Goal: Communication & Community: Answer question/provide support

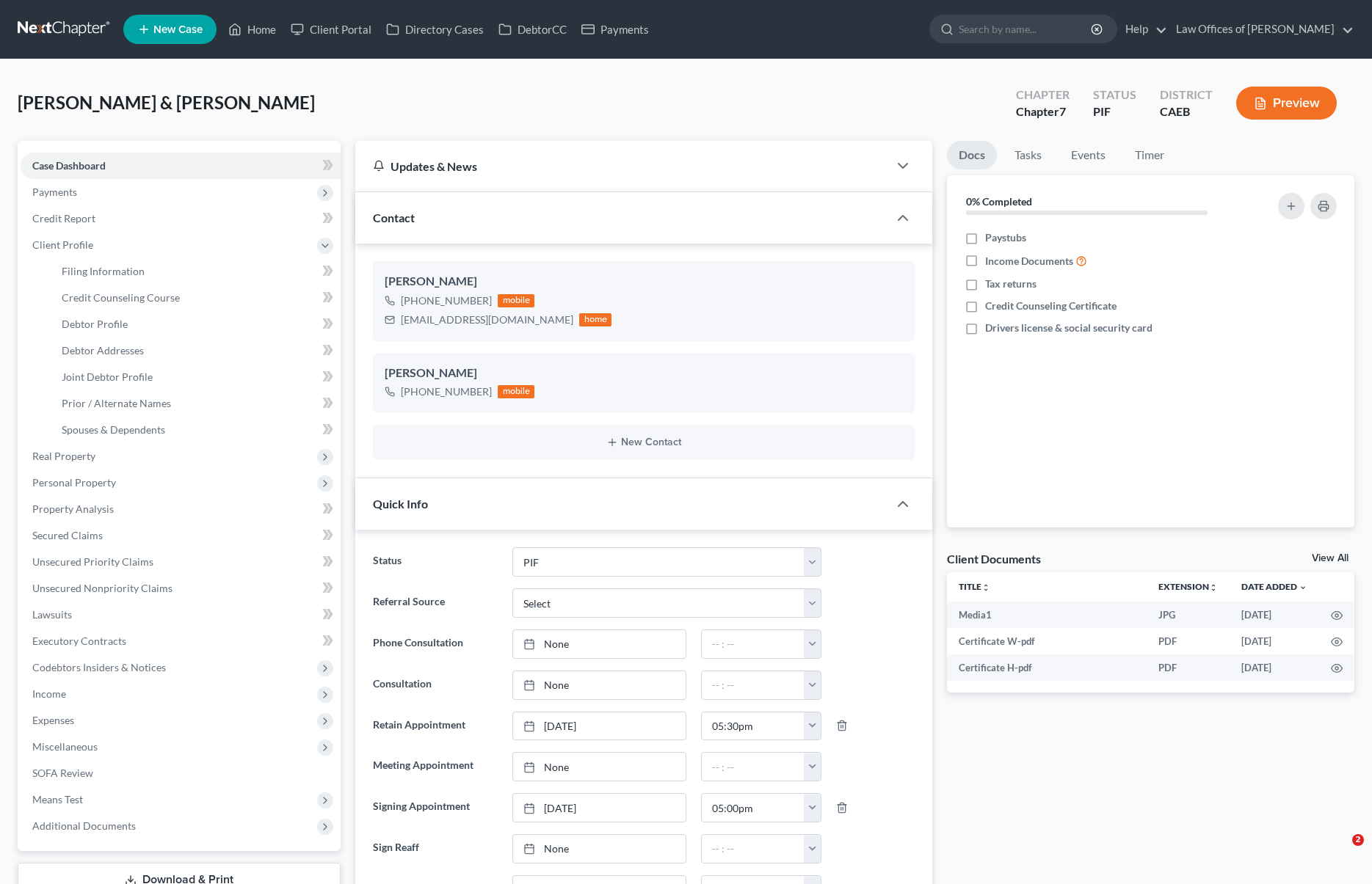
select select "11"
select select "0"
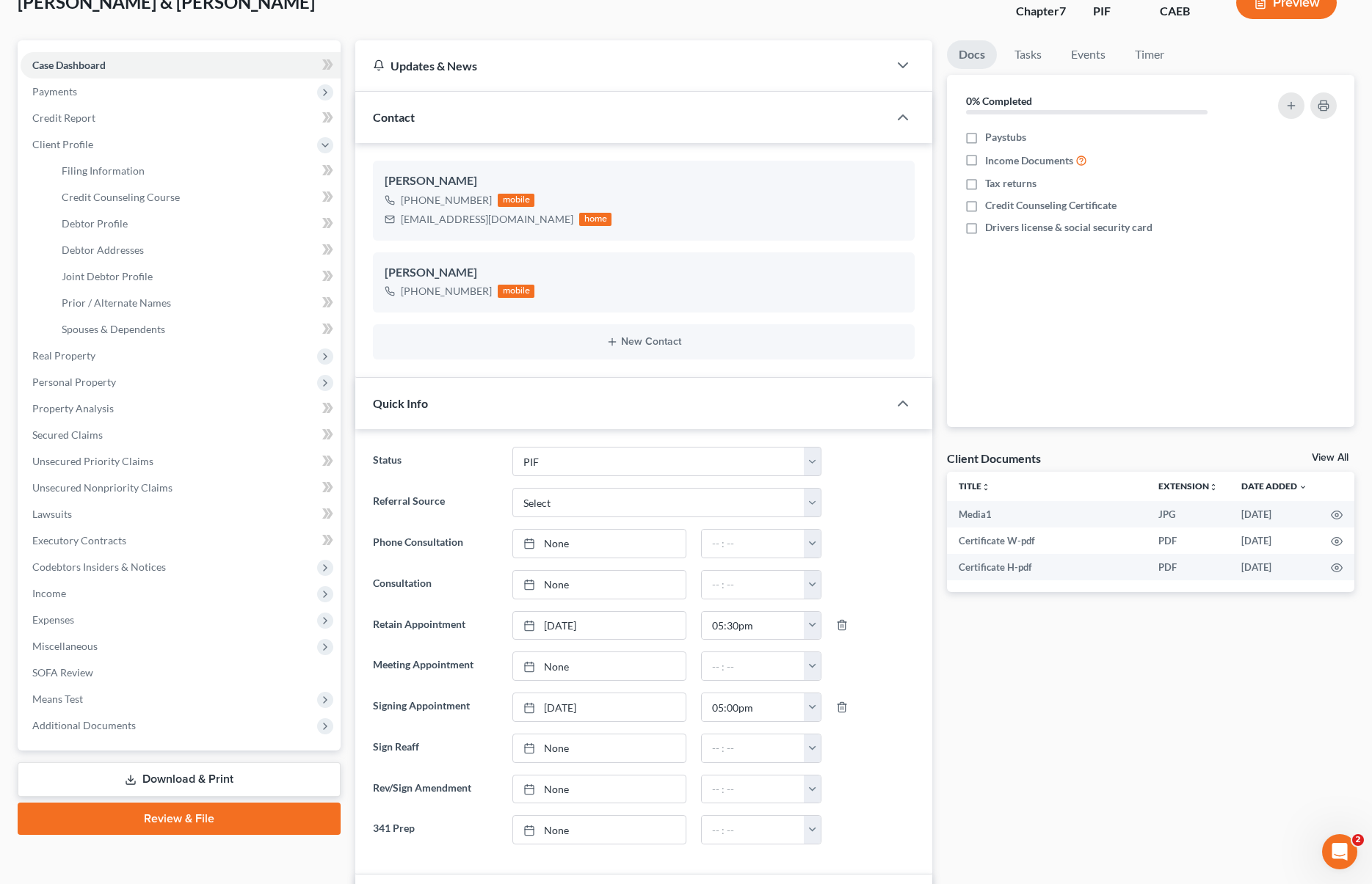
scroll to position [102, 0]
click at [272, 783] on link "Download & Print" at bounding box center [178, 779] width 323 height 35
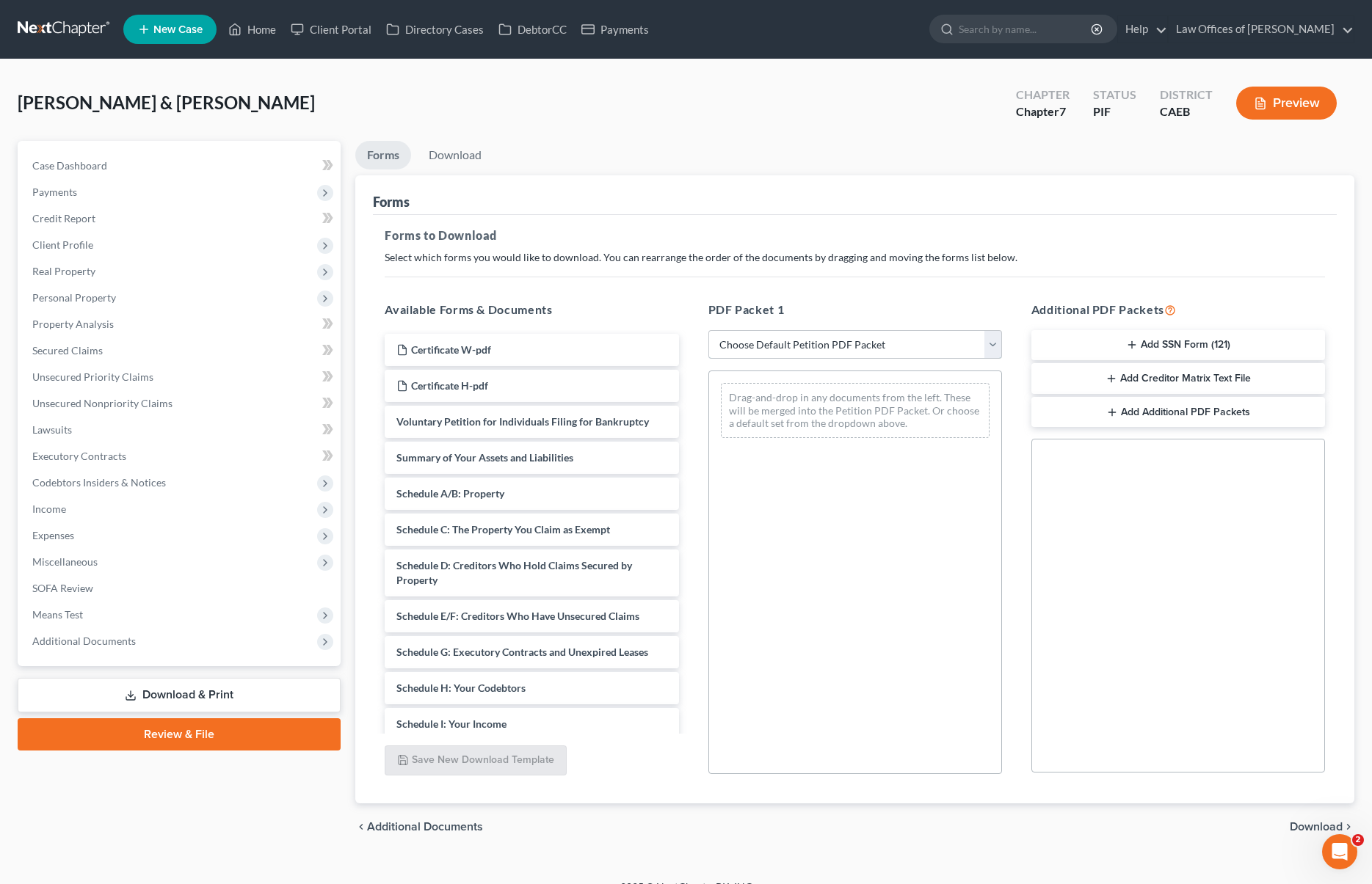
click at [995, 347] on select "Choose Default Petition PDF Packet Complete Bankruptcy Petition (all forms and …" at bounding box center [855, 345] width 294 height 29
select select "5"
click at [708, 330] on select "Choose Default Petition PDF Packet Complete Bankruptcy Petition (all forms and …" at bounding box center [855, 345] width 294 height 29
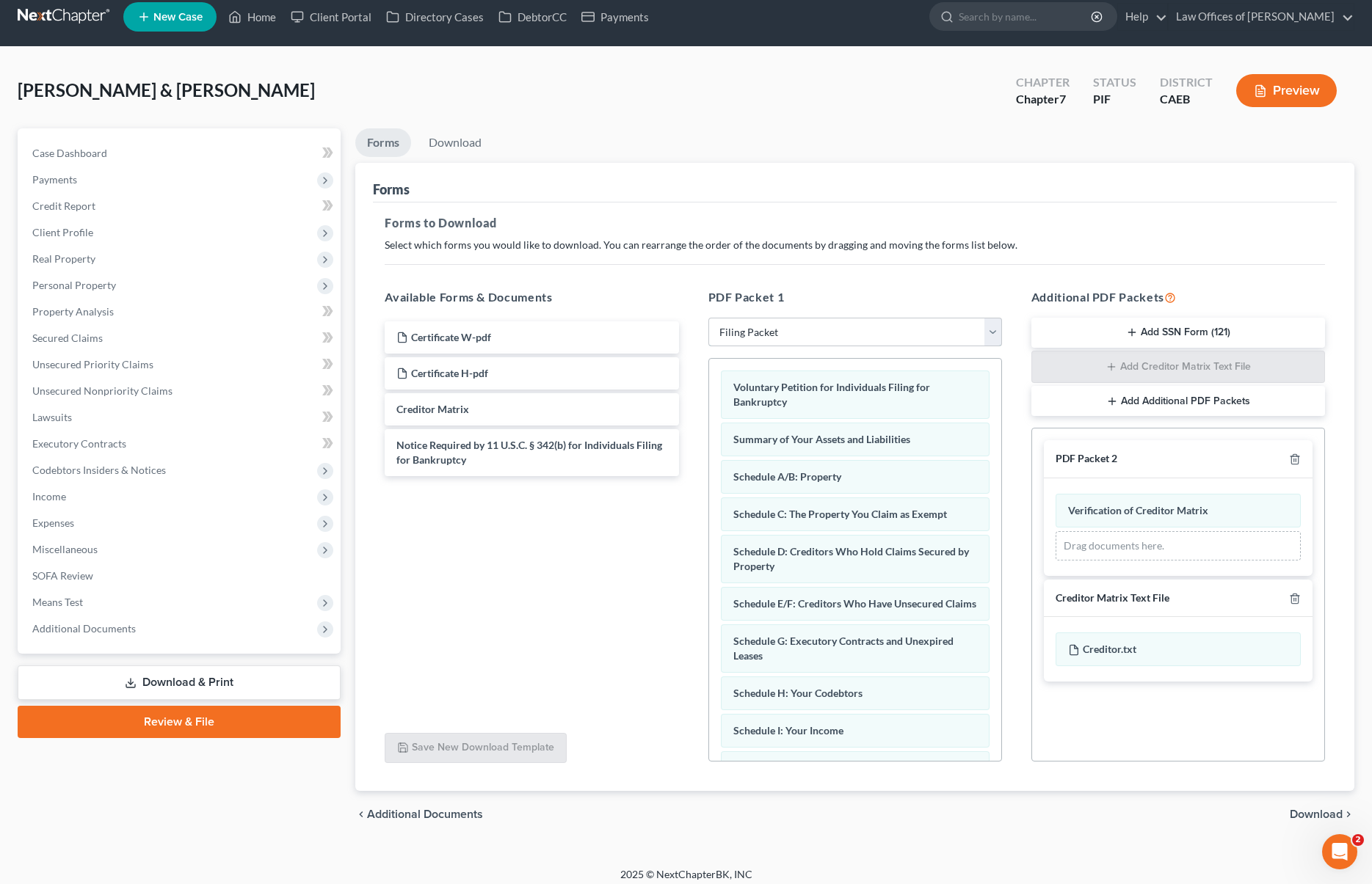
scroll to position [21, 0]
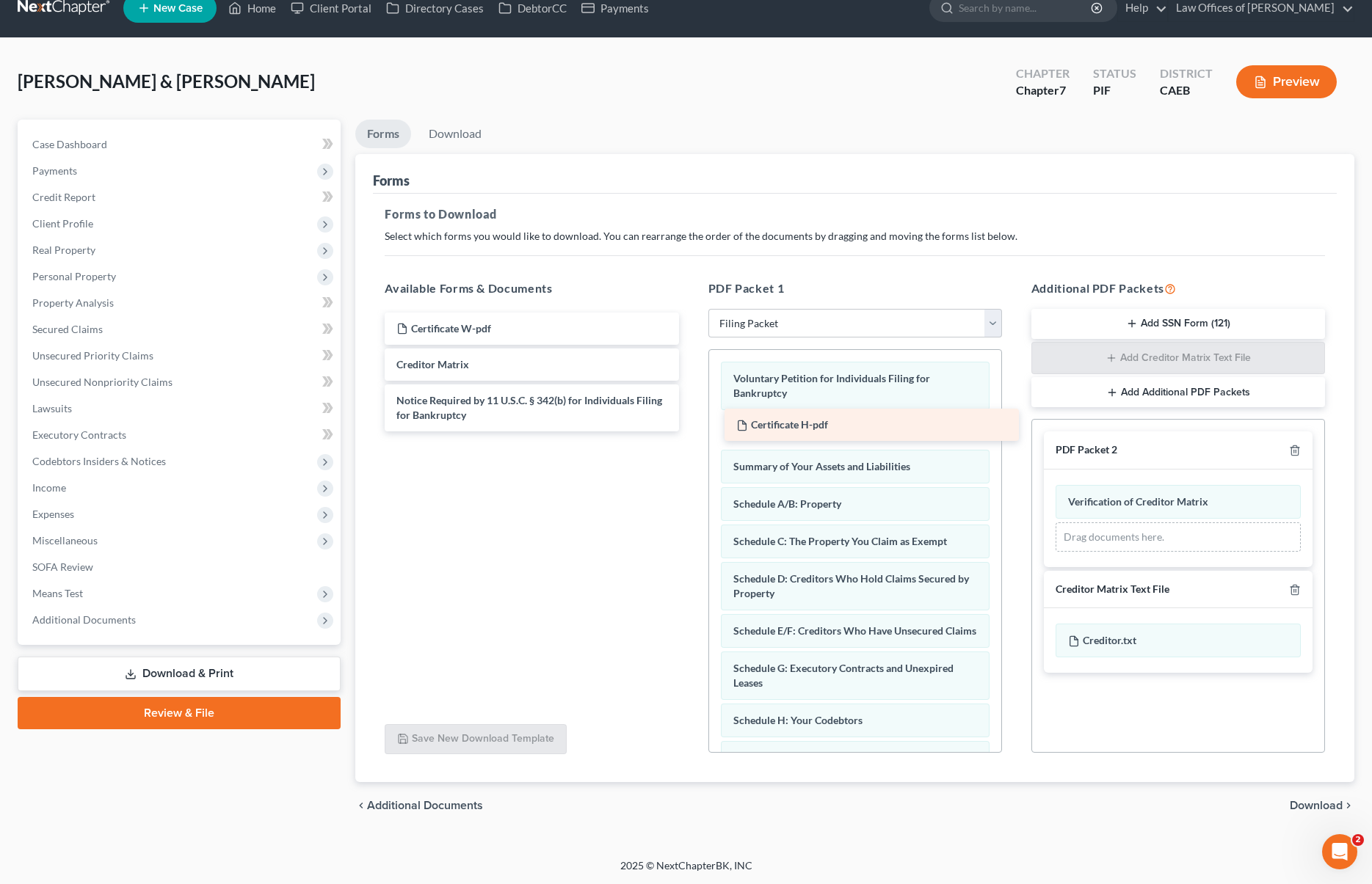
drag, startPoint x: 501, startPoint y: 369, endPoint x: 840, endPoint y: 431, distance: 344.6
click at [690, 431] on div "Certificate H-pdf Certificate W-pdf Certificate H-pdf Creditor Matrix Notice Re…" at bounding box center [531, 372] width 317 height 119
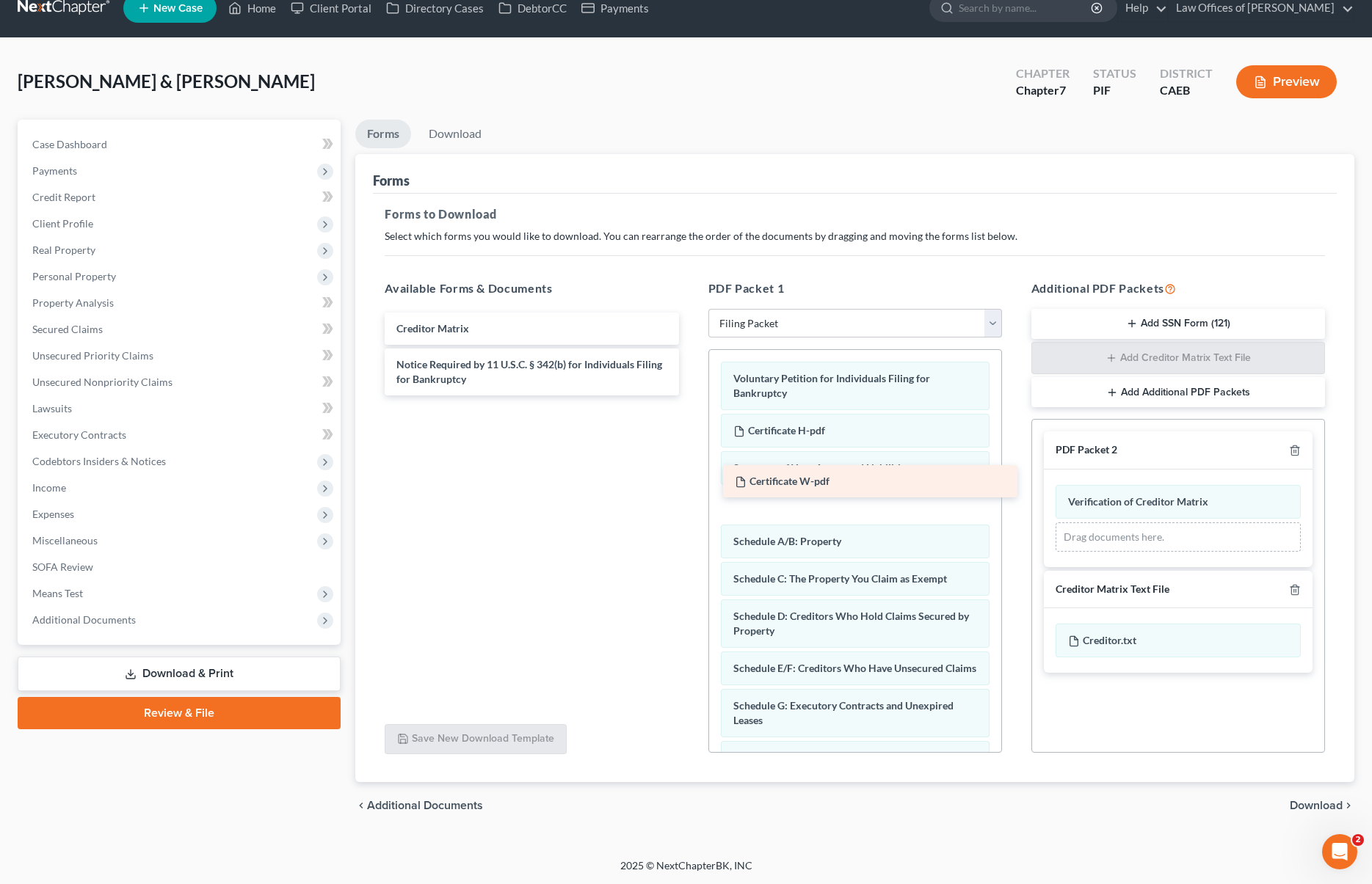
drag, startPoint x: 494, startPoint y: 324, endPoint x: 832, endPoint y: 478, distance: 371.4
click at [690, 395] on div "Certificate W-pdf Certificate W-pdf Creditor Matrix Notice Required by 11 U.S.C…" at bounding box center [531, 354] width 317 height 83
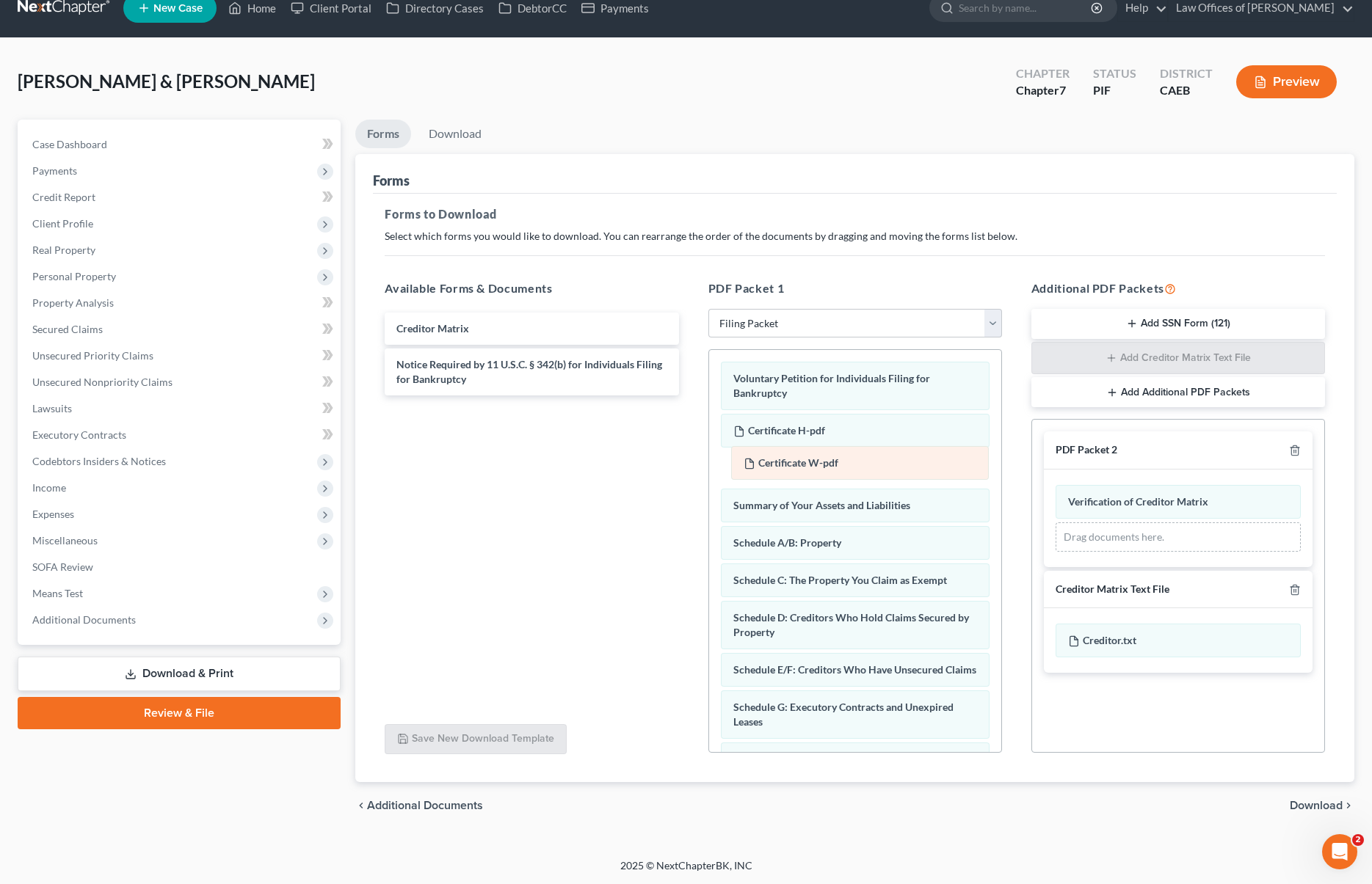
drag, startPoint x: 792, startPoint y: 502, endPoint x: 803, endPoint y: 461, distance: 42.4
click at [803, 461] on div "Certificate W-pdf Voluntary Petition for Individuals Filing for Bankruptcy Cert…" at bounding box center [855, 751] width 292 height 803
click at [1313, 805] on span "Download" at bounding box center [1316, 805] width 53 height 12
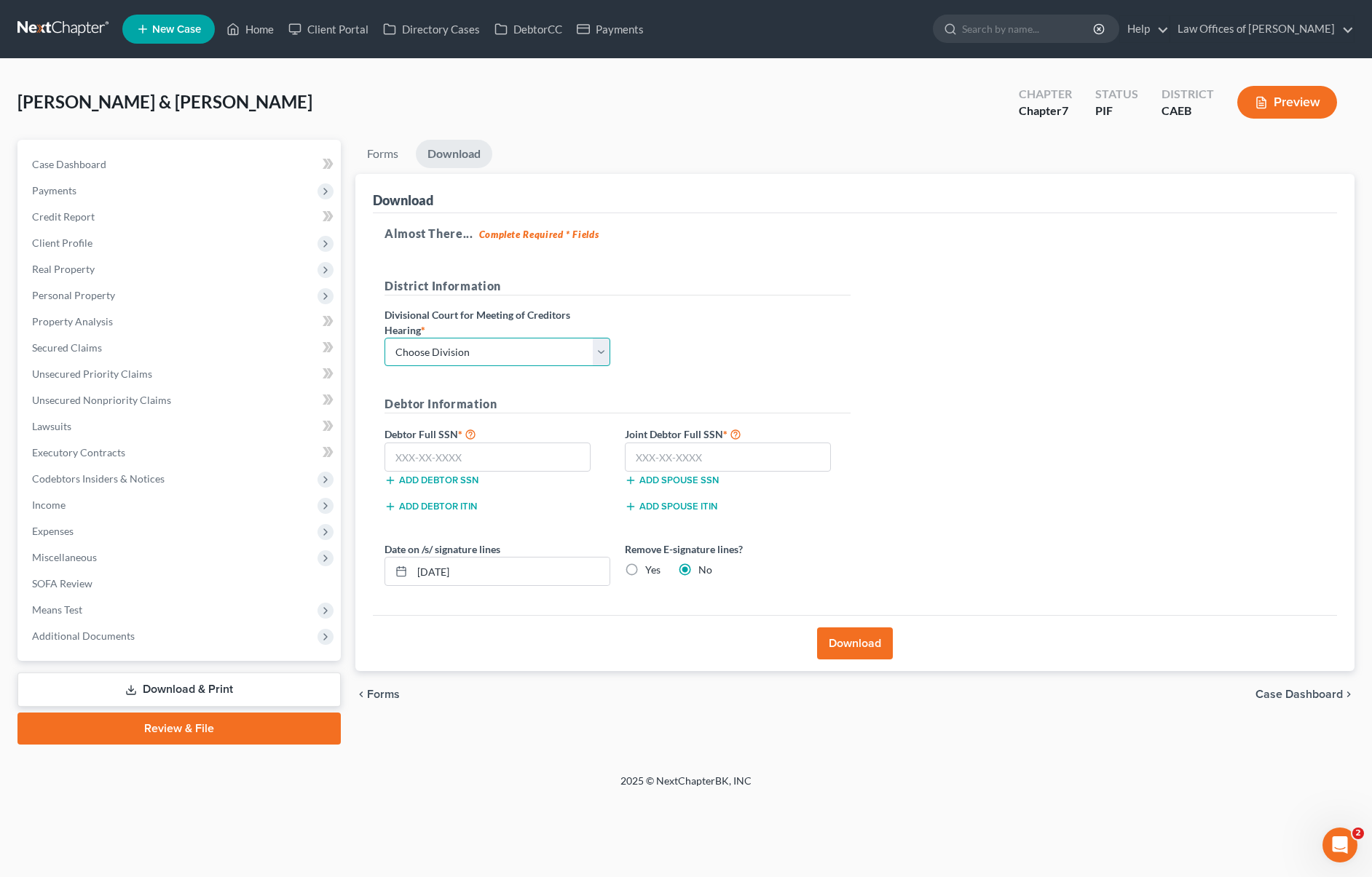
click at [597, 349] on select "Choose Division Fresno Modesto Sacramento" at bounding box center [497, 352] width 226 height 29
select select "0"
click at [384, 338] on select "Choose Division Fresno Modesto Sacramento" at bounding box center [497, 352] width 226 height 29
click at [525, 446] on input "text" at bounding box center [487, 458] width 206 height 29
type input "622-98-2698"
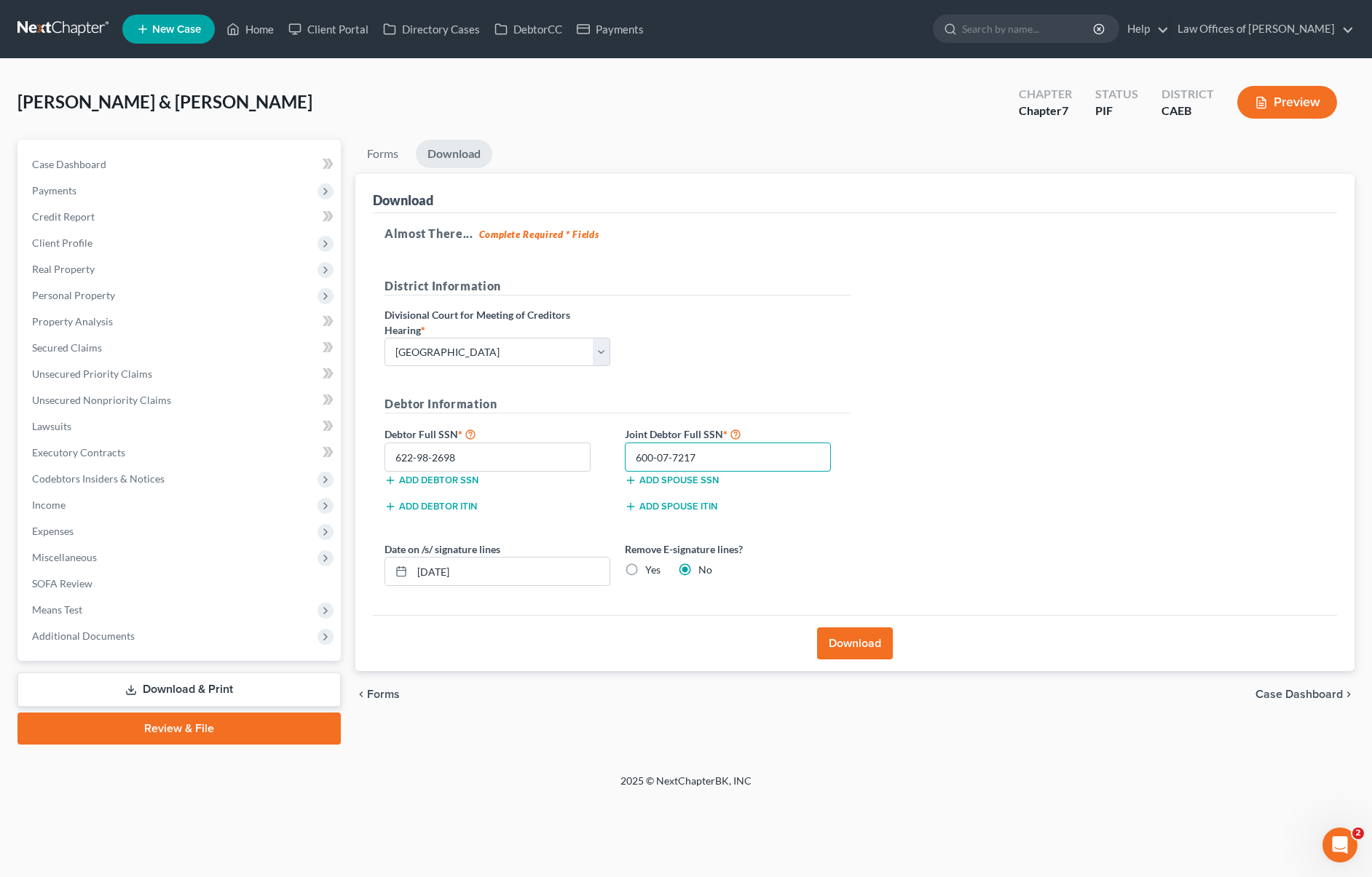
type input "600-07-7217"
click at [867, 644] on button "Download" at bounding box center [854, 643] width 75 height 32
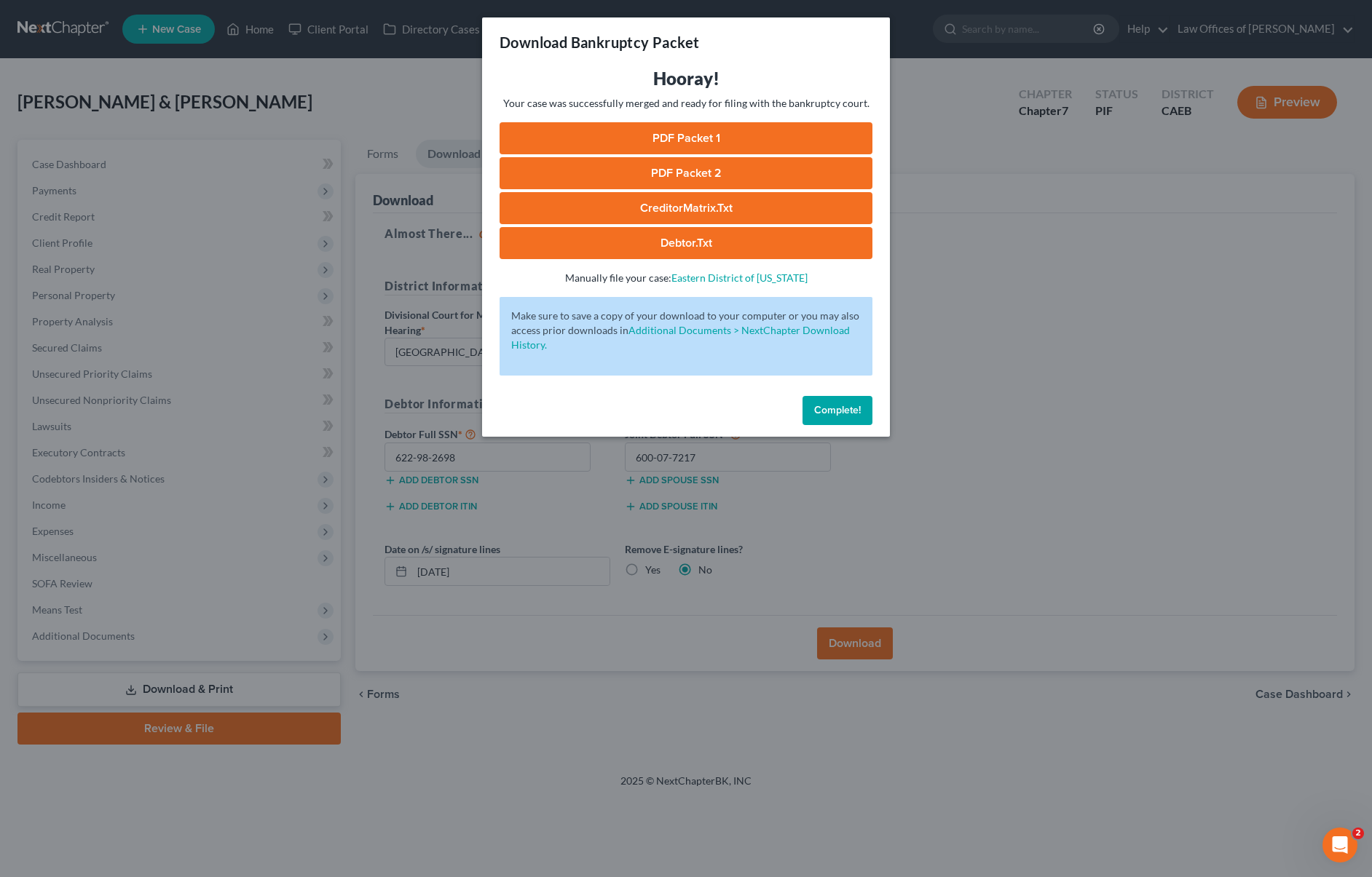
click at [716, 145] on link "PDF Packet 1" at bounding box center [686, 138] width 373 height 32
click at [659, 182] on link "PDF Packet 2" at bounding box center [686, 172] width 373 height 32
click at [725, 210] on link "CreditorMatrix.txt" at bounding box center [686, 208] width 373 height 32
click at [748, 250] on link "Debtor.txt" at bounding box center [686, 242] width 373 height 32
click at [110, 332] on div "Download Bankruptcy Packet Hooray! Your case was successfully merged and ready …" at bounding box center [686, 438] width 1372 height 877
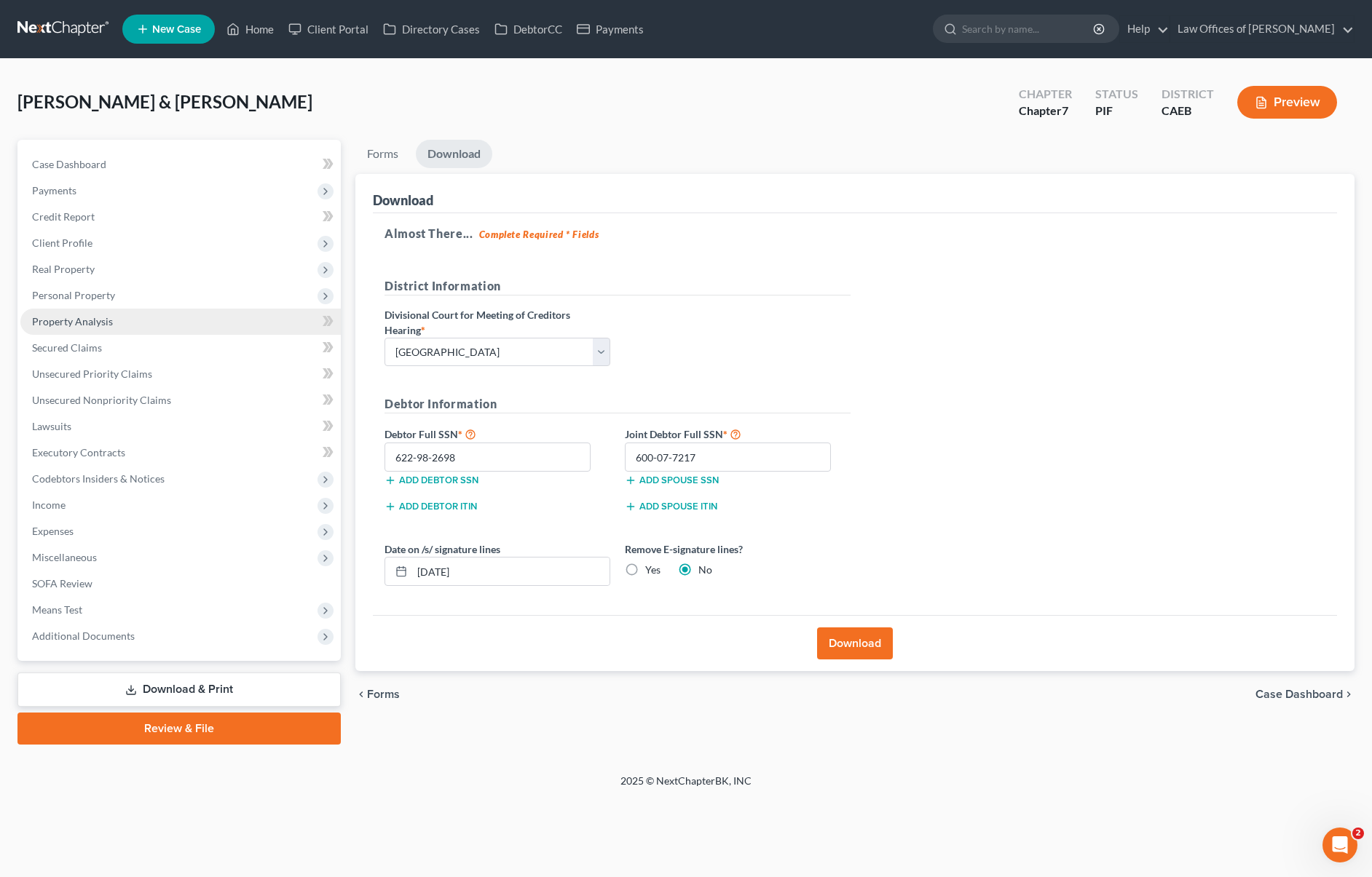
click at [105, 325] on span "Property Analysis" at bounding box center [72, 321] width 81 height 13
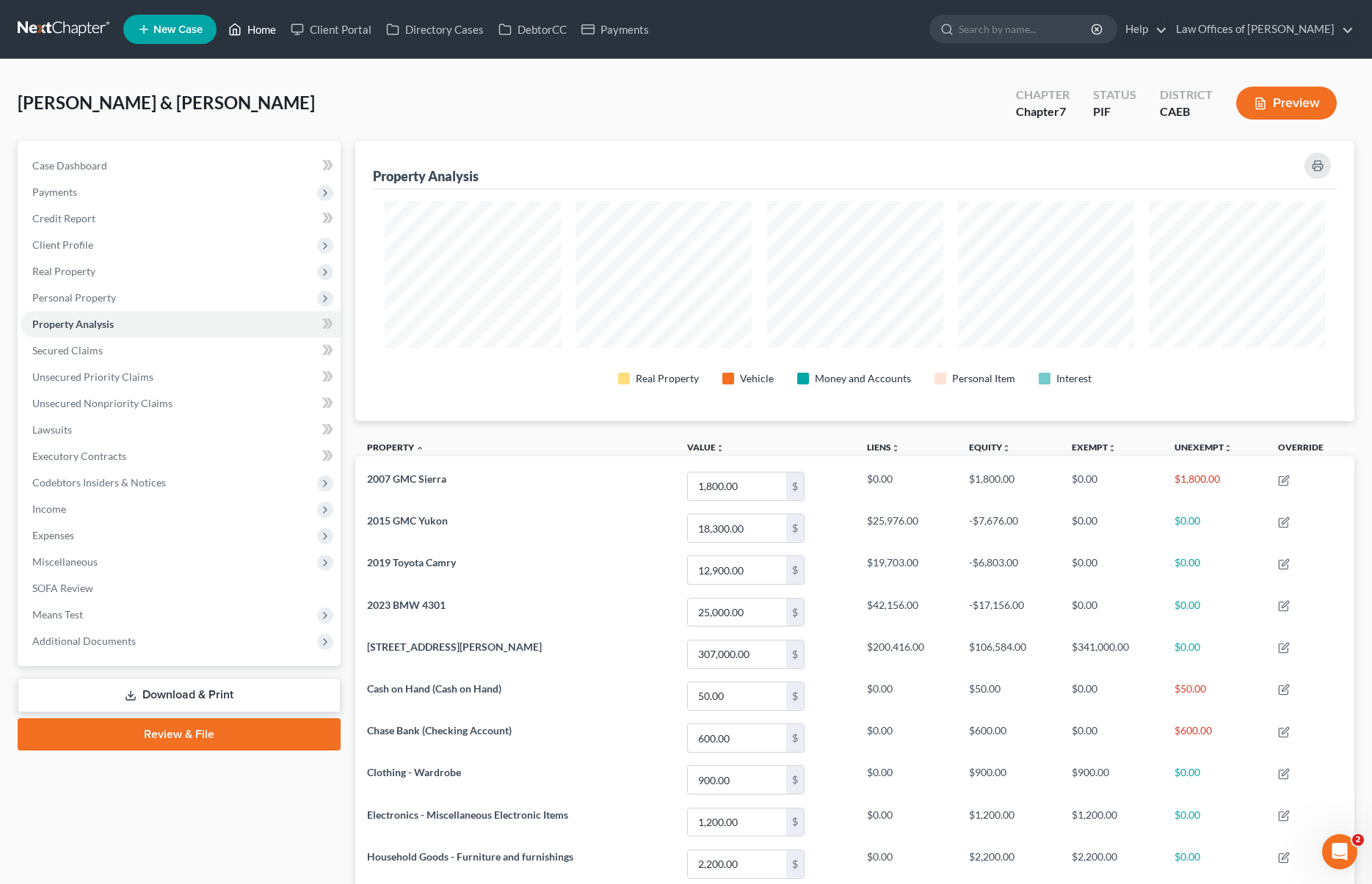
click at [265, 33] on link "Home" at bounding box center [252, 29] width 62 height 27
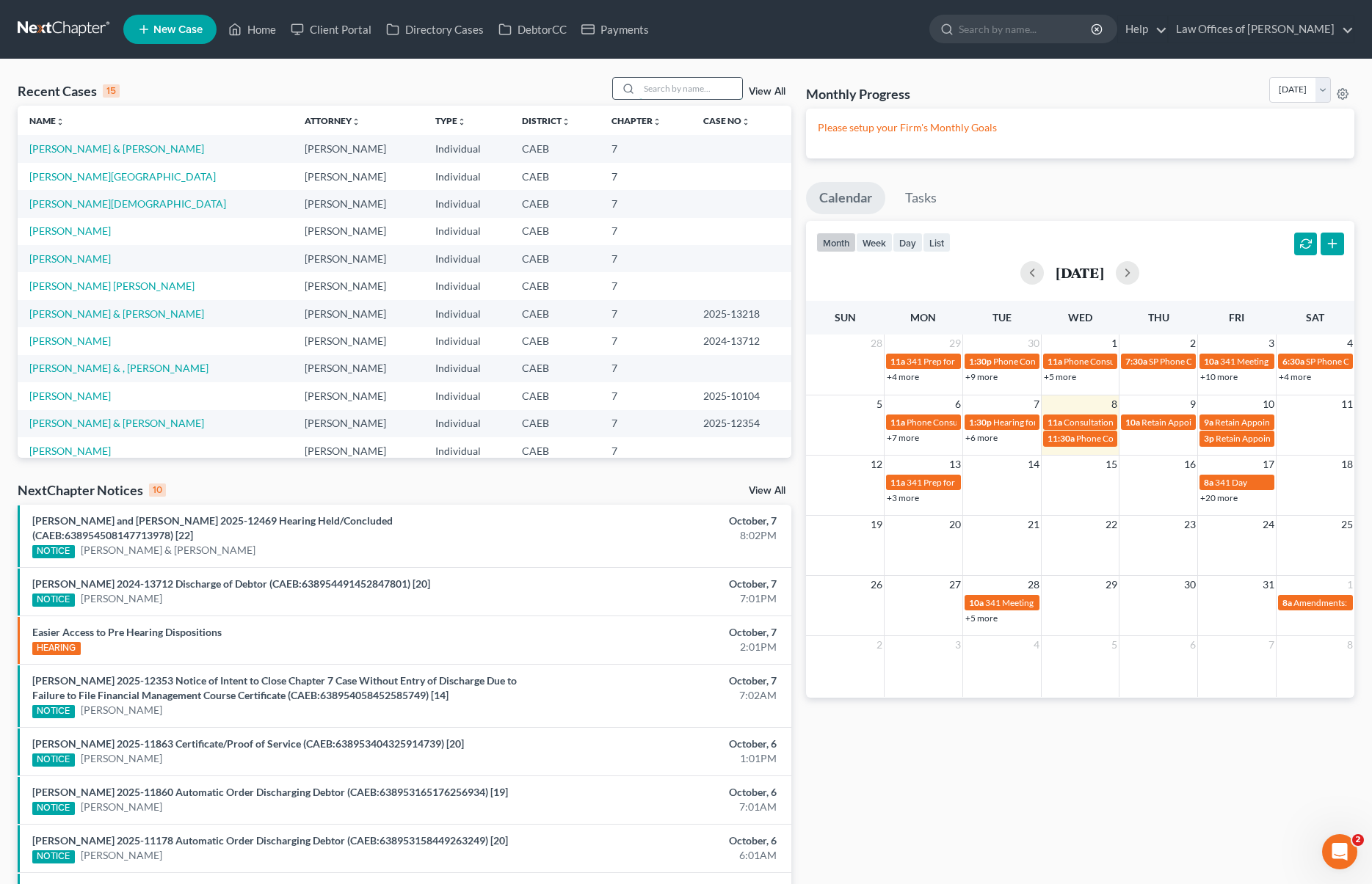
click at [697, 87] on input "search" at bounding box center [691, 88] width 103 height 21
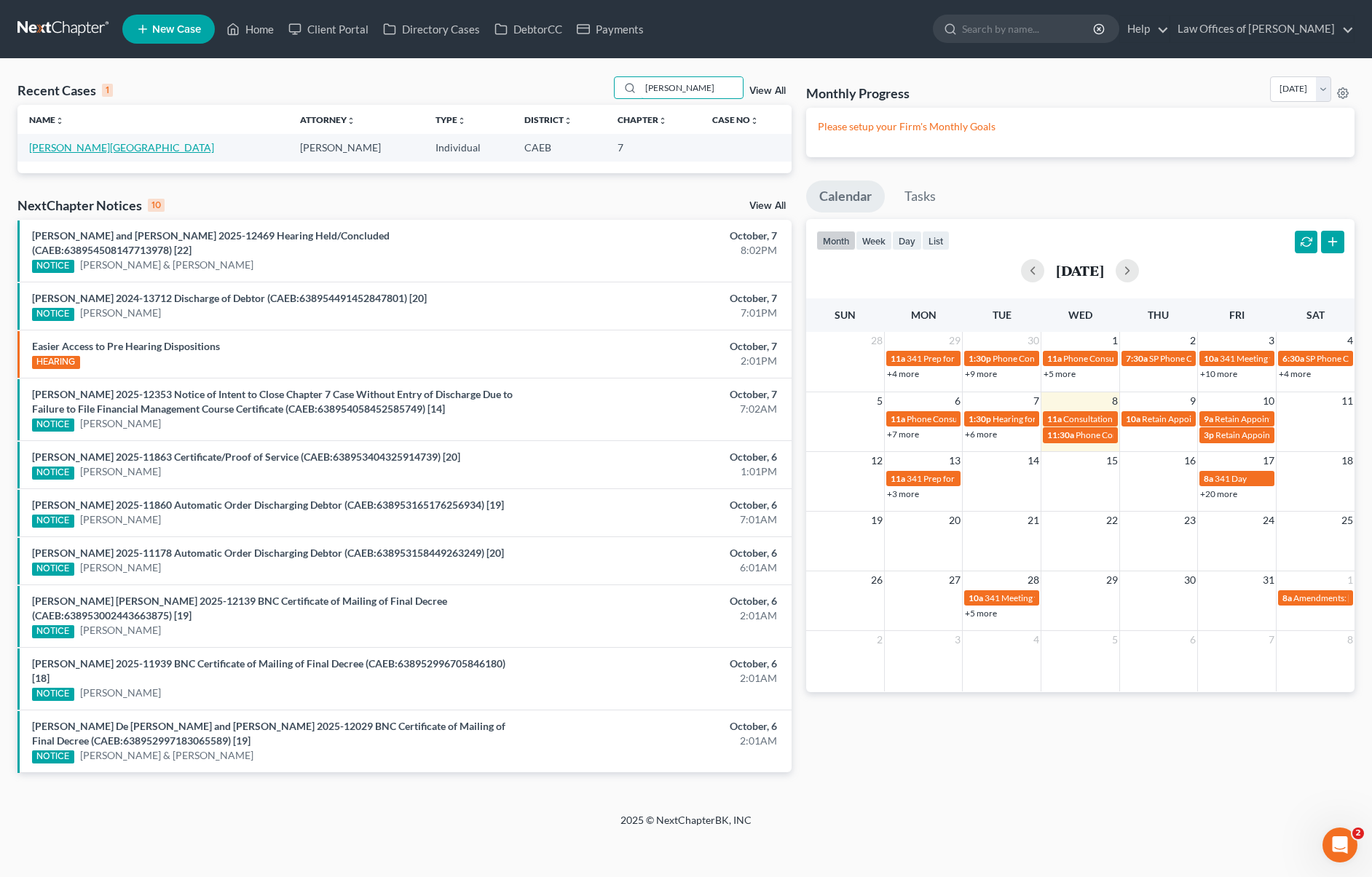
type input "Mekhail"
click at [58, 149] on link "Mekhail , Dalia" at bounding box center [122, 148] width 185 height 13
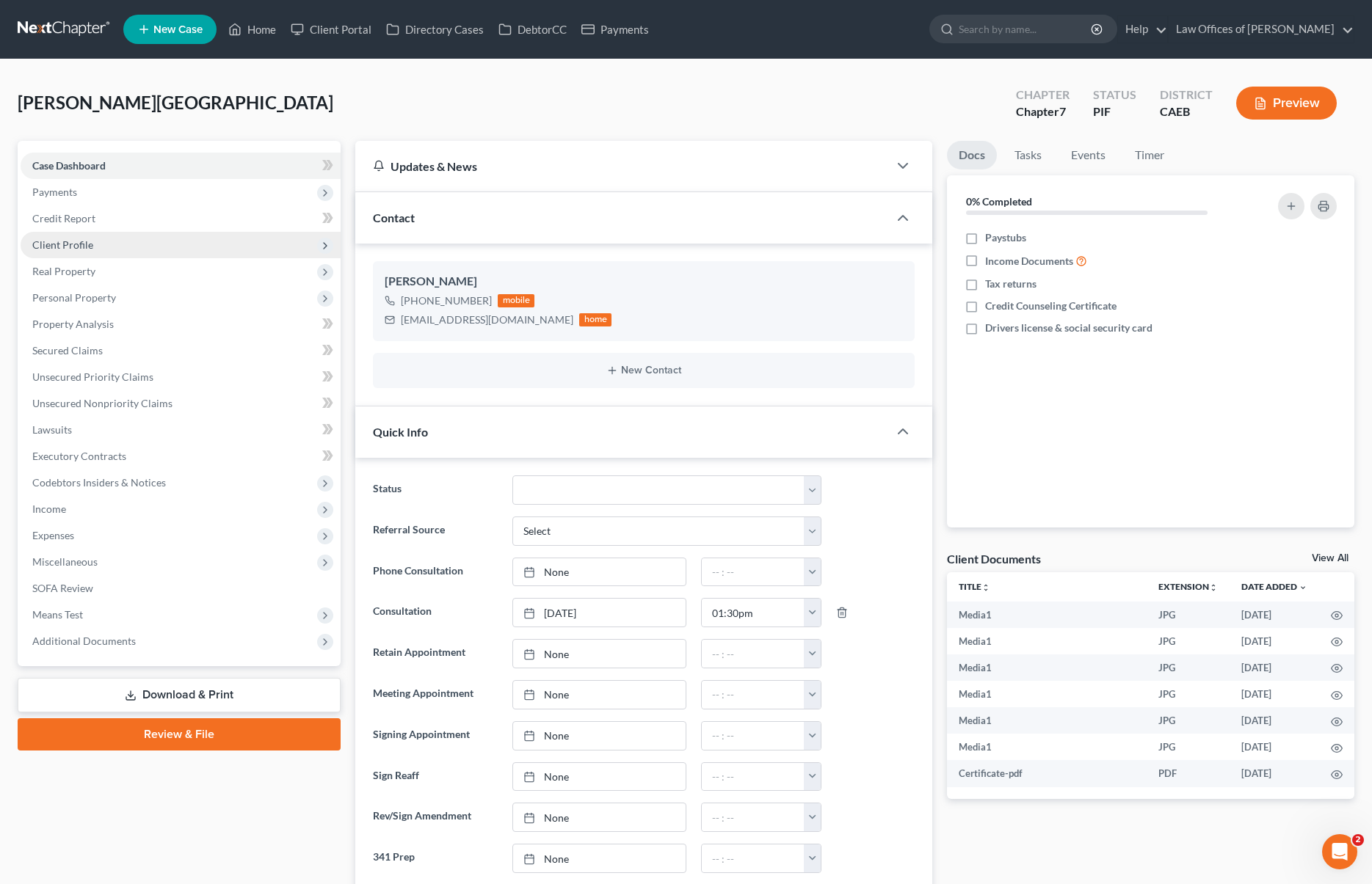
click at [155, 250] on span "Client Profile" at bounding box center [180, 244] width 320 height 27
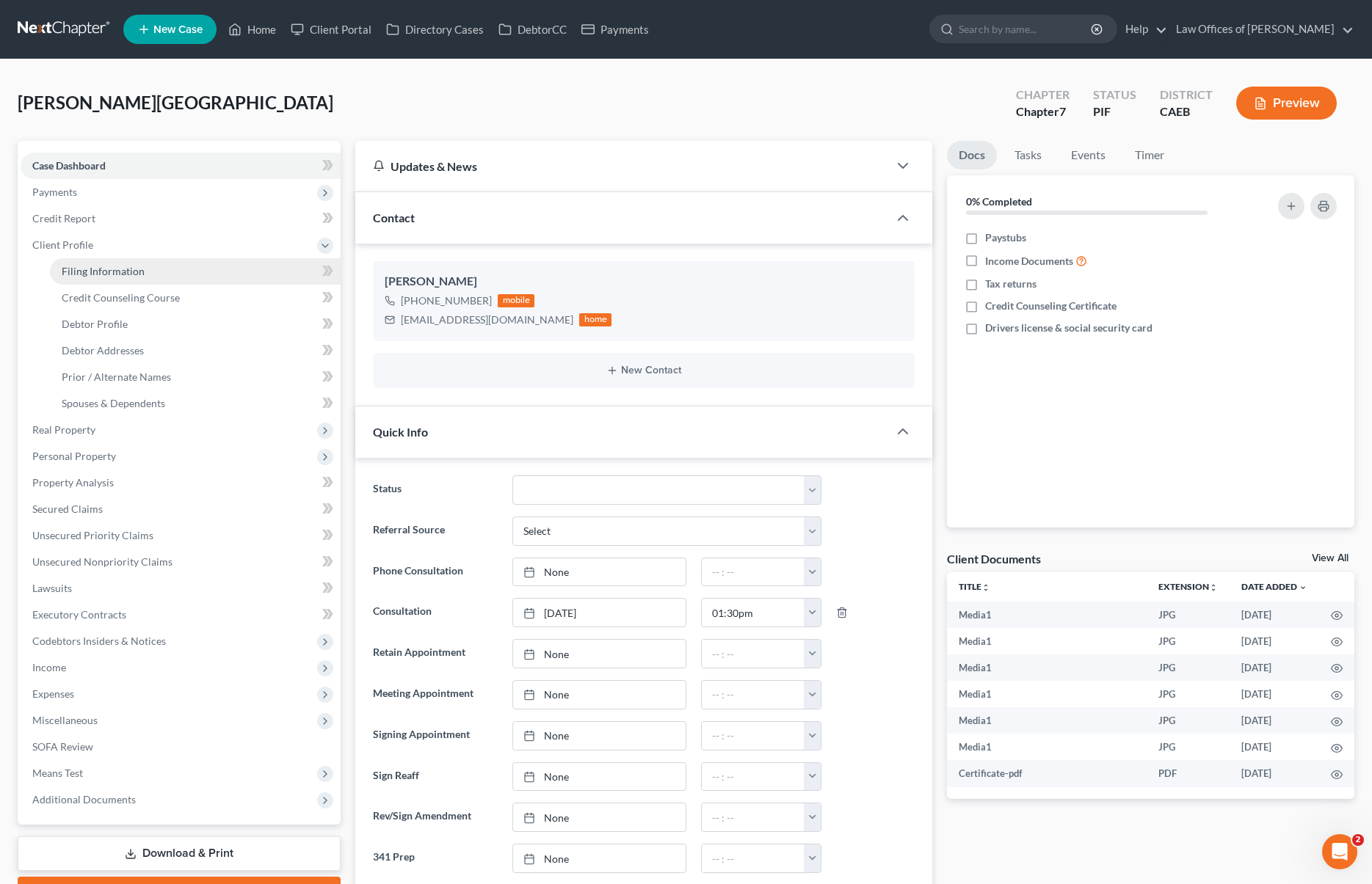
click at [158, 268] on link "Filing Information" at bounding box center [196, 271] width 291 height 27
select select "1"
select select "0"
select select "4"
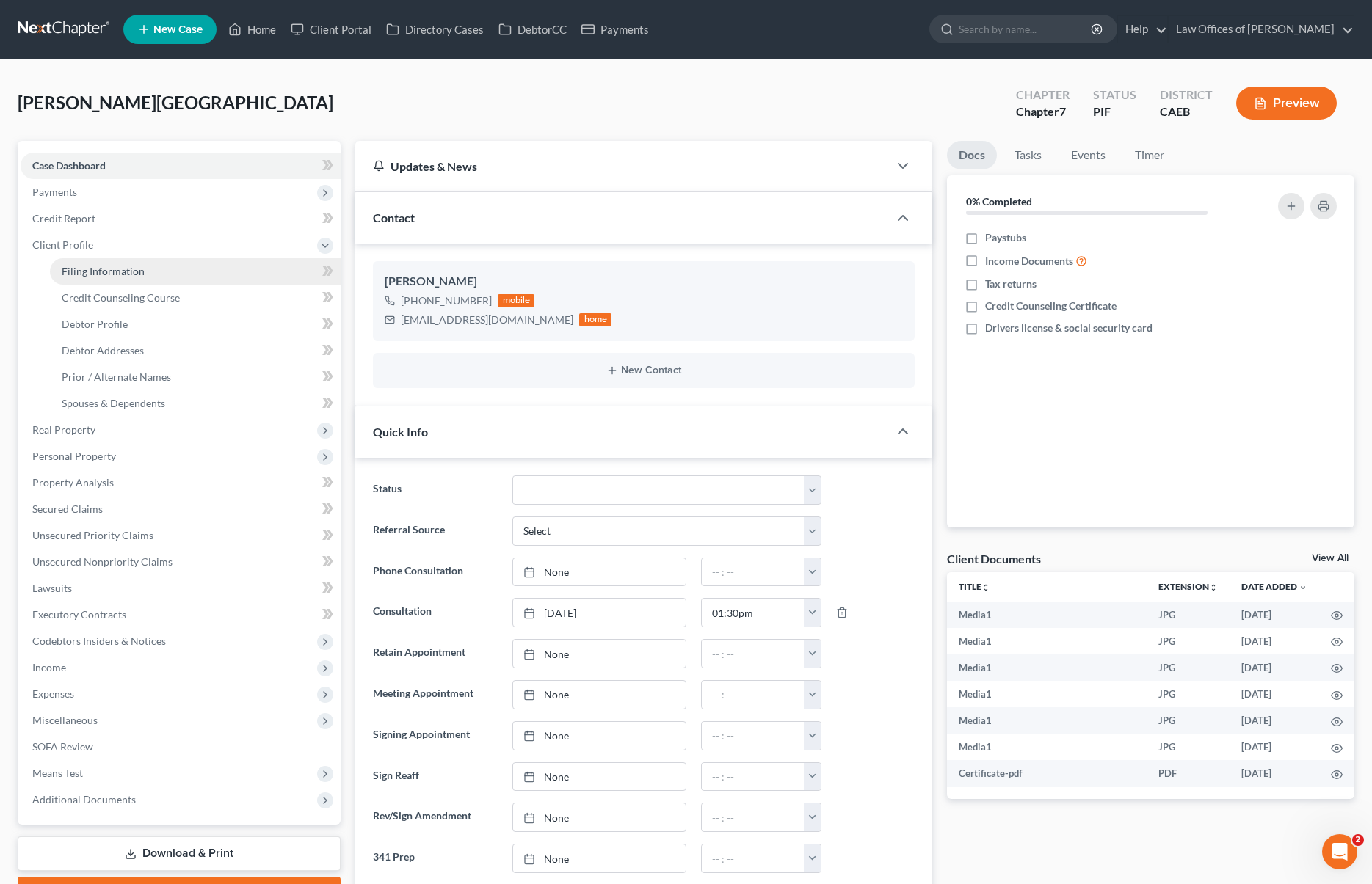
select select "1"
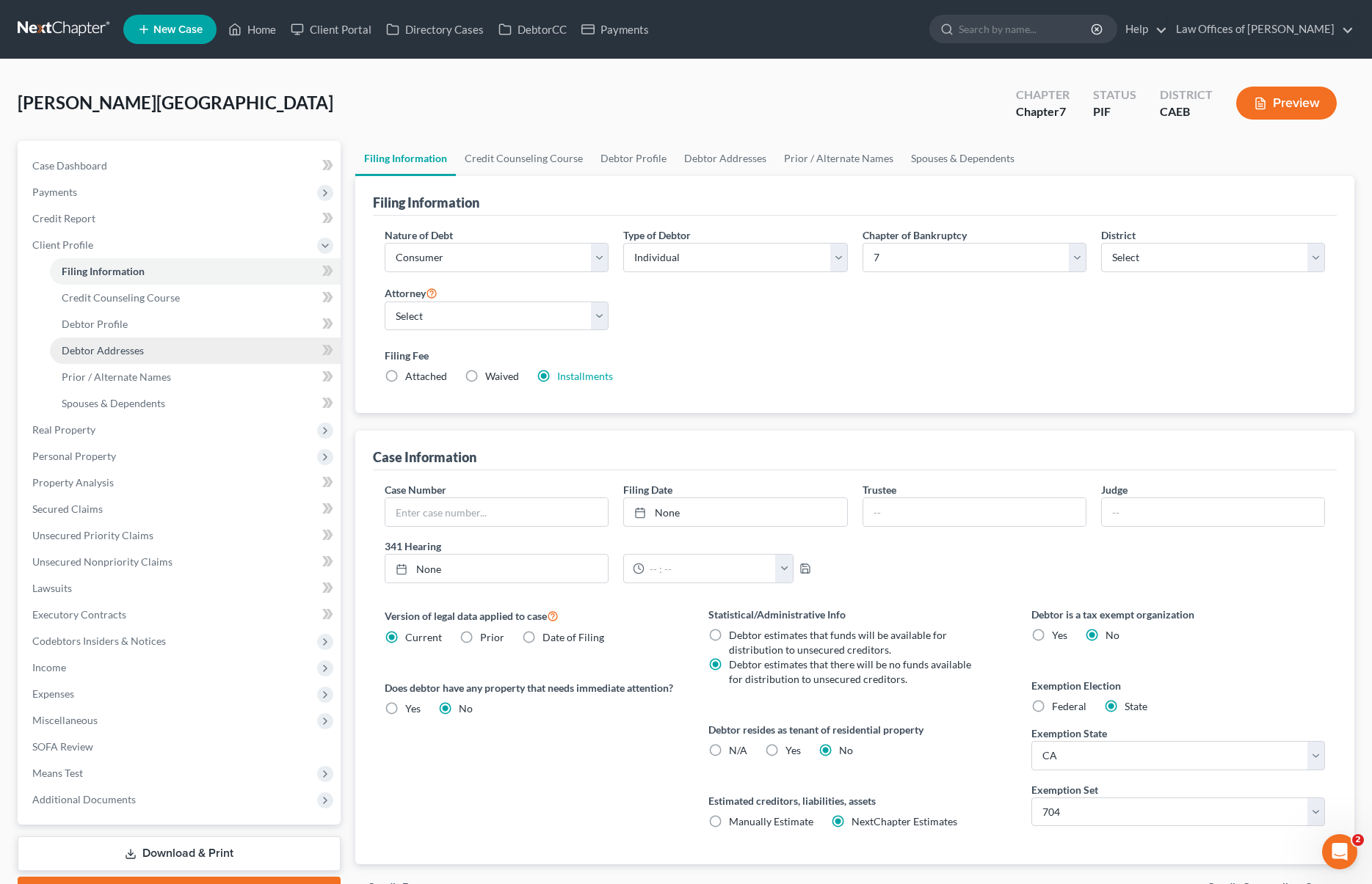
click at [150, 349] on link "Debtor Addresses" at bounding box center [196, 350] width 291 height 27
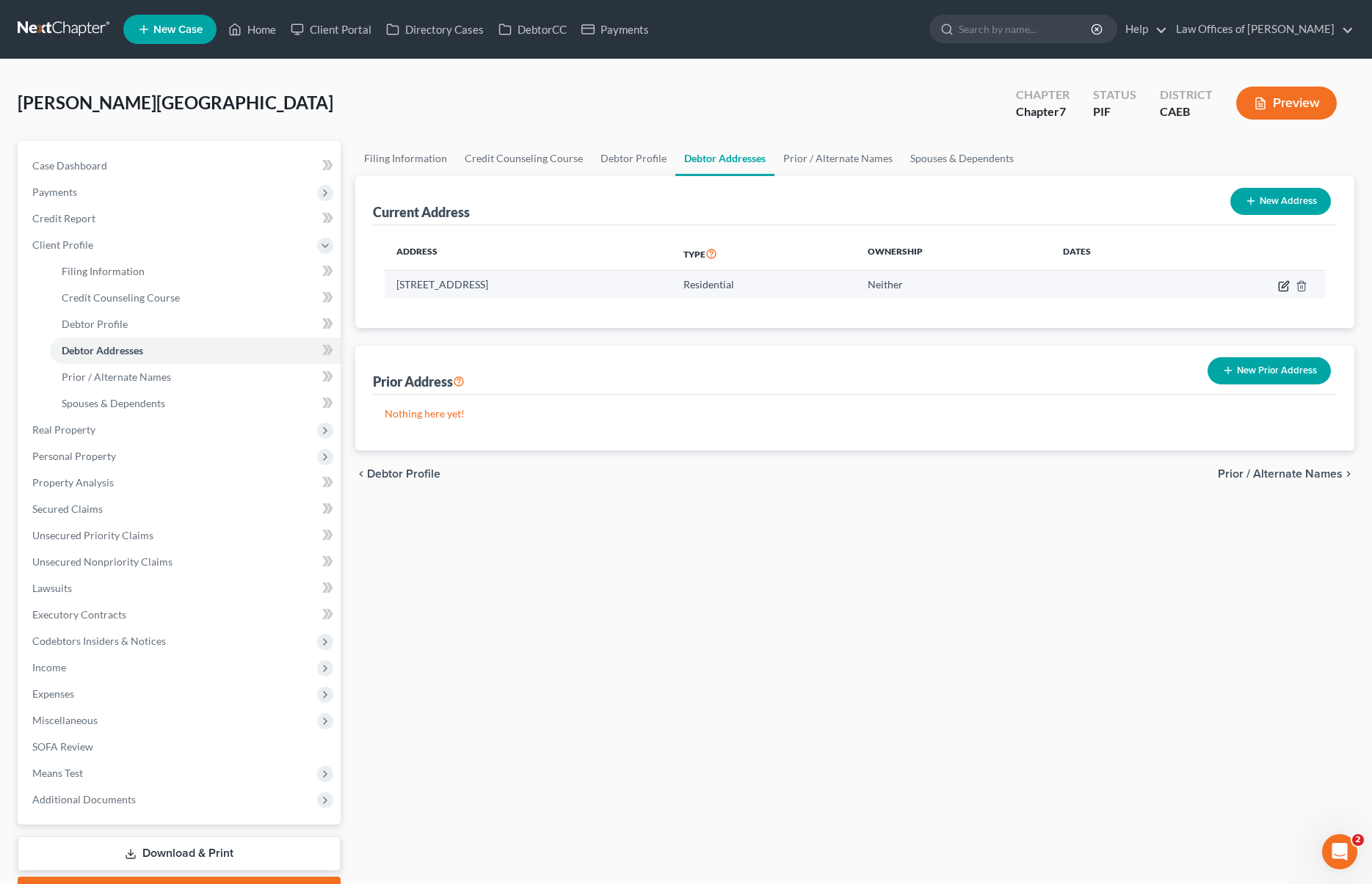
click at [1288, 281] on icon "button" at bounding box center [1284, 284] width 6 height 6
select select "4"
select select "0"
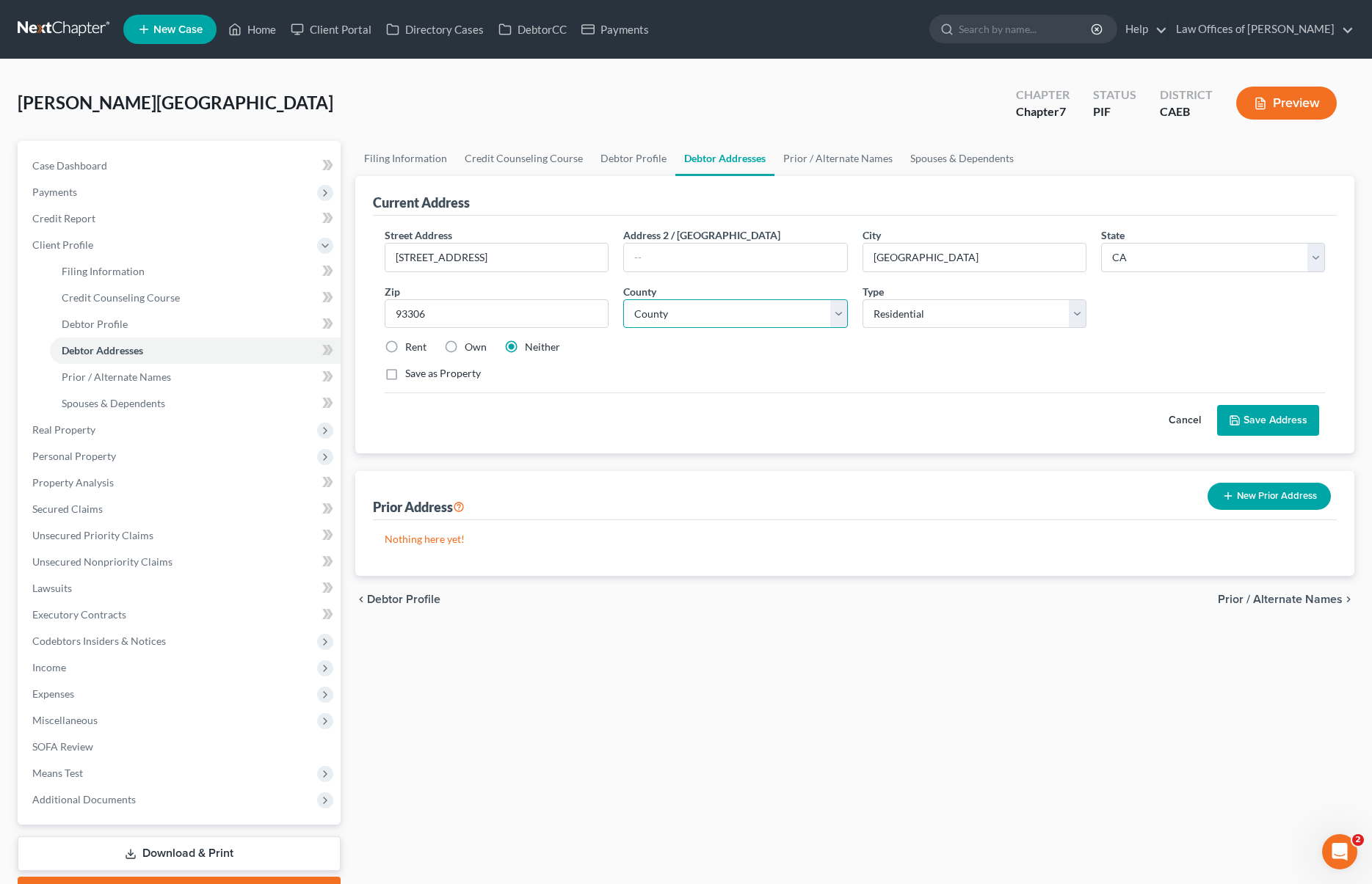
click at [833, 314] on select "County Alameda County Alpine County Amador County Butte County Calaveras County…" at bounding box center [735, 314] width 224 height 29
select select "14"
click at [623, 299] on select "County Alameda County Alpine County Amador County Butte County Calaveras County…" at bounding box center [735, 314] width 224 height 29
click at [1244, 425] on button "Save Address" at bounding box center [1268, 421] width 102 height 31
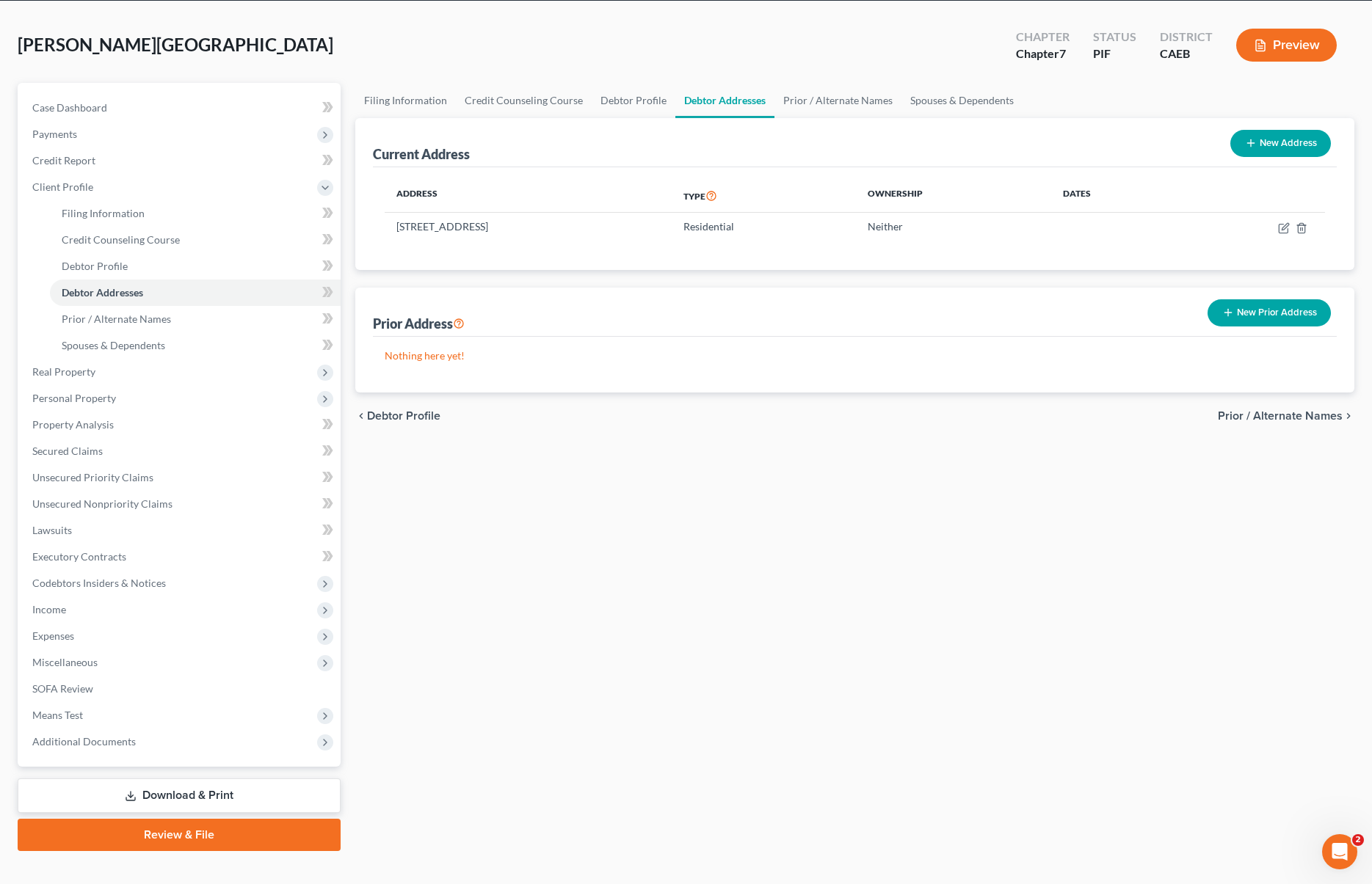
scroll to position [80, 0]
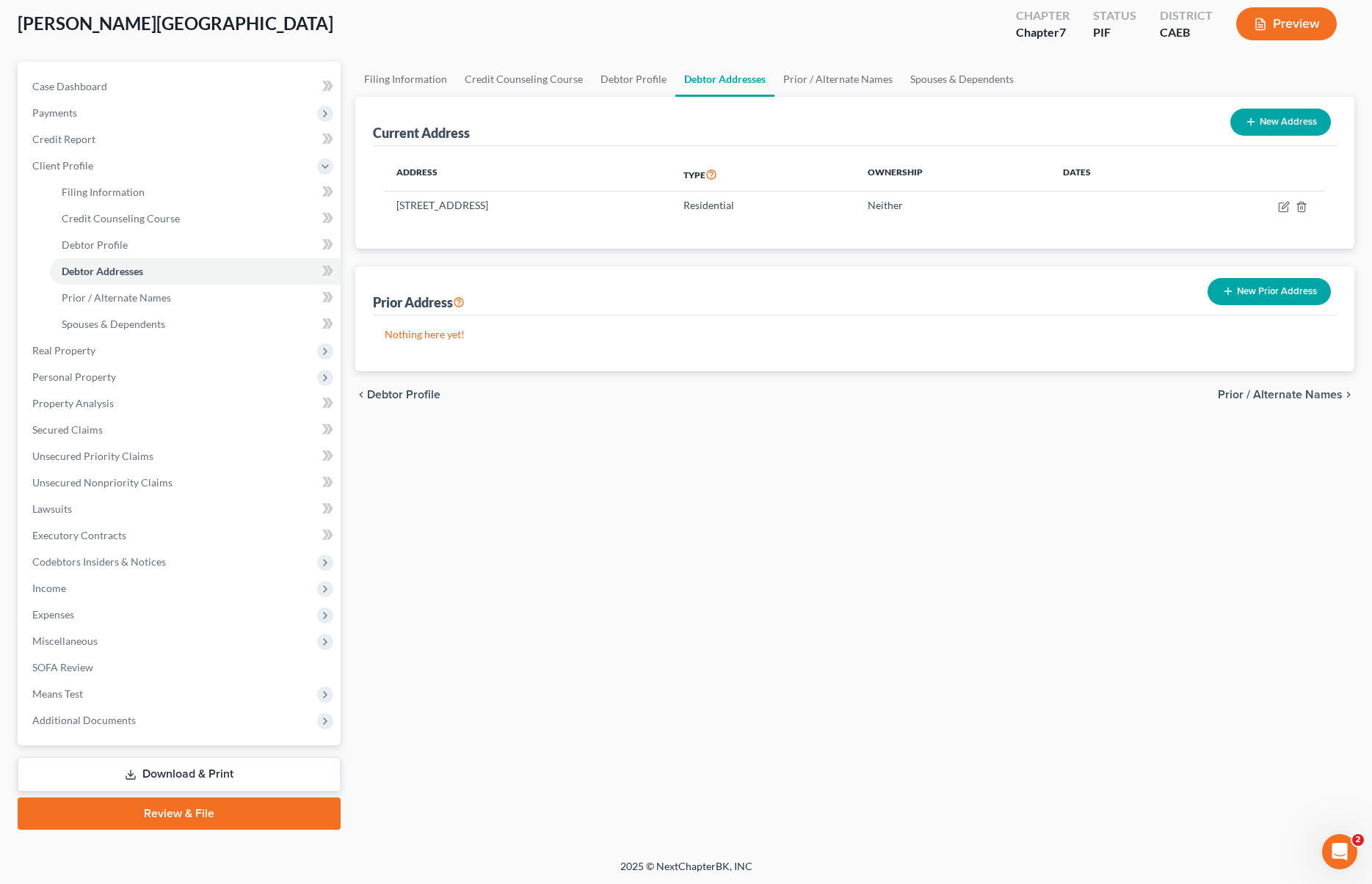
click at [246, 767] on link "Download & Print" at bounding box center [178, 775] width 323 height 35
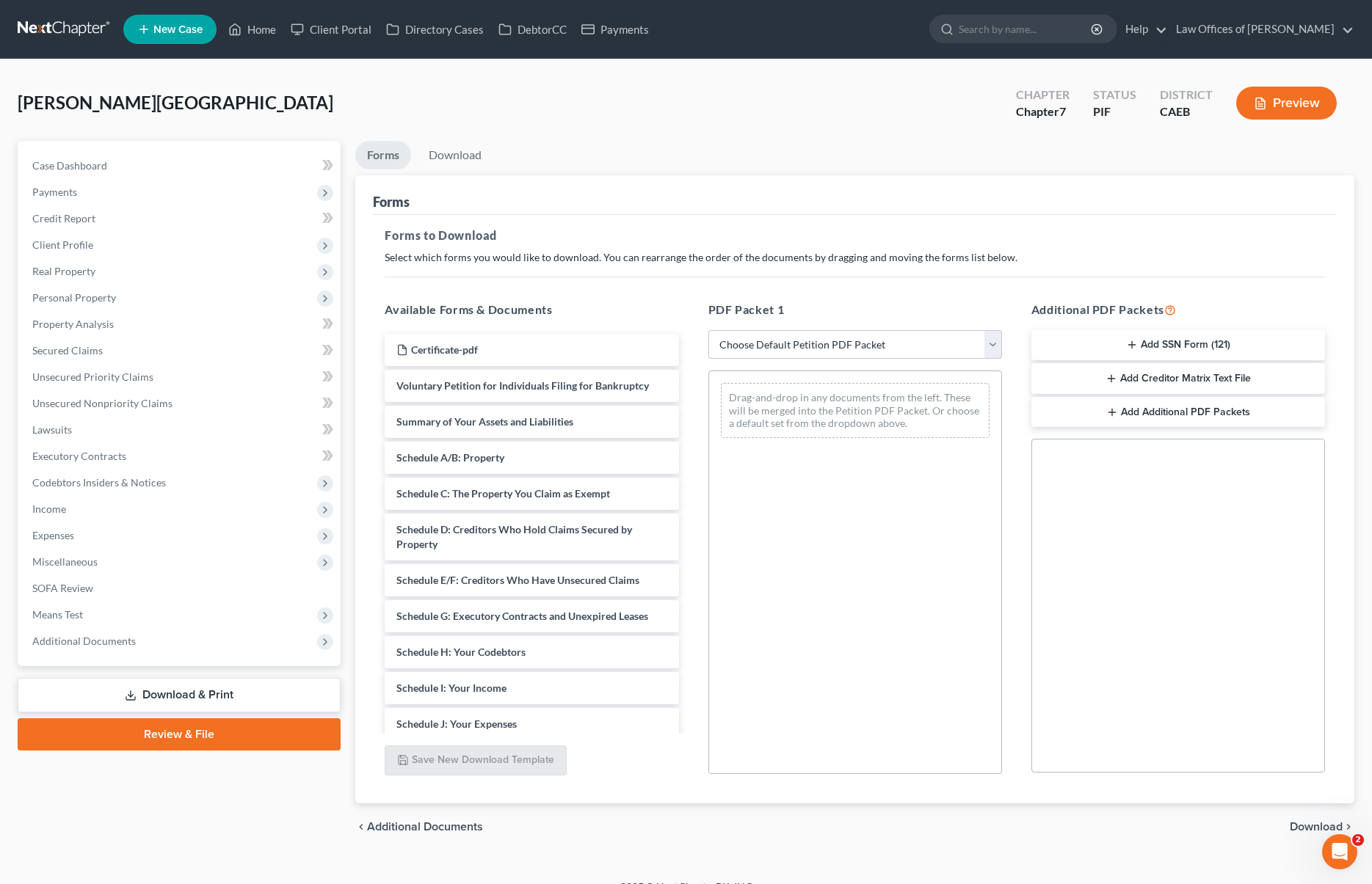
click at [992, 342] on select "Choose Default Petition PDF Packet Complete Bankruptcy Petition (all forms and …" at bounding box center [855, 345] width 294 height 29
select select "5"
click at [708, 330] on select "Choose Default Petition PDF Packet Complete Bankruptcy Petition (all forms and …" at bounding box center [855, 345] width 294 height 29
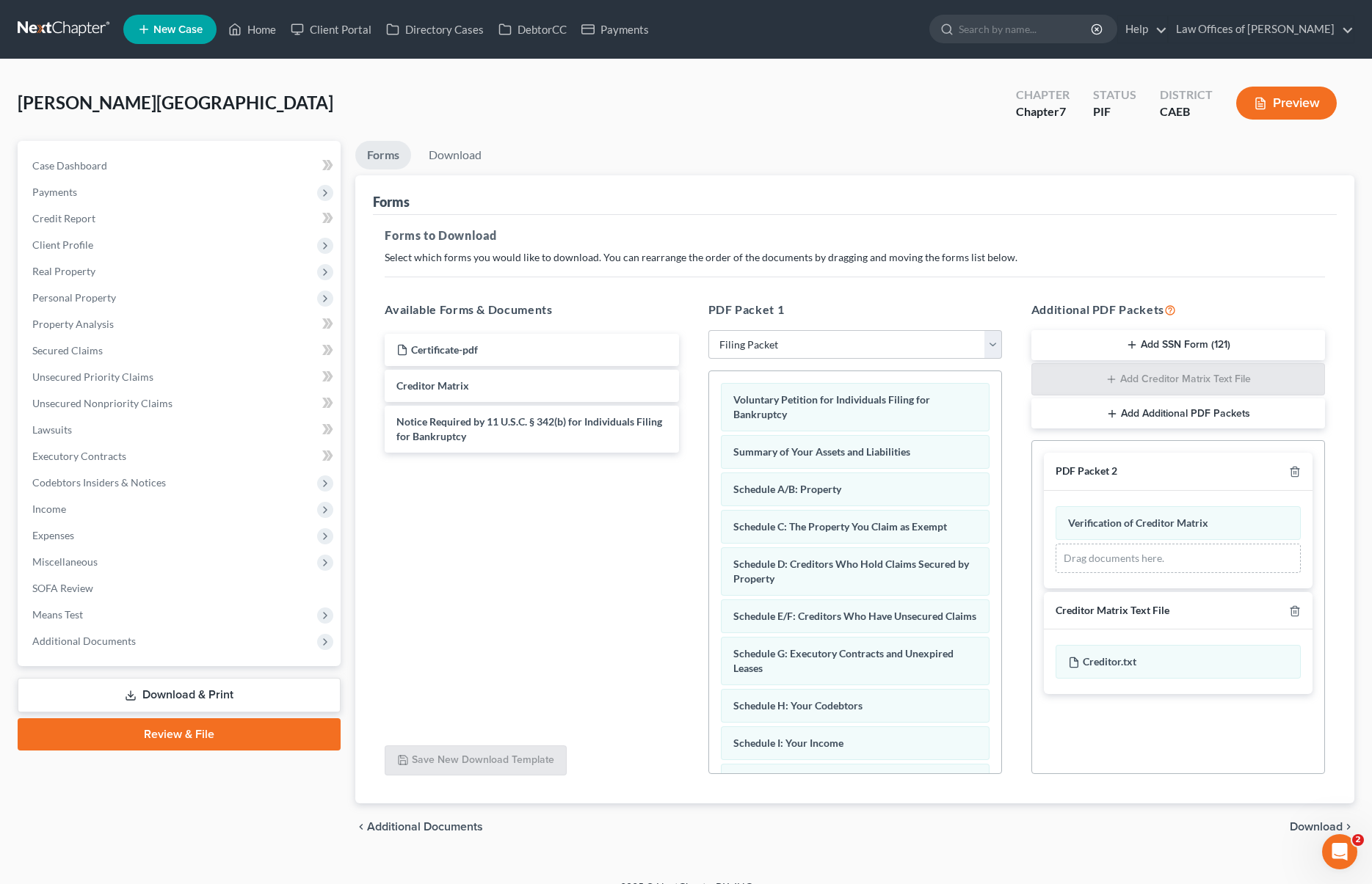
click at [1308, 825] on span "Download" at bounding box center [1316, 826] width 53 height 12
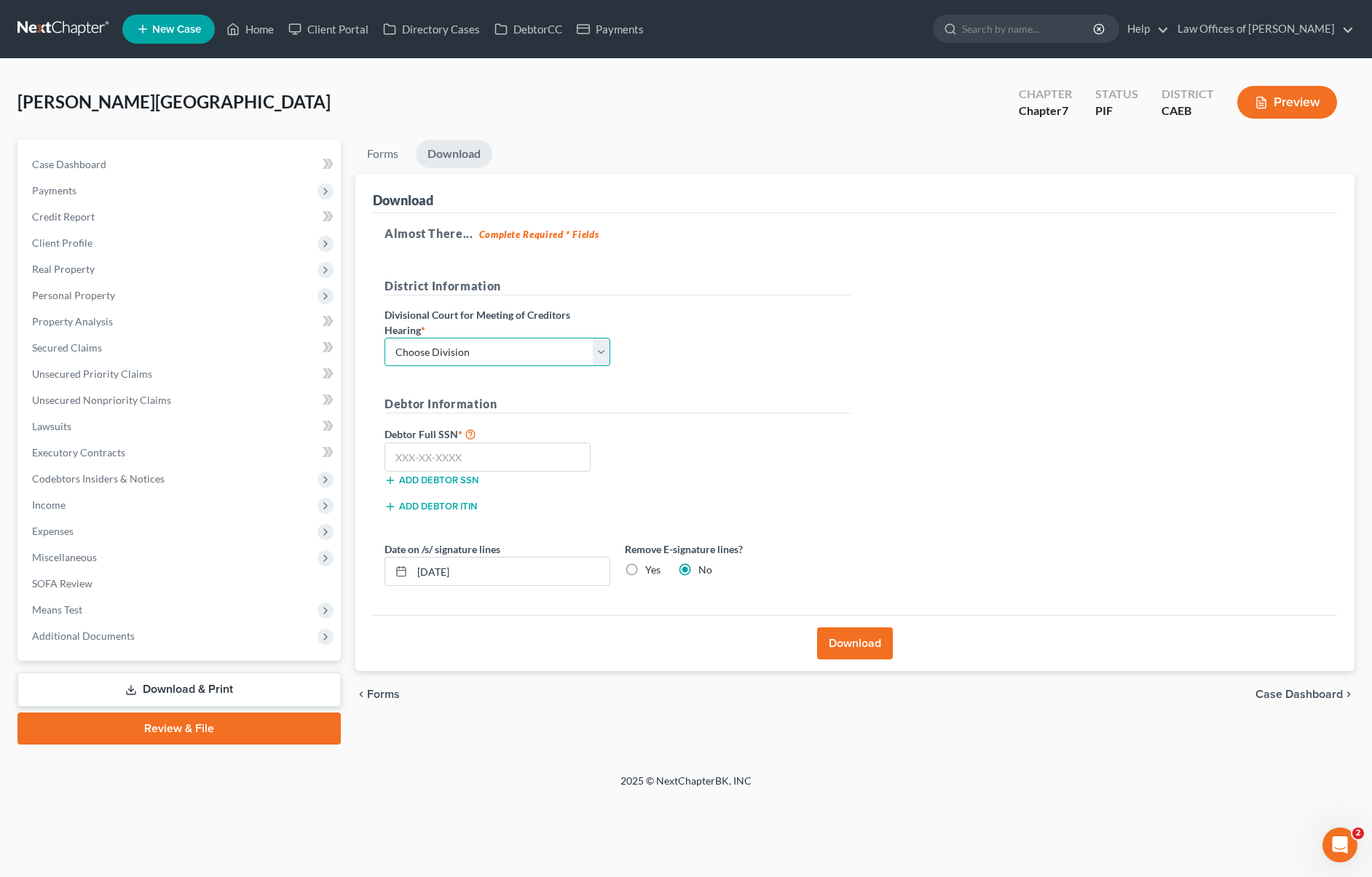
click at [599, 350] on select "Choose Division Fresno Modesto Sacramento" at bounding box center [497, 352] width 226 height 29
select select "0"
click at [384, 338] on select "Choose Division Fresno Modesto Sacramento" at bounding box center [497, 352] width 226 height 29
click at [512, 454] on input "text" at bounding box center [487, 458] width 206 height 29
type input "742-34-7280"
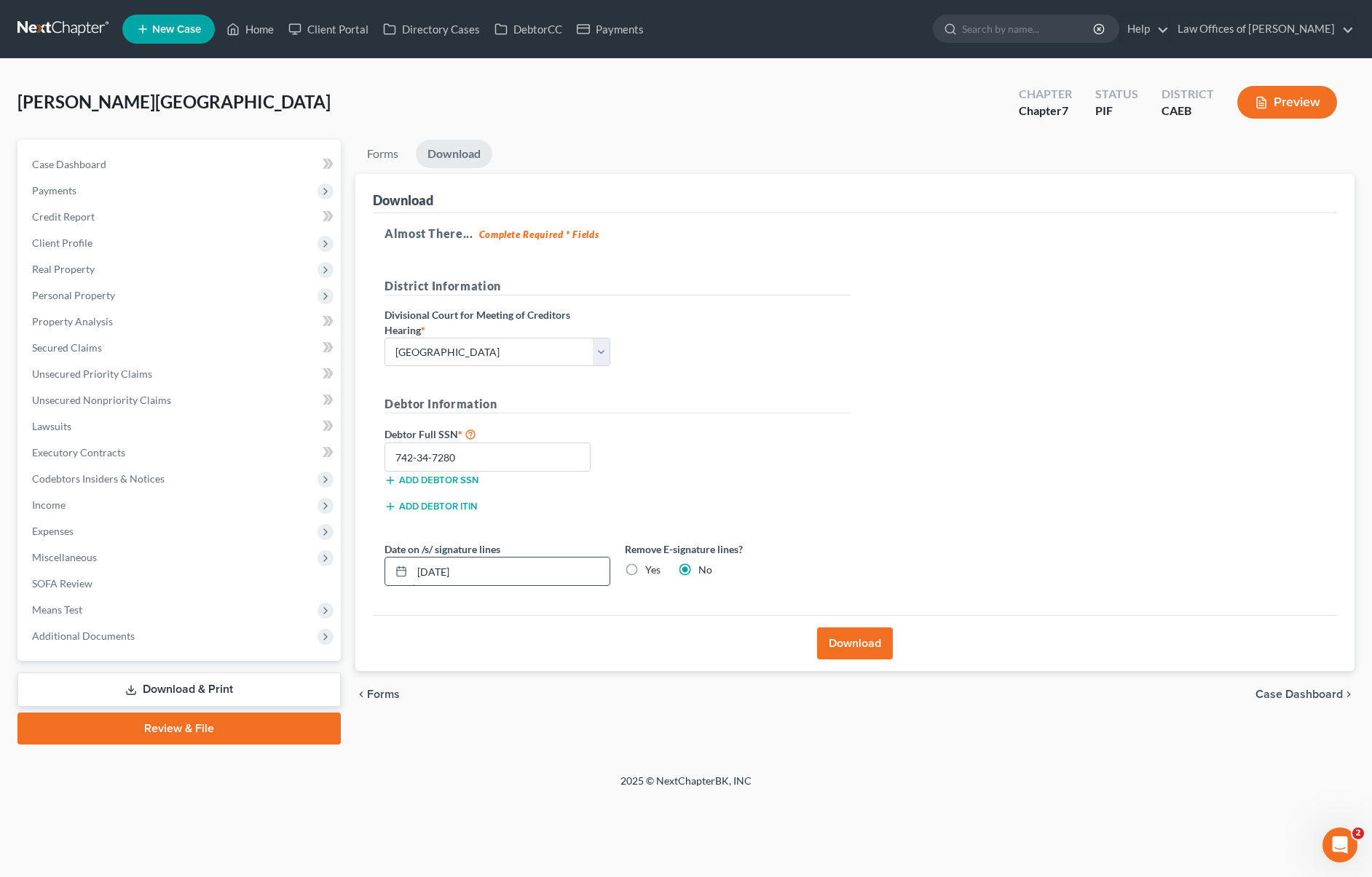
click at [509, 575] on input "10/08/2025" at bounding box center [510, 571] width 197 height 27
type input "10/07/2025"
click at [856, 643] on button "Download" at bounding box center [854, 643] width 75 height 32
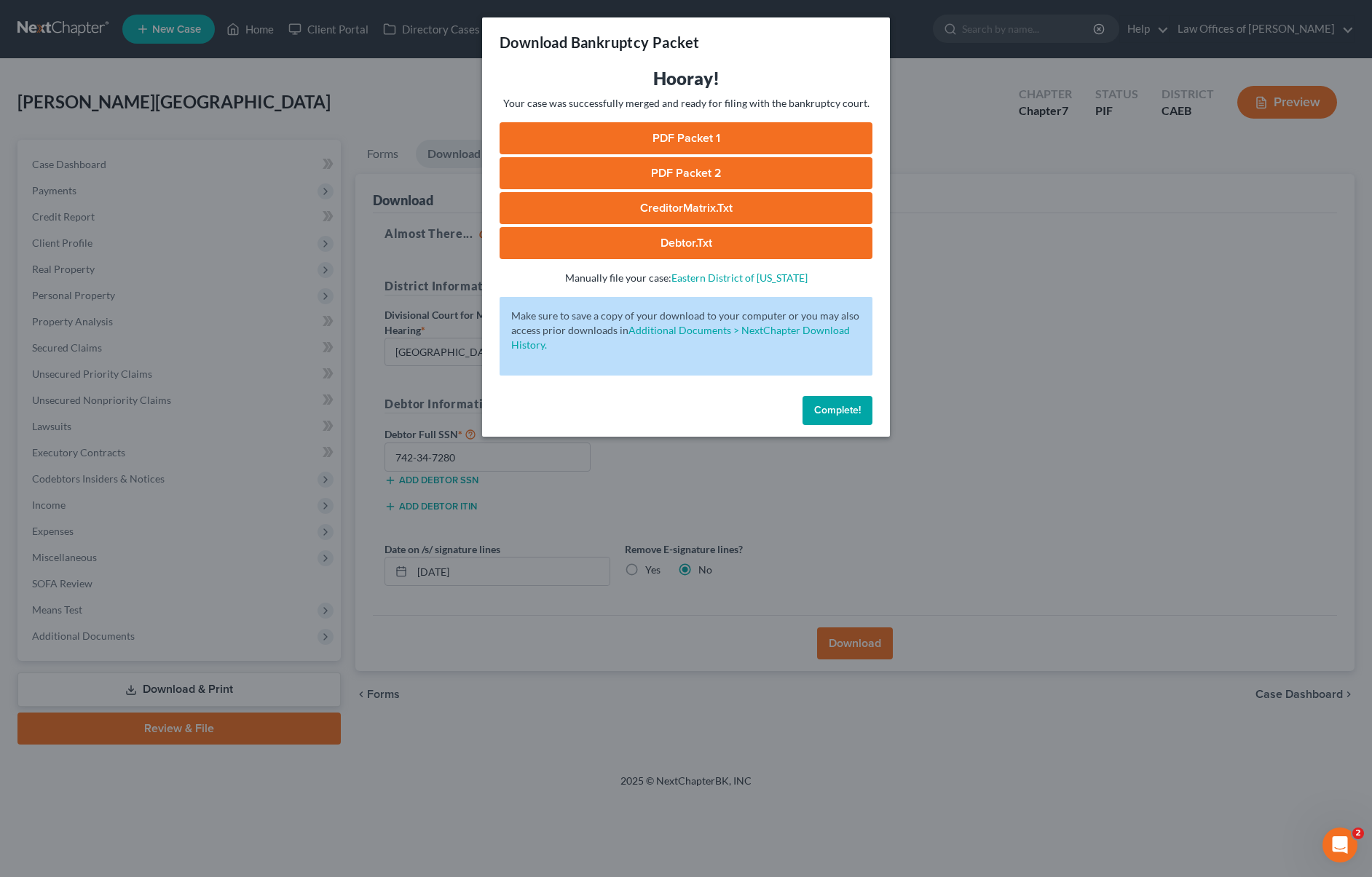
click at [726, 235] on link "Debtor.txt" at bounding box center [686, 242] width 373 height 32
click at [821, 419] on button "Complete!" at bounding box center [837, 410] width 70 height 29
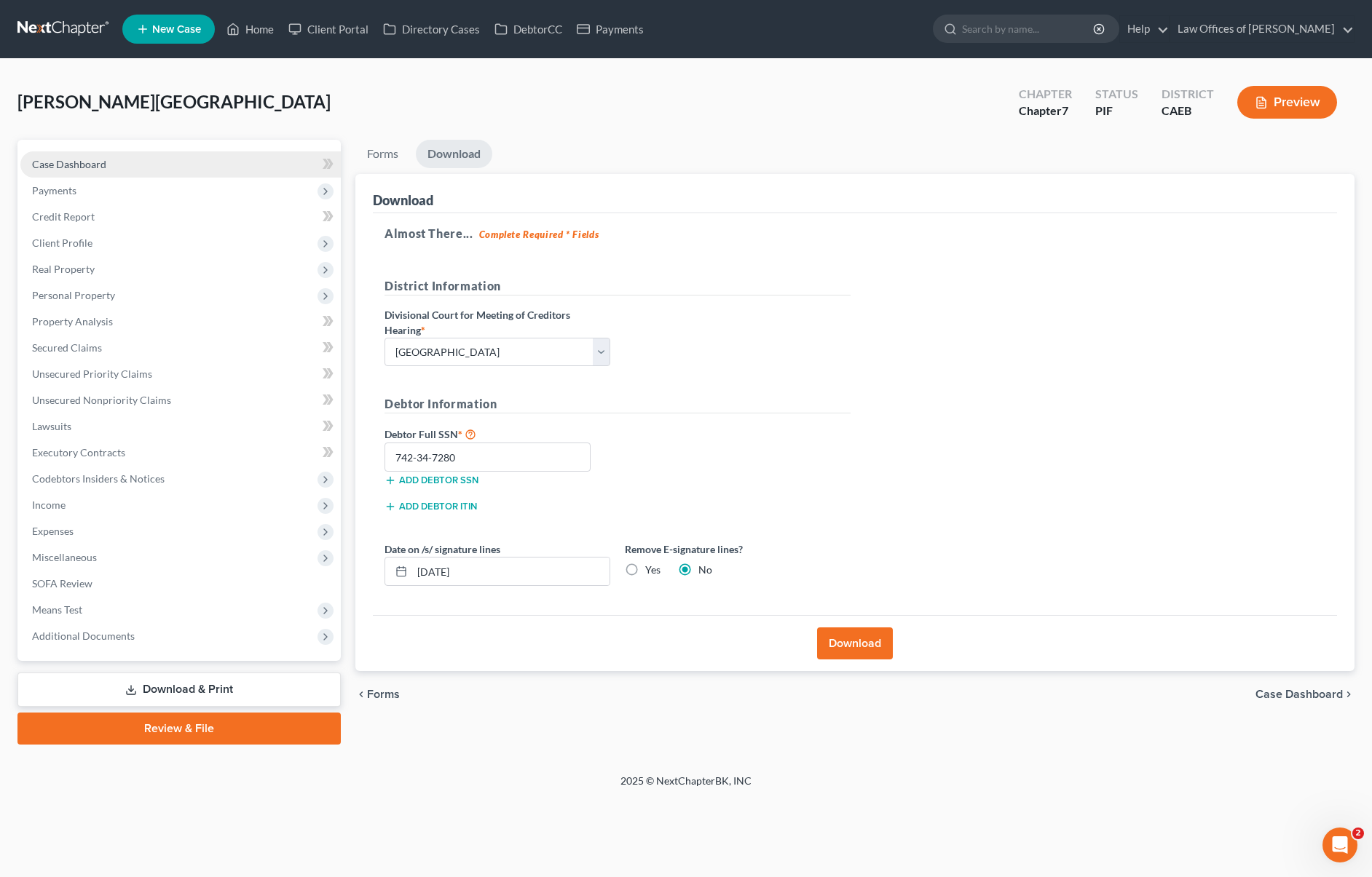
click at [110, 162] on link "Case Dashboard" at bounding box center [180, 164] width 321 height 26
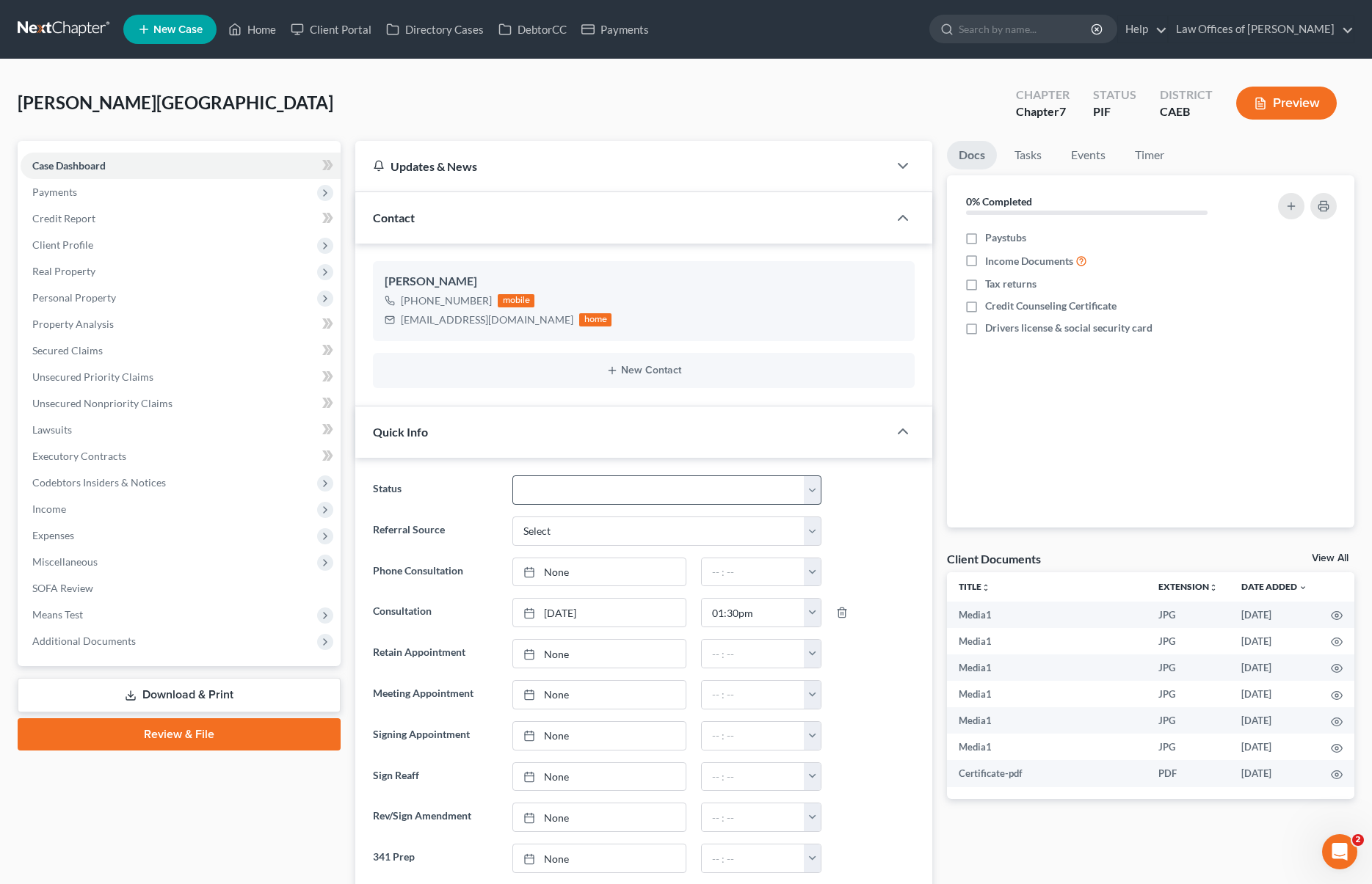
scroll to position [6425, 0]
click at [812, 483] on select "Cancelled/Refund Closed Consultation Declined Discharged Filed Income Check In …" at bounding box center [667, 491] width 309 height 29
select select "5"
click at [513, 476] on select "Cancelled/Refund Closed Consultation Declined Discharged Filed Income Check In …" at bounding box center [667, 491] width 309 height 29
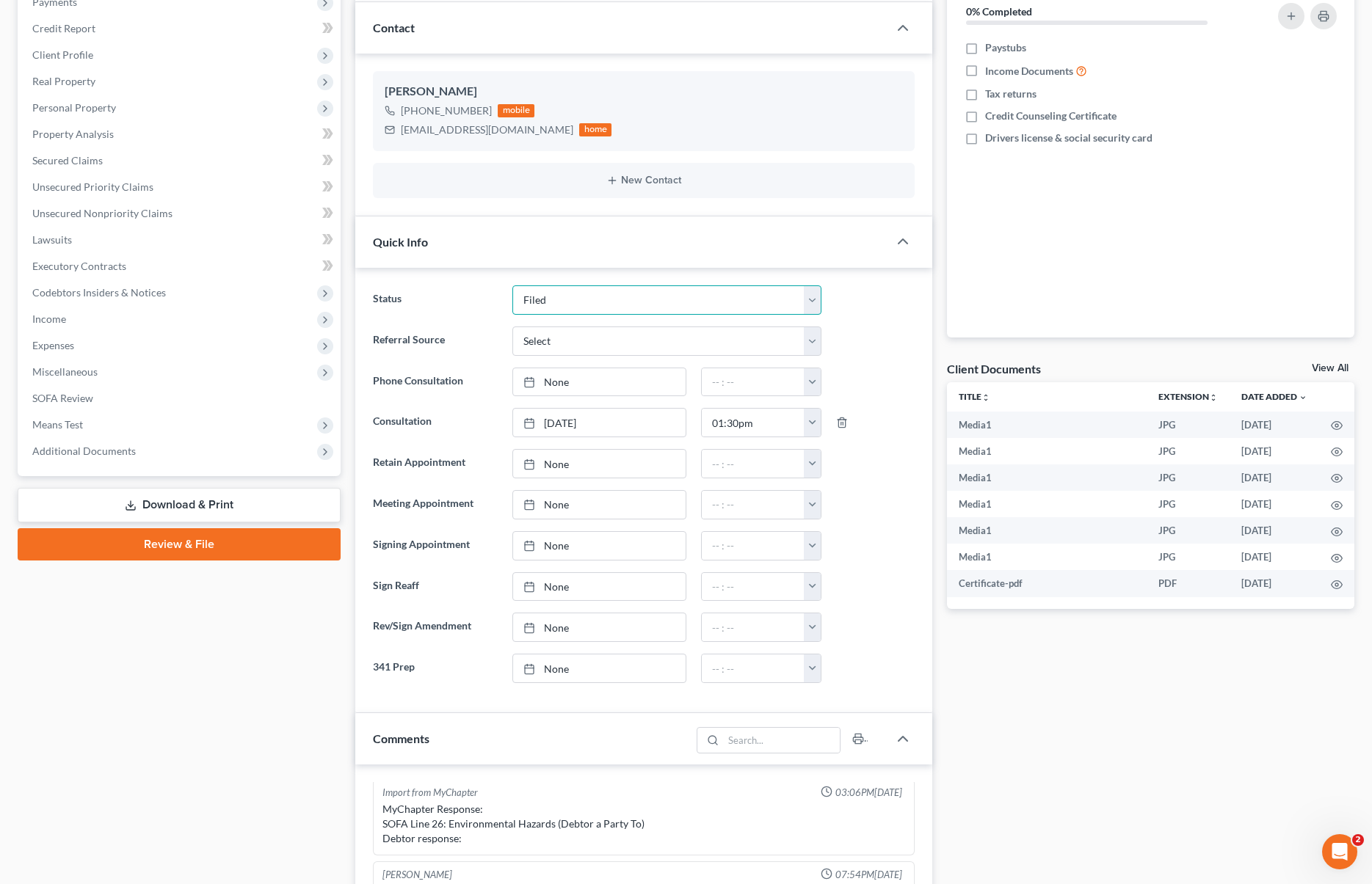
scroll to position [98, 0]
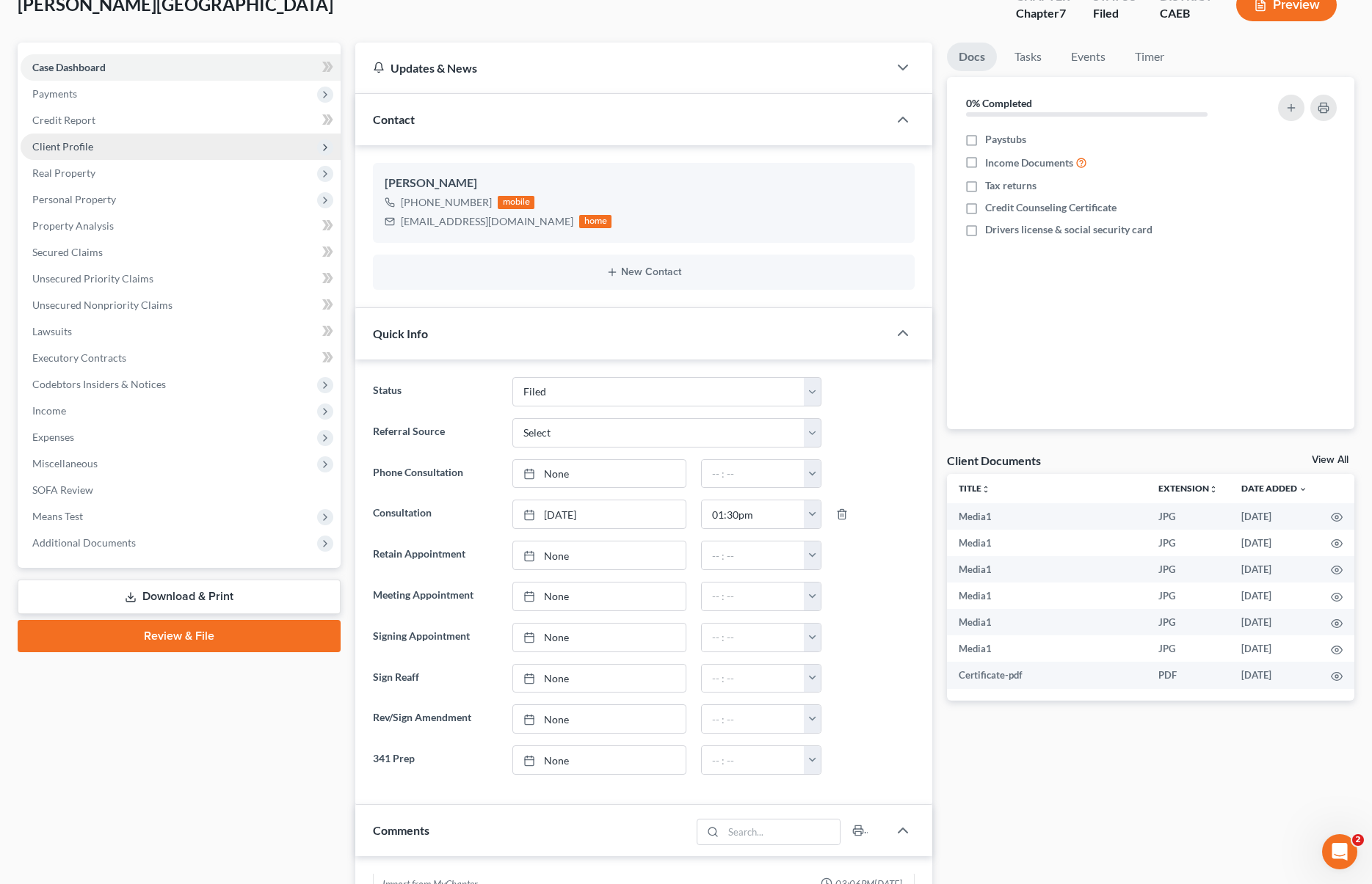
click at [168, 146] on span "Client Profile" at bounding box center [180, 146] width 320 height 27
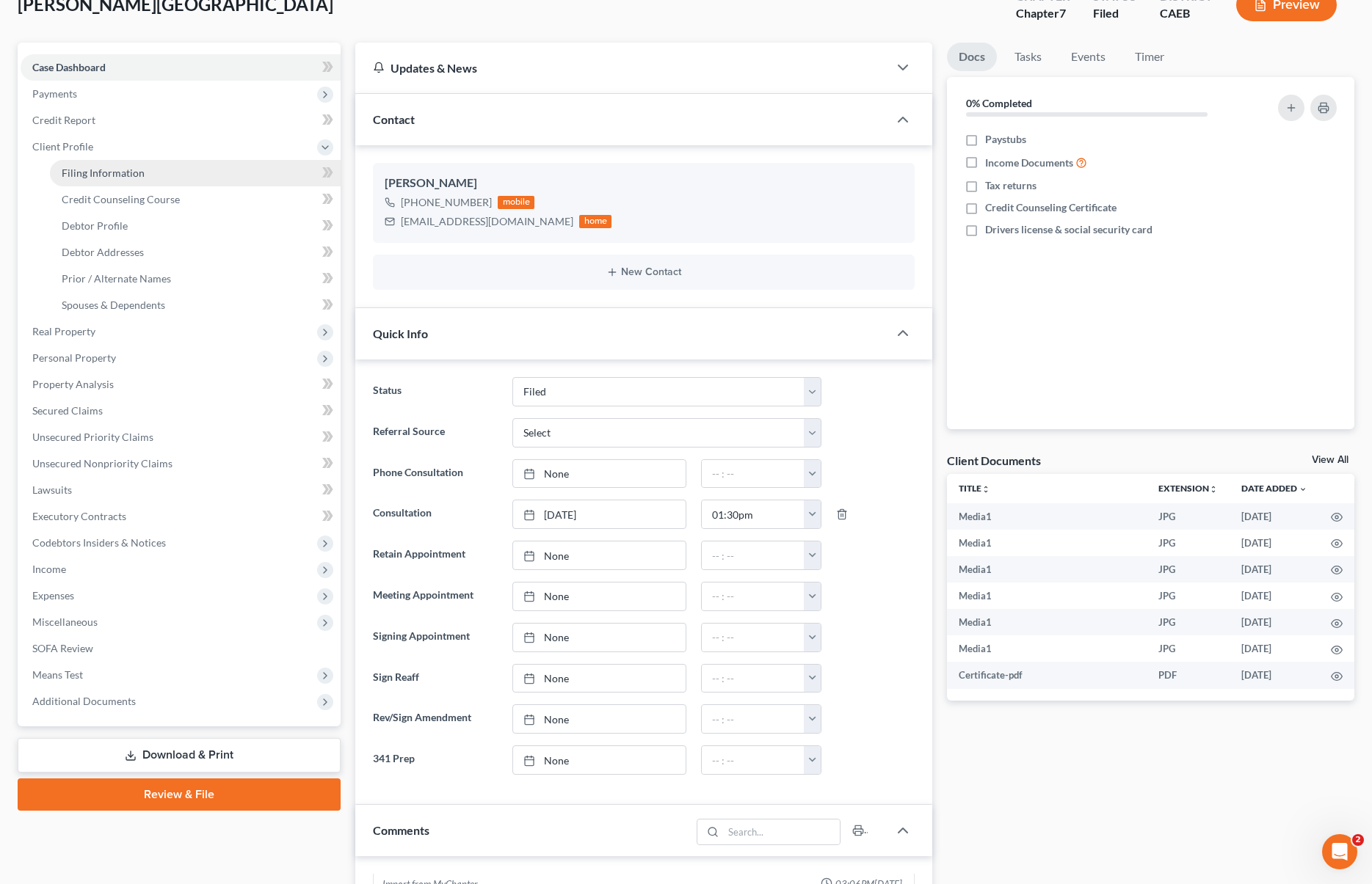
click at [144, 172] on link "Filing Information" at bounding box center [196, 173] width 291 height 27
select select "1"
select select "0"
select select "8"
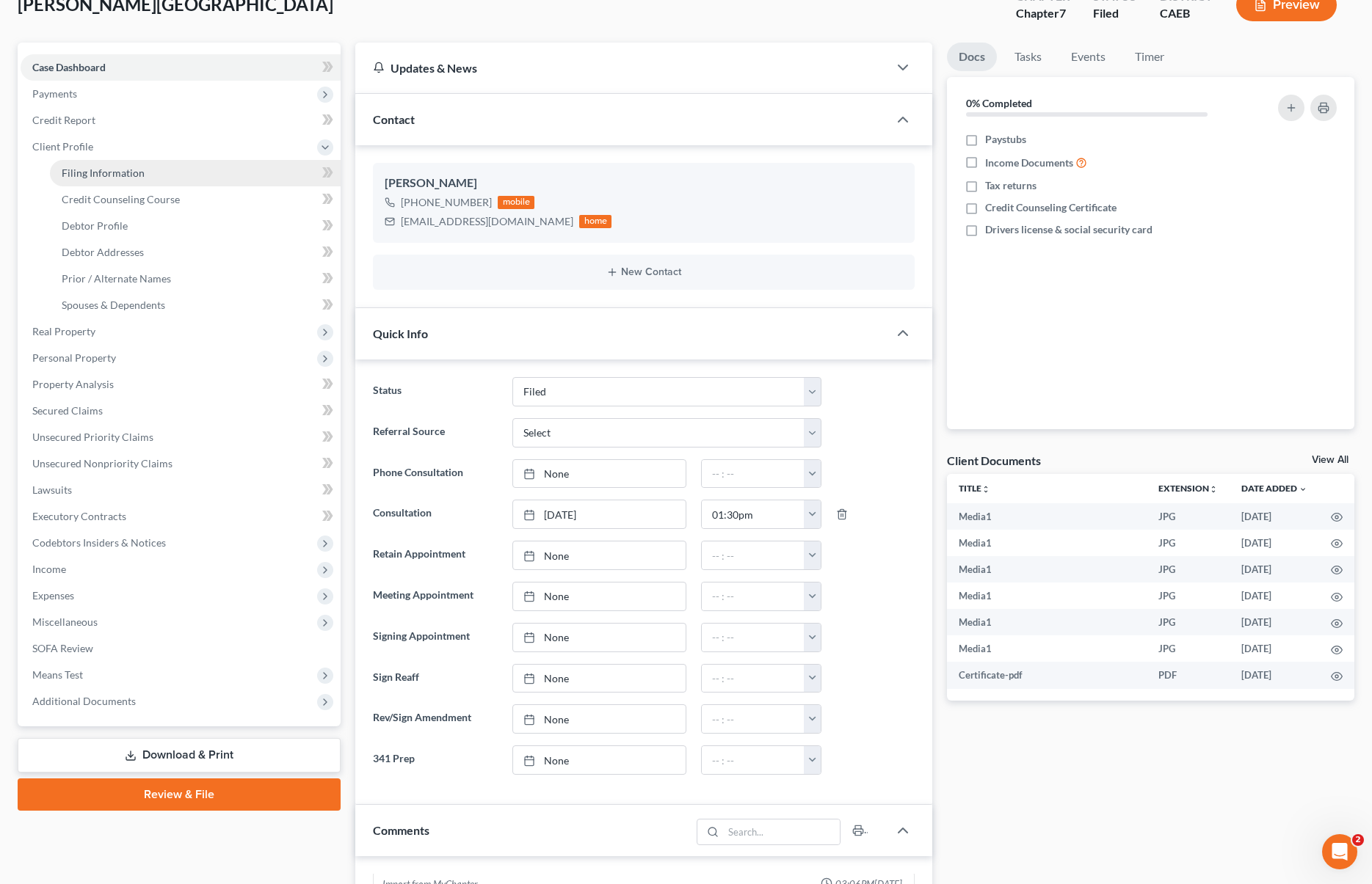
select select "0"
select select "4"
select select "1"
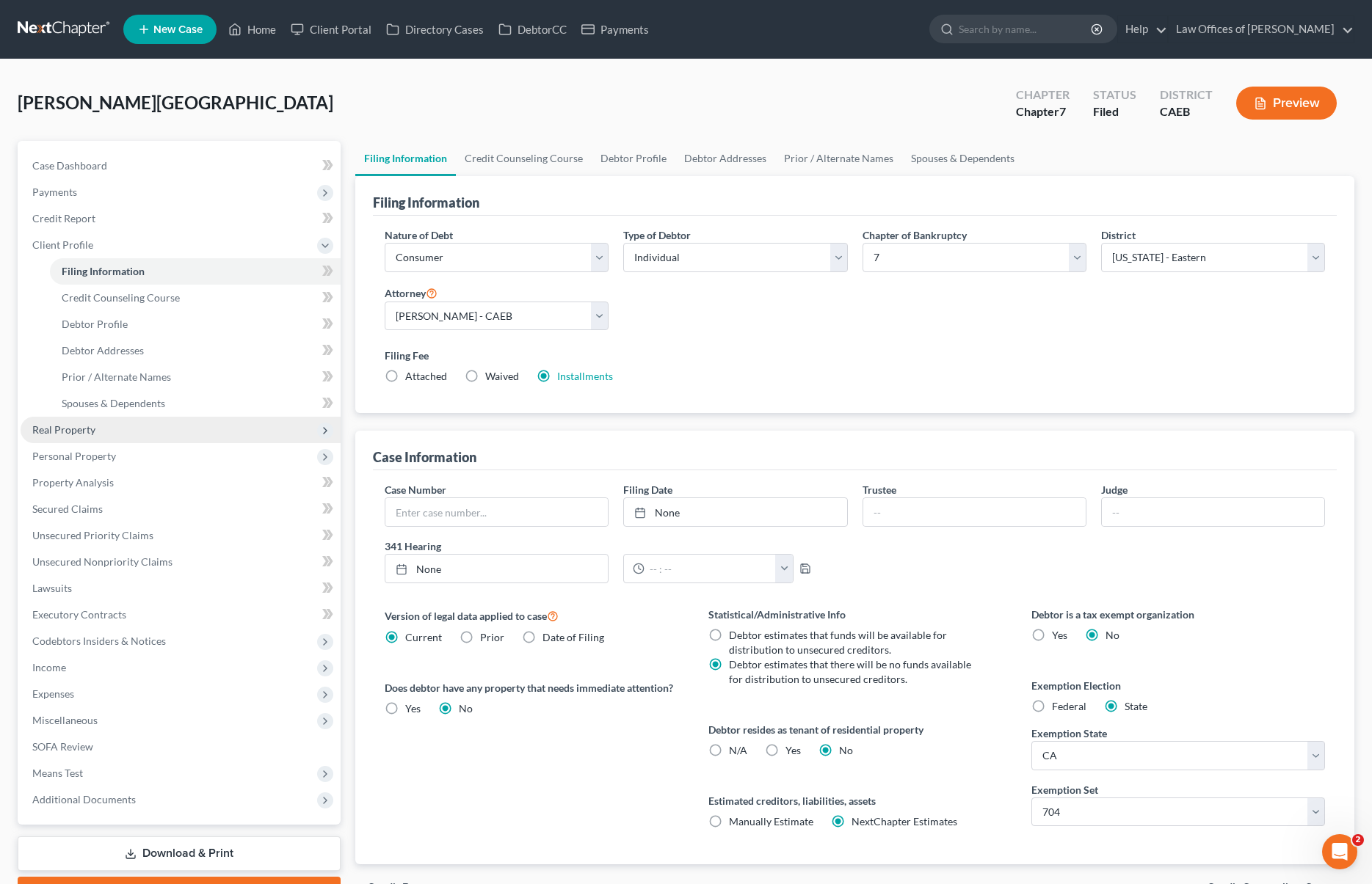
click at [128, 432] on span "Real Property" at bounding box center [180, 430] width 320 height 27
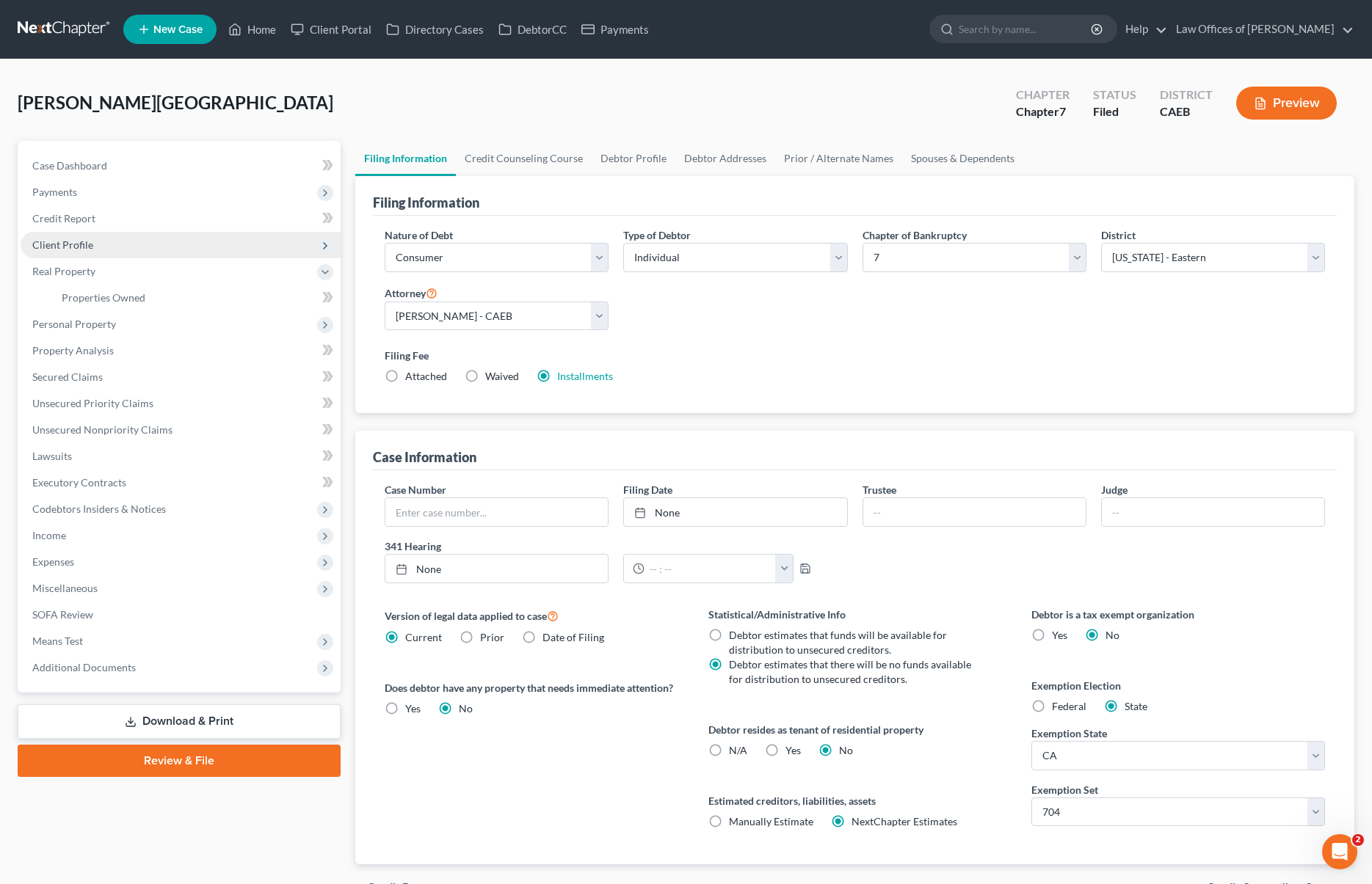
click at [128, 252] on span "Client Profile" at bounding box center [180, 244] width 320 height 27
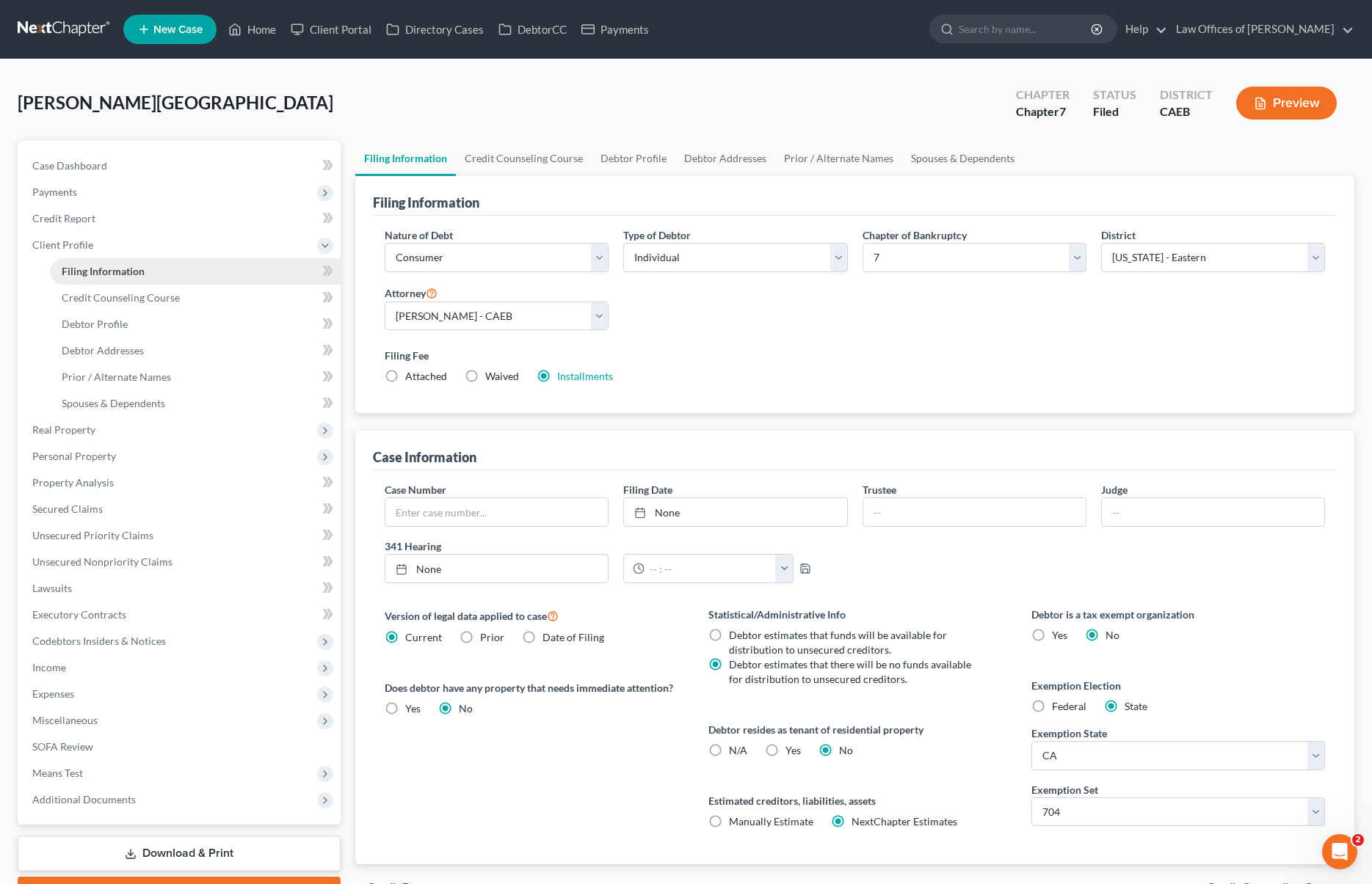
click at [146, 276] on link "Filing Information" at bounding box center [196, 271] width 291 height 27
click at [135, 170] on link "Case Dashboard" at bounding box center [180, 166] width 320 height 27
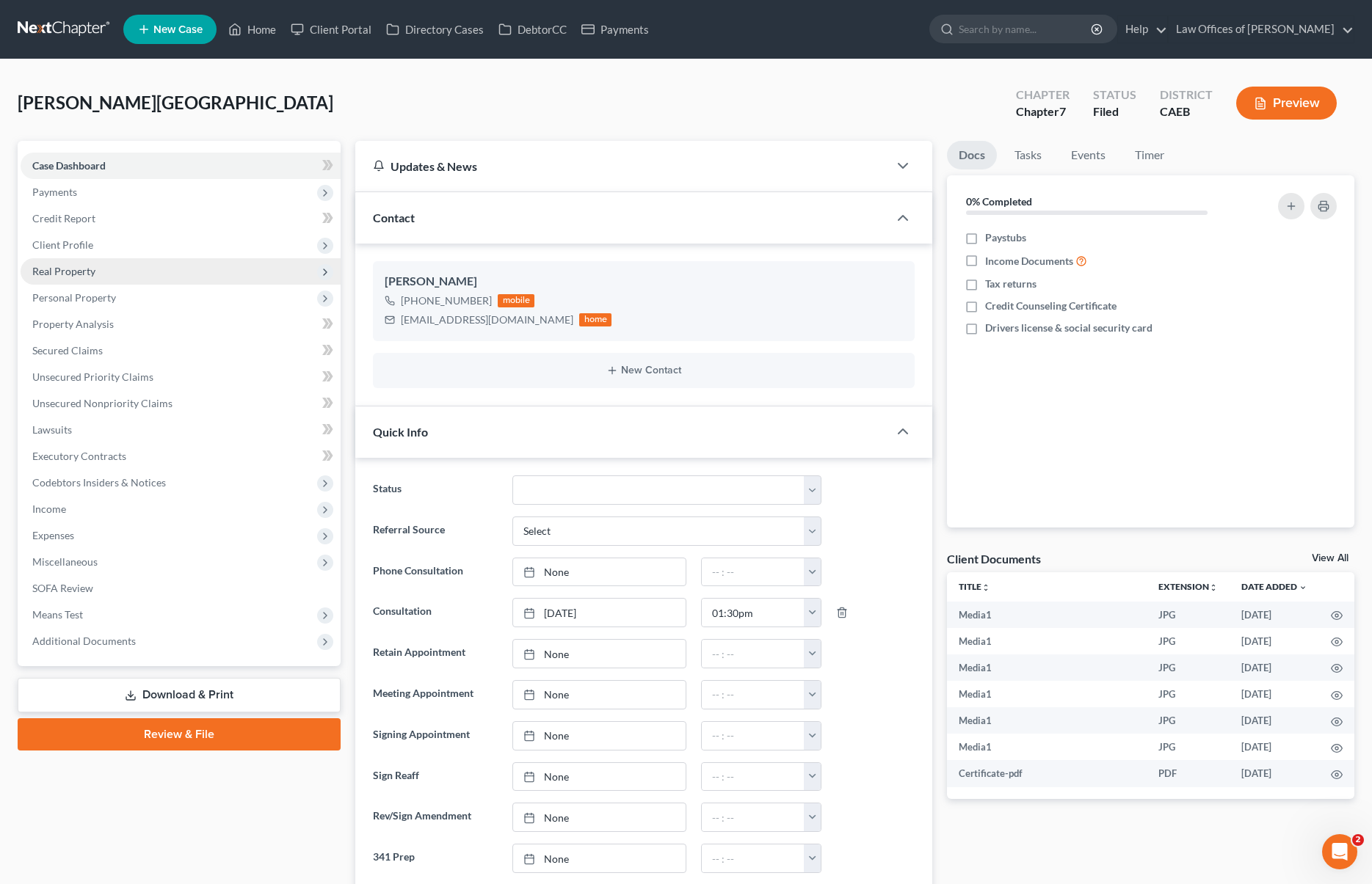
scroll to position [6425, 0]
click at [136, 247] on span "Client Profile" at bounding box center [180, 244] width 320 height 27
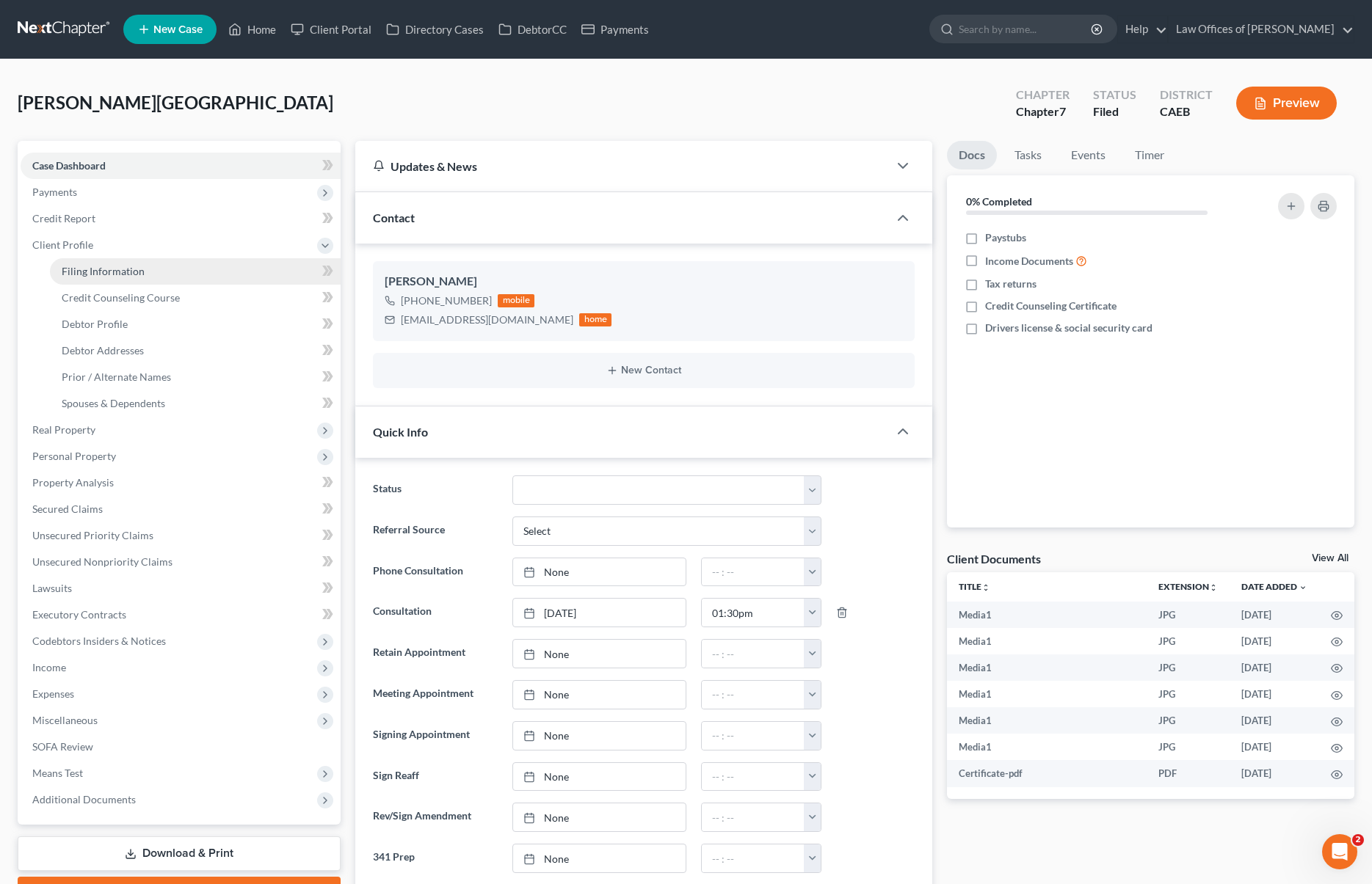
click at [154, 279] on link "Filing Information" at bounding box center [196, 271] width 291 height 27
select select "1"
select select "0"
select select "8"
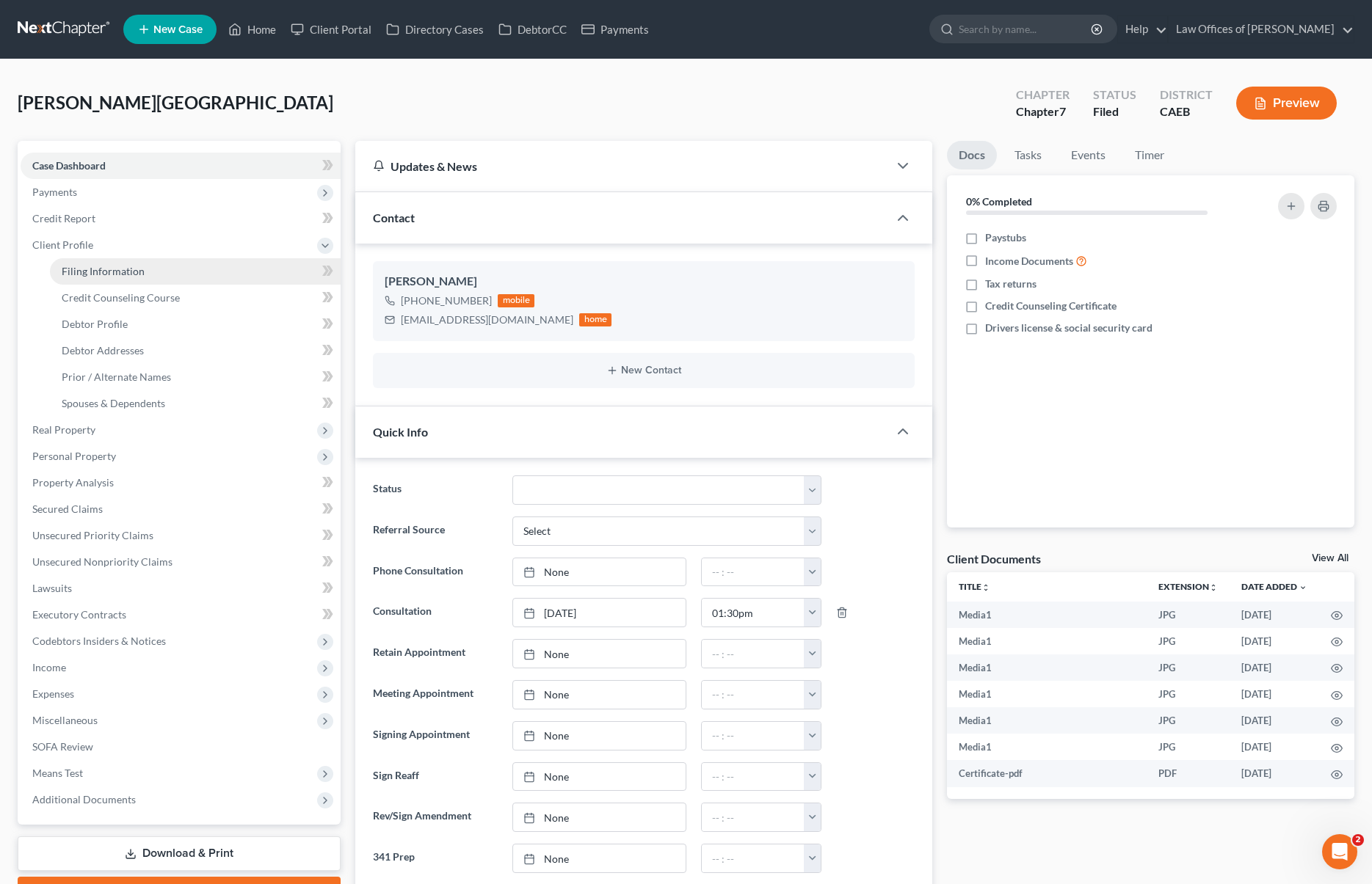
select select "0"
select select "4"
select select "1"
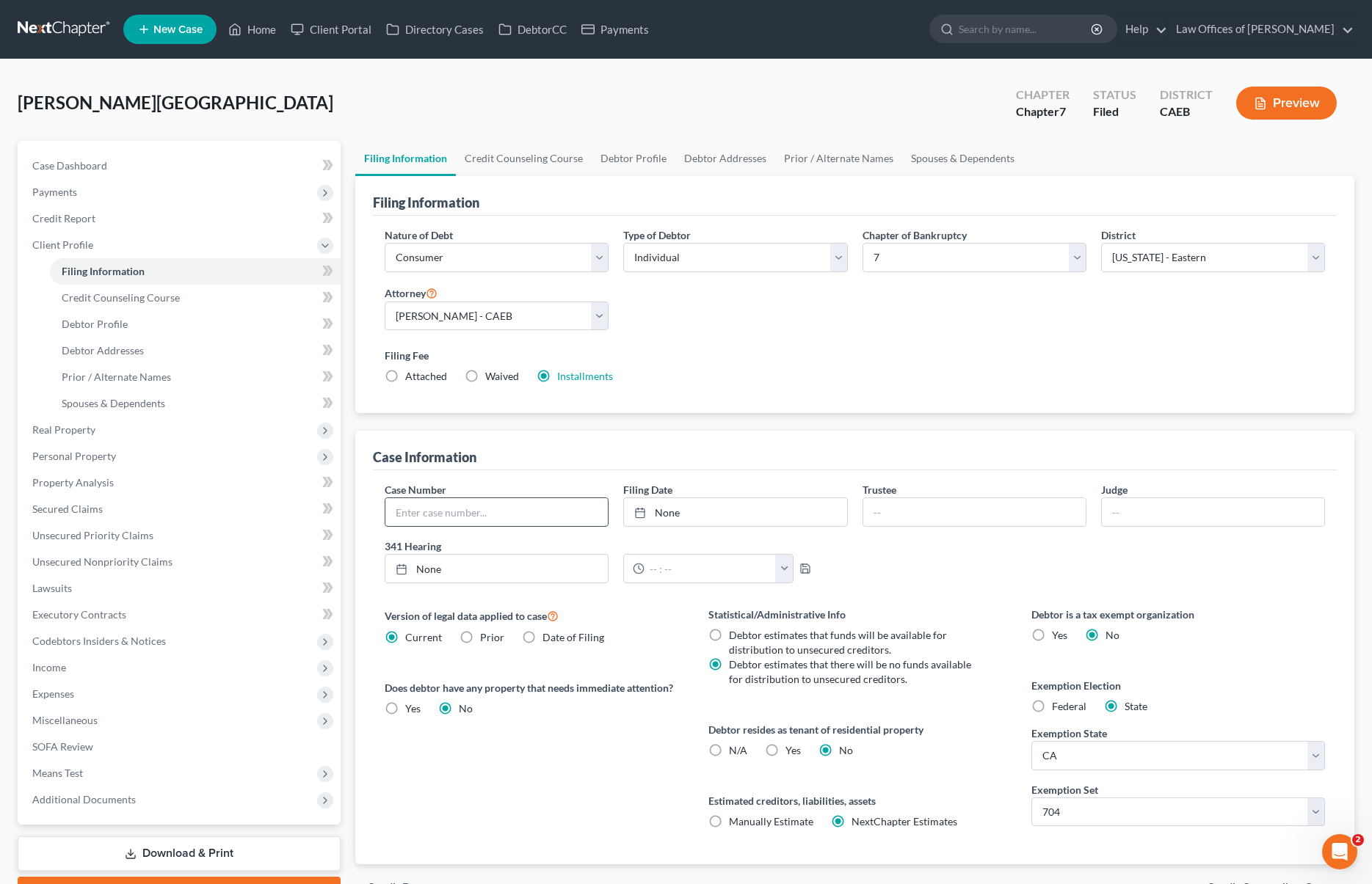
click at [573, 516] on input "text" at bounding box center [496, 512] width 222 height 27
type input "2025-13388"
click at [274, 32] on link "Home" at bounding box center [252, 29] width 62 height 27
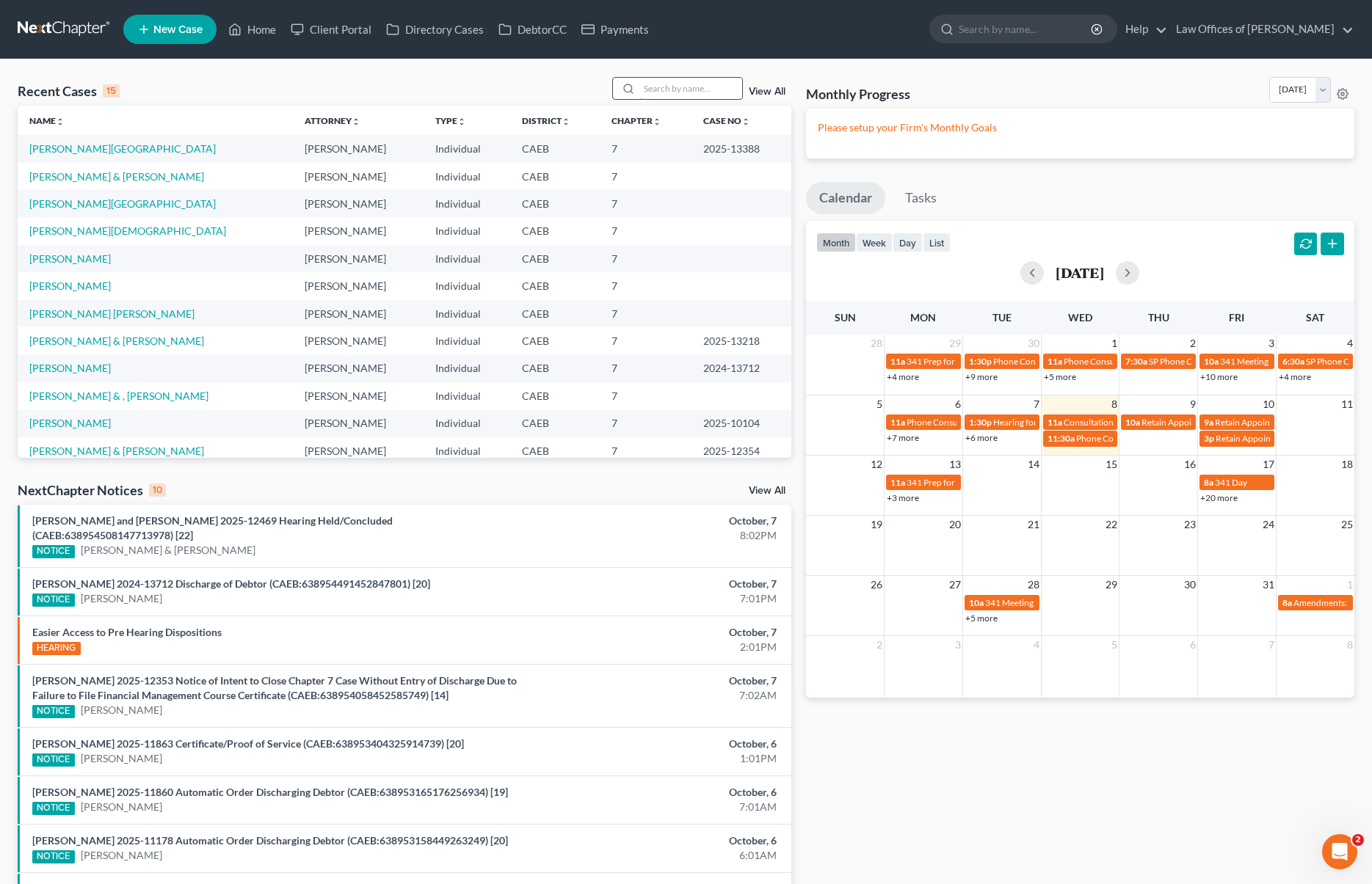
click at [709, 81] on input "search" at bounding box center [691, 88] width 103 height 21
click at [204, 172] on link "Alvarez-Martinez, Armando & Alvarez, Adrianne" at bounding box center [116, 177] width 175 height 13
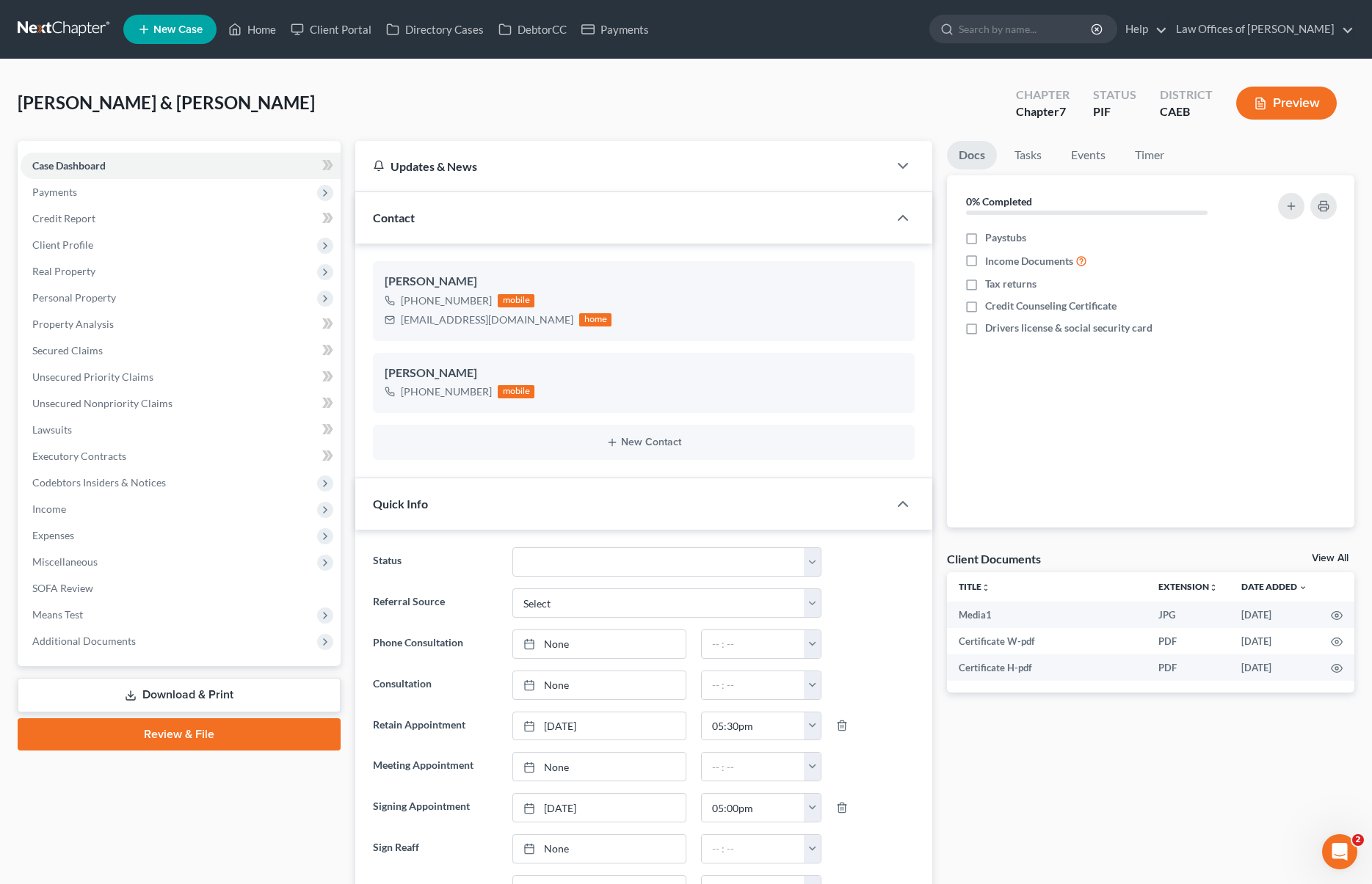
scroll to position [2693, 0]
click at [815, 559] on select "Cancelled/Refund Closed Consultation Declined Discharged Filed Income Check In …" at bounding box center [667, 562] width 309 height 29
select select "5"
click at [513, 547] on select "Cancelled/Refund Closed Consultation Declined Discharged Filed Income Check In …" at bounding box center [667, 562] width 309 height 29
click at [110, 253] on span "Client Profile" at bounding box center [180, 244] width 320 height 27
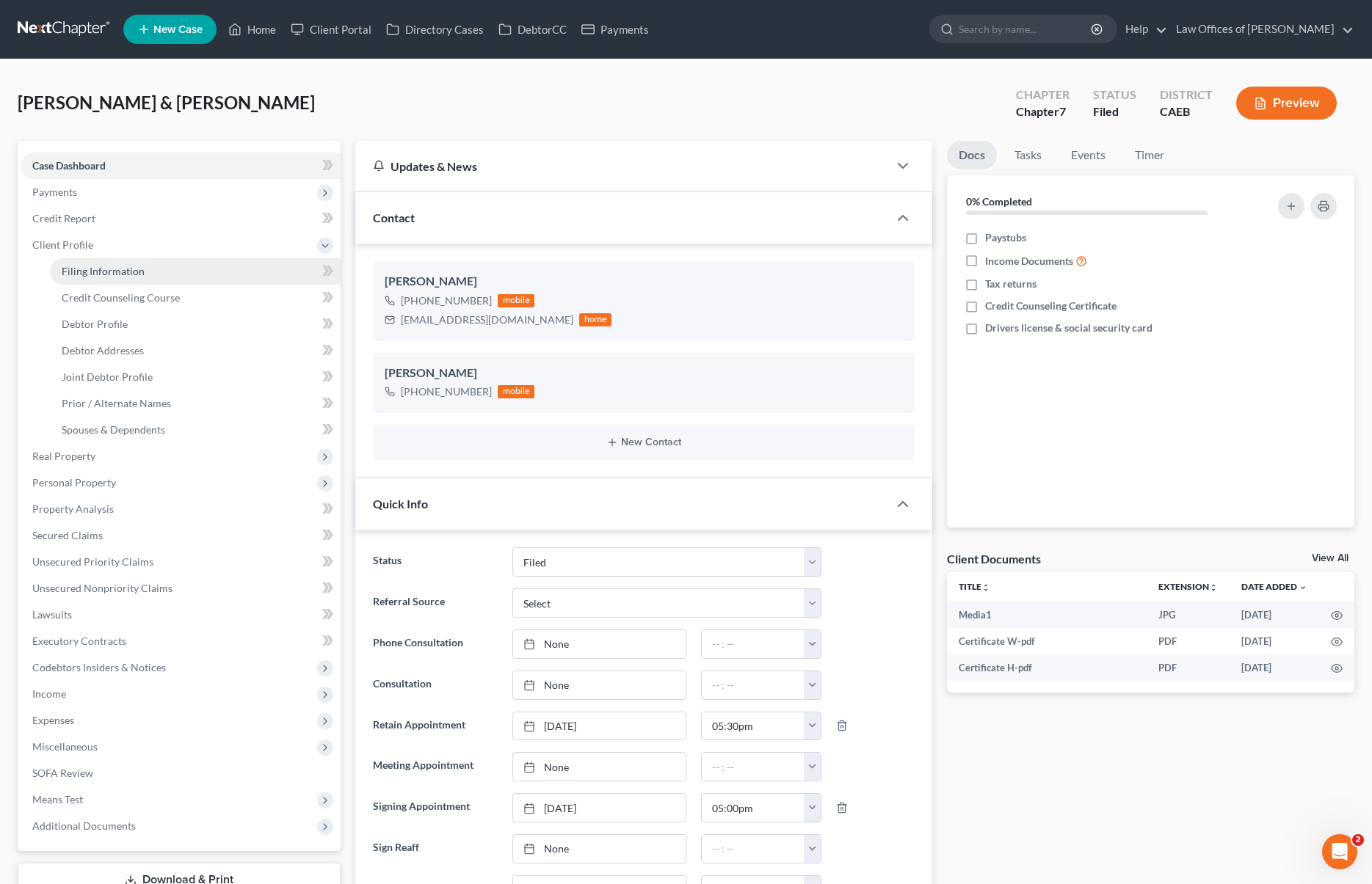
click at [128, 265] on span "Filing Information" at bounding box center [103, 272] width 83 height 13
select select "1"
select select "0"
select select "8"
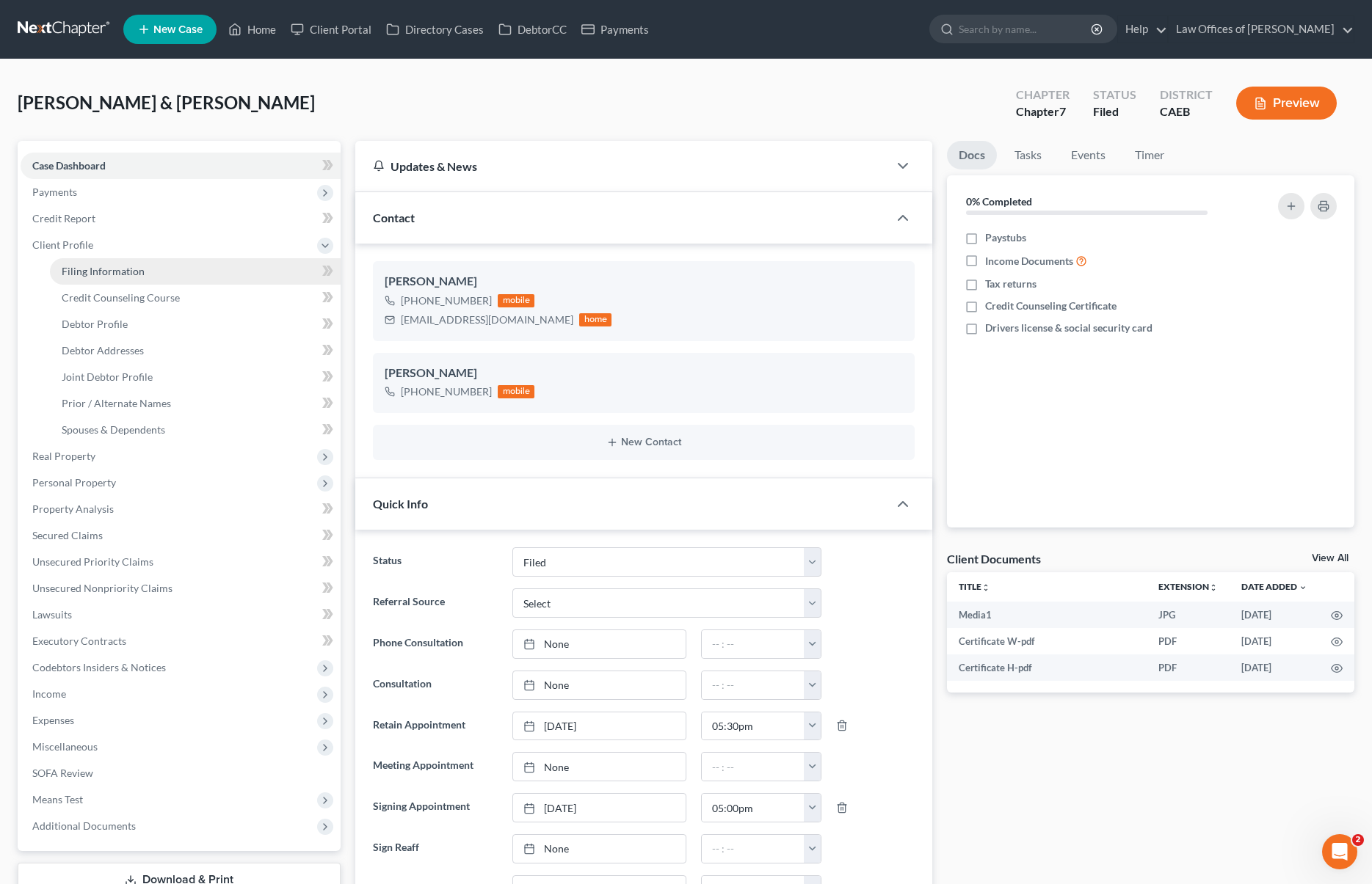
select select "0"
select select "4"
select select "1"
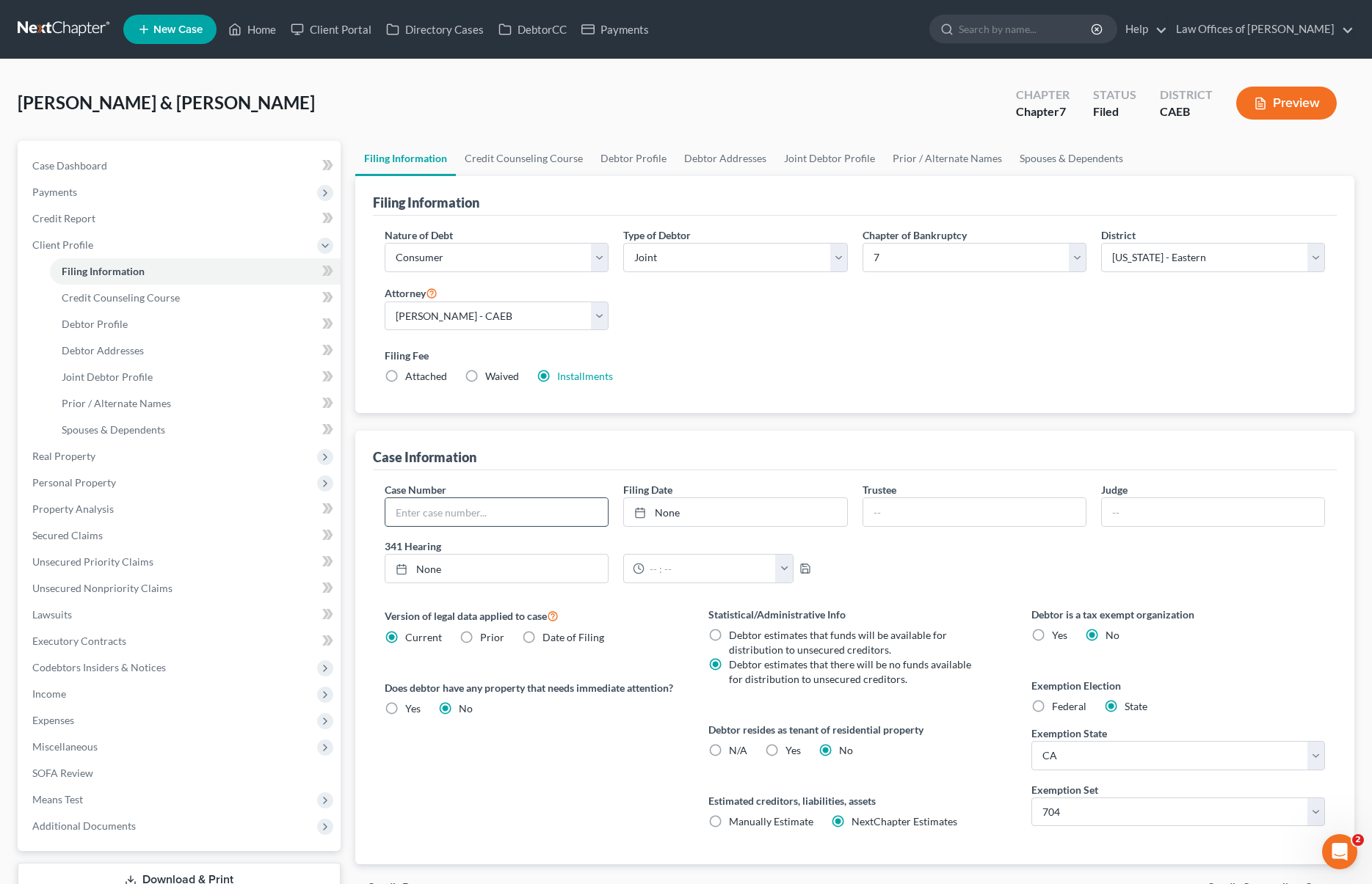
click at [534, 514] on input "text" at bounding box center [496, 512] width 222 height 27
type input "2025-13388"
click at [265, 35] on link "Home" at bounding box center [252, 29] width 62 height 27
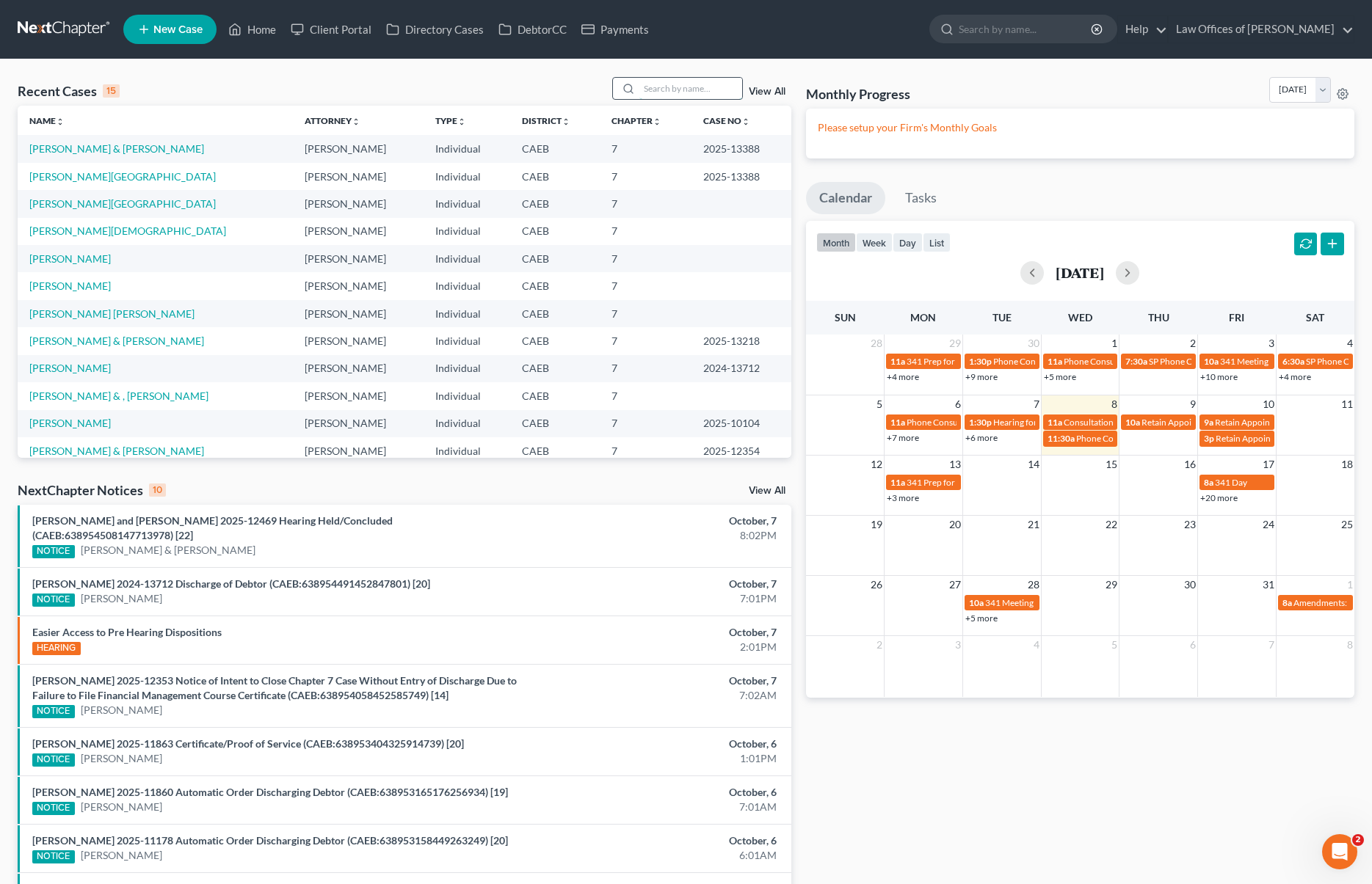
click at [662, 88] on input "search" at bounding box center [691, 88] width 103 height 21
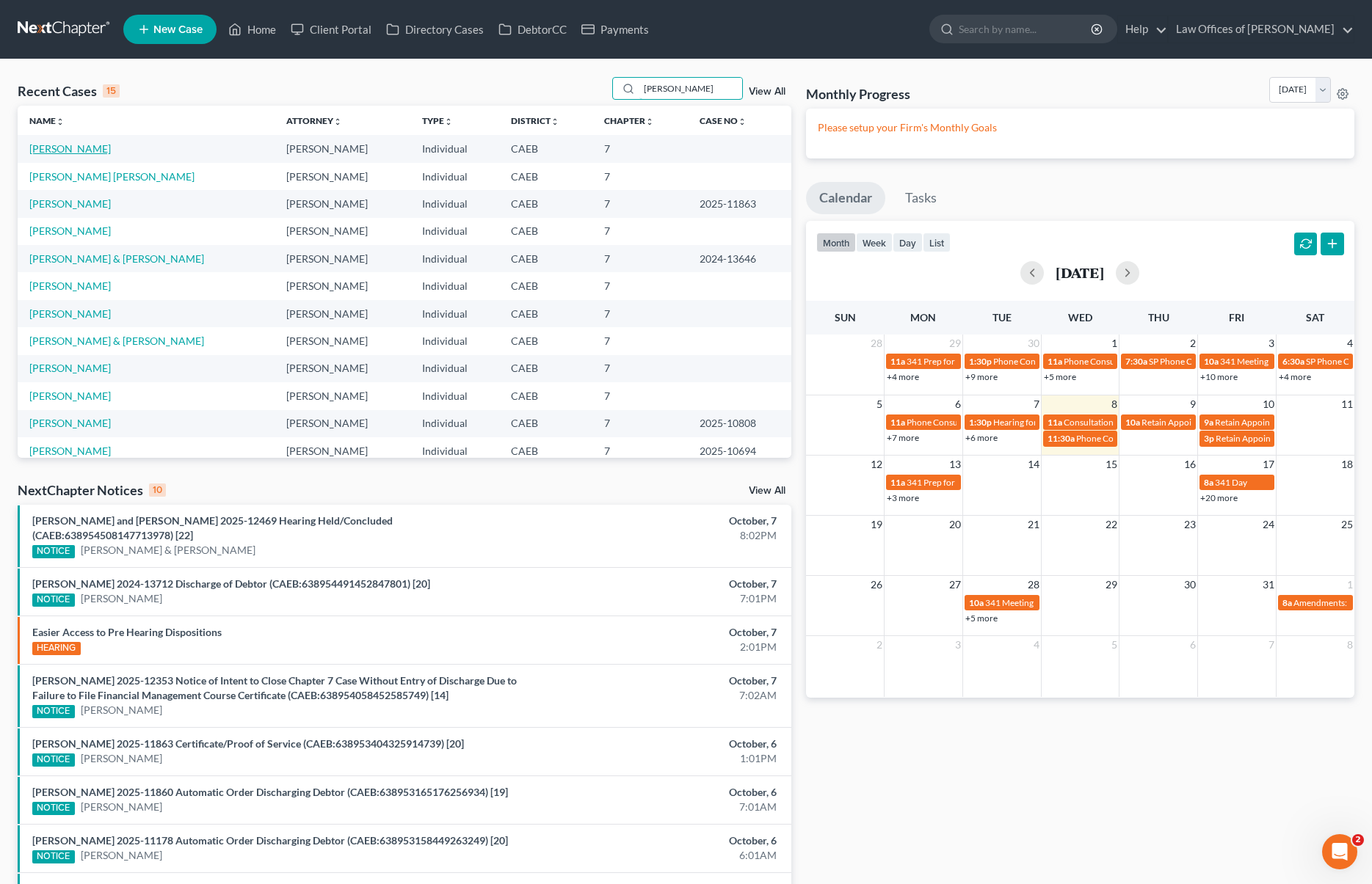
type input "Rodriguez"
click at [109, 151] on link "Rodriguez, Leonardo" at bounding box center [70, 149] width 81 height 13
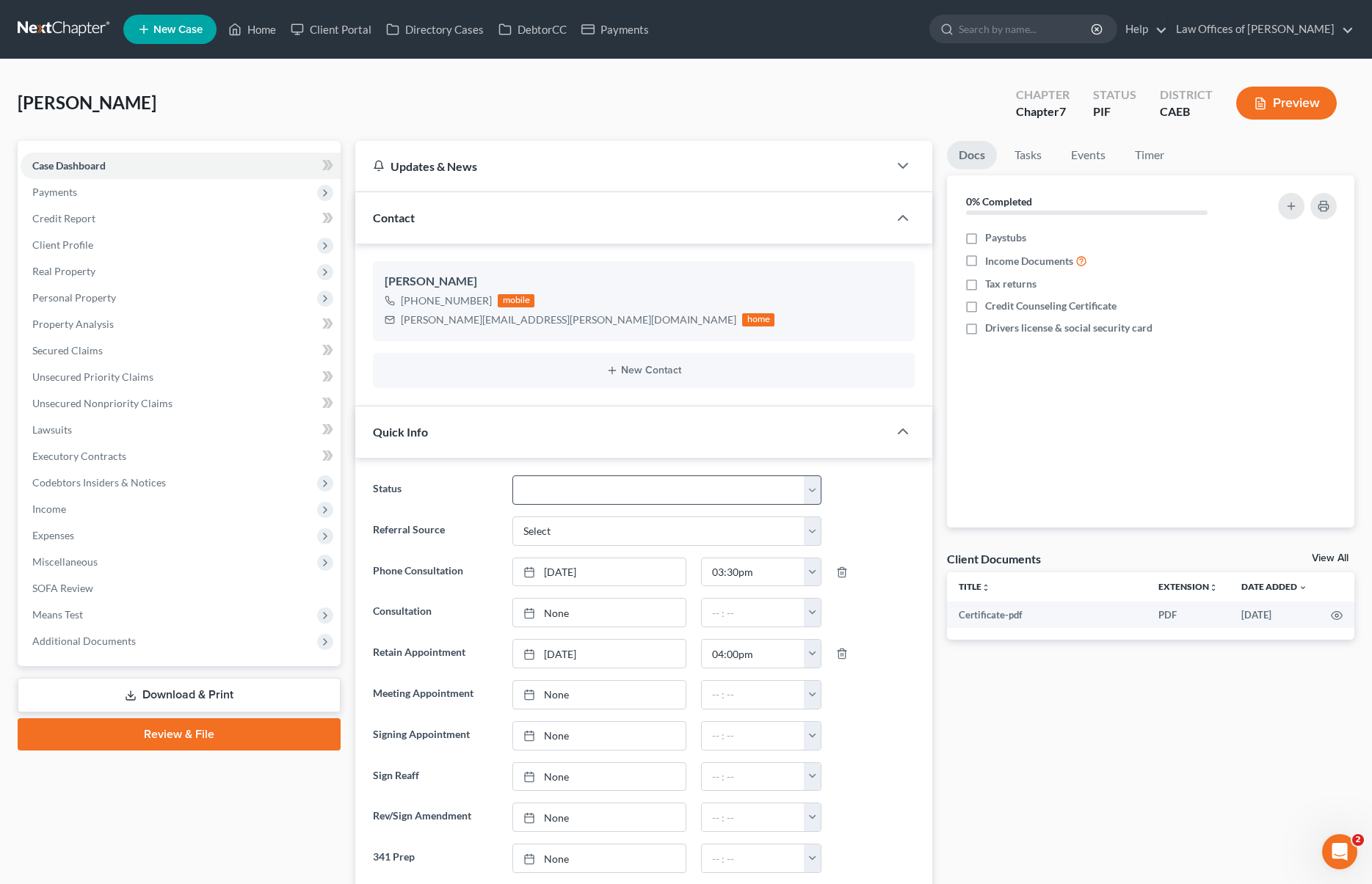
scroll to position [2133, 0]
click at [816, 488] on select "Cancelled/Refund Closed Consultation Declined Discharged Filed Income Check In …" at bounding box center [667, 491] width 309 height 29
select select "5"
click at [513, 476] on select "Cancelled/Refund Closed Consultation Declined Discharged Filed Income Check In …" at bounding box center [667, 491] width 309 height 29
click at [121, 247] on span "Client Profile" at bounding box center [180, 244] width 320 height 27
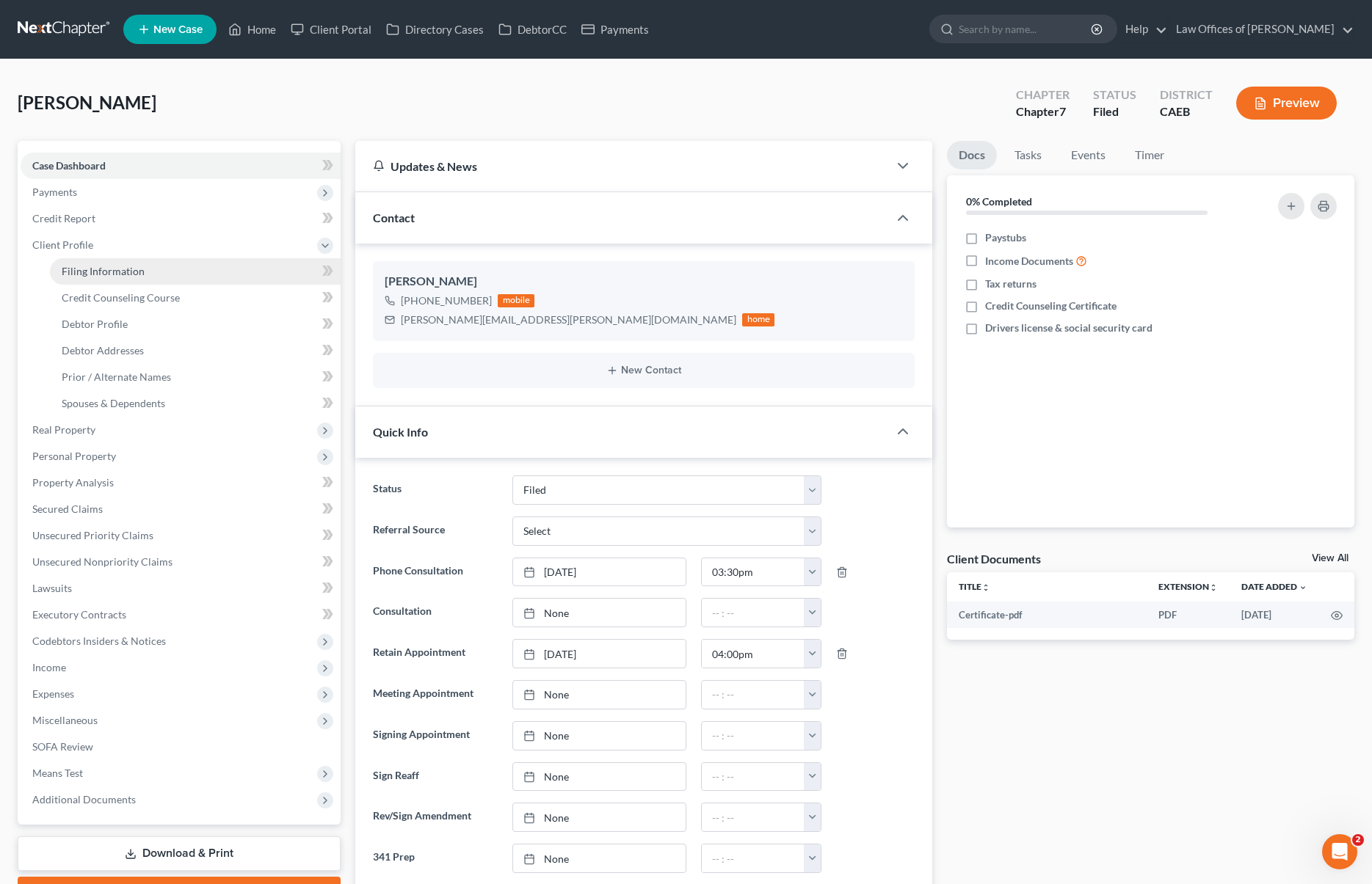
click at [135, 261] on link "Filing Information" at bounding box center [196, 271] width 291 height 27
select select "1"
select select "0"
select select "8"
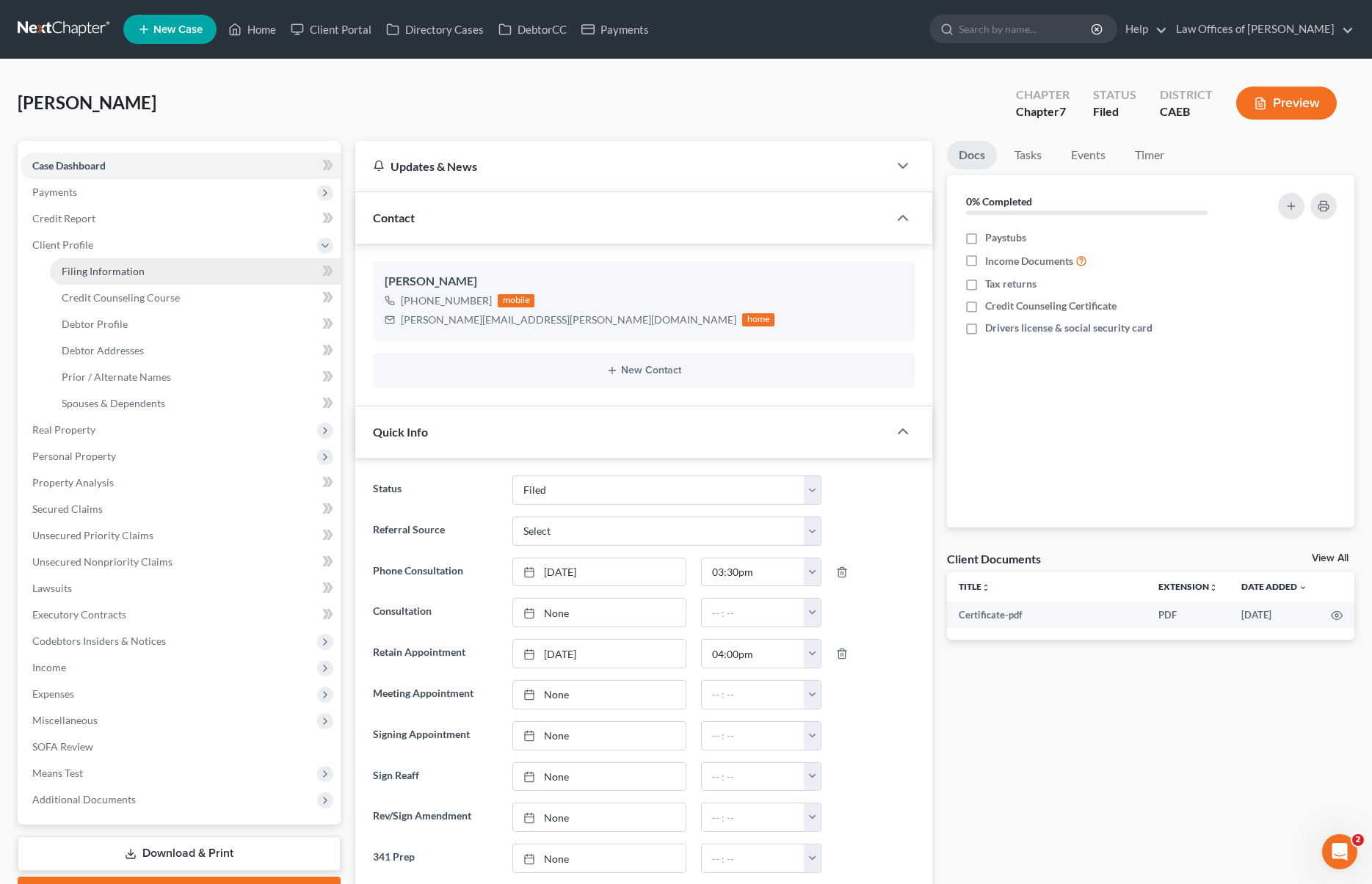
select select "0"
select select "4"
select select "0"
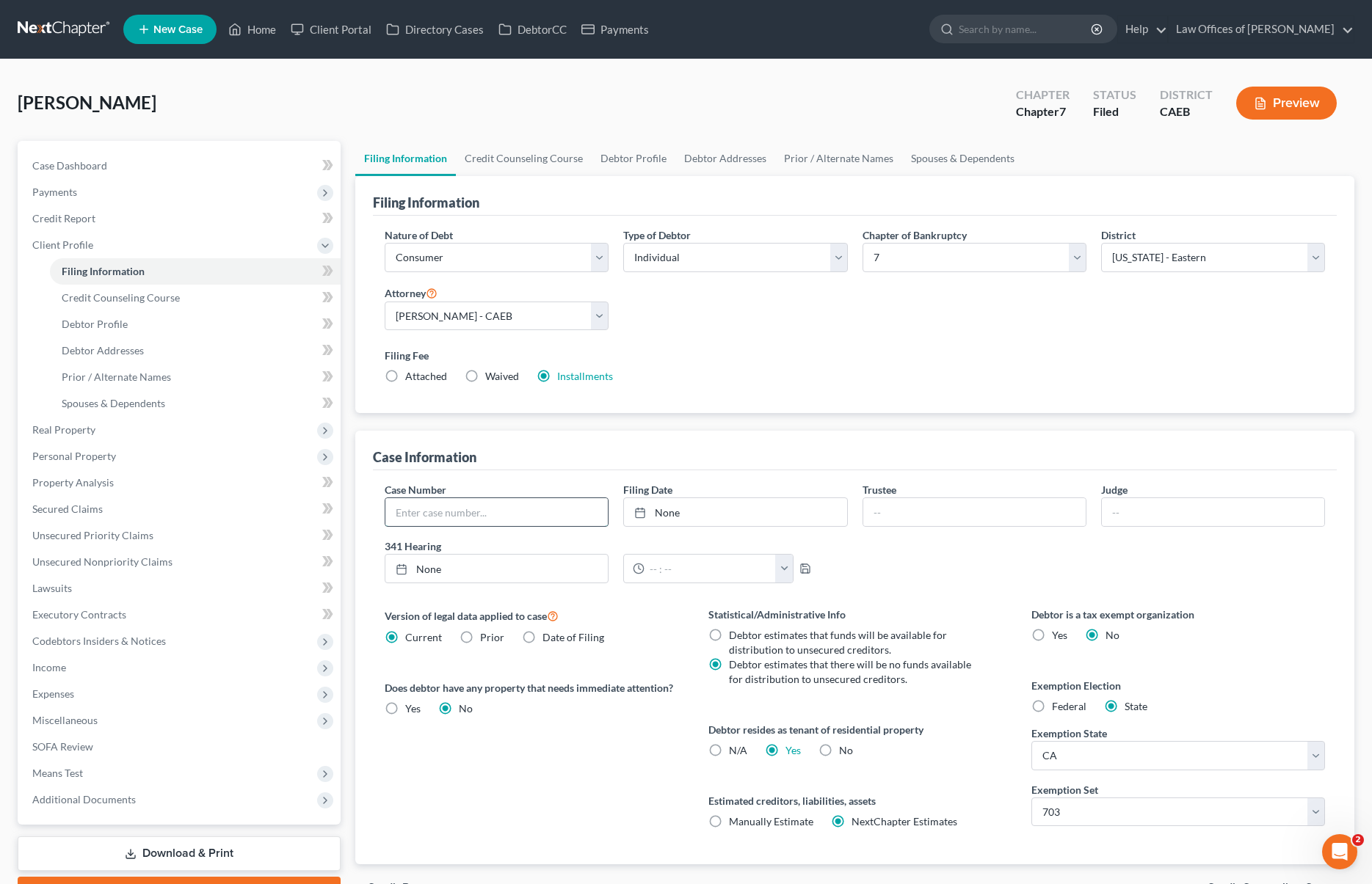
click at [526, 516] on input "text" at bounding box center [496, 512] width 222 height 27
type input "2025-13390"
click at [264, 36] on link "Home" at bounding box center [252, 29] width 62 height 27
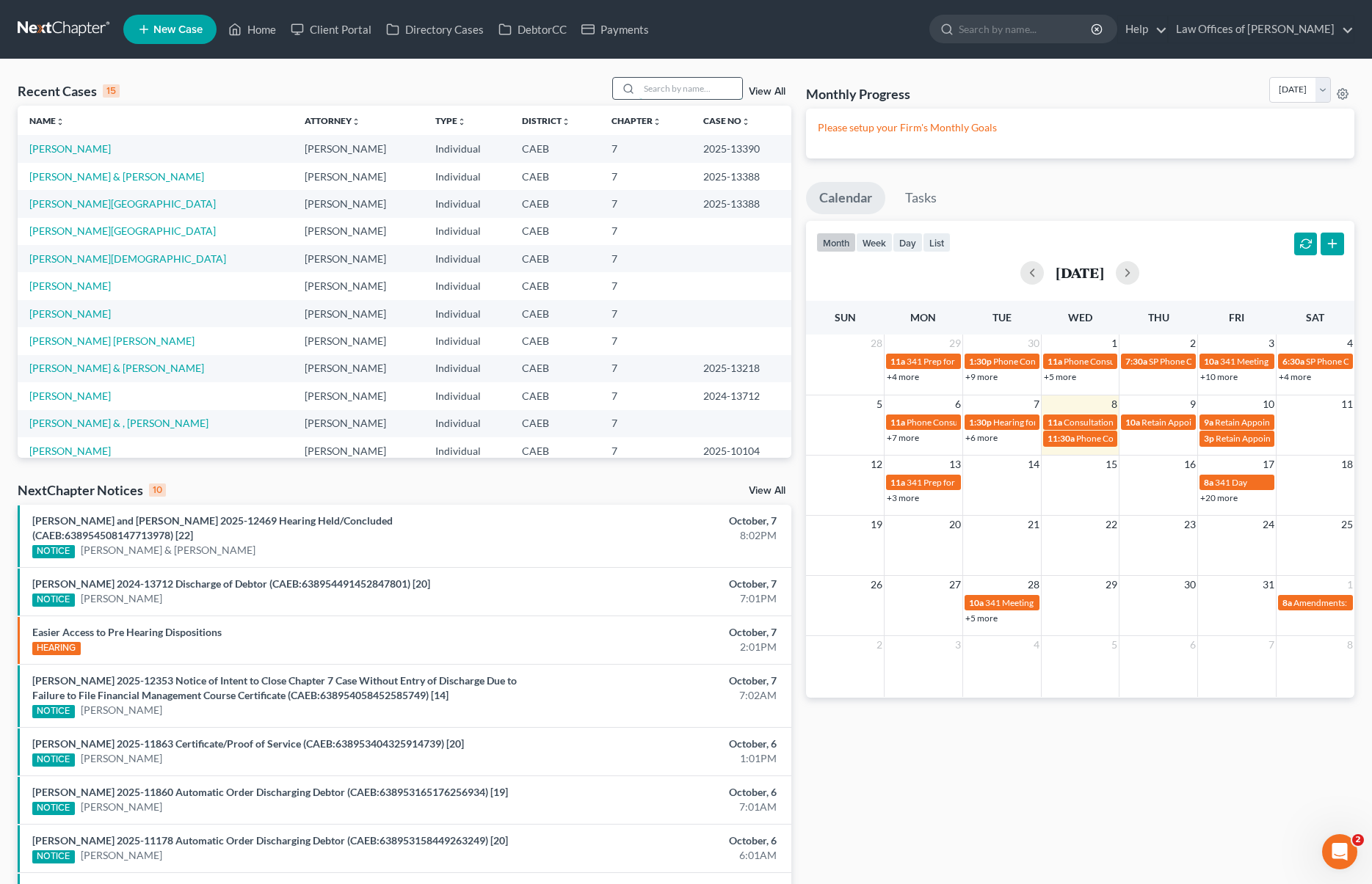
click at [670, 89] on input "search" at bounding box center [691, 88] width 103 height 21
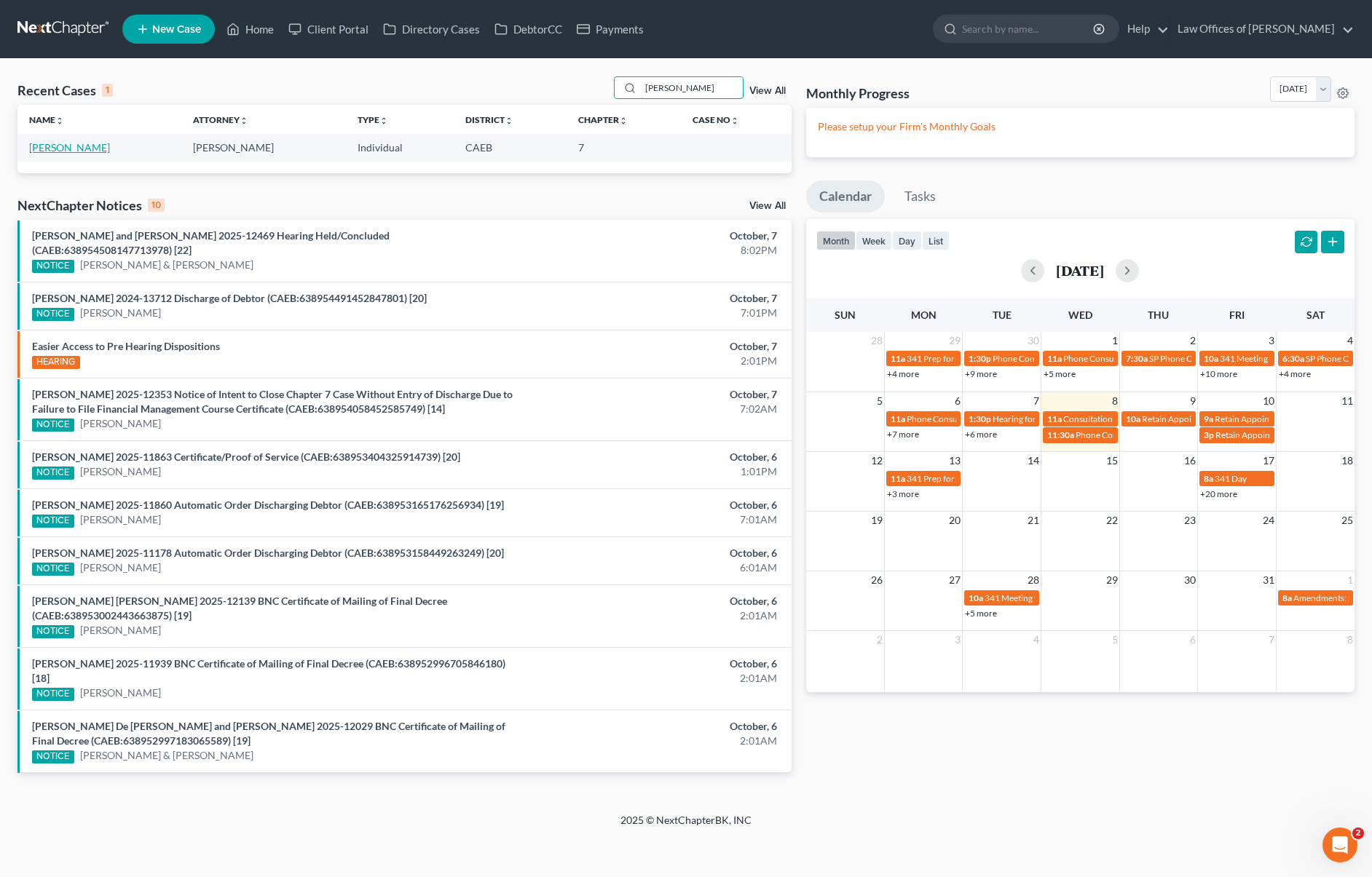
type input "gavina"
click at [110, 153] on link "Gavina-Vega, Martha" at bounding box center [69, 148] width 81 height 13
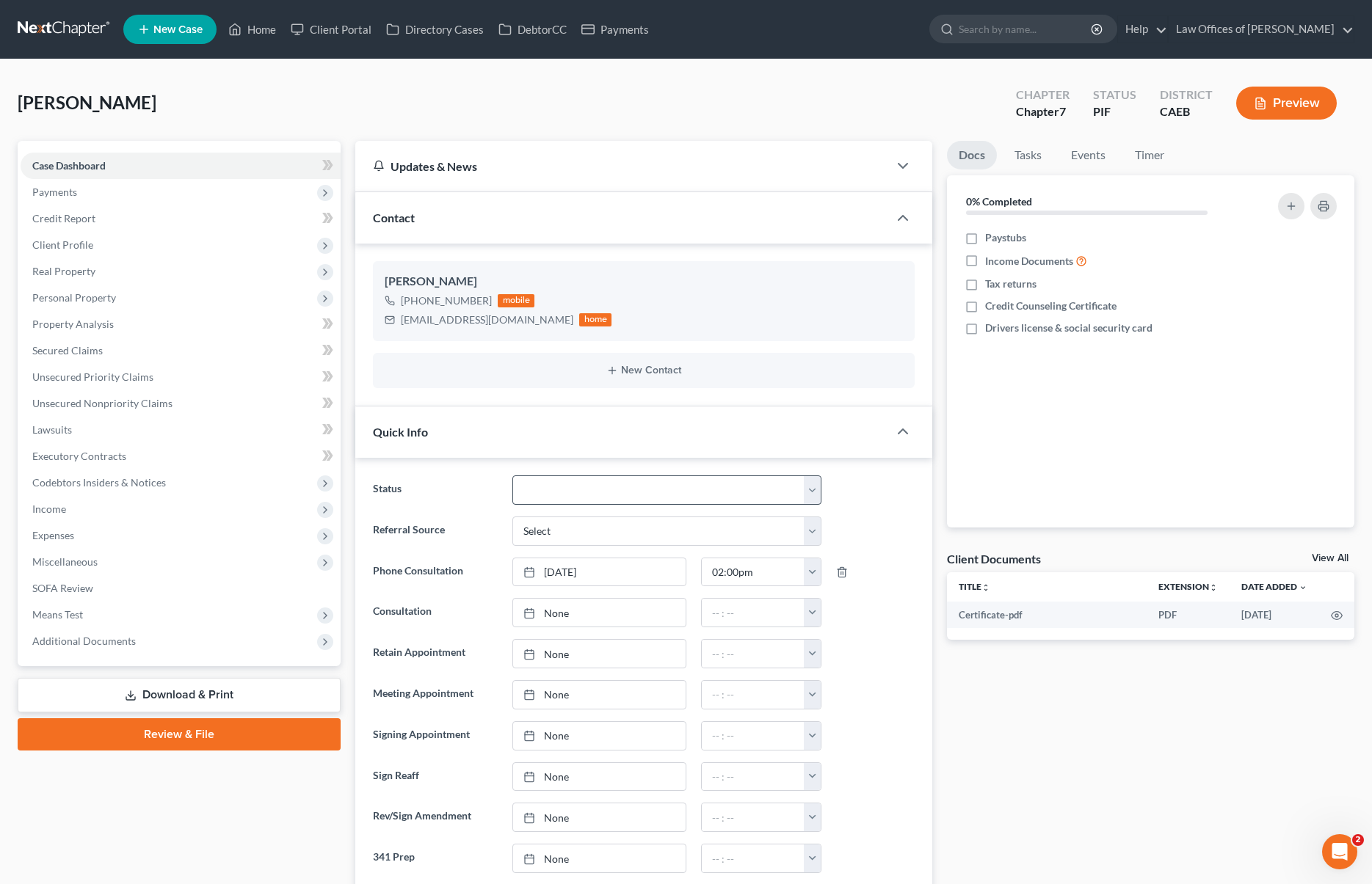
scroll to position [654, 0]
click at [809, 491] on select "Cancelled/Refund Closed Consultation Declined Discharged Filed Income Check In …" at bounding box center [667, 491] width 309 height 29
select select "5"
click at [513, 476] on select "Cancelled/Refund Closed Consultation Declined Discharged Filed Income Check In …" at bounding box center [667, 491] width 309 height 29
click at [105, 249] on span "Client Profile" at bounding box center [180, 244] width 320 height 27
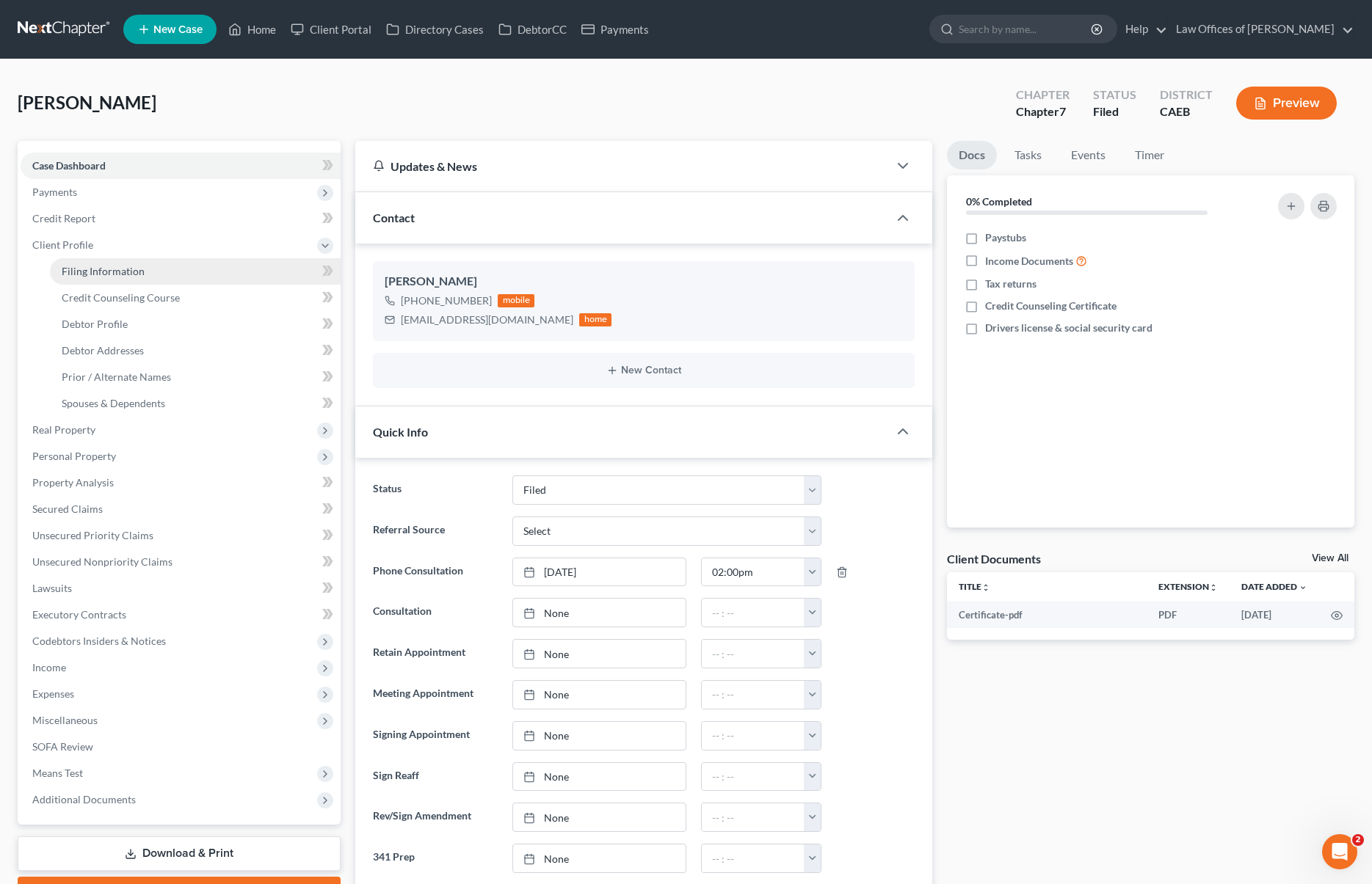
click at [126, 266] on span "Filing Information" at bounding box center [103, 272] width 83 height 13
select select "1"
select select "0"
select select "8"
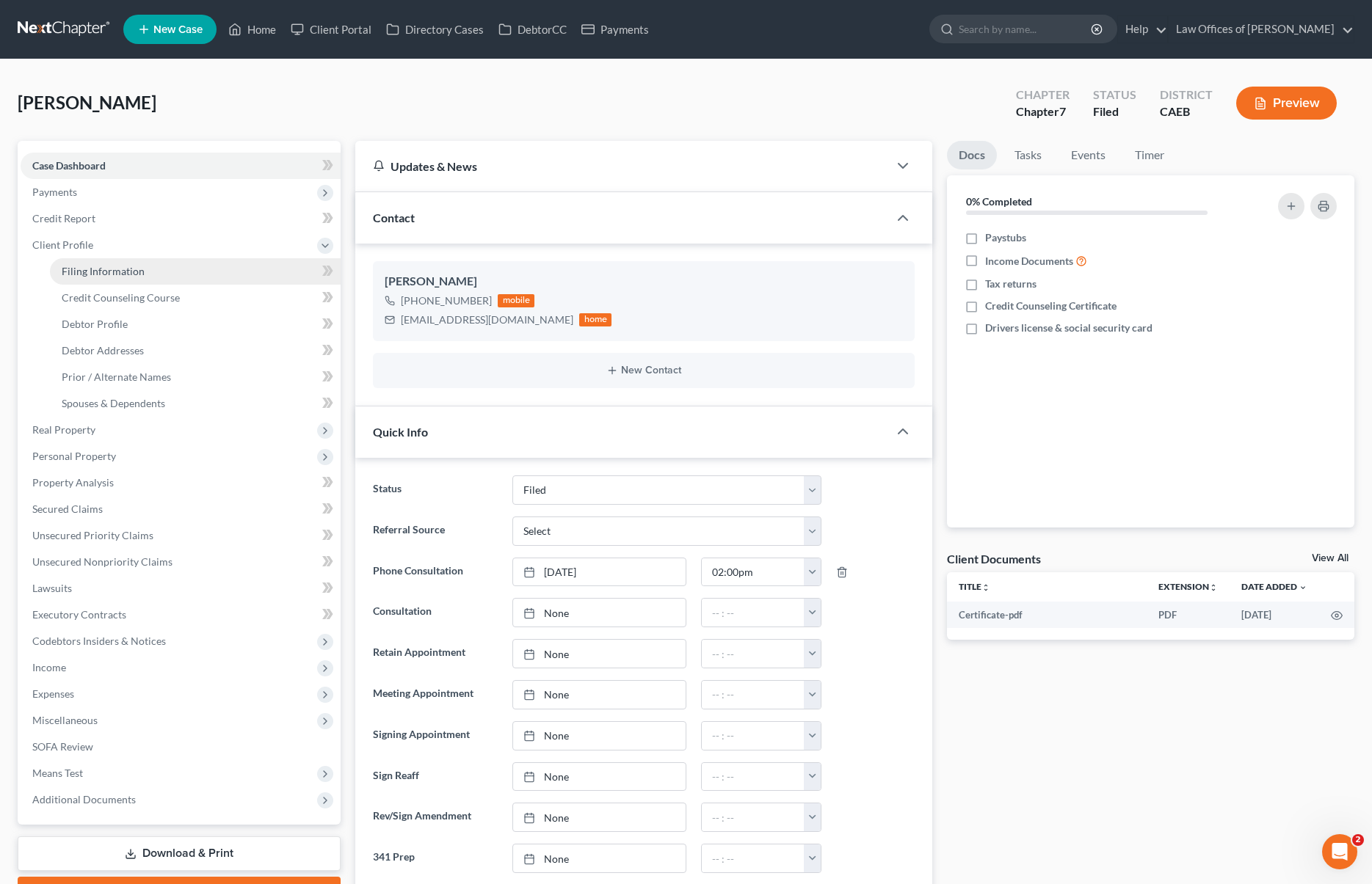
select select "0"
select select "4"
select select "0"
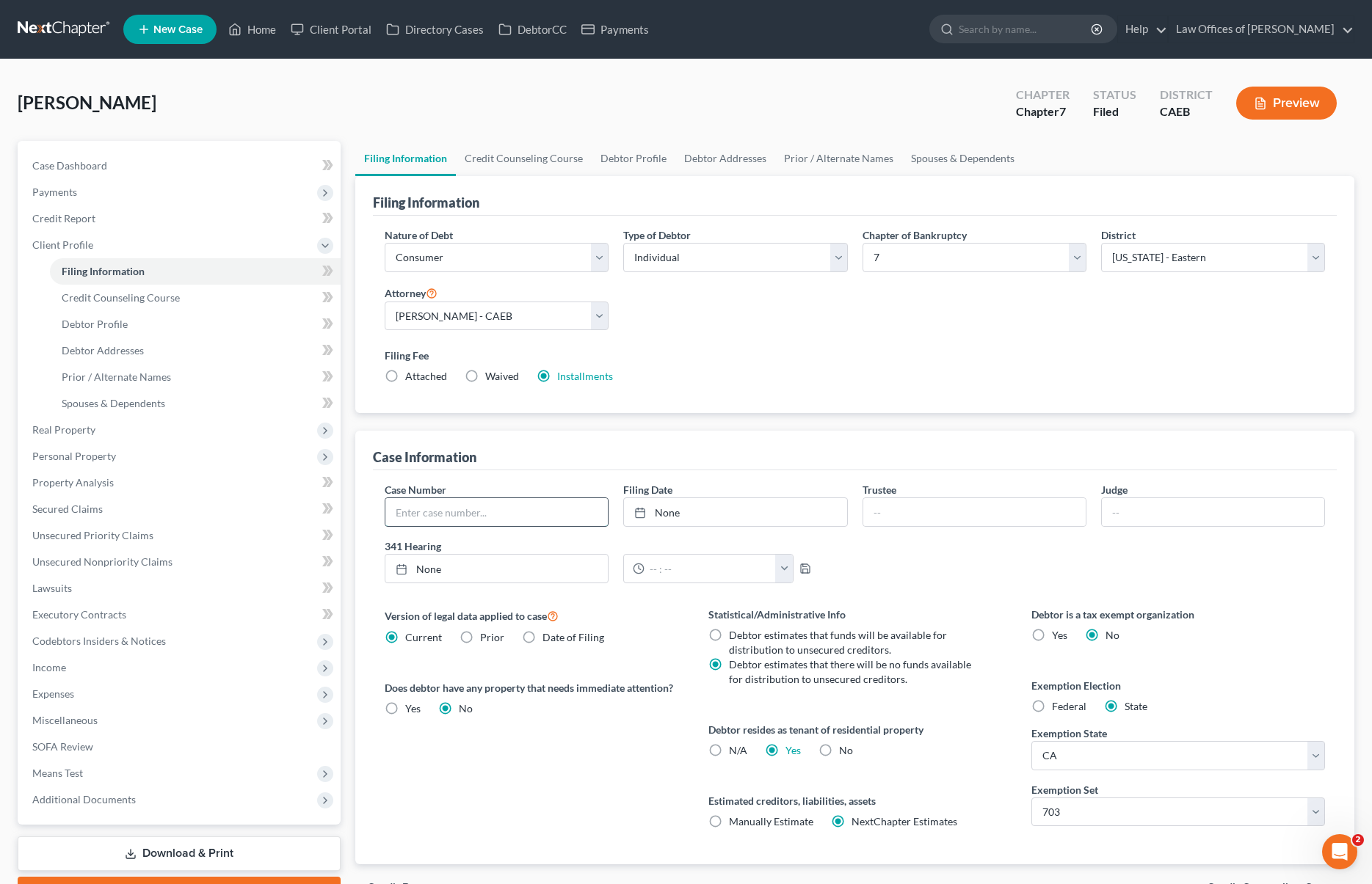
click at [531, 504] on input "text" at bounding box center [496, 512] width 222 height 27
type input "2025-13391"
click at [262, 27] on link "Home" at bounding box center [252, 29] width 62 height 27
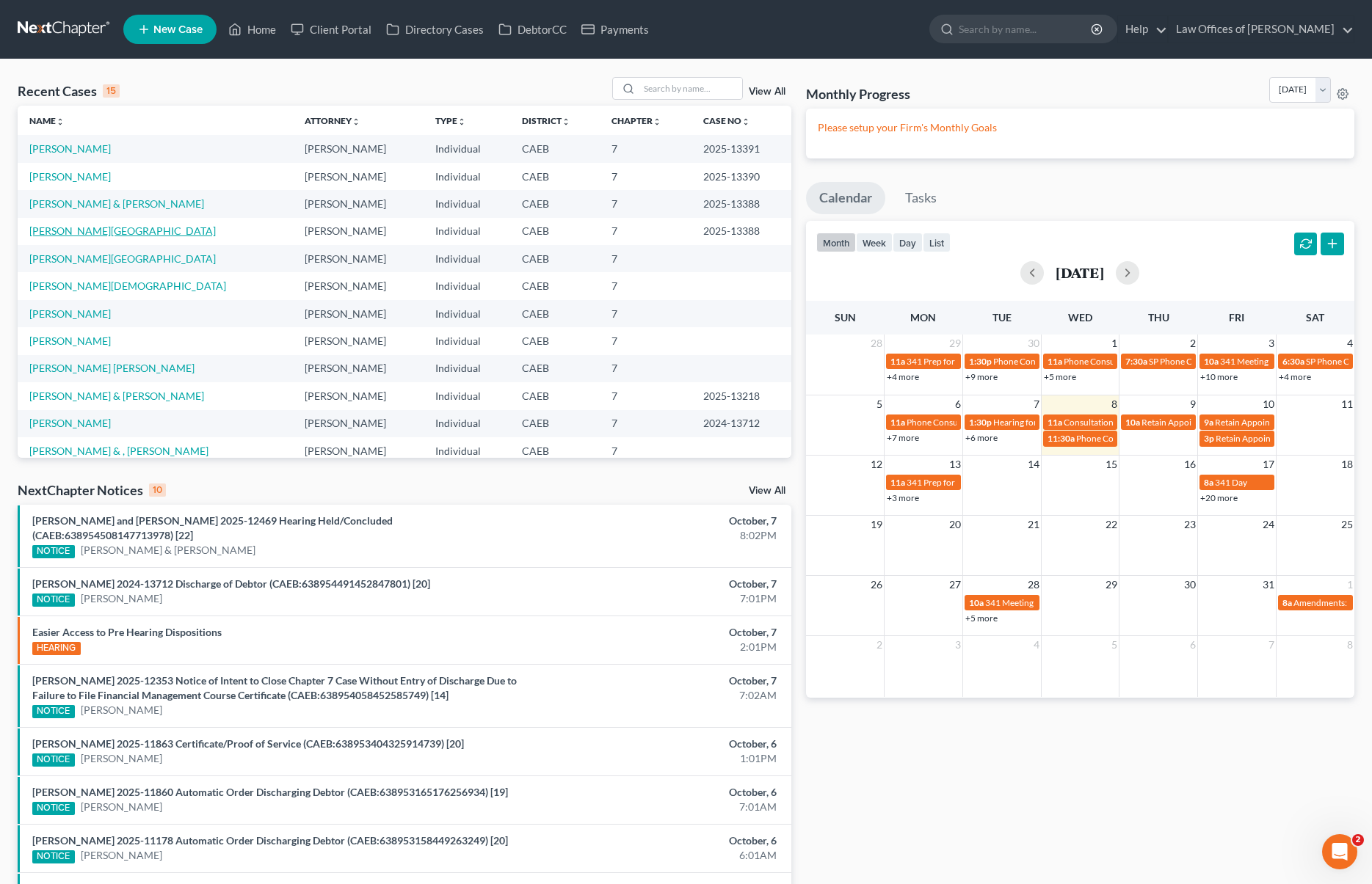
click at [69, 235] on link "Mekhail , Dalia" at bounding box center [123, 231] width 187 height 13
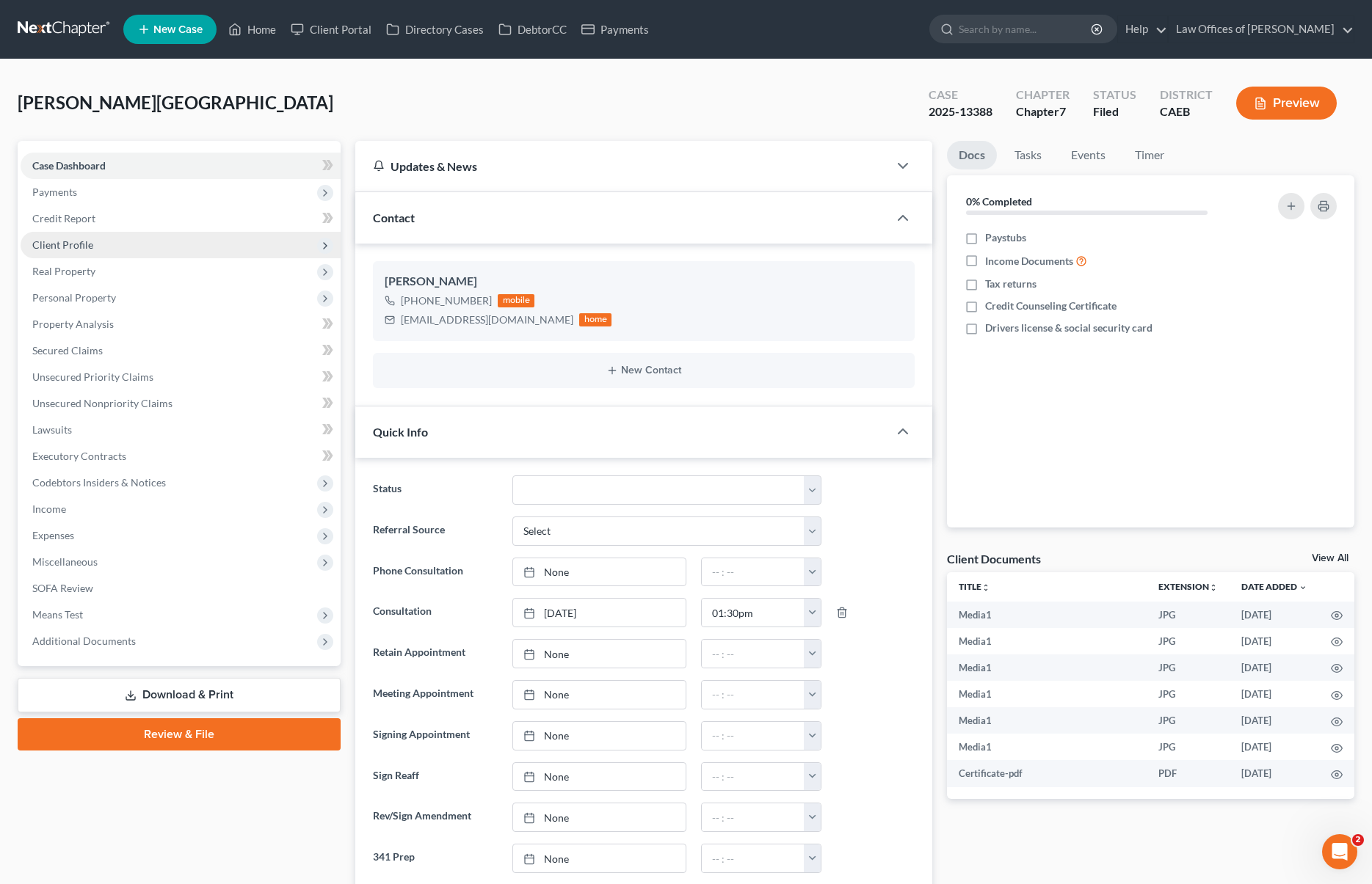
scroll to position [6425, 0]
click at [129, 246] on span "Client Profile" at bounding box center [180, 244] width 320 height 27
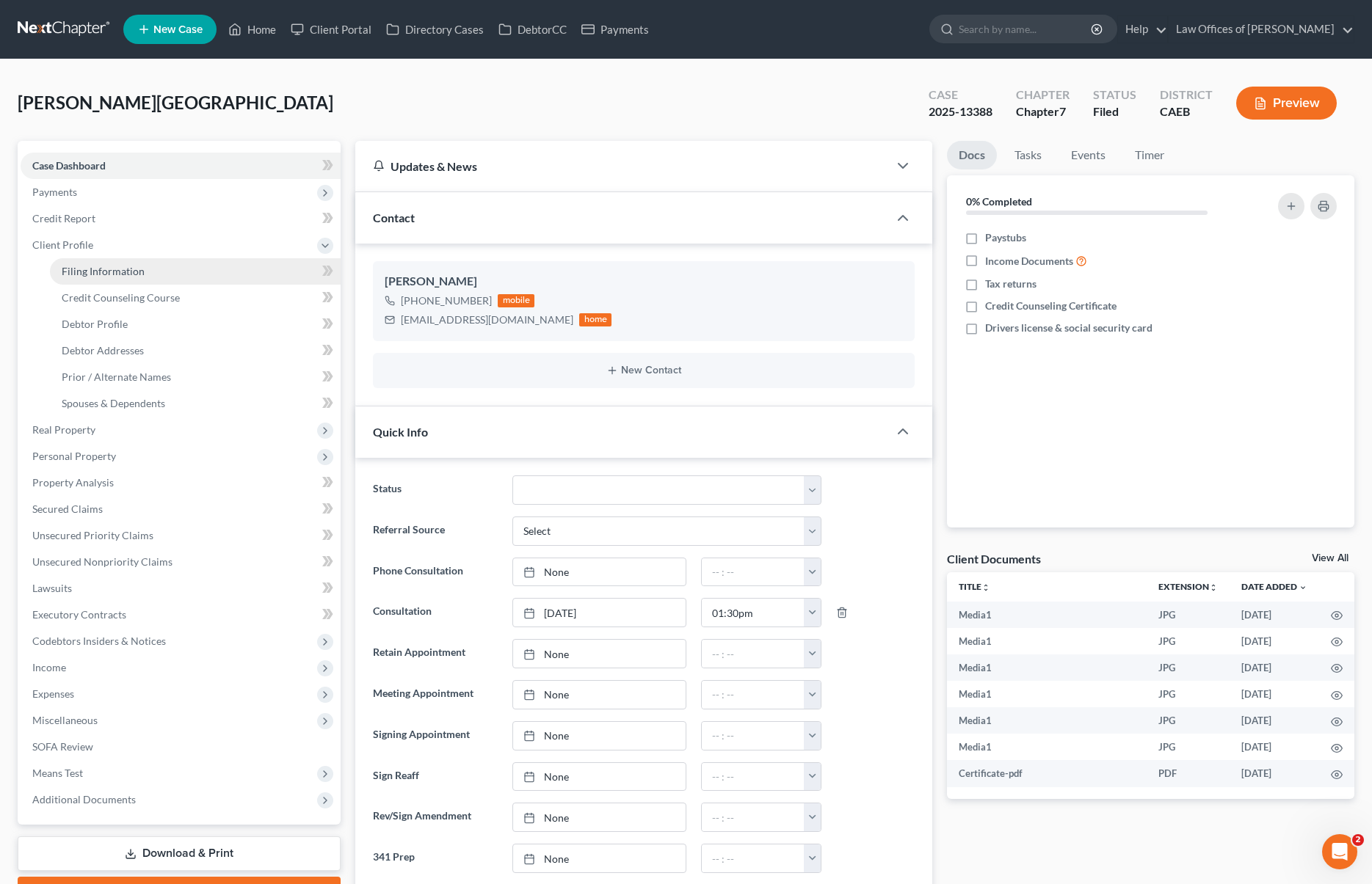
click at [134, 274] on span "Filing Information" at bounding box center [103, 272] width 83 height 13
select select "1"
select select "0"
select select "8"
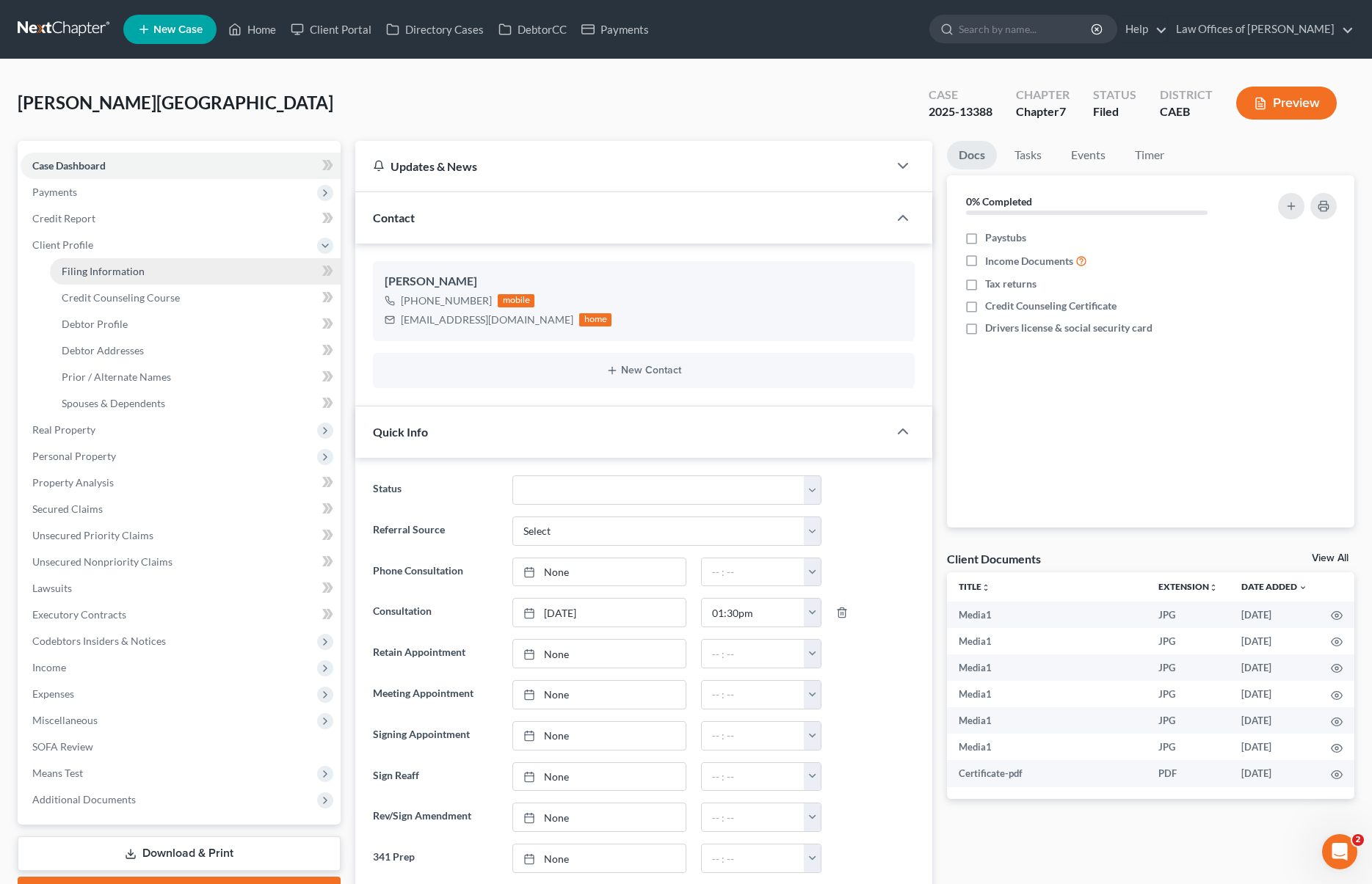
select select "0"
select select "4"
select select "1"
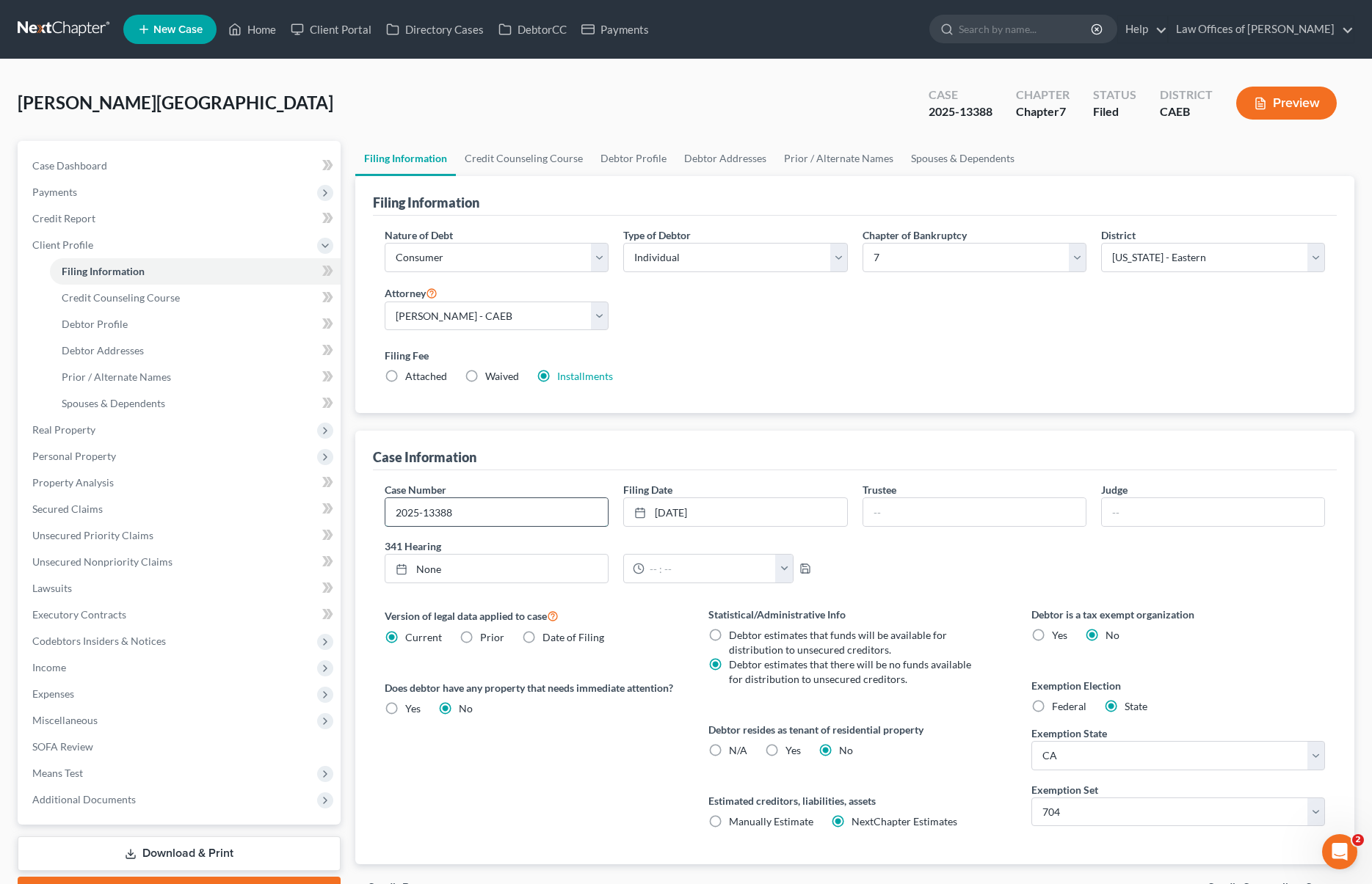
click at [487, 506] on input "2025-13388" at bounding box center [496, 512] width 222 height 27
type input "2025-13389"
click at [497, 770] on div "Version of legal data applied to case Current Prior Date of Filing Legal data v…" at bounding box center [531, 735] width 323 height 257
click at [255, 36] on link "Home" at bounding box center [252, 29] width 62 height 27
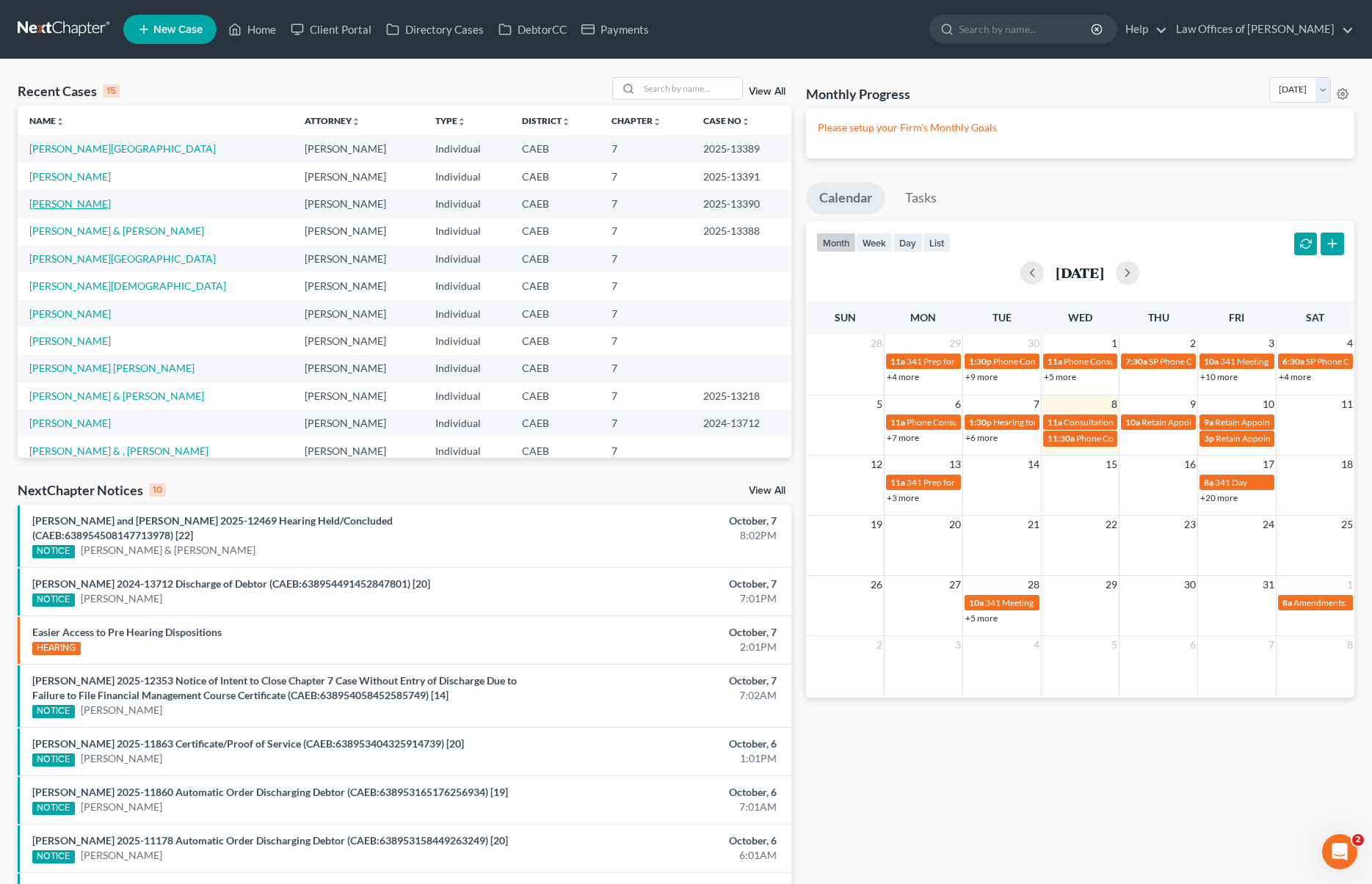
click at [72, 203] on link "Rodriguez, Leonardo" at bounding box center [70, 204] width 81 height 13
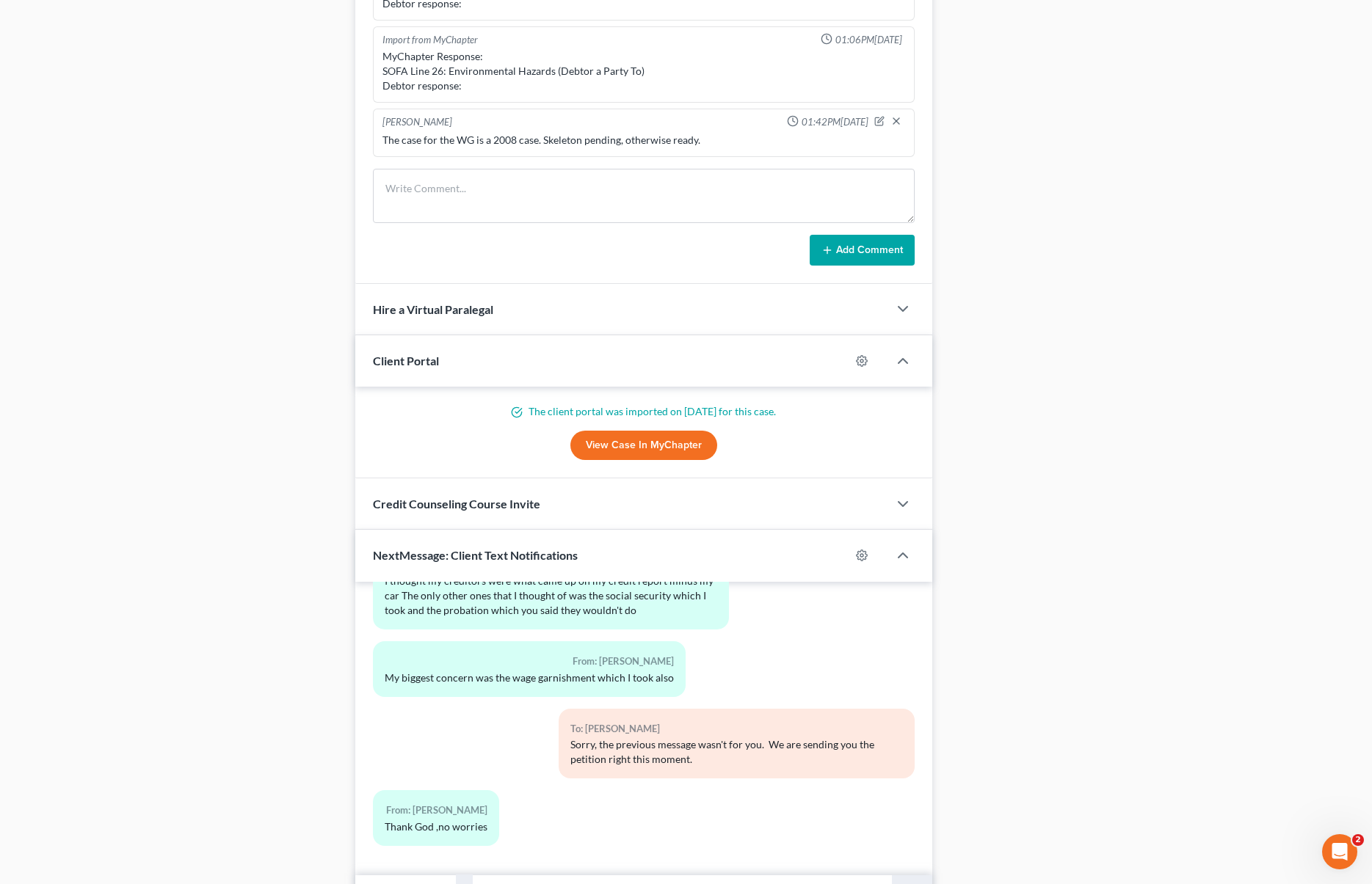
scroll to position [1132, 0]
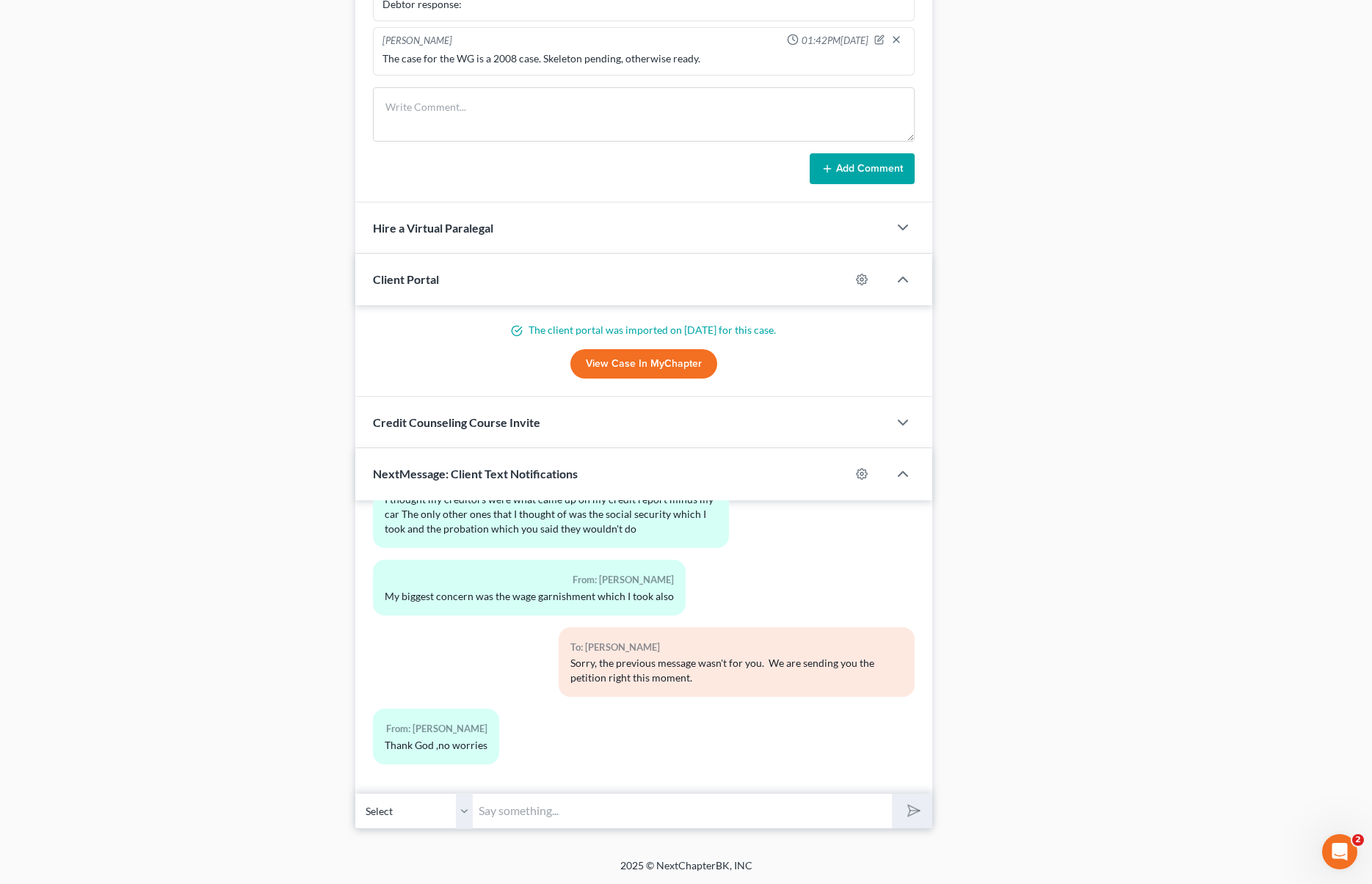
click at [531, 808] on input "text" at bounding box center [681, 811] width 418 height 36
click at [802, 755] on div "From: Leonardo Rodriguez JR Thank God ,no worries" at bounding box center [643, 742] width 556 height 67
click at [555, 808] on input "text" at bounding box center [681, 811] width 418 height 36
type input "Hi Leonardo. Just wanted to let you know that your case is filed now and your c…"
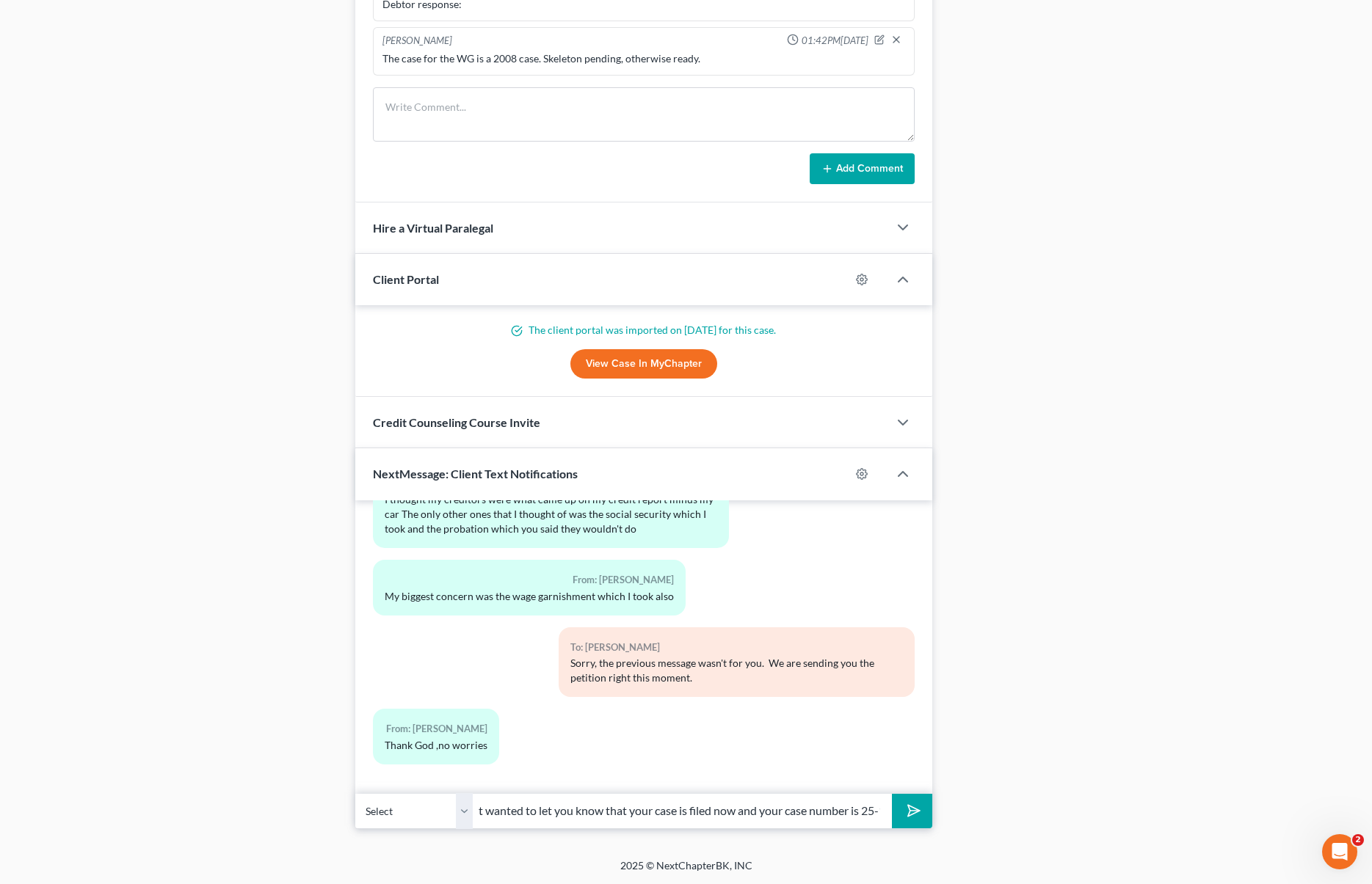
click at [891, 794] on button "submit" at bounding box center [912, 812] width 40 height 35
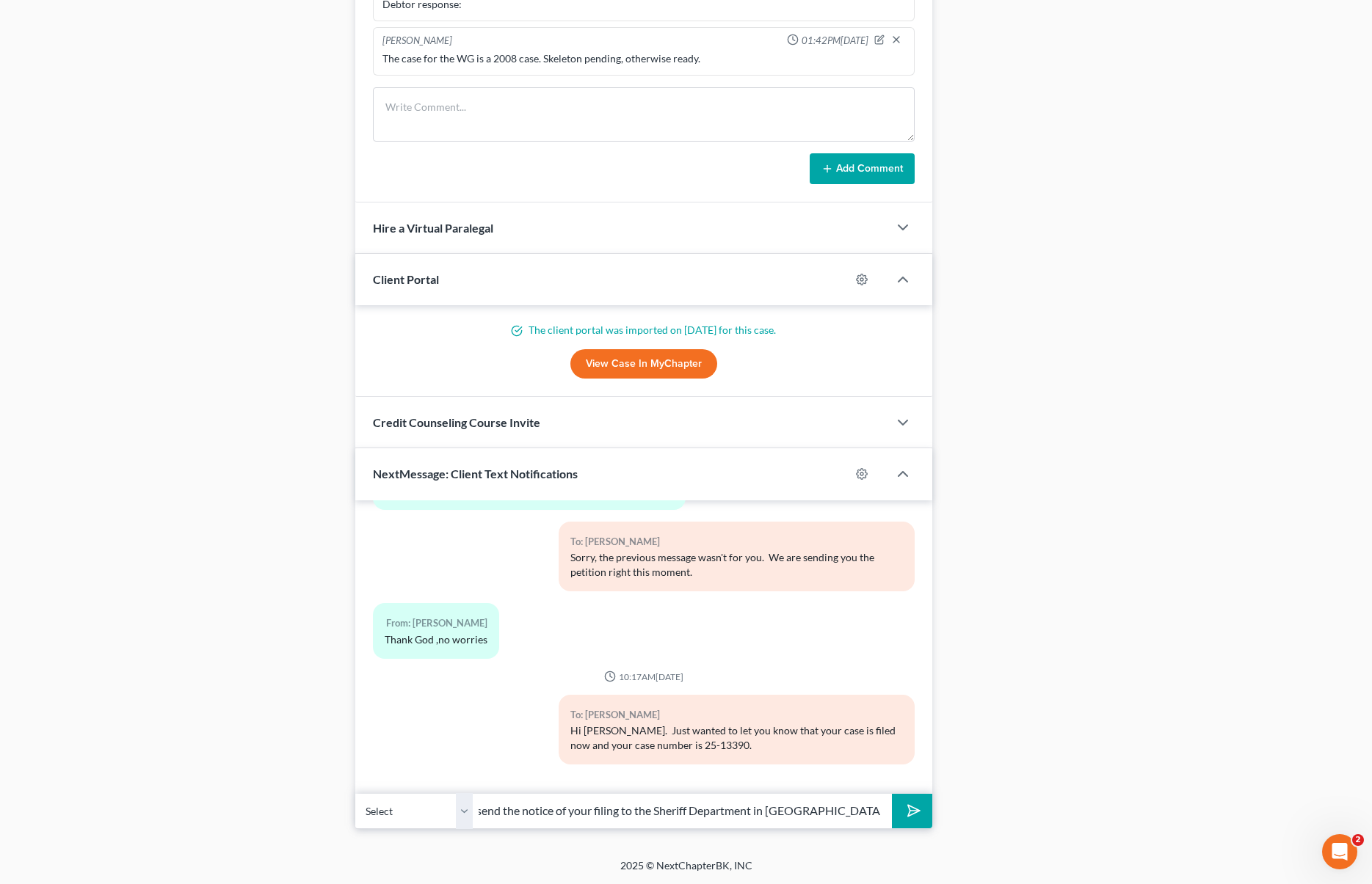
scroll to position [0, 76]
type input "We are going to send the notice of your filing to the Sheriff Department in Sac…"
click at [891, 794] on button "submit" at bounding box center [912, 812] width 40 height 35
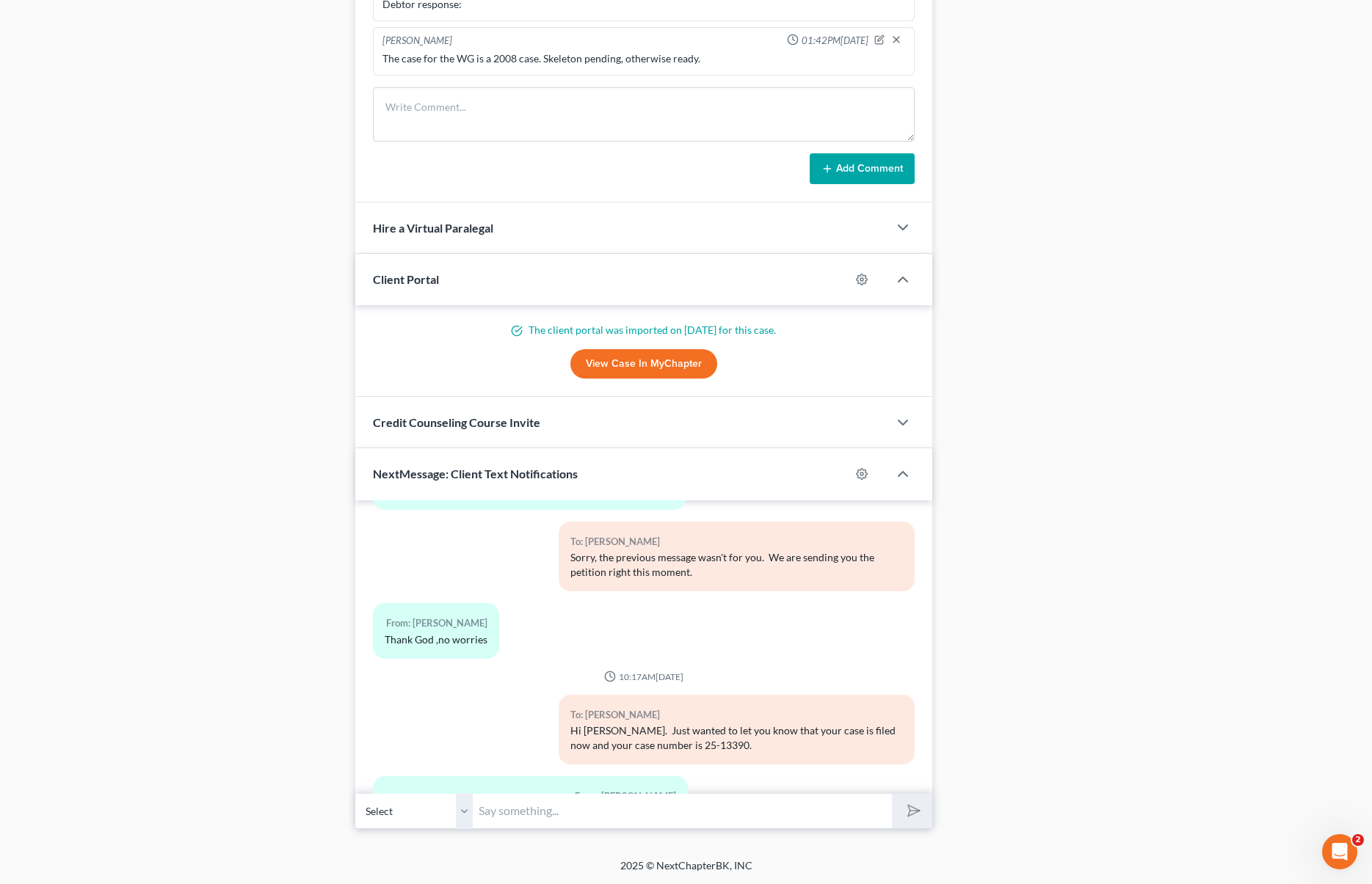
scroll to position [2388, 0]
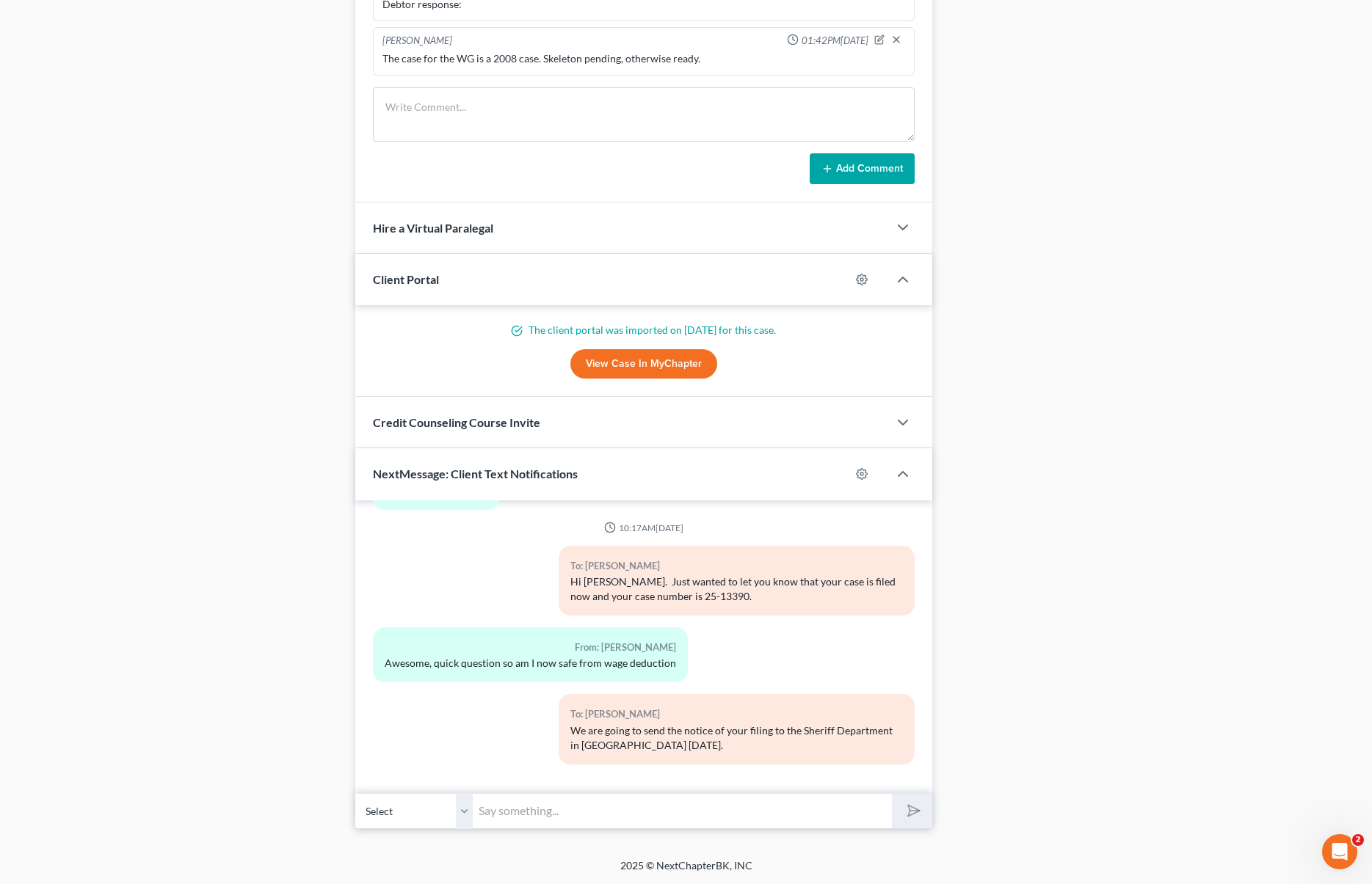
type input "s"
type input "So, how that proceed ? the sheriff notifies your employer to halt the garnishme…"
click at [891, 794] on button "submit" at bounding box center [912, 812] width 40 height 35
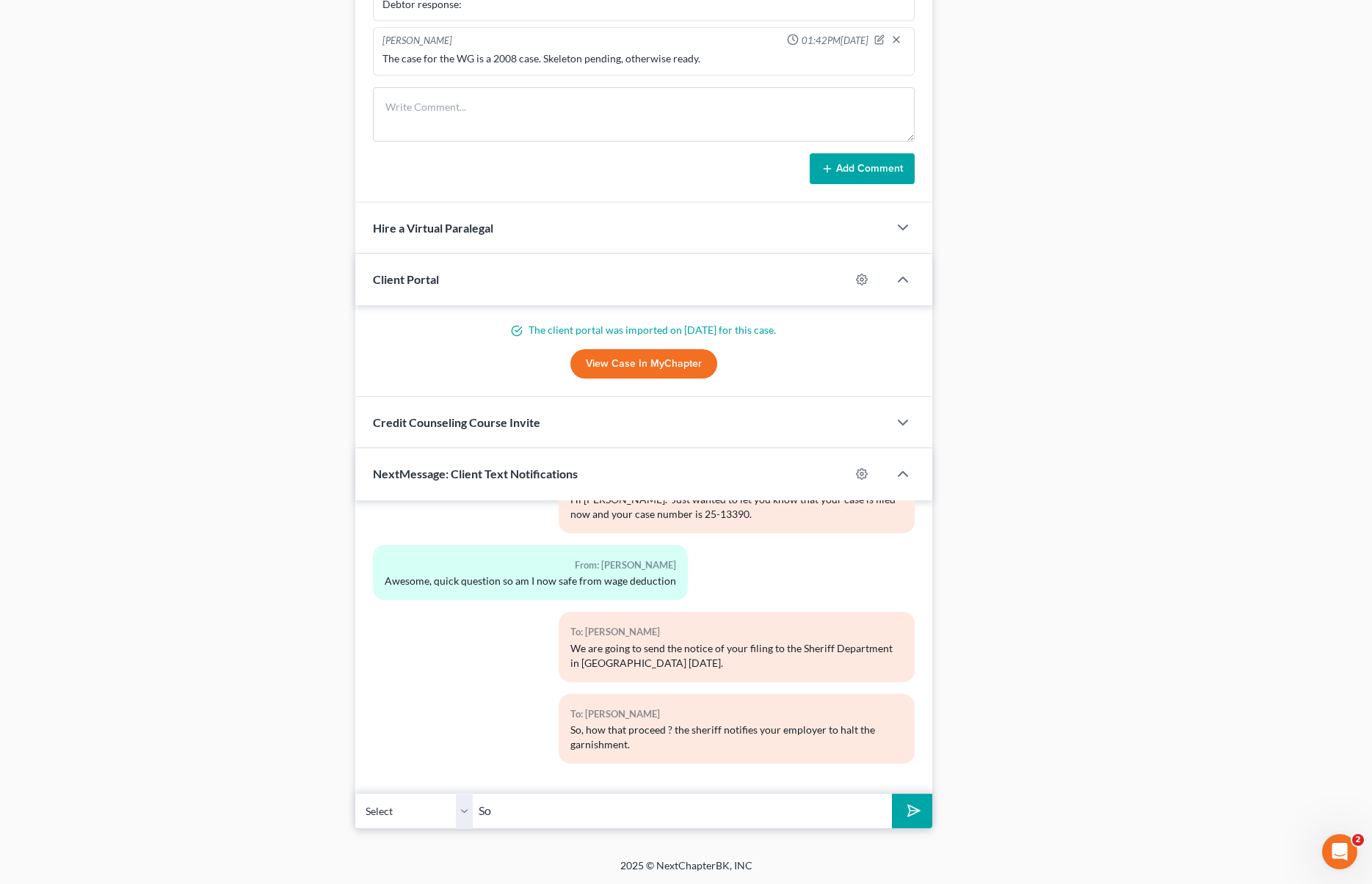
type input "S"
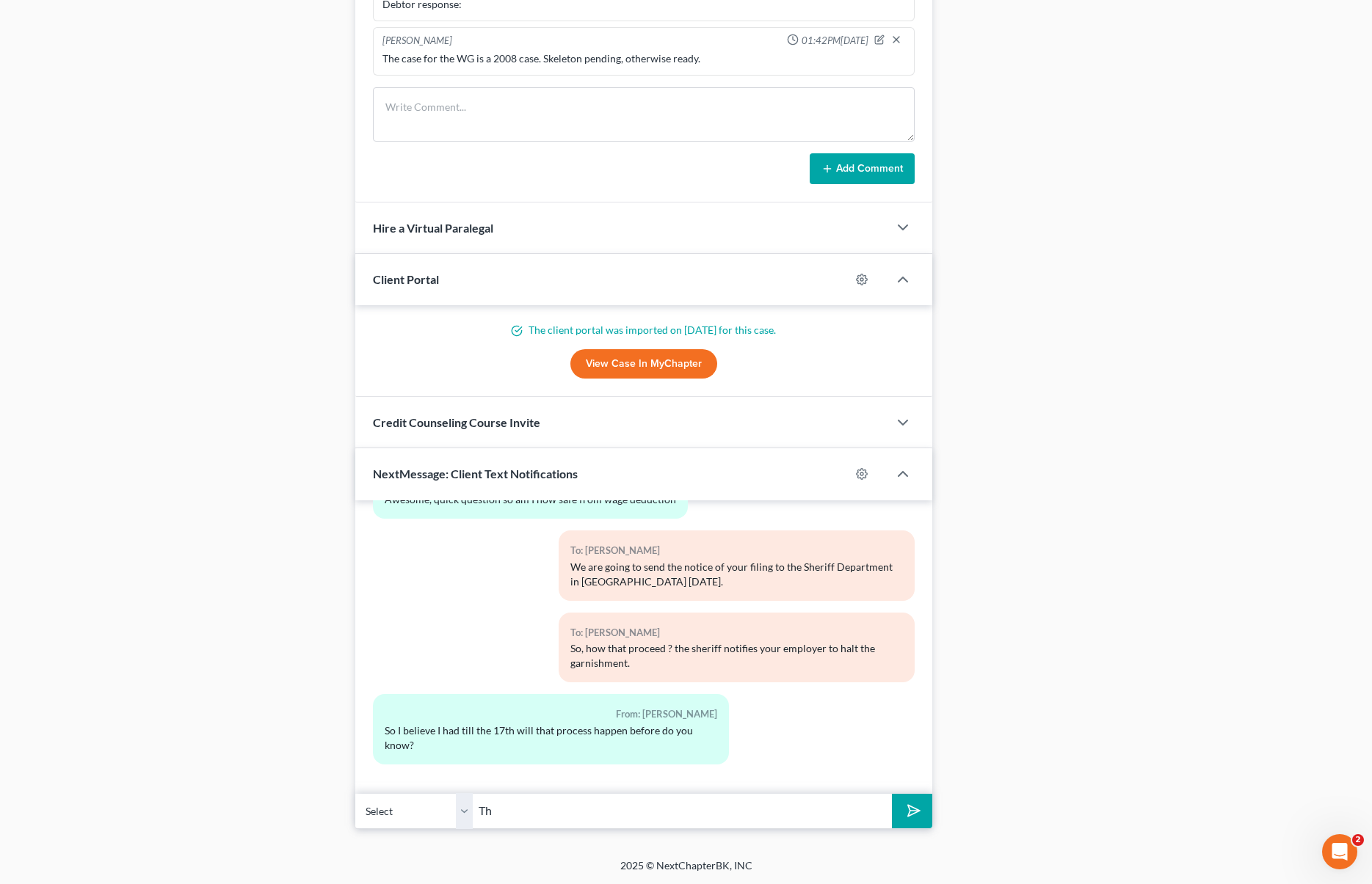
type input "T"
type input "What is the 17th. for ?"
click at [891, 794] on button "submit" at bounding box center [912, 812] width 40 height 35
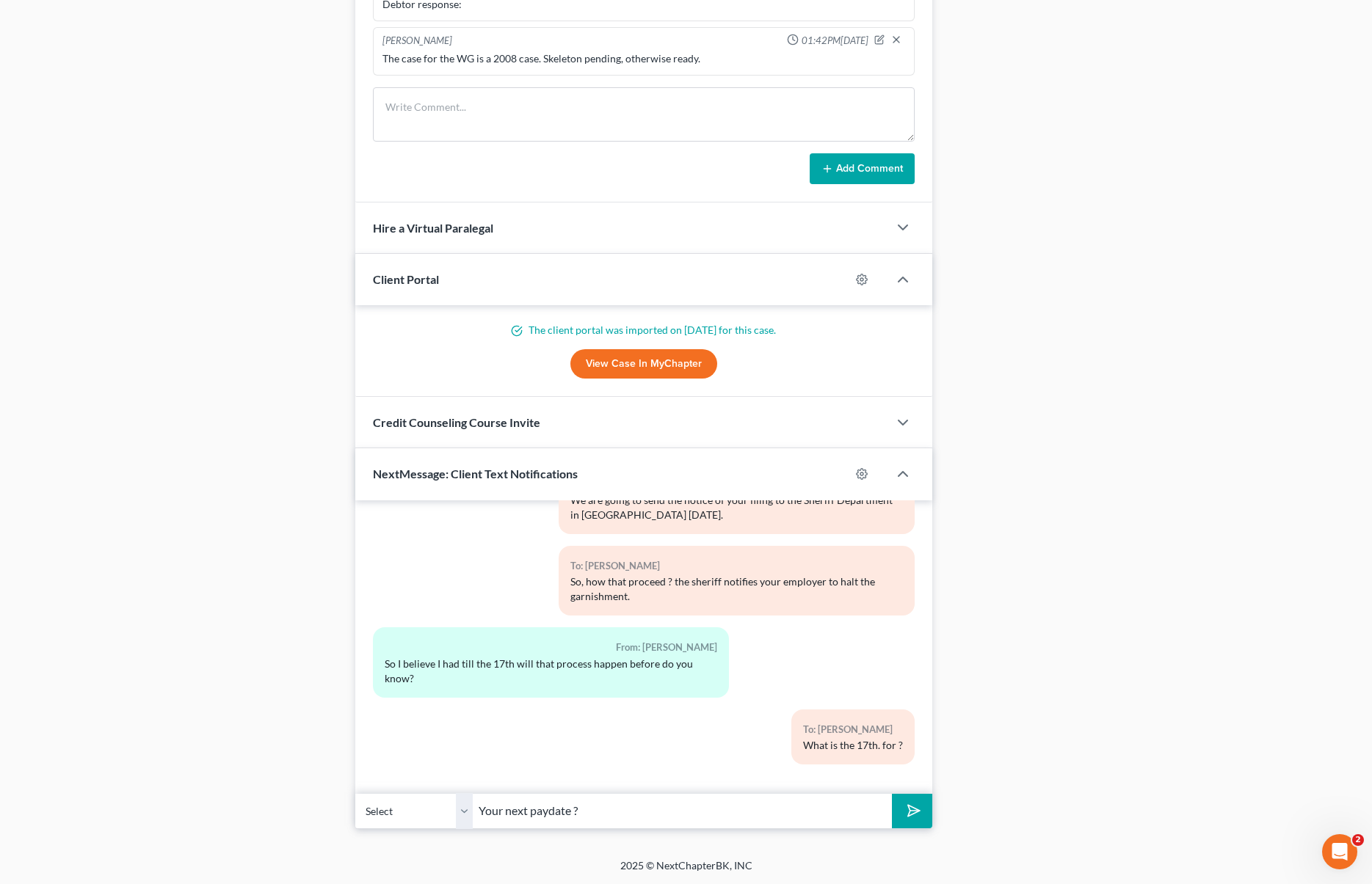
type input "Your next paydate ?"
click at [891, 794] on button "submit" at bounding box center [912, 812] width 40 height 35
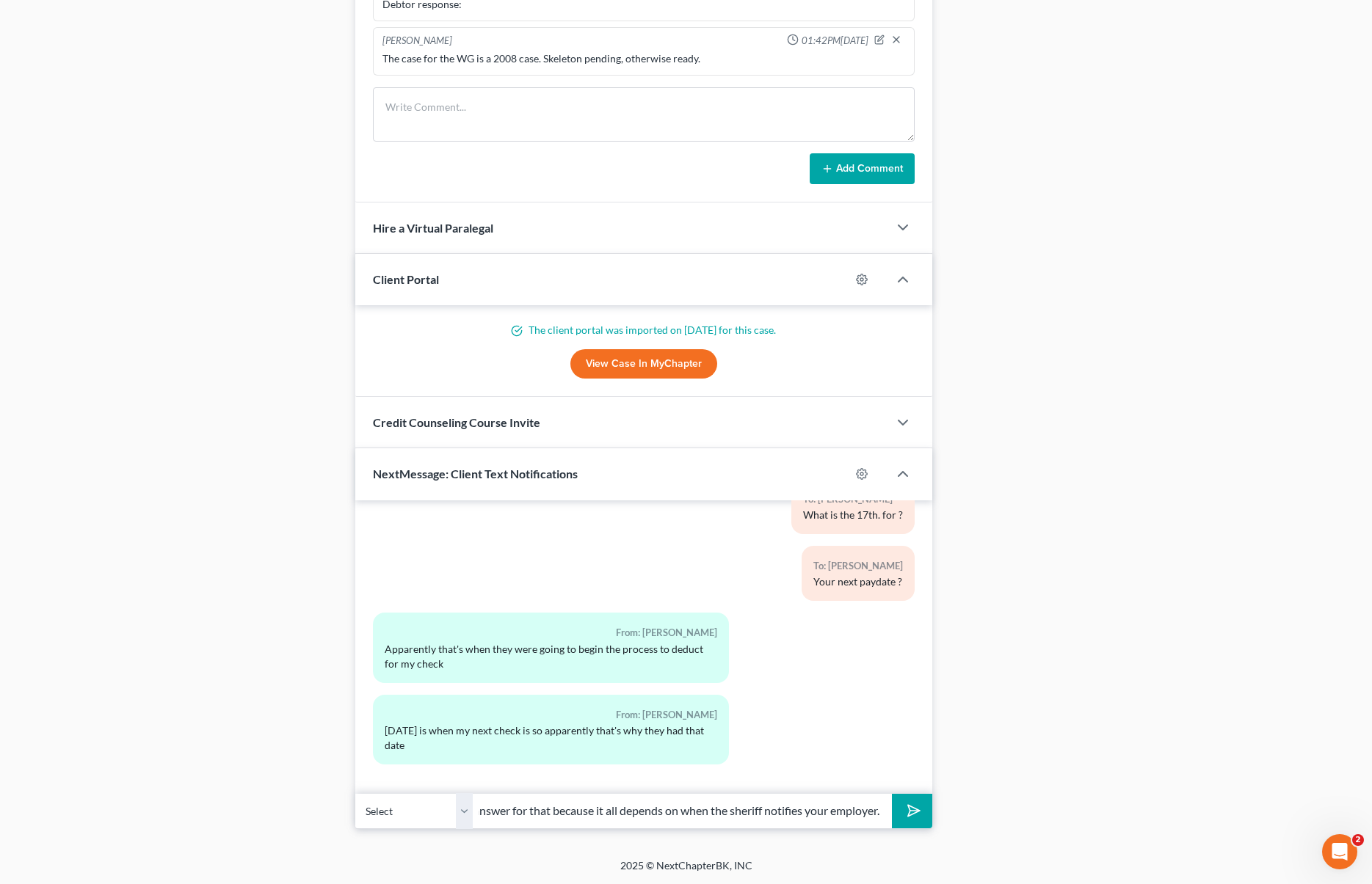
scroll to position [0, 186]
type input "Oh okay. We don't have a straight answer for that because it all depends on whe…"
click at [891, 794] on button "submit" at bounding box center [912, 812] width 40 height 35
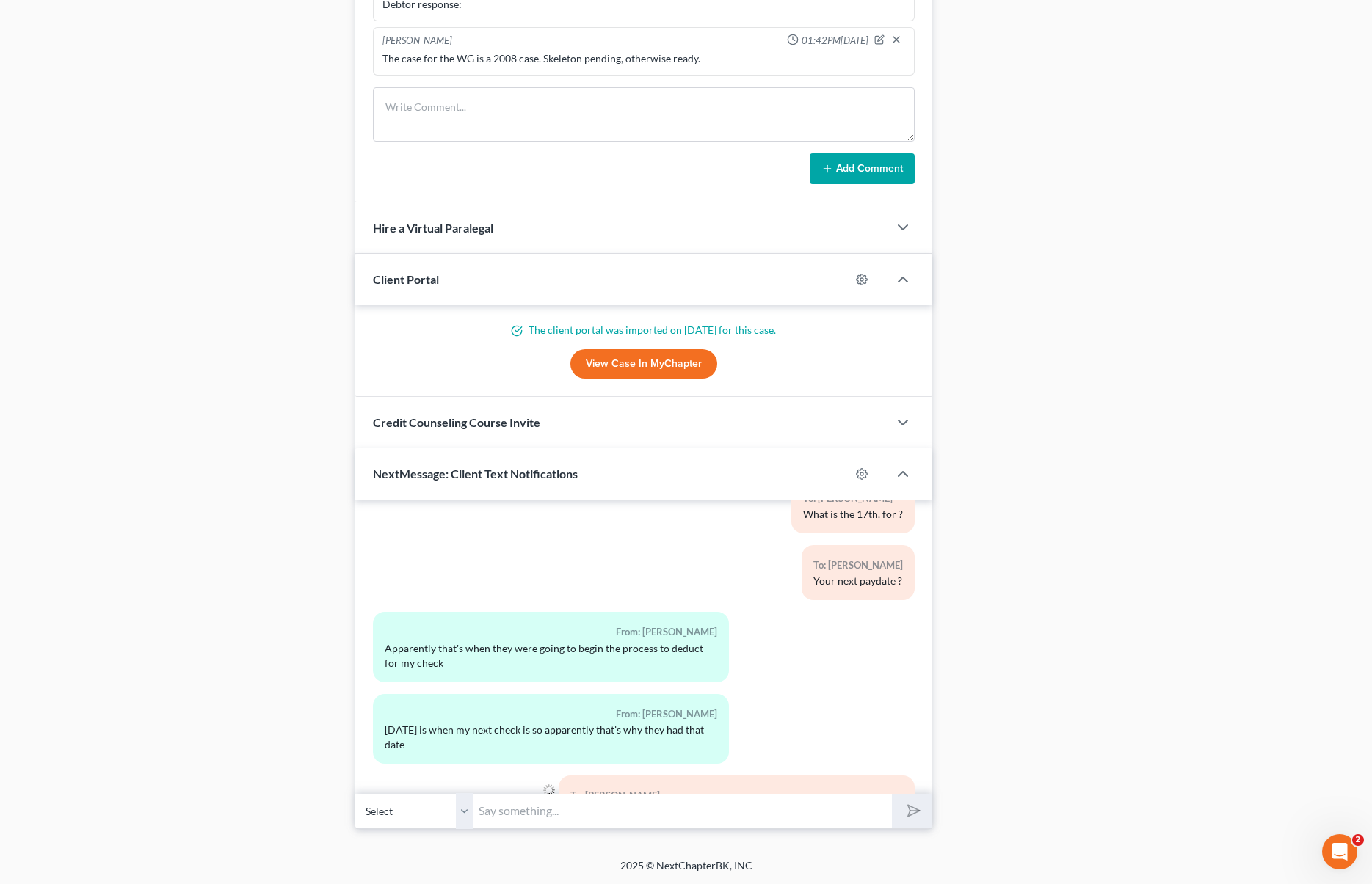
scroll to position [2931, 0]
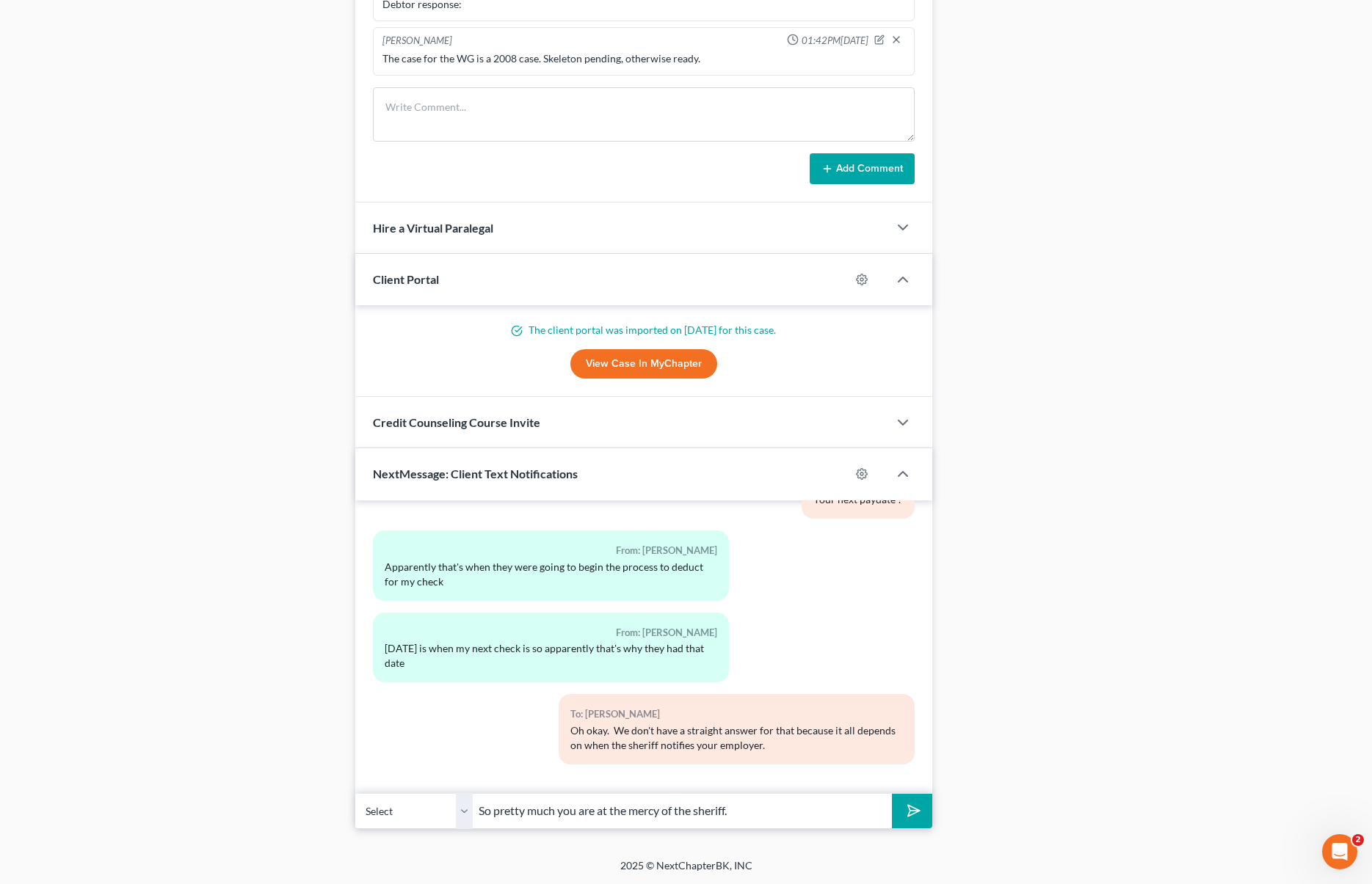
type input "So pretty much you are at the mercy of the sheriff."
click at [891, 794] on button "submit" at bounding box center [912, 812] width 40 height 35
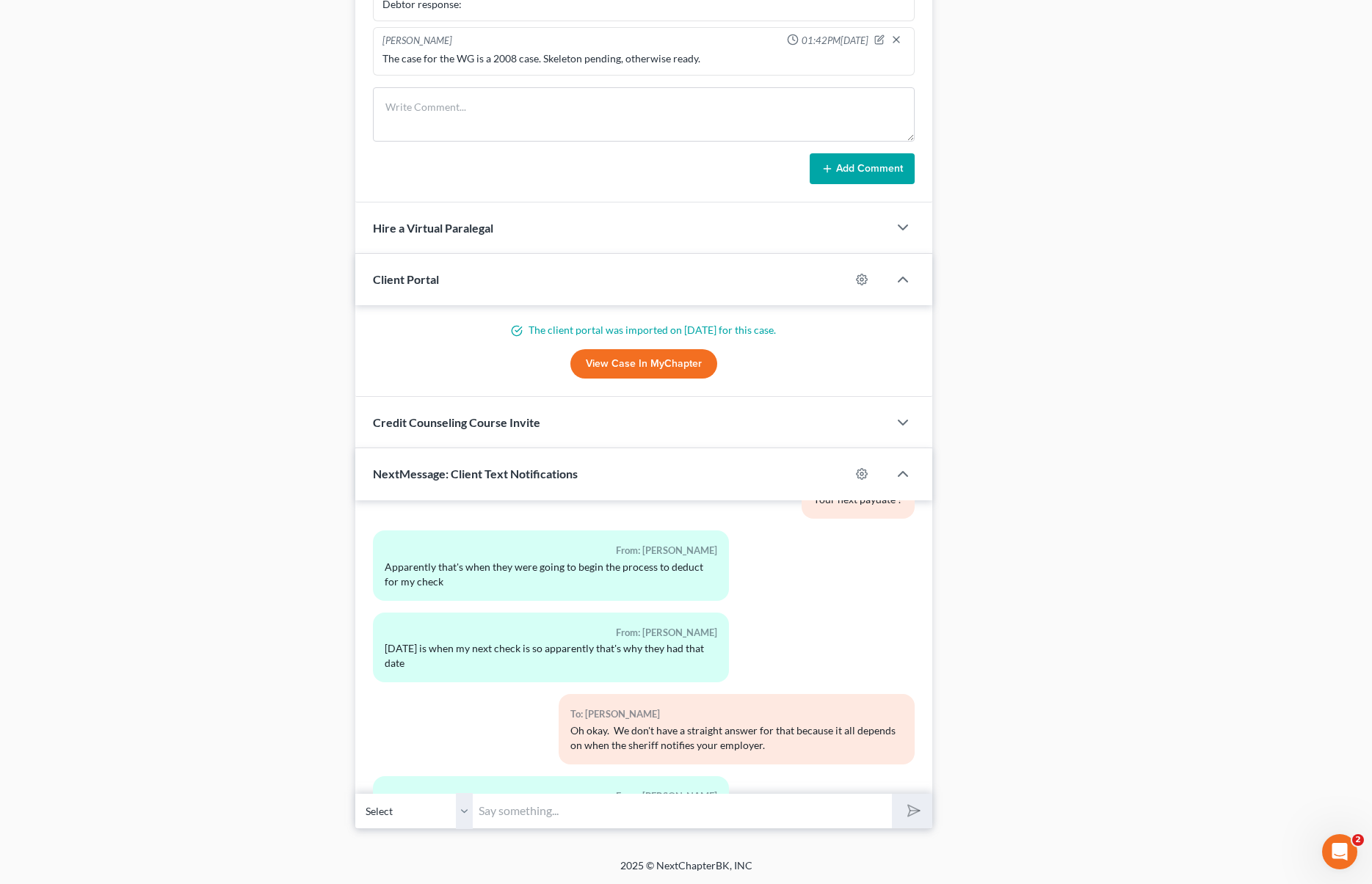
scroll to position [3110, 0]
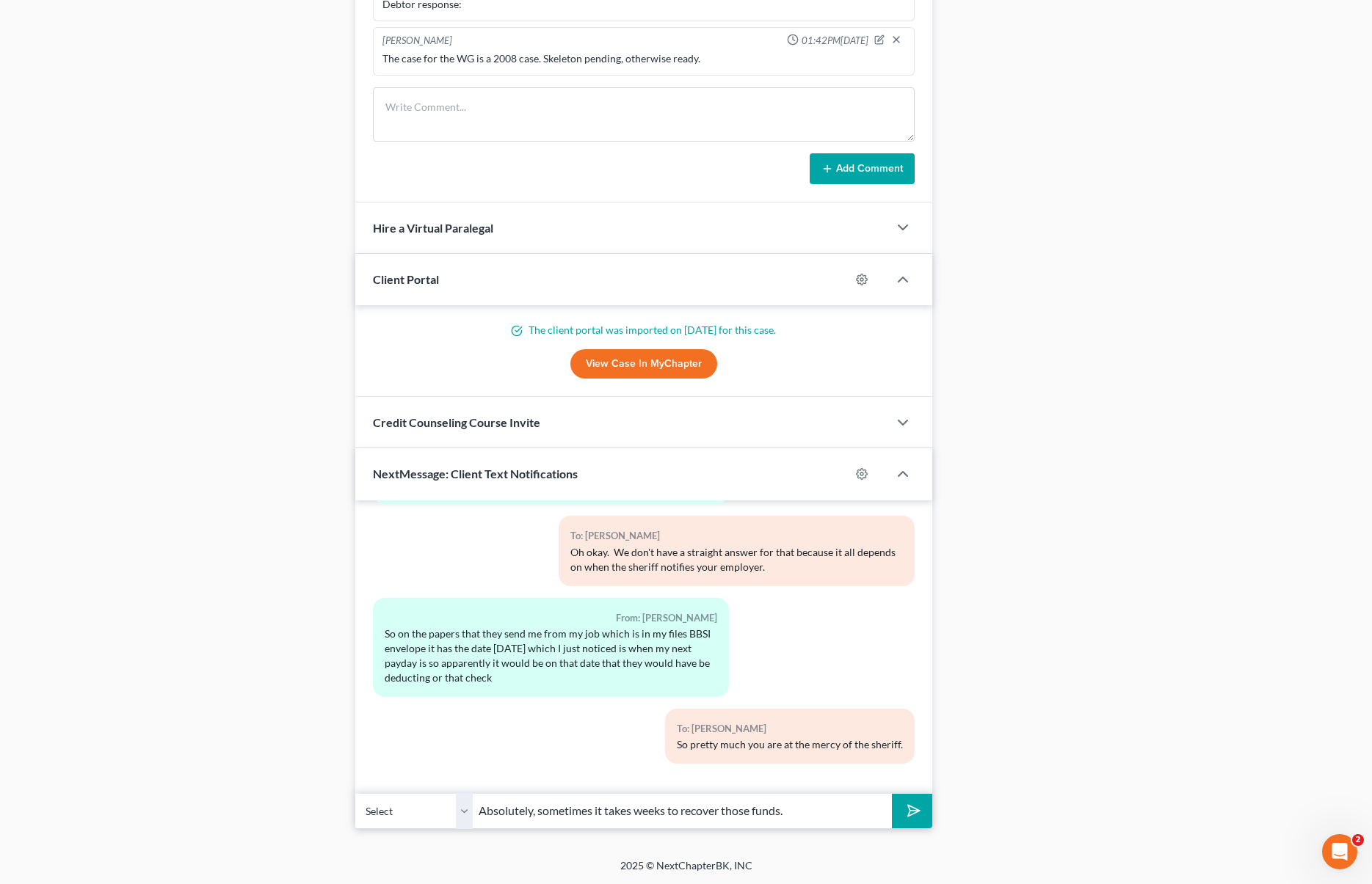
type input "Absolutely, sometimes it takes weeks to recover those funds."
click at [891, 794] on button "submit" at bounding box center [912, 812] width 40 height 35
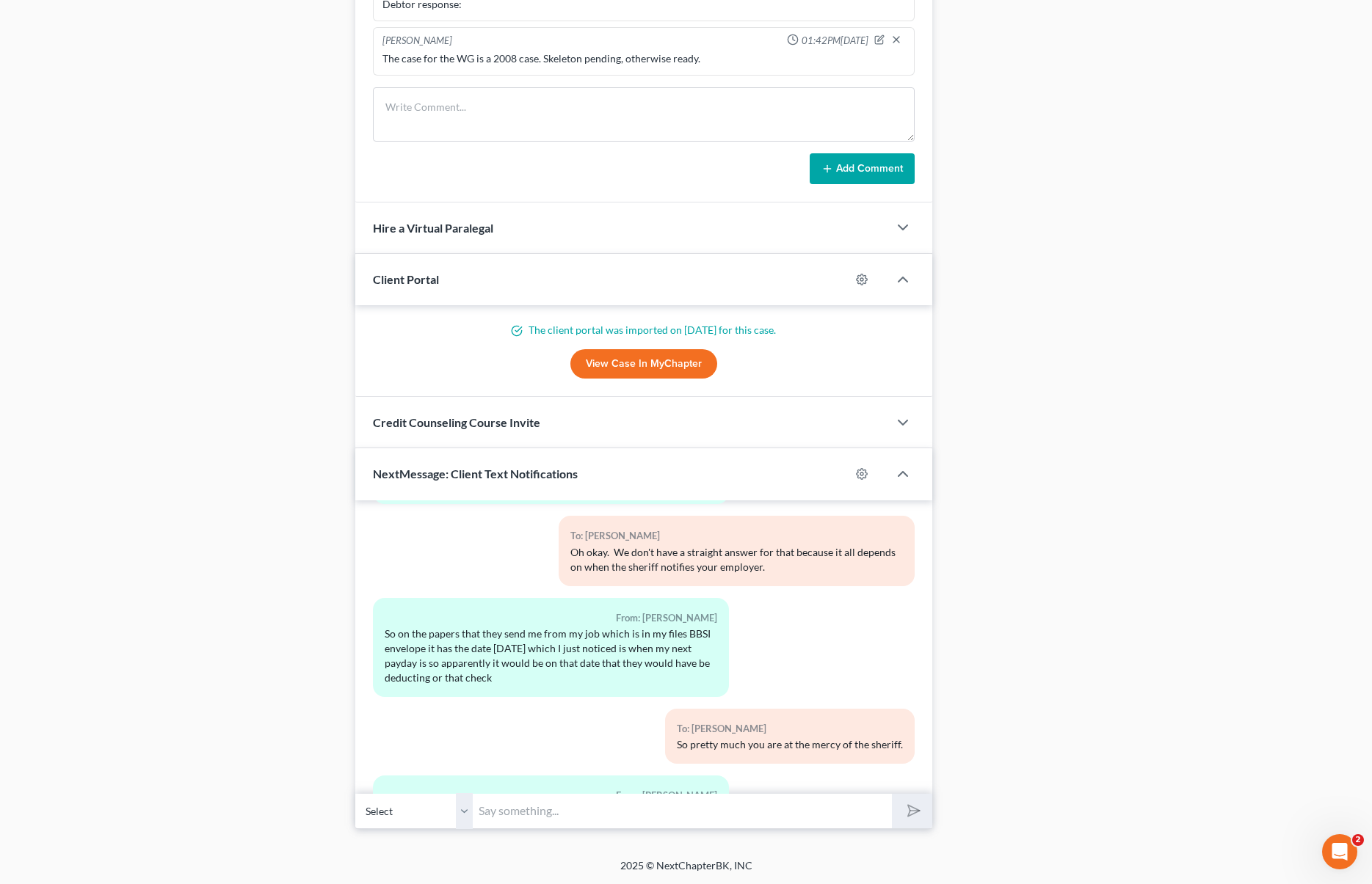
scroll to position [3259, 0]
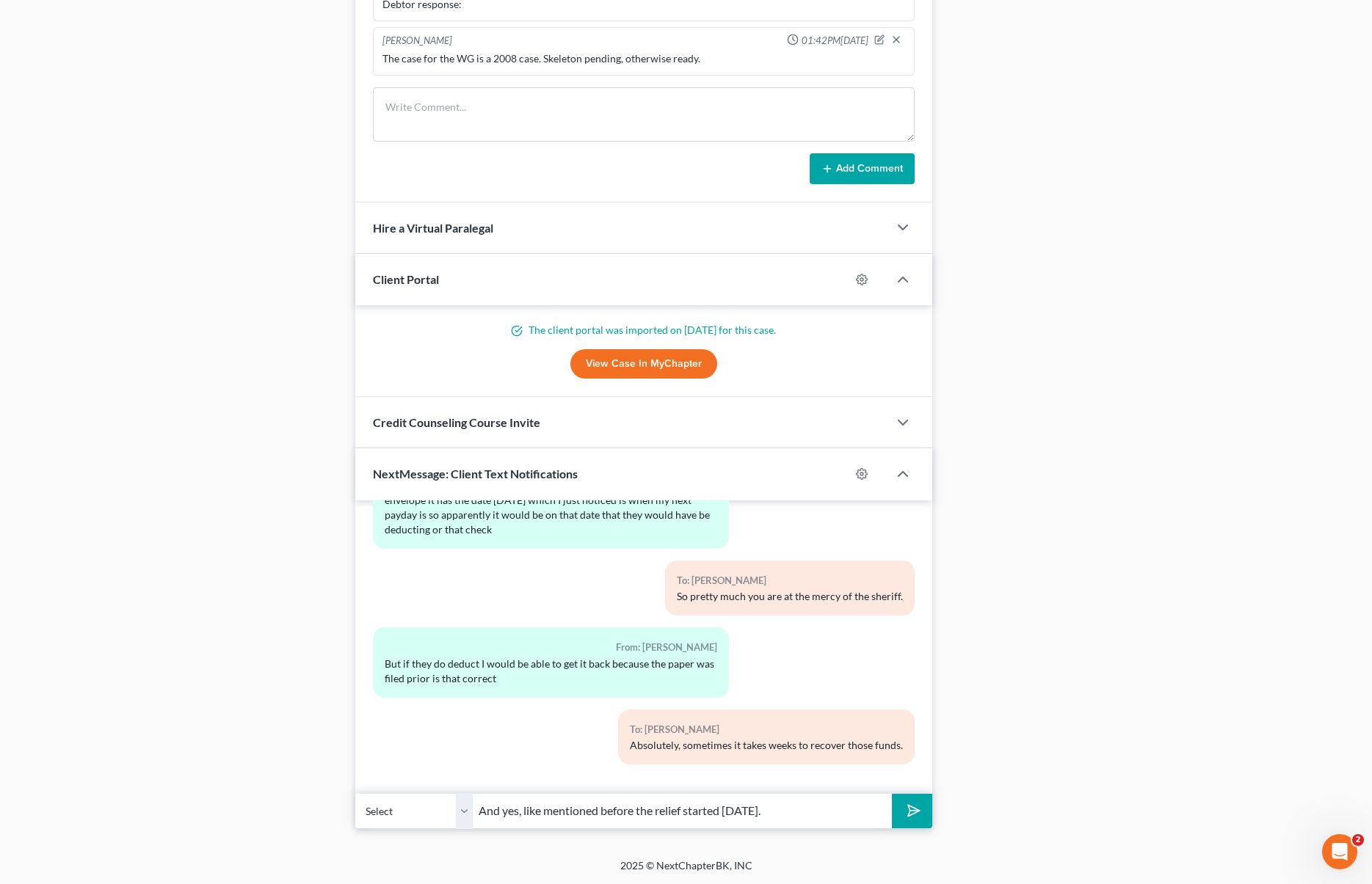
type input "And yes, like mentioned before the relief started today."
click at [891, 794] on button "submit" at bounding box center [912, 812] width 40 height 35
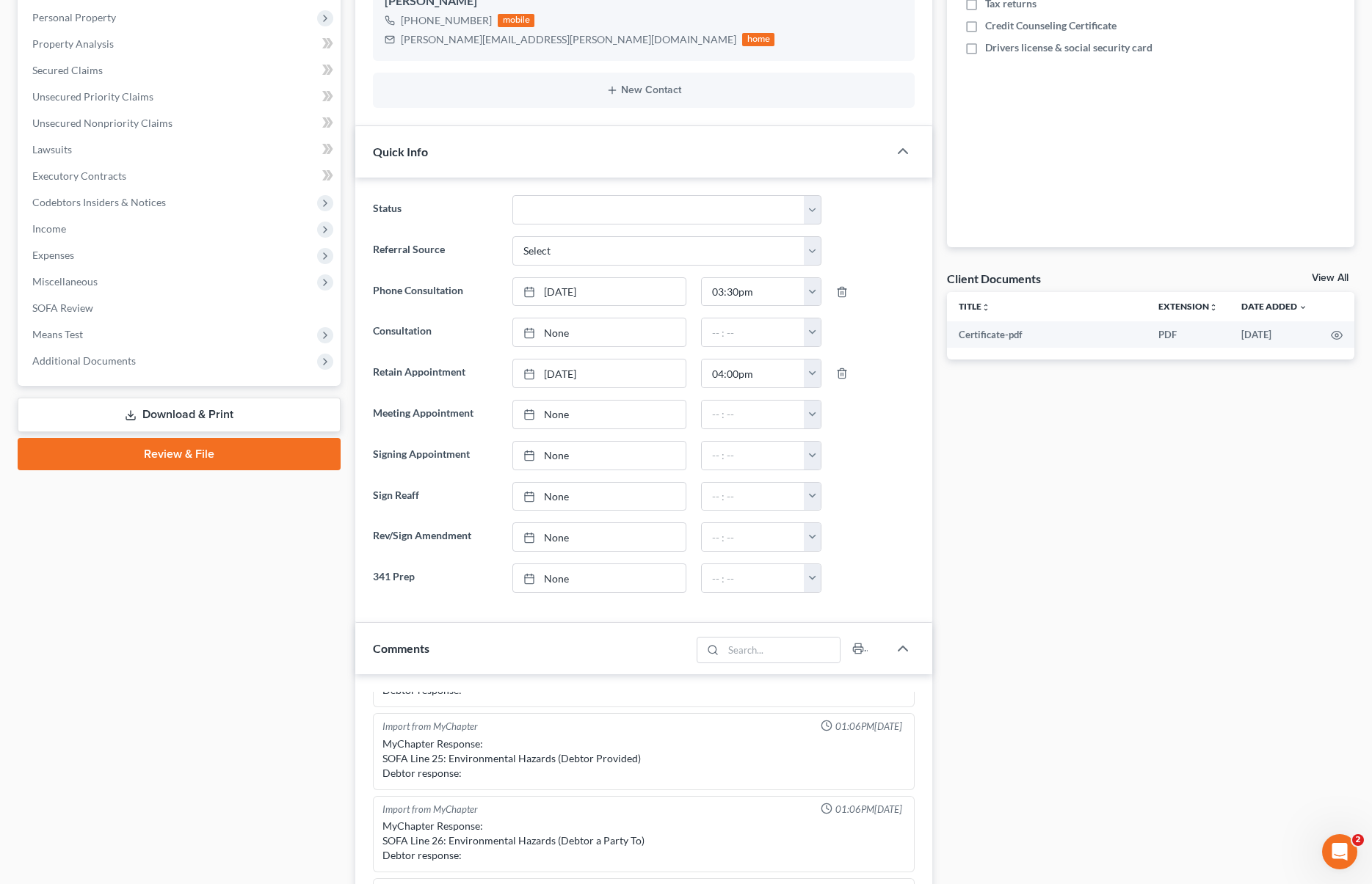
scroll to position [0, 0]
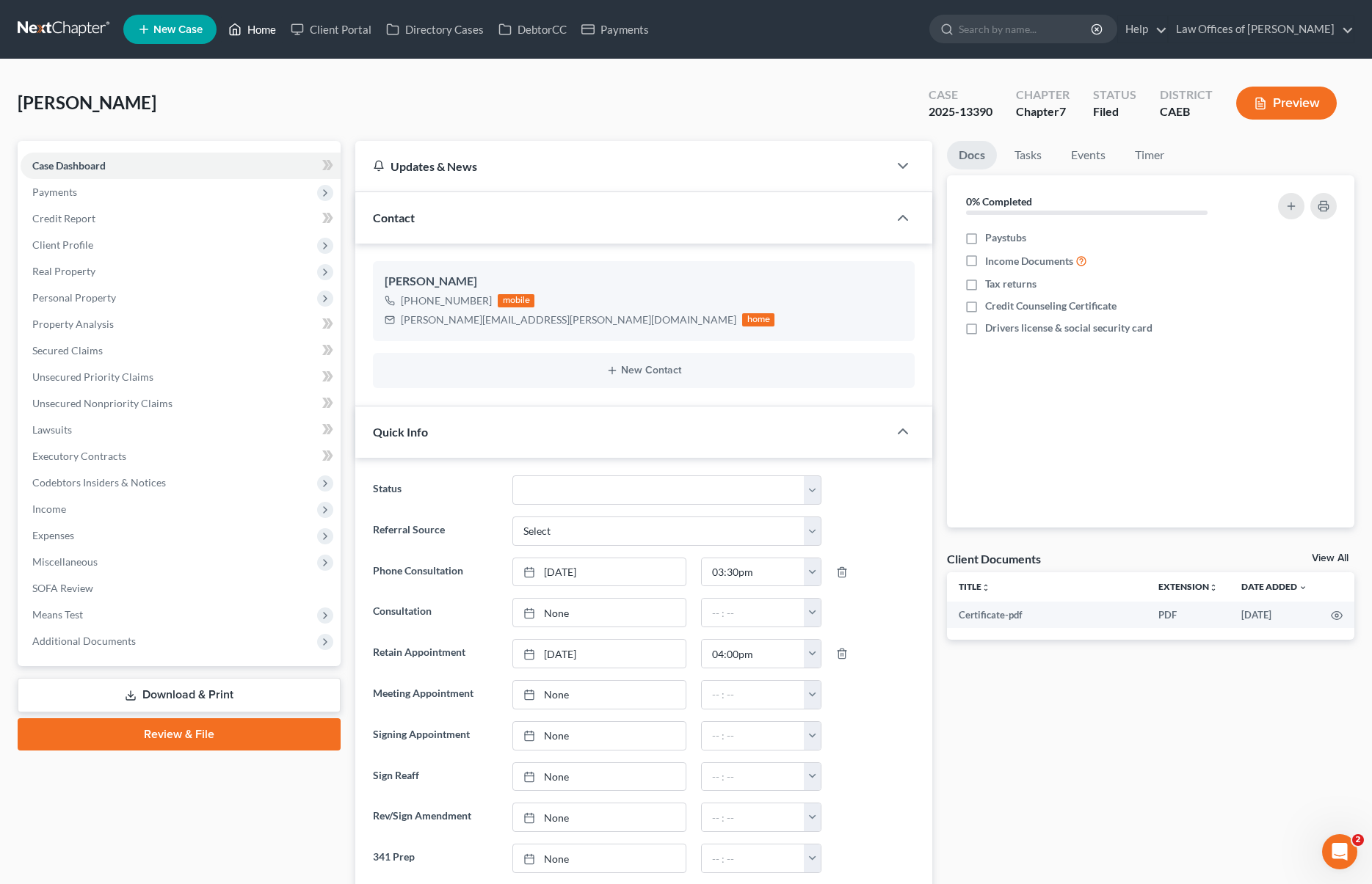
click at [262, 31] on link "Home" at bounding box center [252, 29] width 62 height 27
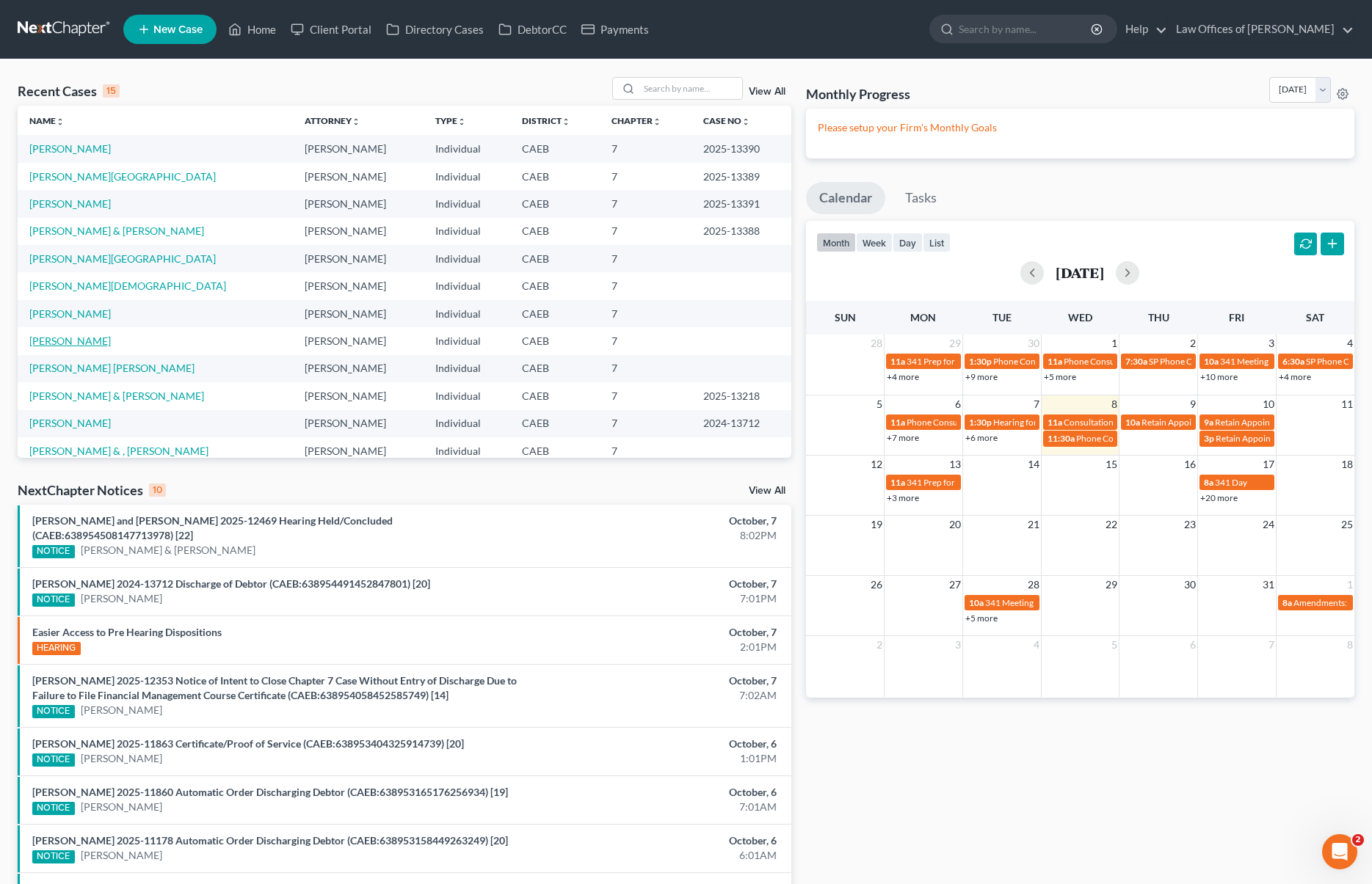
click at [79, 340] on link "Cruz, Leopoldo" at bounding box center [70, 341] width 81 height 13
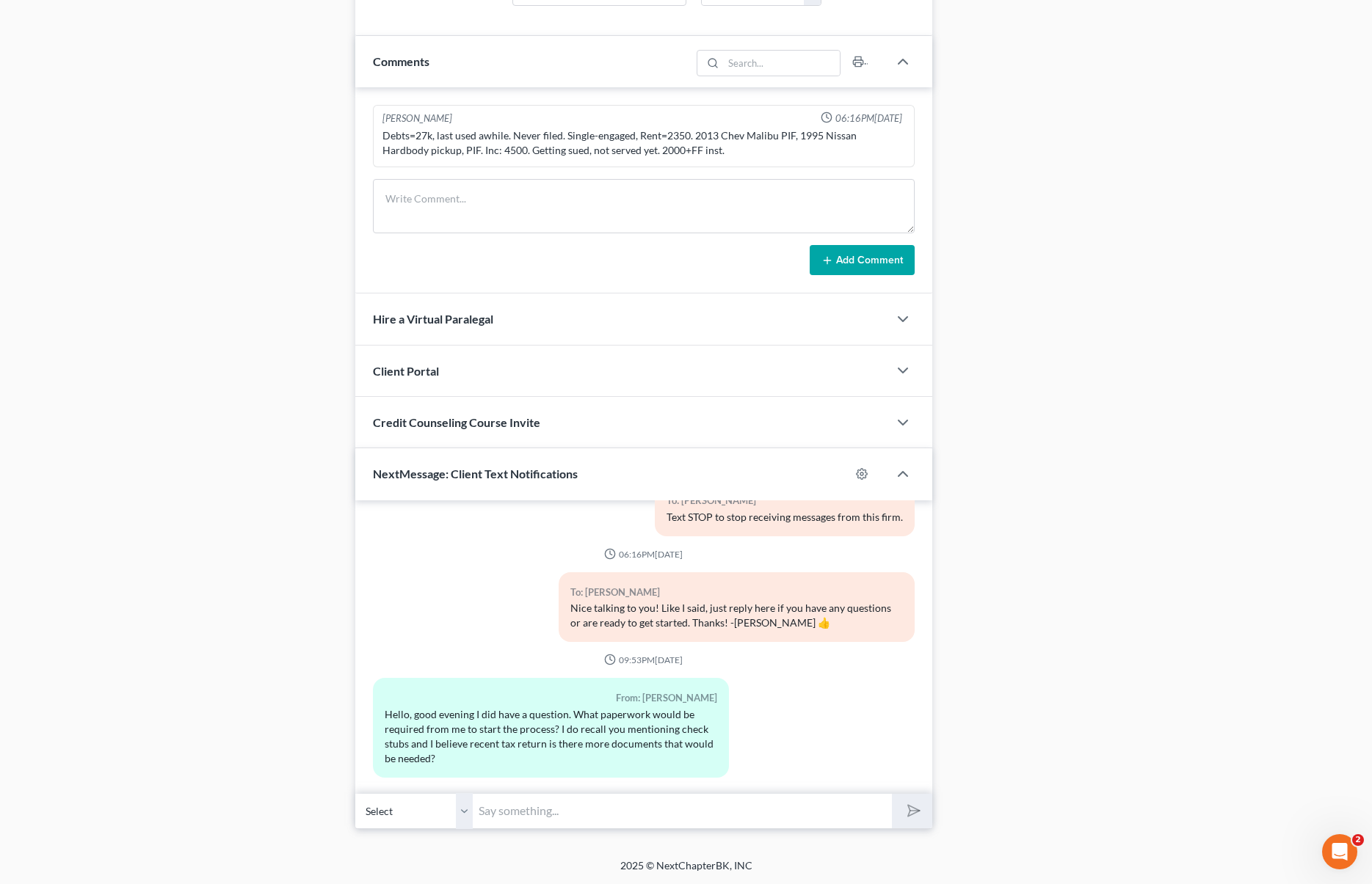
scroll to position [171, 0]
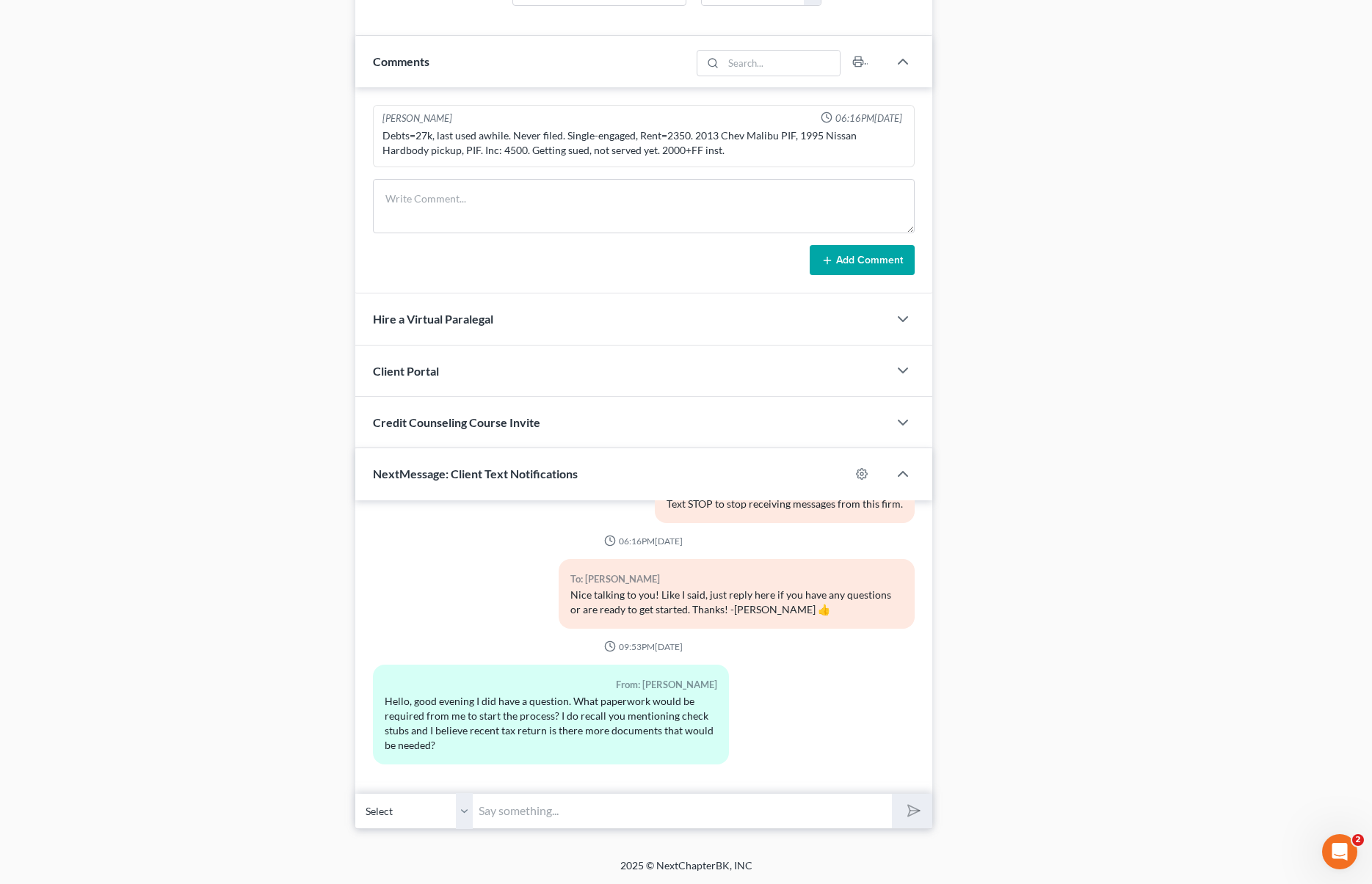
click at [619, 821] on input "text" at bounding box center [681, 811] width 418 height 36
type input "Hi Leopoldo. Yes, once we are paid in full we will need your 2023 & 2024 tax re…"
click at [891, 794] on button "submit" at bounding box center [912, 812] width 40 height 35
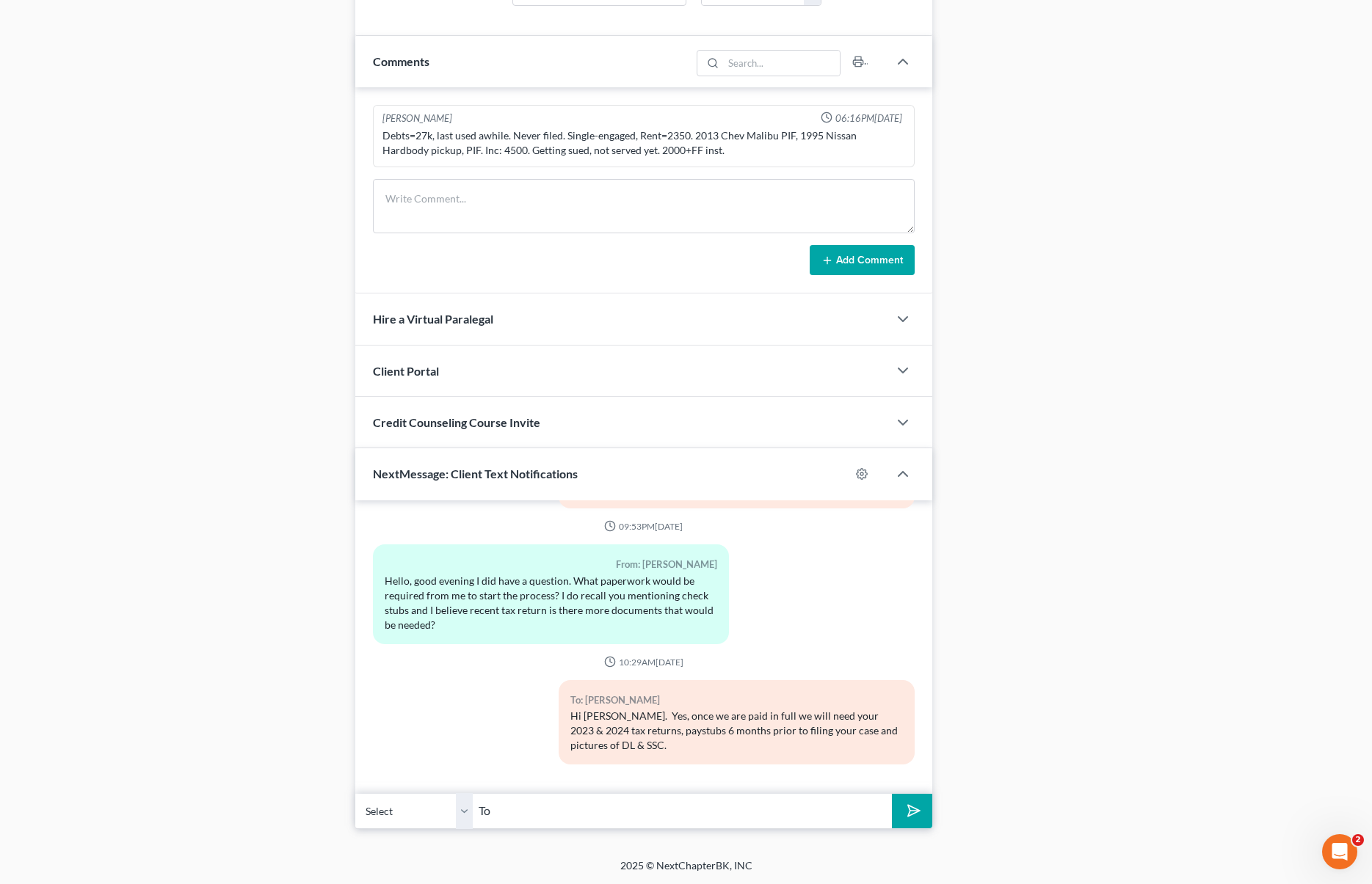
type input "T"
type input "A"
type input "I"
type input "However if you want to get into a payment plan you don't need to bring any docu…"
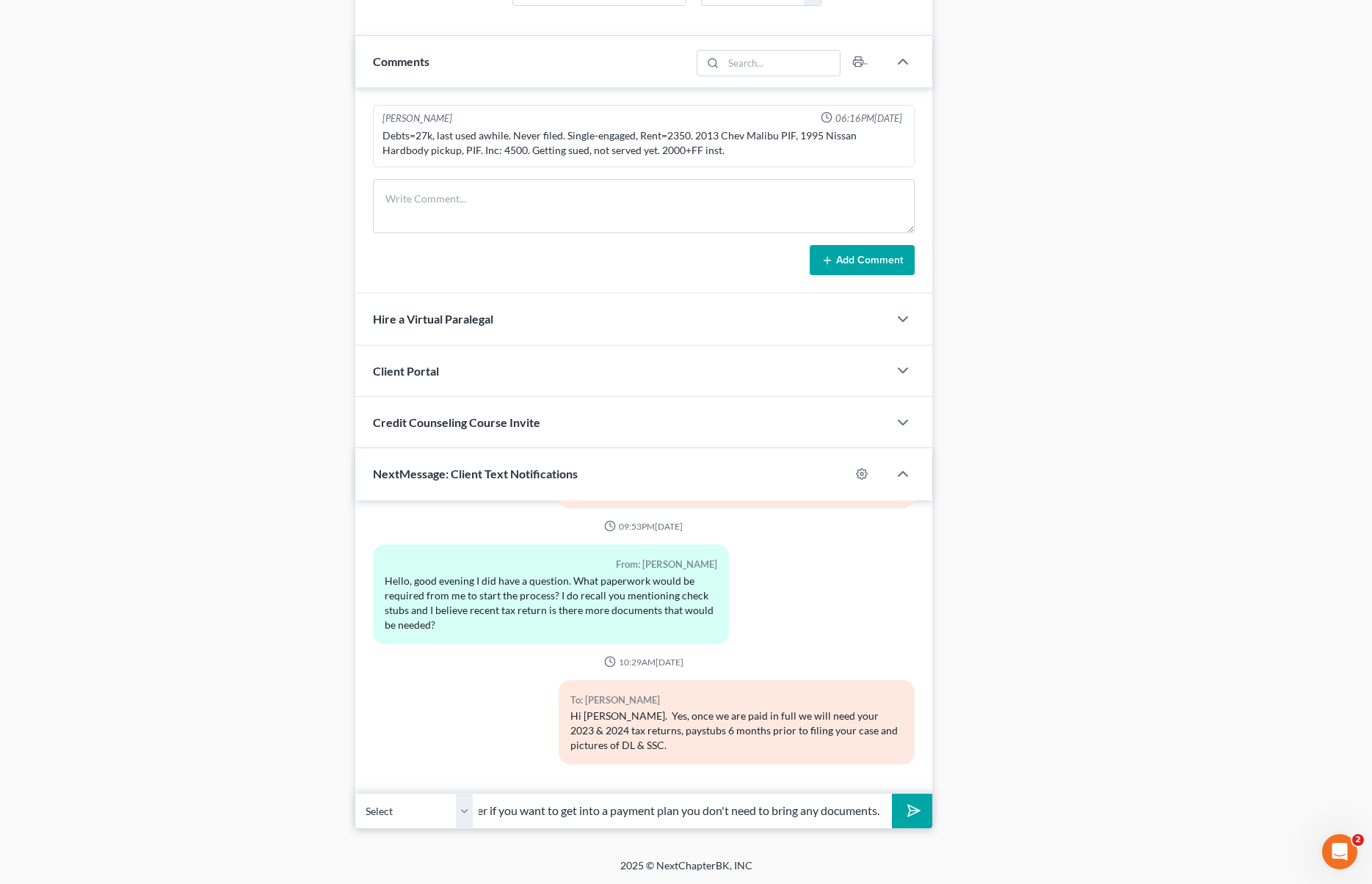
click at [891, 794] on button "submit" at bounding box center [912, 812] width 40 height 35
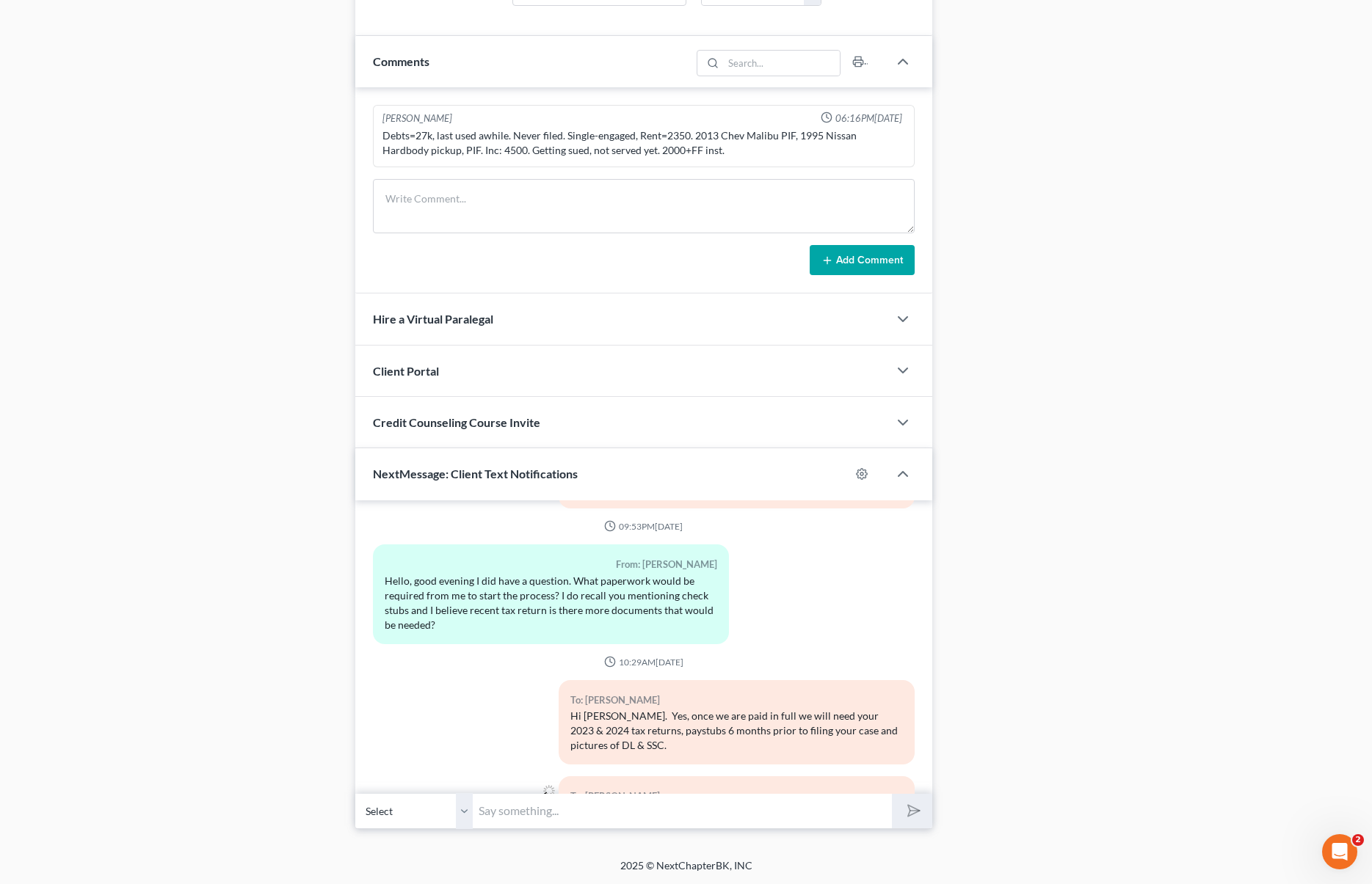
scroll to position [373, 0]
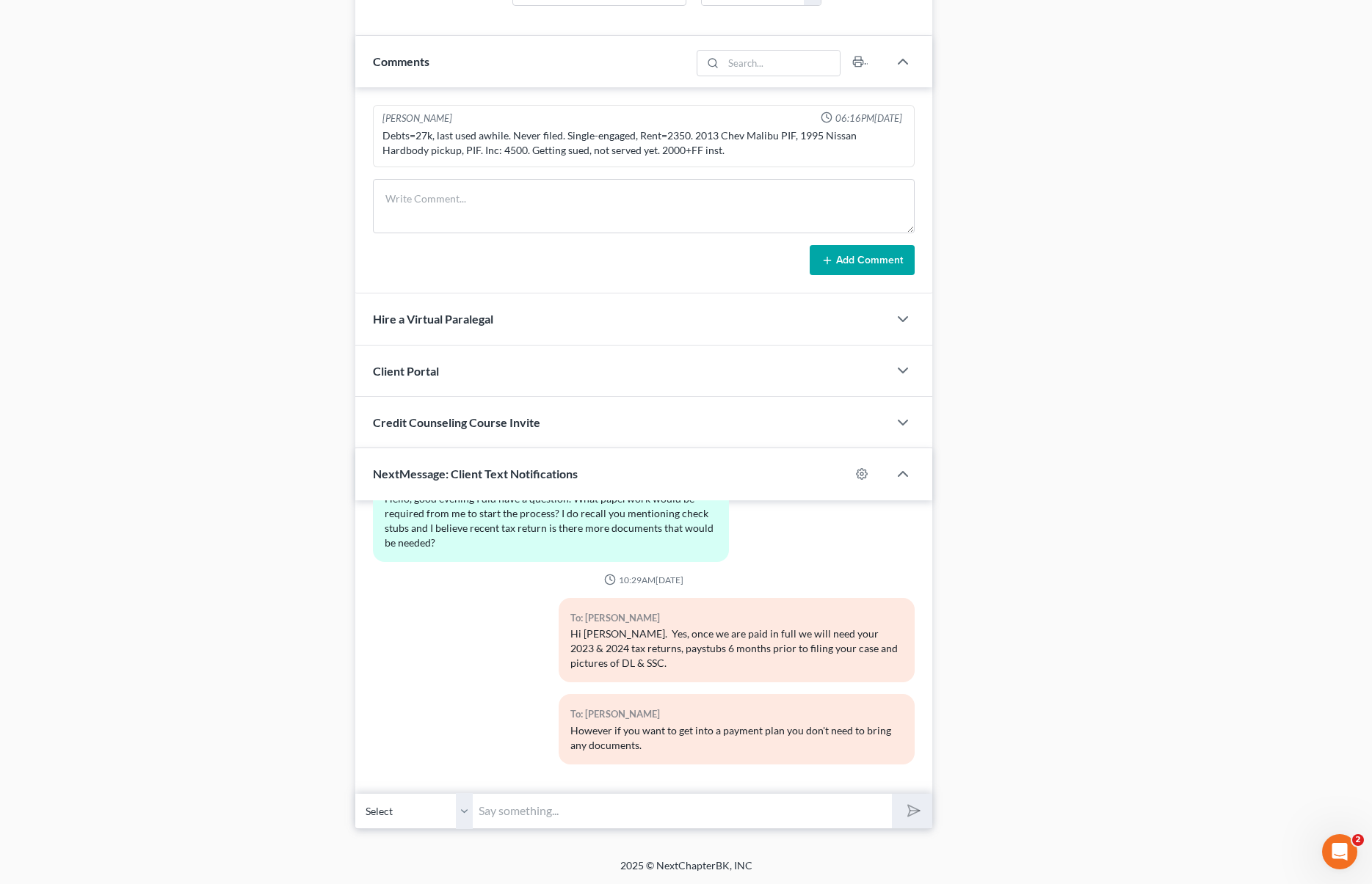
click at [513, 806] on input "text" at bounding box center [681, 811] width 418 height 36
click at [504, 714] on div "To: Leopoldo Cruz However if you want to get into a payment plan you don't need…" at bounding box center [643, 735] width 556 height 81
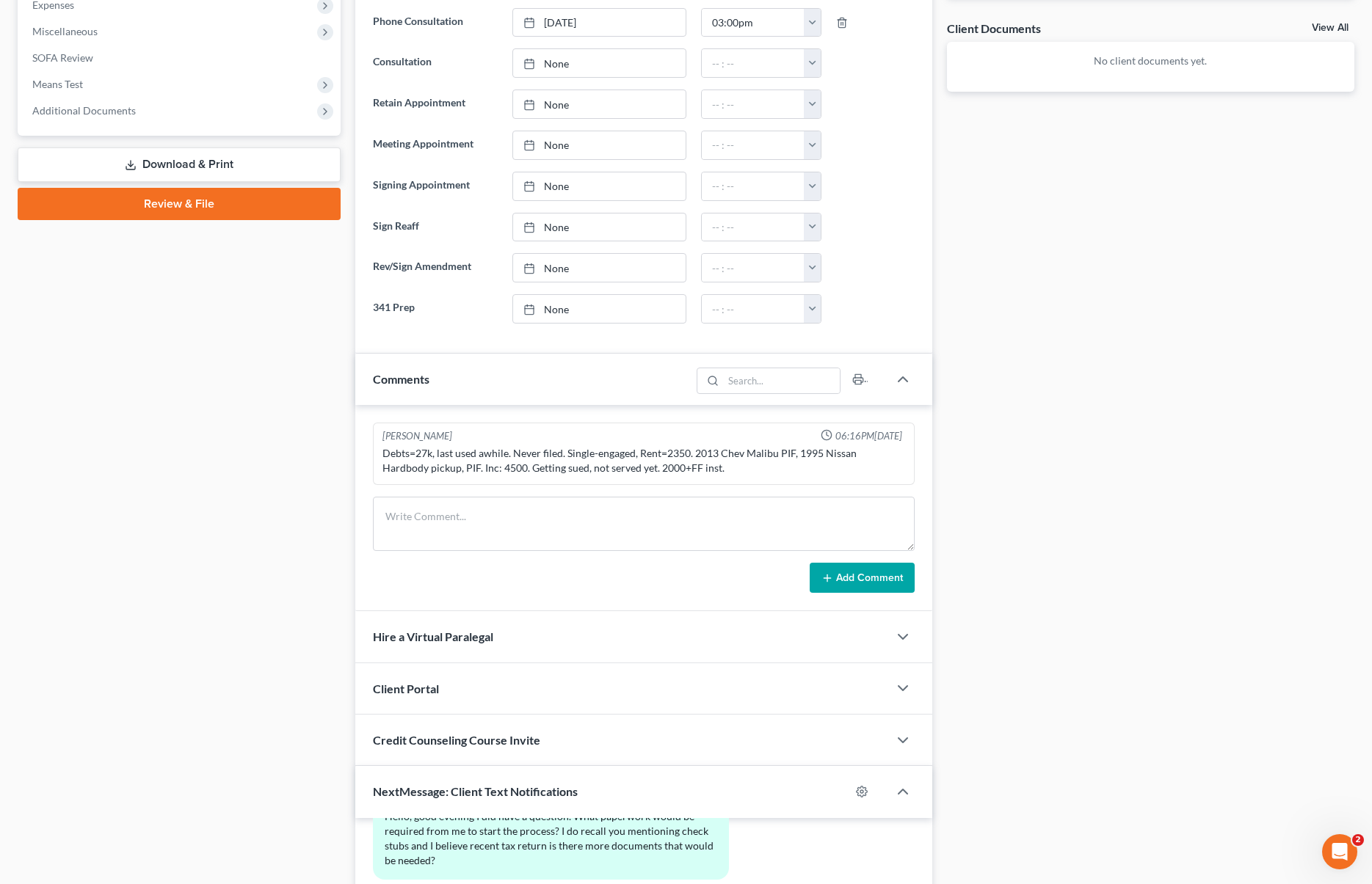
scroll to position [0, 0]
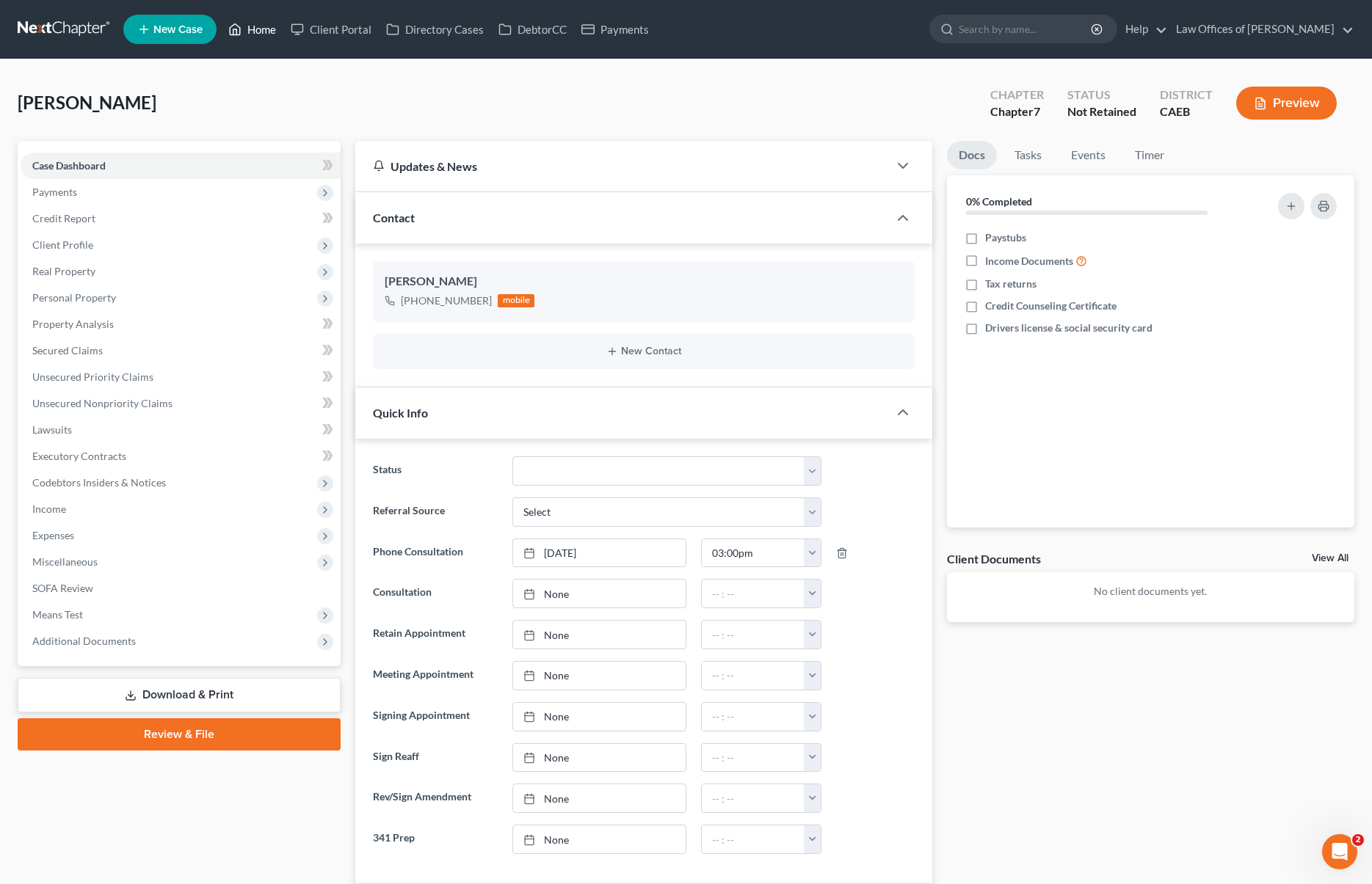
click at [257, 30] on link "Home" at bounding box center [252, 29] width 62 height 27
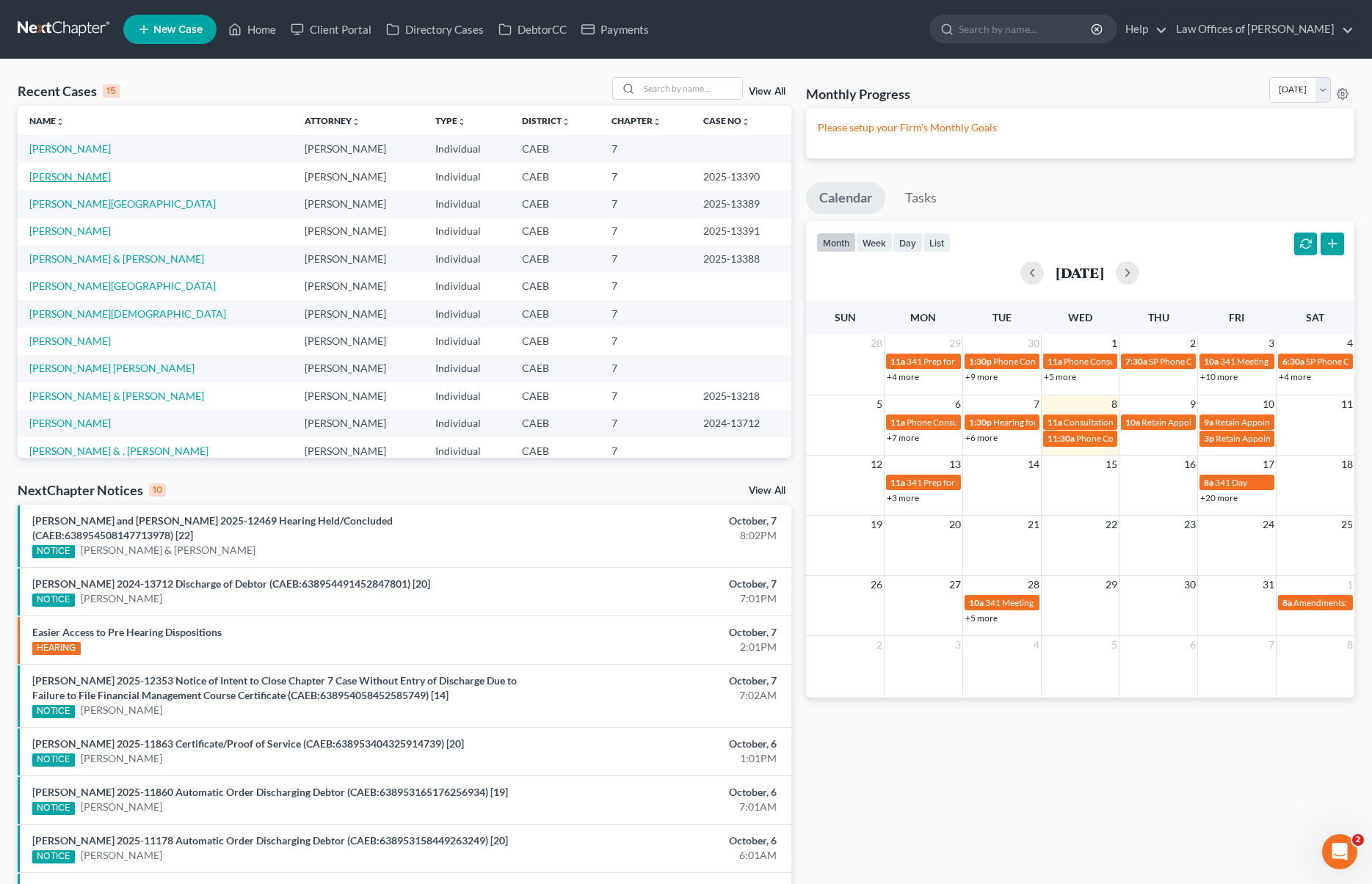
click at [109, 176] on link "Rodriguez, Leonardo" at bounding box center [70, 177] width 81 height 13
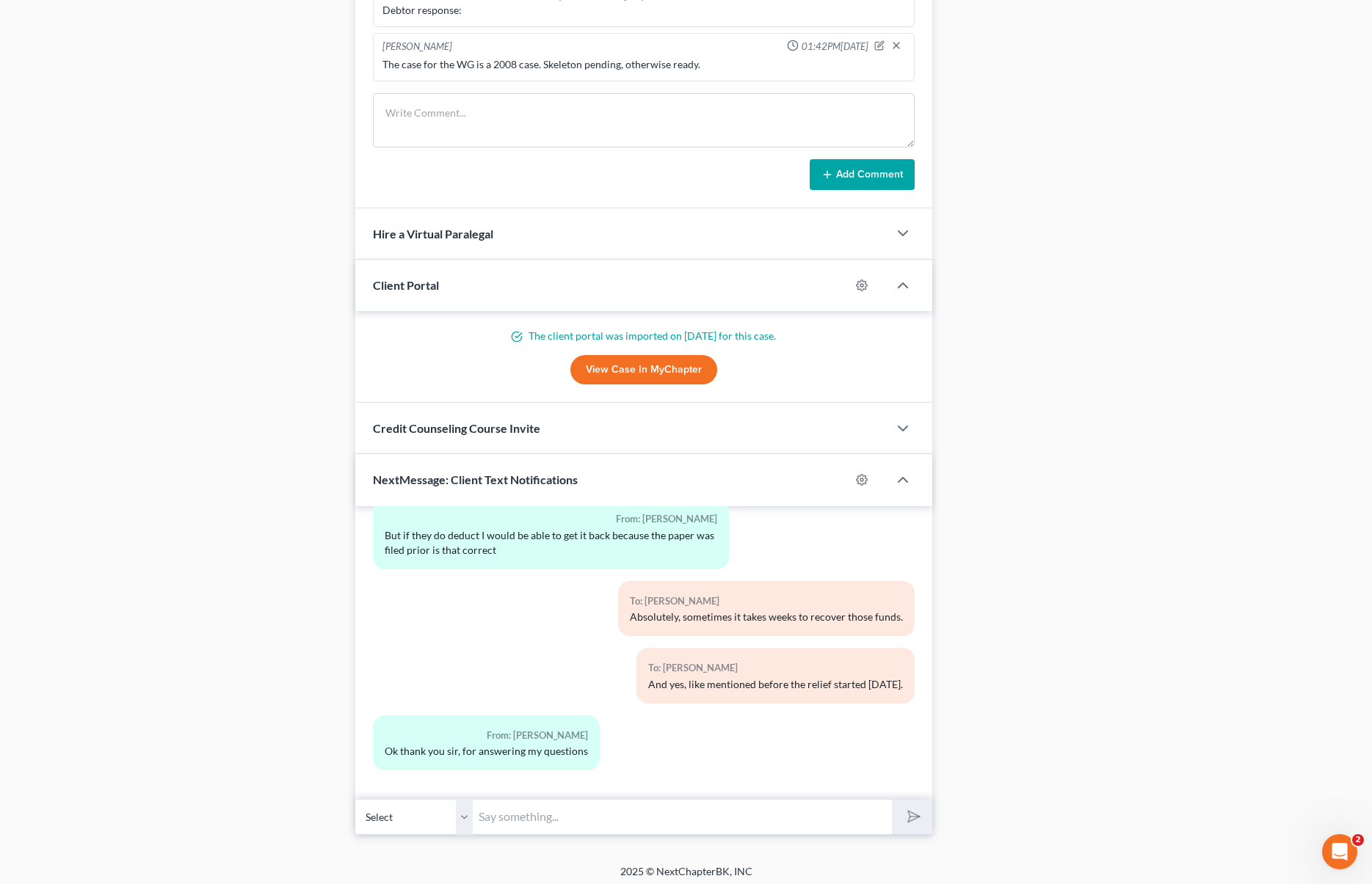
scroll to position [1132, 0]
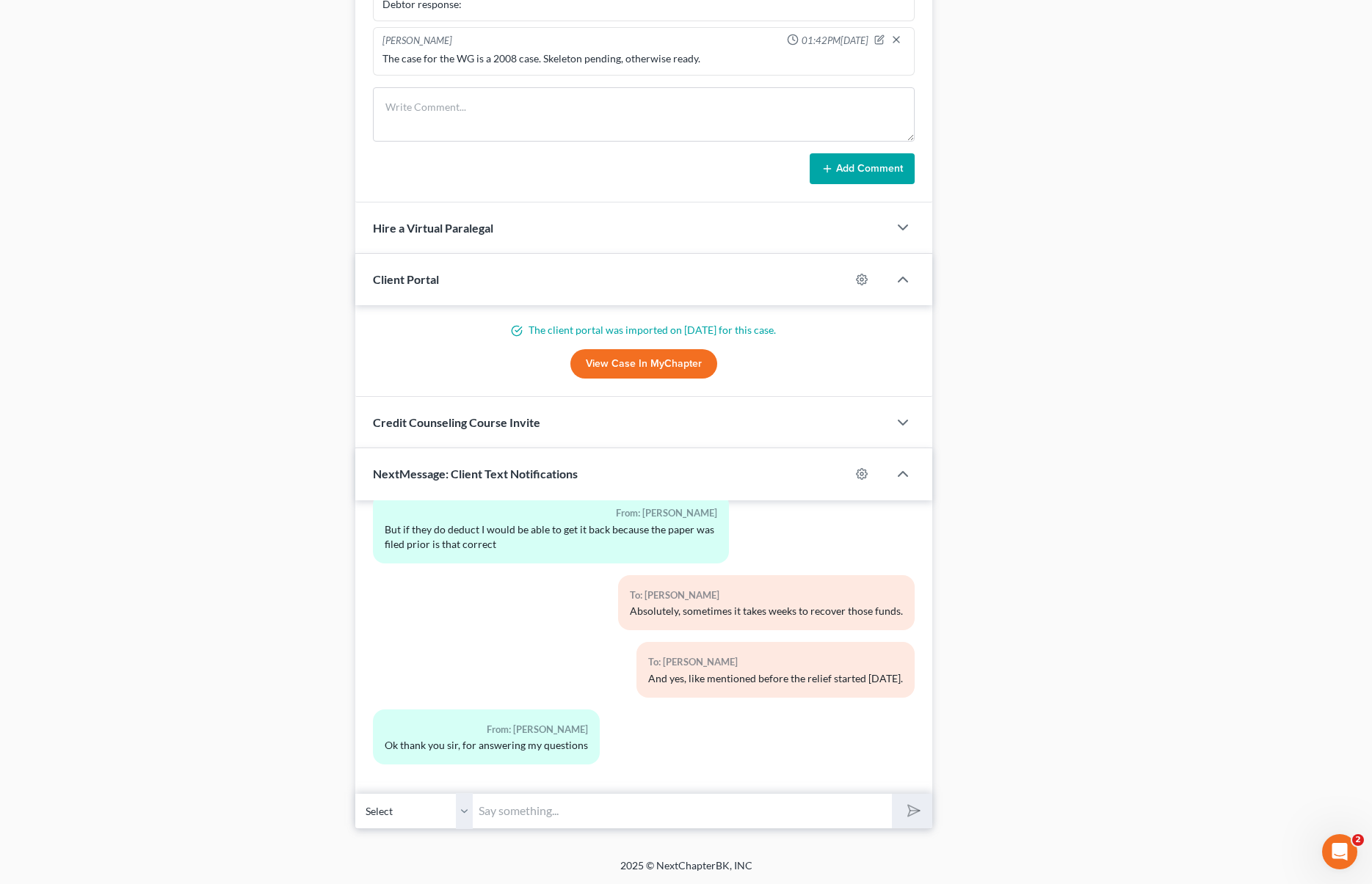
click at [538, 814] on input "text" at bounding box center [681, 811] width 418 height 36
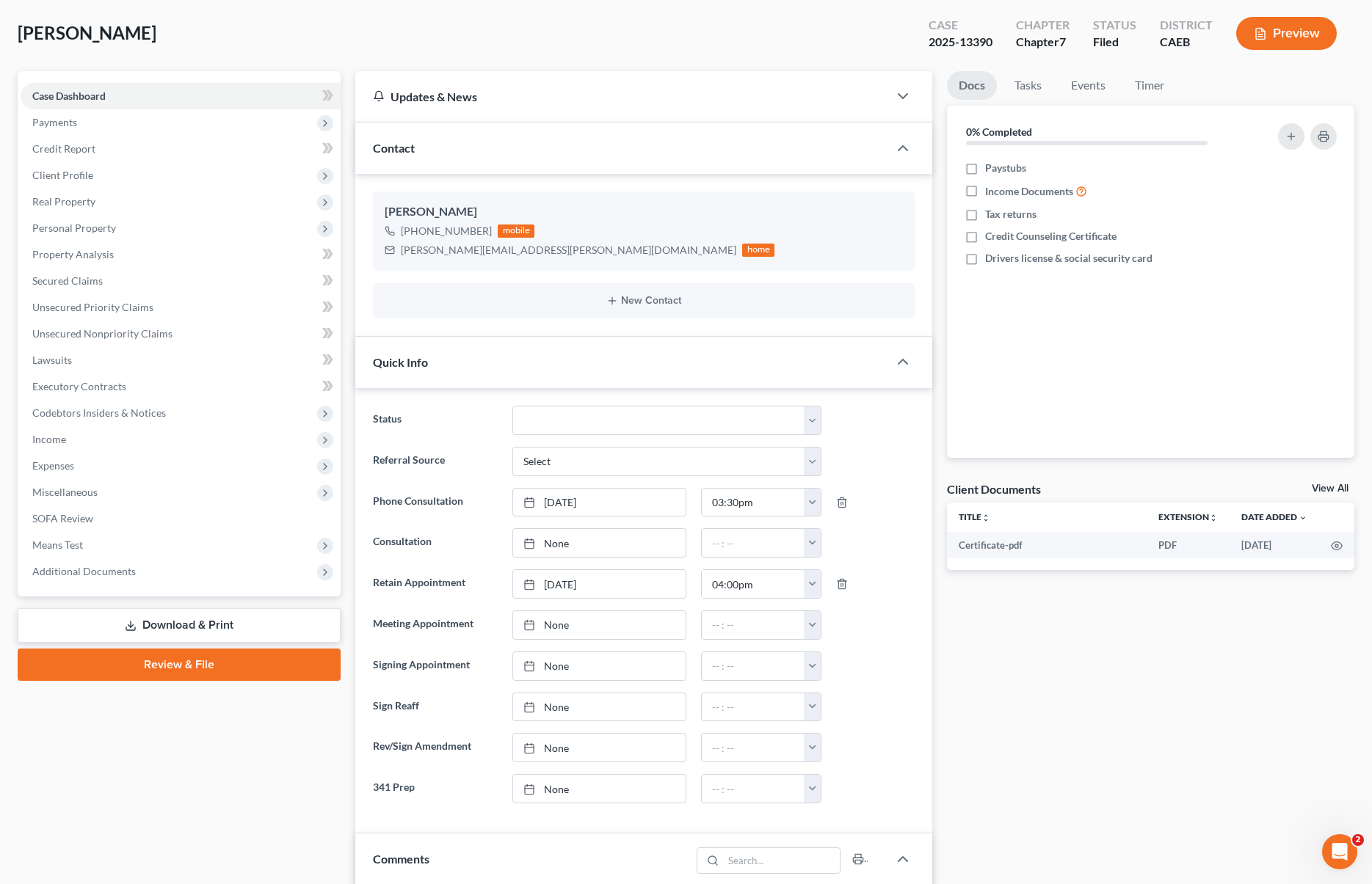
scroll to position [0, 0]
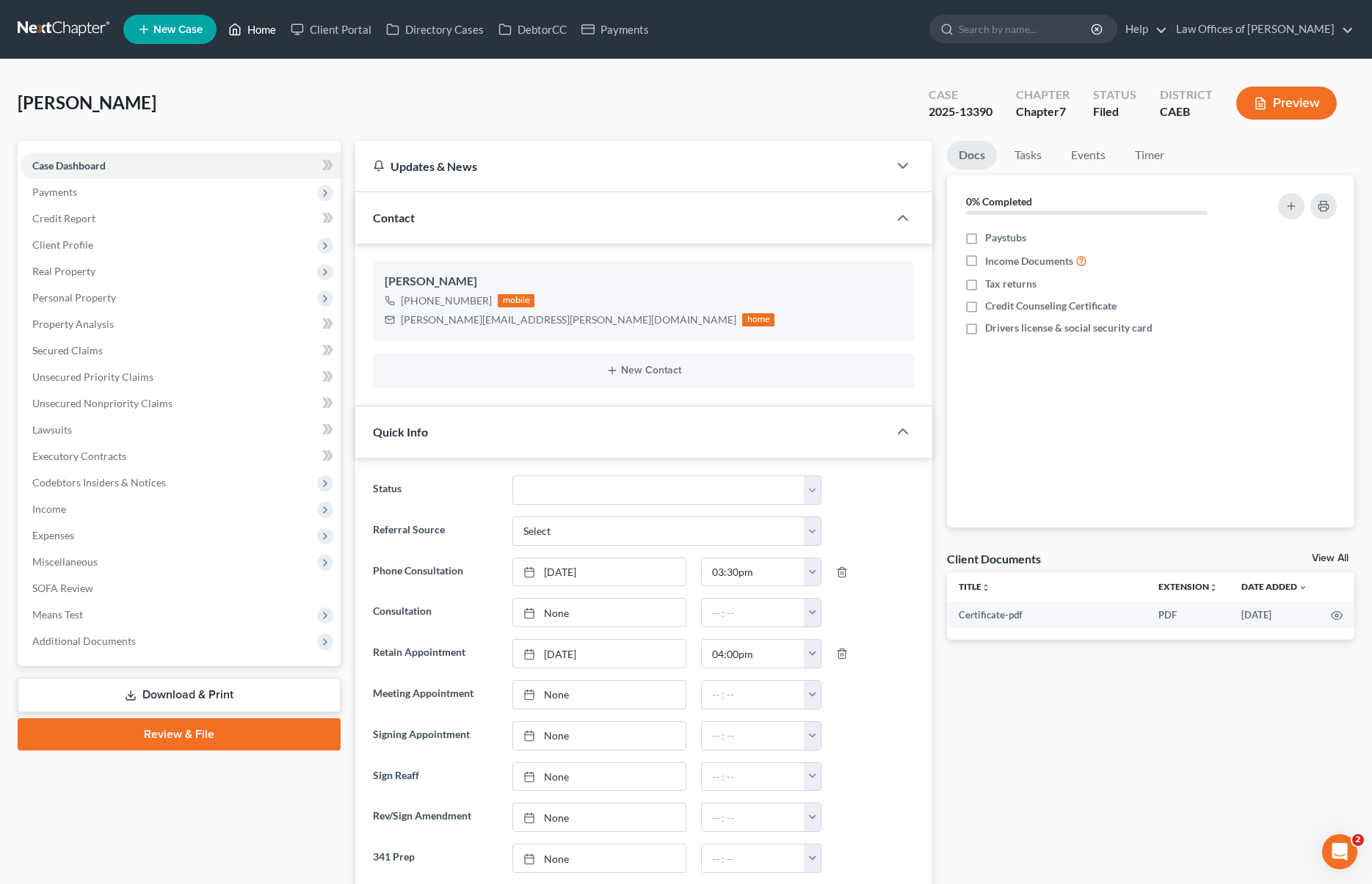
type input "No problem. Add"
click at [264, 31] on link "Home" at bounding box center [252, 29] width 62 height 27
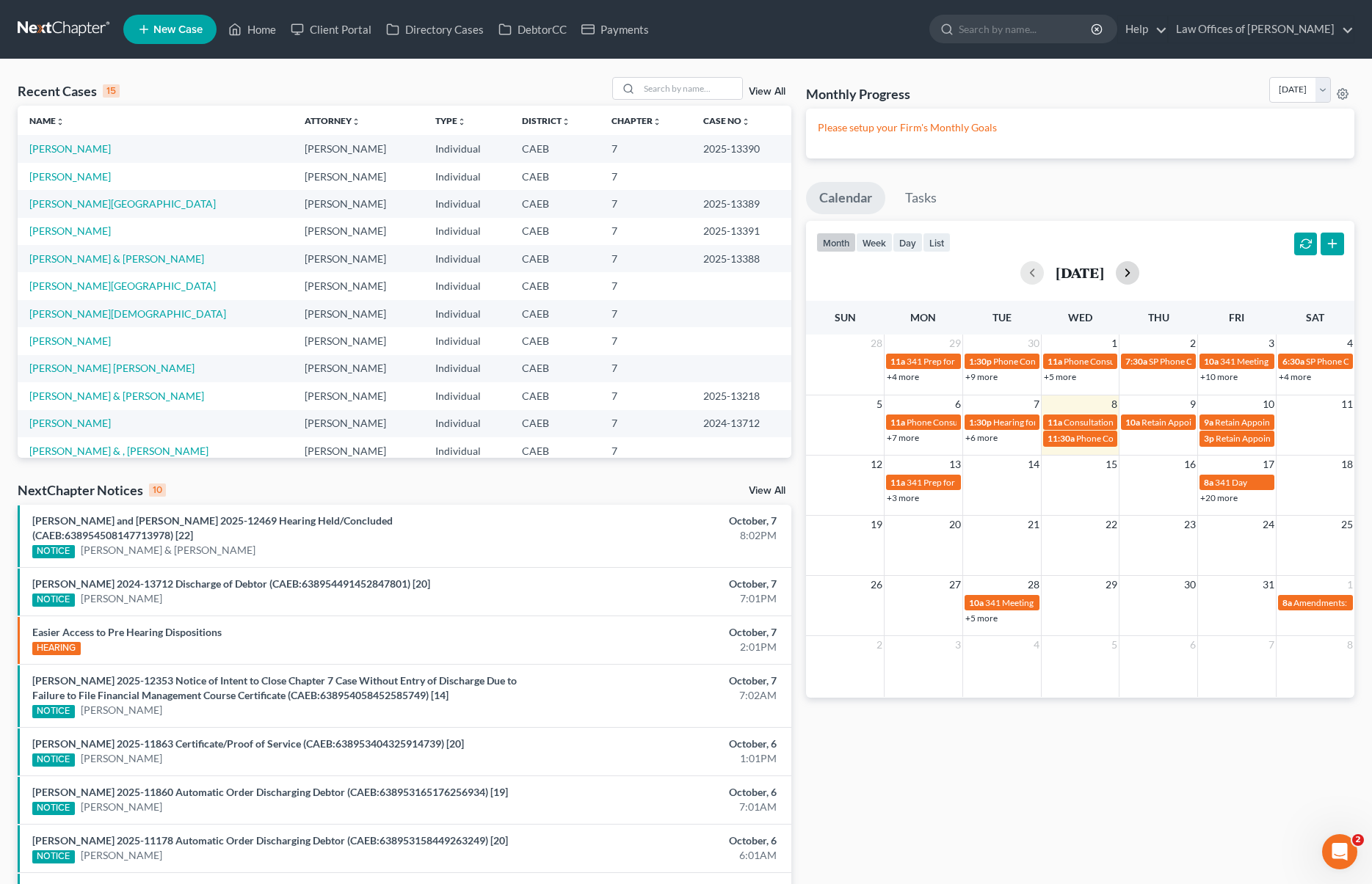
click at [1140, 276] on button "button" at bounding box center [1128, 273] width 24 height 24
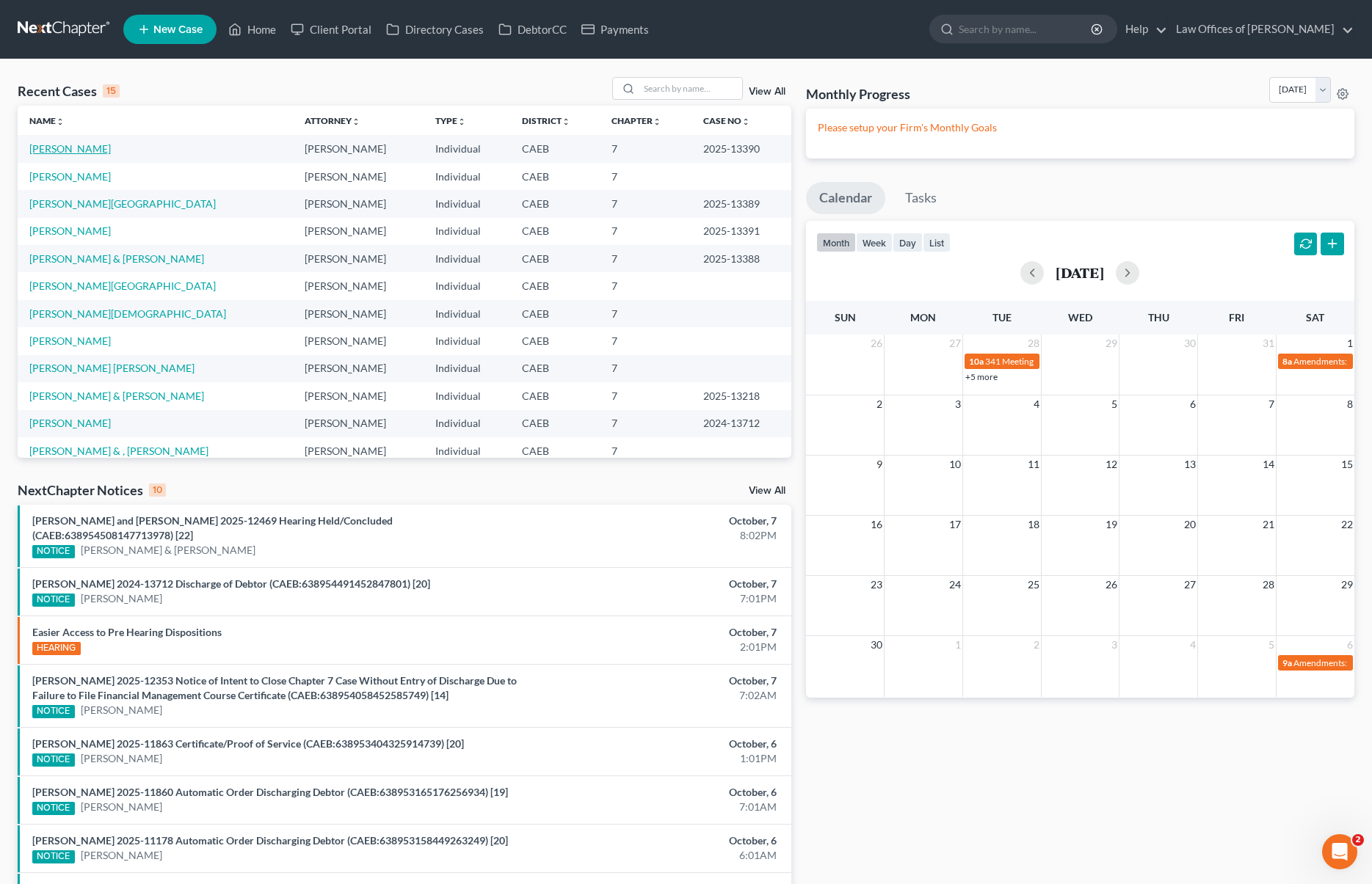
click at [111, 150] on link "Rodriguez, Leonardo" at bounding box center [70, 149] width 81 height 13
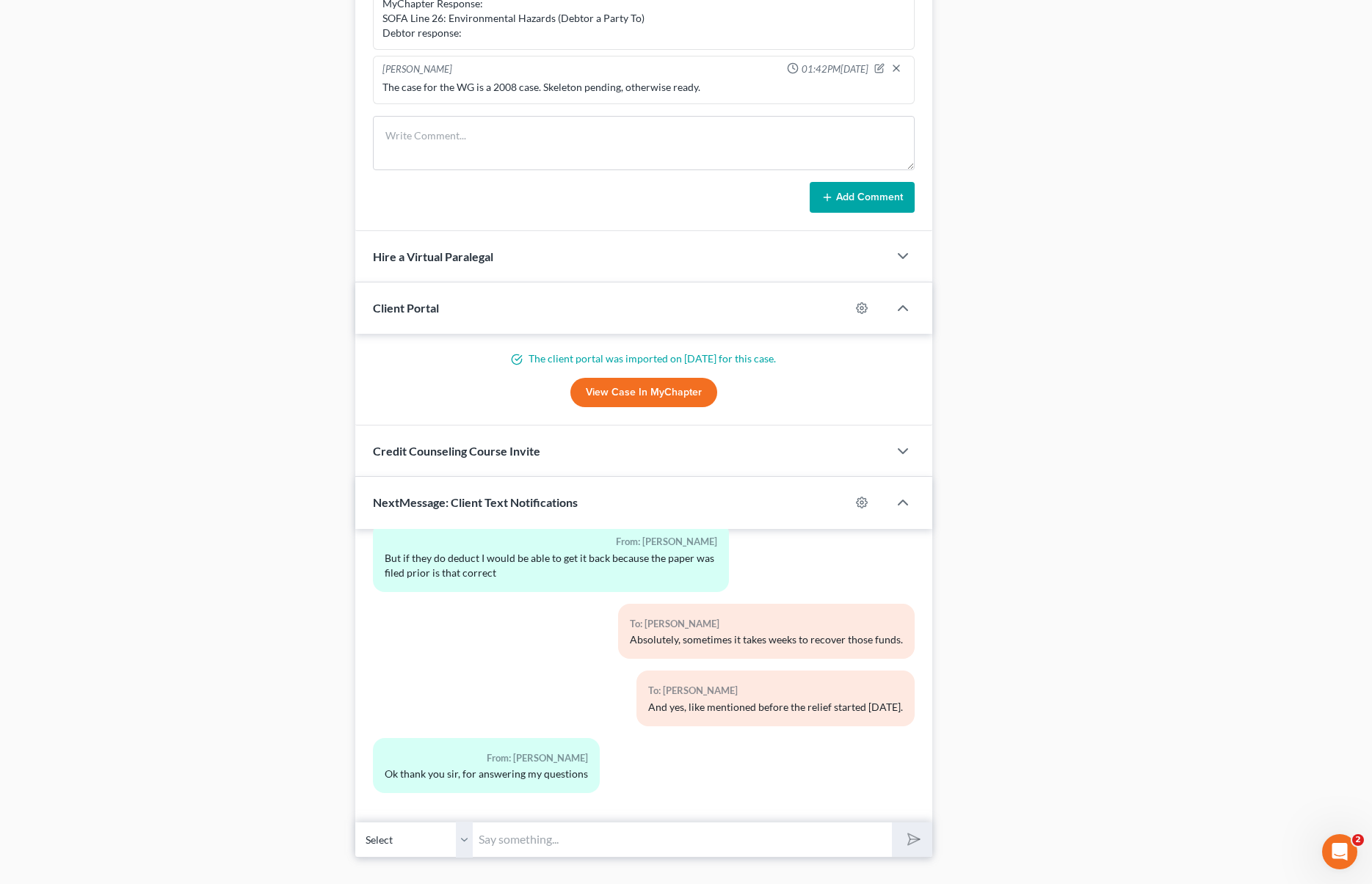
scroll to position [1105, 0]
drag, startPoint x: 620, startPoint y: 835, endPoint x: 628, endPoint y: 818, distance: 18.8
click at [621, 835] on input "text" at bounding box center [681, 837] width 418 height 36
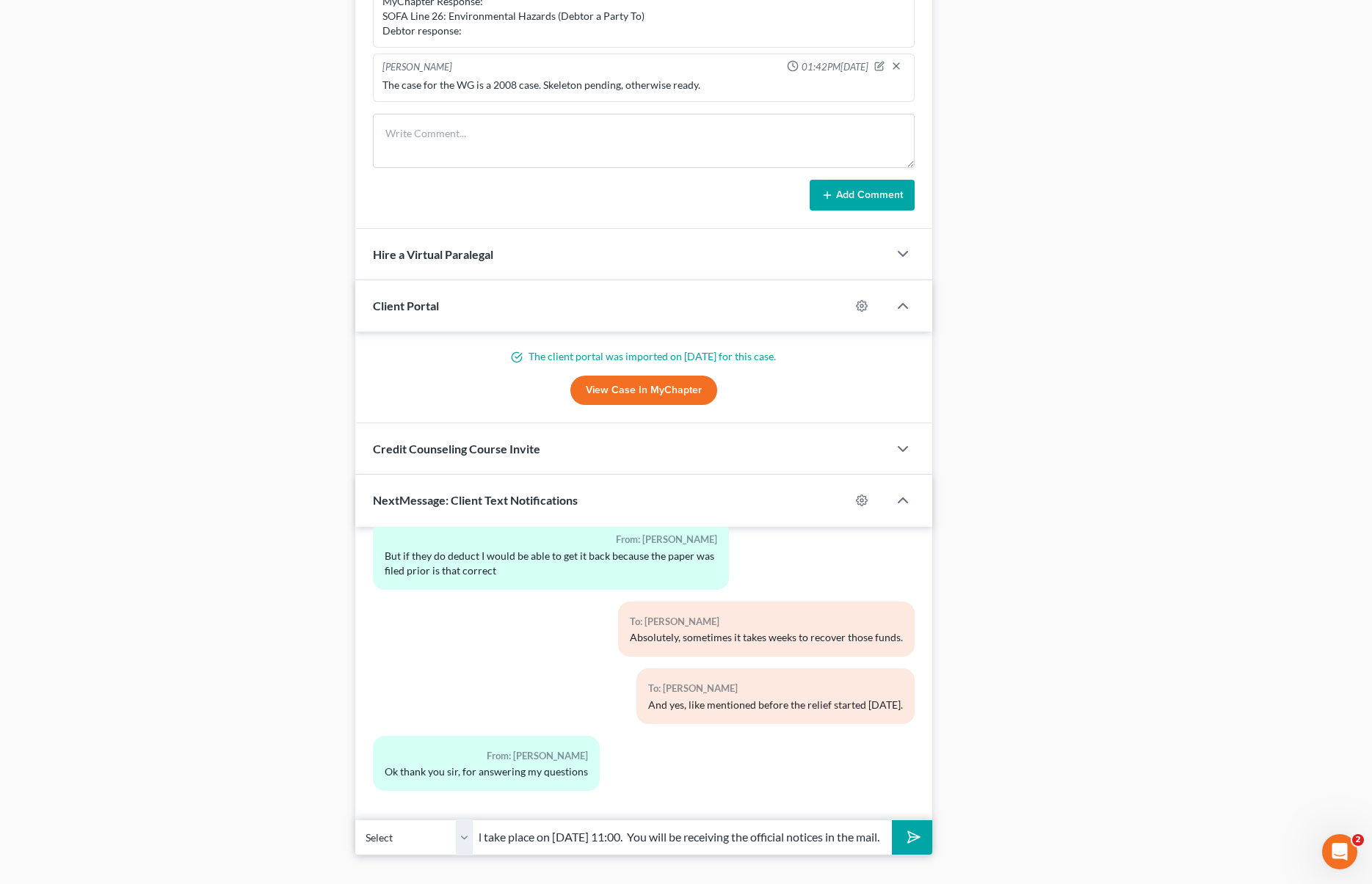
scroll to position [0, 317]
type input "No problem. Also your interview with the trustee will take place on November 7 …"
click at [891, 821] on button "submit" at bounding box center [912, 838] width 40 height 35
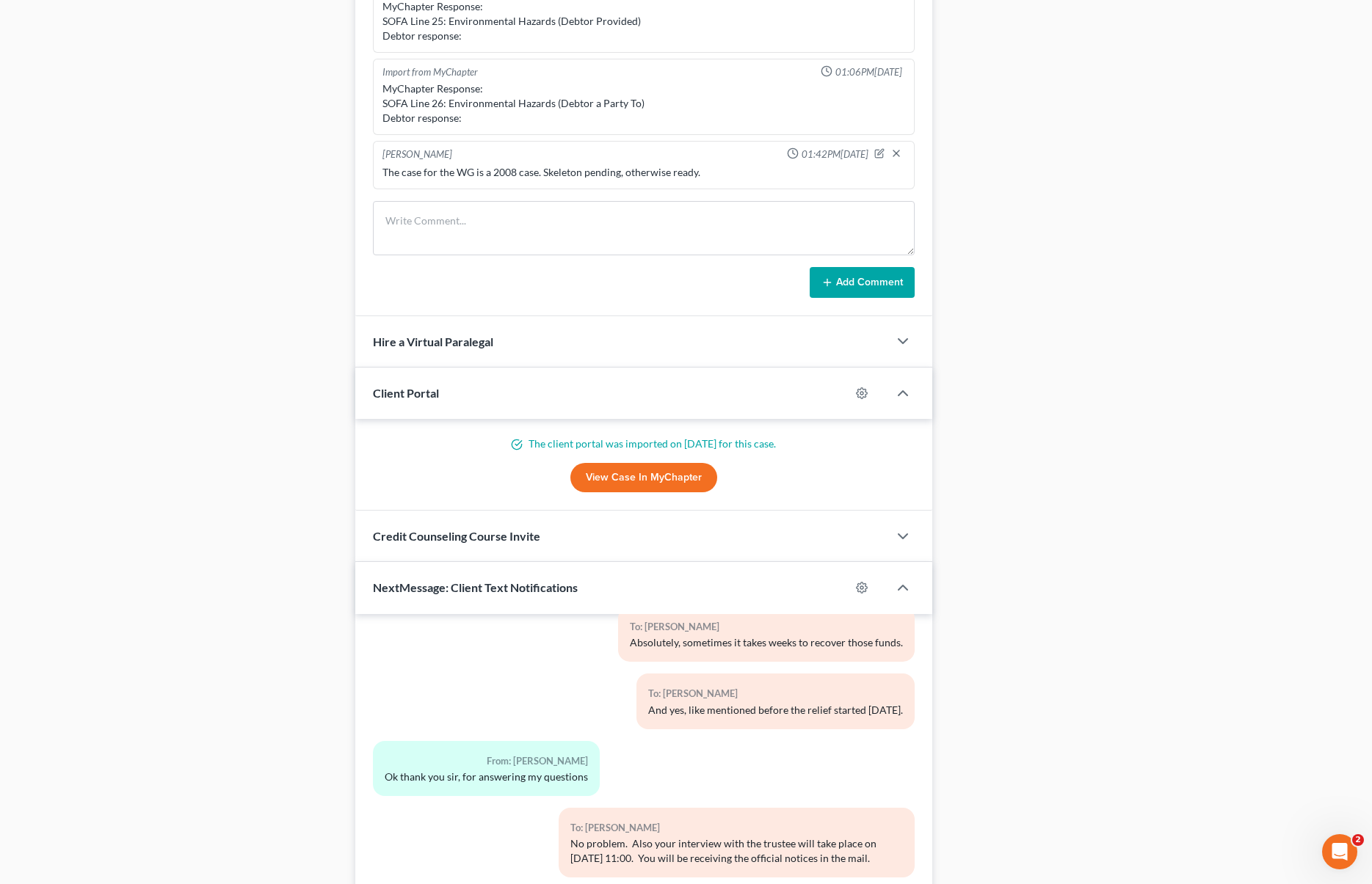
scroll to position [1132, 0]
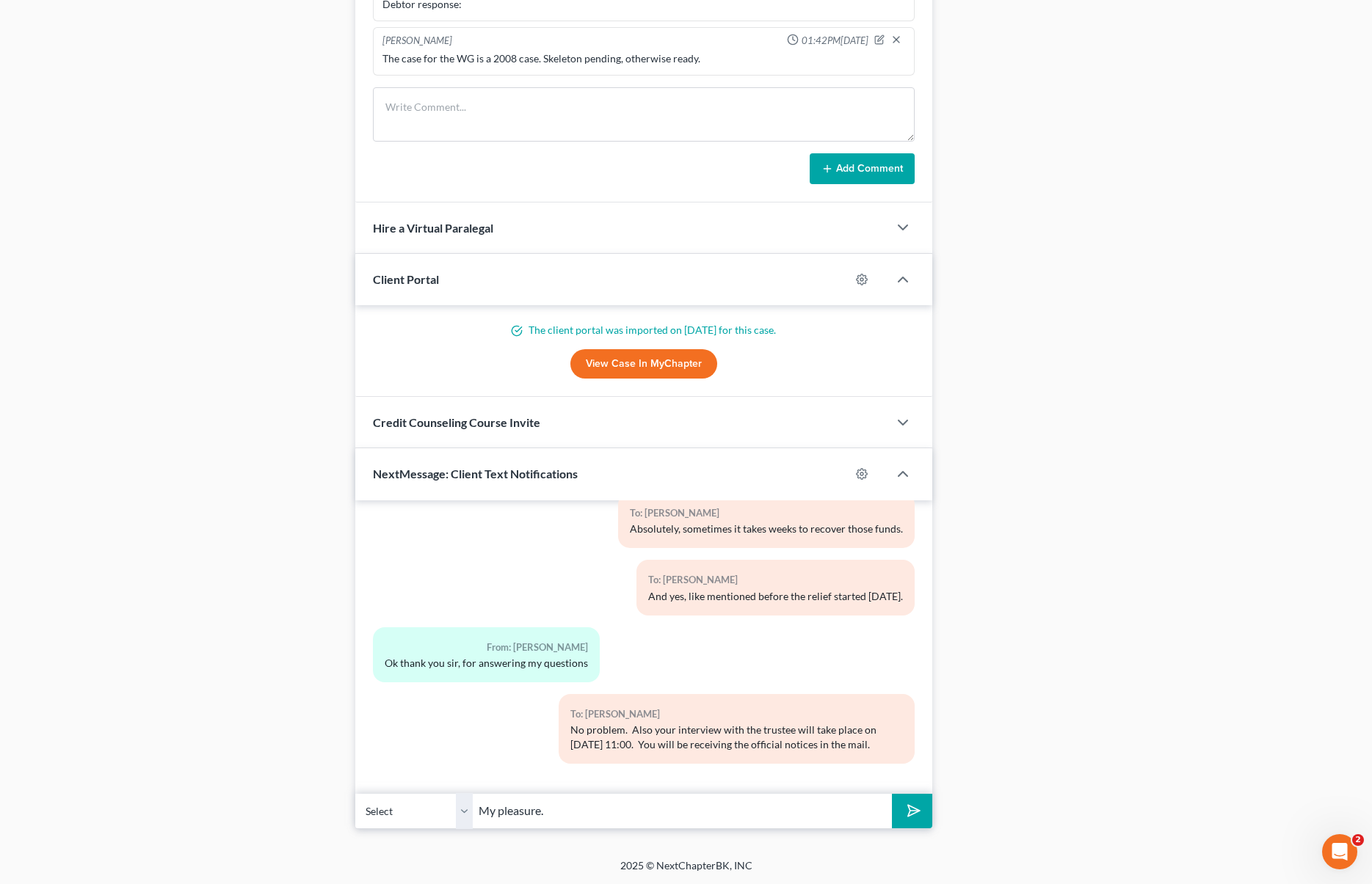
type input "My pleasure."
click at [891, 794] on button "submit" at bounding box center [912, 812] width 40 height 35
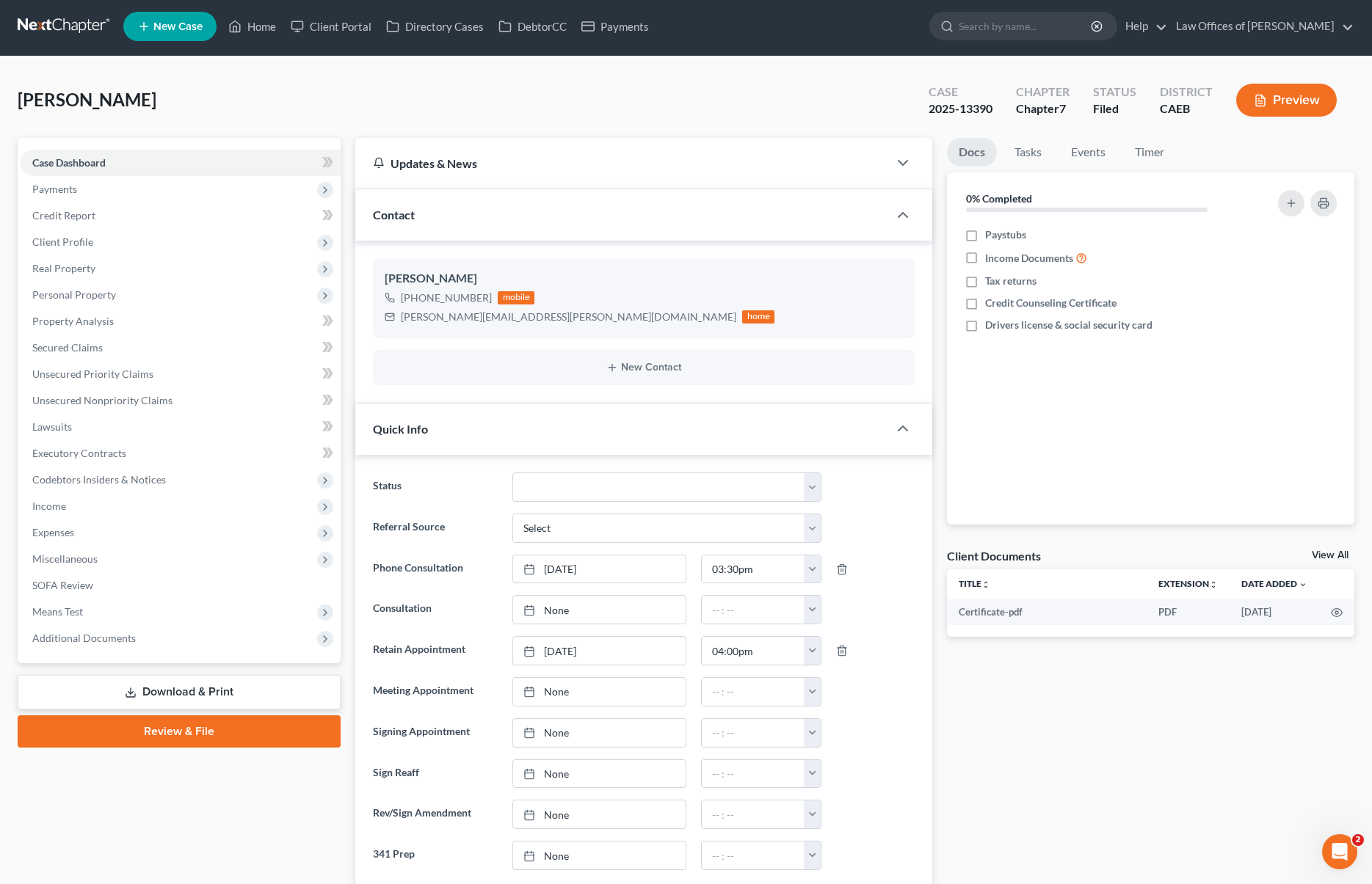
scroll to position [0, 0]
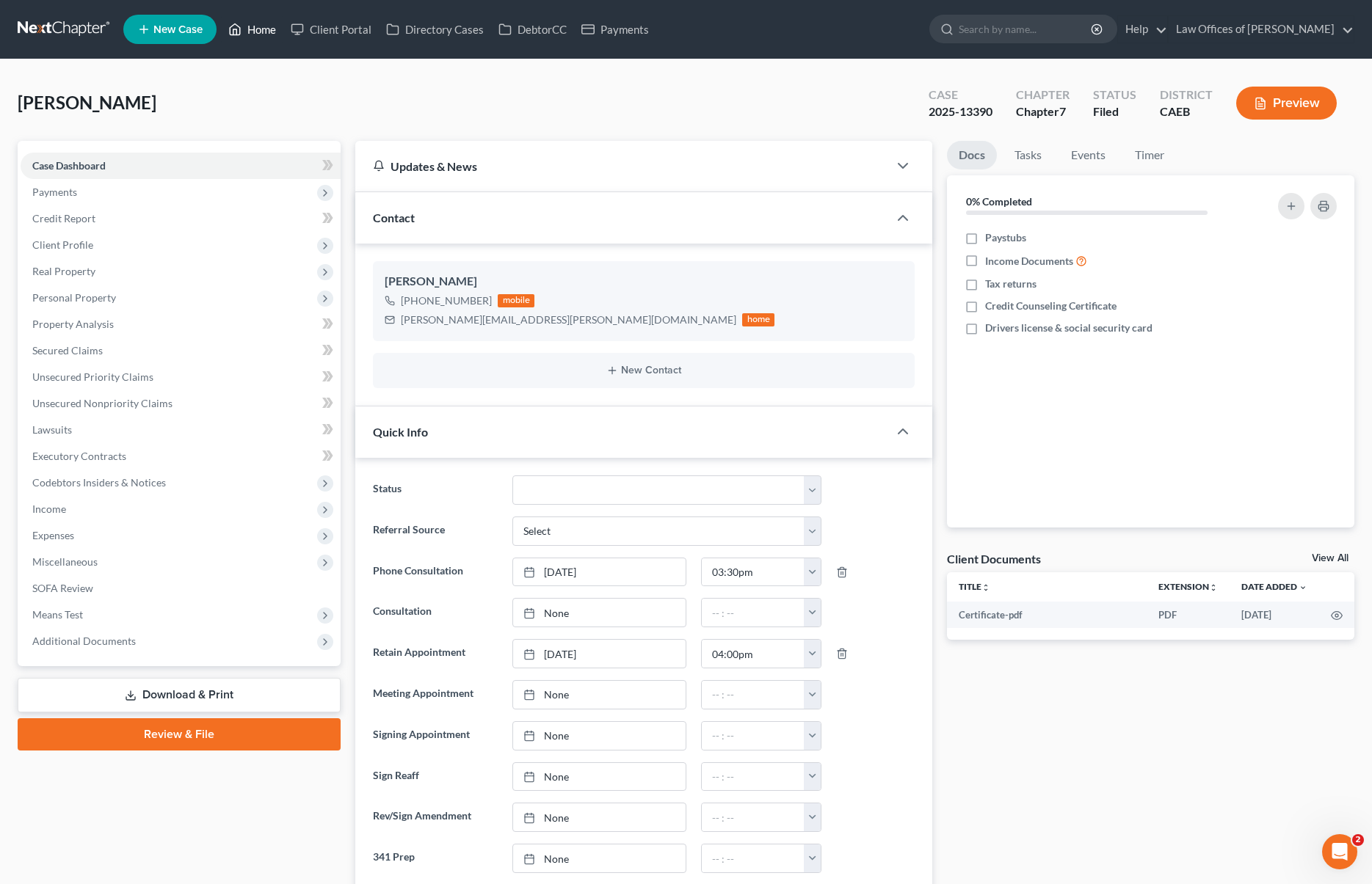
click at [267, 33] on link "Home" at bounding box center [252, 29] width 62 height 27
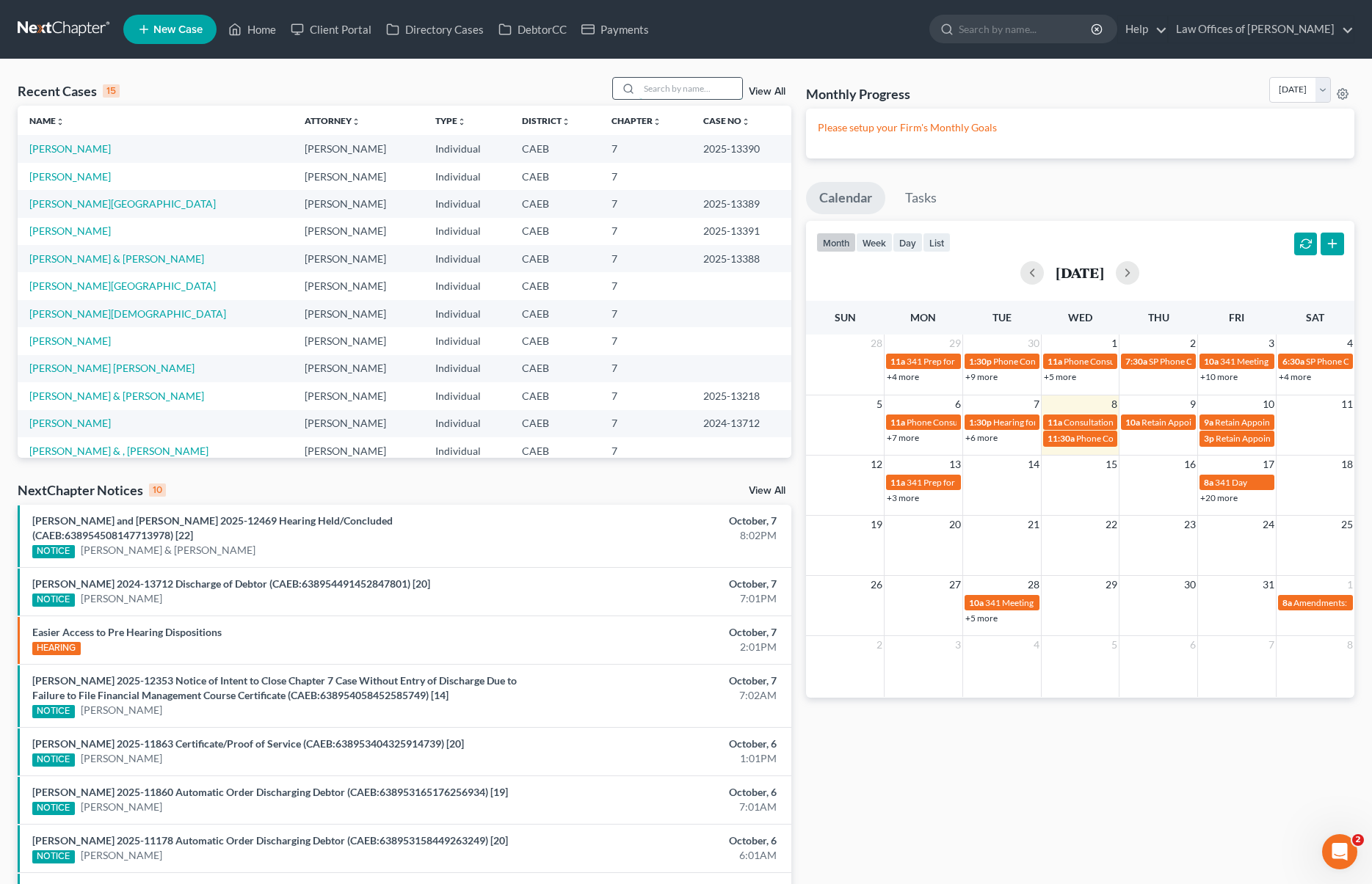
click at [669, 91] on input "search" at bounding box center [691, 88] width 103 height 21
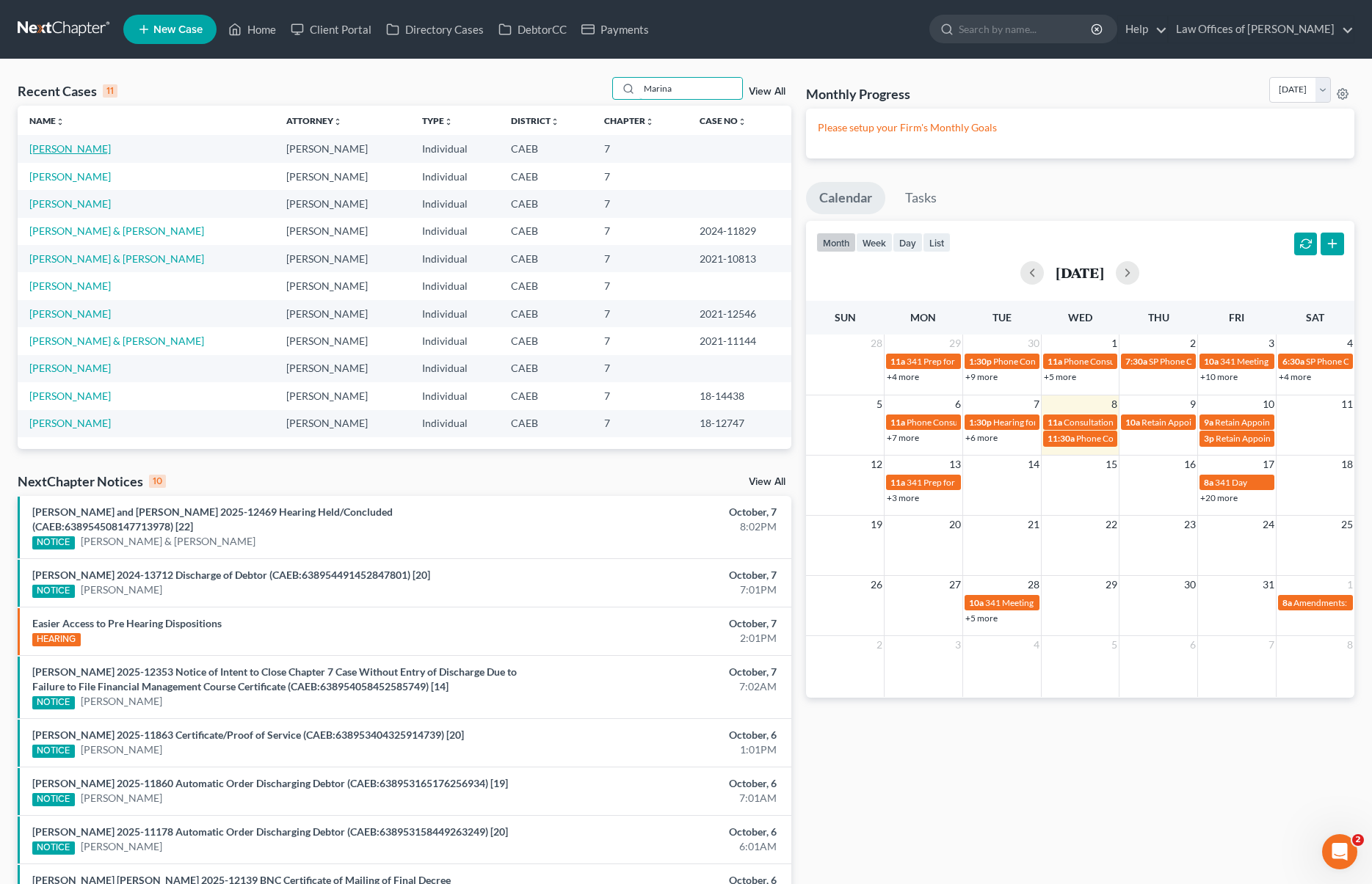
type input "Marina"
click at [42, 154] on link "Martinez, Marina" at bounding box center [70, 149] width 81 height 13
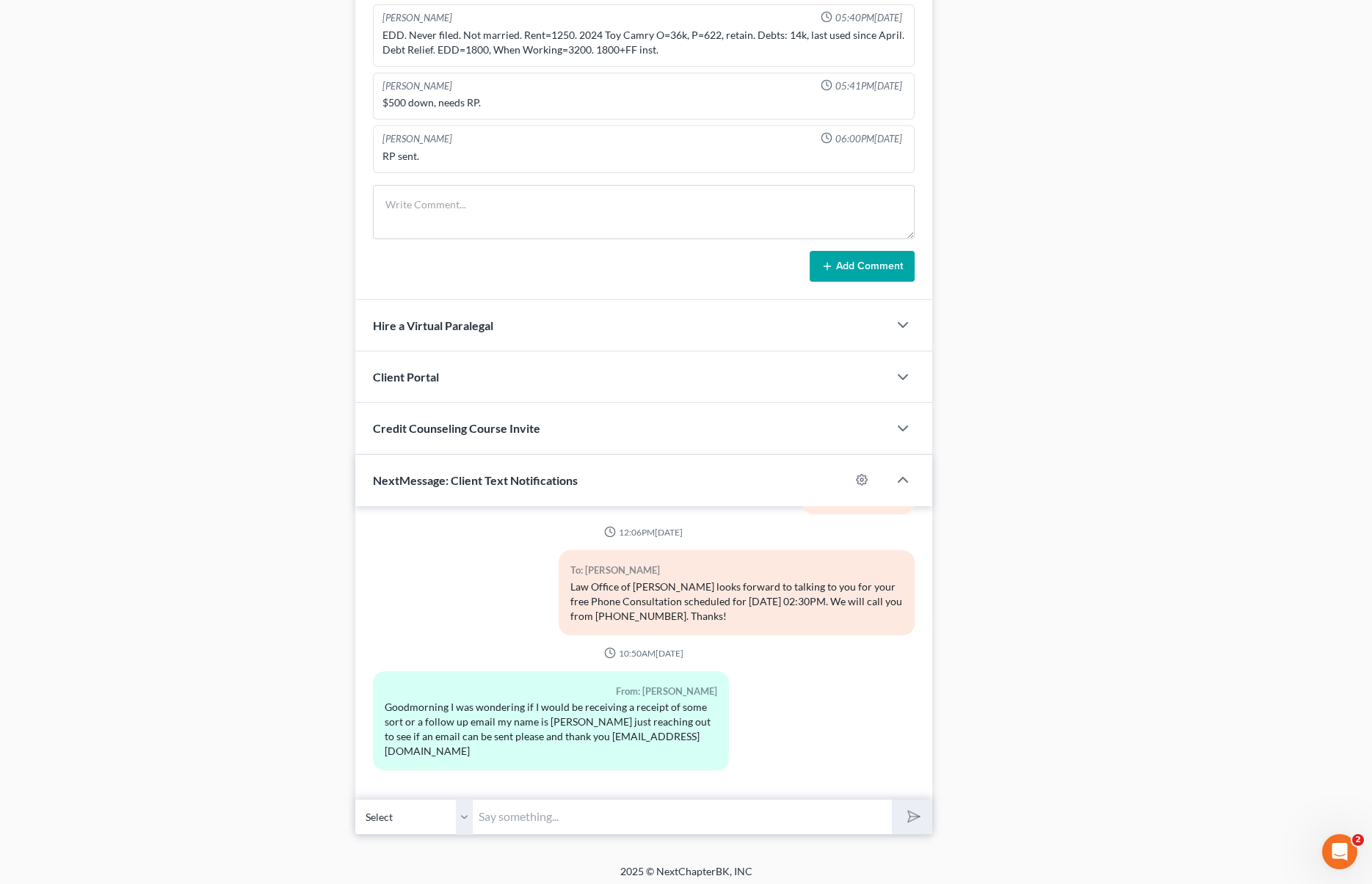
scroll to position [974, 0]
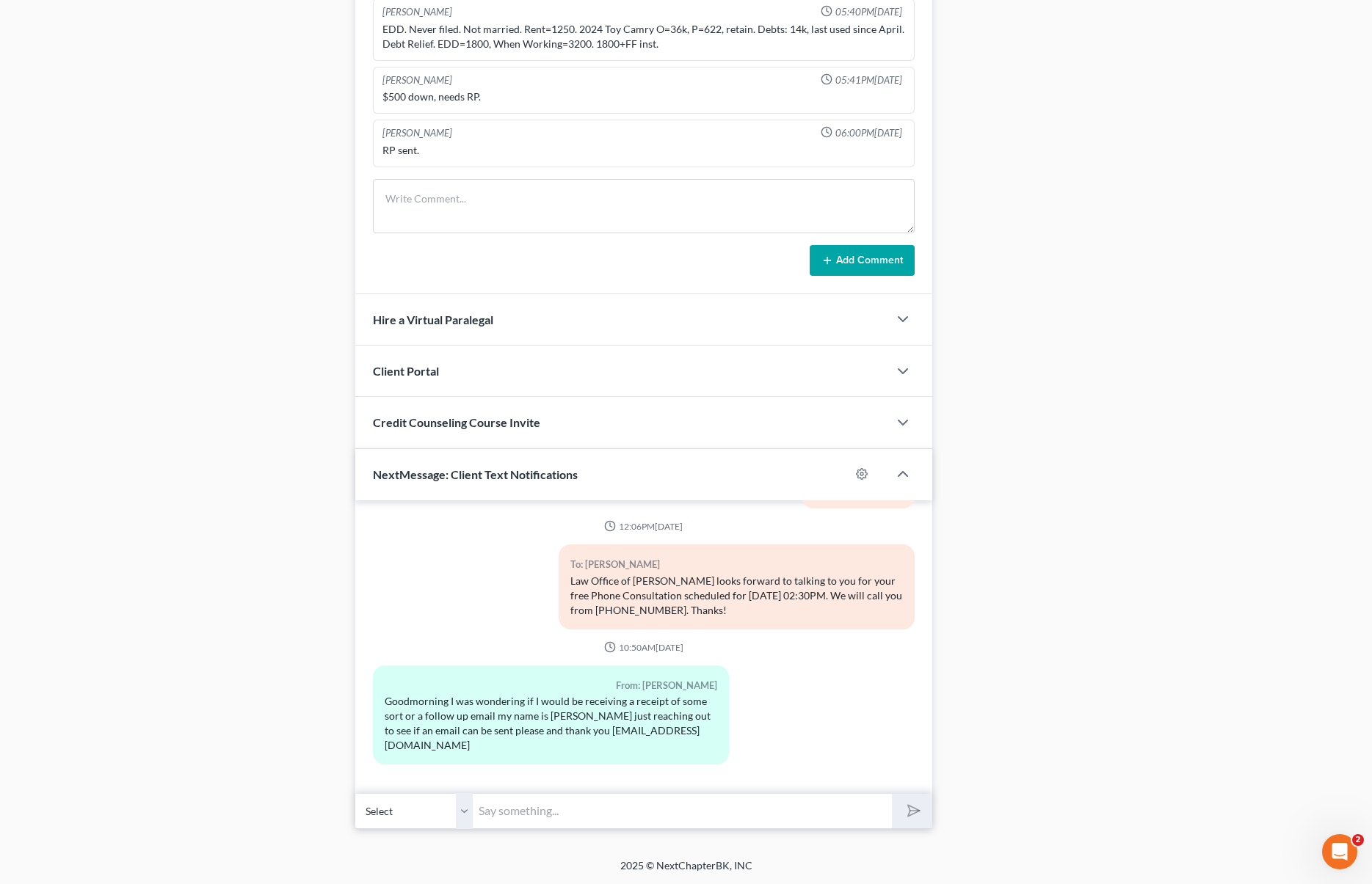
click at [506, 807] on input "text" at bounding box center [681, 811] width 418 height 36
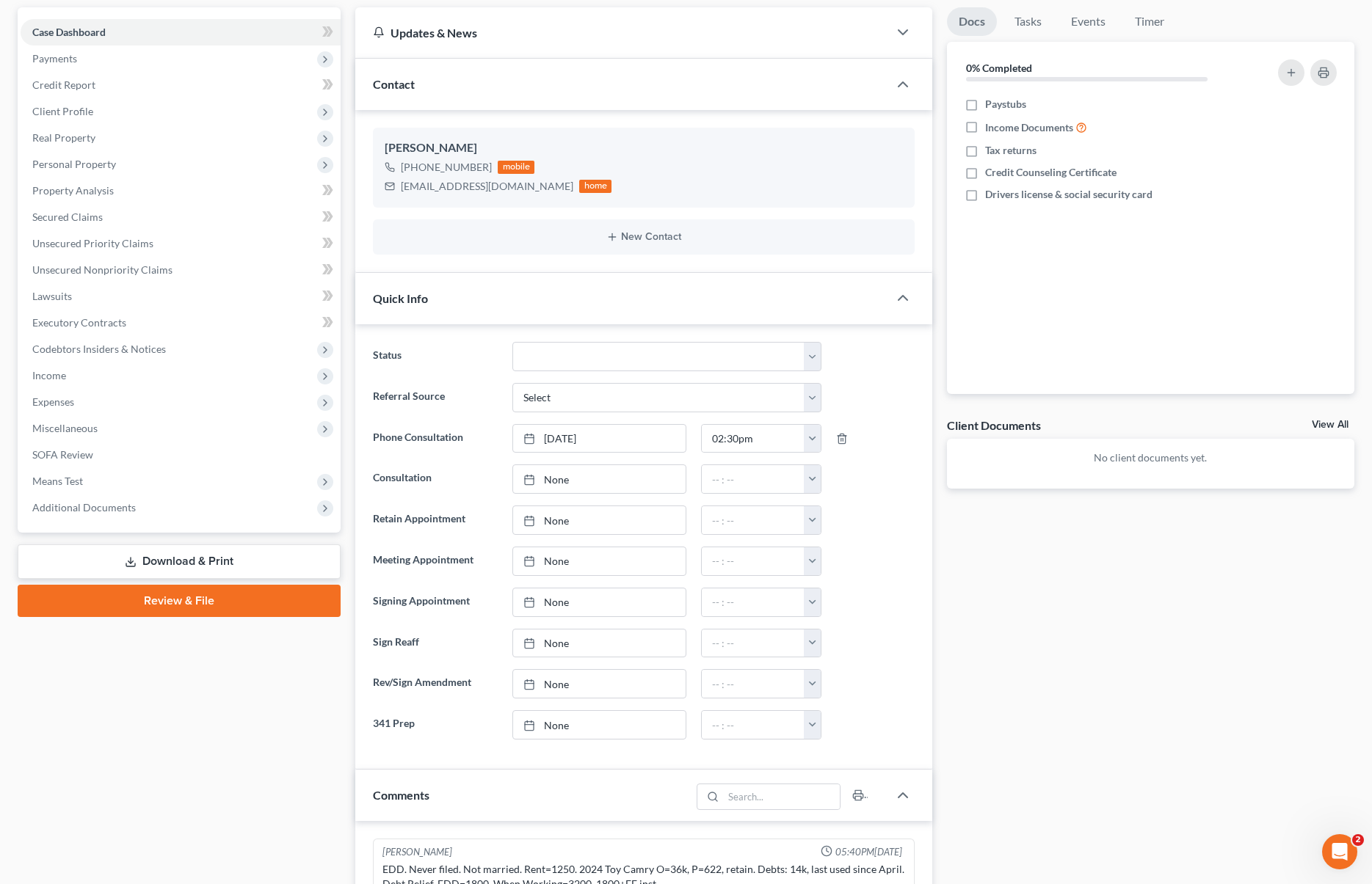
scroll to position [123, 0]
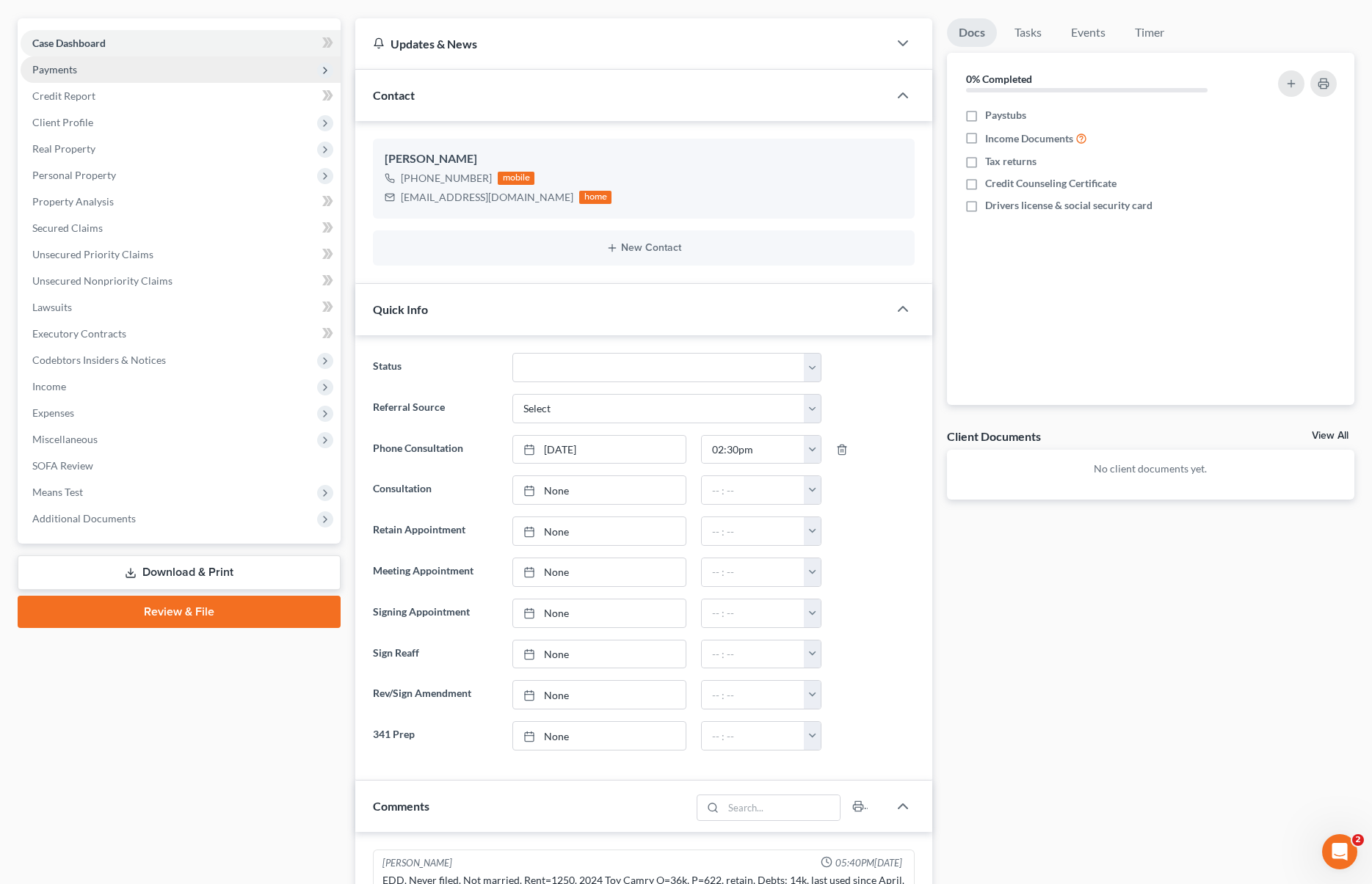
type input "Good morning. Yes, the receipt and"
click at [98, 71] on span "Payments" at bounding box center [180, 70] width 320 height 27
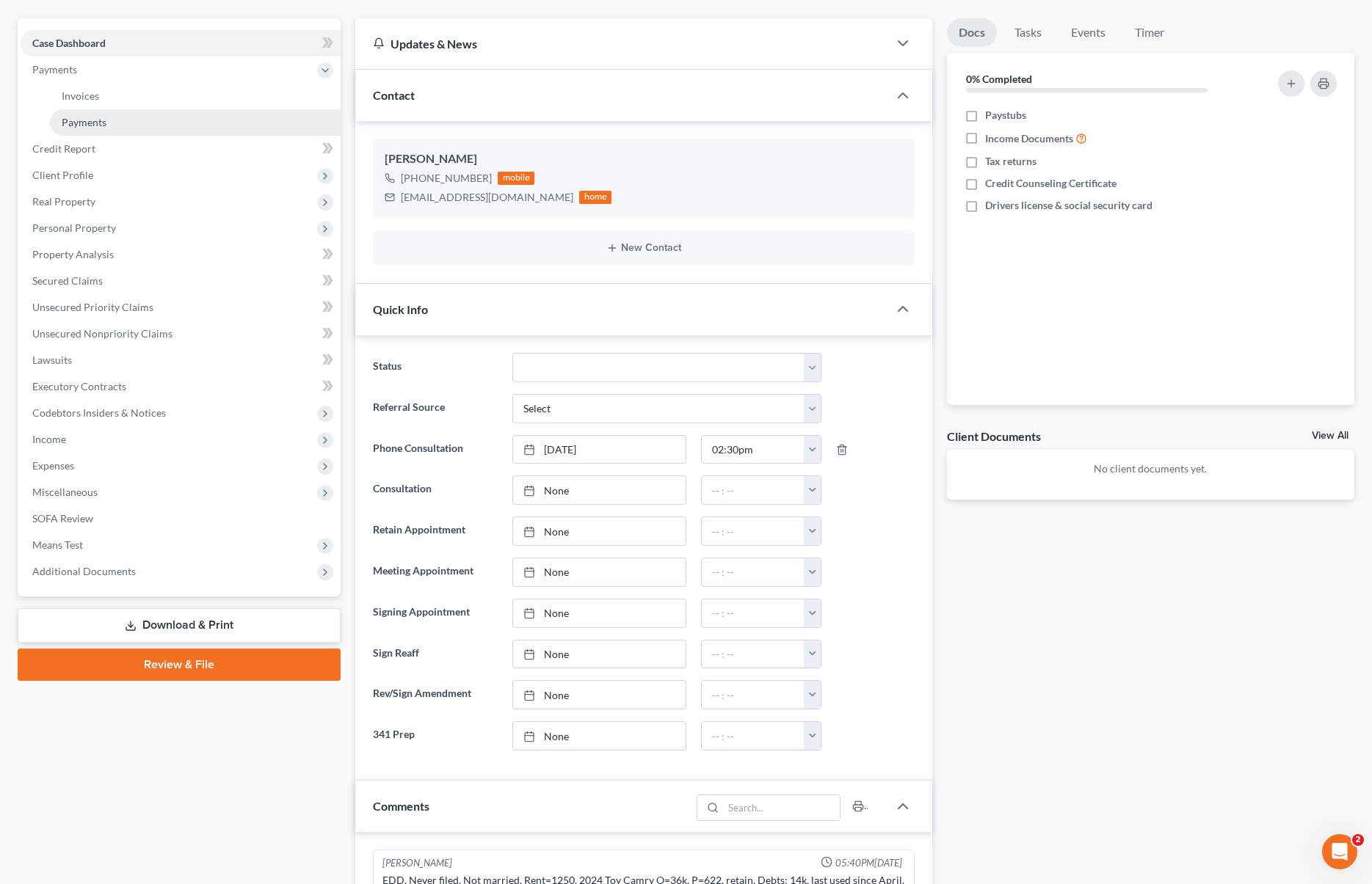
click at [110, 121] on link "Payments" at bounding box center [196, 122] width 291 height 27
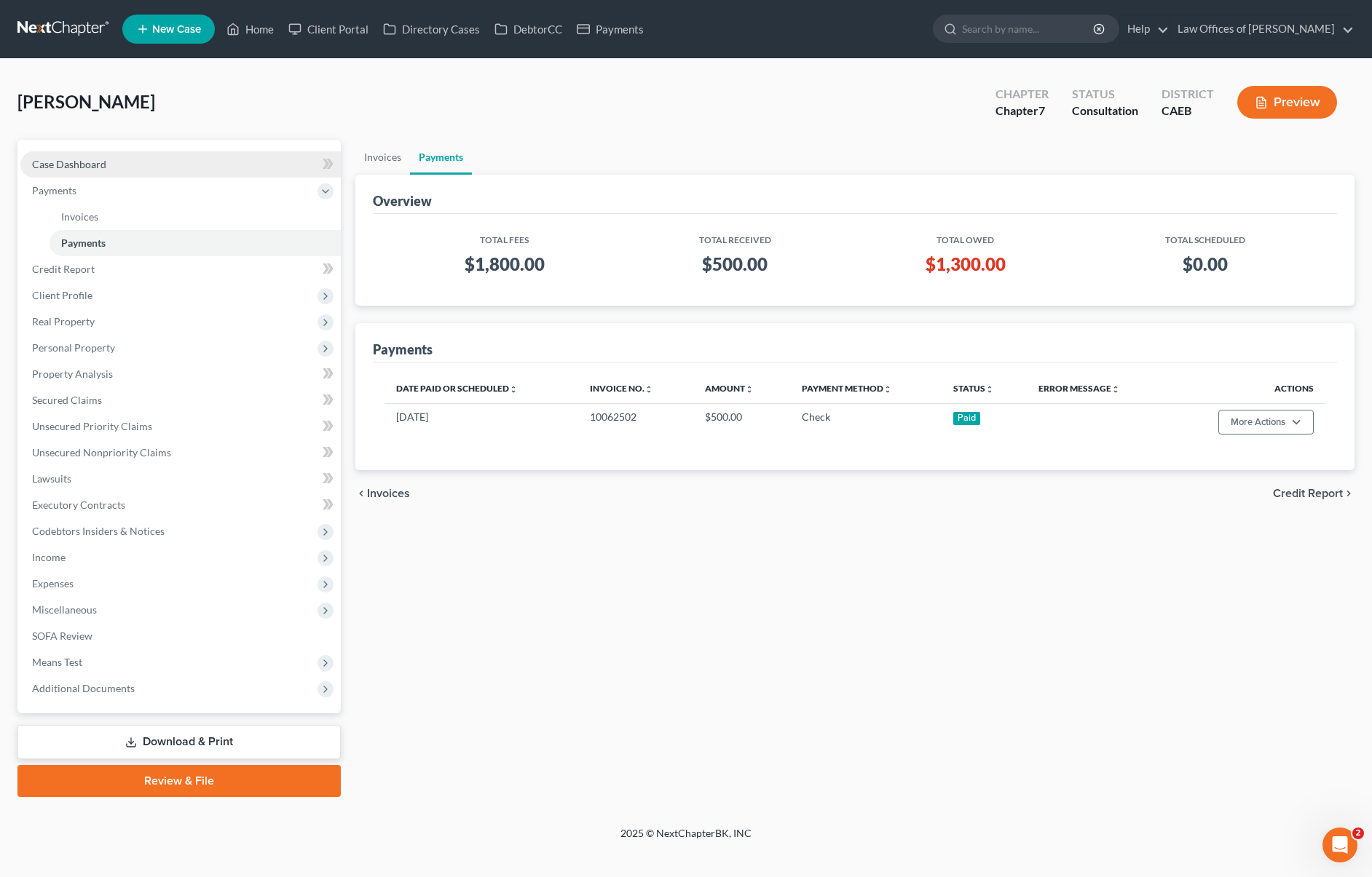
click at [126, 160] on link "Case Dashboard" at bounding box center [180, 164] width 321 height 26
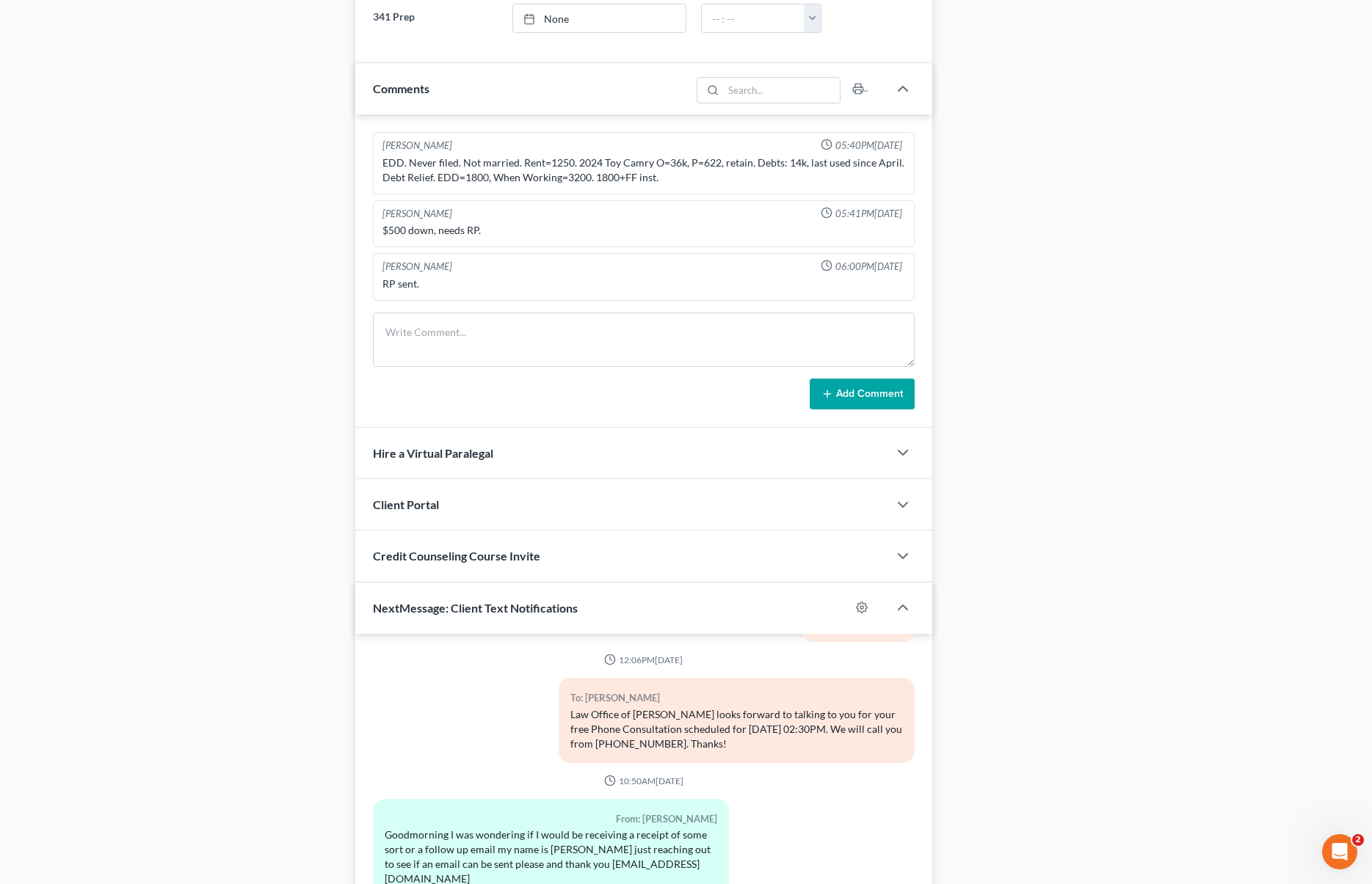
scroll to position [974, 0]
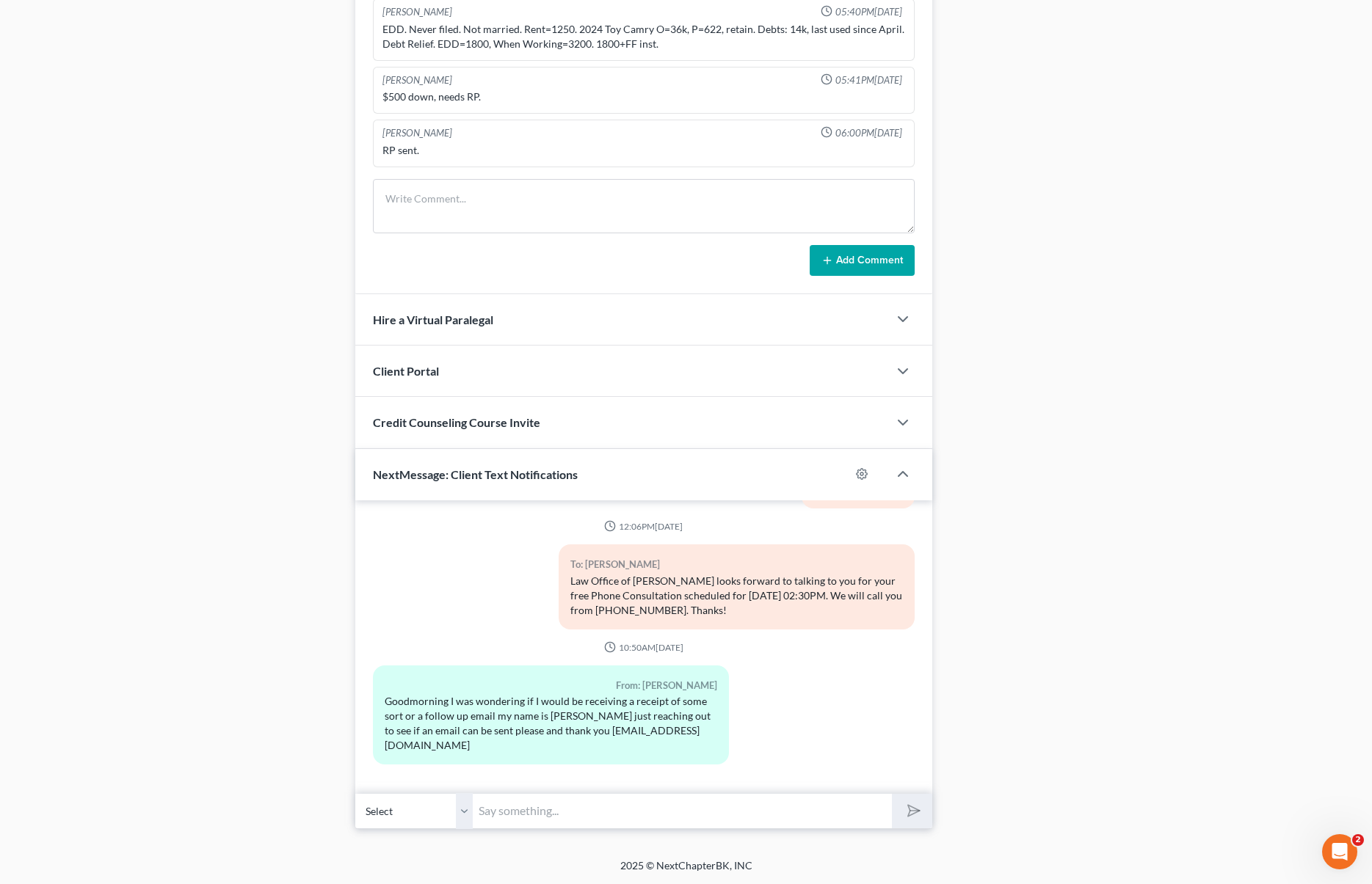
click at [559, 815] on input "text" at bounding box center [681, 811] width 418 height 36
type input "Hi Marina. Yes, the receipt and retainer agreement was emailed to you 2 days ag…"
click at [891, 794] on button "submit" at bounding box center [912, 812] width 40 height 35
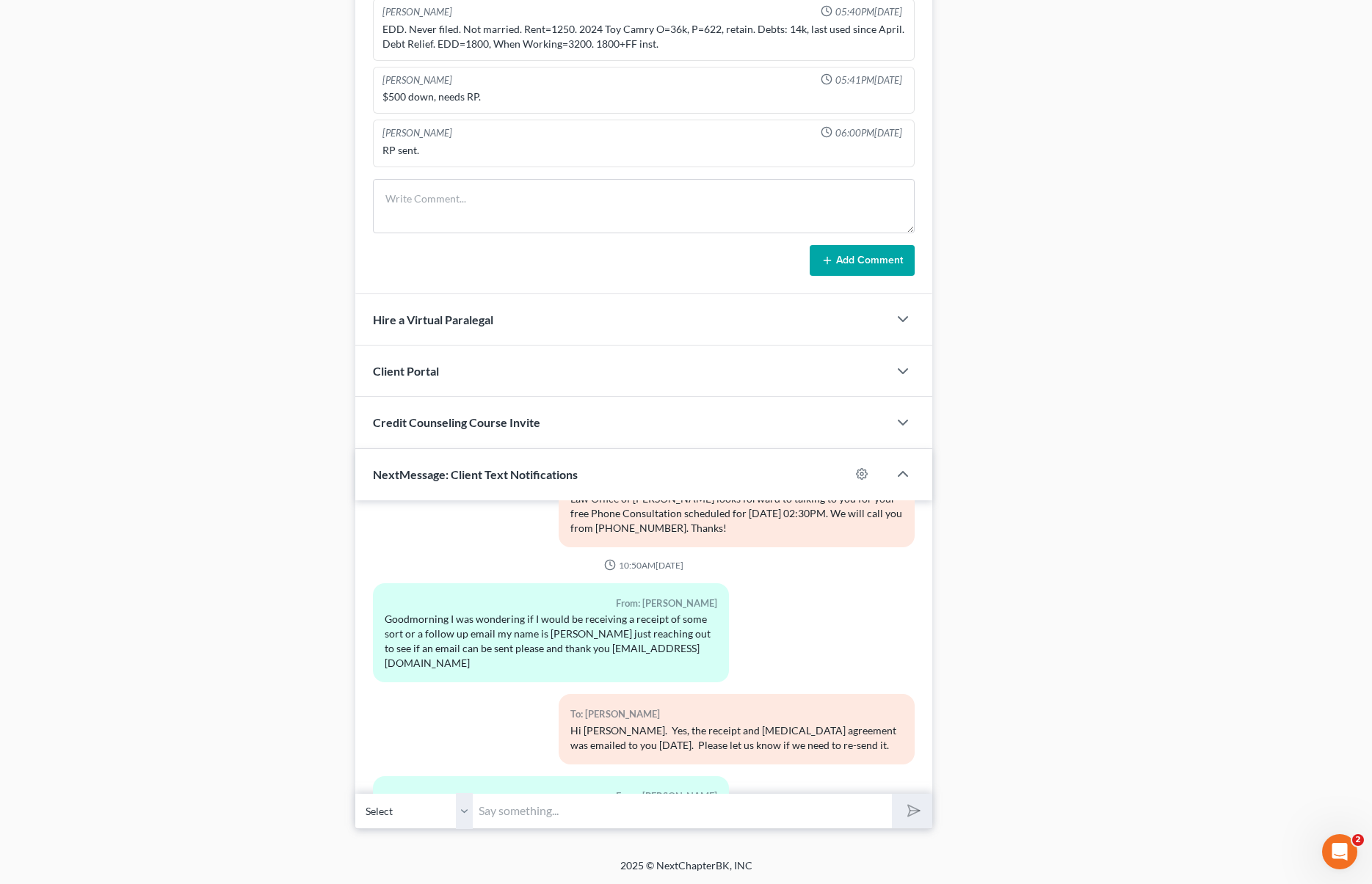
scroll to position [751, 0]
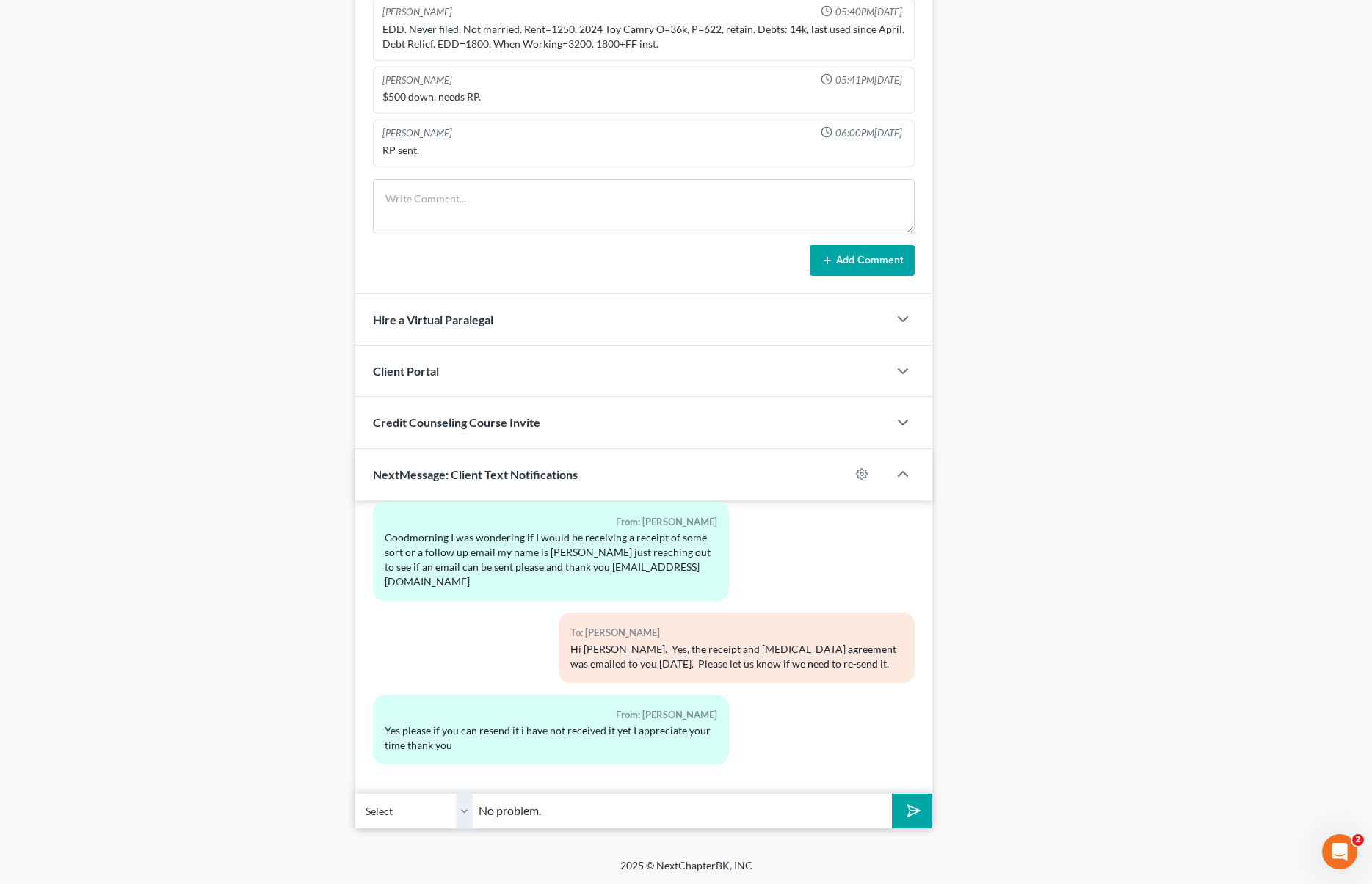
type input "No problem."
click at [891, 794] on button "submit" at bounding box center [912, 812] width 40 height 35
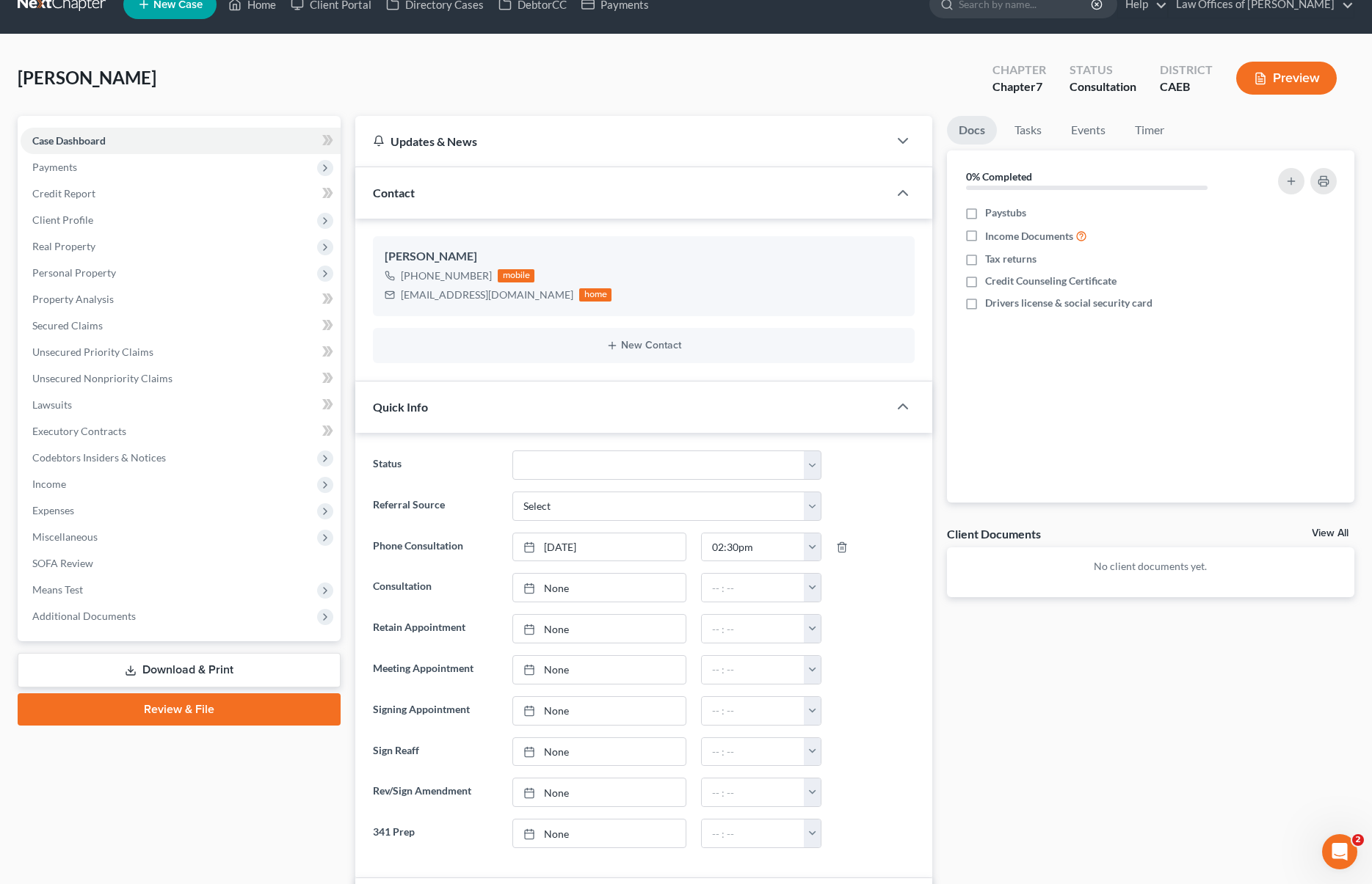
scroll to position [0, 0]
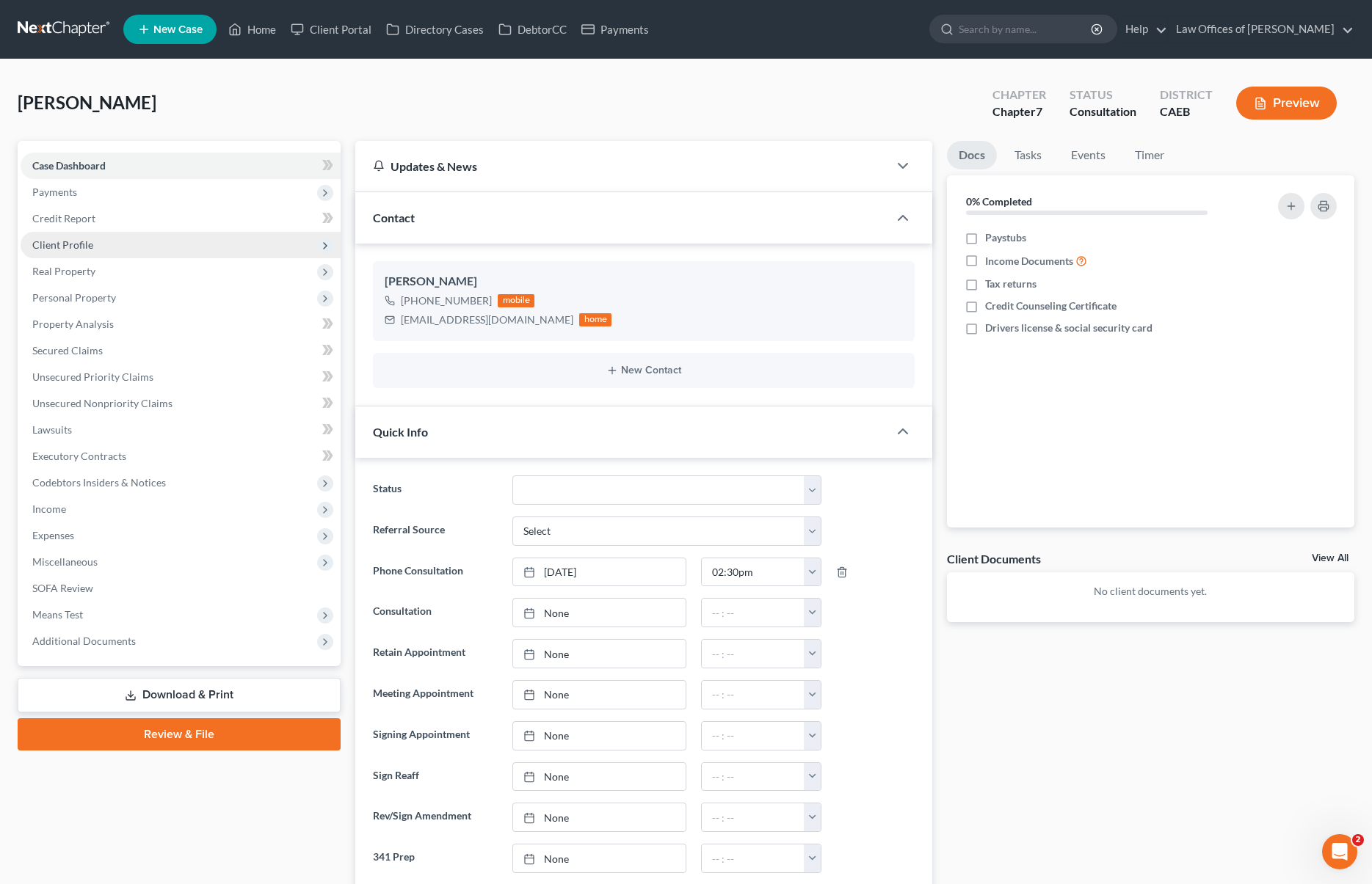
click at [108, 248] on span "Client Profile" at bounding box center [180, 244] width 320 height 27
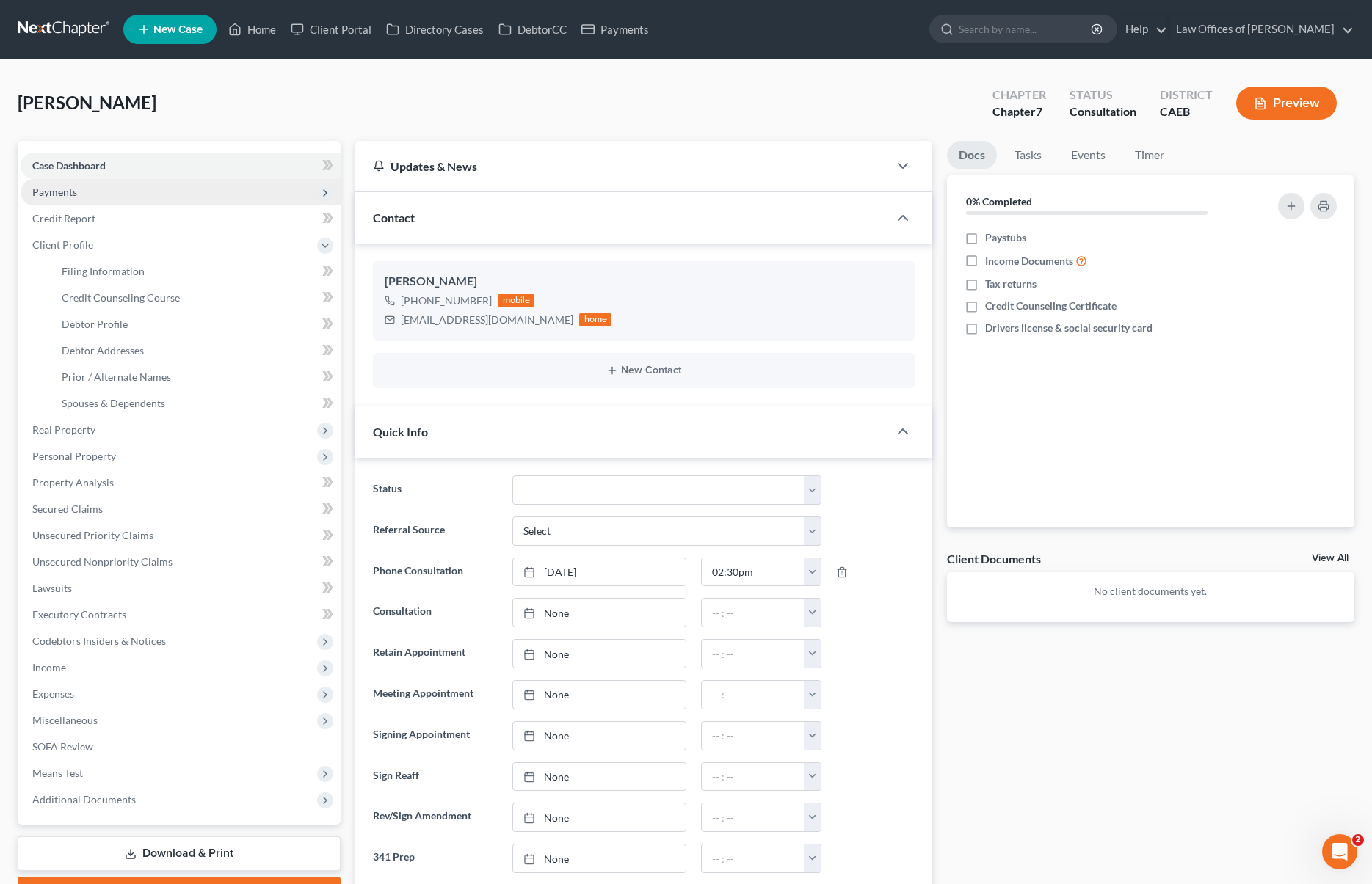
click at [90, 185] on span "Payments" at bounding box center [180, 192] width 320 height 27
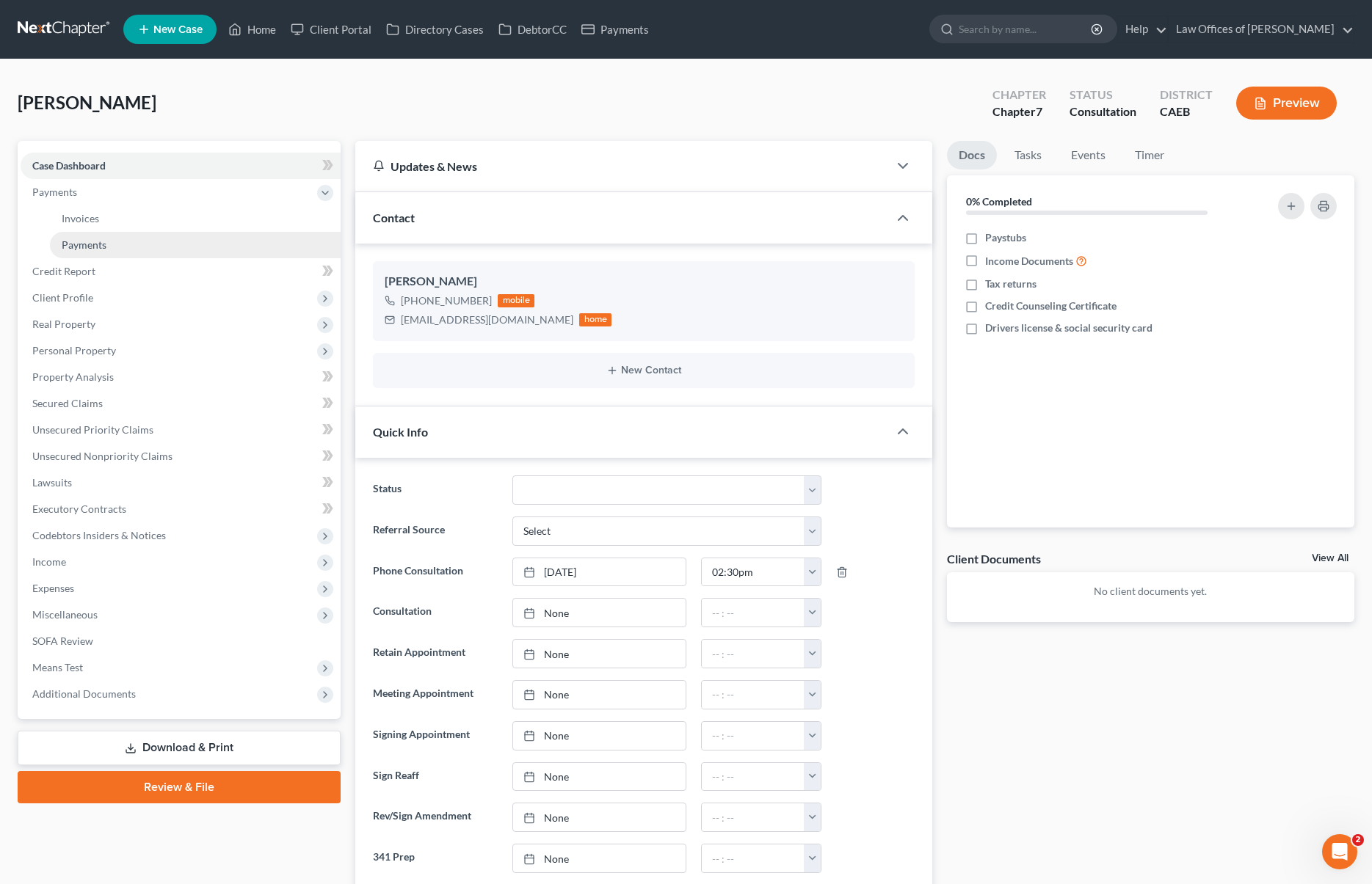
click at [128, 244] on link "Payments" at bounding box center [196, 244] width 291 height 27
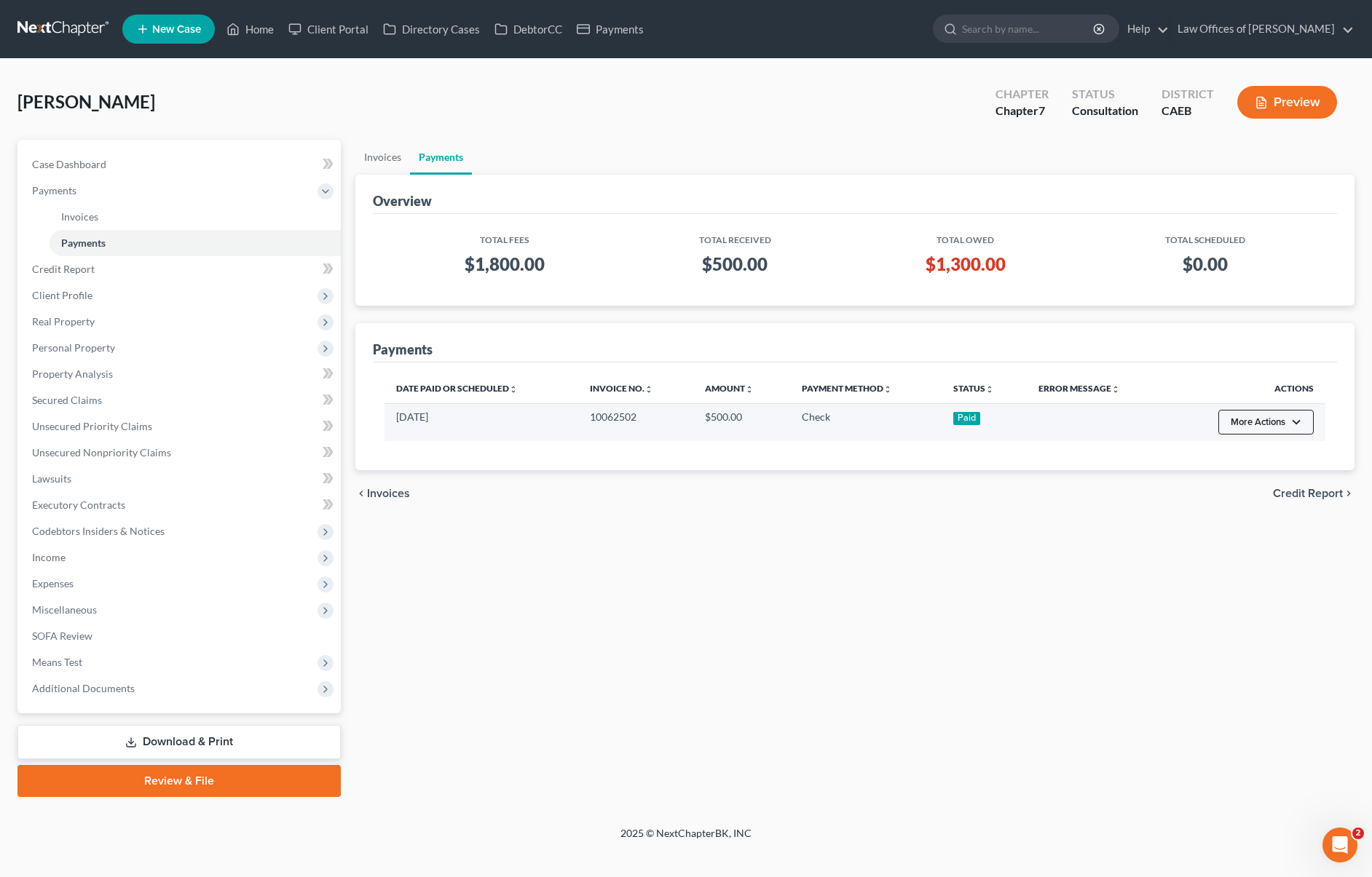
click at [1298, 427] on button "More Actions" at bounding box center [1266, 422] width 95 height 25
click at [1096, 432] on td at bounding box center [1097, 422] width 140 height 38
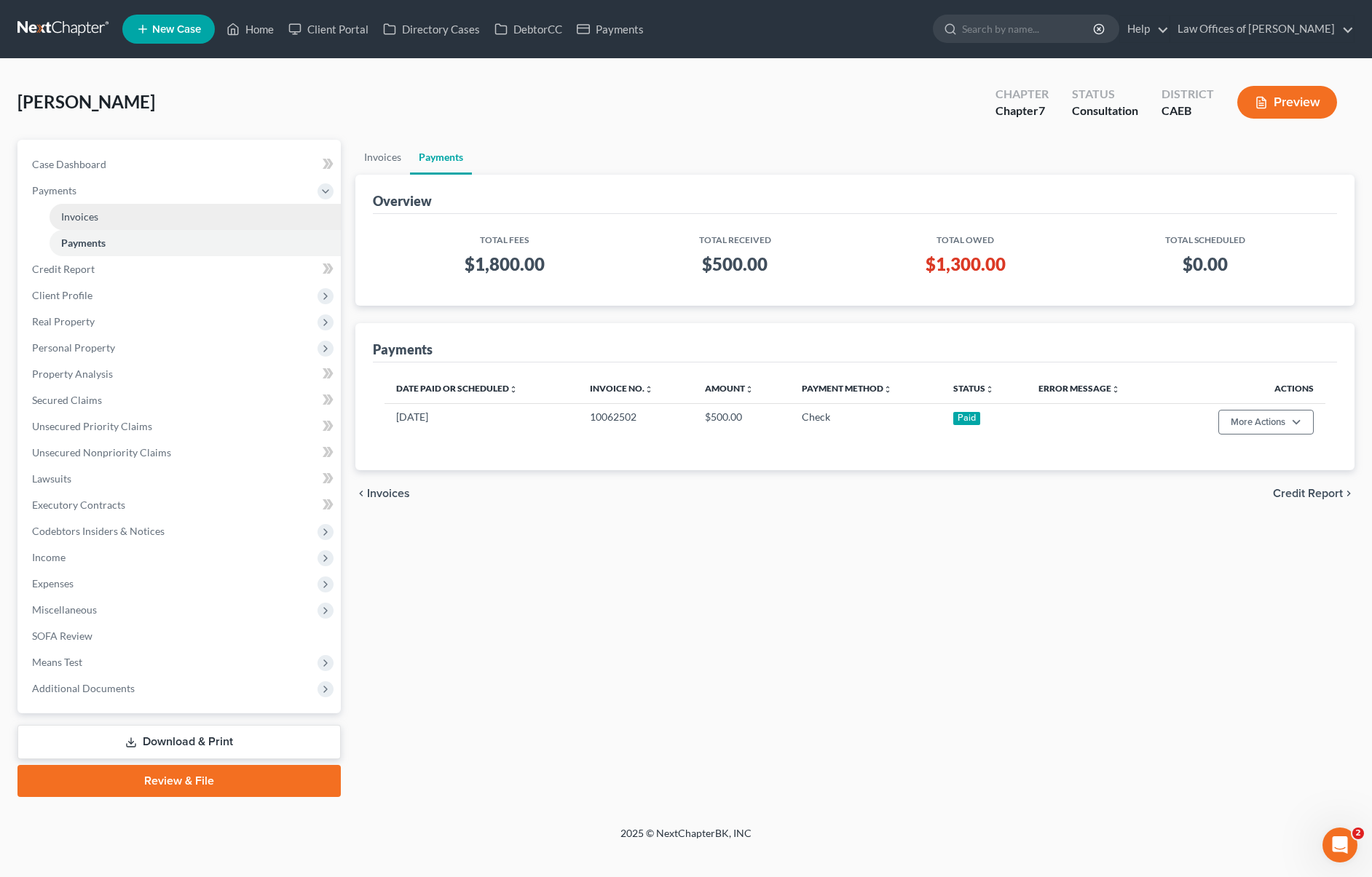
click at [149, 219] on link "Invoices" at bounding box center [195, 217] width 291 height 26
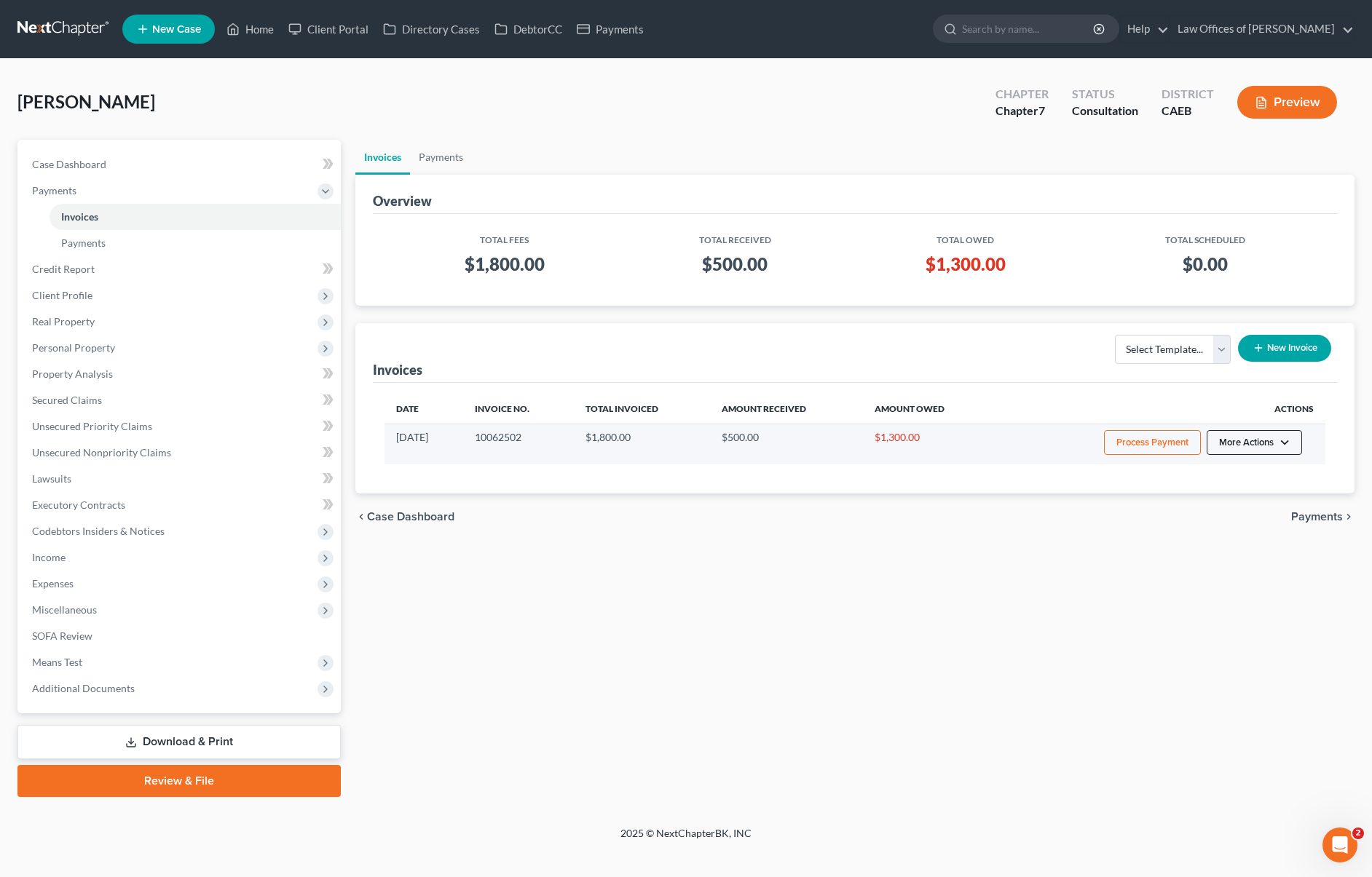
click at [1290, 442] on button "More Actions" at bounding box center [1254, 442] width 95 height 25
click at [1233, 468] on link "View/Edit" at bounding box center [1275, 473] width 171 height 25
select select "0"
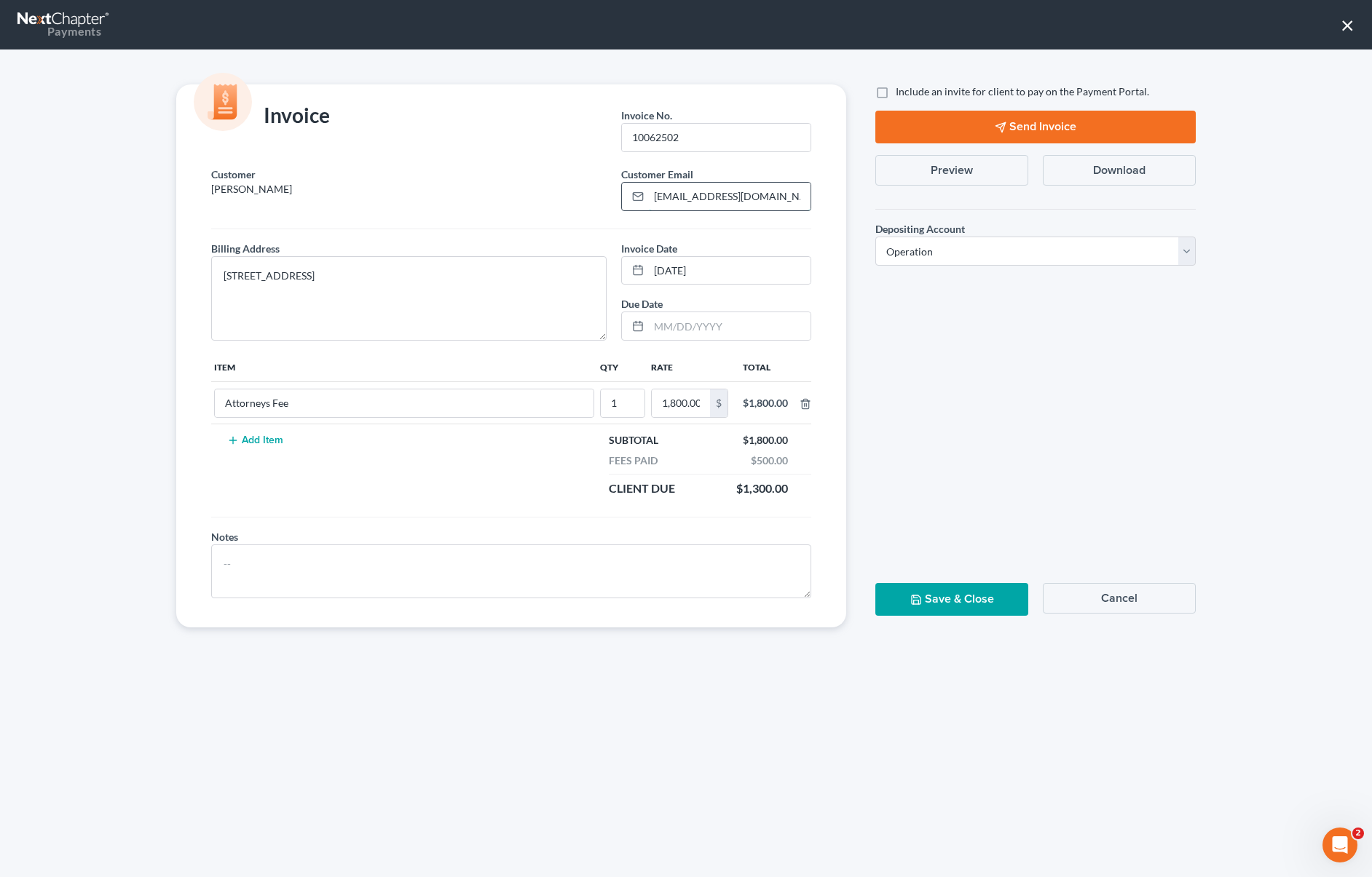
drag, startPoint x: 719, startPoint y: 198, endPoint x: 742, endPoint y: 204, distance: 23.8
click at [719, 198] on input "marinamartine40@gmail.com" at bounding box center [730, 196] width 162 height 27
click at [989, 126] on button "Send Invoice" at bounding box center [1035, 127] width 321 height 33
click at [731, 197] on input "marinamartinez40@gmail.com" at bounding box center [730, 196] width 162 height 27
click at [798, 201] on input "marinamartine40@gmail.com" at bounding box center [730, 196] width 162 height 27
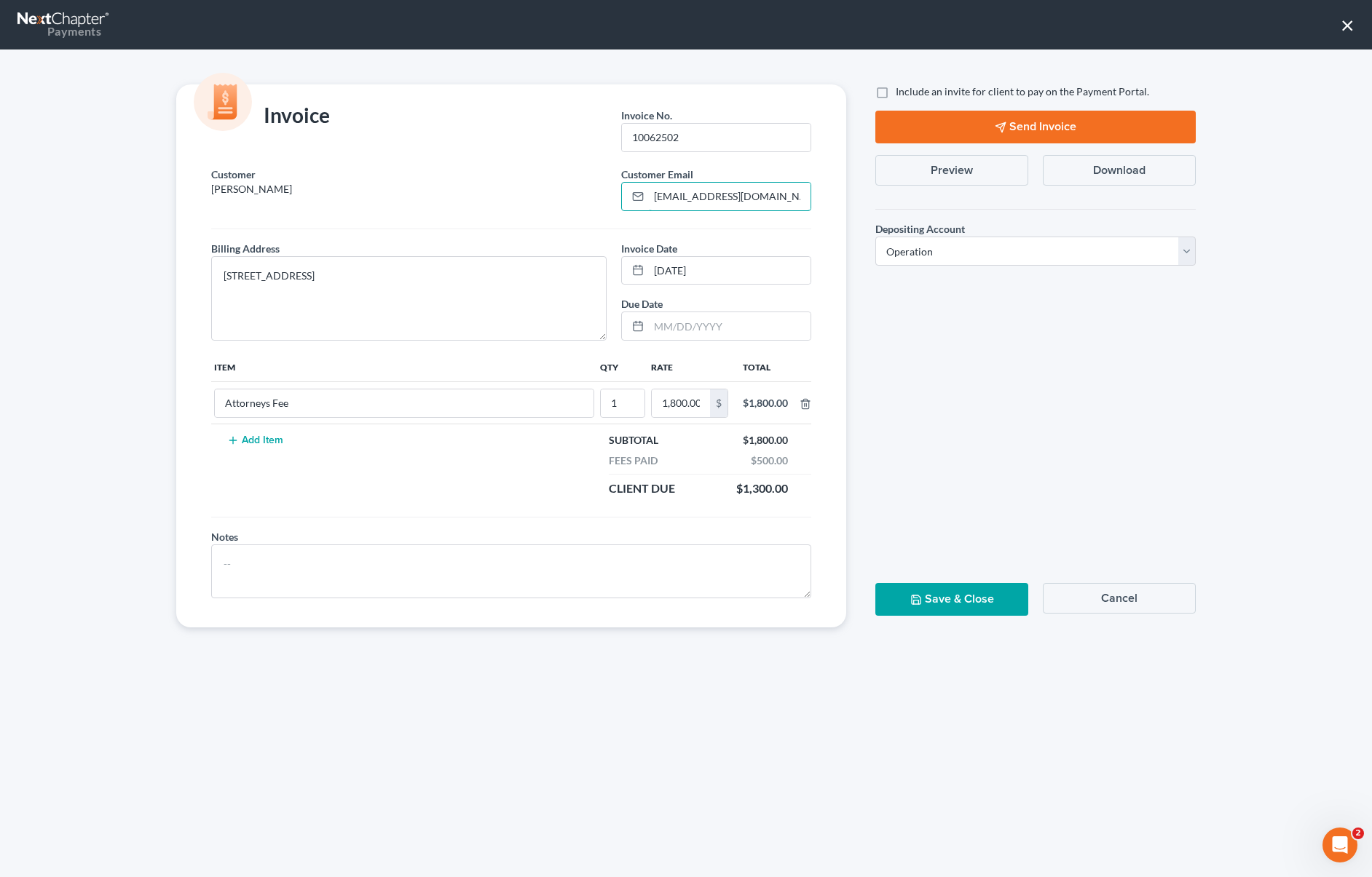
type input "marinamartine40@gmail.com"
click at [1031, 127] on button "Send Invoice" at bounding box center [1035, 127] width 321 height 33
click at [1197, 741] on div "Invoice Invoice No. * 10062502 Customer Martinez, Marina Customer Email * marin…" at bounding box center [686, 464] width 1372 height 828
click at [1347, 23] on button "×" at bounding box center [1347, 25] width 14 height 24
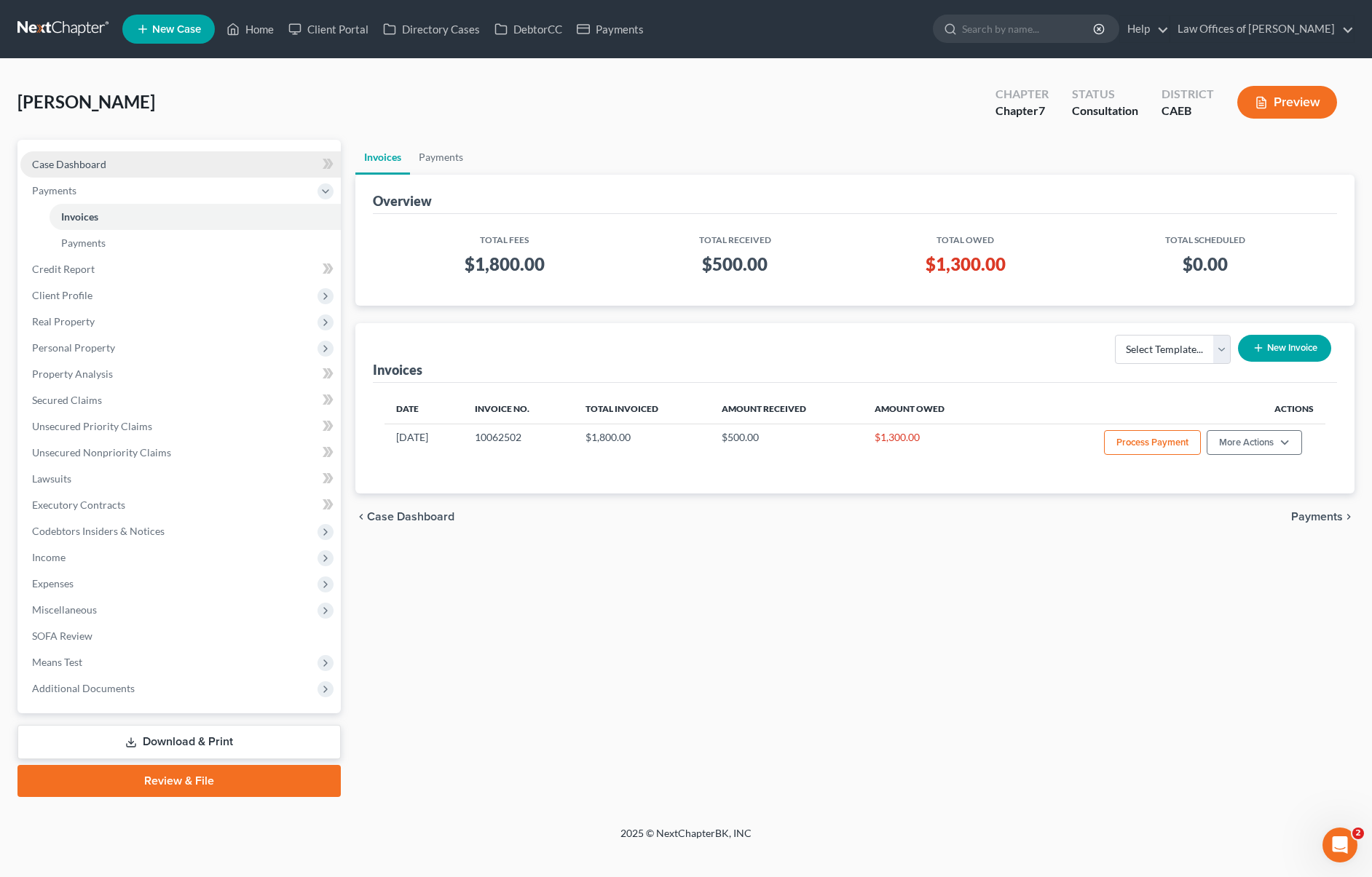
click at [167, 172] on link "Case Dashboard" at bounding box center [180, 164] width 321 height 26
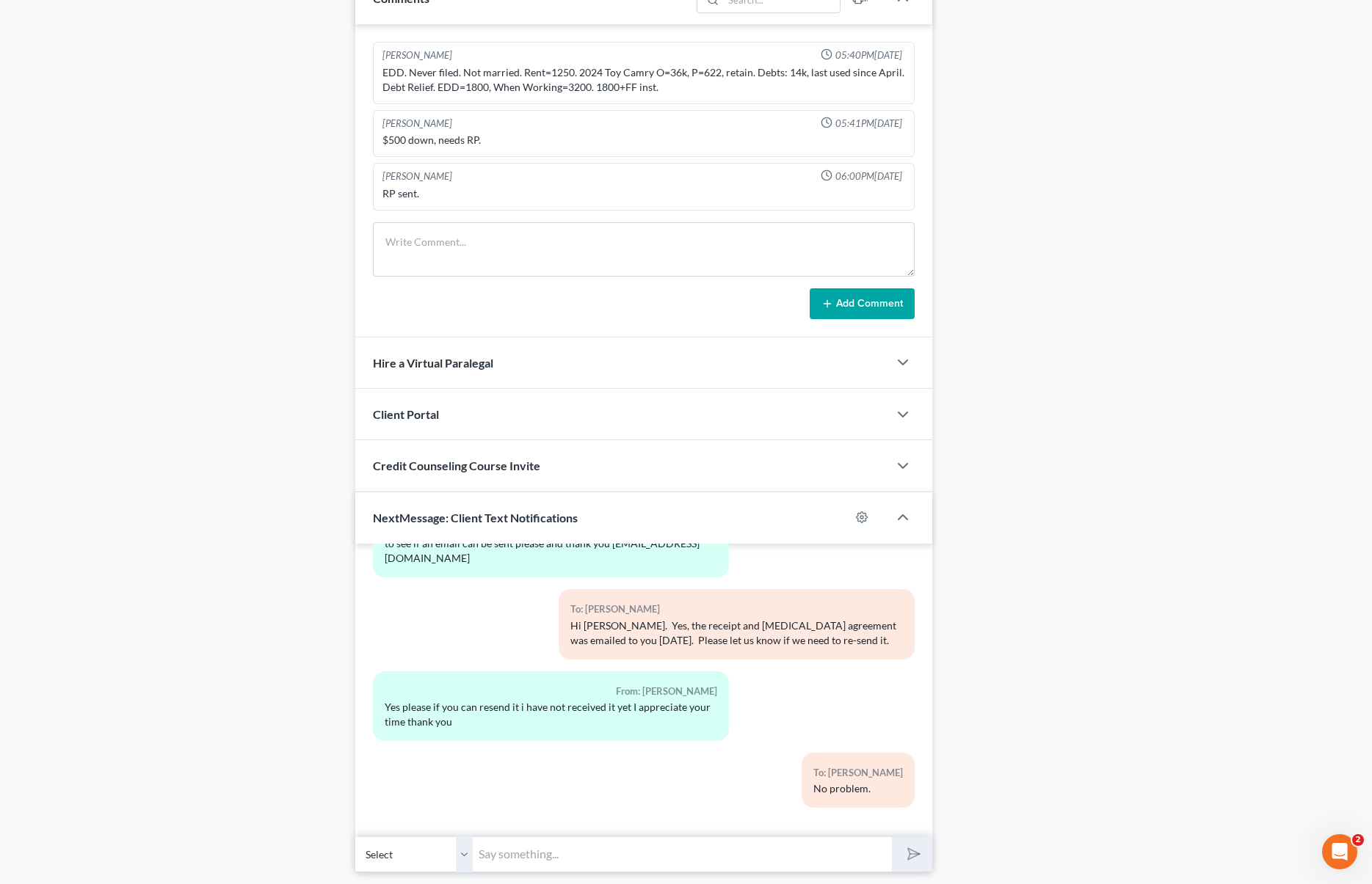
scroll to position [974, 0]
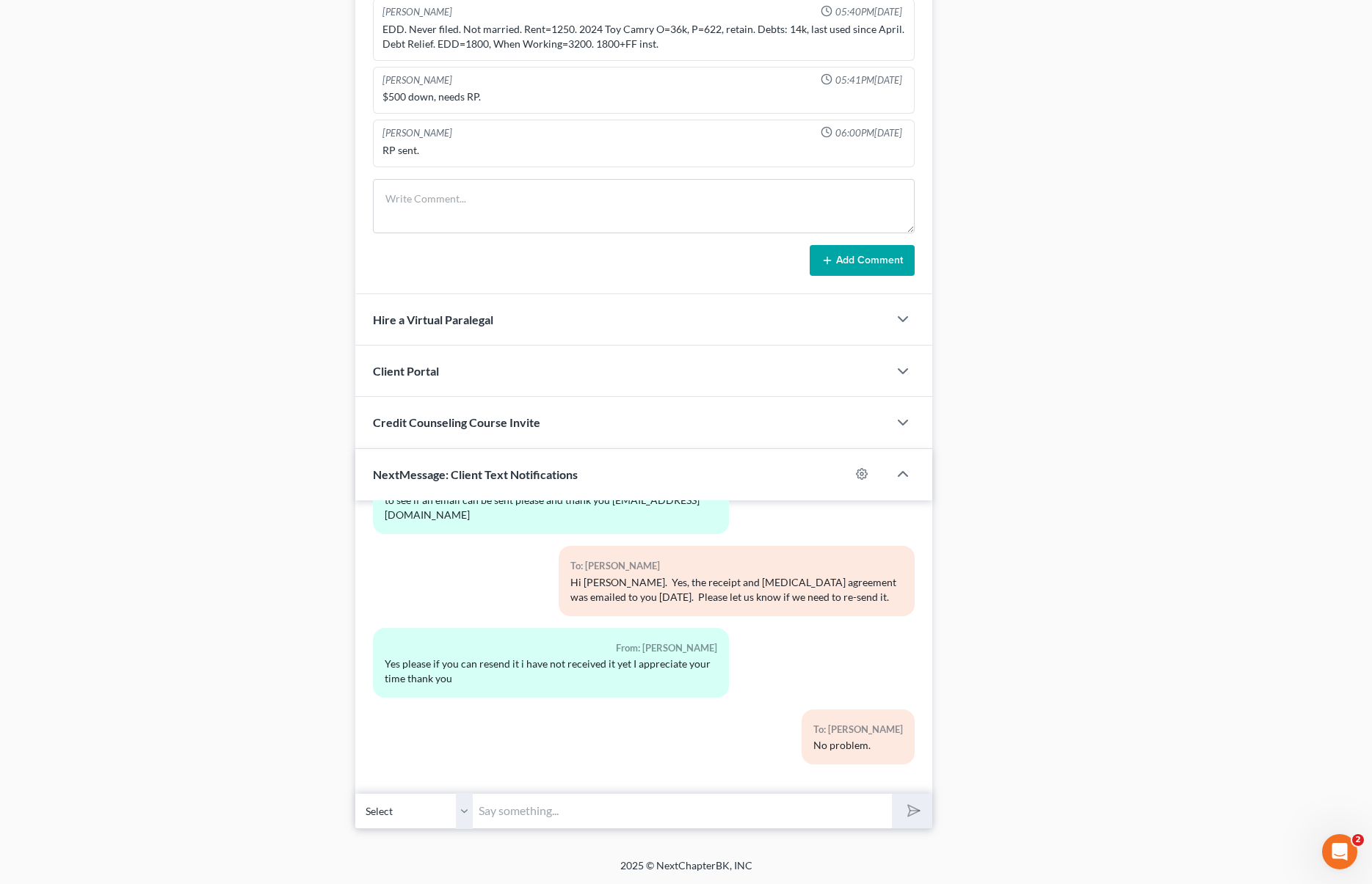
click at [534, 810] on input "text" at bounding box center [681, 811] width 418 height 36
drag, startPoint x: 483, startPoint y: 809, endPoint x: 525, endPoint y: 823, distance: 44.3
click at [483, 809] on input "Do you mind to check your inbox to make sure that you received the receipt" at bounding box center [681, 811] width 418 height 36
type input "Just sent the receipt. Do you mind to check your inbox to make sure that you re…"
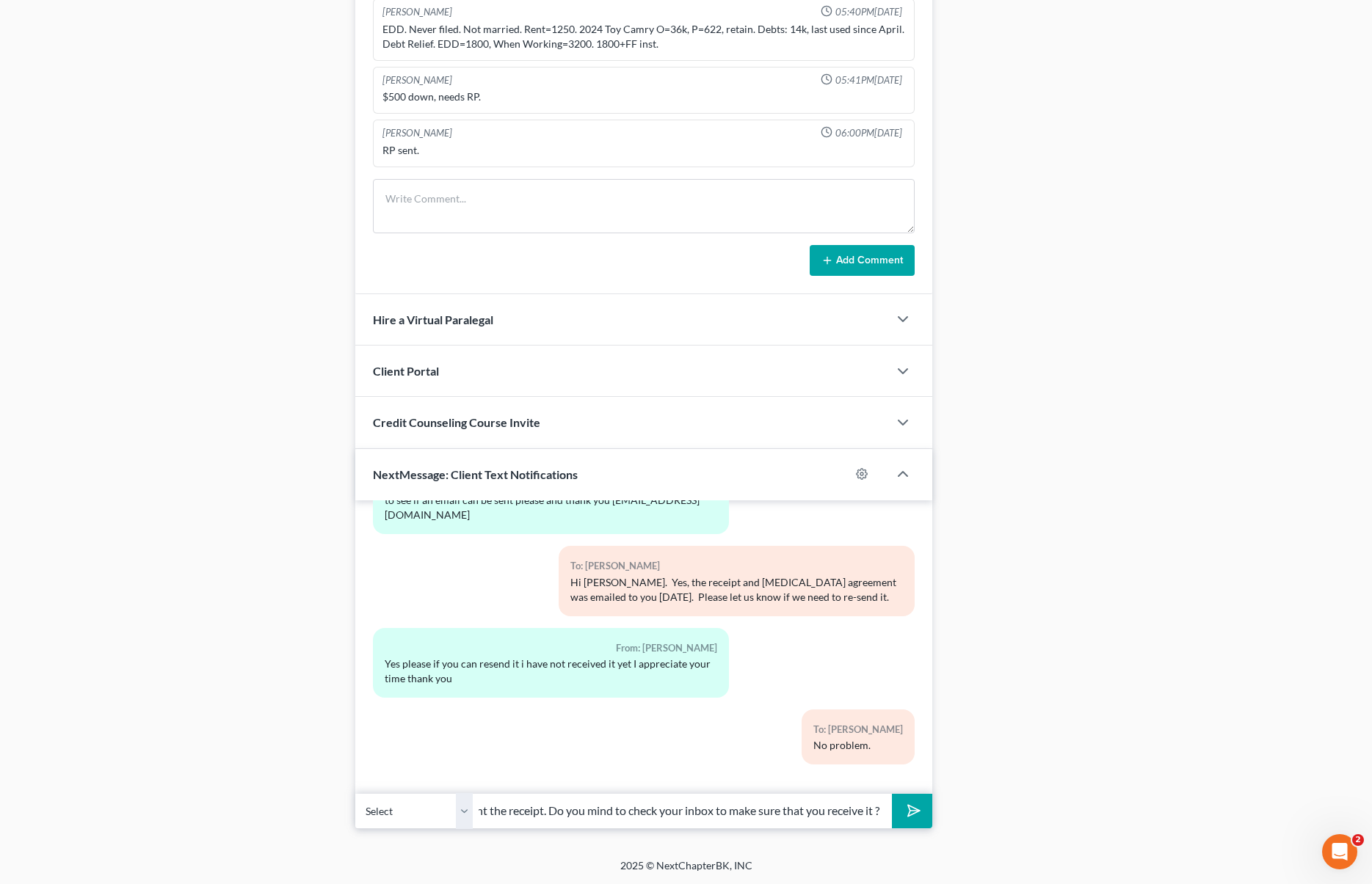
click at [891, 794] on button "submit" at bounding box center [912, 812] width 40 height 35
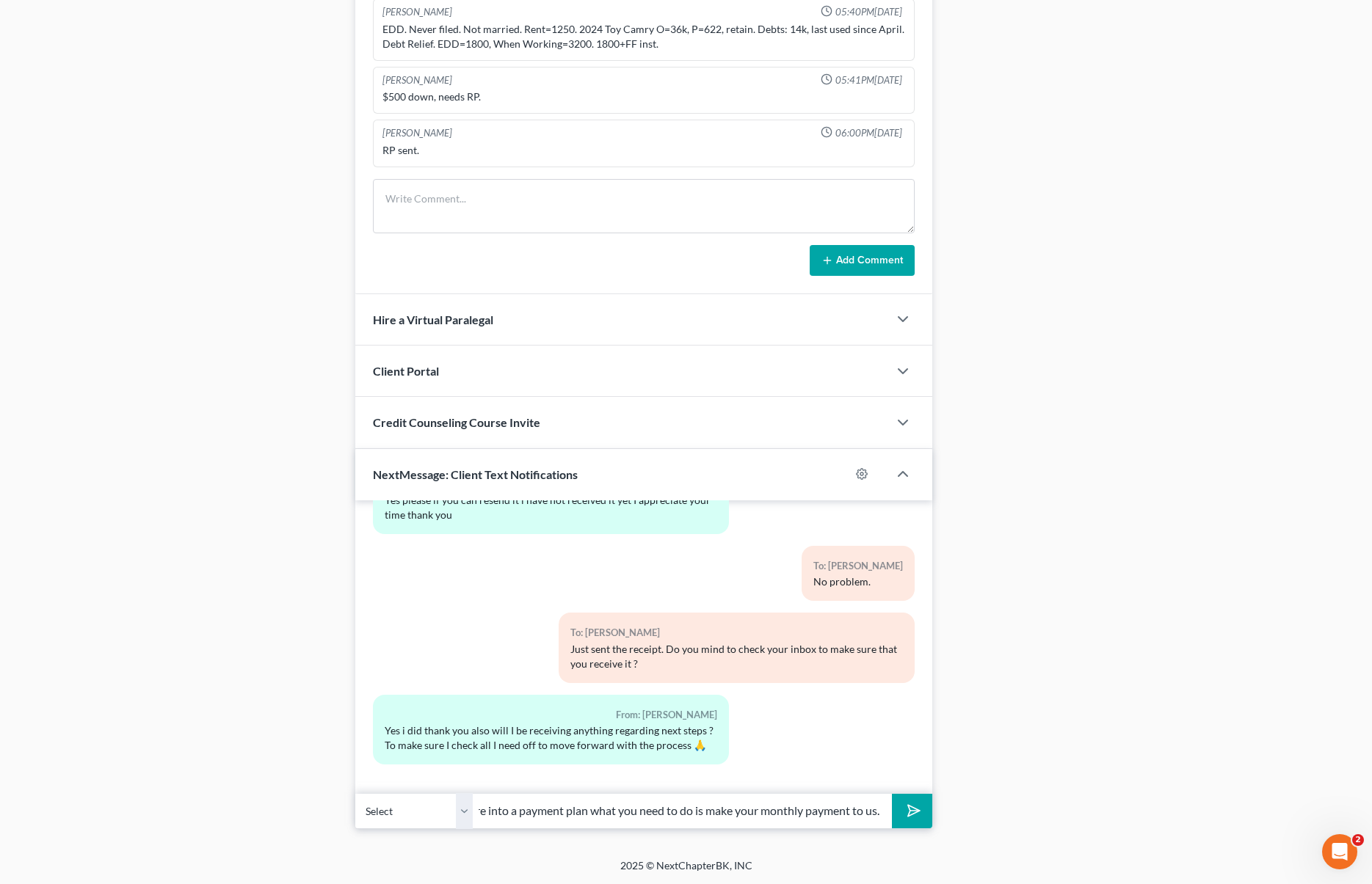
scroll to position [0, 127]
type input "Correct. Because you are into a payment plan what you need to do is make your m…"
click at [891, 794] on button "submit" at bounding box center [912, 812] width 40 height 35
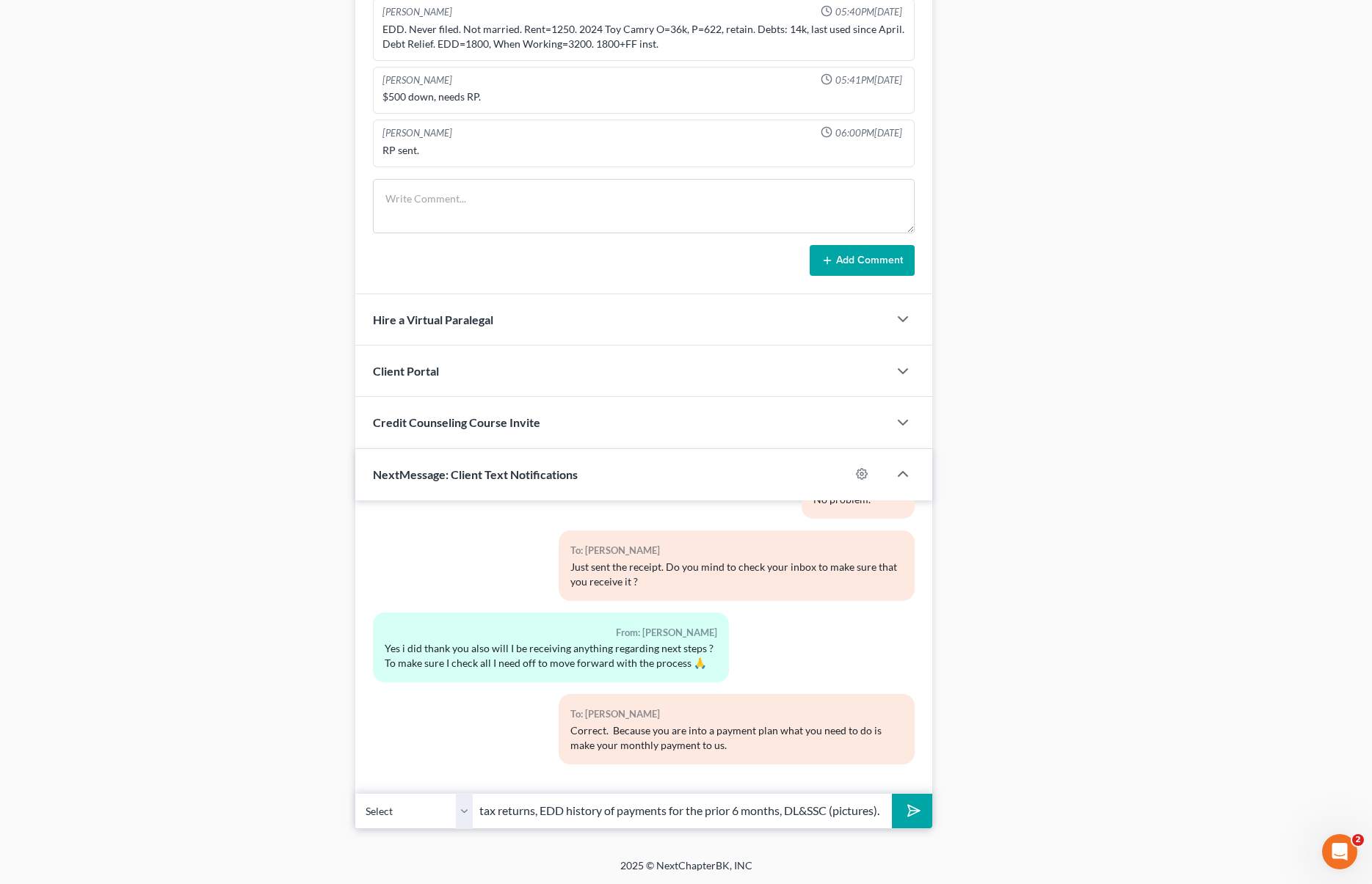
scroll to position [0, 286]
type input "Once we are paid in full we will need the last 2 years of tax returns, EDD hist…"
click at [891, 794] on button "submit" at bounding box center [912, 812] width 40 height 35
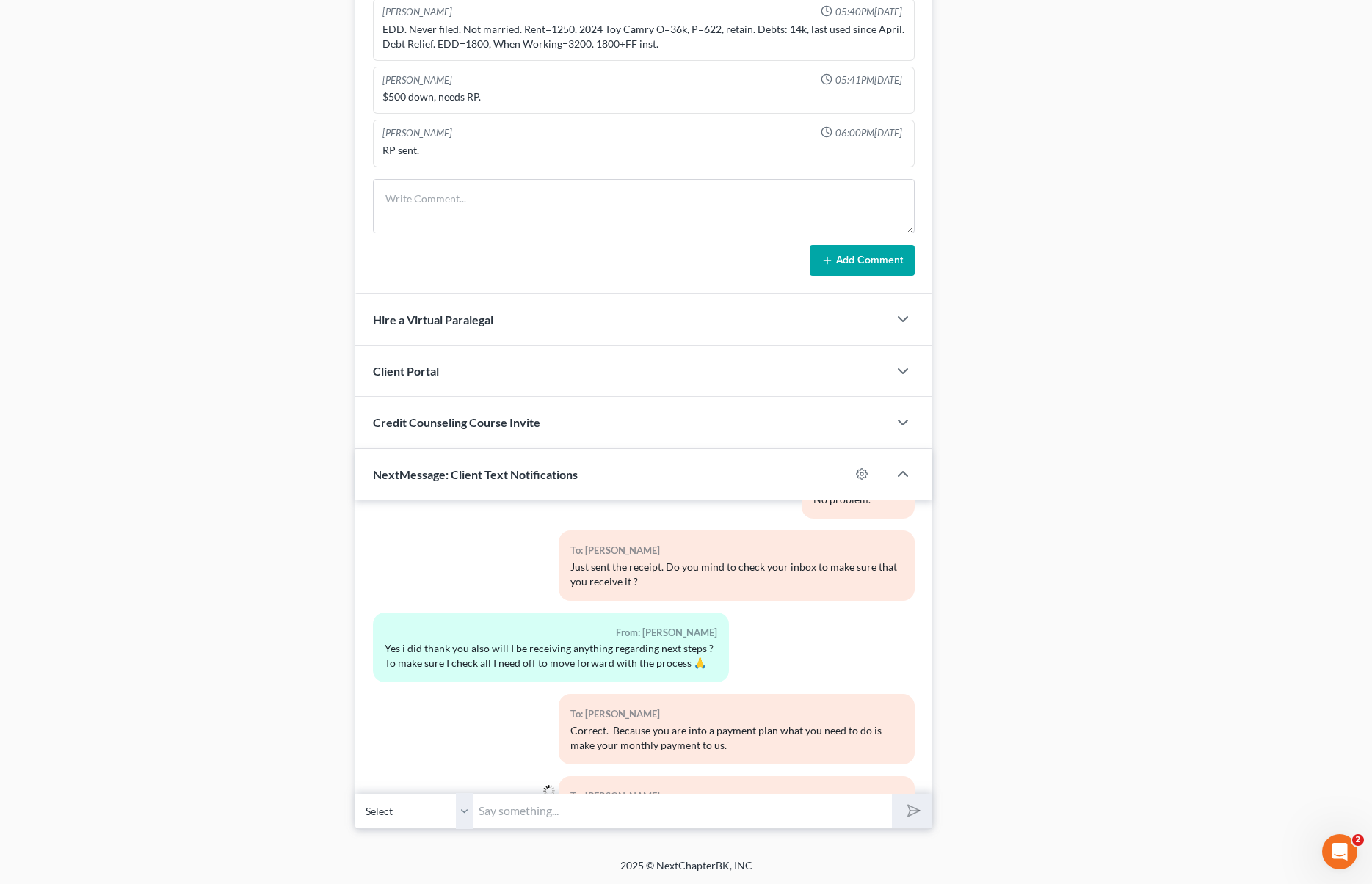
scroll to position [1146, 0]
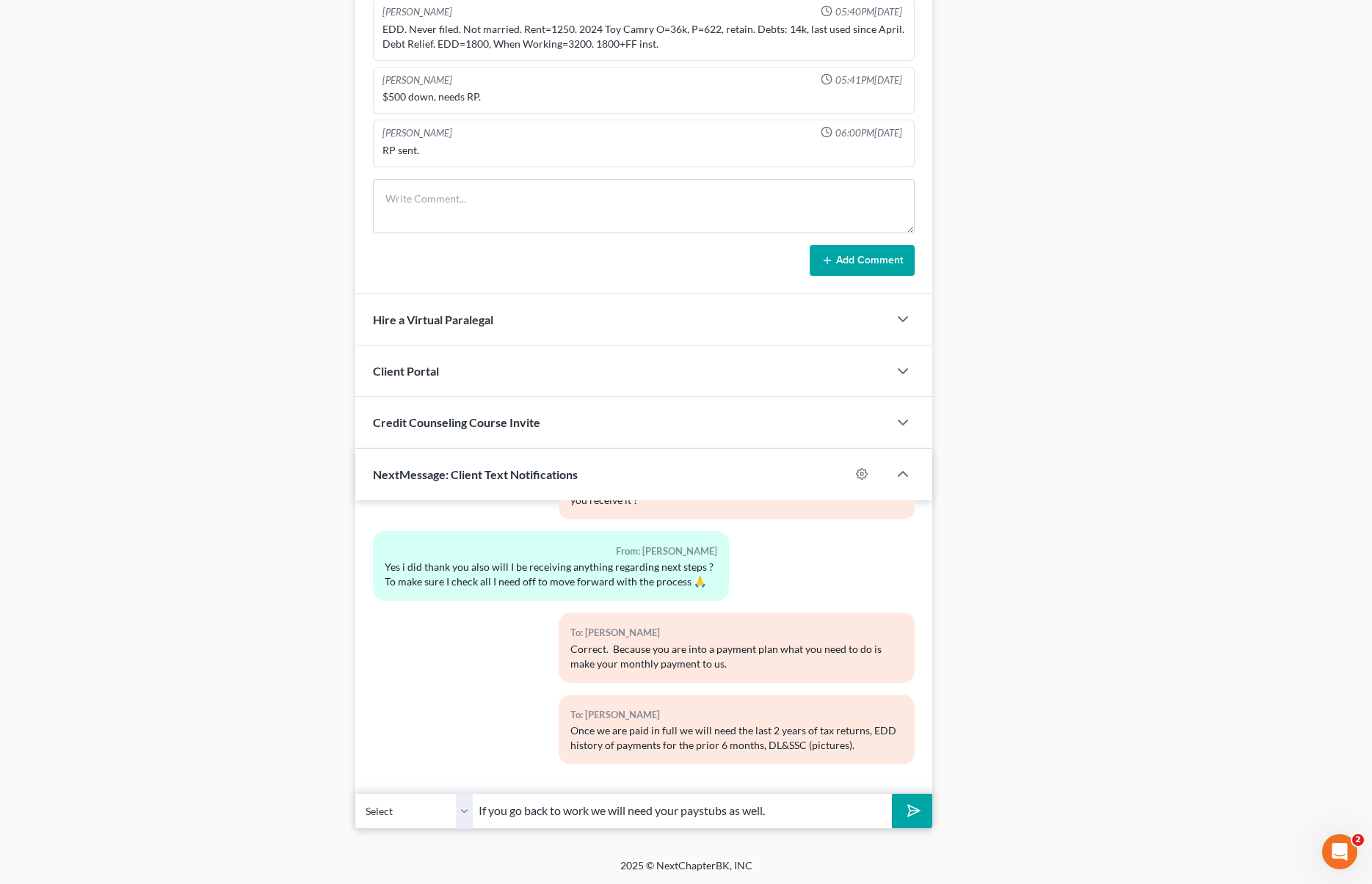
type input "If you go back to work we will need your paystubs as well."
click at [891, 794] on button "submit" at bounding box center [912, 812] width 40 height 35
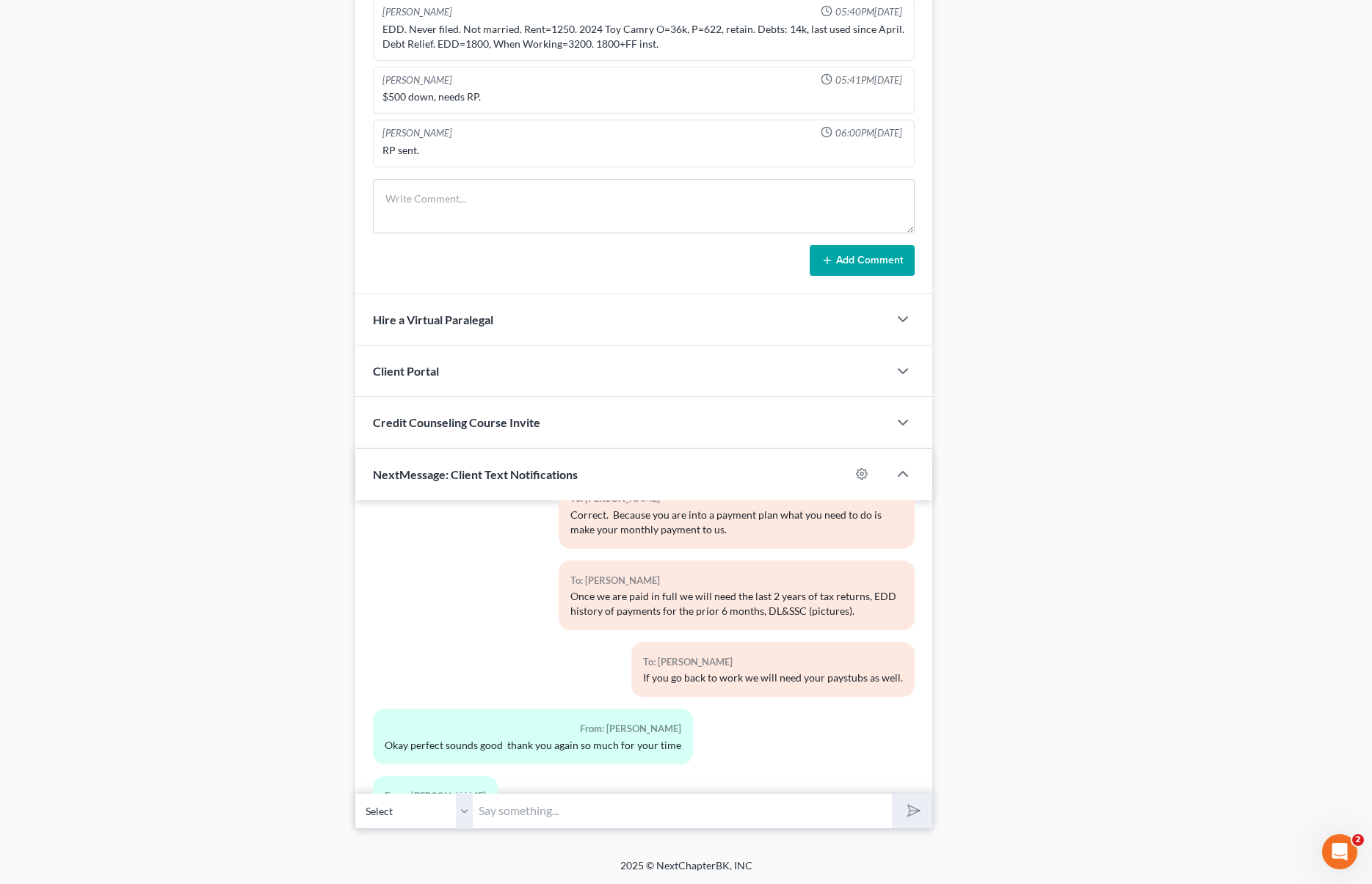
scroll to position [1347, 0]
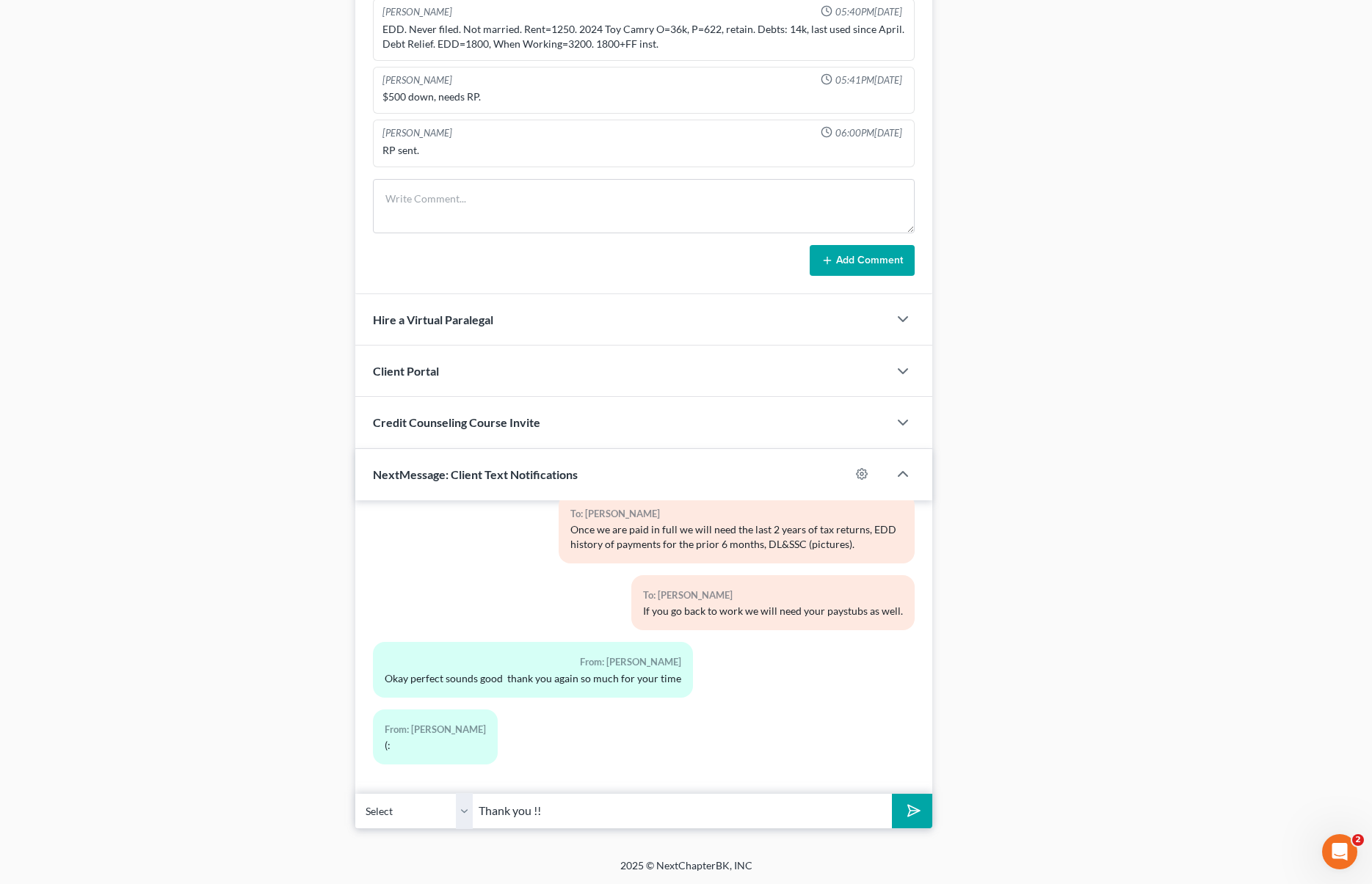
type input "Thank you !!"
click at [891, 794] on button "submit" at bounding box center [912, 812] width 40 height 35
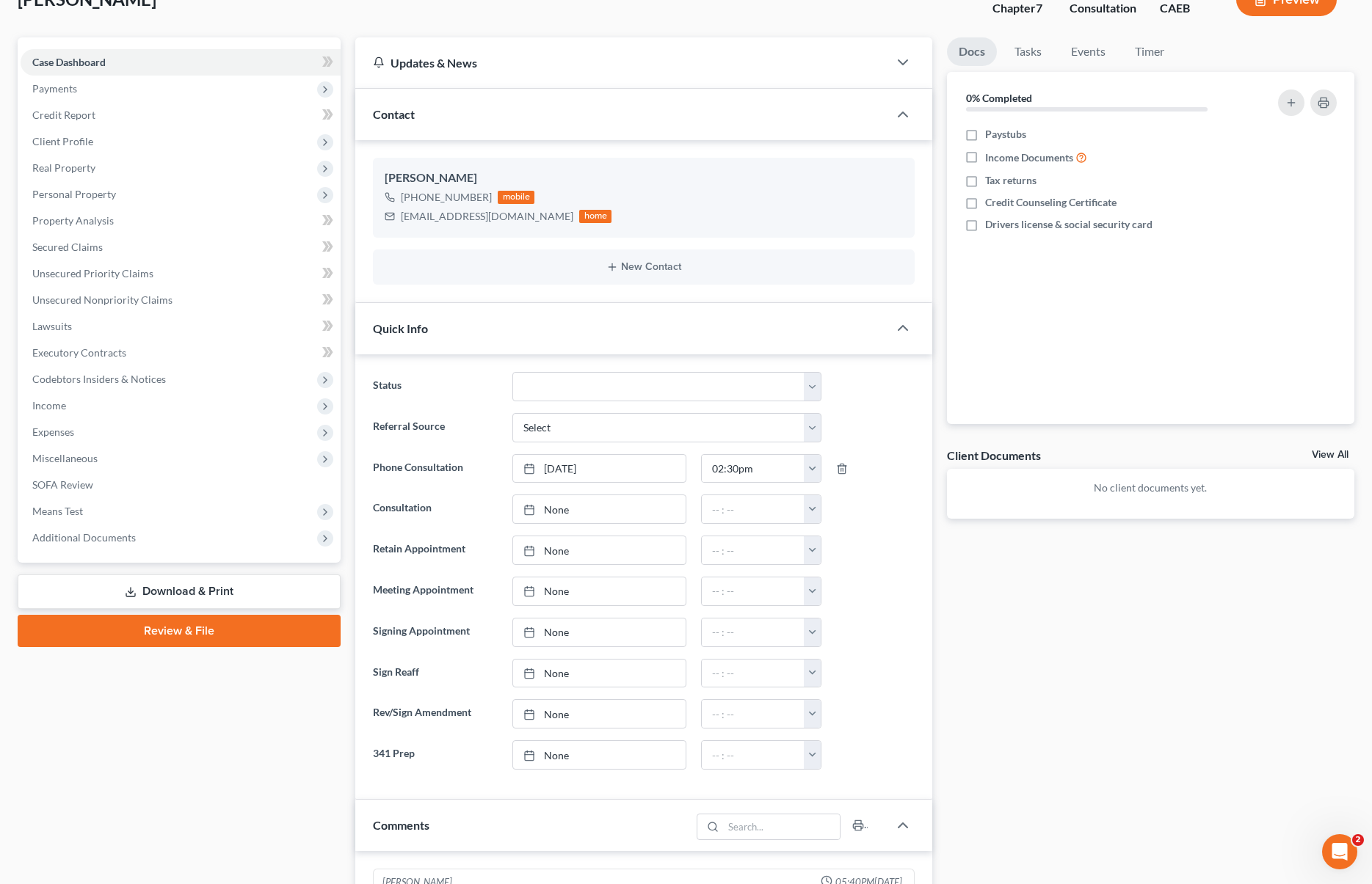
scroll to position [0, 0]
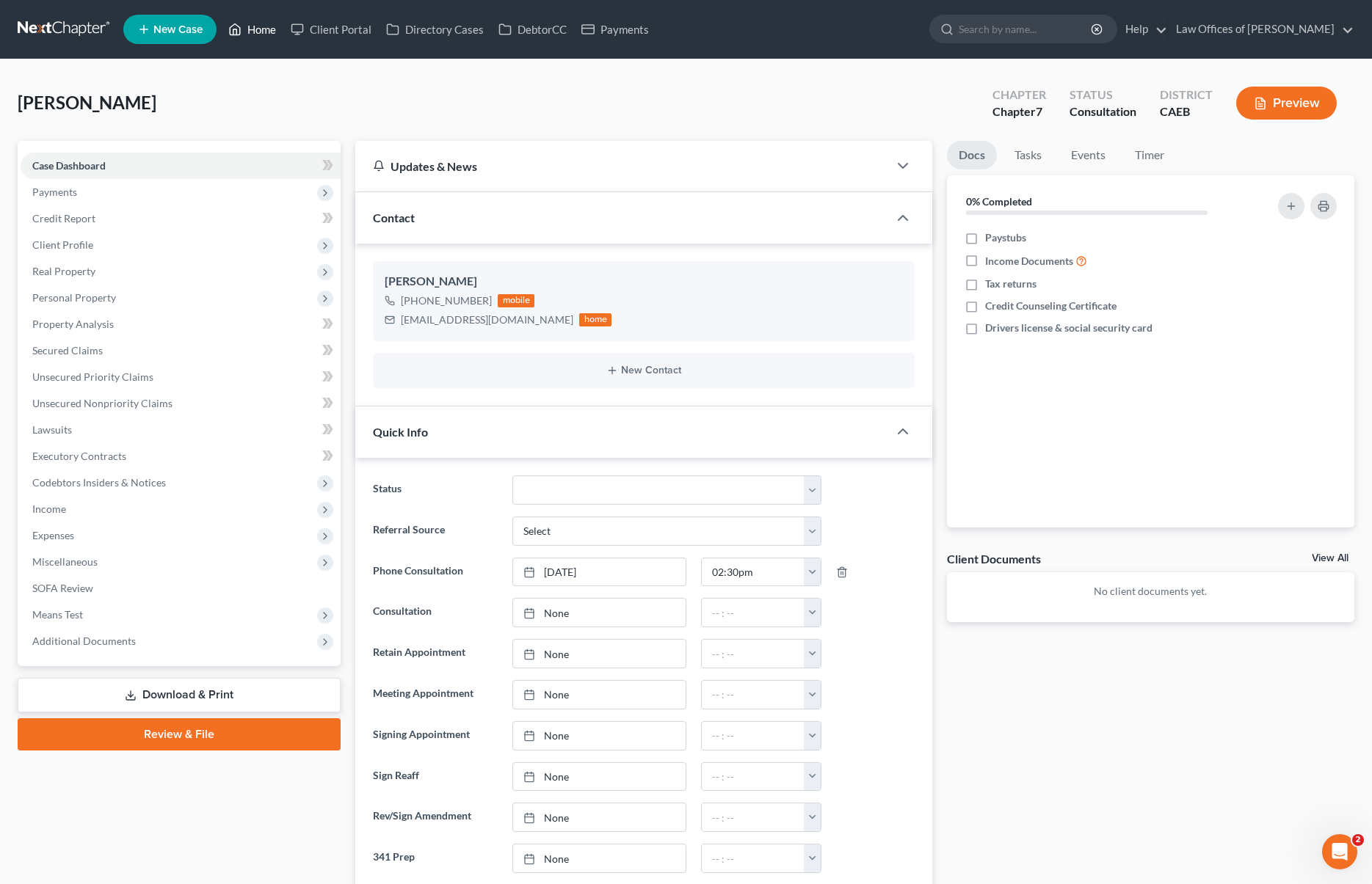
click at [269, 31] on link "Home" at bounding box center [252, 29] width 62 height 27
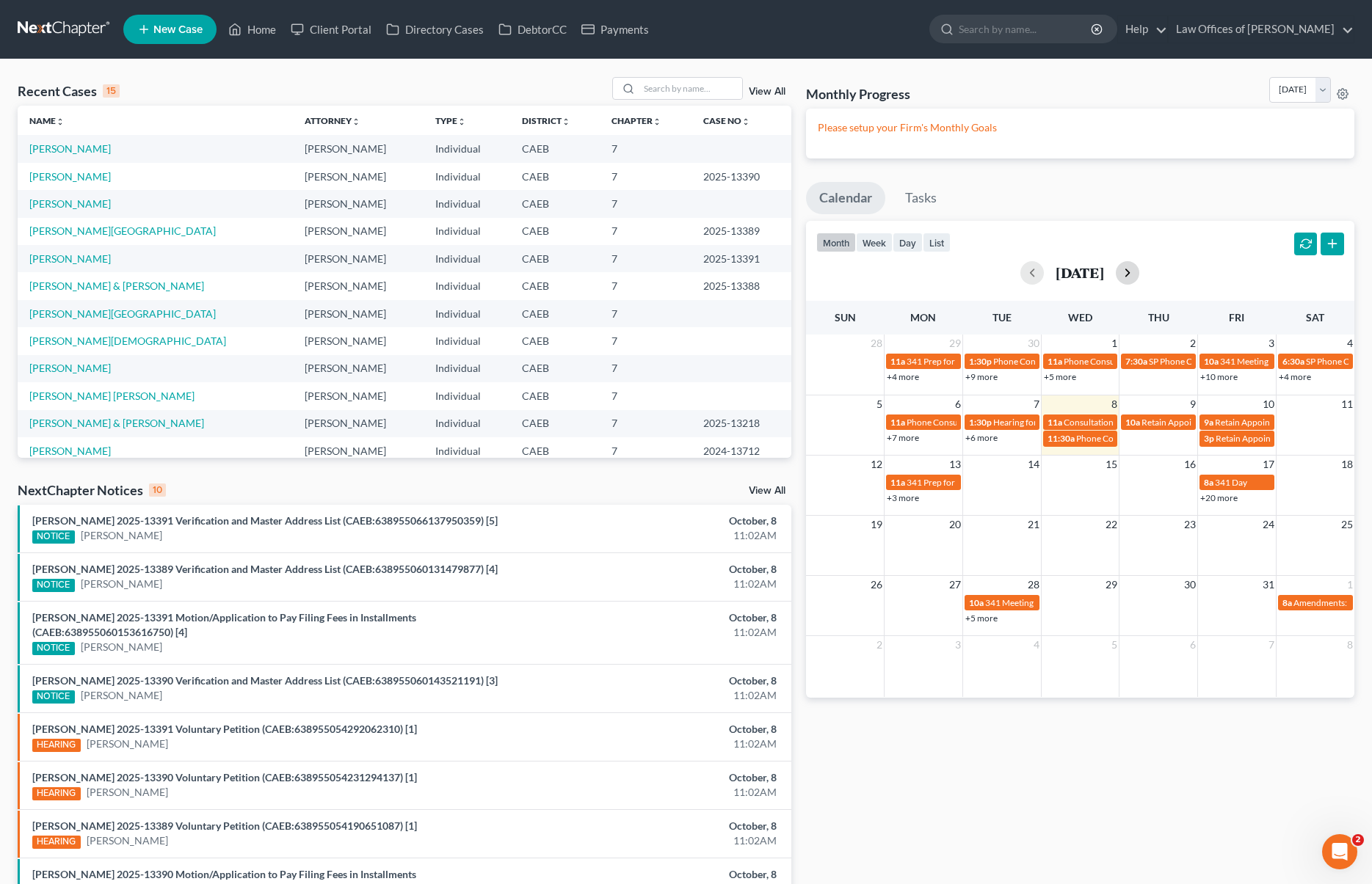
click at [1140, 278] on button "button" at bounding box center [1128, 273] width 24 height 24
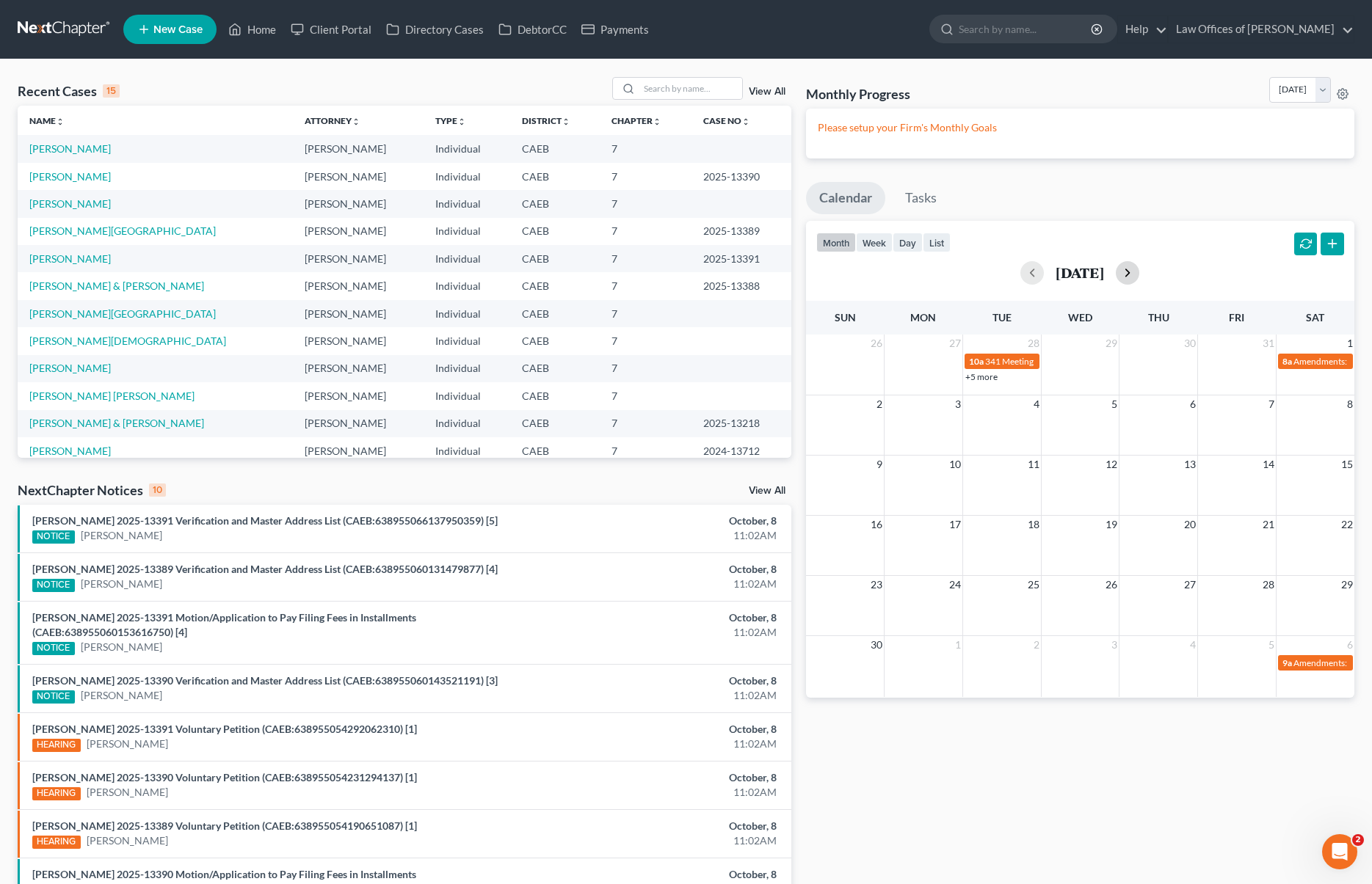
click at [1140, 275] on button "button" at bounding box center [1128, 273] width 24 height 24
click at [1021, 274] on button "button" at bounding box center [1032, 273] width 24 height 24
click at [658, 87] on input "search" at bounding box center [691, 88] width 103 height 21
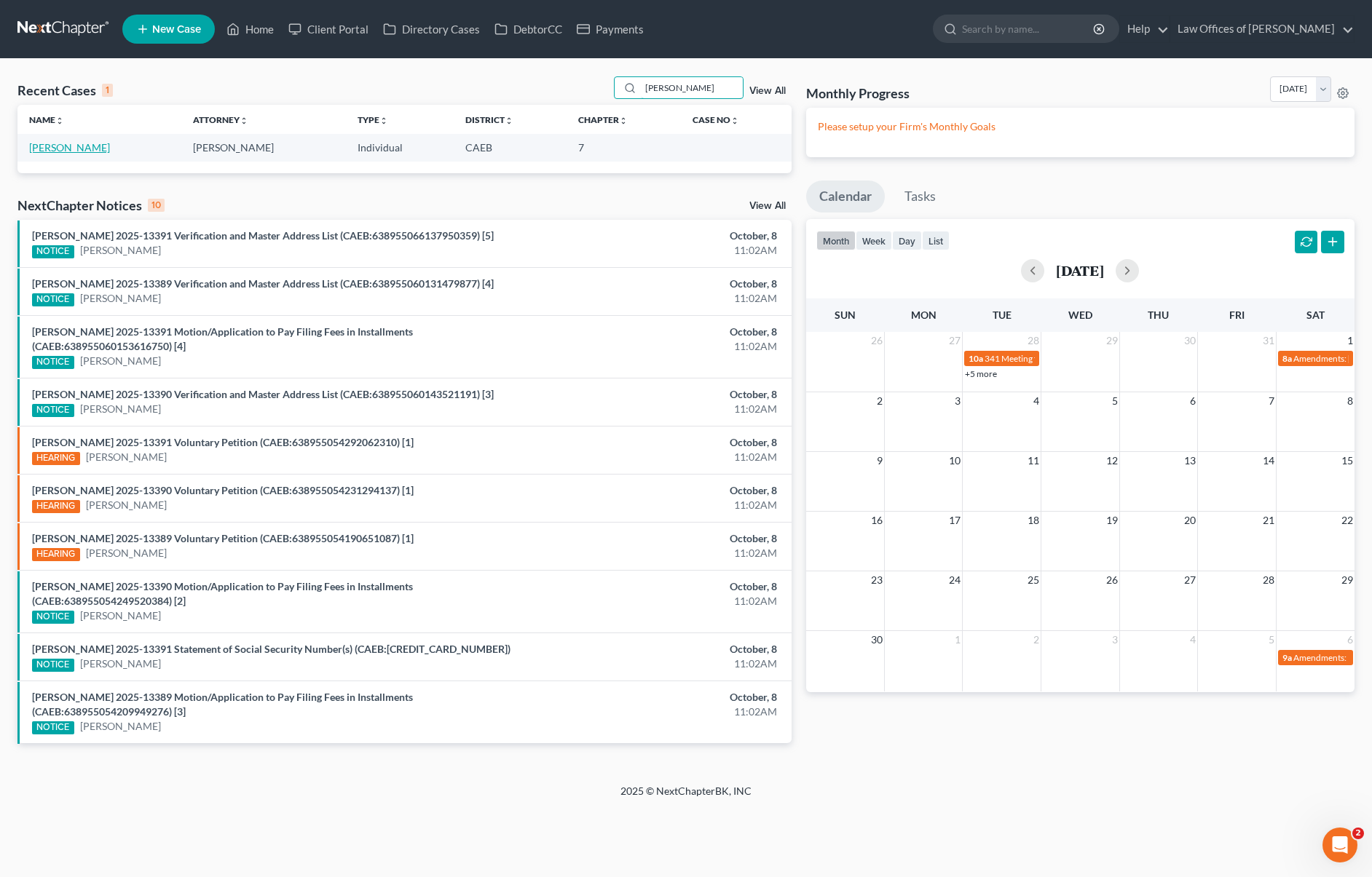
type input "Gargan"
click at [51, 151] on link "Gargan, Melissa" at bounding box center [69, 148] width 81 height 13
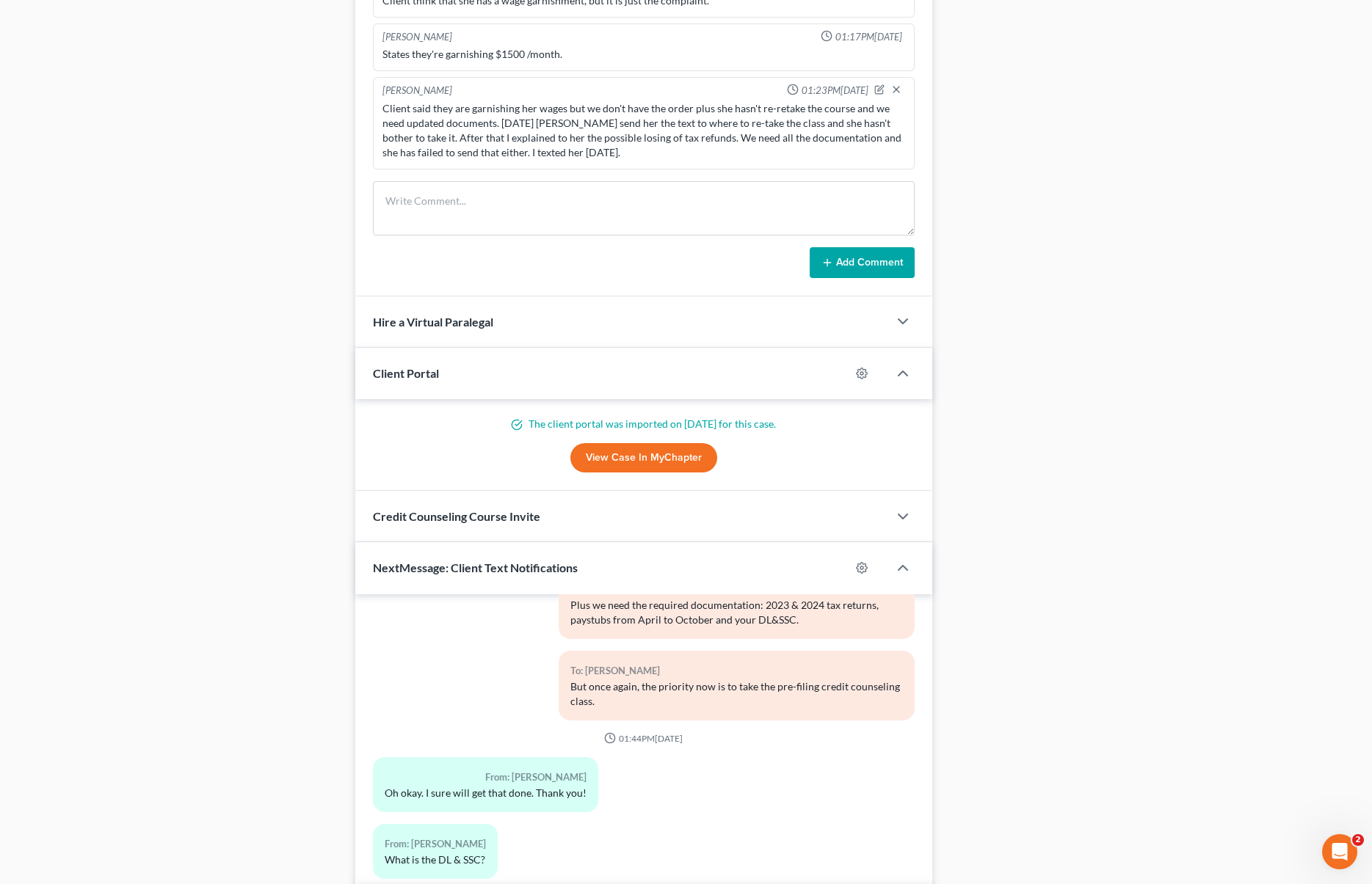
scroll to position [1132, 0]
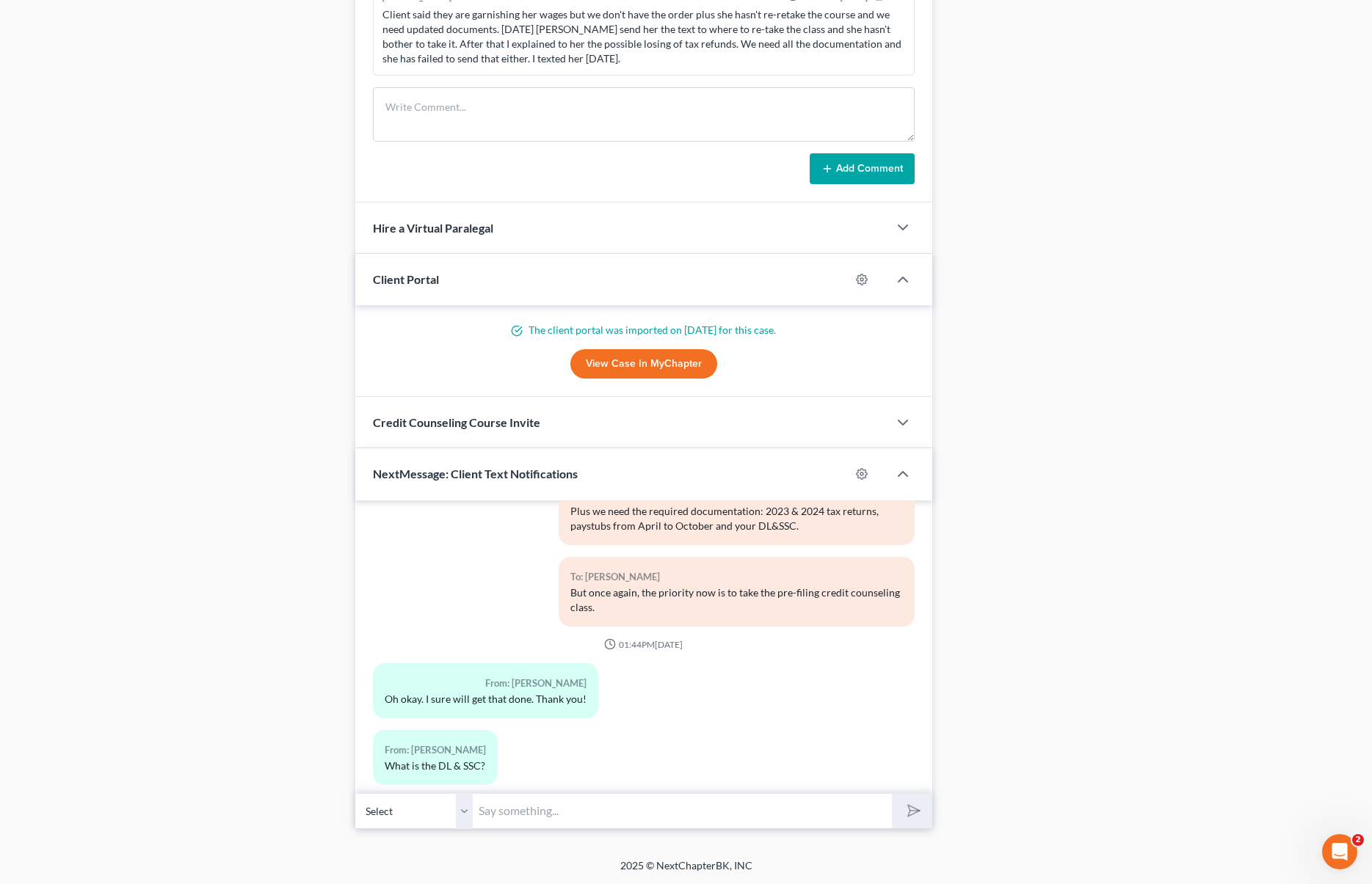
click at [560, 803] on input "text" at bounding box center [681, 811] width 418 height 36
type input "N"
type input "Hi. No problem. Any luck with the course ?"
click at [912, 806] on polygon "submit" at bounding box center [911, 811] width 17 height 17
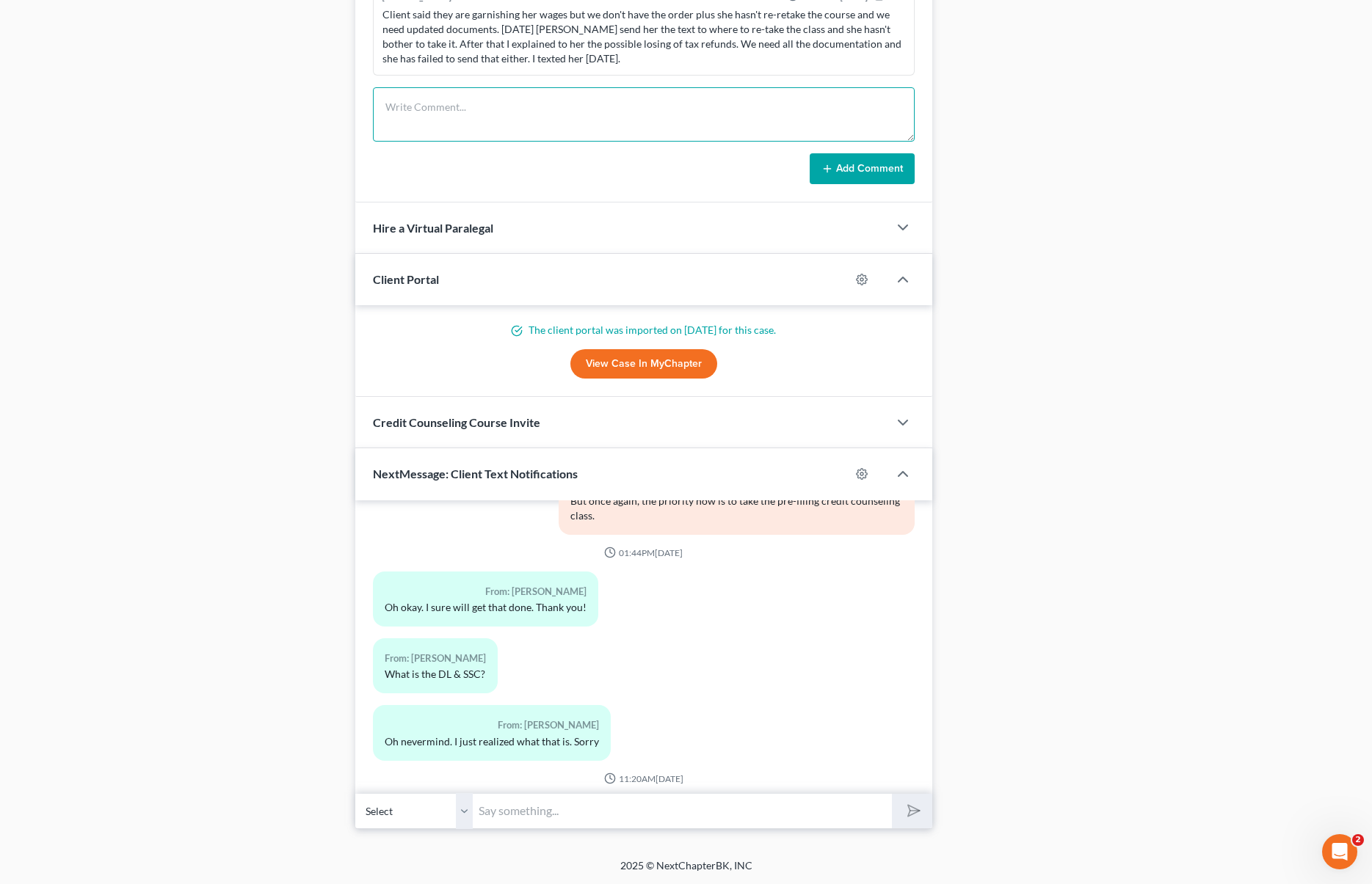
click at [465, 98] on textarea at bounding box center [643, 113] width 541 height 54
type textarea "Just sent a text to client to follow up on the class."
click at [846, 172] on button "Add Comment" at bounding box center [862, 169] width 105 height 31
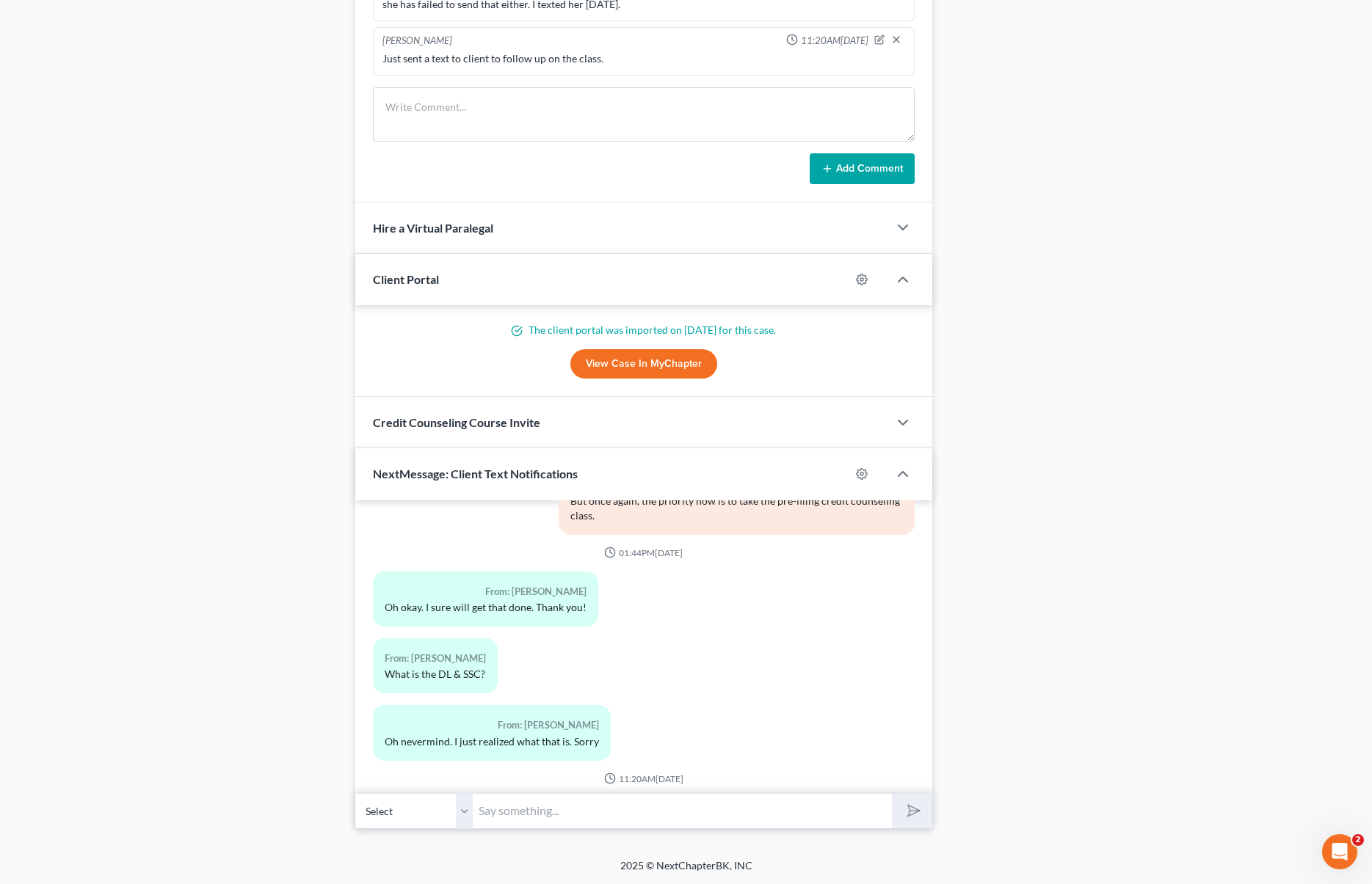
scroll to position [6194, 0]
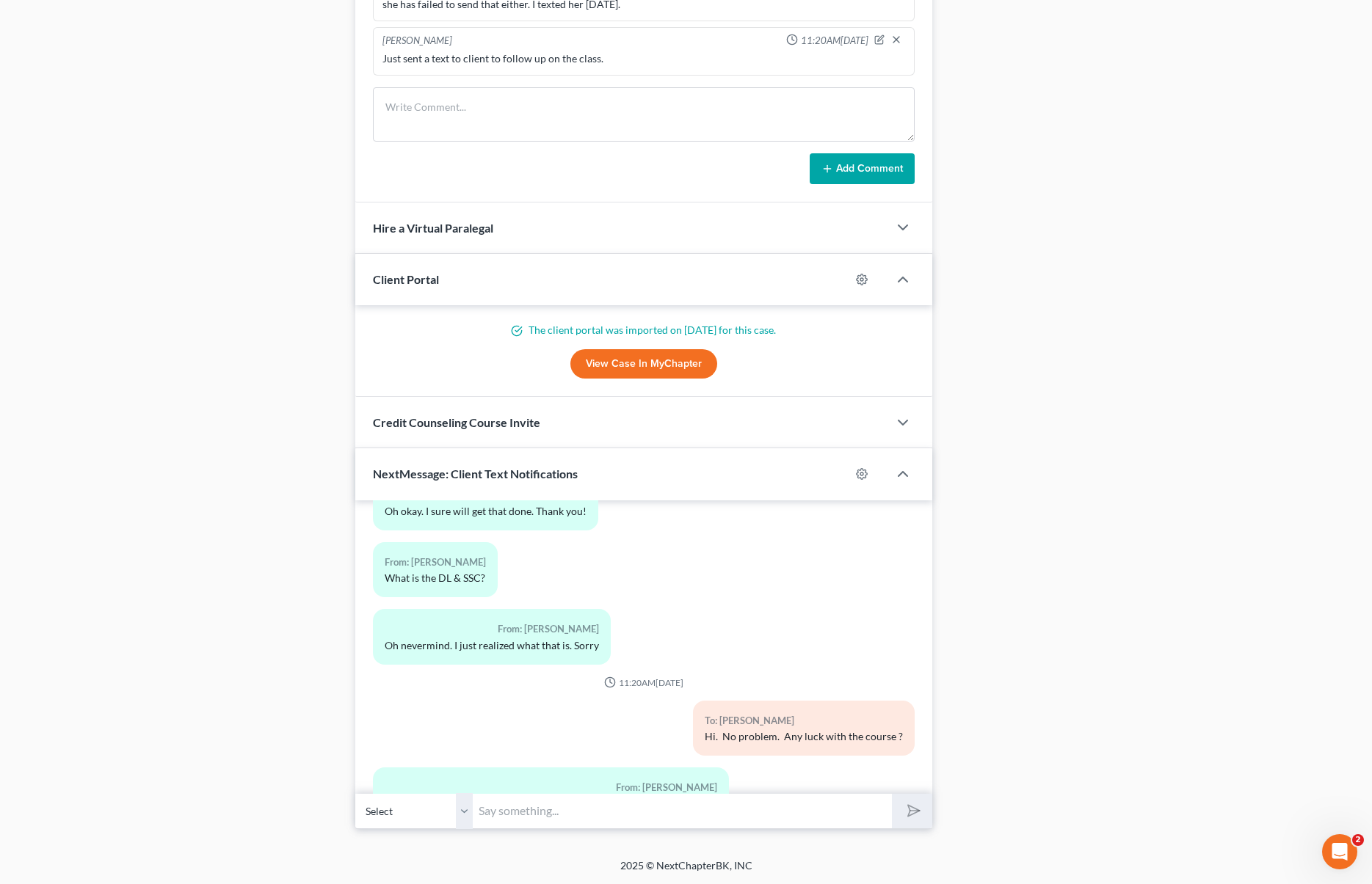
click at [514, 815] on input "text" at bounding box center [681, 811] width 418 height 36
type input "Let me check."
click at [891, 794] on button "submit" at bounding box center [912, 812] width 40 height 35
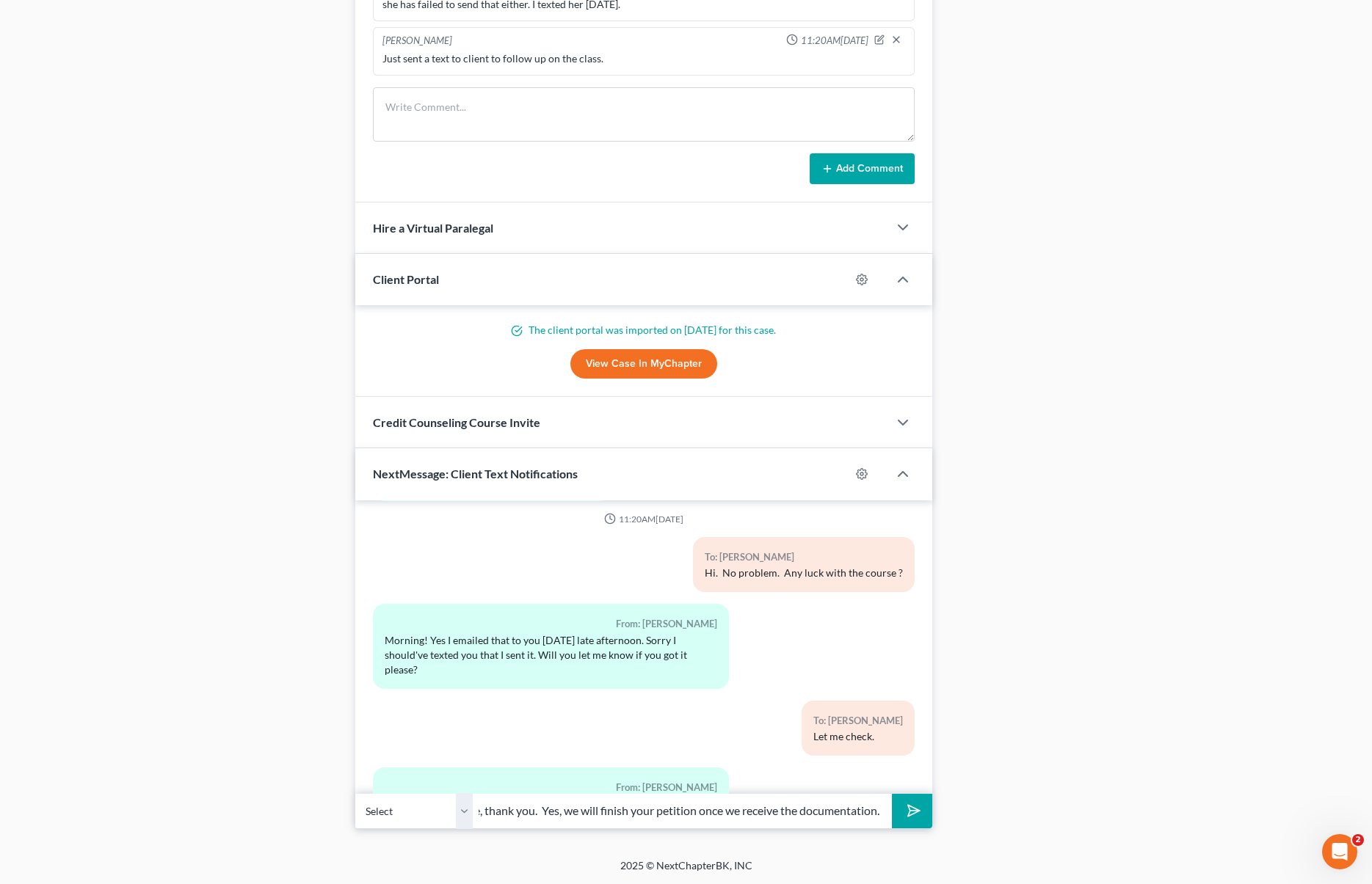
scroll to position [0, 101]
type input "Got the certificate, thank you. Yes, we will finish your petition once we recei…"
click at [891, 794] on button "submit" at bounding box center [912, 812] width 40 height 35
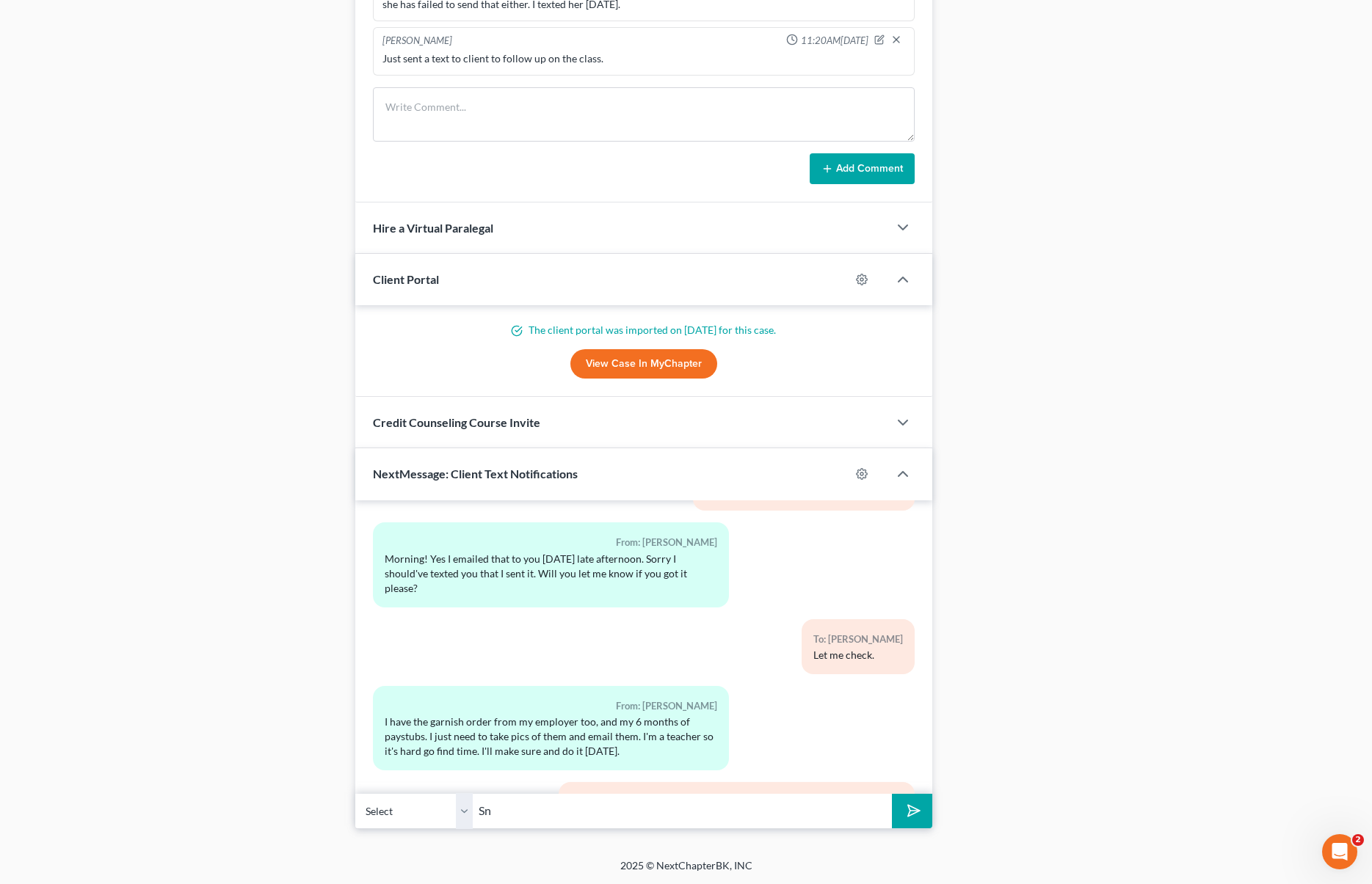
type input "S"
type input "Do you have any idea of the amount of money you have into your retirement plan ?"
click at [891, 794] on button "submit" at bounding box center [912, 812] width 40 height 35
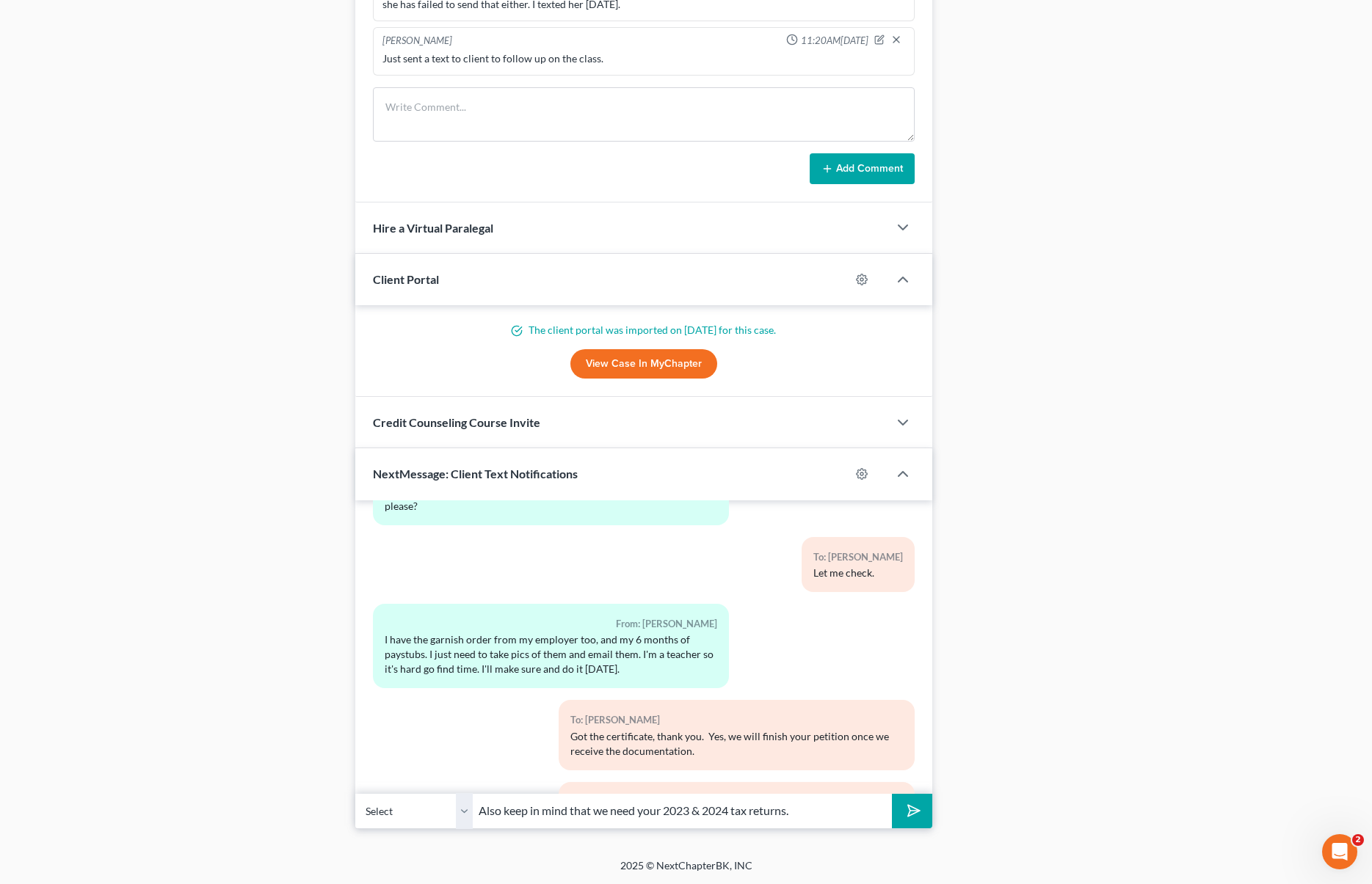
type input "Also keep in mind that we need your 2023 & 2024 tax returns."
click at [891, 794] on button "submit" at bounding box center [912, 812] width 40 height 35
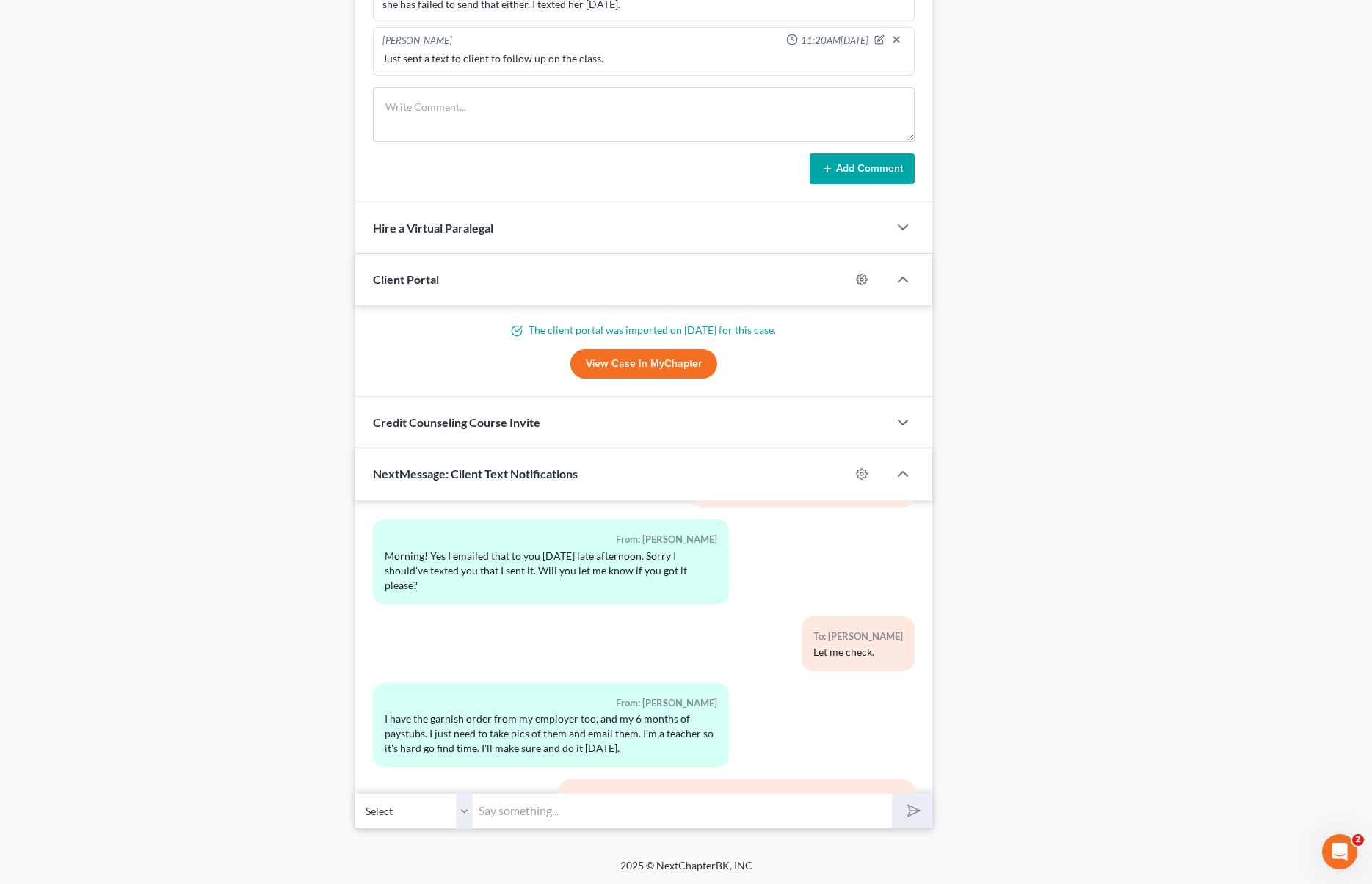
scroll to position [6508, 0]
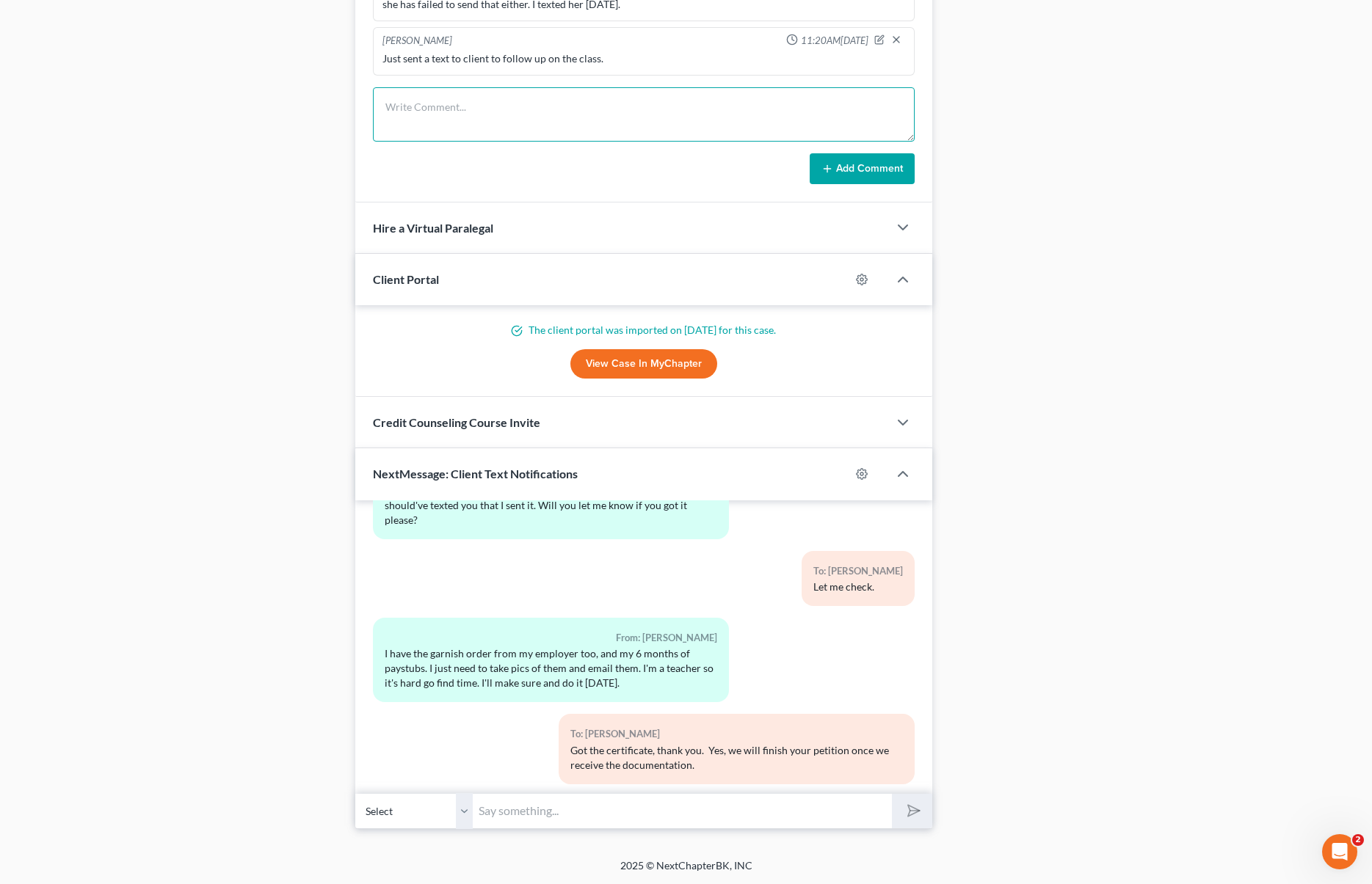
click at [442, 109] on textarea at bounding box center [643, 113] width 541 height 54
click at [384, 647] on div "I have the garnish order from my employer too, and my 6 months of paystubs. I j…" at bounding box center [550, 669] width 332 height 44
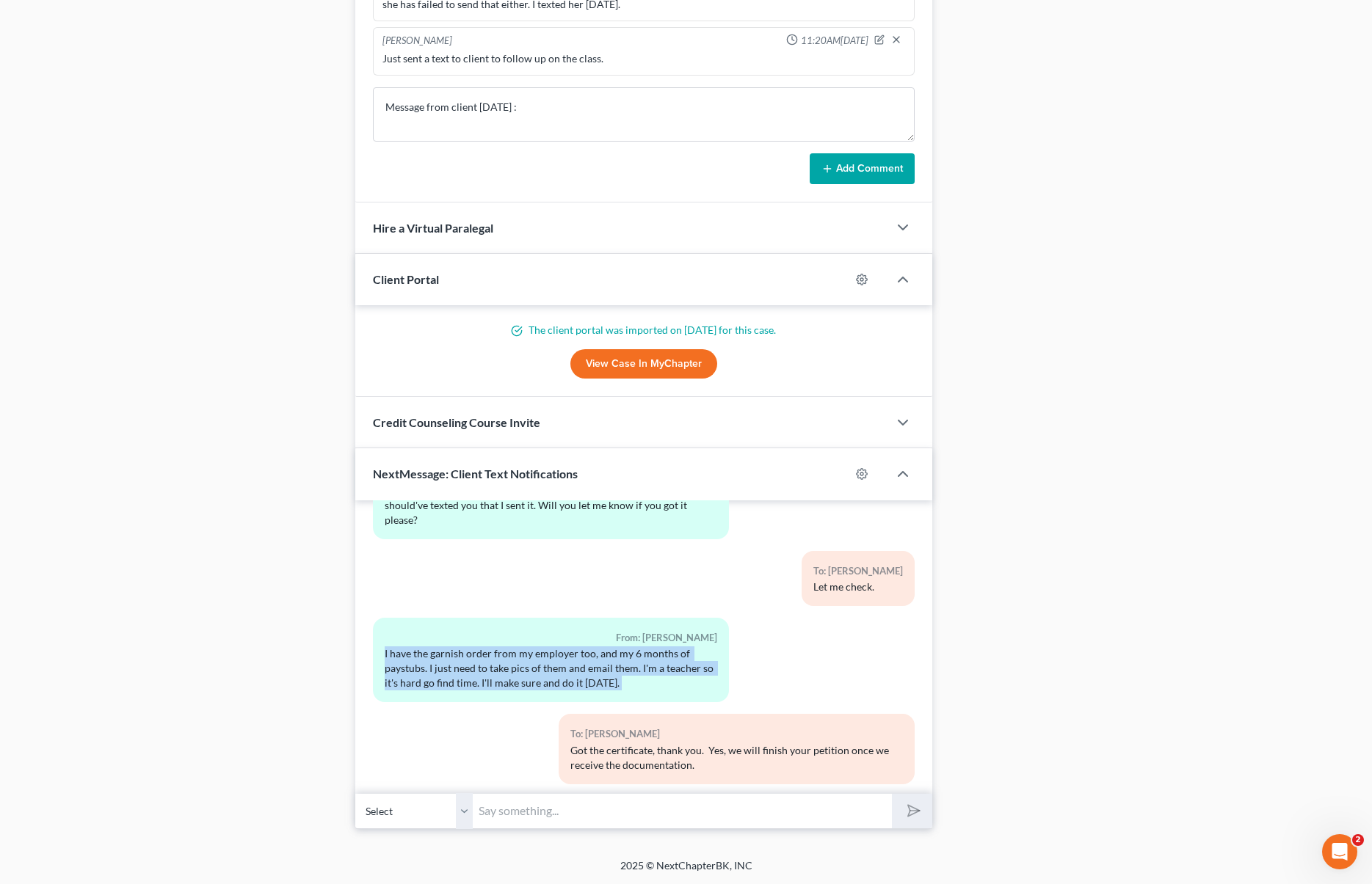
drag, startPoint x: 411, startPoint y: 566, endPoint x: 607, endPoint y: 577, distance: 196.3
click at [627, 647] on div "I have the garnish order from my employer too, and my 6 months of paystubs. I j…" at bounding box center [550, 669] width 332 height 44
copy div "I have the garnish order from my employer too, and my 6 months of paystubs. I j…"
click at [606, 113] on textarea "Message from client today :" at bounding box center [643, 113] width 541 height 54
paste textarea "I have the garnish order from my employer too, and my 6 months of paystubs. I j…"
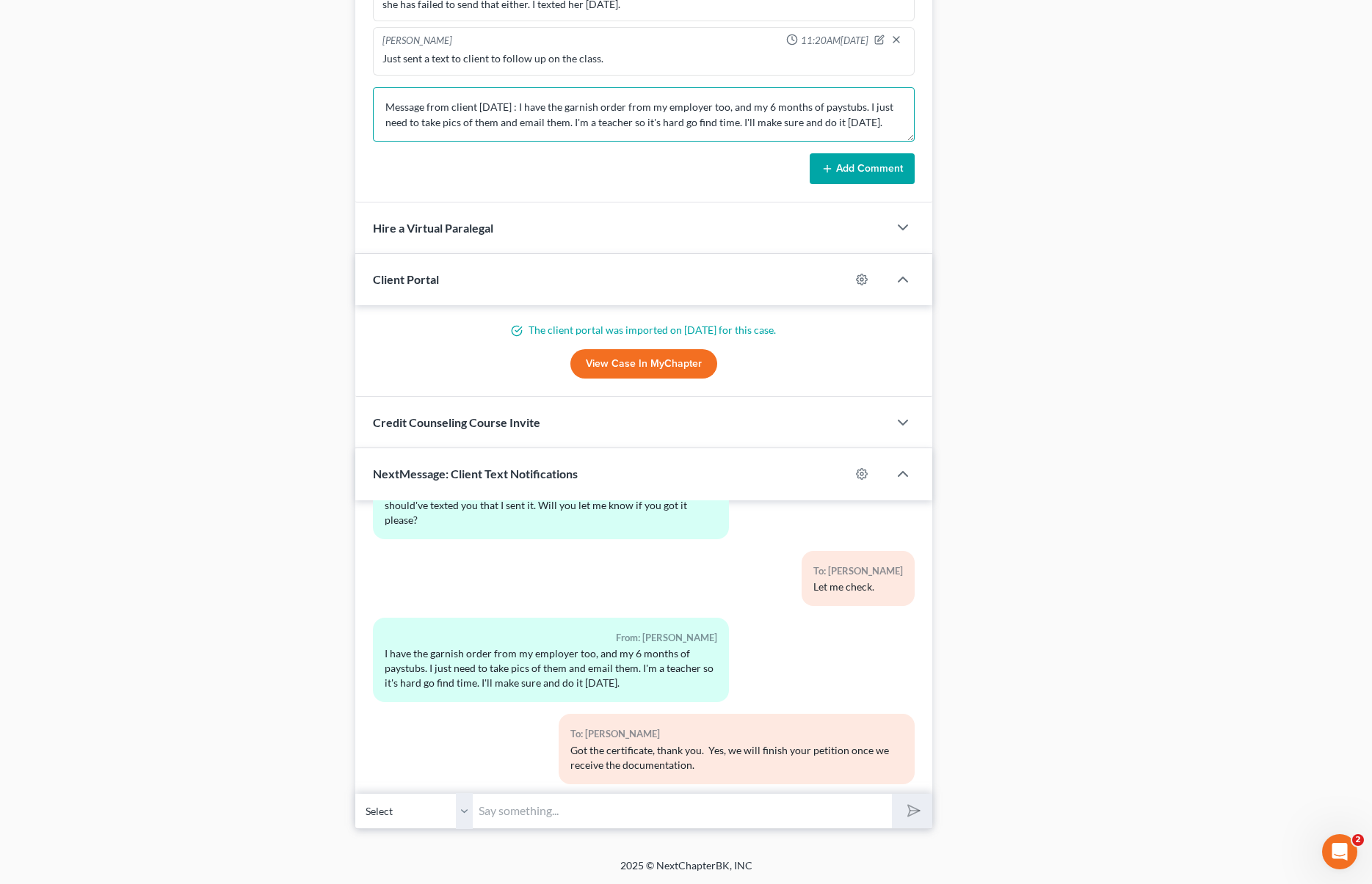
scroll to position [3, 0]
type textarea "Message from client today : I have the garnish order from my employer too, and …"
click at [833, 180] on button "Add Comment" at bounding box center [862, 169] width 105 height 31
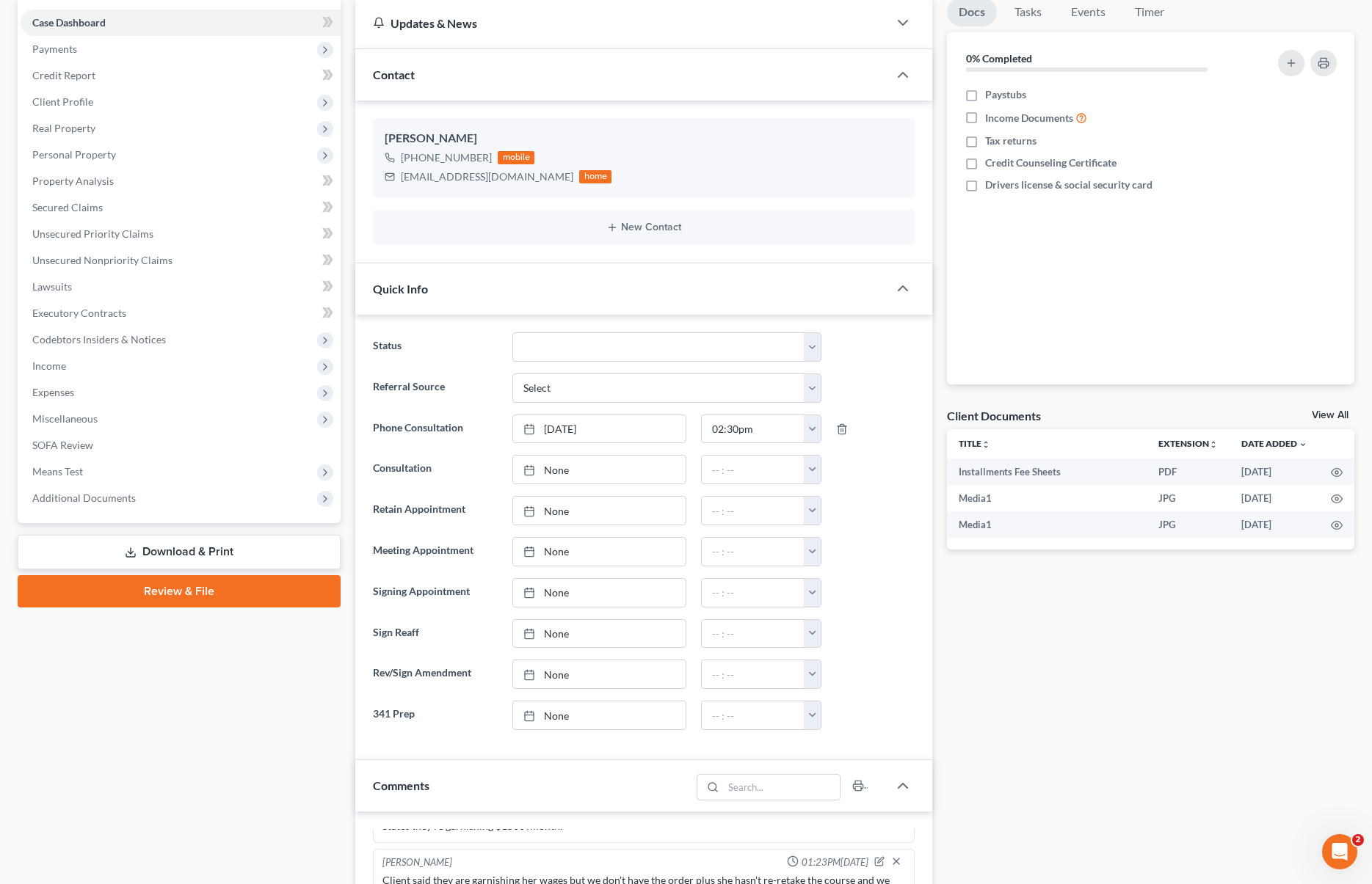
scroll to position [0, 0]
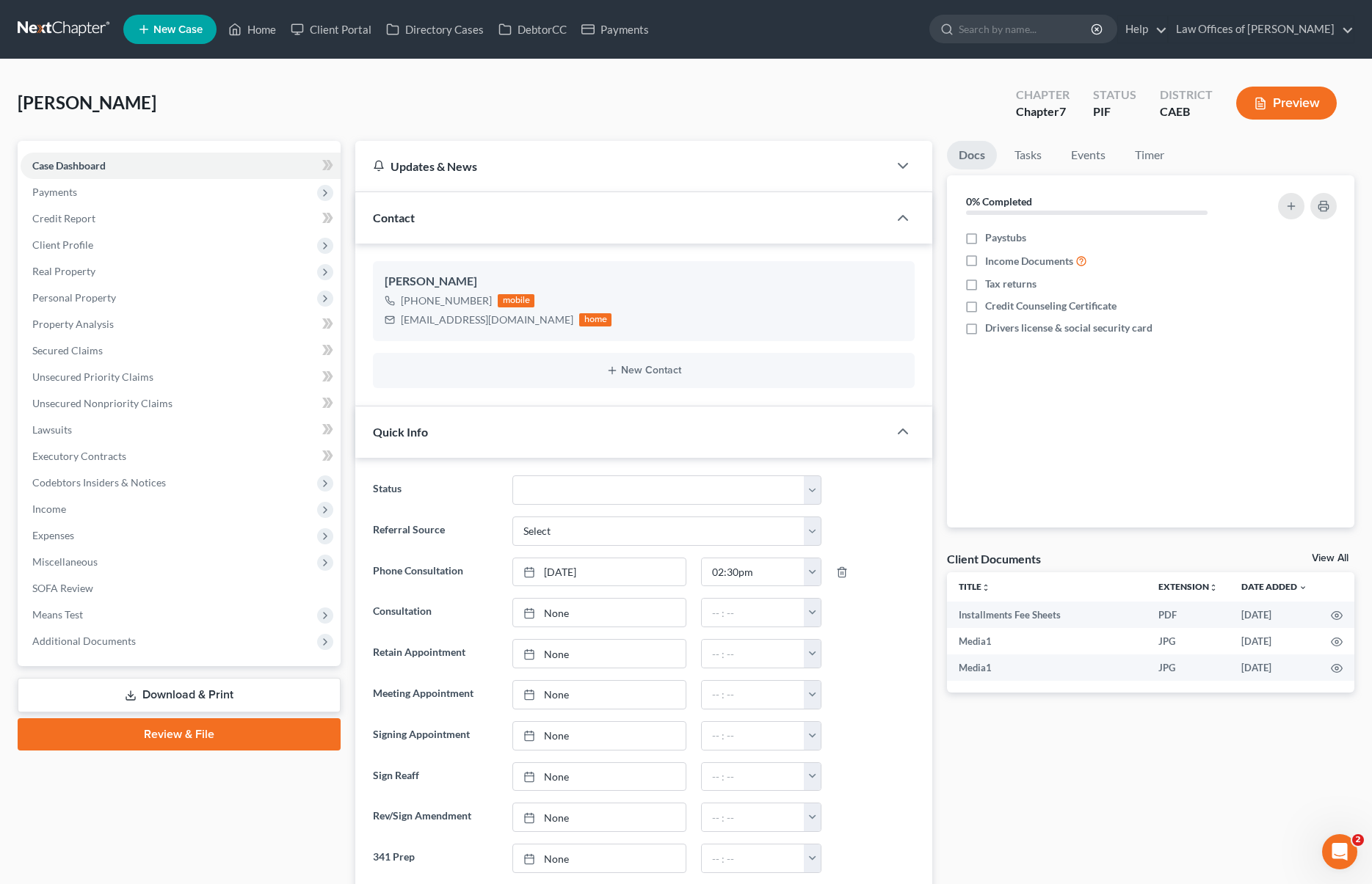
click at [275, 33] on link "Home" at bounding box center [252, 29] width 62 height 27
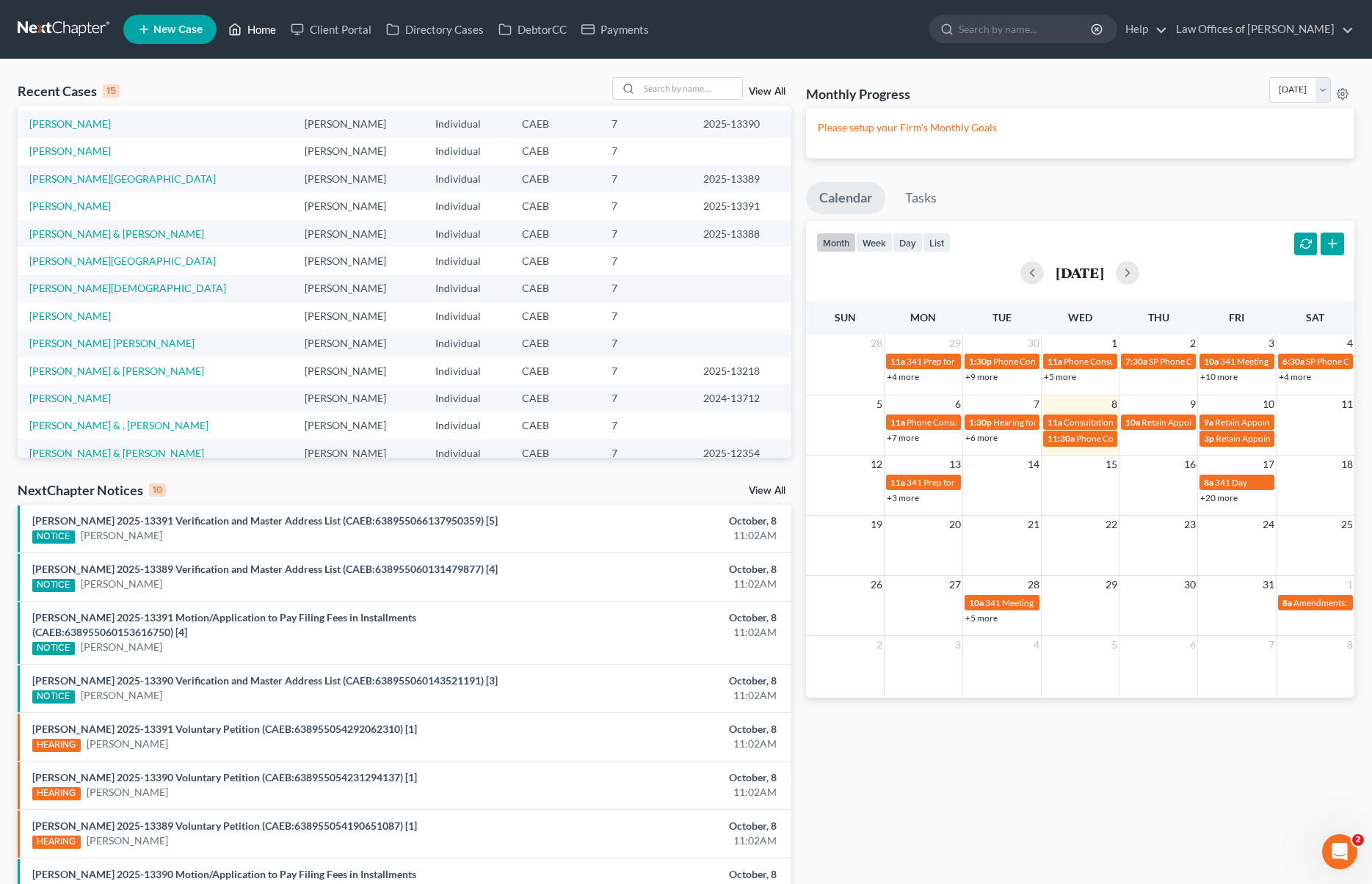
scroll to position [81, 0]
click at [1140, 273] on button "button" at bounding box center [1128, 273] width 24 height 24
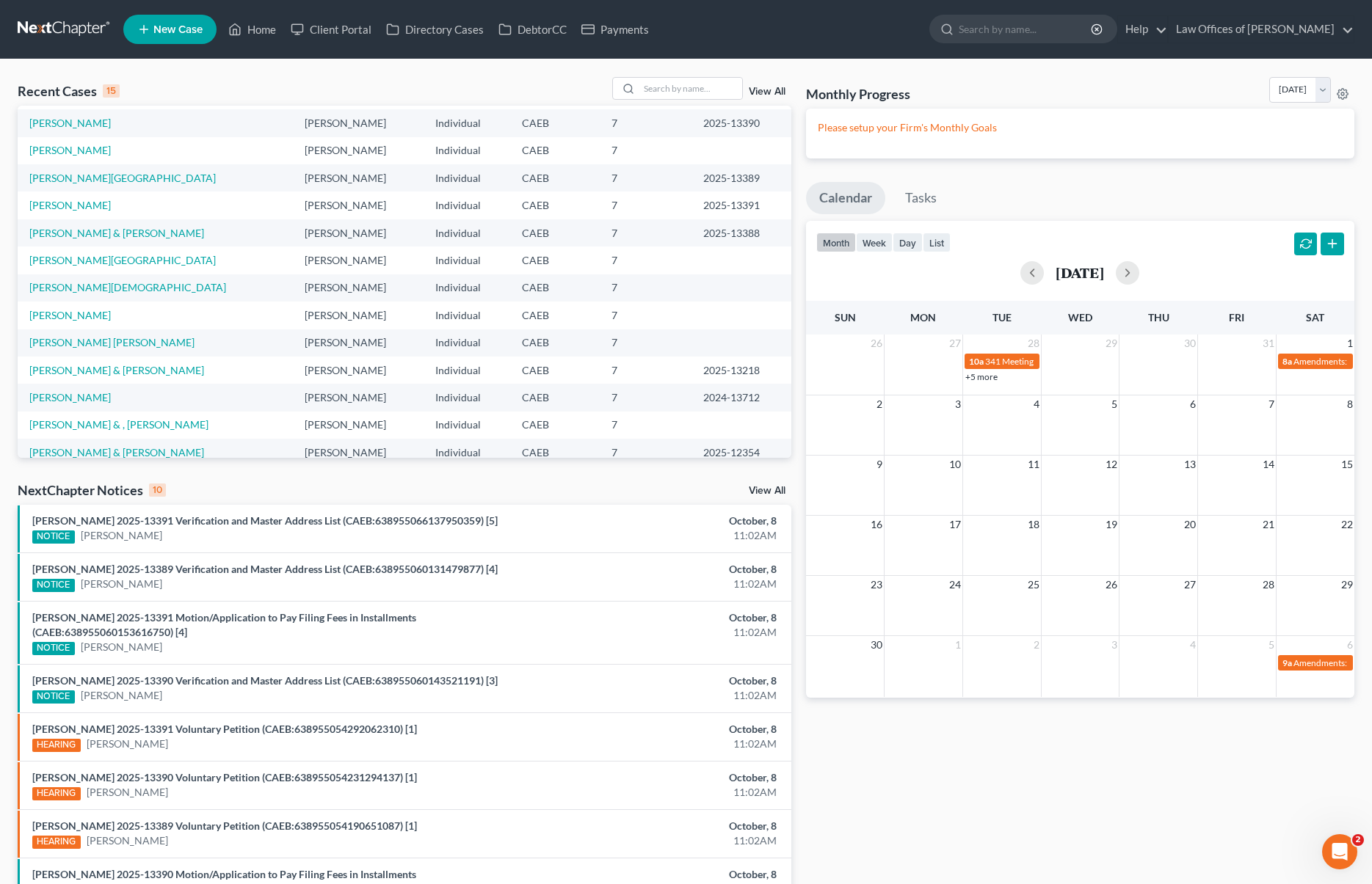
click at [979, 378] on link "+5 more" at bounding box center [981, 377] width 32 height 11
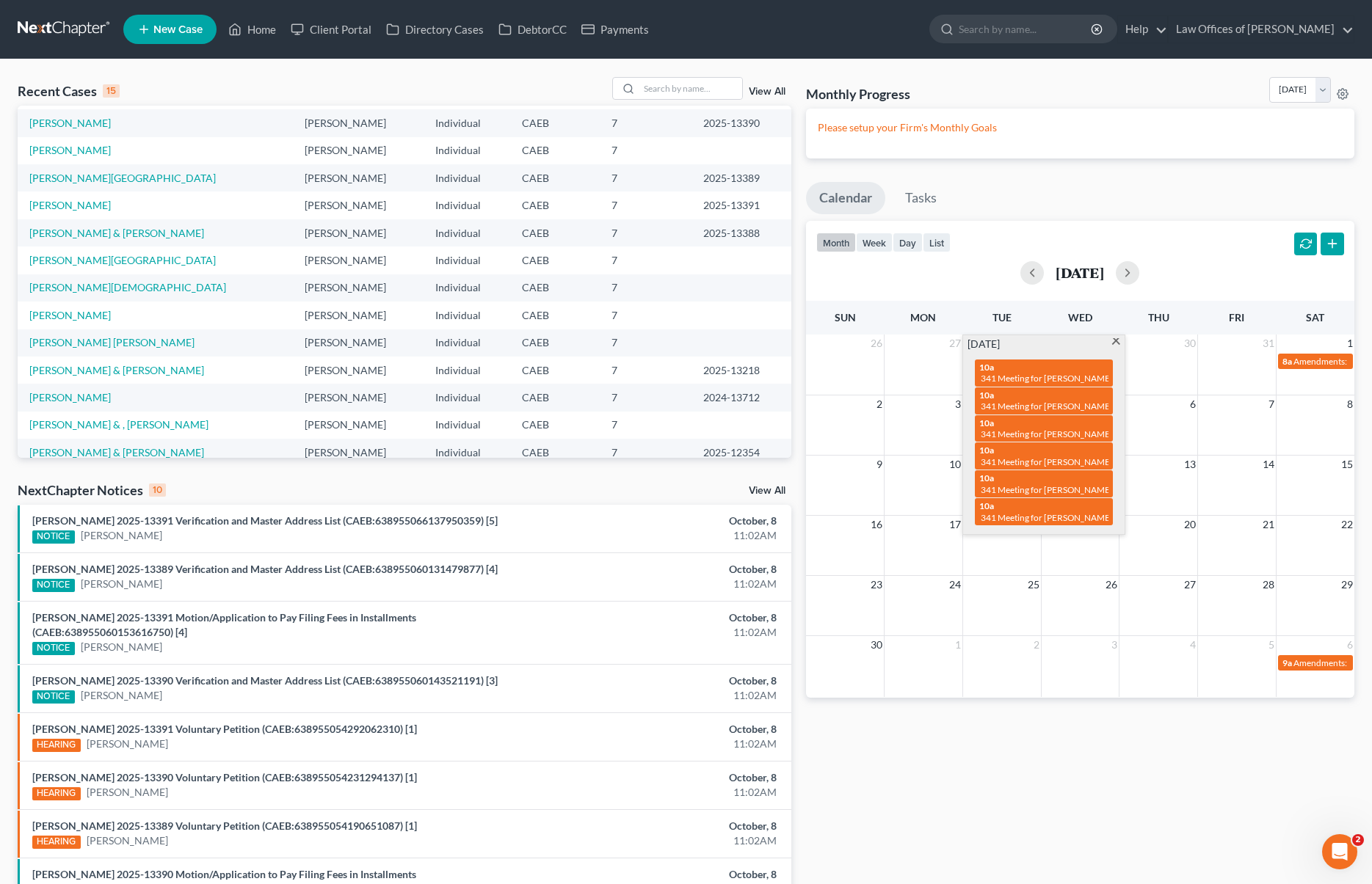
click at [1151, 385] on div "26 27 28 29 30 31 1 10a 341 Meeting for Barney Garza-Martinez & Deborah Martine…" at bounding box center [1080, 365] width 548 height 60
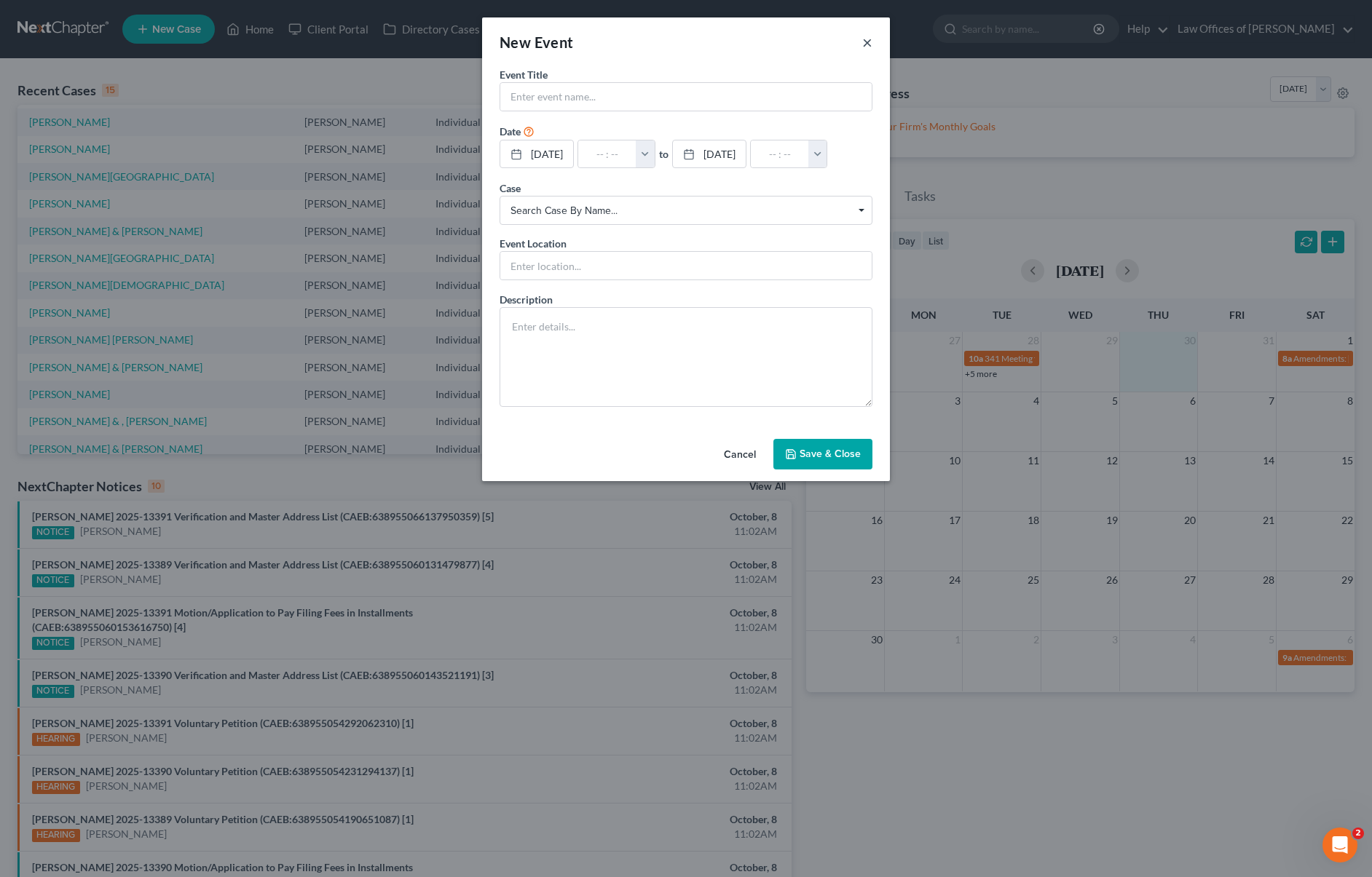
click at [867, 40] on button "×" at bounding box center [867, 42] width 10 height 17
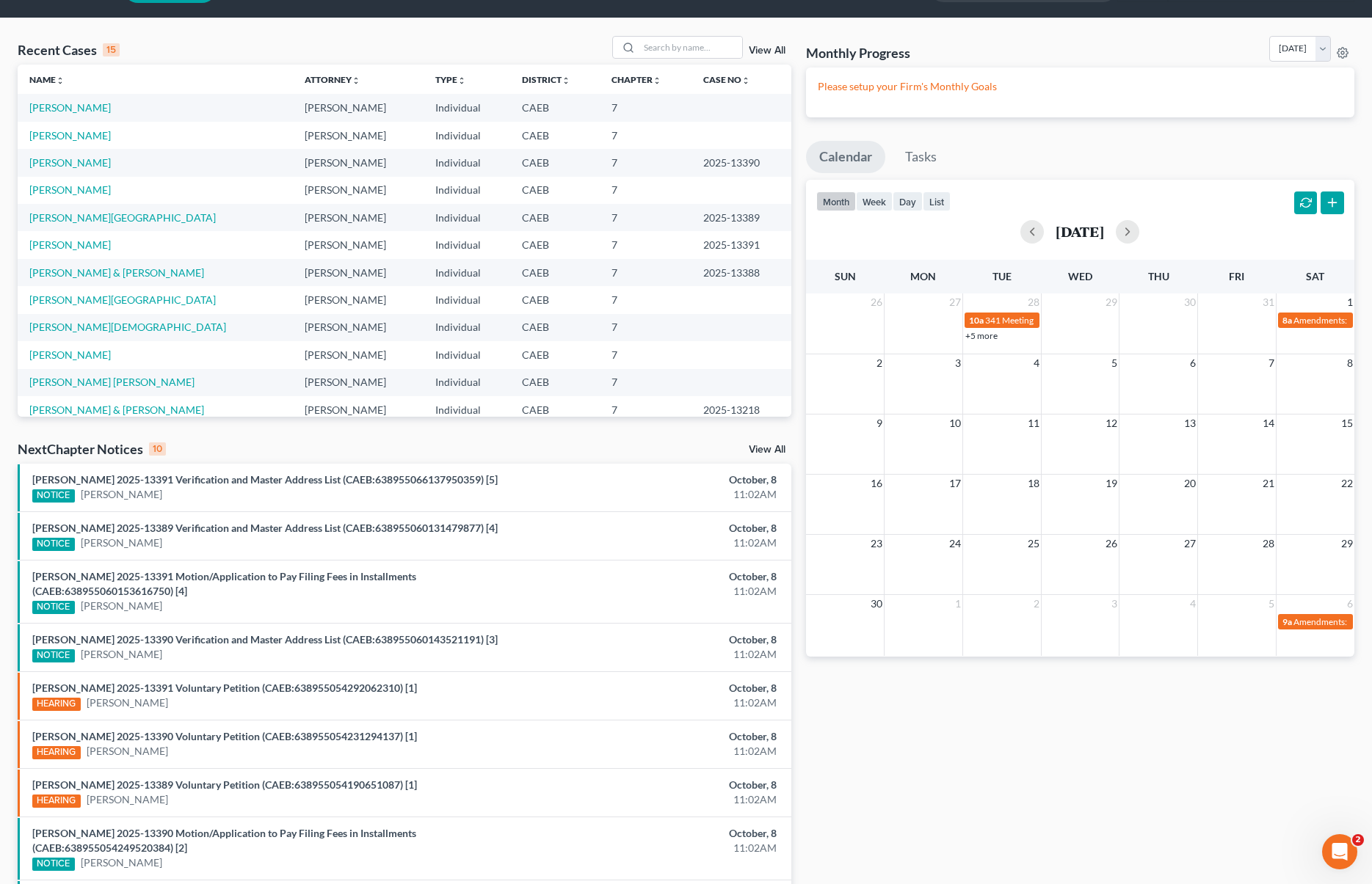
scroll to position [0, 0]
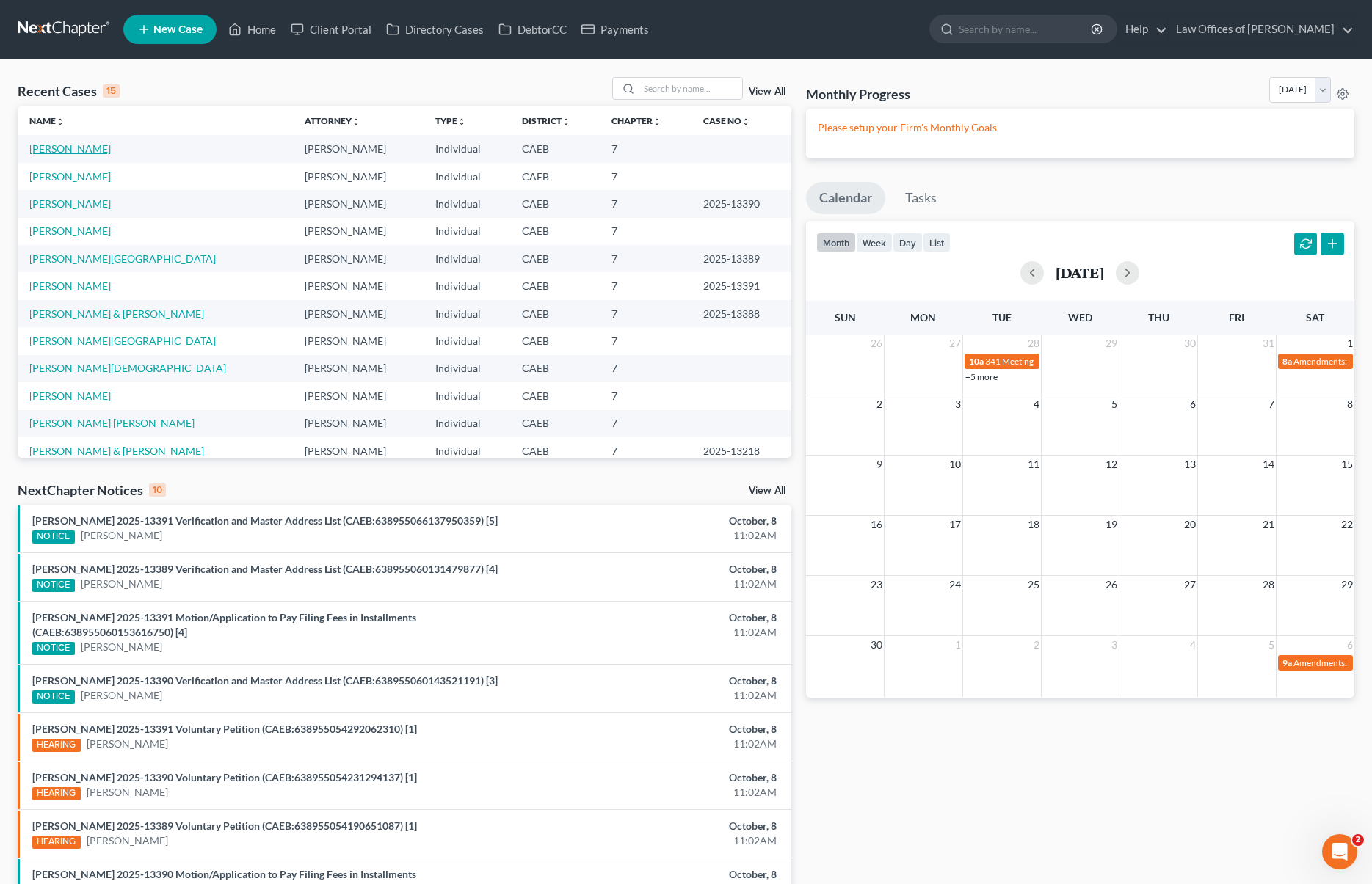
click at [93, 150] on link "Gargan, Melissa" at bounding box center [70, 149] width 81 height 13
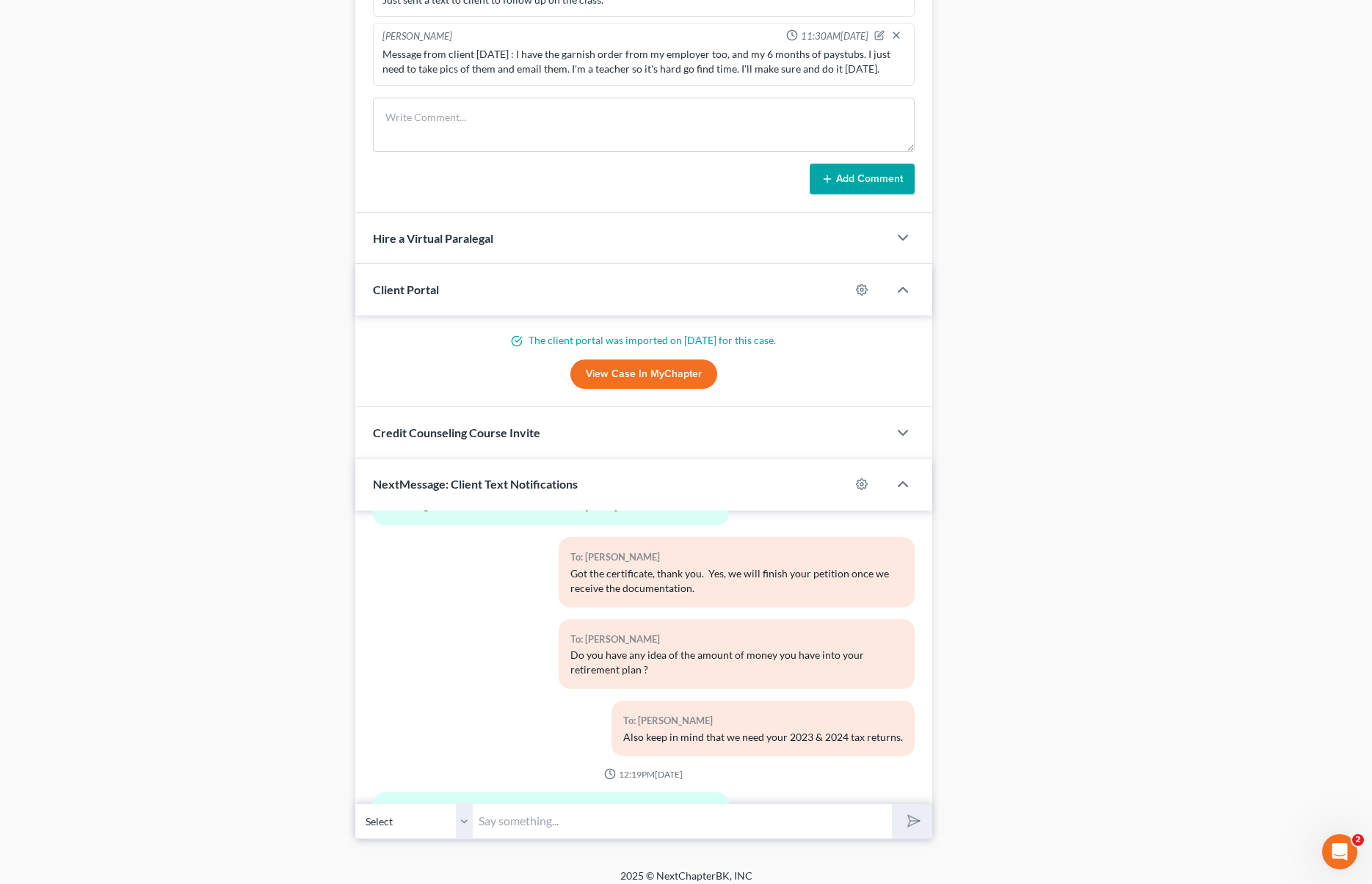
scroll to position [1132, 0]
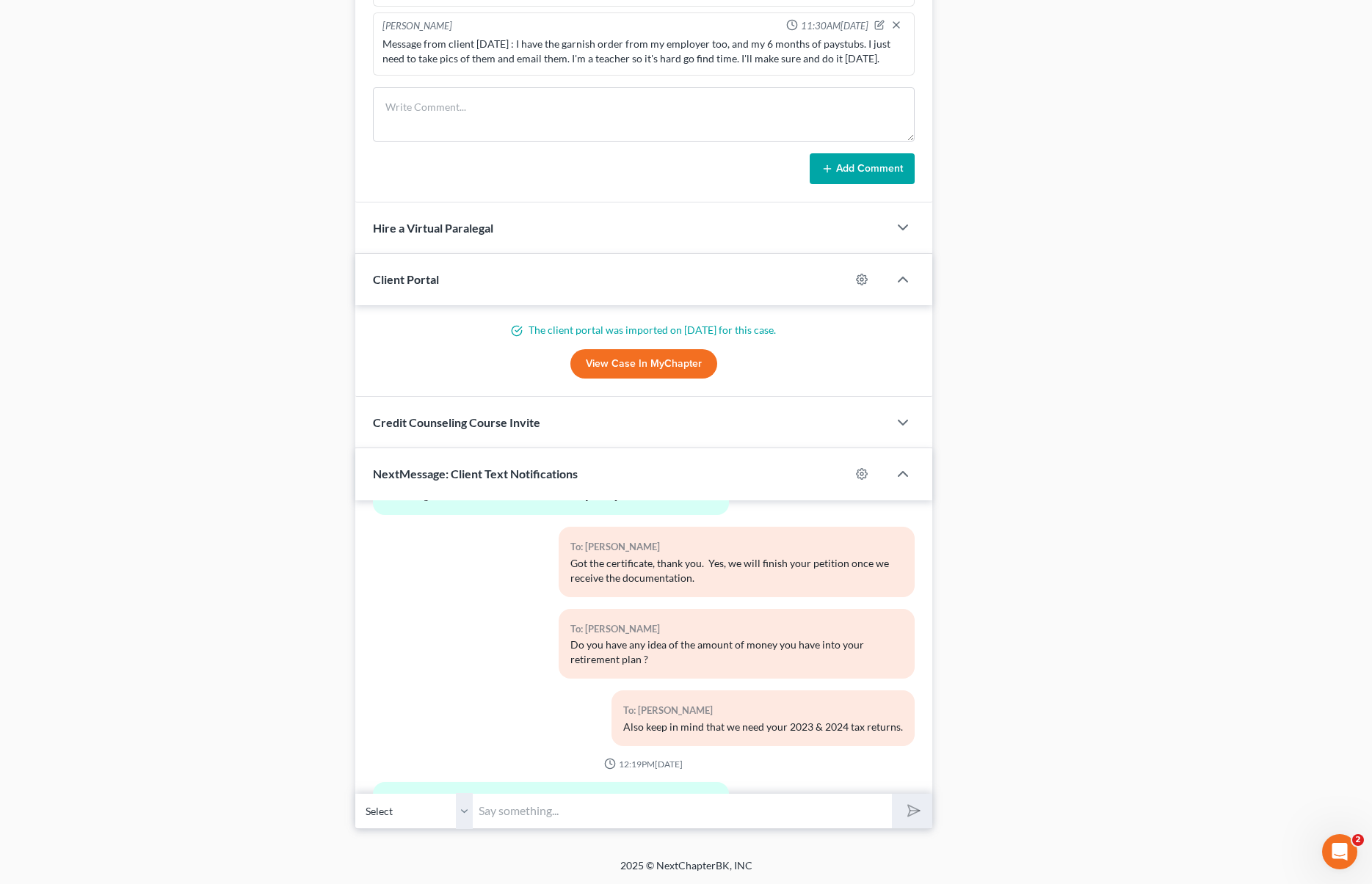
drag, startPoint x: 533, startPoint y: 821, endPoint x: 548, endPoint y: 806, distance: 21.2
click at [533, 821] on input "text" at bounding box center [681, 811] width 418 height 36
click at [515, 812] on input "text" at bounding box center [681, 811] width 418 height 36
drag, startPoint x: 495, startPoint y: 776, endPoint x: 503, endPoint y: 791, distance: 17.0
click at [495, 776] on div "03:54PM, 11/15/2023 To: Melissa Gargan Law Office of Scott Bell looks forward t…" at bounding box center [643, 647] width 577 height 294
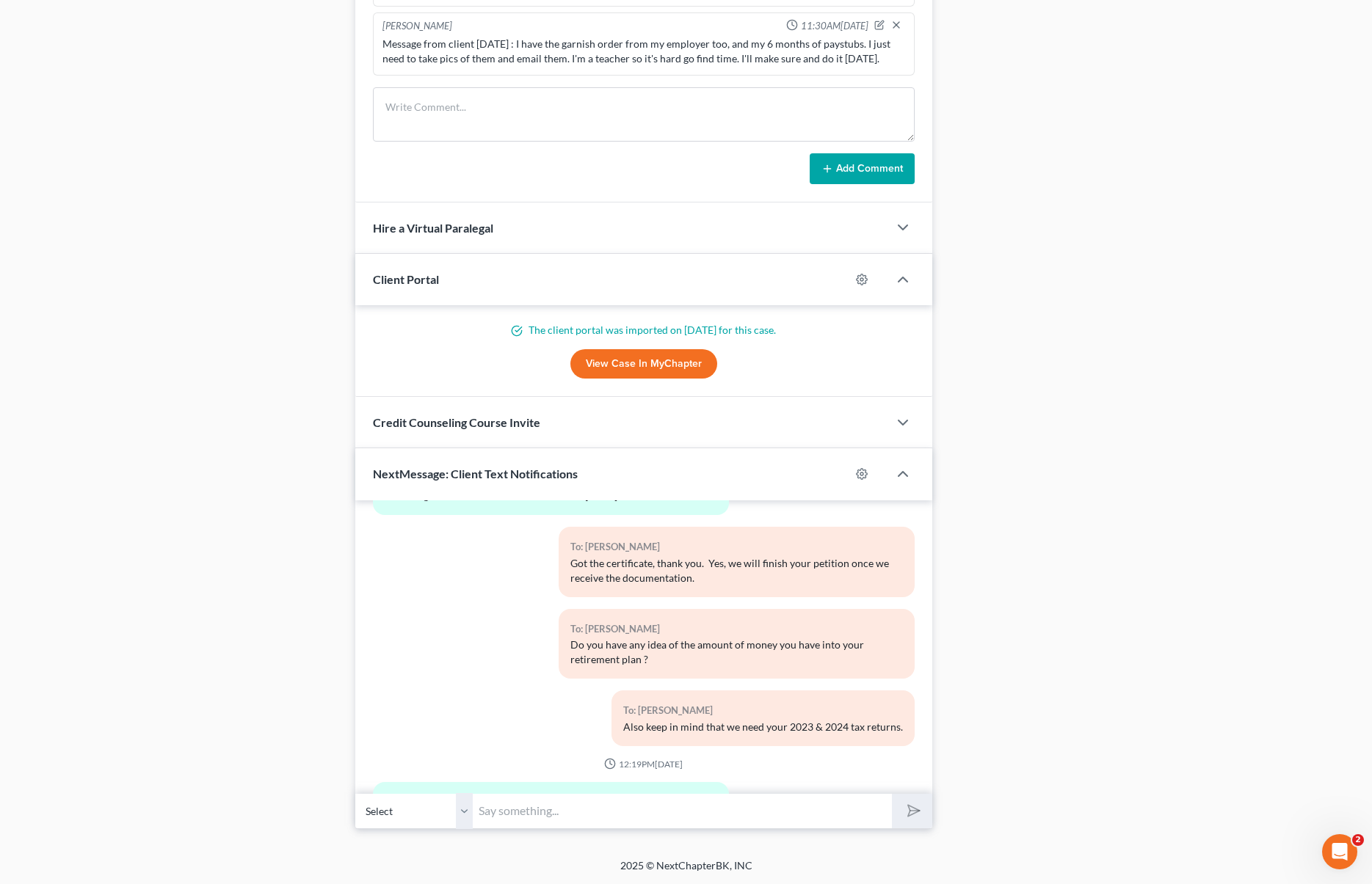
click at [520, 814] on input "text" at bounding box center [681, 811] width 418 height 36
type input "No, we can fully exempt your retirement. For how long have you worked there ?"
click at [891, 794] on button "submit" at bounding box center [912, 812] width 40 height 35
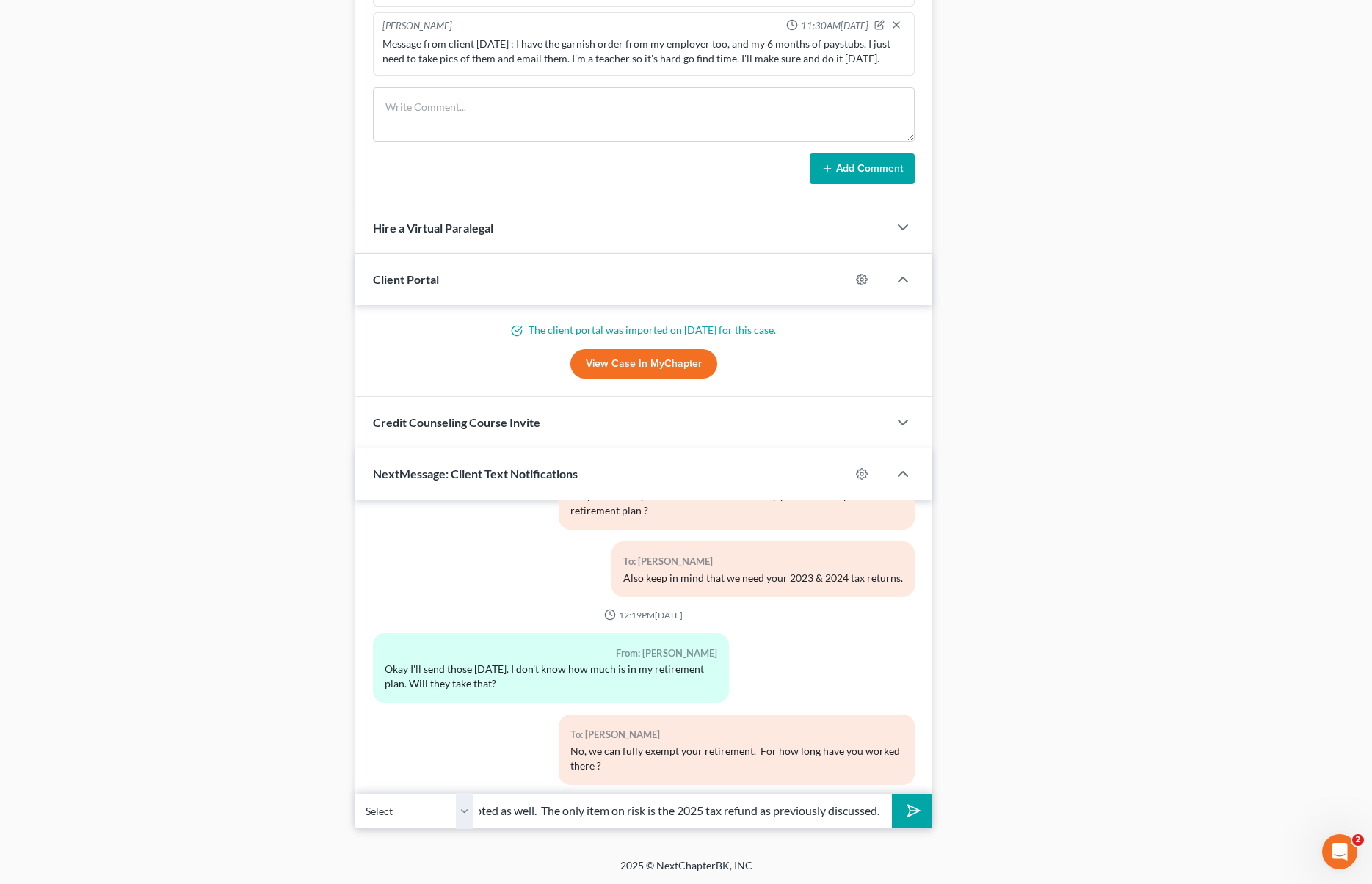
scroll to position [0, 238]
type input "No, the equity on your property is fully exempted as well. The only item on ris…"
click at [891, 794] on button "submit" at bounding box center [912, 812] width 40 height 35
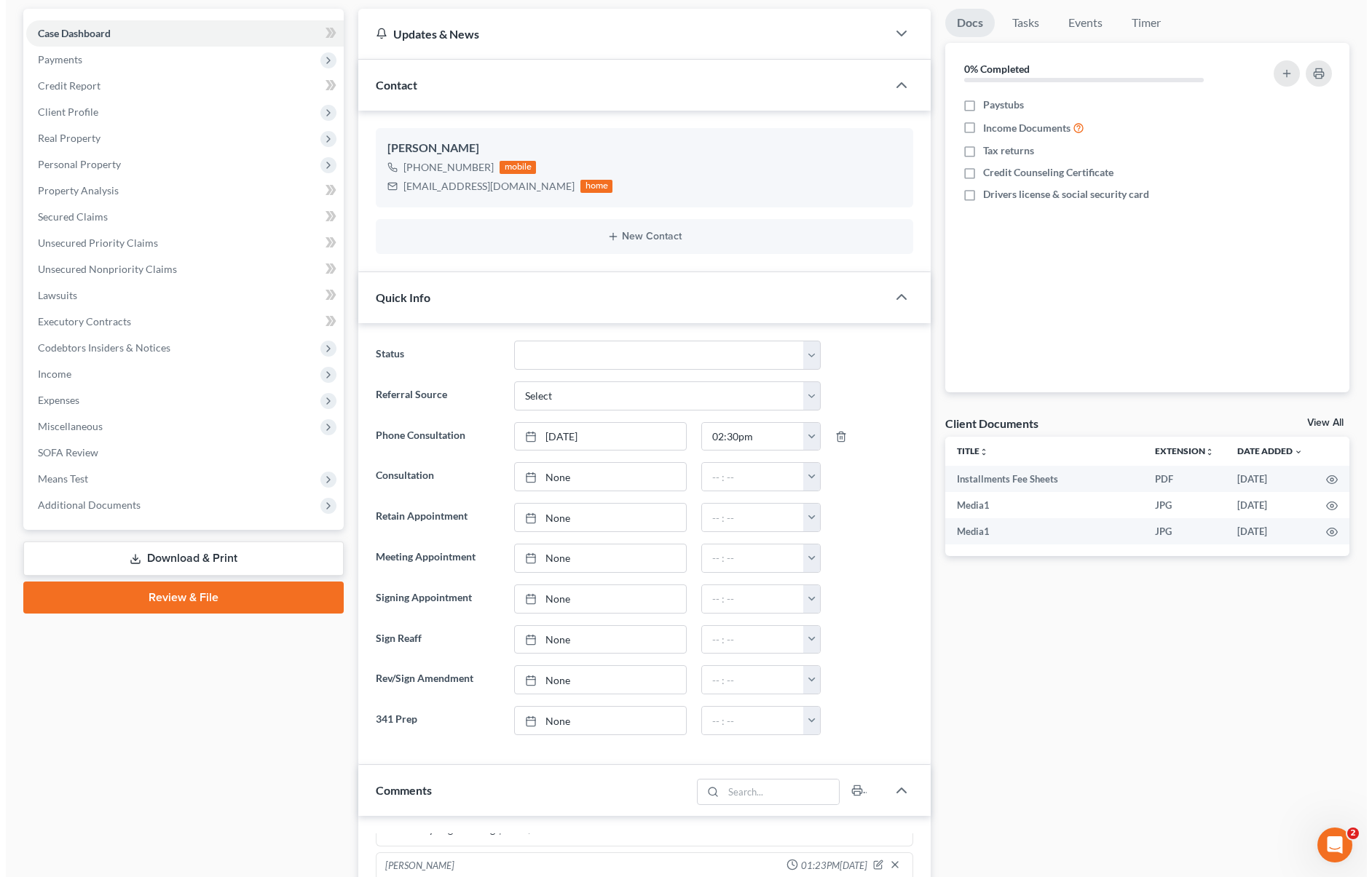
scroll to position [0, 0]
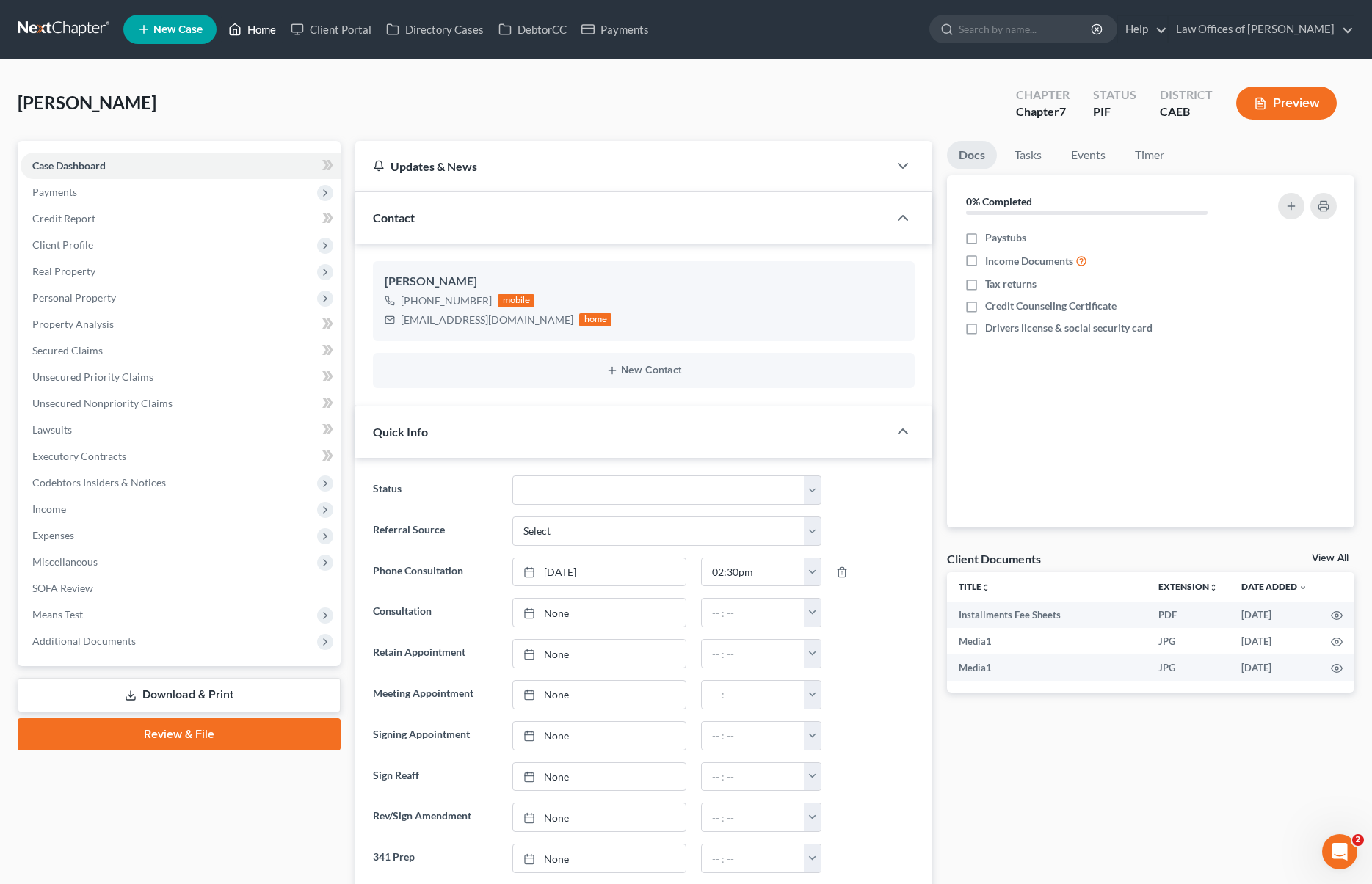
click at [261, 31] on link "Home" at bounding box center [252, 29] width 62 height 27
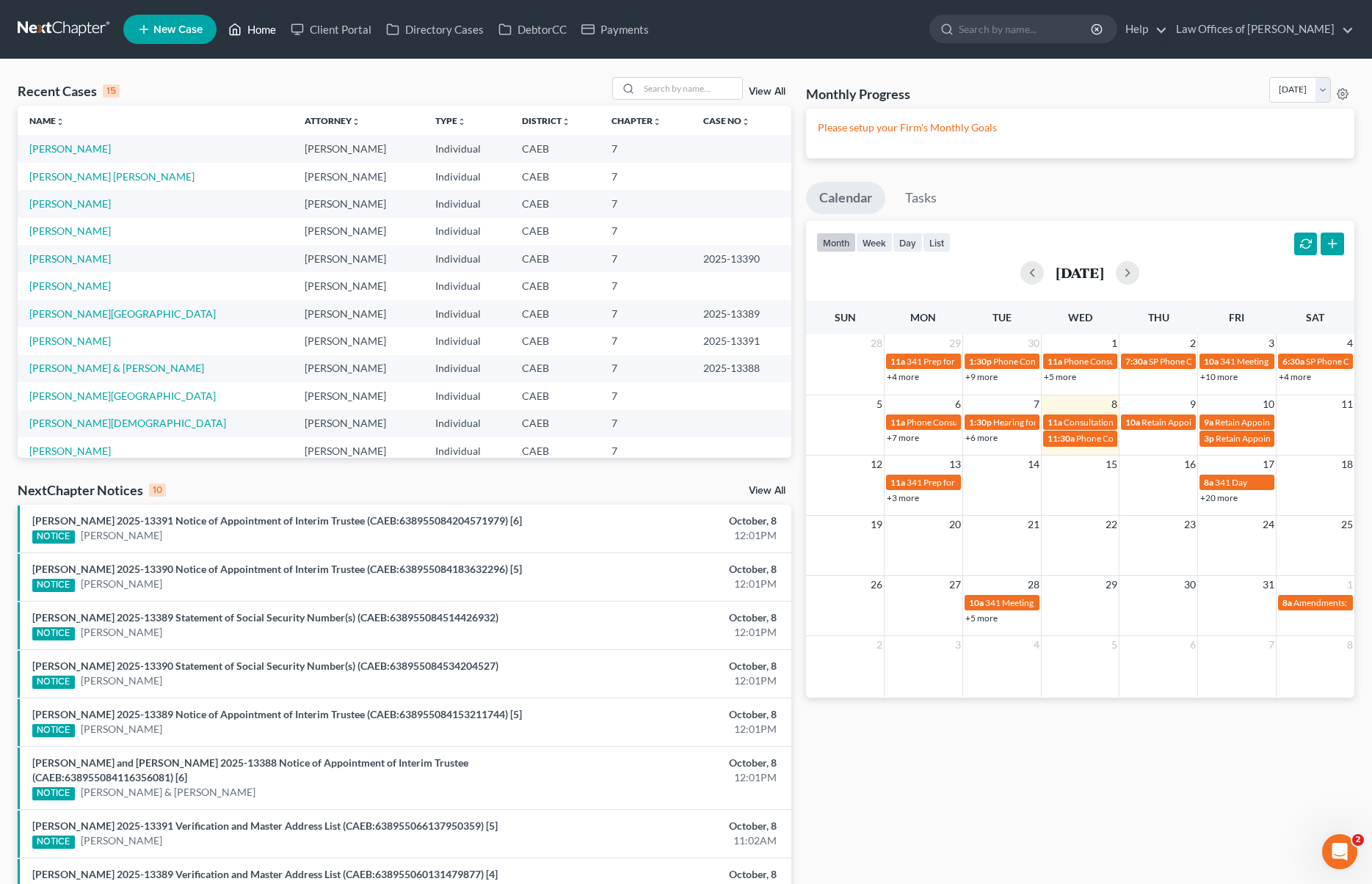
click at [1012, 534] on div "19 20 21 22 23 24 25" at bounding box center [1080, 525] width 548 height 20
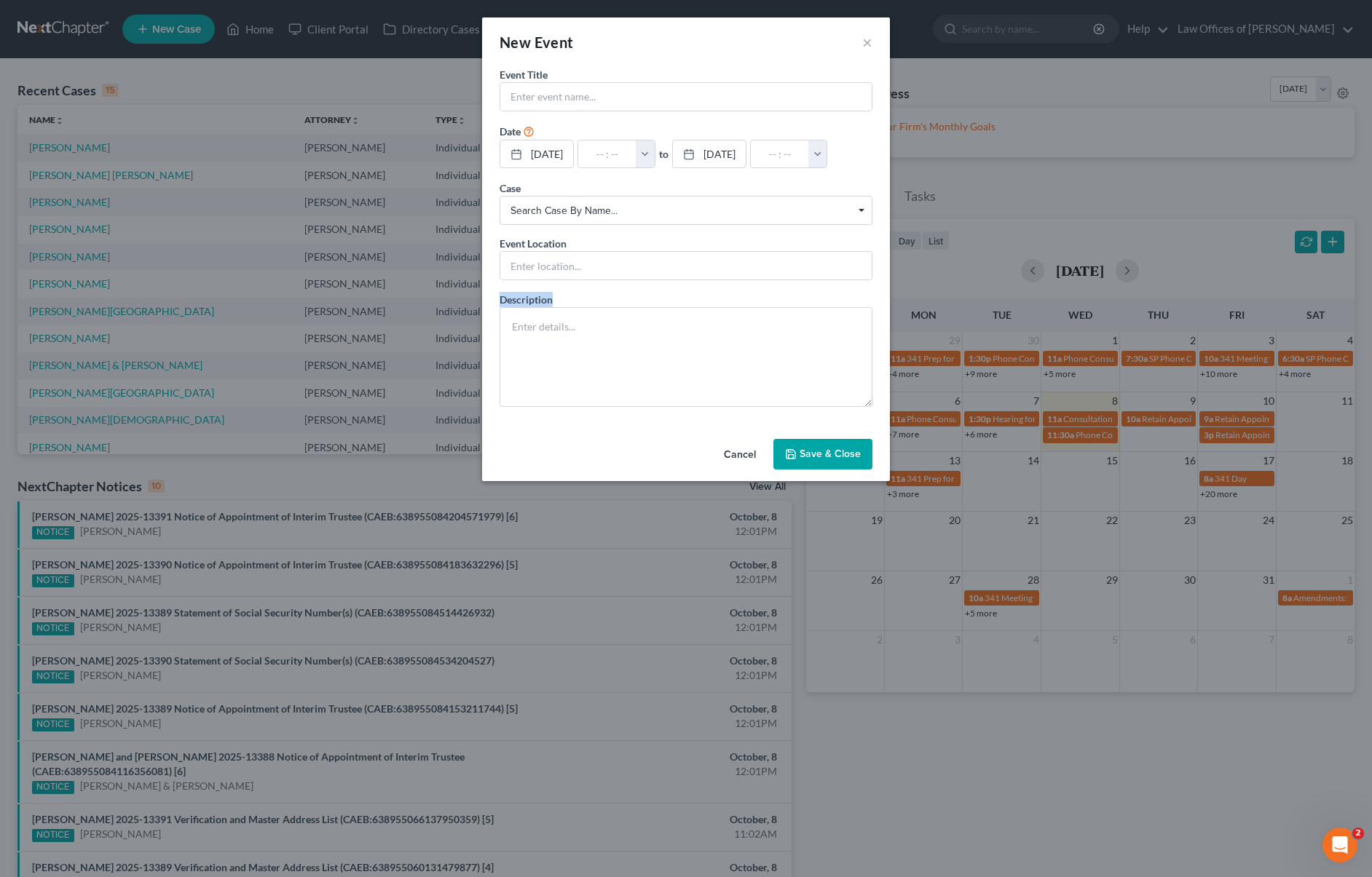
click at [1004, 529] on div "New Event × Event Title * Date 10/21/2025 close Date 10/21/2025 Time 12:00 AM c…" at bounding box center [686, 438] width 1372 height 877
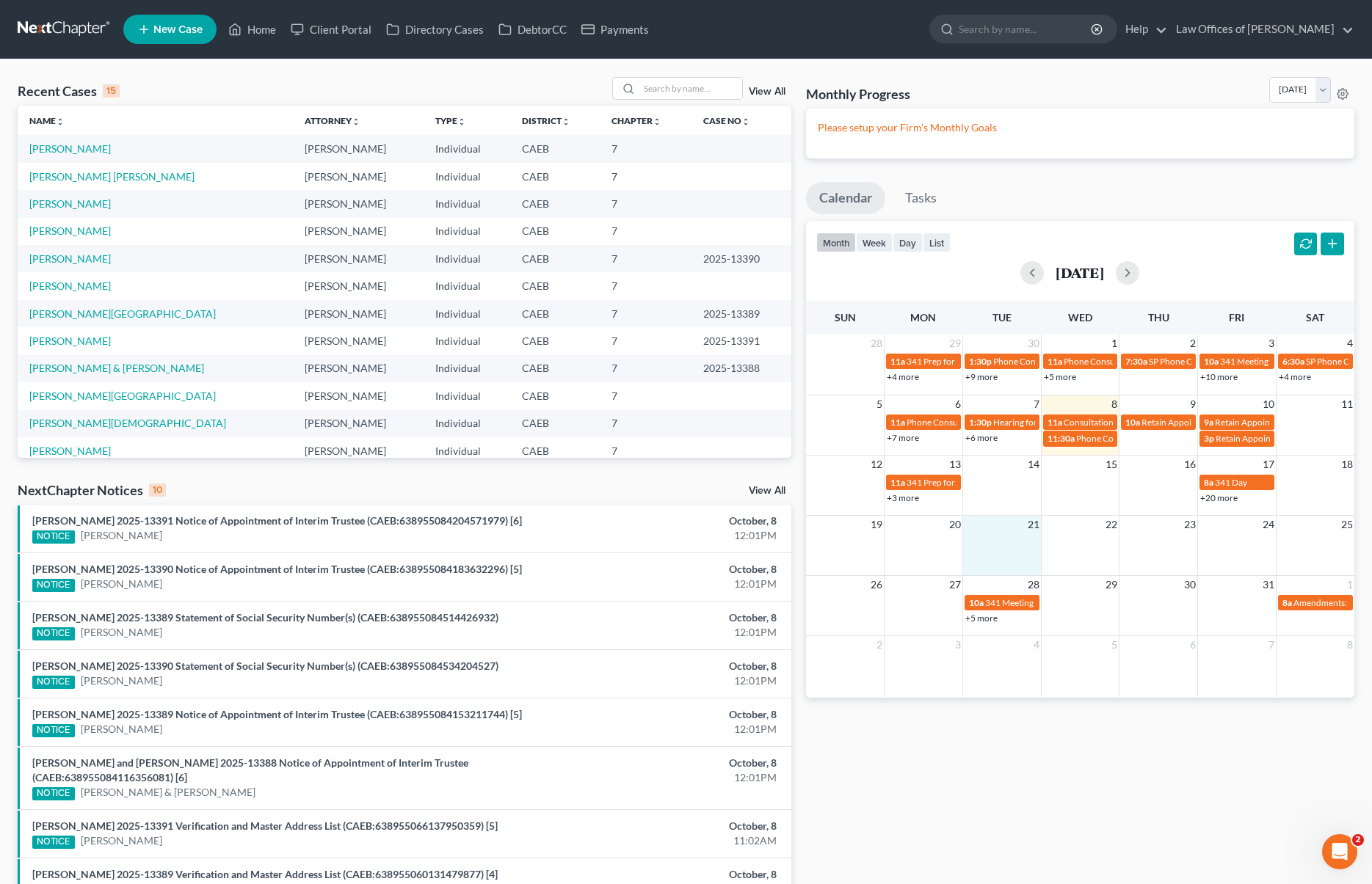
click at [1012, 534] on div "19 20 21 22 23 24 25" at bounding box center [1080, 525] width 548 height 20
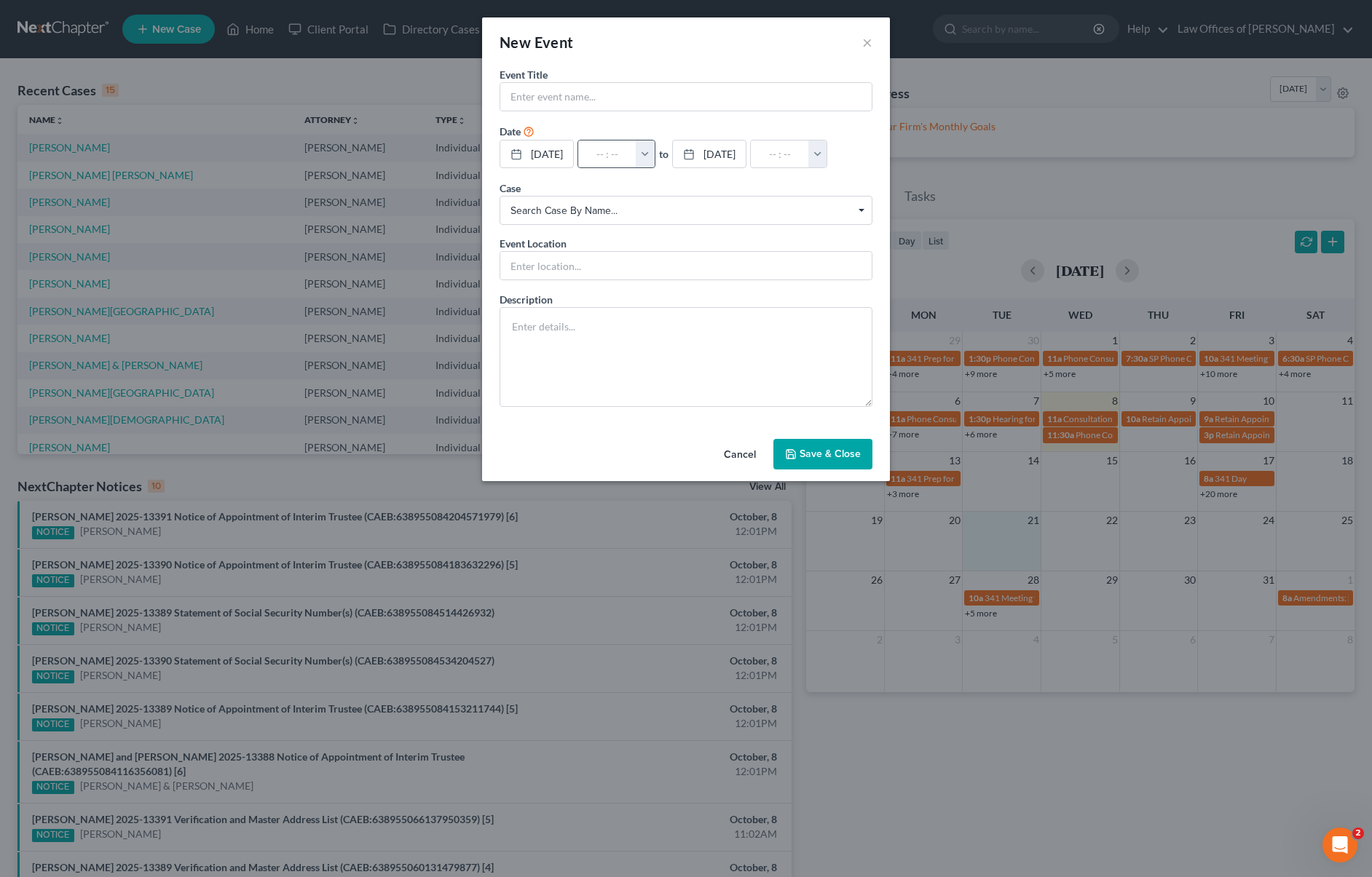
click at [655, 156] on button "button" at bounding box center [645, 154] width 19 height 27
click at [701, 222] on link "8:00am" at bounding box center [676, 223] width 82 height 25
type input "8:00am"
type input "09:00am"
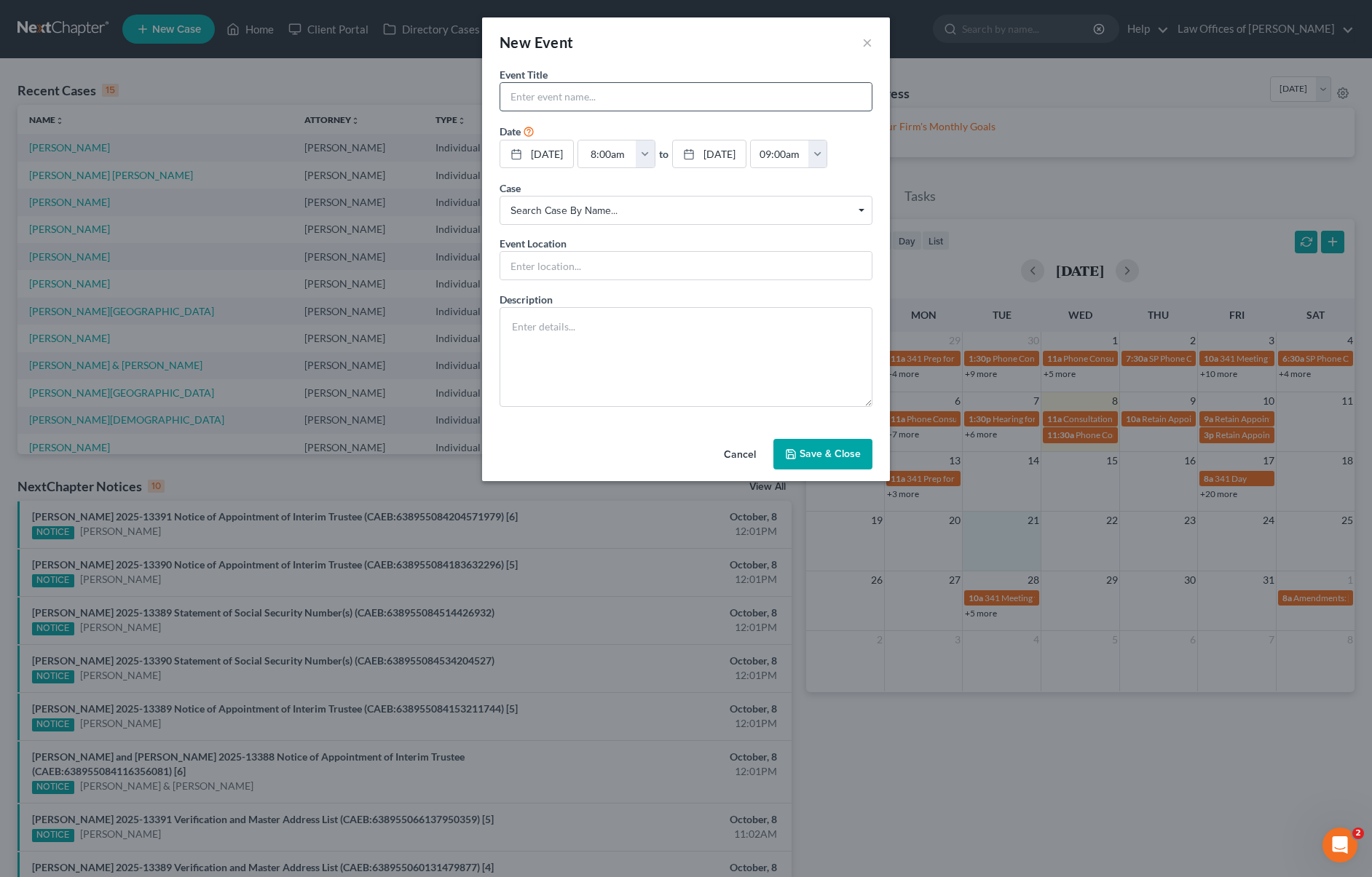
click at [553, 102] on input "text" at bounding box center [686, 96] width 371 height 27
type input "L"
click at [808, 168] on button "button" at bounding box center [817, 154] width 19 height 27
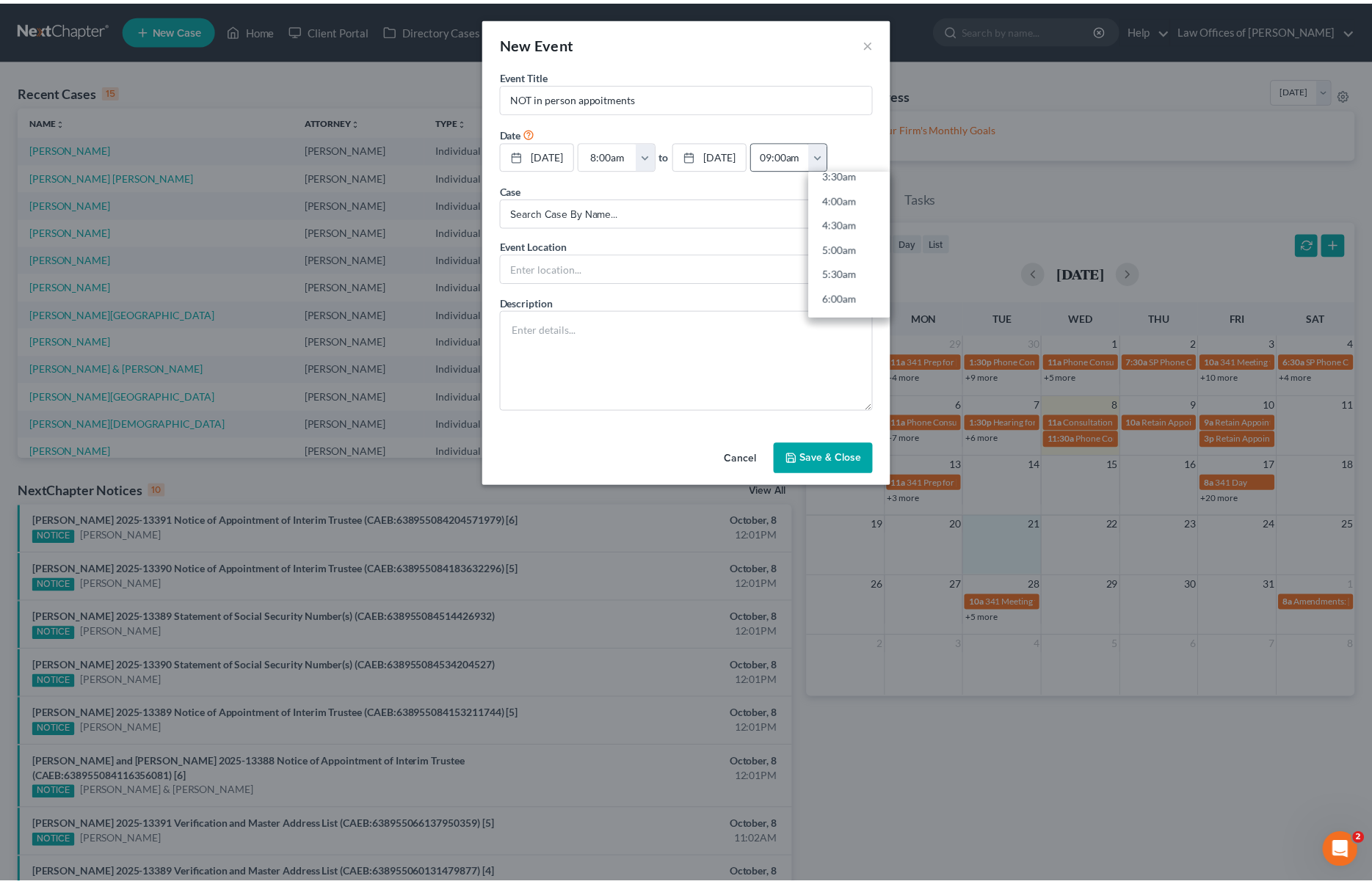
scroll to position [195, 0]
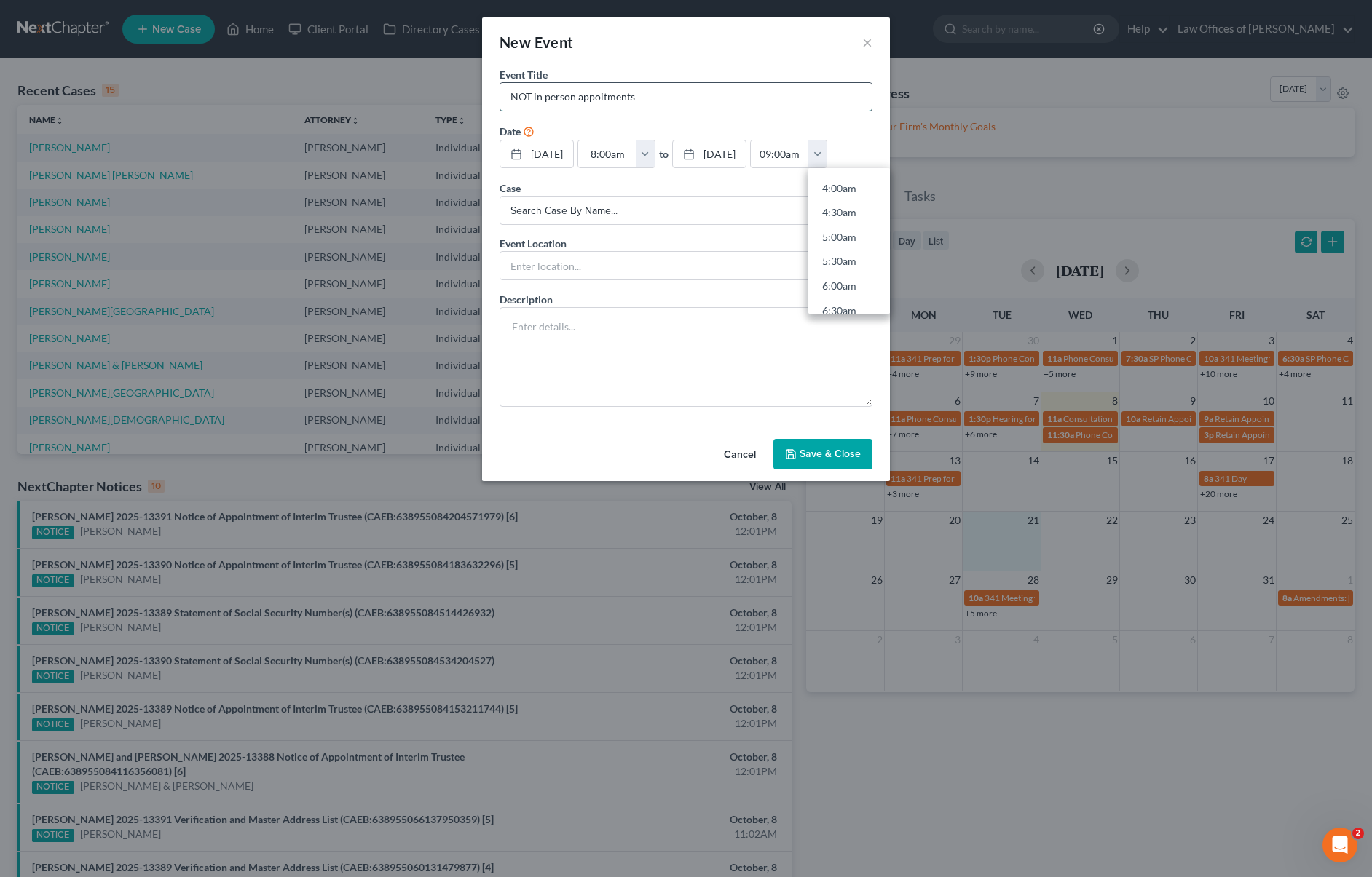
click at [648, 102] on input "NOT in person appoitments" at bounding box center [686, 96] width 371 height 27
drag, startPoint x: 513, startPoint y: 97, endPoint x: 619, endPoint y: 108, distance: 106.6
click at [619, 108] on input "NOT in person appointments" at bounding box center [686, 96] width 371 height 27
type input "NOT in person appointments"
click at [836, 469] on button "Save & Close" at bounding box center [823, 455] width 99 height 31
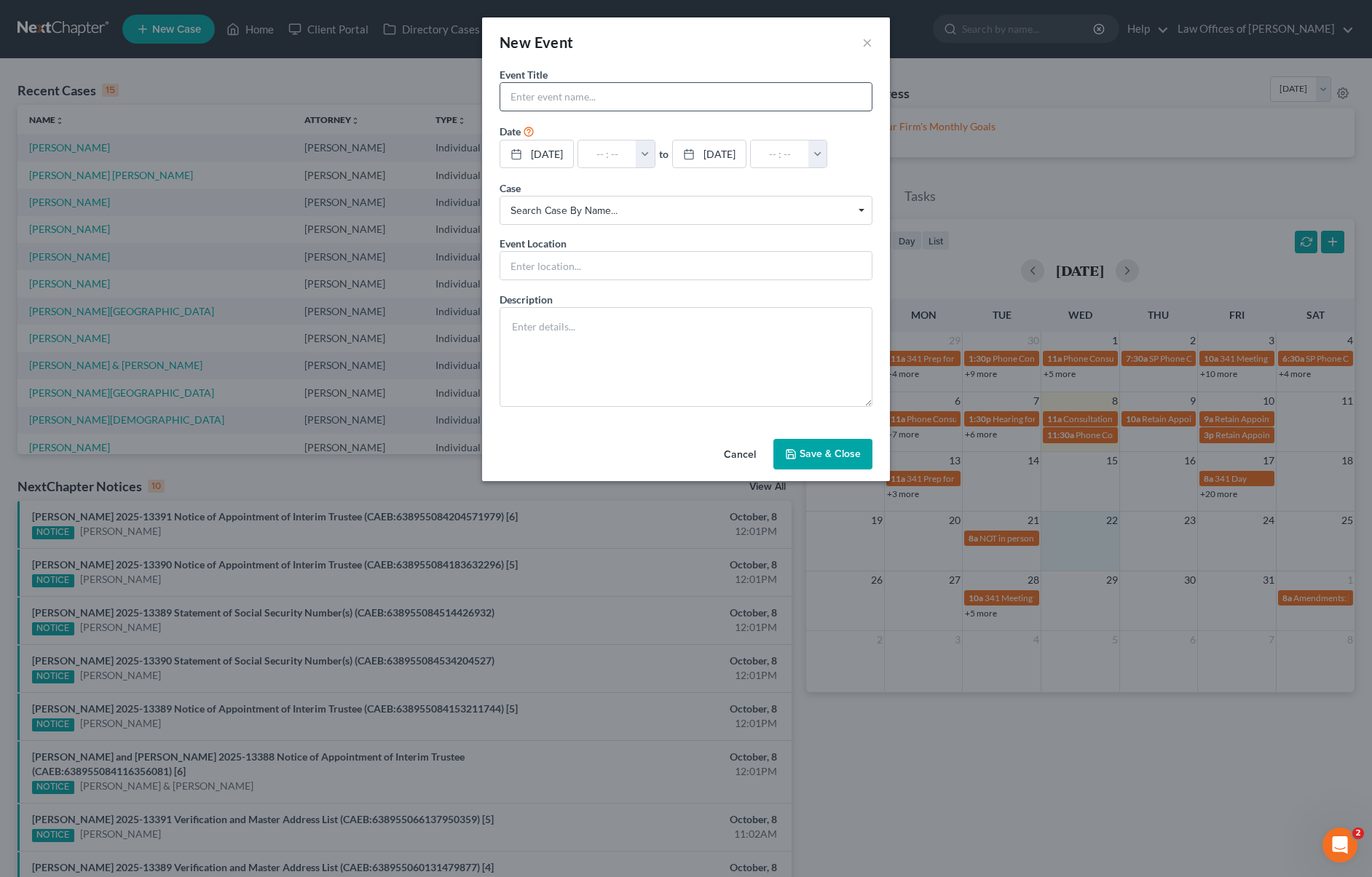
paste input "NOT in person appointments"
type input "NOT in person appointments"
click at [637, 153] on input "text" at bounding box center [607, 154] width 58 height 27
type input "8"
type input "01:00am"
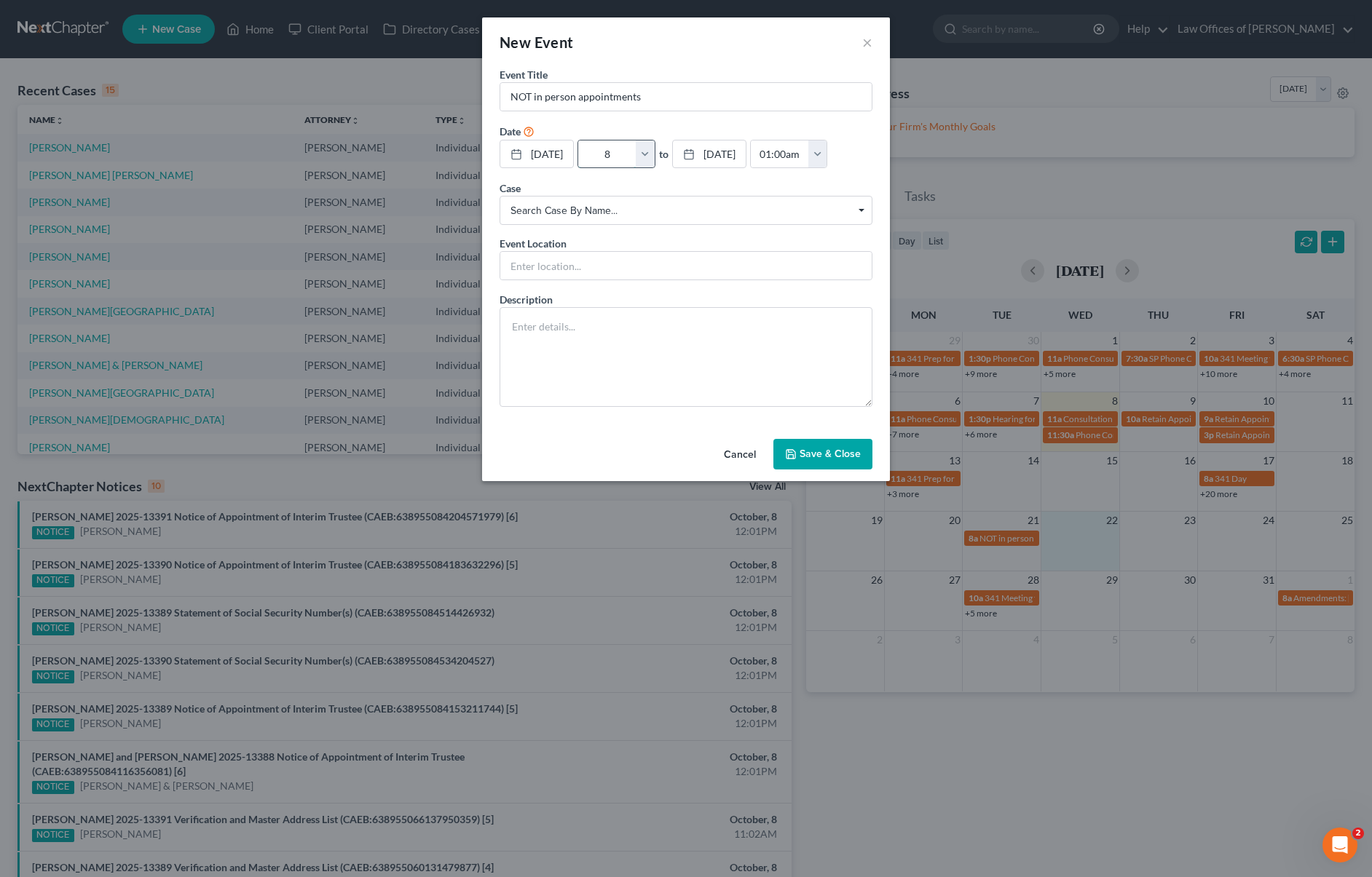
type input "8:"
type input "09:00am"
type input "8:0"
type input "01:00am"
type input "8:00"
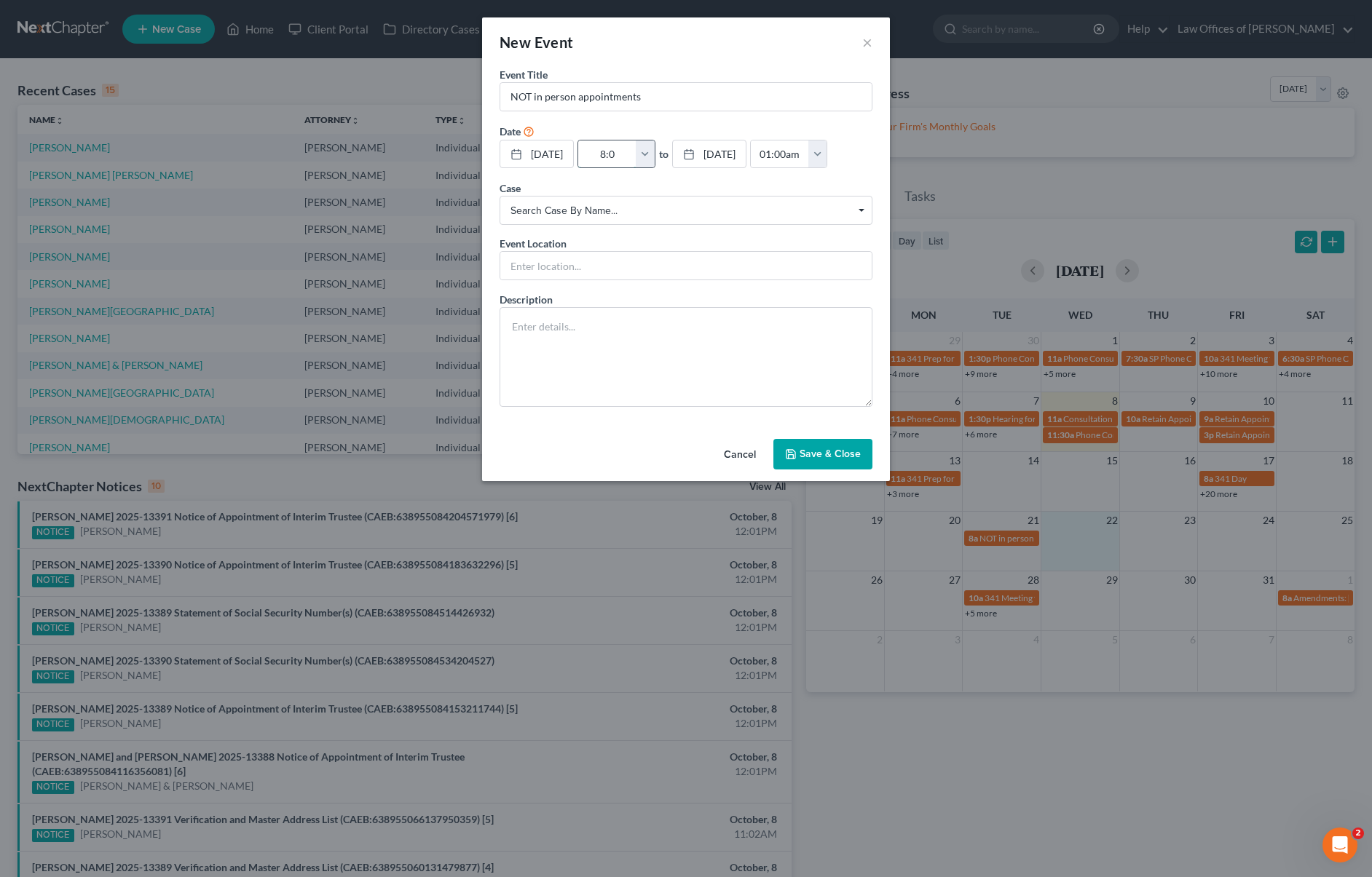
type input "09:00am"
type input "8:00A"
type input "01:00am"
type input "8:00AM"
type input "09:00am"
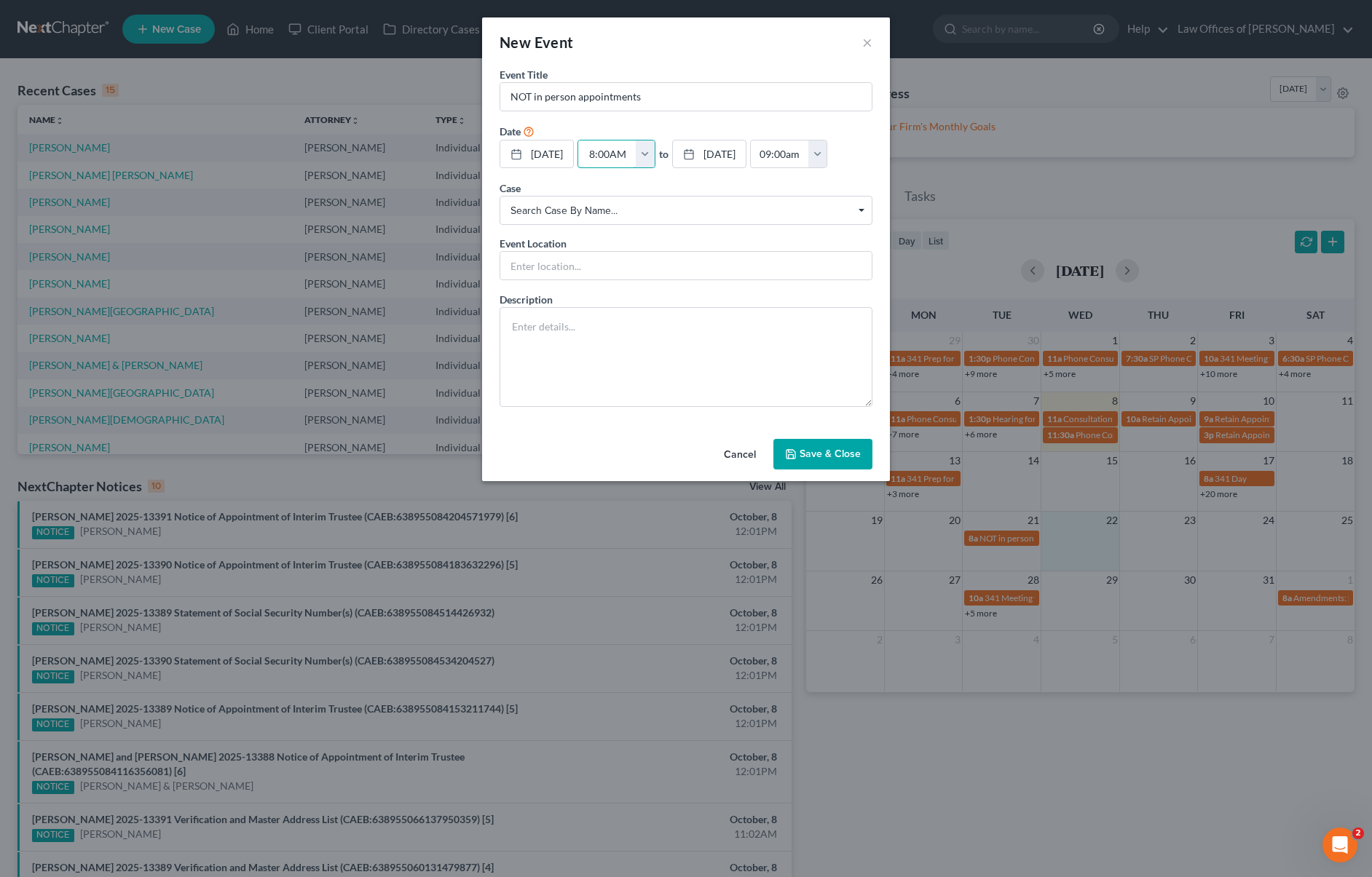
type input "8:00AM"
click at [822, 469] on button "Save & Close" at bounding box center [823, 455] width 99 height 31
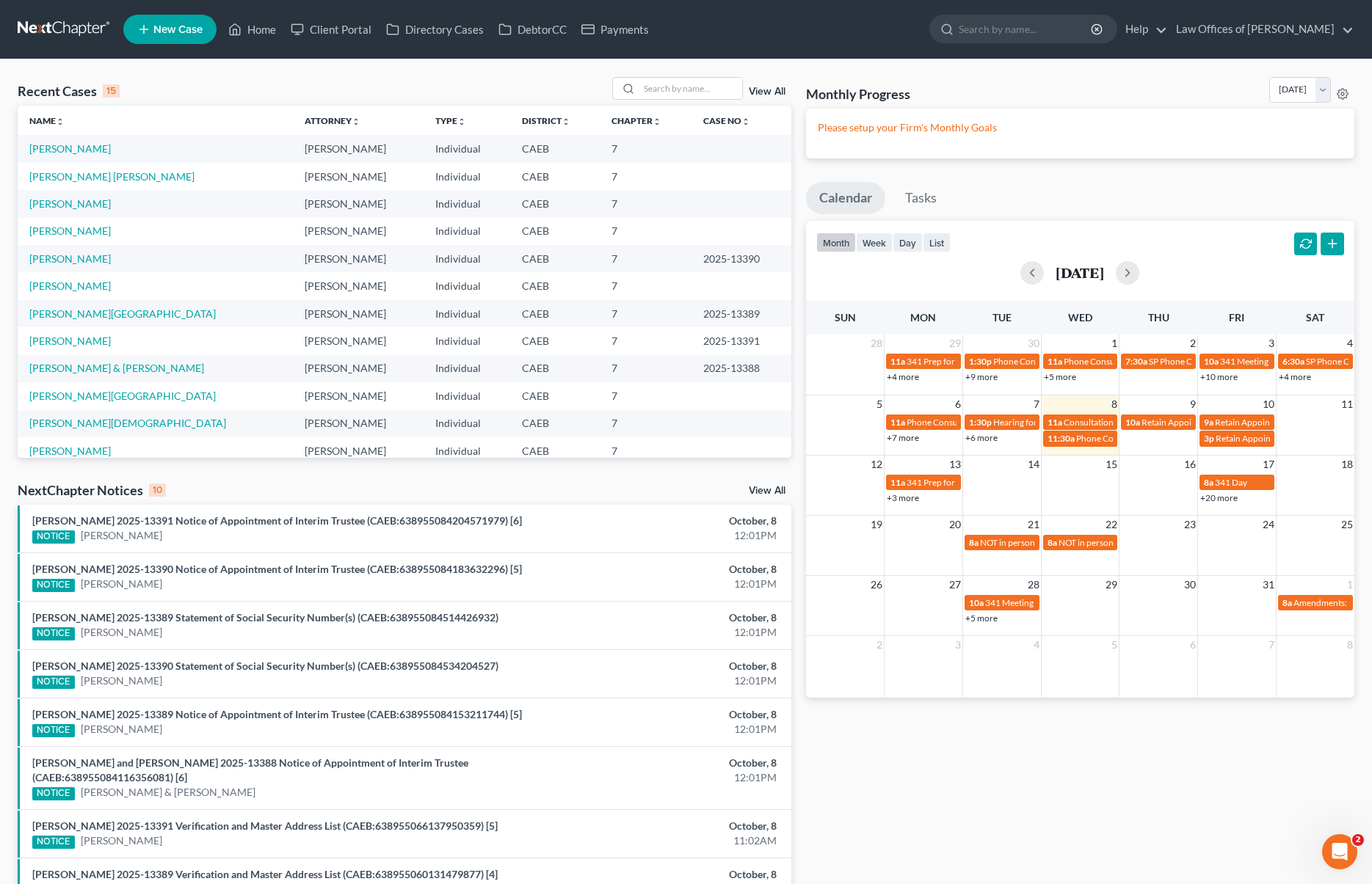
click at [984, 620] on link "+5 more" at bounding box center [981, 619] width 32 height 11
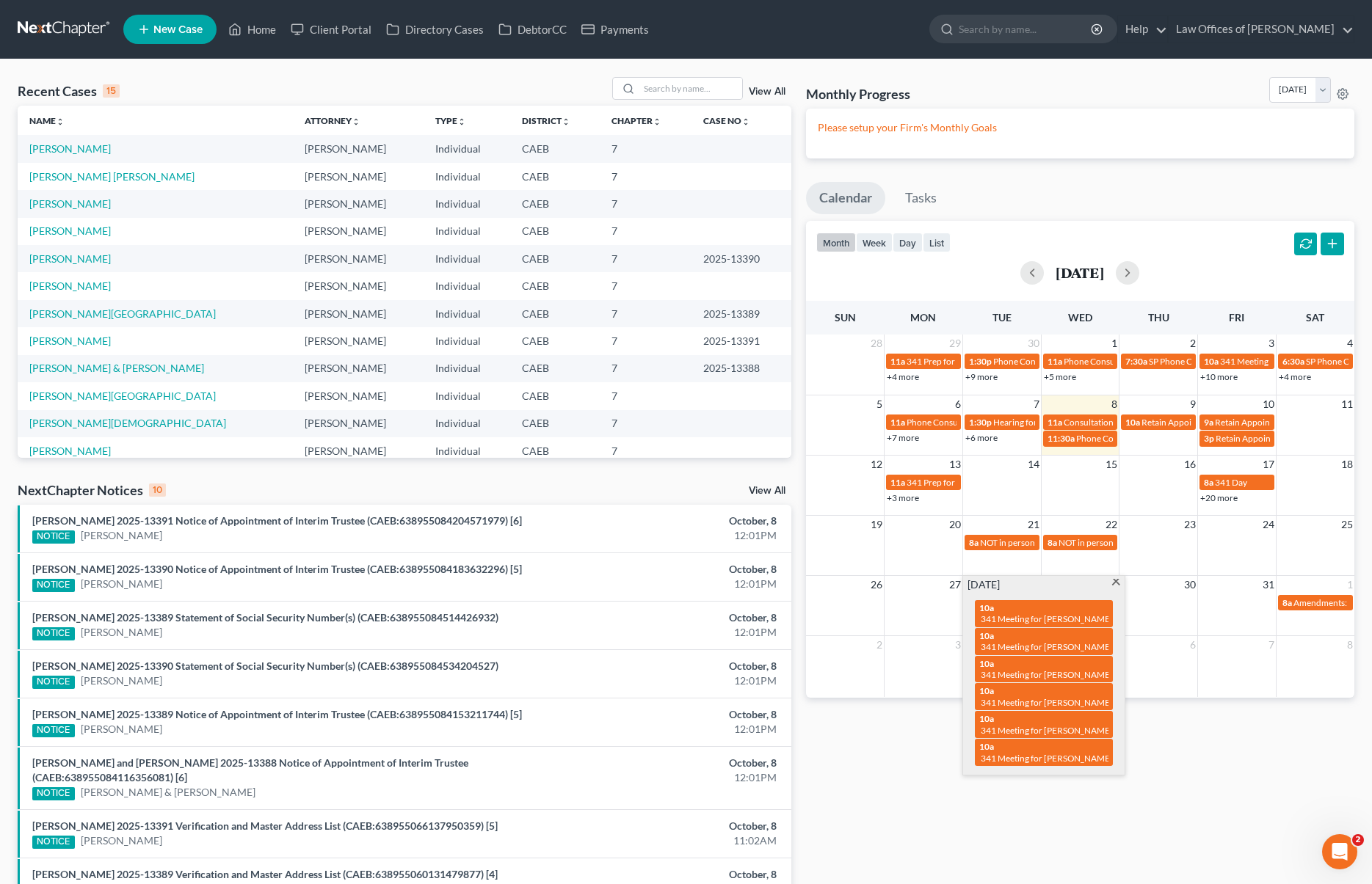
click at [1114, 580] on span at bounding box center [1116, 584] width 11 height 9
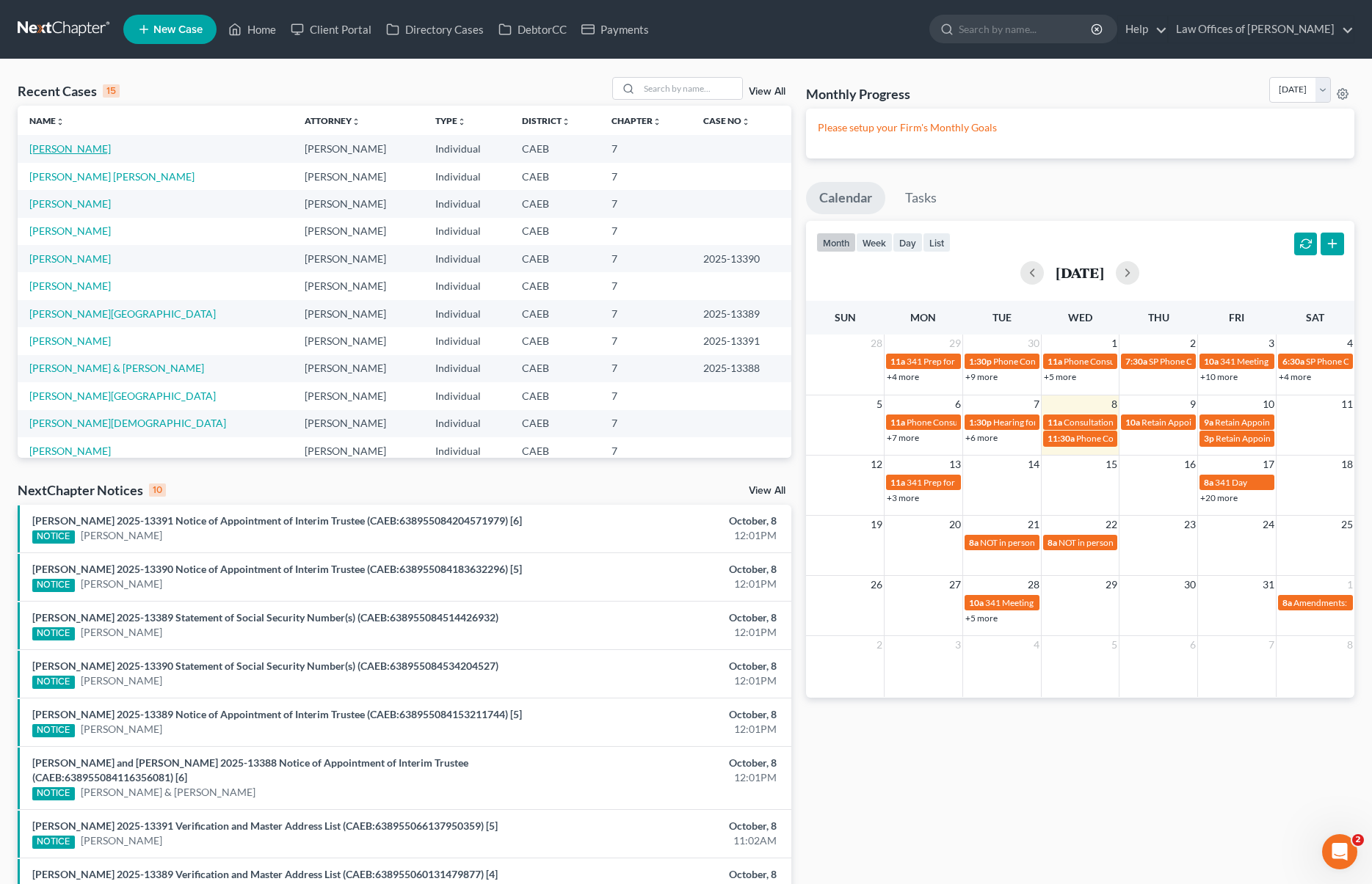
click at [80, 148] on link "Gargan, Melissa" at bounding box center [70, 149] width 81 height 13
select select "11"
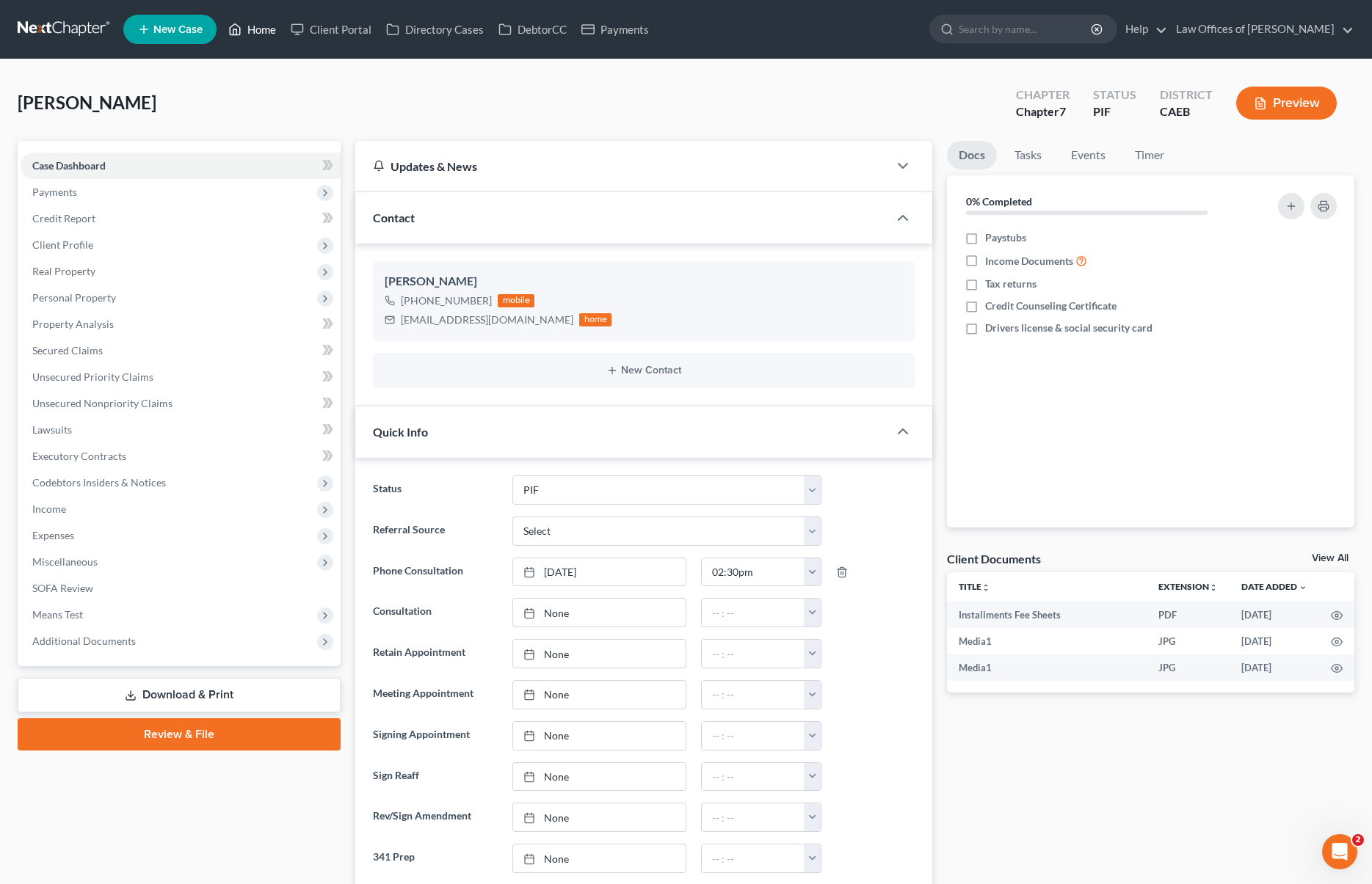
click at [275, 28] on link "Home" at bounding box center [252, 29] width 62 height 27
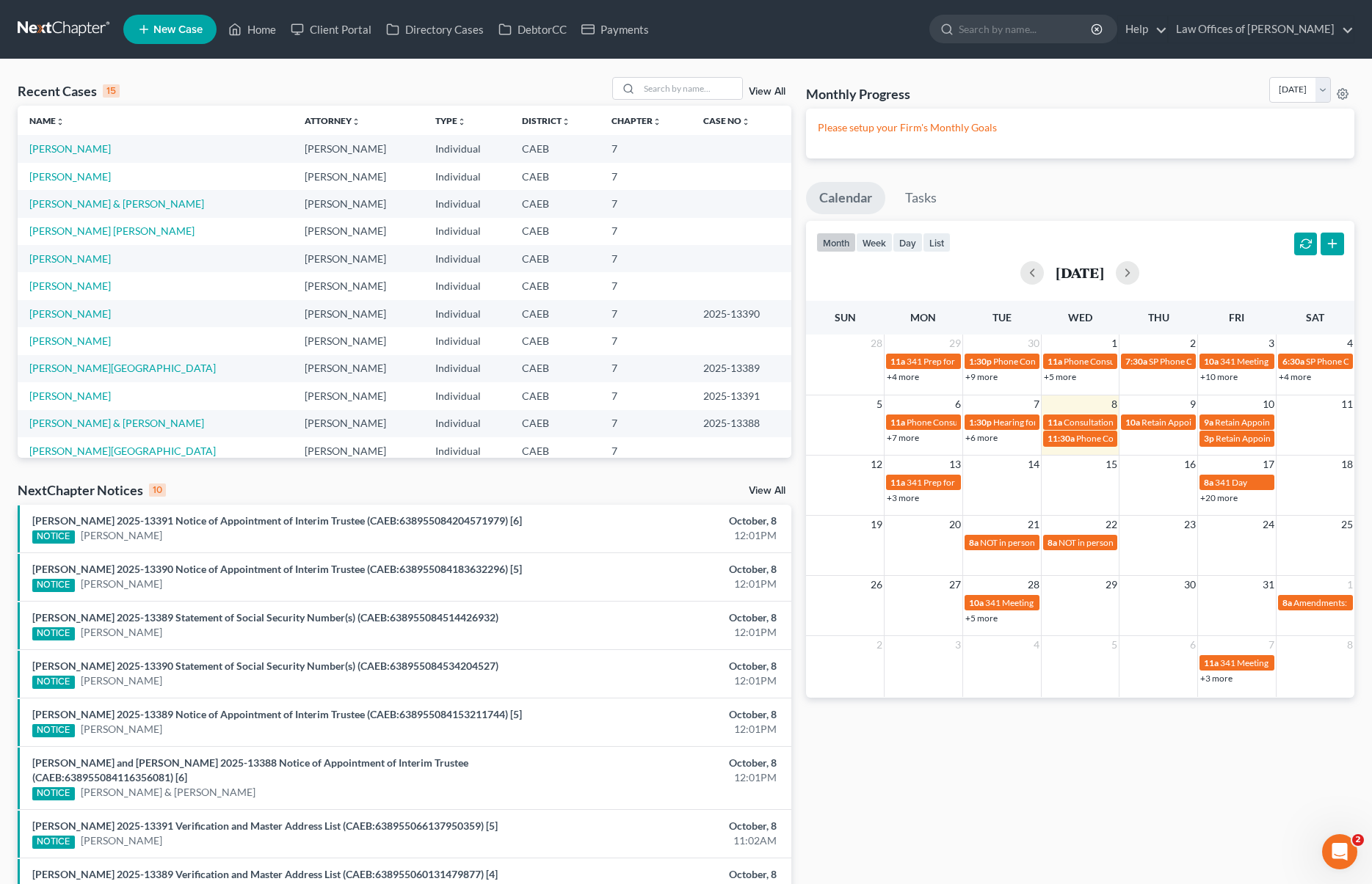
click at [895, 497] on link "+3 more" at bounding box center [902, 498] width 32 height 11
click at [663, 90] on input "search" at bounding box center [691, 88] width 103 height 21
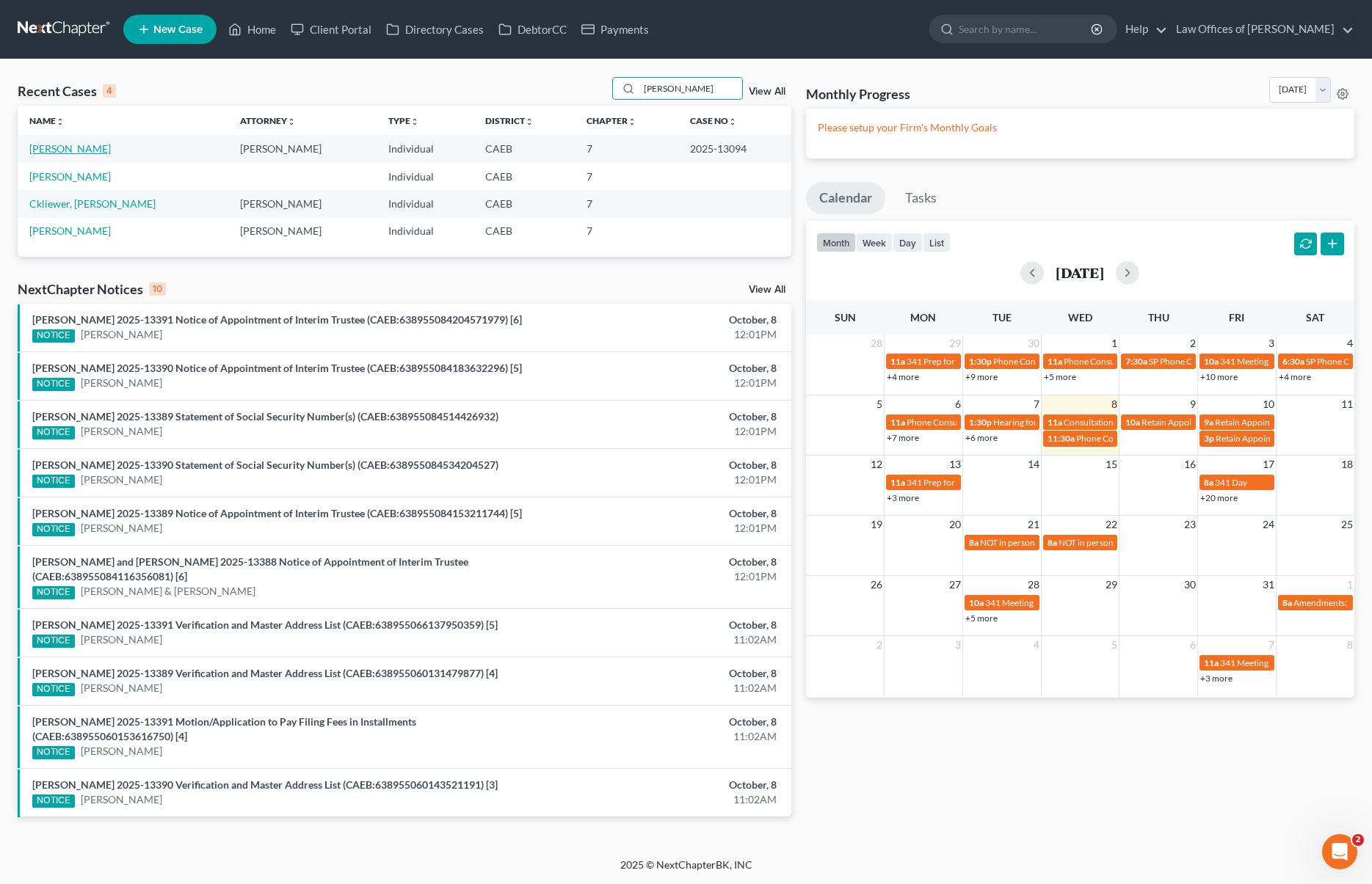
type input "zacha"
click at [80, 148] on link "Zacharewicz, Matthew" at bounding box center [70, 149] width 81 height 13
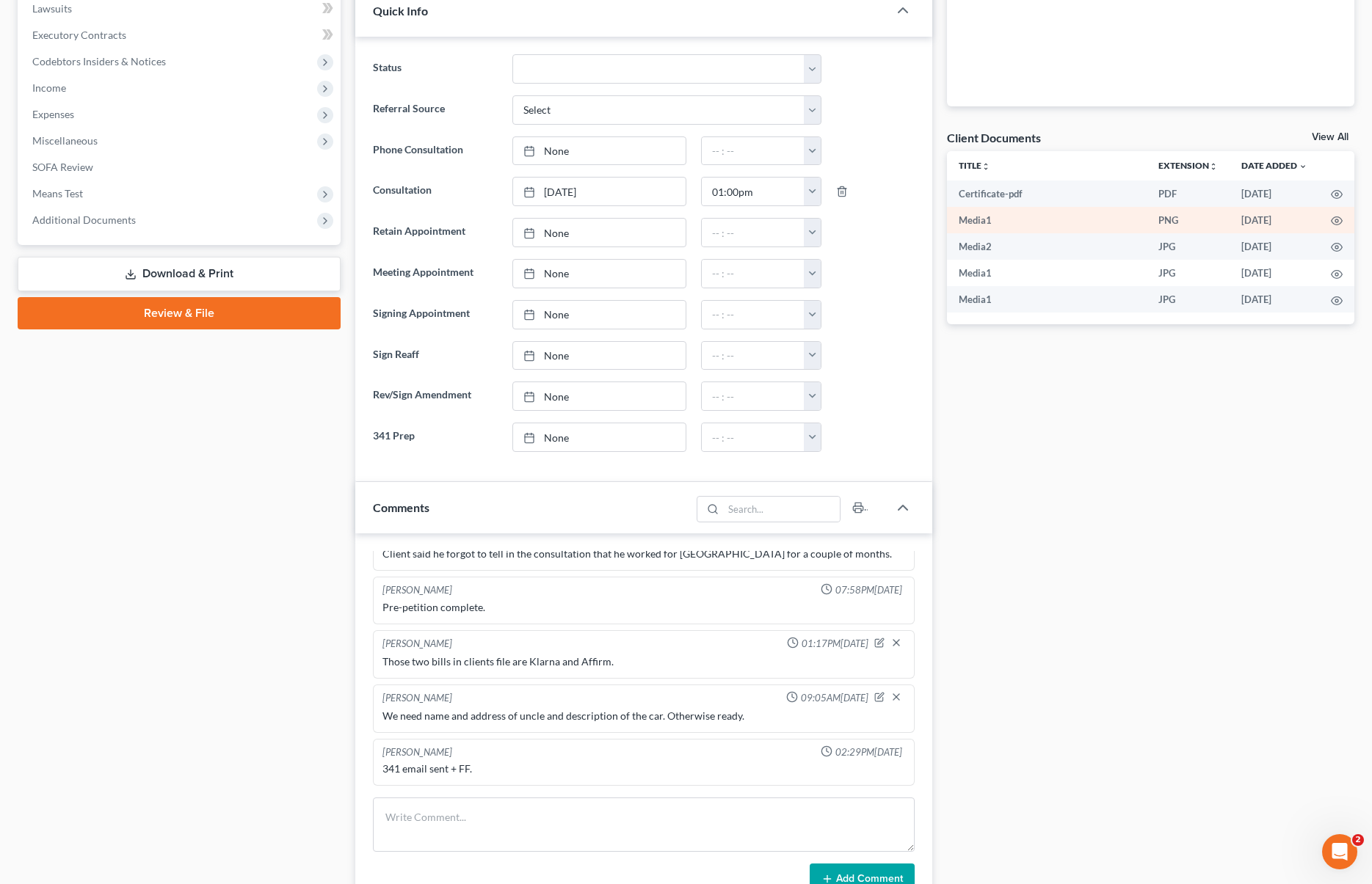
scroll to position [424, 0]
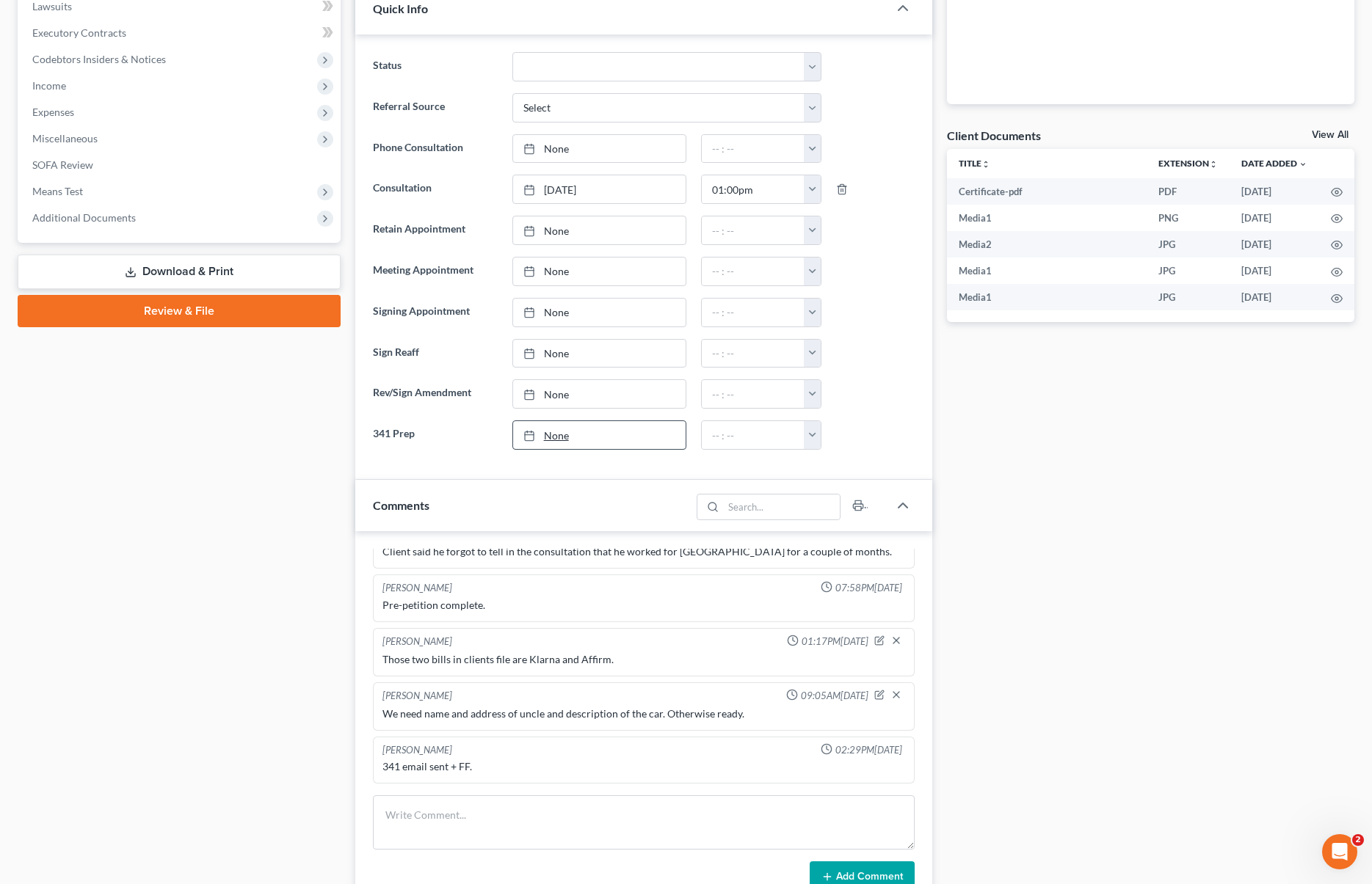
type input "[DATE]"
click at [558, 431] on link "None" at bounding box center [600, 435] width 173 height 27
click at [816, 432] on button "button" at bounding box center [812, 435] width 16 height 27
click at [850, 535] on link "2:00pm" at bounding box center [845, 540] width 82 height 25
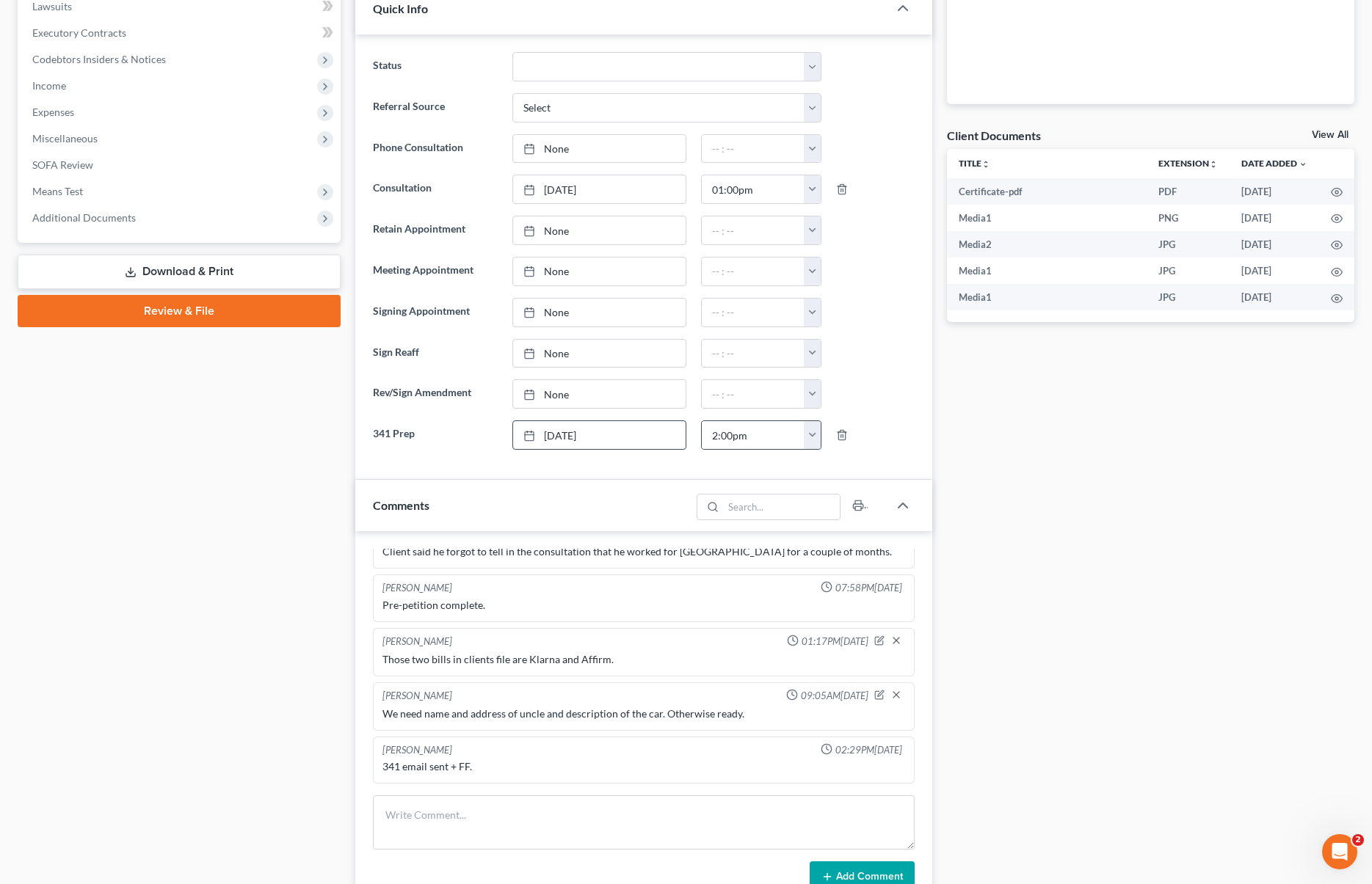
click at [813, 436] on button "button" at bounding box center [812, 435] width 16 height 27
click at [837, 491] on link "1:00pm" at bounding box center [845, 491] width 82 height 25
type input "1:00pm"
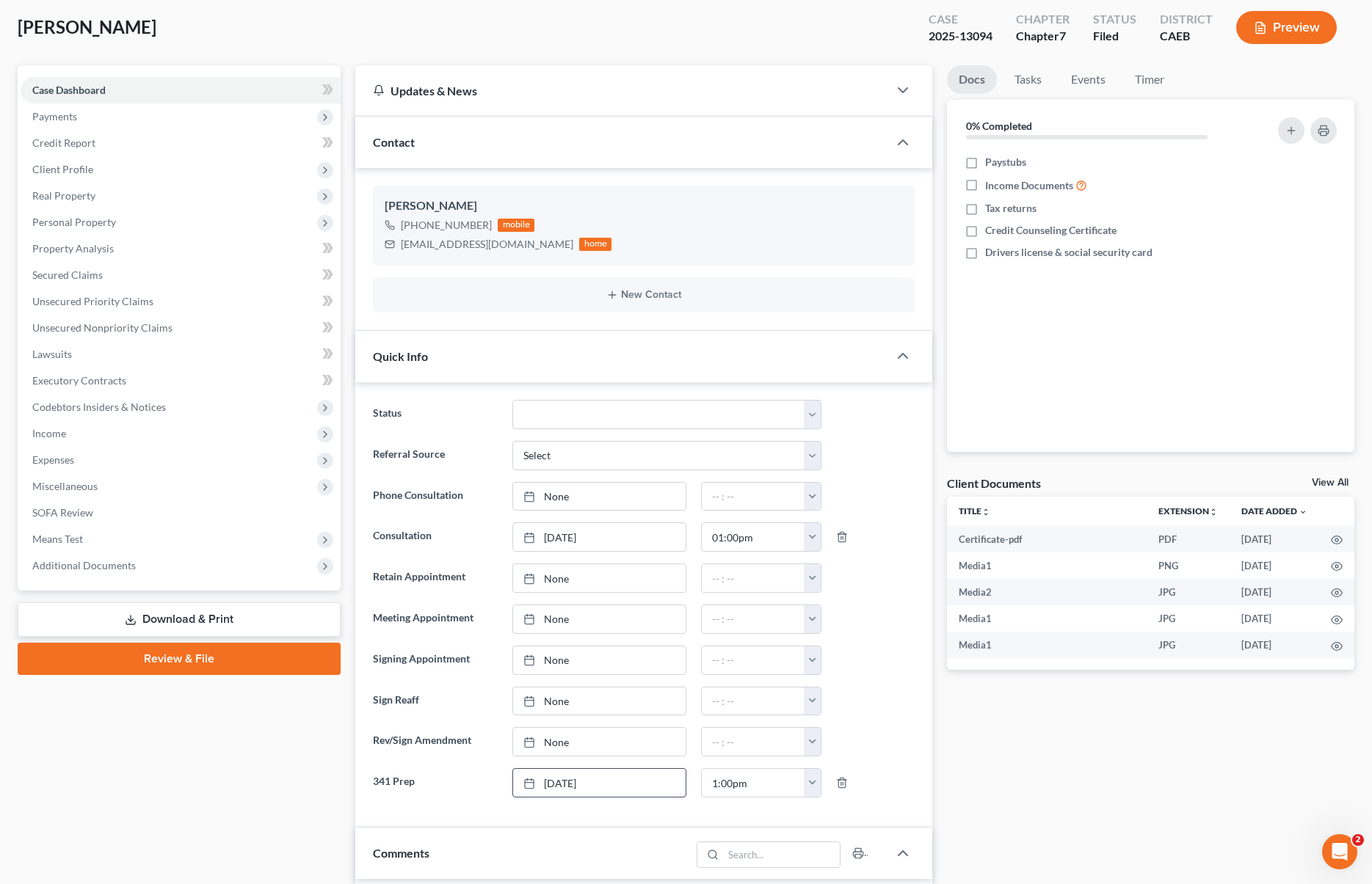
scroll to position [0, 0]
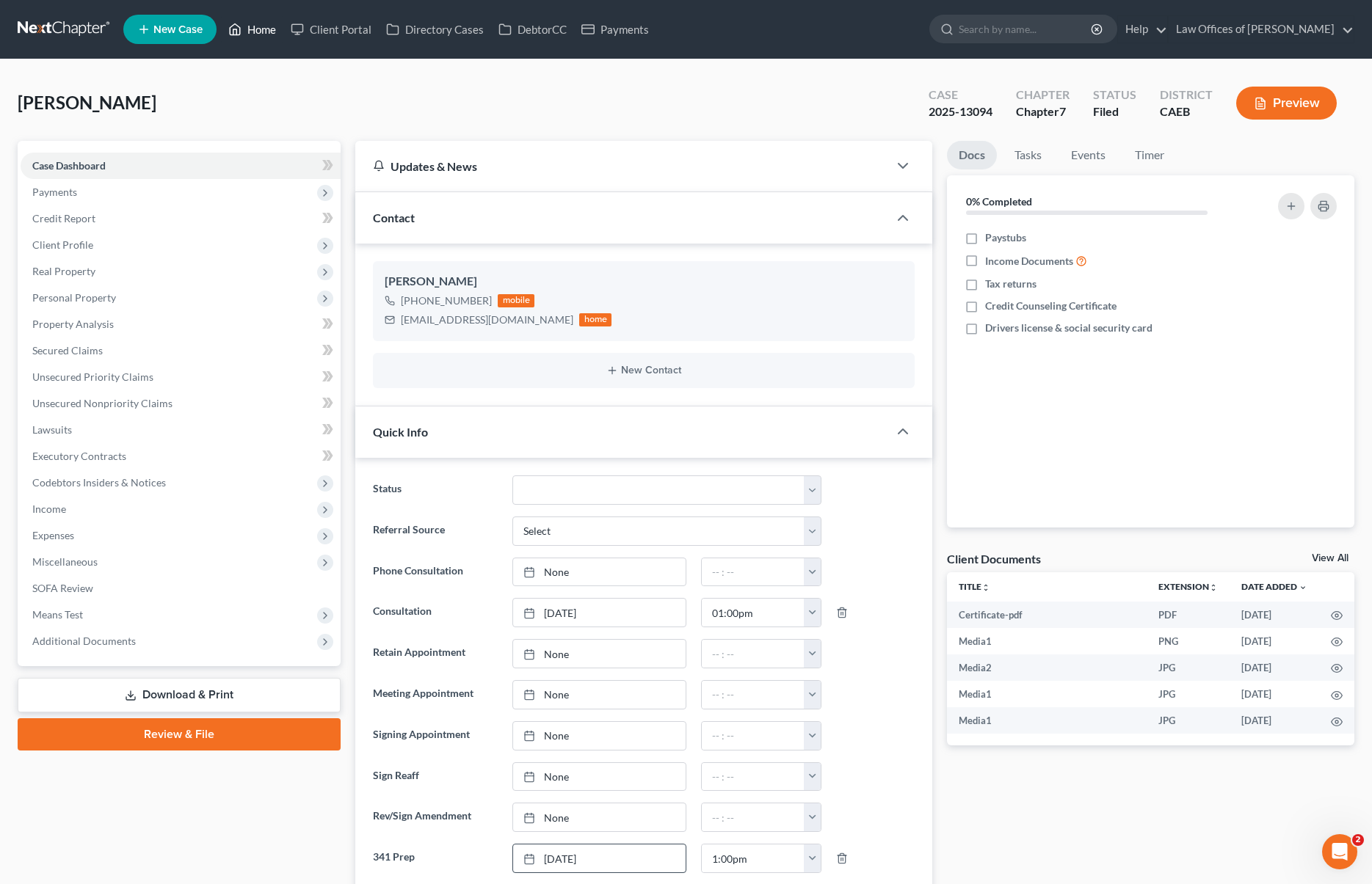
click at [254, 31] on link "Home" at bounding box center [252, 29] width 62 height 27
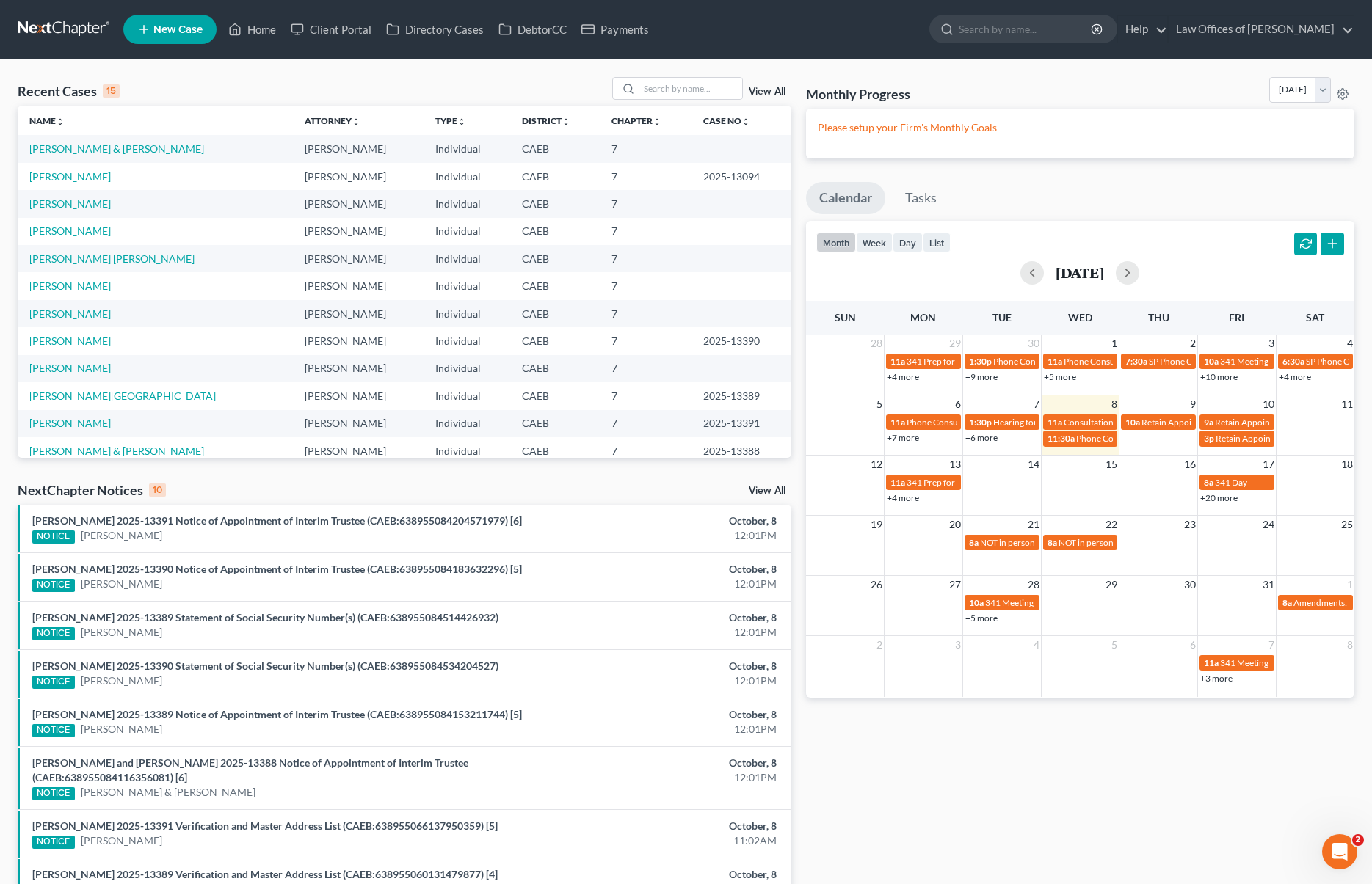
click at [904, 497] on link "+4 more" at bounding box center [902, 498] width 32 height 11
click at [649, 87] on input "search" at bounding box center [691, 88] width 103 height 21
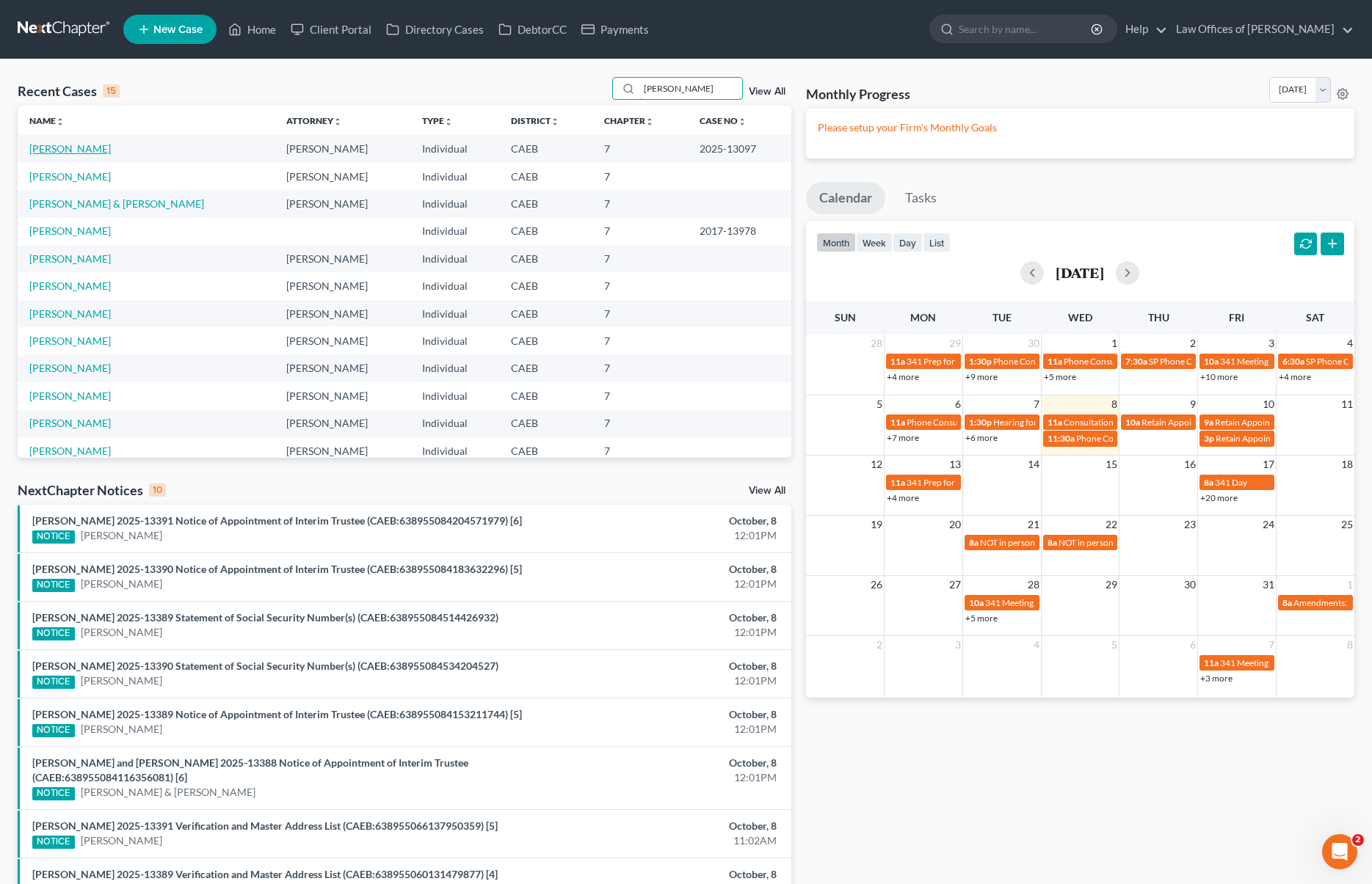
type input "Ayala"
click at [107, 151] on link "Ayala-Garcia, Raquel" at bounding box center [70, 149] width 81 height 13
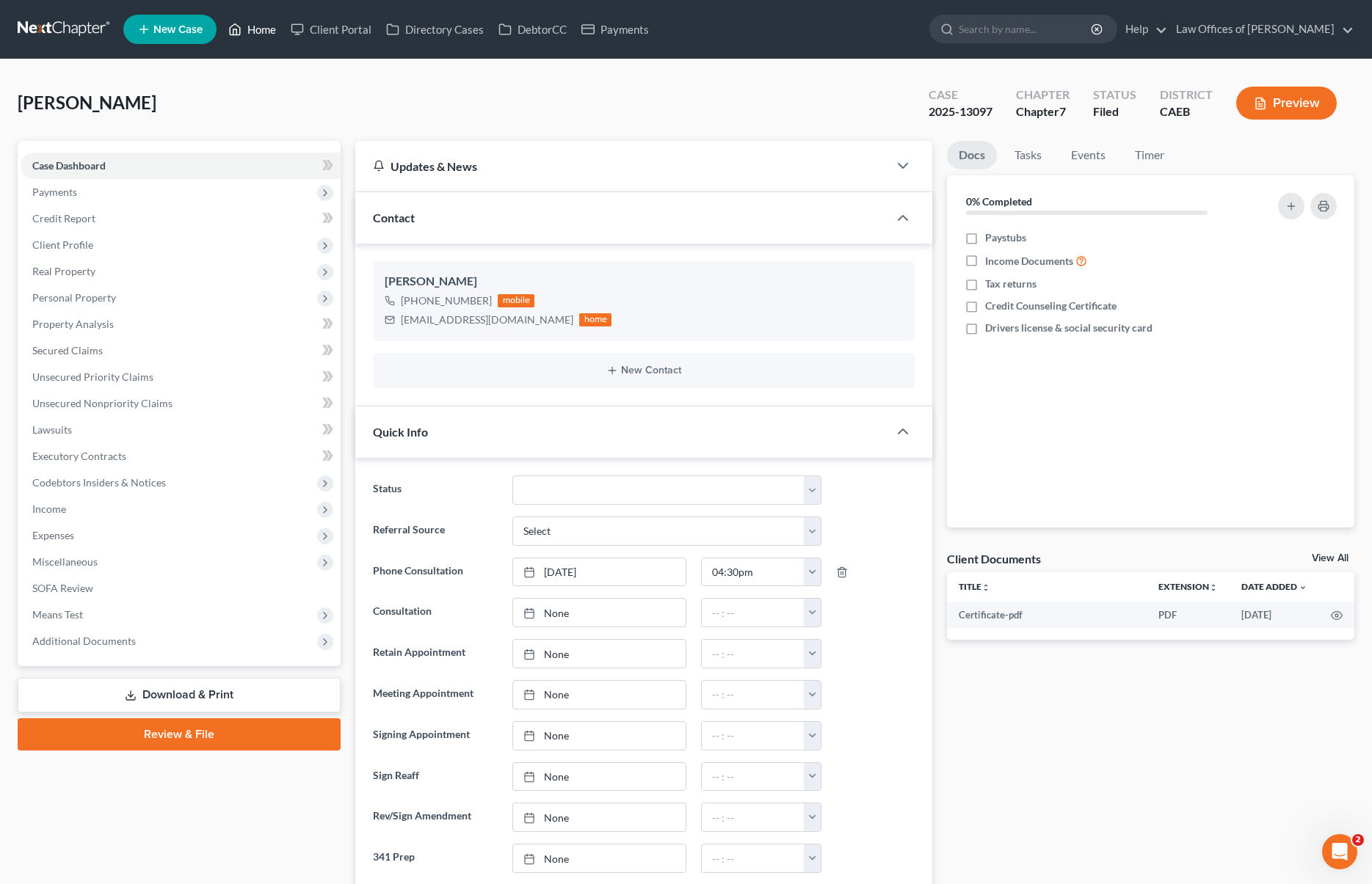
click at [269, 30] on link "Home" at bounding box center [252, 29] width 62 height 27
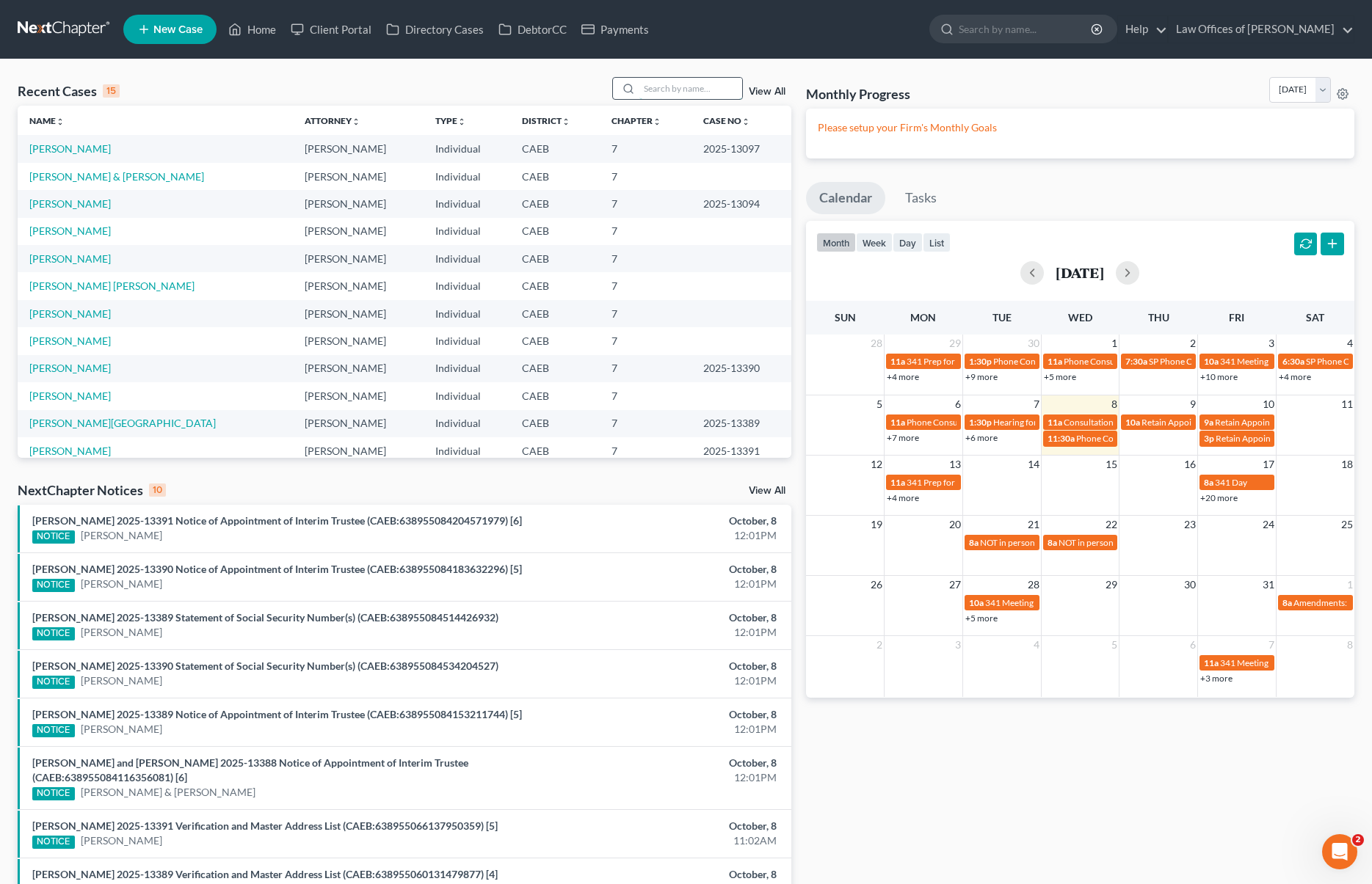
click at [689, 86] on input "search" at bounding box center [691, 88] width 103 height 21
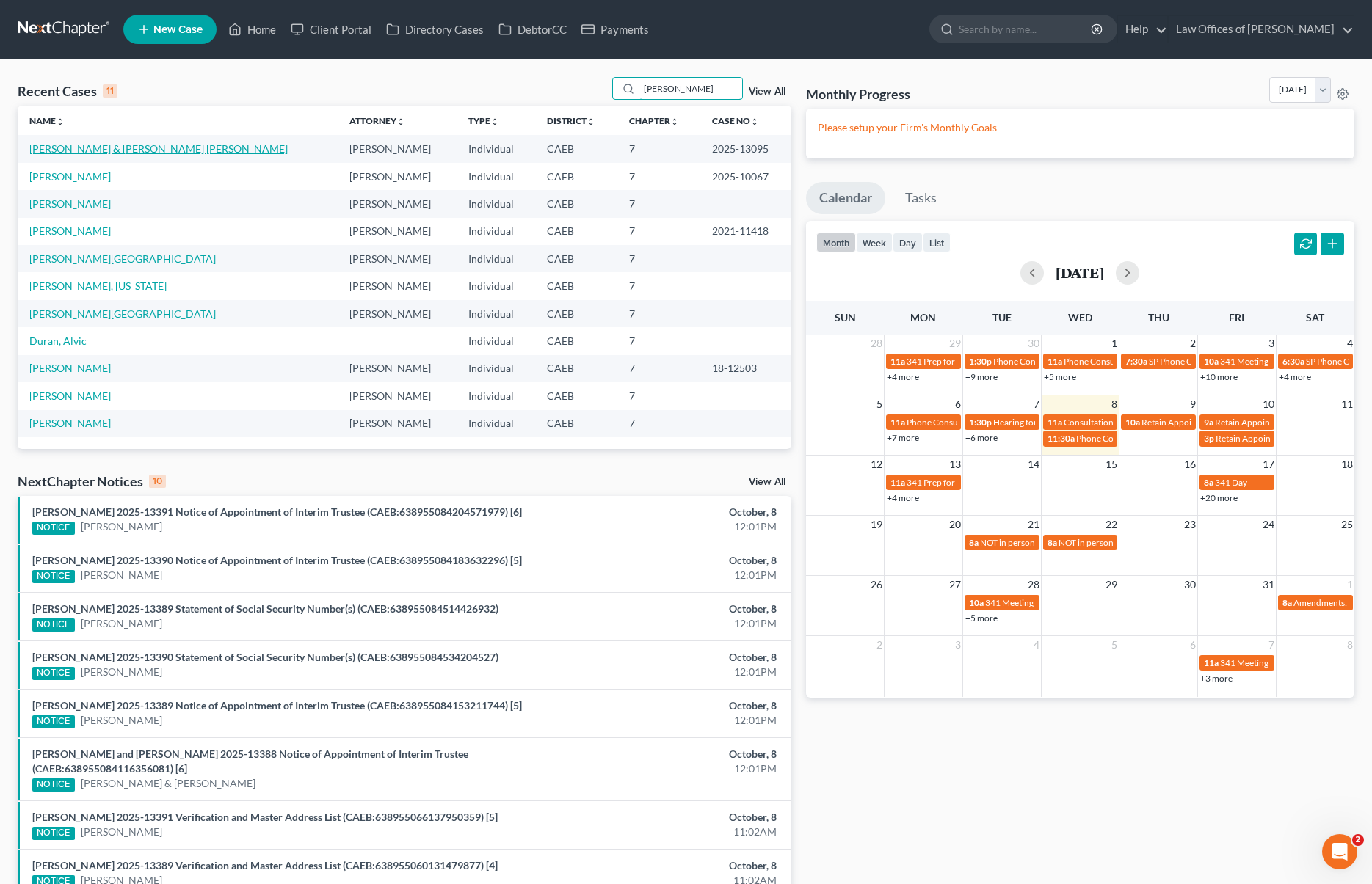
type input "Duran"
click at [112, 146] on link "Duran-Garcia, Federico & Arredondo De Duran, Julia" at bounding box center [158, 149] width 258 height 13
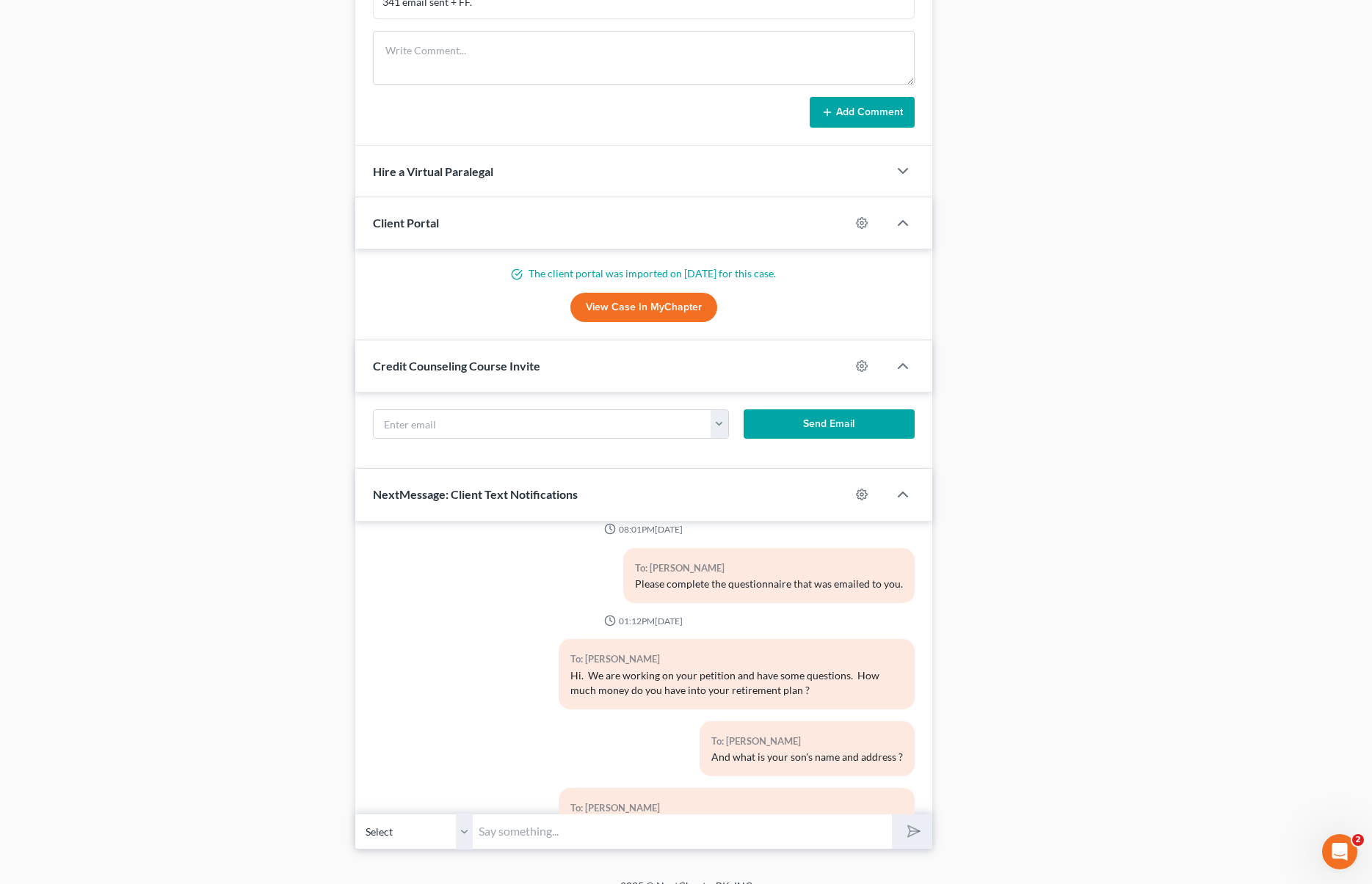
scroll to position [343, 0]
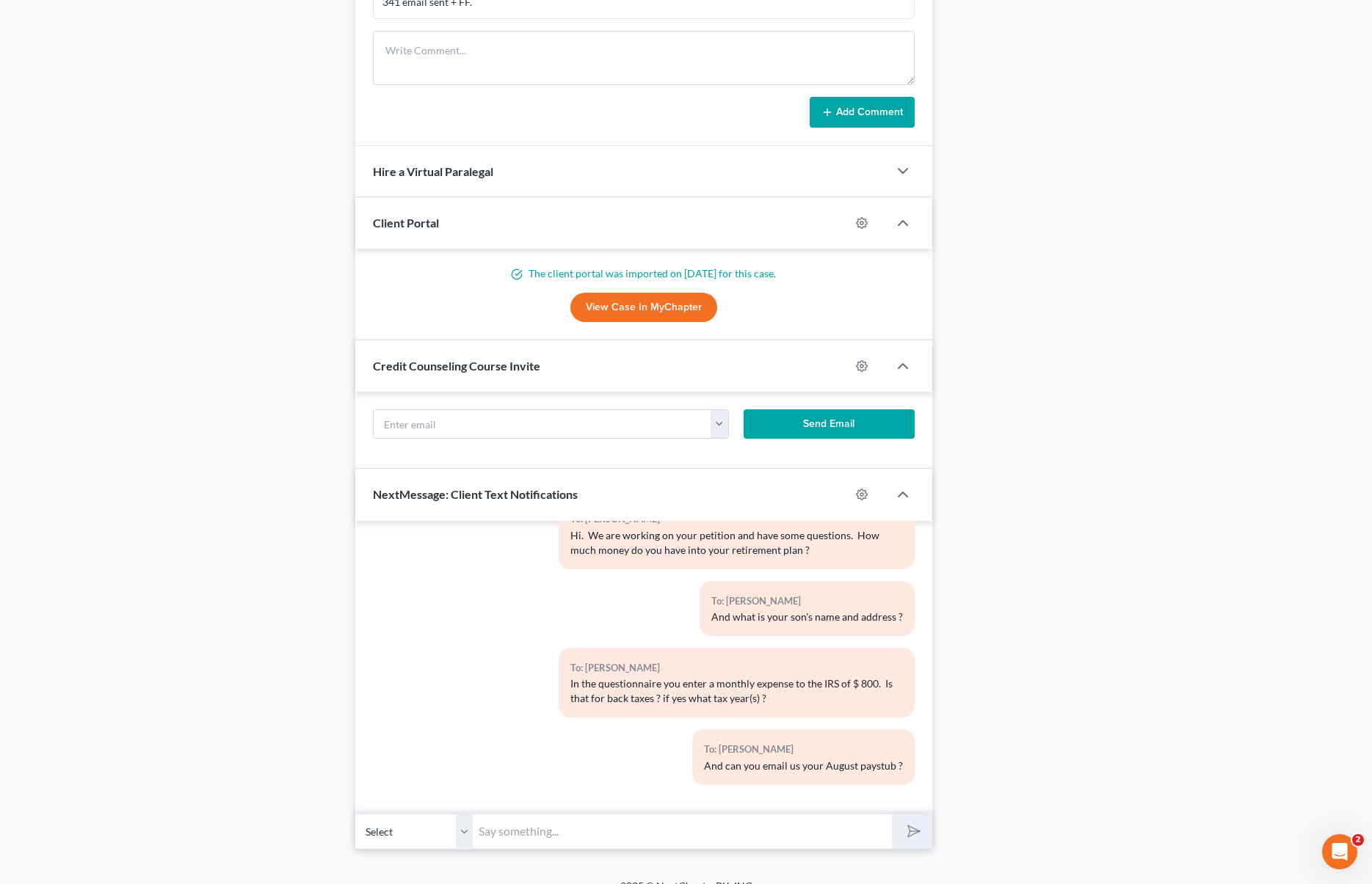
click at [550, 829] on input "text" at bounding box center [681, 831] width 418 height 36
type input "Hi. We need to prepare you for the upcoming interview with the trustee. Are you…"
click at [891, 814] on button "submit" at bounding box center [912, 832] width 40 height 35
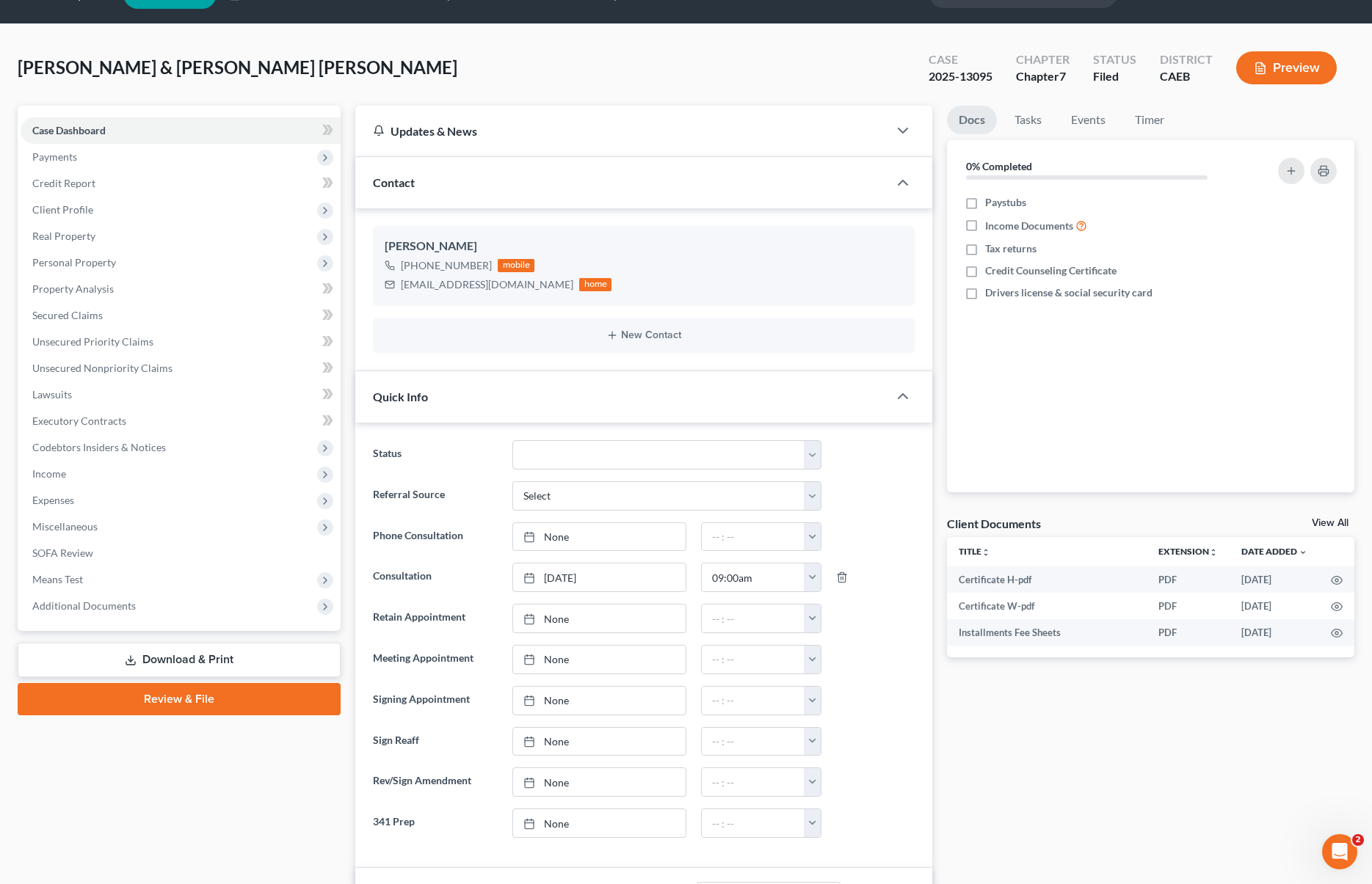
scroll to position [0, 0]
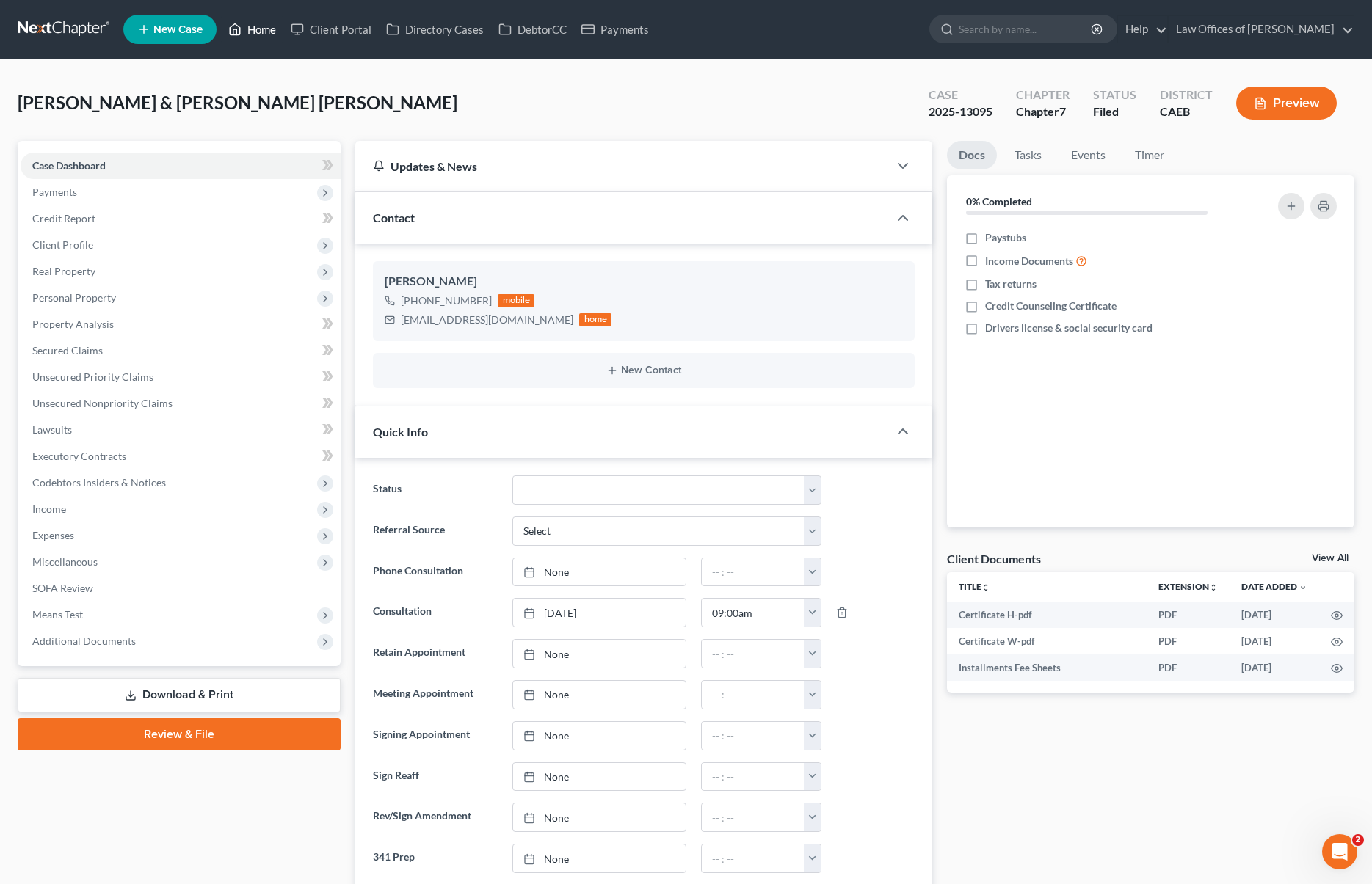
click at [250, 31] on link "Home" at bounding box center [252, 29] width 62 height 27
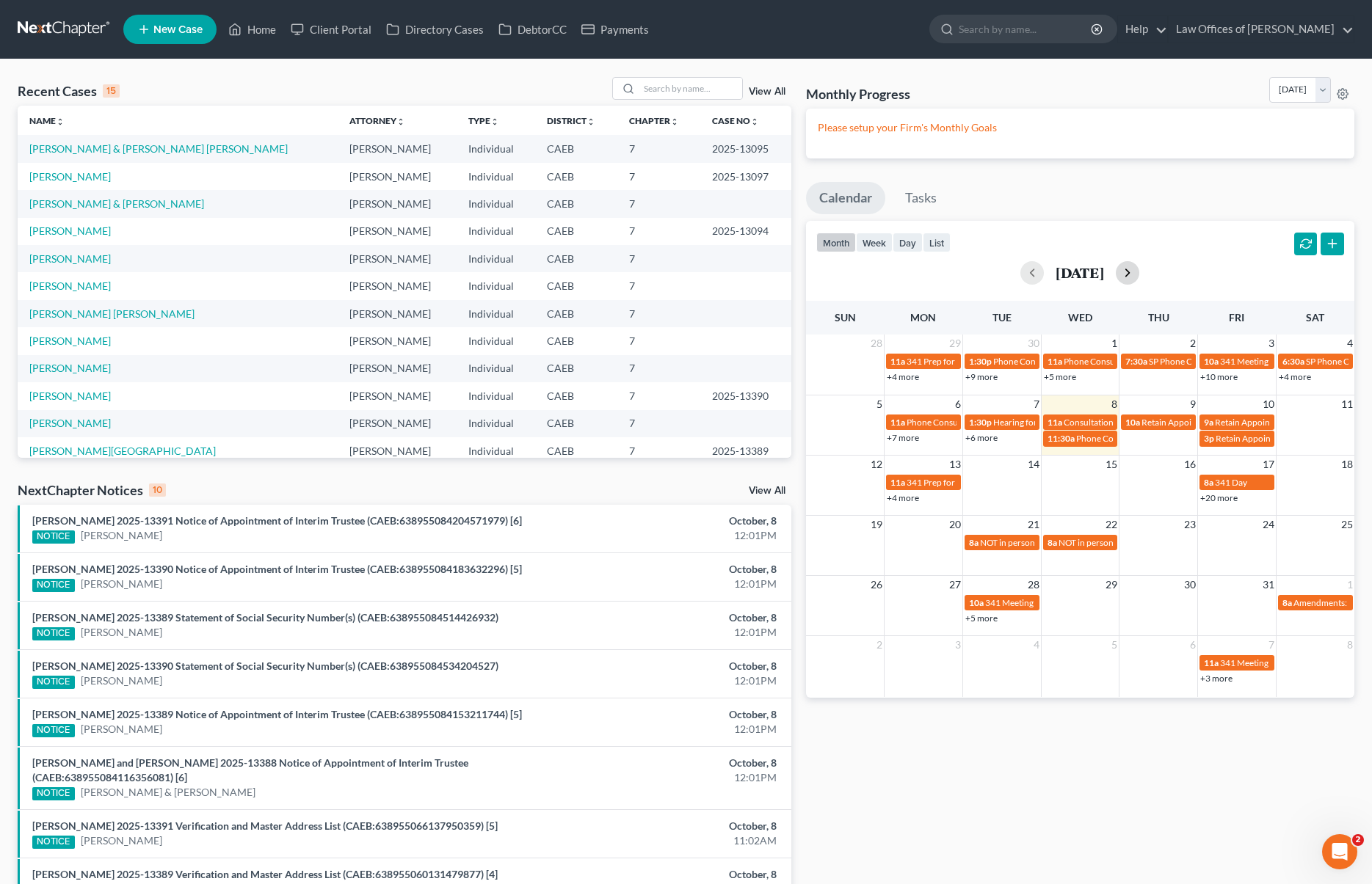
click at [1140, 272] on button "button" at bounding box center [1128, 273] width 24 height 24
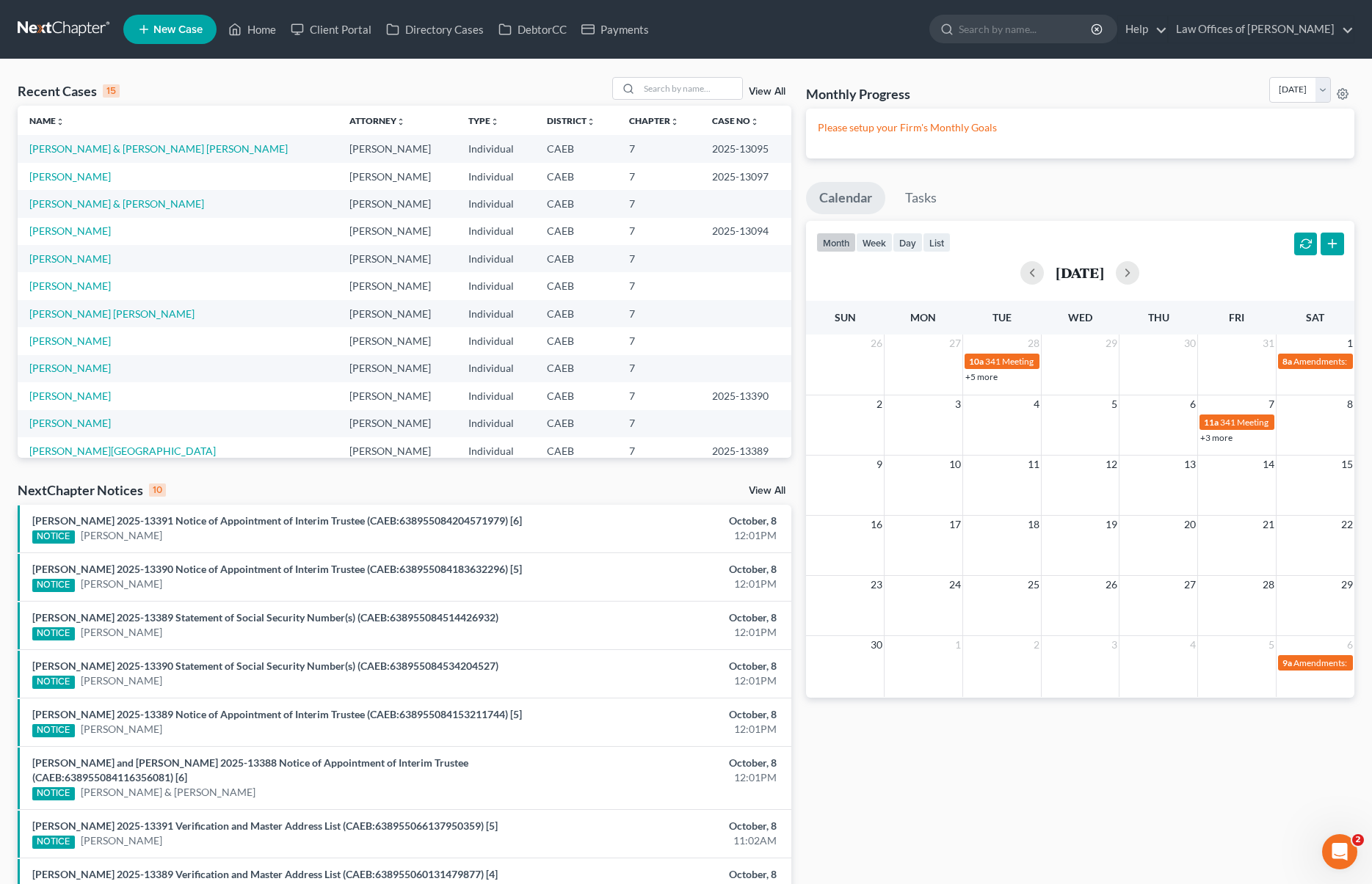
click at [1205, 437] on link "+3 more" at bounding box center [1215, 437] width 32 height 11
click at [676, 92] on input "search" at bounding box center [691, 88] width 103 height 21
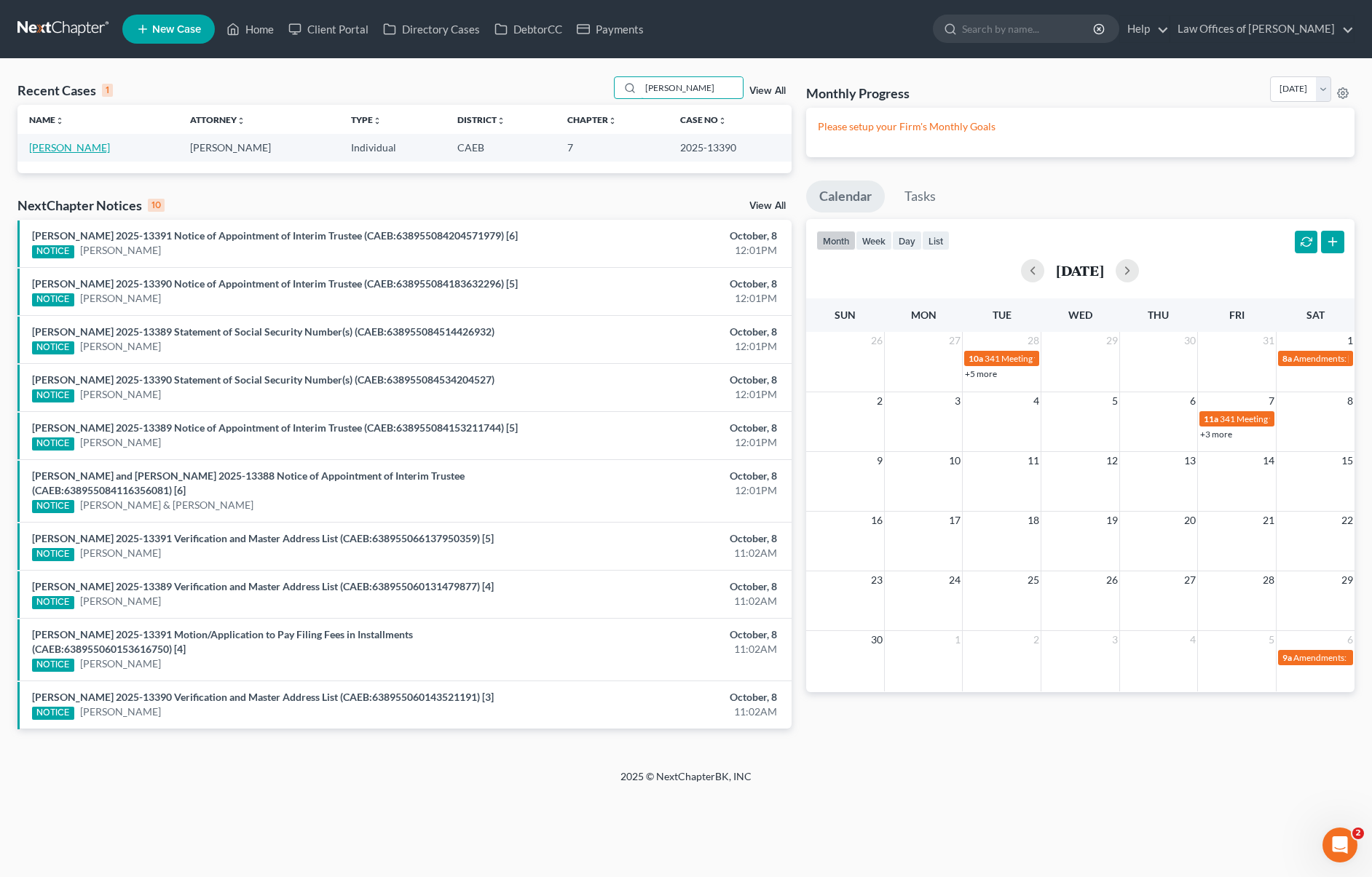
type input "rodriguez, leonardo"
click at [31, 147] on link "Rodriguez, Leonardo" at bounding box center [69, 148] width 81 height 13
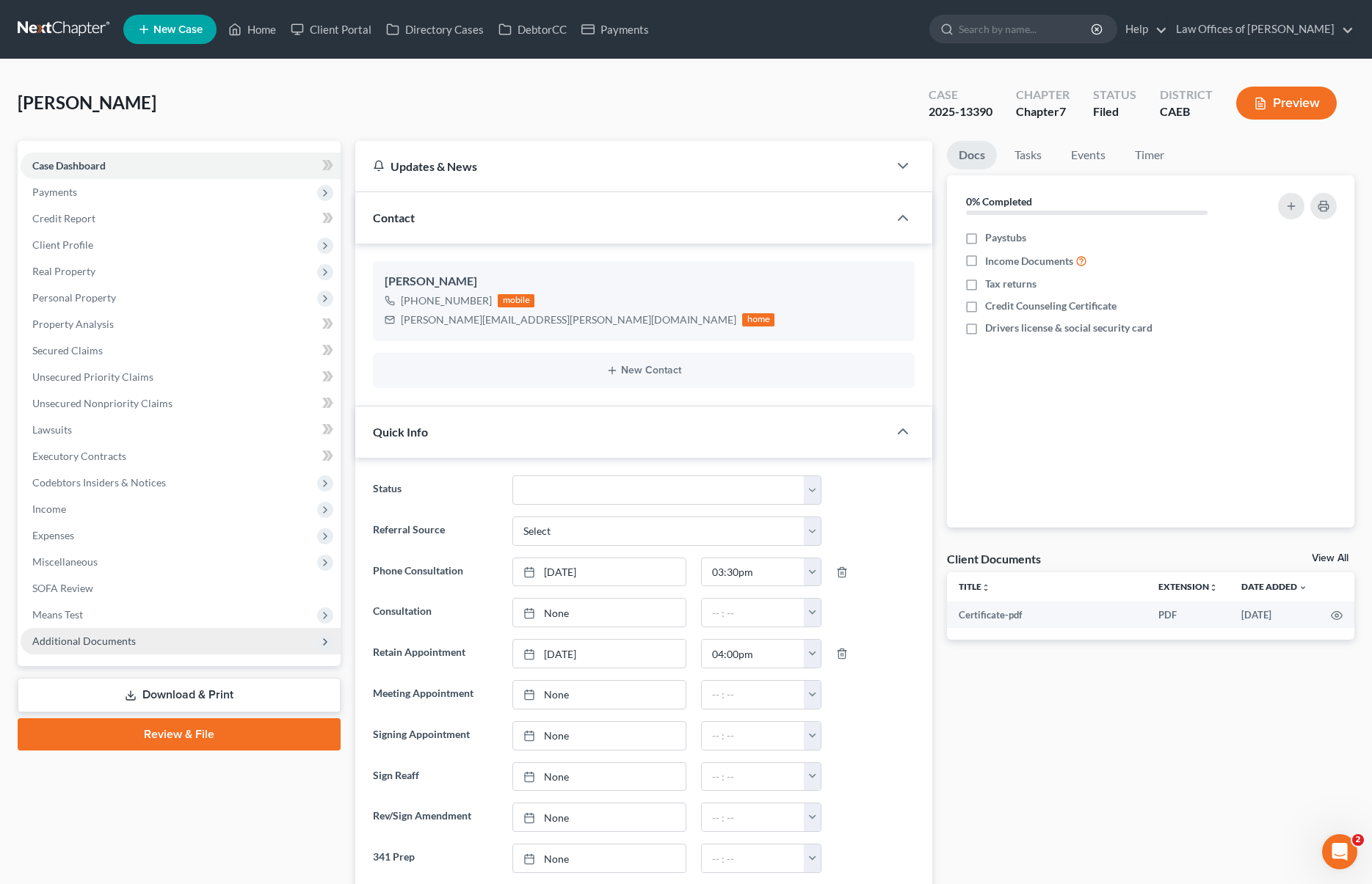
scroll to position [3623, 0]
click at [137, 640] on span "Additional Documents" at bounding box center [180, 641] width 320 height 27
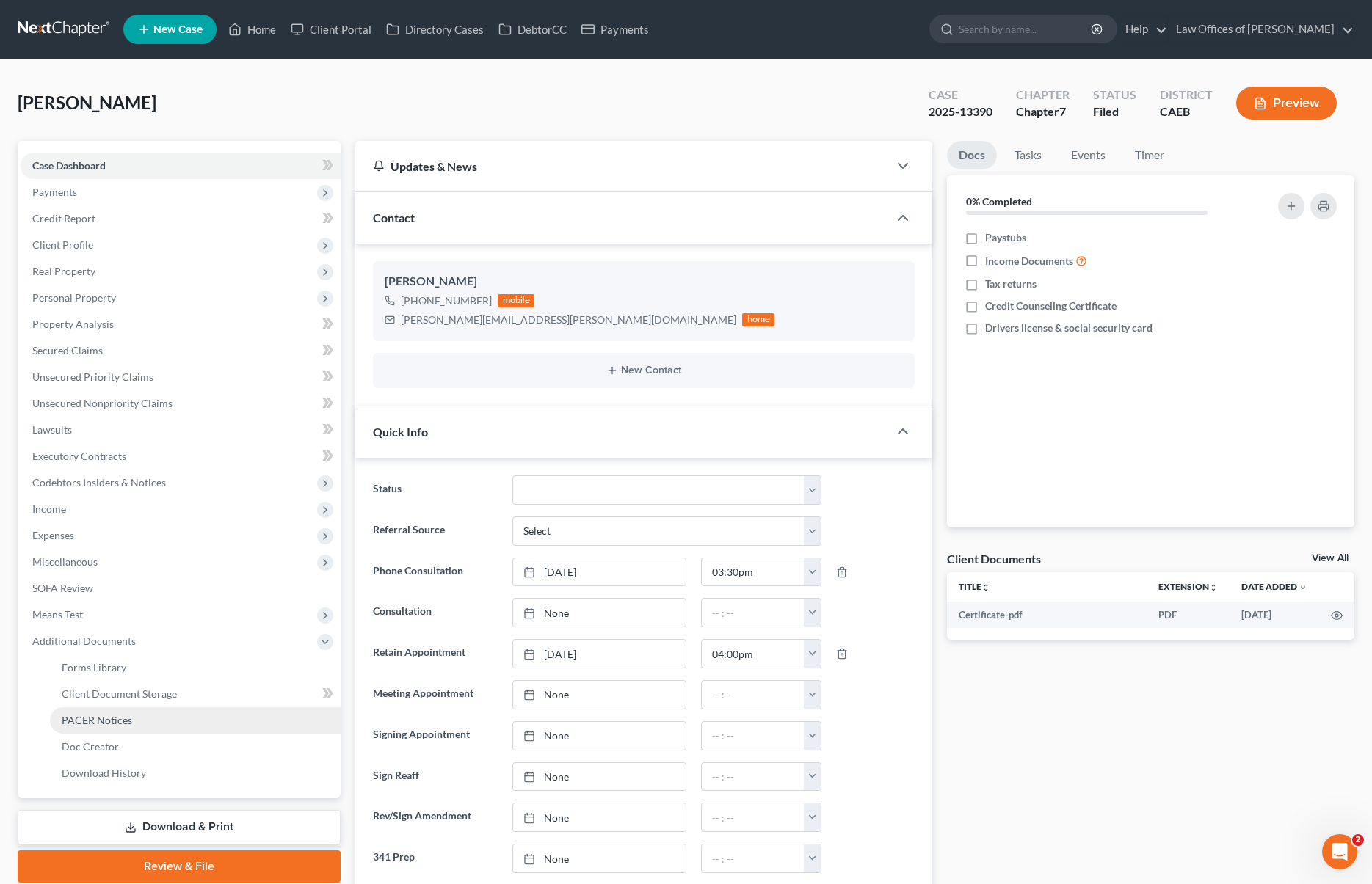
click at [123, 717] on span "PACER Notices" at bounding box center [96, 720] width 70 height 13
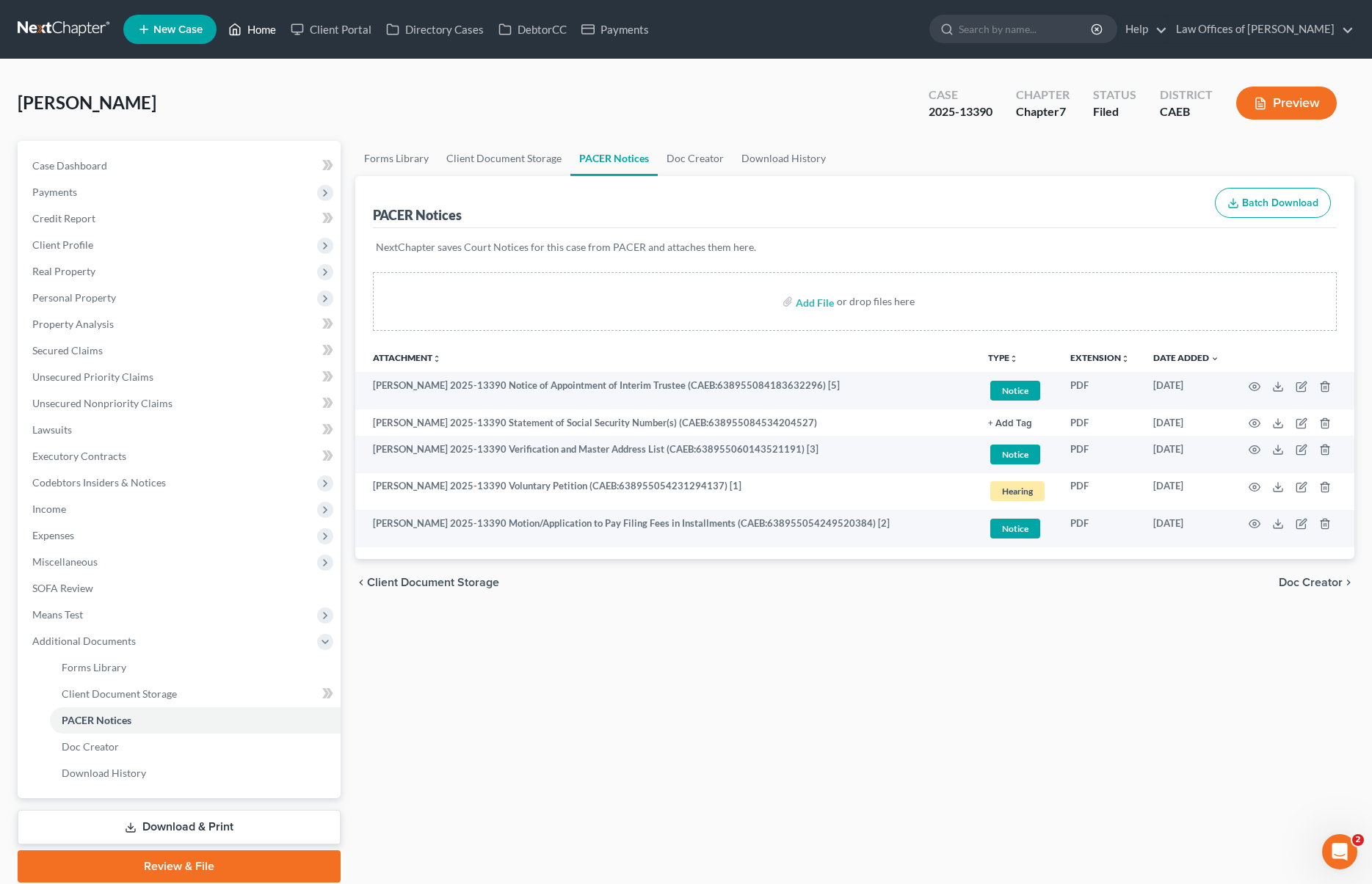
drag, startPoint x: 221, startPoint y: 41, endPoint x: 261, endPoint y: 33, distance: 40.8
click at [236, 39] on ul "New Case Home Client Portal Directory Cases DebtorCC Payments - No Result - See…" at bounding box center [739, 29] width 1231 height 38
click at [261, 32] on link "Home" at bounding box center [252, 29] width 62 height 27
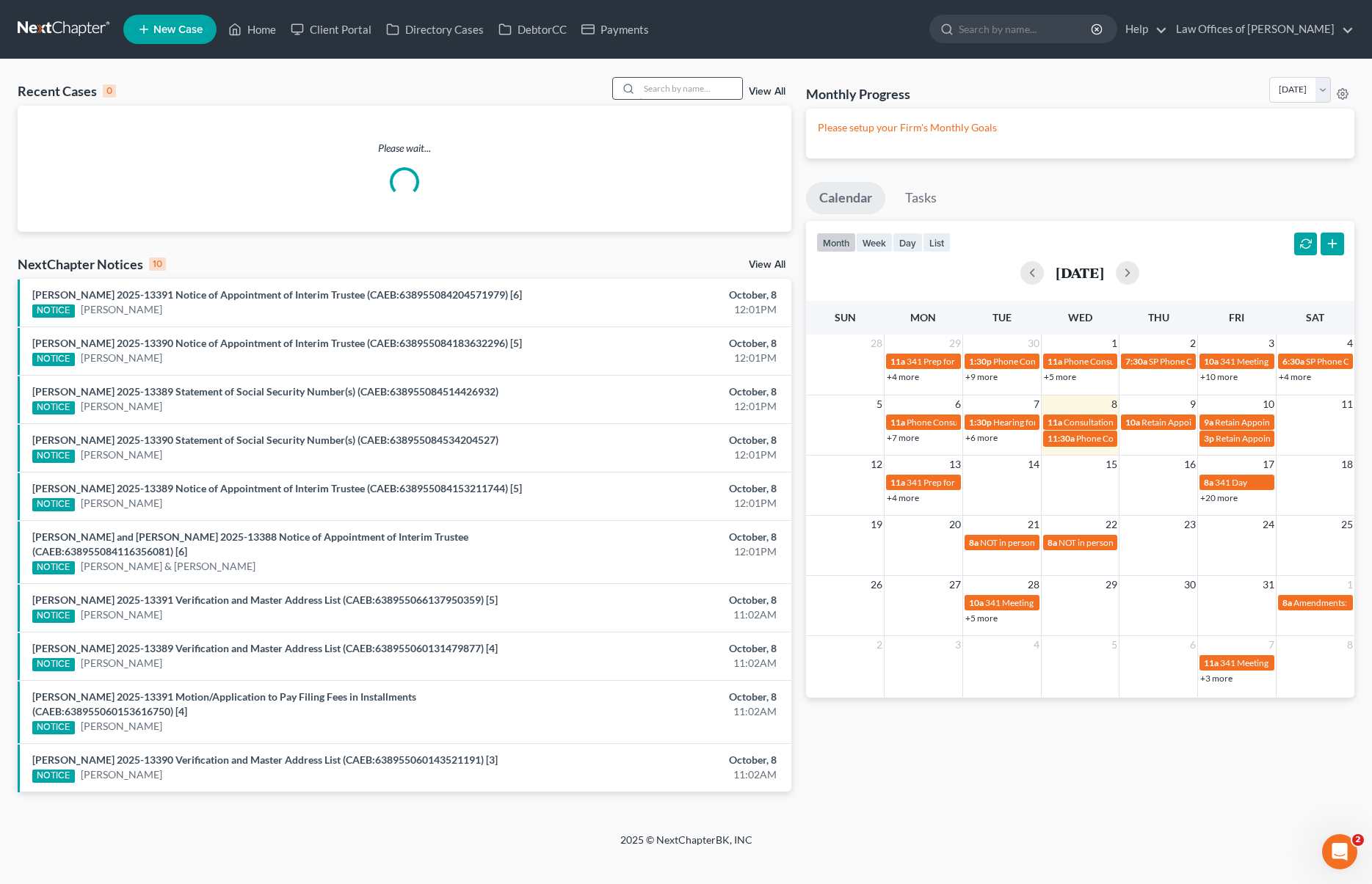
click at [668, 91] on input "search" at bounding box center [691, 88] width 103 height 21
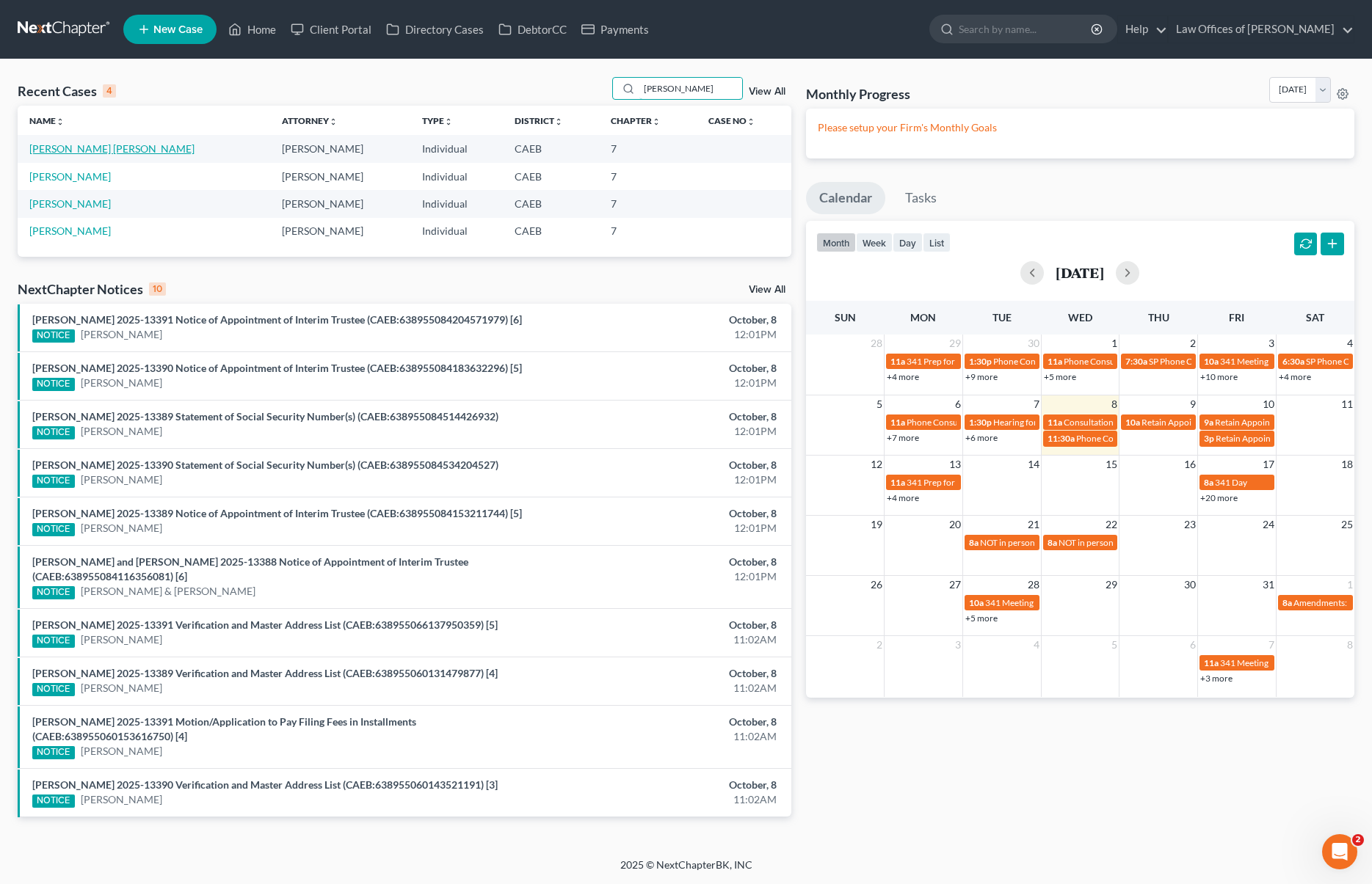
type input "Griselda"
click at [146, 143] on link "[PERSON_NAME]" at bounding box center [112, 149] width 165 height 13
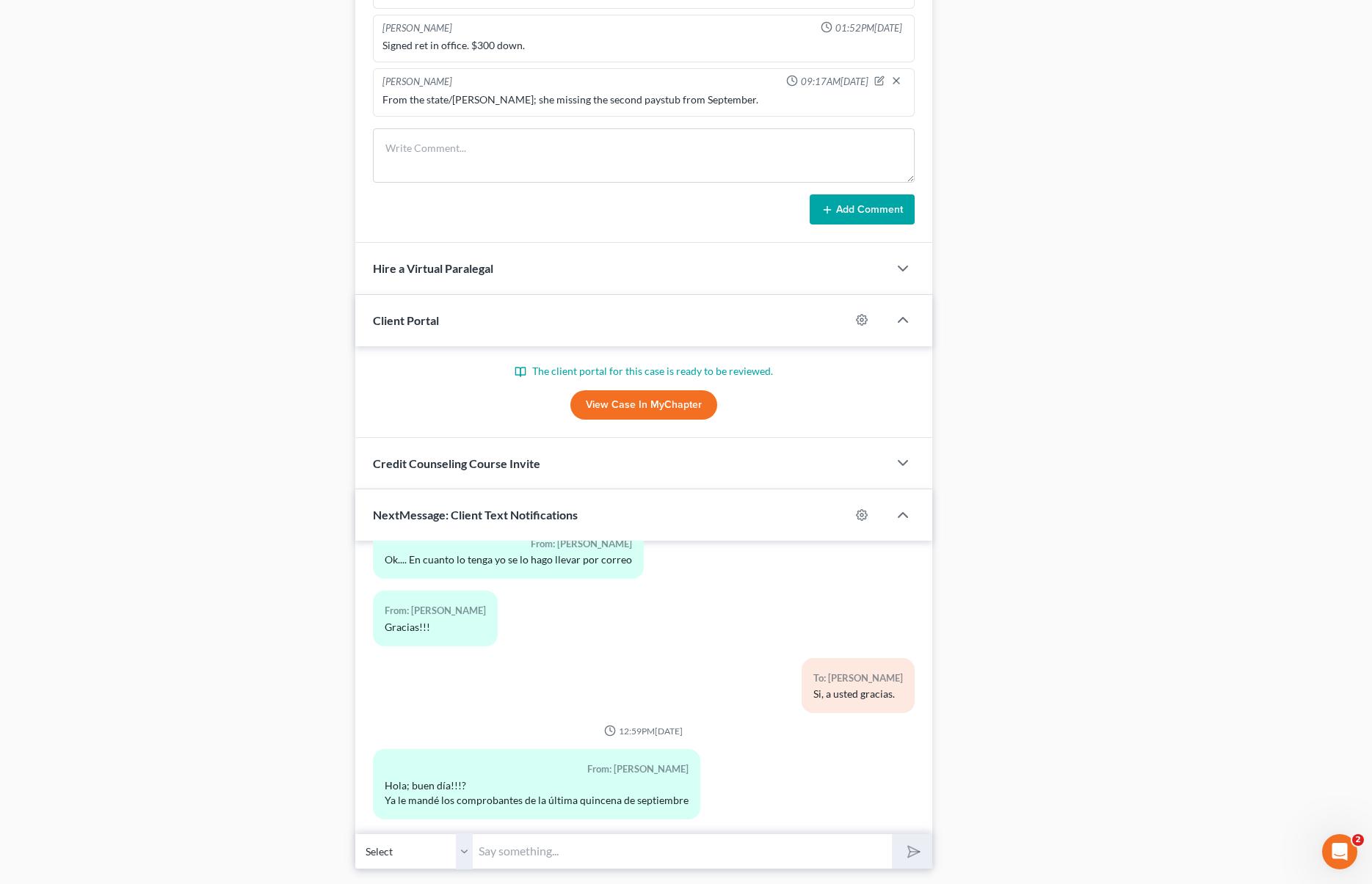
scroll to position [1121, 0]
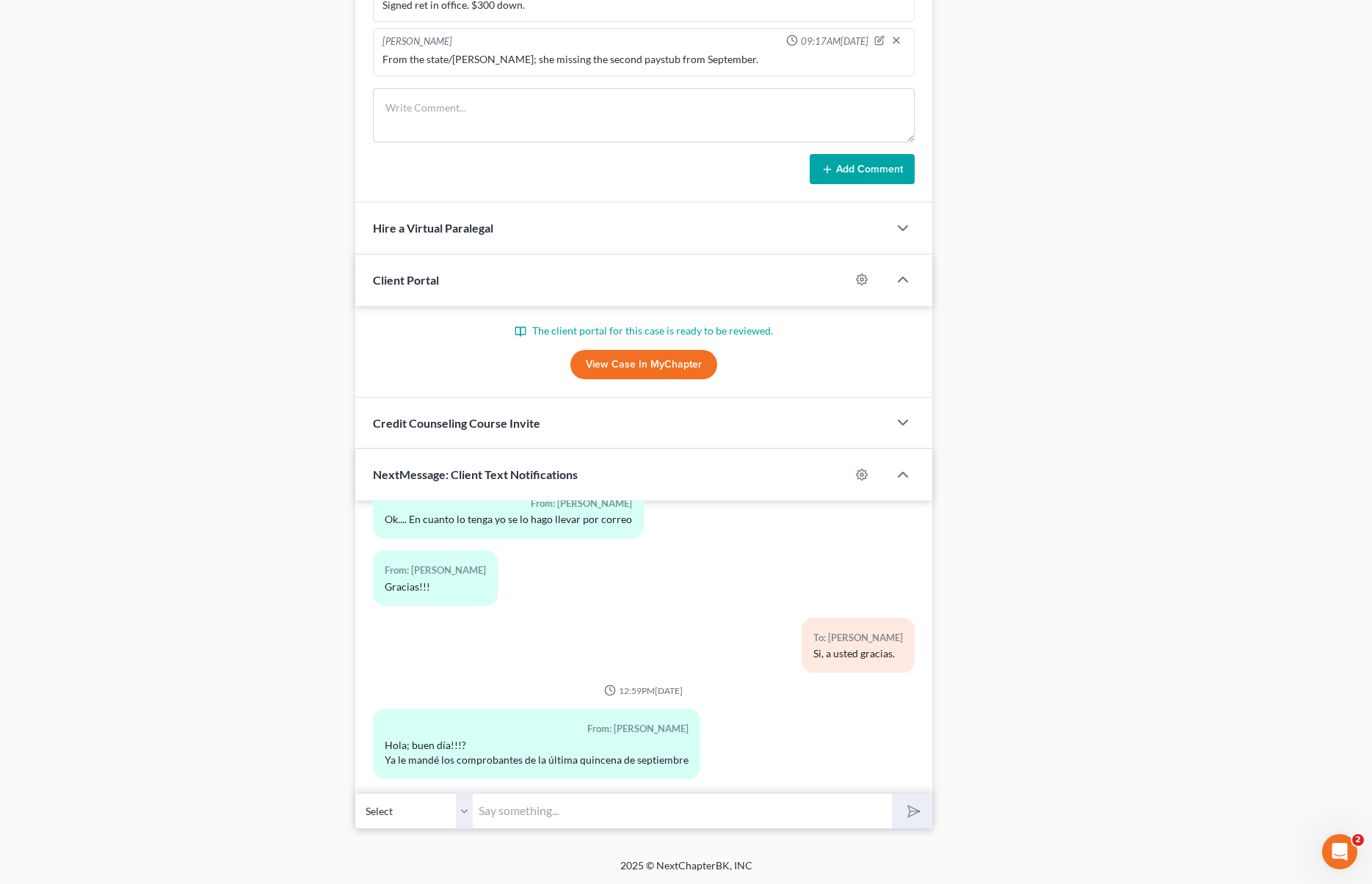
drag, startPoint x: 553, startPoint y: 814, endPoint x: 776, endPoint y: 638, distance: 284.1
click at [553, 814] on input "text" at bounding box center [681, 811] width 418 height 36
type input "D"
type input "Hola. Dejeme llamarla en un ratito, en cuanto termine una peticion en la que es…"
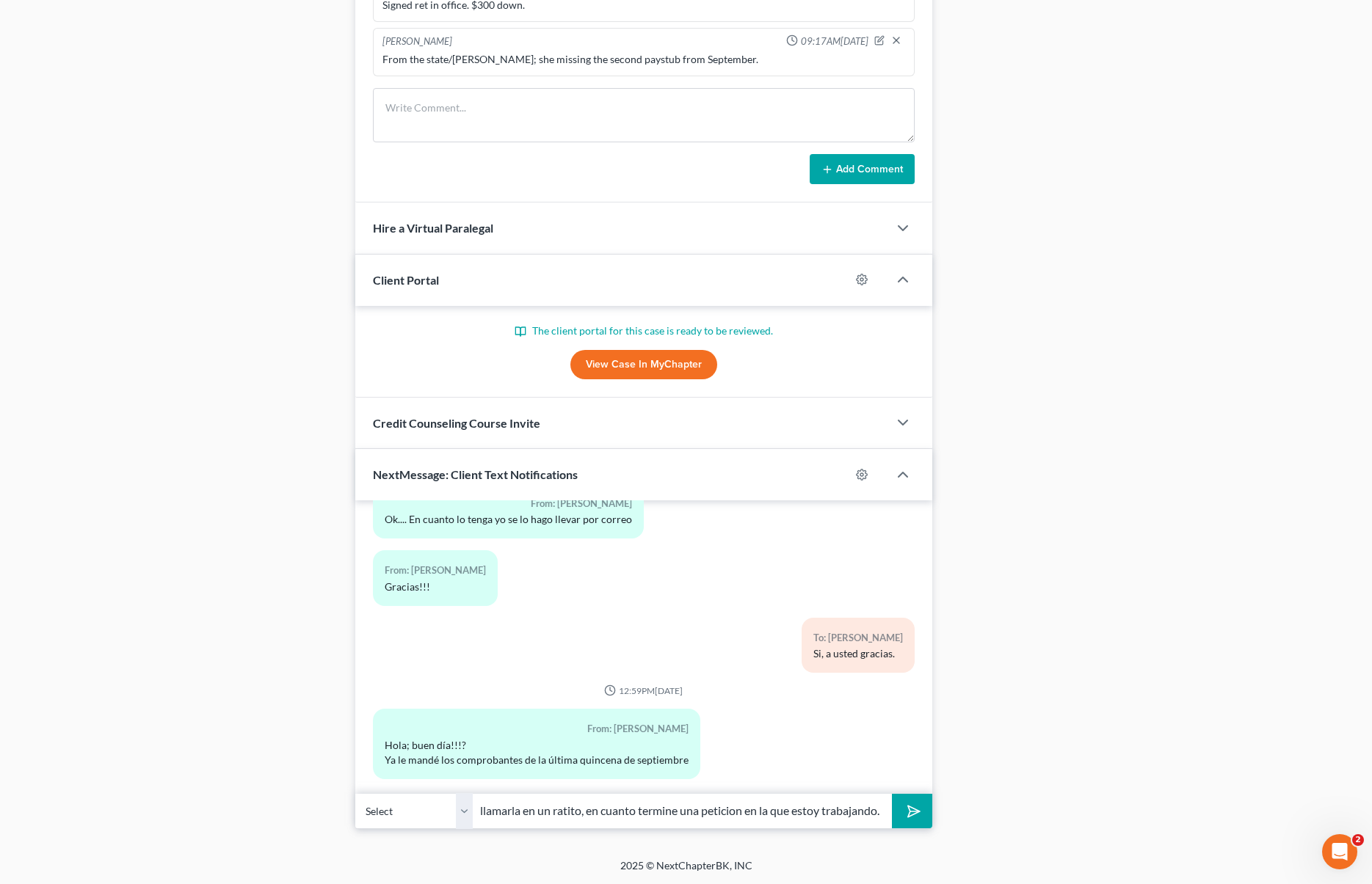
click at [891, 794] on button "submit" at bounding box center [912, 812] width 40 height 35
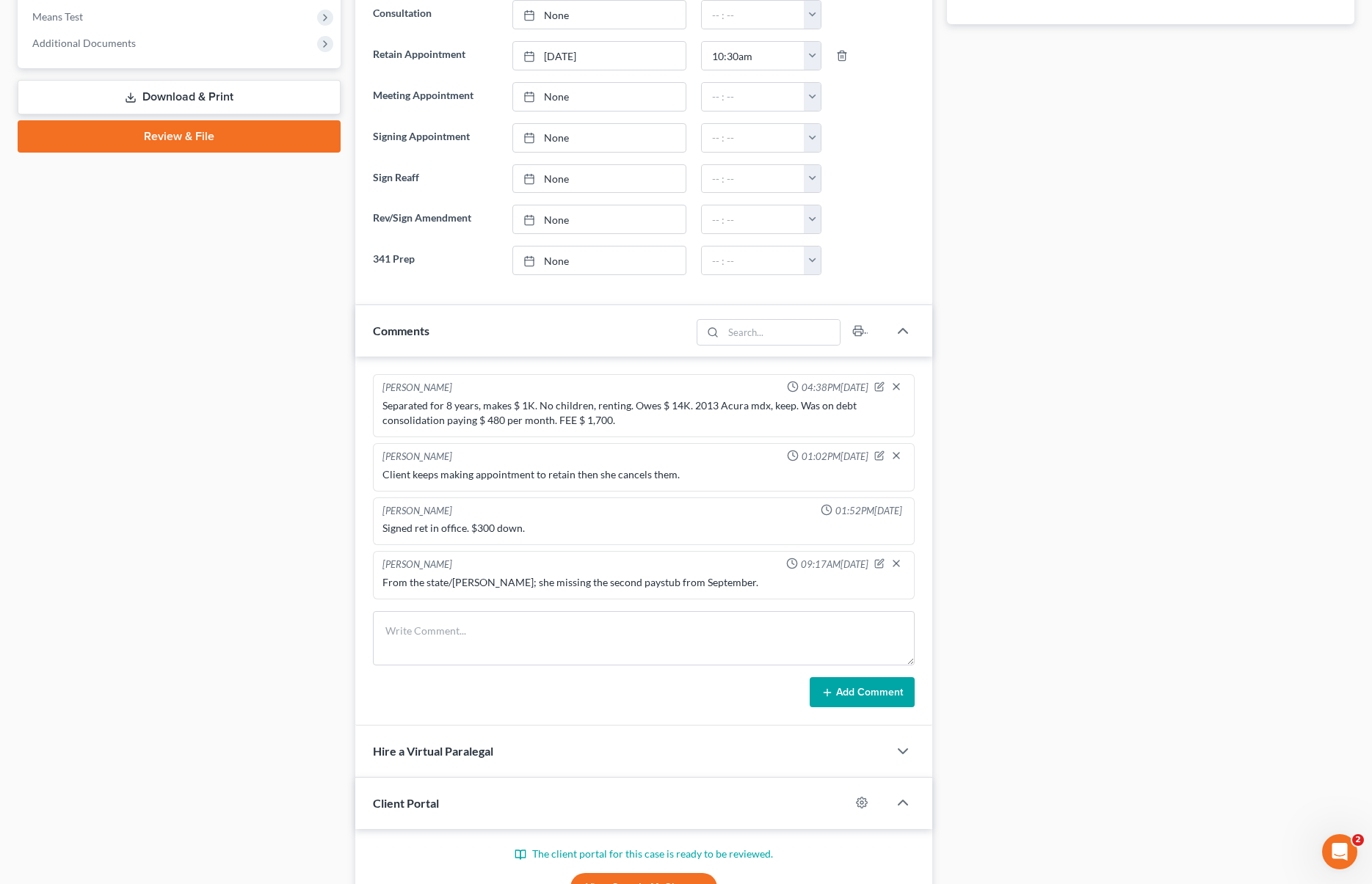
scroll to position [0, 0]
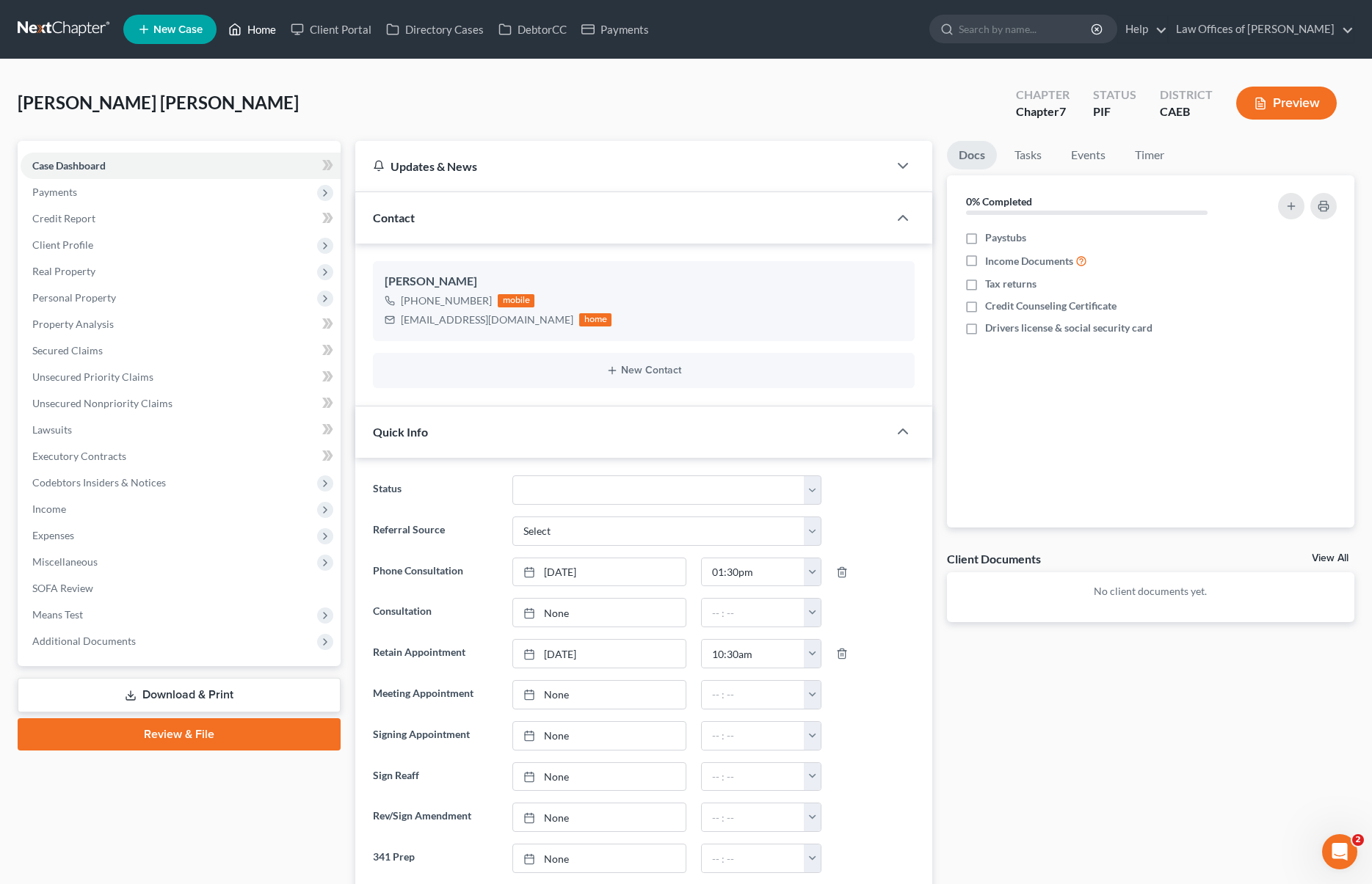
click at [274, 31] on link "Home" at bounding box center [252, 29] width 62 height 27
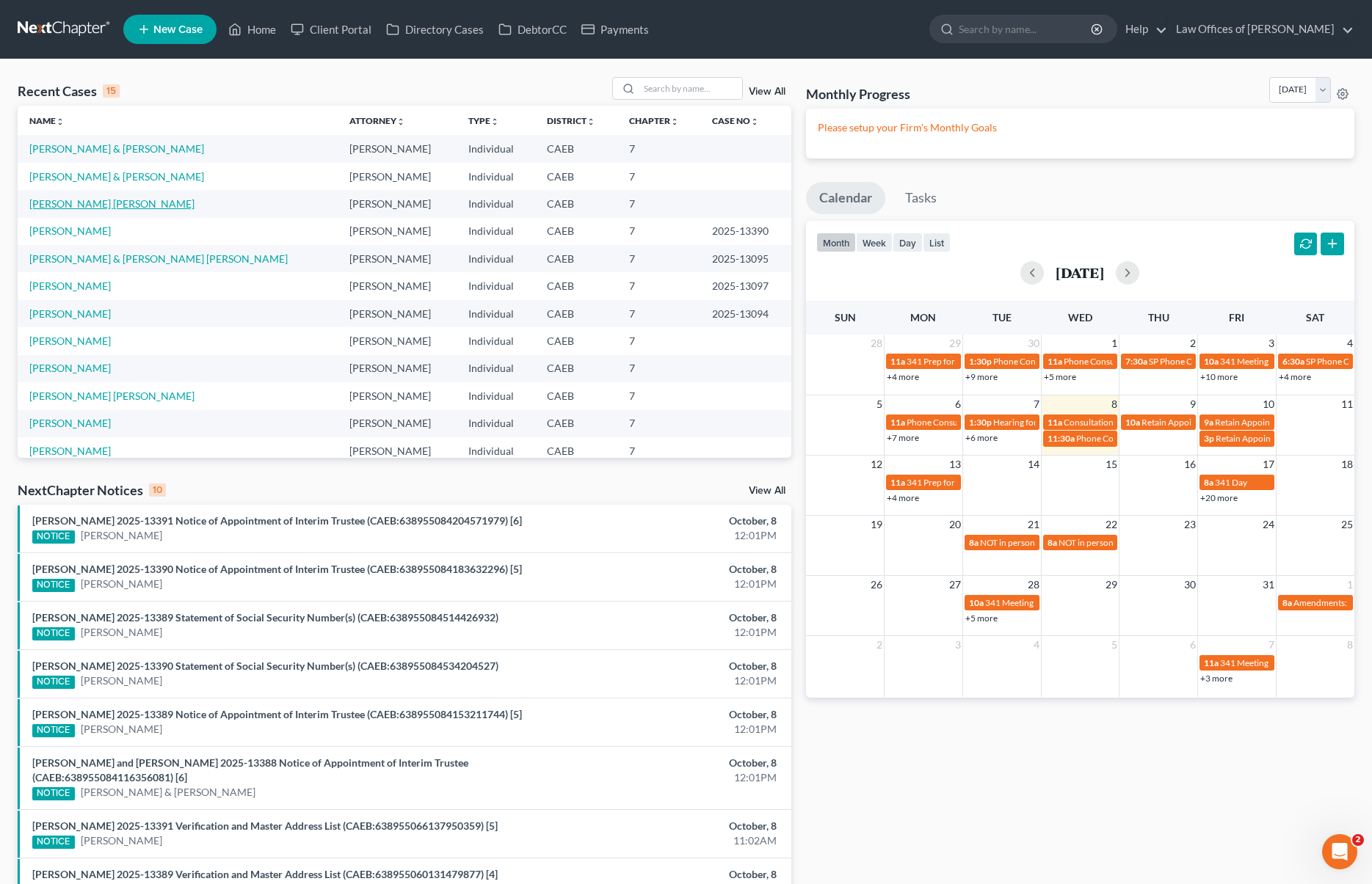
click at [154, 208] on link "[PERSON_NAME]" at bounding box center [112, 204] width 165 height 13
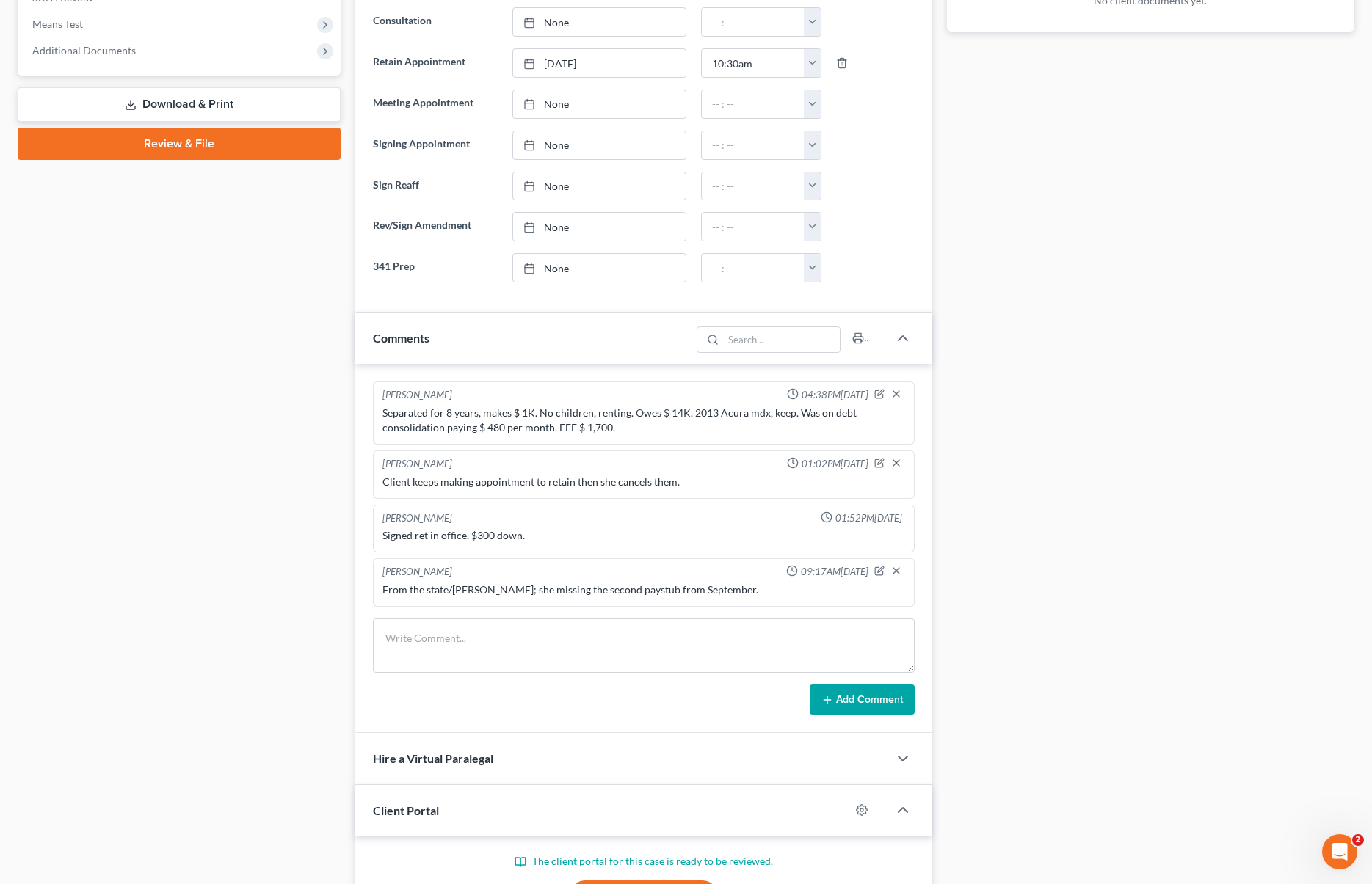
scroll to position [1121, 0]
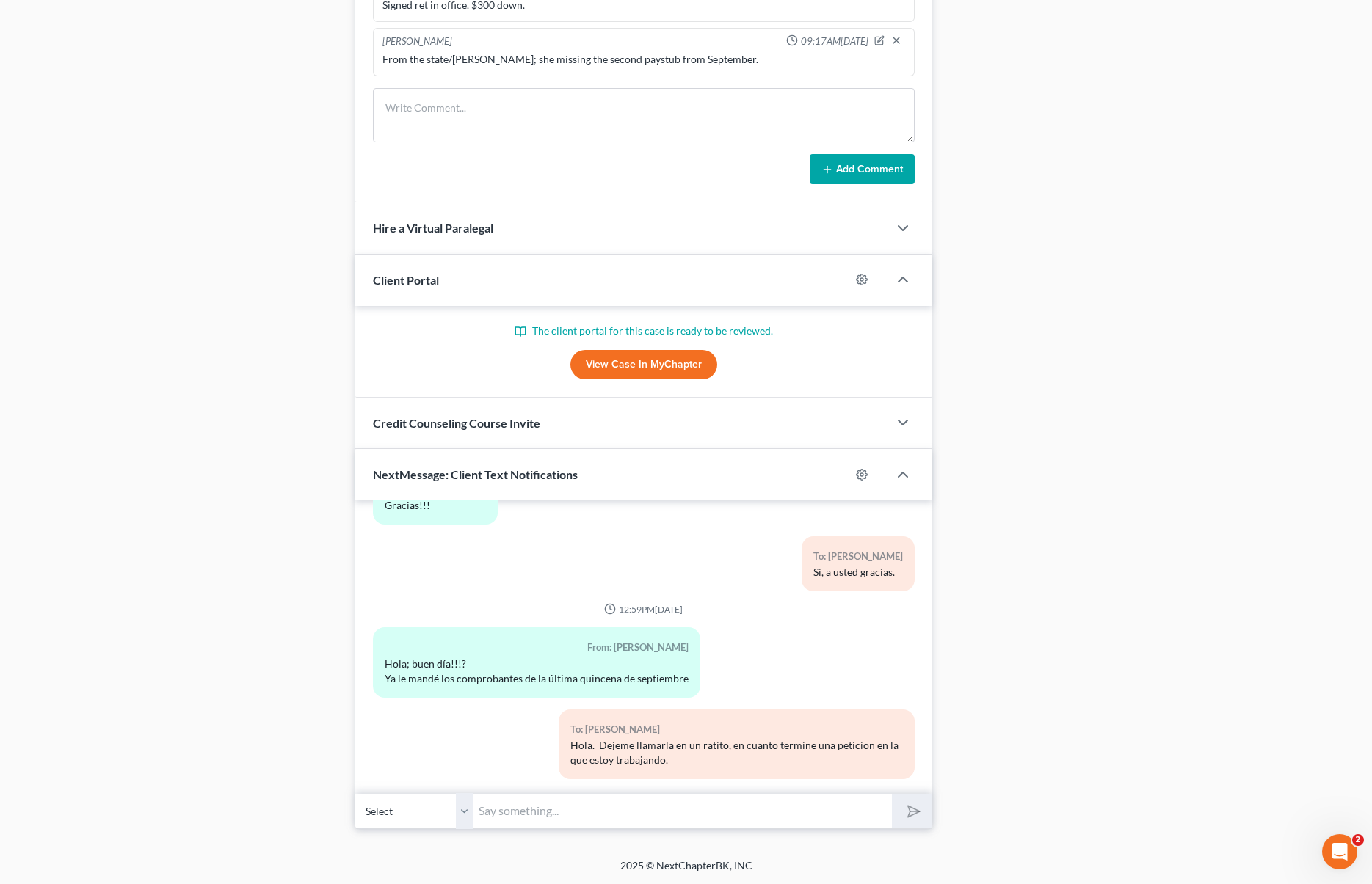
click at [568, 801] on input "text" at bounding box center [681, 811] width 418 height 36
type input "Me puede llamar ? 243-1737."
drag, startPoint x: 911, startPoint y: 814, endPoint x: 951, endPoint y: 835, distance: 45.2
click at [911, 814] on icon "submit" at bounding box center [910, 812] width 20 height 20
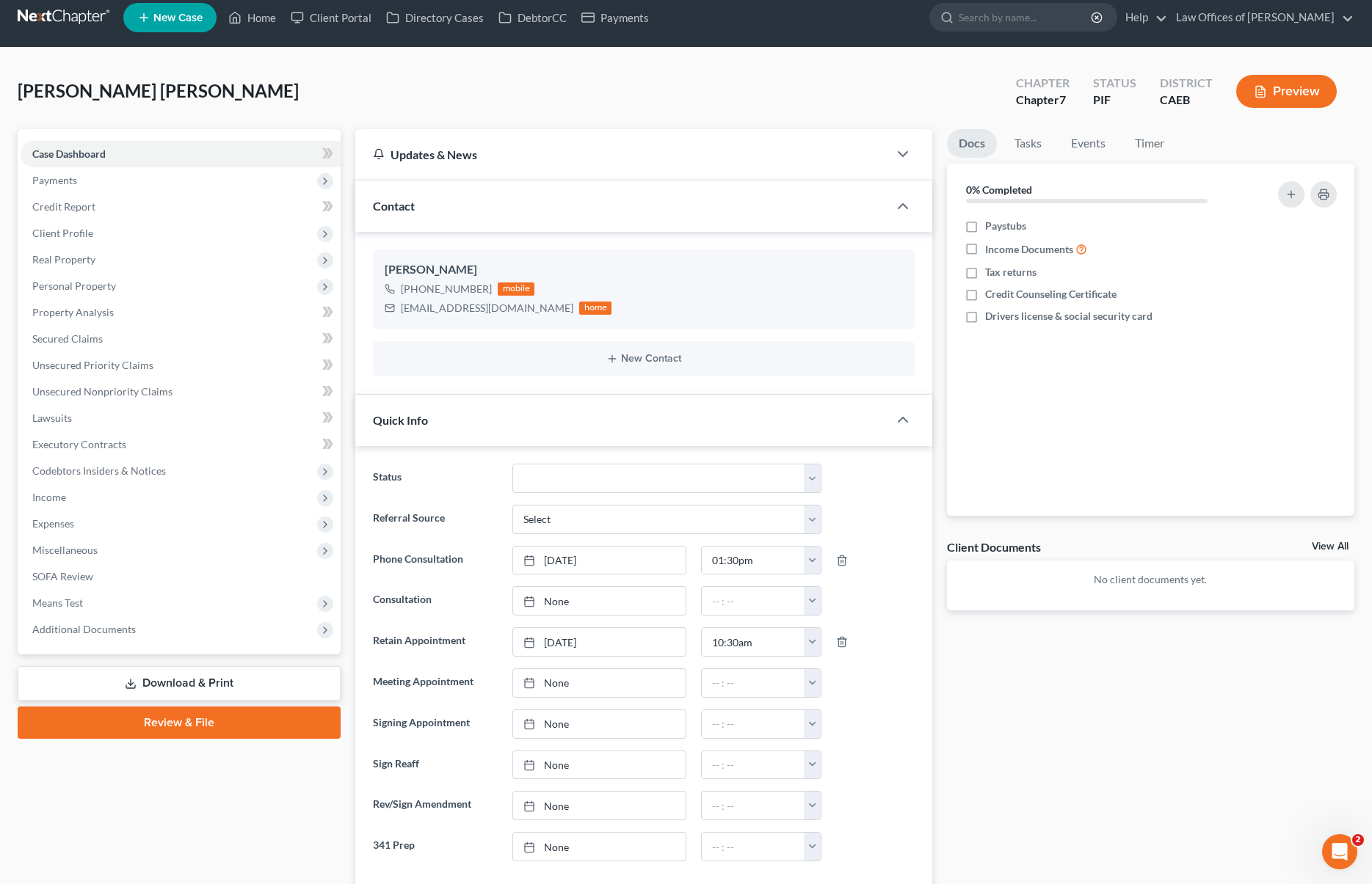
scroll to position [1, 0]
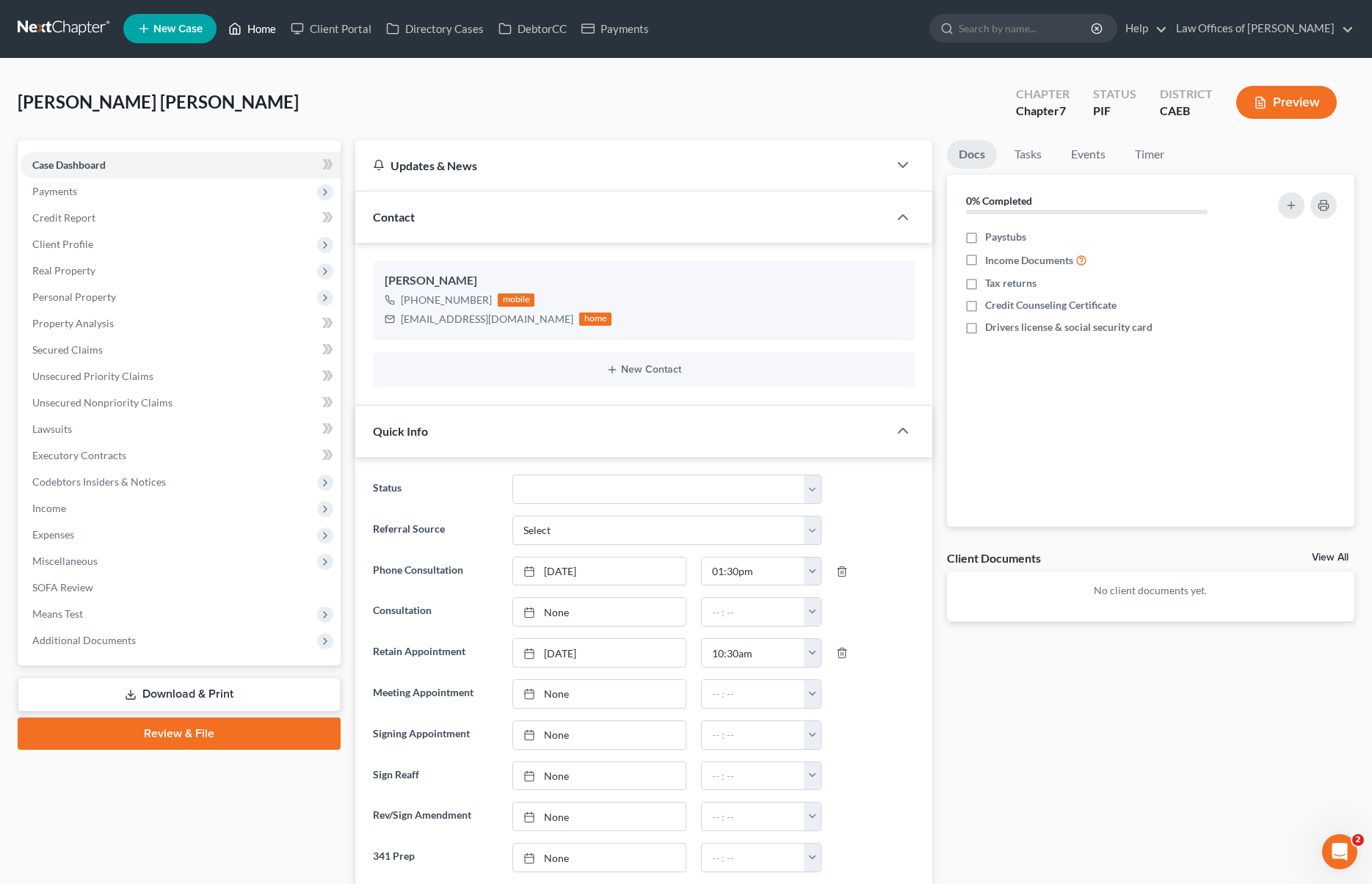
click at [263, 33] on link "Home" at bounding box center [252, 28] width 62 height 27
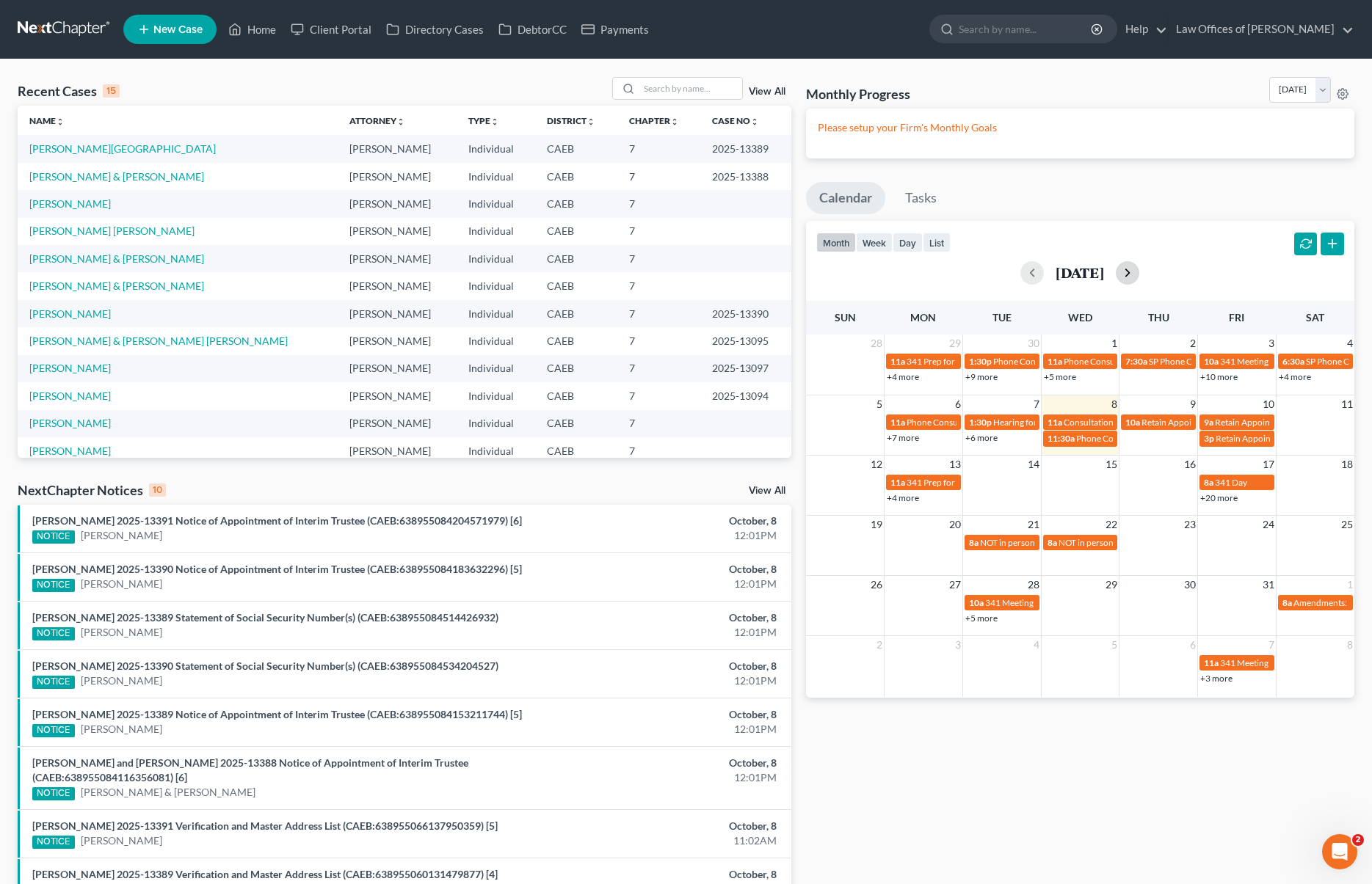
click at [1140, 274] on button "button" at bounding box center [1128, 273] width 24 height 24
click at [1140, 273] on button "button" at bounding box center [1128, 273] width 24 height 24
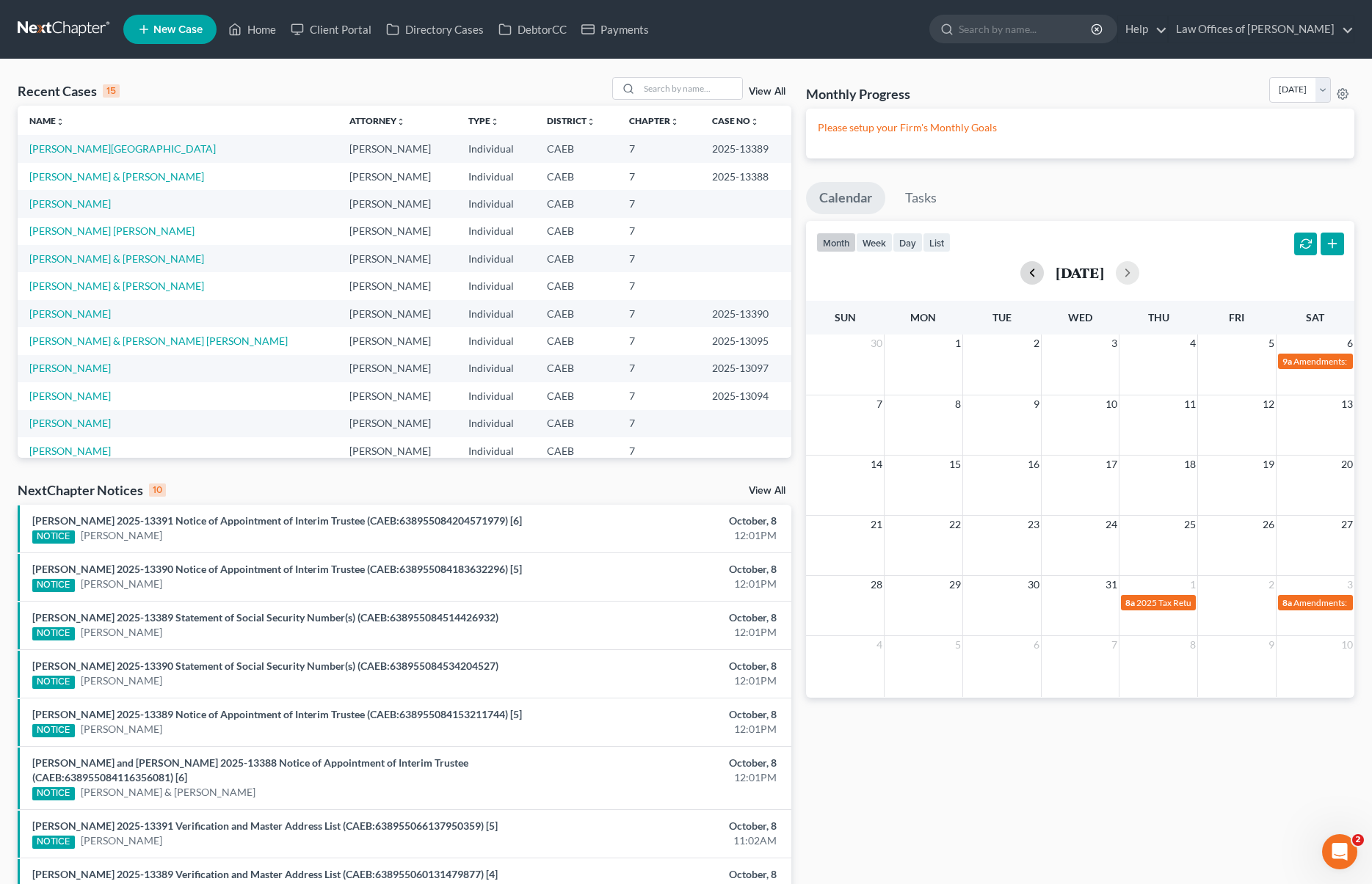
click at [1021, 275] on button "button" at bounding box center [1032, 273] width 24 height 24
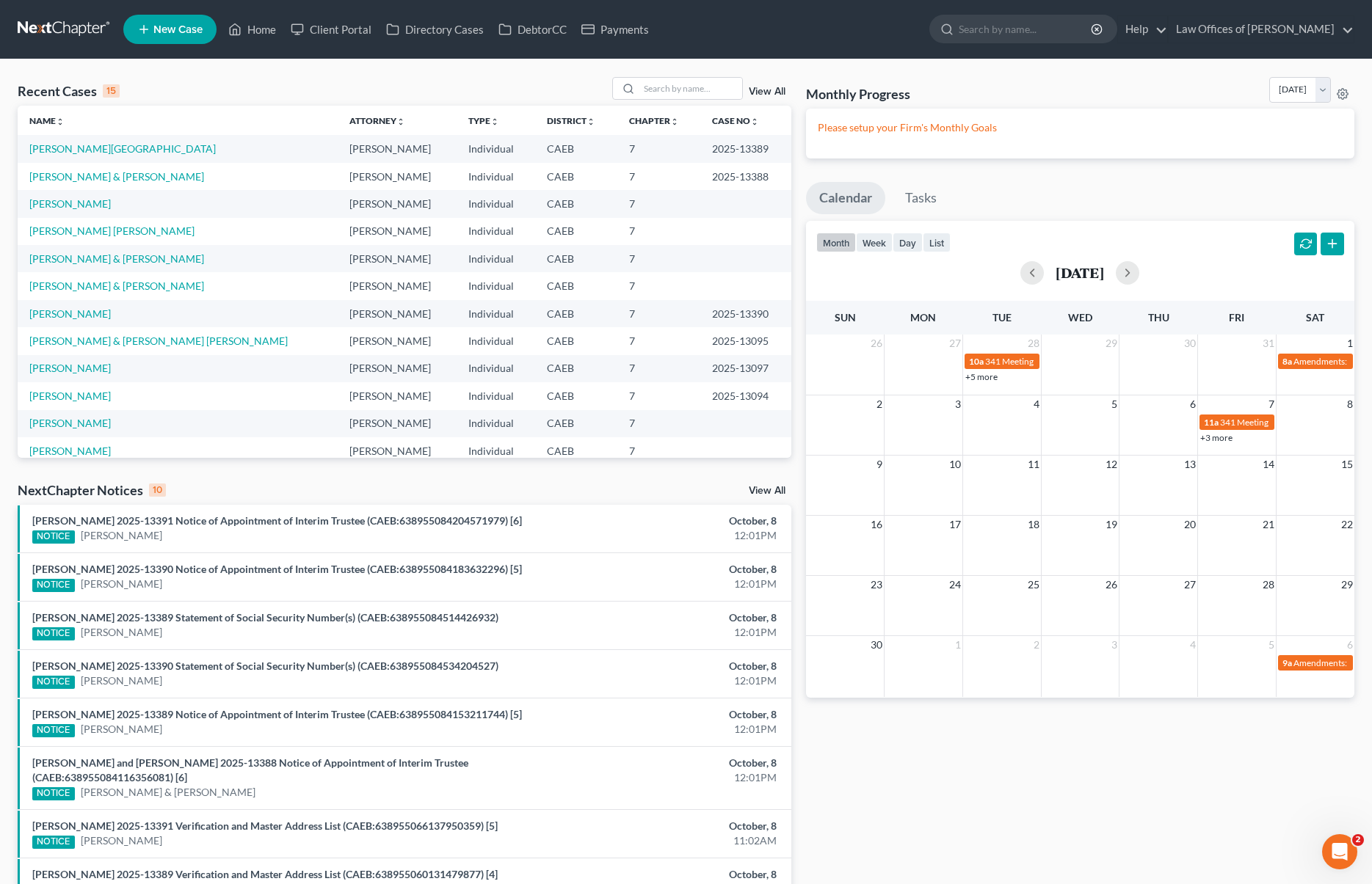
click at [1215, 439] on link "+3 more" at bounding box center [1215, 437] width 32 height 11
click at [669, 91] on input "search" at bounding box center [691, 88] width 103 height 21
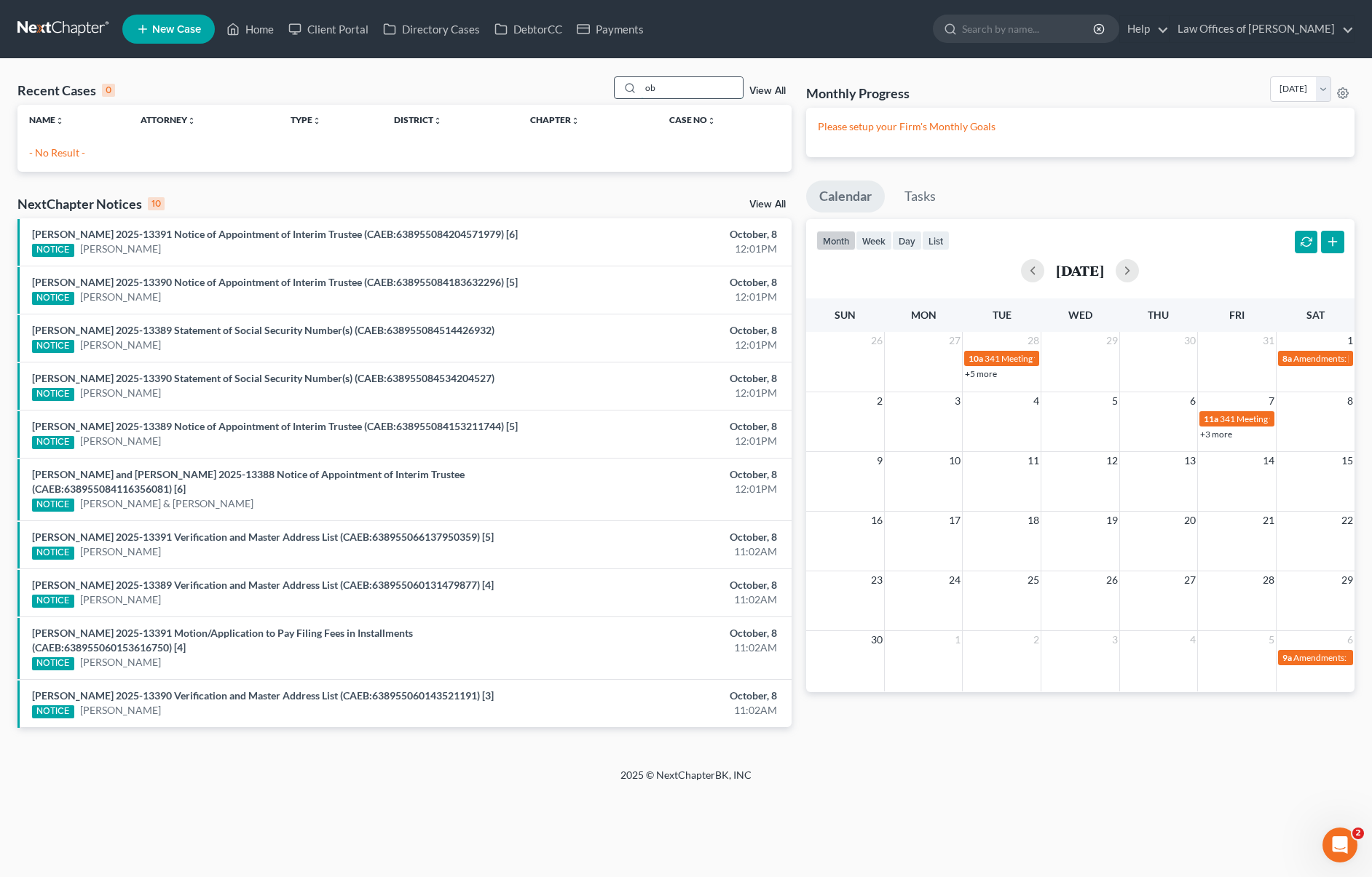
type input "o"
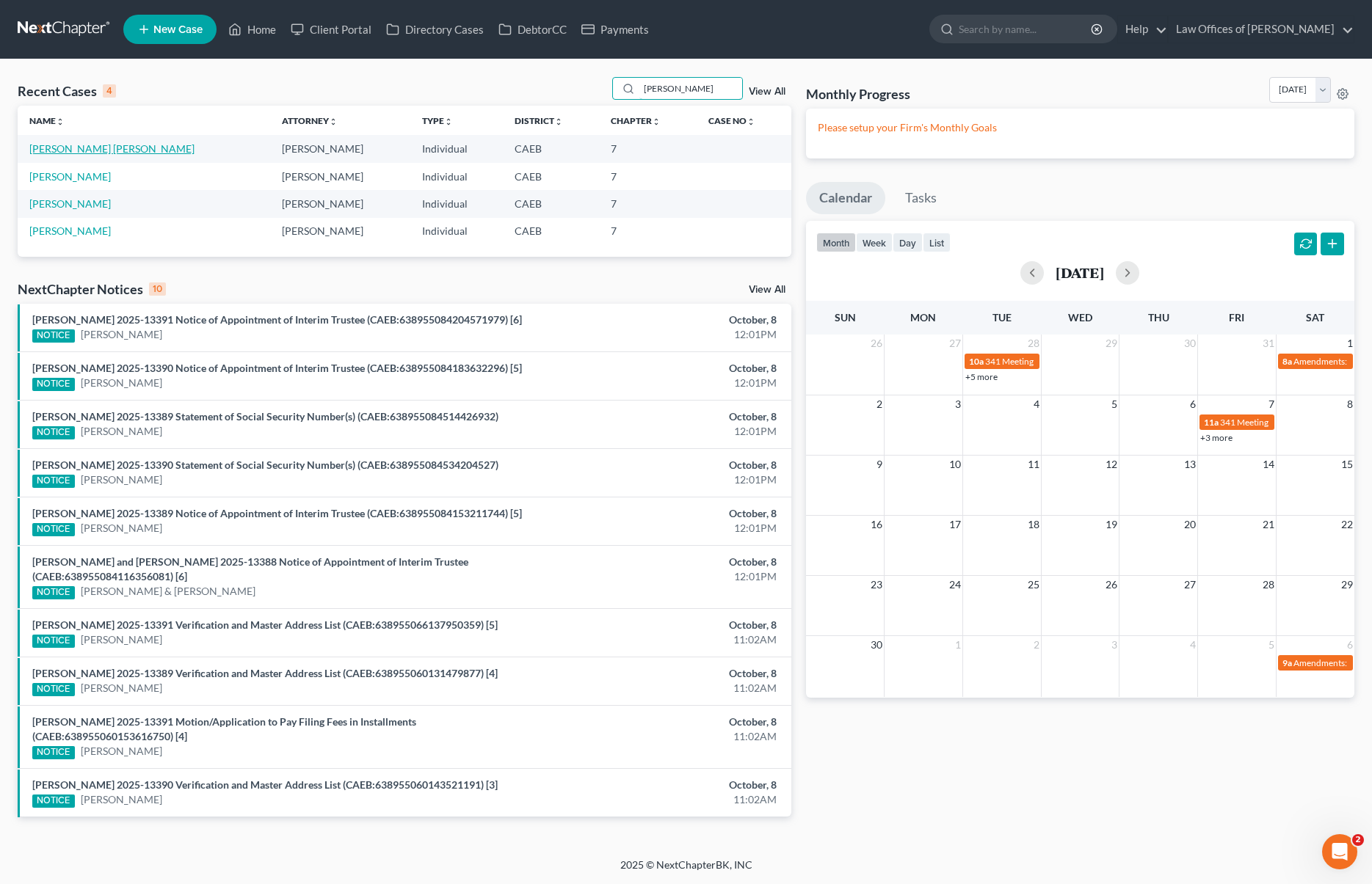
type input "griselda"
click at [157, 145] on link "[PERSON_NAME]" at bounding box center [112, 149] width 165 height 13
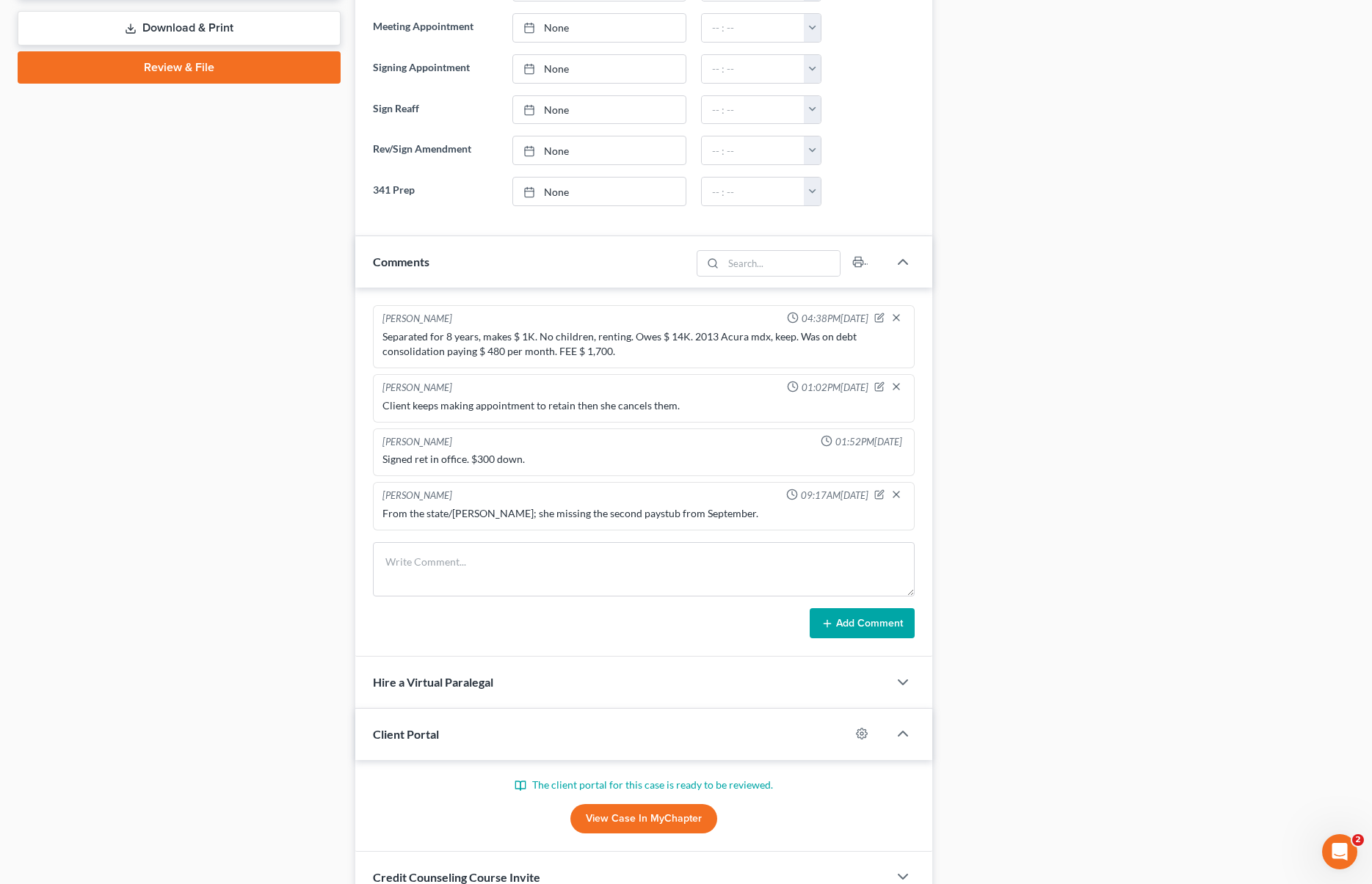
scroll to position [670, 0]
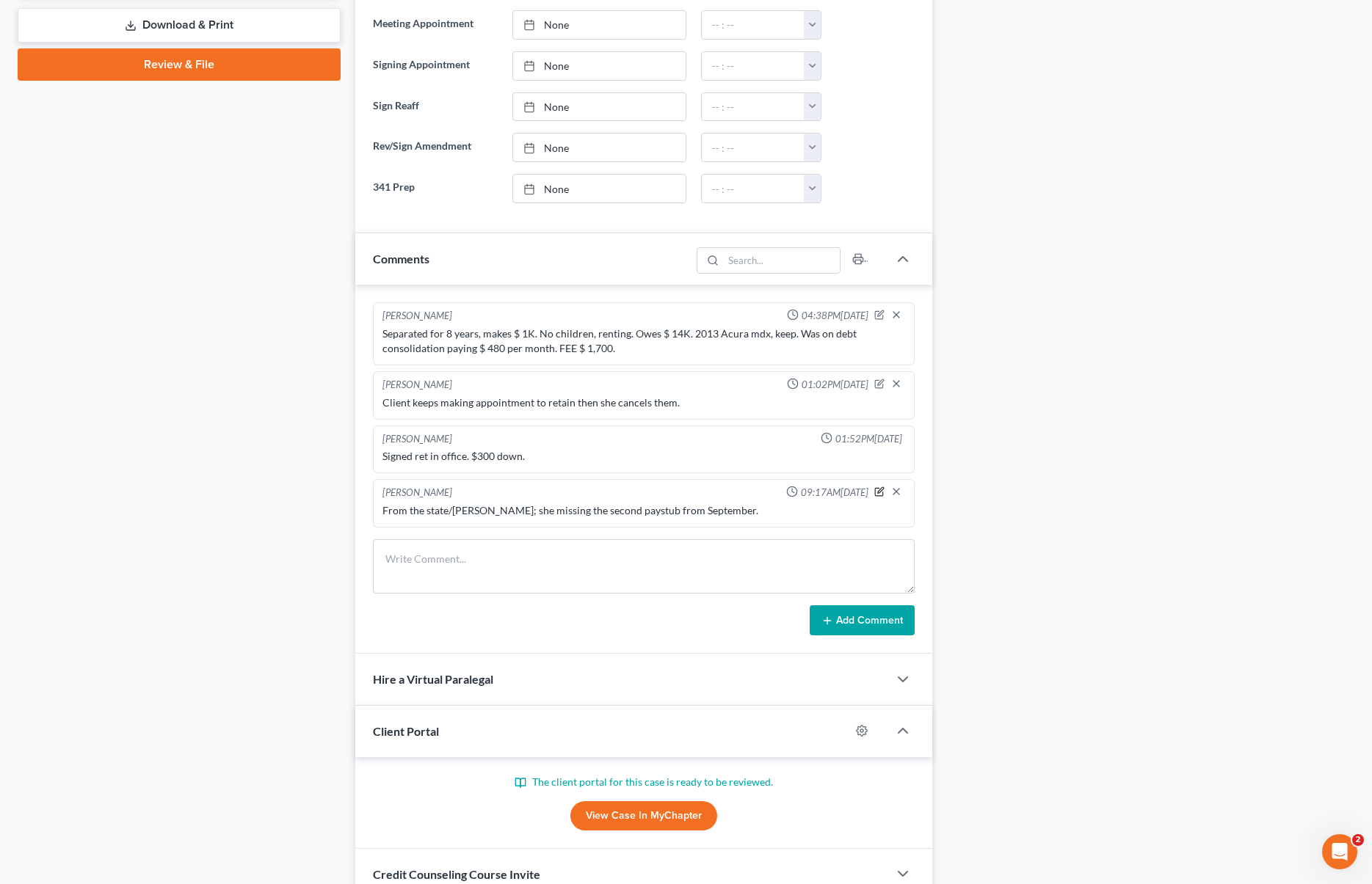
click at [875, 489] on icon "button" at bounding box center [879, 491] width 8 height 8
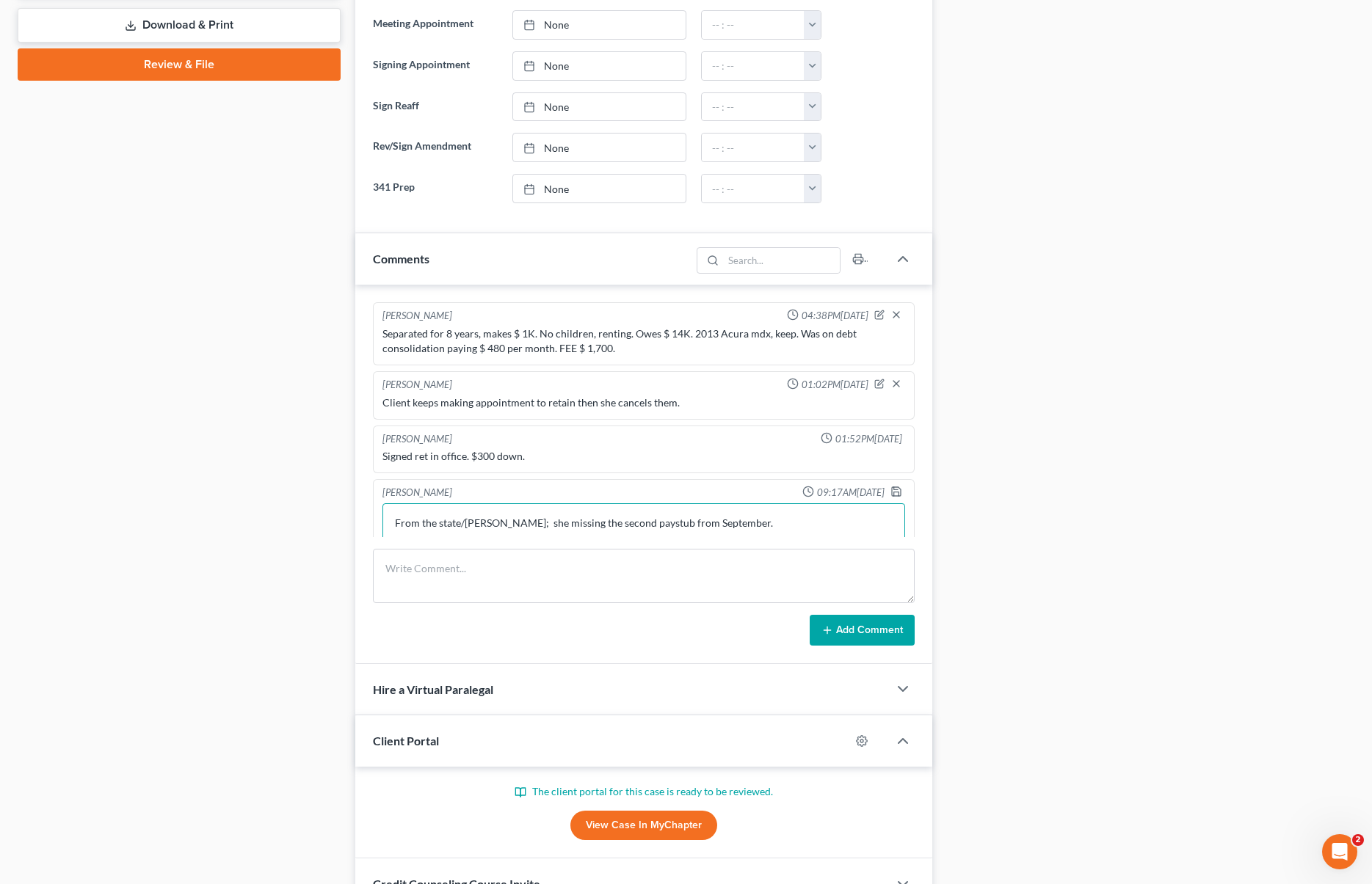
click at [776, 517] on textarea "From the state/Celsa Canto; she missing the second paystub from September." at bounding box center [643, 530] width 522 height 54
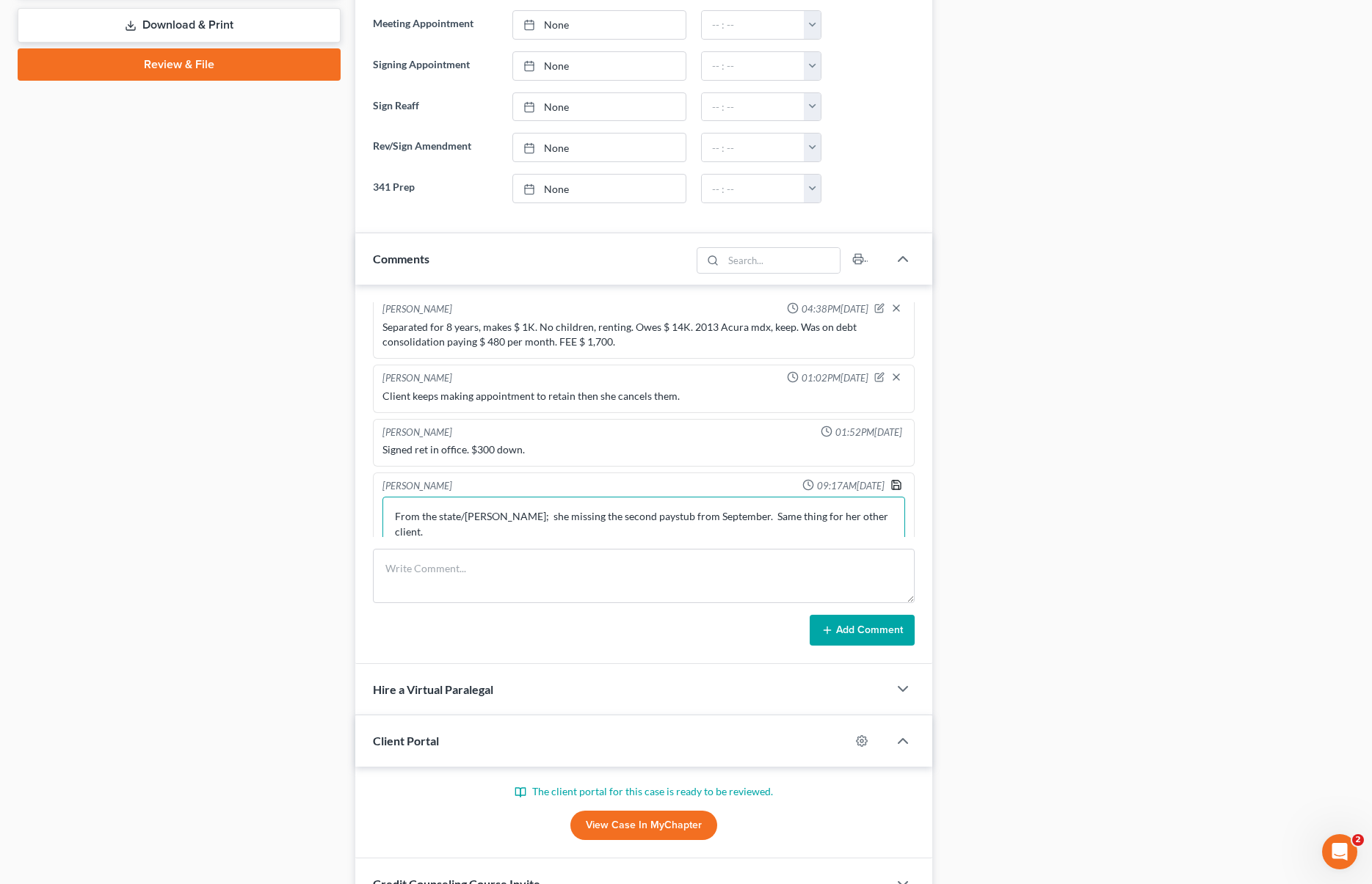
type textarea "From the state/Celsa Canto; she missing the second paystub from September. Same…"
click at [893, 486] on polyline "button" at bounding box center [896, 487] width 5 height 4
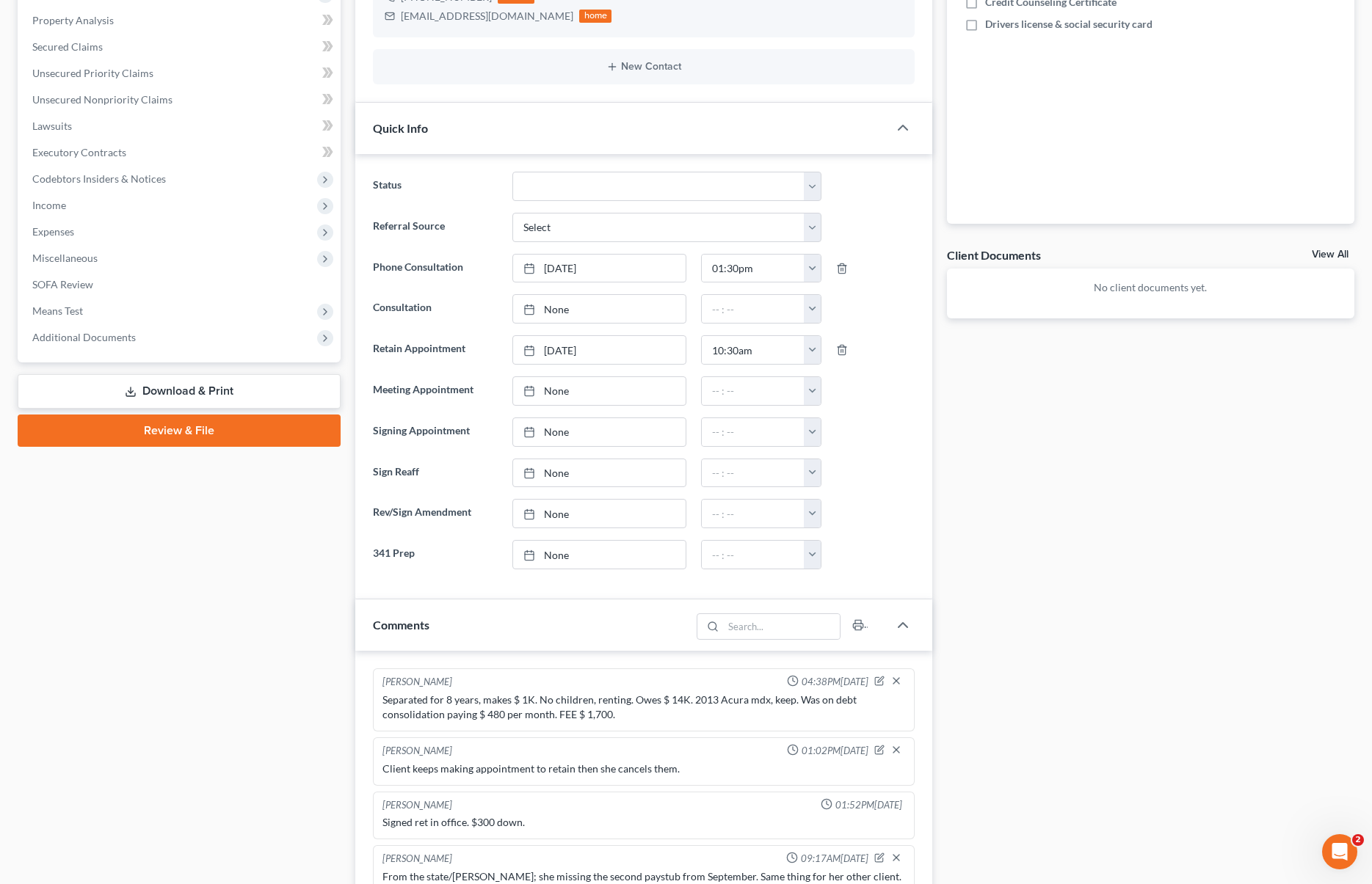
scroll to position [0, 0]
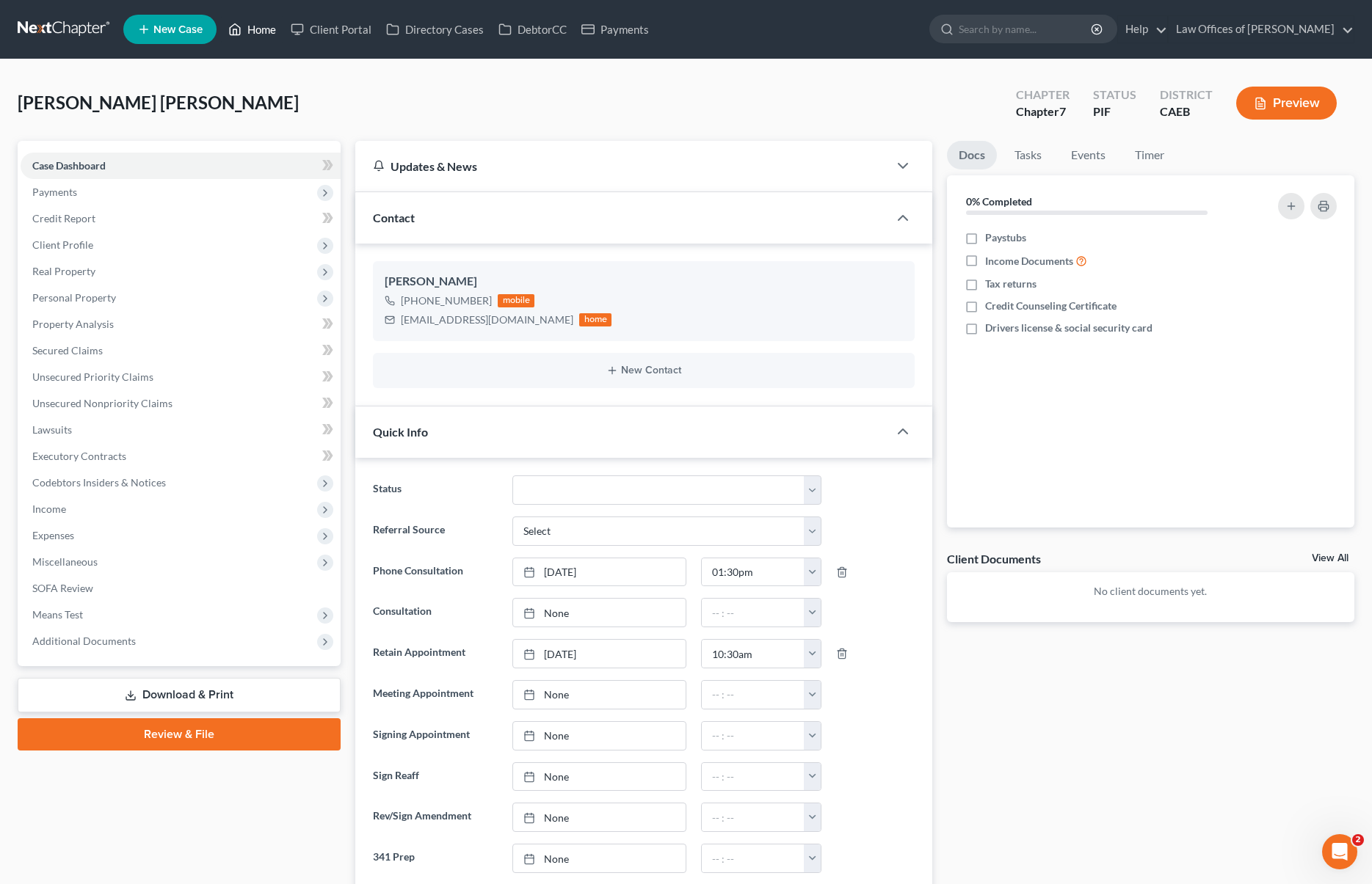
click at [269, 27] on link "Home" at bounding box center [252, 29] width 62 height 27
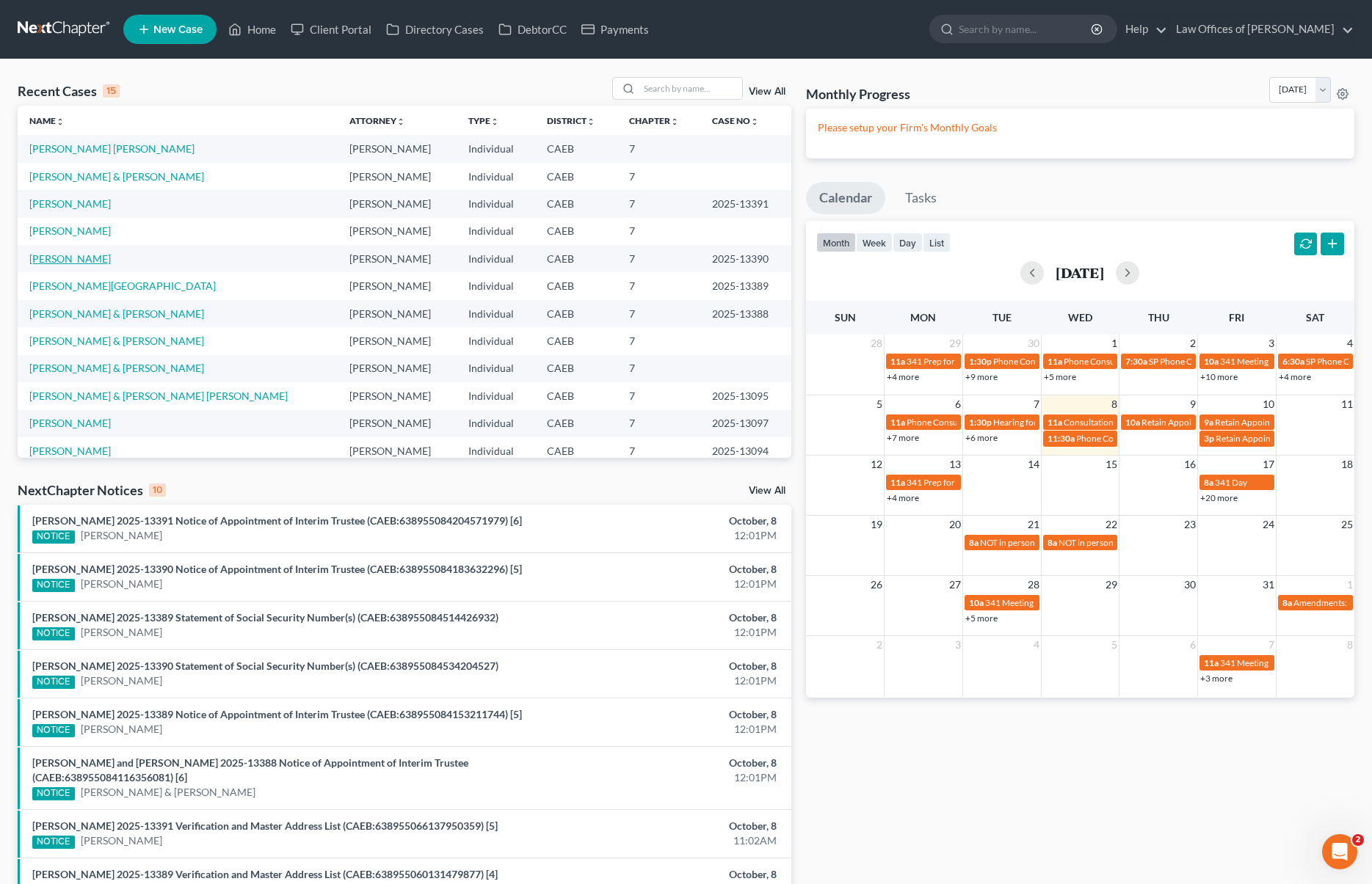
click at [111, 254] on link "Rodriguez, Leonardo" at bounding box center [70, 259] width 81 height 13
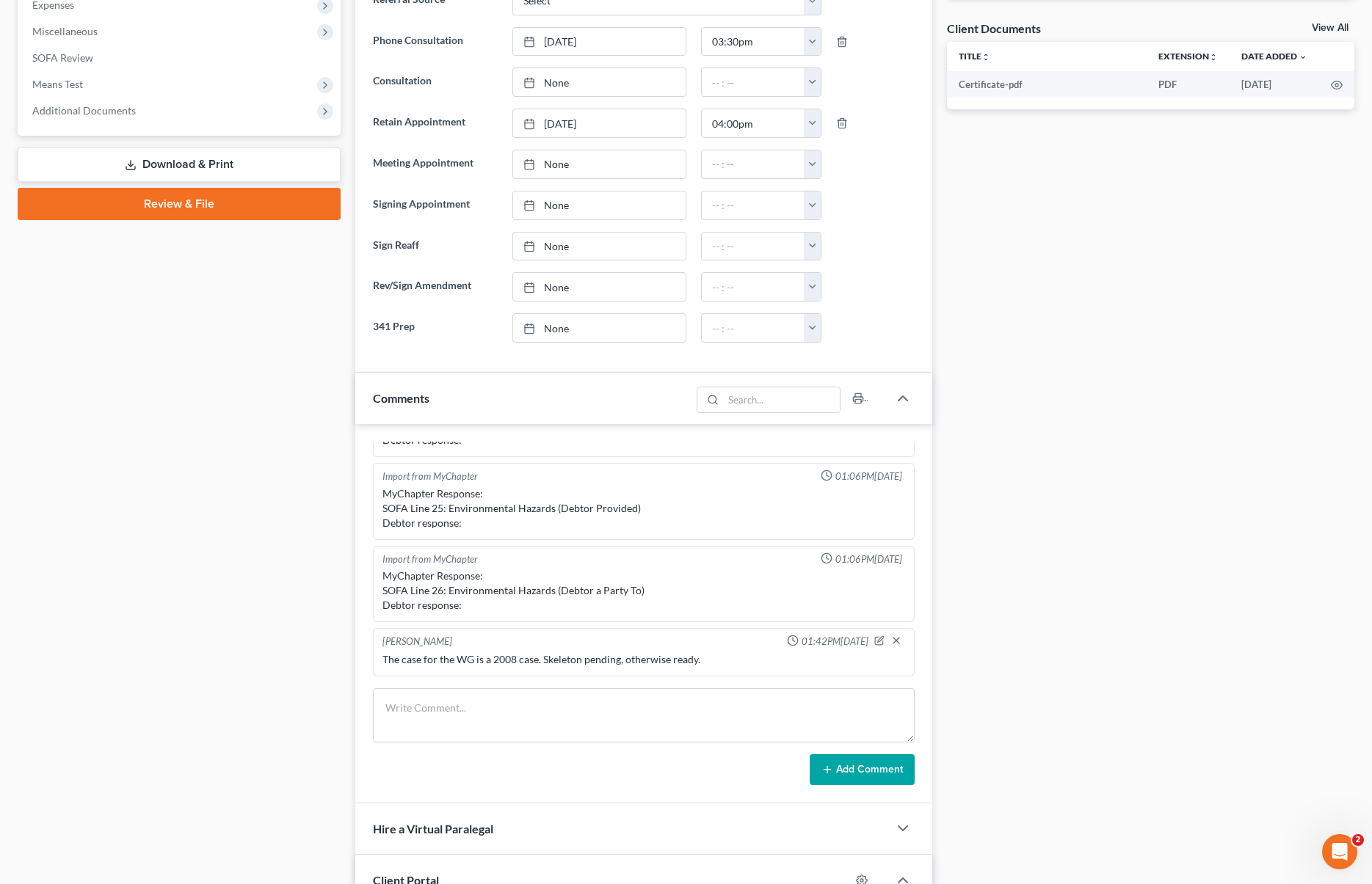
scroll to position [569, 0]
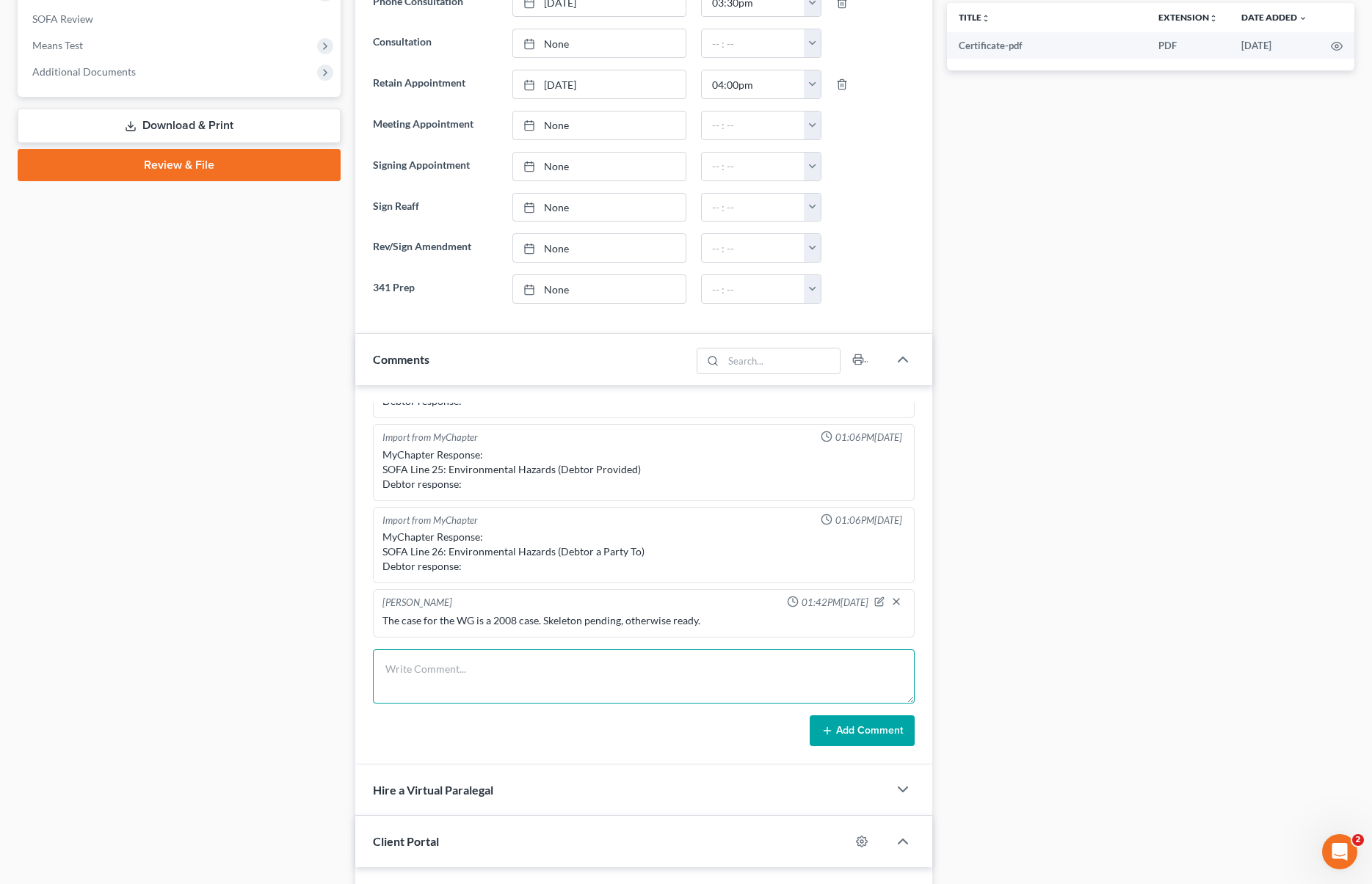
click at [484, 672] on textarea at bounding box center [643, 676] width 541 height 54
type textarea "Case was filed today and the notice of automatic stay sent to Sacramento Sherif…"
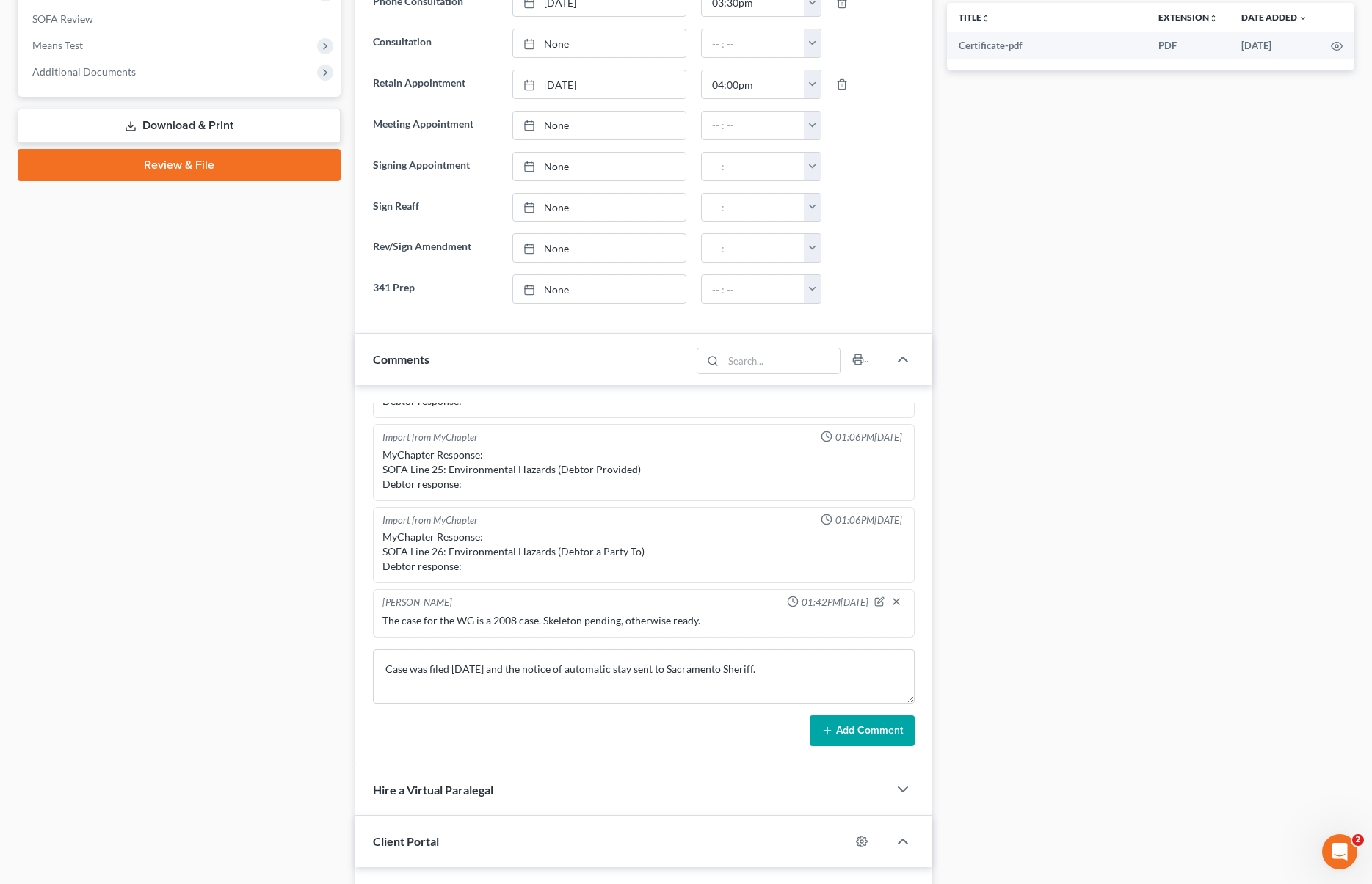
click at [847, 731] on button "Add Comment" at bounding box center [862, 731] width 105 height 31
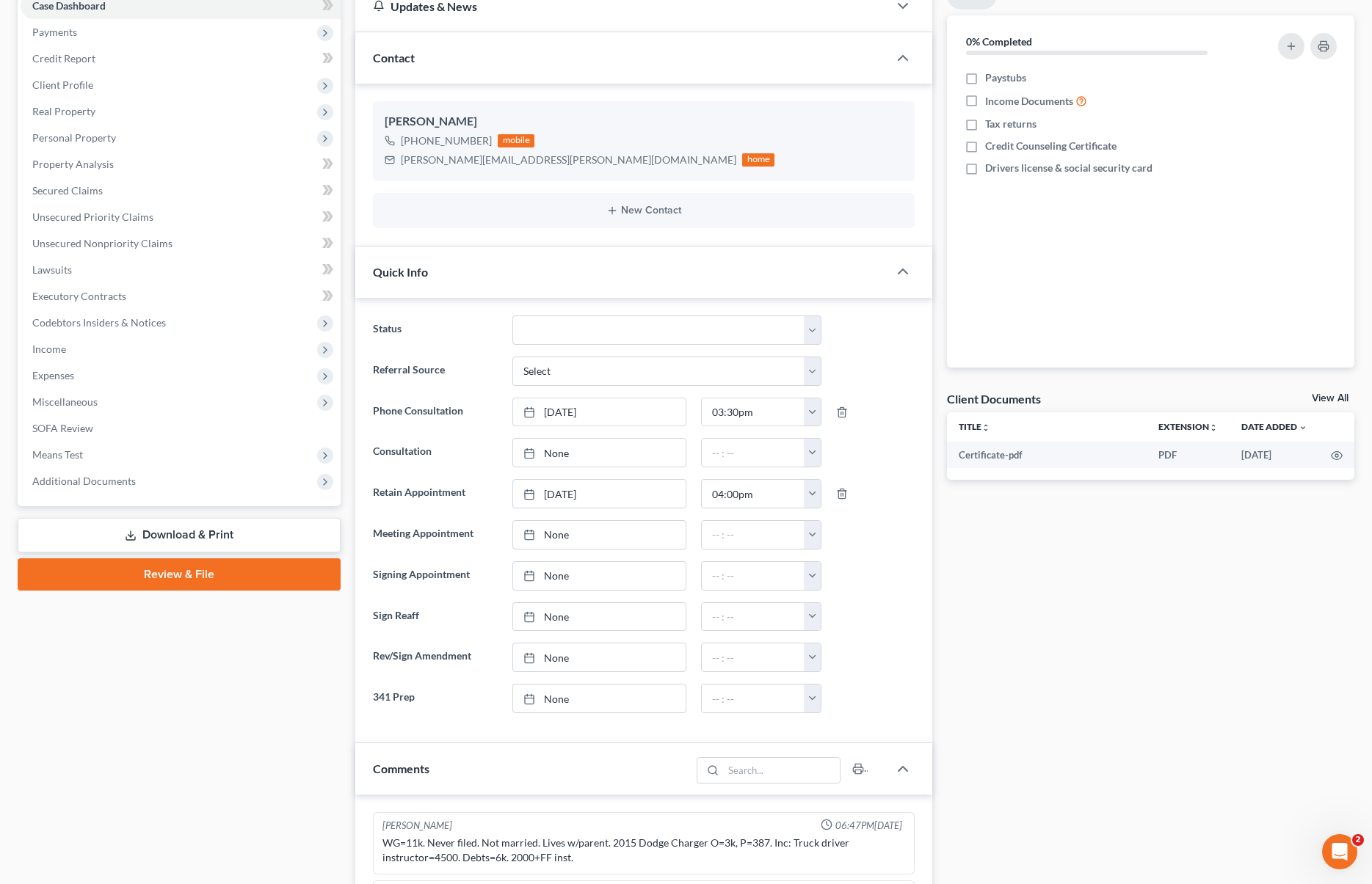
scroll to position [0, 0]
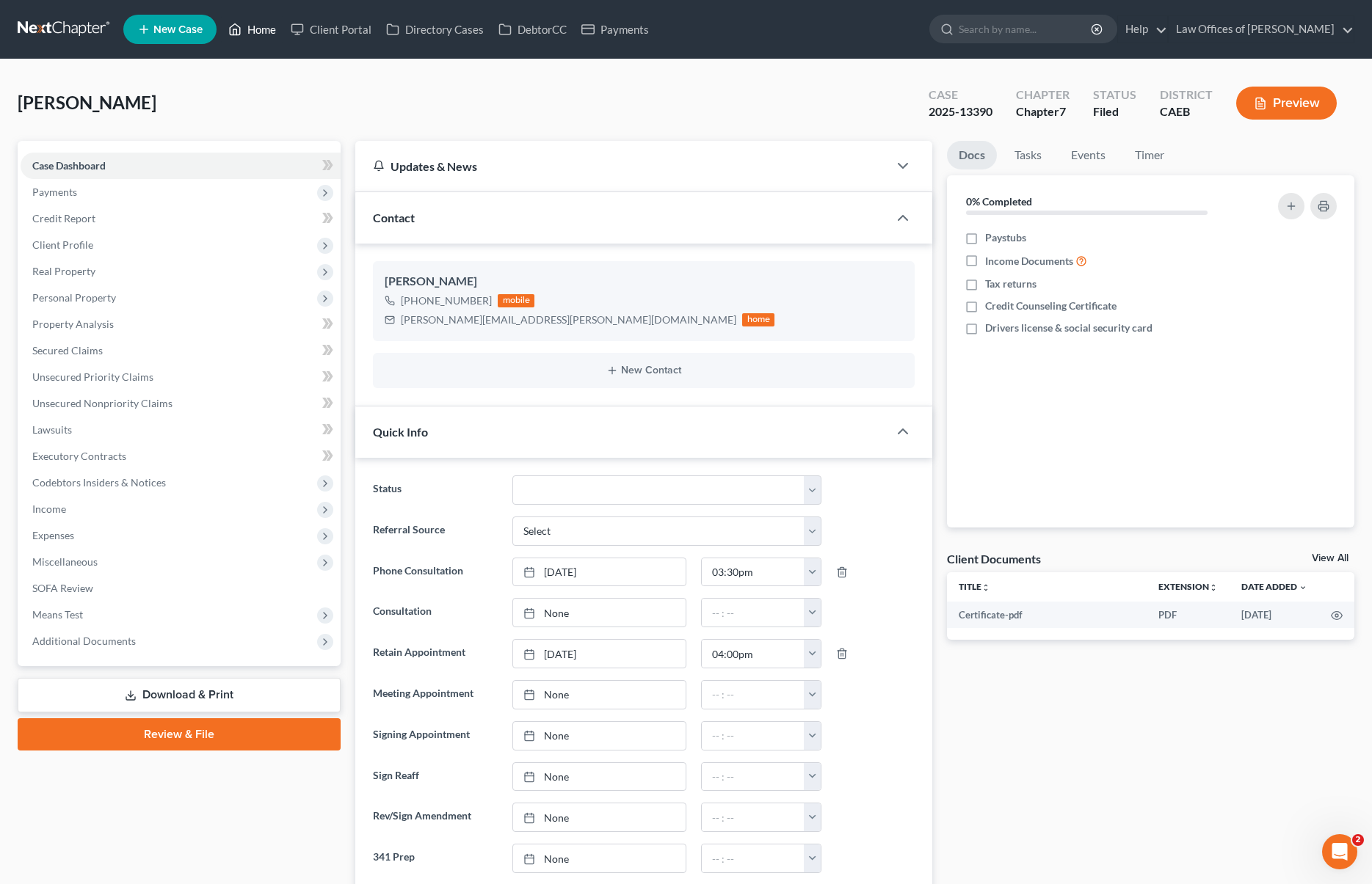
click at [257, 30] on link "Home" at bounding box center [252, 29] width 62 height 27
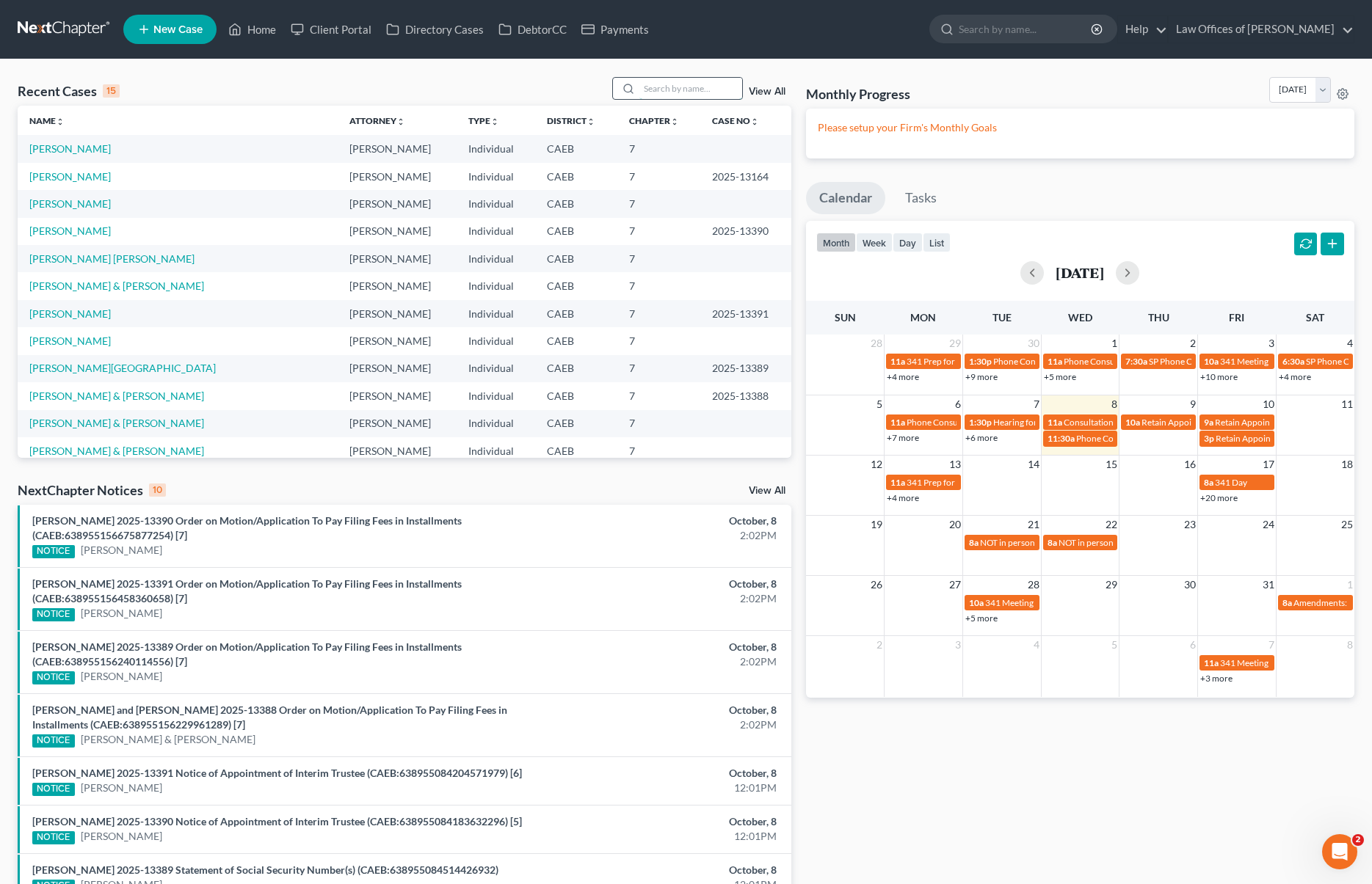
click at [678, 83] on input "search" at bounding box center [691, 88] width 103 height 21
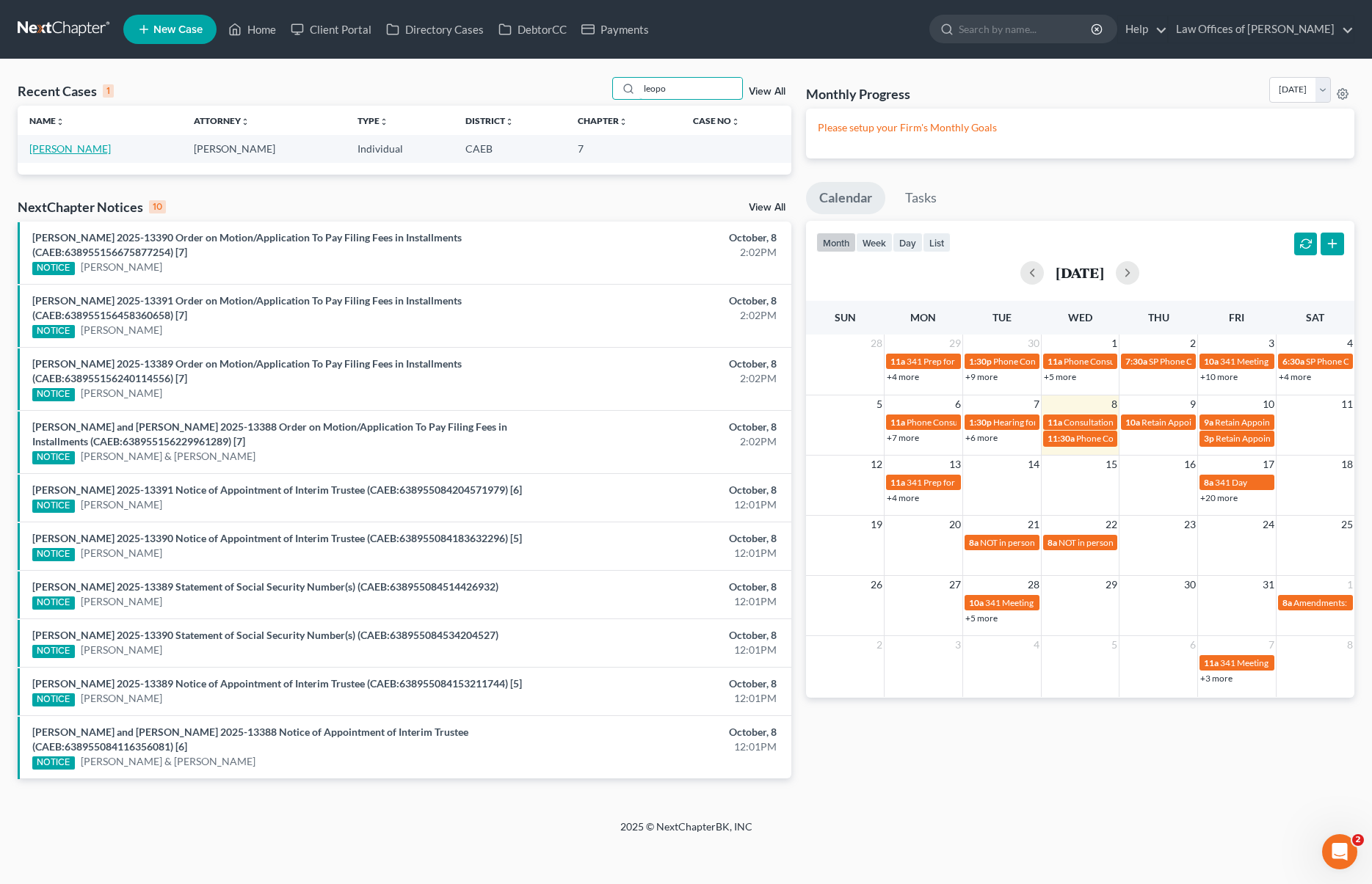
type input "leopo"
click at [67, 152] on link "Cruz, Leopoldo" at bounding box center [70, 149] width 81 height 13
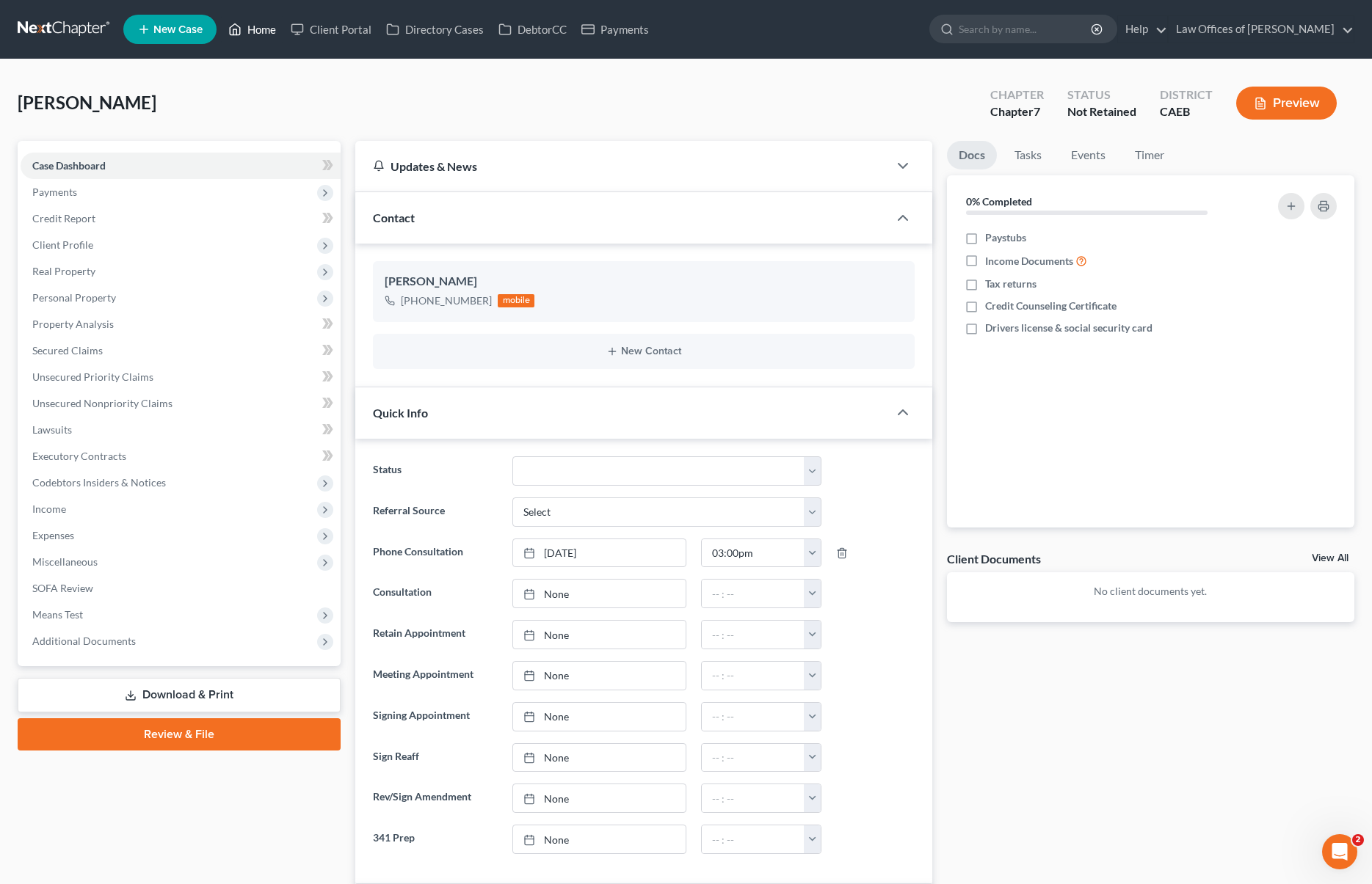
click at [255, 27] on link "Home" at bounding box center [252, 29] width 62 height 27
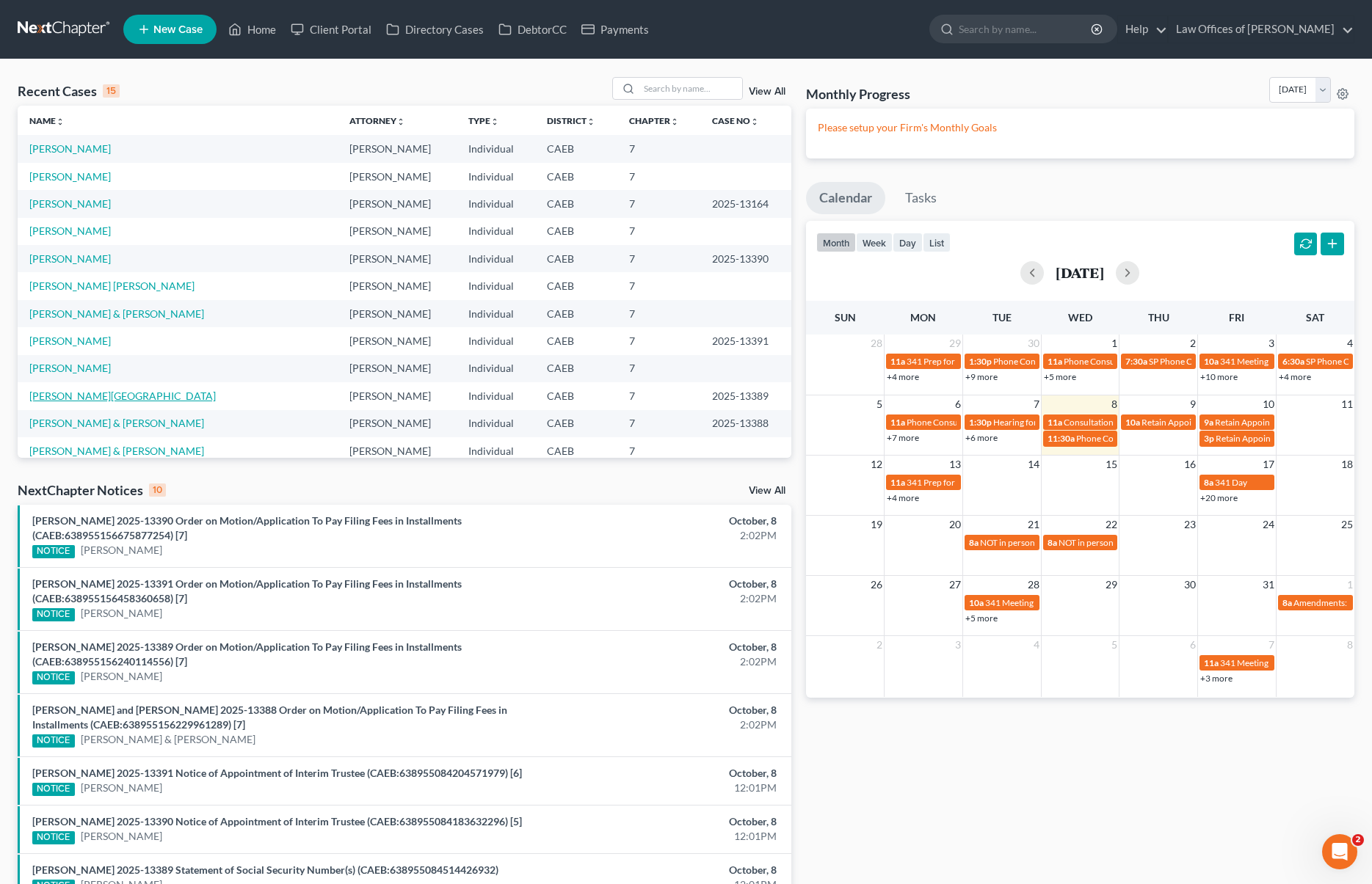
click at [70, 394] on link "Mekhail , Dalia" at bounding box center [123, 396] width 187 height 13
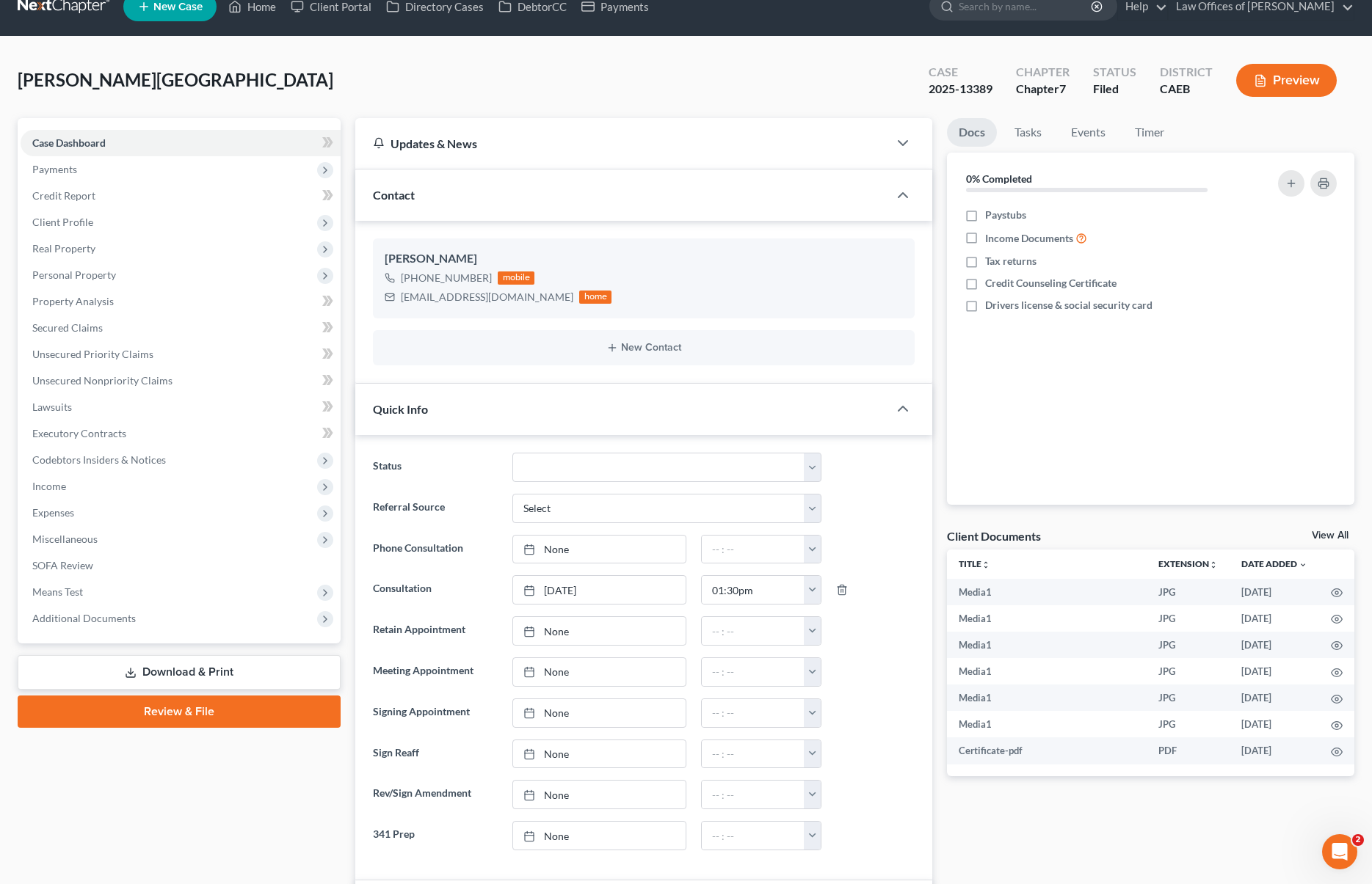
scroll to position [84, 0]
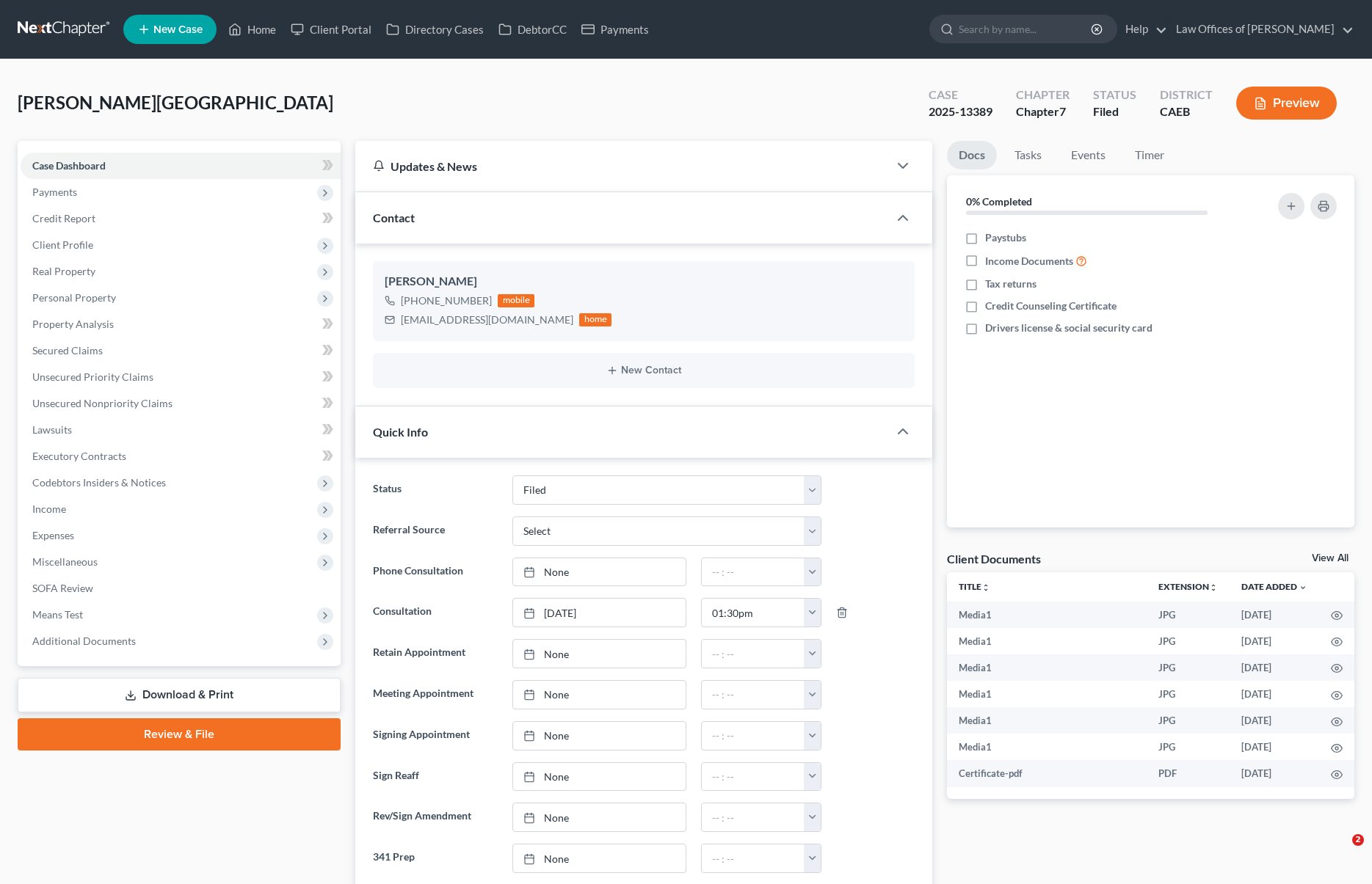
select select "5"
select select "0"
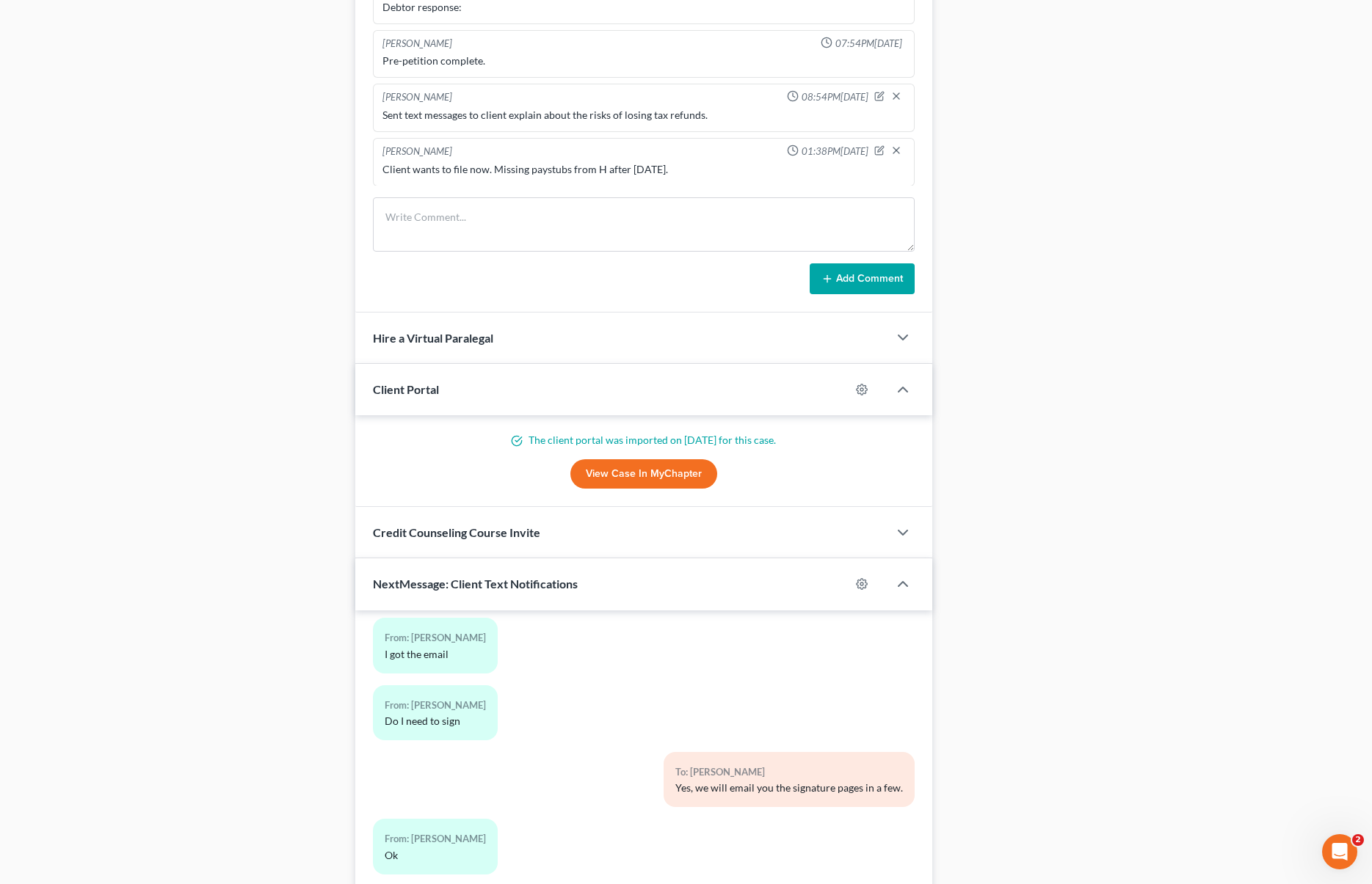
scroll to position [1120, 0]
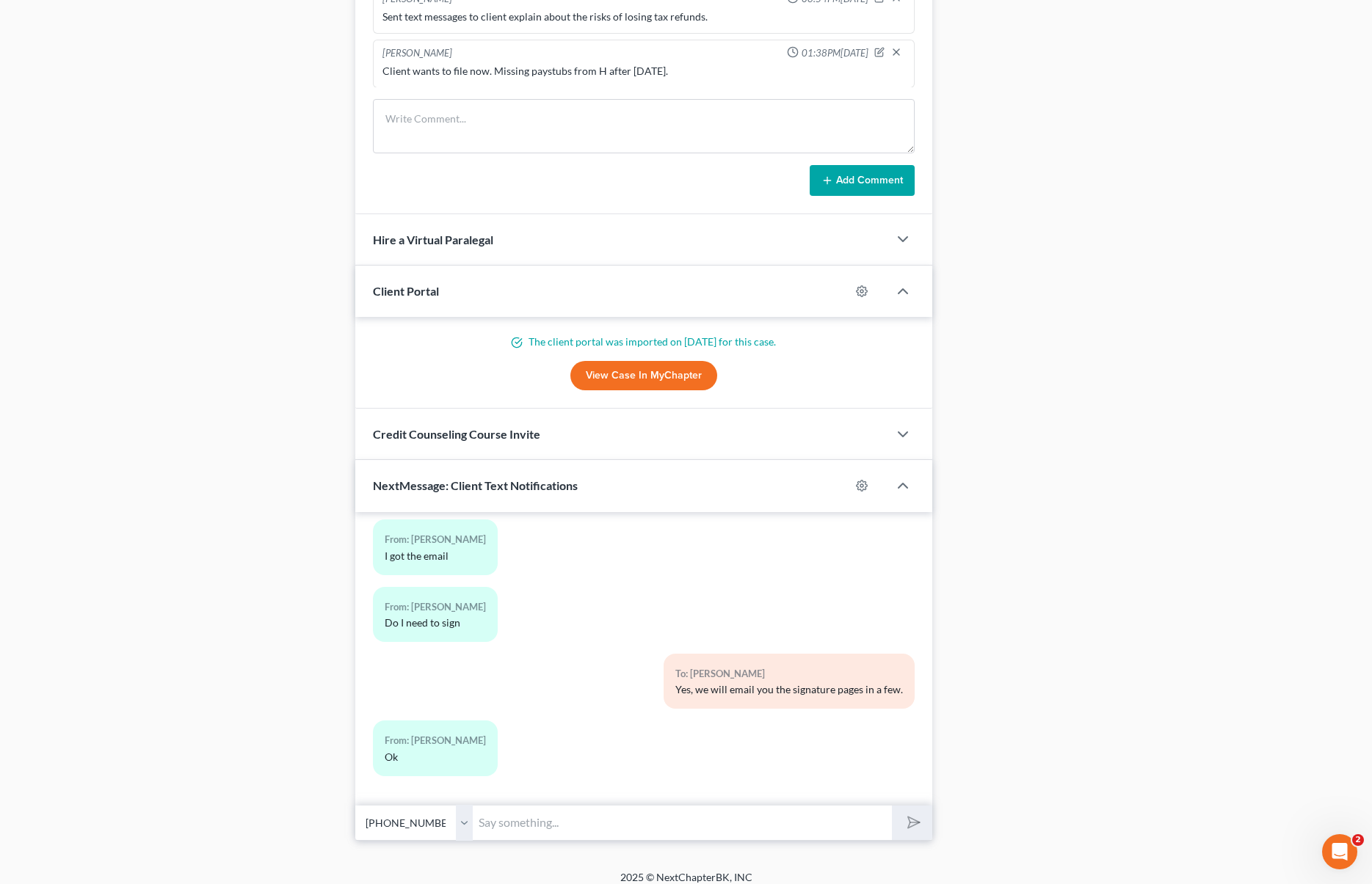
click at [548, 819] on input "text" at bounding box center [681, 823] width 418 height 36
type input "Hi. Just wanted to let you know that your case is filed now and your case numbe…"
click at [891, 806] on button "submit" at bounding box center [912, 824] width 40 height 35
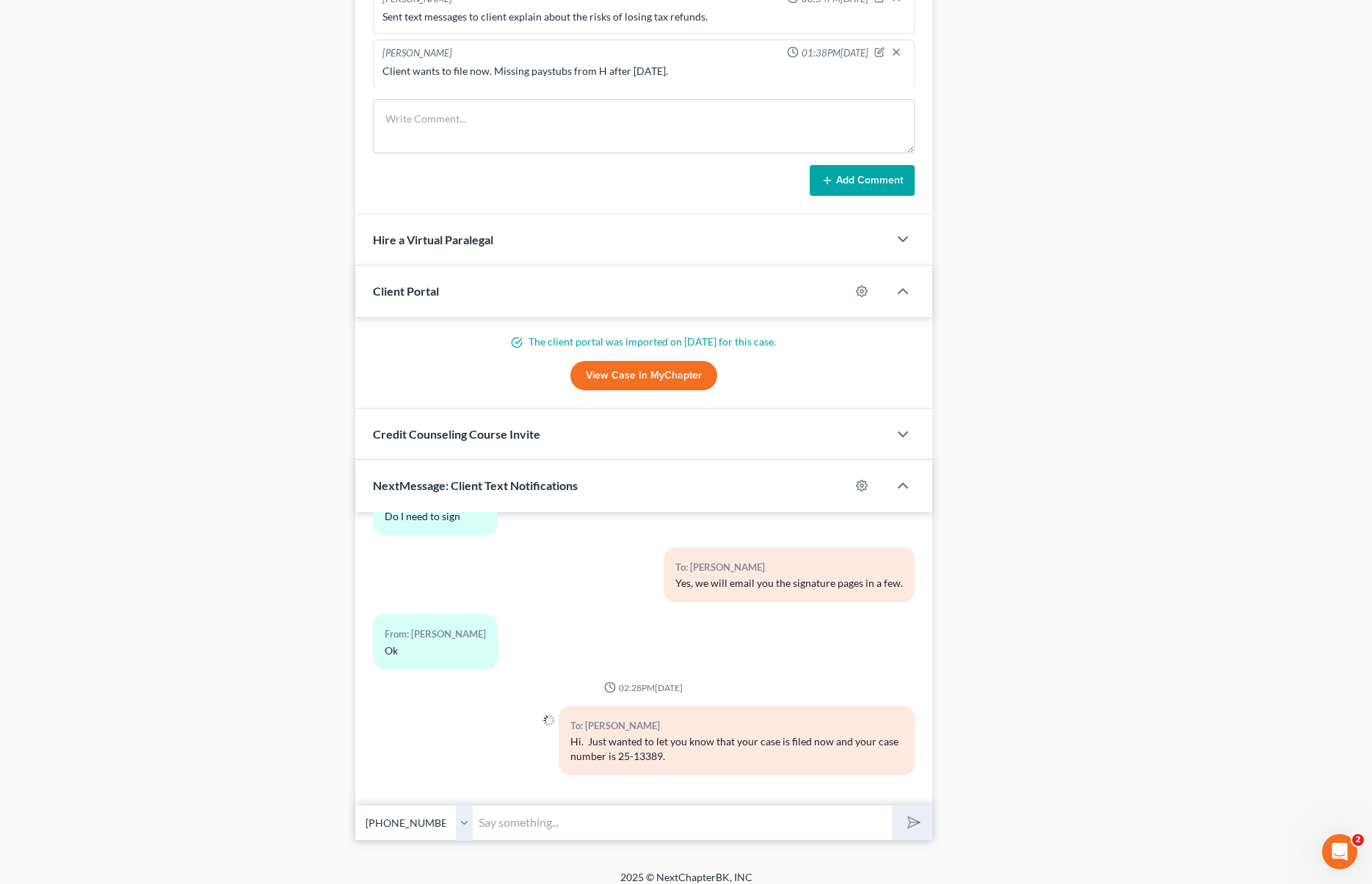
click at [567, 827] on input "text" at bounding box center [681, 823] width 418 height 36
type input "You will be receiving the official notices from the court in about 10 days by m…"
click at [891, 806] on button "submit" at bounding box center [912, 824] width 40 height 35
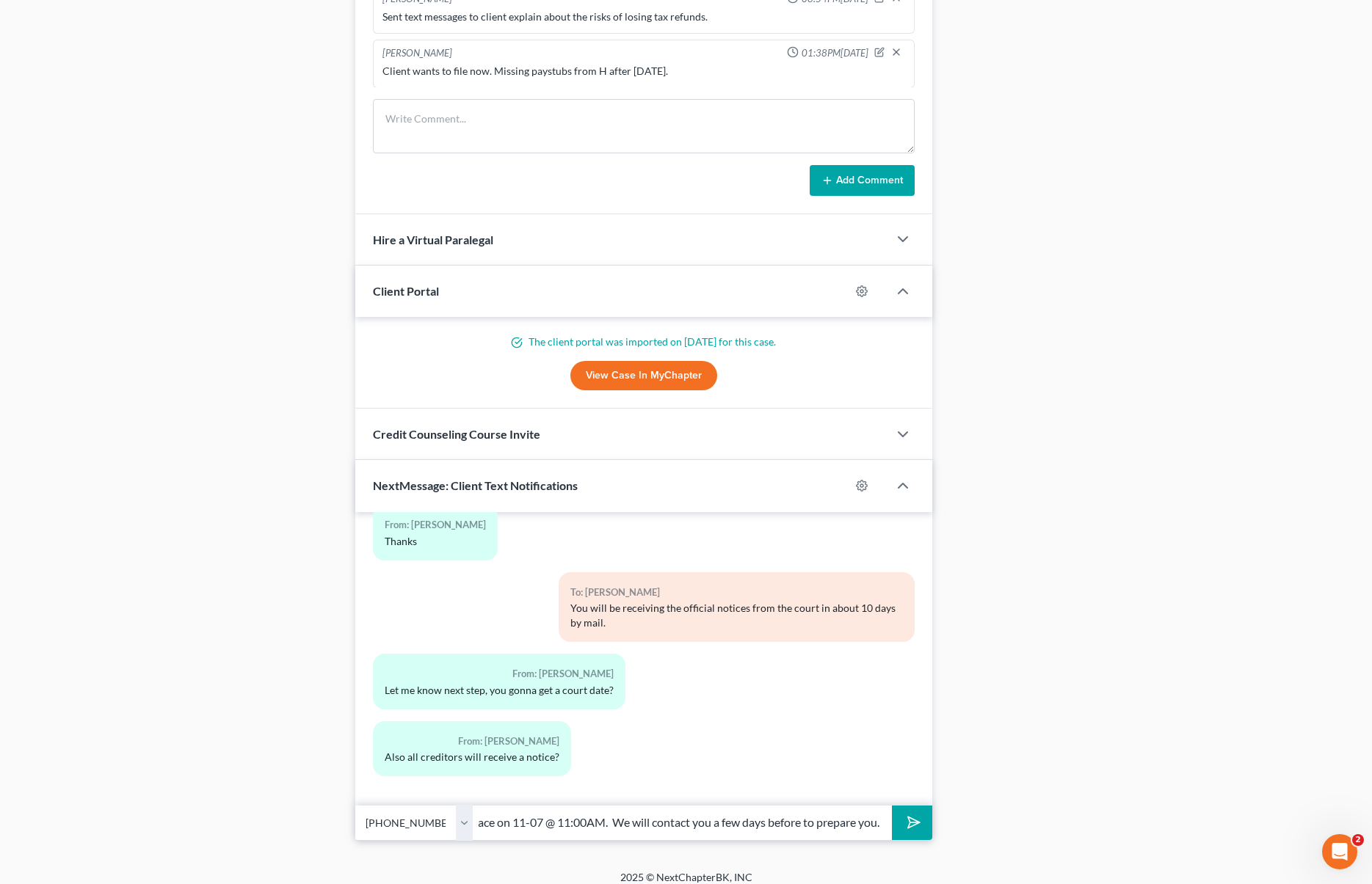
scroll to position [0, 226]
type input "Your interview with the trustee will take place on 11-07 @ 11:00AM. We will con…"
click at [891, 806] on button "submit" at bounding box center [912, 824] width 40 height 35
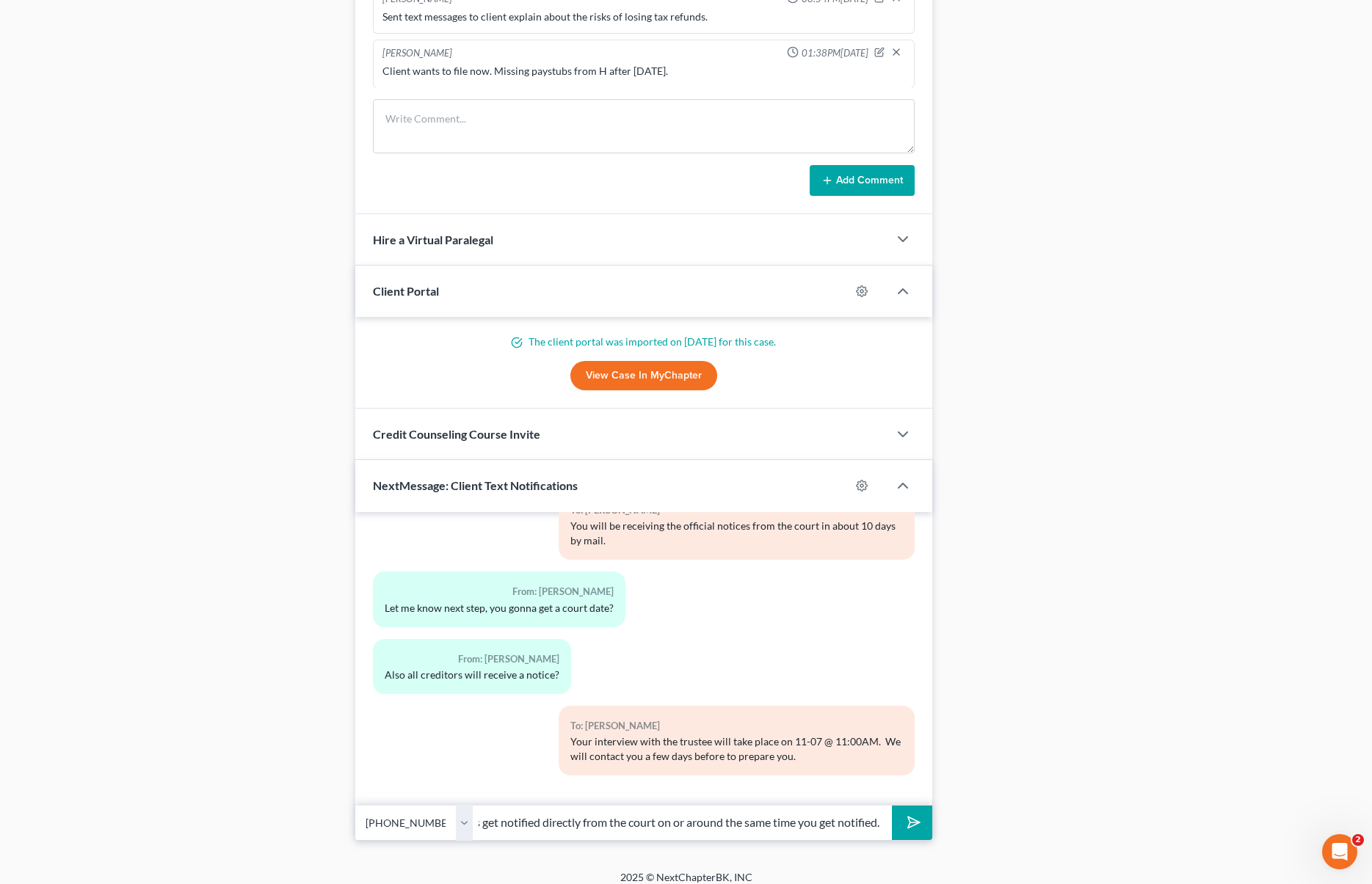
scroll to position [0, 76]
type input "Yes, creditors get notified directly from the court on or around the same time …"
click at [891, 806] on button "submit" at bounding box center [912, 824] width 40 height 35
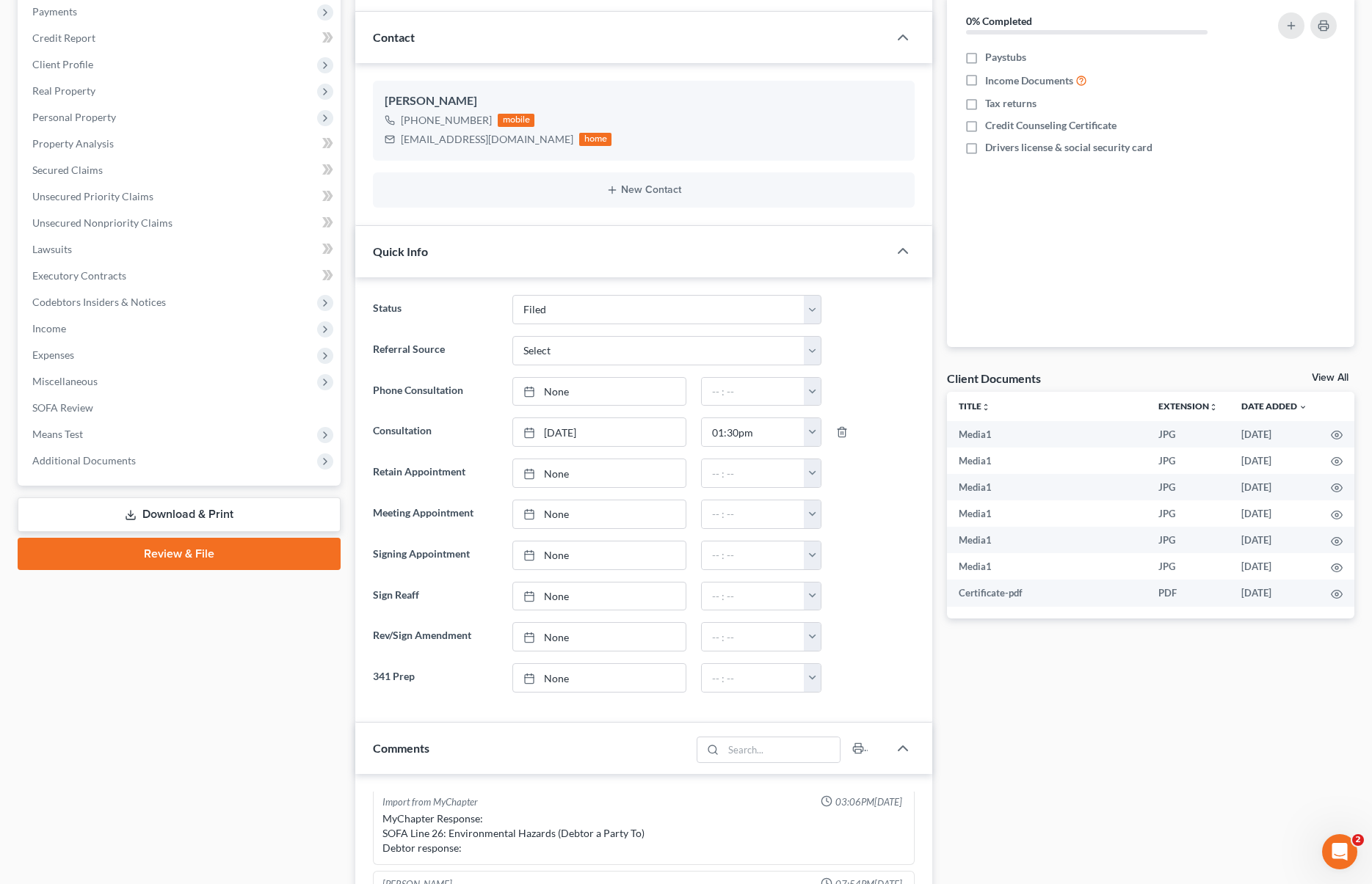
scroll to position [0, 0]
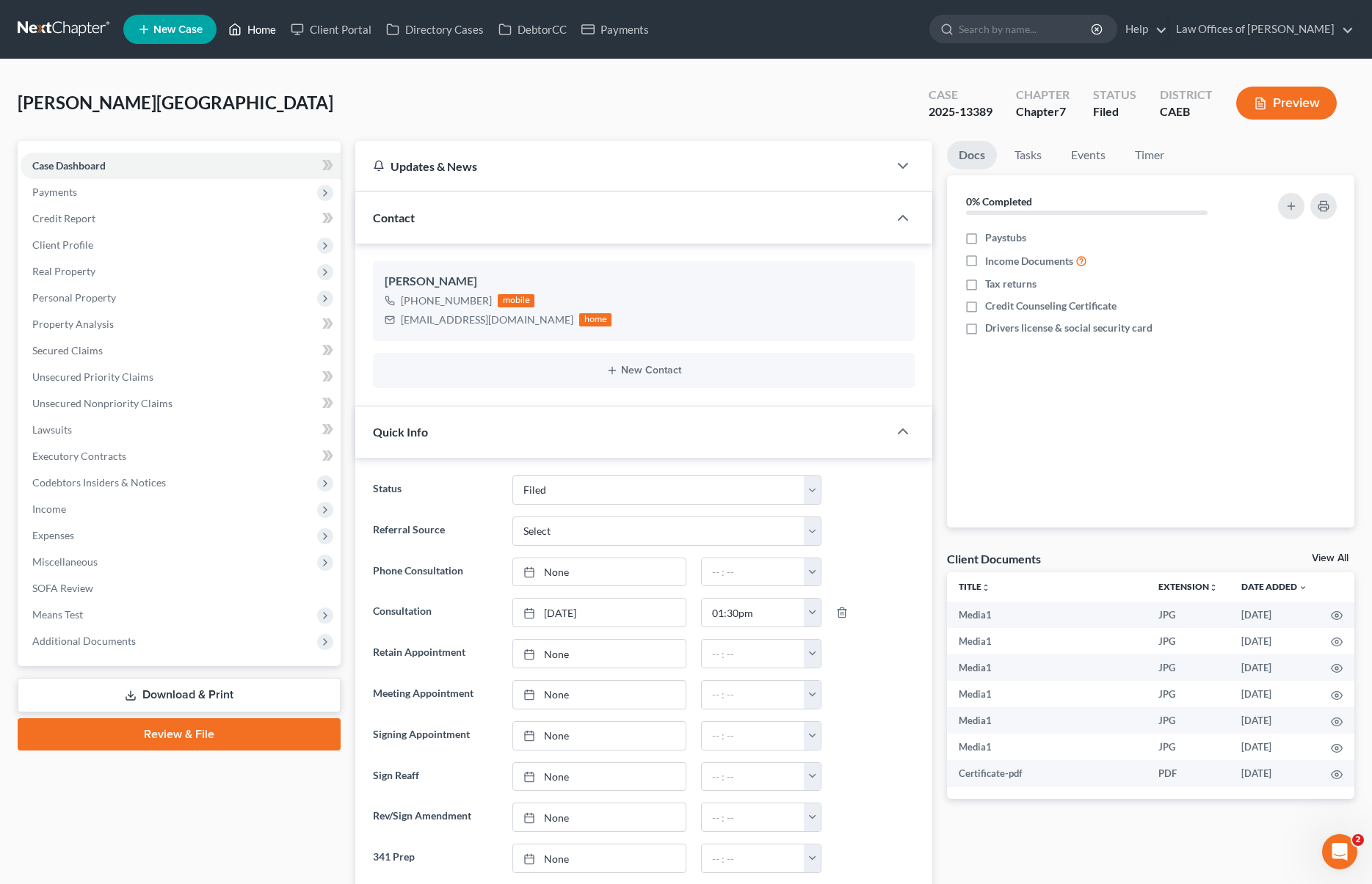
click at [271, 28] on link "Home" at bounding box center [252, 29] width 62 height 27
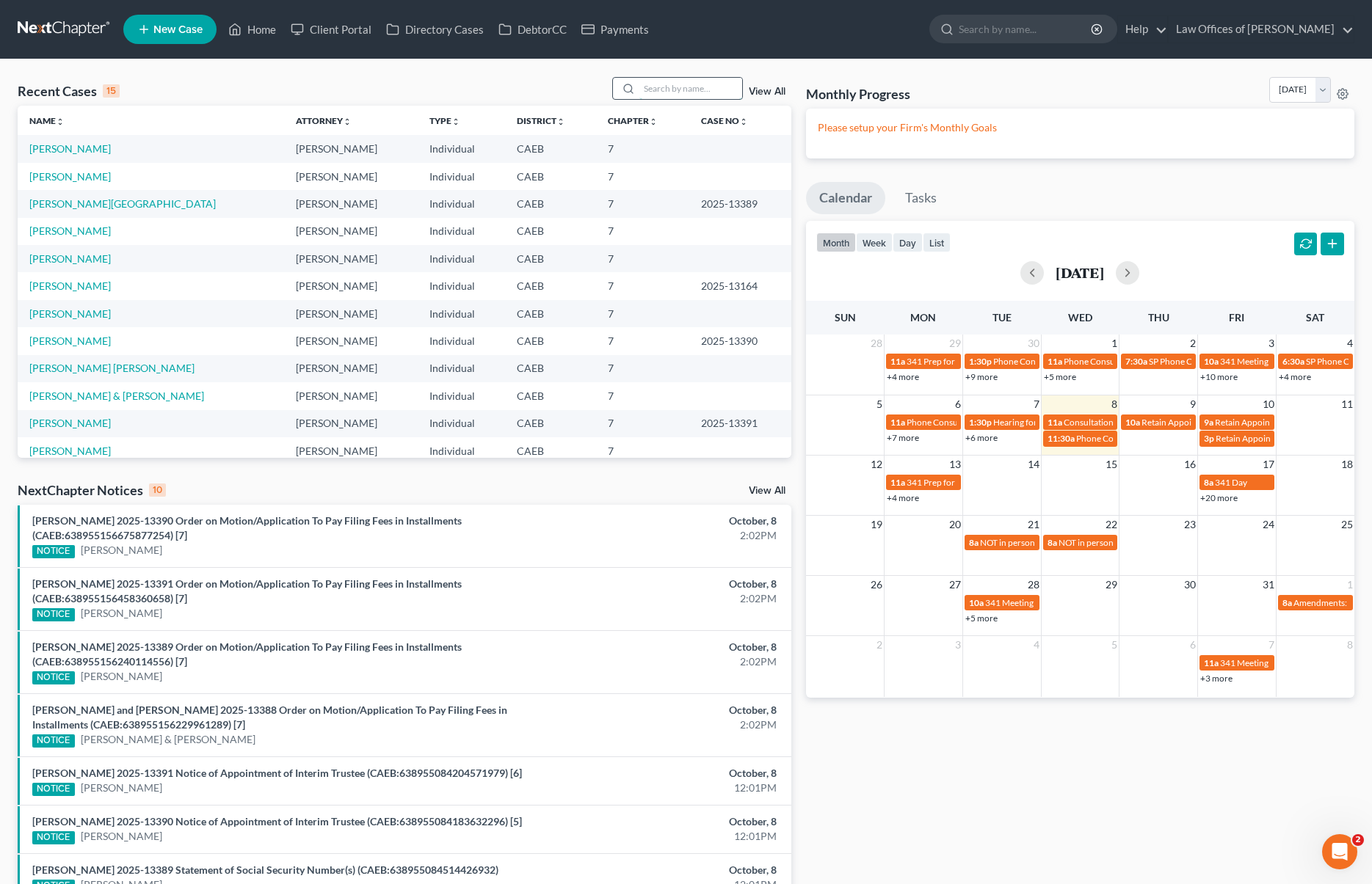
click at [664, 86] on input "search" at bounding box center [691, 88] width 103 height 21
type input "Cisneros"
click at [150, 149] on link "[PERSON_NAME] & [PERSON_NAME]" at bounding box center [116, 149] width 175 height 13
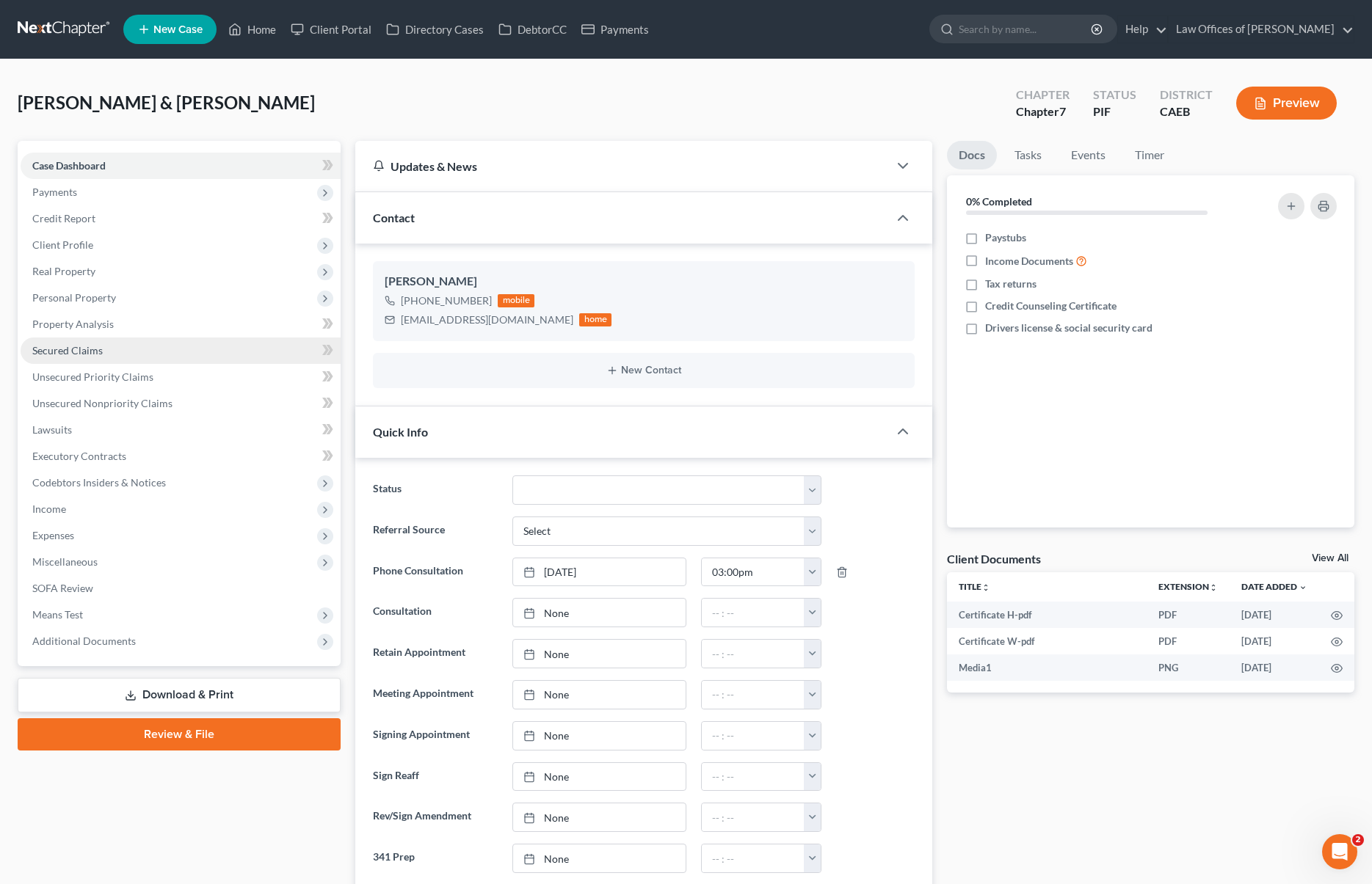
scroll to position [2325, 0]
click at [81, 351] on span "Secured Claims" at bounding box center [67, 350] width 70 height 13
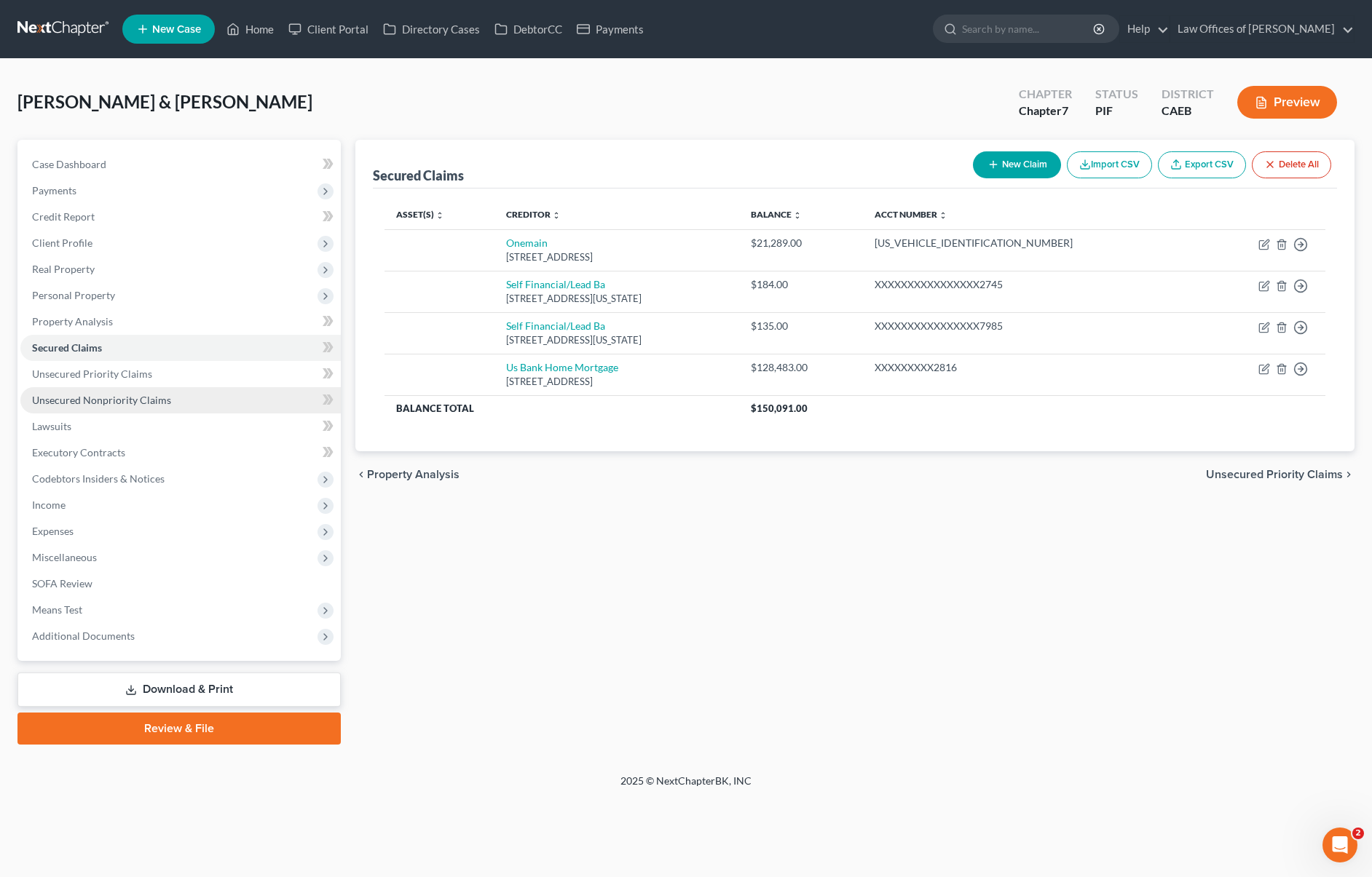
click at [154, 403] on span "Unsecured Nonpriority Claims" at bounding box center [101, 400] width 139 height 13
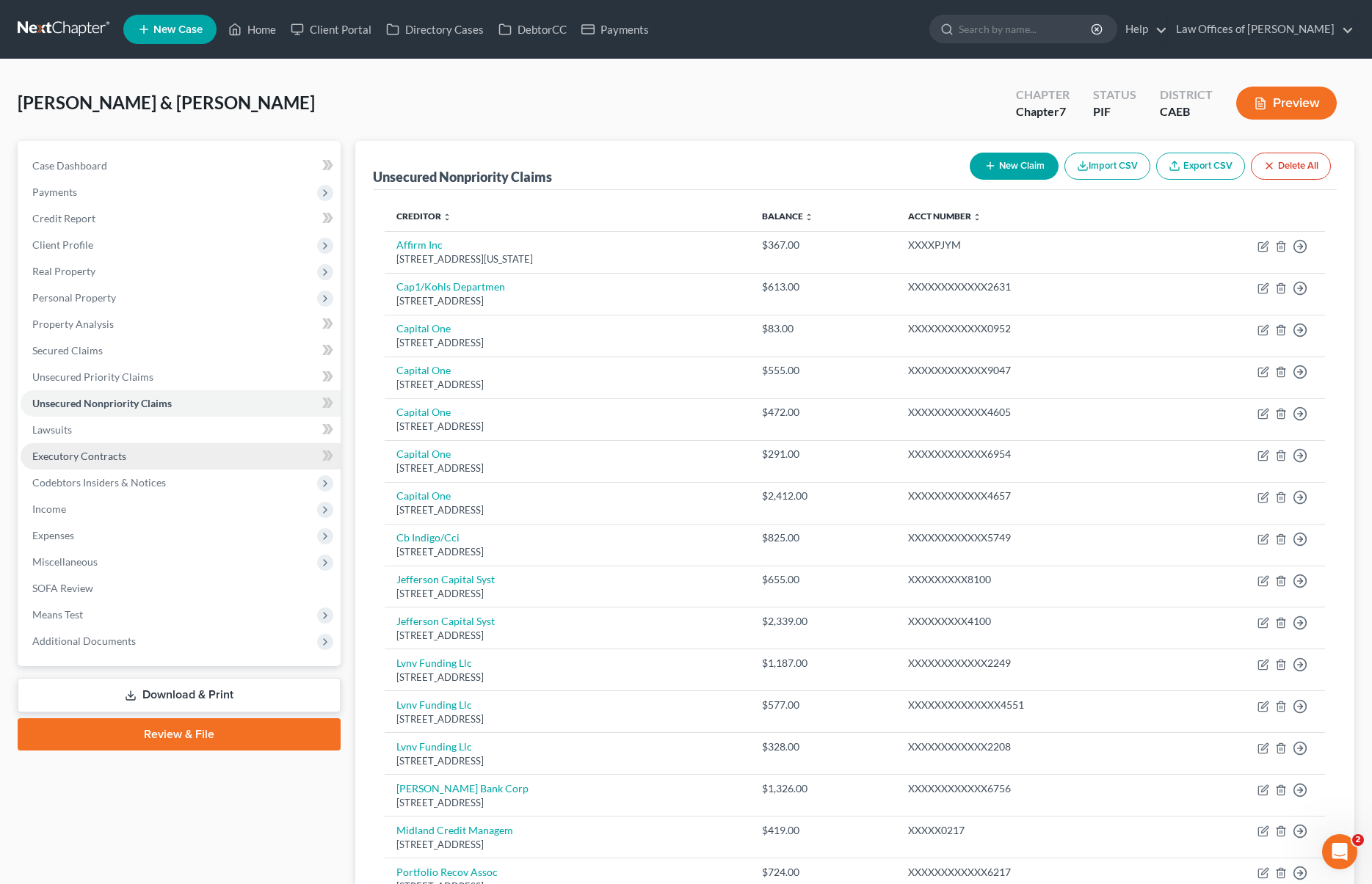
click at [146, 456] on link "Executory Contracts" at bounding box center [180, 456] width 320 height 27
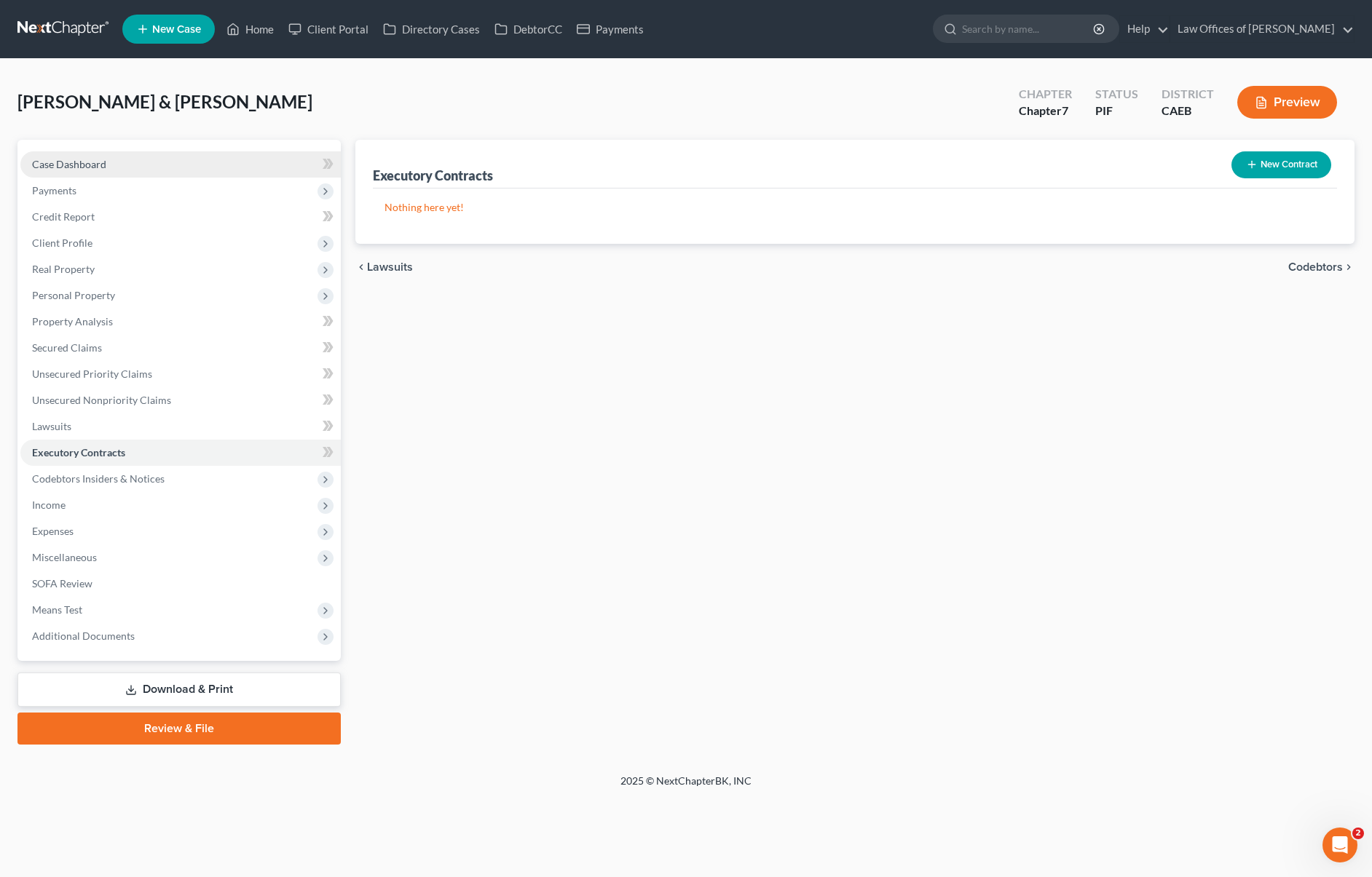
click at [173, 163] on link "Case Dashboard" at bounding box center [180, 164] width 321 height 26
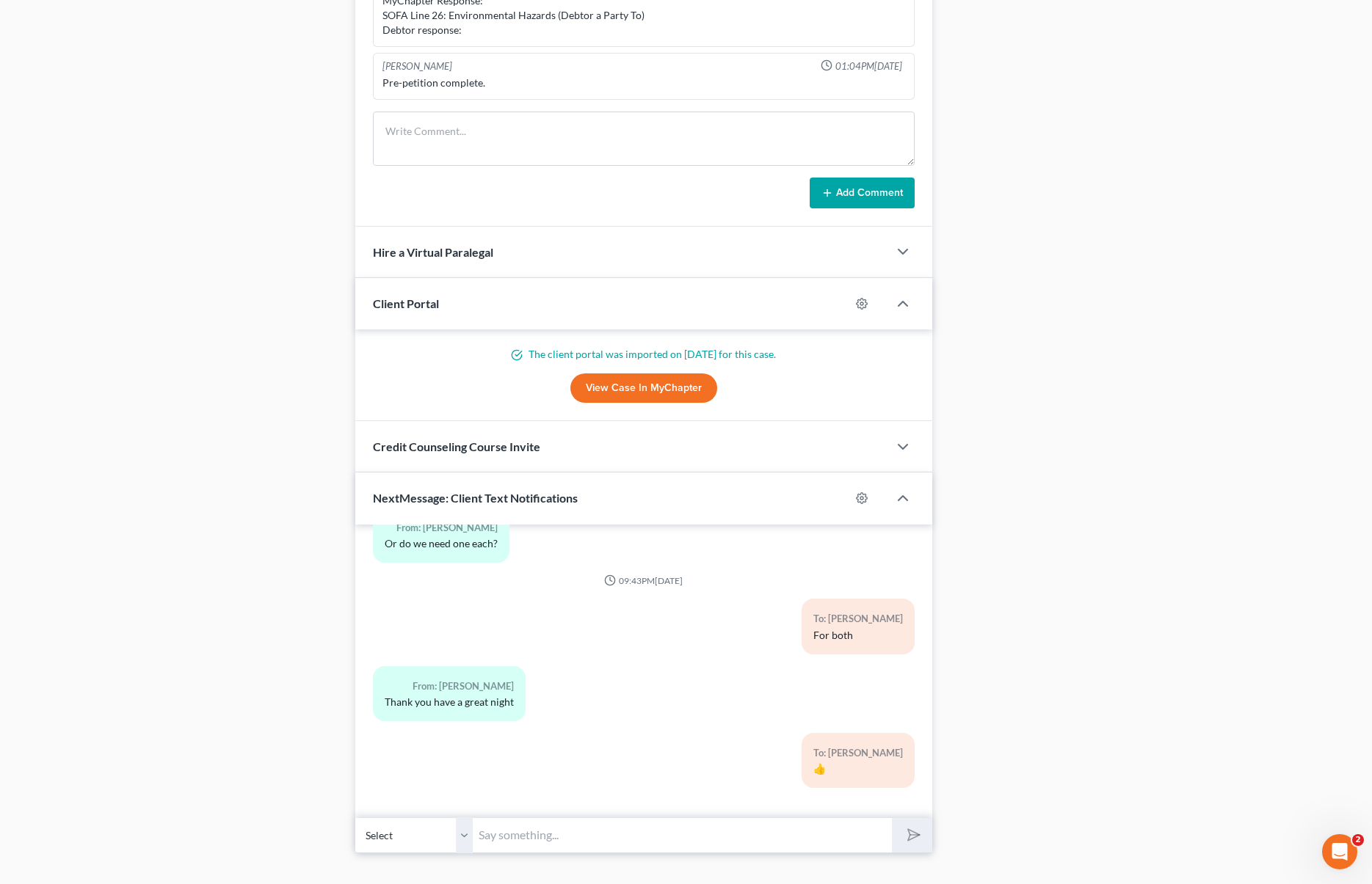
scroll to position [1132, 0]
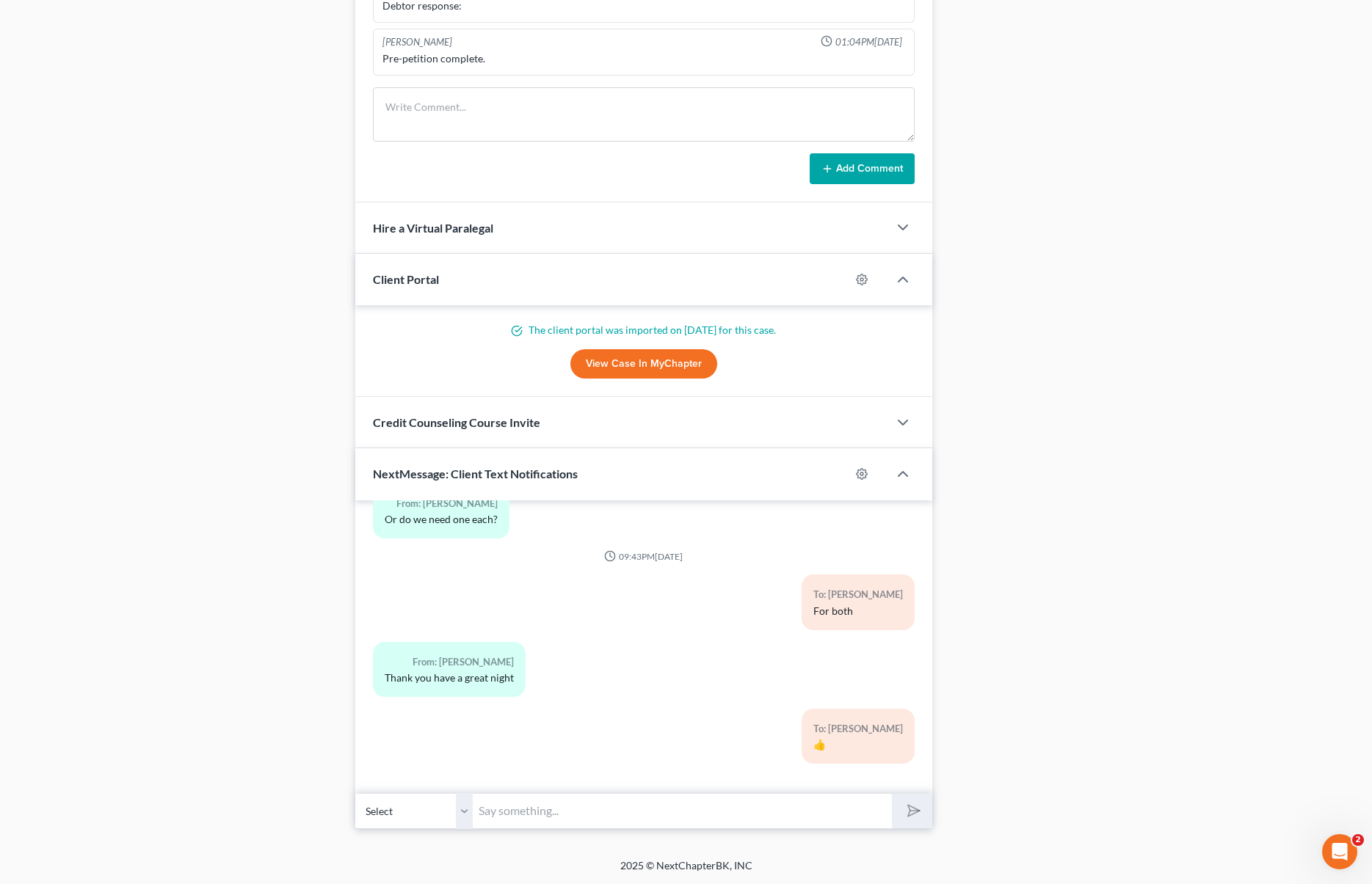
drag, startPoint x: 579, startPoint y: 784, endPoint x: 532, endPoint y: 810, distance: 53.7
click at [578, 786] on div "09:01PM, 09/02/2025 To: Robert Cisneros Nice talking to you! Like I said, just …" at bounding box center [643, 647] width 577 height 294
click at [558, 799] on input "text" at bounding box center [681, 811] width 418 height 36
click at [532, 810] on input "text" at bounding box center [681, 811] width 418 height 36
type input "Which company carries your solar panels ?"
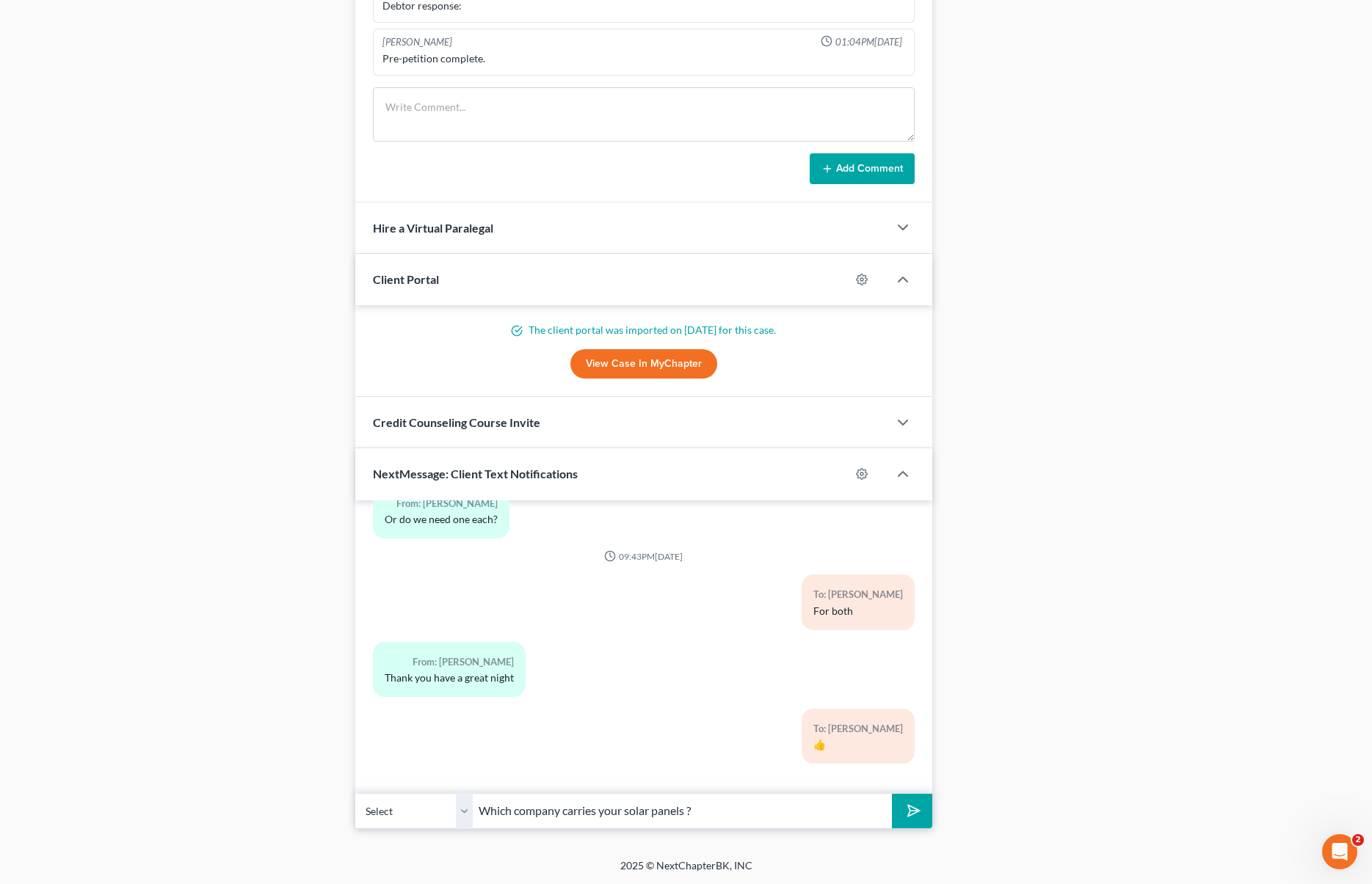
click at [891, 794] on button "submit" at bounding box center [912, 812] width 40 height 35
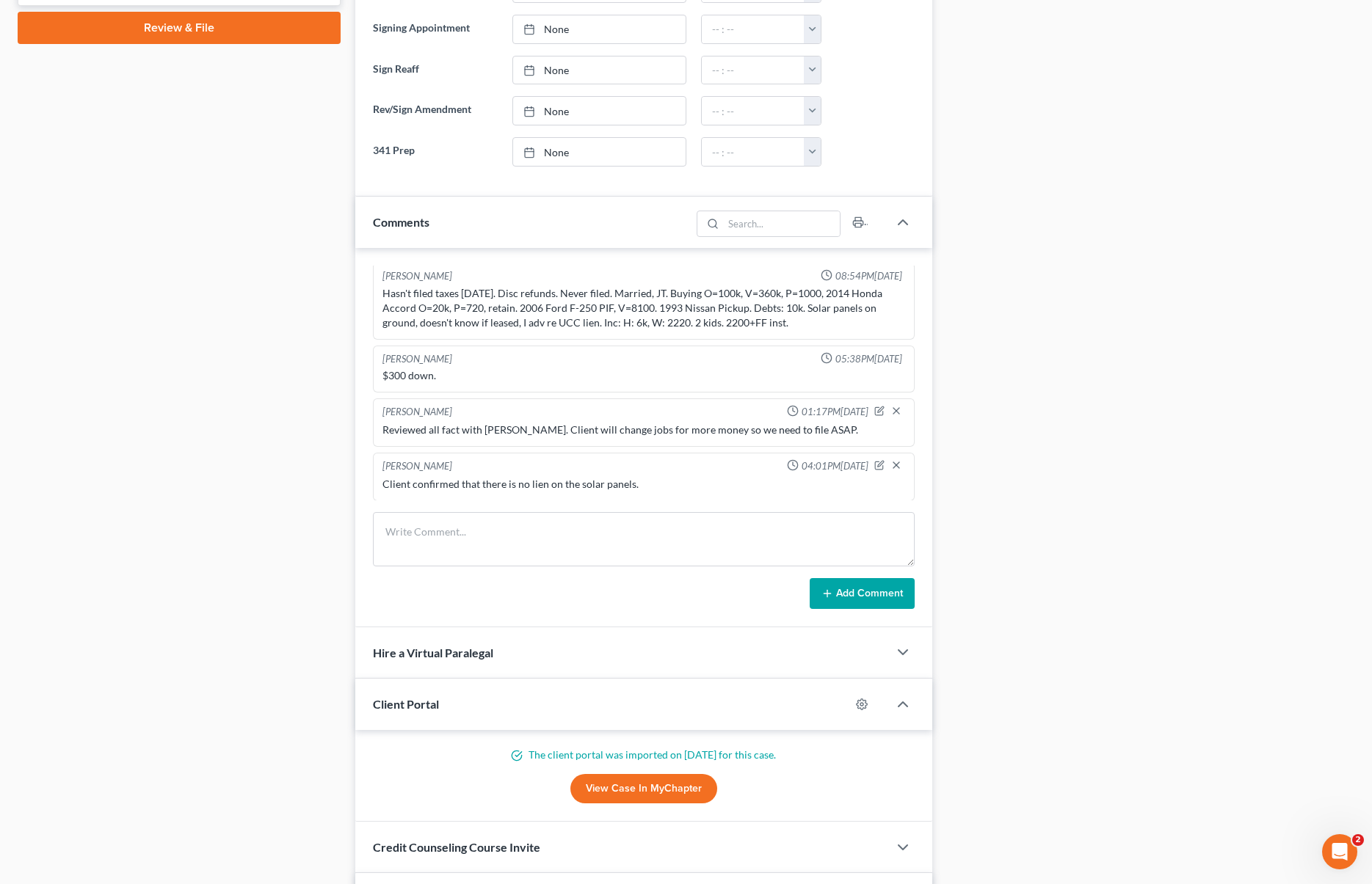
scroll to position [0, 0]
click at [929, 293] on div "Scott Bell 08:54PM, 09/02/2025 Hasn't filed taxes in 3 years. Disc refunds. Nev…" at bounding box center [643, 437] width 577 height 380
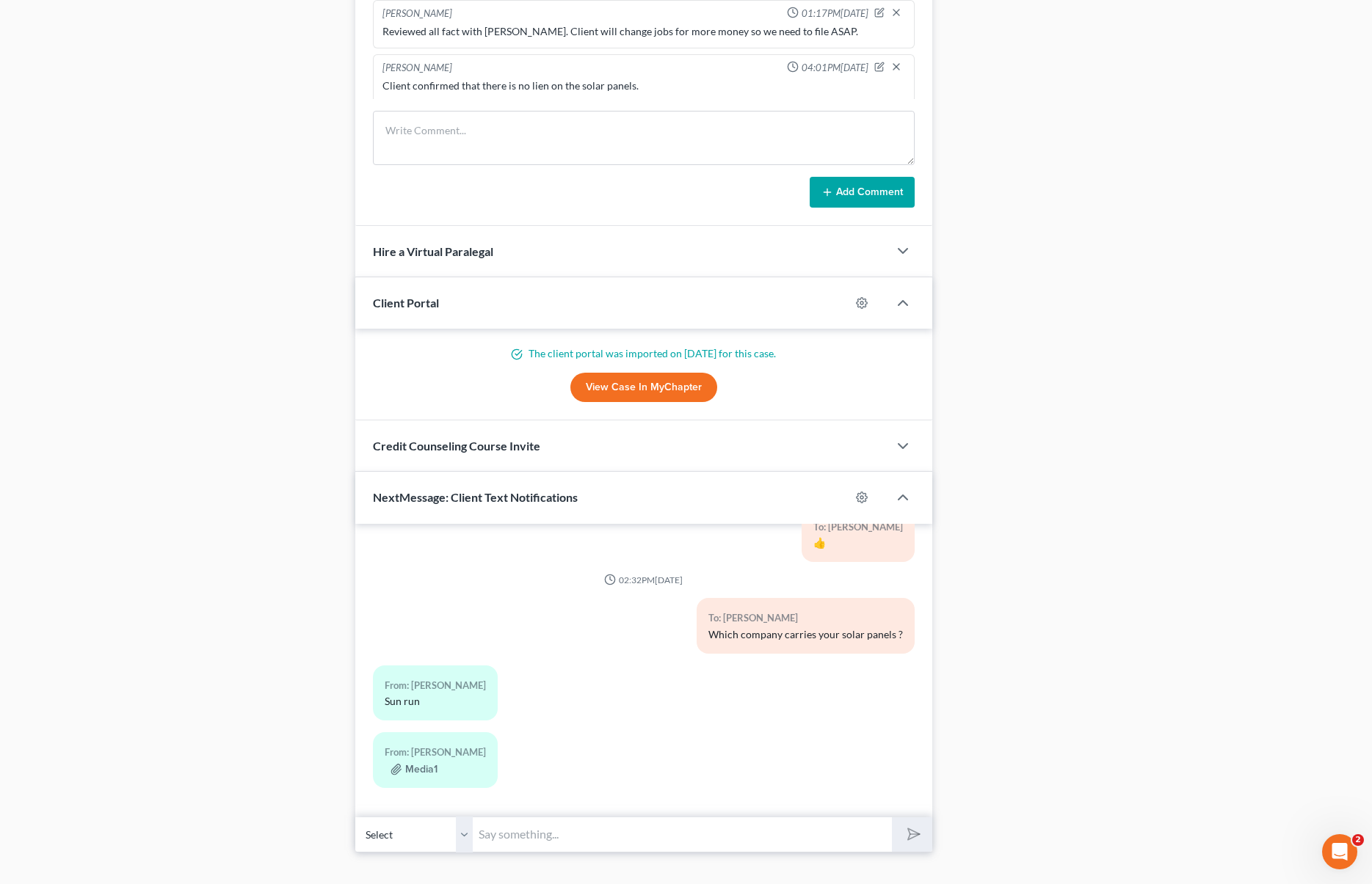
scroll to position [1132, 0]
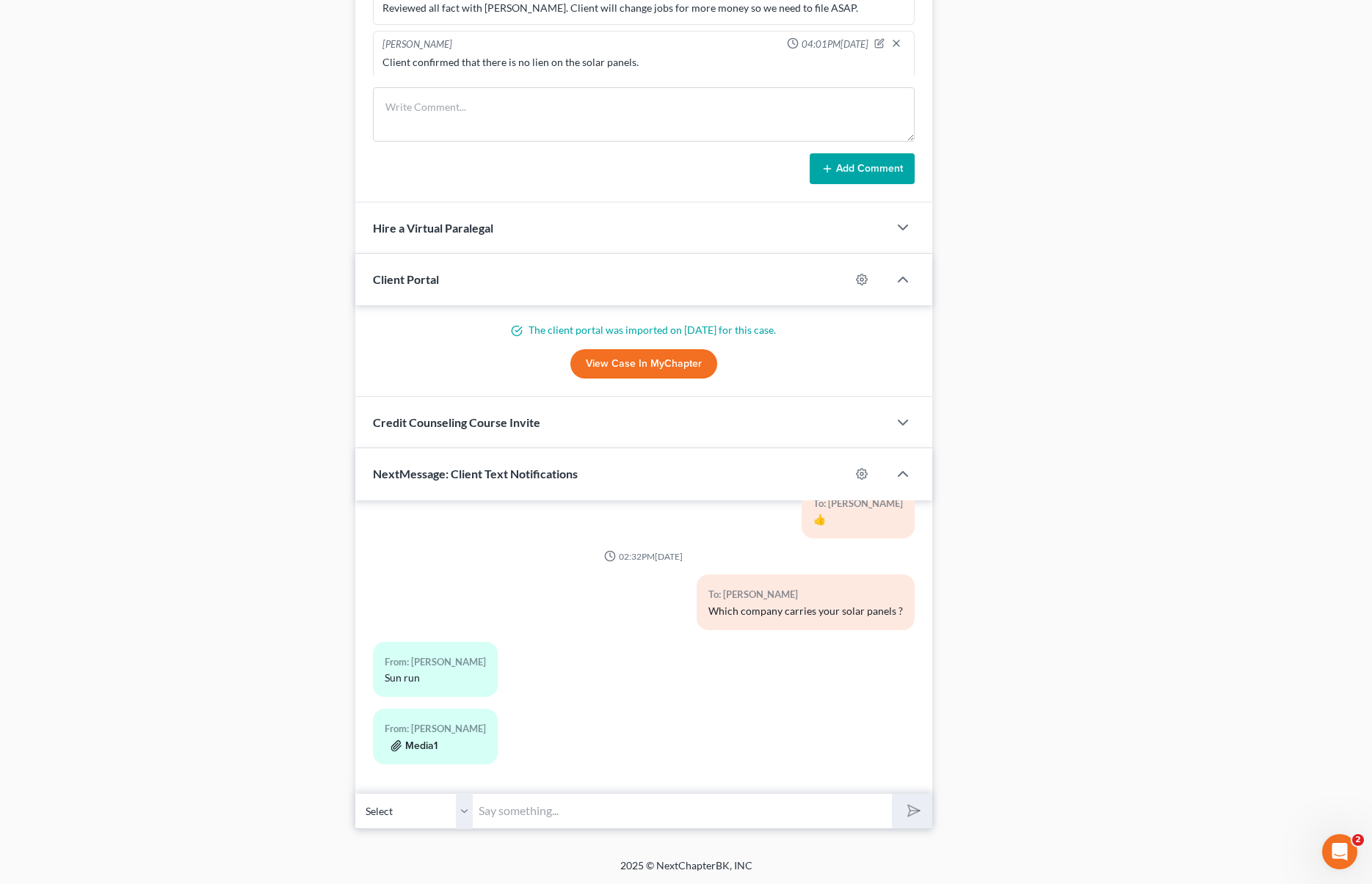
click at [427, 740] on button "Media1" at bounding box center [414, 746] width 47 height 12
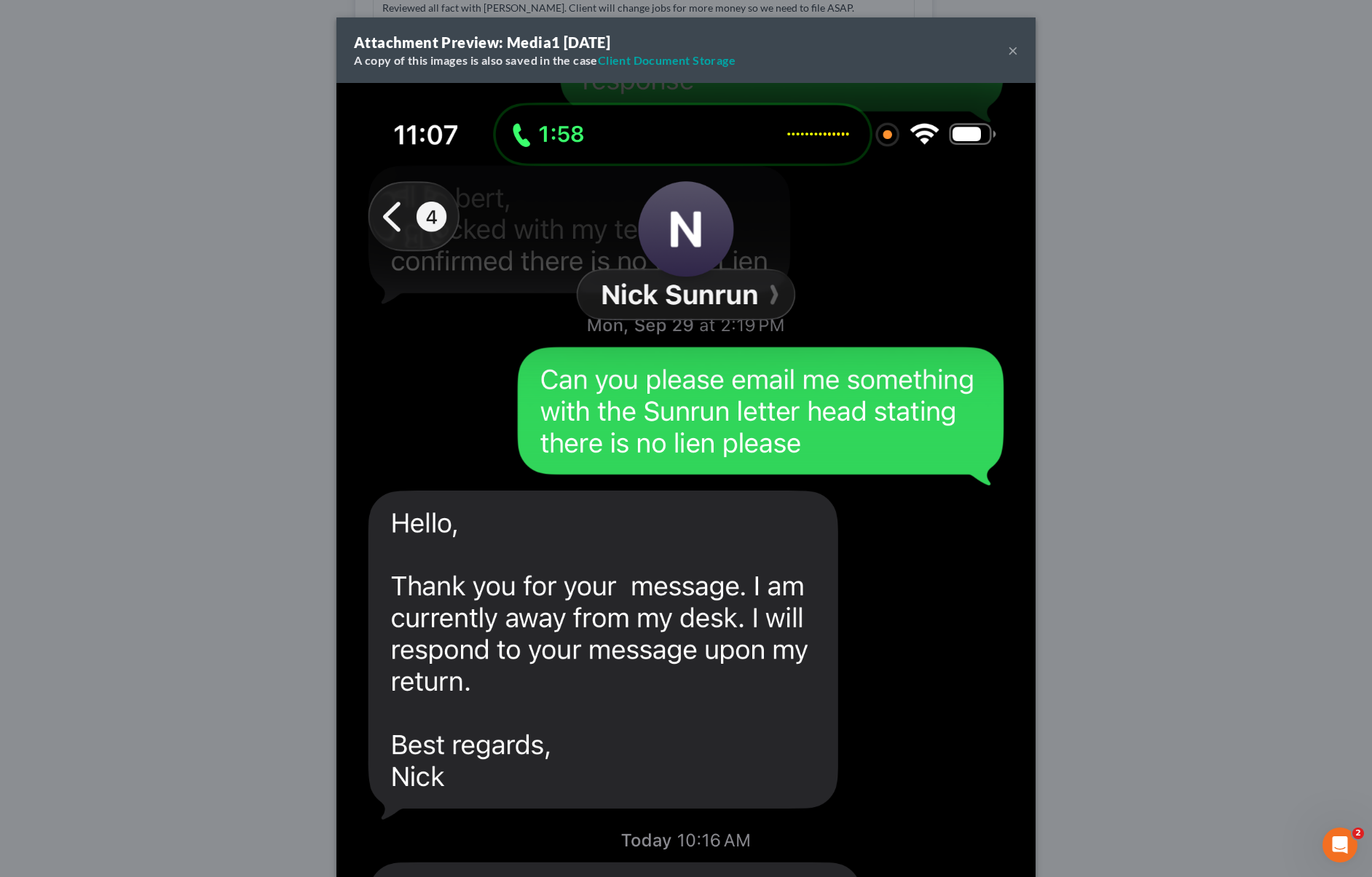
click at [1008, 49] on button "×" at bounding box center [1012, 50] width 10 height 17
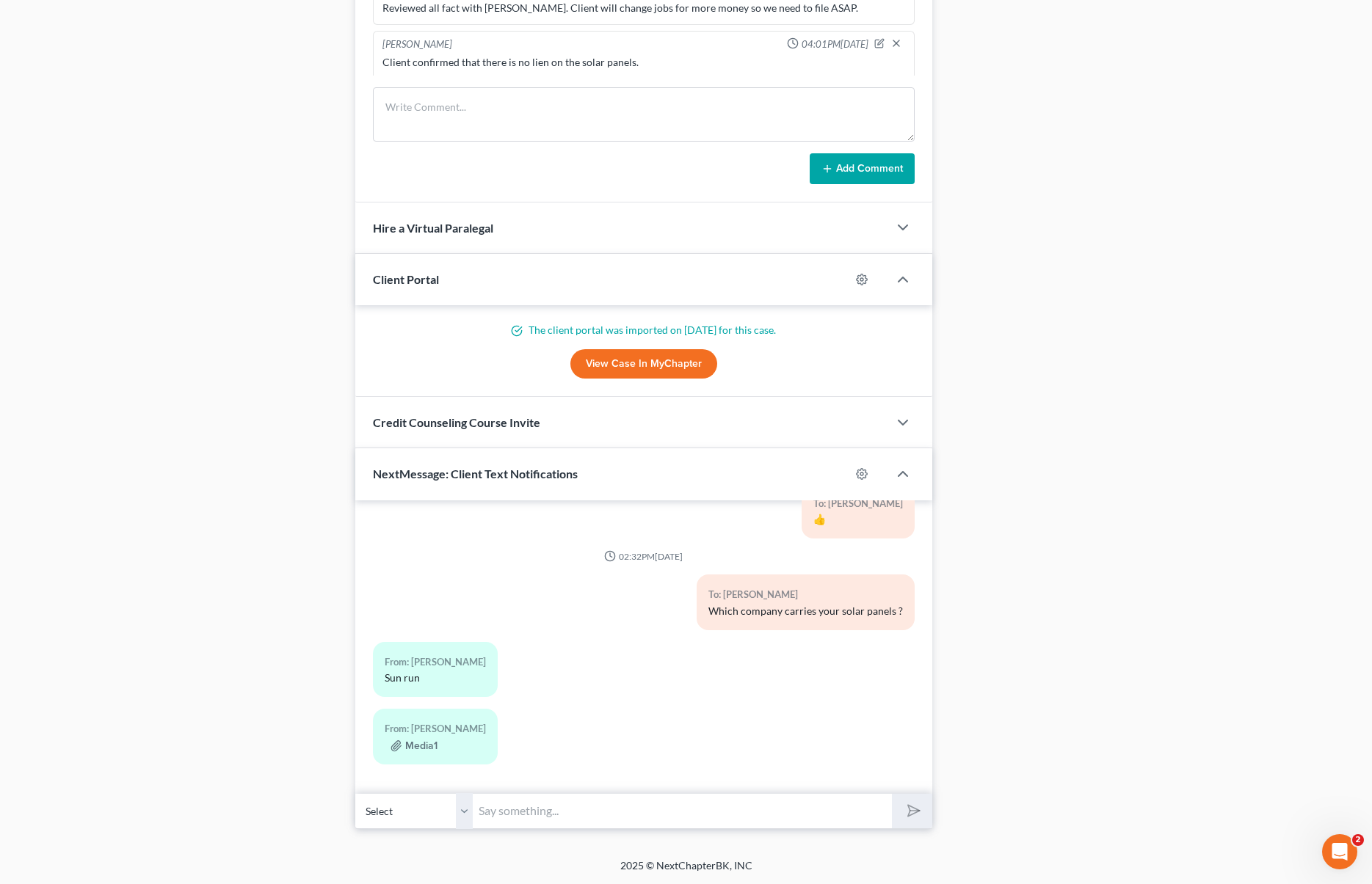
drag, startPoint x: 1014, startPoint y: 50, endPoint x: 403, endPoint y: 880, distance: 1030.6
click at [526, 803] on input "text" at bounding box center [681, 811] width 418 height 36
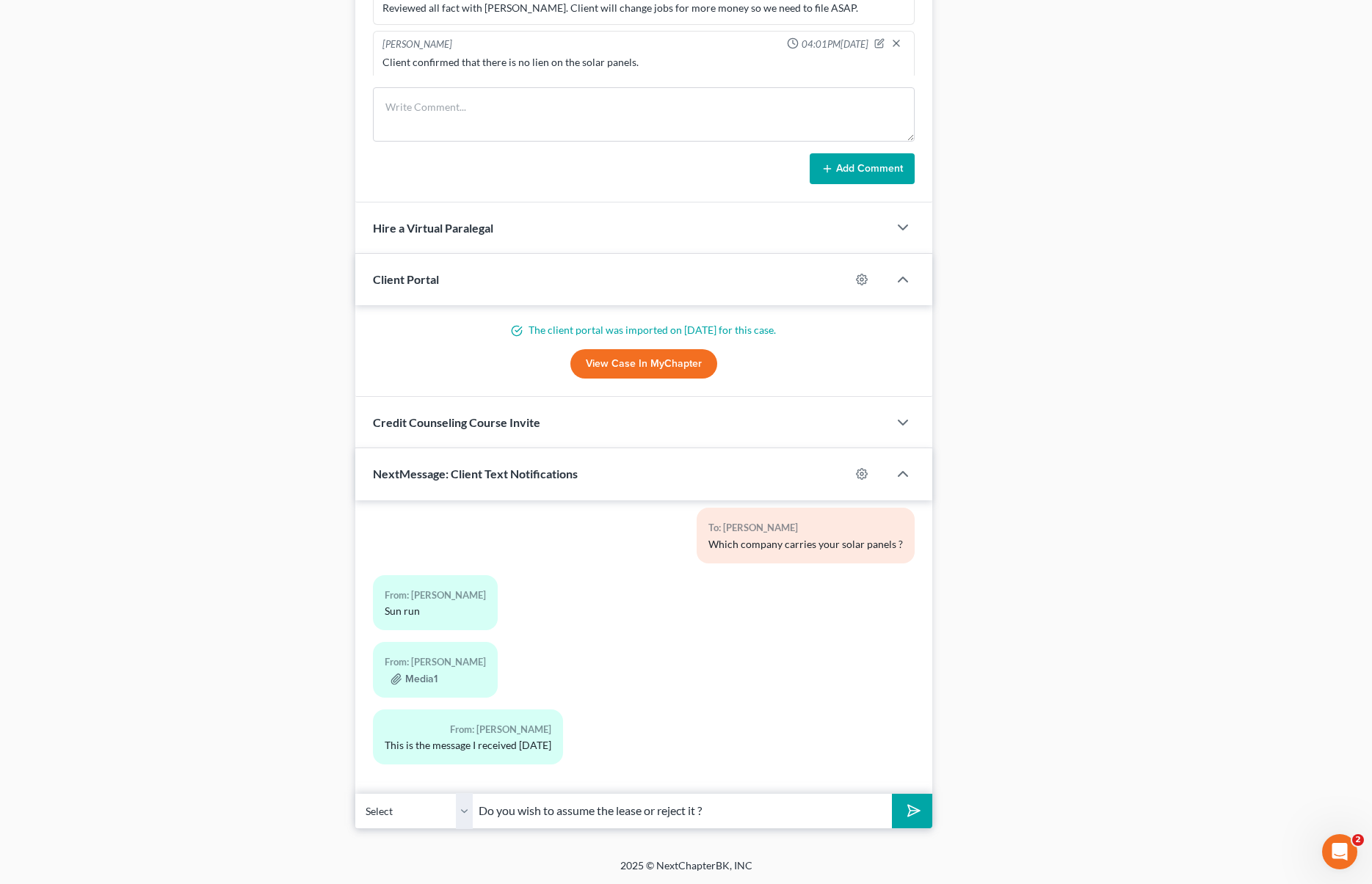
type input "Do you wish to assume the lease or reject it ?"
click at [891, 794] on button "submit" at bounding box center [912, 812] width 40 height 35
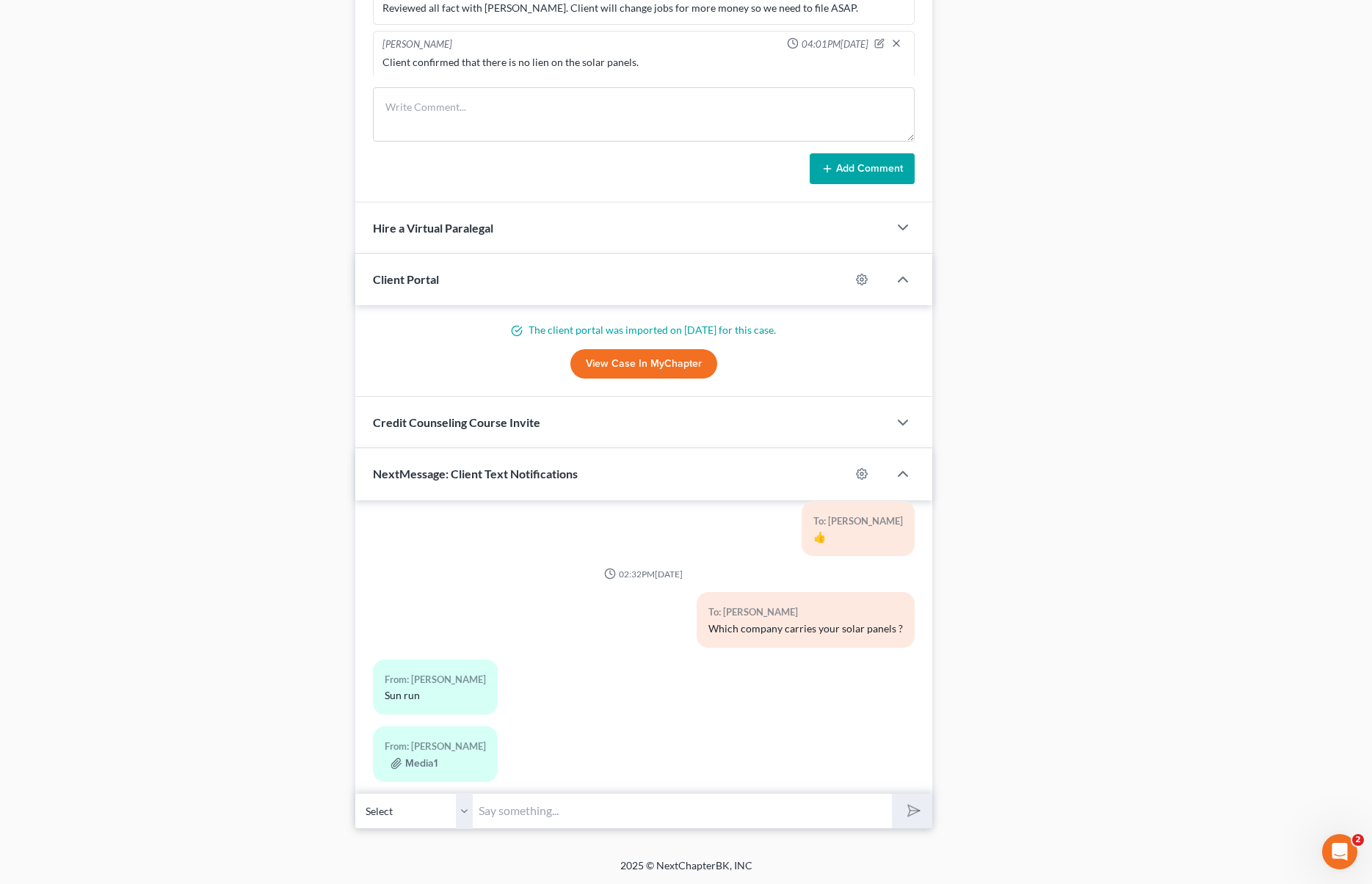
scroll to position [2685, 0]
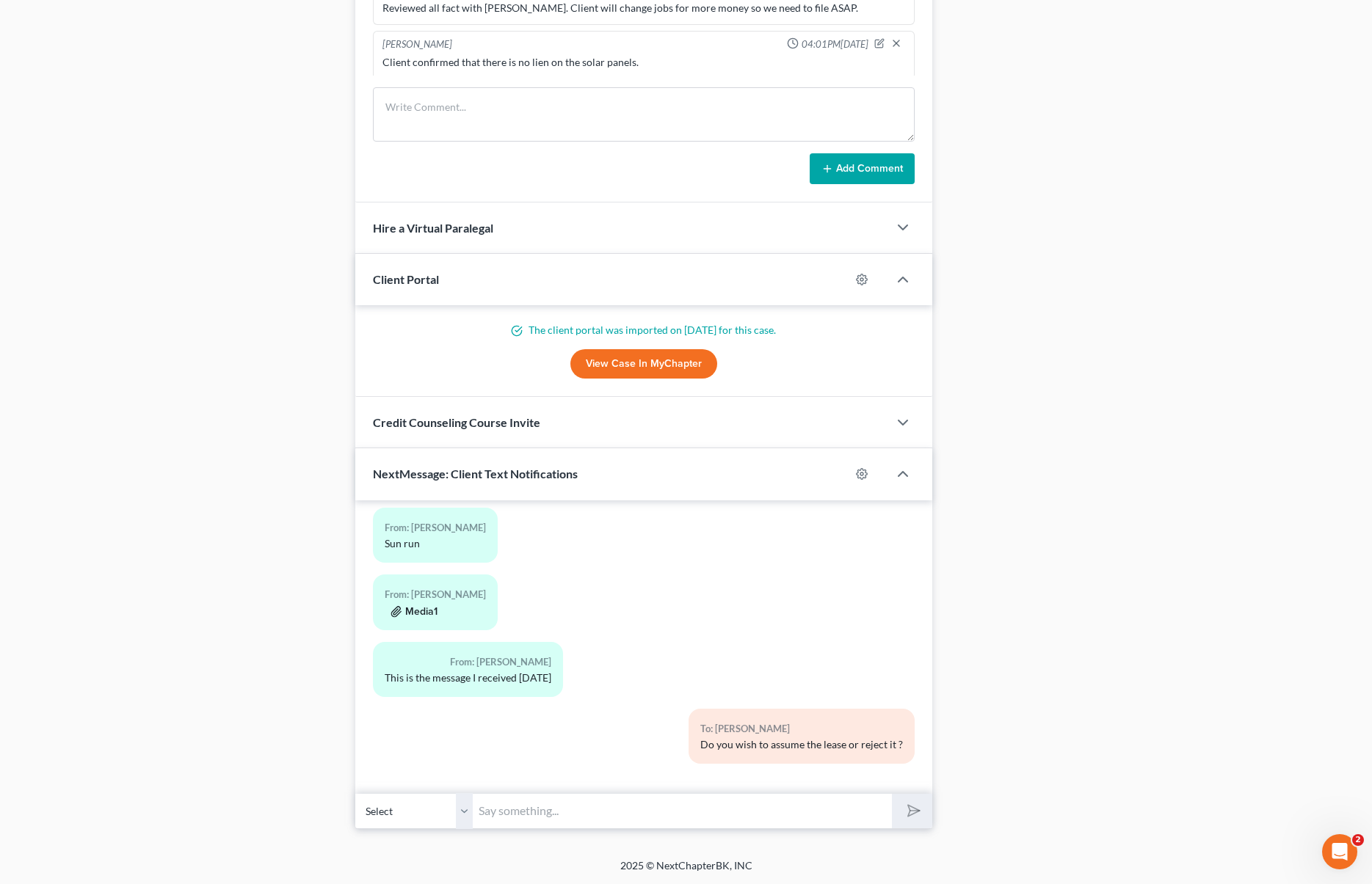
click at [411, 609] on button "Media1" at bounding box center [414, 611] width 47 height 12
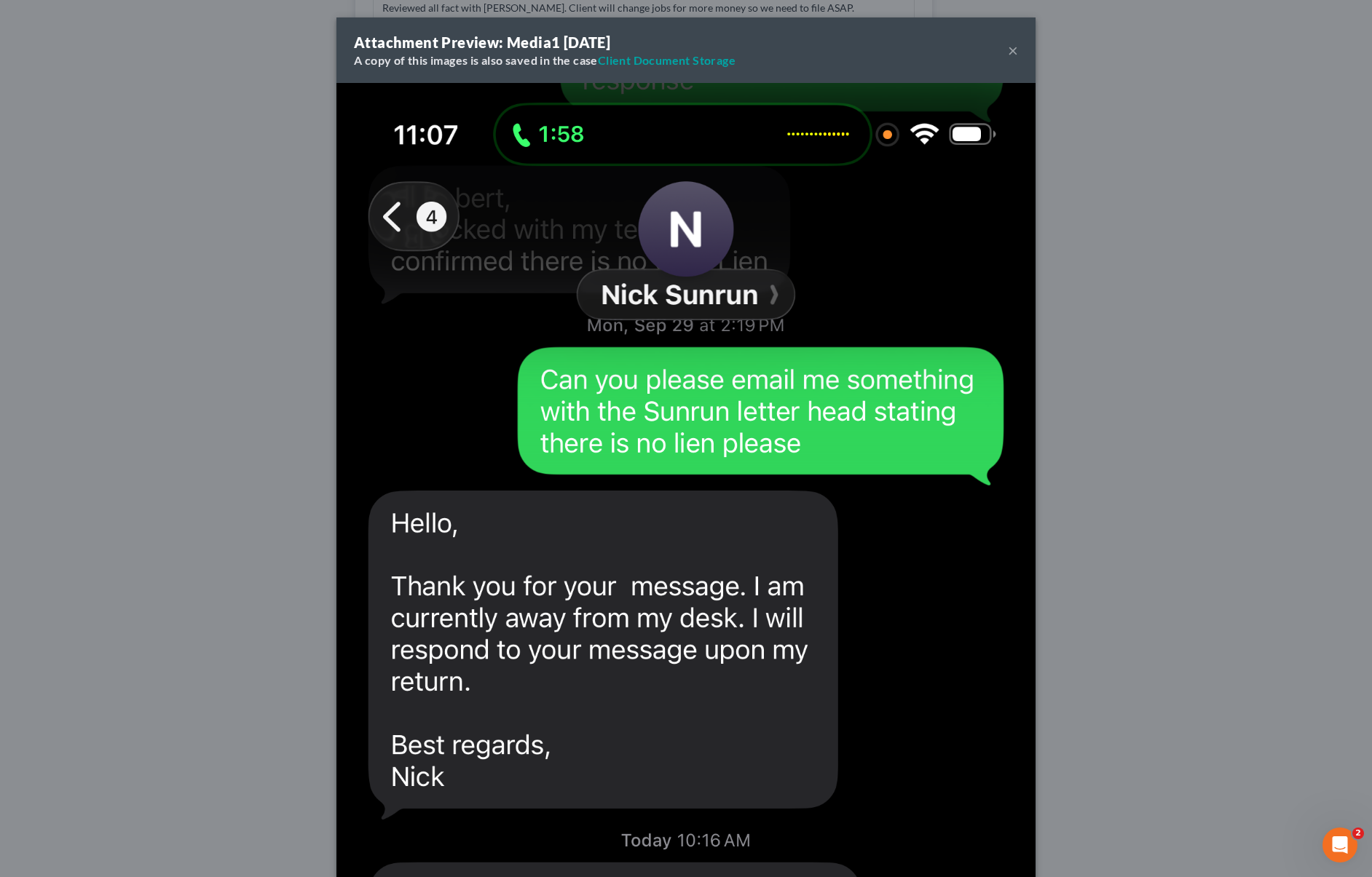
click at [1010, 52] on button "×" at bounding box center [1012, 50] width 10 height 17
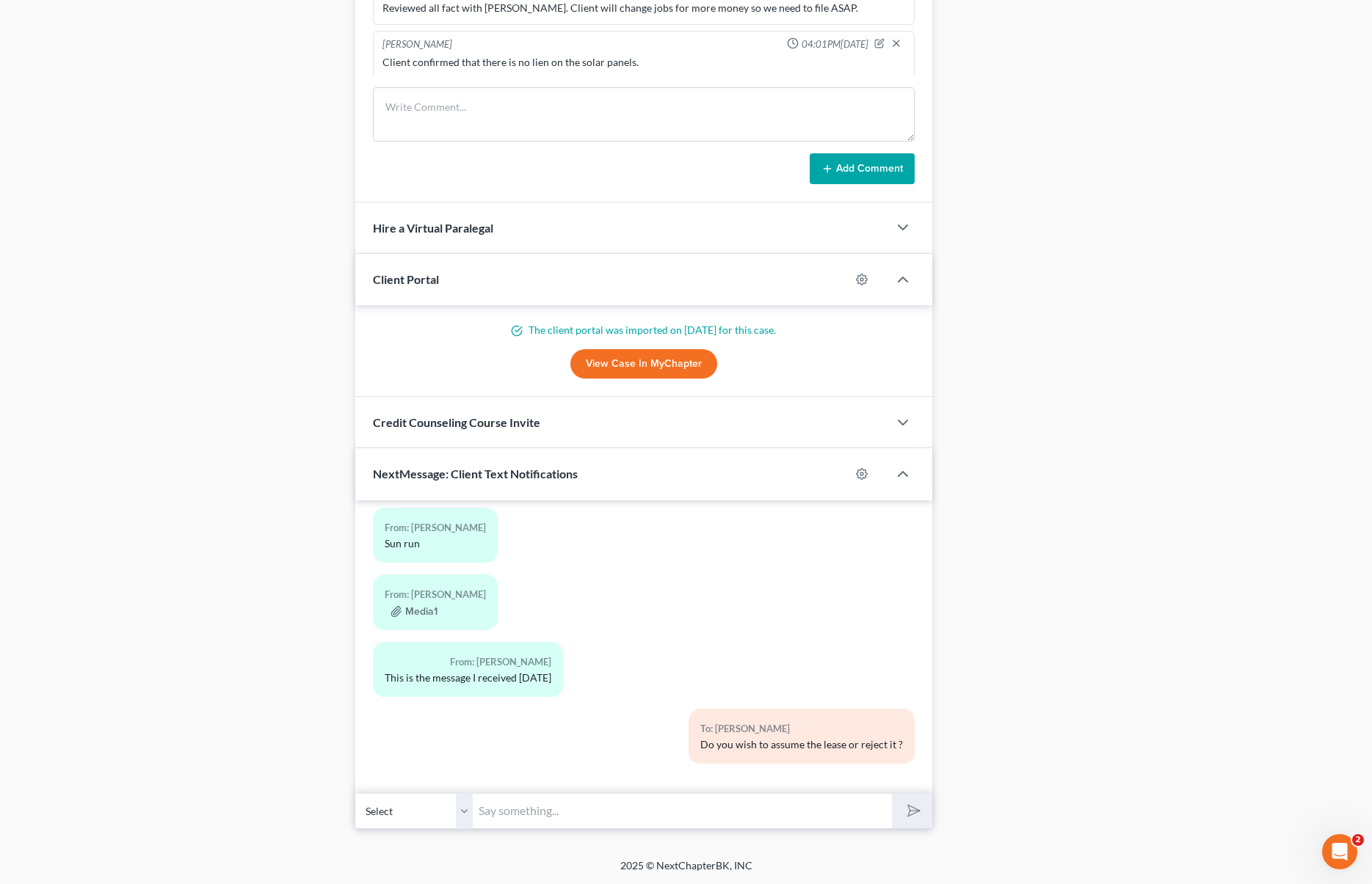
click at [535, 800] on input "text" at bounding box center [681, 811] width 418 height 36
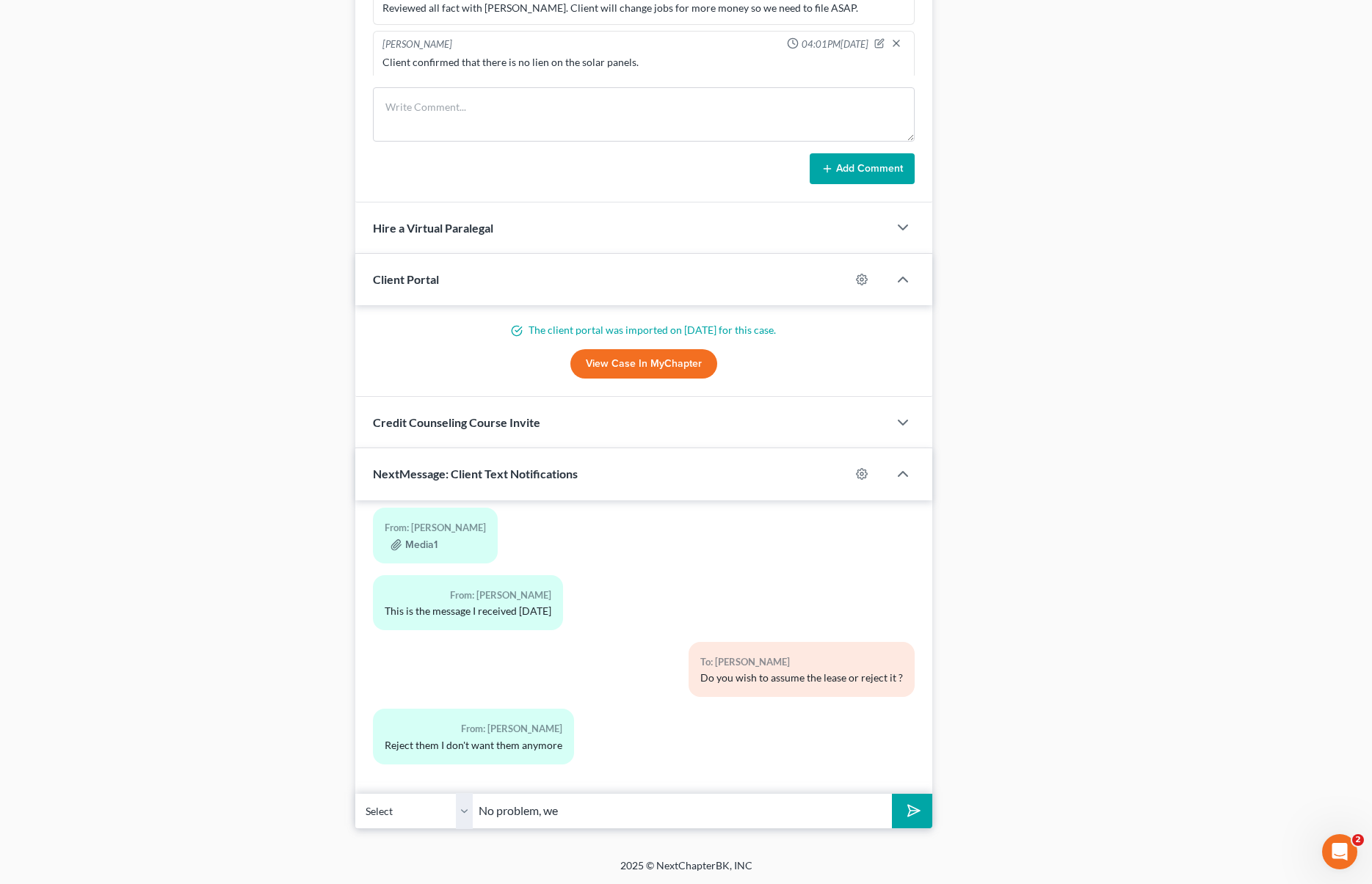
click at [470, 782] on div "09:01PM, 09/02/2025 To: Robert Cisneros Nice talking to you! Like I said, just …" at bounding box center [643, 647] width 577 height 294
click at [577, 817] on input "No problem, we" at bounding box center [681, 811] width 418 height 36
type input "No problem, we will state that in the petition."
click at [891, 794] on button "submit" at bounding box center [912, 812] width 40 height 35
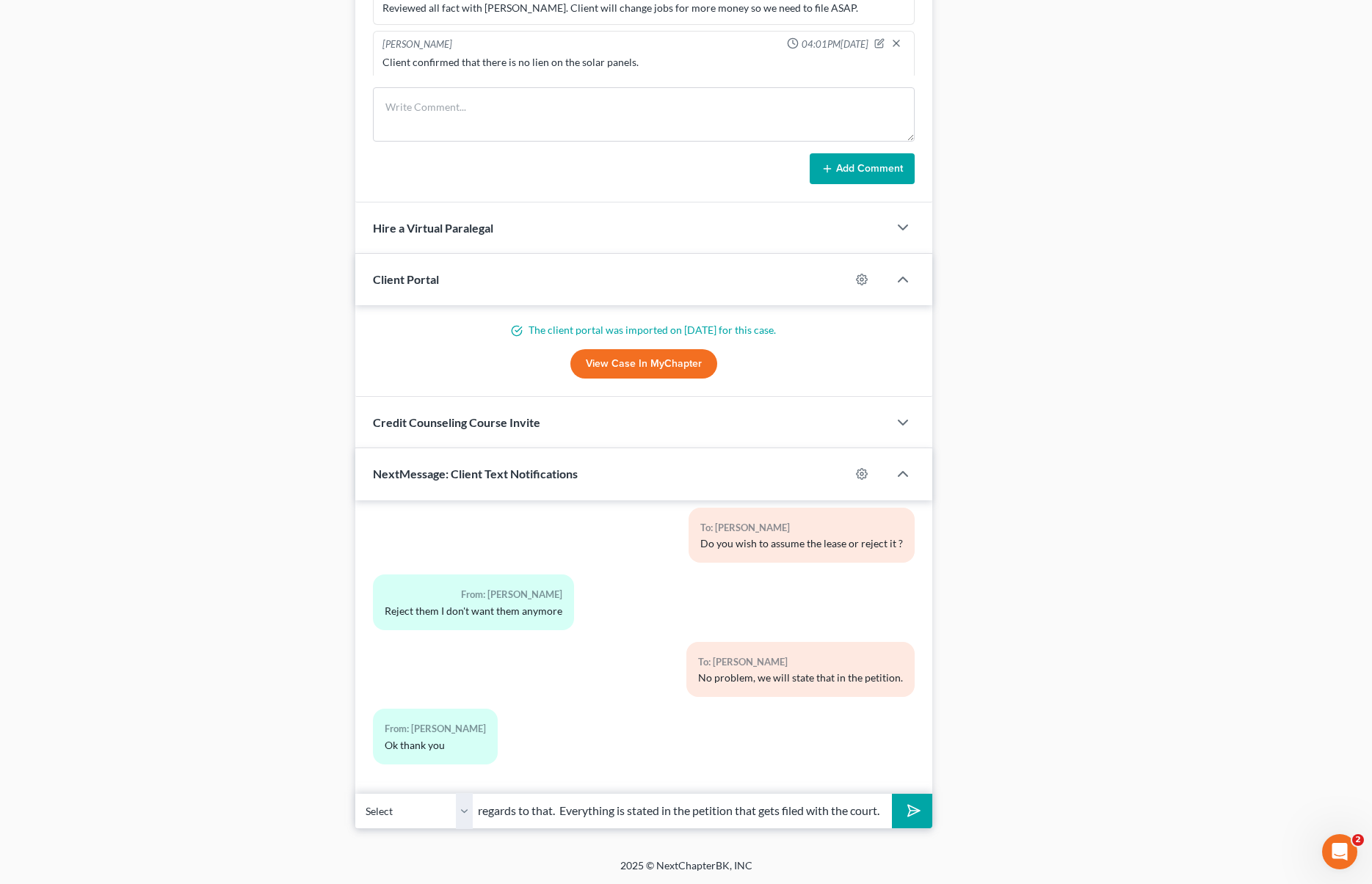
scroll to position [0, 191]
type input "You don't have do take any action in regards to that. Everything is stated in t…"
click at [891, 794] on button "submit" at bounding box center [912, 812] width 40 height 35
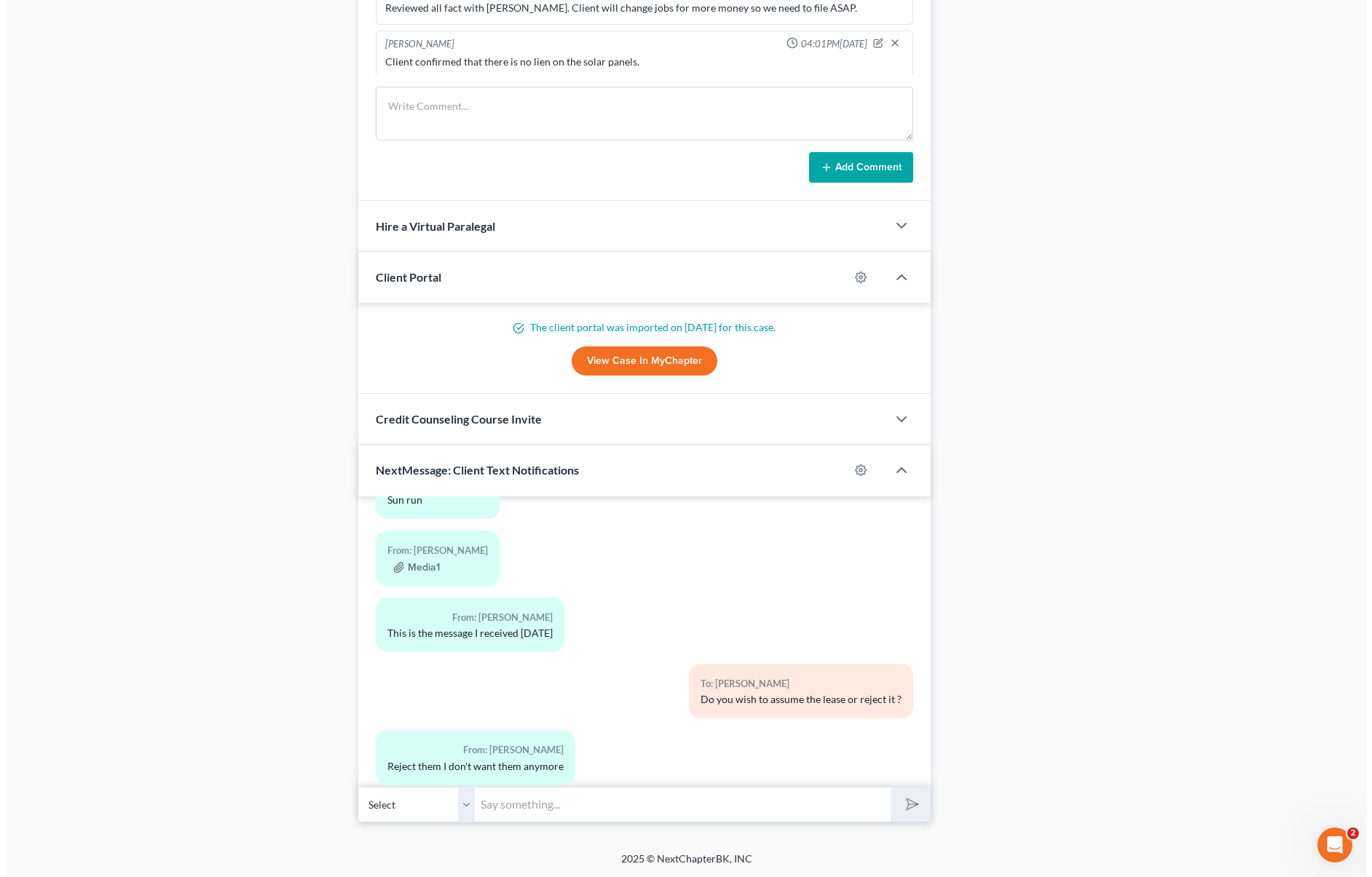
scroll to position [2678, 0]
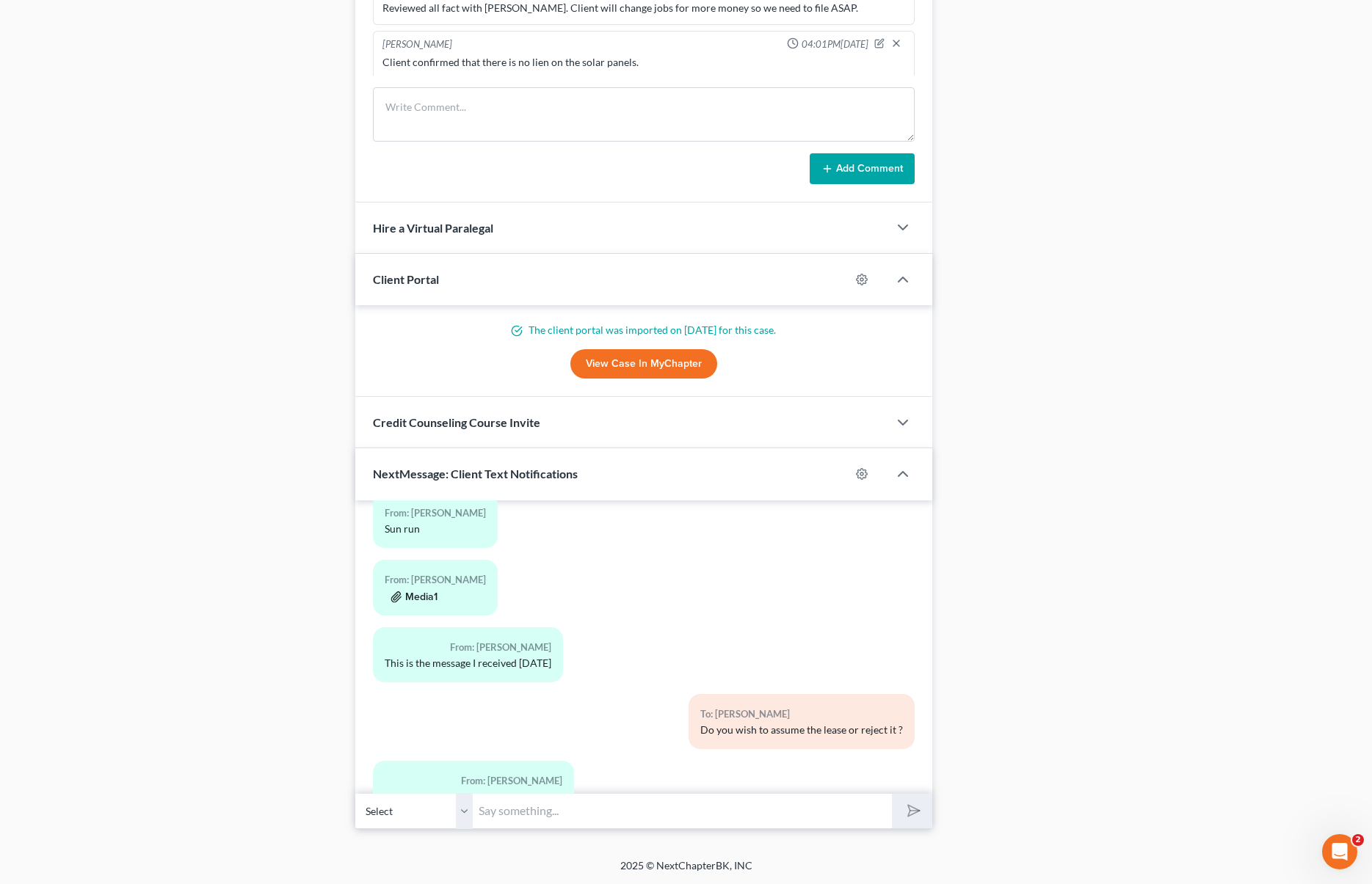
click at [434, 597] on button "Media1" at bounding box center [414, 597] width 47 height 12
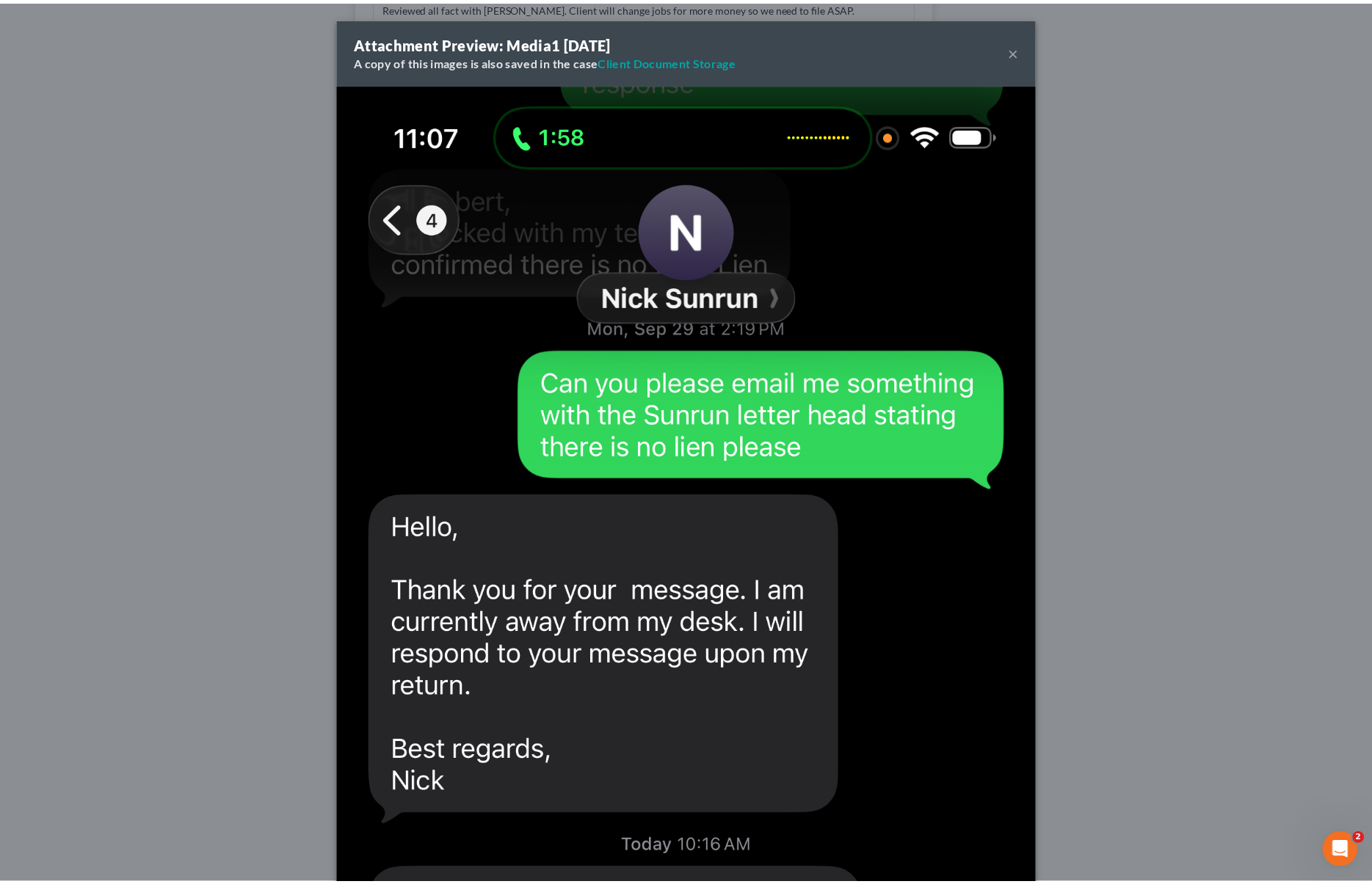
scroll to position [3102, 0]
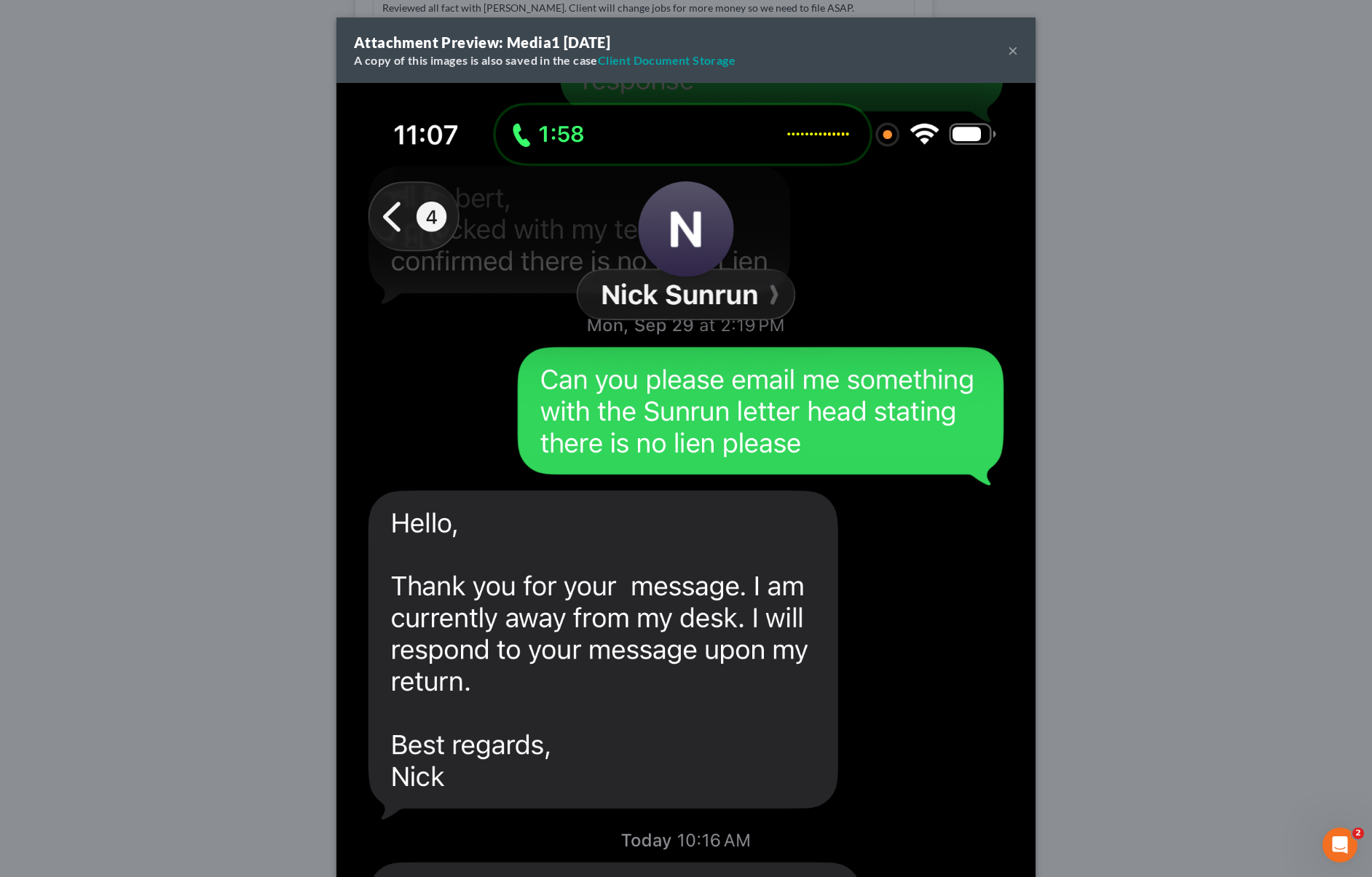
click at [1008, 54] on button "×" at bounding box center [1012, 50] width 10 height 17
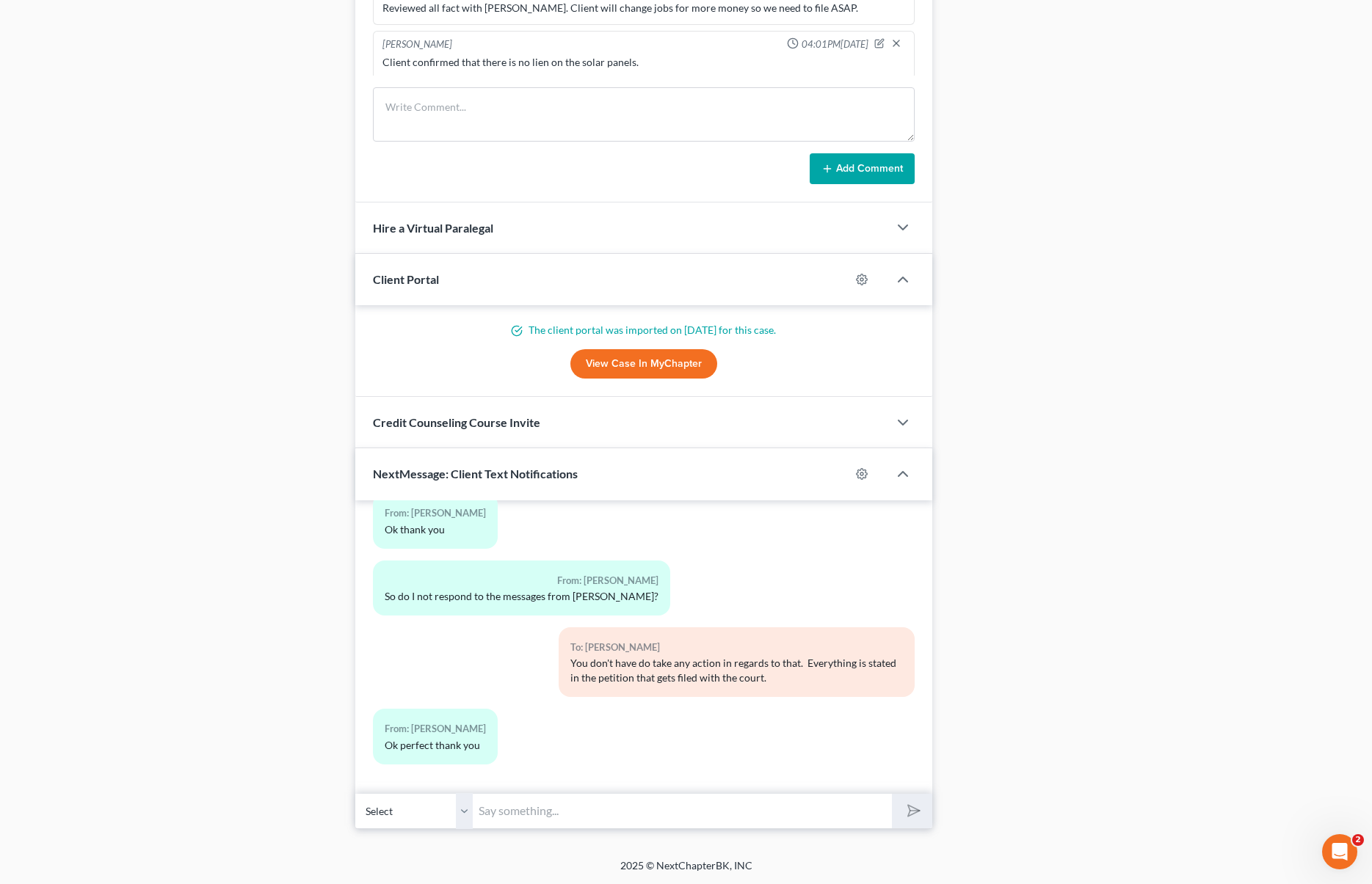
click at [514, 803] on input "text" at bounding box center [681, 811] width 418 height 36
type input "B"
type input "If I am not mistaken they have told you before that there was no UCC lien on it…"
click at [891, 794] on button "submit" at bounding box center [912, 812] width 40 height 35
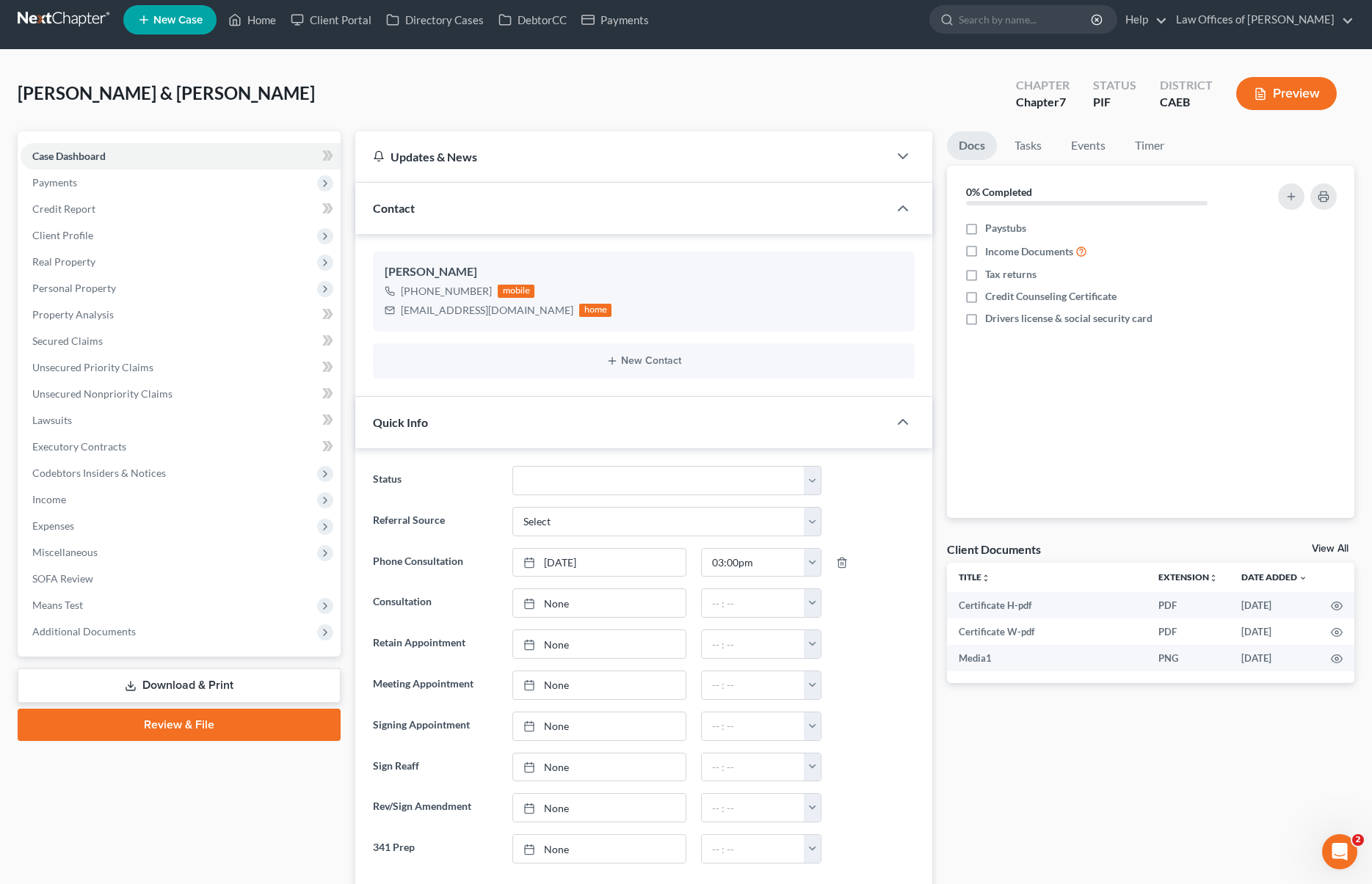
scroll to position [9, 0]
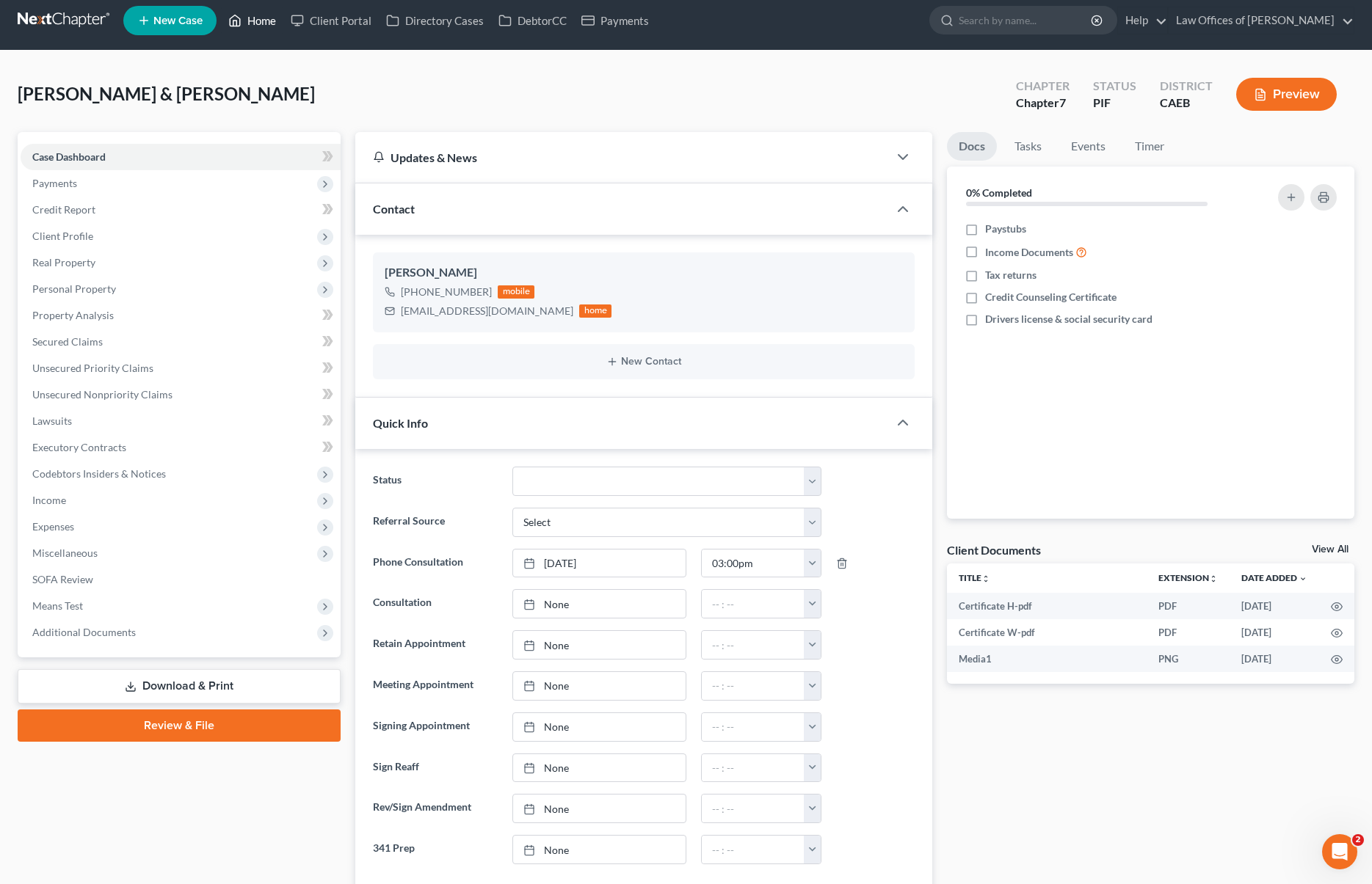
click at [259, 25] on link "Home" at bounding box center [252, 20] width 62 height 27
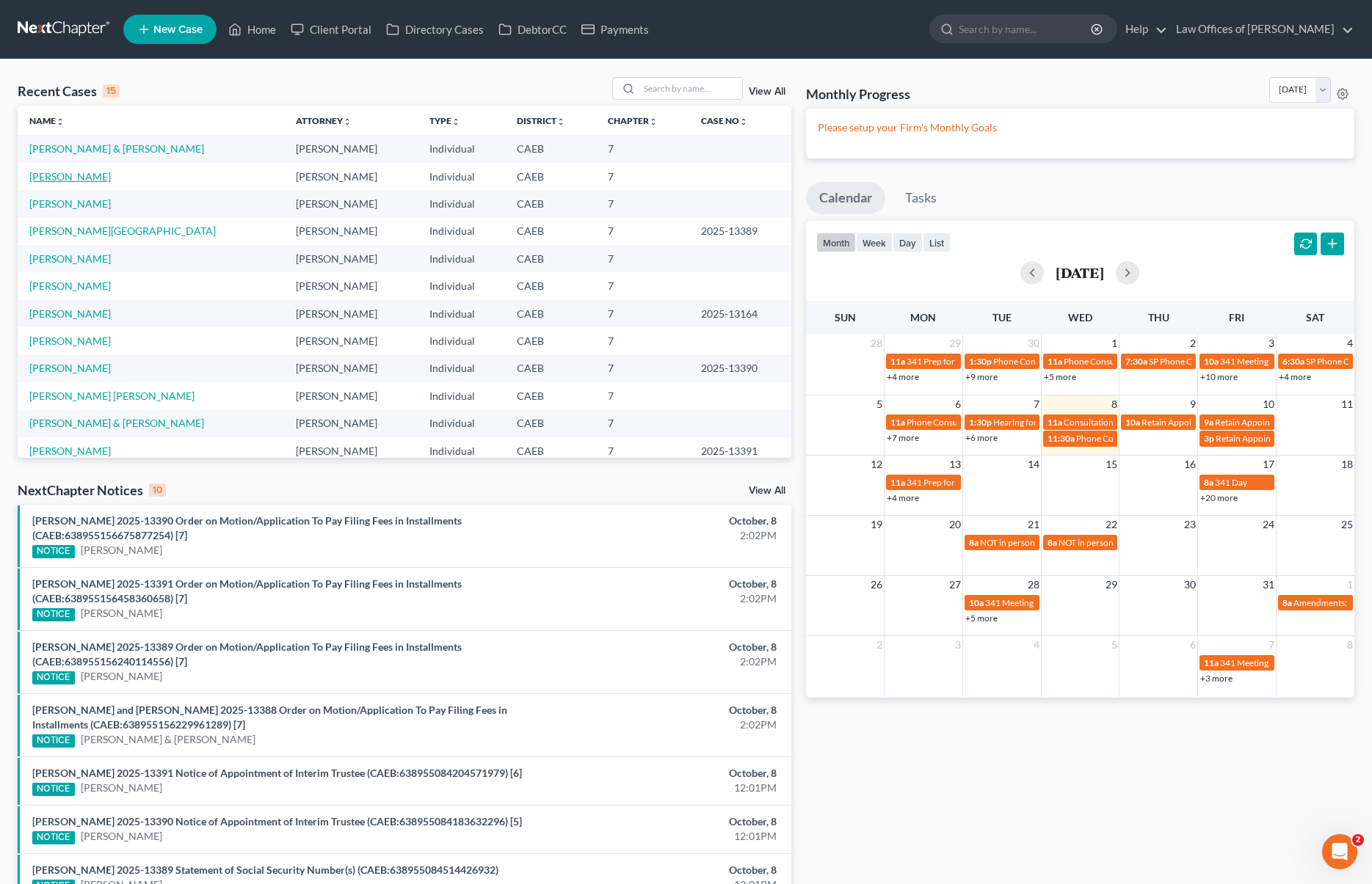
click at [81, 177] on link "Vasquez, Miguel" at bounding box center [70, 177] width 81 height 13
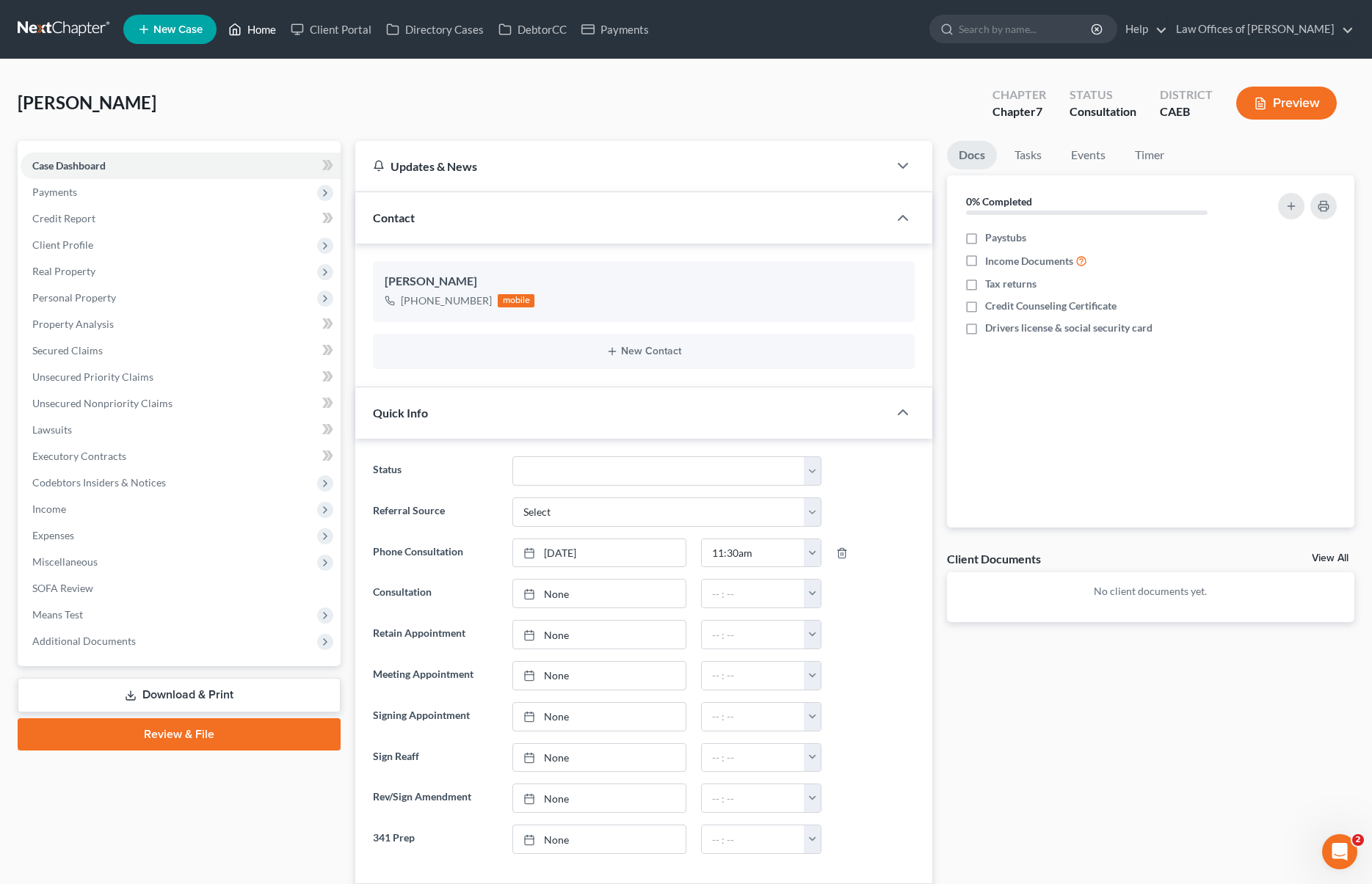
click at [258, 34] on link "Home" at bounding box center [252, 29] width 62 height 27
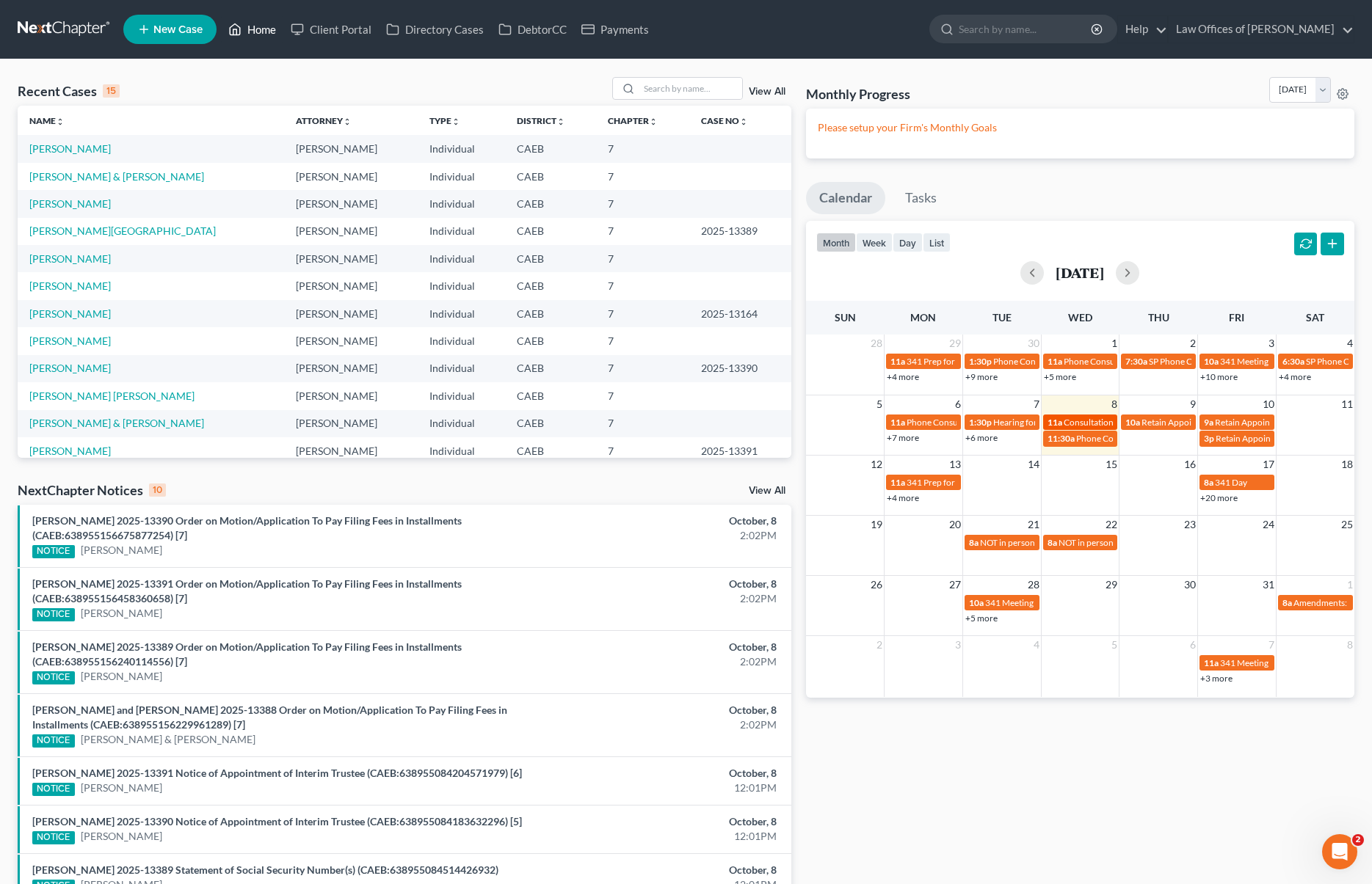
click at [1053, 424] on span "11a" at bounding box center [1054, 423] width 15 height 11
select select "Days"
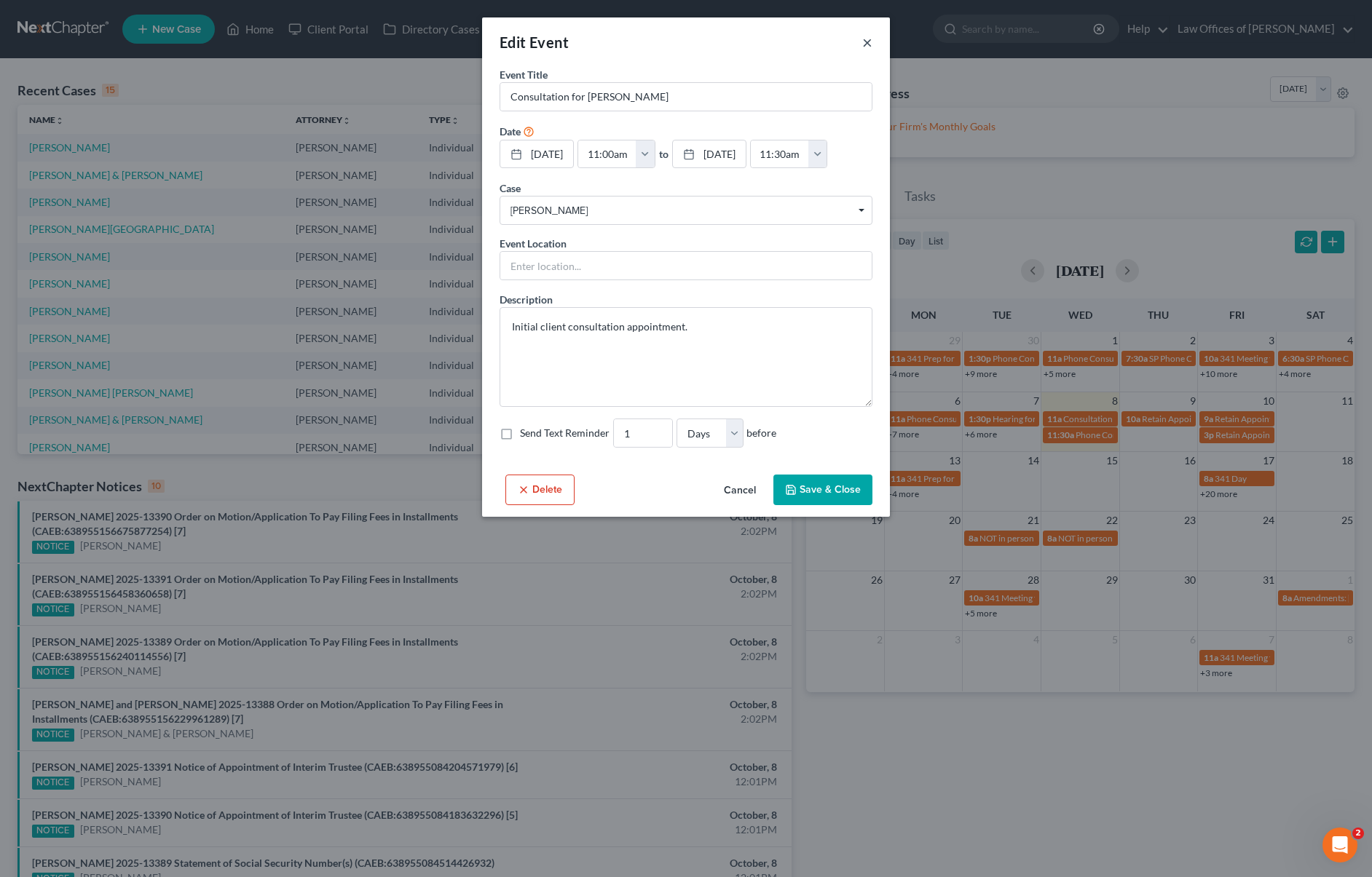
click at [867, 43] on button "×" at bounding box center [867, 42] width 10 height 17
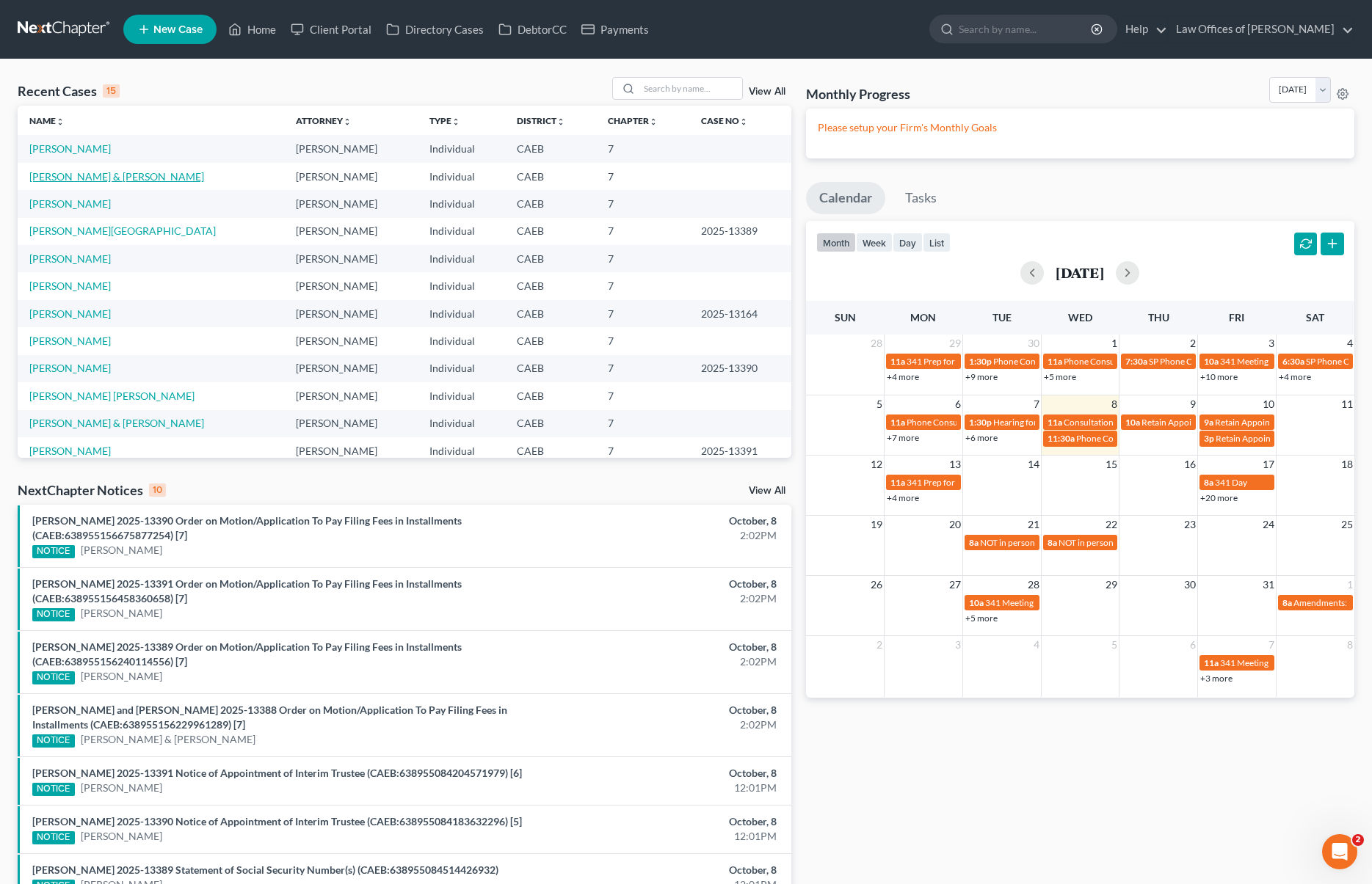
click at [176, 178] on link "[PERSON_NAME] & [PERSON_NAME]" at bounding box center [116, 177] width 175 height 13
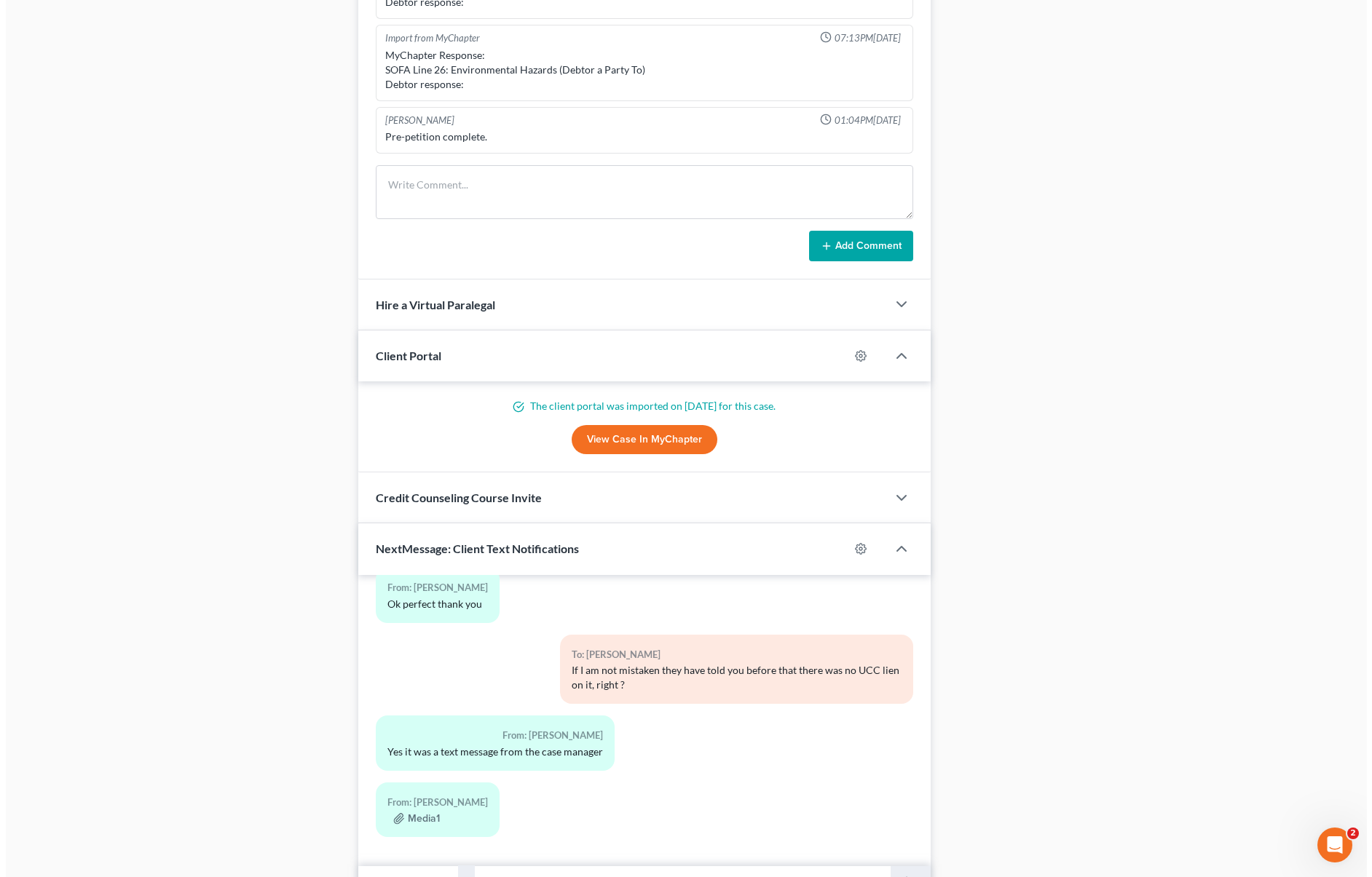
scroll to position [1123, 0]
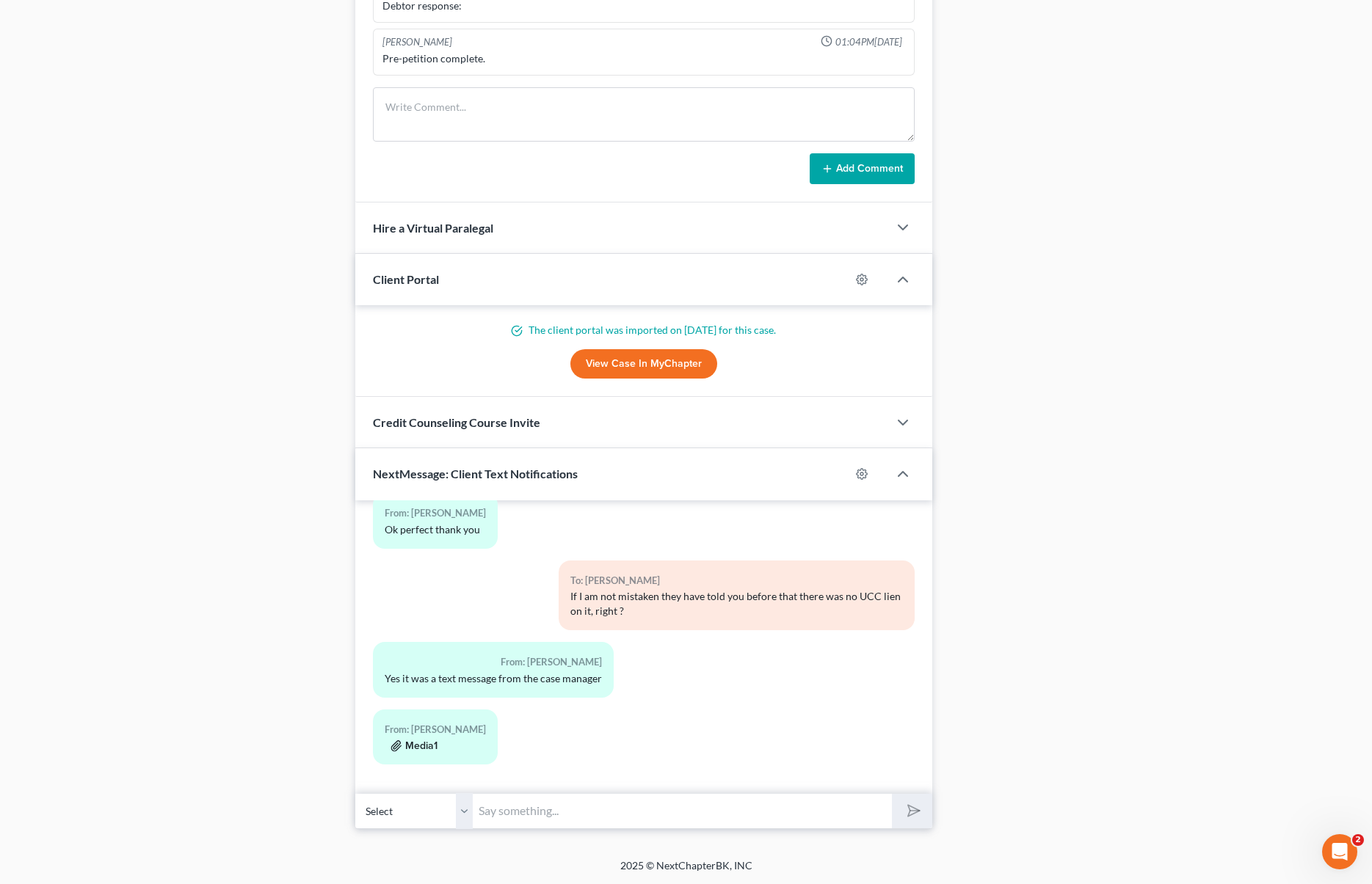
click at [418, 748] on button "Media1" at bounding box center [414, 746] width 47 height 12
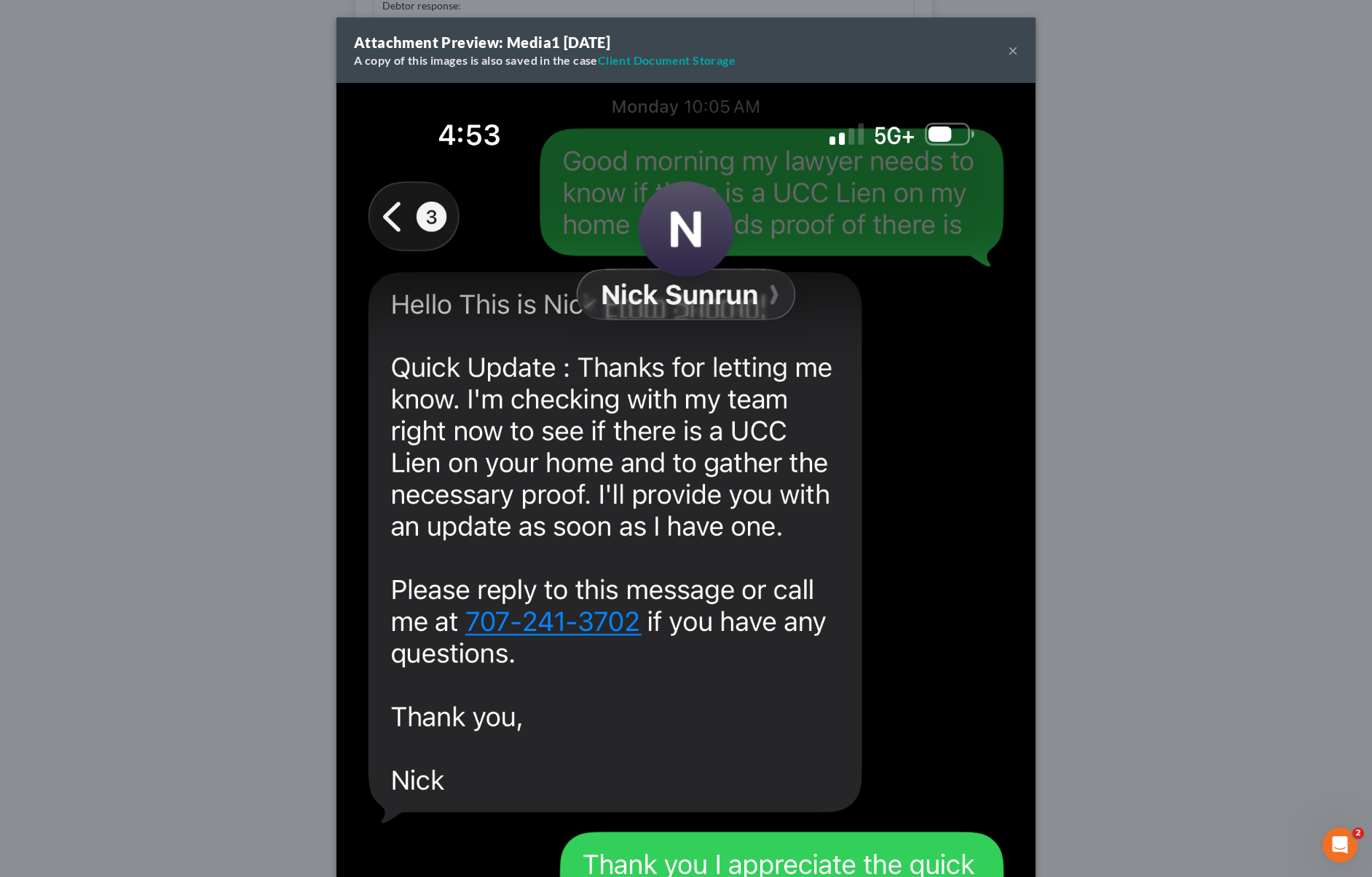
drag, startPoint x: 924, startPoint y: 689, endPoint x: 846, endPoint y: 673, distance: 79.6
click at [923, 689] on img at bounding box center [686, 842] width 699 height 1519
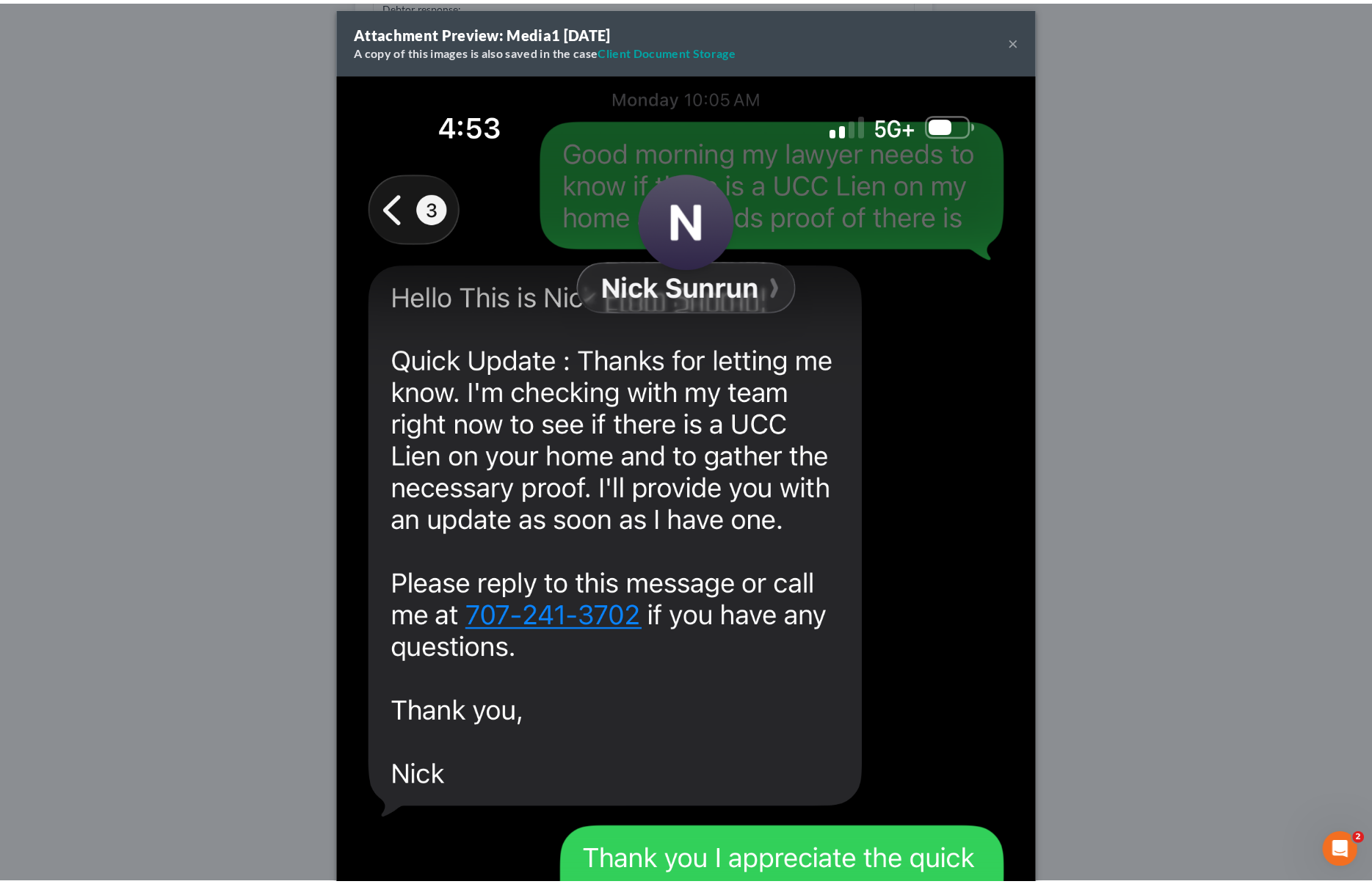
scroll to position [0, 0]
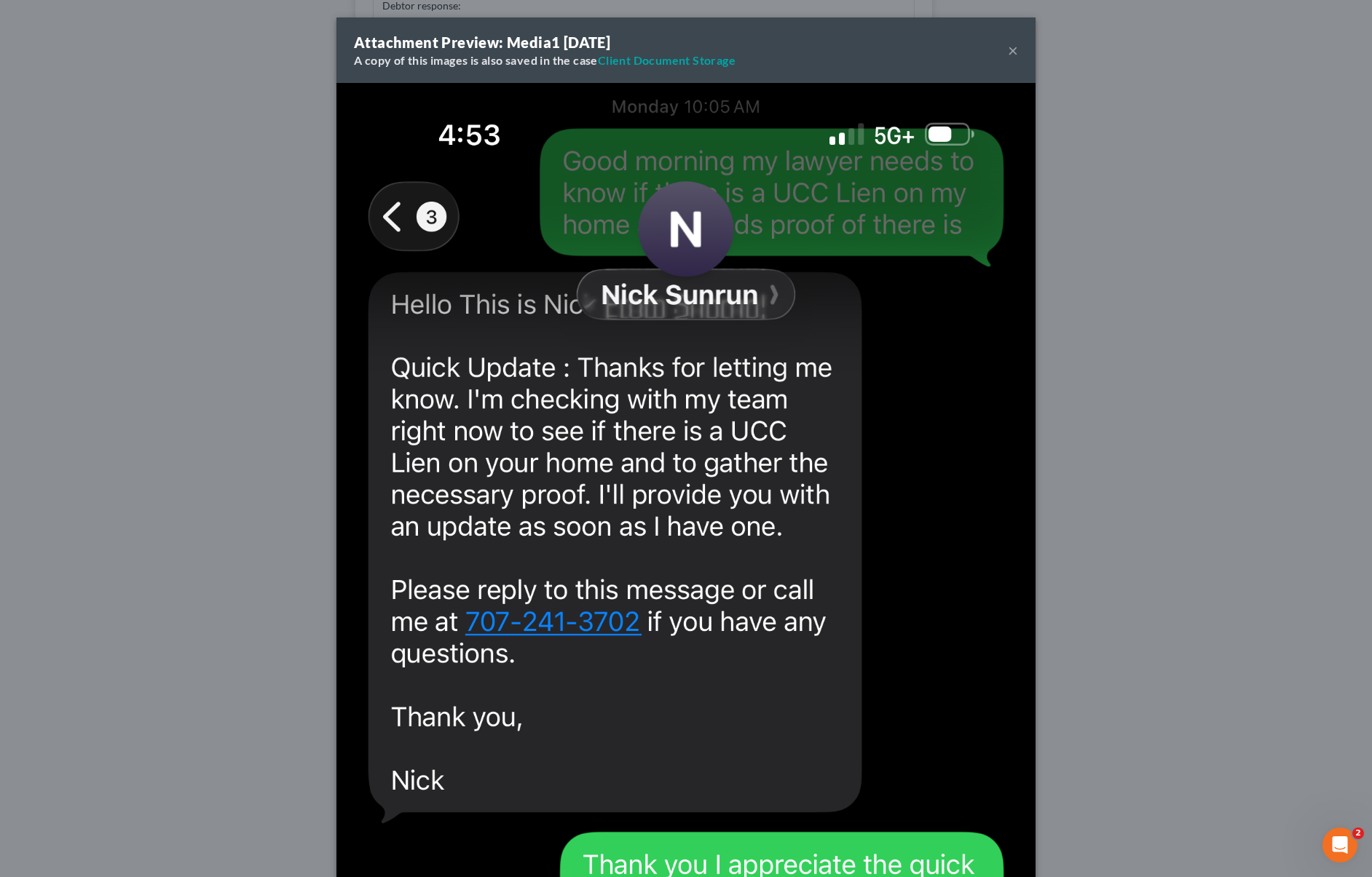
click at [1010, 51] on button "×" at bounding box center [1012, 50] width 10 height 17
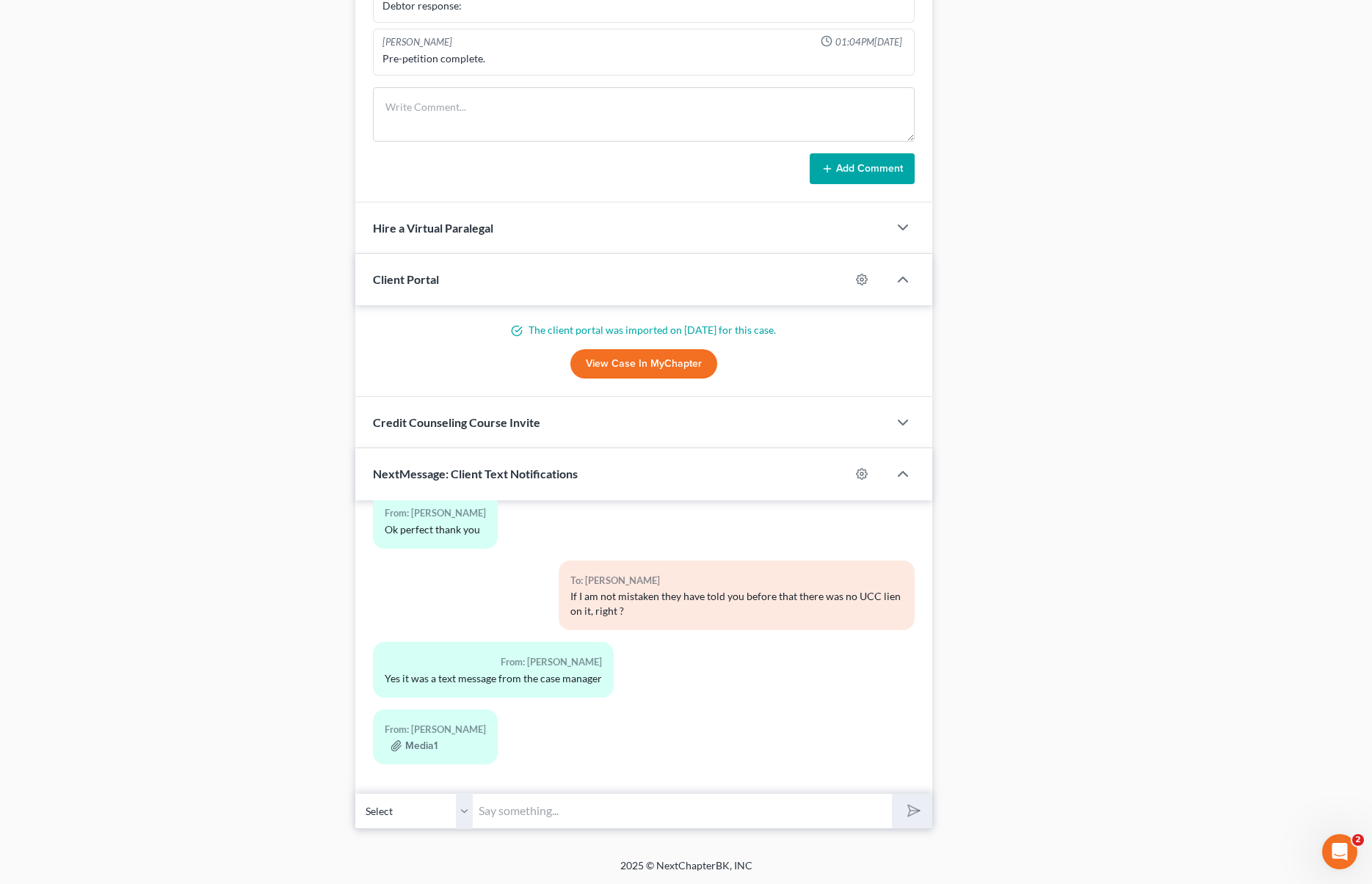
drag, startPoint x: 548, startPoint y: 806, endPoint x: 536, endPoint y: 816, distance: 15.6
click at [547, 806] on input "text" at bounding box center [681, 811] width 418 height 36
type input "I see."
click at [891, 794] on button "submit" at bounding box center [912, 812] width 40 height 35
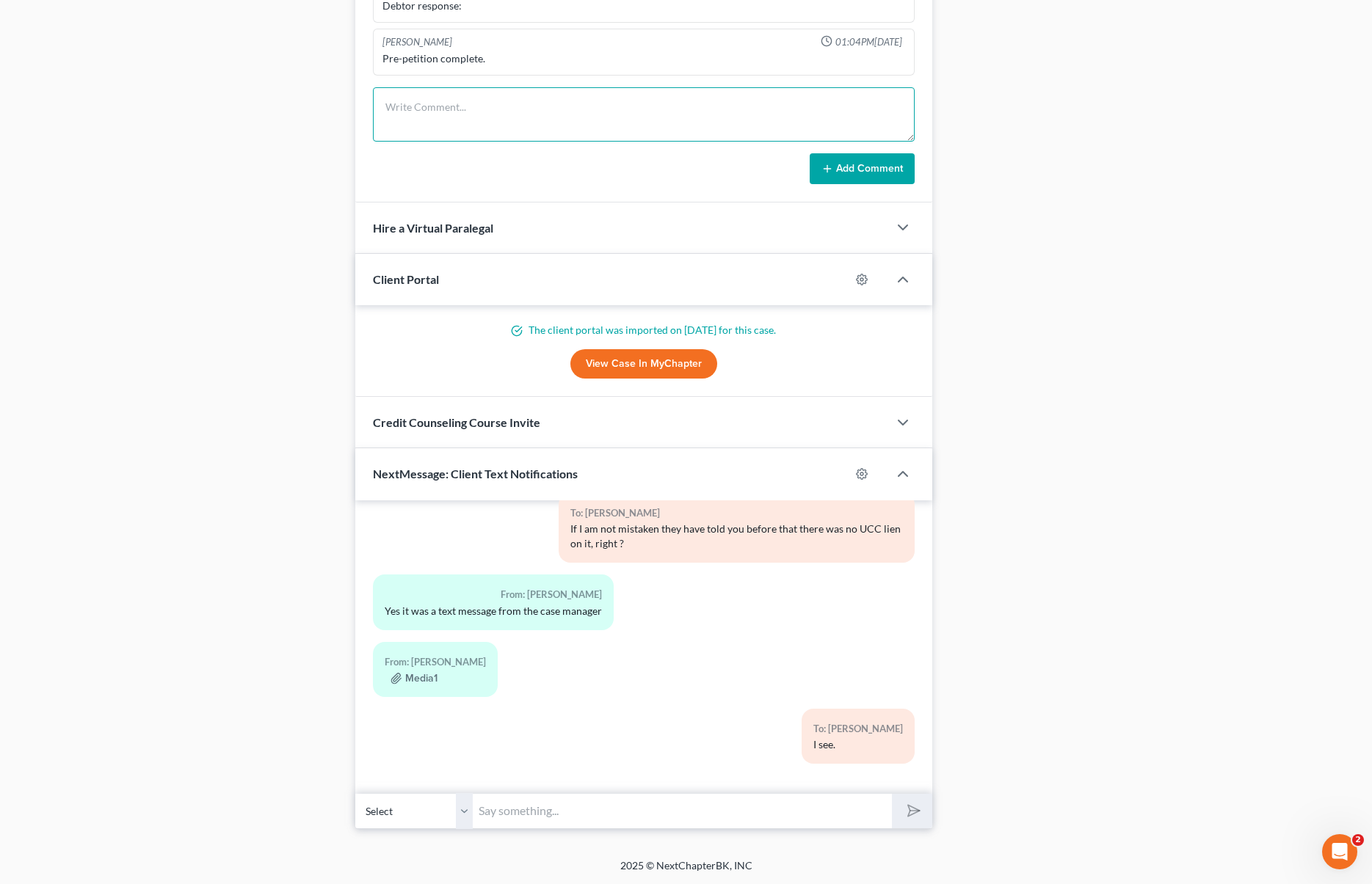
click at [392, 102] on textarea at bounding box center [643, 113] width 541 height 54
type textarea "NOT ASSUMING LEASE ON SOLAR."
click at [830, 168] on line at bounding box center [826, 168] width 6 height 0
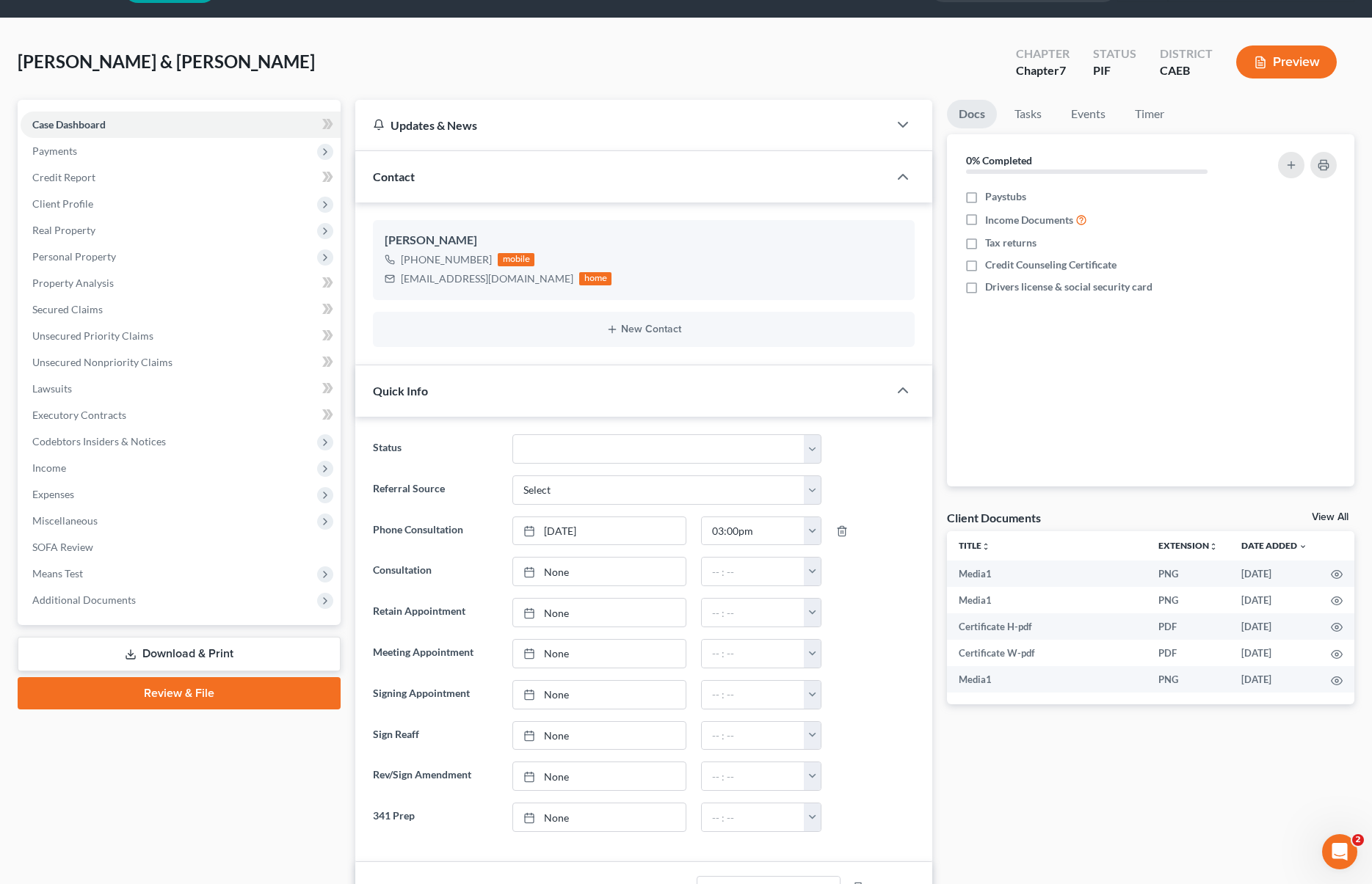
scroll to position [0, 0]
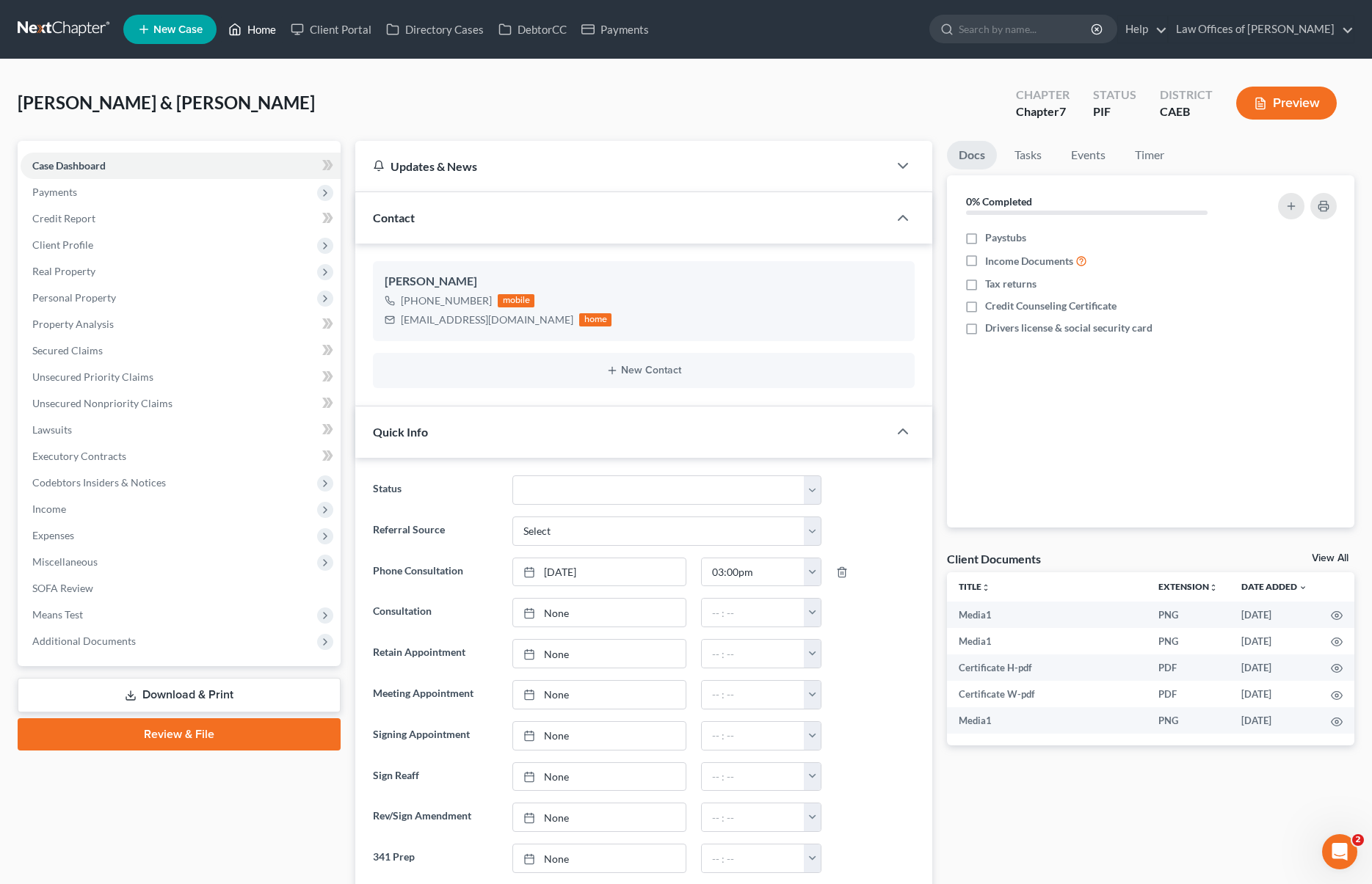
click at [266, 31] on link "Home" at bounding box center [252, 29] width 62 height 27
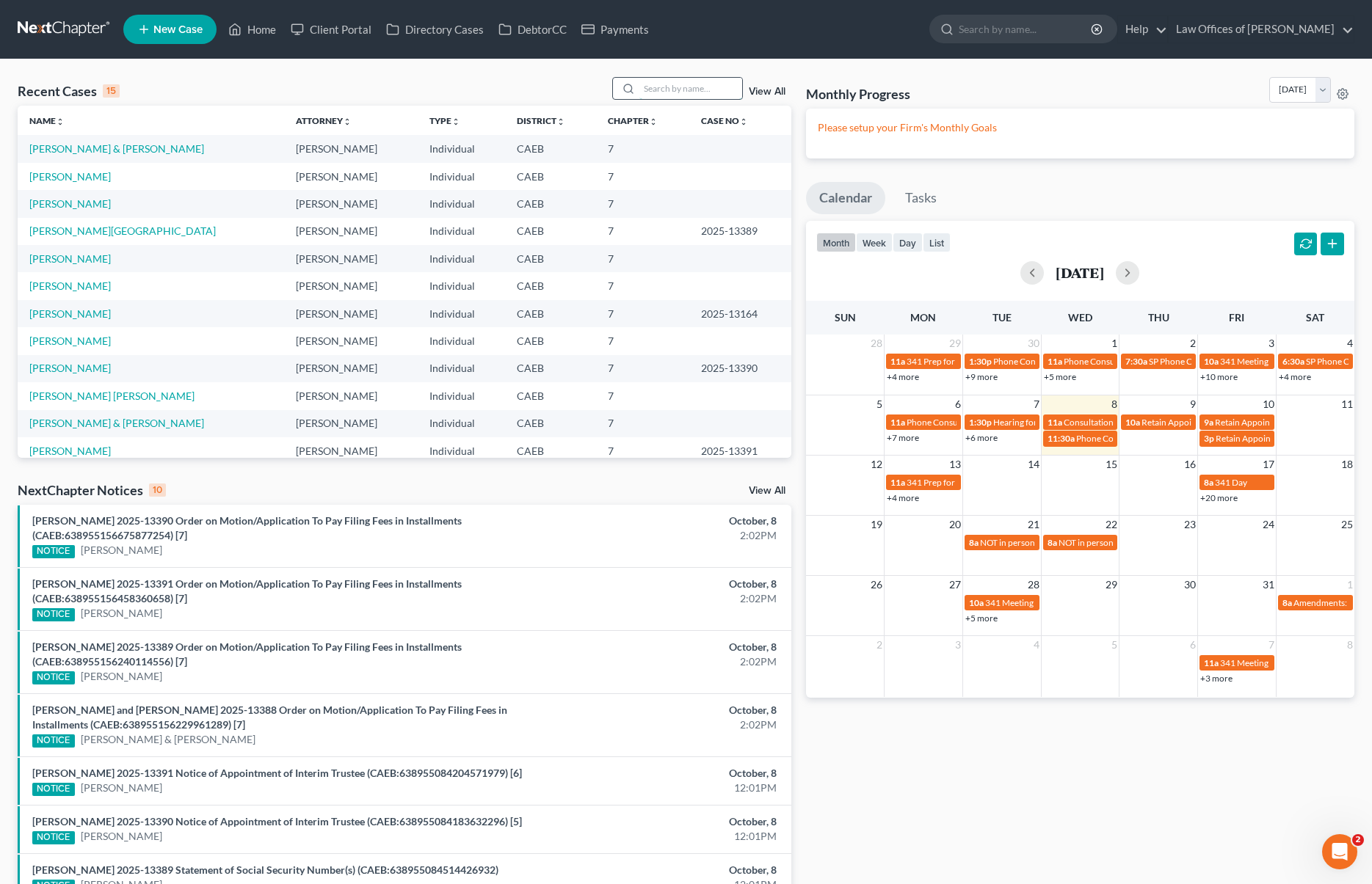
click at [693, 90] on input "search" at bounding box center [691, 88] width 103 height 21
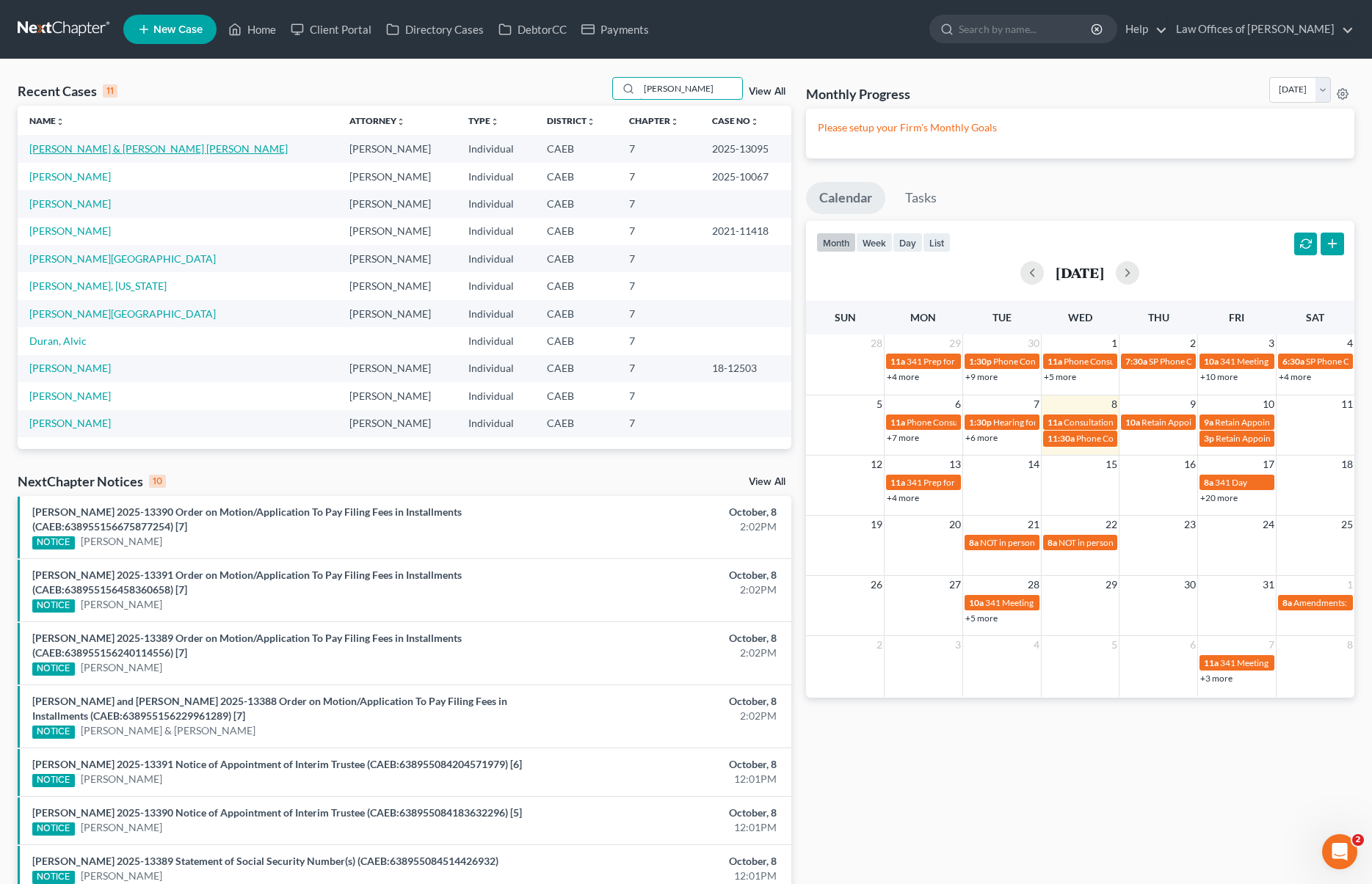
type input "Duran"
click at [254, 150] on link "Duran-Garcia, Federico & Arredondo De Duran, Julia" at bounding box center [158, 149] width 258 height 13
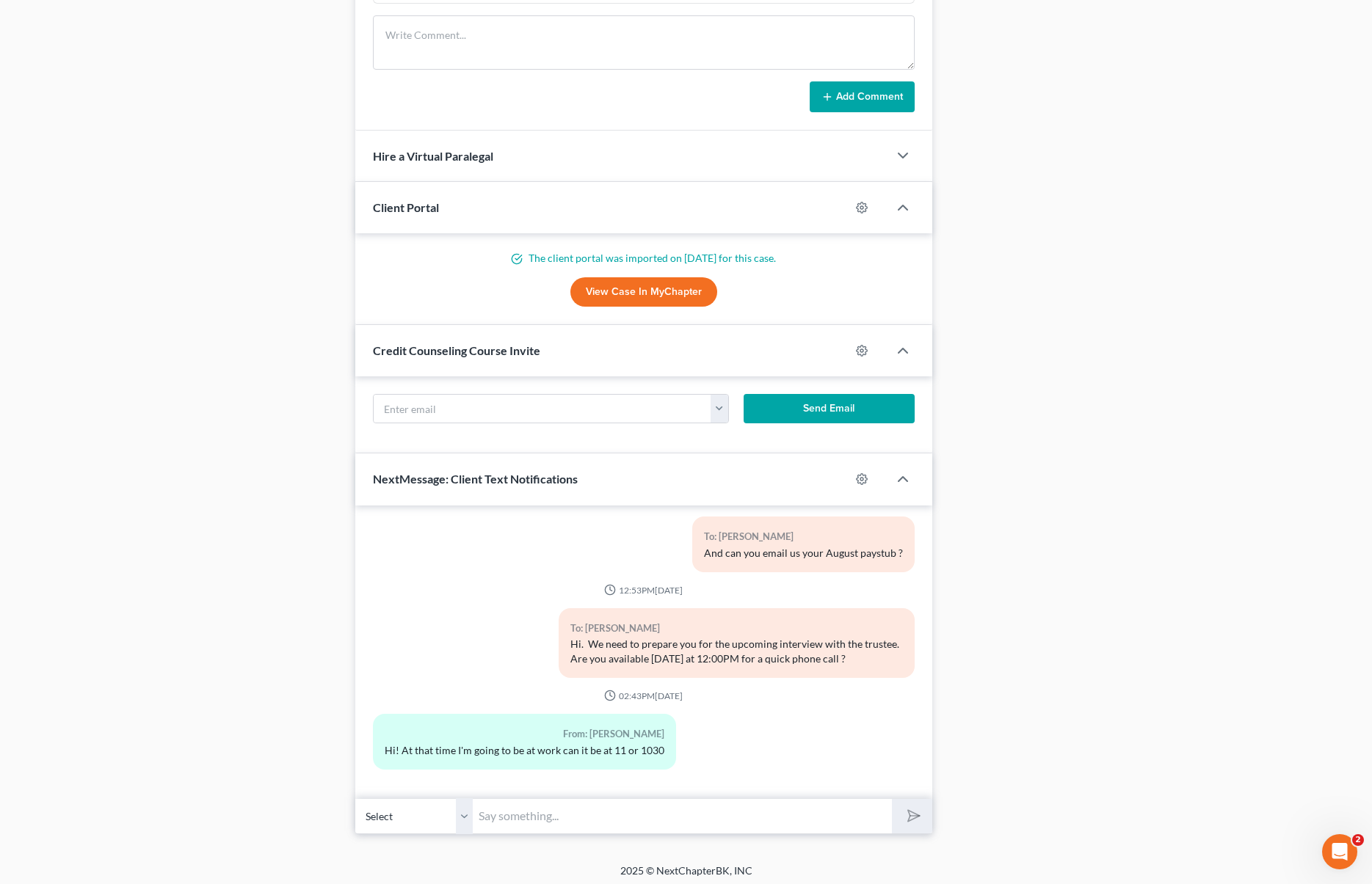
scroll to position [1208, 0]
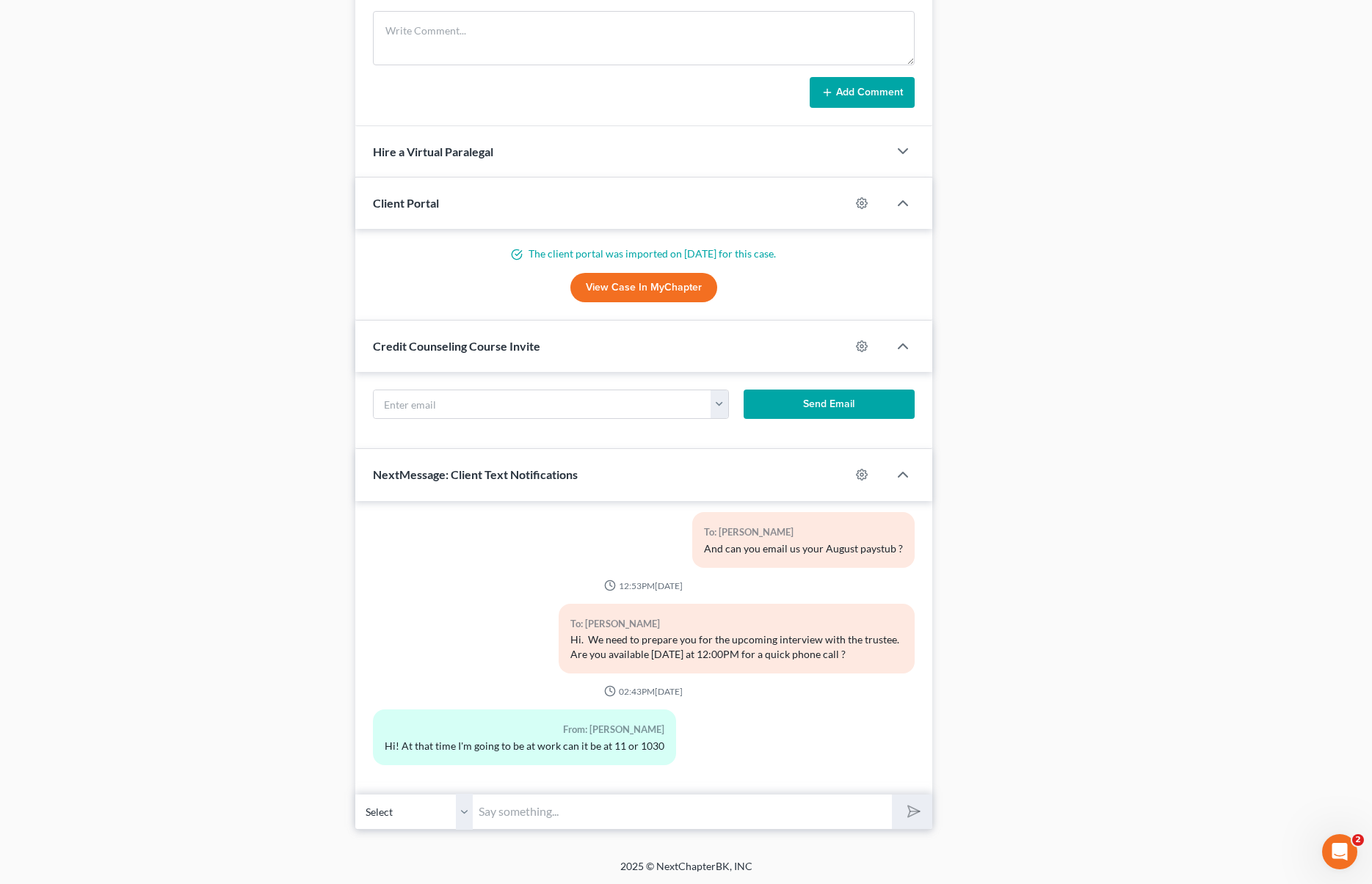
click at [535, 810] on input "text" at bounding box center [681, 812] width 418 height 36
click at [770, 750] on div "From: Federico Duran-Garcia Hi! At that time I'm going to be at work can it be …" at bounding box center [643, 743] width 556 height 67
click at [550, 813] on input "text" at bounding box center [681, 812] width 418 height 36
type input "T"
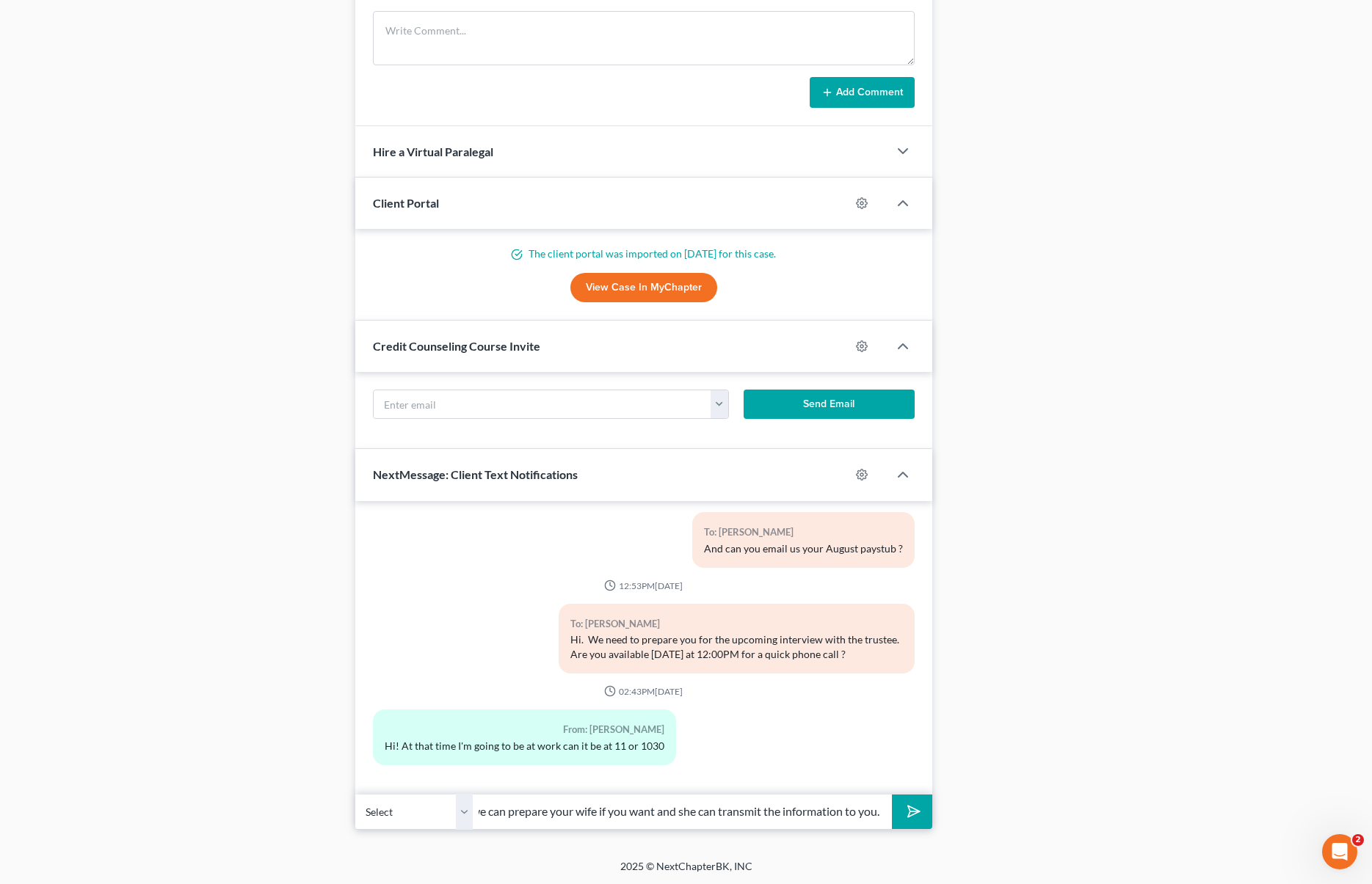
scroll to position [0, 189]
type input "Those times are already taken but we can prepare your wife if you want and she …"
click at [891, 795] on button "submit" at bounding box center [912, 813] width 40 height 35
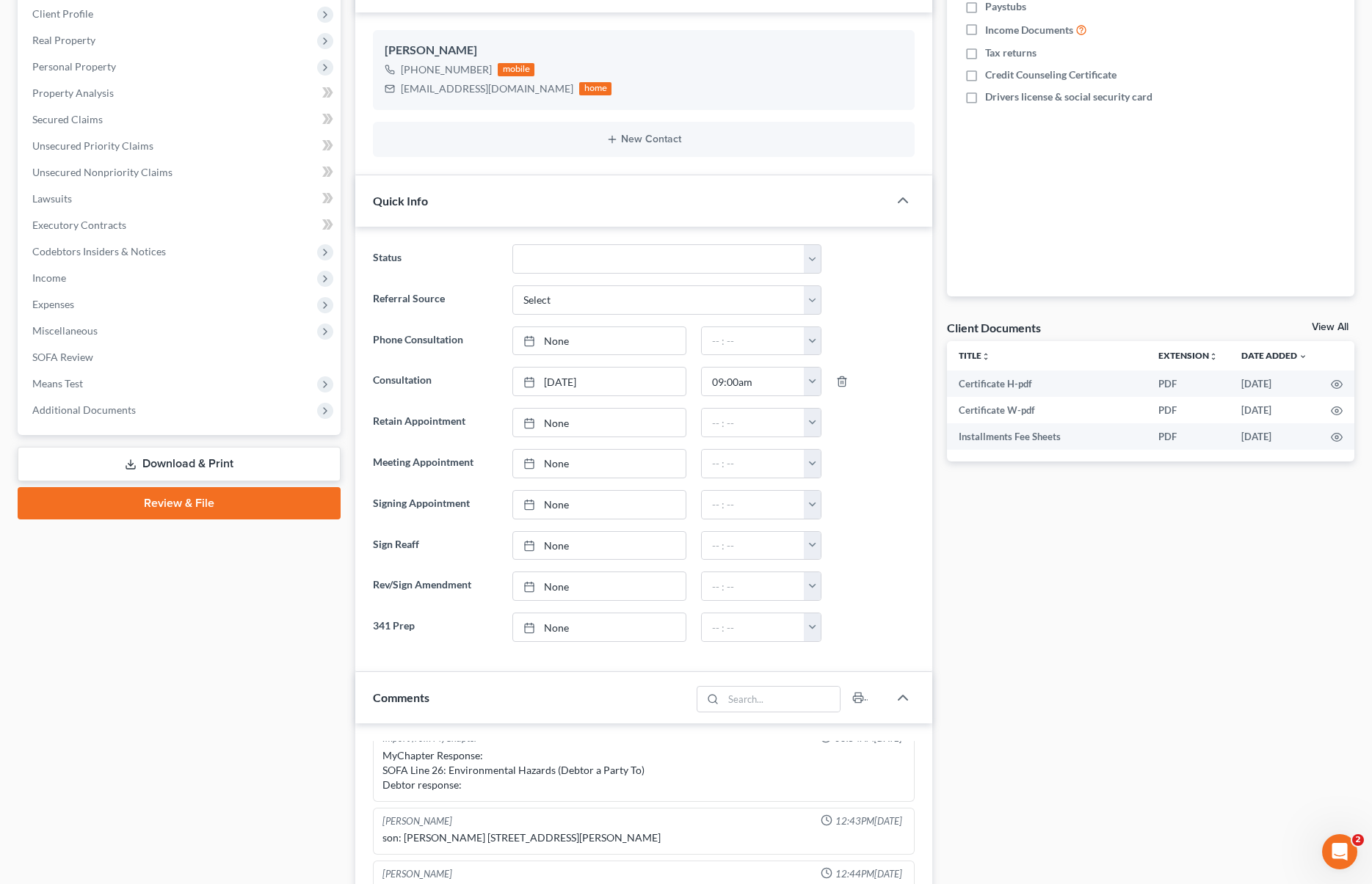
scroll to position [0, 0]
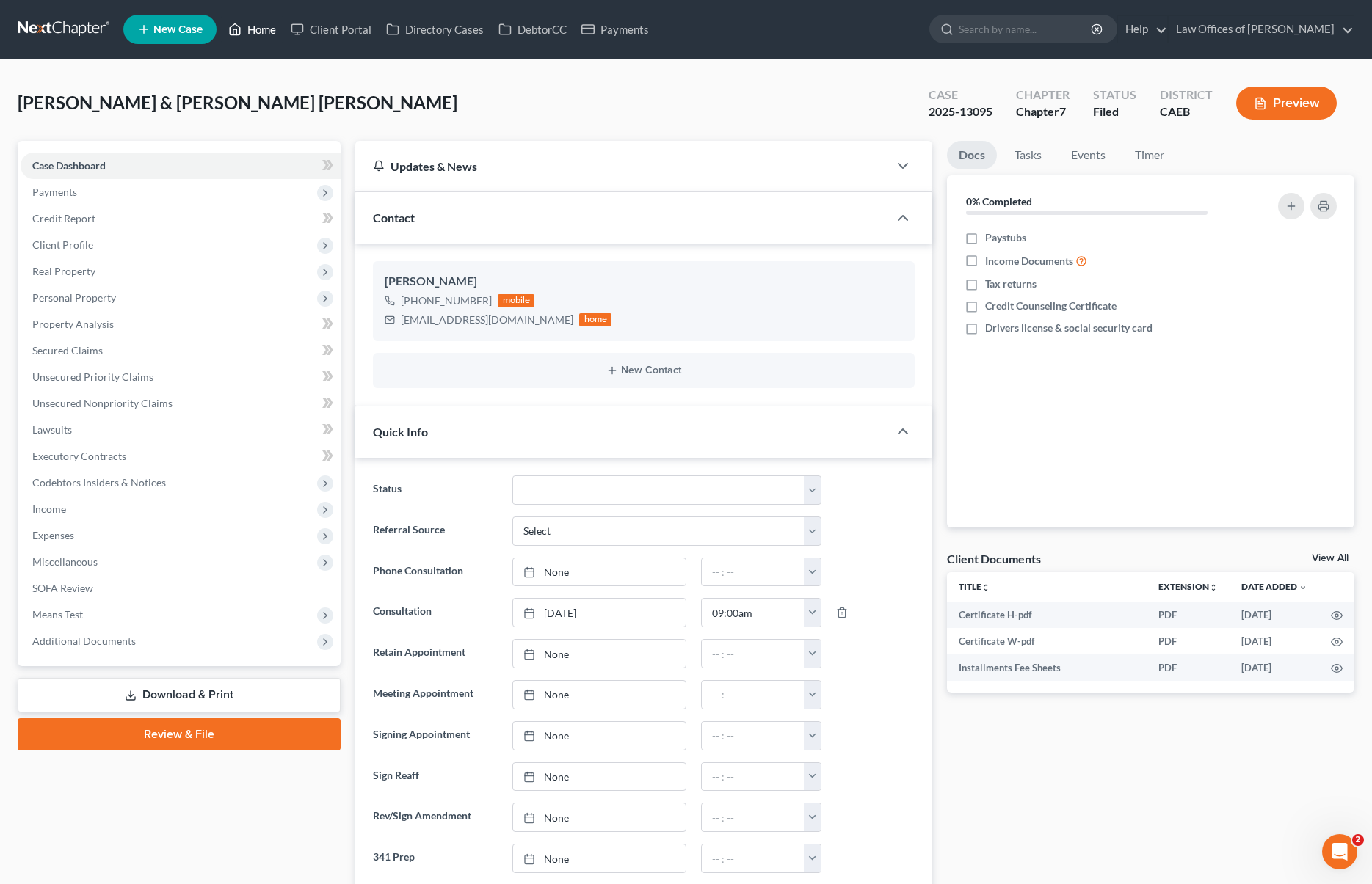
click at [276, 31] on link "Home" at bounding box center [252, 29] width 62 height 27
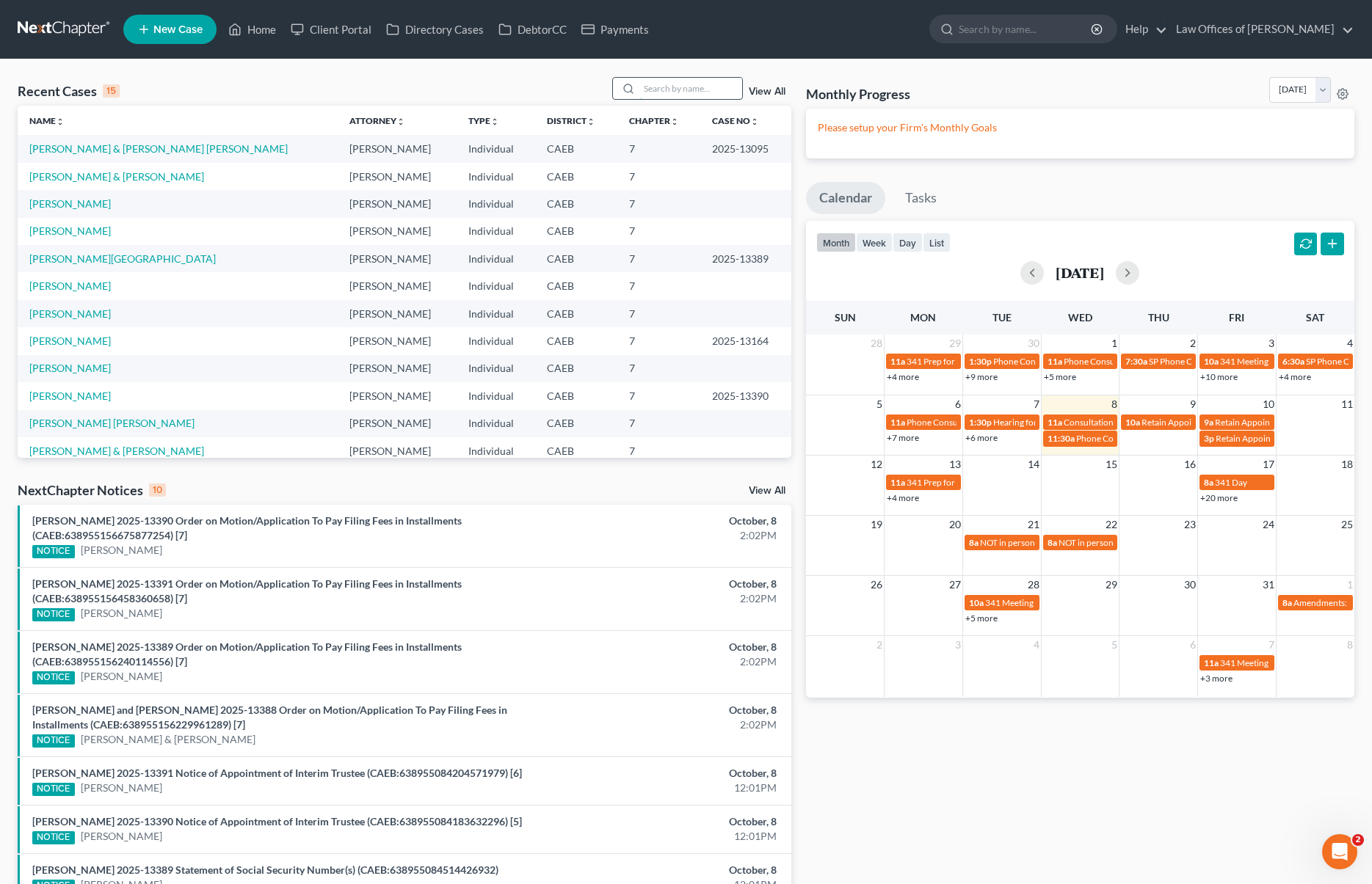
click at [662, 94] on input "search" at bounding box center [691, 88] width 103 height 21
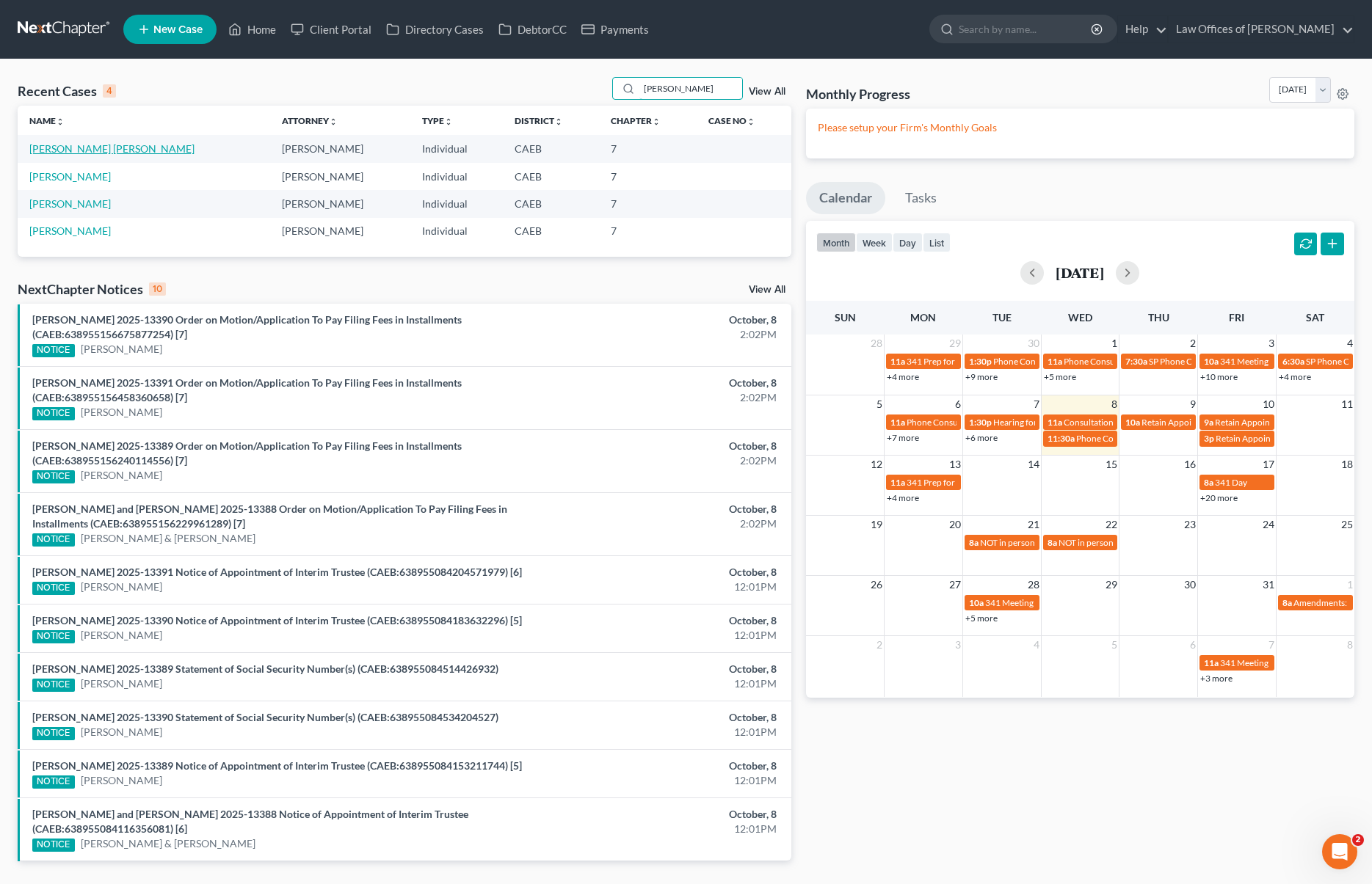
type input "Griselda"
click at [54, 153] on link "[PERSON_NAME]" at bounding box center [112, 149] width 165 height 13
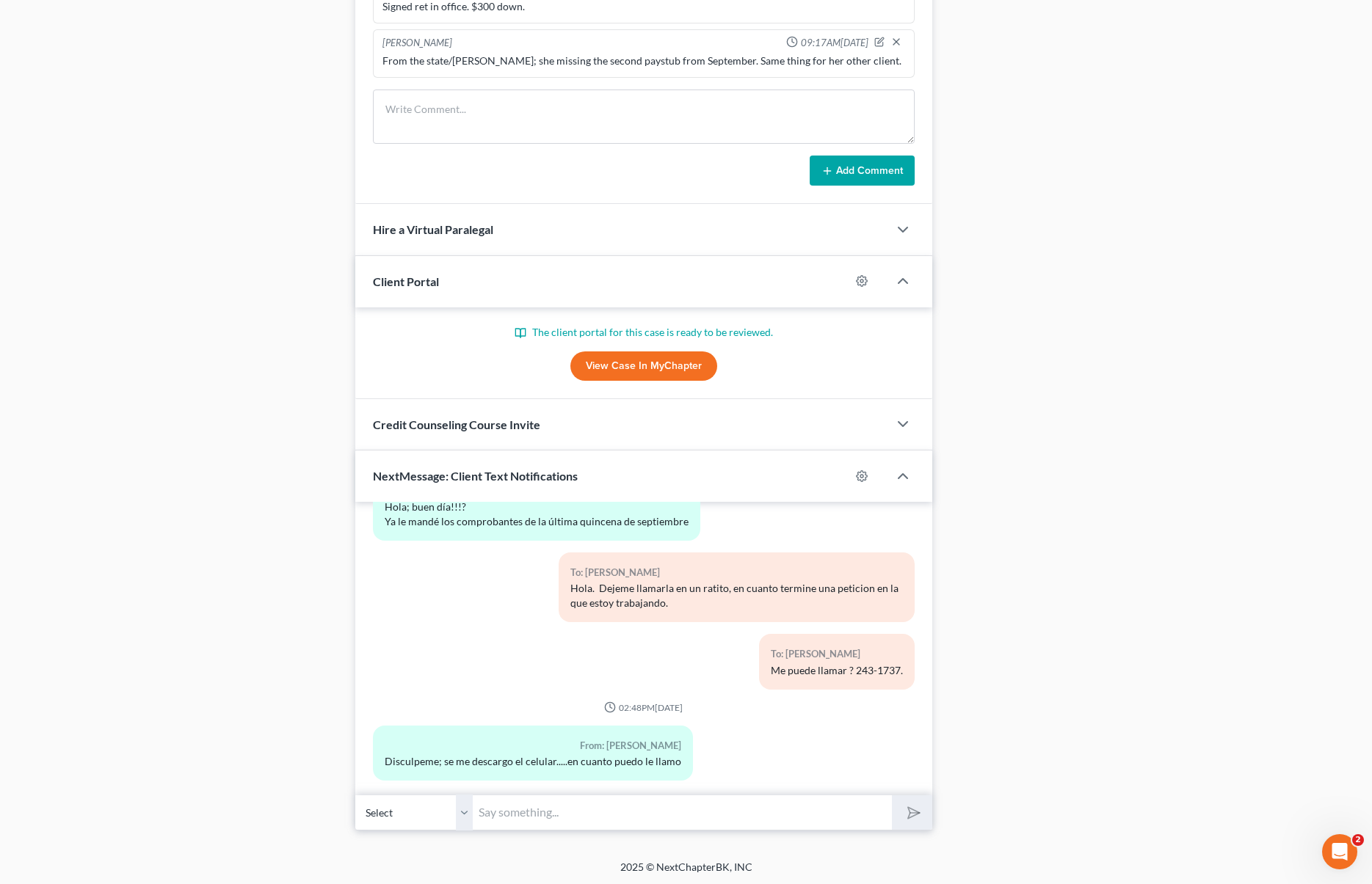
scroll to position [1121, 0]
click at [514, 811] on input "text" at bounding box center [681, 811] width 418 height 36
type input "Si, no hay problema."
click at [891, 794] on button "submit" at bounding box center [912, 812] width 40 height 35
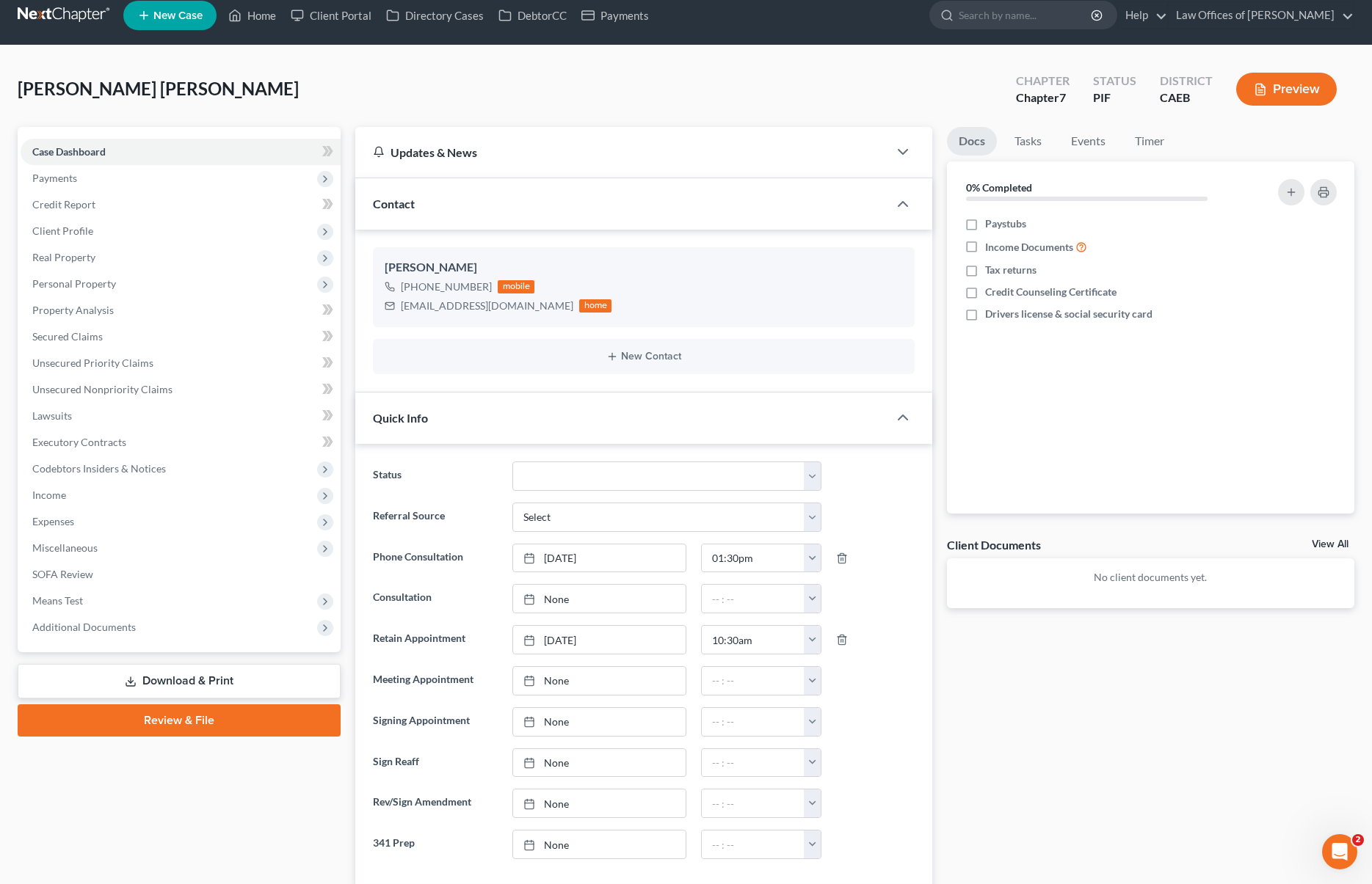
scroll to position [0, 0]
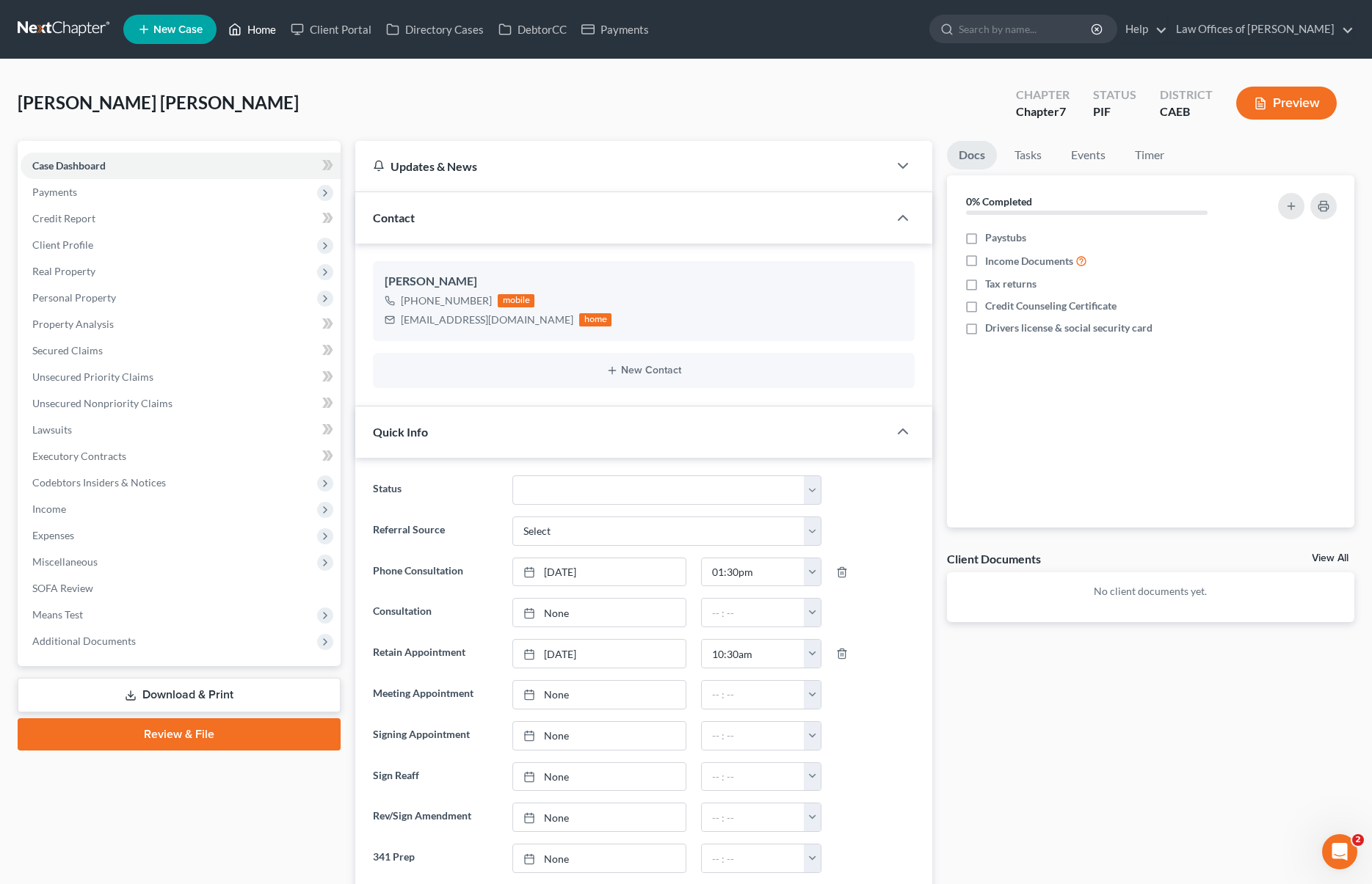
click at [273, 34] on link "Home" at bounding box center [252, 29] width 62 height 27
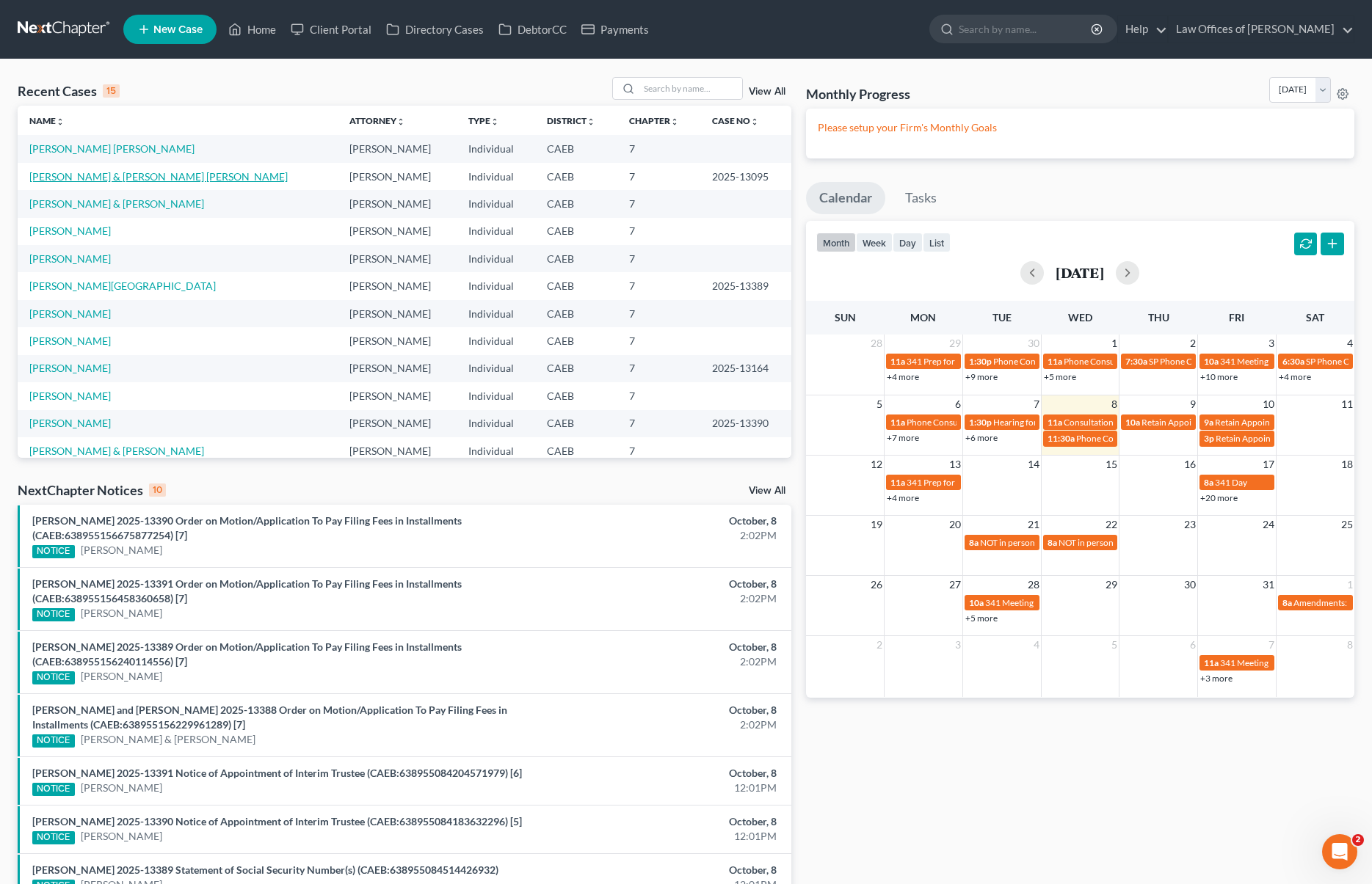
click at [196, 179] on link "Duran-Garcia, Federico & Arredondo De Duran, Julia" at bounding box center [158, 177] width 258 height 13
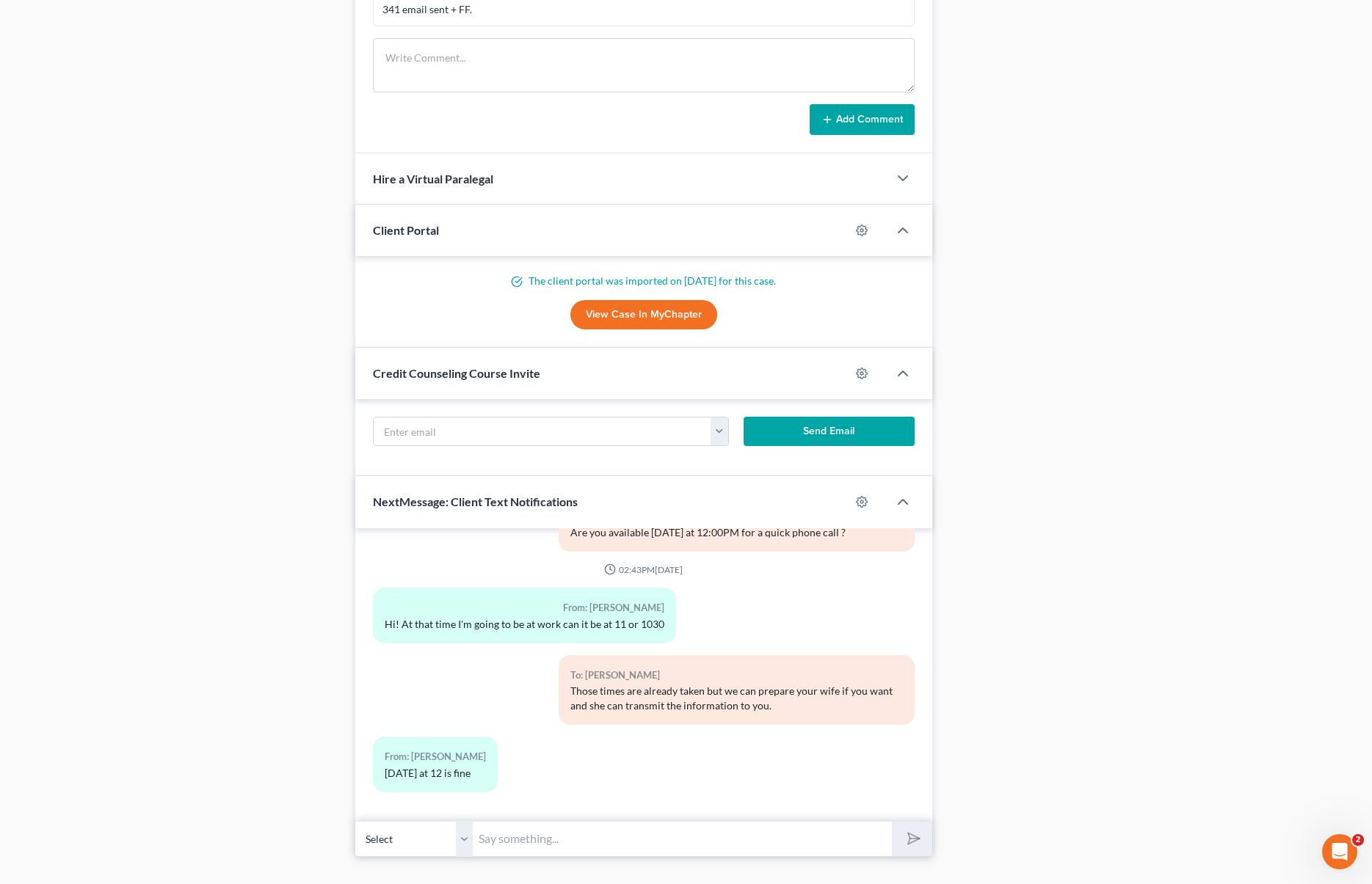
scroll to position [1208, 0]
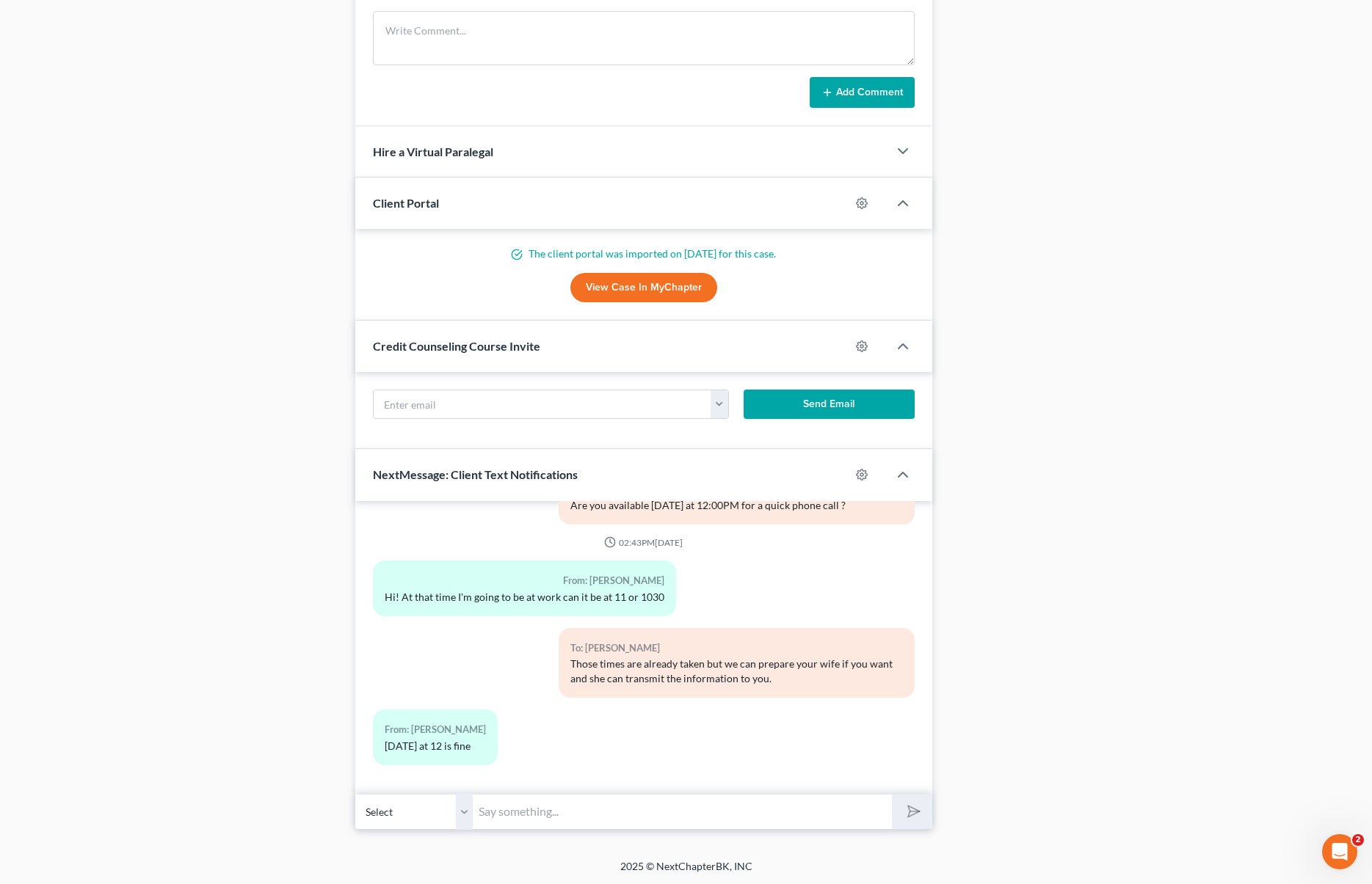
click at [522, 806] on input "text" at bounding box center [681, 812] width 418 height 36
type input "Sounds good."
click at [891, 795] on button "submit" at bounding box center [912, 813] width 40 height 35
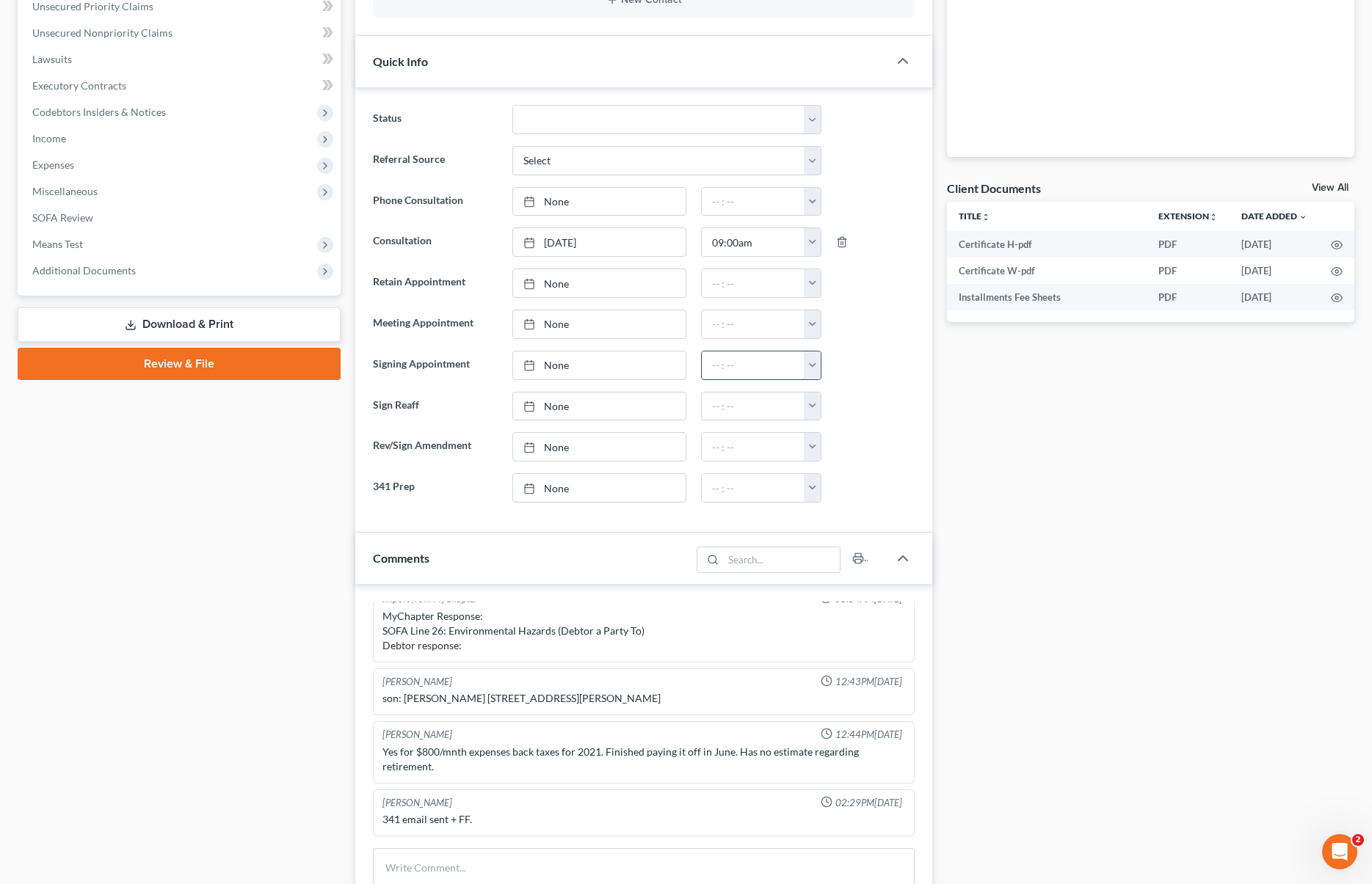
scroll to position [824, 0]
click at [557, 486] on link "None" at bounding box center [600, 488] width 173 height 27
click at [812, 486] on button "button" at bounding box center [812, 488] width 16 height 27
click at [854, 584] on link "12:00pm" at bounding box center [845, 588] width 82 height 25
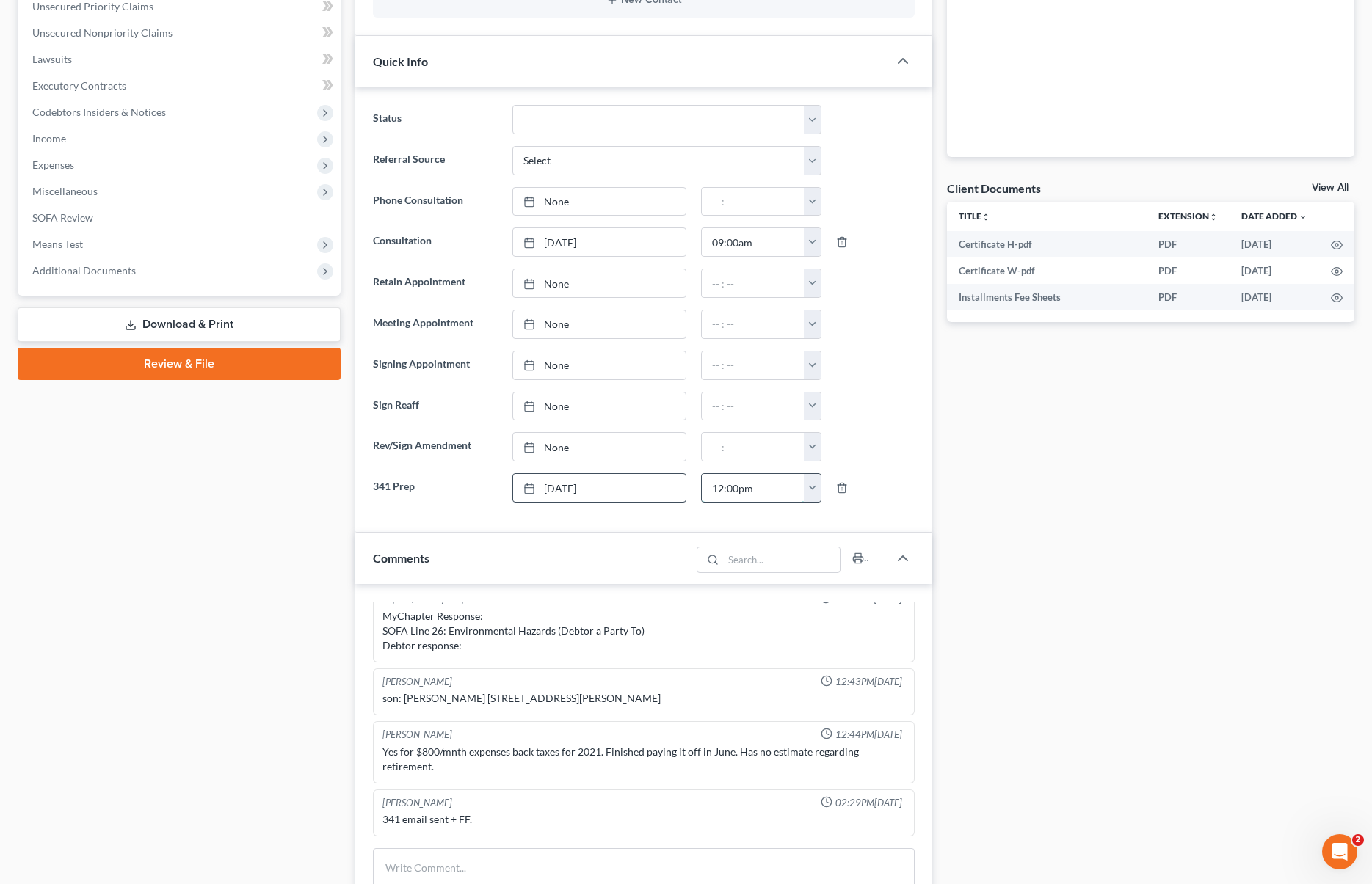
click at [777, 488] on input "12:00pm" at bounding box center [753, 488] width 103 height 27
type input "12:15pm"
drag, startPoint x: 894, startPoint y: 436, endPoint x: 816, endPoint y: 77, distance: 367.4
click at [893, 436] on div at bounding box center [874, 447] width 92 height 29
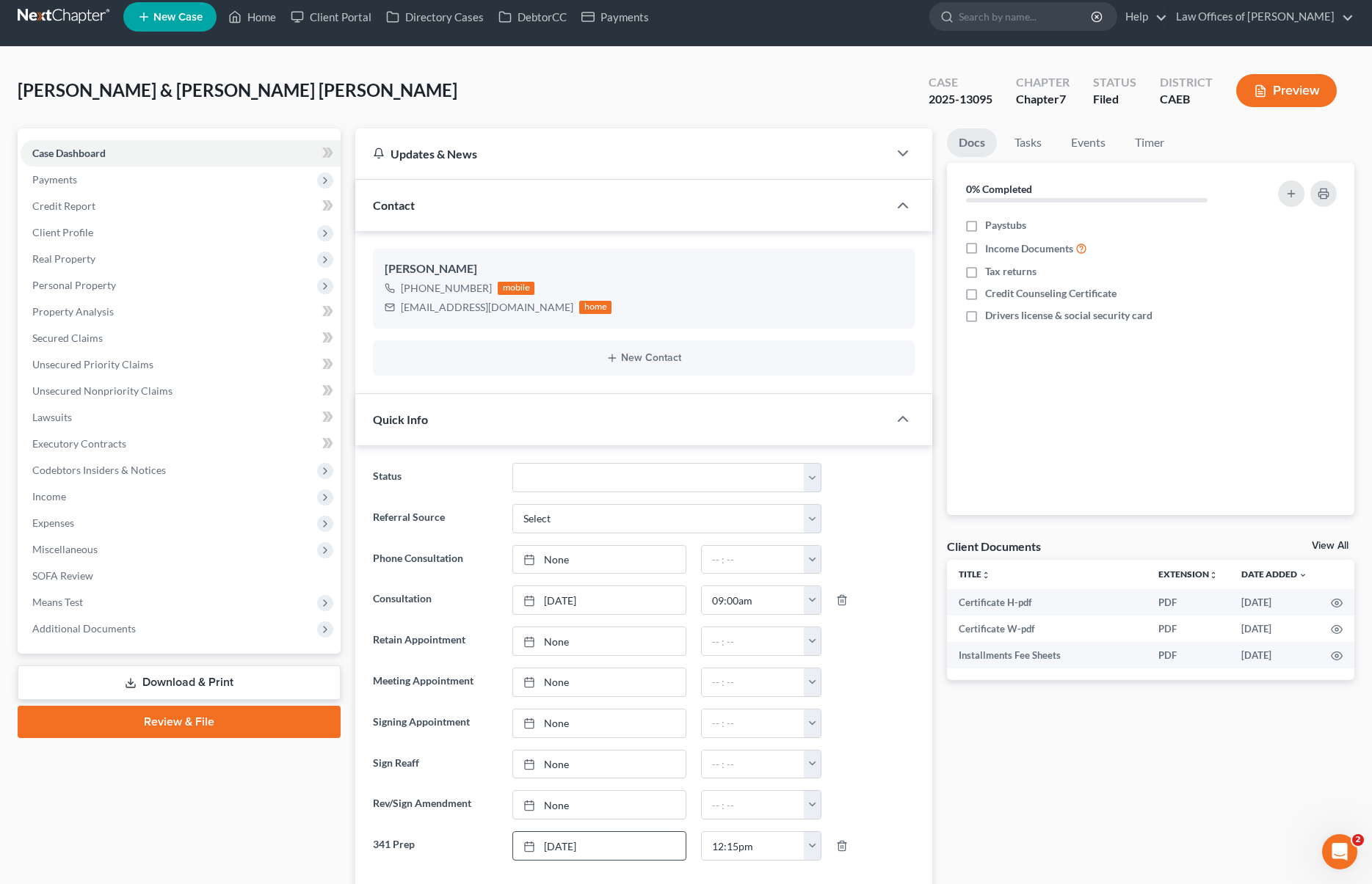
scroll to position [10, 0]
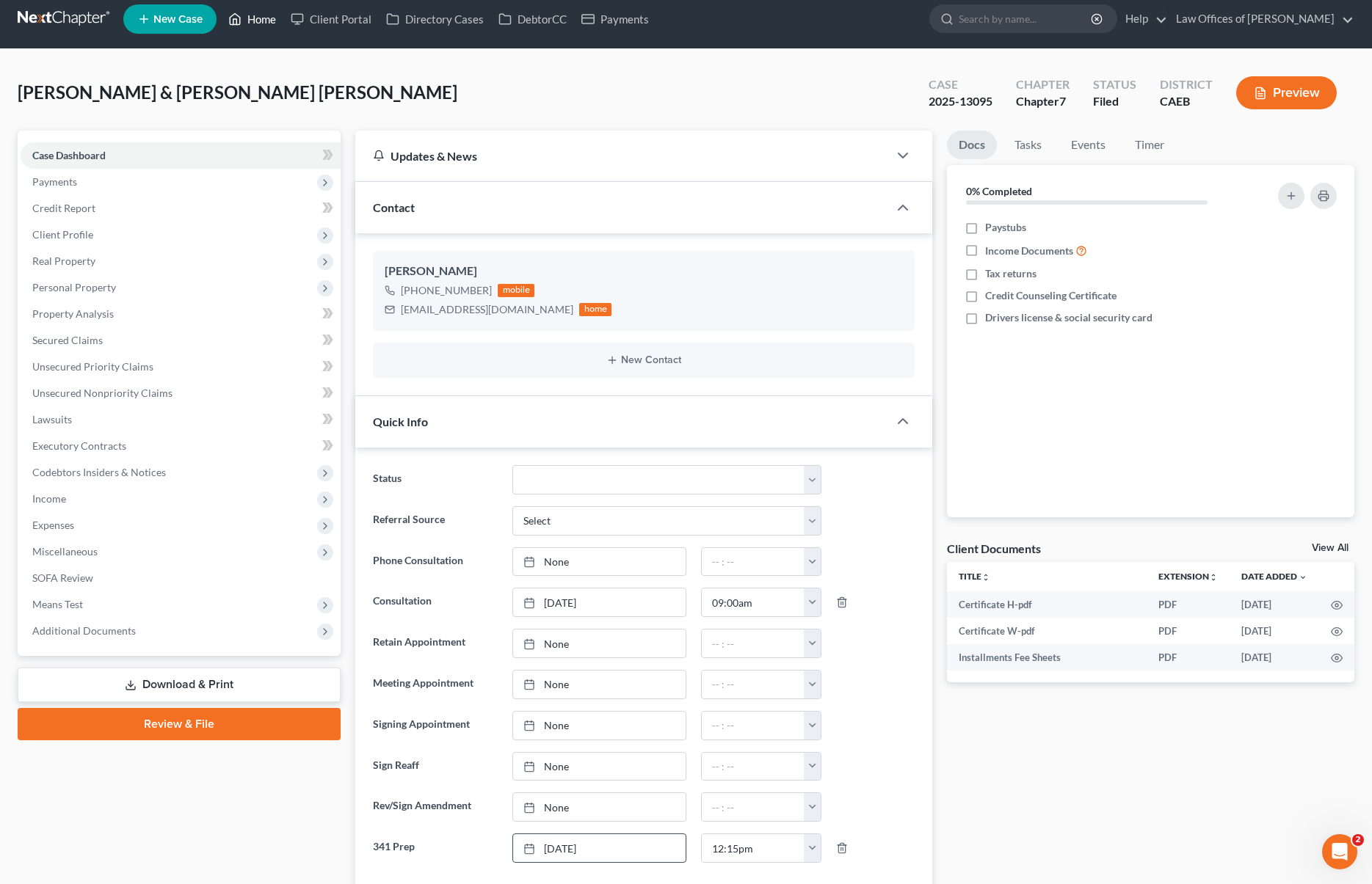
click at [269, 20] on link "Home" at bounding box center [252, 18] width 62 height 27
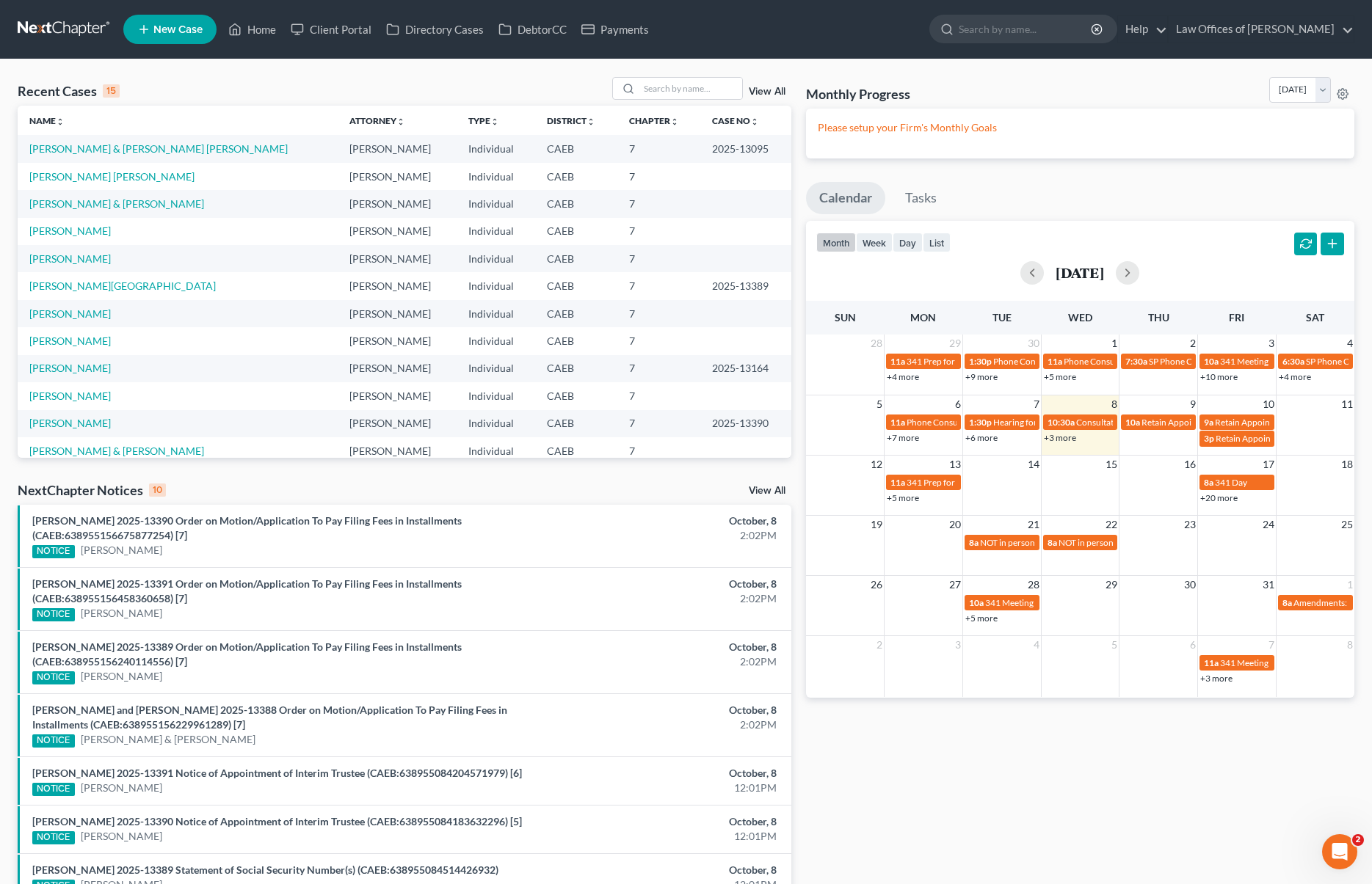
click at [902, 499] on link "+5 more" at bounding box center [902, 498] width 32 height 11
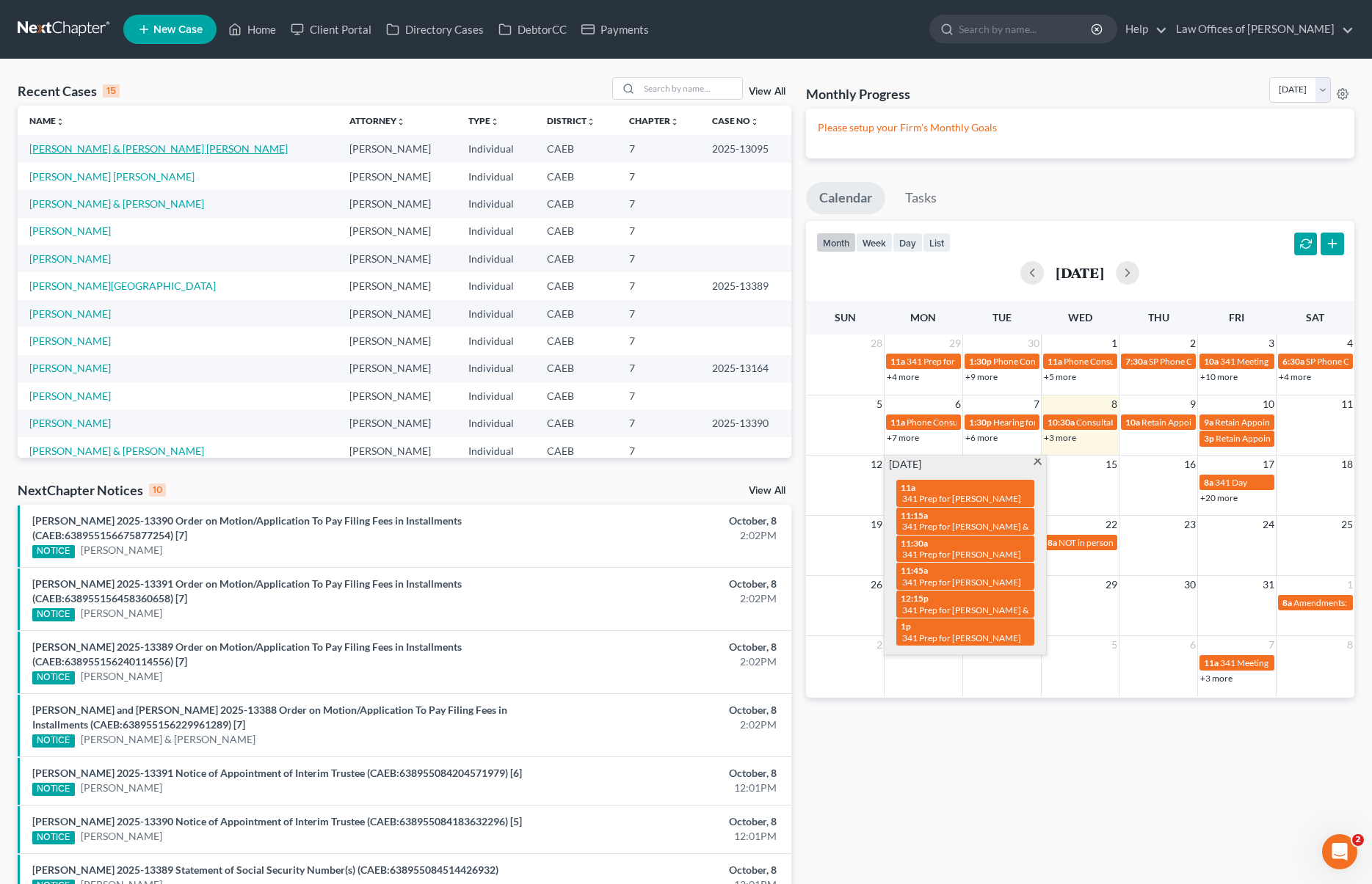
click at [254, 150] on link "Duran-Garcia, Federico & Arredondo De Duran, Julia" at bounding box center [158, 149] width 258 height 13
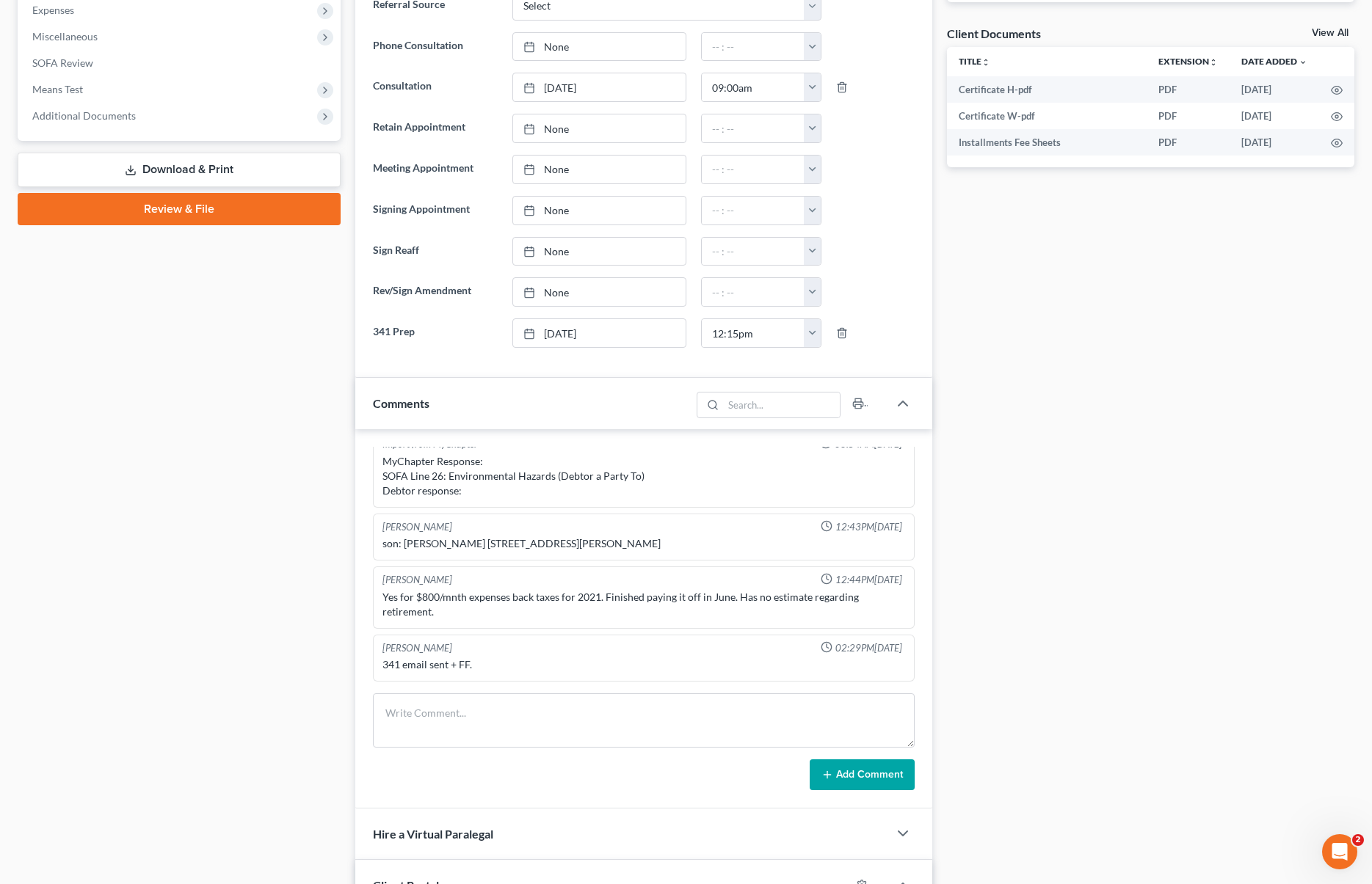
scroll to position [523, 0]
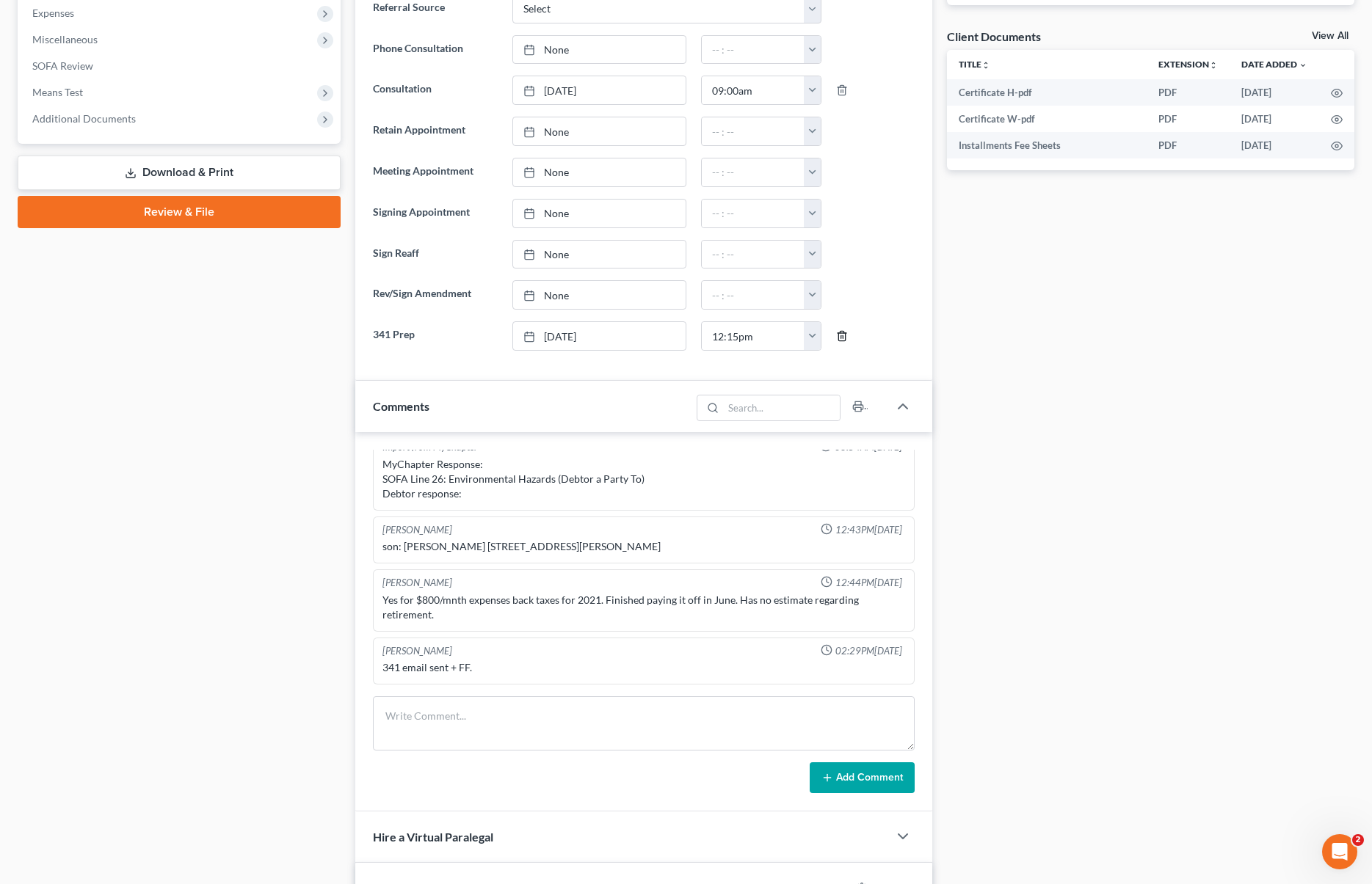
click at [843, 333] on icon "button" at bounding box center [841, 336] width 12 height 12
type input "[DATE]"
click at [566, 333] on link "[DATE]" at bounding box center [600, 336] width 173 height 27
click at [812, 335] on button "button" at bounding box center [812, 336] width 16 height 27
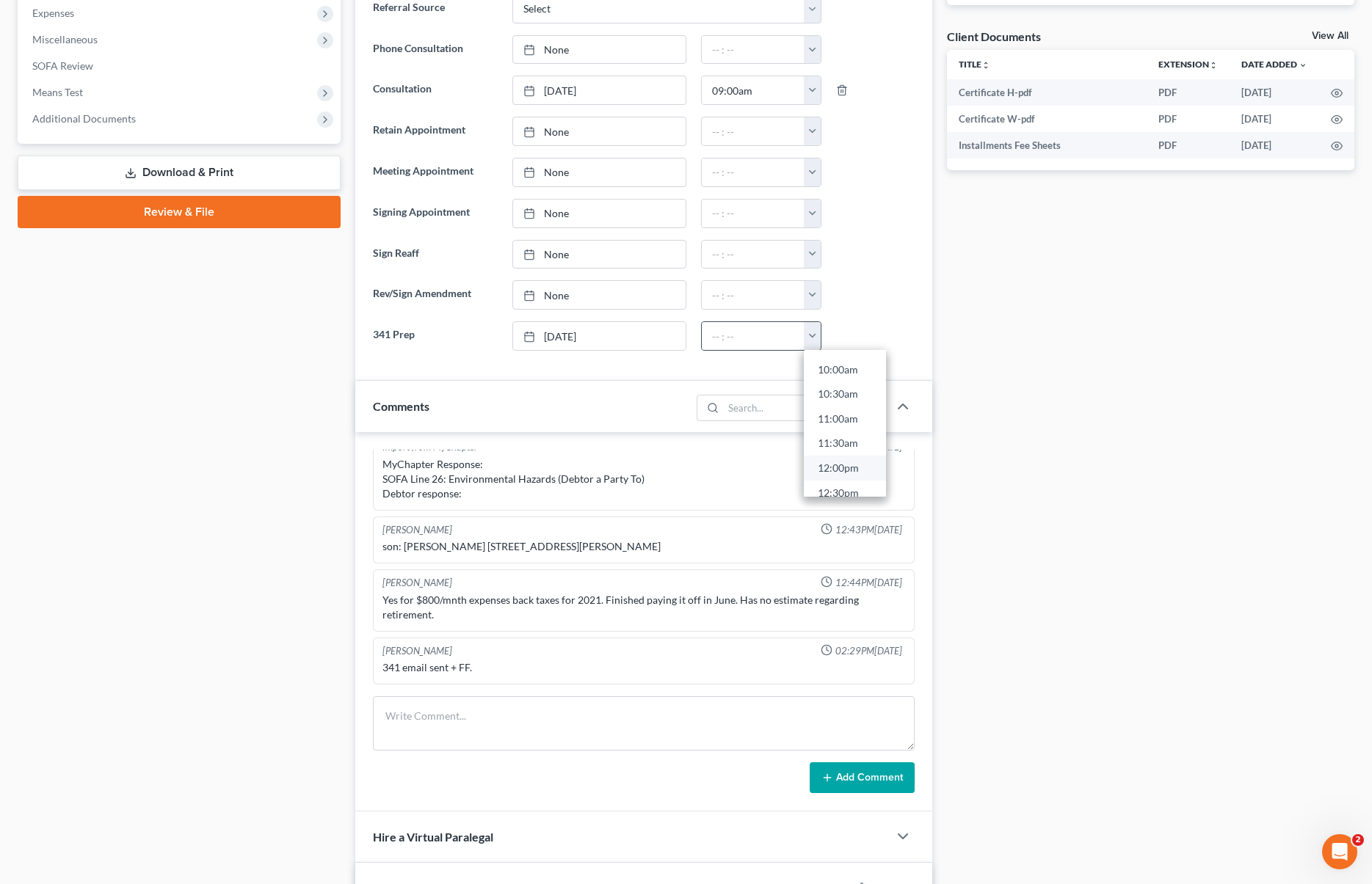
click at [836, 468] on link "12:00pm" at bounding box center [845, 468] width 82 height 25
type input "12:00pm"
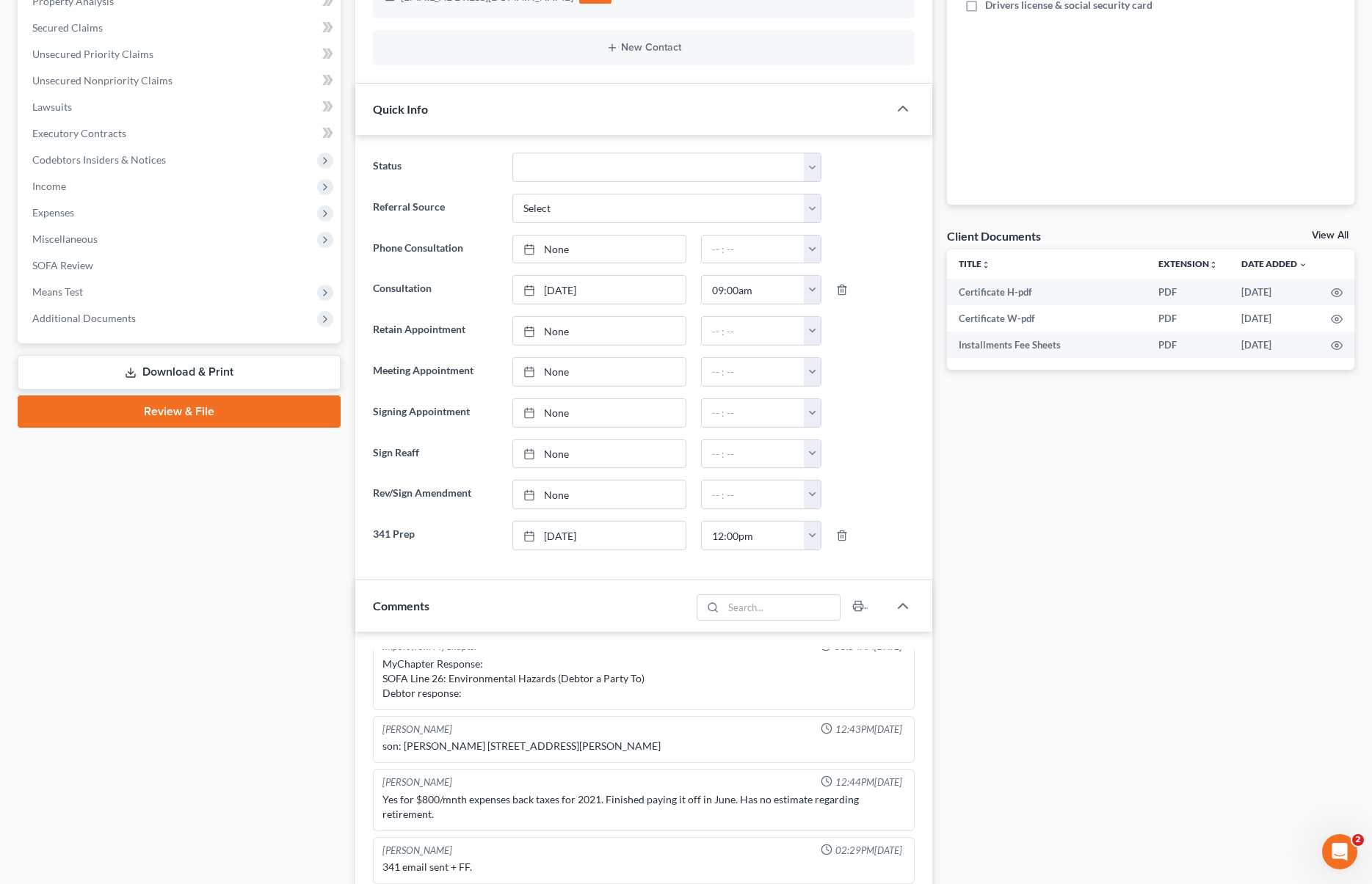
scroll to position [0, 0]
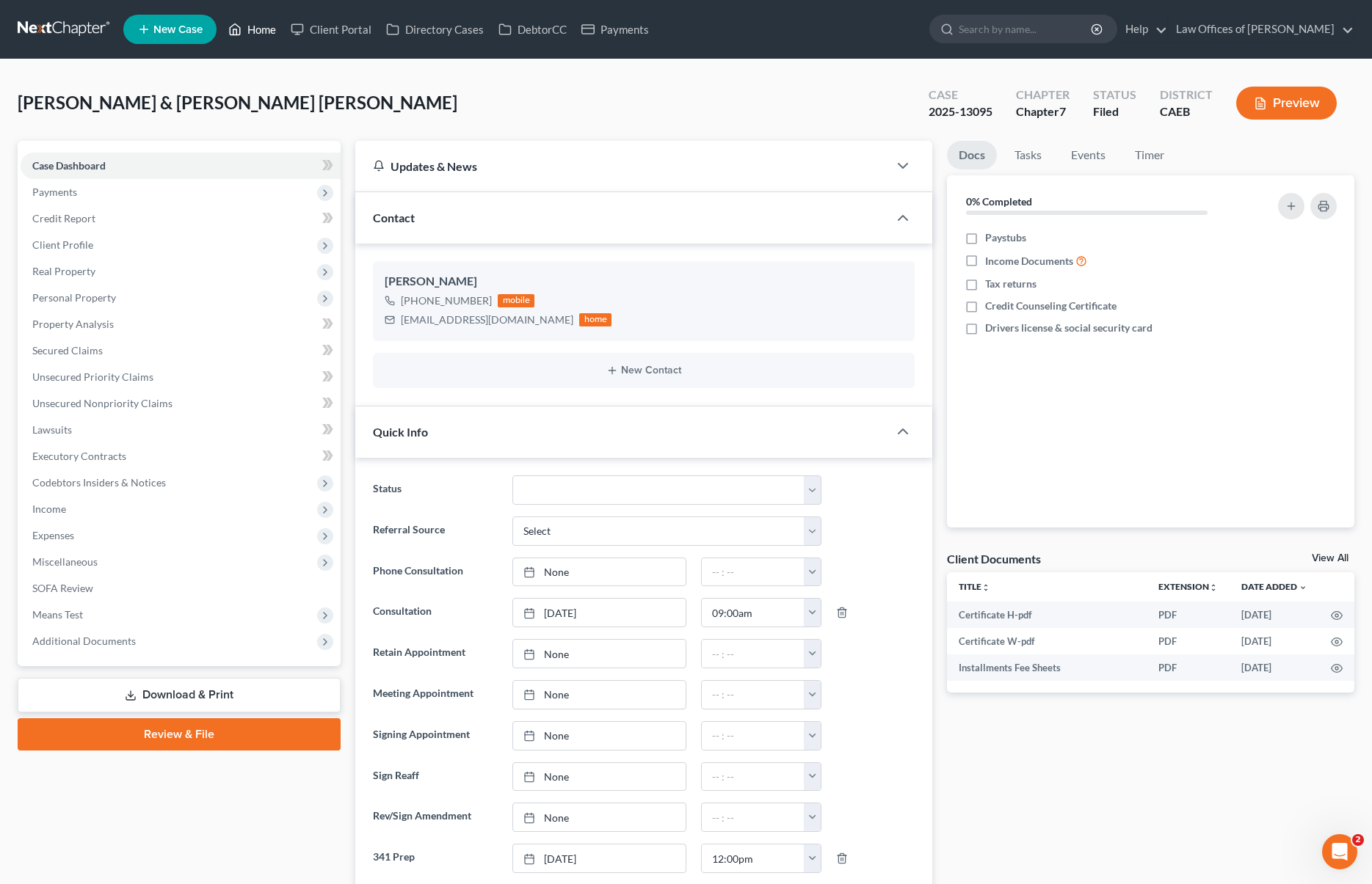
click at [276, 34] on link "Home" at bounding box center [252, 29] width 62 height 27
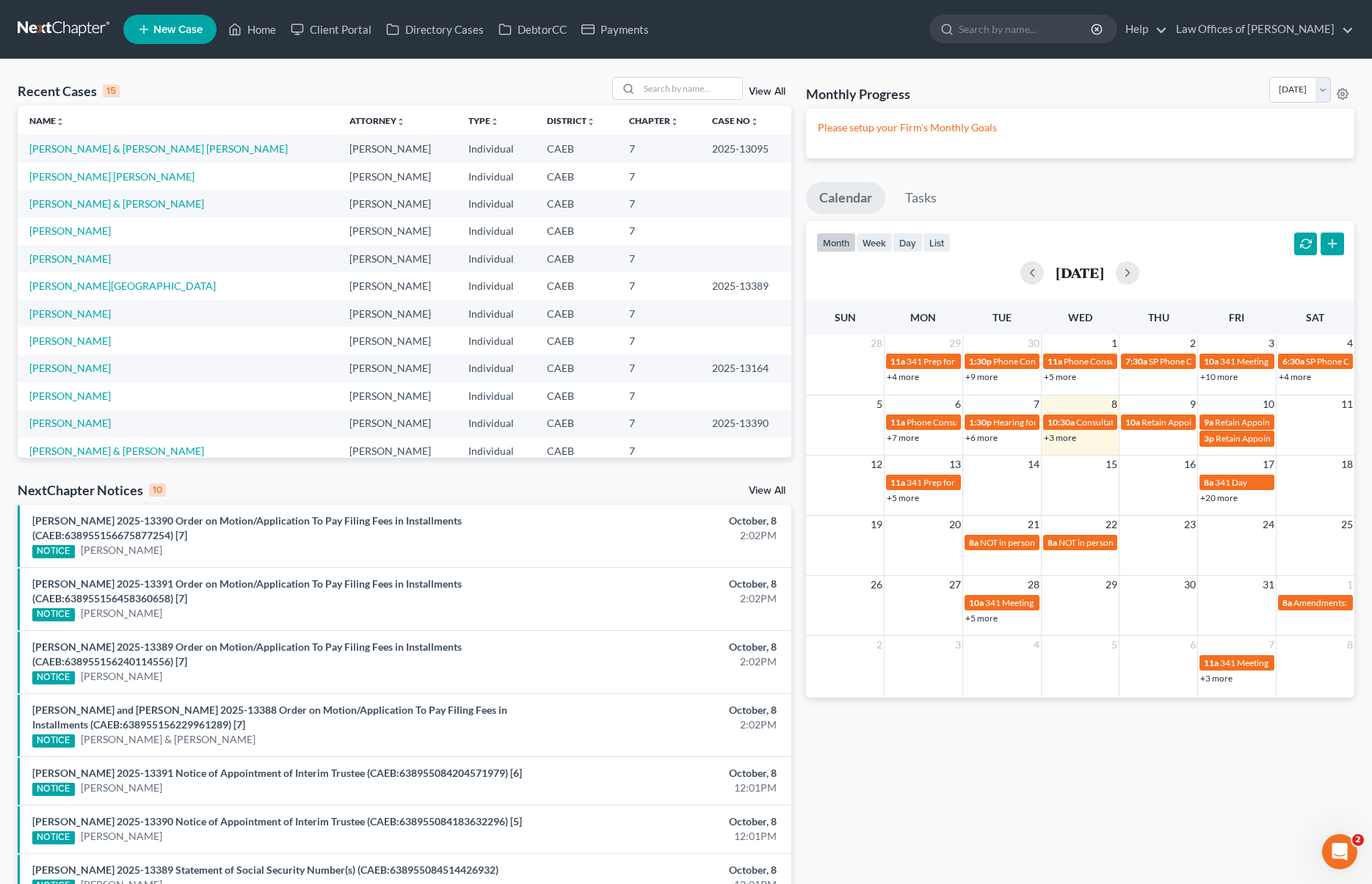
click at [896, 499] on link "+5 more" at bounding box center [902, 498] width 32 height 11
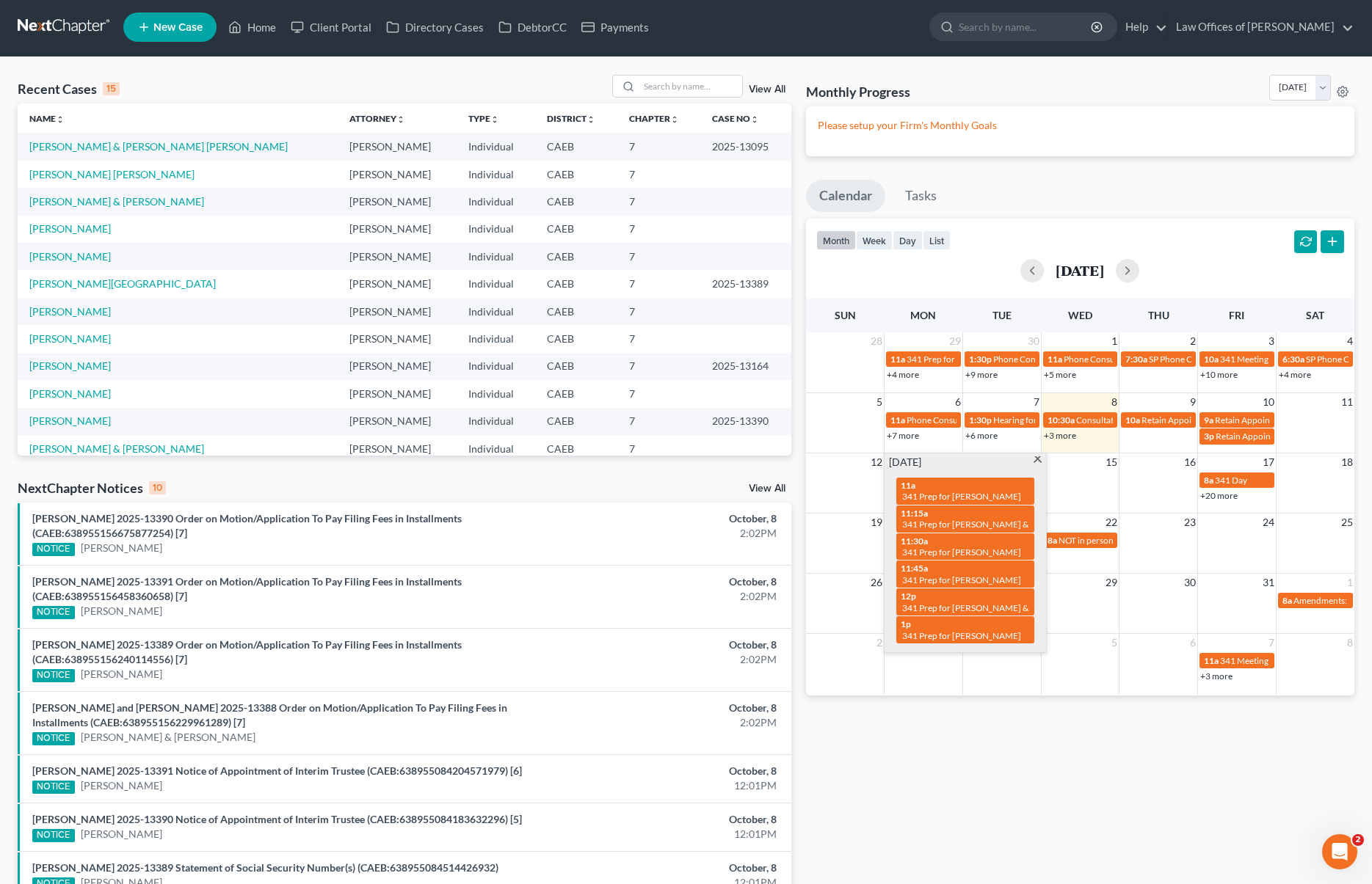
scroll to position [3, 0]
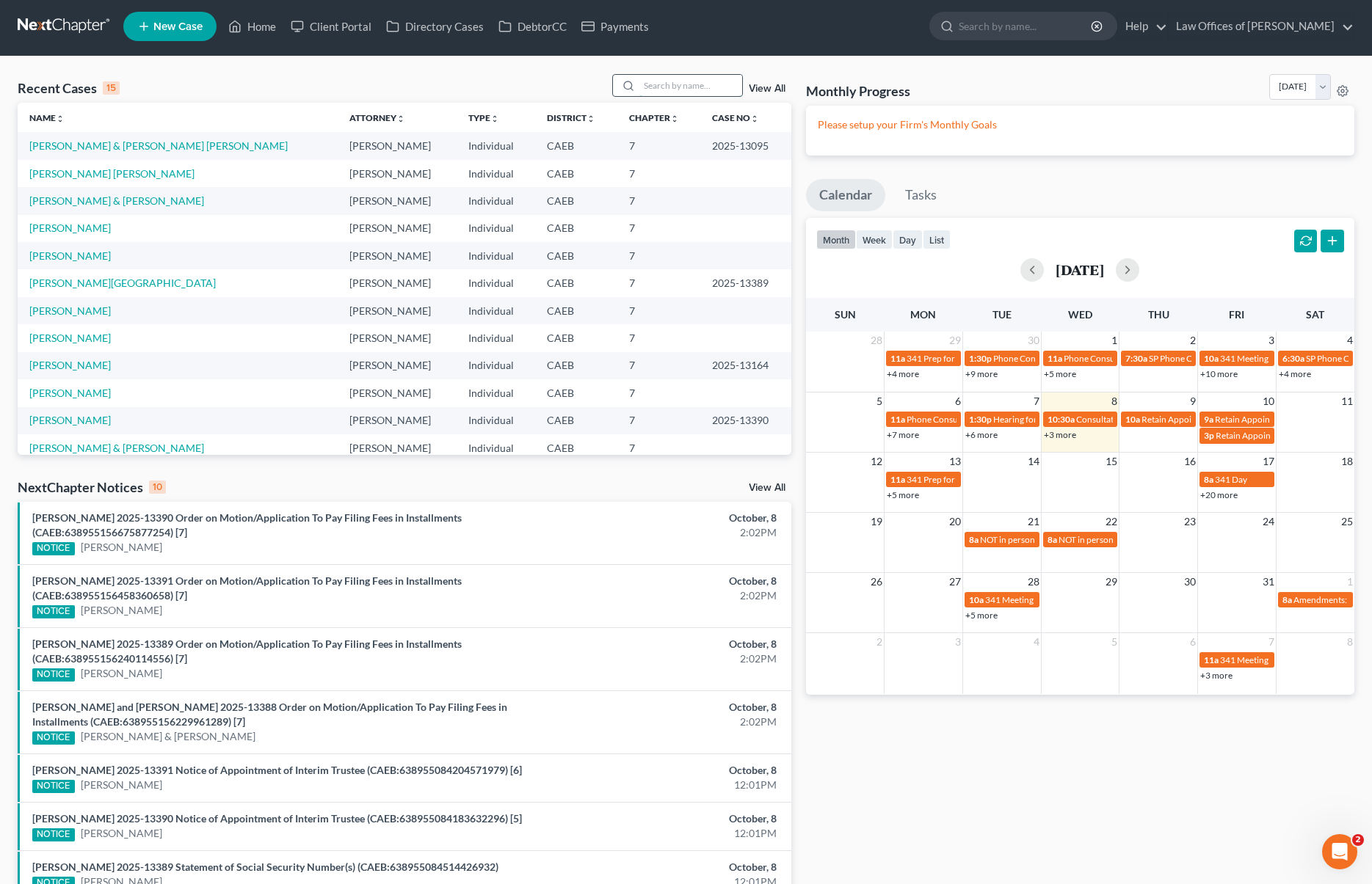
drag, startPoint x: 665, startPoint y: 92, endPoint x: 674, endPoint y: 94, distance: 9.2
click at [666, 92] on input "search" at bounding box center [691, 85] width 103 height 21
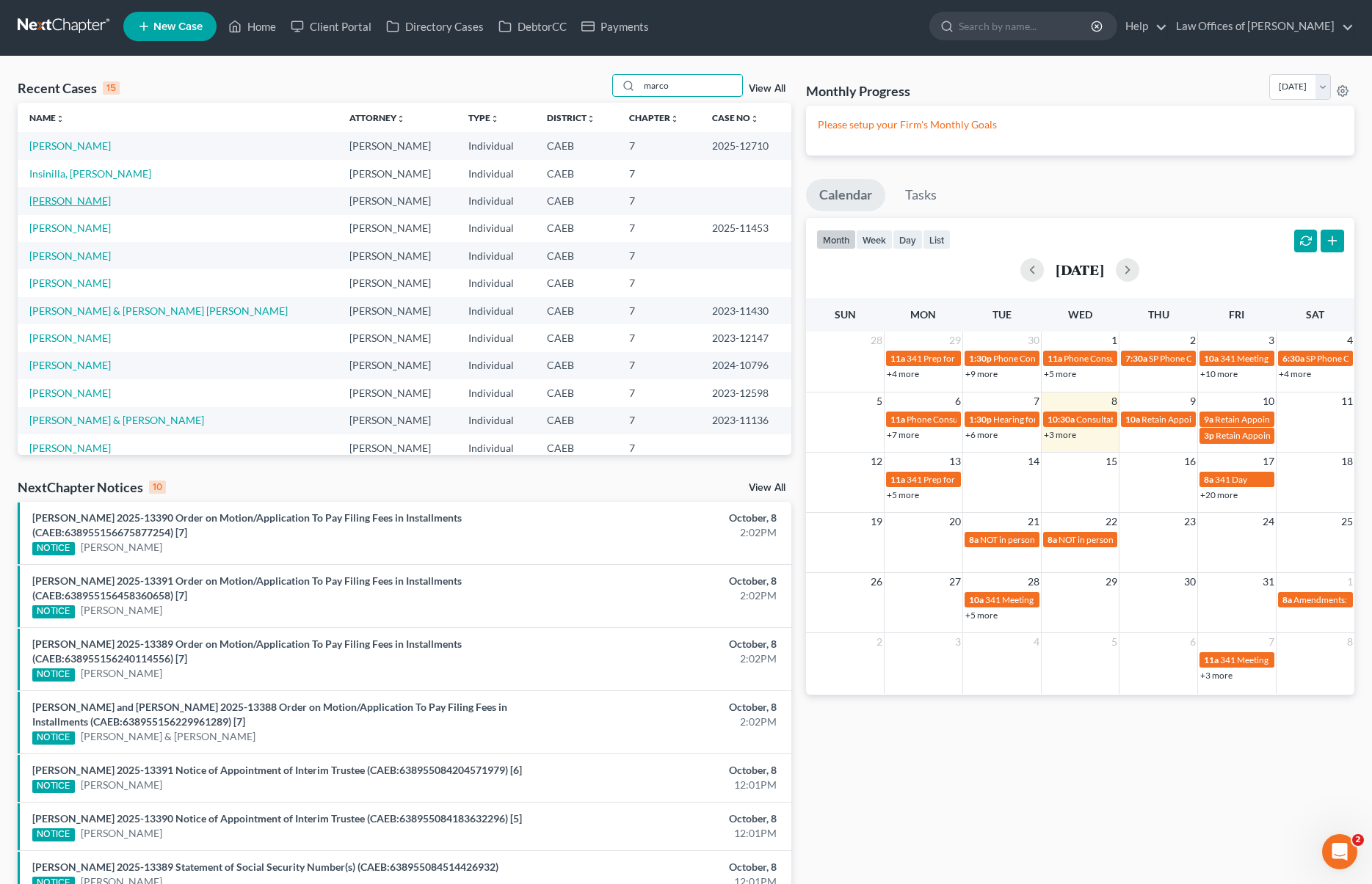
type input "marco"
click at [82, 201] on link "[PERSON_NAME]" at bounding box center [70, 201] width 81 height 13
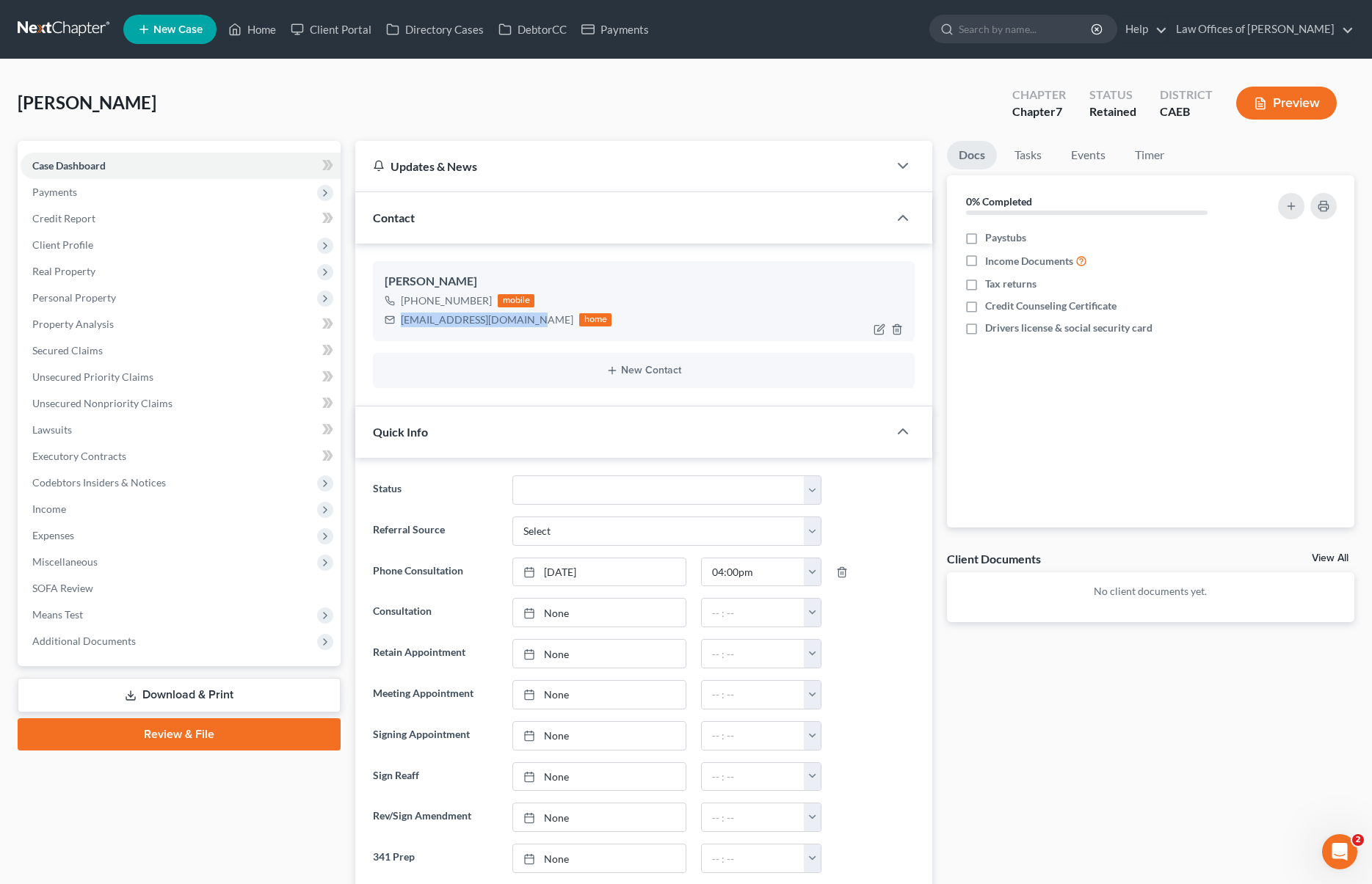
drag, startPoint x: 398, startPoint y: 317, endPoint x: 532, endPoint y: 320, distance: 134.0
click at [532, 320] on div "marcolopez3155@gmail.com home" at bounding box center [498, 319] width 227 height 19
copy div "marcolopez3155@gmail.com"
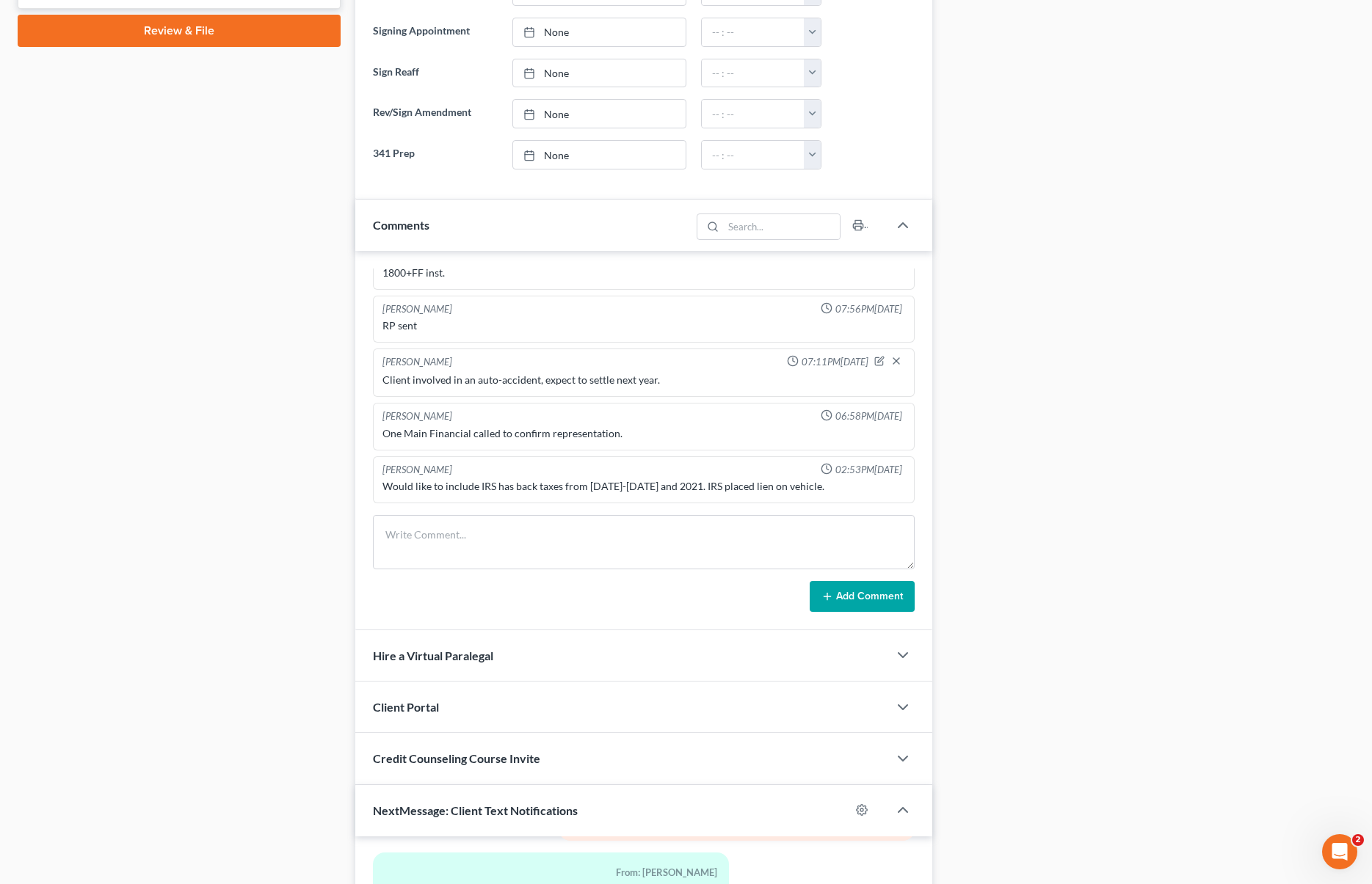
scroll to position [705, 0]
click at [899, 702] on icon "button" at bounding box center [902, 706] width 17 height 17
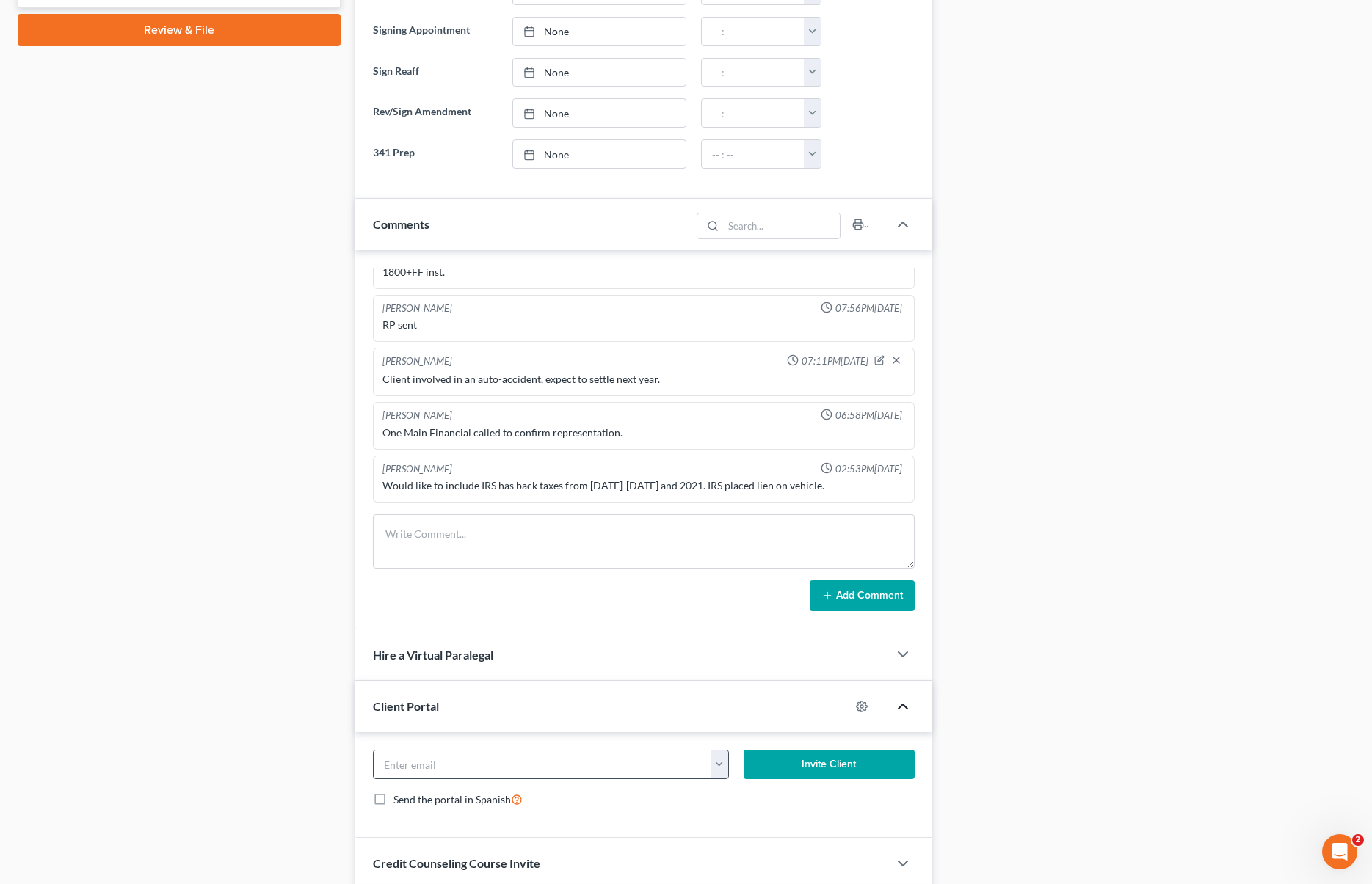
paste input "marcolopez3155@gmail.com"
type input "marcolopez3155@gmail.com"
click at [816, 766] on button "Invite Client" at bounding box center [828, 765] width 170 height 29
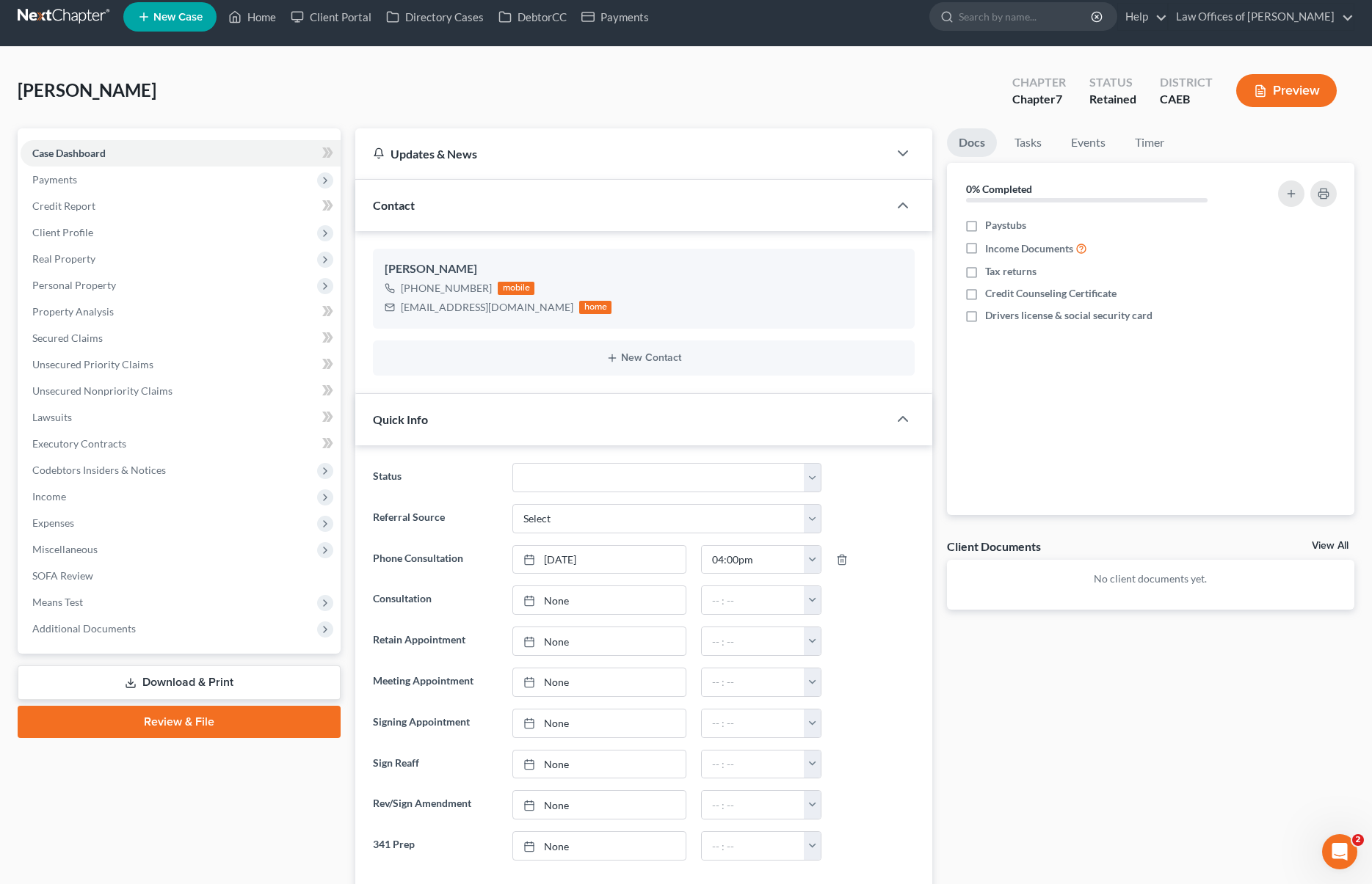
scroll to position [0, 0]
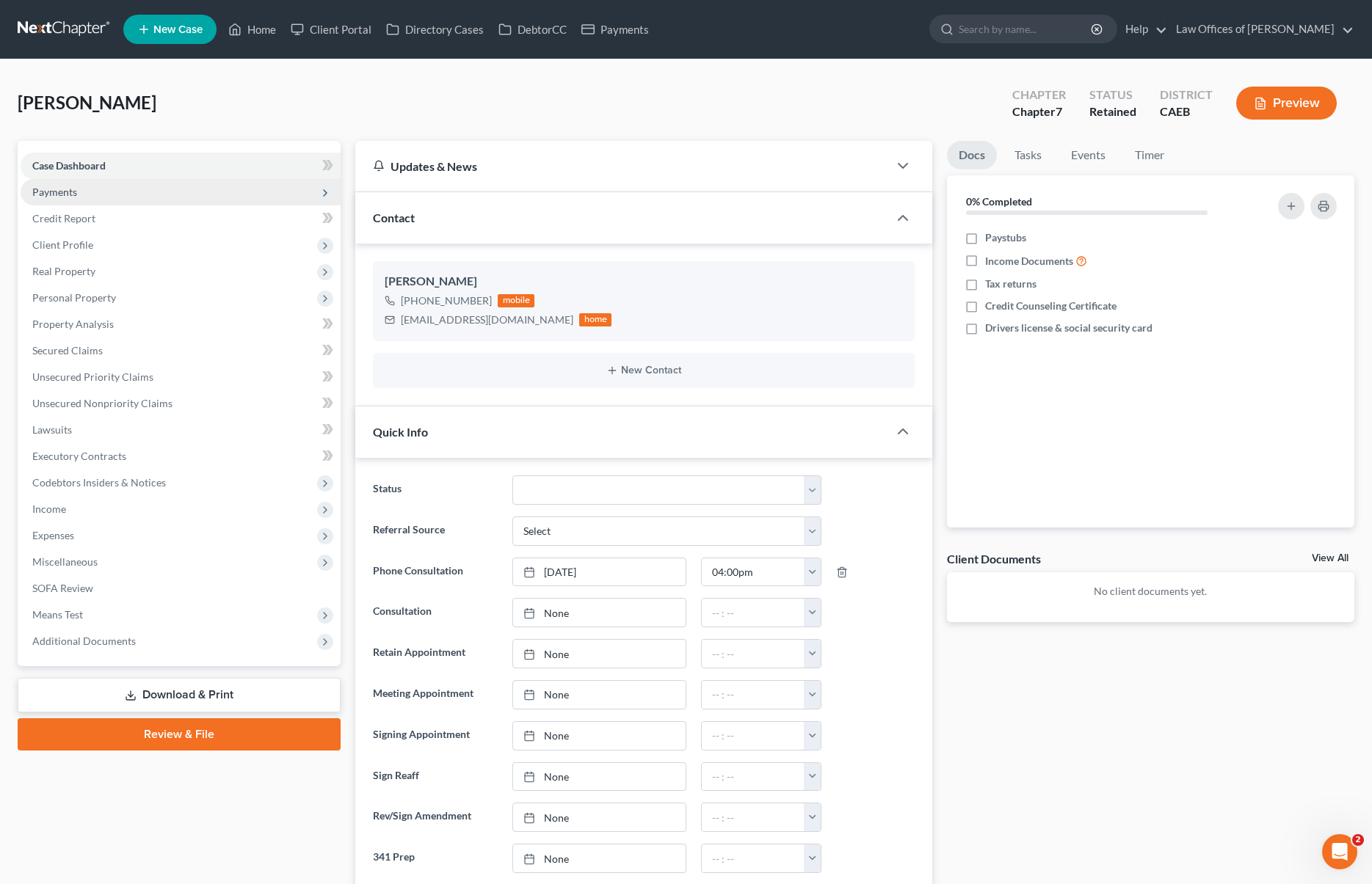
click at [85, 192] on span "Payments" at bounding box center [180, 192] width 320 height 27
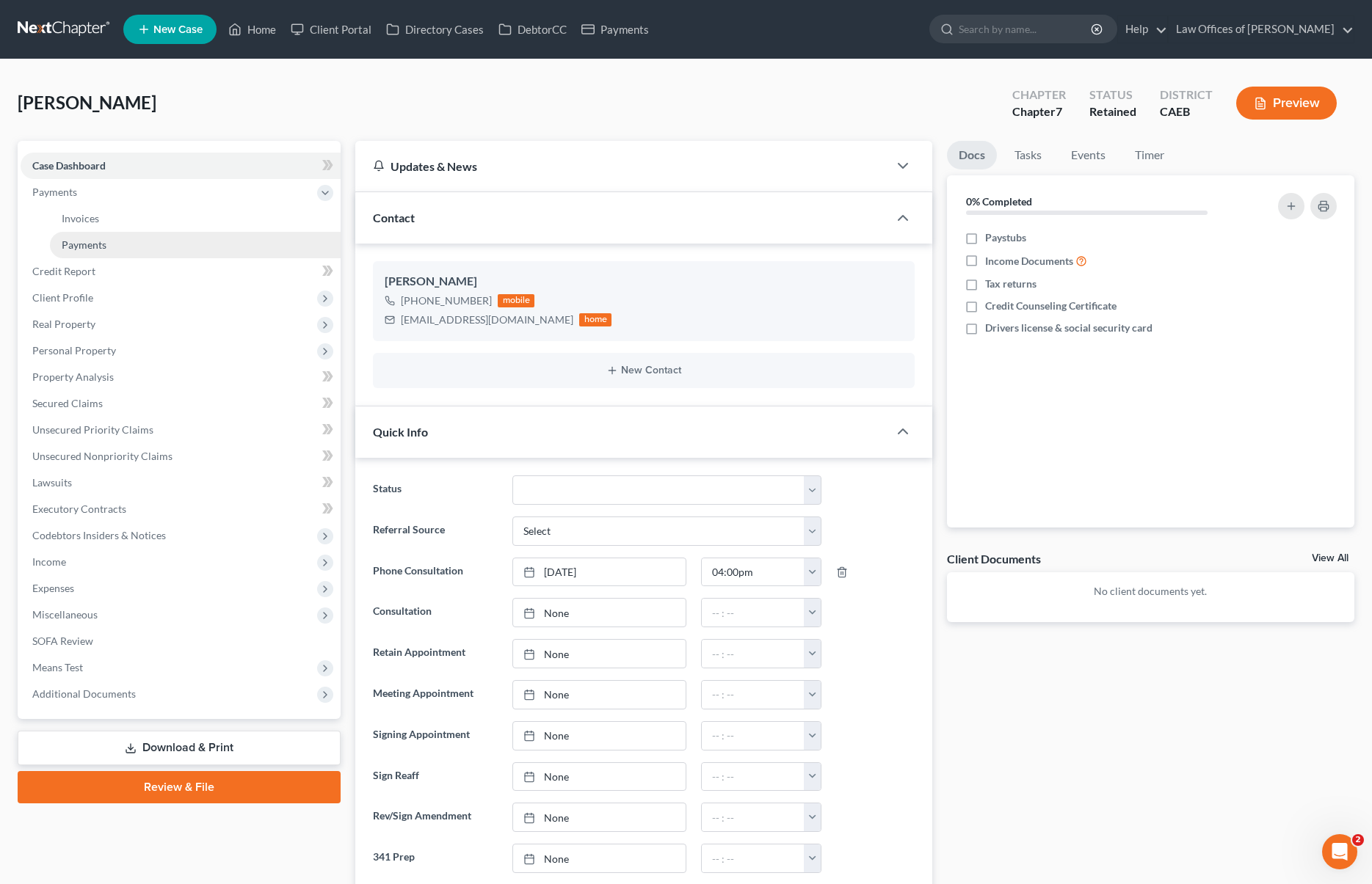
click at [113, 244] on link "Payments" at bounding box center [196, 244] width 291 height 27
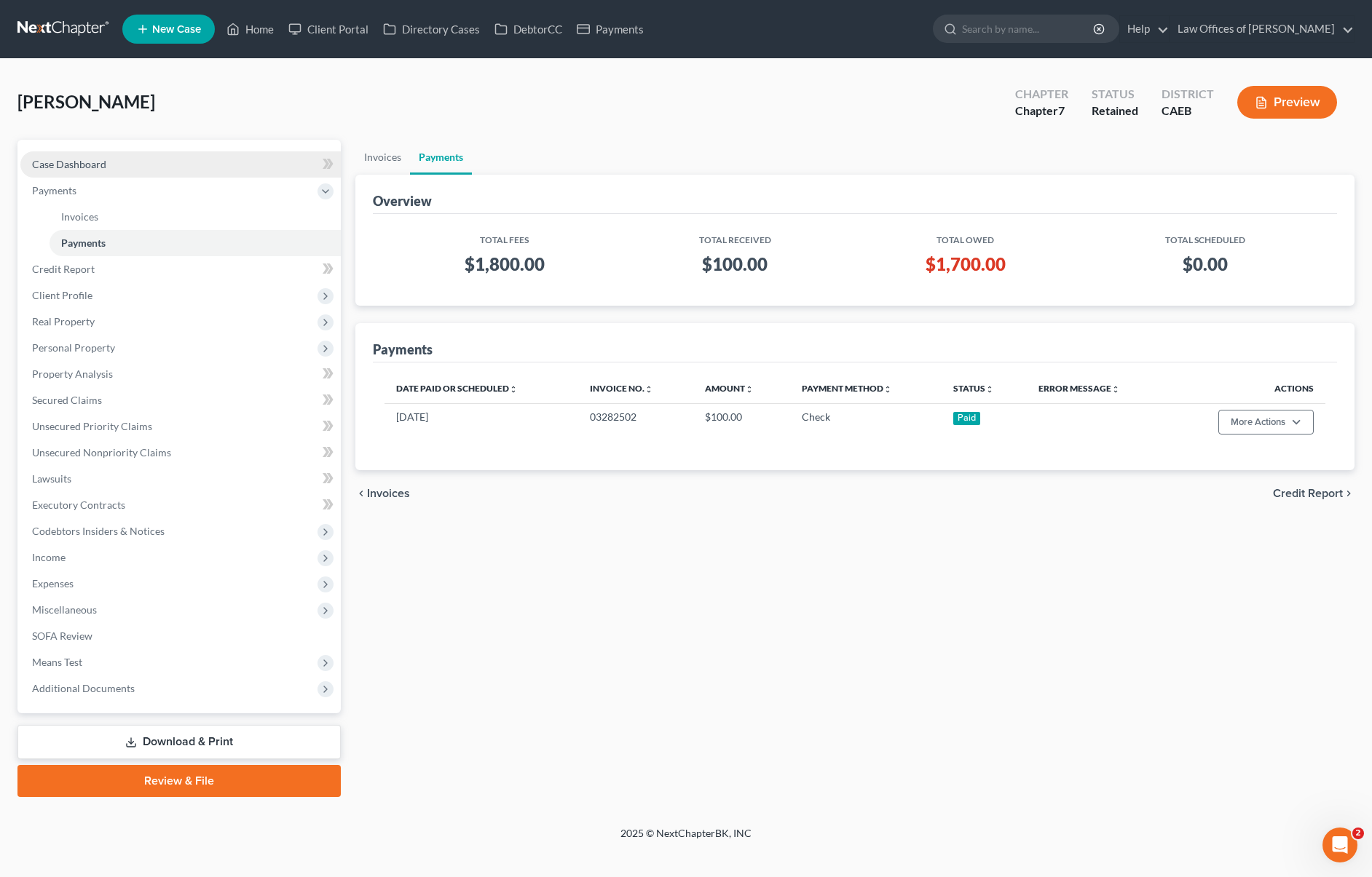
click at [153, 165] on link "Case Dashboard" at bounding box center [180, 164] width 321 height 26
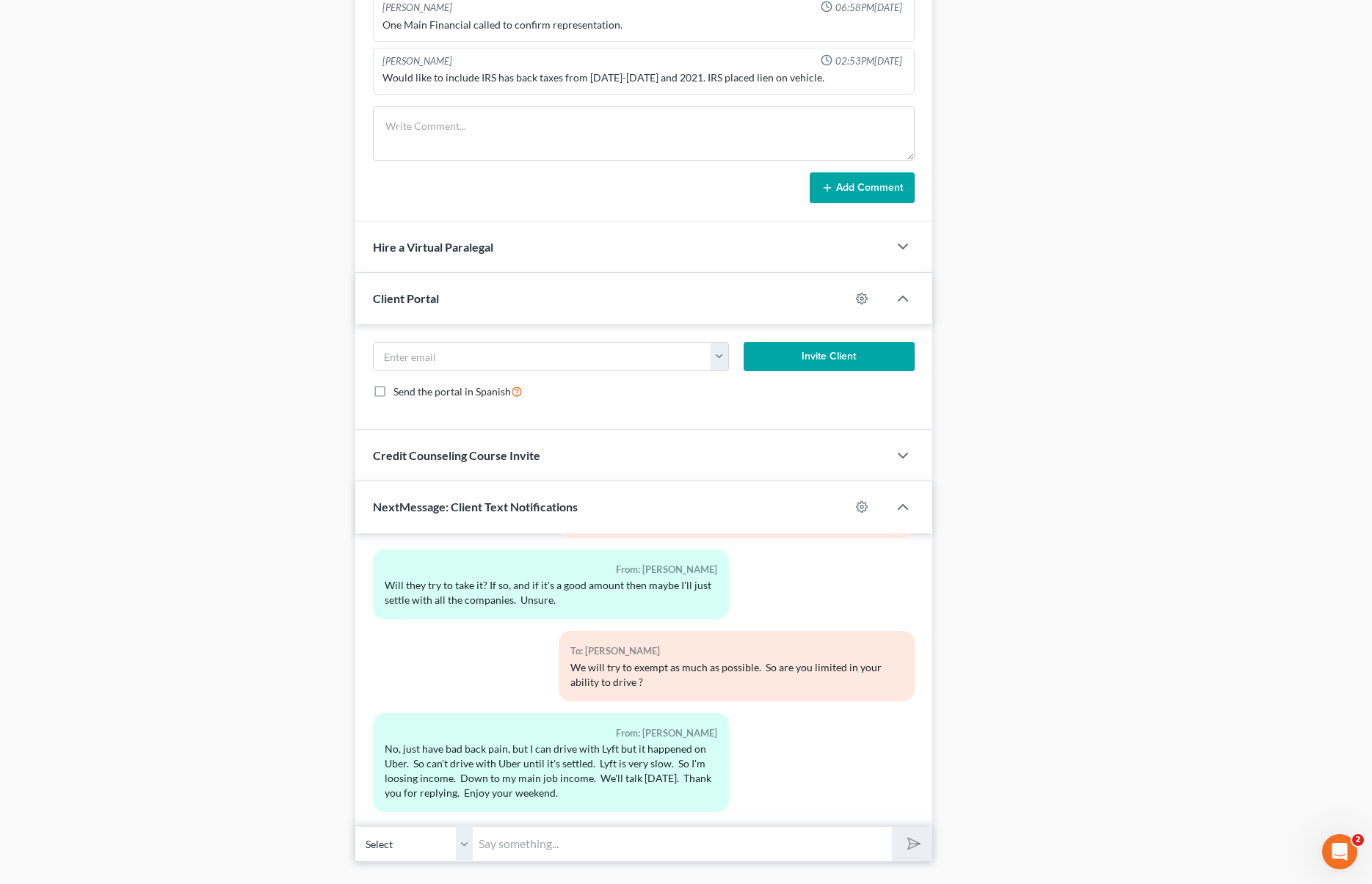
scroll to position [1146, 0]
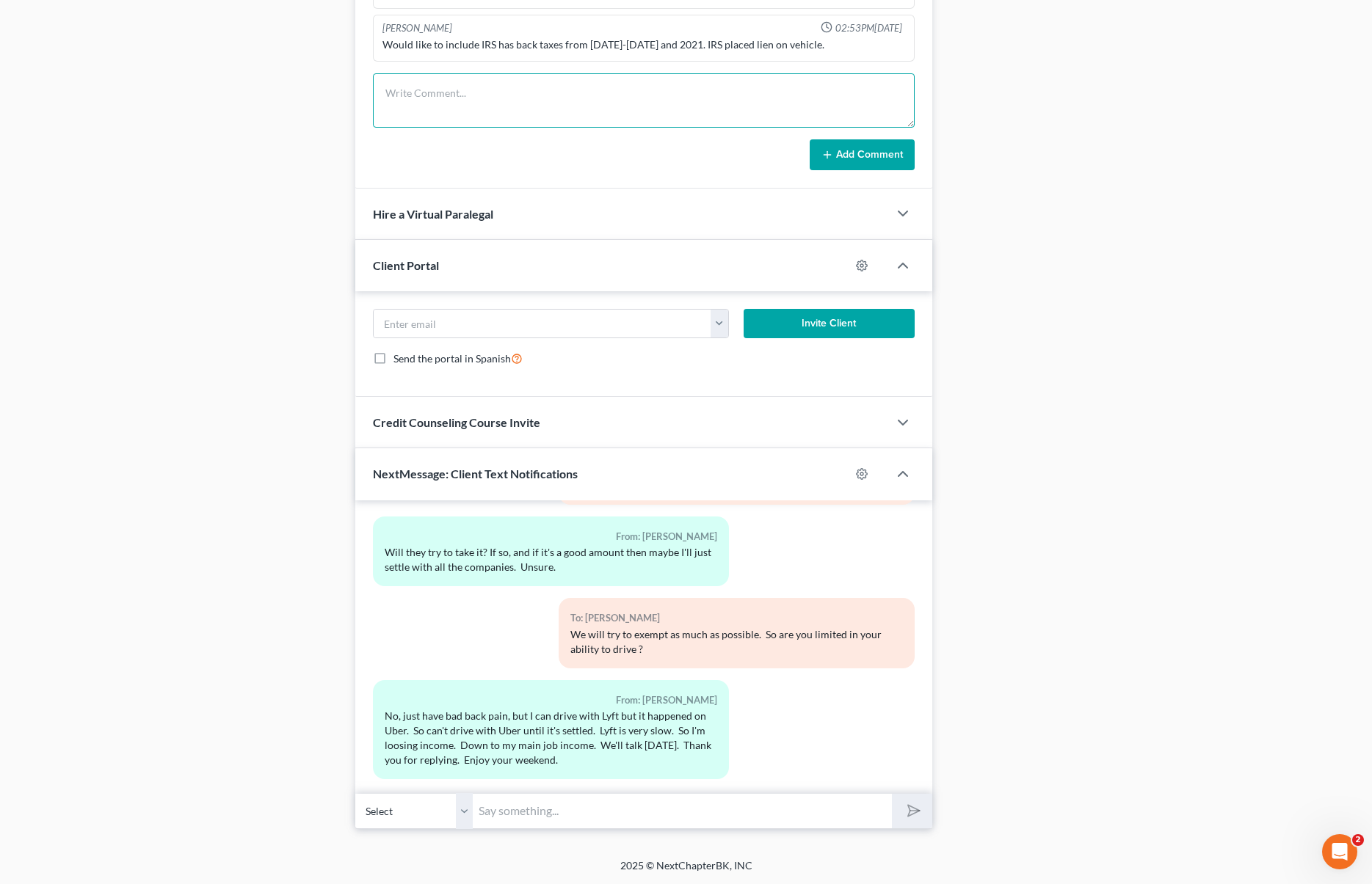
drag, startPoint x: 394, startPoint y: 102, endPoint x: 506, endPoint y: 12, distance: 143.7
click at [393, 102] on textarea at bounding box center [643, 100] width 541 height 54
type textarea "Talks a lot. He said IRS put a personal lien on him."
click at [844, 154] on button "Add Comment" at bounding box center [862, 155] width 105 height 31
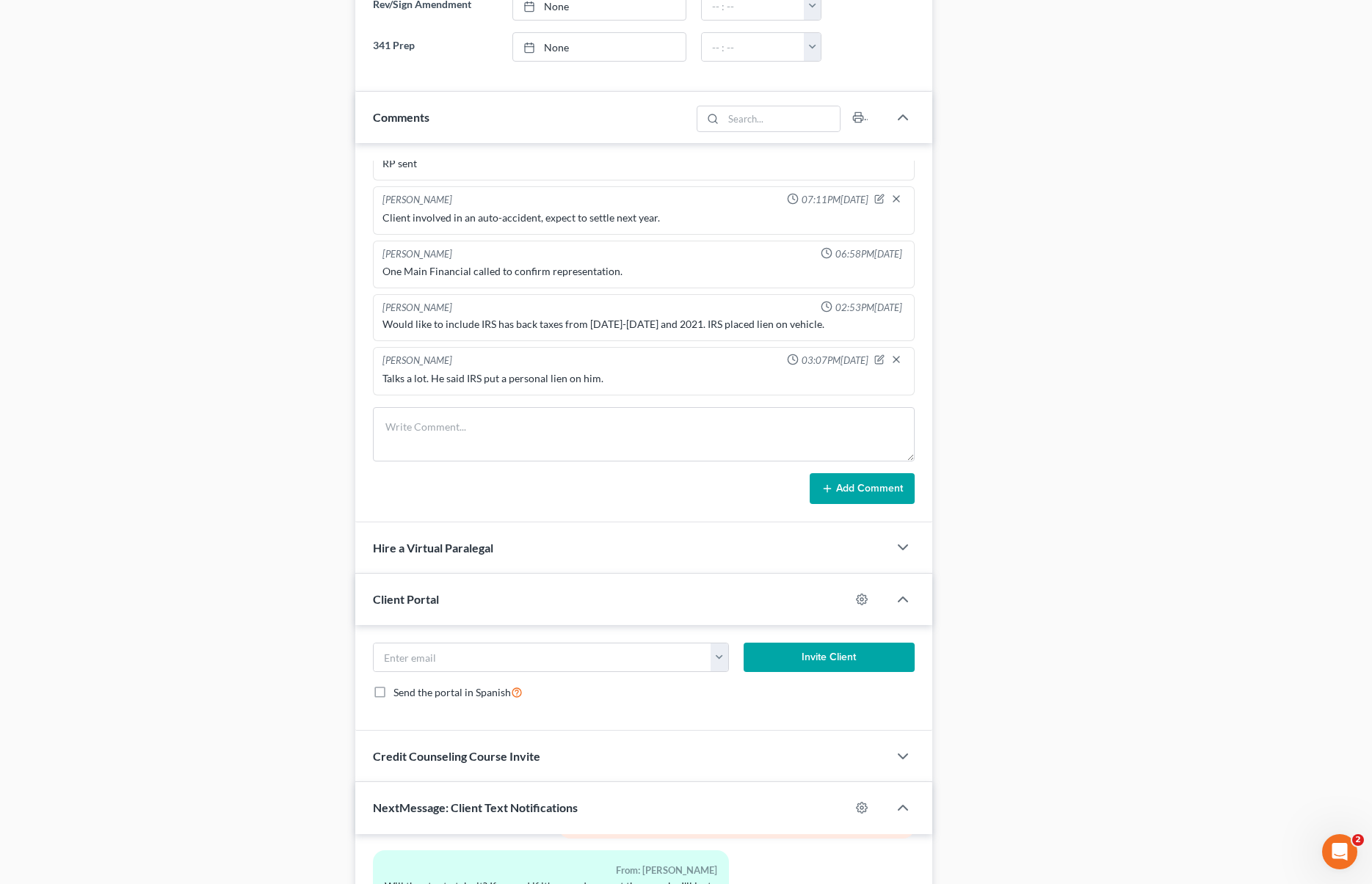
scroll to position [806, 0]
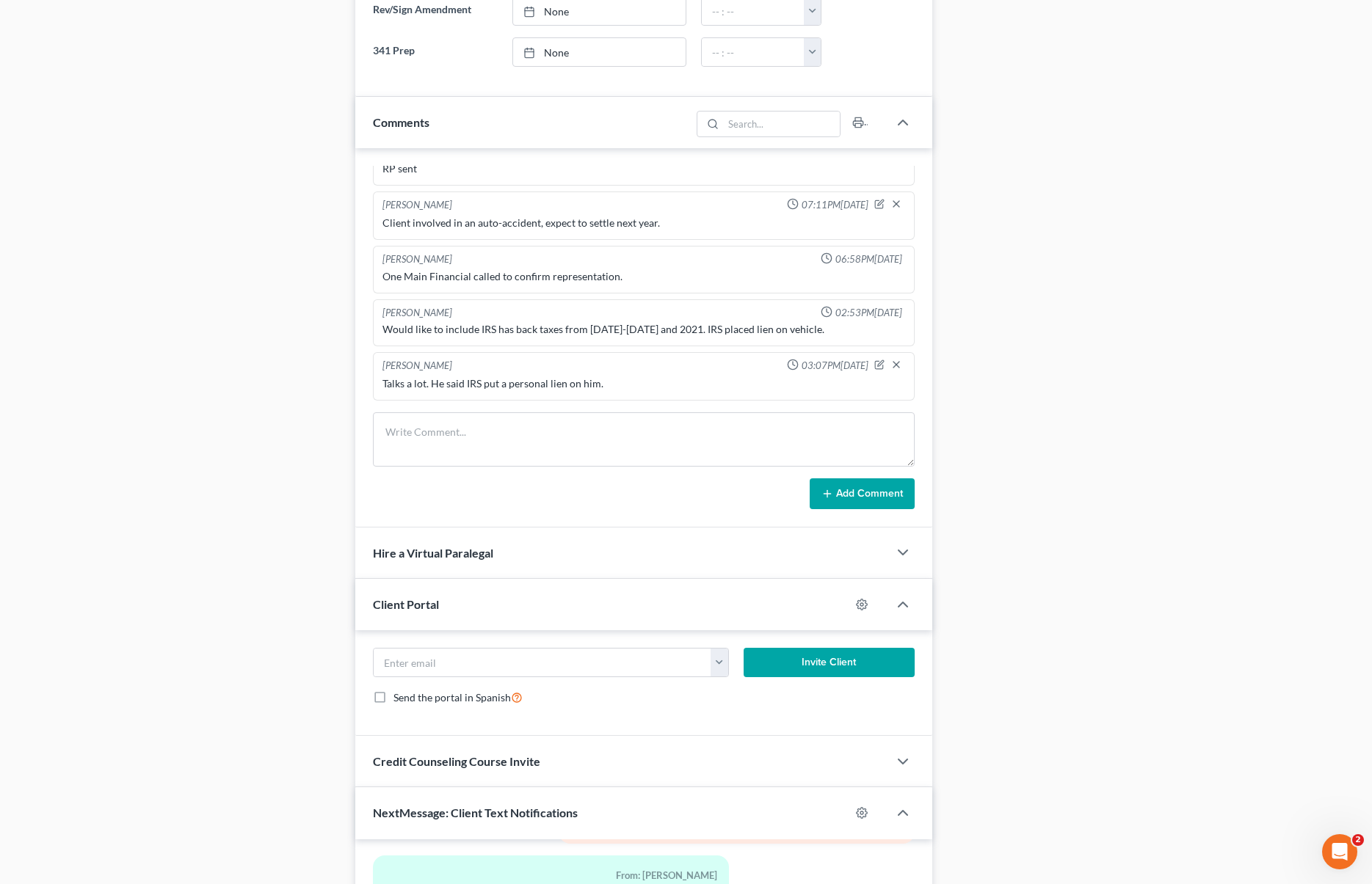
drag, startPoint x: 643, startPoint y: 391, endPoint x: 786, endPoint y: 376, distance: 143.8
click at [643, 391] on div "Talks a lot. He said IRS put a personal lien on him." at bounding box center [643, 383] width 528 height 20
click at [874, 365] on icon "button" at bounding box center [879, 364] width 10 height 10
drag, startPoint x: 624, startPoint y: 396, endPoint x: 681, endPoint y: 405, distance: 57.7
click at [627, 396] on textarea "Talks a lot. He said IRS put a personal lien on him." at bounding box center [643, 403] width 522 height 54
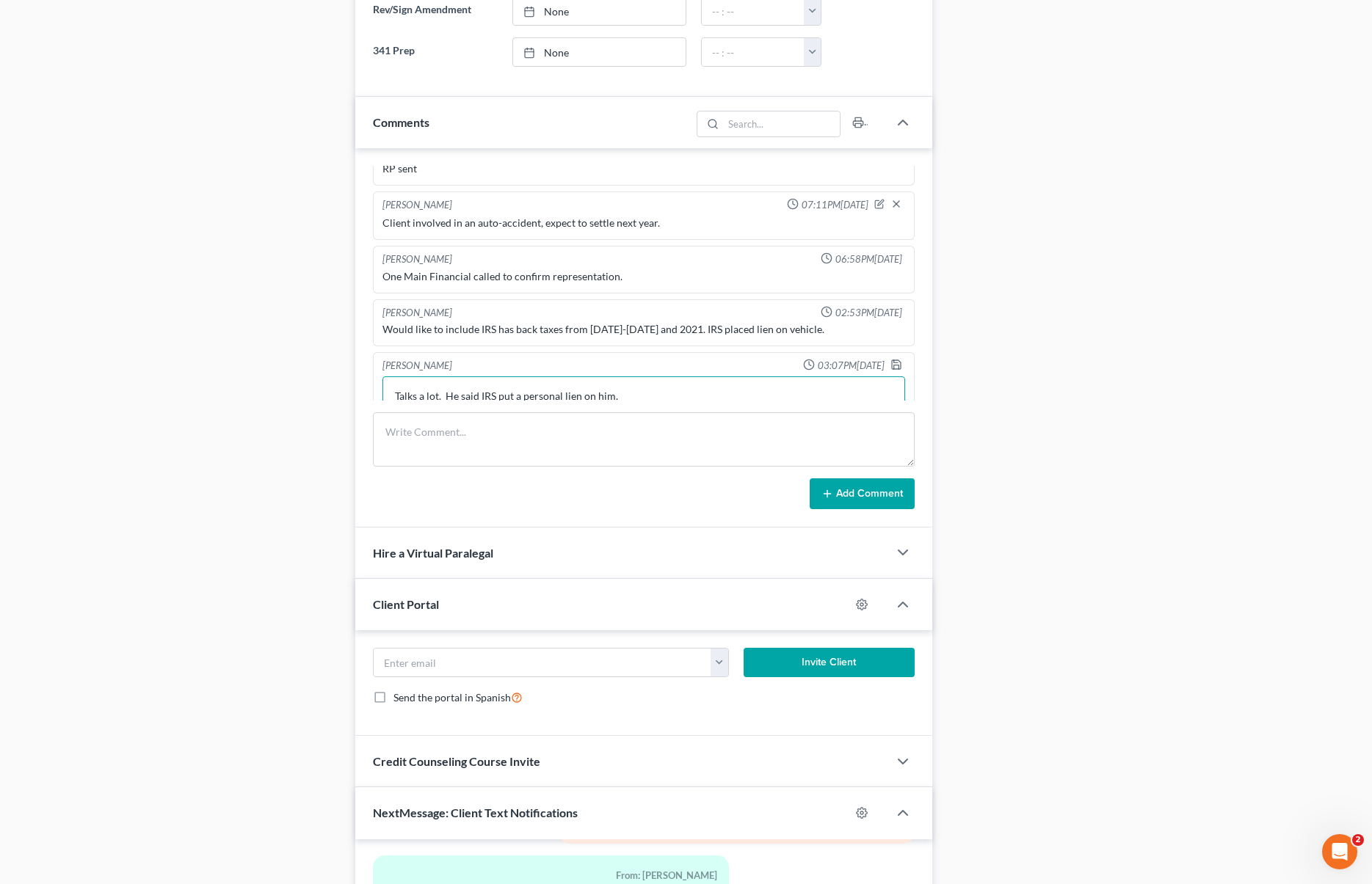
scroll to position [112, 0]
type textarea "Talks a lot. He said IRS put a personal lien on him. Can text as early as 7:00A…"
click at [891, 361] on icon "button" at bounding box center [896, 363] width 12 height 12
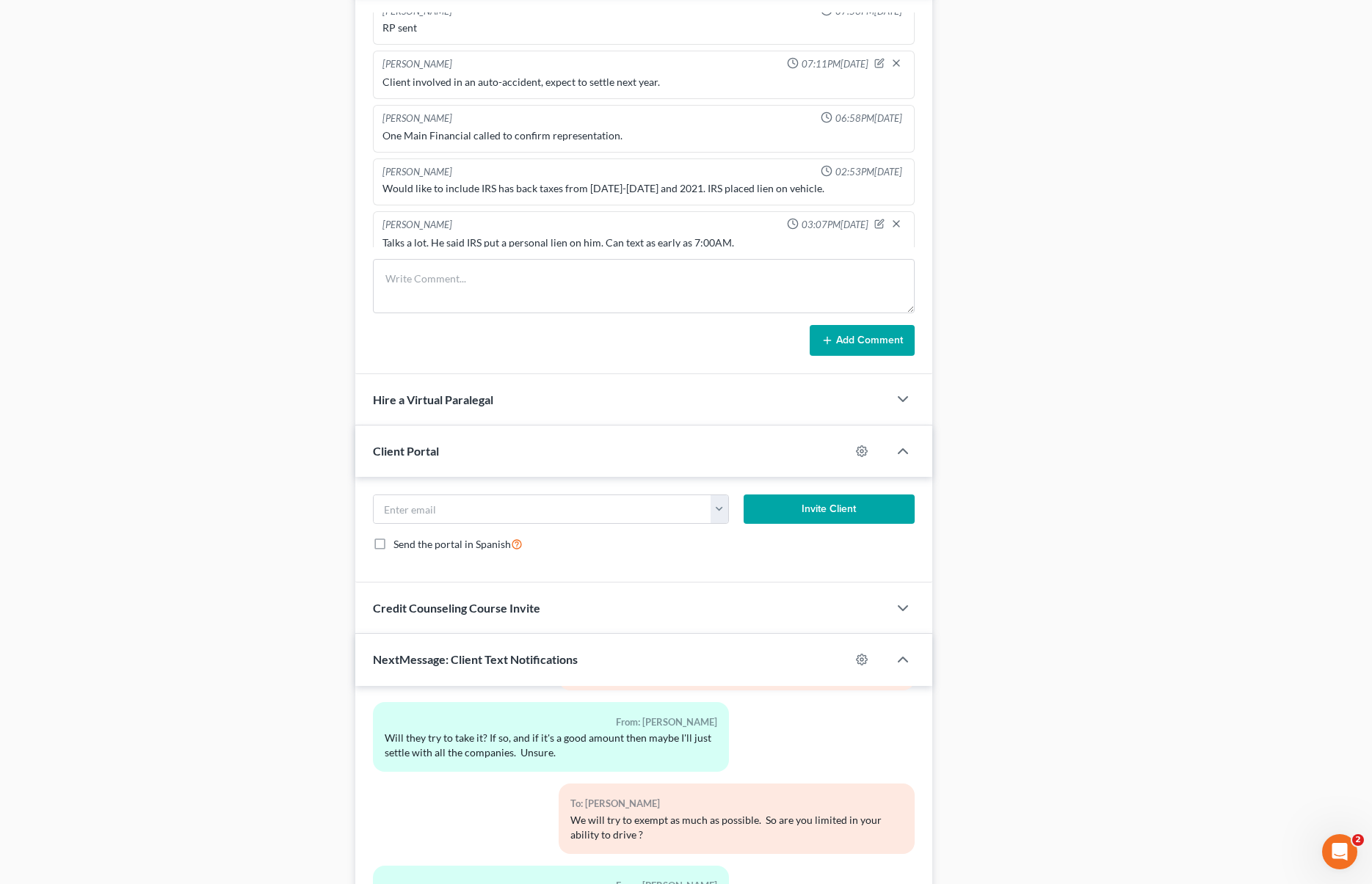
scroll to position [957, 0]
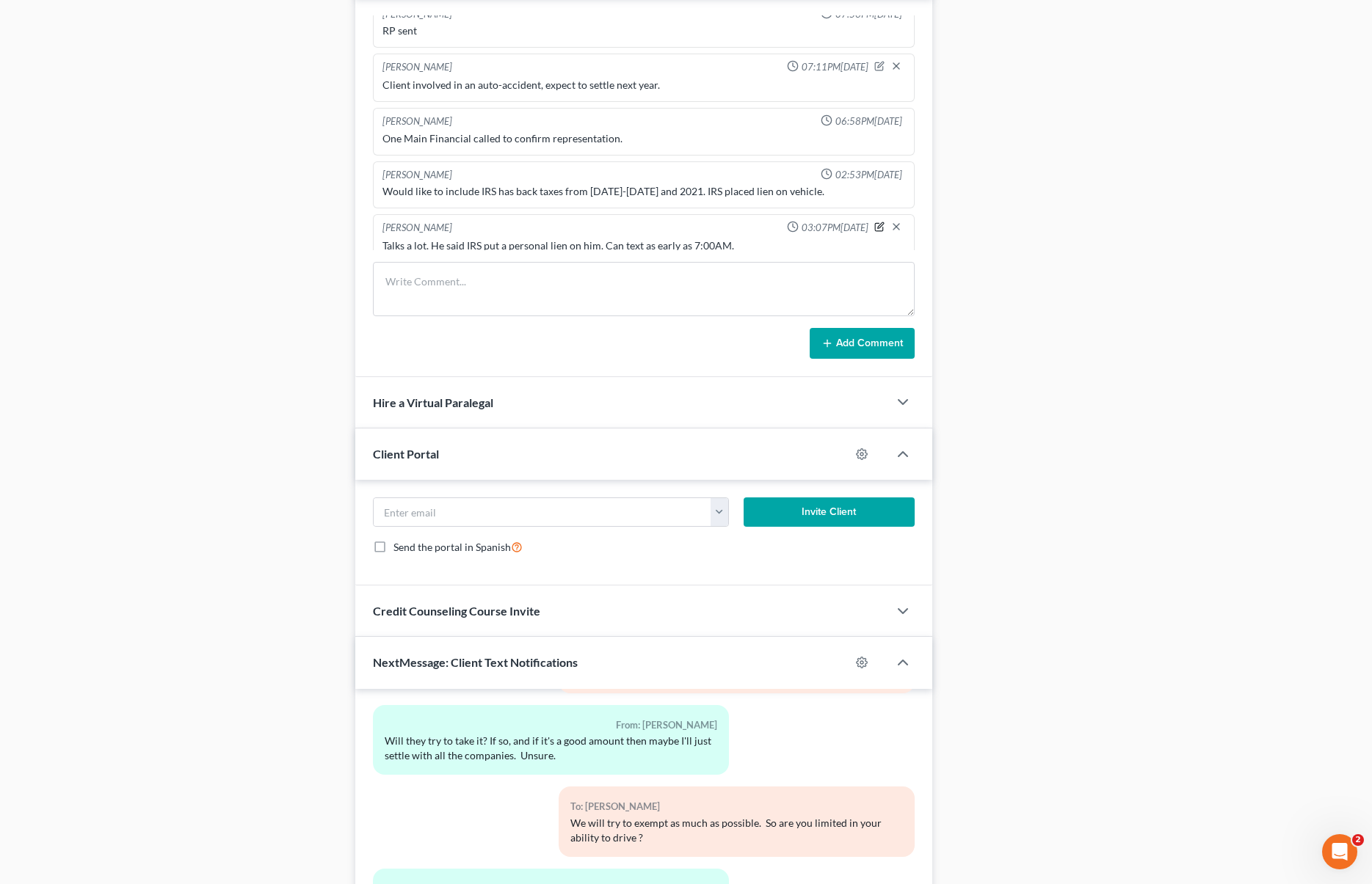
click at [874, 224] on icon "button" at bounding box center [879, 226] width 10 height 10
type textarea "Talks a lot. He said IRS put a personal lien on him. Can text as early as 7:00A…"
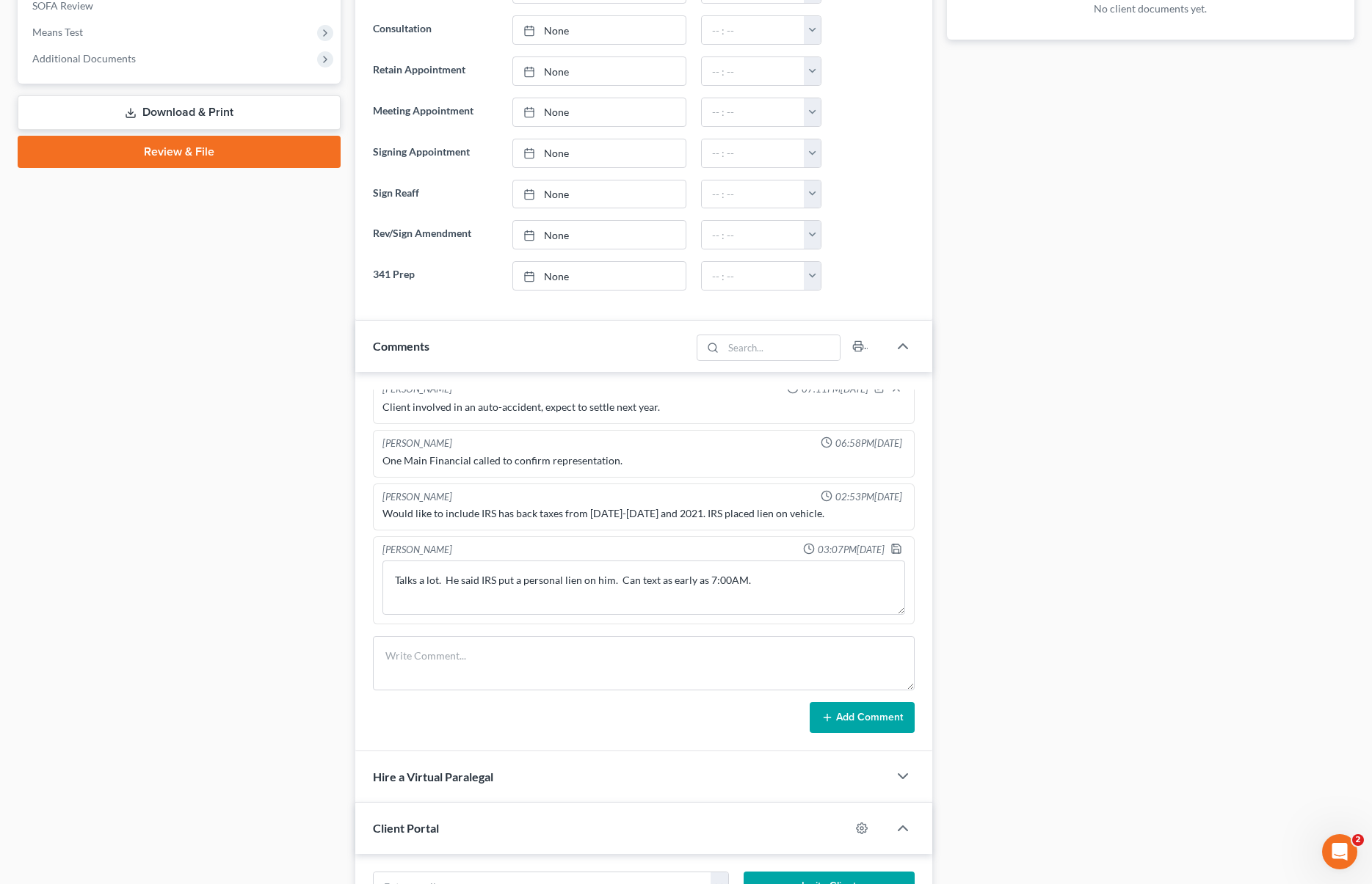
scroll to position [0, 0]
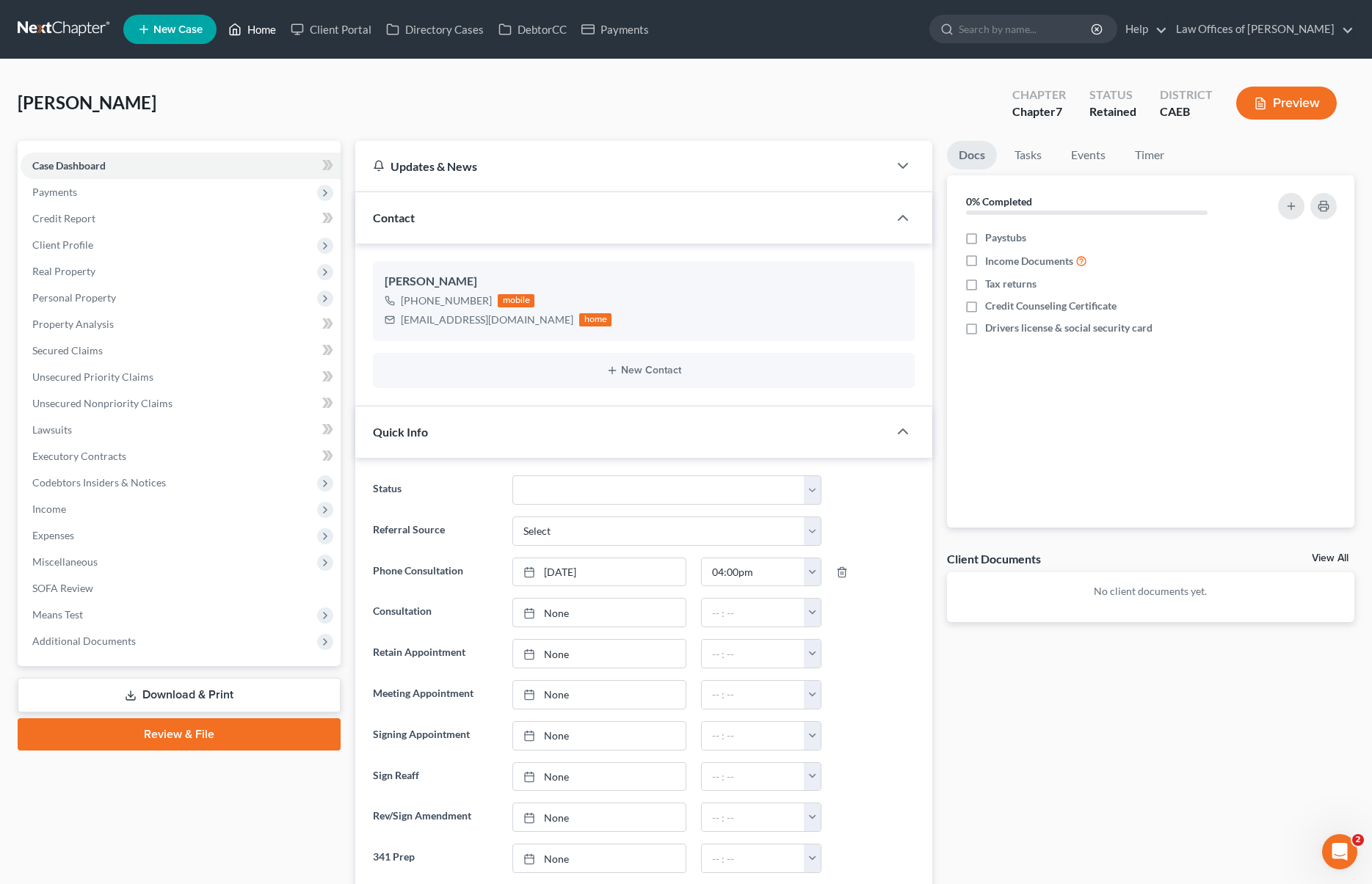
click at [273, 27] on link "Home" at bounding box center [252, 29] width 62 height 27
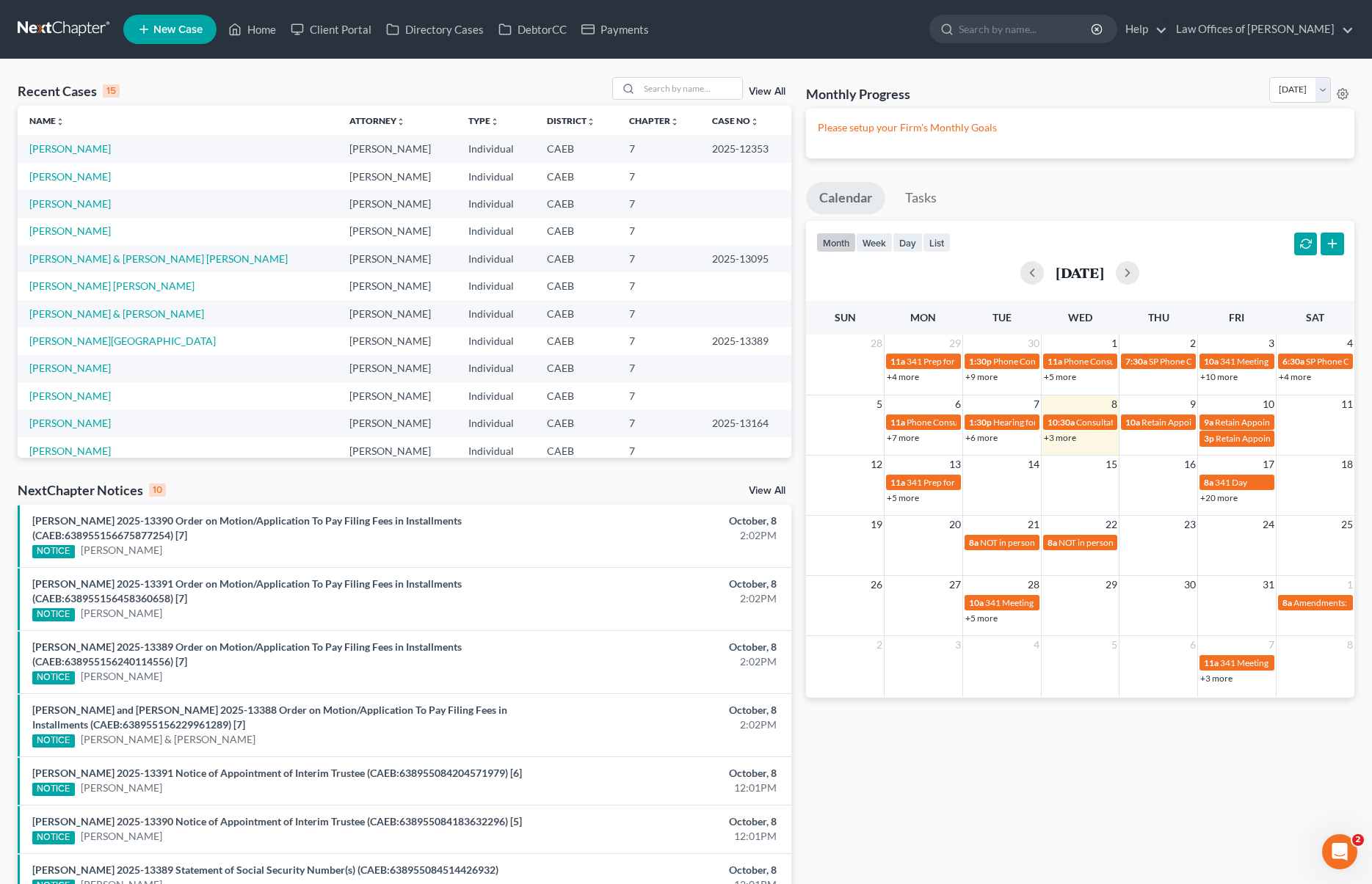
click at [898, 497] on link "+5 more" at bounding box center [902, 498] width 32 height 11
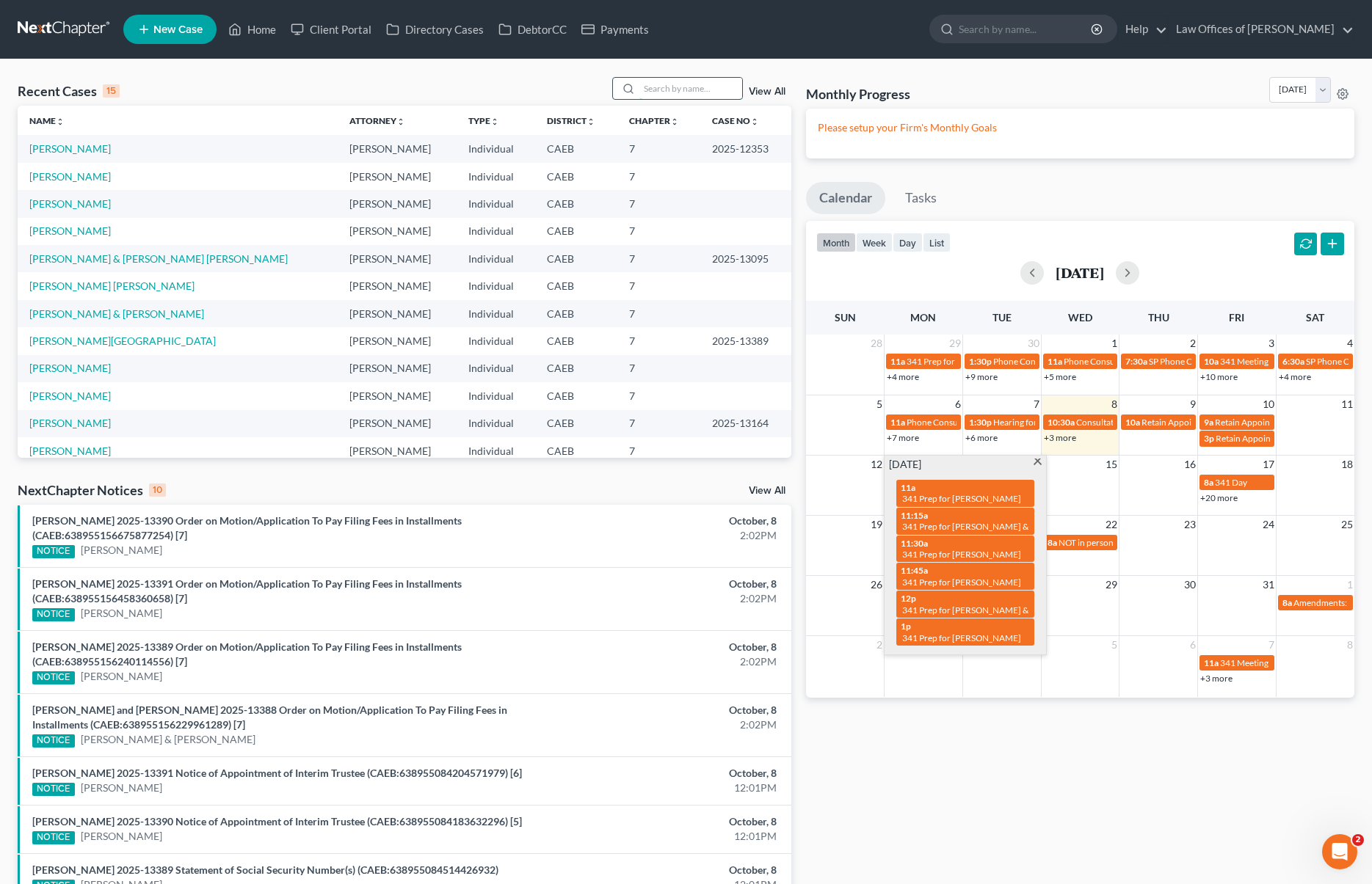
click at [680, 91] on input "search" at bounding box center [691, 88] width 103 height 21
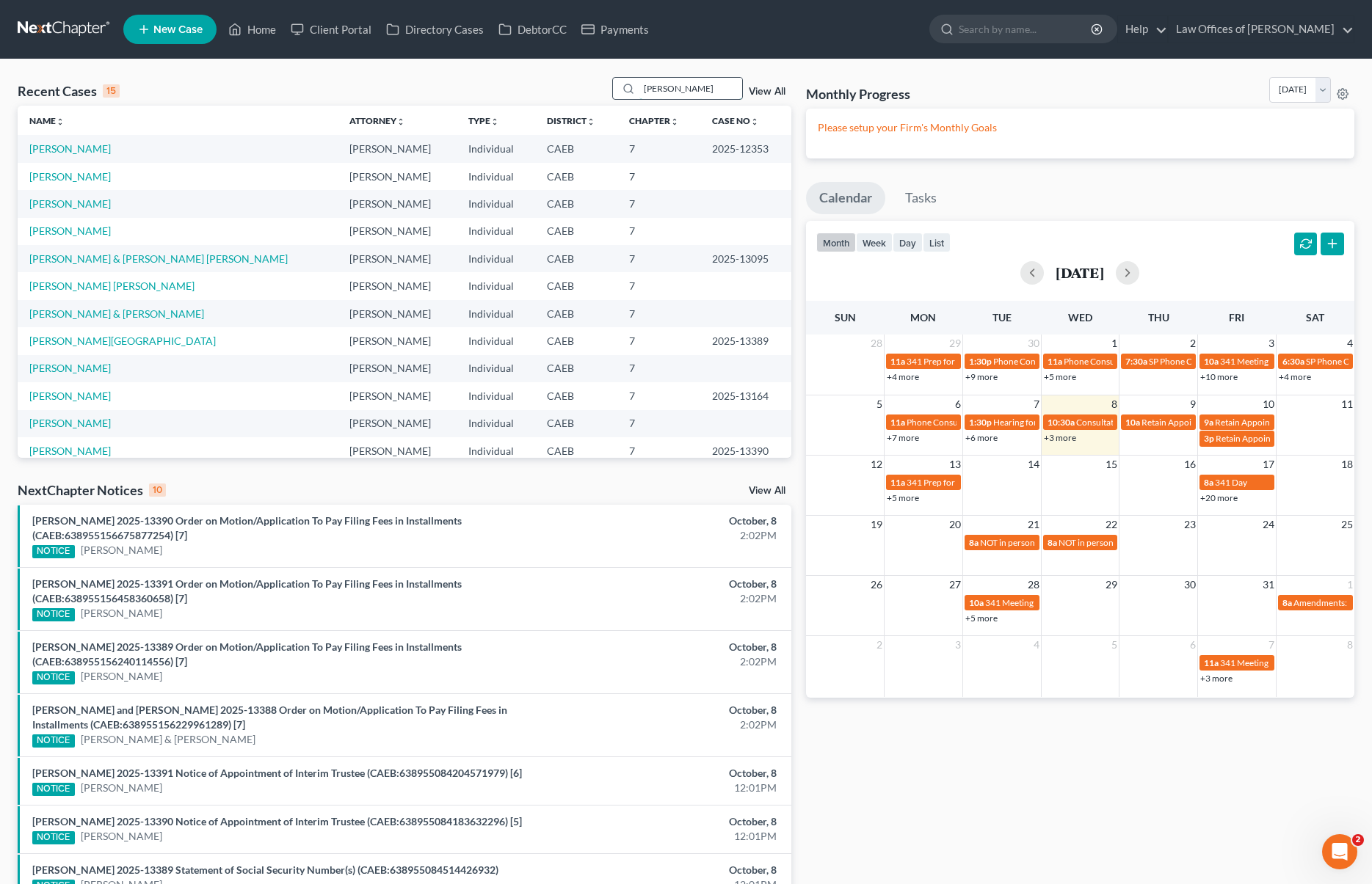
click at [693, 89] on input "ayala" at bounding box center [691, 88] width 103 height 21
drag, startPoint x: 693, startPoint y: 89, endPoint x: 638, endPoint y: 72, distance: 57.6
click at [638, 72] on div "Recent Cases 15 ayala View All Name unfold_more expand_more expand_less Attorne…" at bounding box center [686, 581] width 1372 height 1043
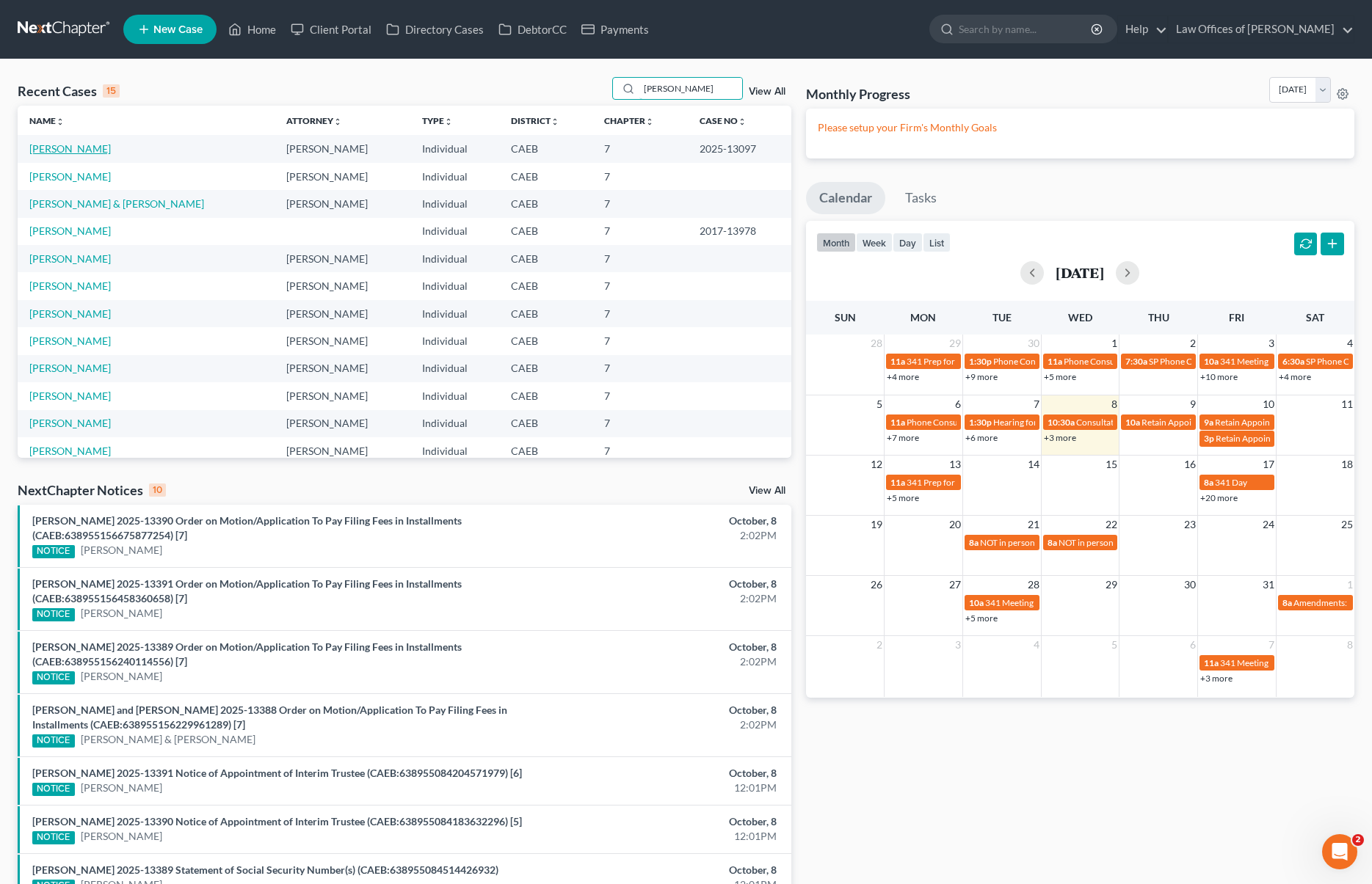
type input "Ayala"
click at [97, 146] on link "Ayala-Garcia, Raquel" at bounding box center [70, 149] width 81 height 13
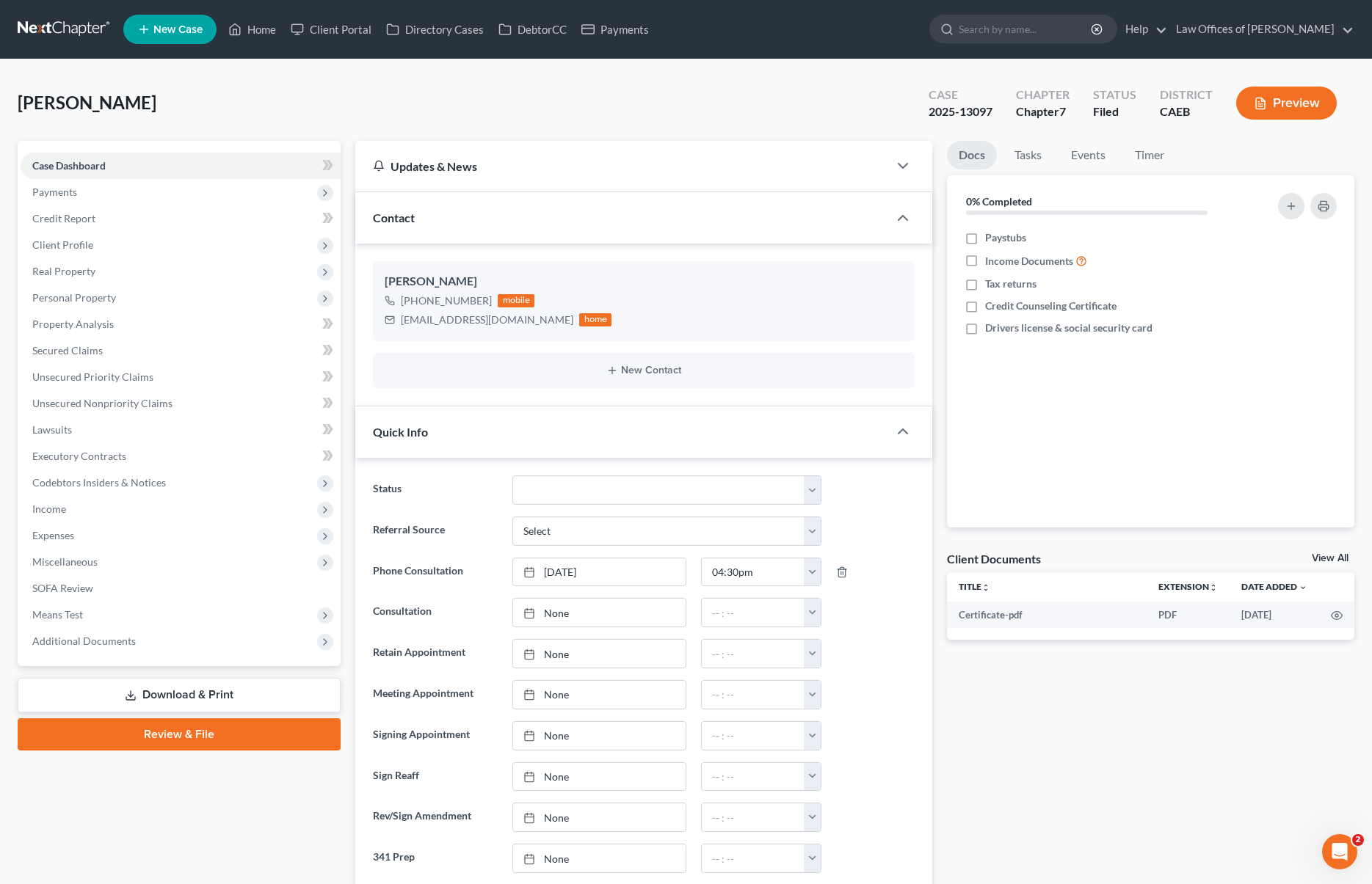
scroll to position [671, 0]
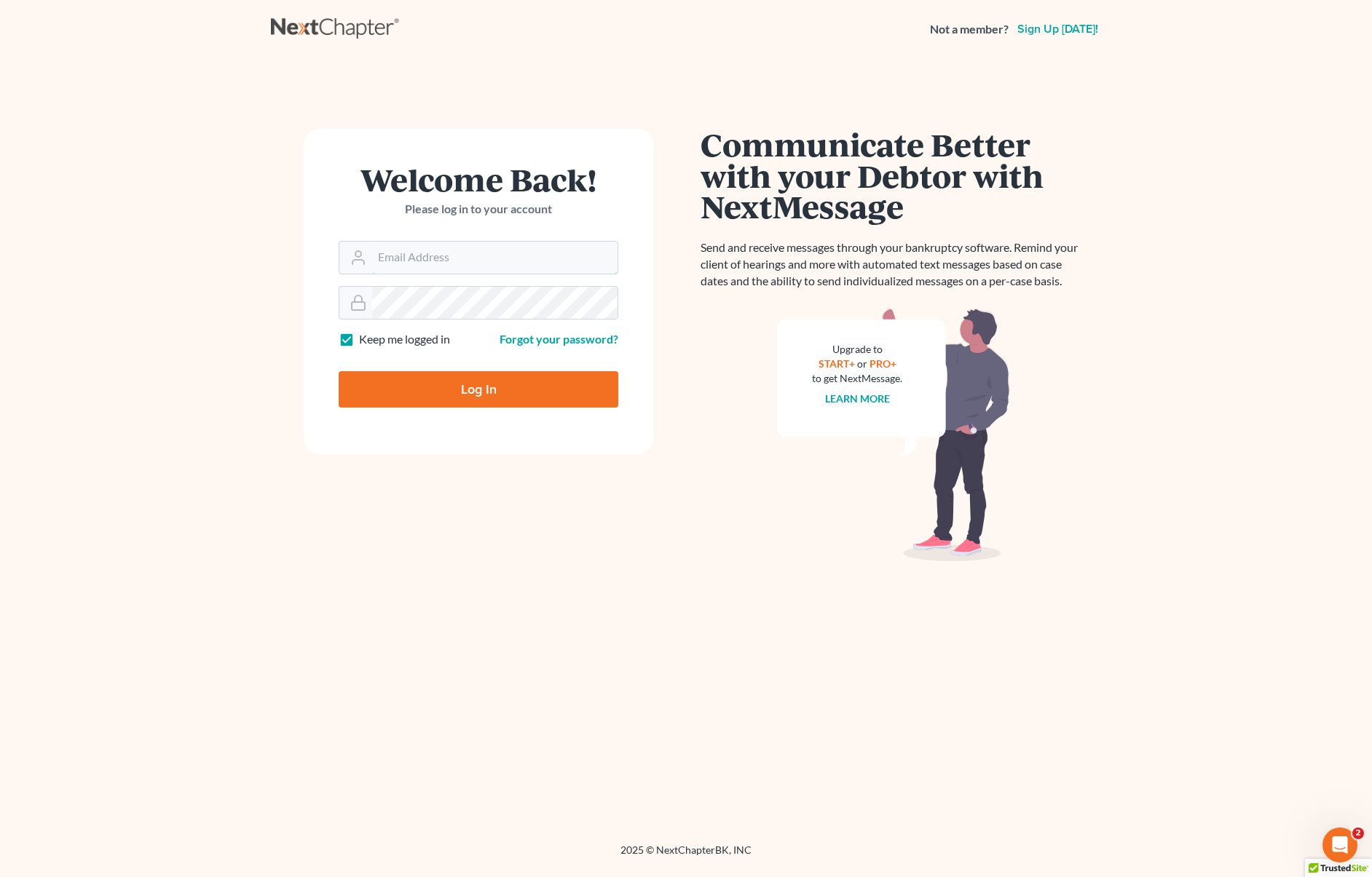
type input "dsolis@bell-law.net"
click at [513, 392] on input "Log In" at bounding box center [479, 389] width 280 height 36
type input "Thinking..."
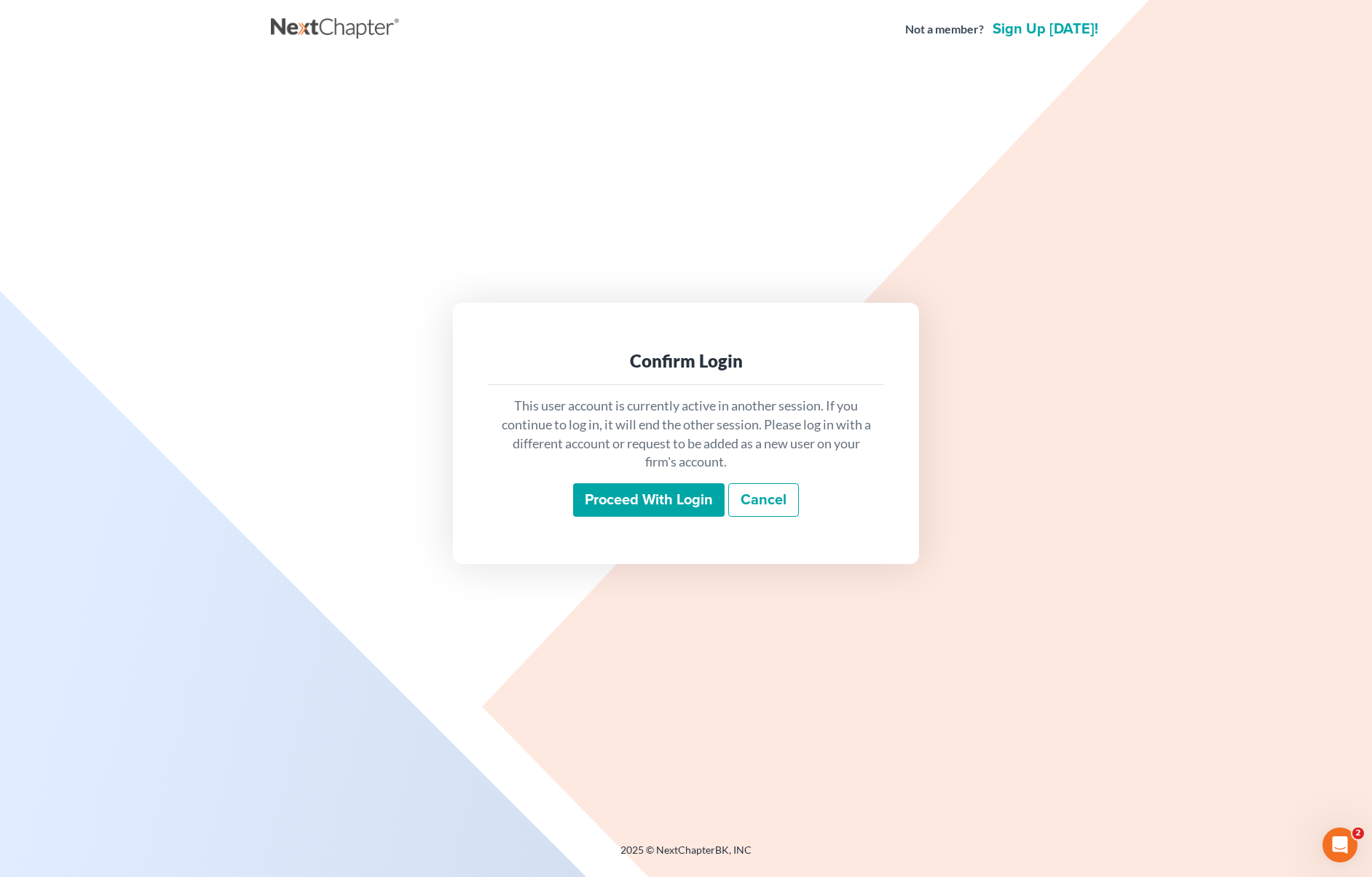
click at [660, 506] on input "Proceed with login" at bounding box center [648, 500] width 152 height 34
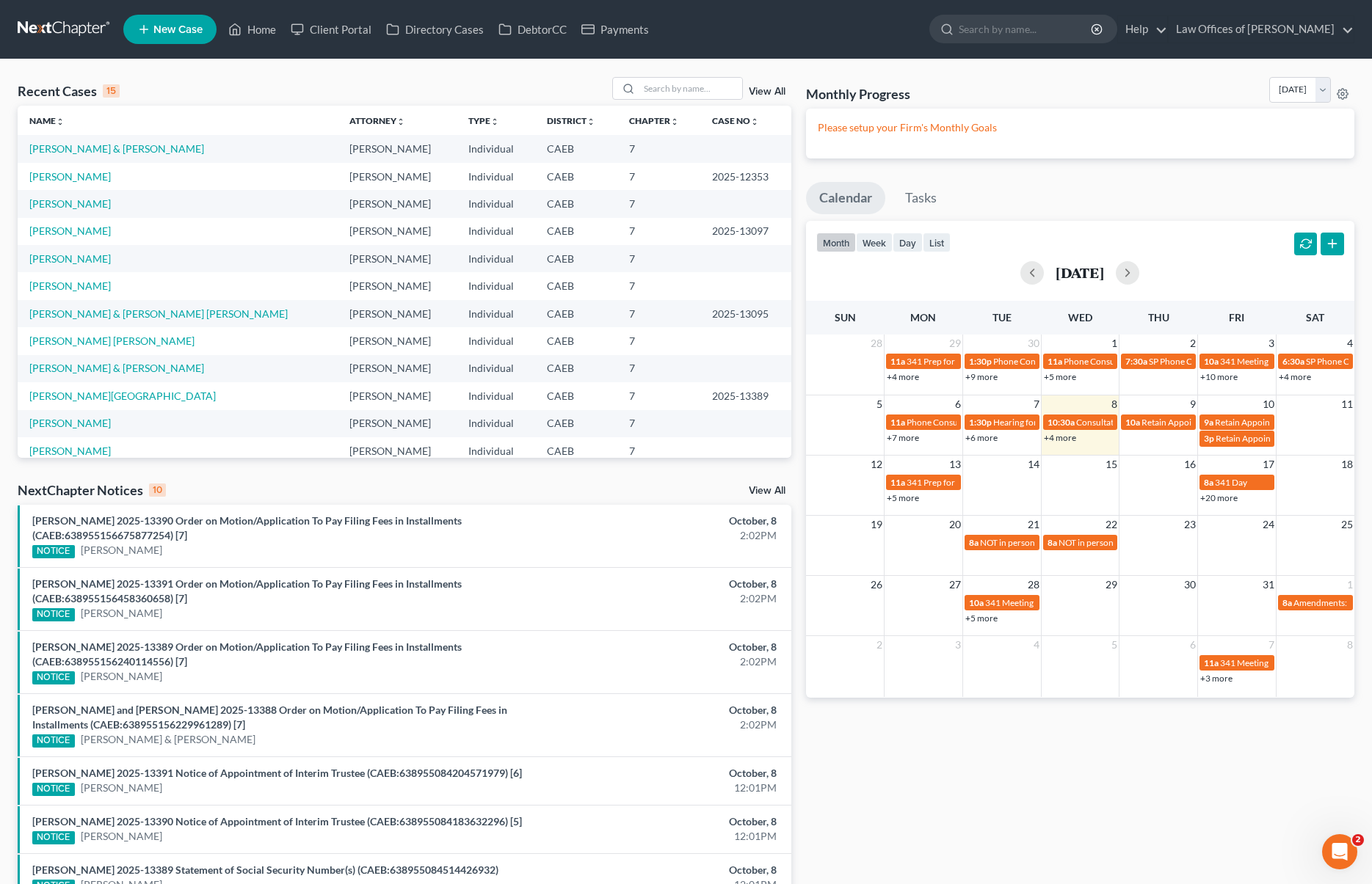
click at [1062, 436] on link "+4 more" at bounding box center [1059, 437] width 32 height 11
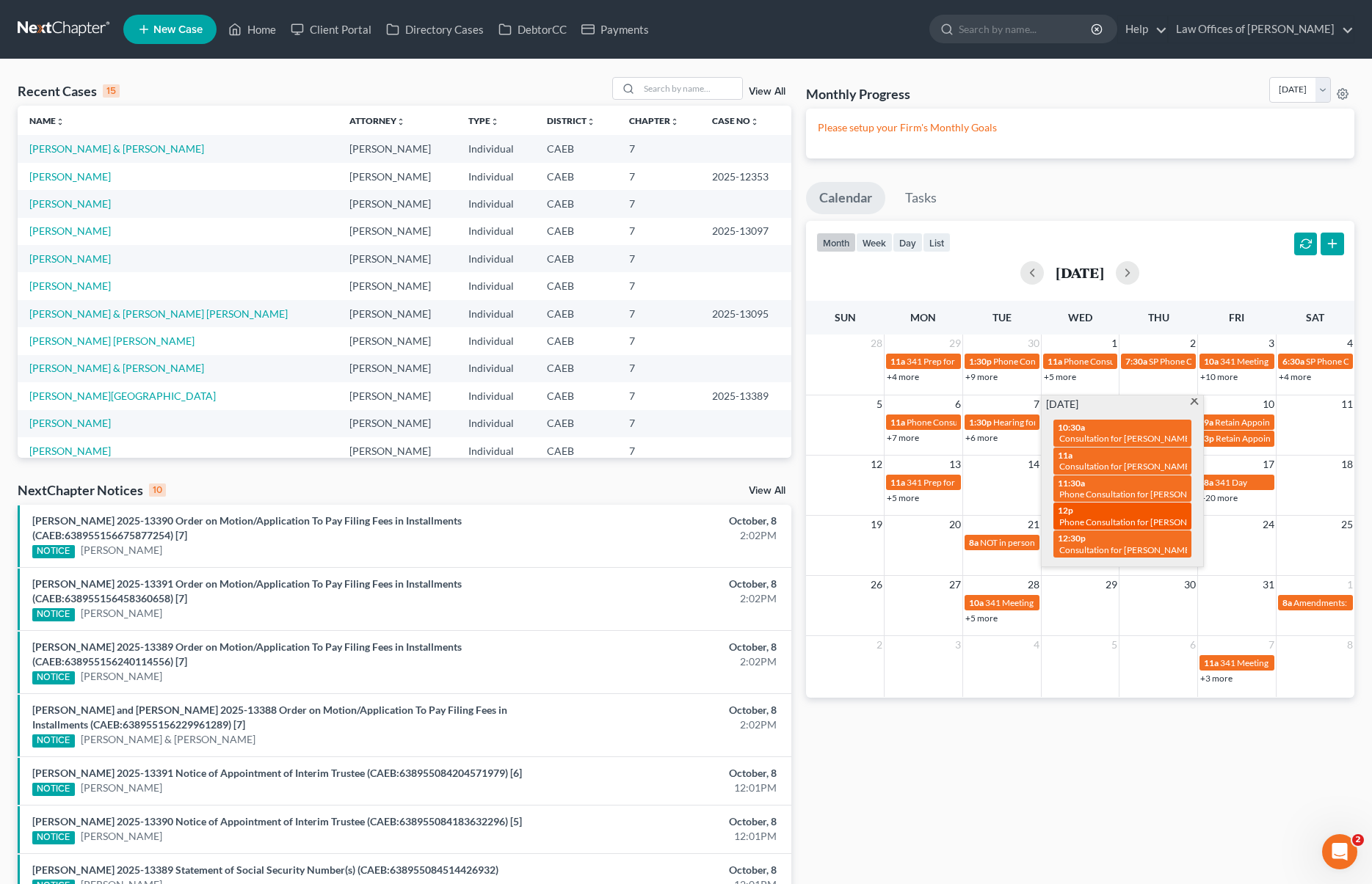
click at [1123, 505] on div "12p Phone Consultation for Rodriguez, Valentina" at bounding box center [1122, 516] width 129 height 23
select select "Days"
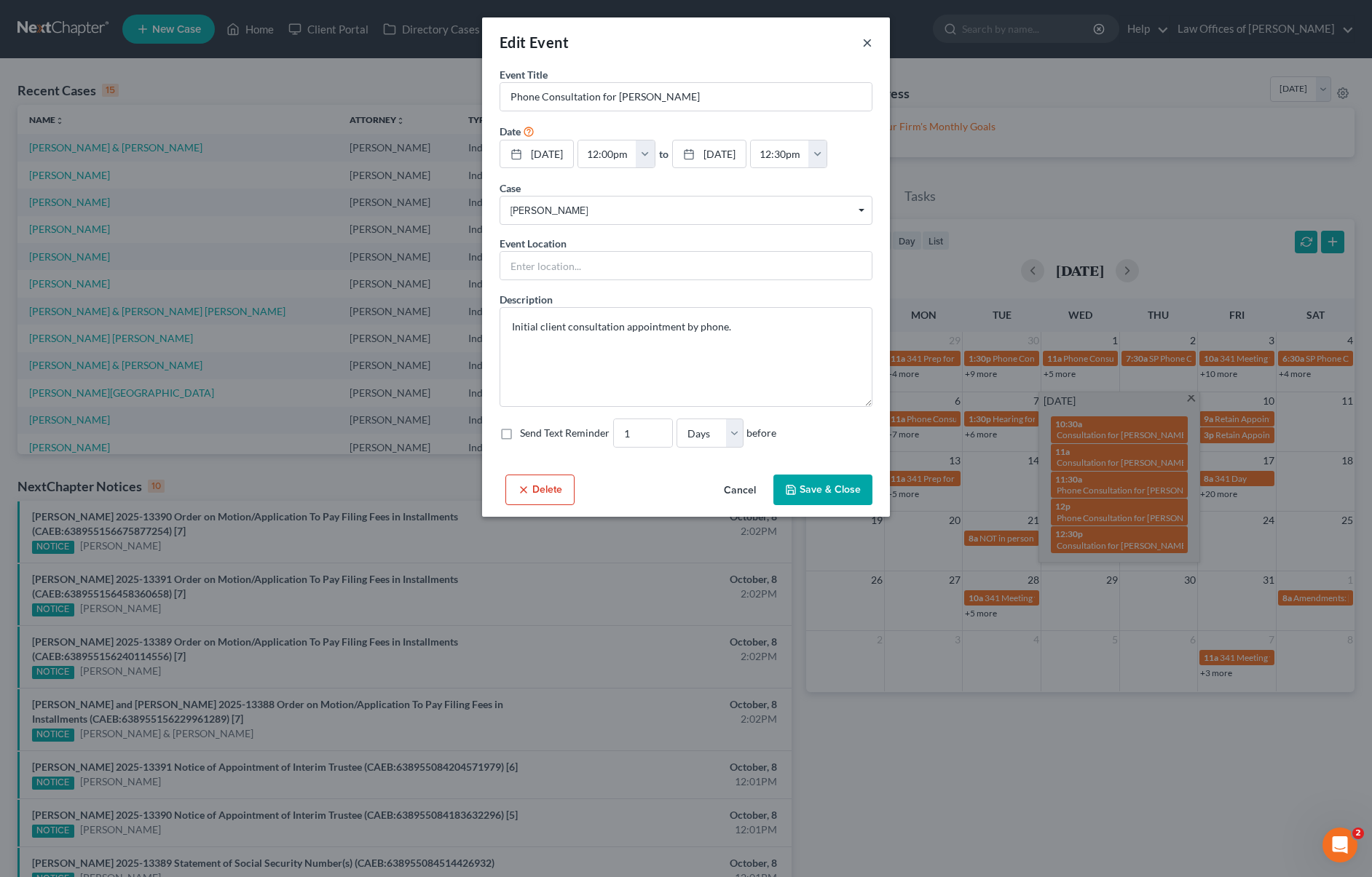
click at [867, 42] on button "×" at bounding box center [867, 42] width 10 height 17
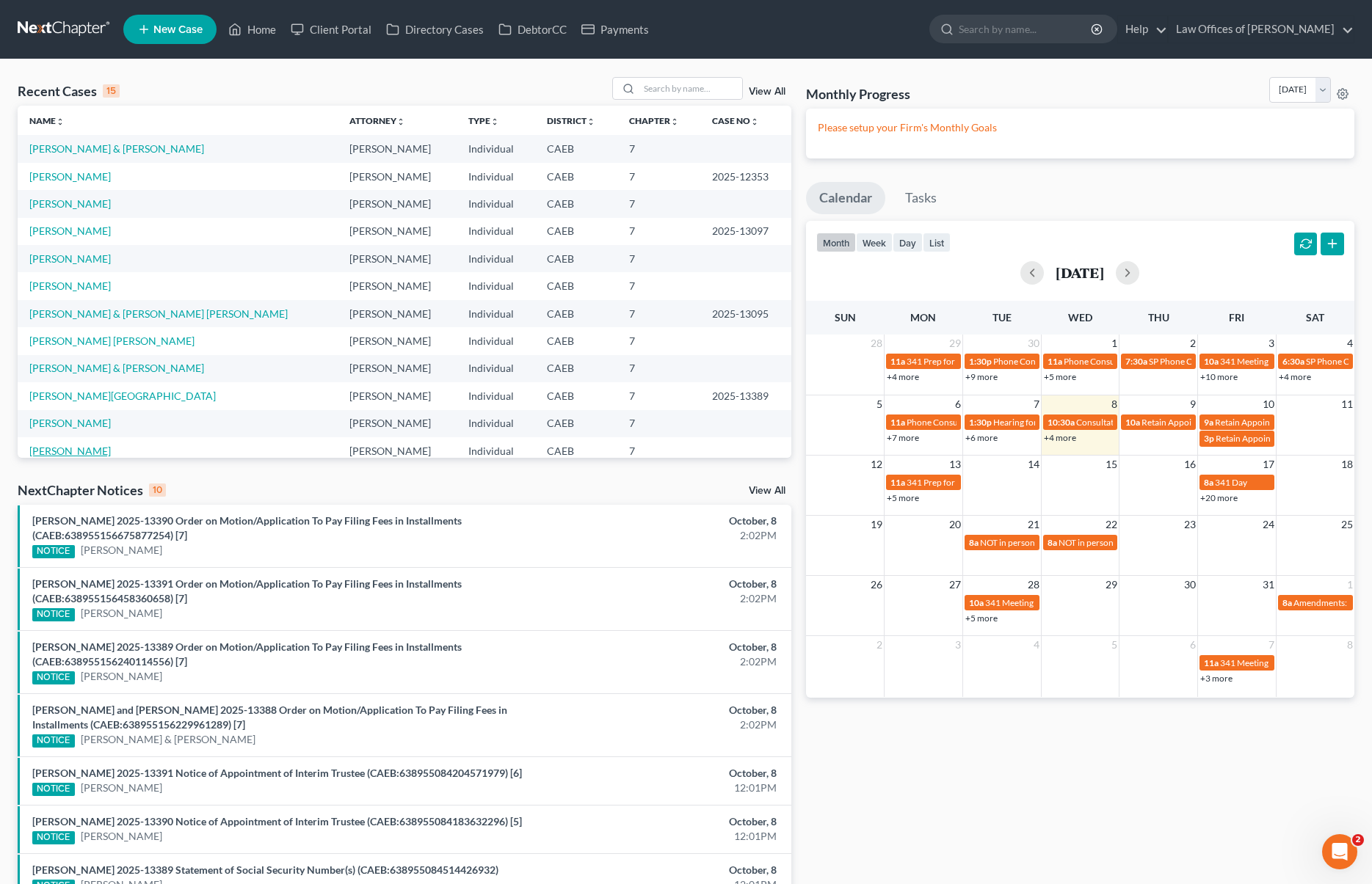
click at [43, 452] on link "Singh, Baljit" at bounding box center [70, 451] width 81 height 13
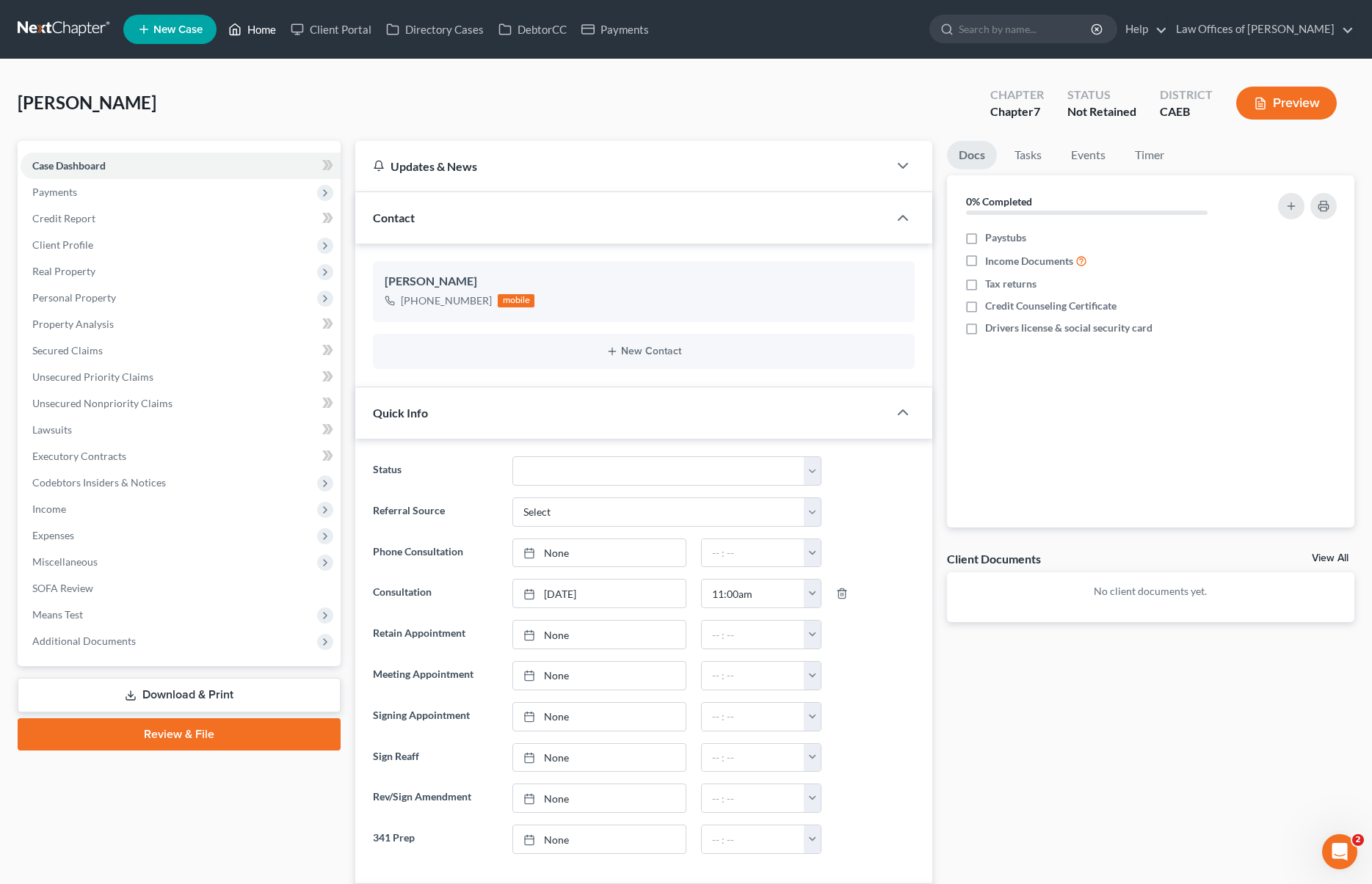
click at [255, 31] on link "Home" at bounding box center [252, 29] width 62 height 27
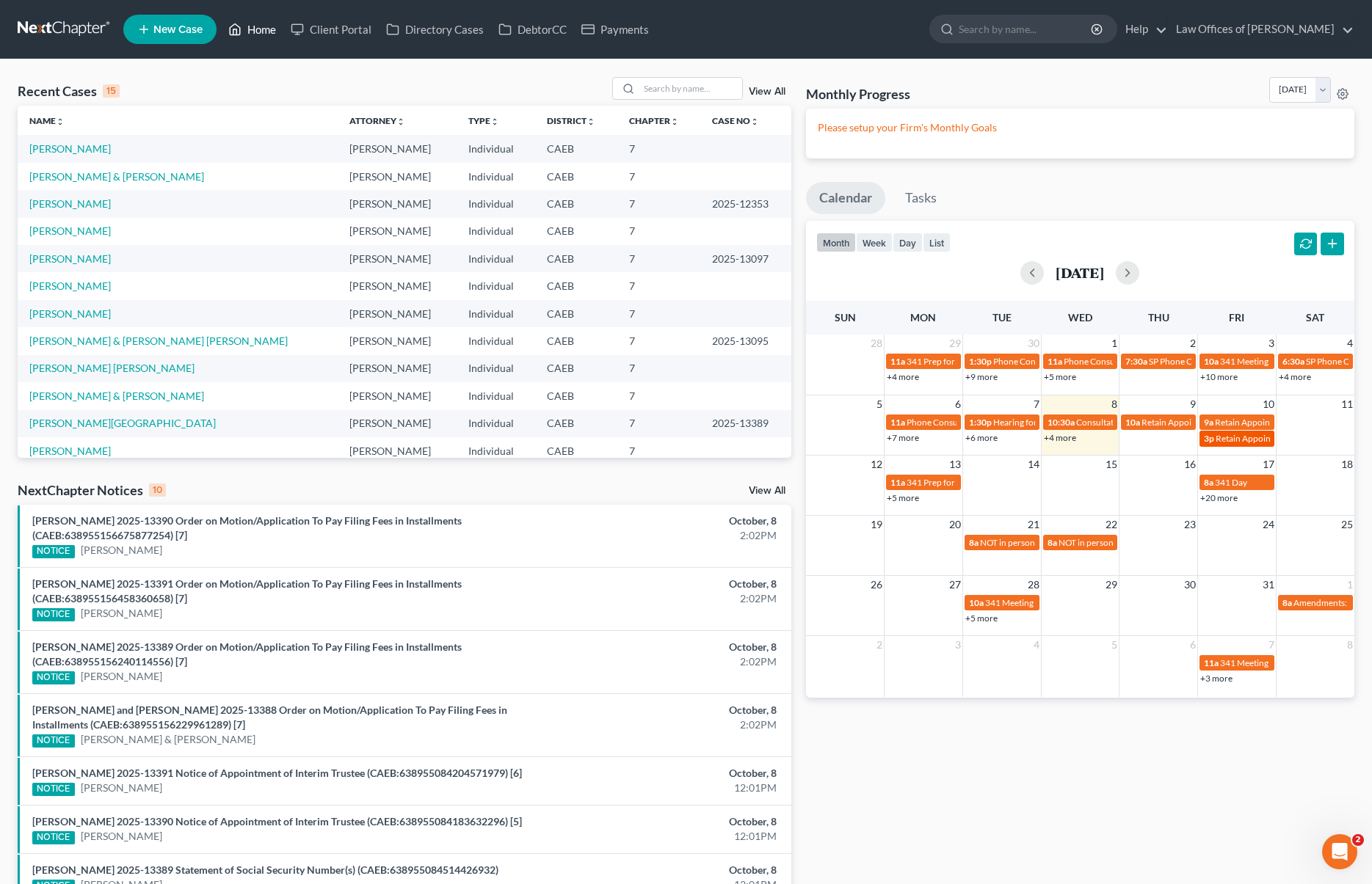
click at [1226, 437] on span "Retain Appointment for [PERSON_NAME]" at bounding box center [1296, 438] width 161 height 11
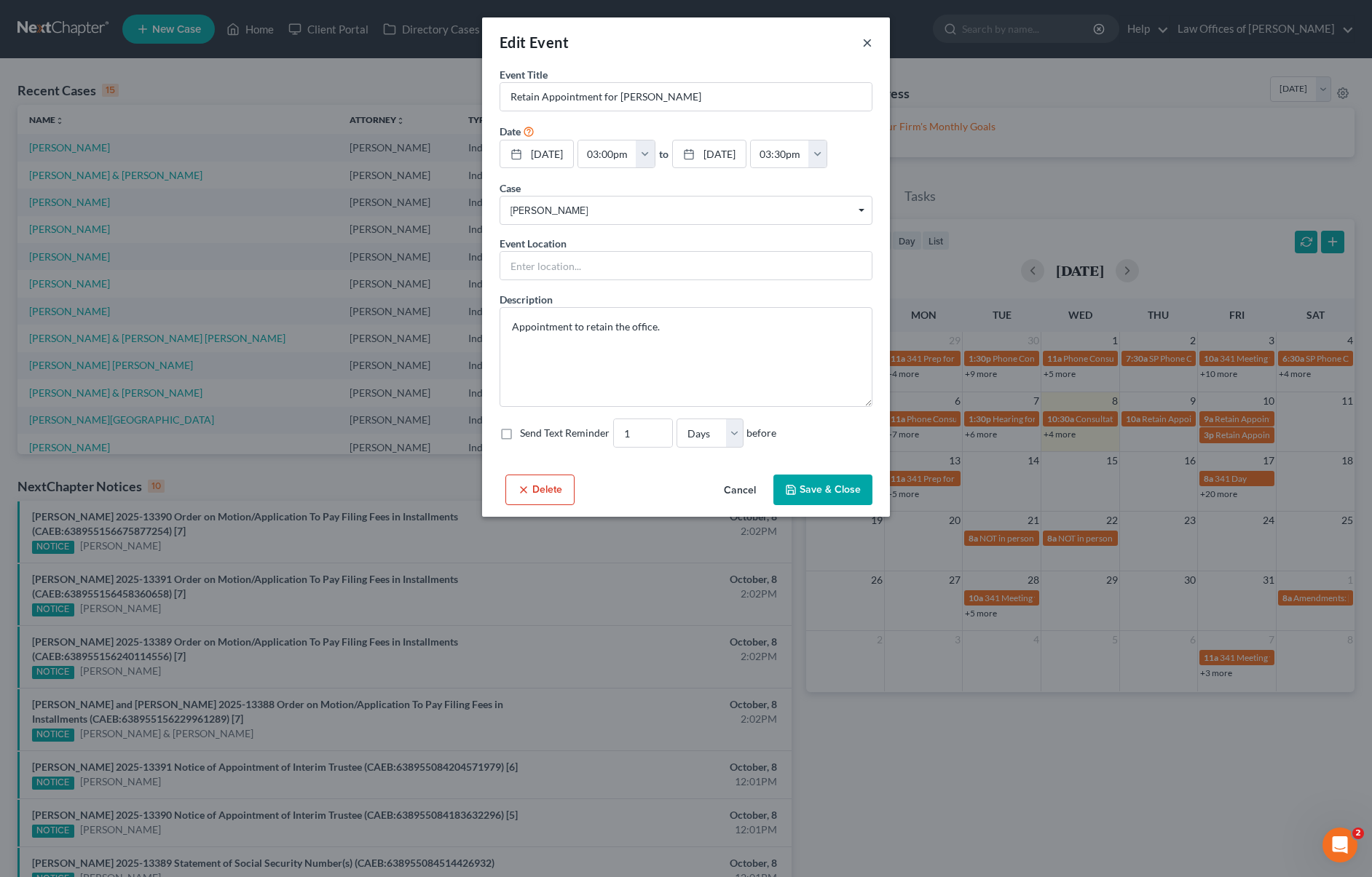
click at [867, 45] on button "×" at bounding box center [867, 42] width 10 height 17
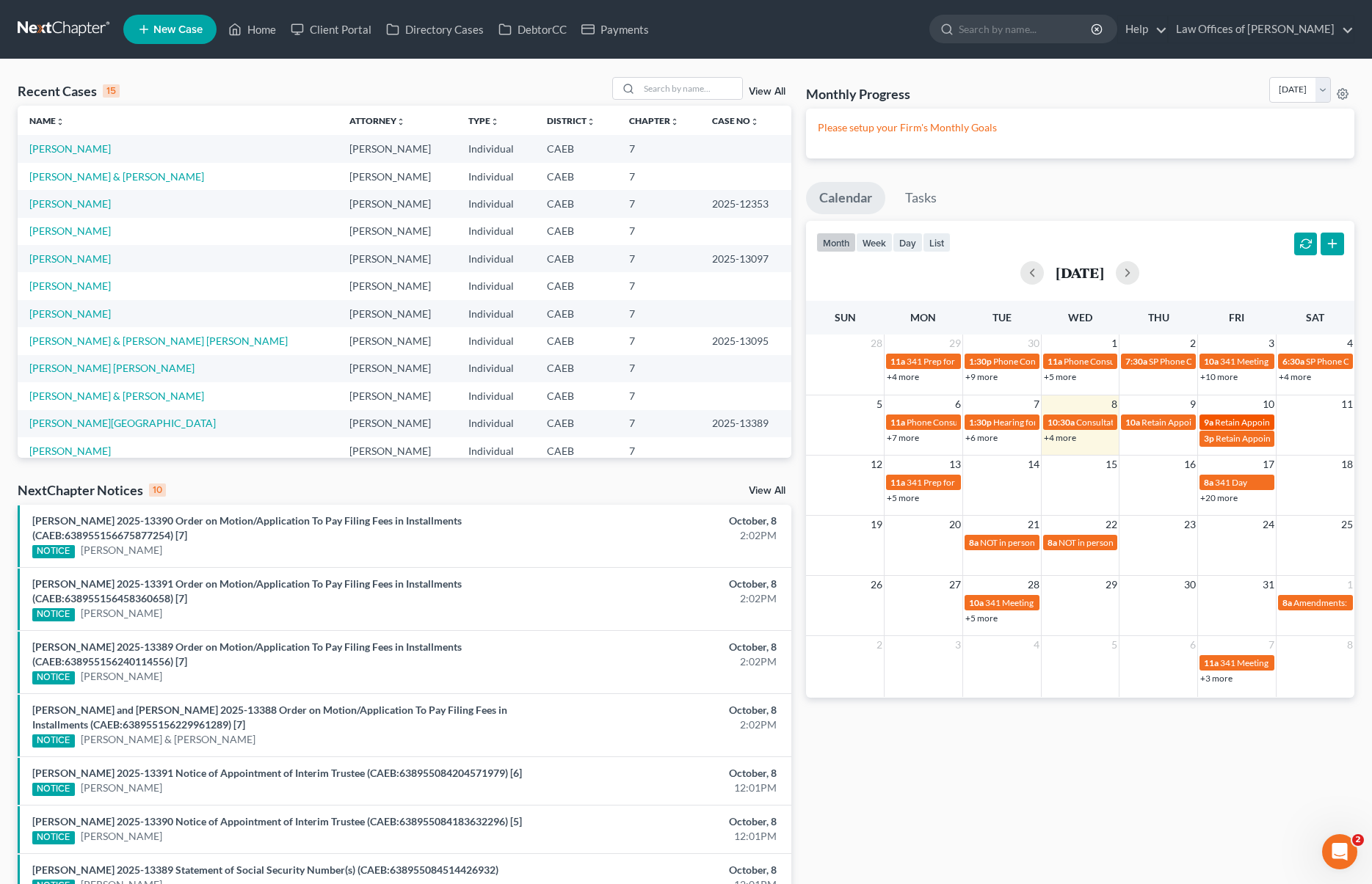
click at [1244, 423] on span "Retain Appointment for [PERSON_NAME], [PERSON_NAME]" at bounding box center [1332, 423] width 234 height 11
select select "Days"
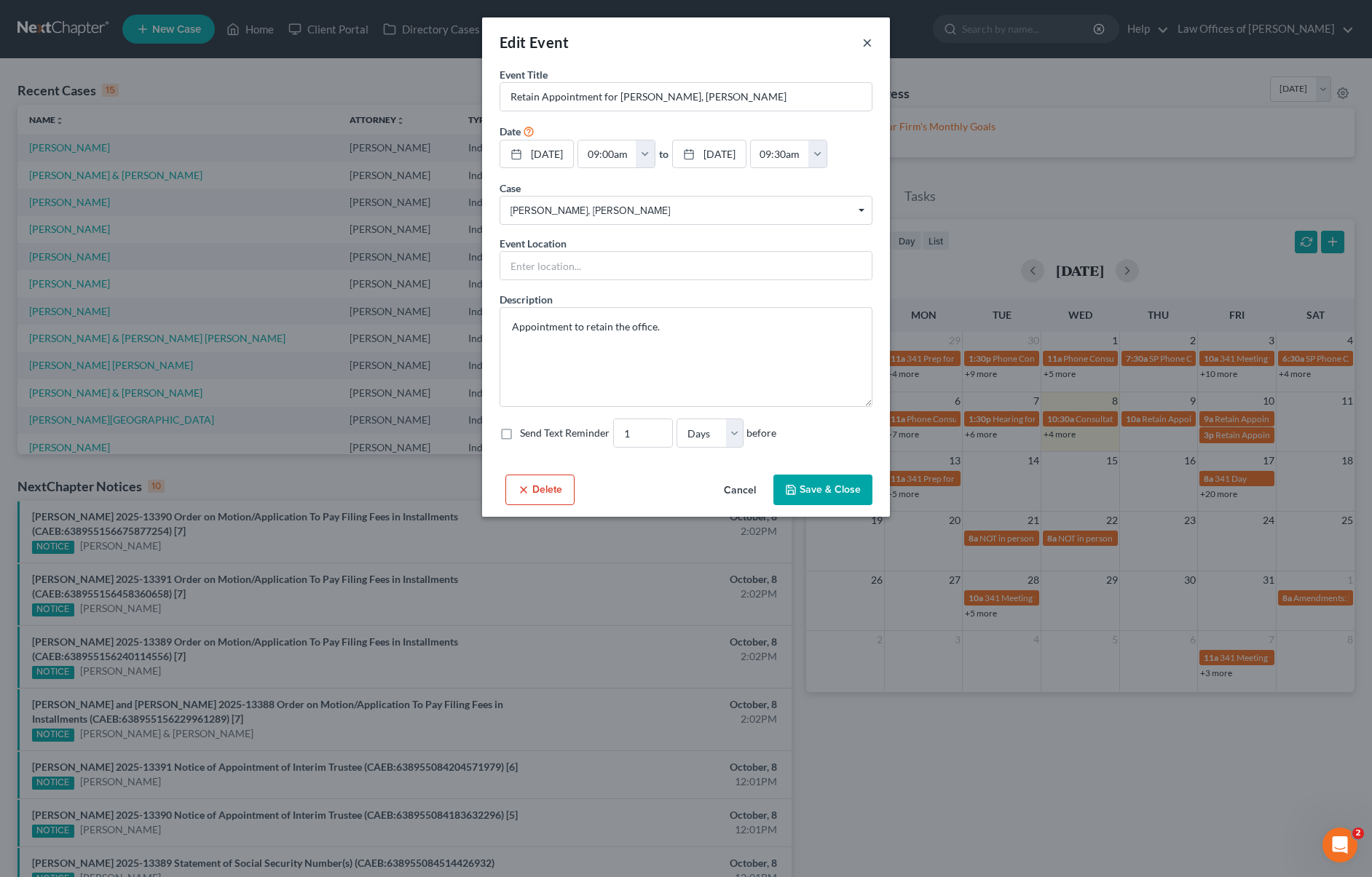
click at [864, 43] on button "×" at bounding box center [867, 42] width 10 height 17
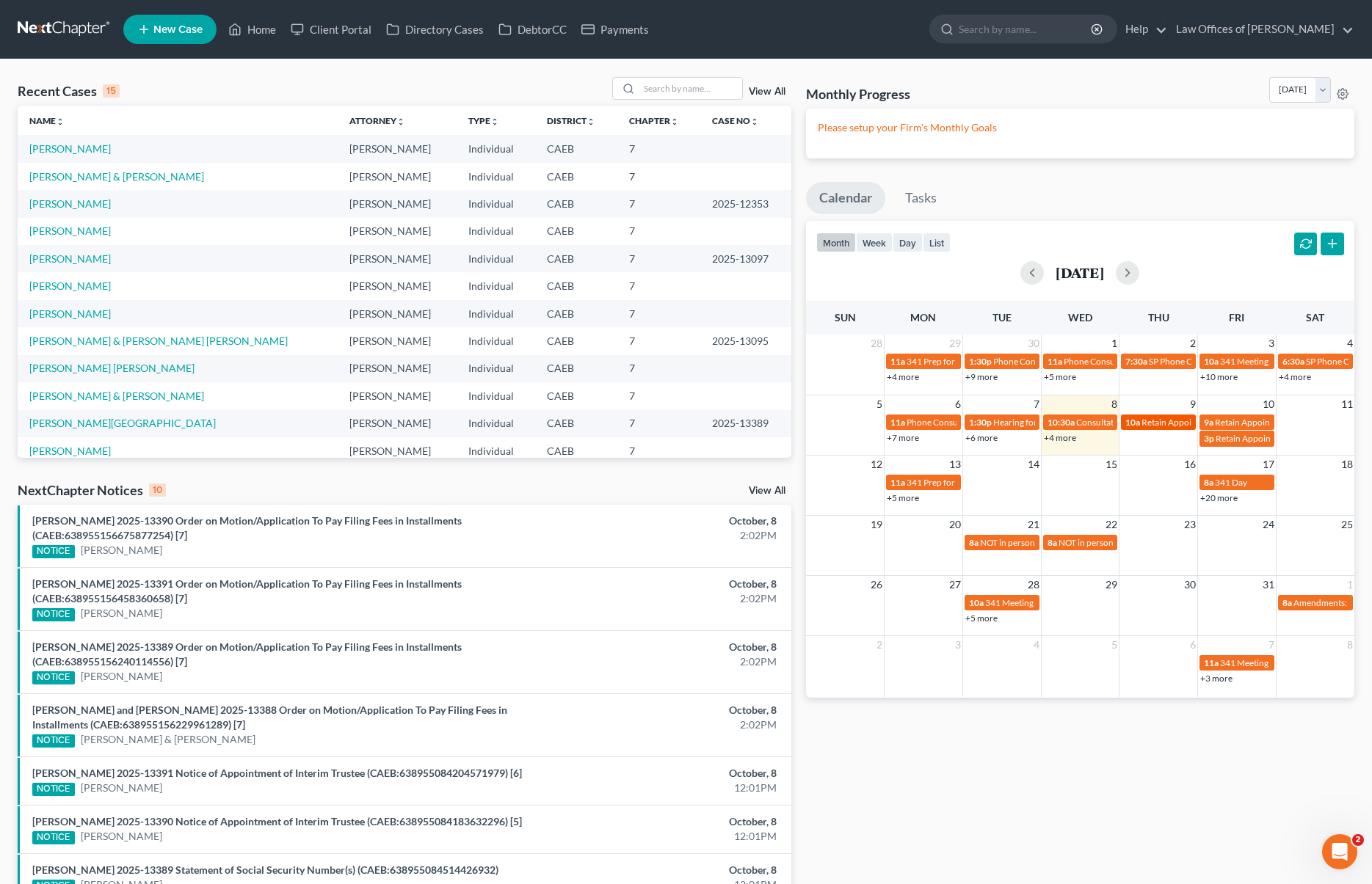
click at [1148, 426] on div "10a Retain Appointment for Valades, Osvaldo" at bounding box center [1158, 423] width 66 height 11
select select "Days"
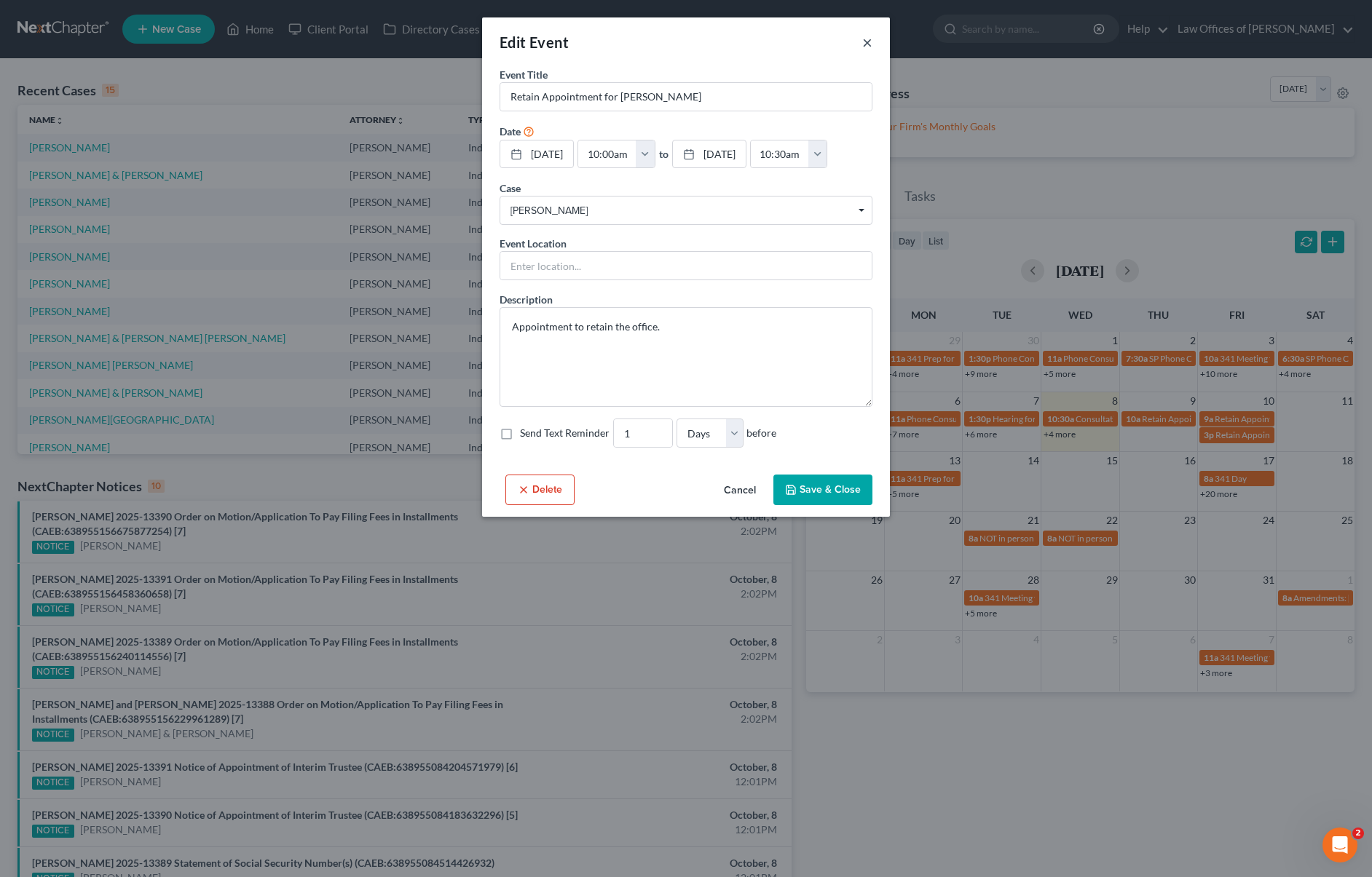
click at [866, 43] on button "×" at bounding box center [867, 42] width 10 height 17
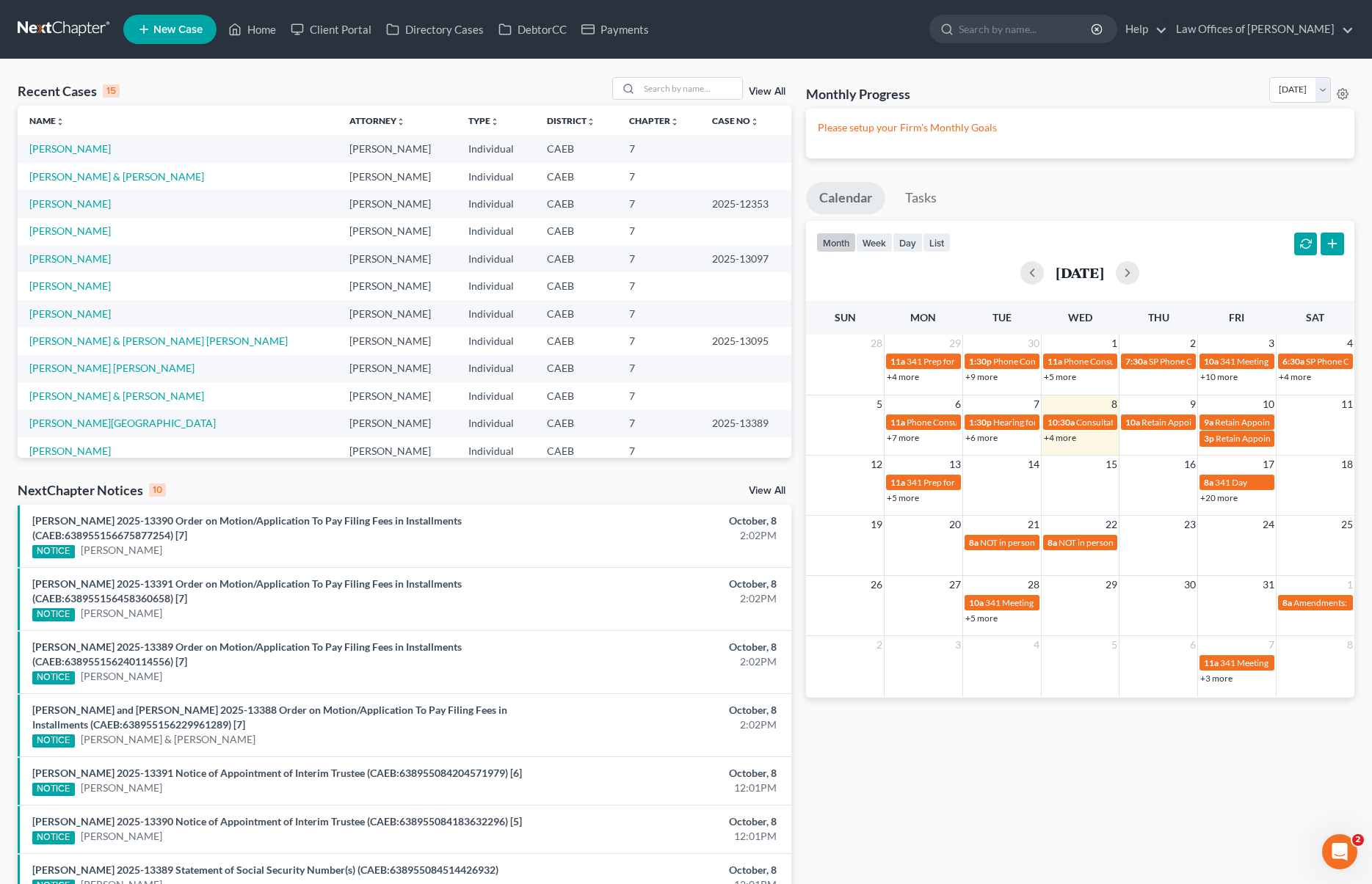
click at [895, 501] on link "+5 more" at bounding box center [902, 498] width 32 height 11
click at [662, 92] on input "search" at bounding box center [691, 88] width 103 height 21
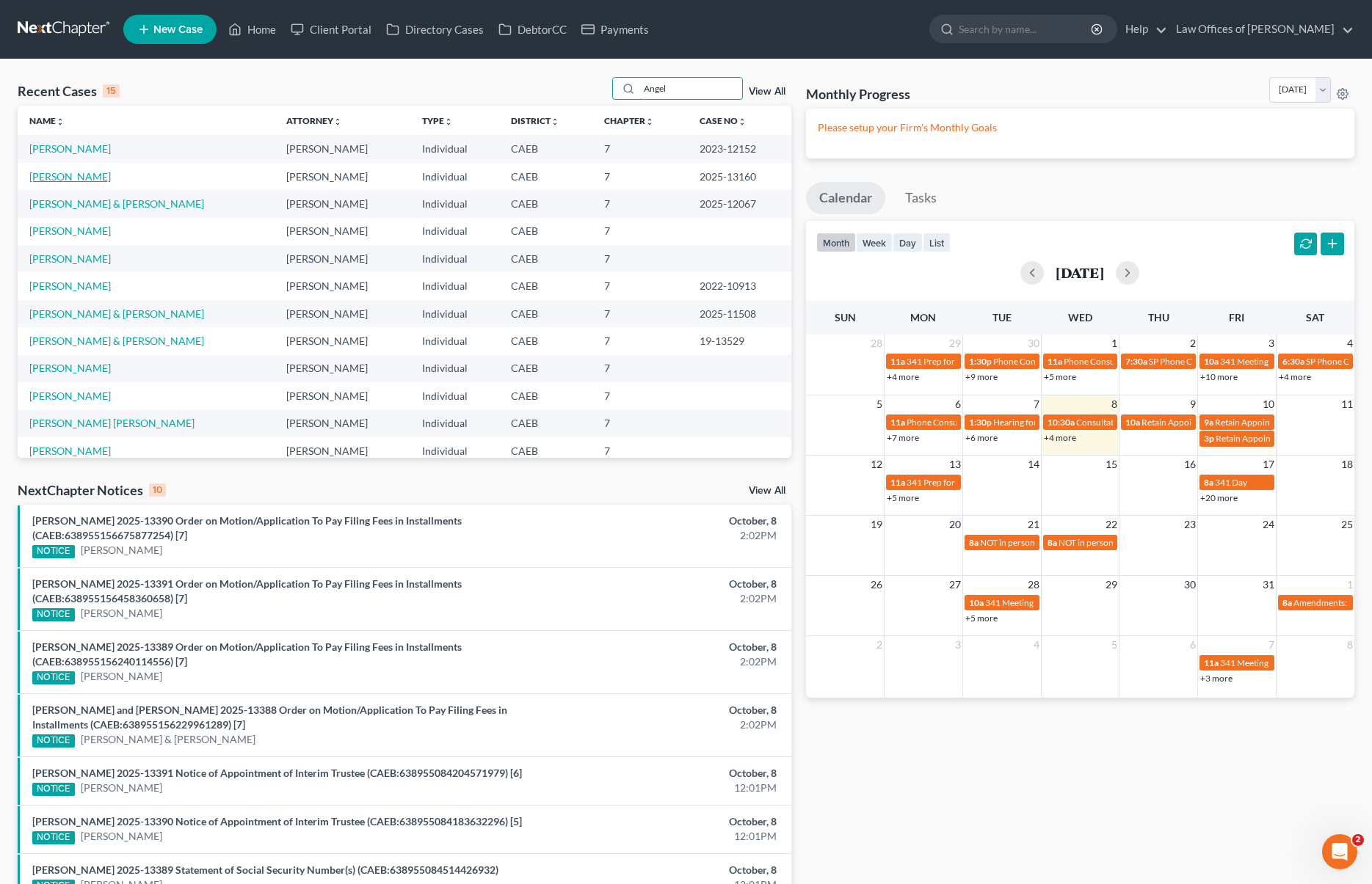
type input "Angel"
click at [77, 176] on link "Arviso, Angel" at bounding box center [70, 177] width 81 height 13
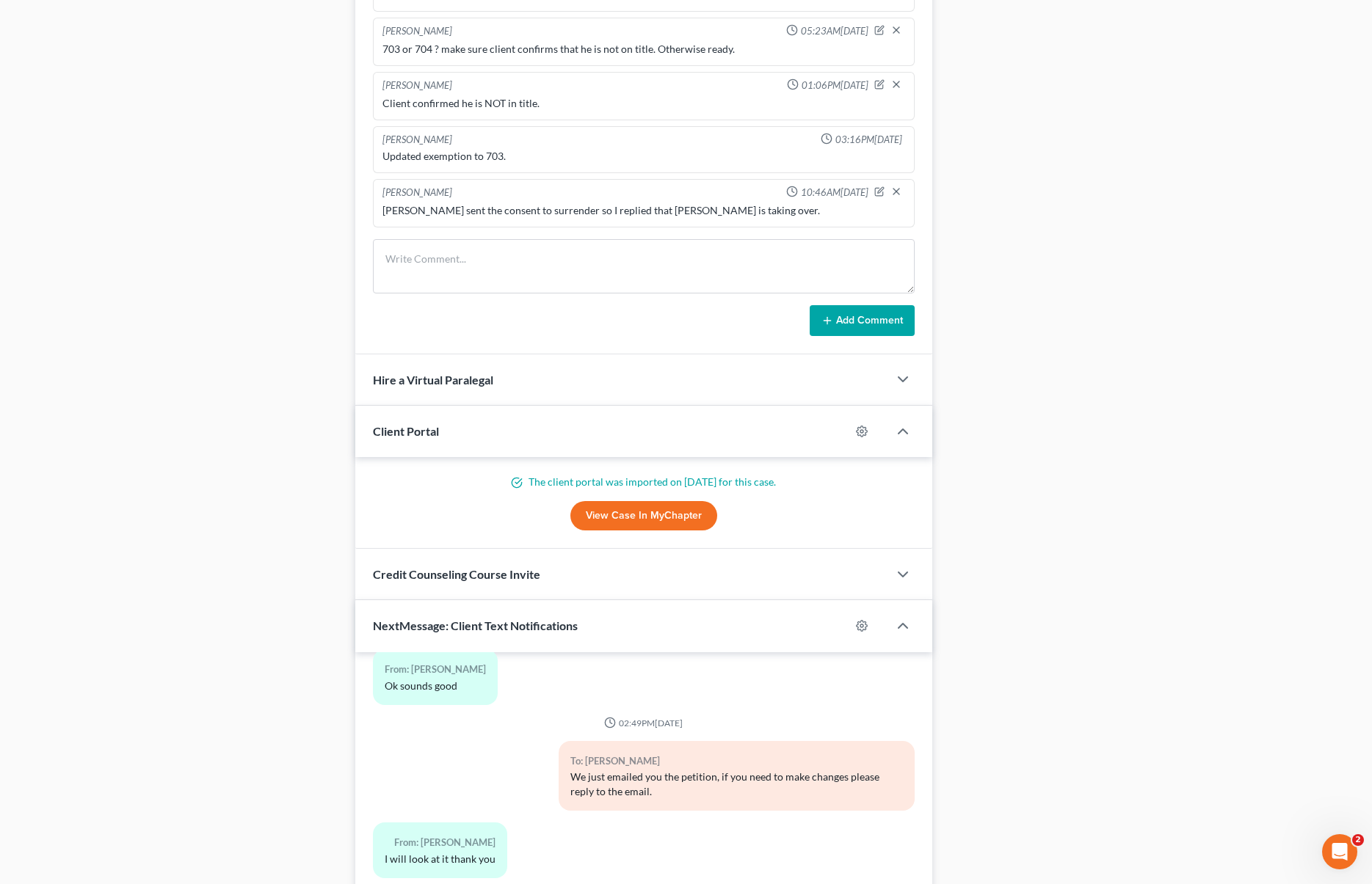
scroll to position [1132, 0]
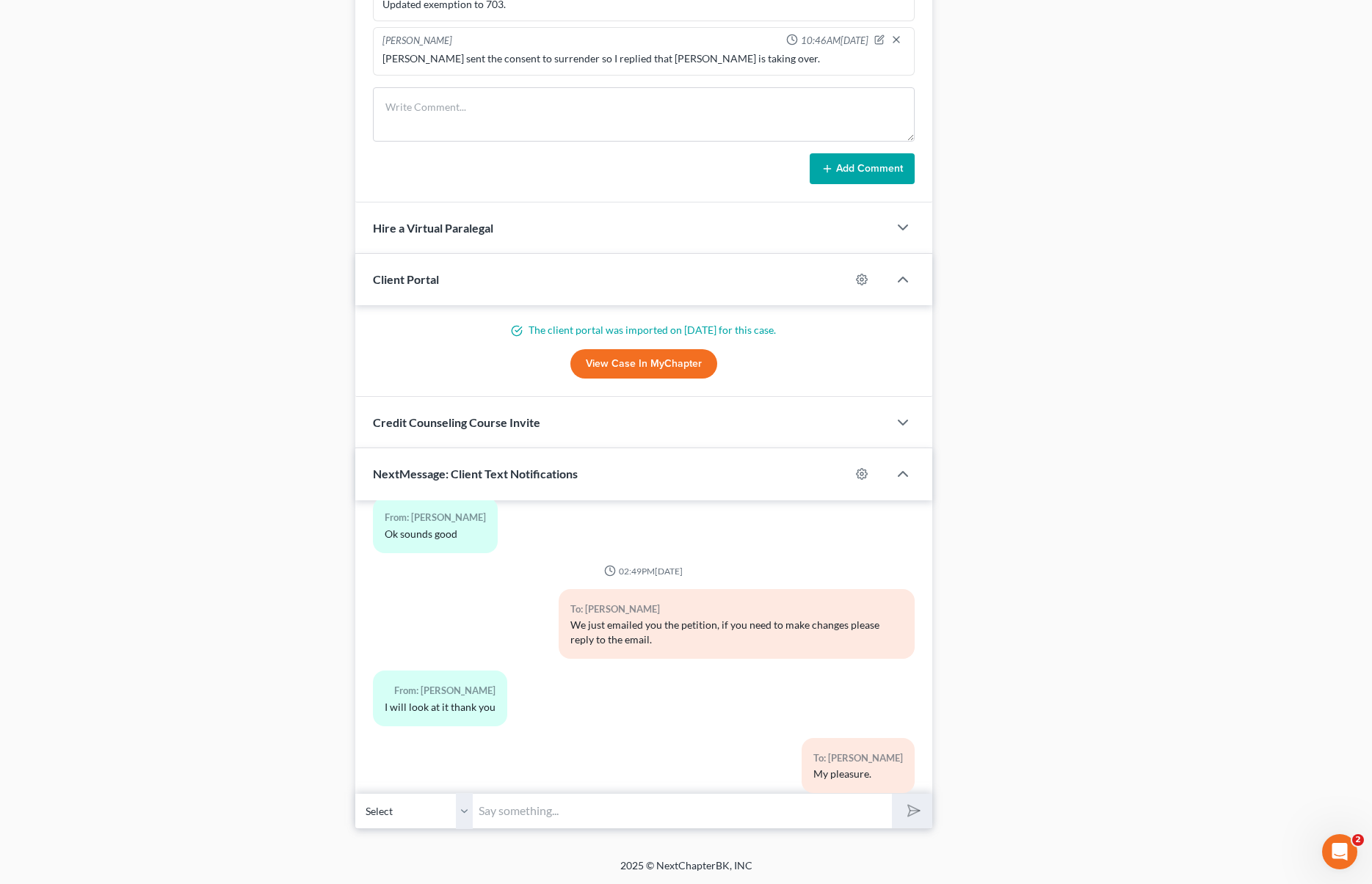
click at [521, 810] on input "text" at bounding box center [681, 811] width 418 height 36
type input "Hi Angel. We need to prepare you for the upcoming interview with the trustee. A…"
click at [891, 794] on button "submit" at bounding box center [912, 812] width 40 height 35
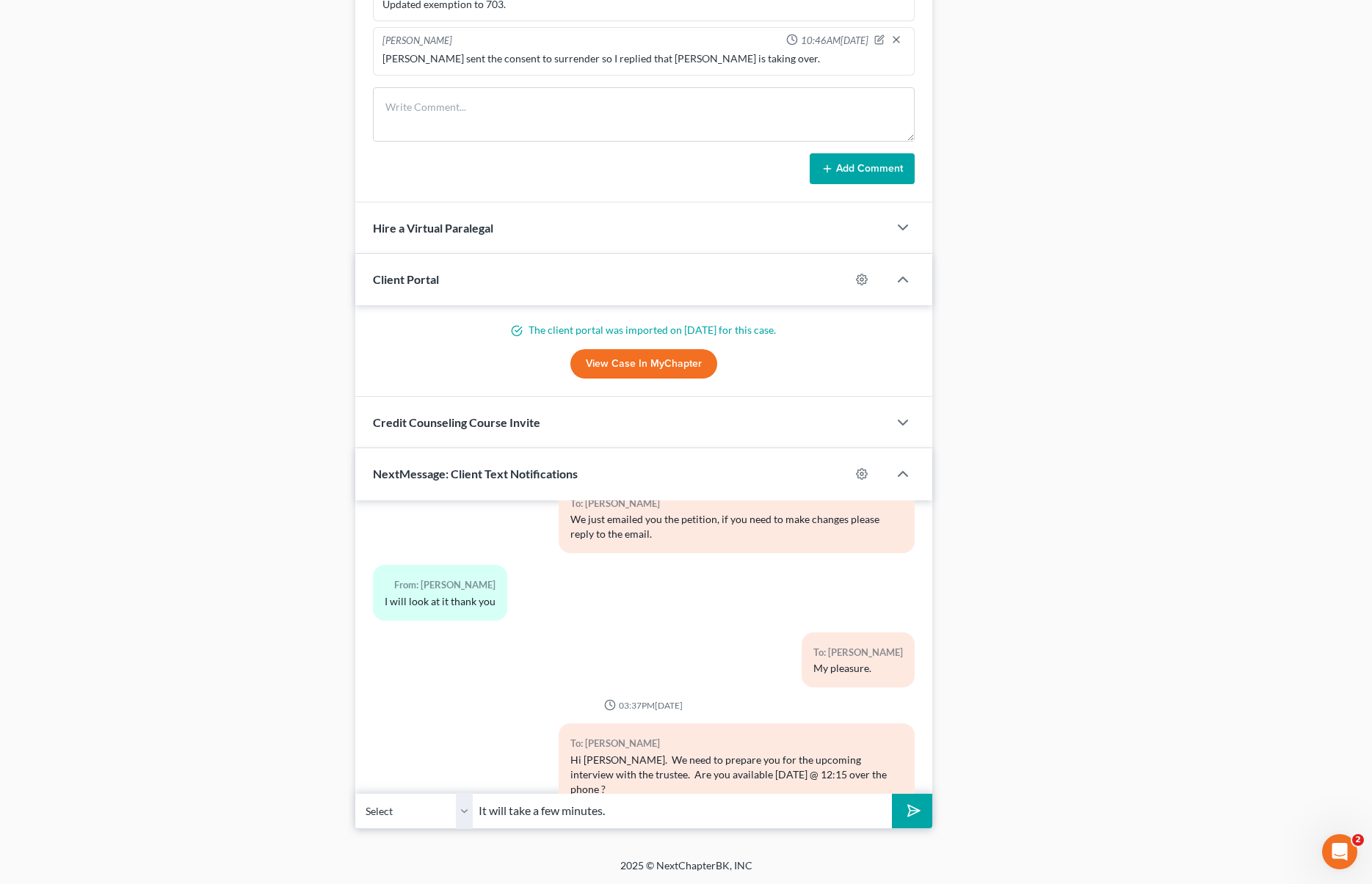
type input "It will take a few minutes."
click at [891, 794] on button "submit" at bounding box center [912, 812] width 40 height 35
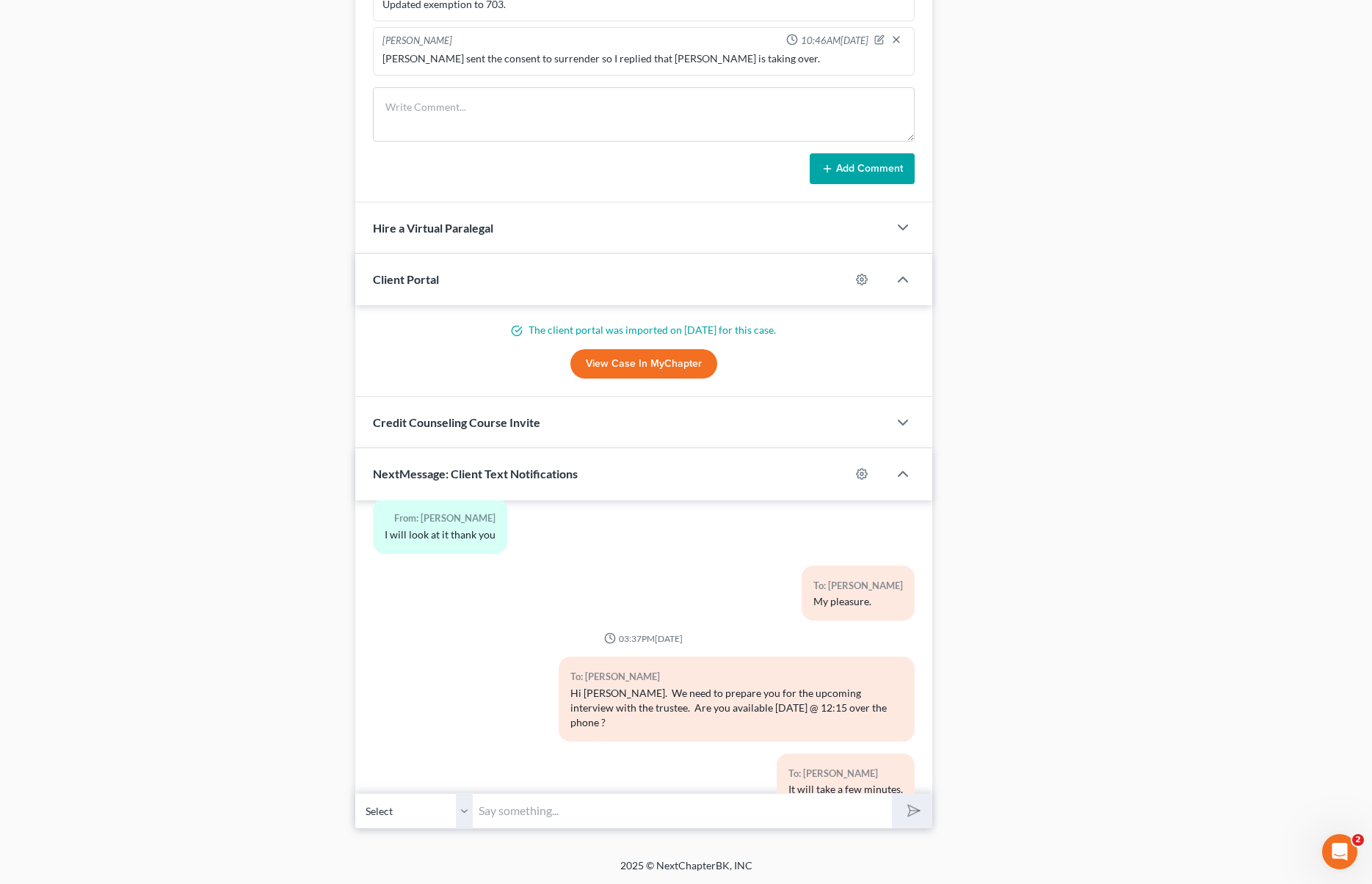
scroll to position [3833, 0]
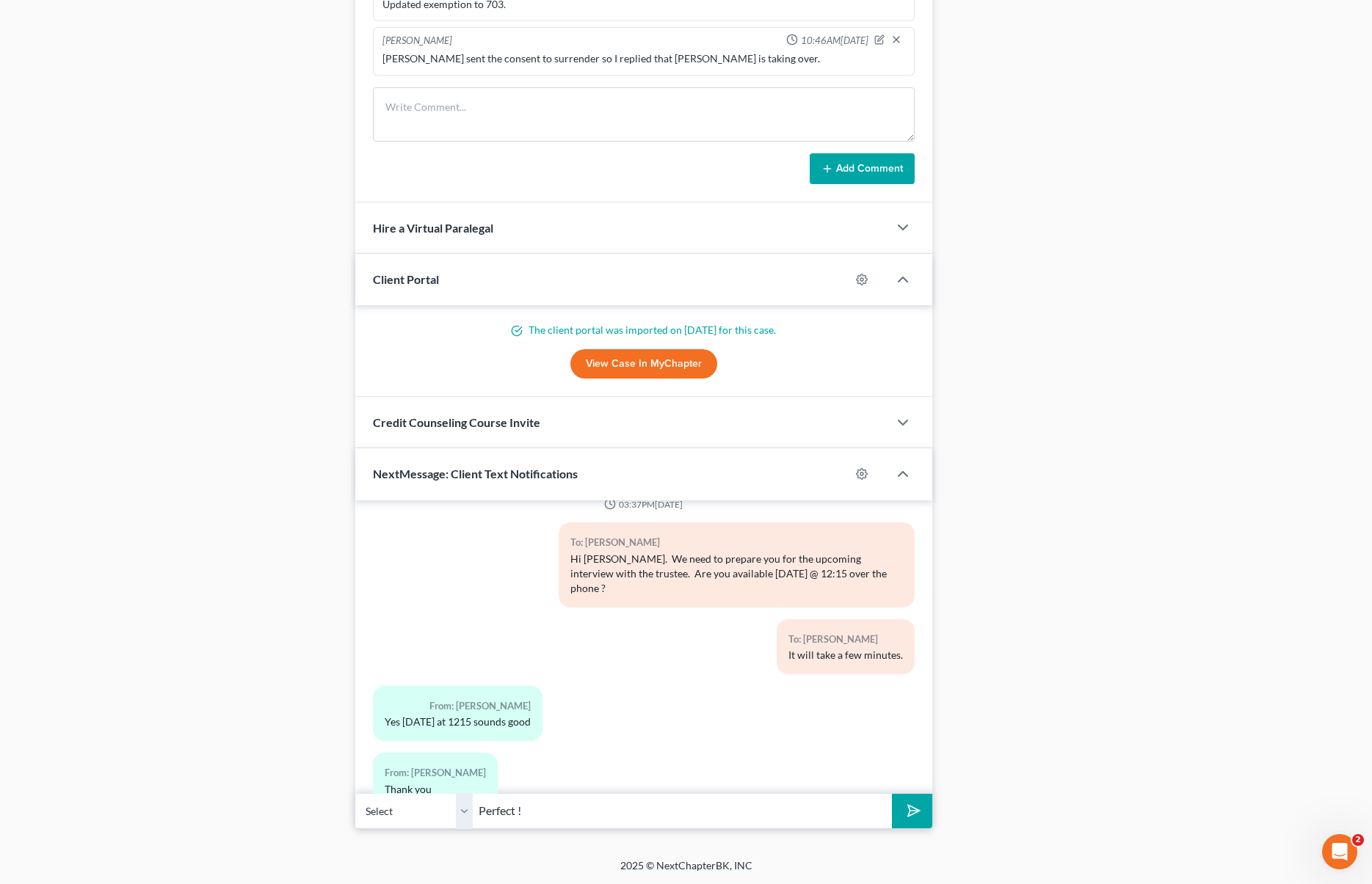
type input "Perfect !"
click at [891, 794] on button "submit" at bounding box center [912, 812] width 40 height 35
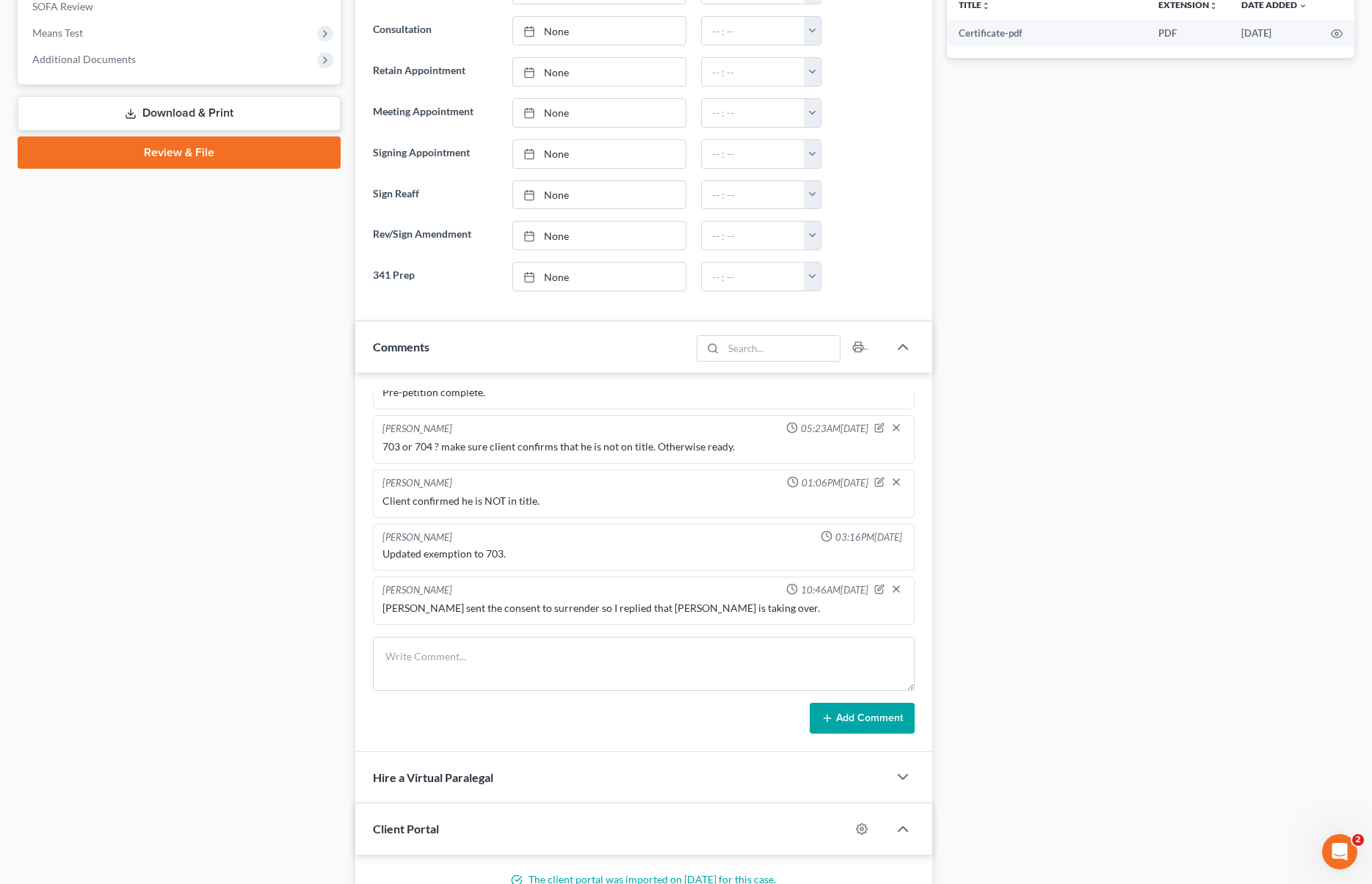
scroll to position [565, 0]
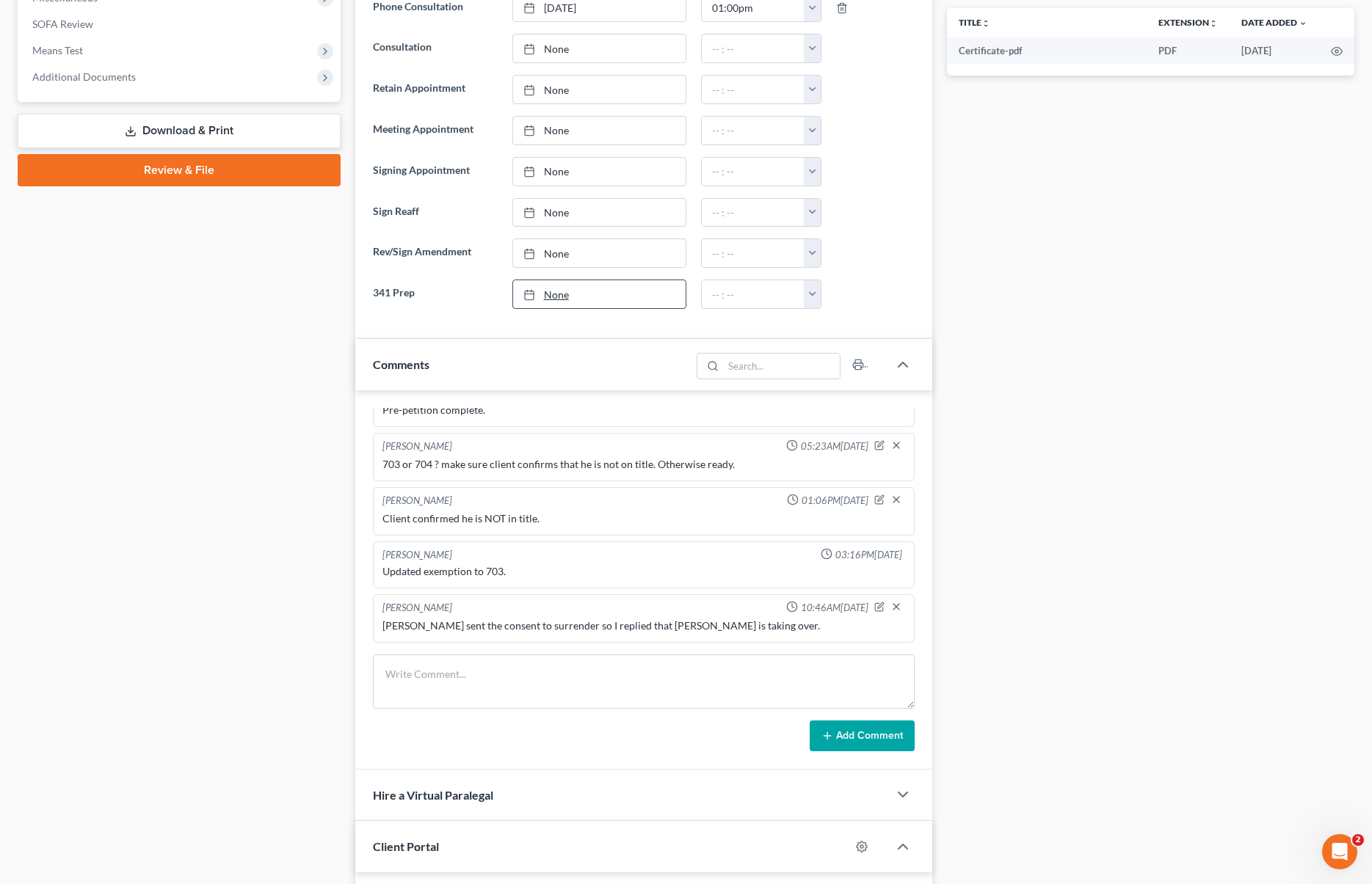
click at [566, 295] on link "None" at bounding box center [600, 294] width 173 height 27
type input "[DATE]"
click at [805, 292] on button "button" at bounding box center [812, 294] width 16 height 27
click at [854, 398] on link "12:00pm" at bounding box center [845, 396] width 82 height 25
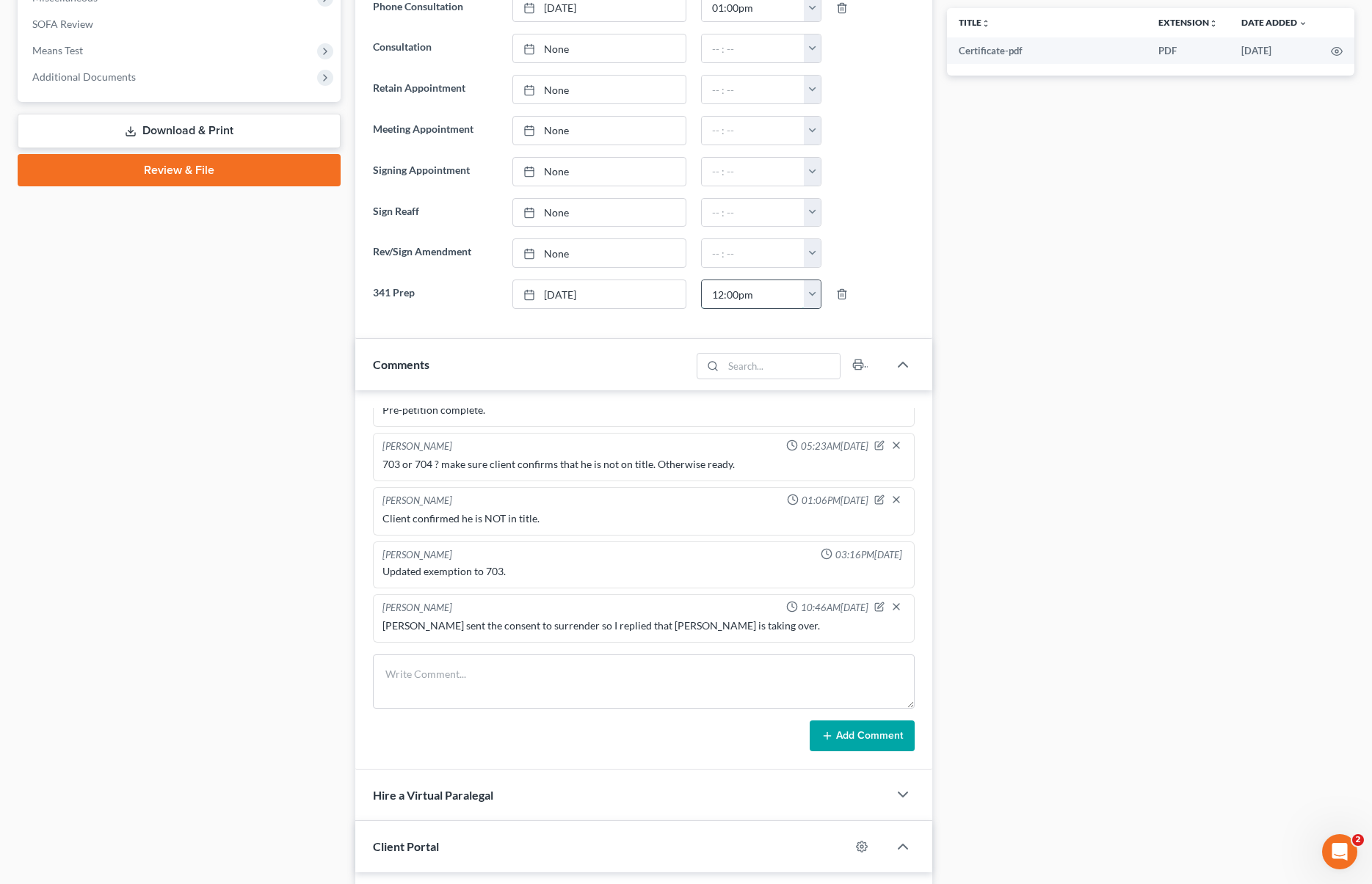
click at [768, 294] on input "12:00pm" at bounding box center [753, 294] width 103 height 27
type input "12:15pm"
click at [876, 220] on div at bounding box center [874, 213] width 92 height 29
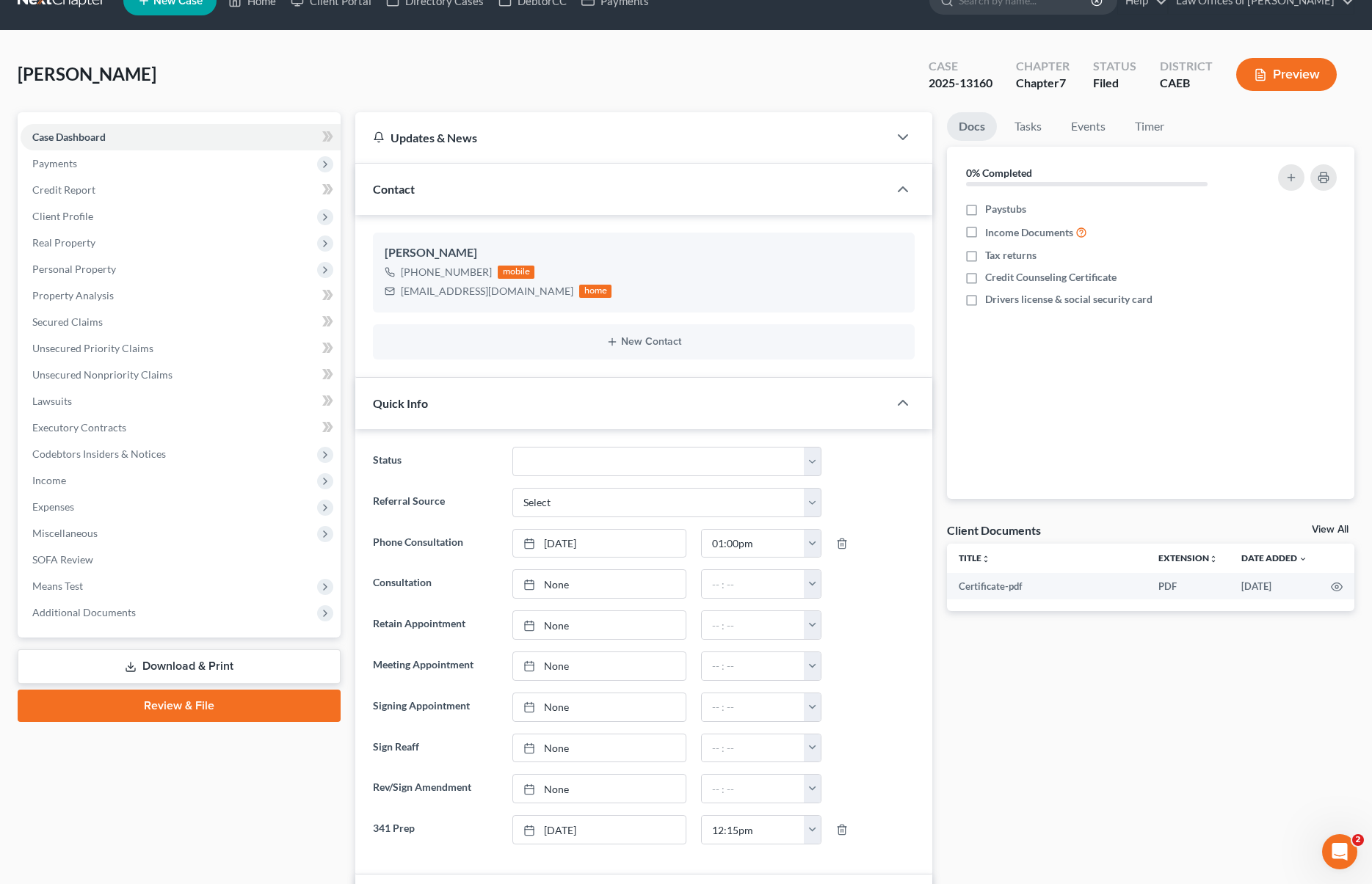
scroll to position [0, 0]
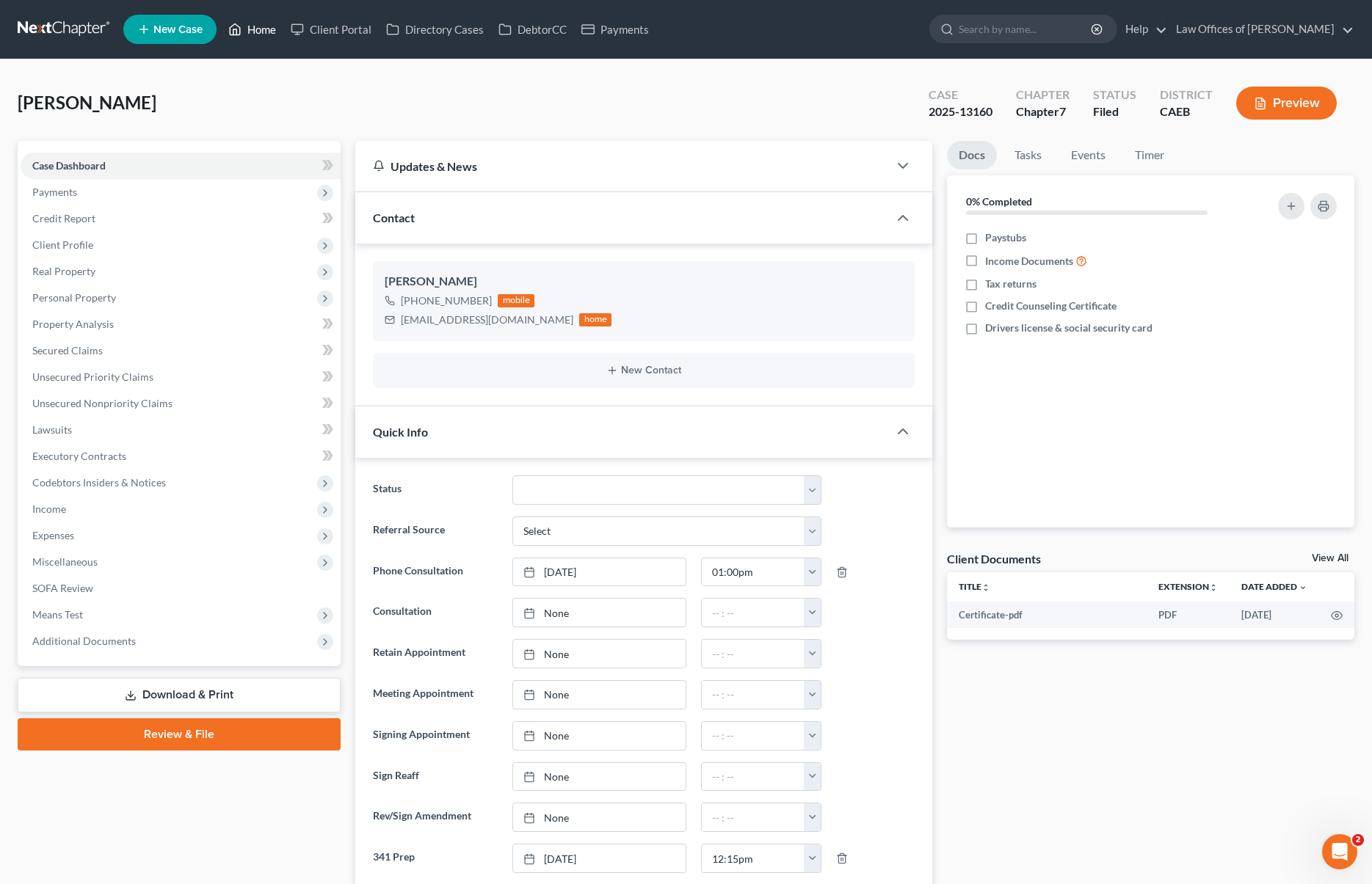
click at [261, 28] on link "Home" at bounding box center [252, 29] width 62 height 27
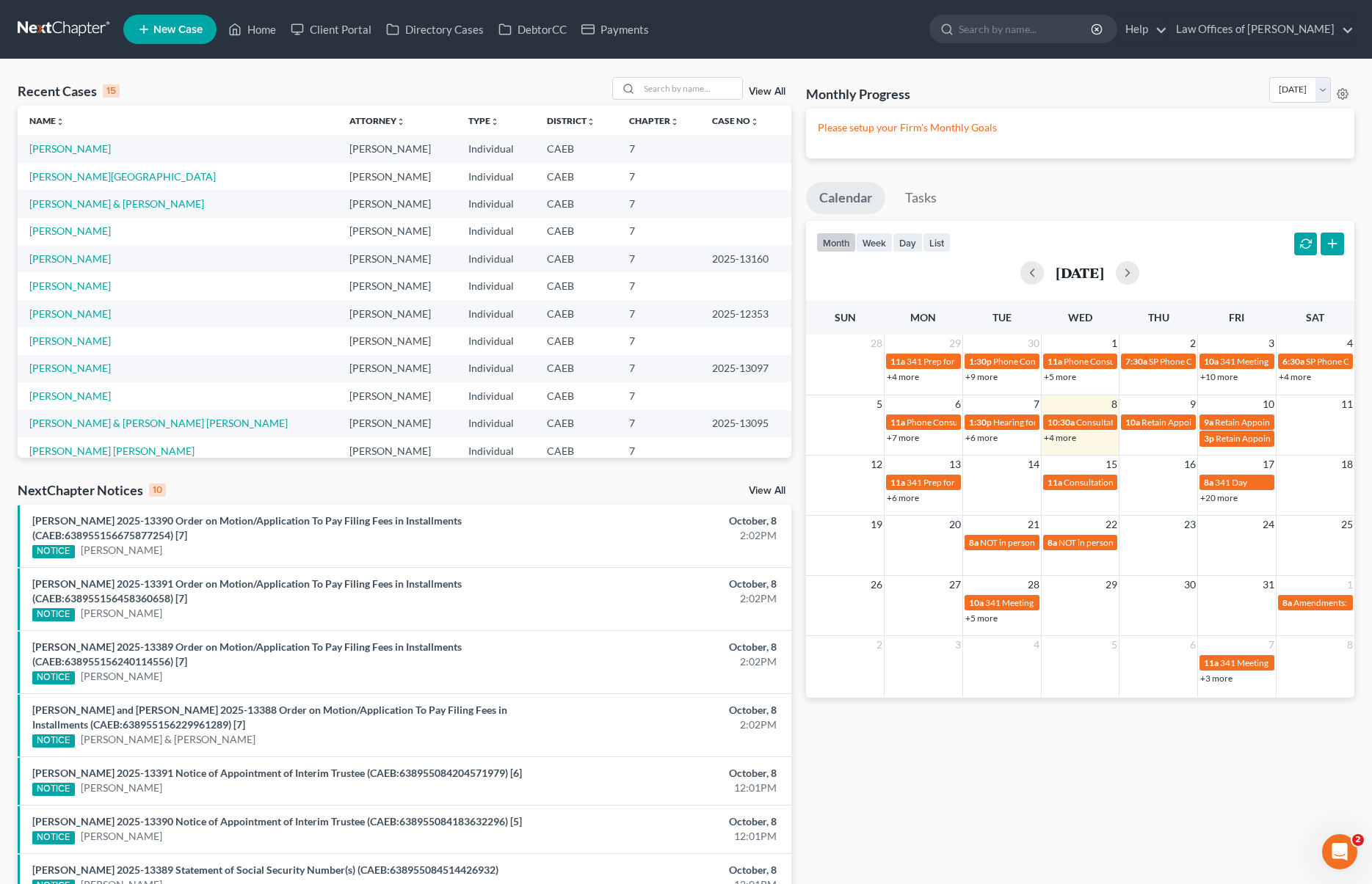
click at [899, 500] on link "+6 more" at bounding box center [902, 498] width 32 height 11
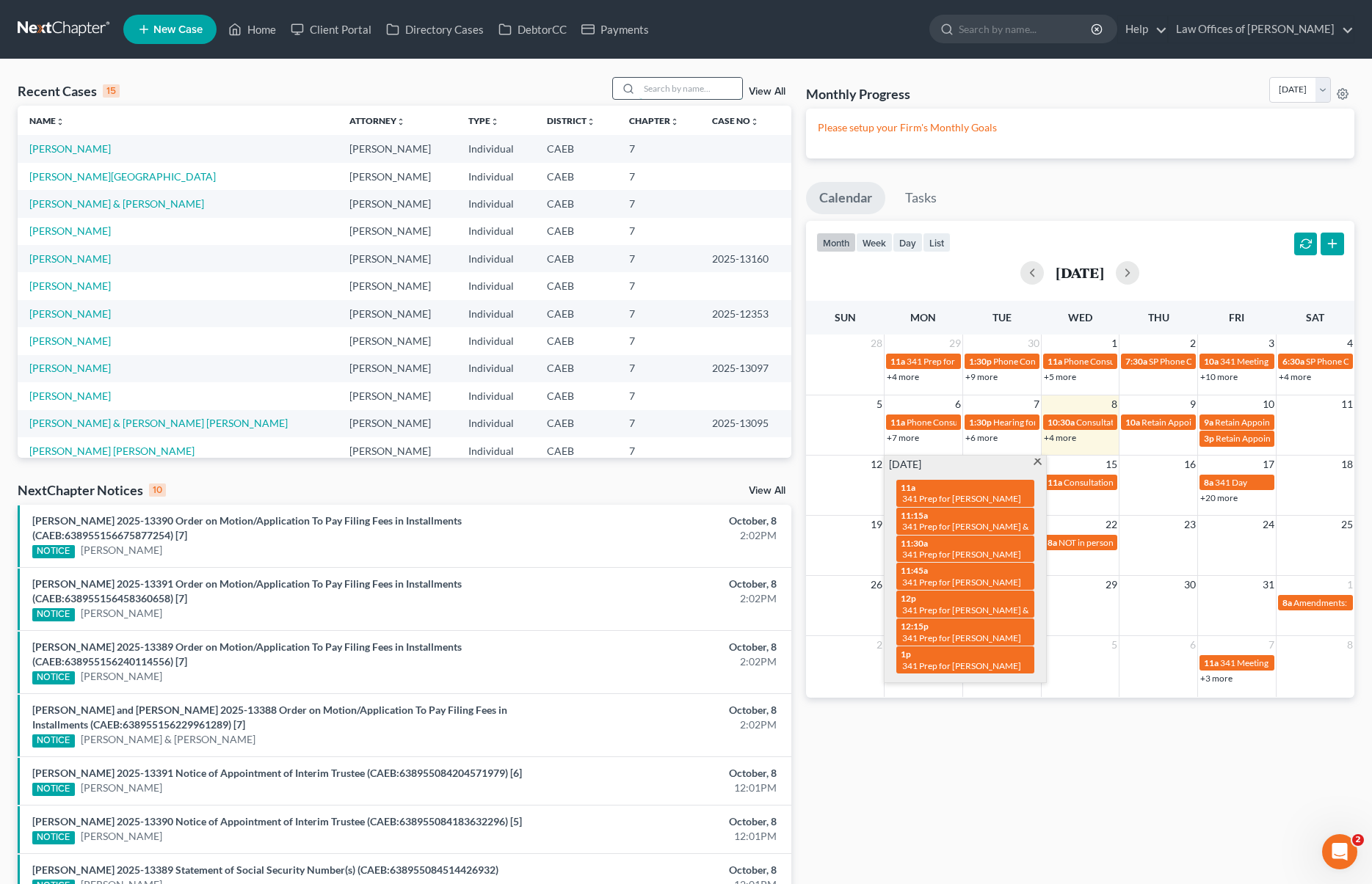
click at [672, 91] on input "search" at bounding box center [691, 88] width 103 height 21
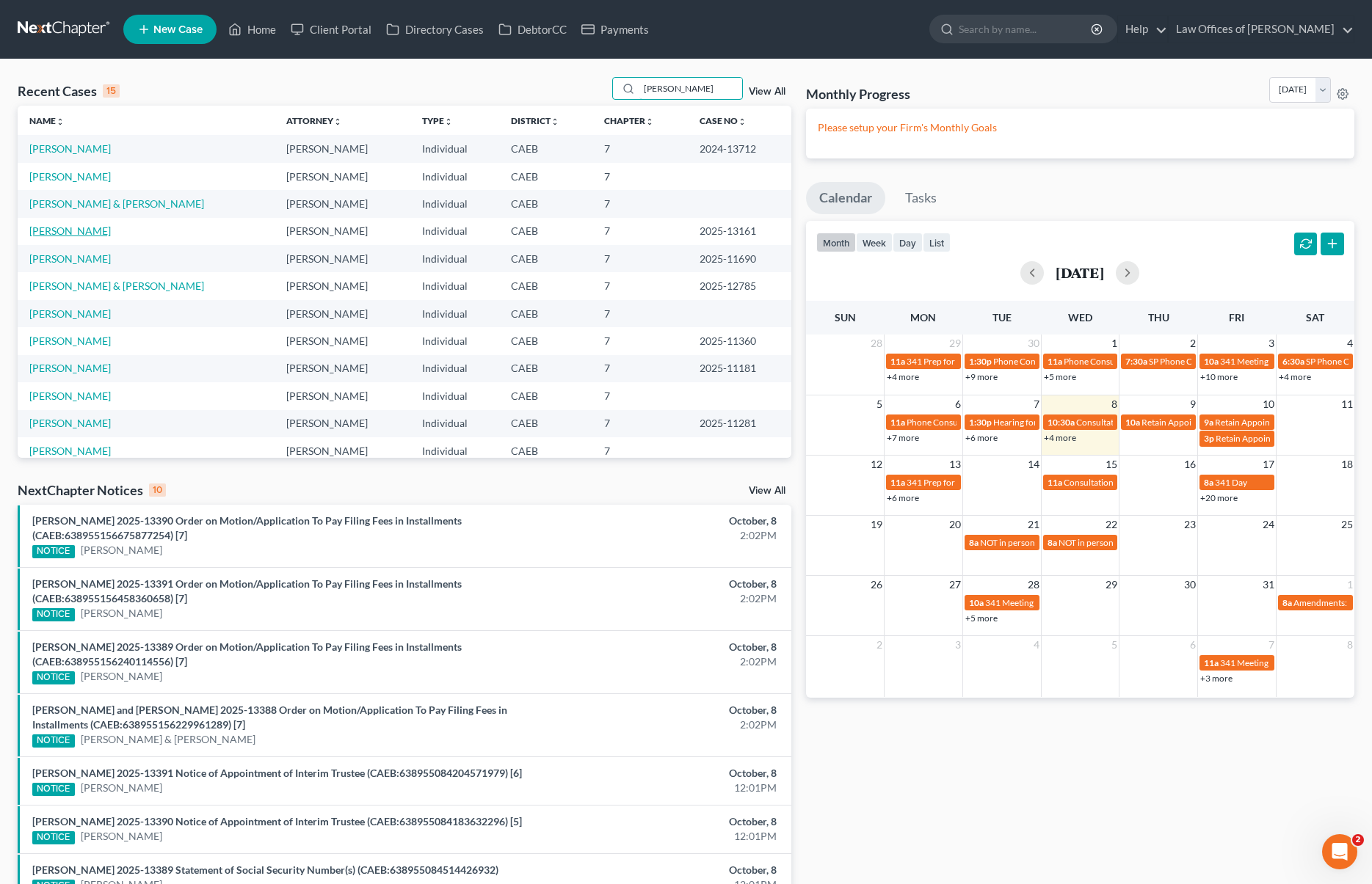
type input "Gonzalez"
click at [96, 235] on link "Gonzalez, Priscilla" at bounding box center [70, 231] width 81 height 13
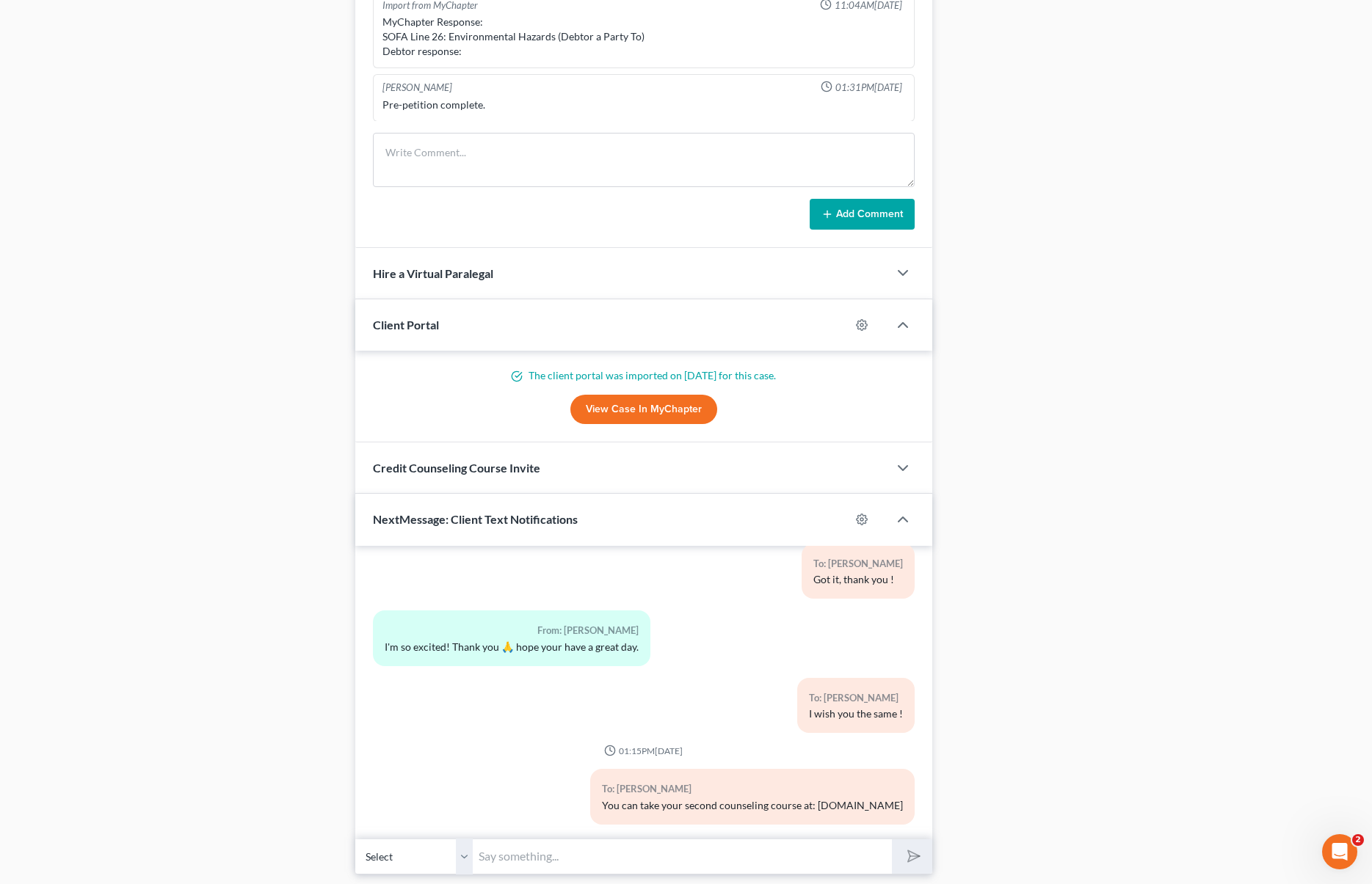
scroll to position [1132, 0]
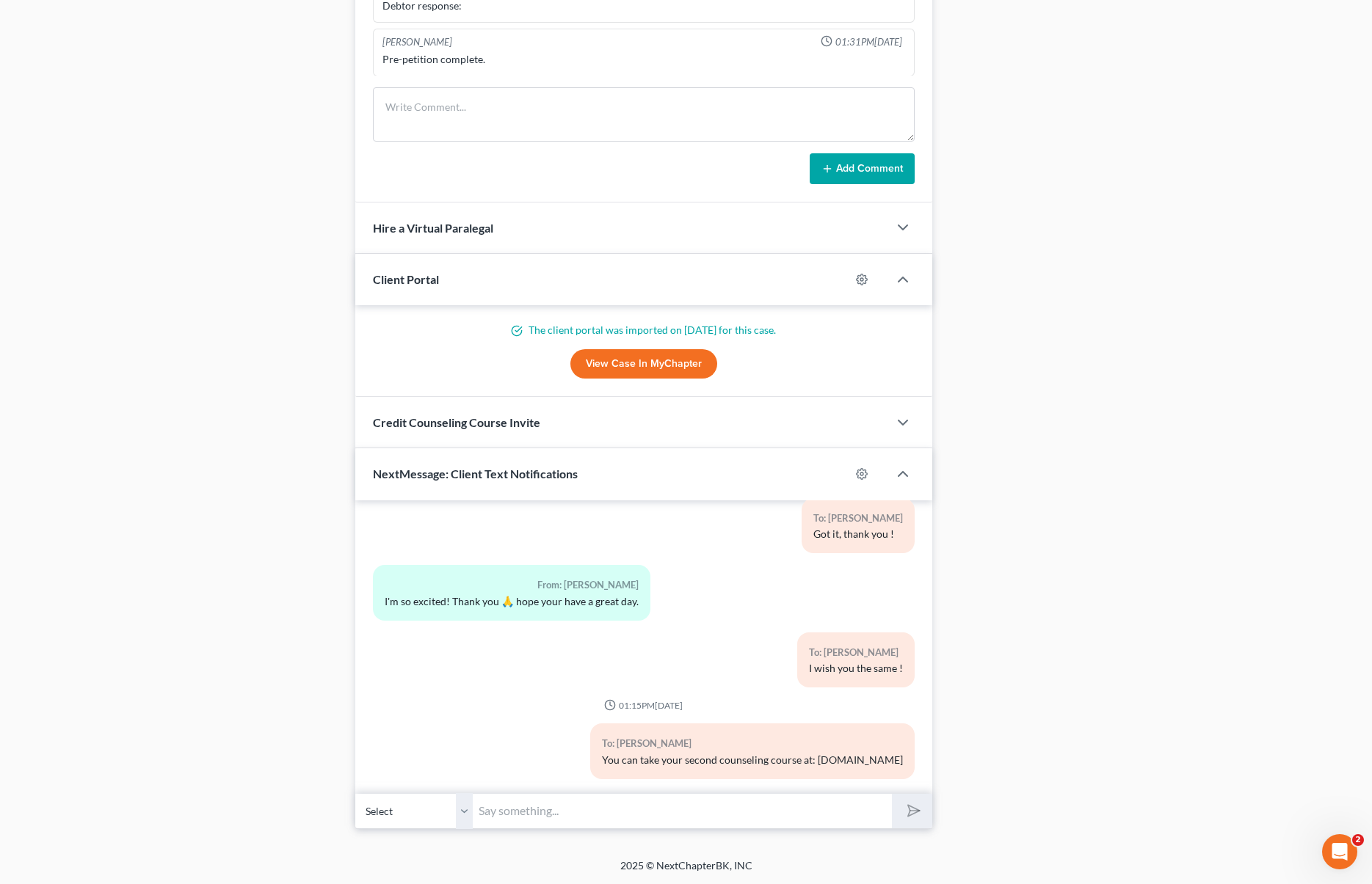
click at [571, 812] on input "text" at bounding box center [681, 811] width 418 height 36
type input "Hi Priscilla. We need to prepare you for the upcoming interview with the truste…"
click at [891, 794] on button "submit" at bounding box center [912, 812] width 40 height 35
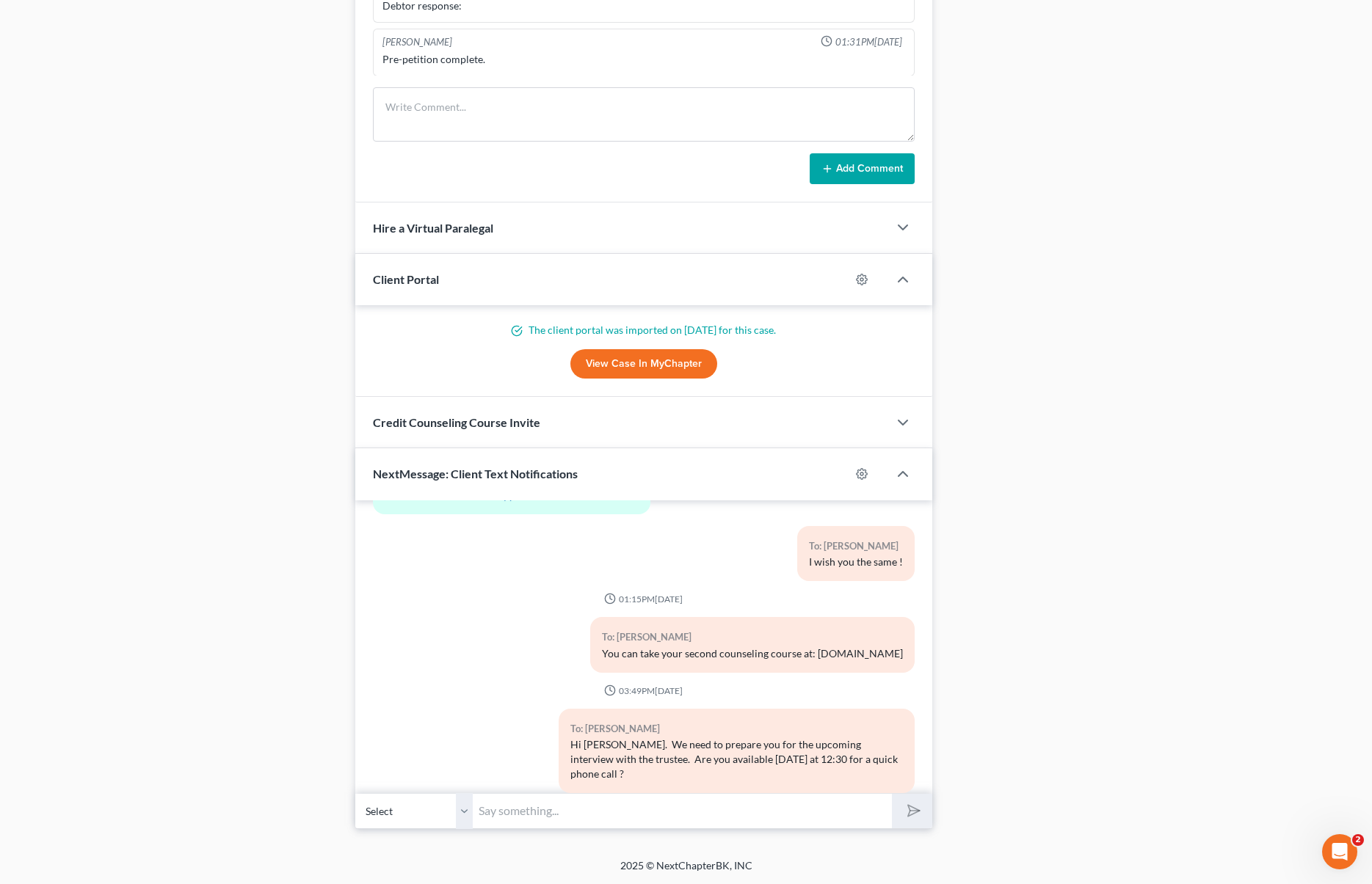
scroll to position [3134, 0]
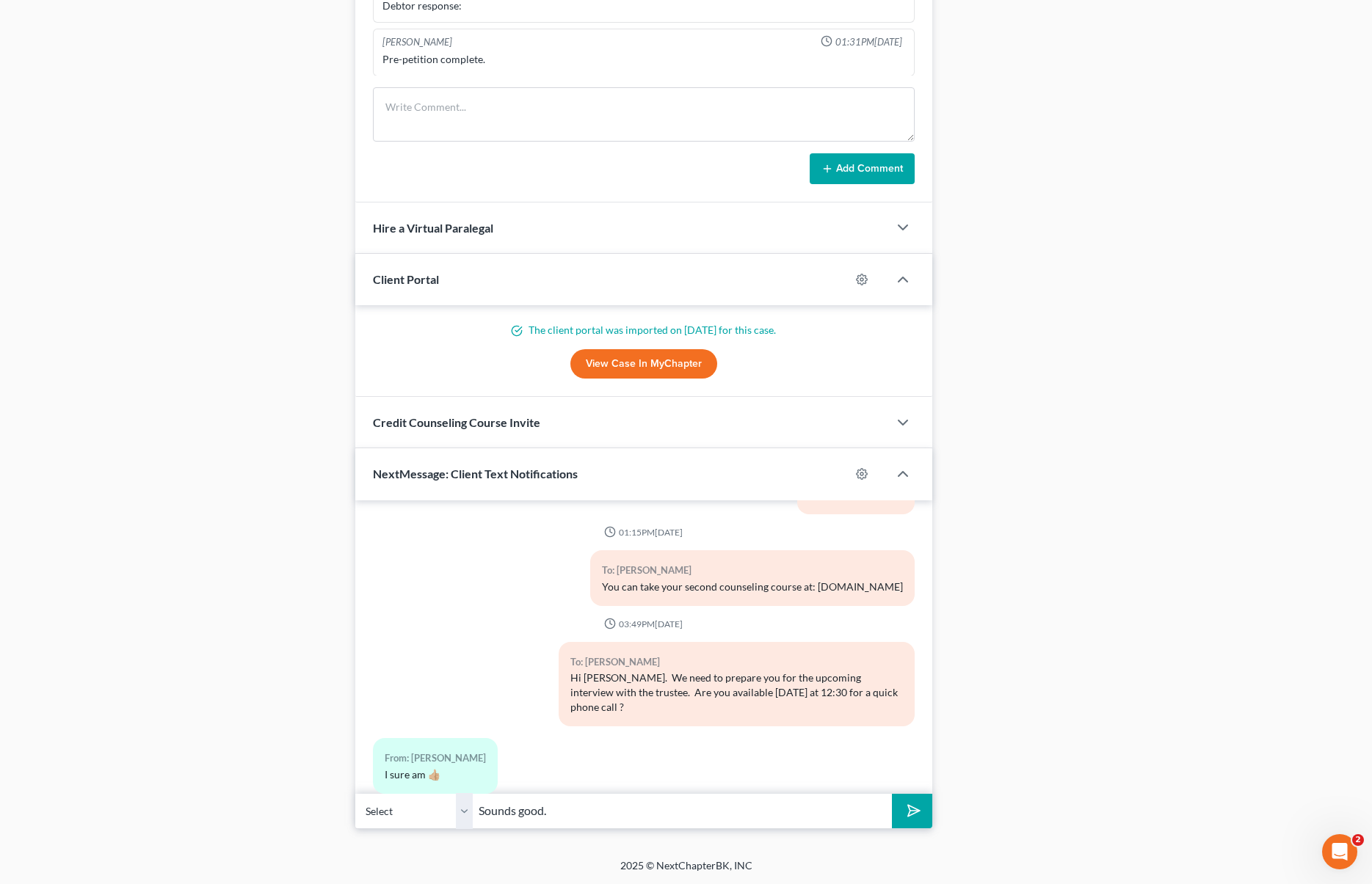
type input "Sounds good."
click at [891, 794] on button "submit" at bounding box center [912, 812] width 40 height 35
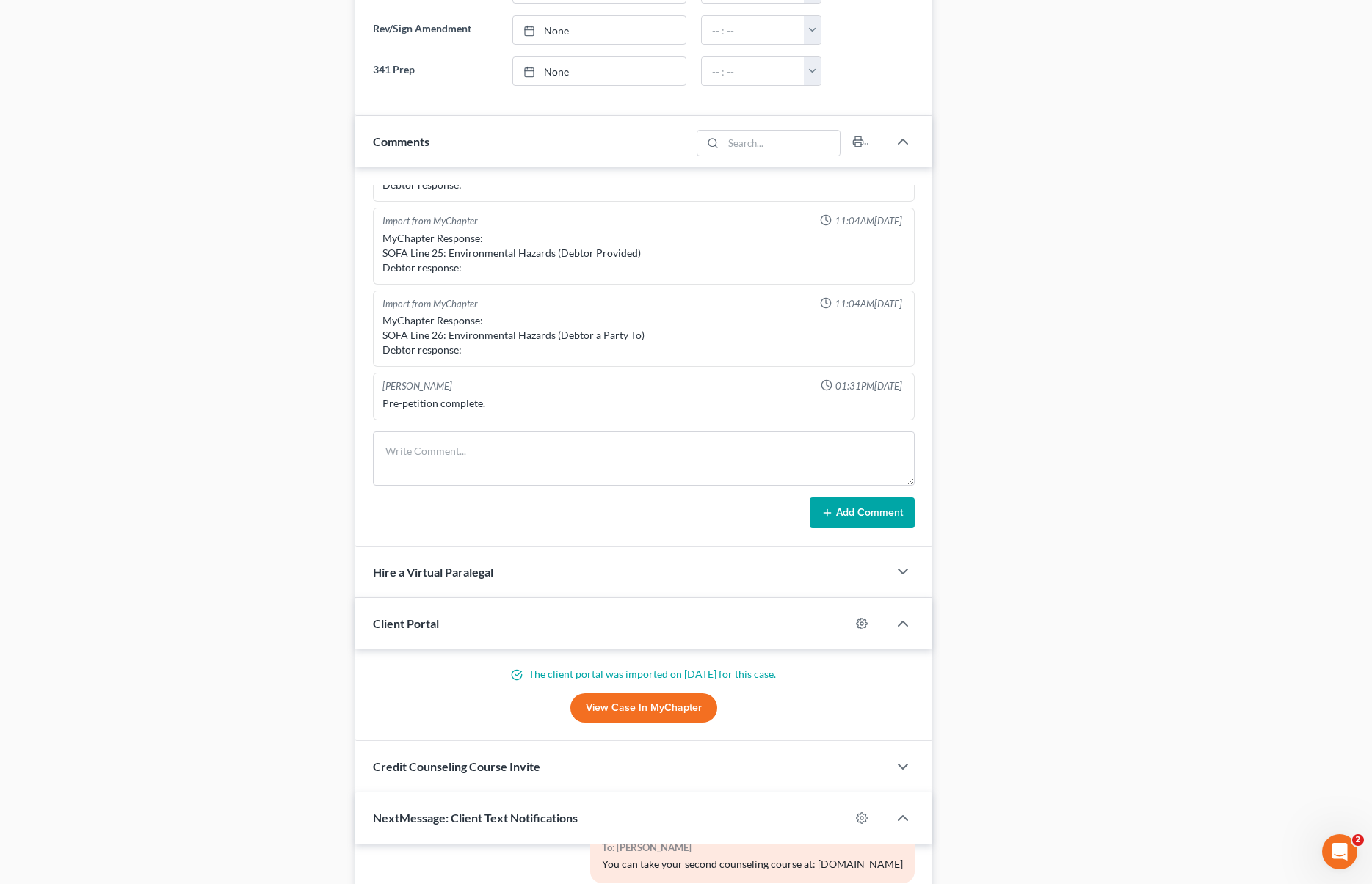
scroll to position [630, 0]
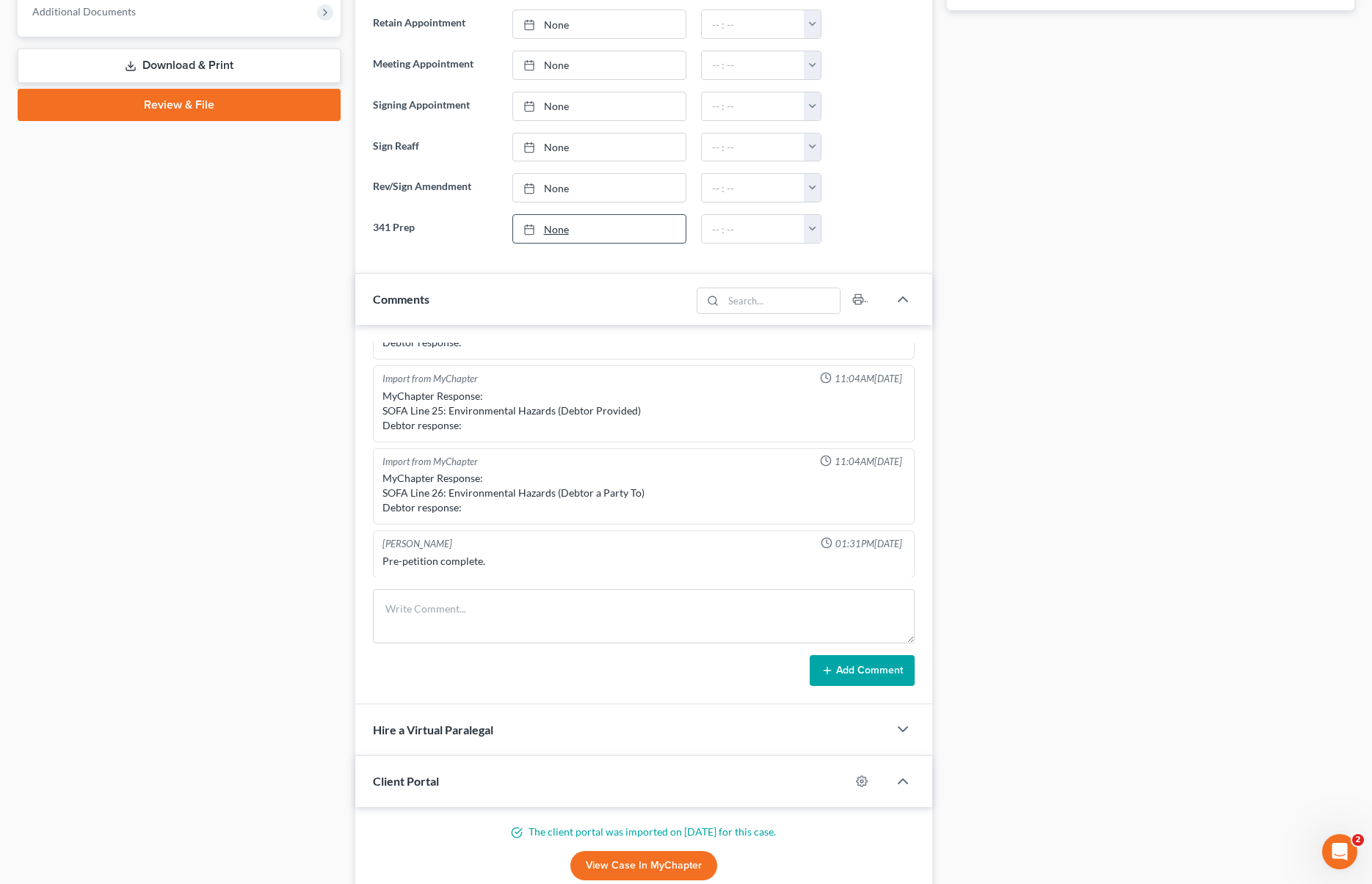
type input "[DATE]"
click at [556, 231] on link "[DATE]" at bounding box center [600, 229] width 173 height 27
click at [816, 231] on button "button" at bounding box center [812, 229] width 16 height 27
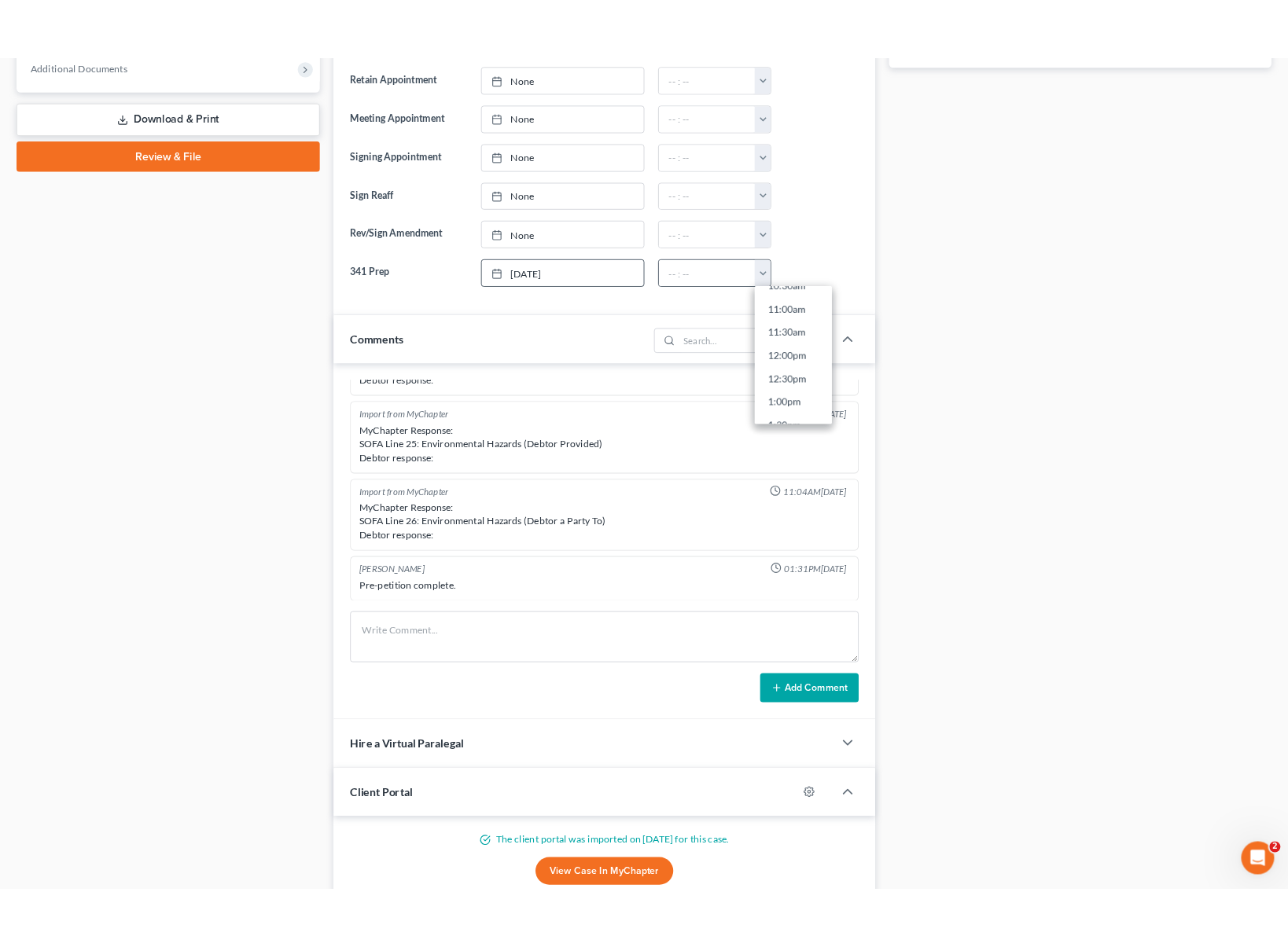
scroll to position [580, 0]
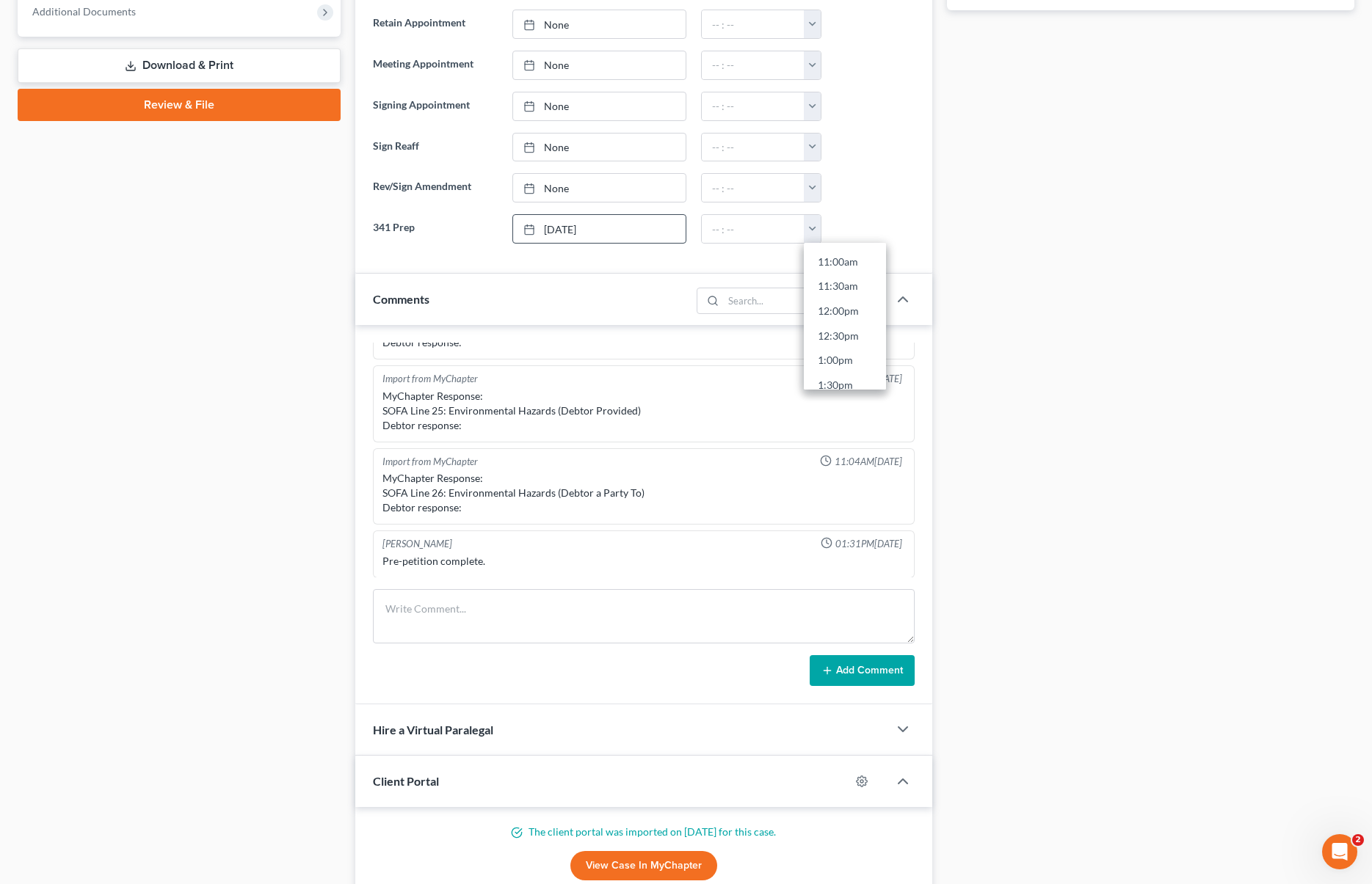
click at [832, 339] on link "12:30pm" at bounding box center [845, 336] width 82 height 25
type input "12:30pm"
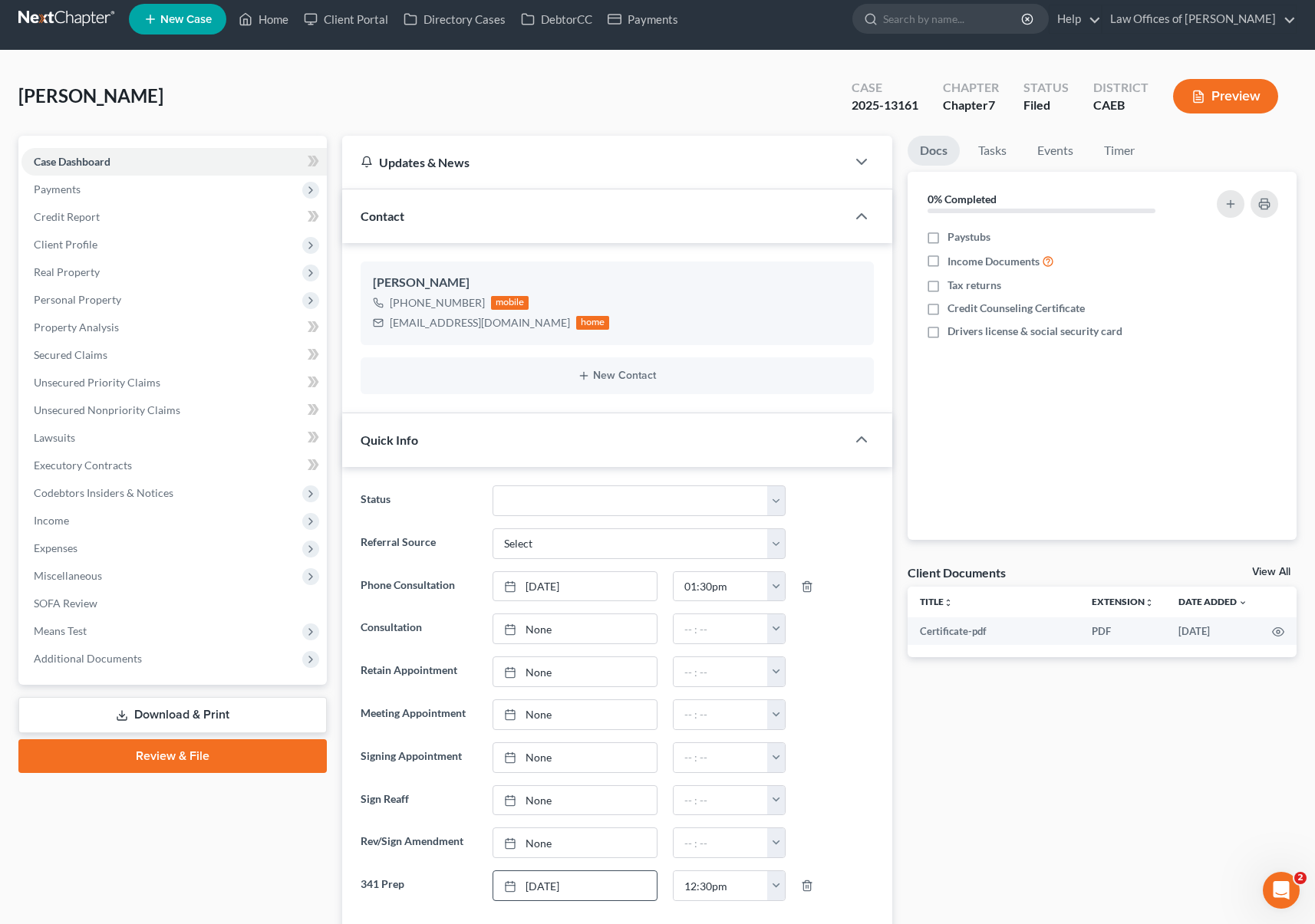
scroll to position [0, 0]
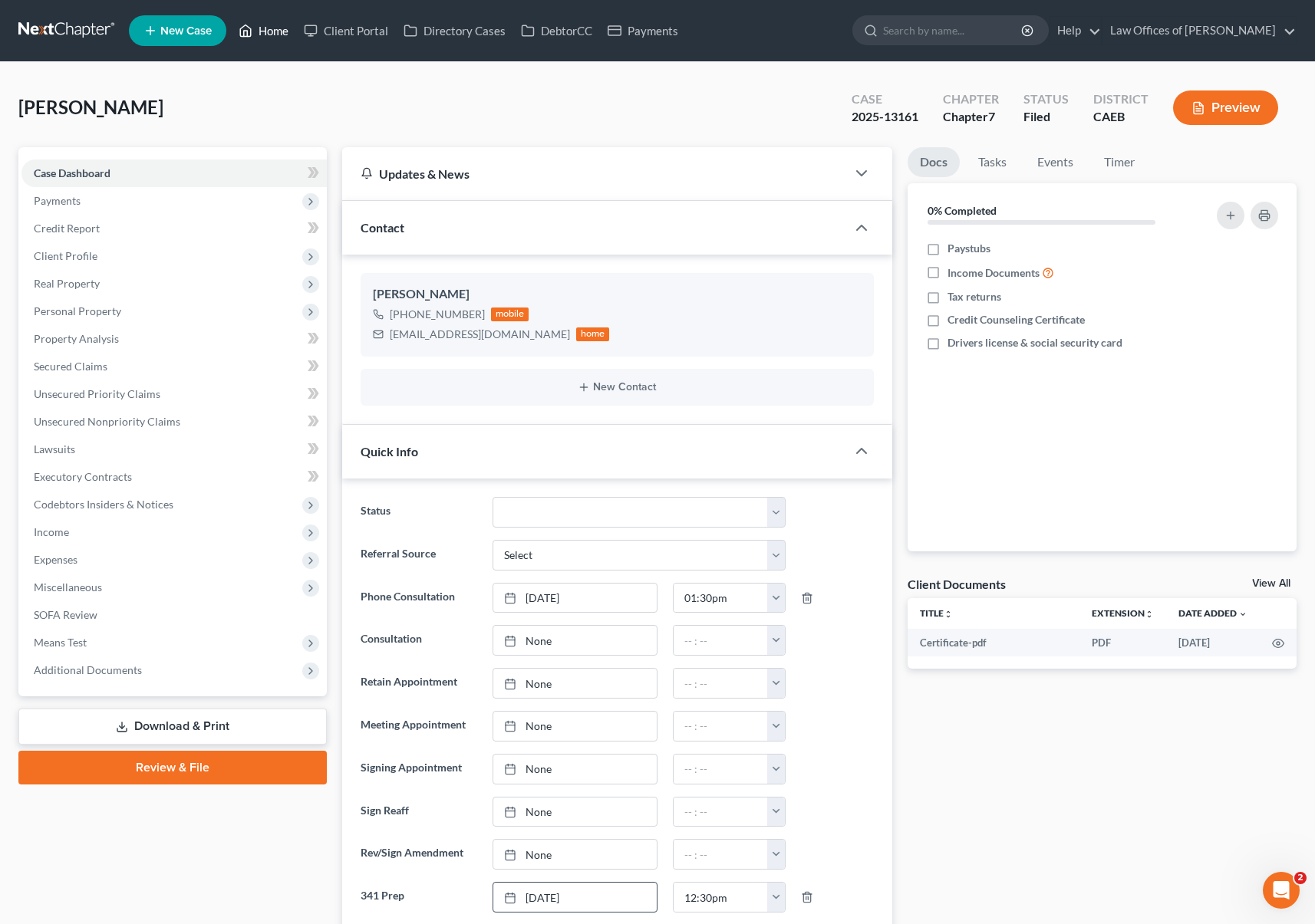
click at [277, 31] on link "Home" at bounding box center [263, 31] width 65 height 28
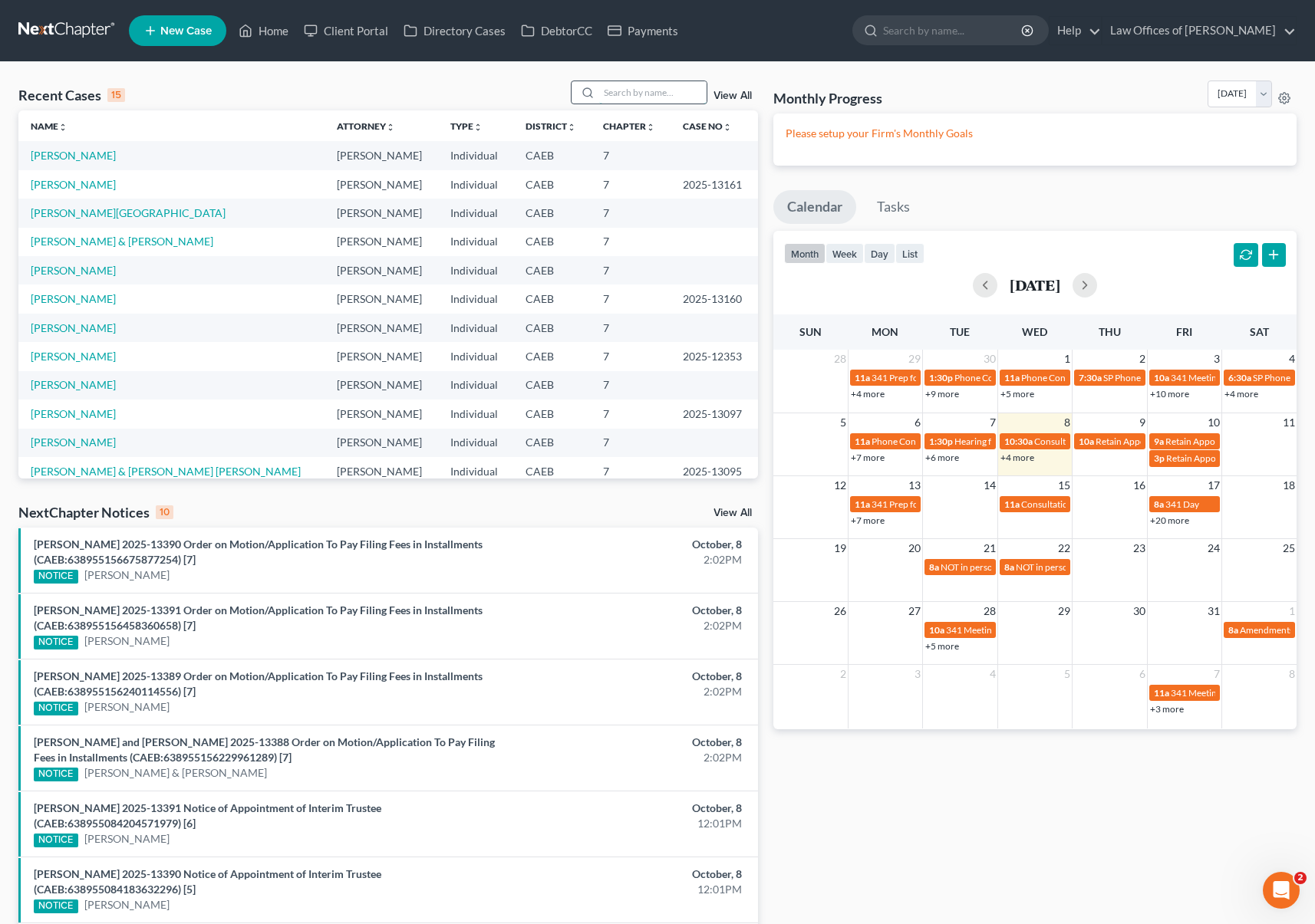
click at [618, 95] on input "search" at bounding box center [652, 92] width 107 height 22
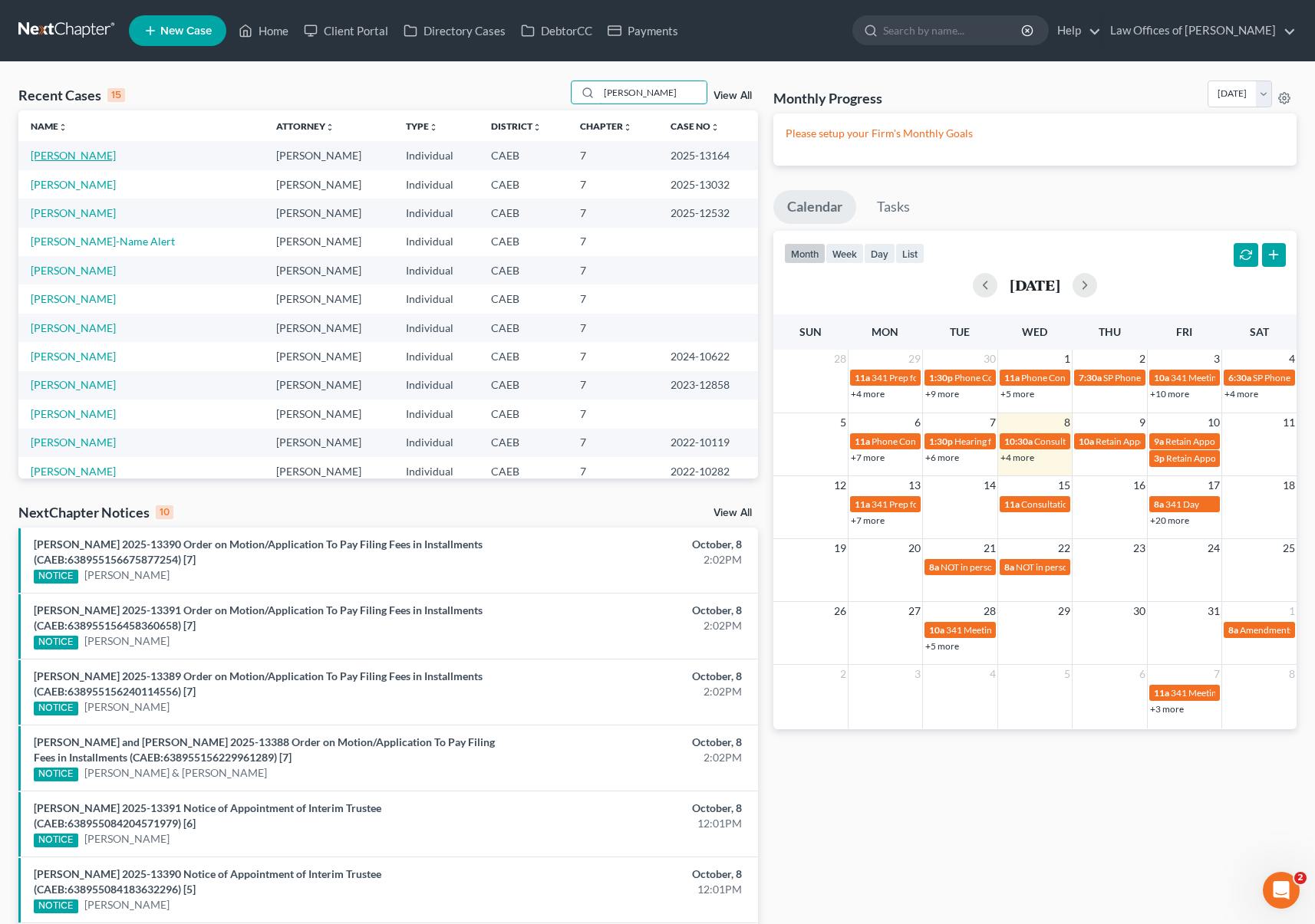
type input "Christina"
click at [83, 158] on link "[PERSON_NAME]" at bounding box center [73, 156] width 85 height 13
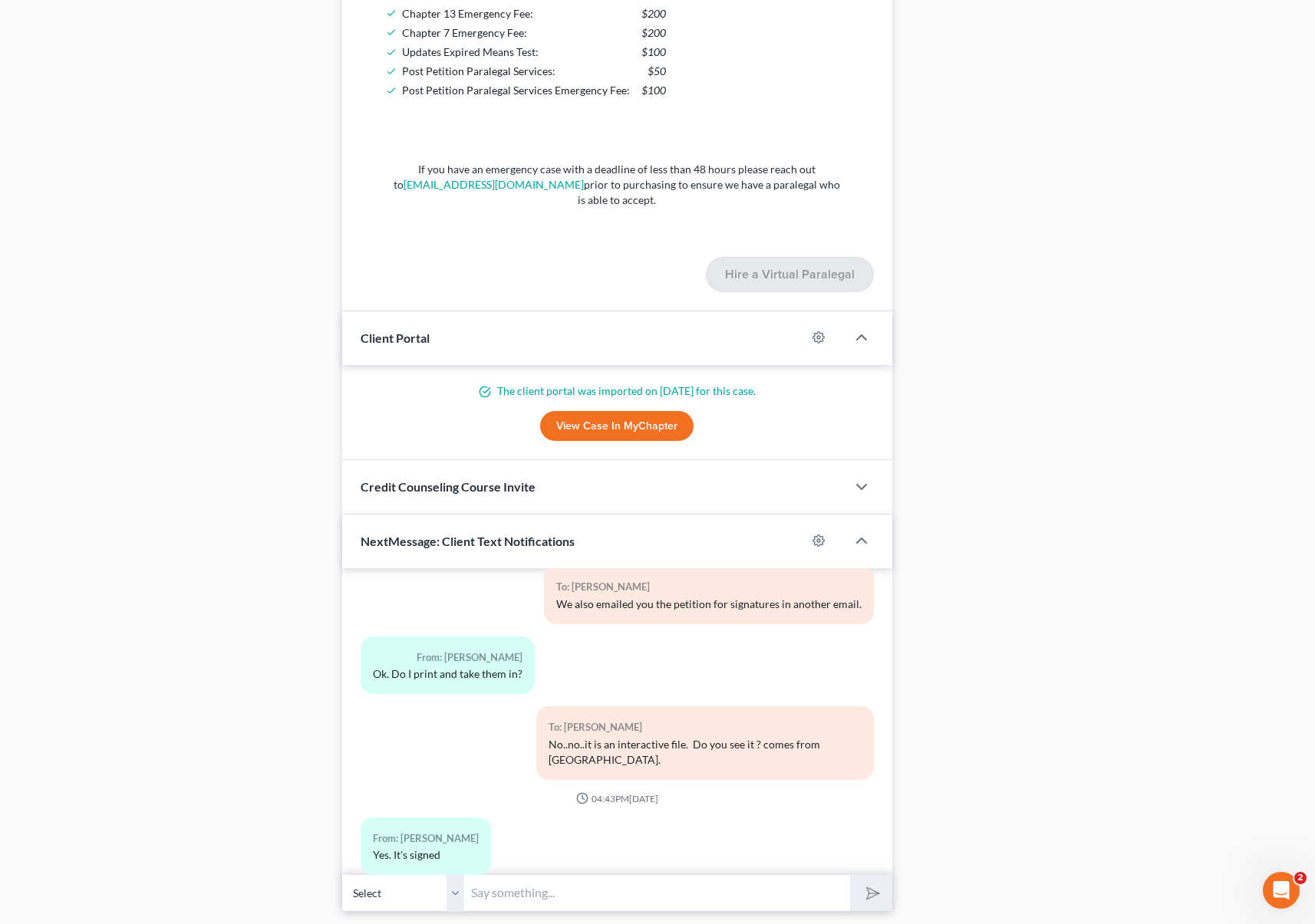
scroll to position [1435, 0]
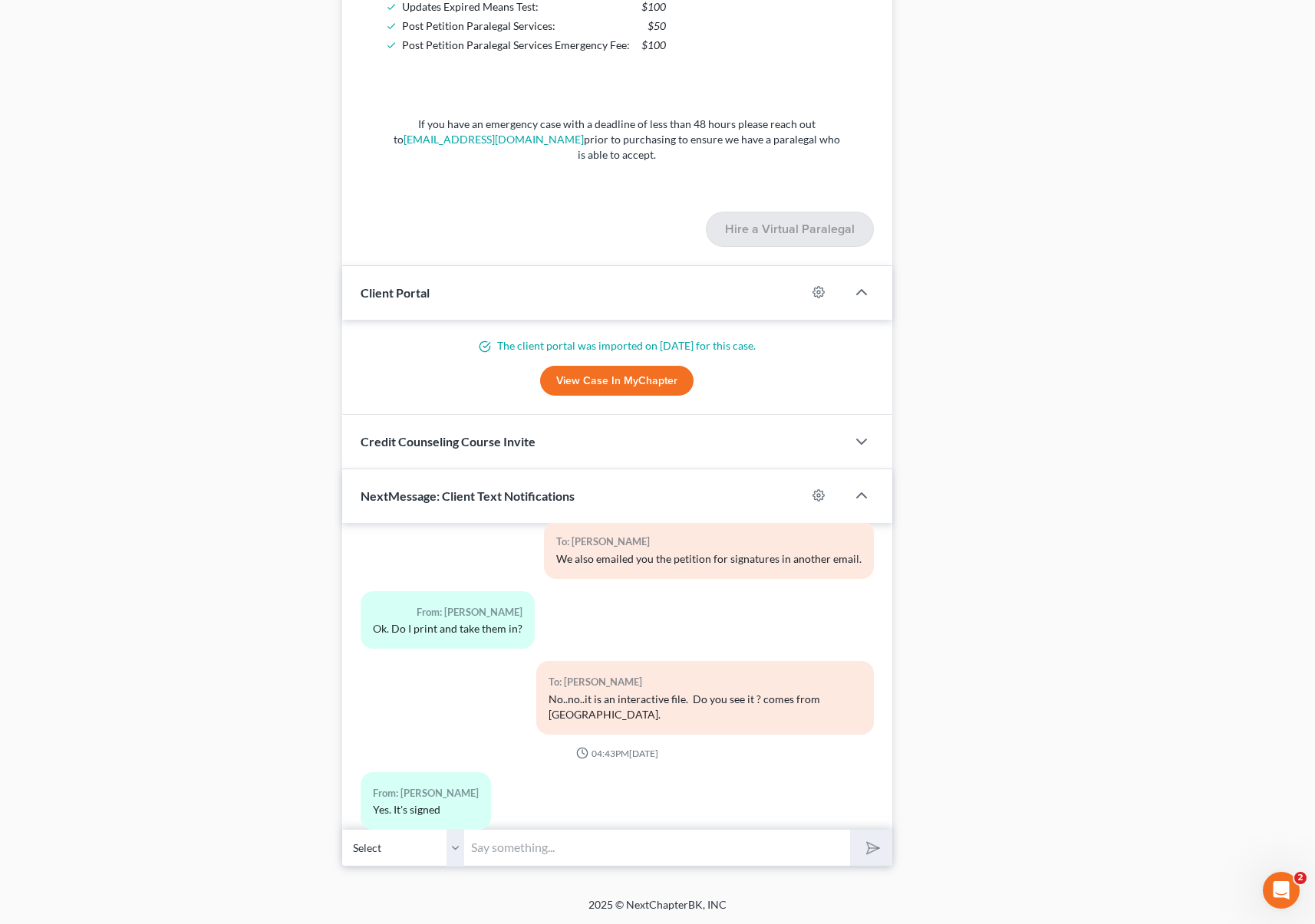
click at [525, 859] on input "text" at bounding box center [657, 847] width 385 height 37
type input "Hi Christina. We need to prepare you for the upcoming interview with the truste…"
click at [850, 830] on button "submit" at bounding box center [871, 848] width 42 height 36
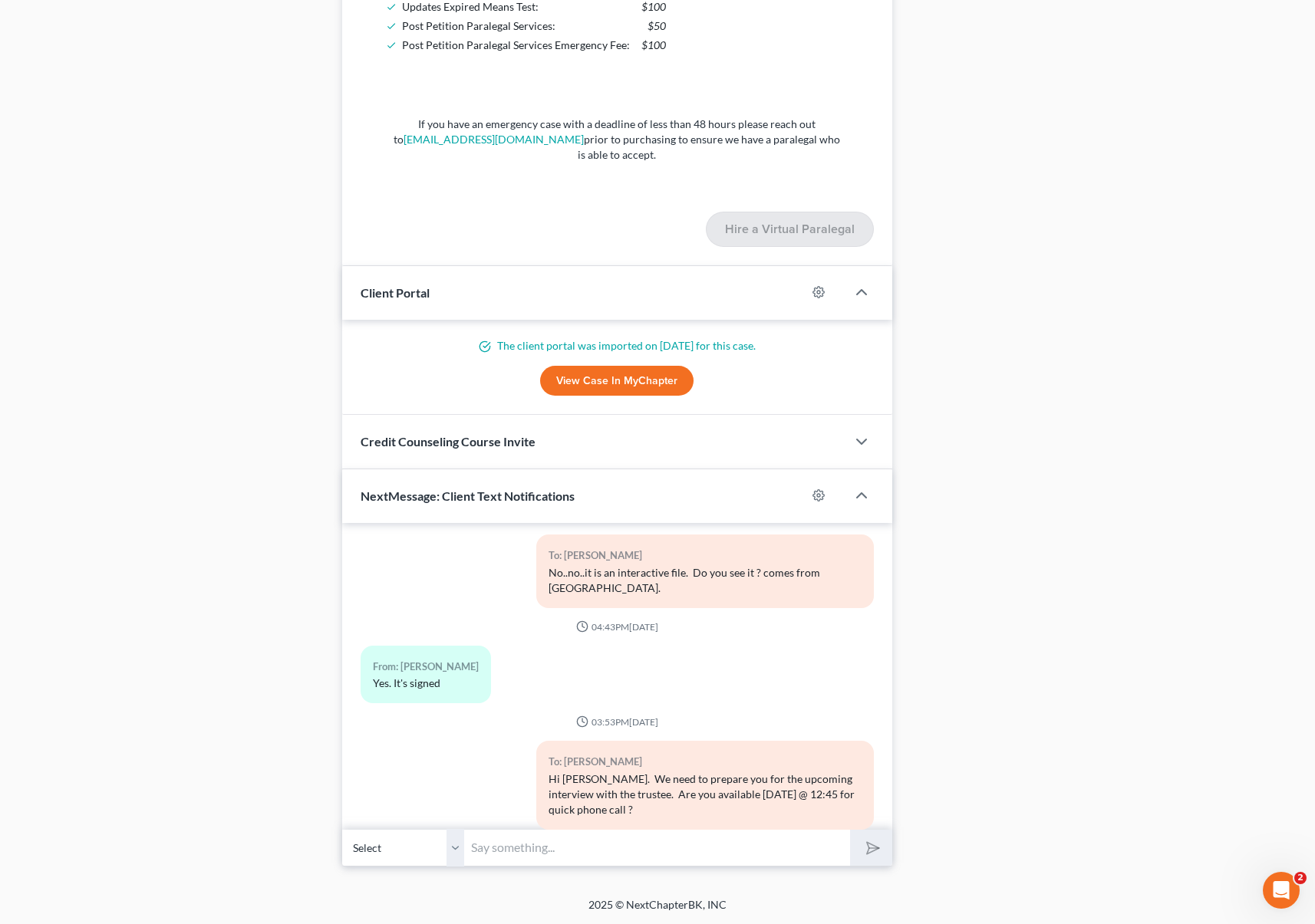
scroll to position [2867, 0]
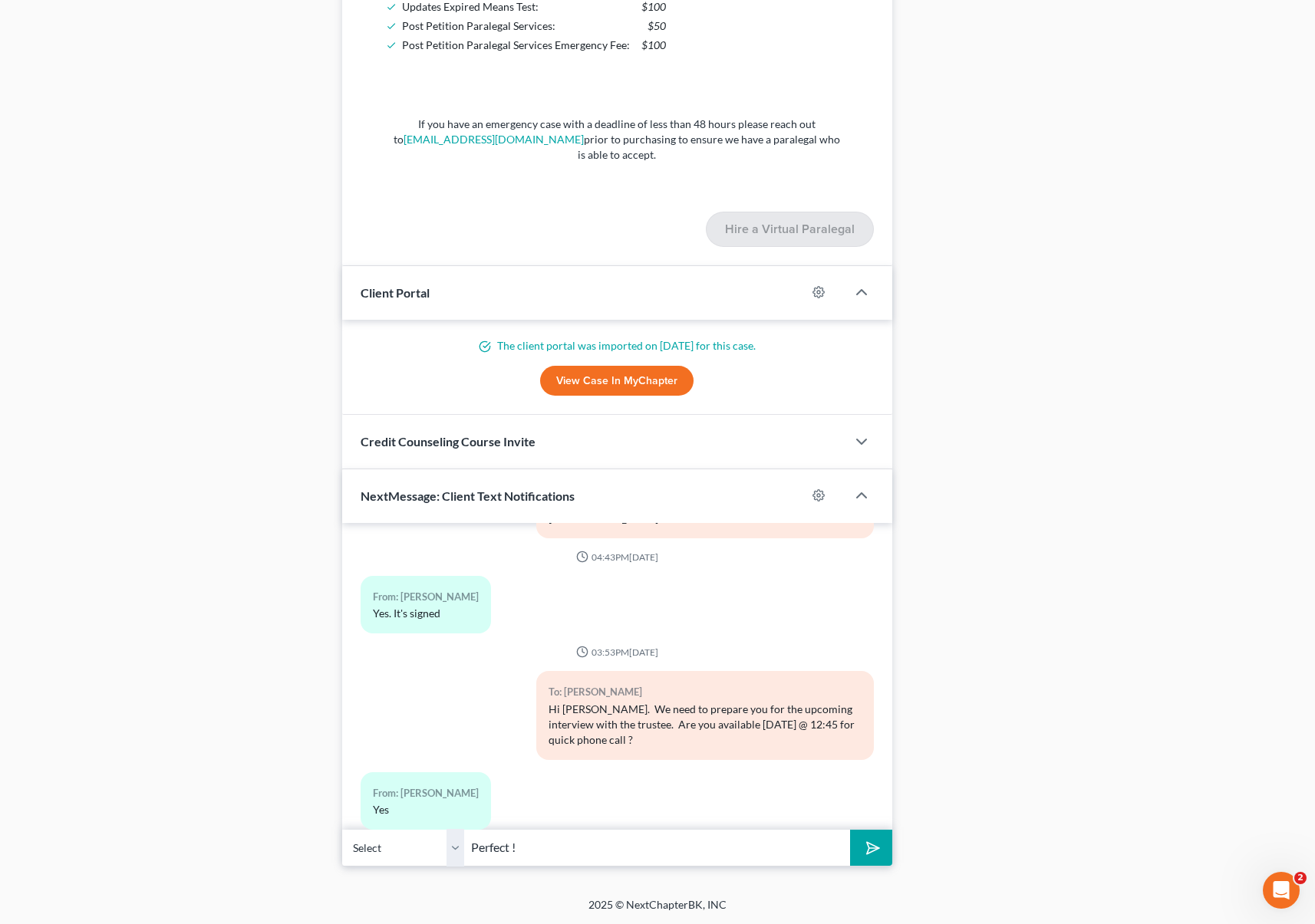
type input "Perfect !"
click at [850, 830] on button "submit" at bounding box center [871, 848] width 42 height 36
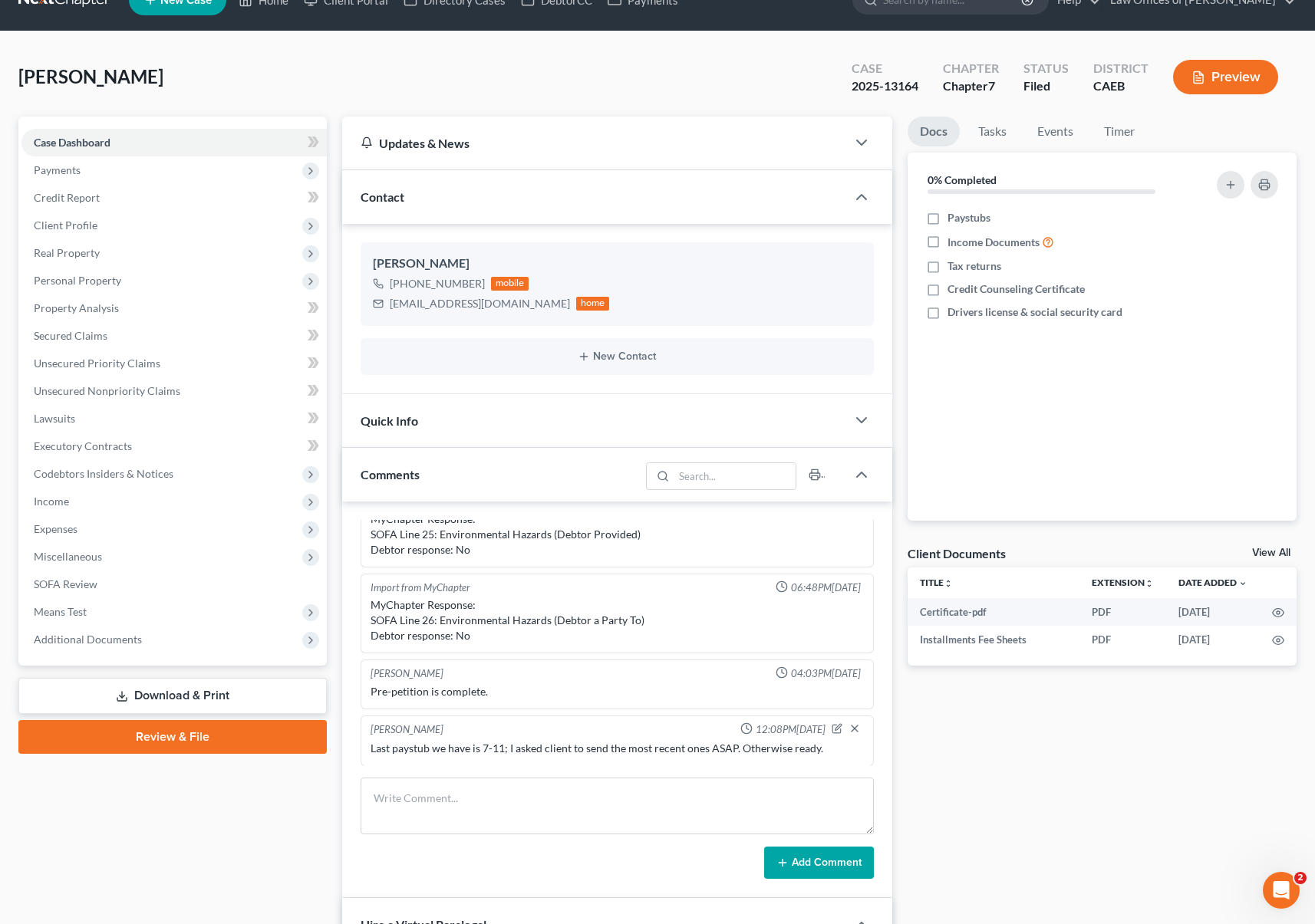
scroll to position [44, 0]
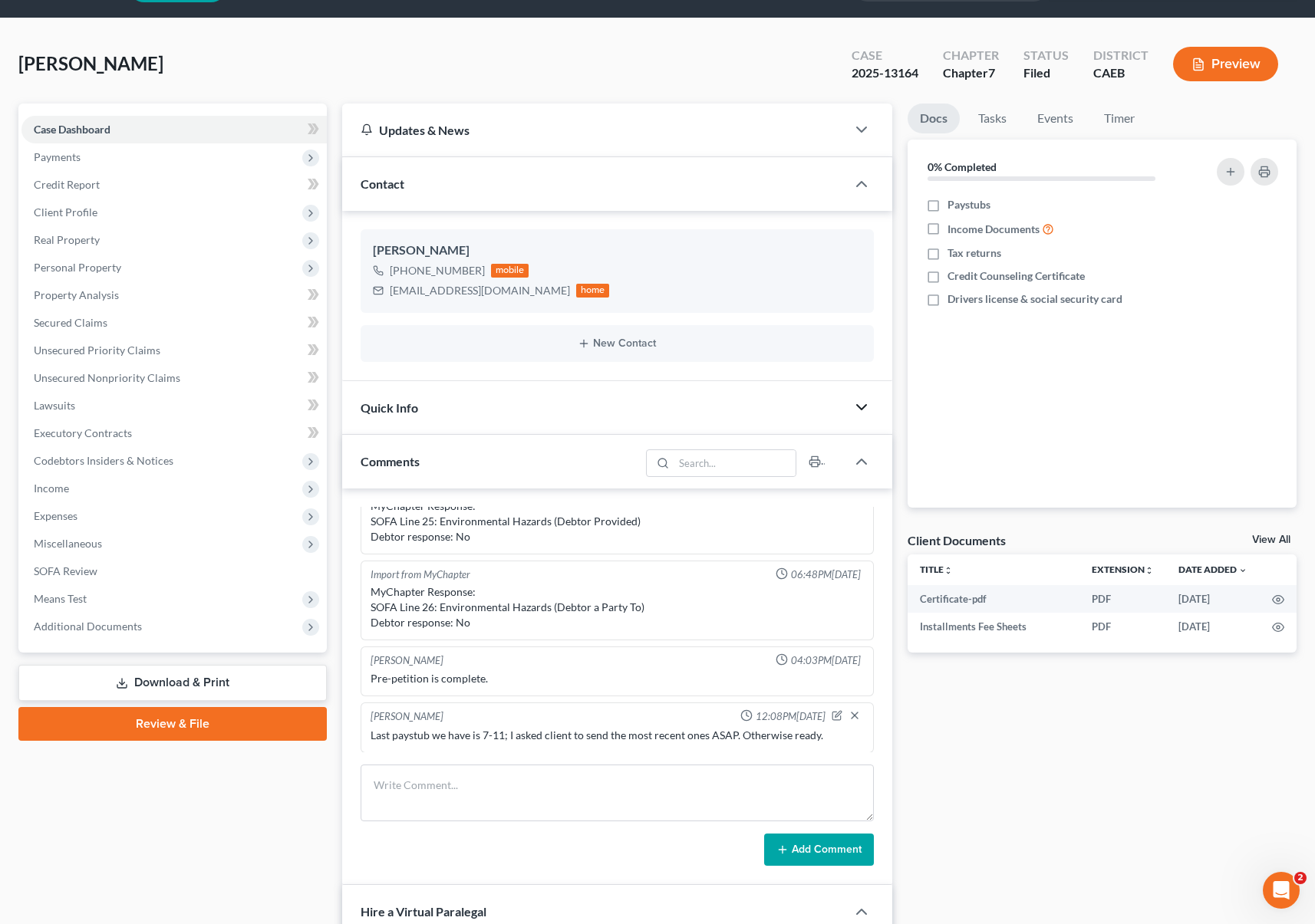
click at [860, 408] on icon "button" at bounding box center [861, 407] width 18 height 18
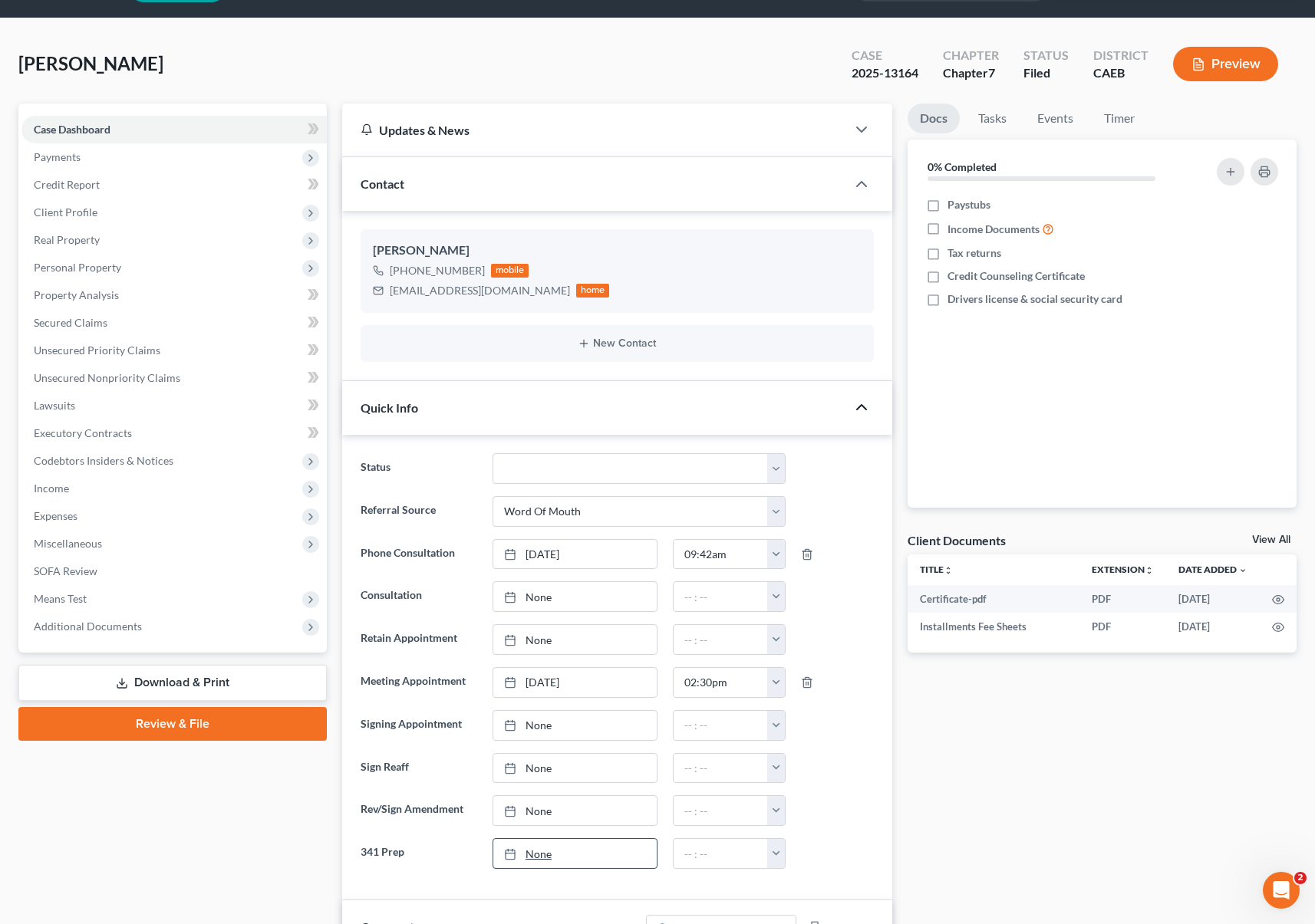
type input "[DATE]"
click at [537, 851] on link "[DATE]" at bounding box center [575, 853] width 164 height 29
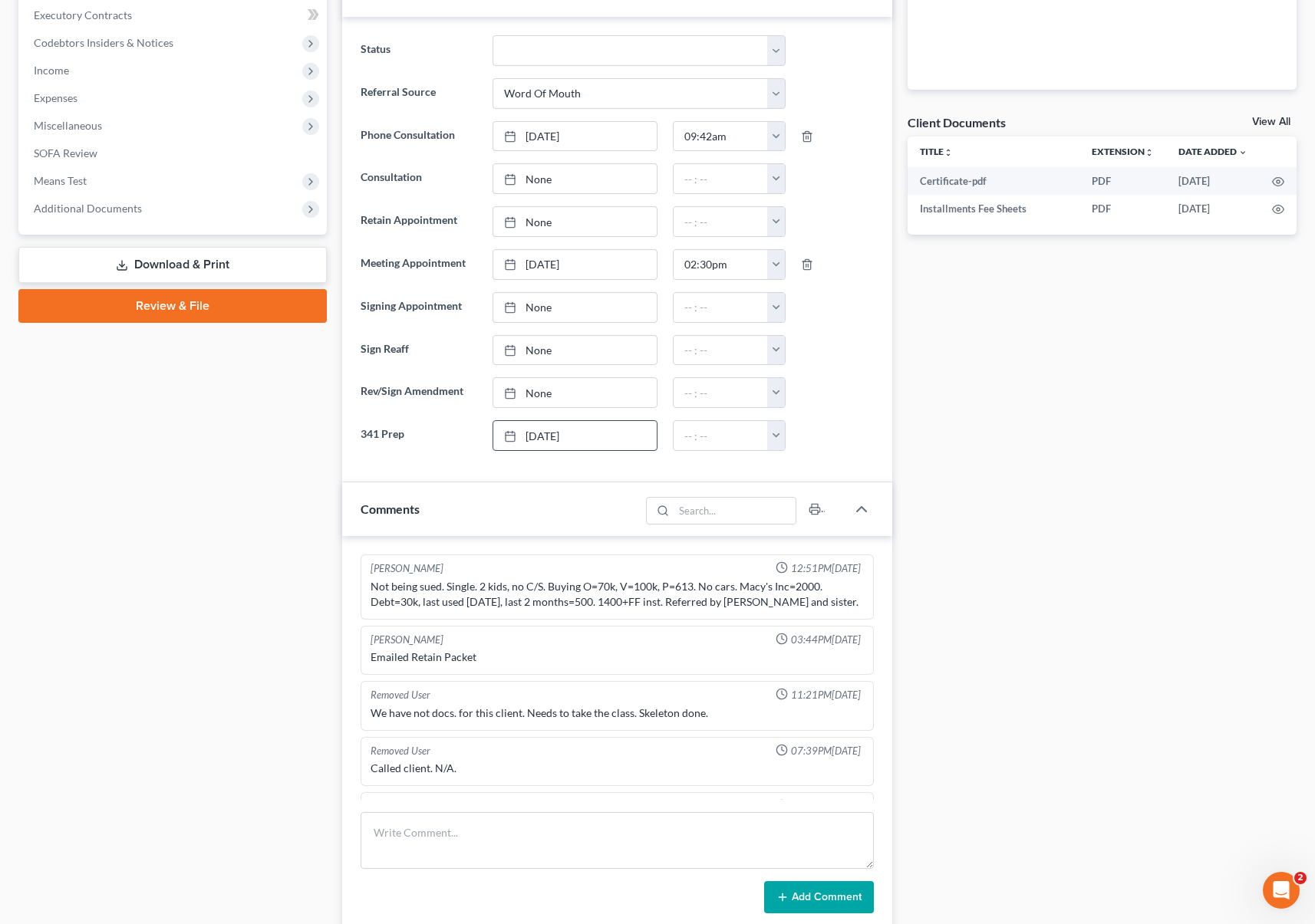
scroll to position [451, 0]
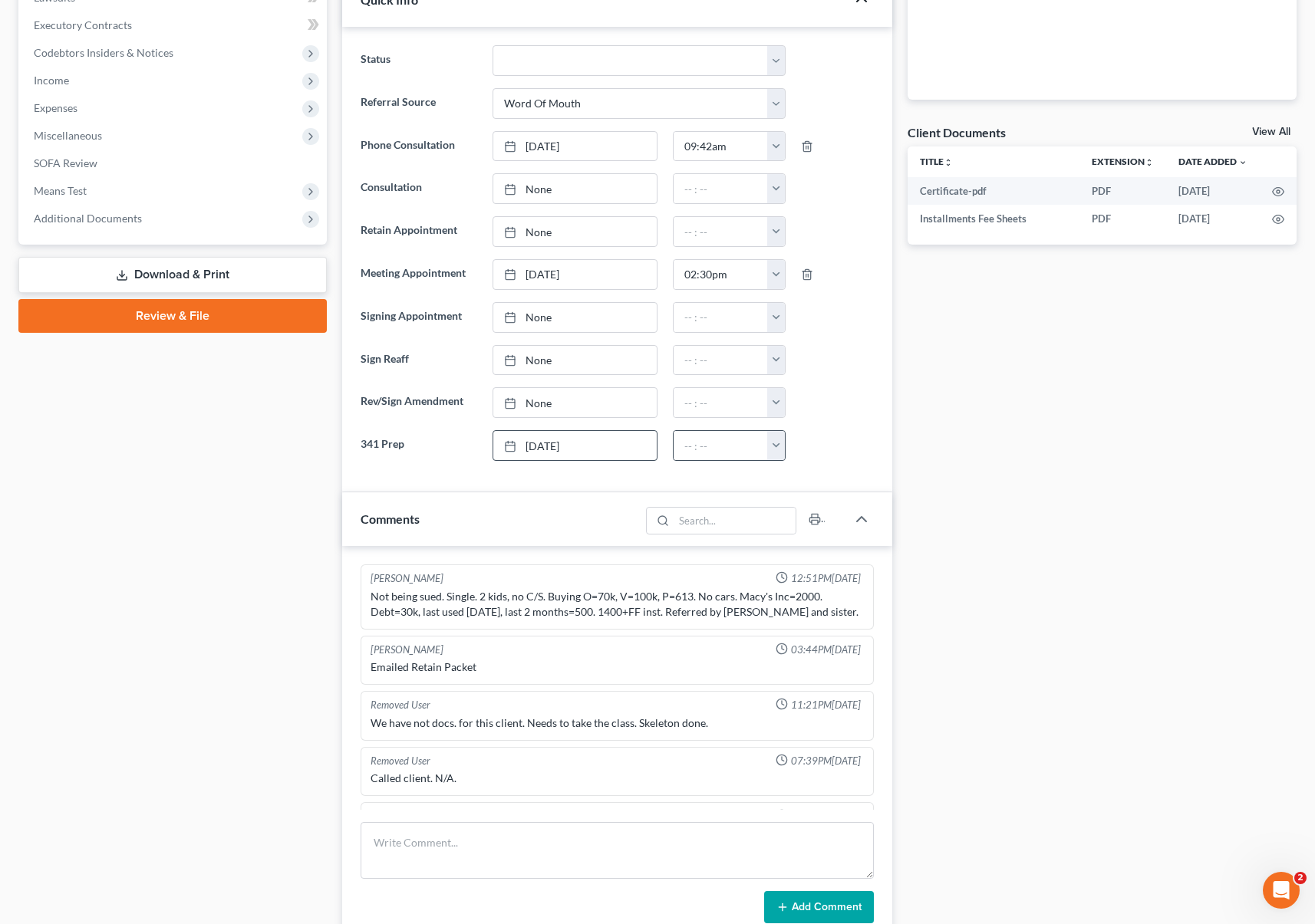
click at [778, 448] on button "button" at bounding box center [776, 446] width 17 height 29
click at [813, 544] on link "12:30pm" at bounding box center [811, 542] width 86 height 26
click at [738, 450] on input "12:30pm" at bounding box center [720, 446] width 95 height 29
type input "12:45pm"
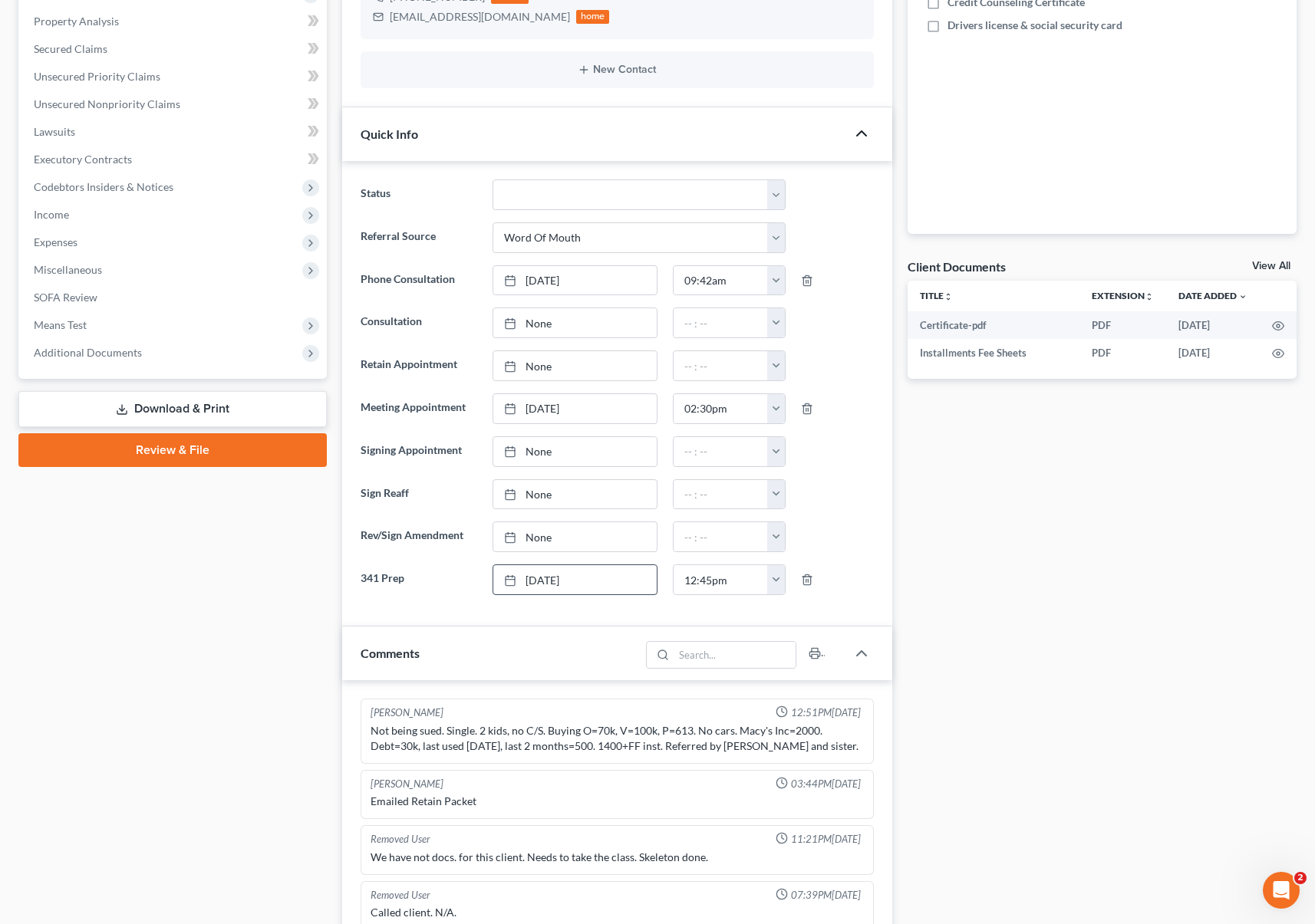
scroll to position [0, 0]
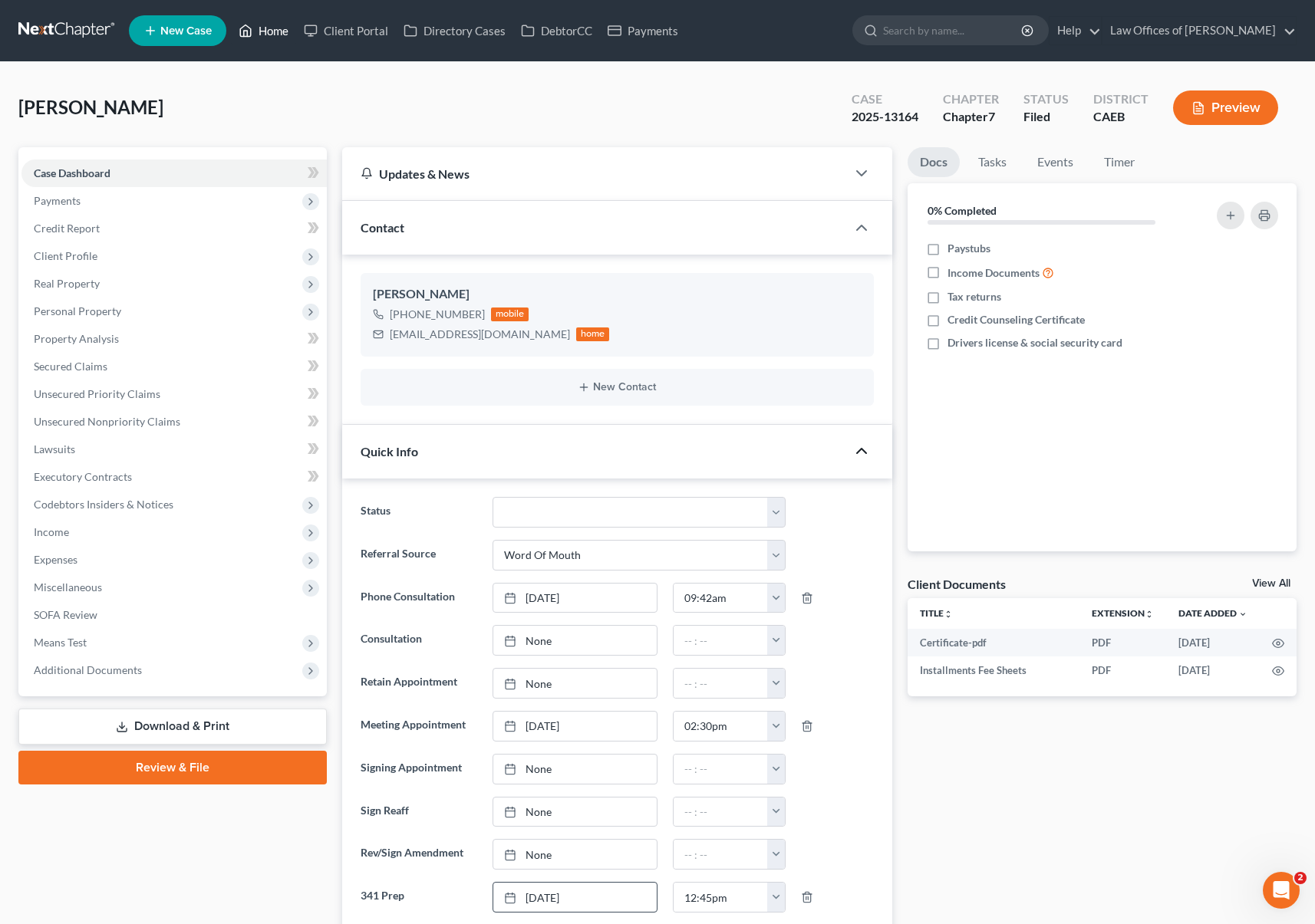
click at [288, 29] on link "Home" at bounding box center [263, 31] width 65 height 28
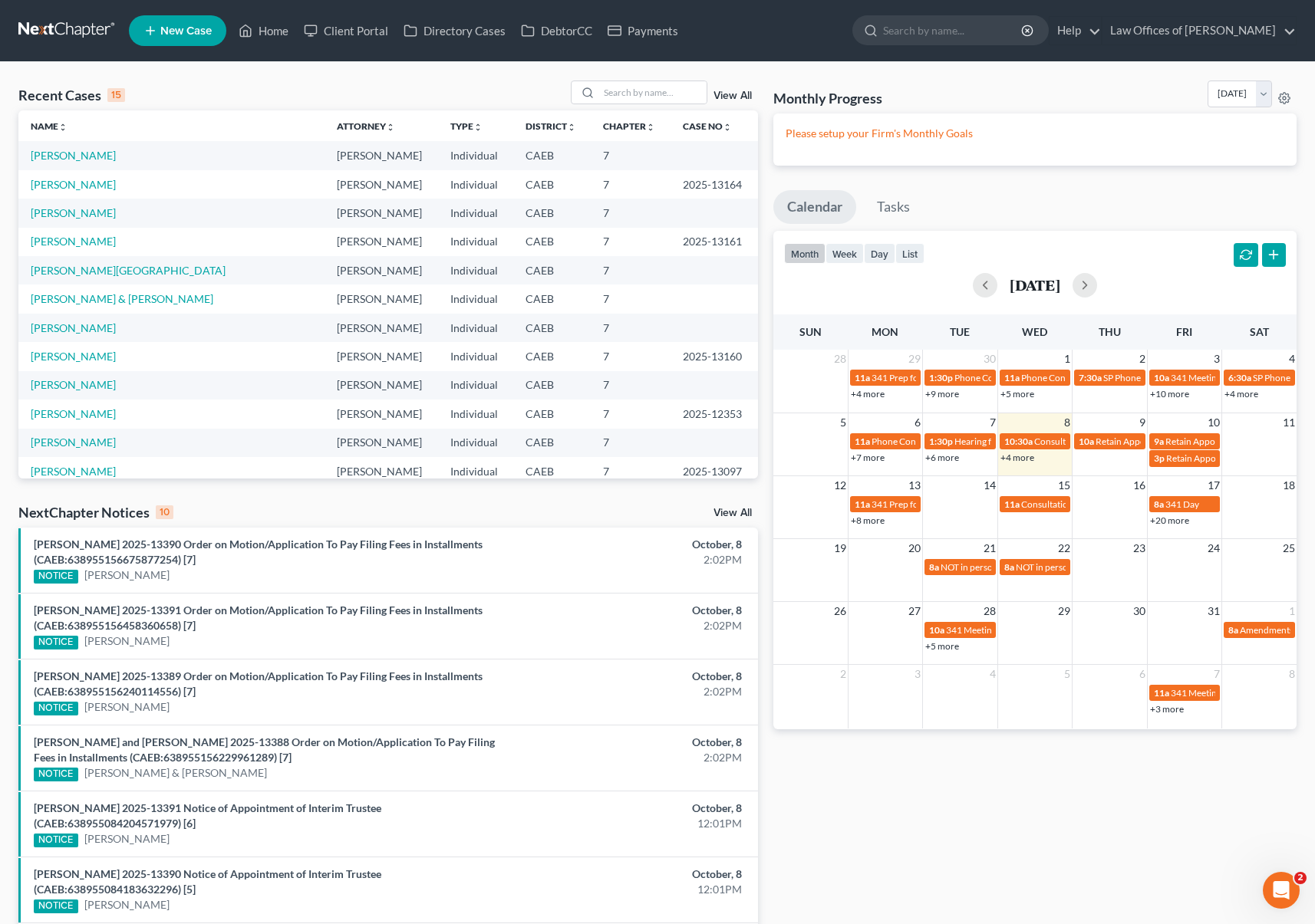
click at [862, 522] on link "+8 more" at bounding box center [866, 520] width 33 height 11
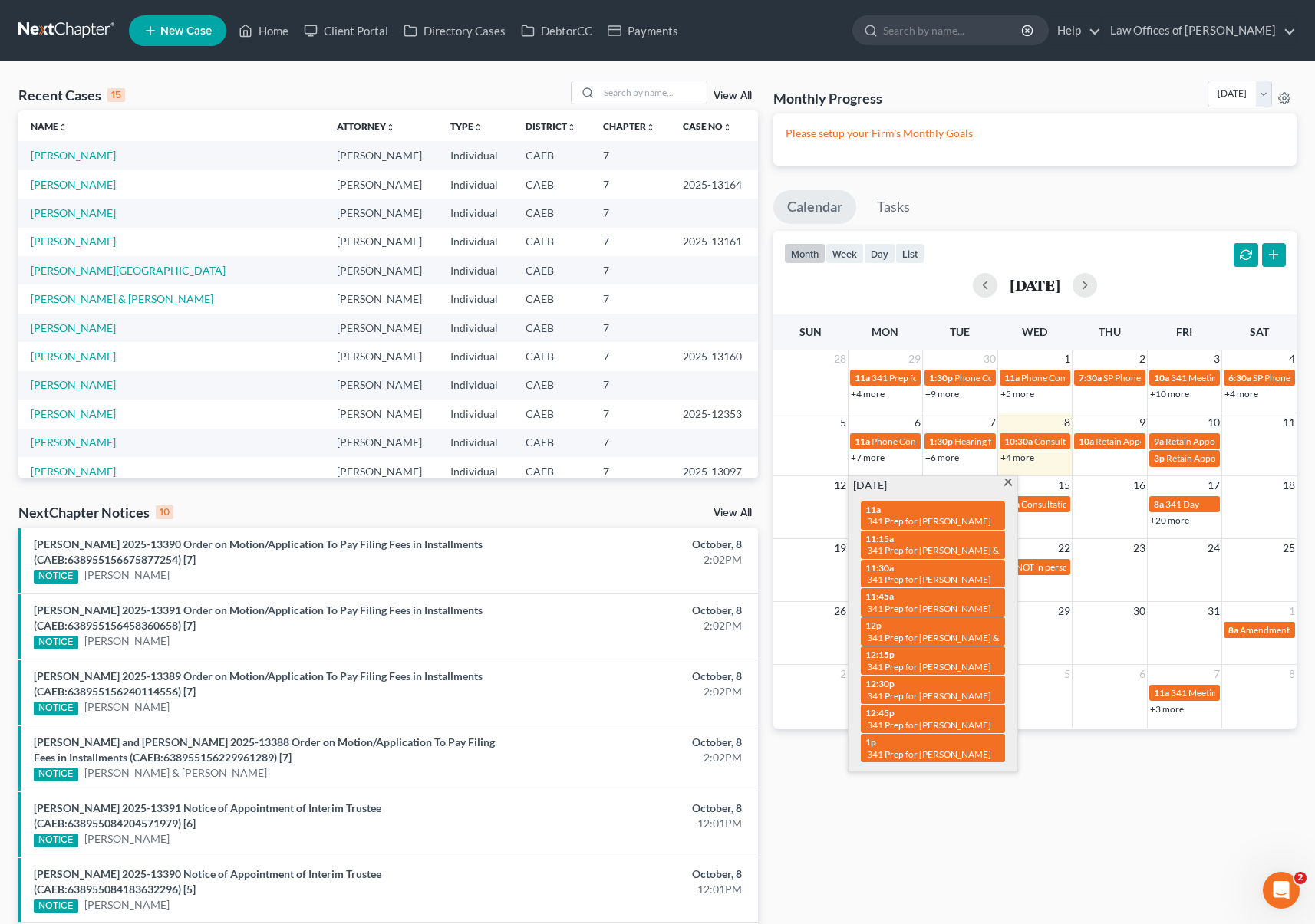
click at [1007, 482] on span at bounding box center [1007, 484] width 11 height 10
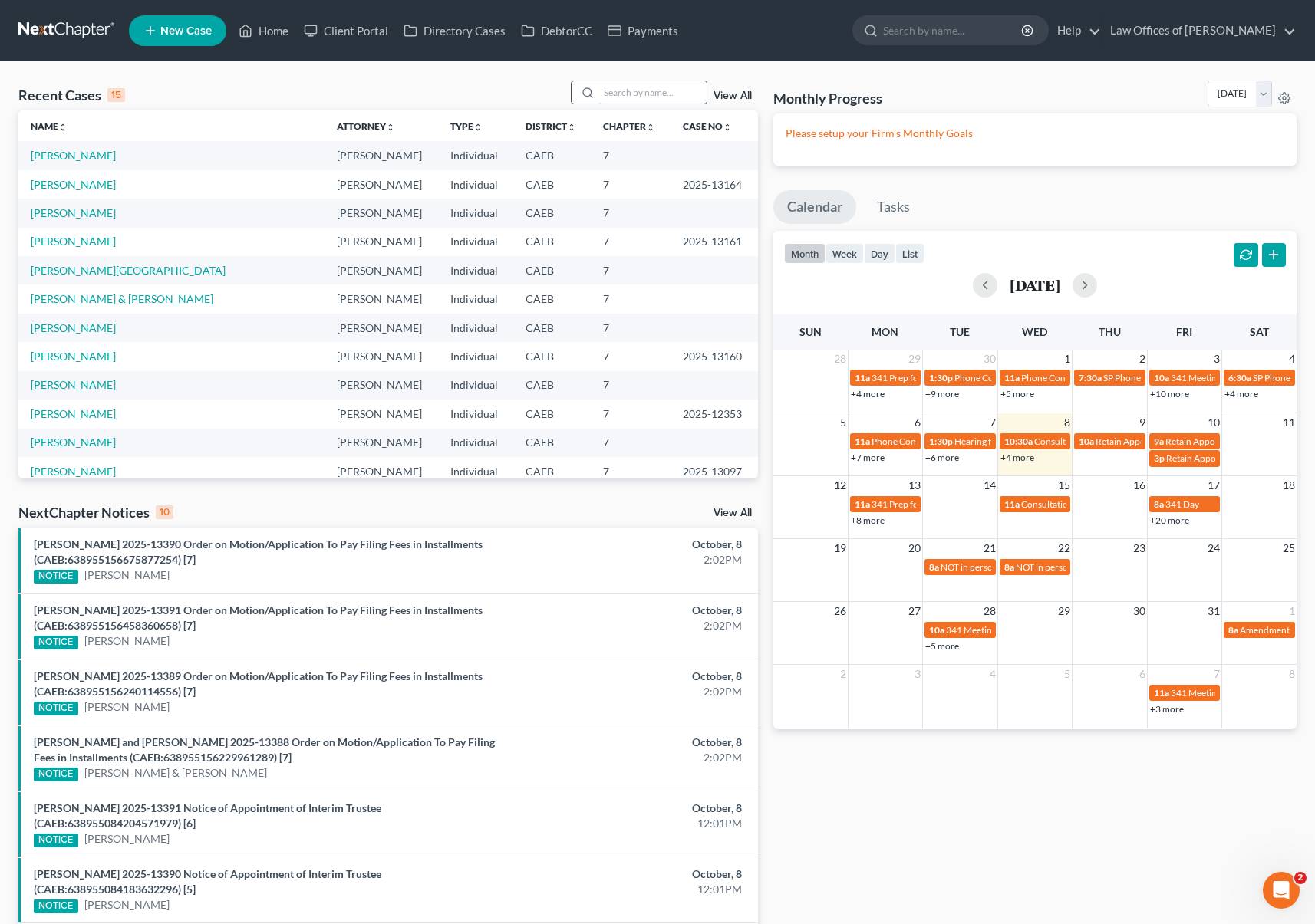
click at [625, 90] on input "search" at bounding box center [652, 92] width 107 height 22
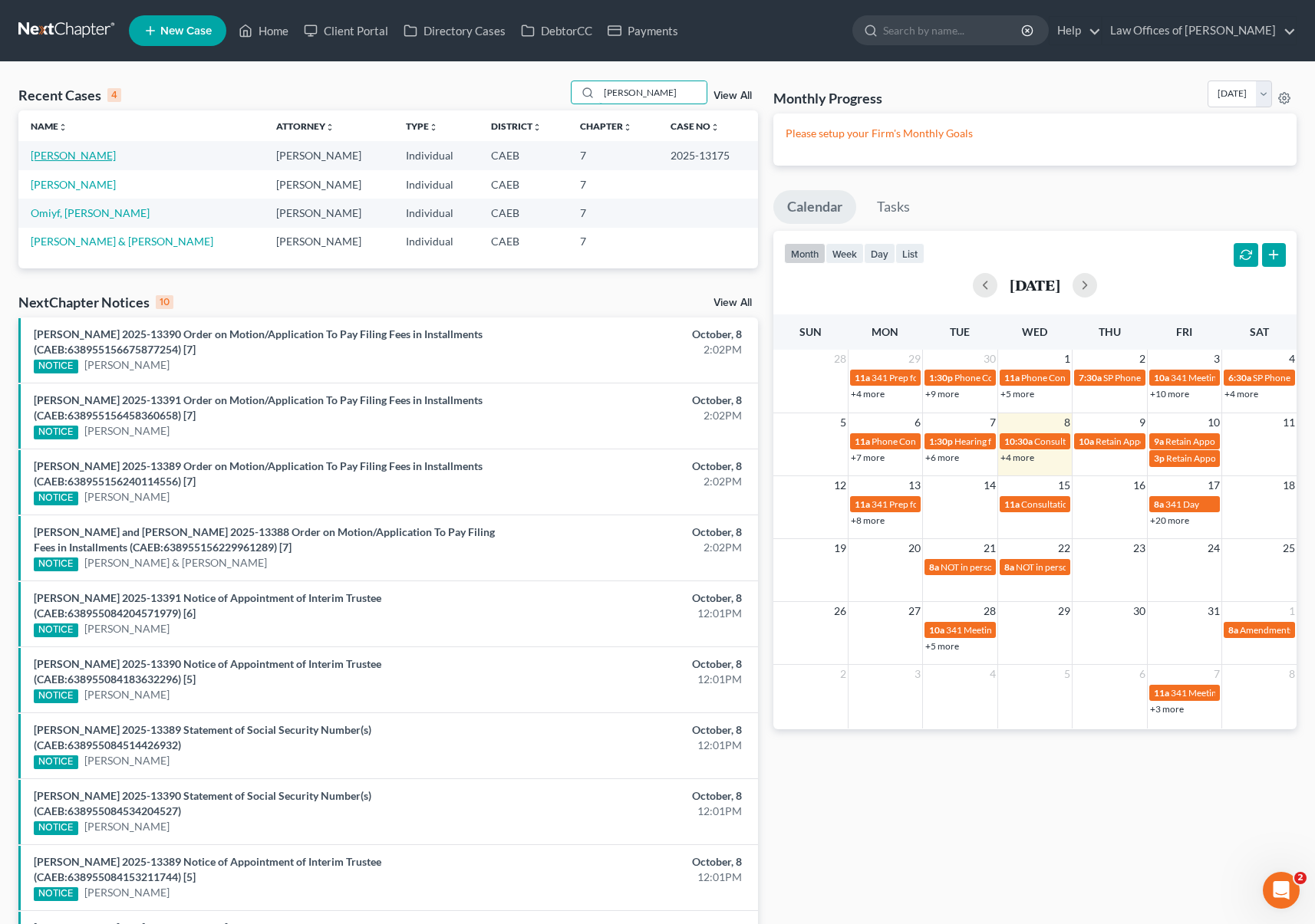
type input "Ariel"
click at [68, 154] on link "[PERSON_NAME]" at bounding box center [73, 156] width 85 height 13
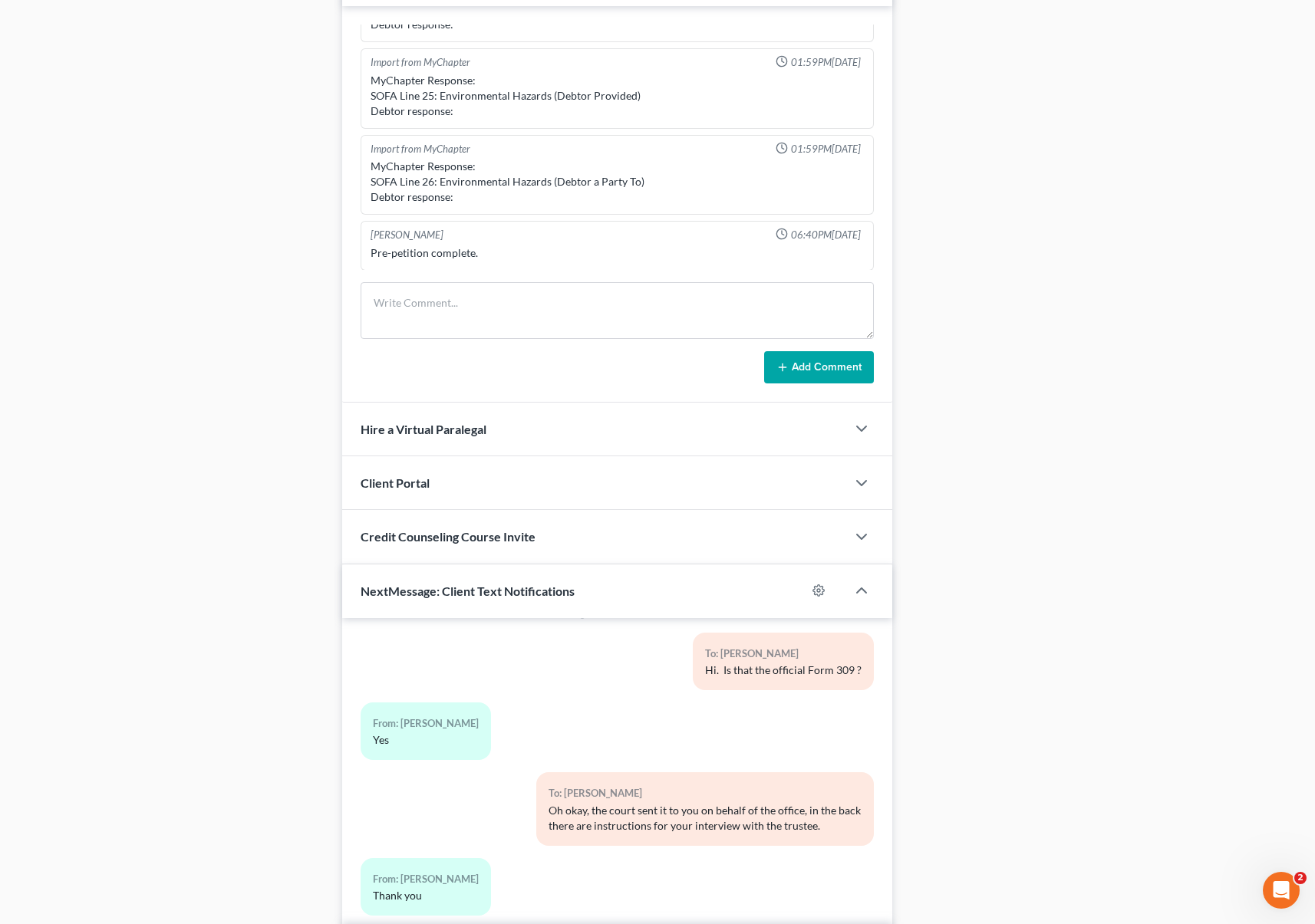
scroll to position [1087, 0]
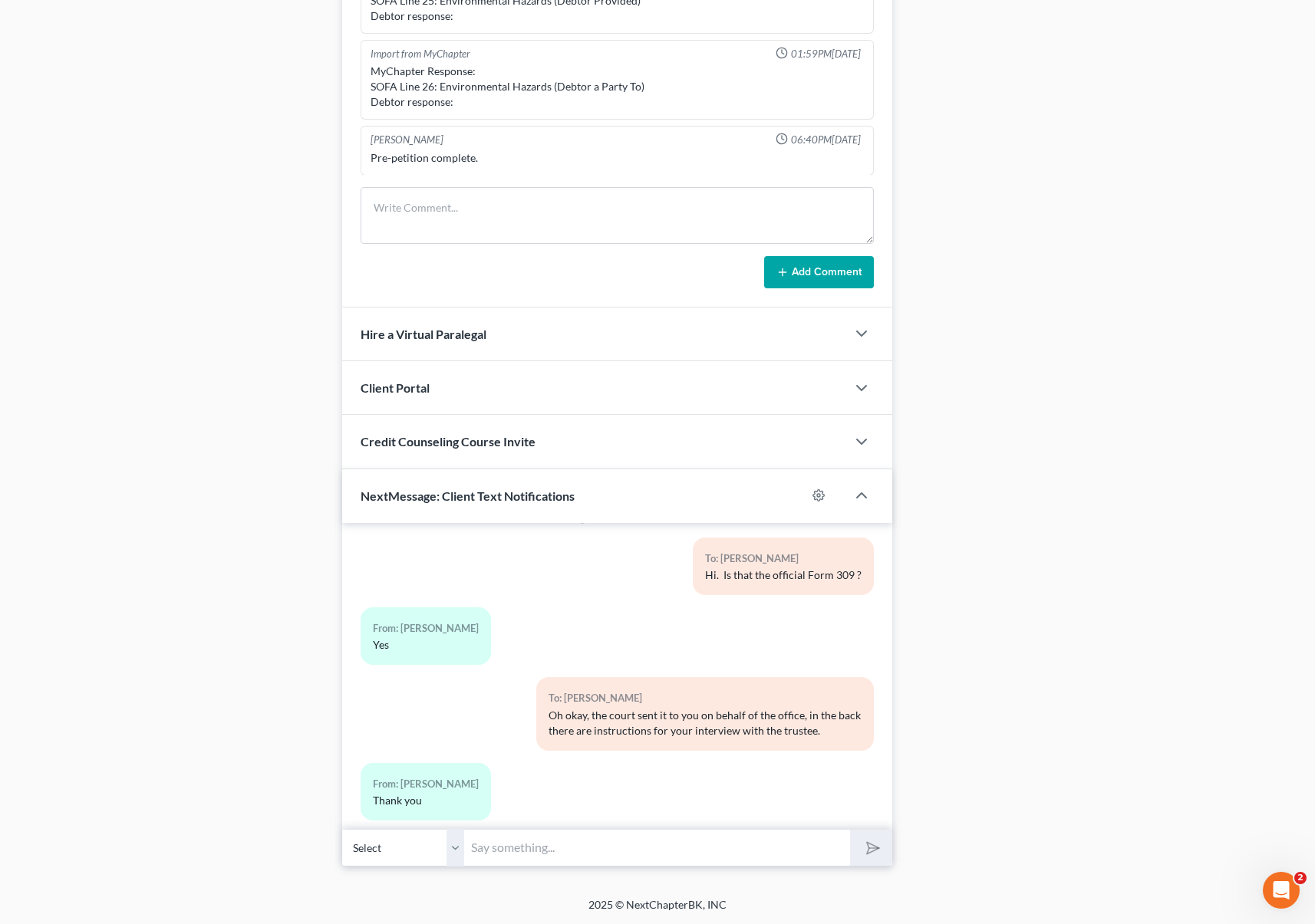
click at [600, 848] on input "text" at bounding box center [657, 847] width 385 height 37
type input "Hi Ariel. We need to prepare you for the upcoming interview with the trustee. A…"
click at [850, 830] on button "submit" at bounding box center [871, 848] width 42 height 36
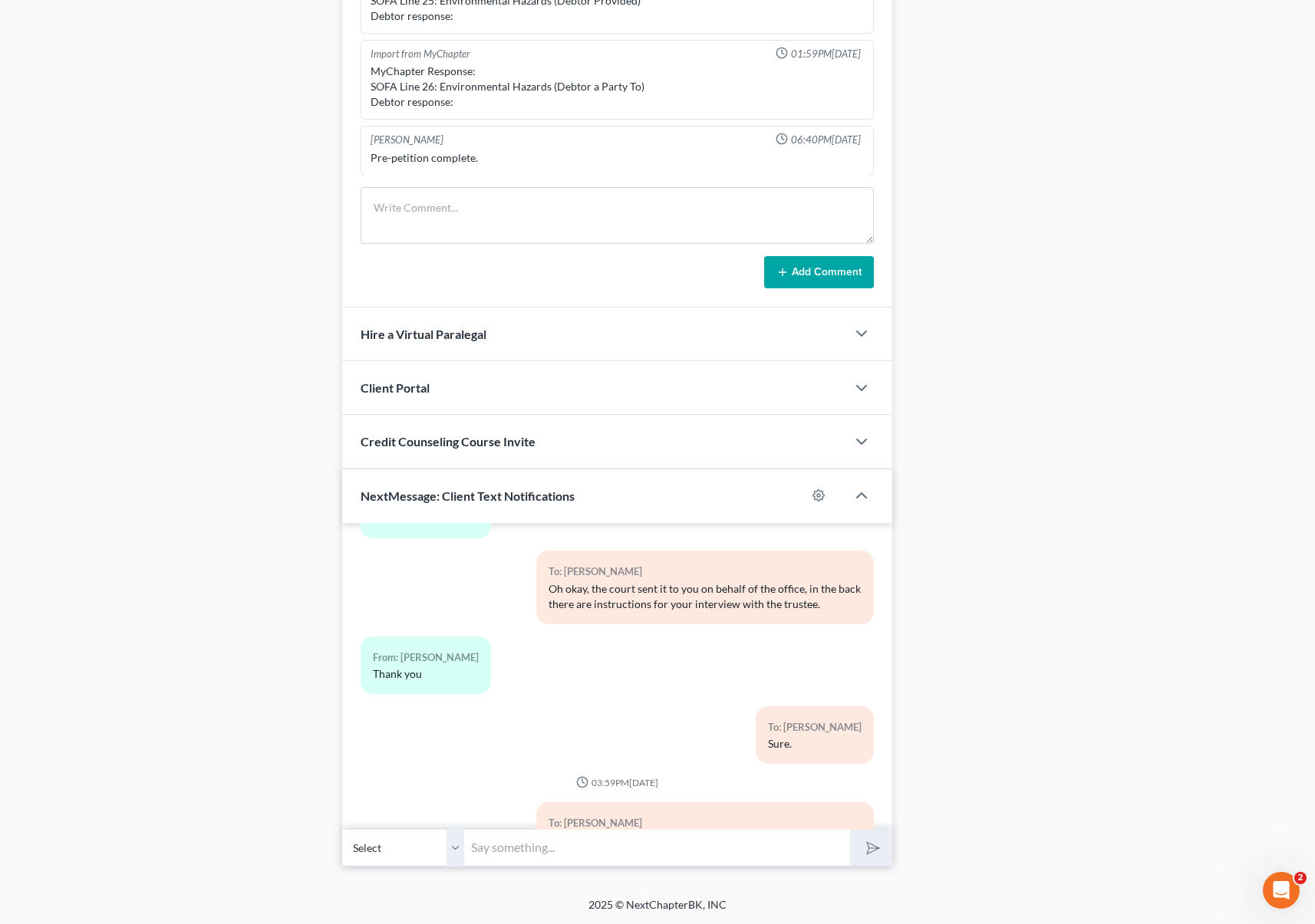
scroll to position [13497, 0]
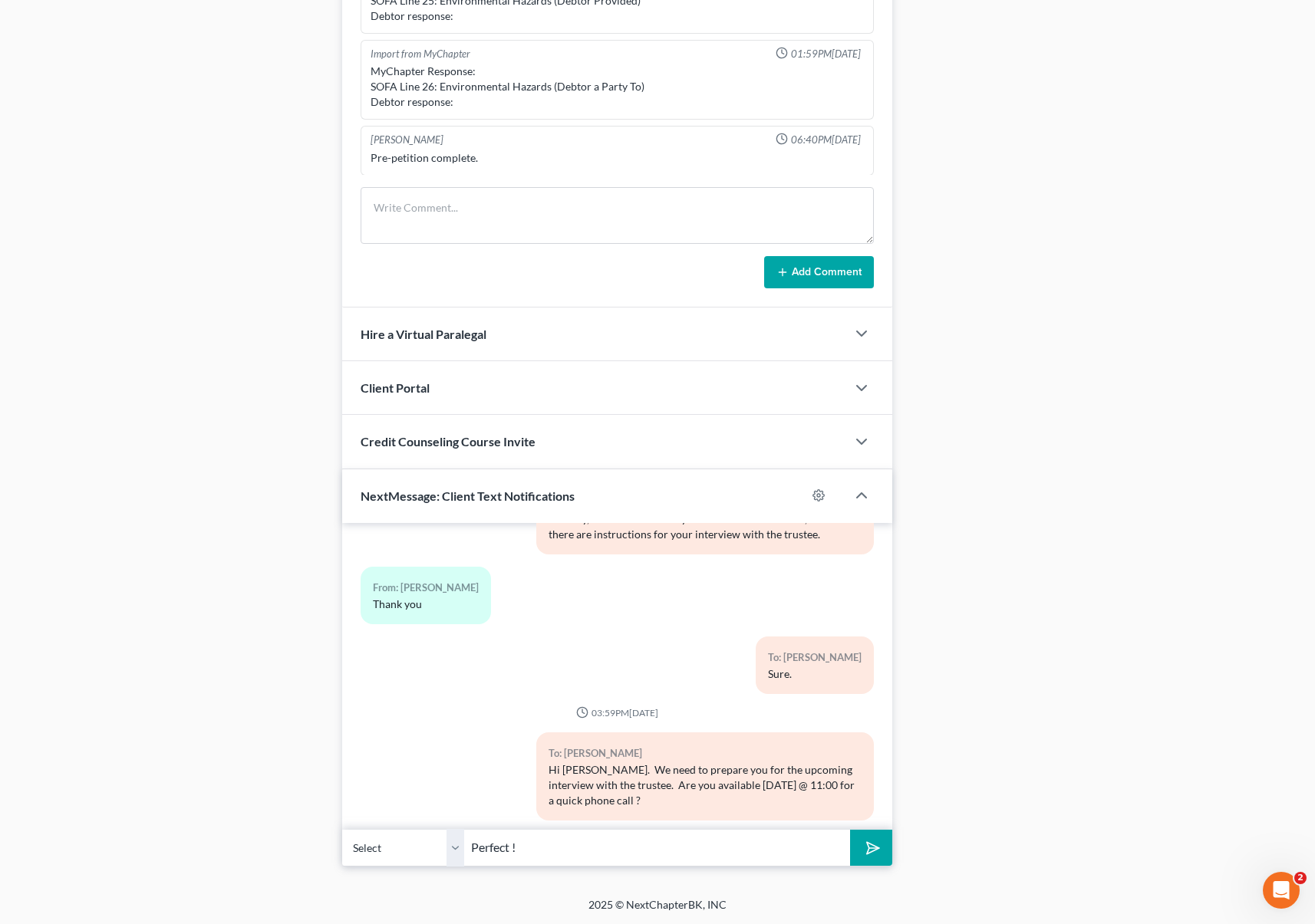
type input "Perfect !"
click at [850, 830] on button "submit" at bounding box center [871, 848] width 42 height 36
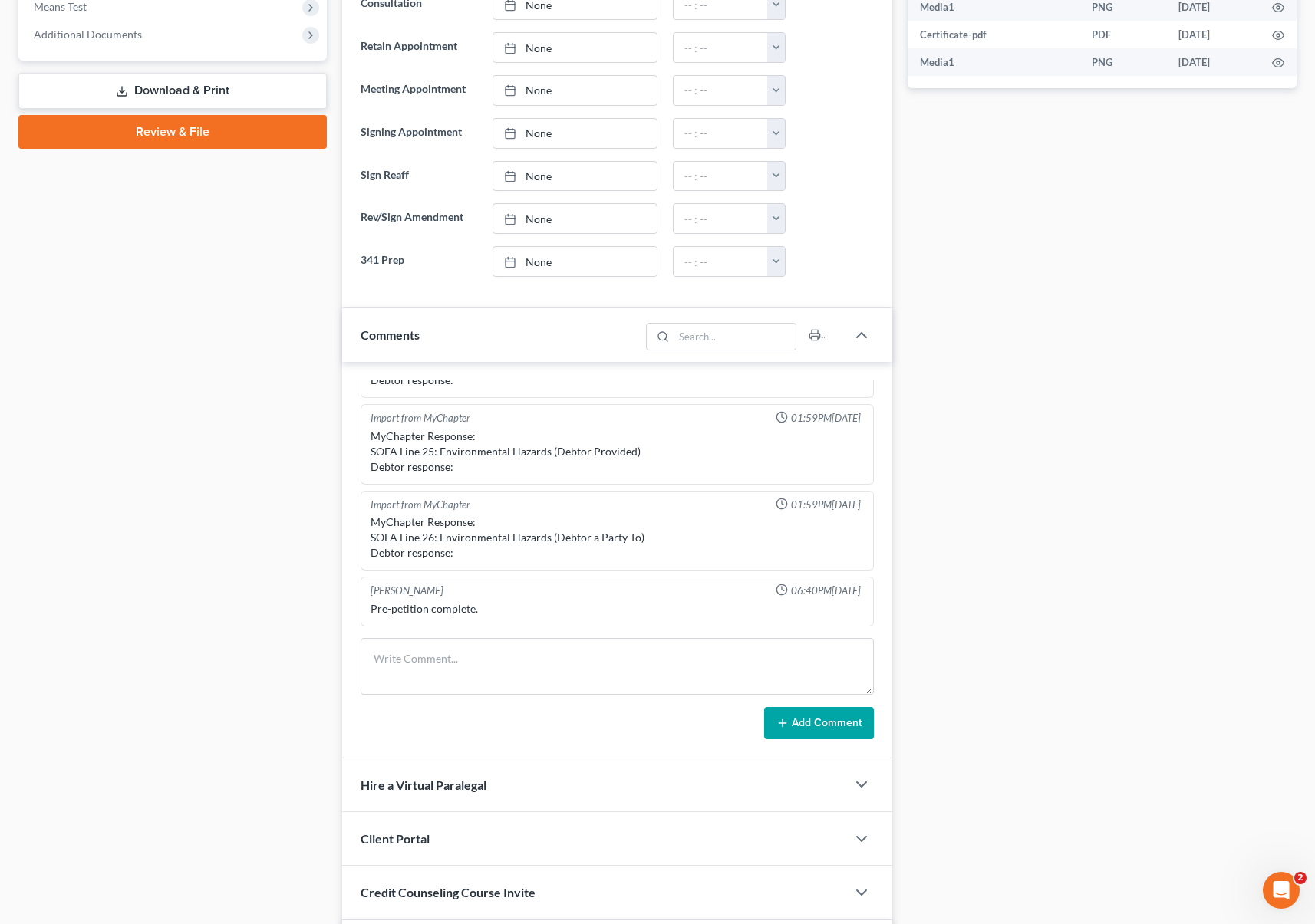
scroll to position [494, 0]
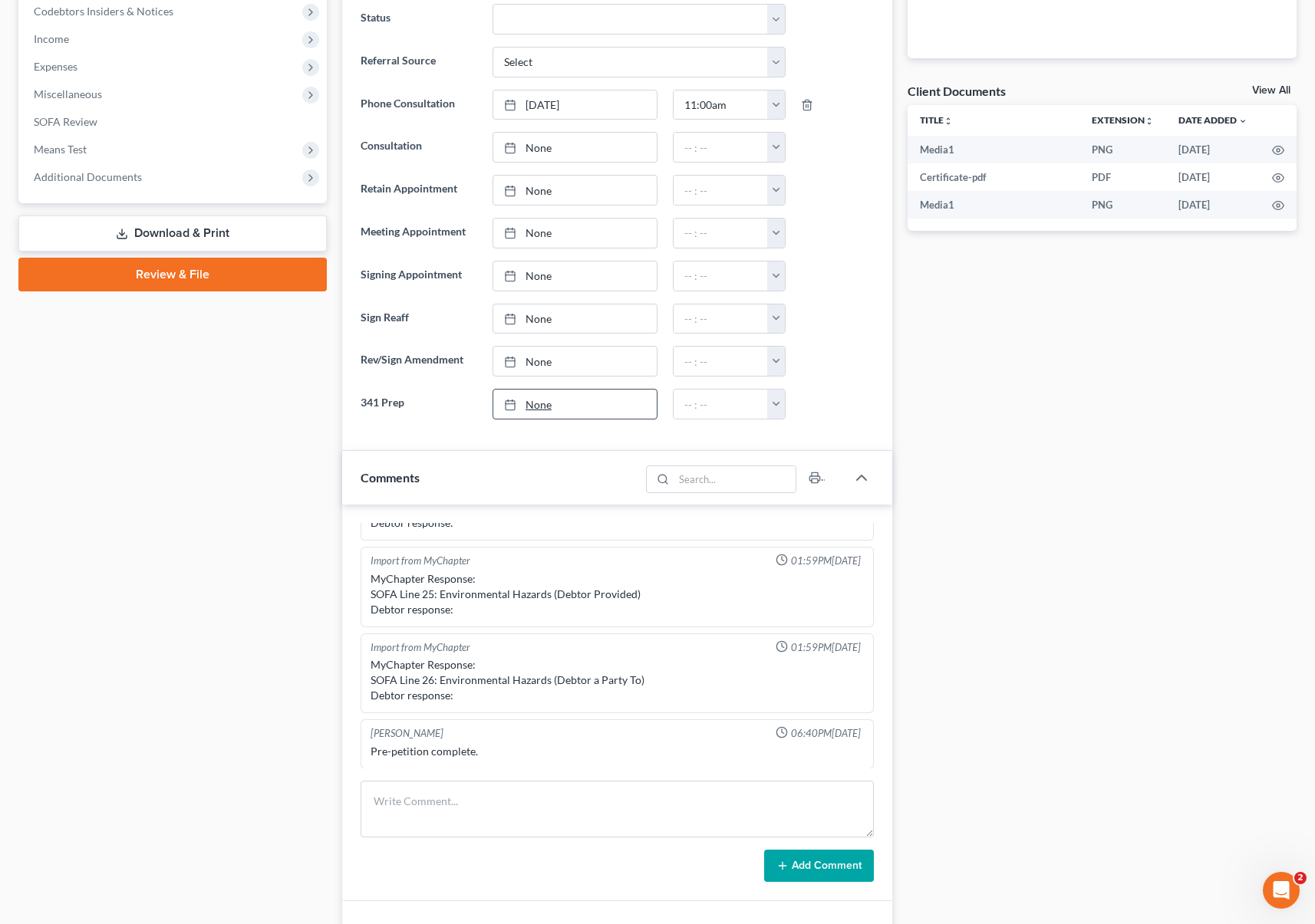
click at [533, 405] on link "None" at bounding box center [575, 404] width 164 height 29
type input "[DATE]"
click at [772, 401] on button "button" at bounding box center [776, 404] width 17 height 29
click at [825, 550] on link "11:00am" at bounding box center [811, 546] width 86 height 26
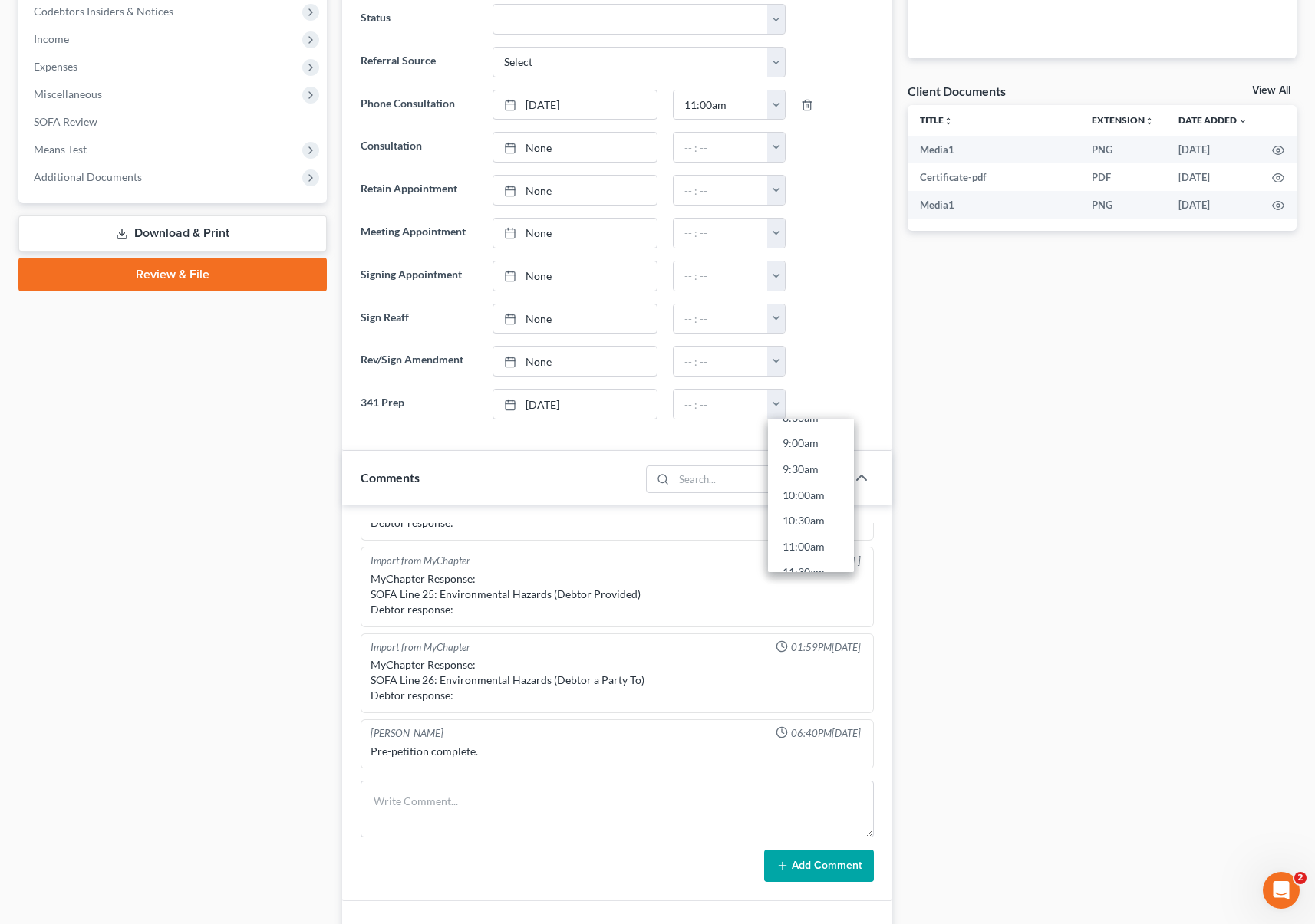
type input "11:00am"
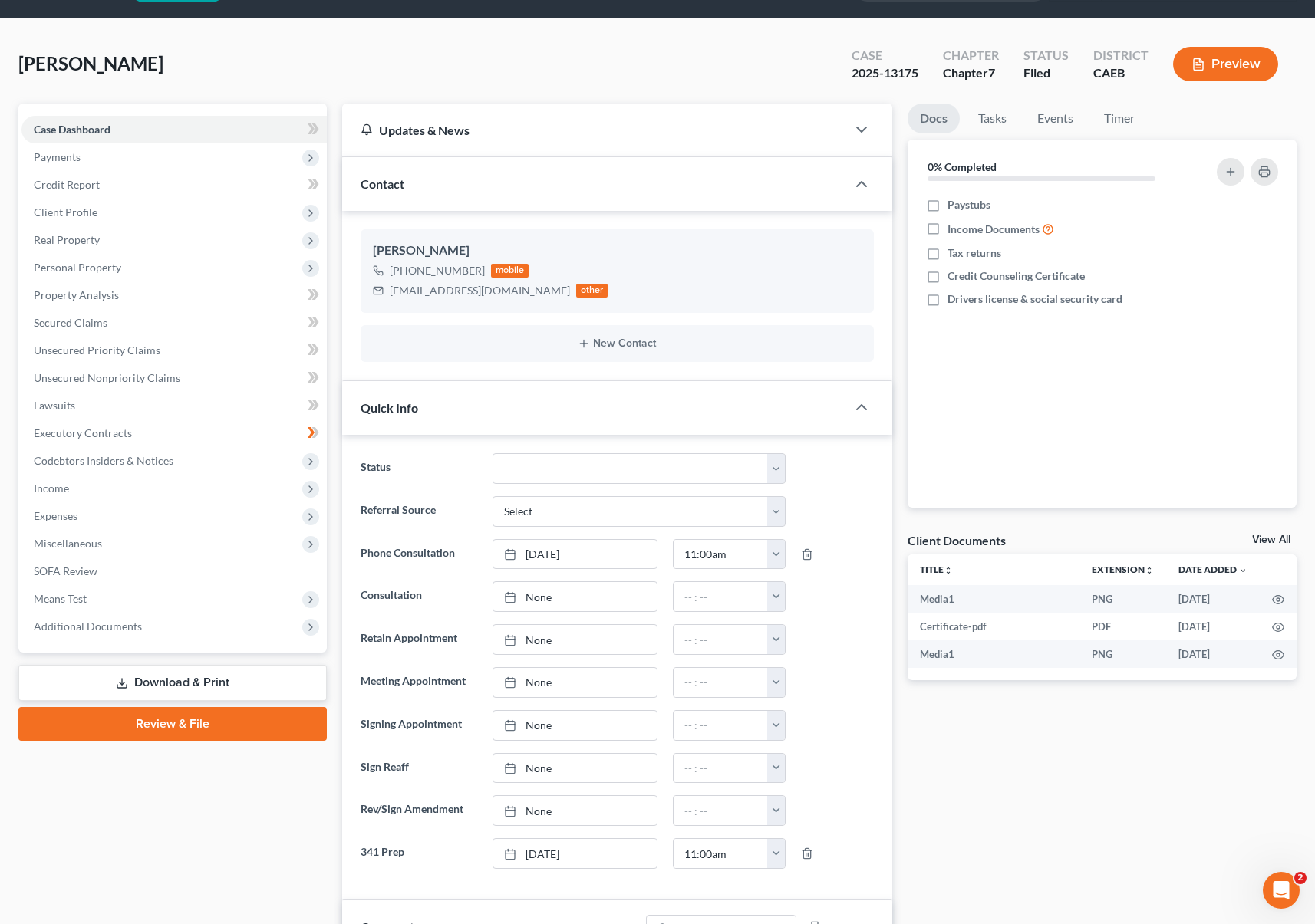
scroll to position [0, 0]
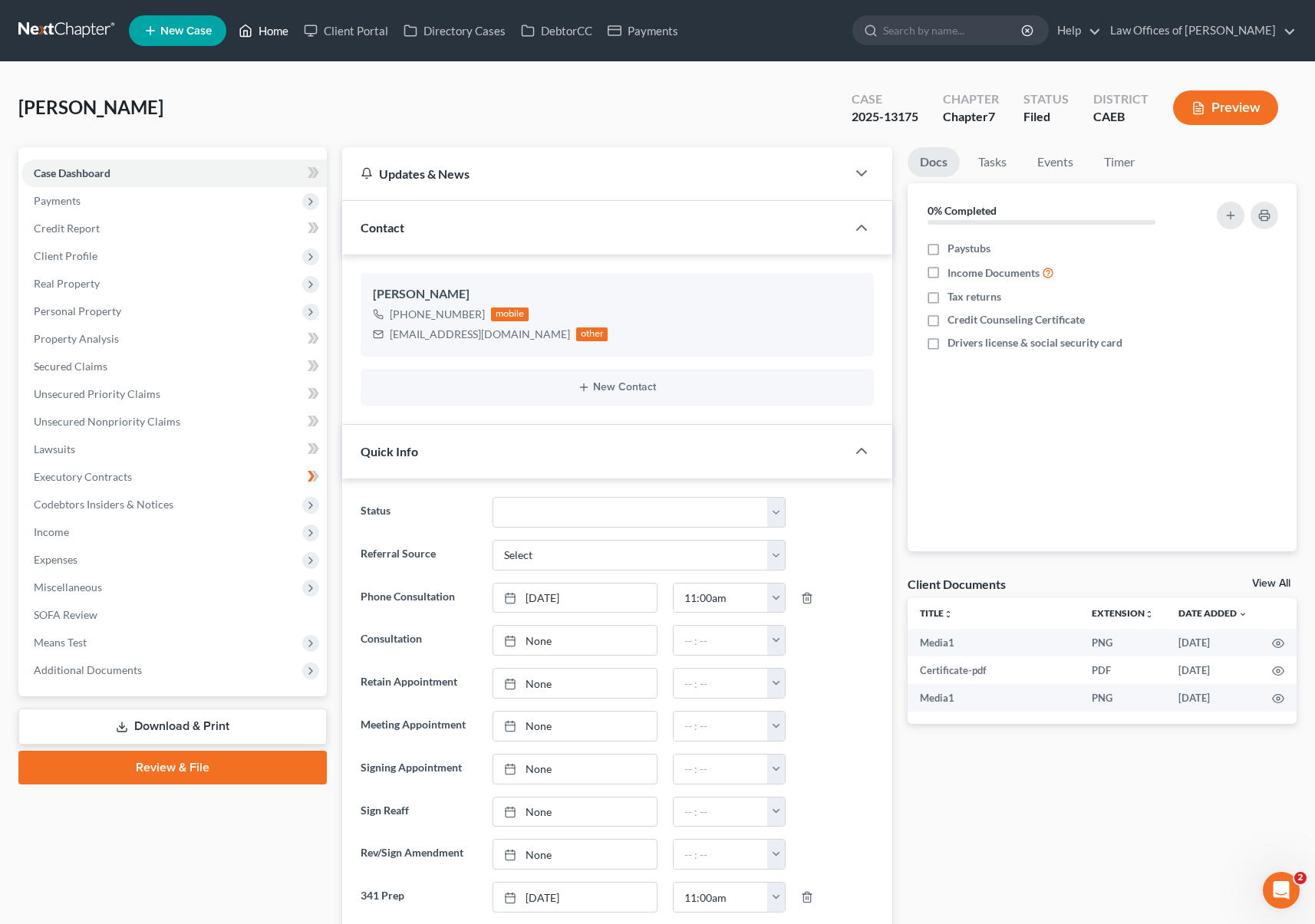
click at [282, 36] on link "Home" at bounding box center [263, 31] width 65 height 28
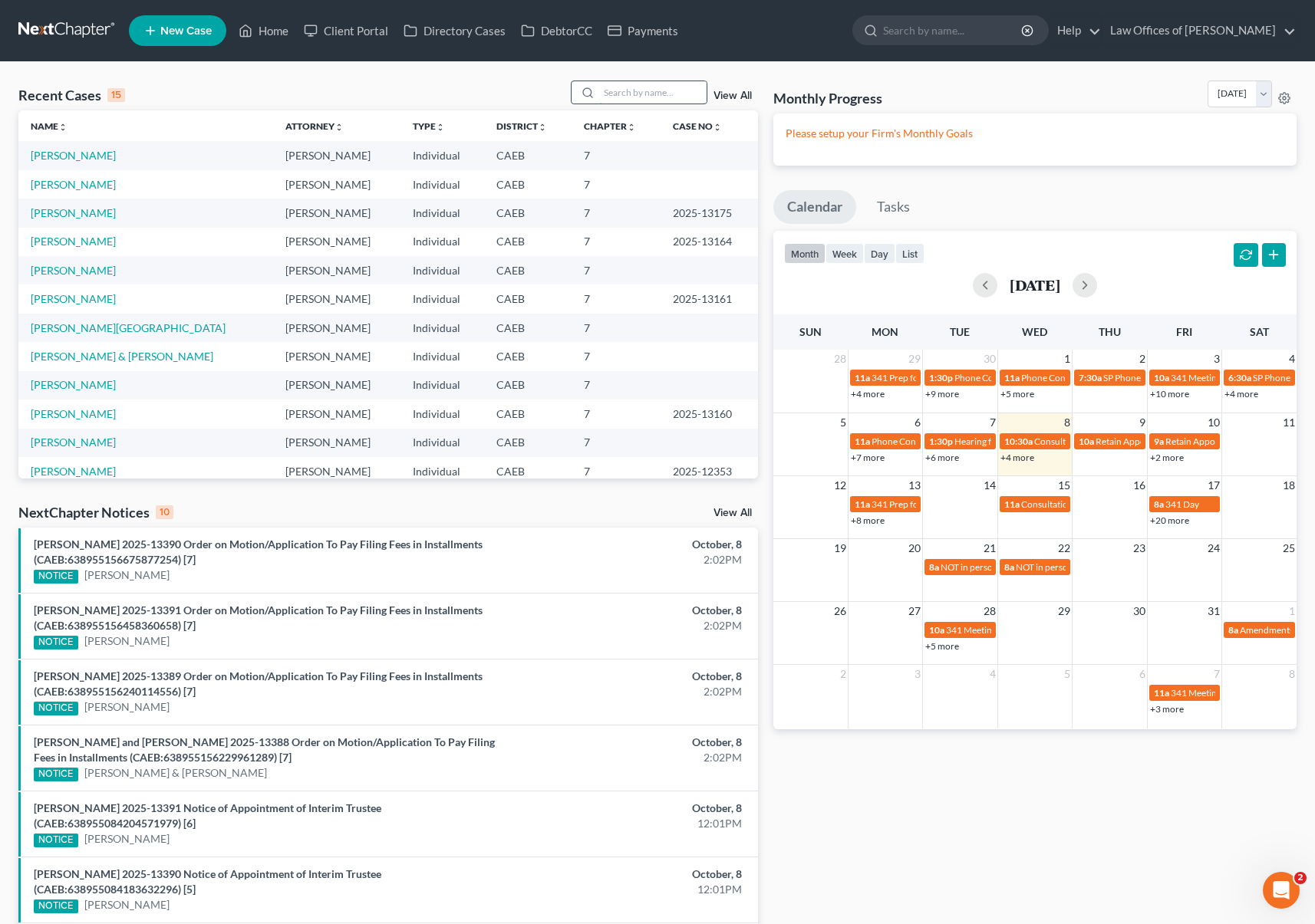
click at [625, 92] on input "search" at bounding box center [652, 92] width 107 height 22
type input "Ball"
click at [120, 187] on link "[PERSON_NAME] & [PERSON_NAME]" at bounding box center [121, 185] width 183 height 13
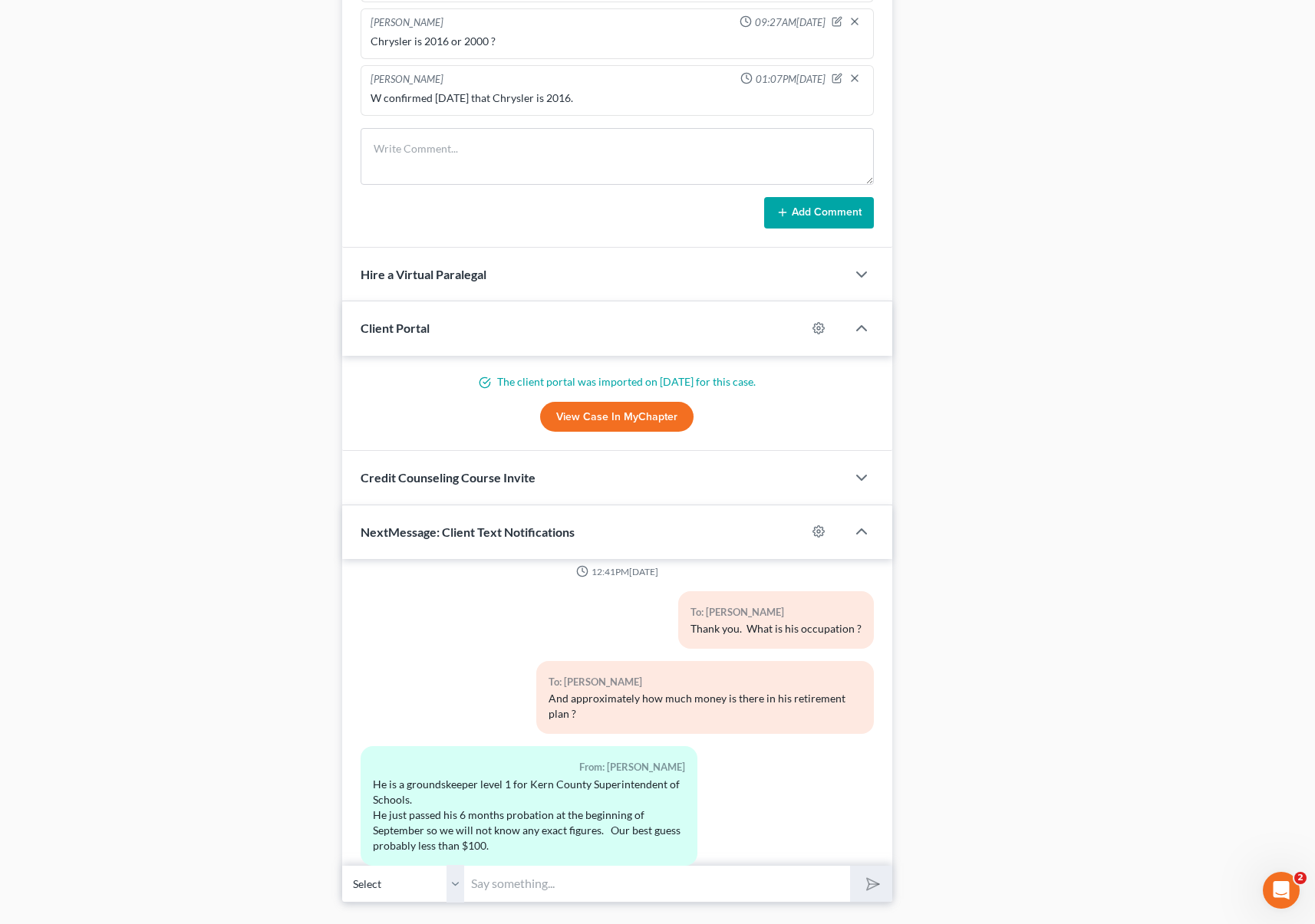
scroll to position [1258, 0]
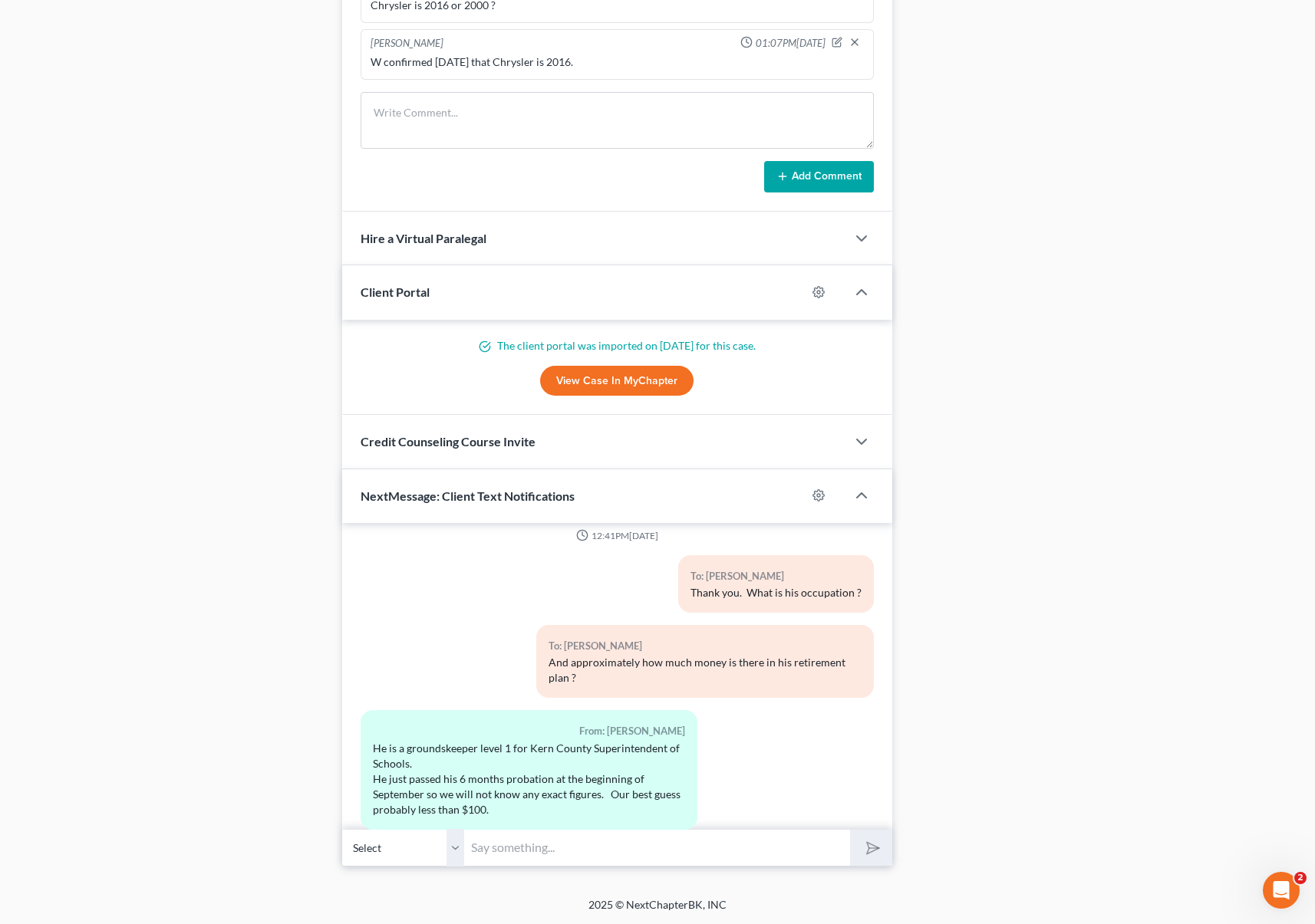
click at [559, 839] on input "text" at bounding box center [657, 847] width 385 height 37
click at [424, 671] on div "To: Christena Ballou And approximately how much money is there in his retiremen…" at bounding box center [617, 668] width 529 height 85
click at [529, 850] on input "Hi Ch" at bounding box center [657, 847] width 385 height 37
type input "Hi [PERSON_NAME]. We need to prepare you for the upcoming interview with the tr…"
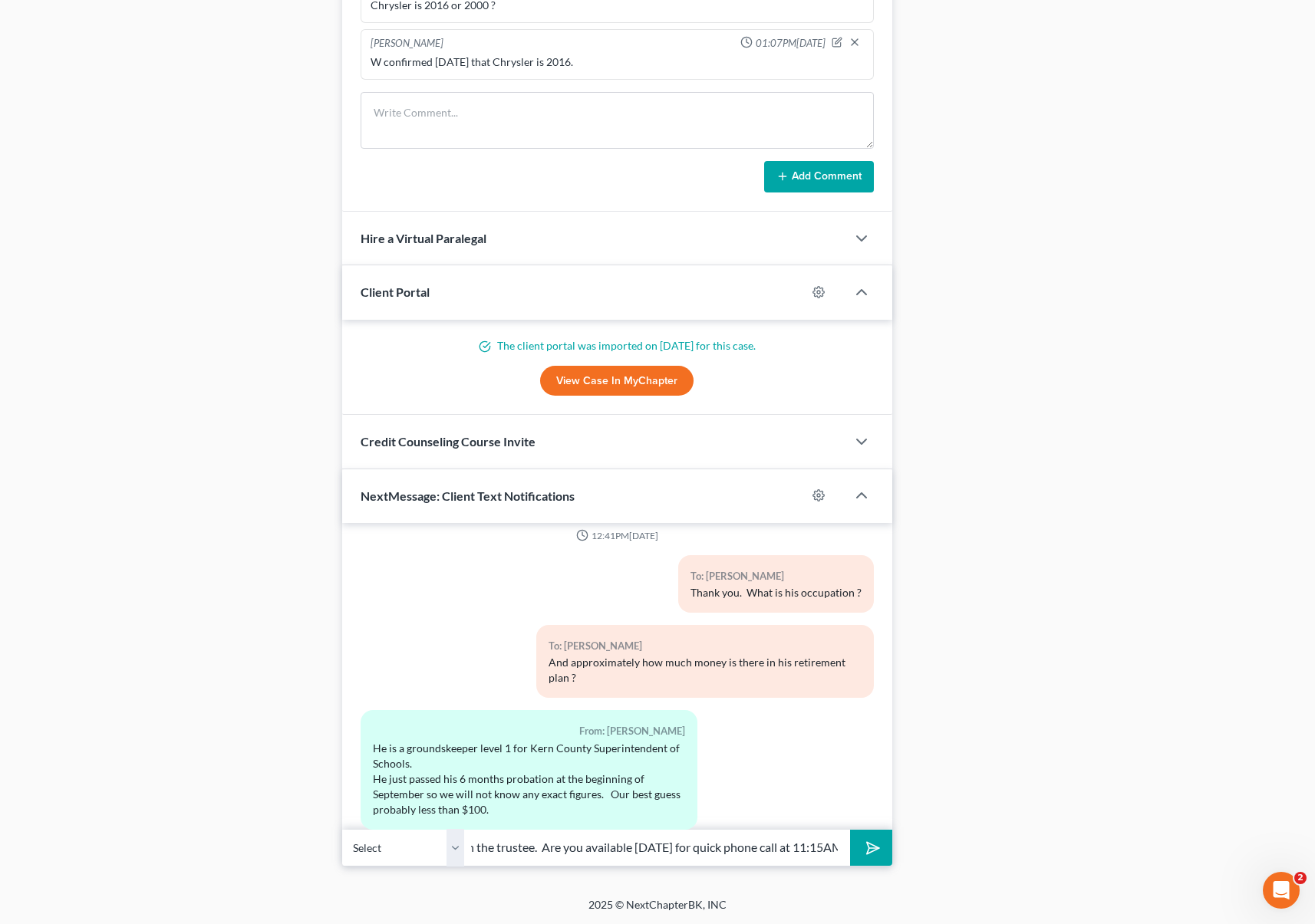
click at [850, 830] on button "submit" at bounding box center [871, 848] width 42 height 36
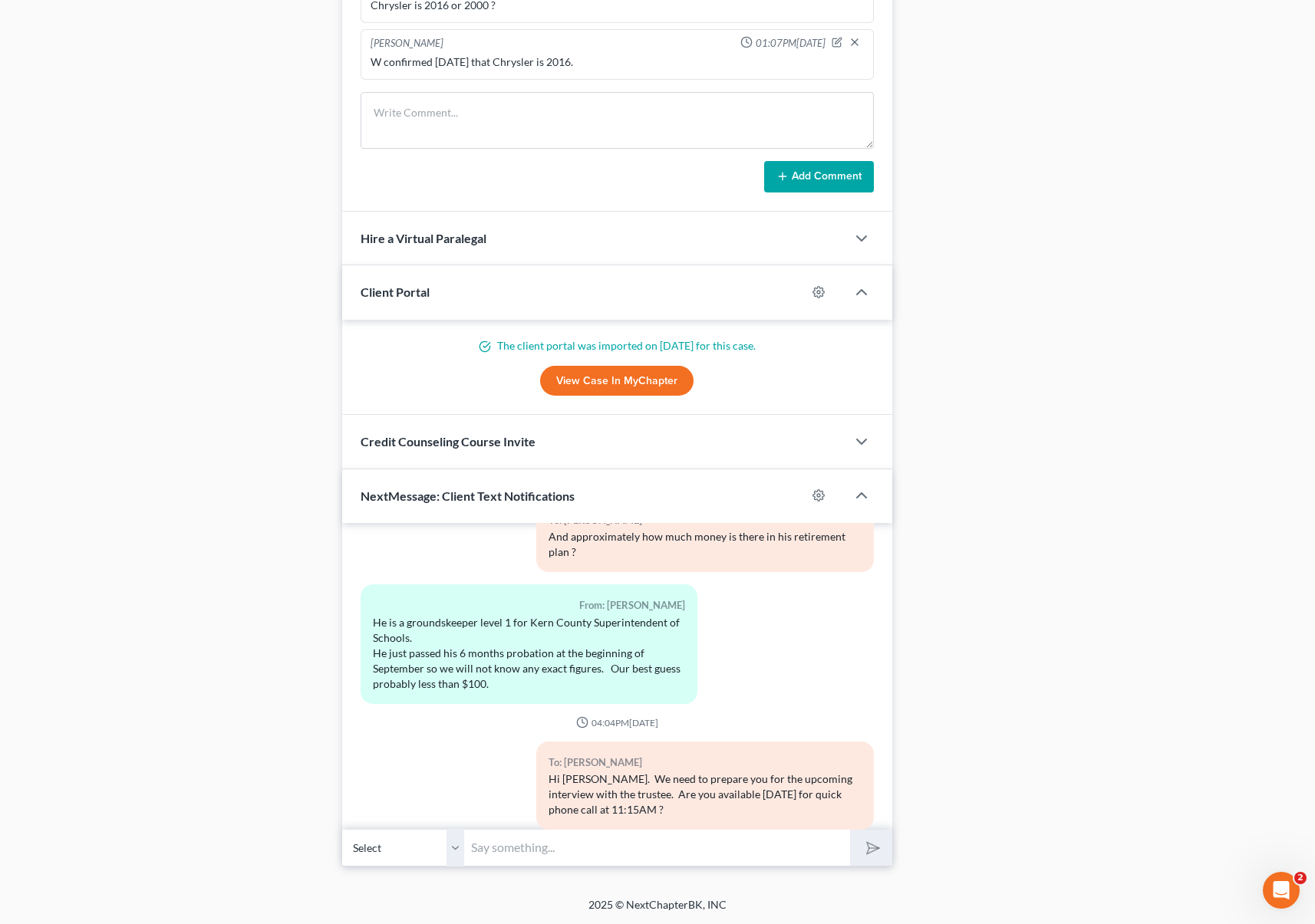
scroll to position [2099, 0]
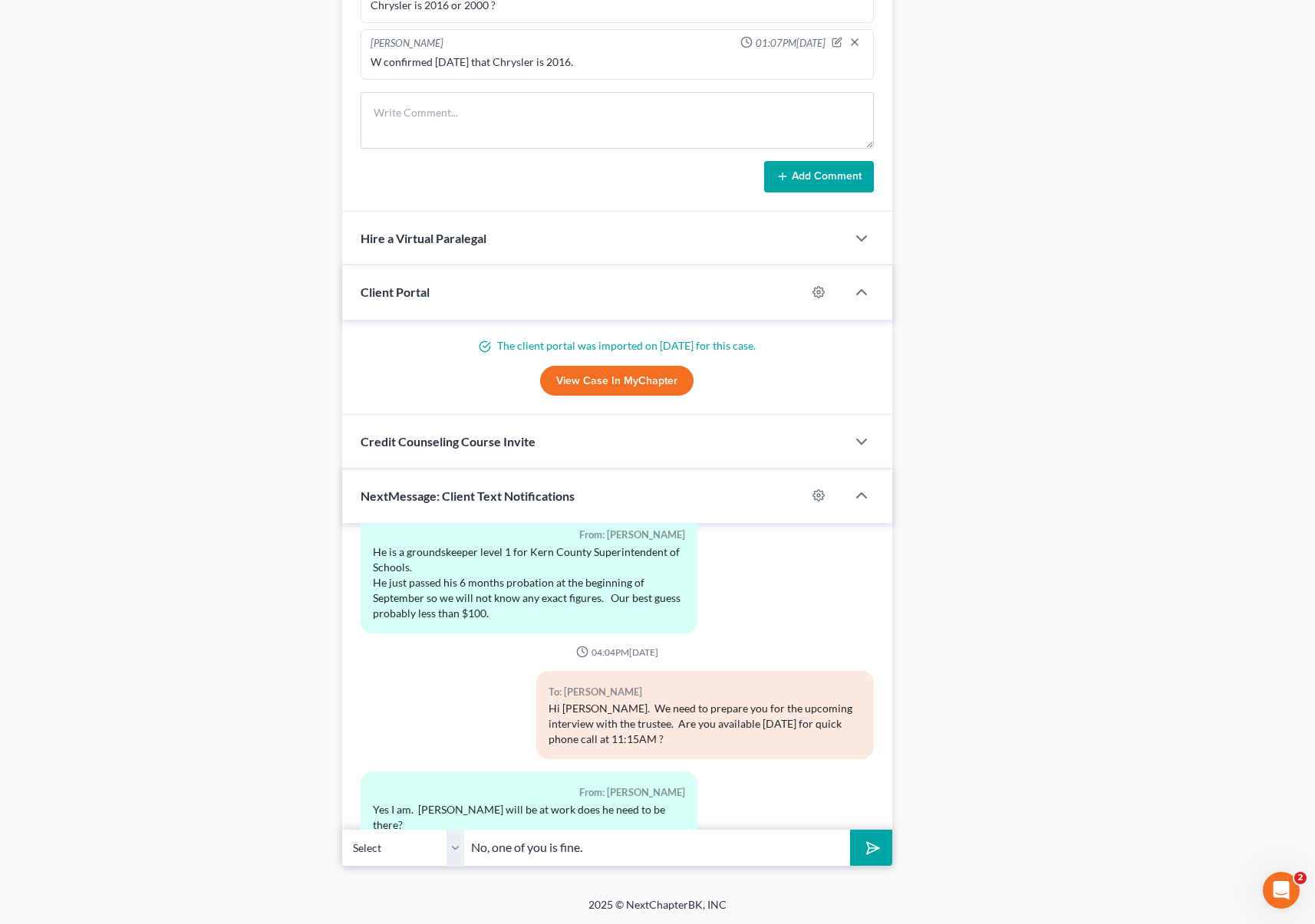
type input "No, one of you is fine."
click at [850, 830] on button "submit" at bounding box center [871, 848] width 42 height 36
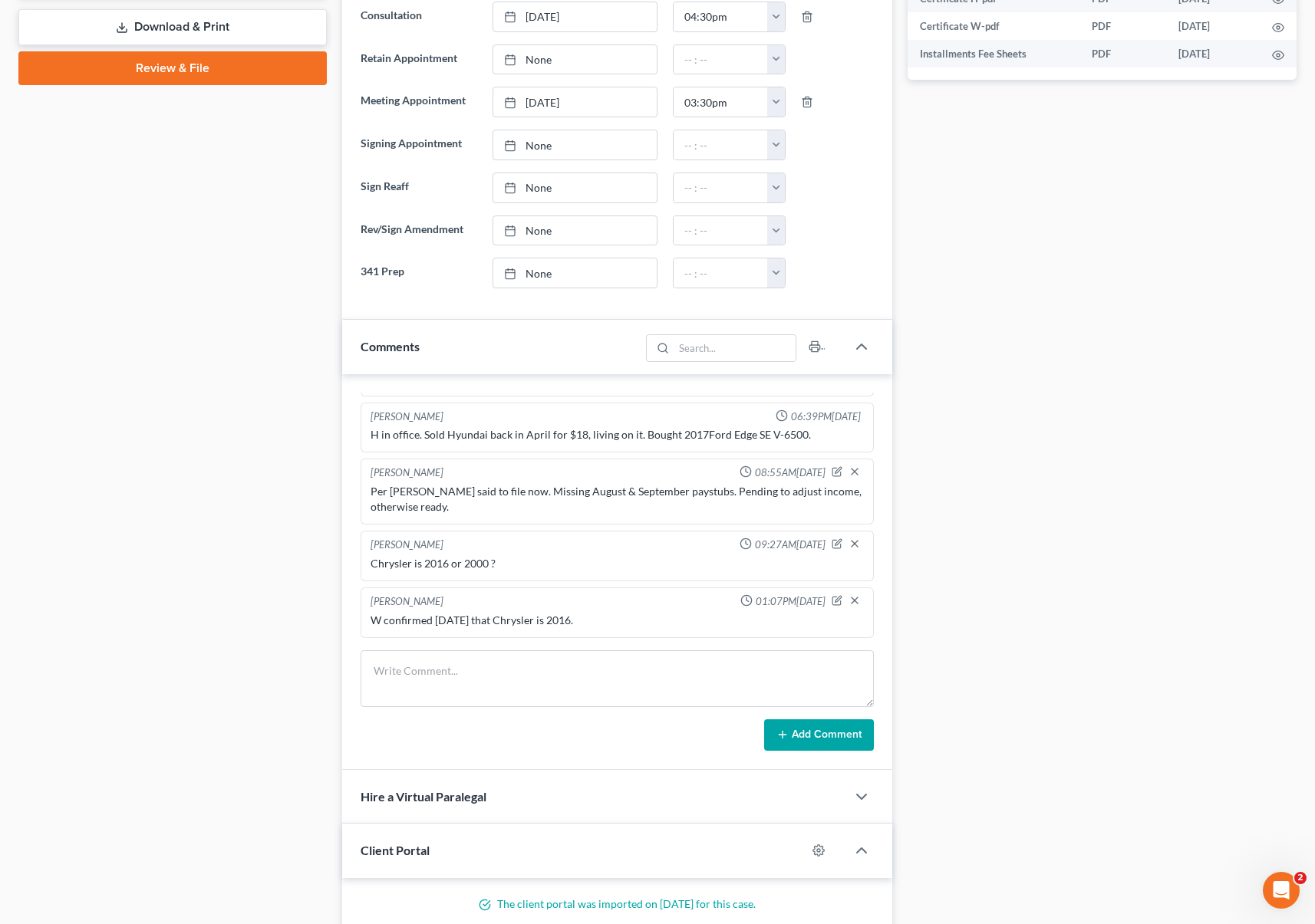
scroll to position [610, 0]
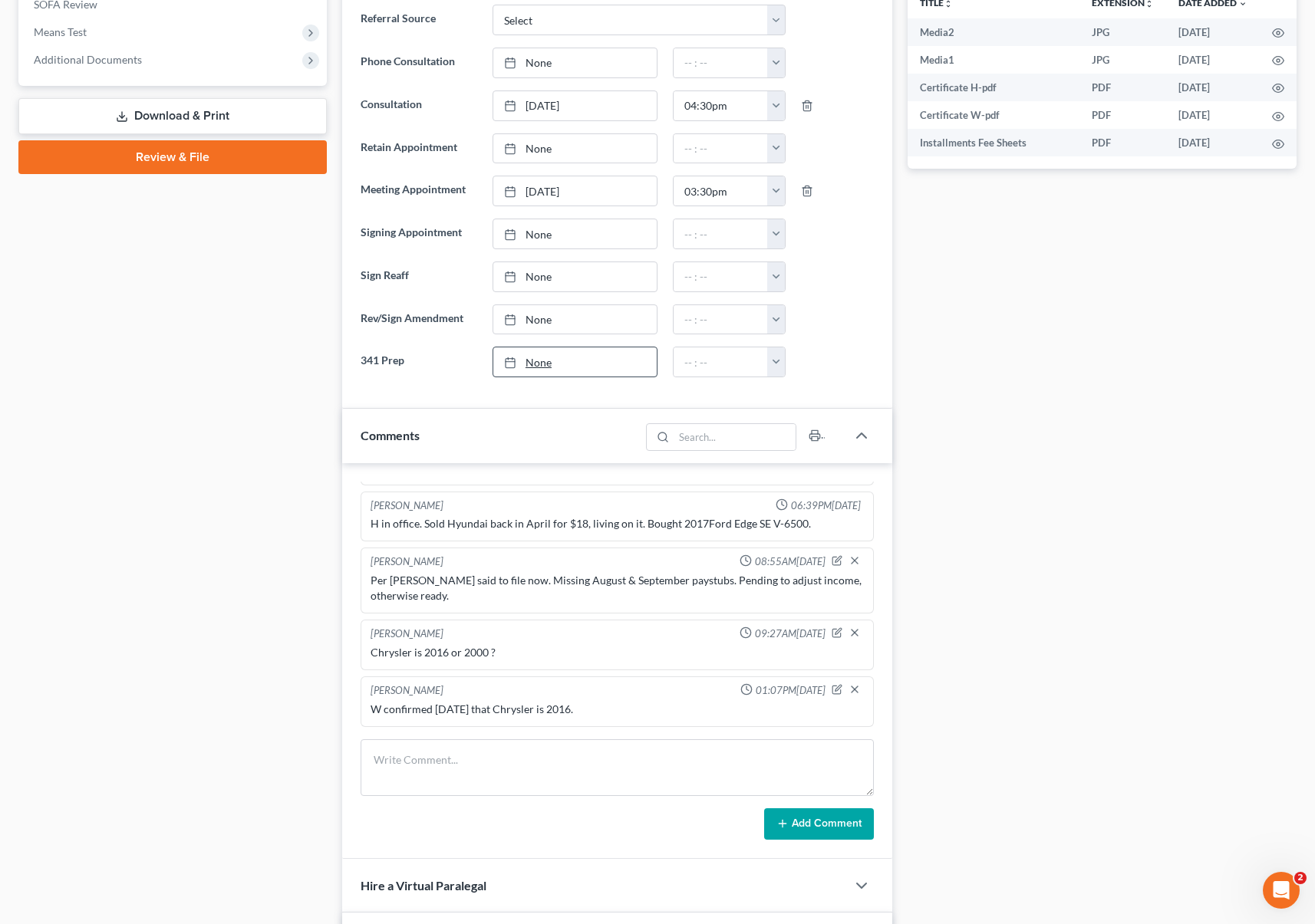
type input "[DATE]"
click at [543, 362] on link "[DATE]" at bounding box center [575, 362] width 164 height 29
click at [776, 360] on button "button" at bounding box center [776, 362] width 17 height 29
click at [822, 487] on link "11:00am" at bounding box center [811, 487] width 86 height 26
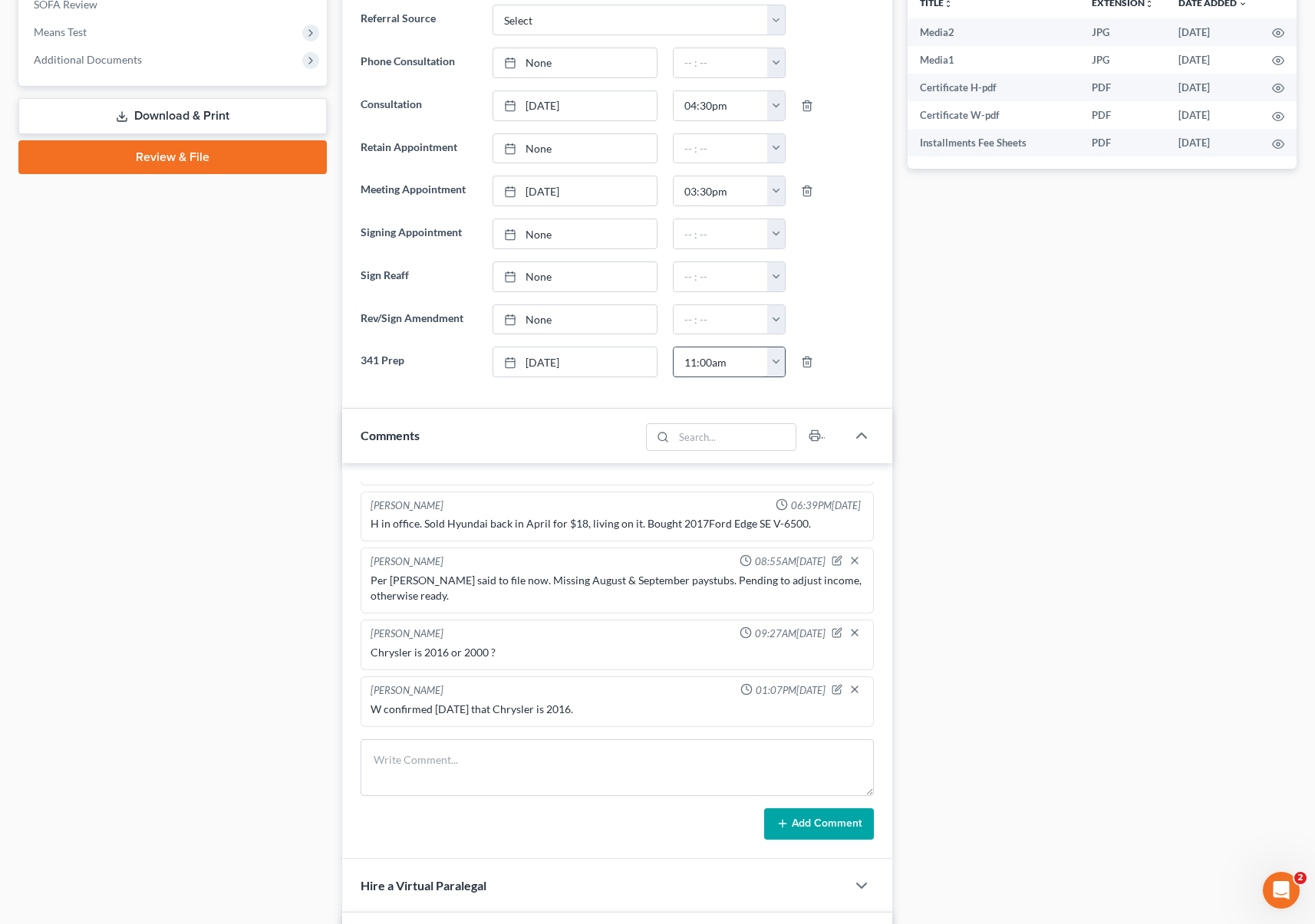
click at [737, 368] on input "11:00am" at bounding box center [720, 362] width 95 height 29
type input "11:15am"
click at [819, 326] on div at bounding box center [837, 319] width 88 height 31
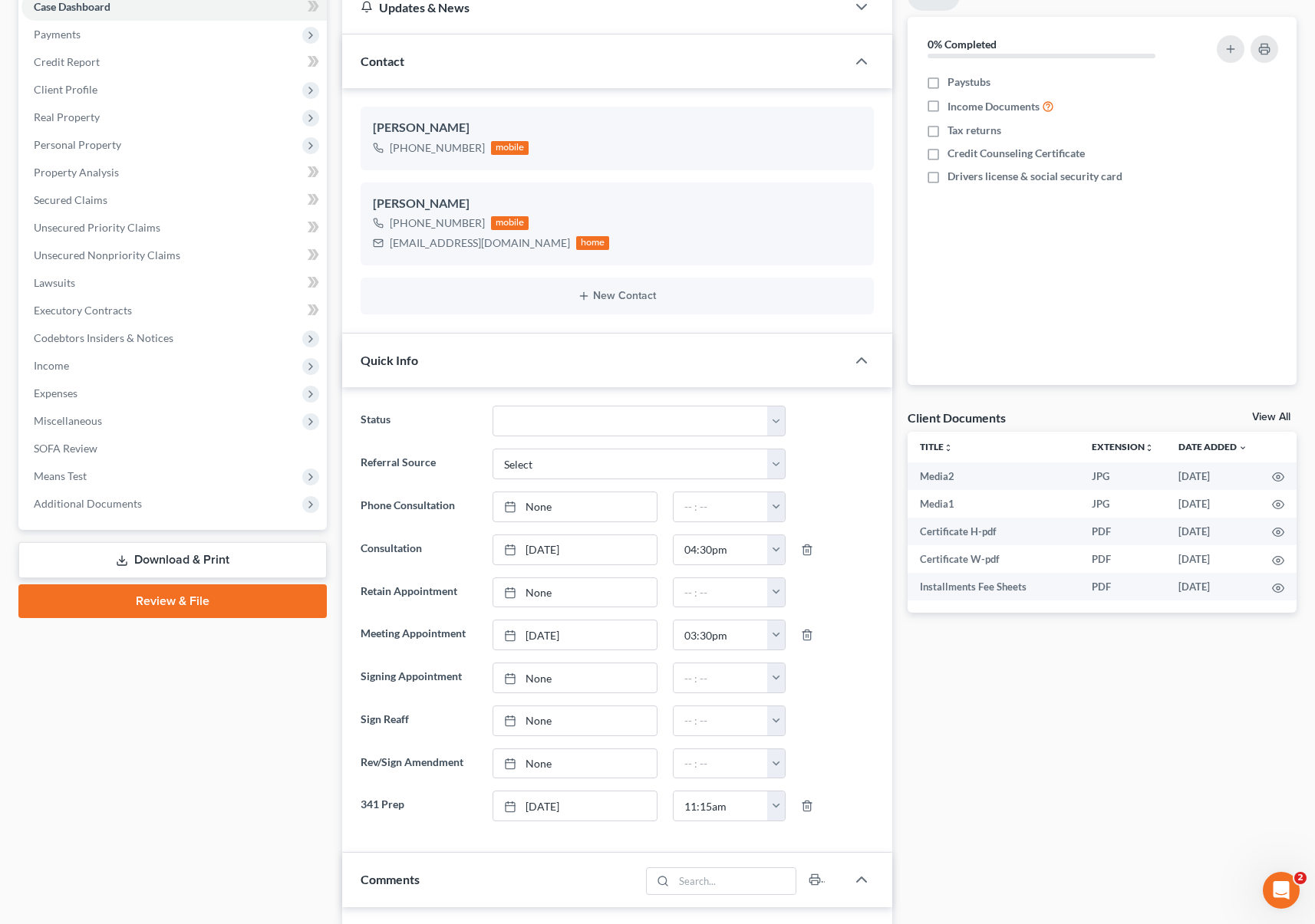
scroll to position [0, 0]
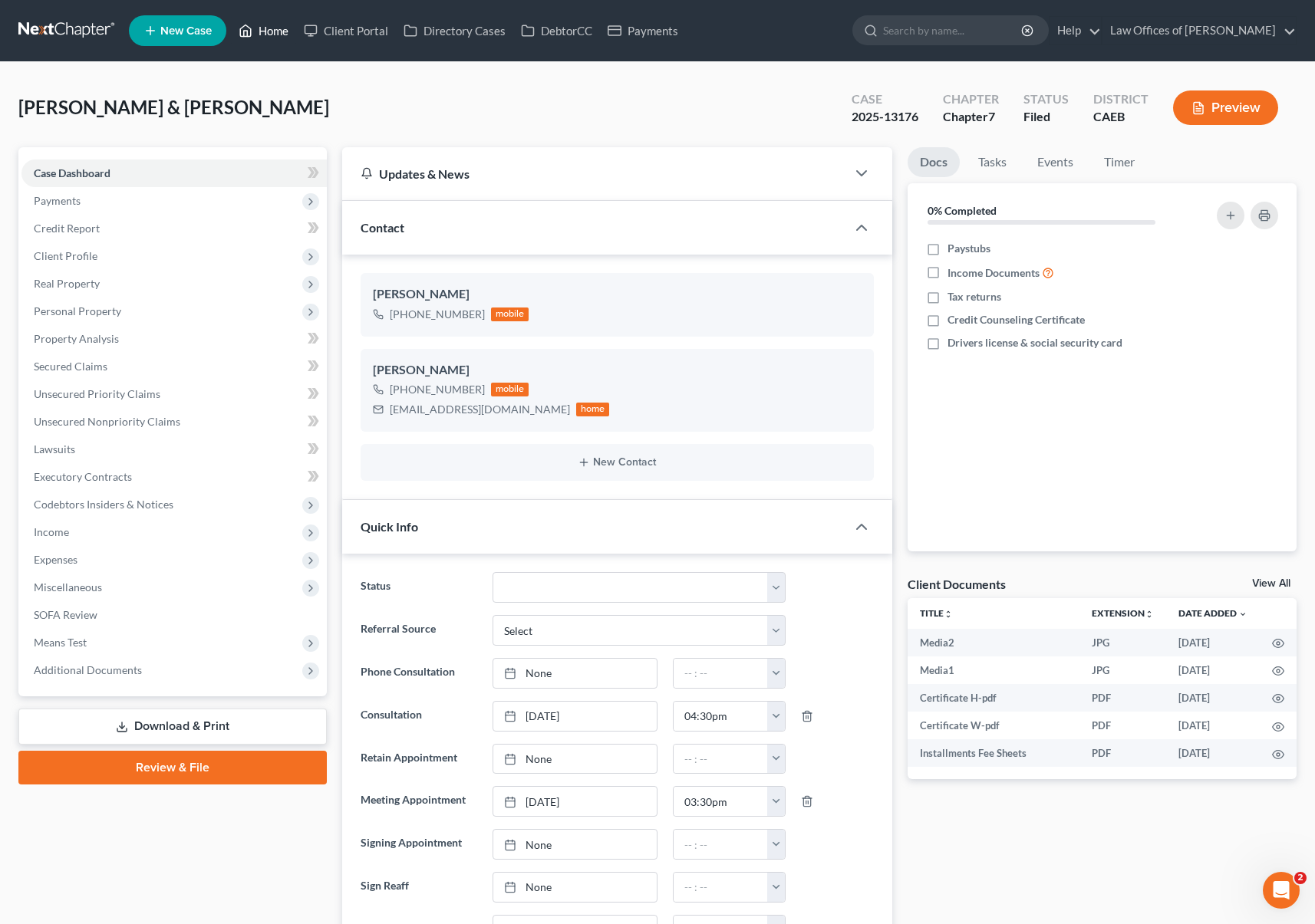
click at [281, 29] on link "Home" at bounding box center [263, 31] width 65 height 28
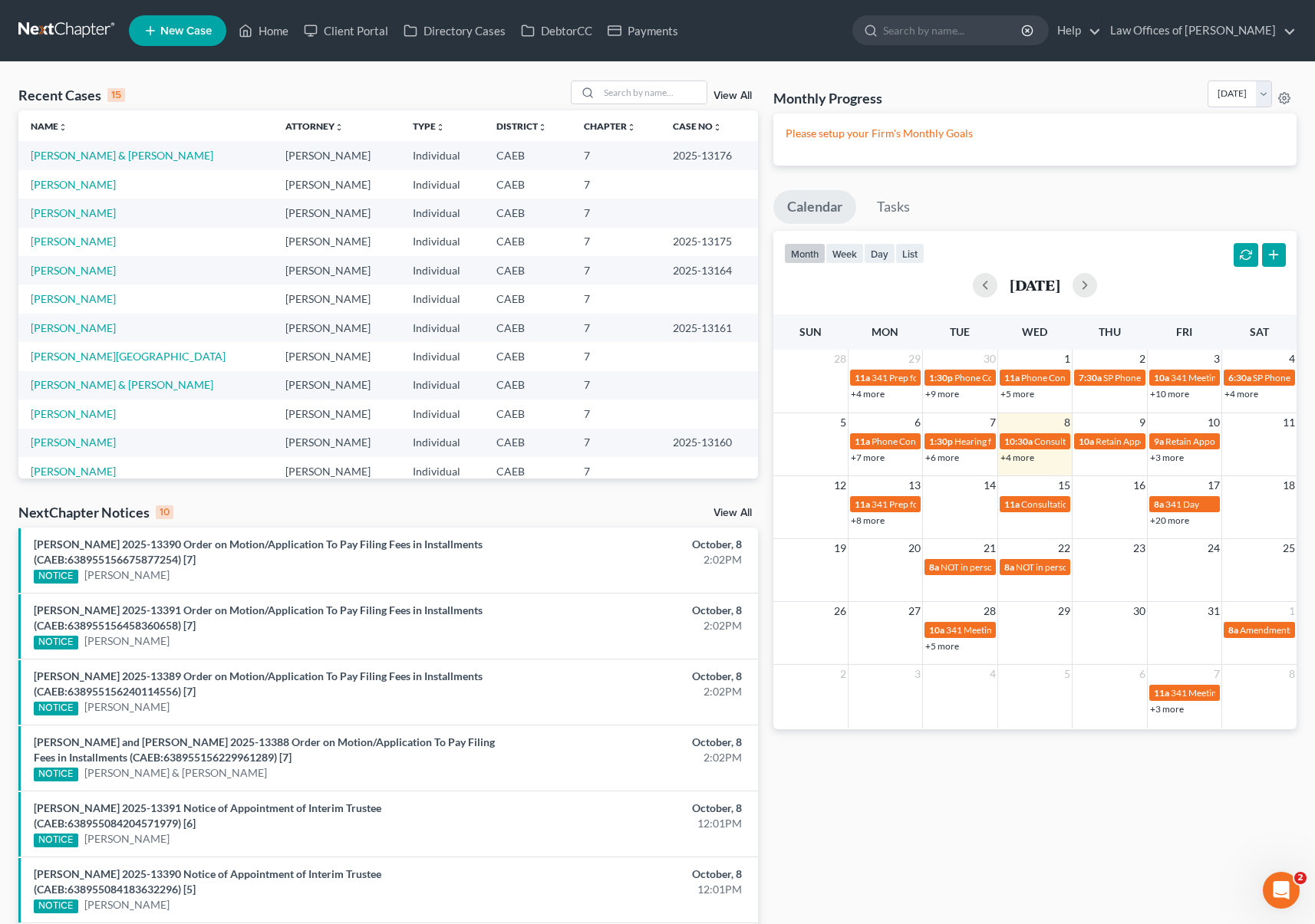
click at [1160, 461] on link "+3 more" at bounding box center [1166, 457] width 33 height 11
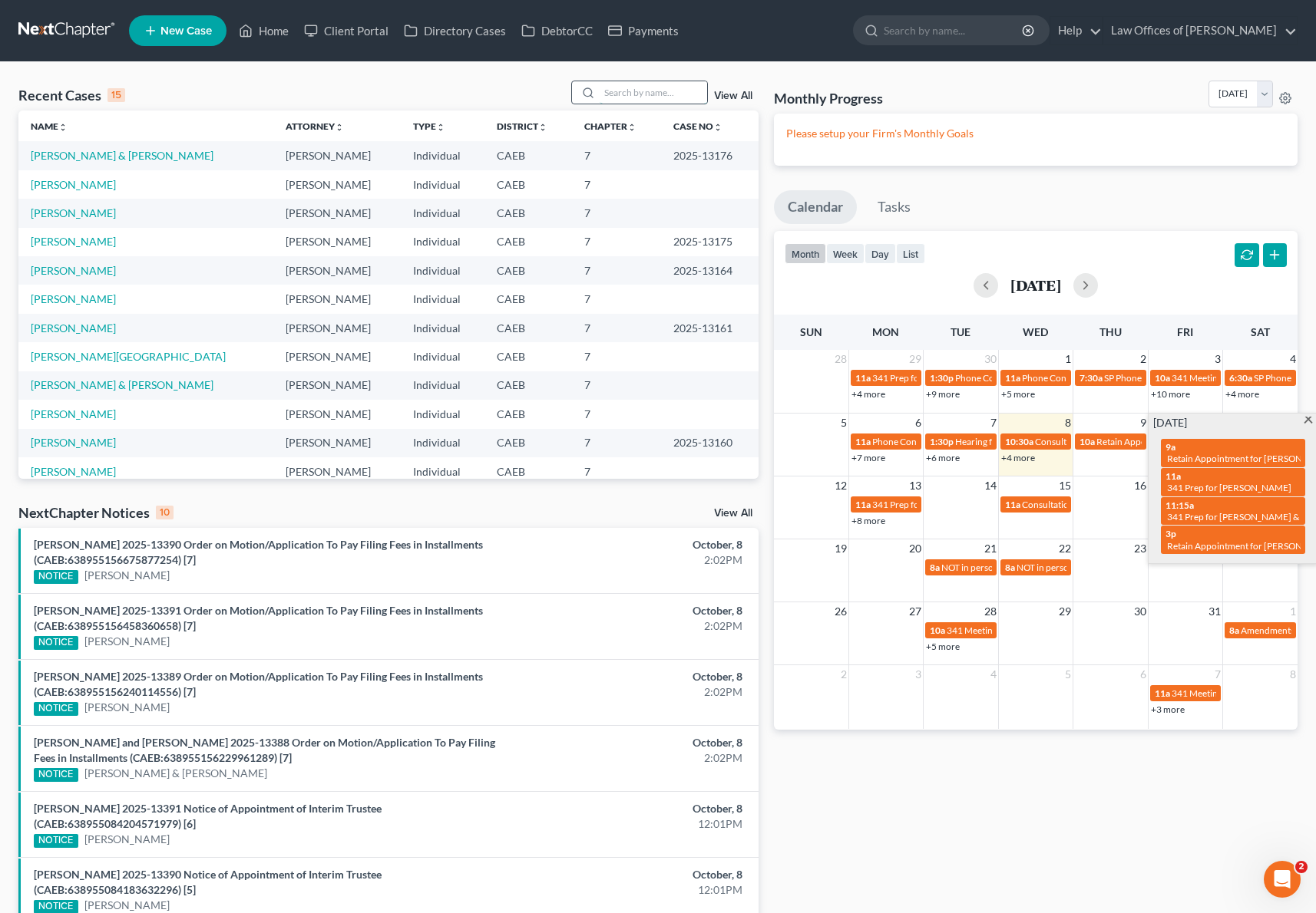
click at [623, 93] on input "search" at bounding box center [653, 92] width 107 height 22
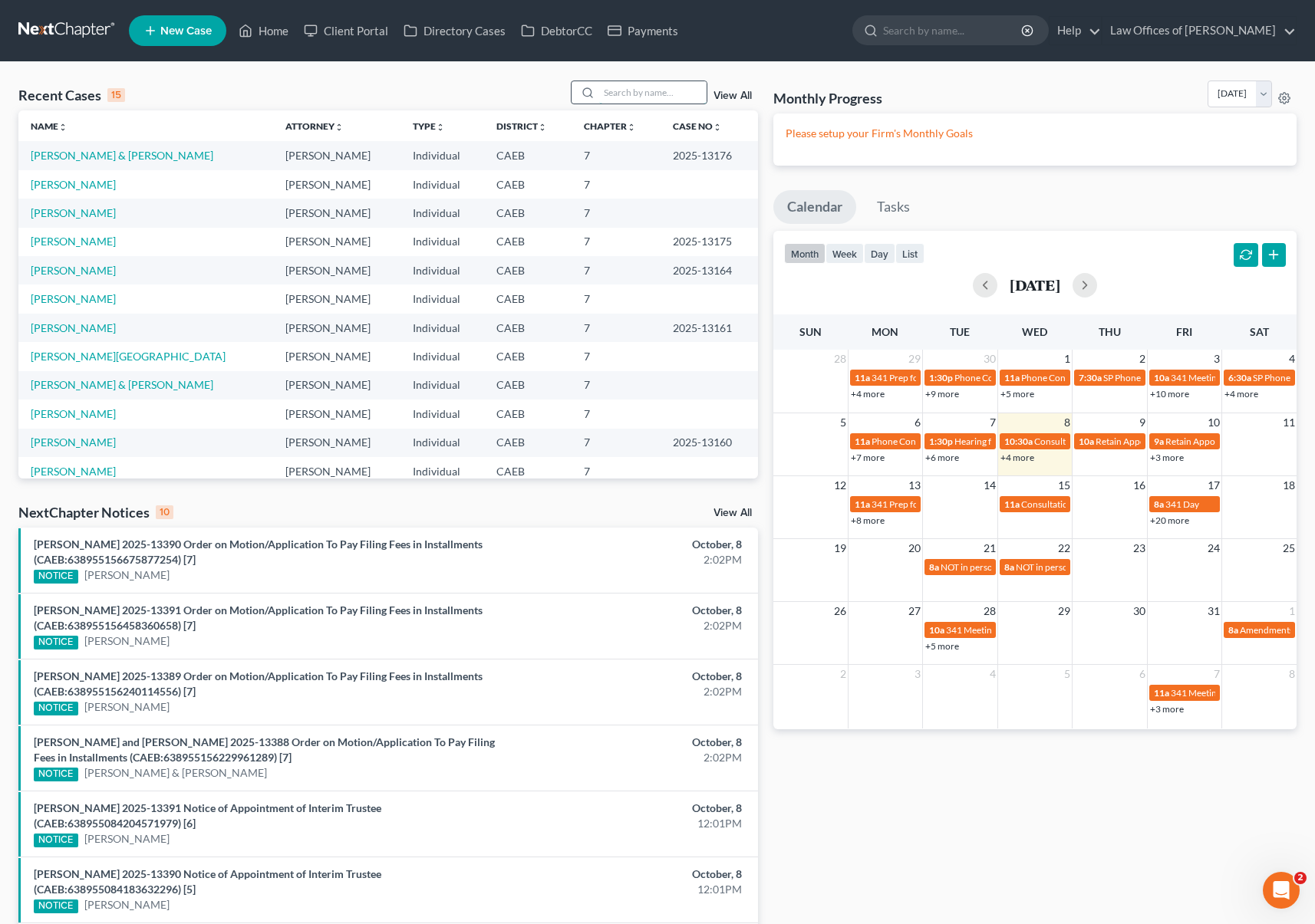
click at [623, 93] on input "search" at bounding box center [652, 92] width 107 height 22
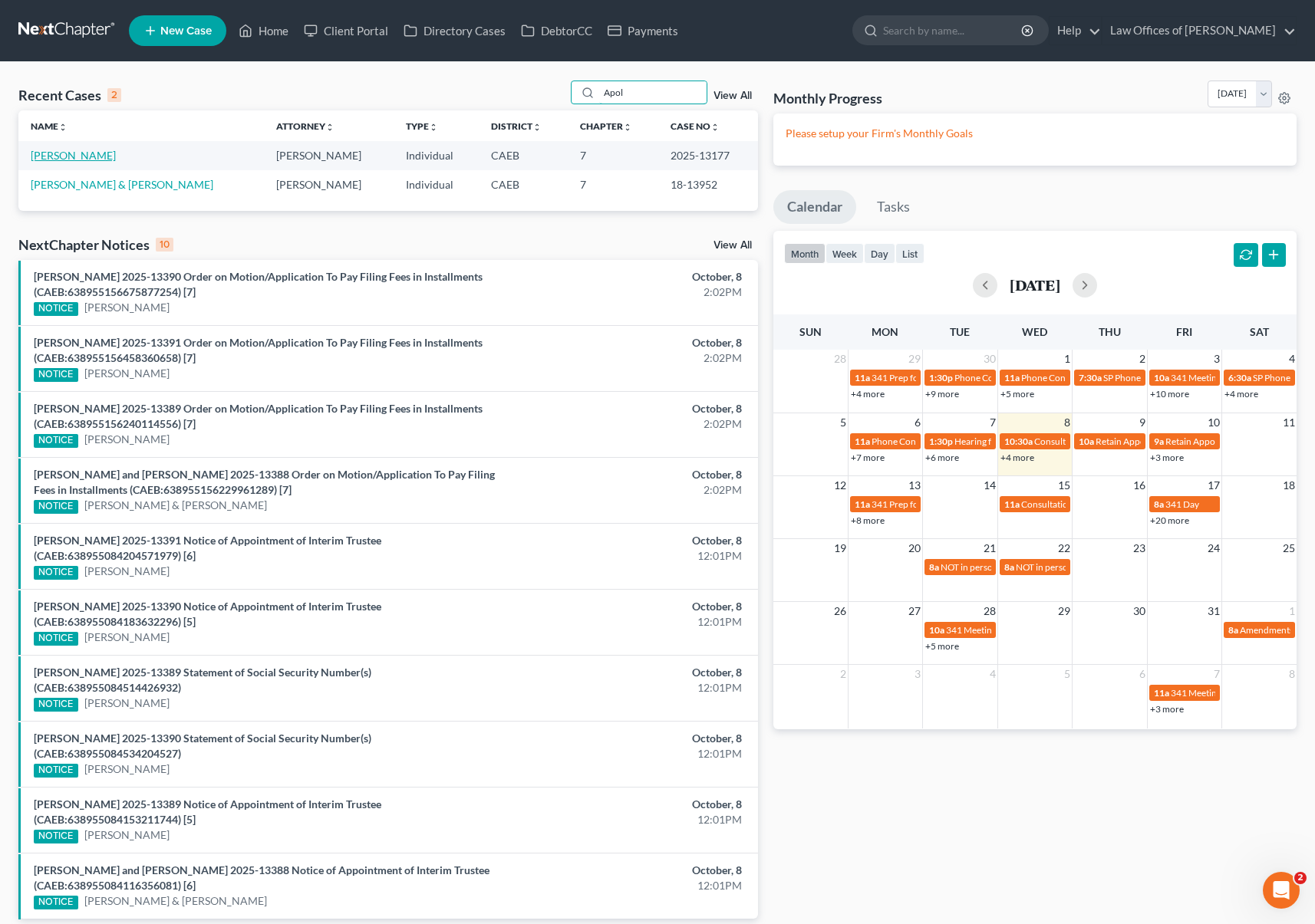
type input "Apol"
click at [79, 154] on link "[PERSON_NAME]" at bounding box center [73, 156] width 85 height 13
select select "6"
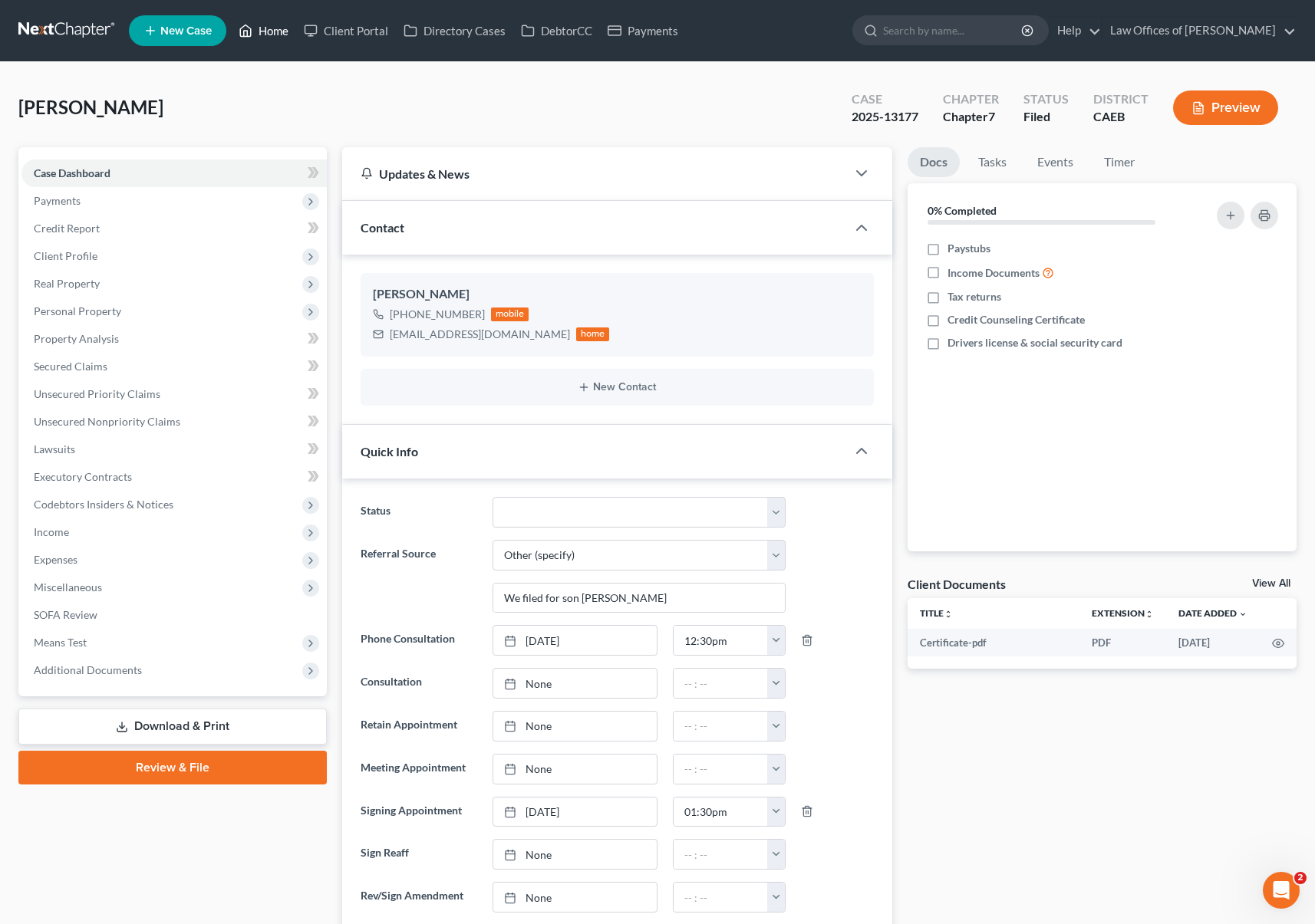
click at [283, 33] on link "Home" at bounding box center [263, 31] width 65 height 28
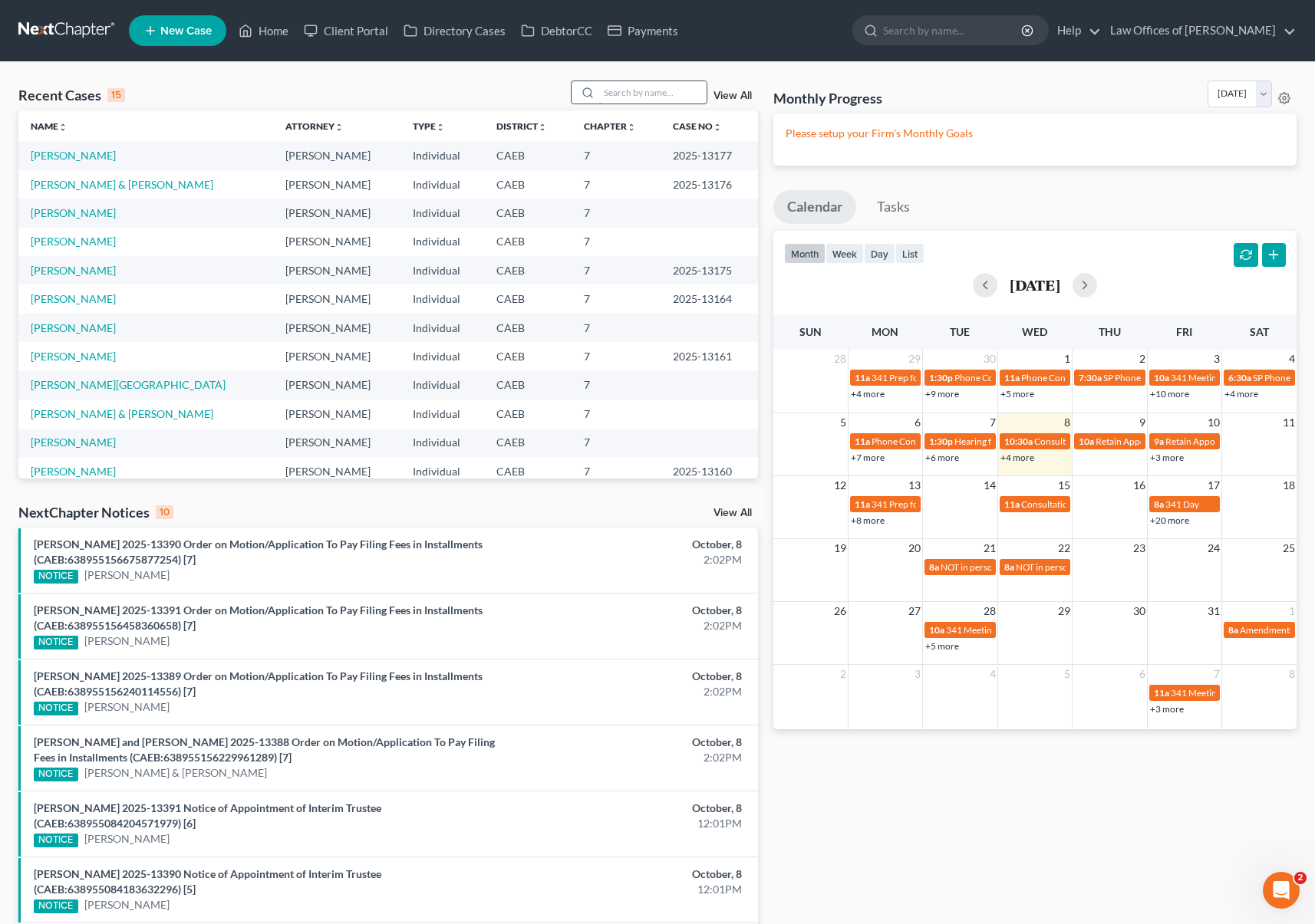
click at [642, 90] on input "search" at bounding box center [652, 92] width 107 height 22
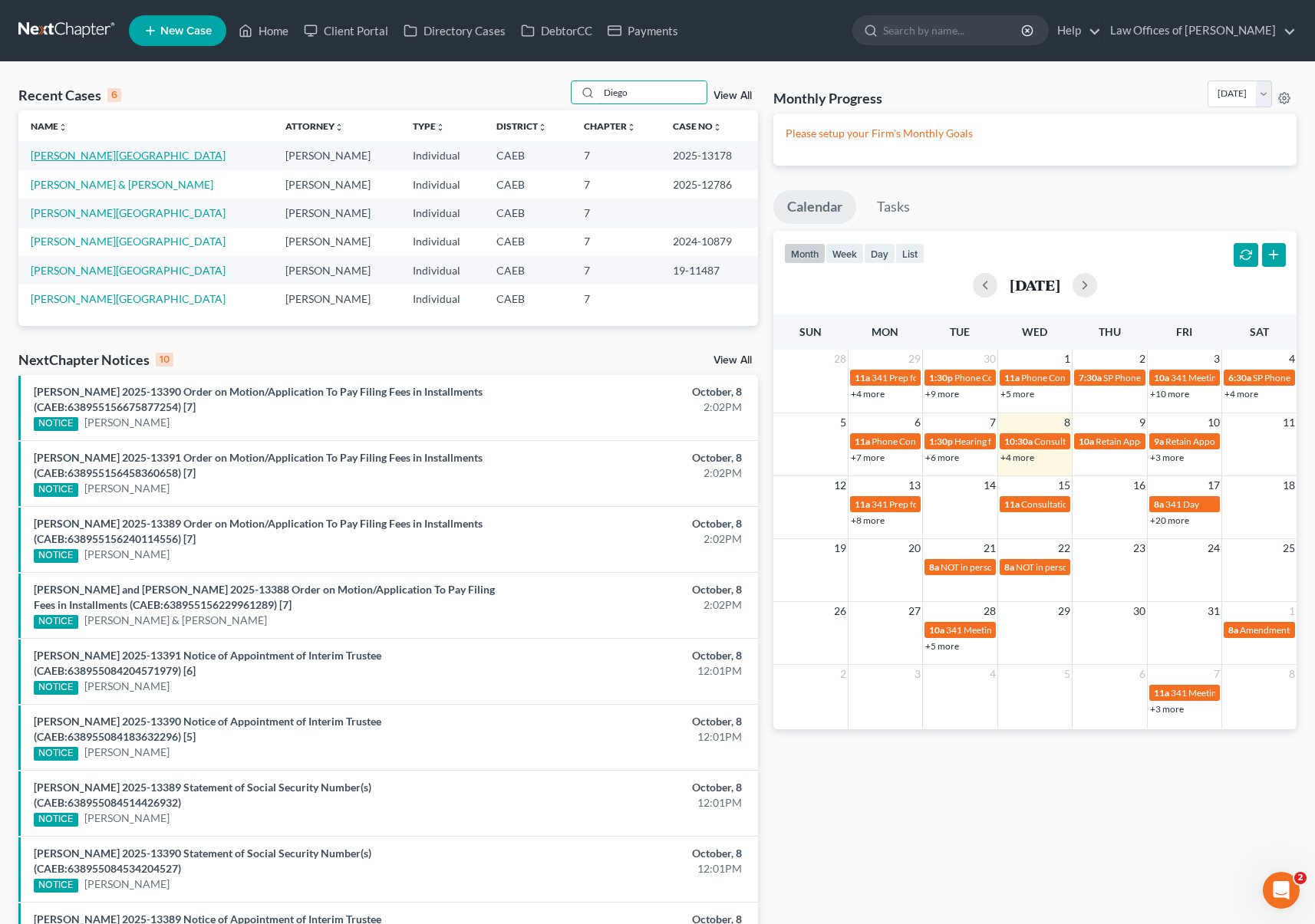
type input "Diego"
click at [74, 155] on link "[PERSON_NAME][GEOGRAPHIC_DATA]" at bounding box center [128, 156] width 195 height 13
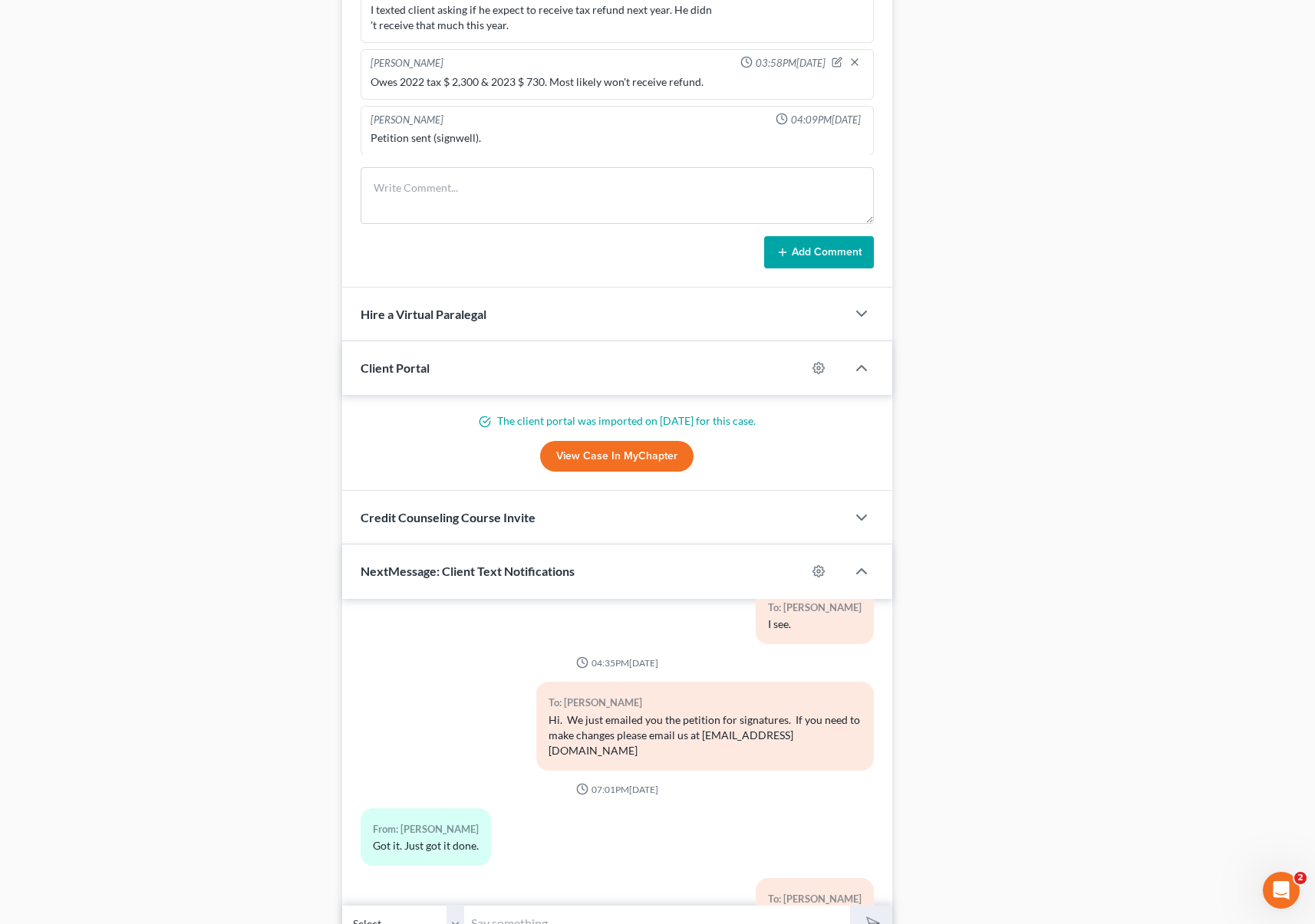
scroll to position [1183, 0]
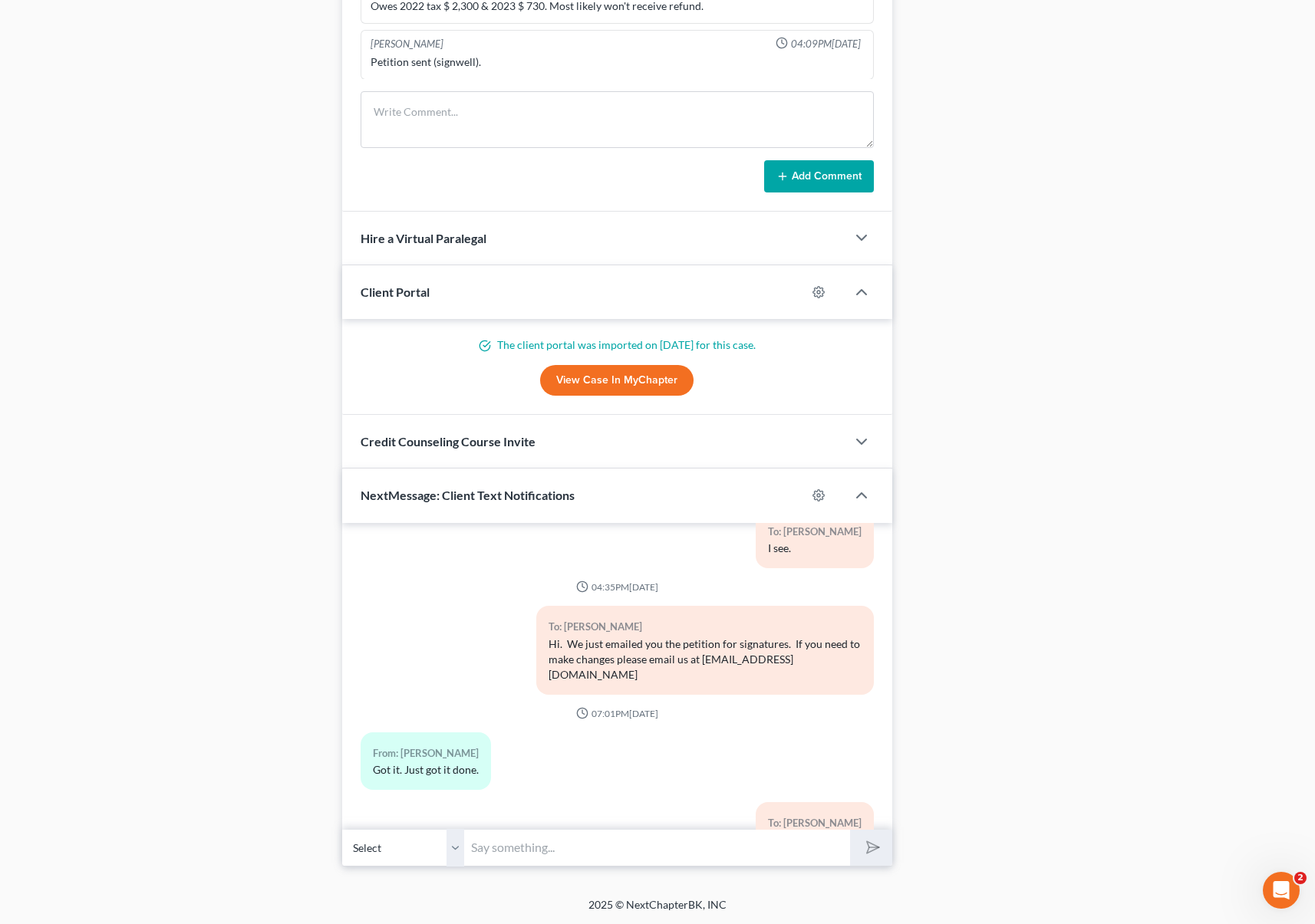
click at [531, 847] on input "text" at bounding box center [657, 847] width 385 height 37
type input "Hi Diego. We need to prepare you for the upcoming interview with the trustee. A…"
click at [850, 830] on button "submit" at bounding box center [871, 848] width 42 height 36
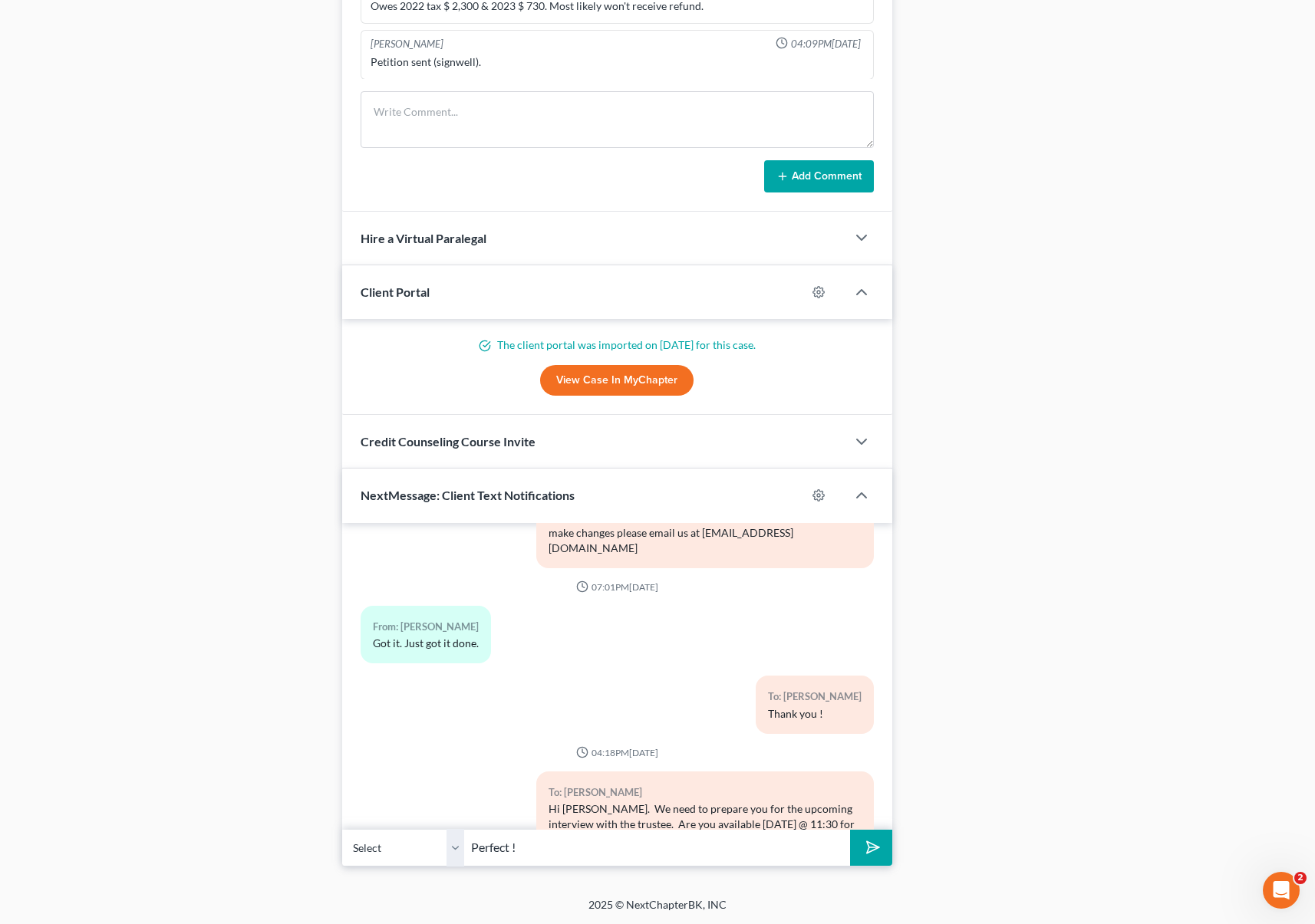
type input "Perfect !"
click at [850, 830] on button "submit" at bounding box center [871, 848] width 42 height 36
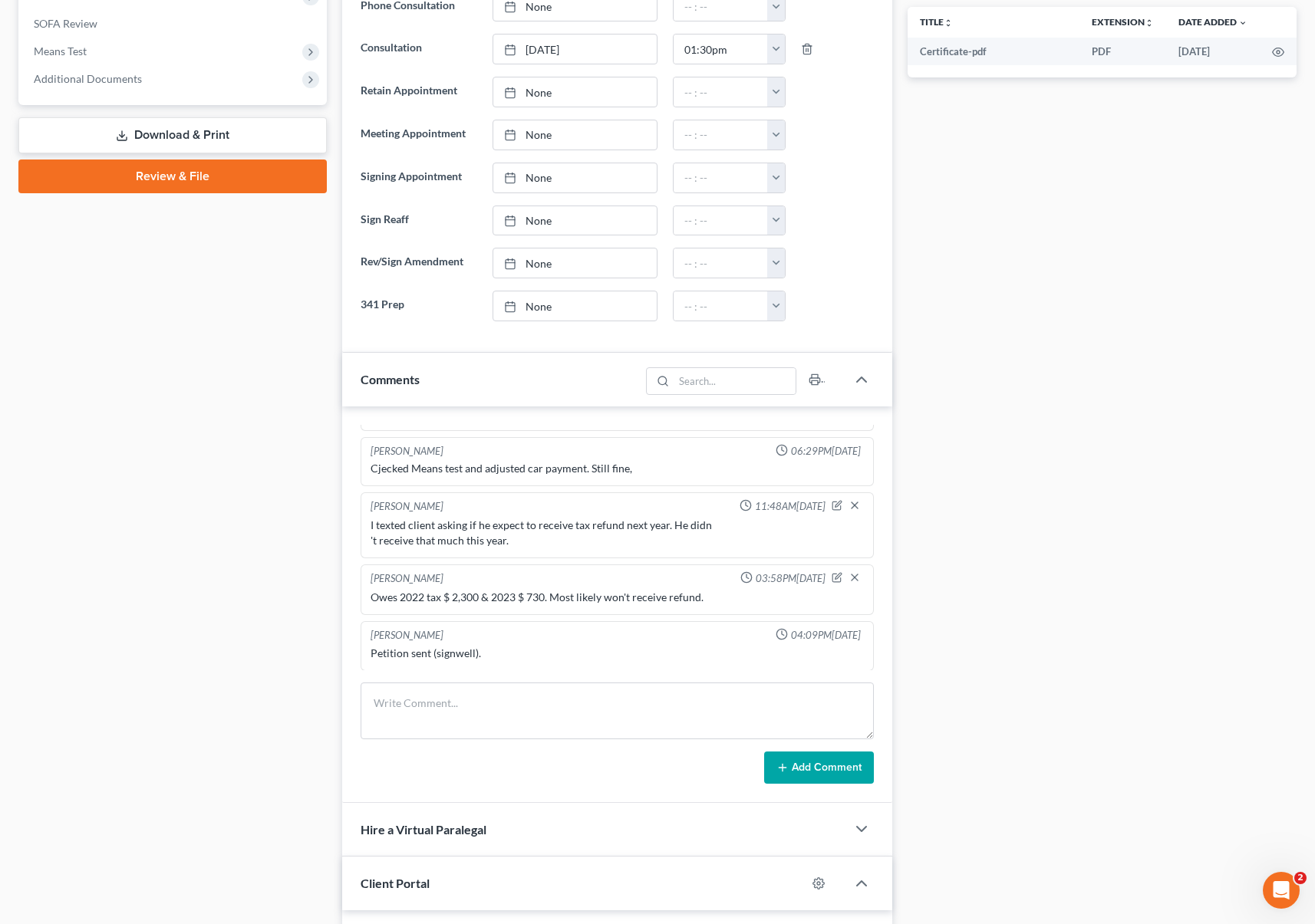
scroll to position [591, 0]
type input "[DATE]"
click at [536, 306] on link "[DATE]" at bounding box center [575, 307] width 164 height 29
click at [778, 305] on button "button" at bounding box center [776, 307] width 17 height 29
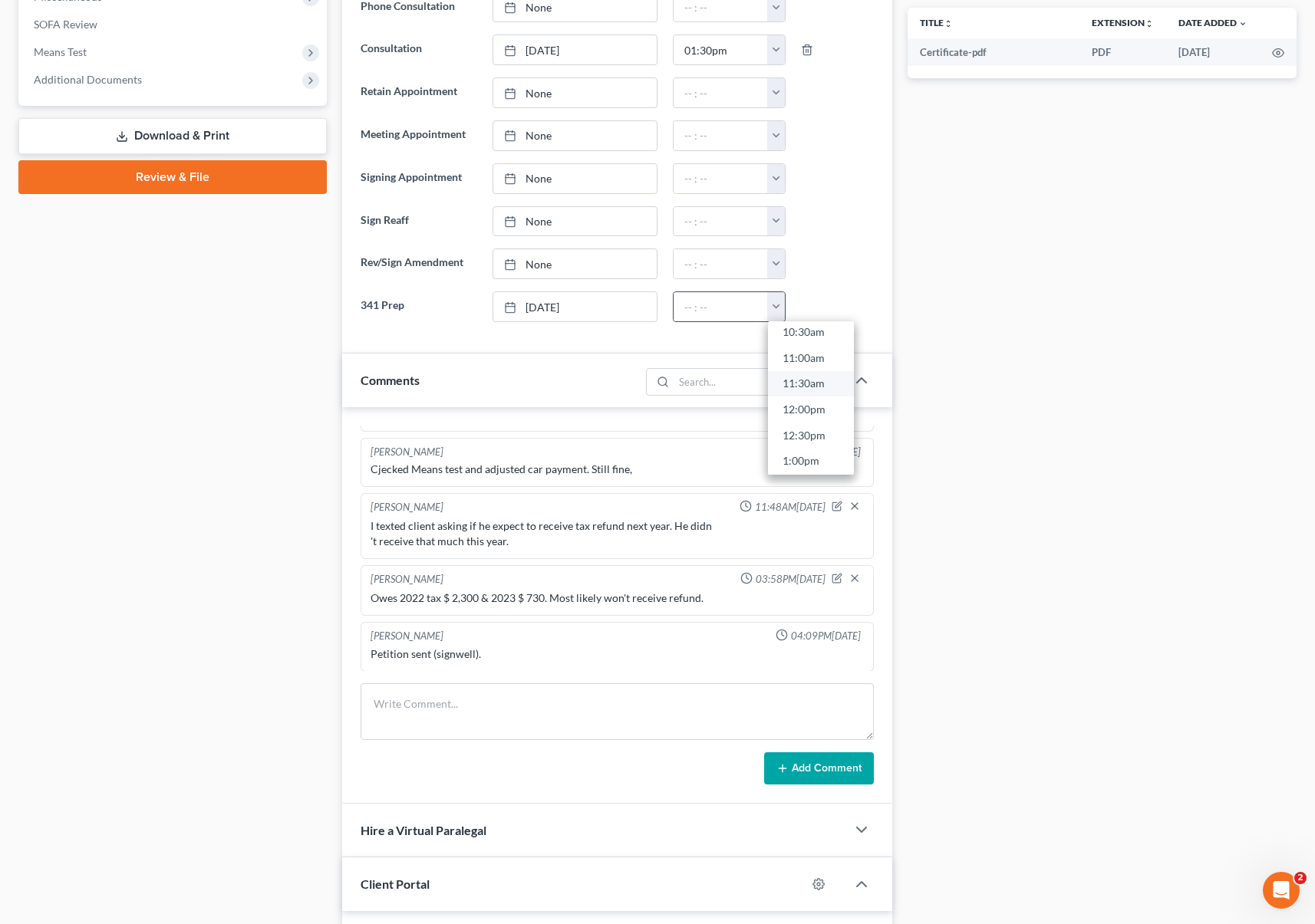
click at [813, 384] on link "11:30am" at bounding box center [811, 384] width 86 height 26
type input "11:30am"
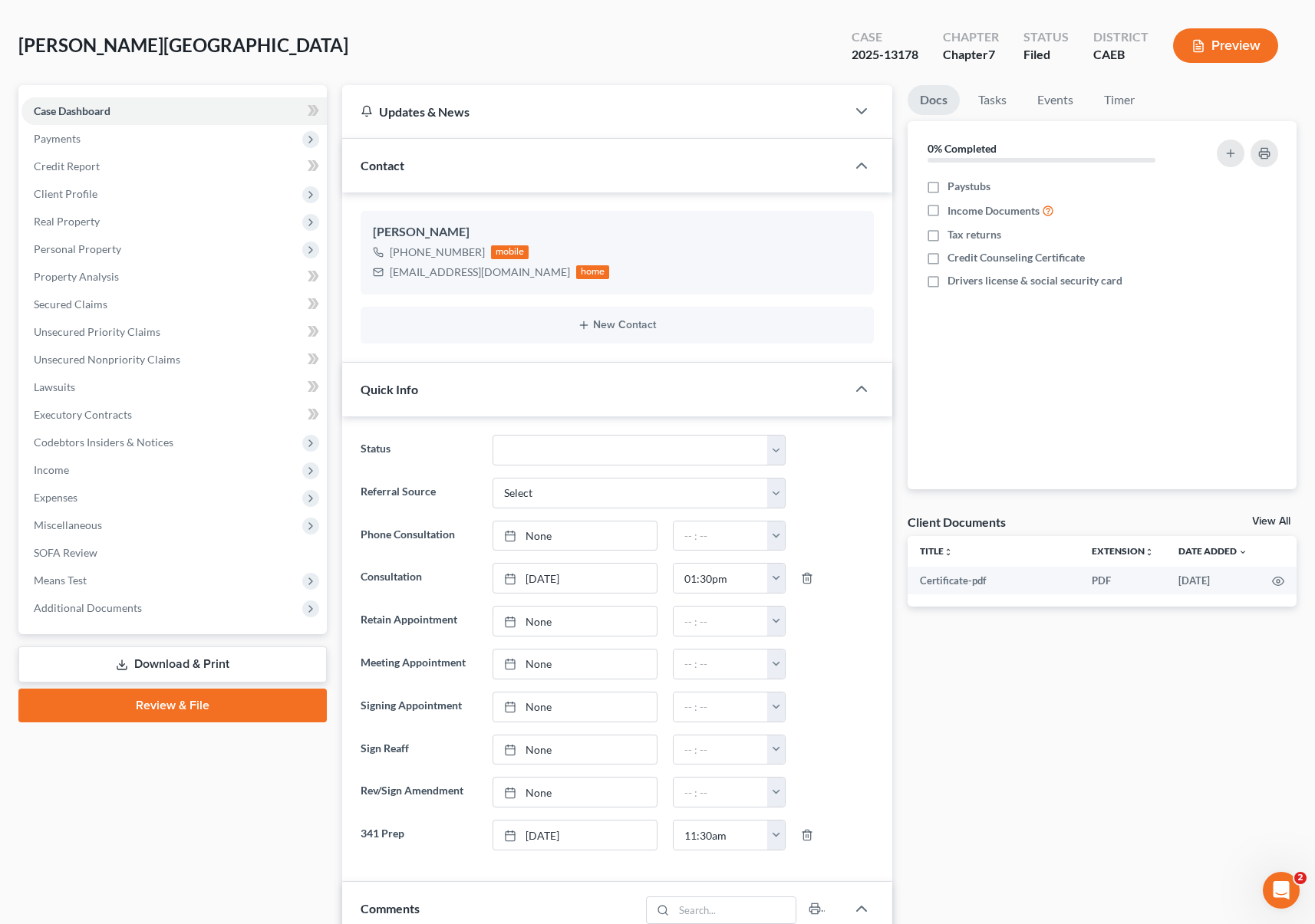
scroll to position [0, 0]
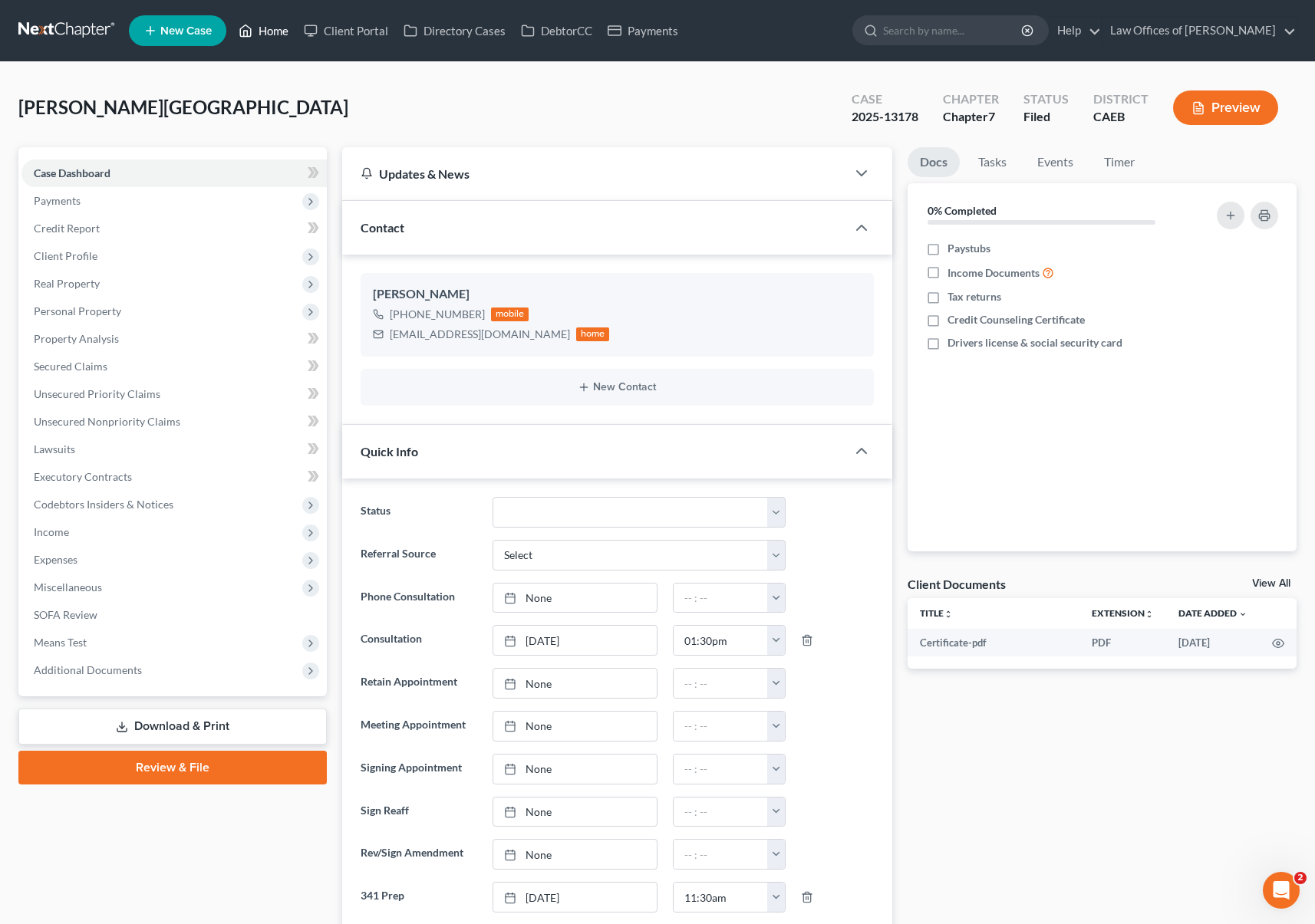
click at [272, 32] on link "Home" at bounding box center [263, 31] width 65 height 28
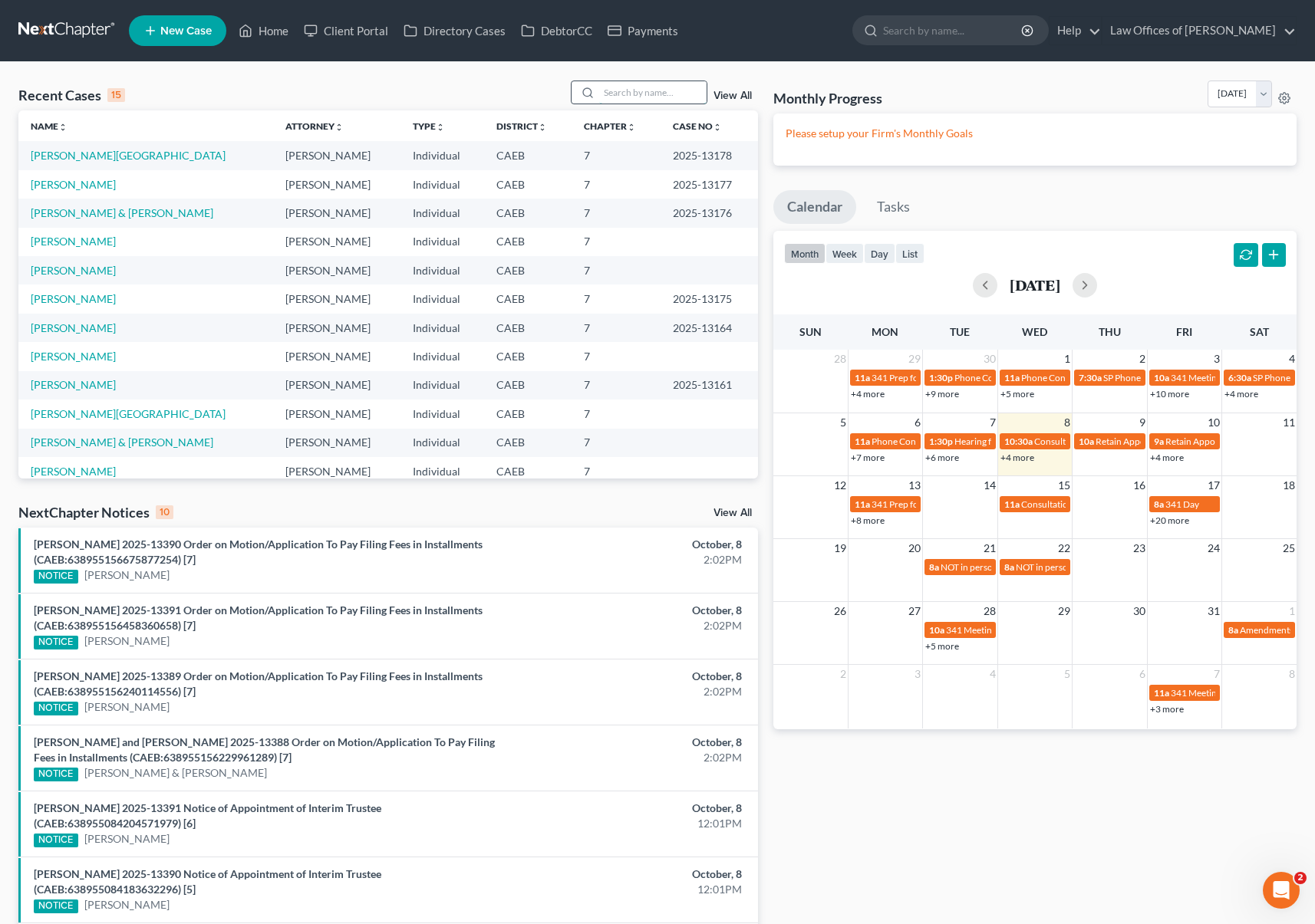
click at [625, 93] on input "search" at bounding box center [652, 92] width 107 height 22
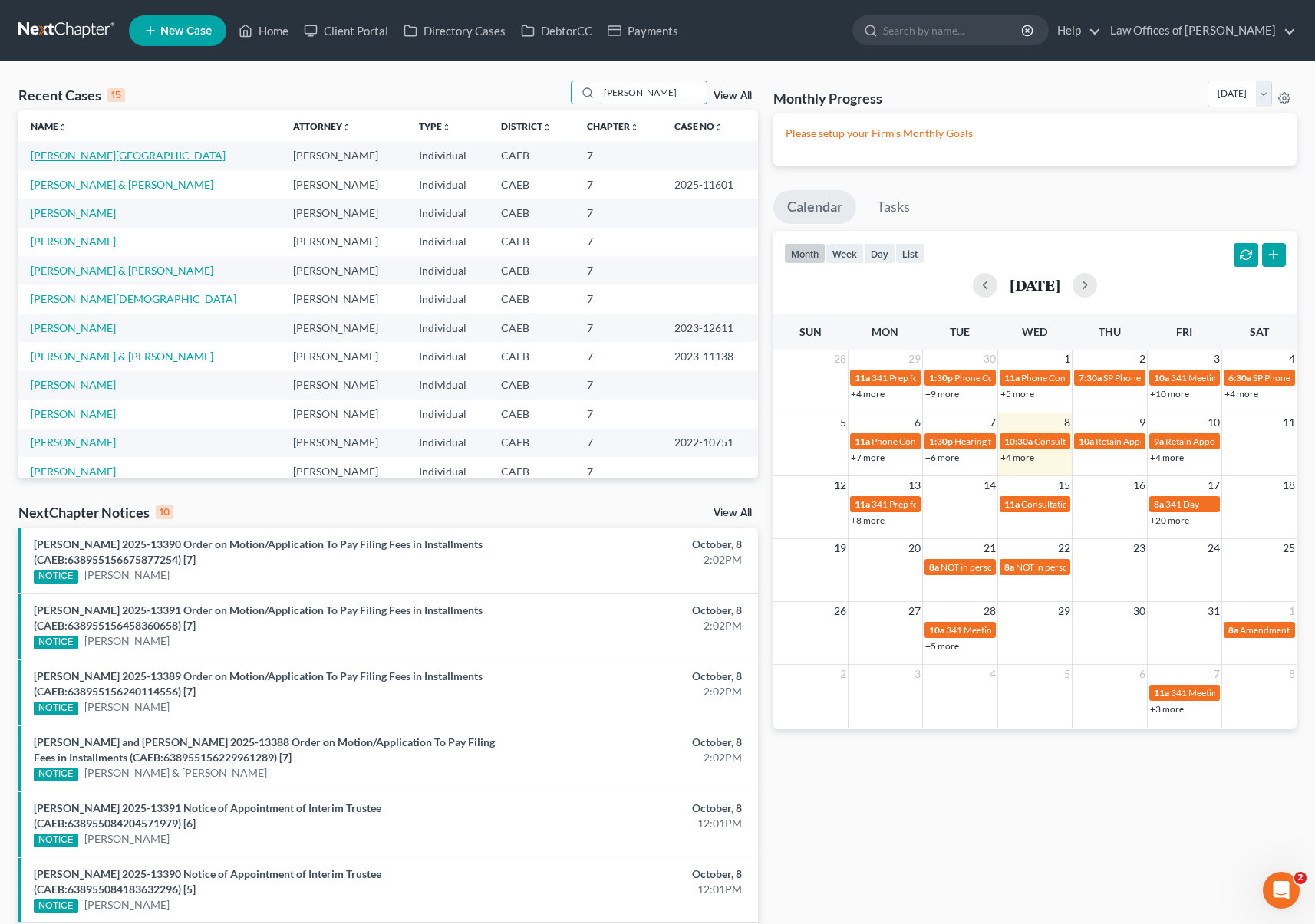
type input "Romero"
click at [86, 157] on link "[PERSON_NAME][GEOGRAPHIC_DATA]" at bounding box center [128, 156] width 195 height 13
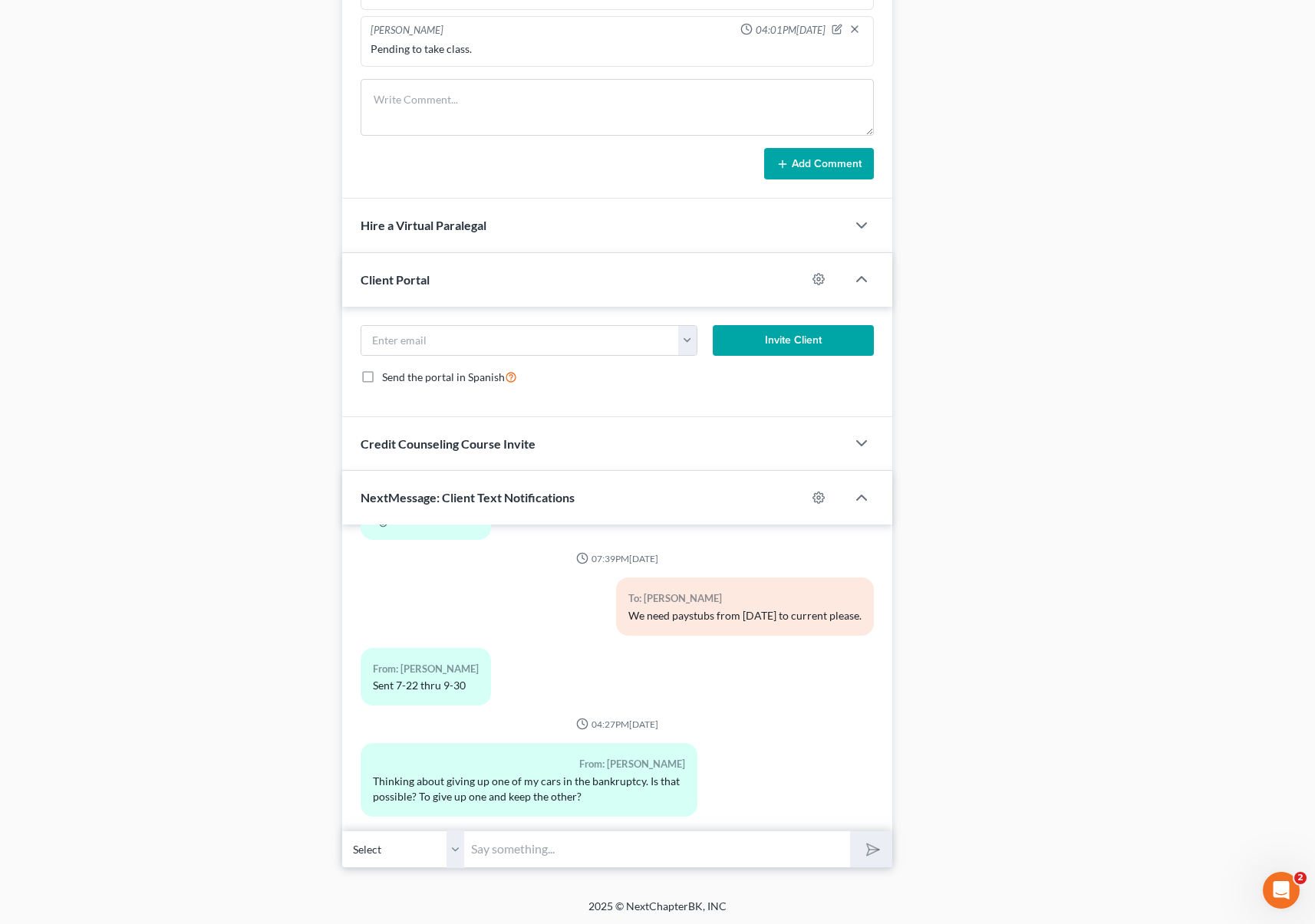
scroll to position [1145, 0]
click at [505, 854] on input "text" at bounding box center [657, 847] width 385 height 37
type input "Hi. Sure, you can do that. Which is the one you need to keep ?"
click at [850, 830] on button "submit" at bounding box center [871, 848] width 42 height 36
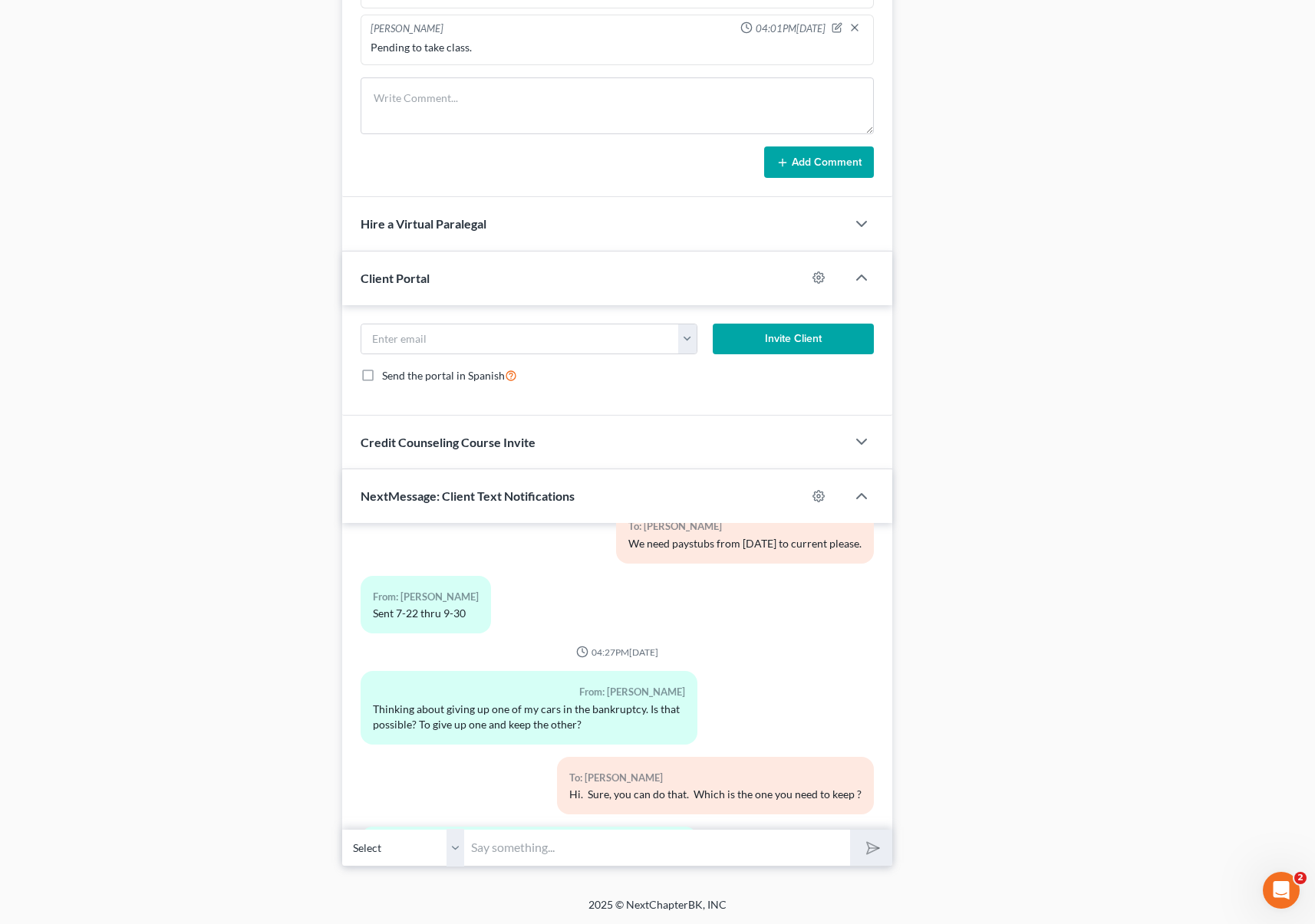
scroll to position [3307, 0]
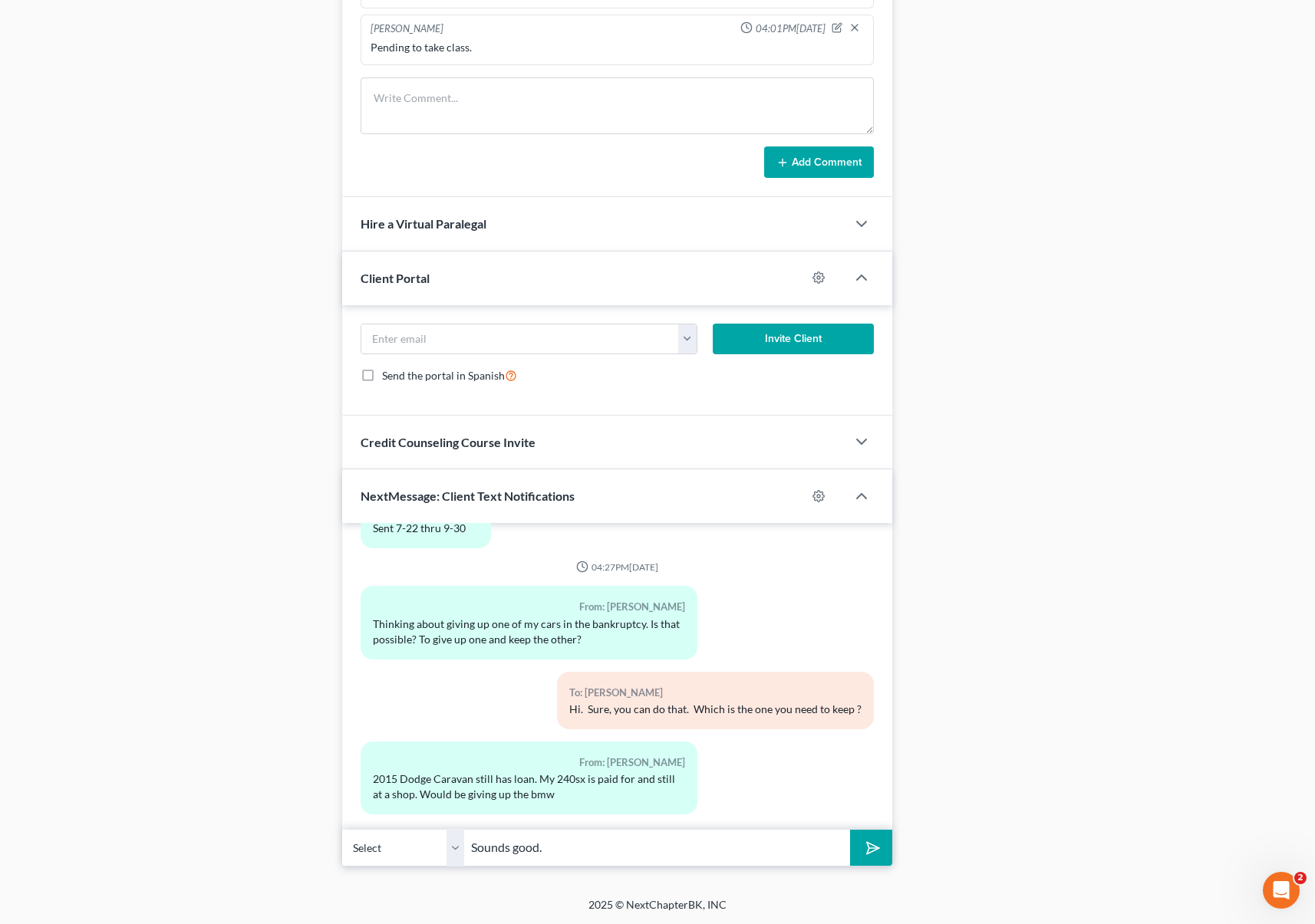
type input "Sounds good."
click at [850, 830] on button "submit" at bounding box center [871, 848] width 42 height 36
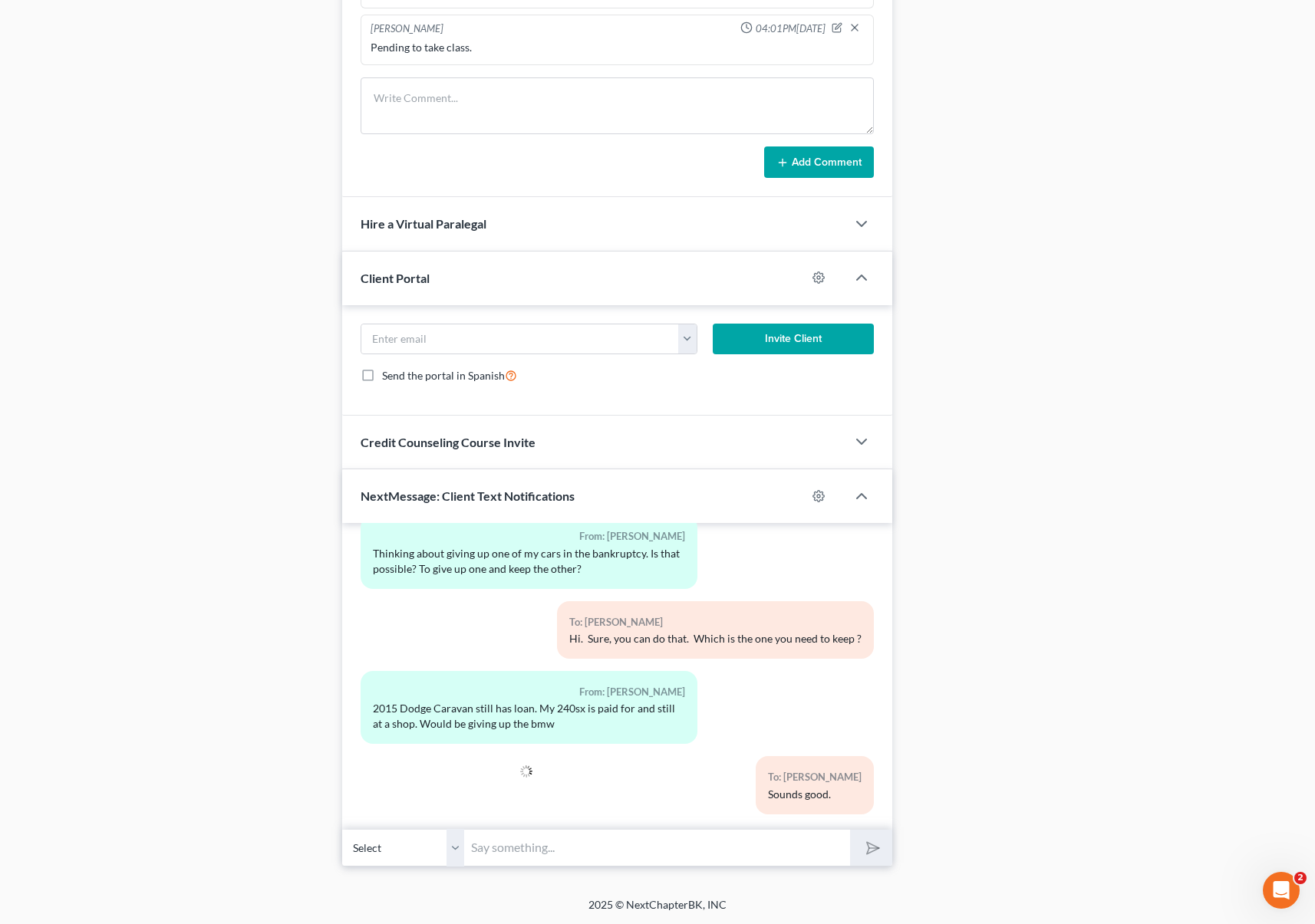
drag, startPoint x: 449, startPoint y: 672, endPoint x: 449, endPoint y: 660, distance: 12.0
click at [449, 684] on div "From: Venessa Romero" at bounding box center [529, 693] width 313 height 17
drag, startPoint x: 370, startPoint y: 689, endPoint x: 665, endPoint y: 717, distance: 296.3
click at [665, 717] on div "From: Venessa Romero 2015 Dodge Caravan still has loan. My 240sx is paid for an…" at bounding box center [529, 708] width 338 height 73
copy div "2015 Dodge Caravan still has loan. My 240sx is paid for and still at a shop. Wo…"
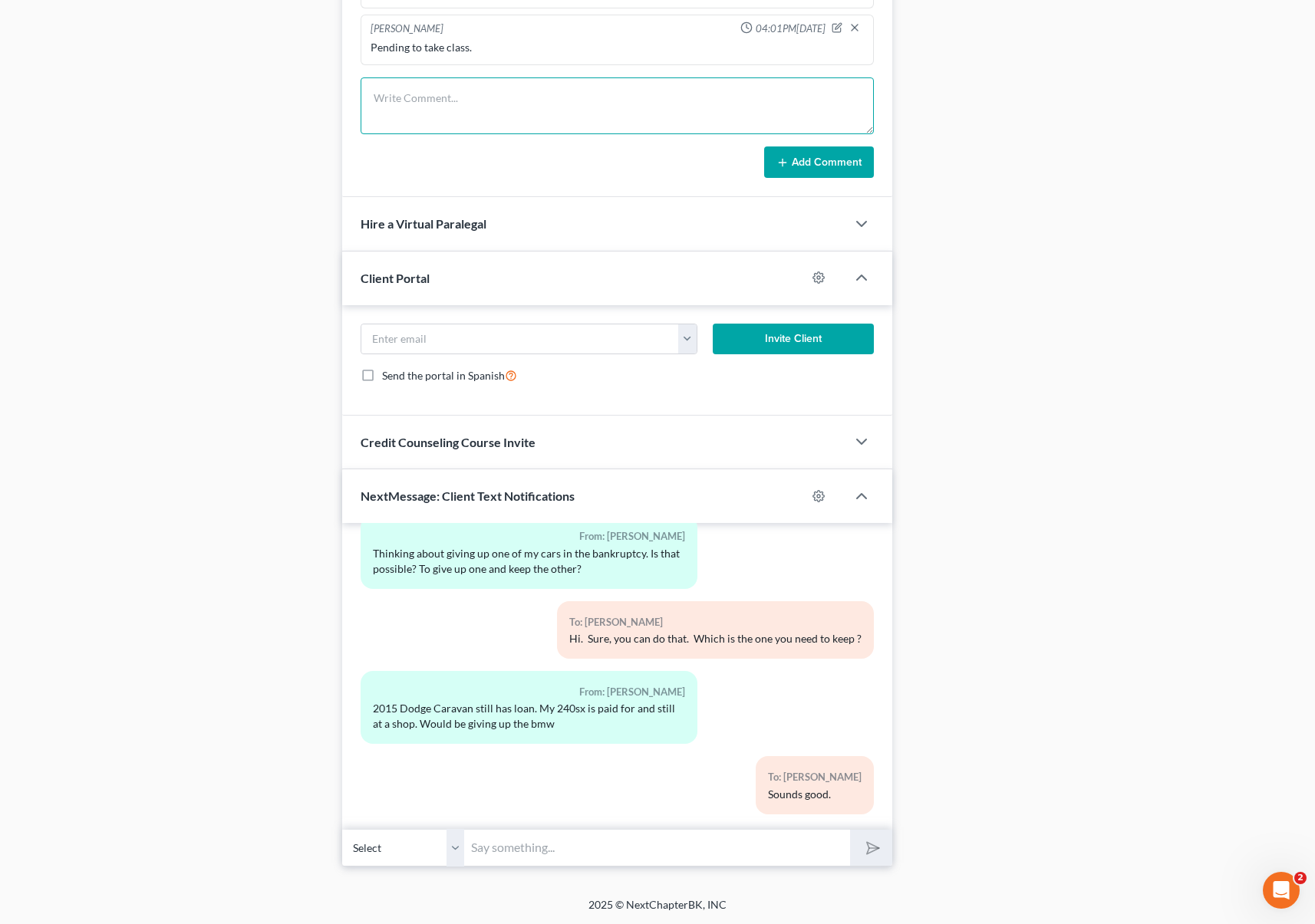
click at [387, 95] on textarea at bounding box center [617, 105] width 514 height 56
paste textarea "2015 Dodge Caravan still has loan. My 240sx is paid for and still at a shop. Wo…"
type textarea "2015 Dodge Caravan still has loan. My 240sx is paid for and still at a shop. Wo…"
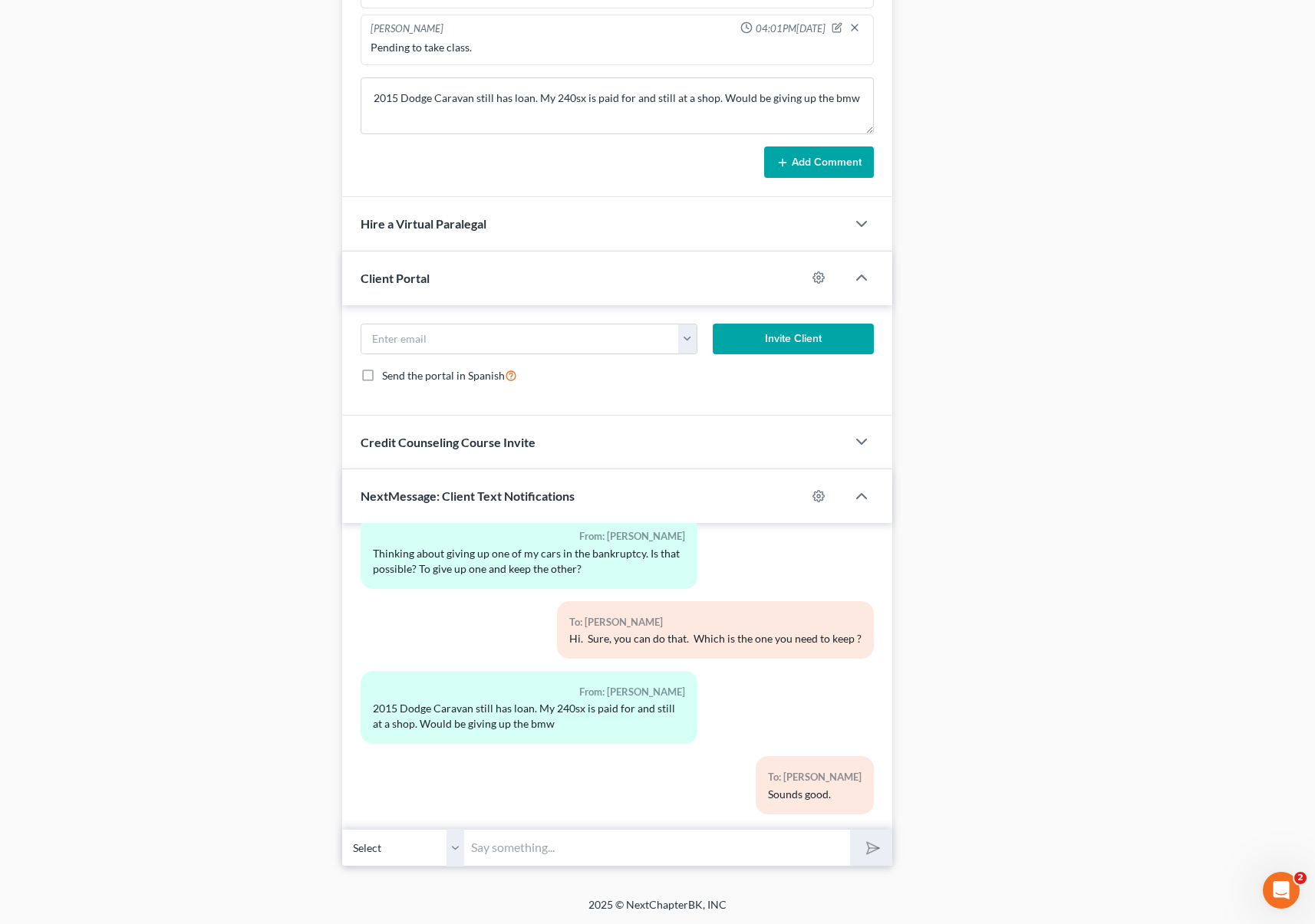
click at [797, 168] on button "Add Comment" at bounding box center [819, 163] width 110 height 33
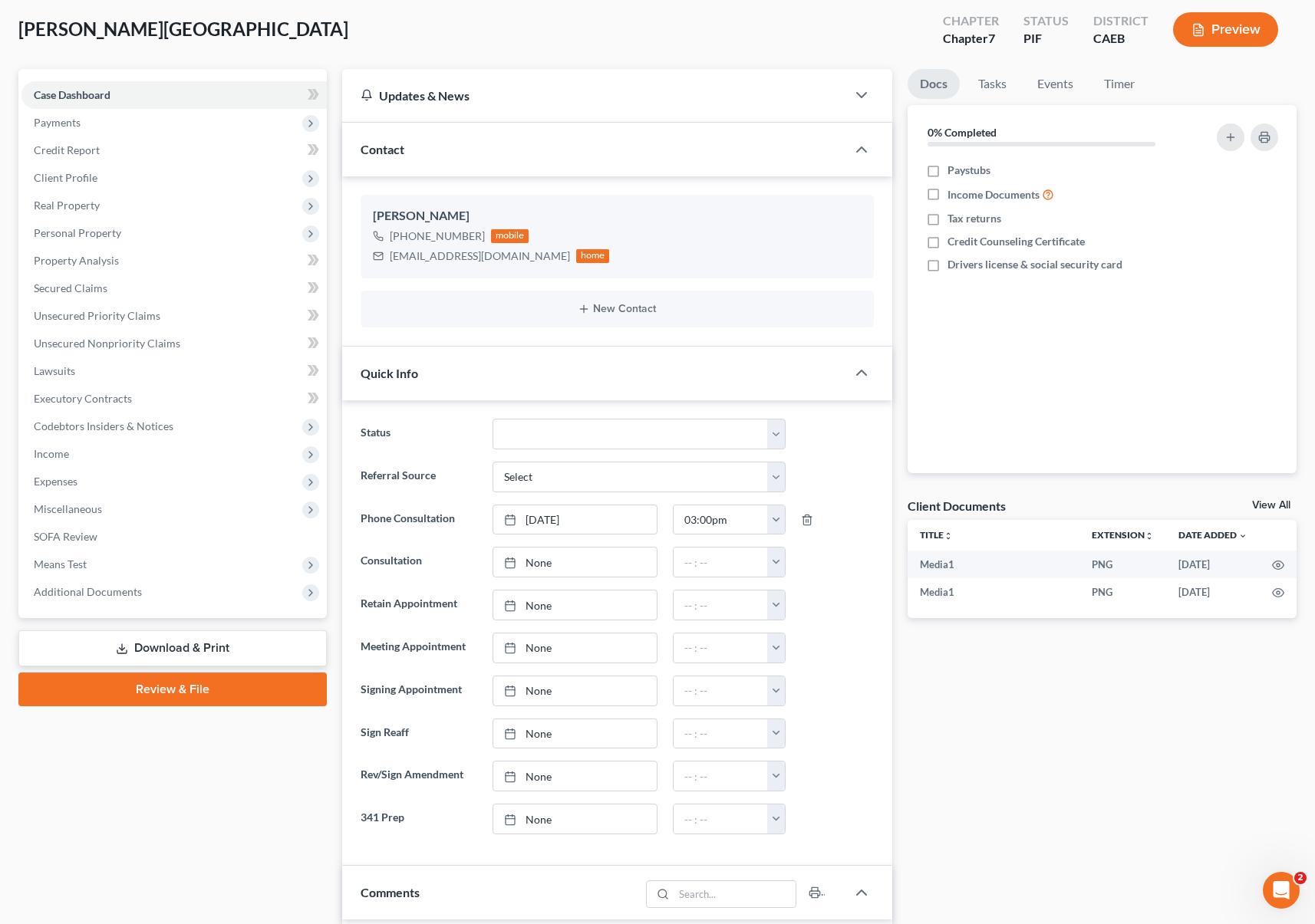
scroll to position [0, 0]
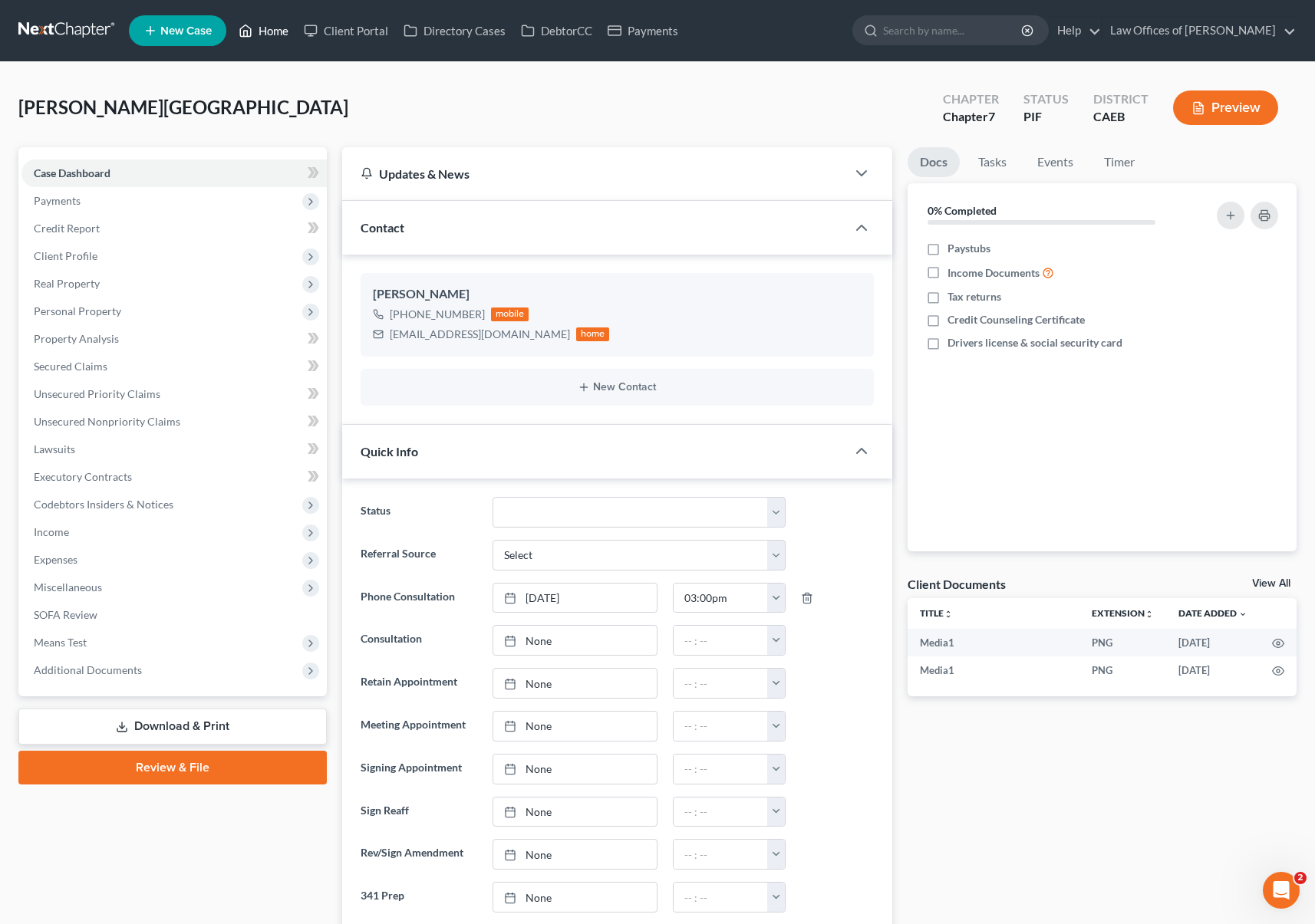
click at [280, 31] on link "Home" at bounding box center [263, 31] width 65 height 28
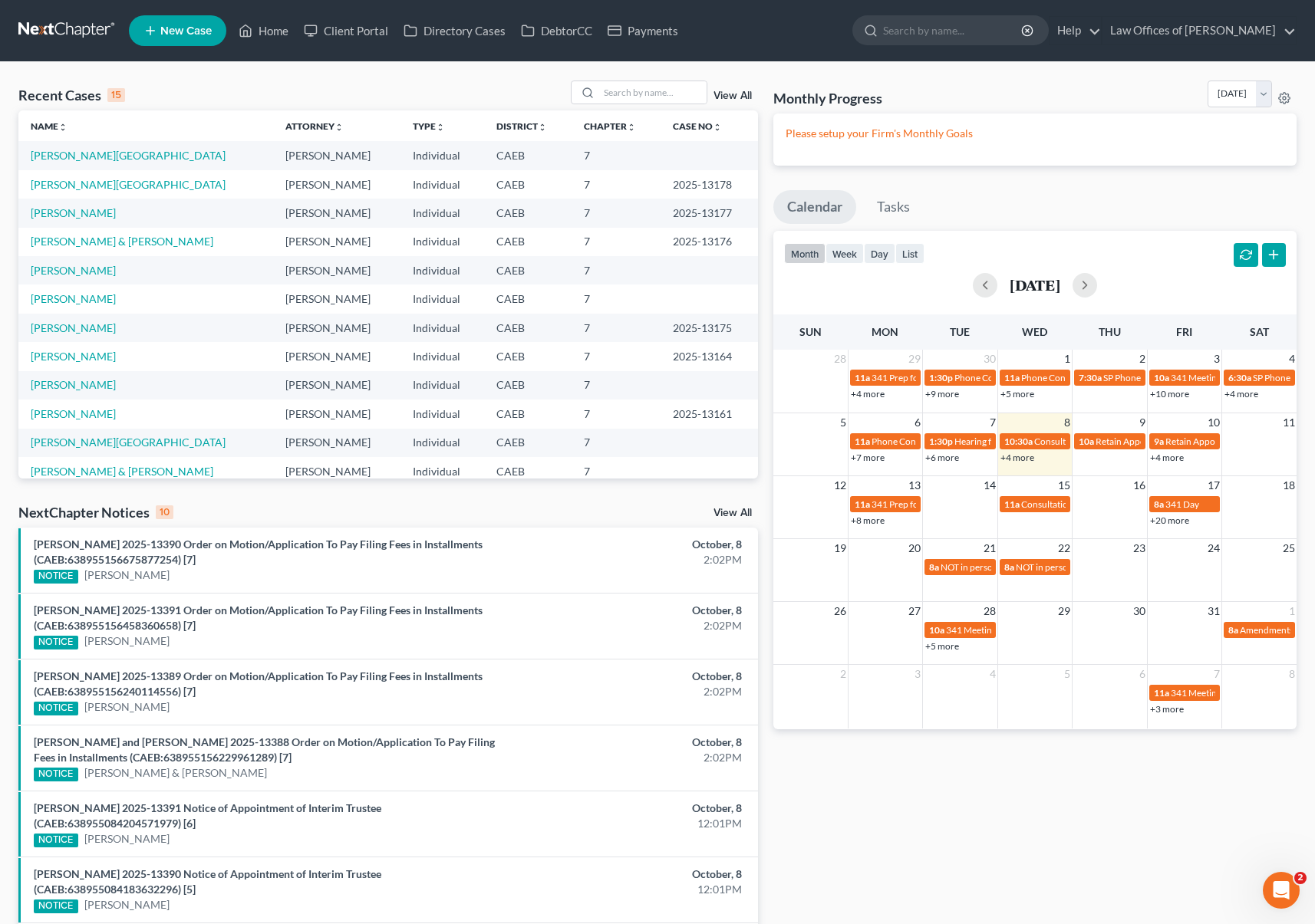
click at [1156, 455] on link "+4 more" at bounding box center [1166, 457] width 33 height 11
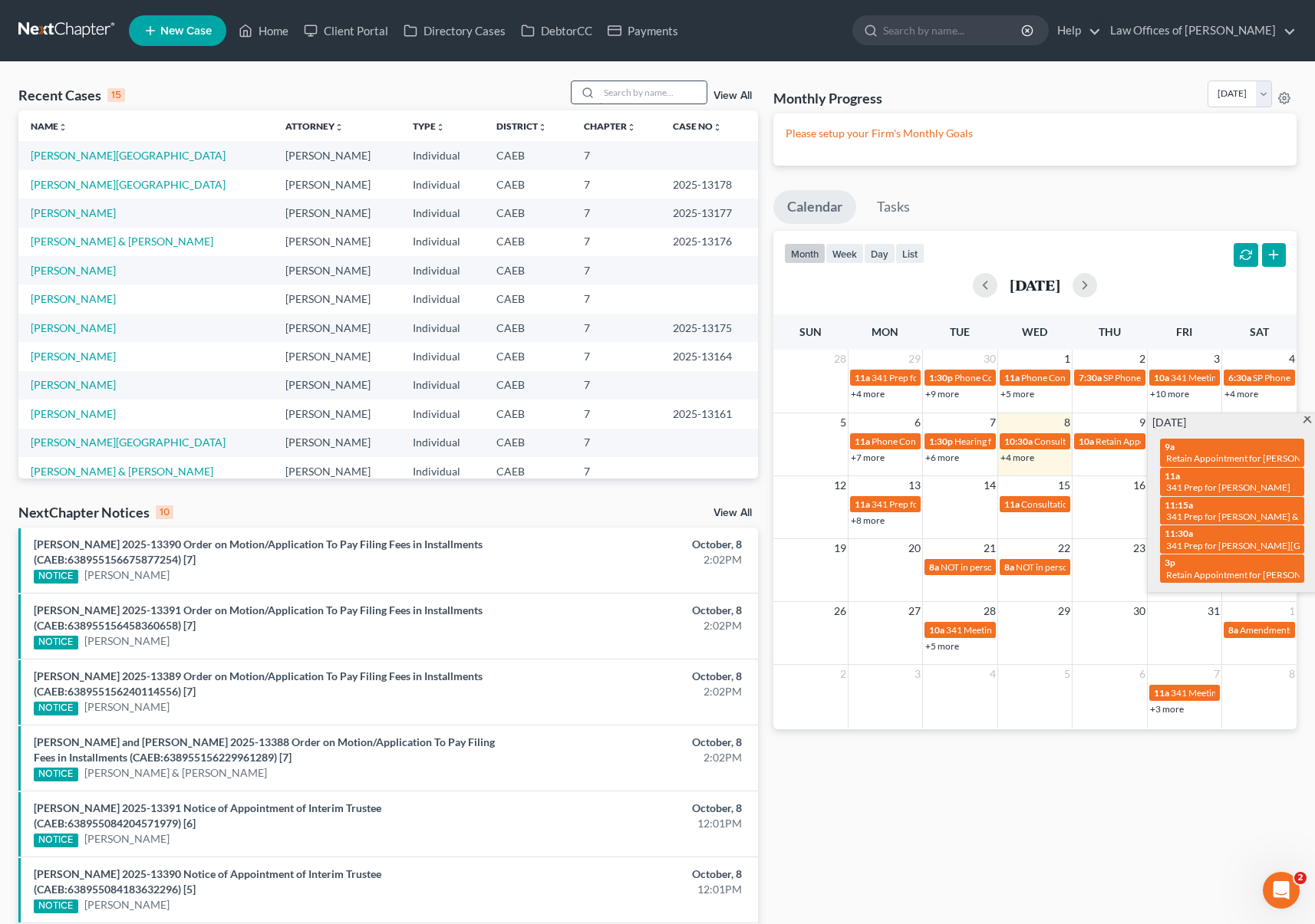
click at [625, 95] on input "search" at bounding box center [652, 92] width 107 height 22
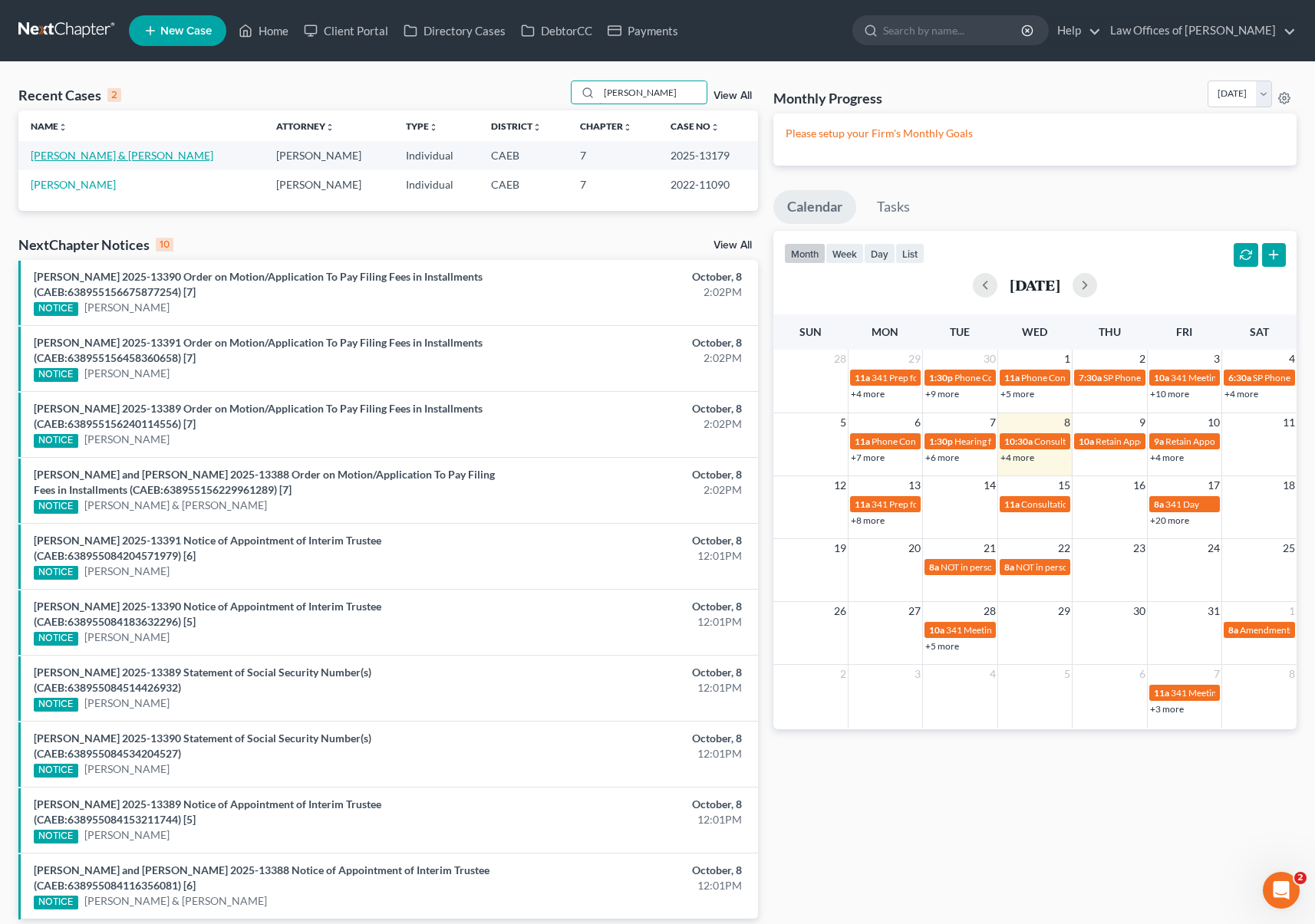
type input "Cadena"
click at [99, 156] on link "[PERSON_NAME] & [PERSON_NAME]" at bounding box center [121, 156] width 183 height 13
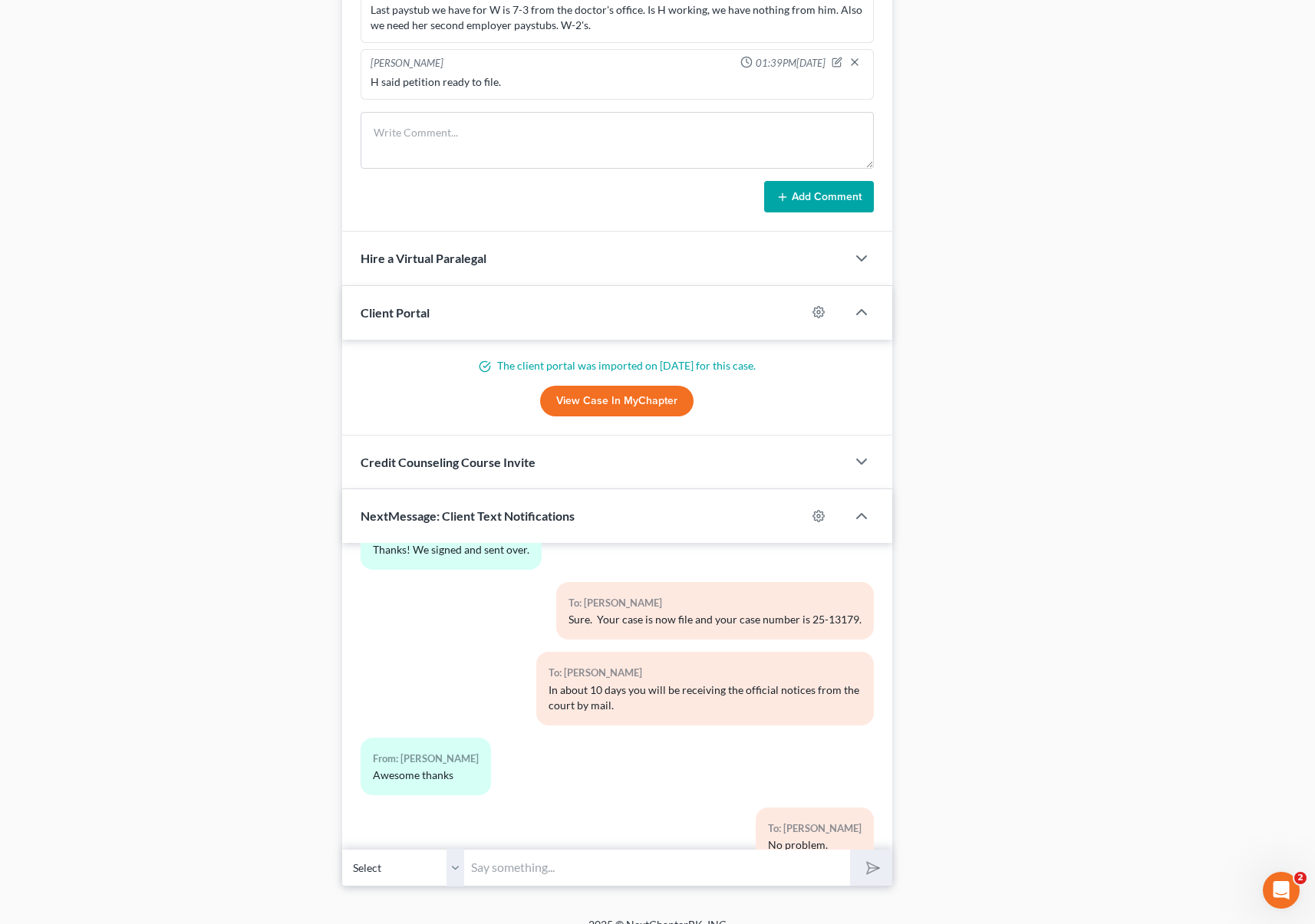
scroll to position [1312, 0]
drag, startPoint x: 506, startPoint y: 873, endPoint x: 517, endPoint y: 866, distance: 13.0
click at [506, 873] on input "text" at bounding box center [657, 869] width 385 height 37
type input "Hi. We need to prepare you for the upcoming interview with the trustee. Are you…"
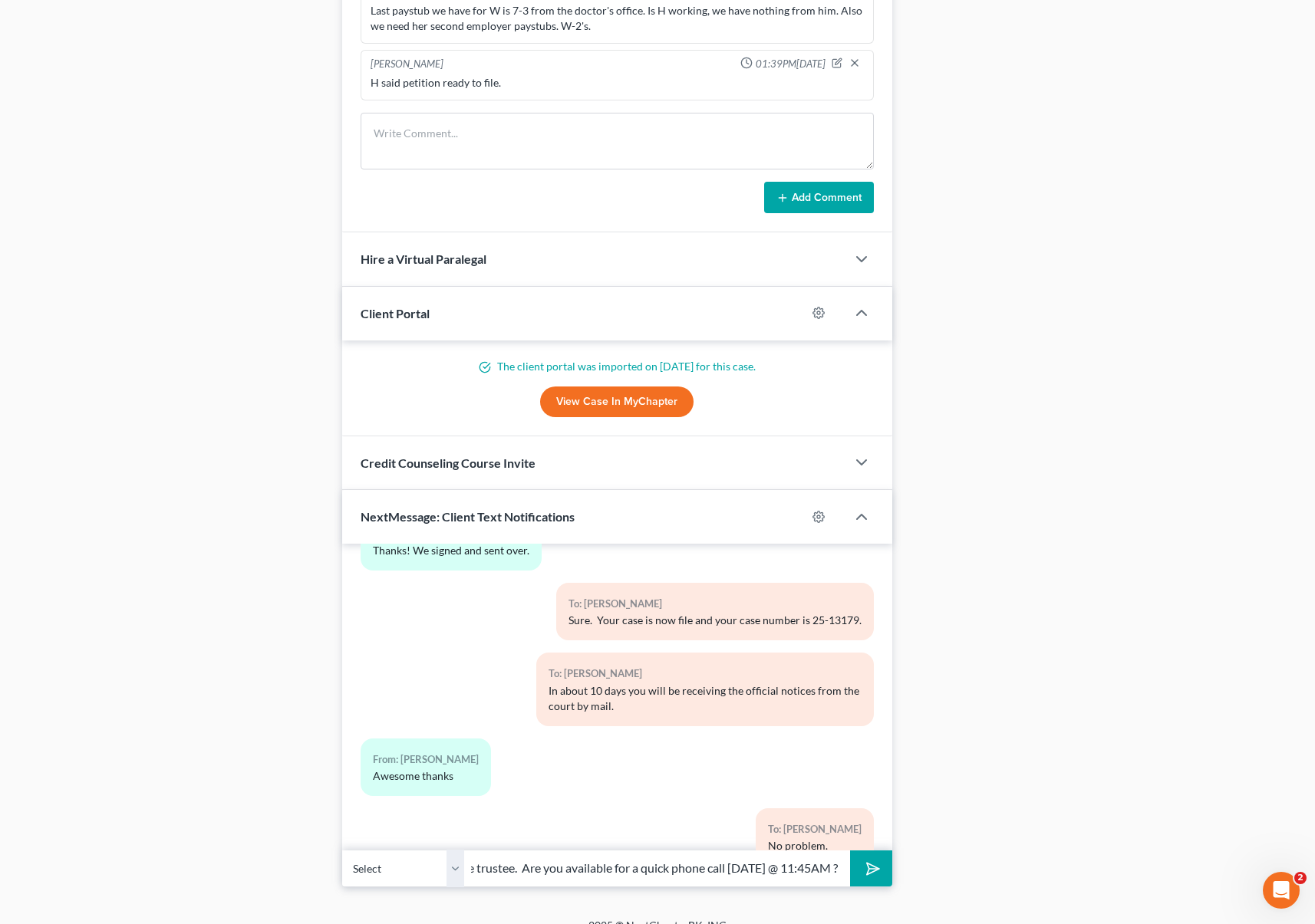
click at [850, 850] on button "submit" at bounding box center [871, 869] width 42 height 36
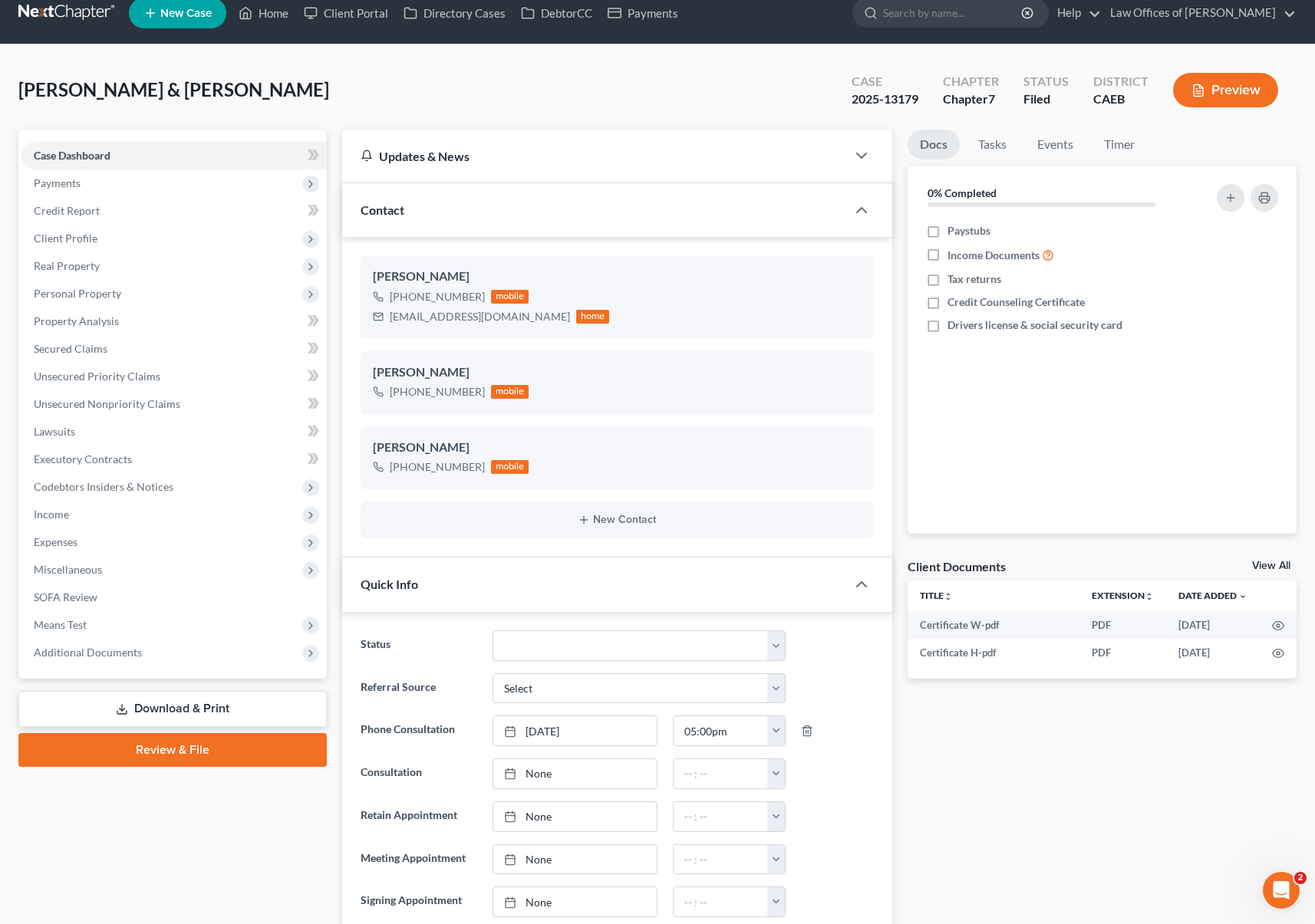
scroll to position [0, 0]
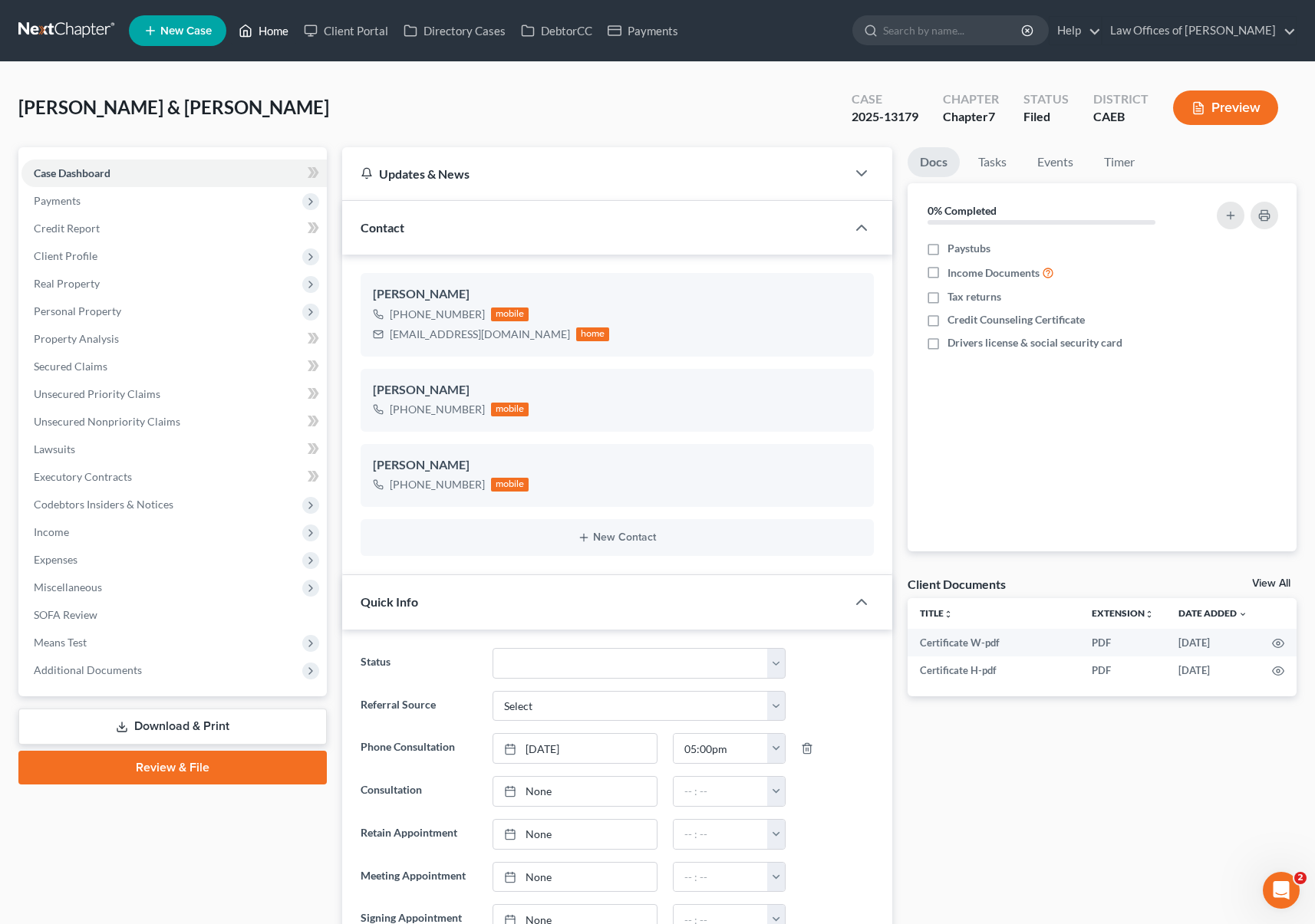
click at [278, 36] on link "Home" at bounding box center [263, 31] width 65 height 28
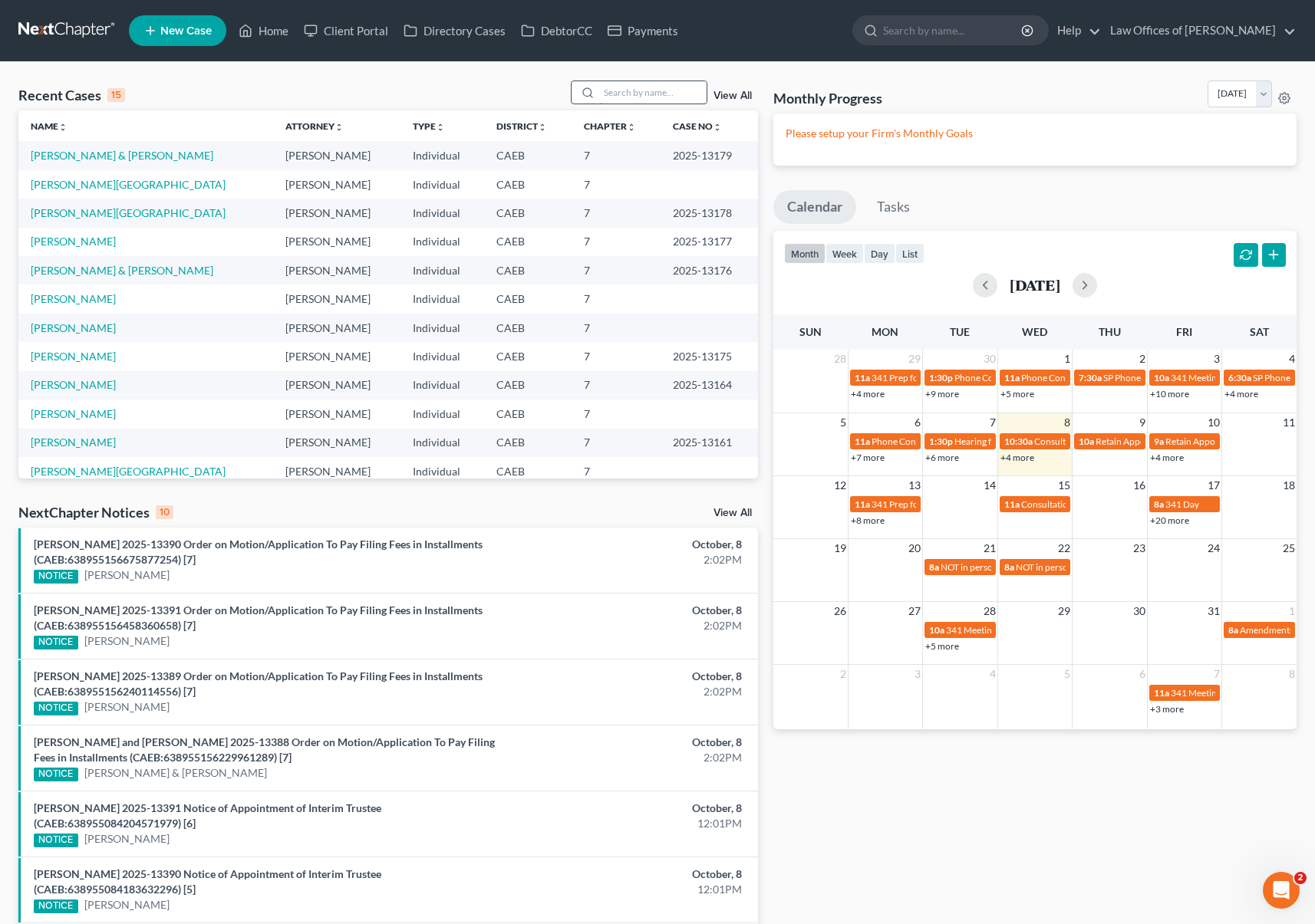
click at [633, 91] on input "search" at bounding box center [652, 92] width 107 height 22
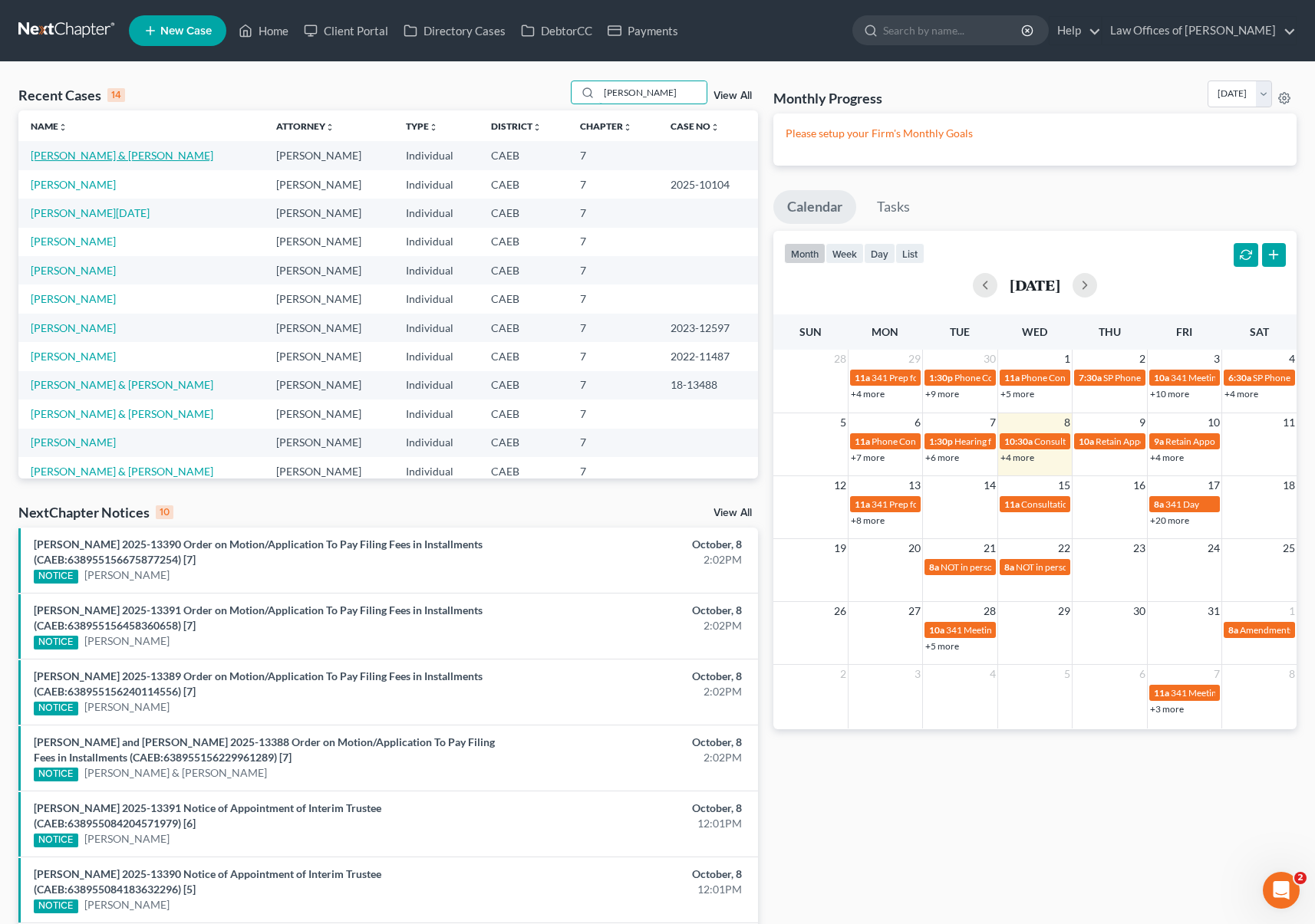
type input "cisneros"
click at [178, 153] on link "[PERSON_NAME] & [PERSON_NAME]" at bounding box center [121, 156] width 183 height 13
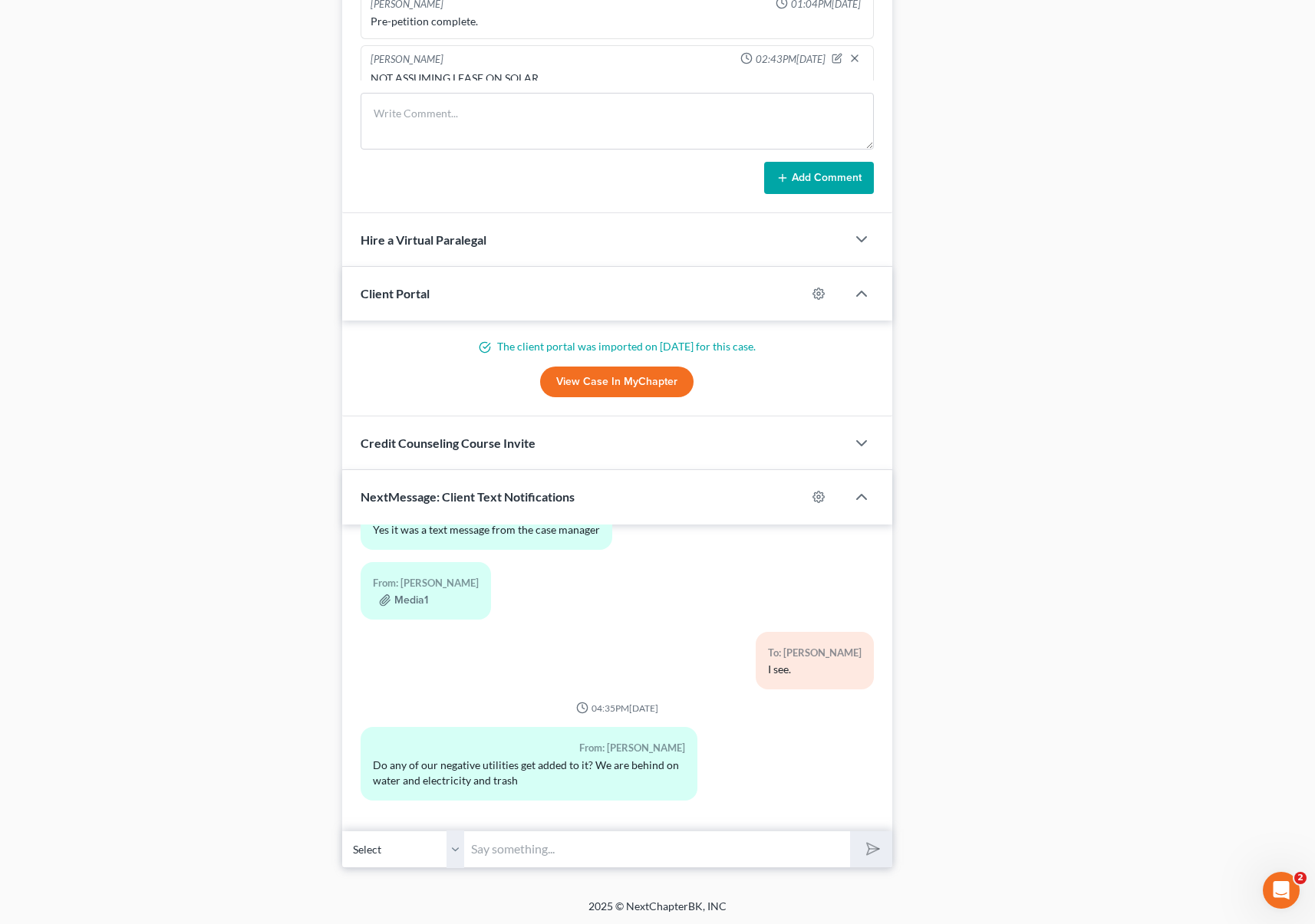
scroll to position [1183, 0]
click at [544, 845] on input "text" at bounding box center [657, 847] width 385 height 37
type input "I"
drag, startPoint x: 563, startPoint y: 856, endPoint x: 578, endPoint y: 850, distance: 16.2
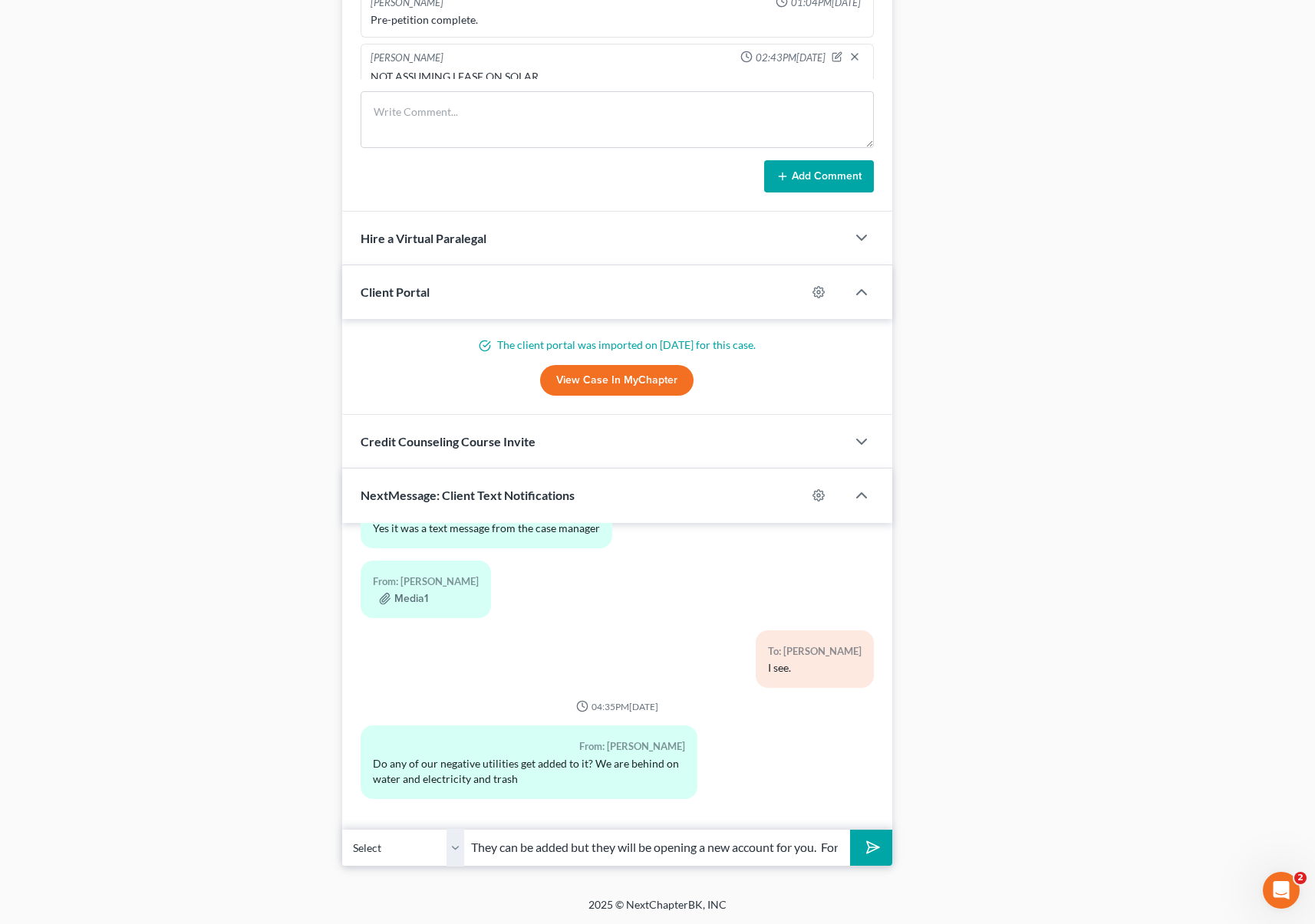
click at [564, 855] on input "They can be added but they will be opening a new account for you. For PG&E you …" at bounding box center [657, 847] width 385 height 37
drag, startPoint x: 784, startPoint y: 845, endPoint x: 792, endPoint y: 854, distance: 12.0
click at [784, 846] on input "They can be added but they will be opening a new account for you. For PG&E you …" at bounding box center [657, 847] width 385 height 37
type input "They can be added but they will be opening a new account for you. For PG&E you …"
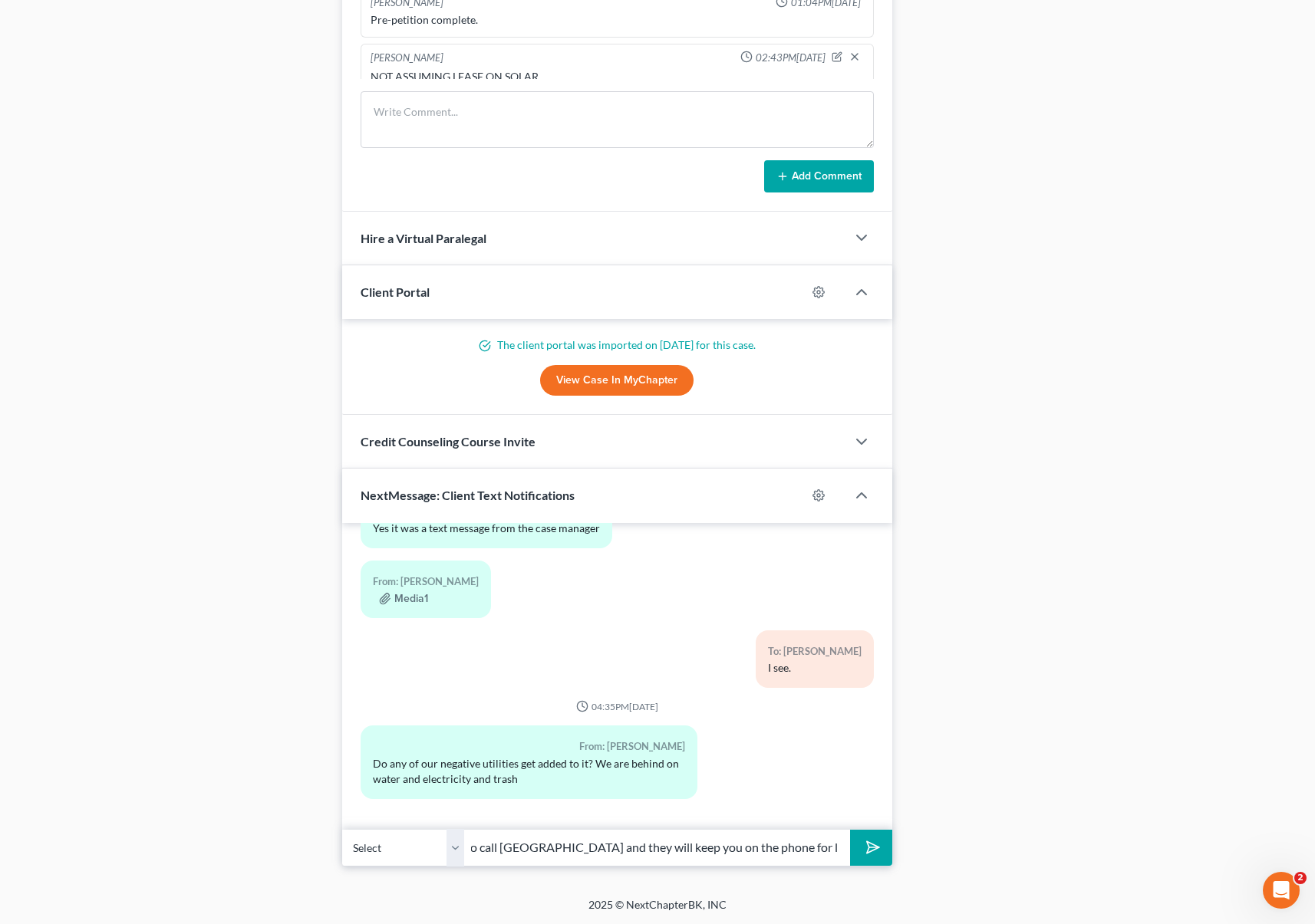
click at [850, 830] on button "submit" at bounding box center [871, 848] width 42 height 36
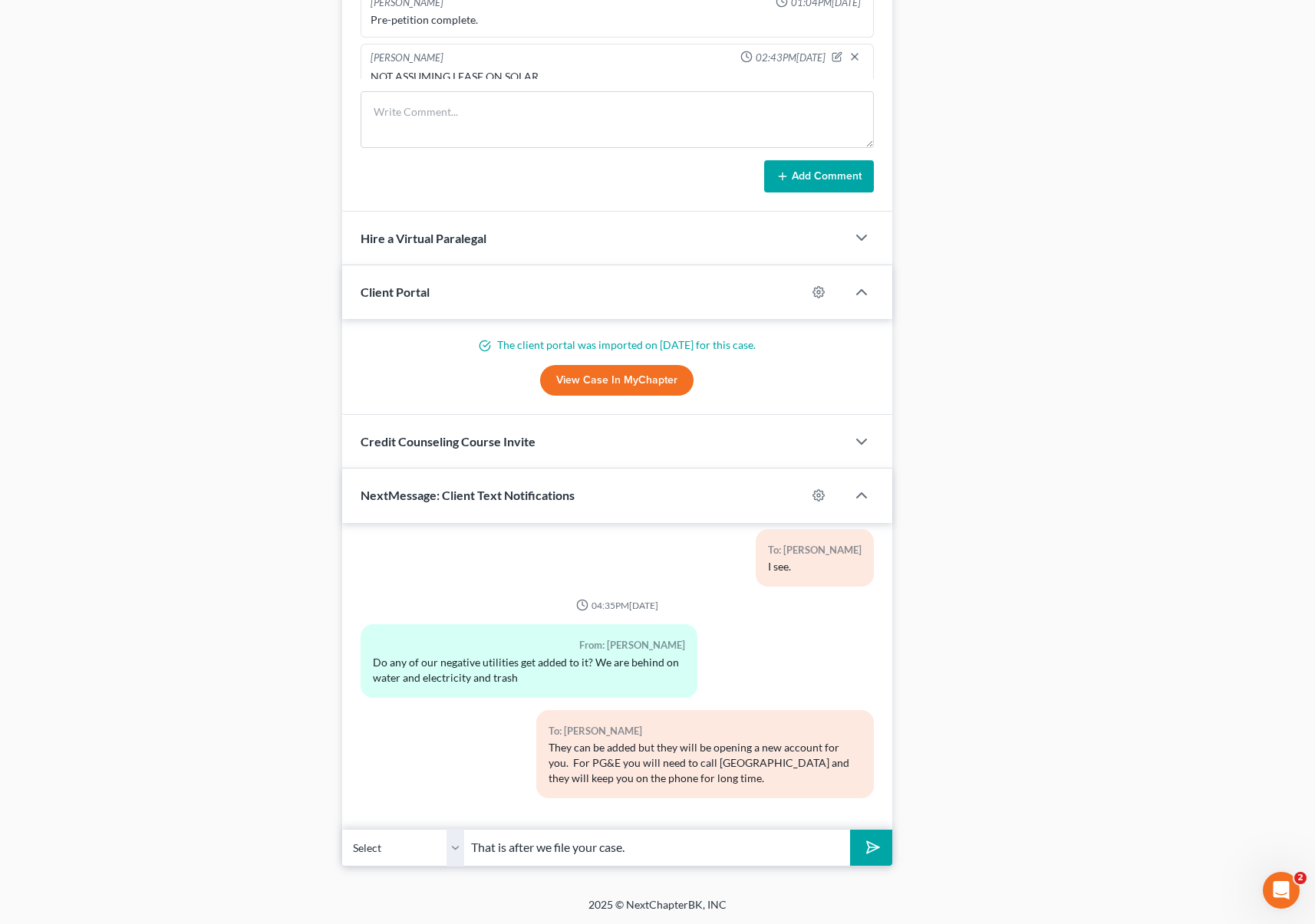
type input "That is after we file your case."
click at [850, 830] on button "submit" at bounding box center [871, 848] width 42 height 36
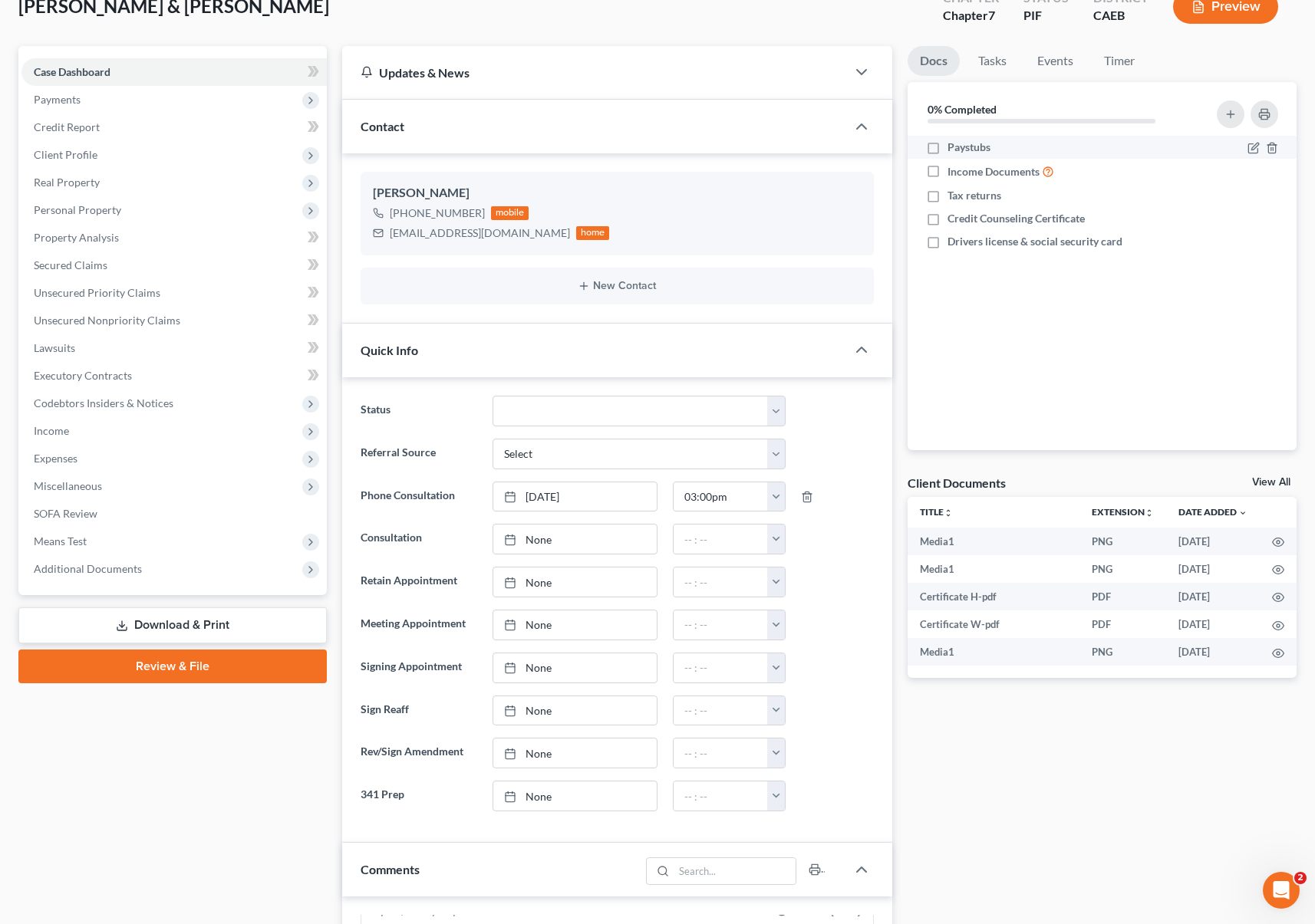
scroll to position [102, 0]
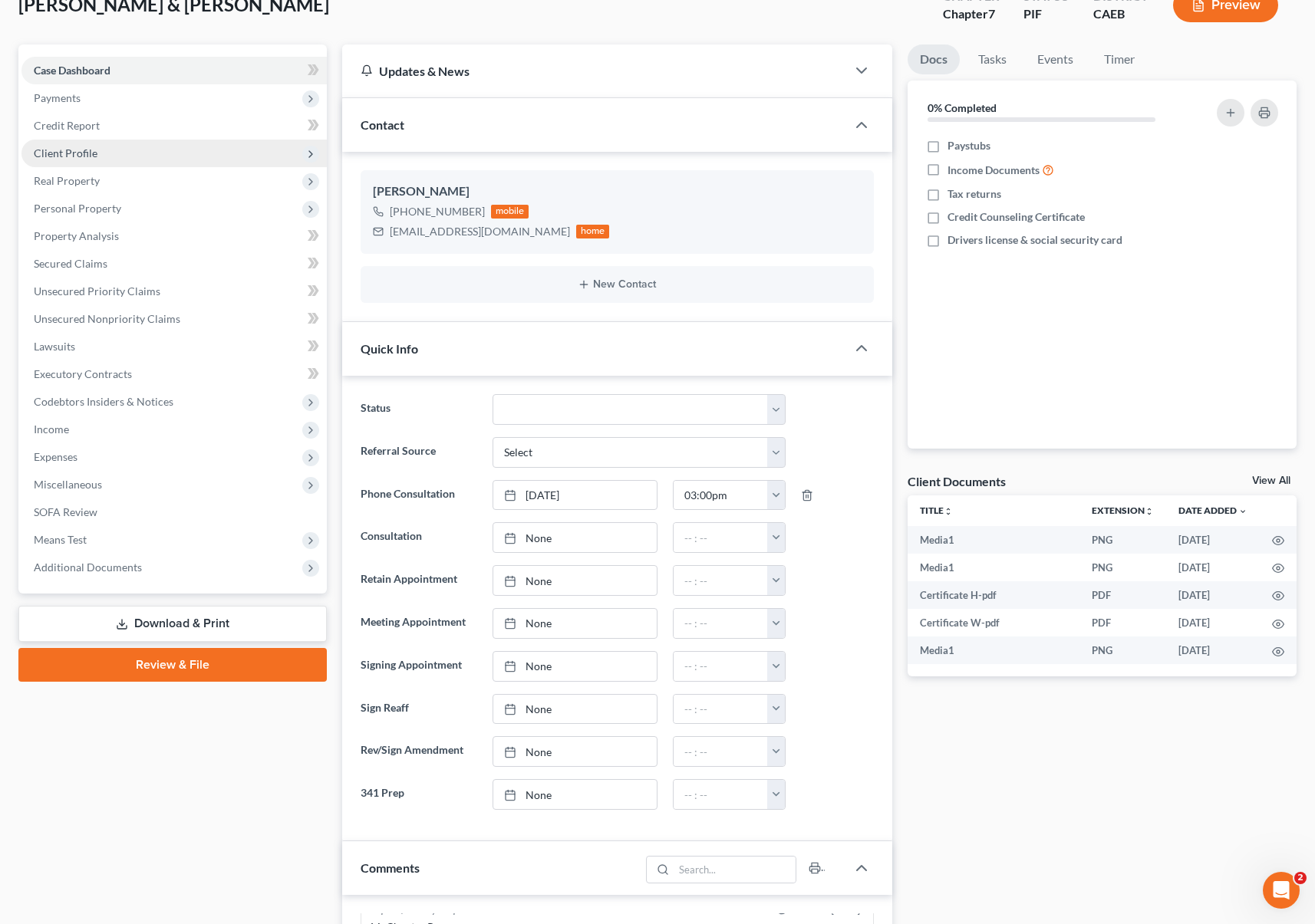
click at [110, 158] on span "Client Profile" at bounding box center [173, 153] width 305 height 28
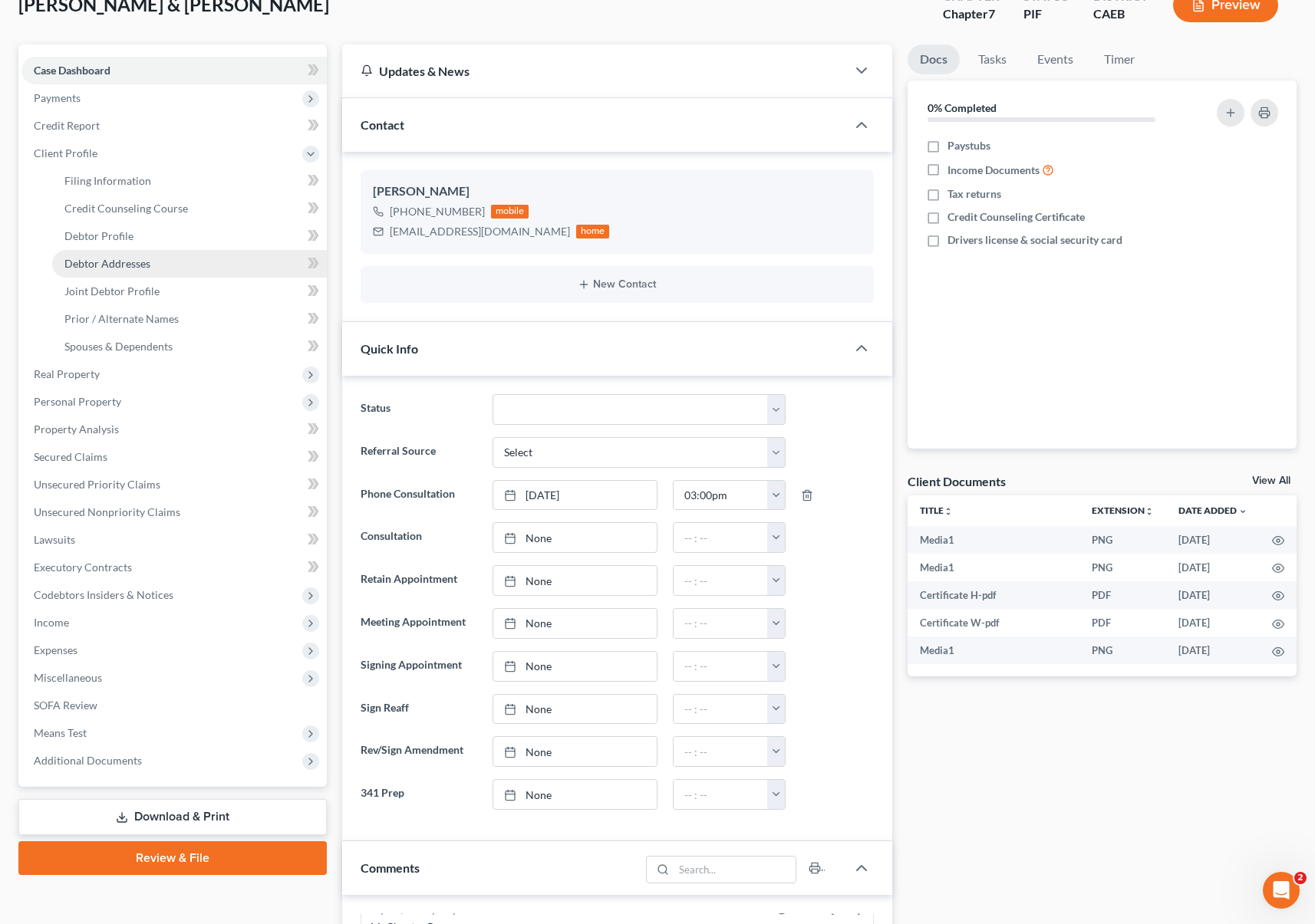
click at [155, 260] on link "Debtor Addresses" at bounding box center [189, 263] width 274 height 28
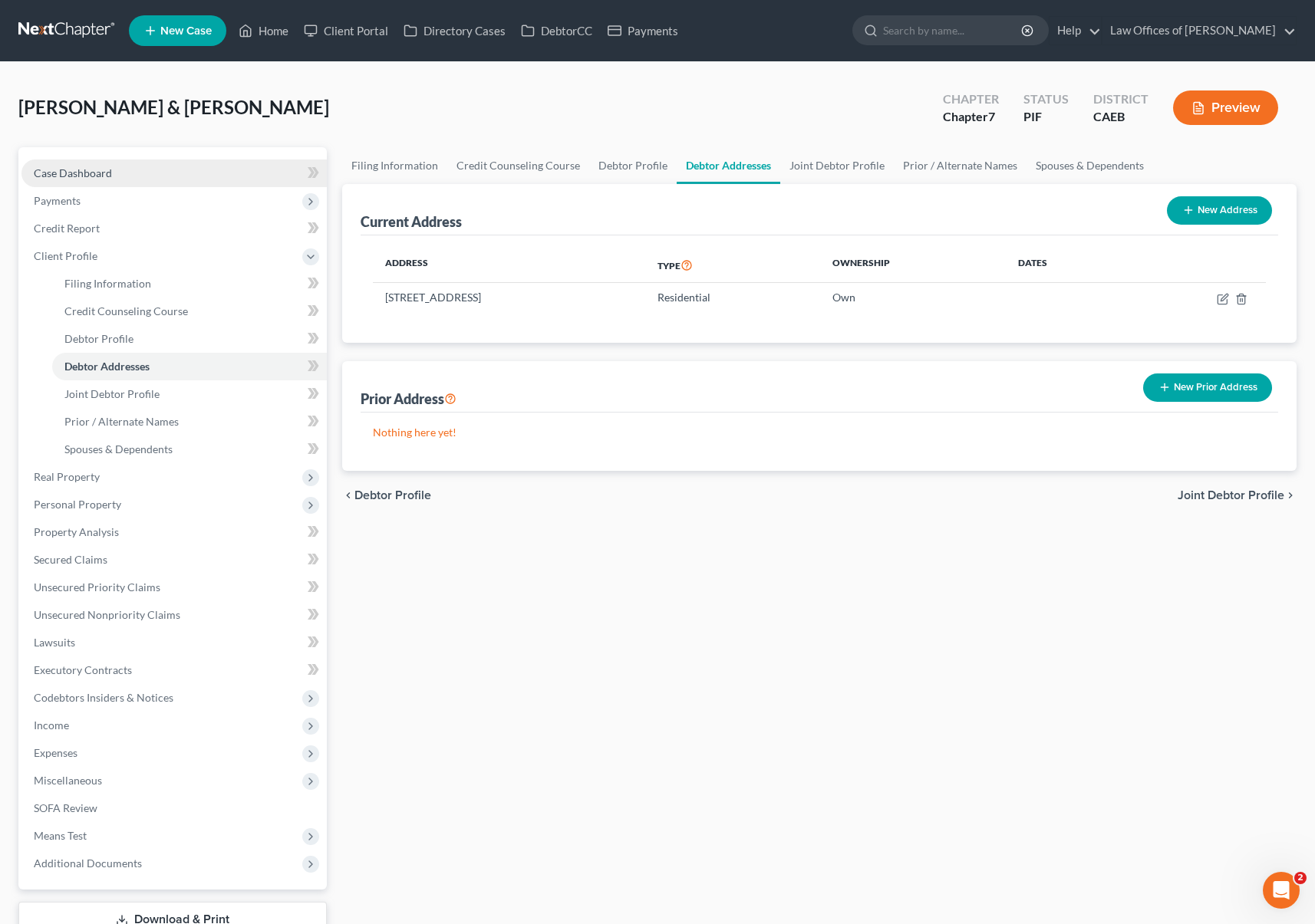
click at [131, 168] on link "Case Dashboard" at bounding box center [173, 173] width 305 height 28
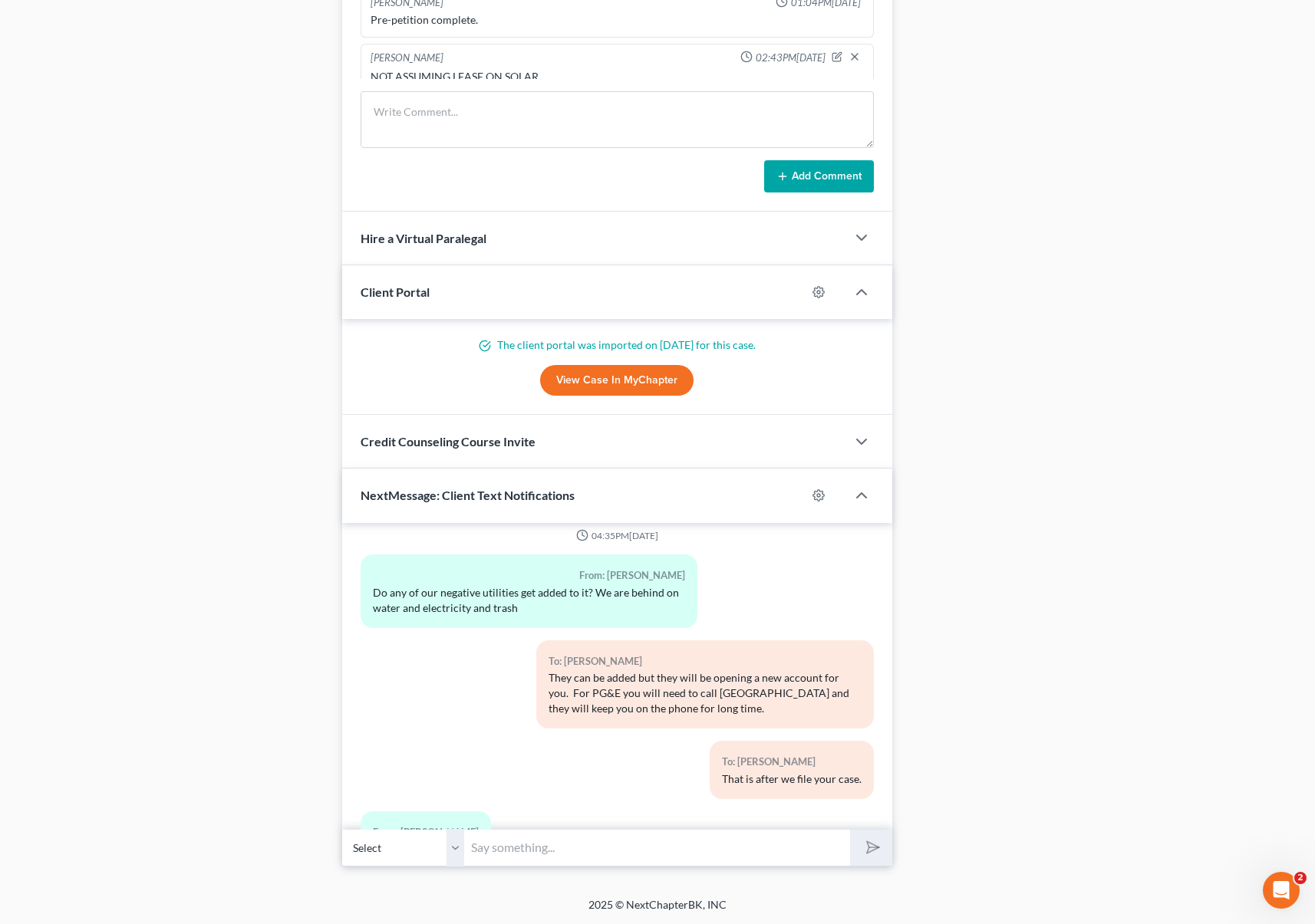
scroll to position [3921, 0]
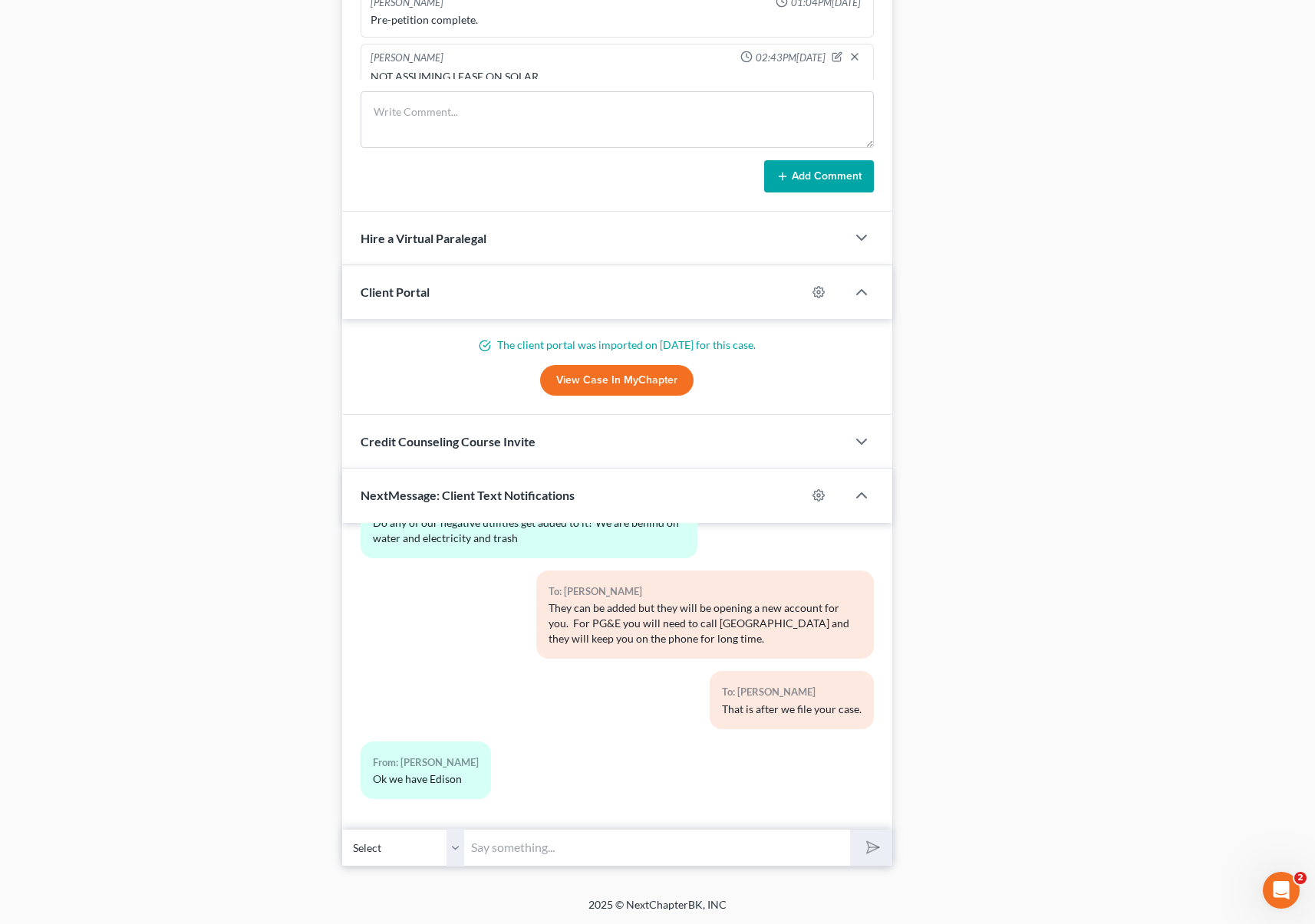
click at [507, 850] on input "text" at bounding box center [657, 847] width 385 height 37
type input "Oh okay. Yet you will need to open a new account after we file."
click at [850, 830] on button "submit" at bounding box center [871, 848] width 42 height 36
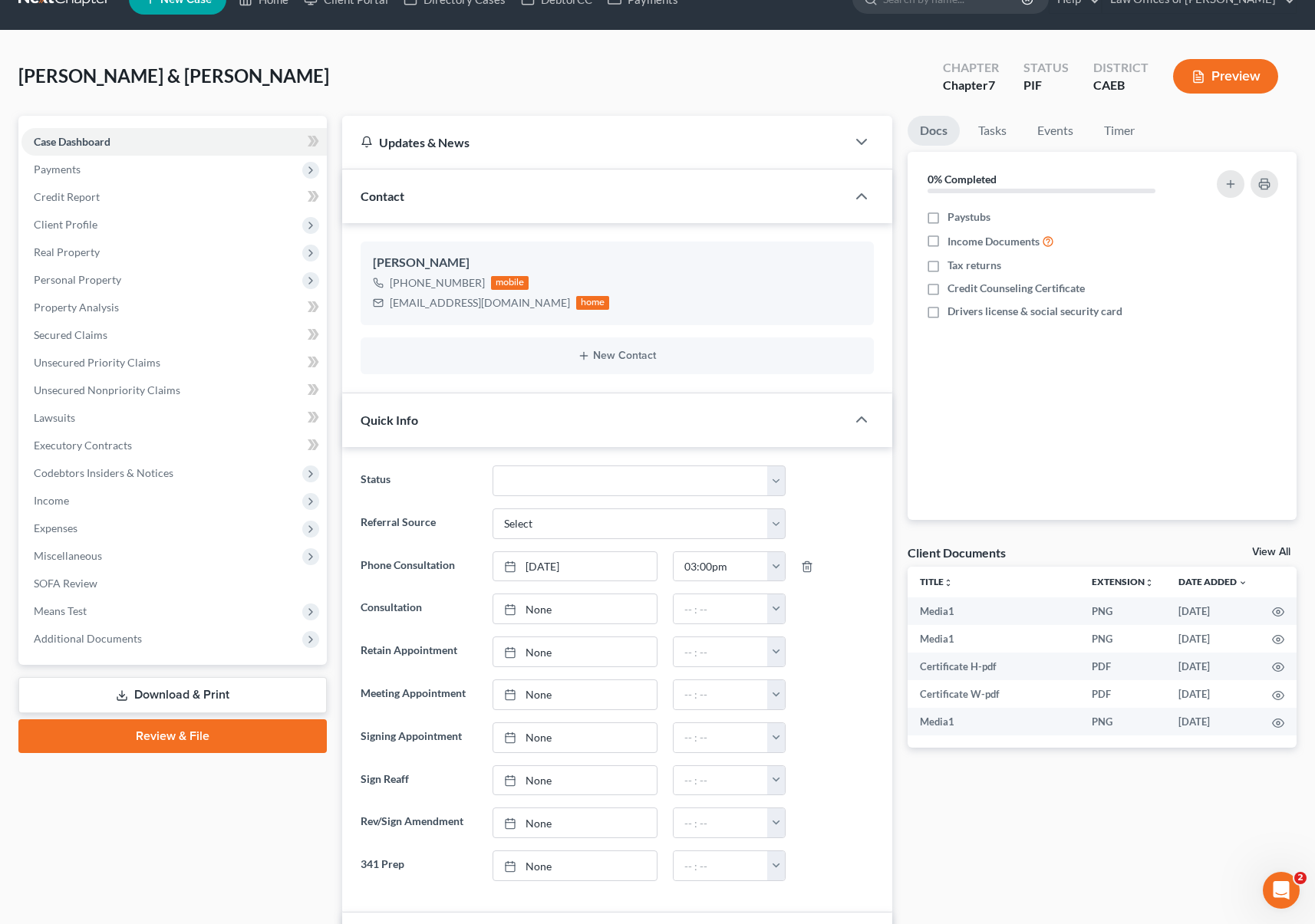
scroll to position [0, 0]
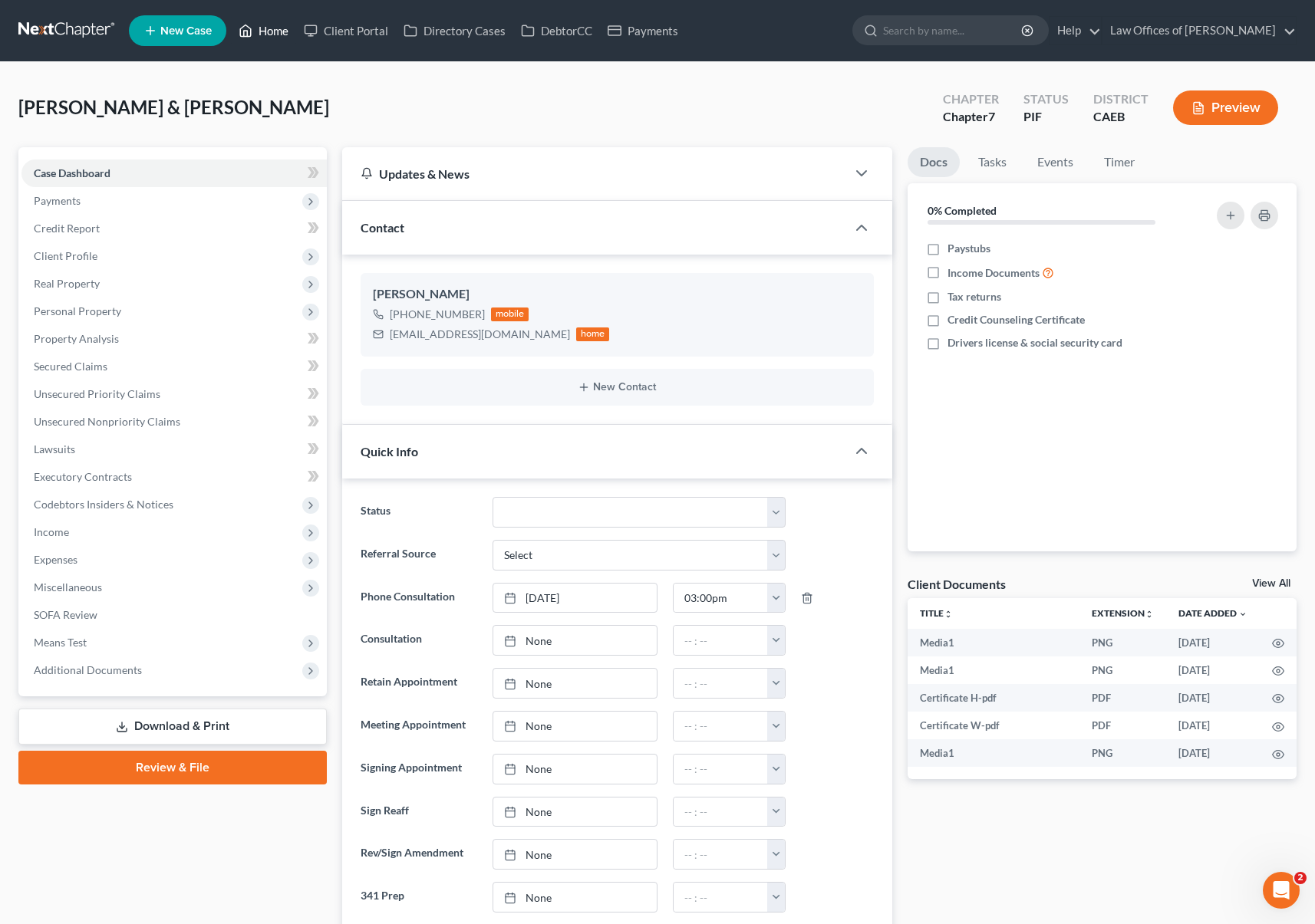
click at [269, 33] on link "Home" at bounding box center [263, 31] width 65 height 28
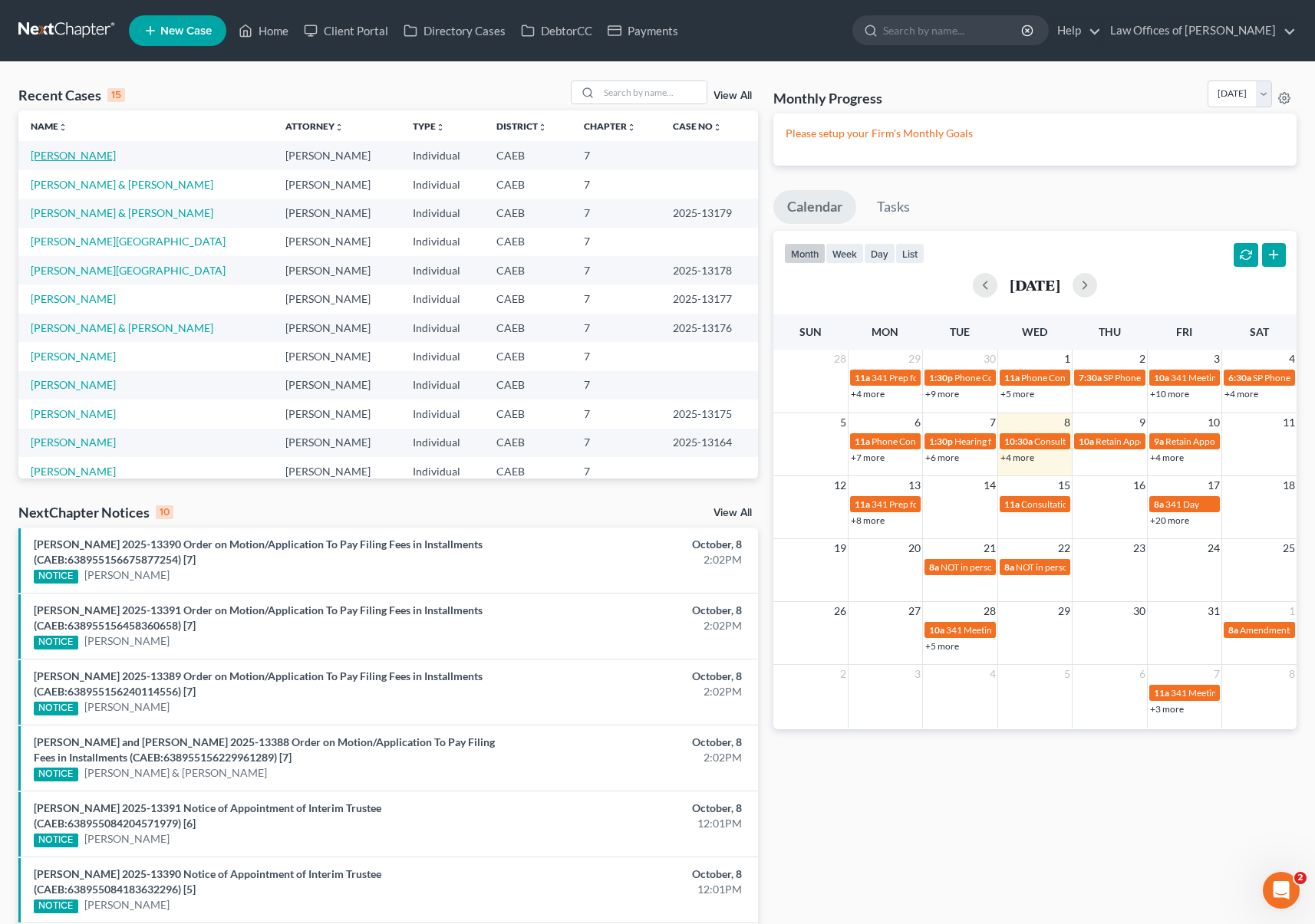
click at [116, 155] on link "[PERSON_NAME]" at bounding box center [73, 156] width 85 height 13
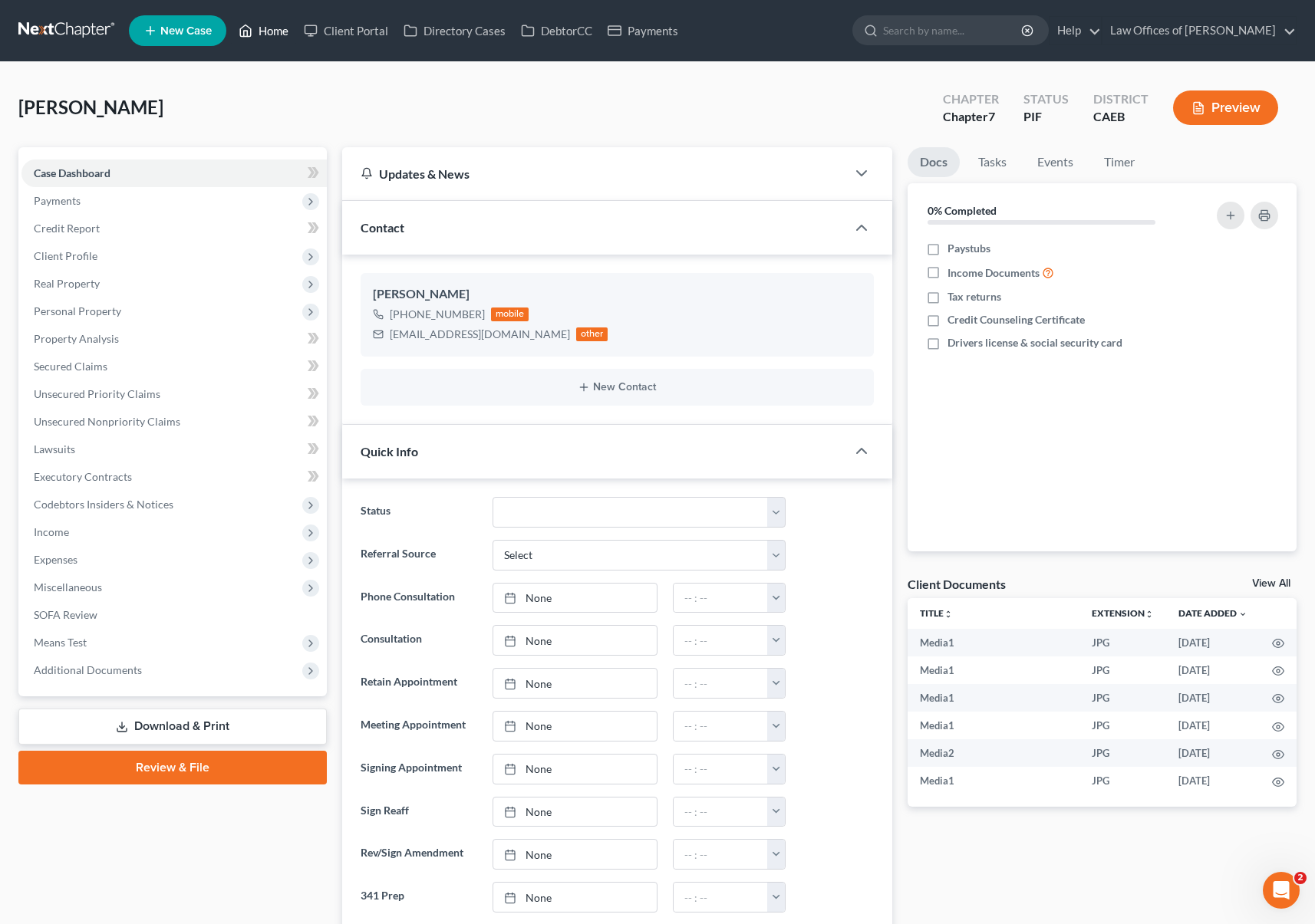
click at [281, 32] on link "Home" at bounding box center [263, 31] width 65 height 28
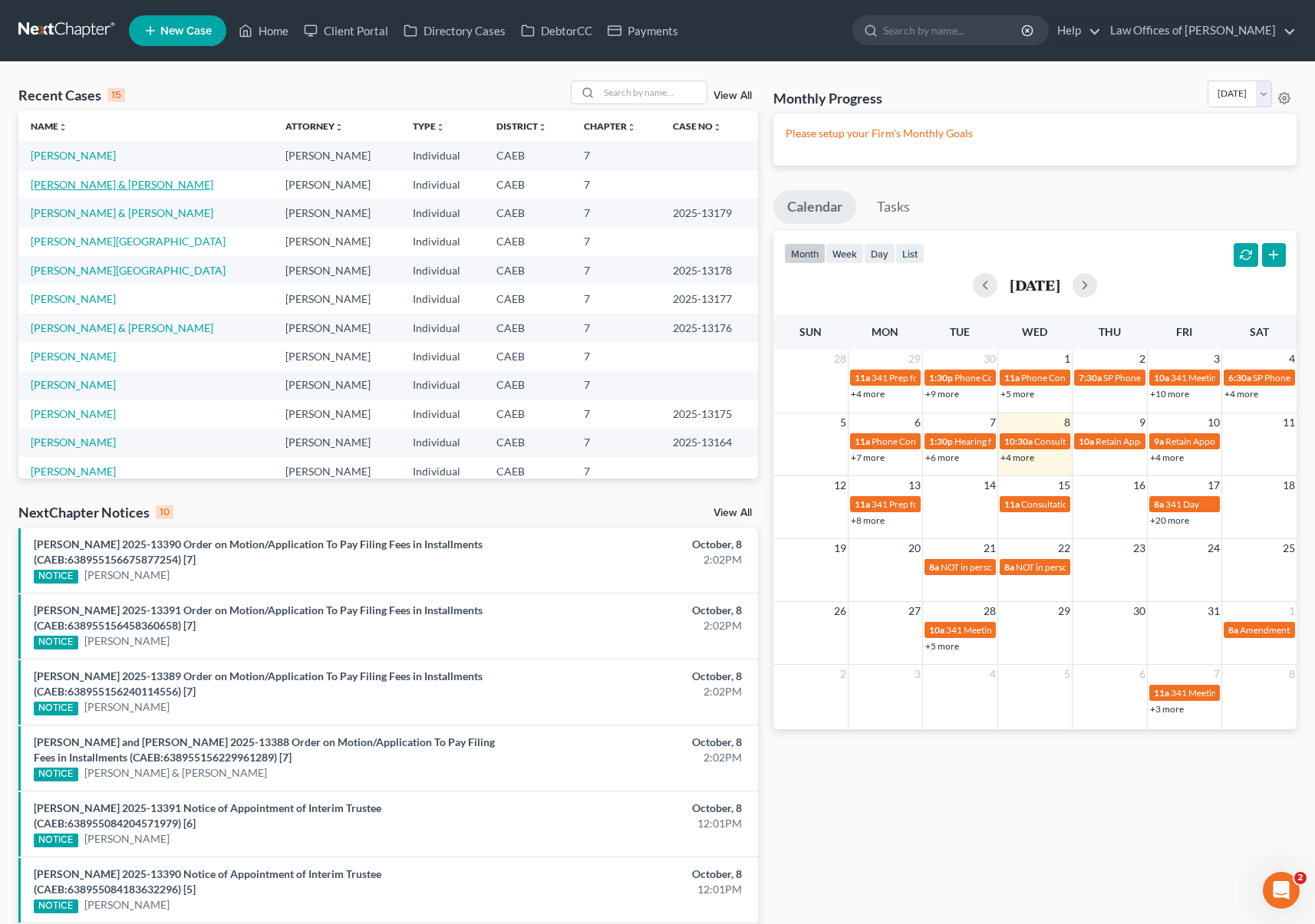
click at [172, 181] on link "[PERSON_NAME] & [PERSON_NAME]" at bounding box center [121, 185] width 183 height 13
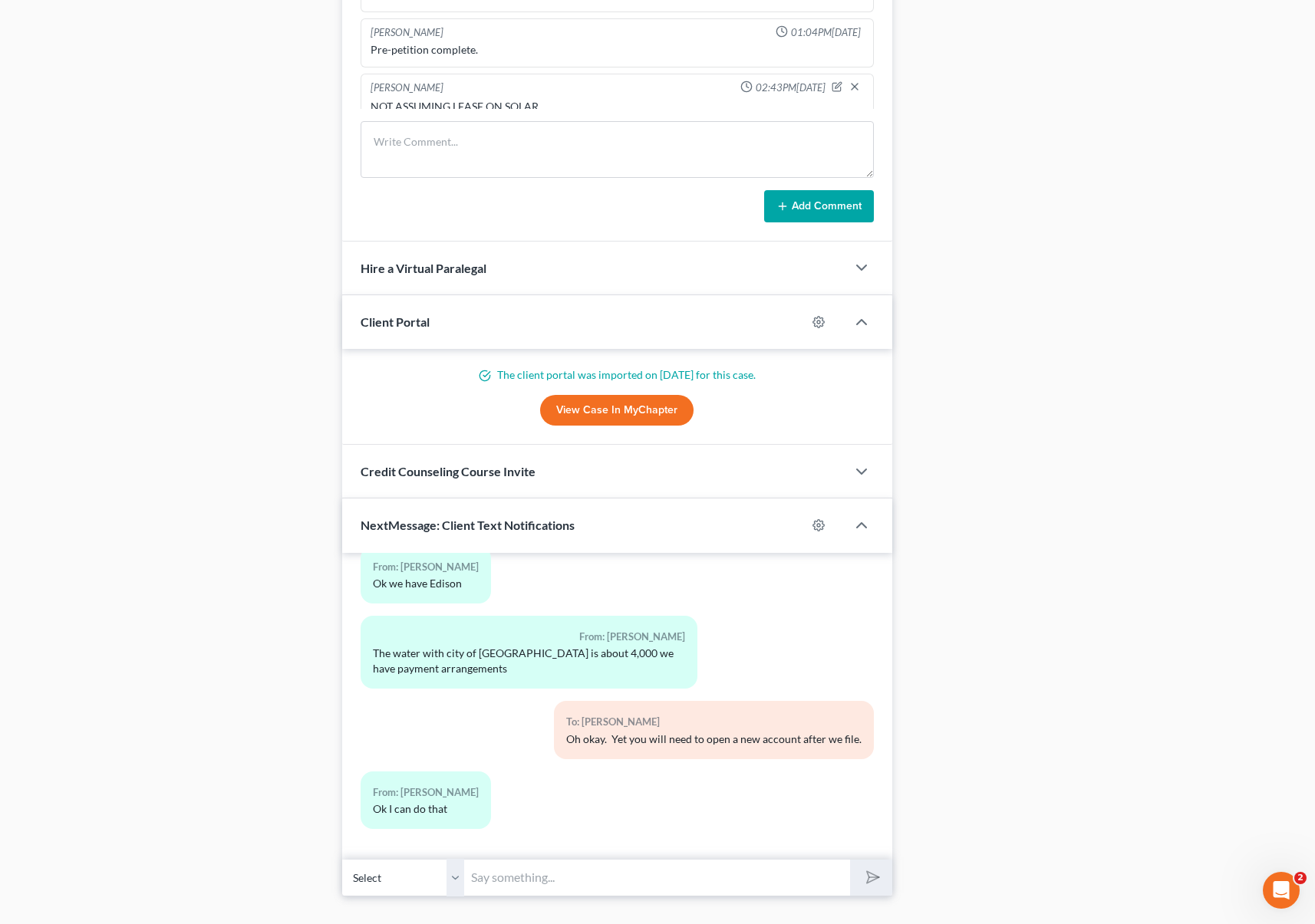
scroll to position [1168, 0]
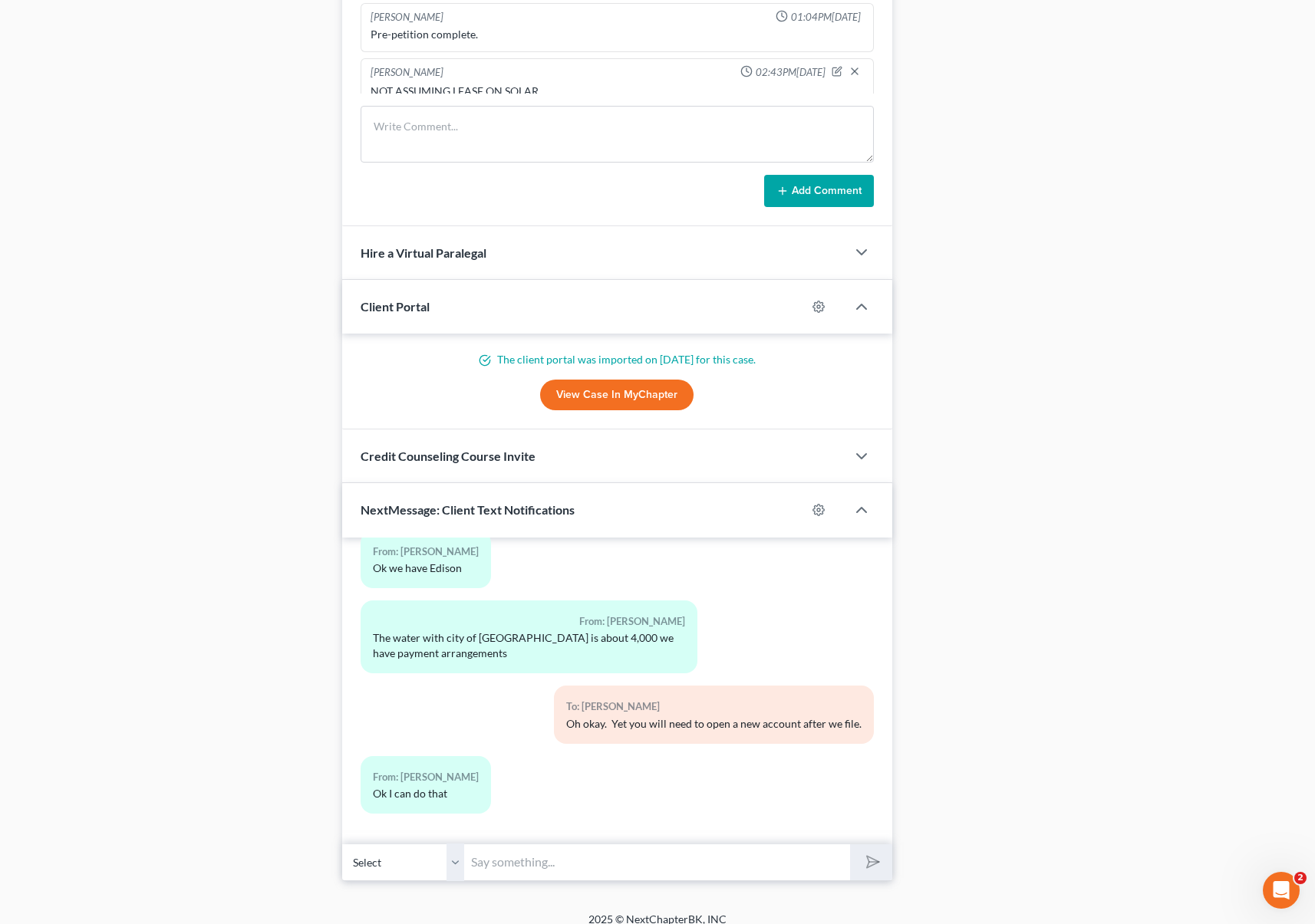
click at [505, 857] on input "text" at bounding box center [657, 862] width 385 height 37
type input "N"
type input "Email us the bills and we will include them. The City of Delano is your trash c…"
click at [850, 845] on button "submit" at bounding box center [871, 863] width 42 height 36
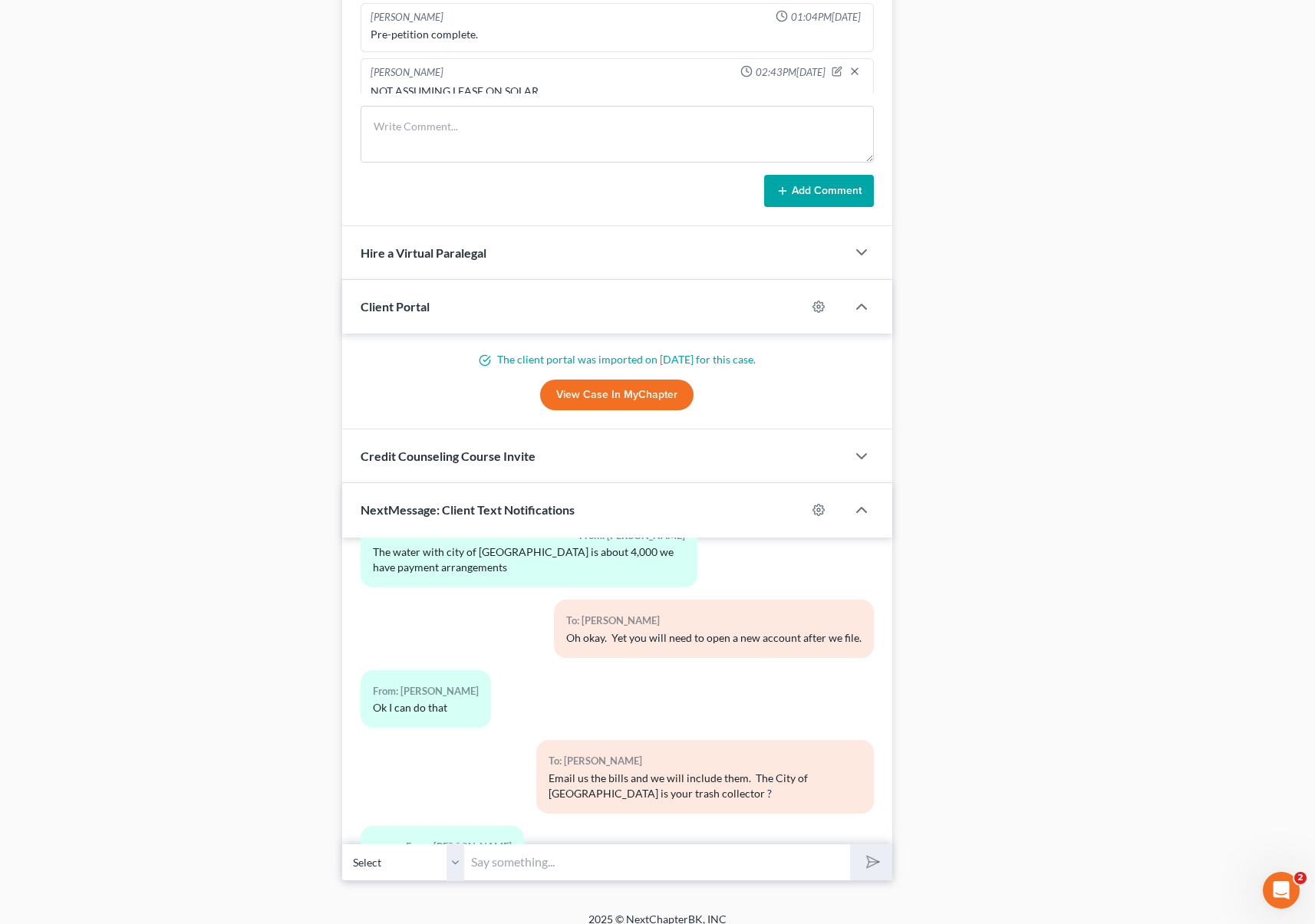
scroll to position [4301, 0]
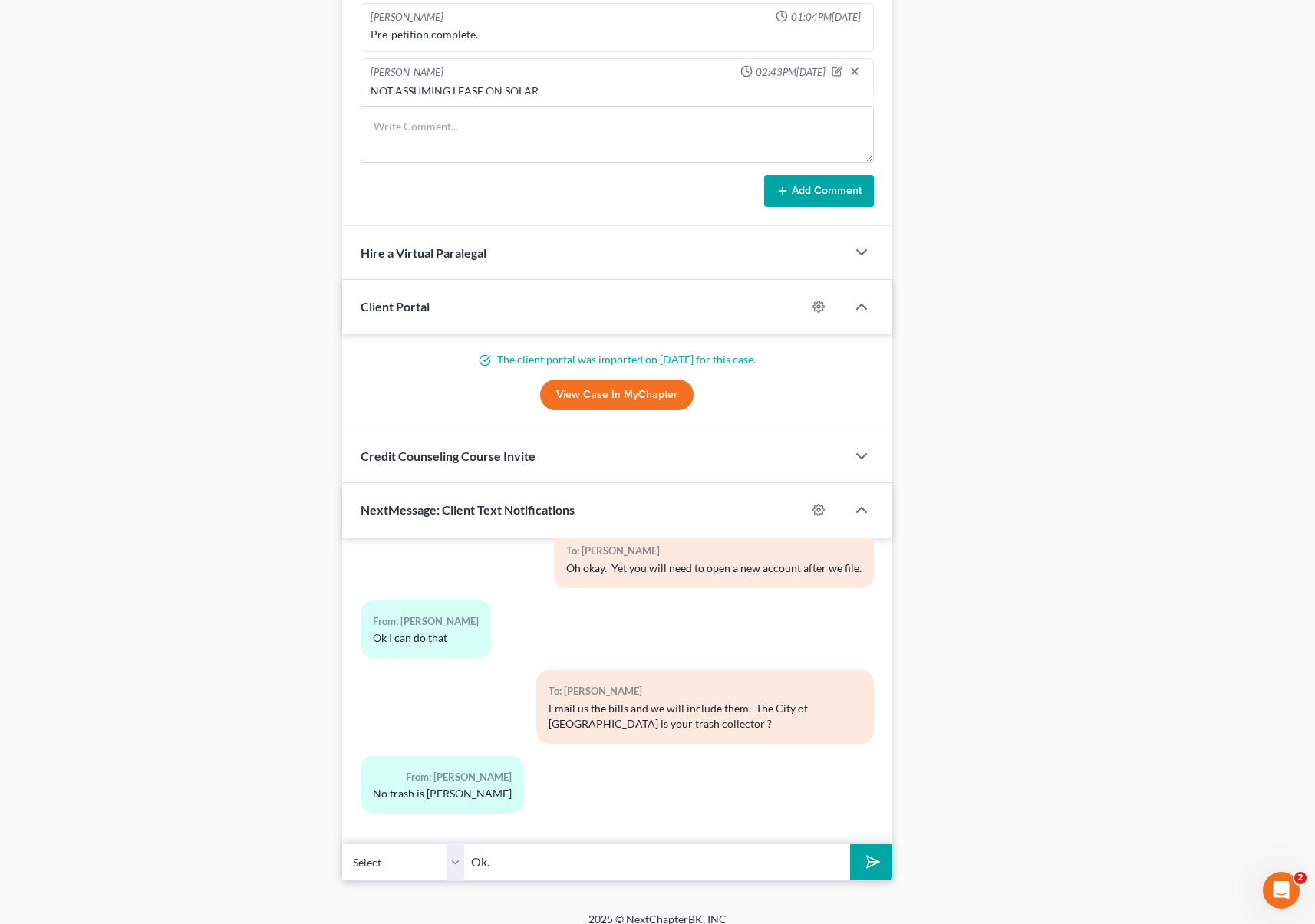
type input "Ok."
click at [850, 845] on button "submit" at bounding box center [871, 863] width 42 height 36
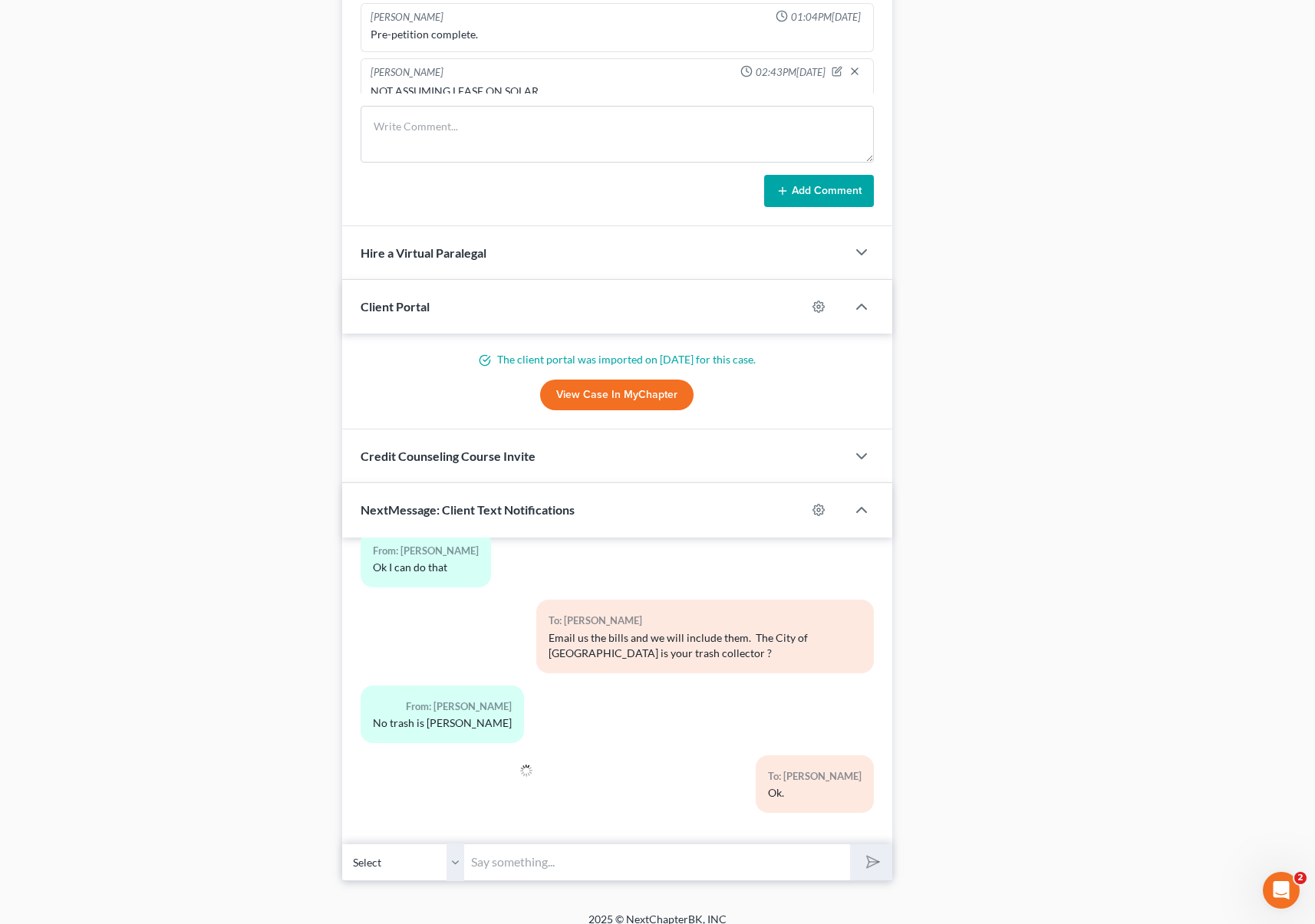
click at [761, 740] on div "From: Robert Cisneros No trash is STARR" at bounding box center [617, 720] width 529 height 70
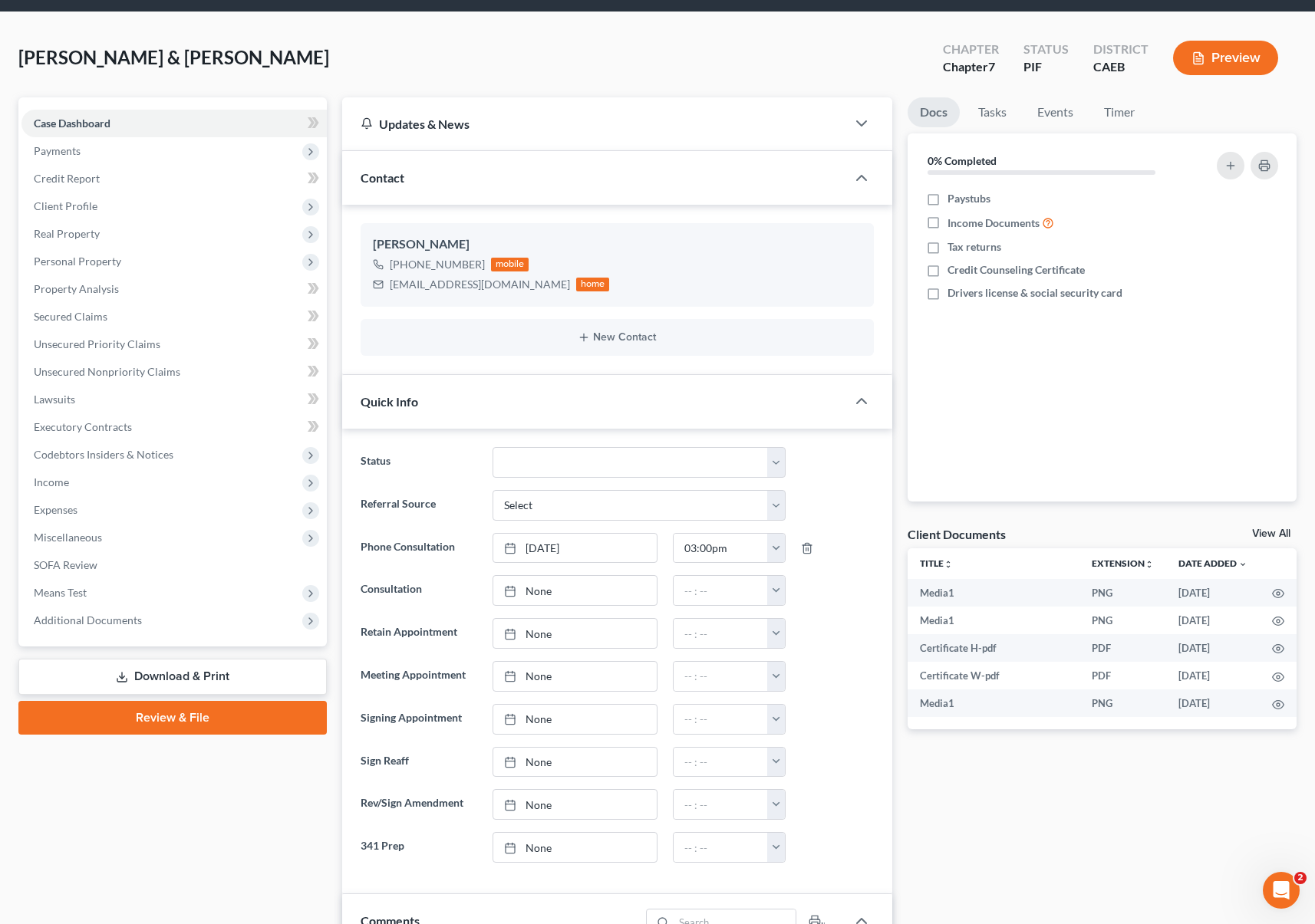
scroll to position [0, 0]
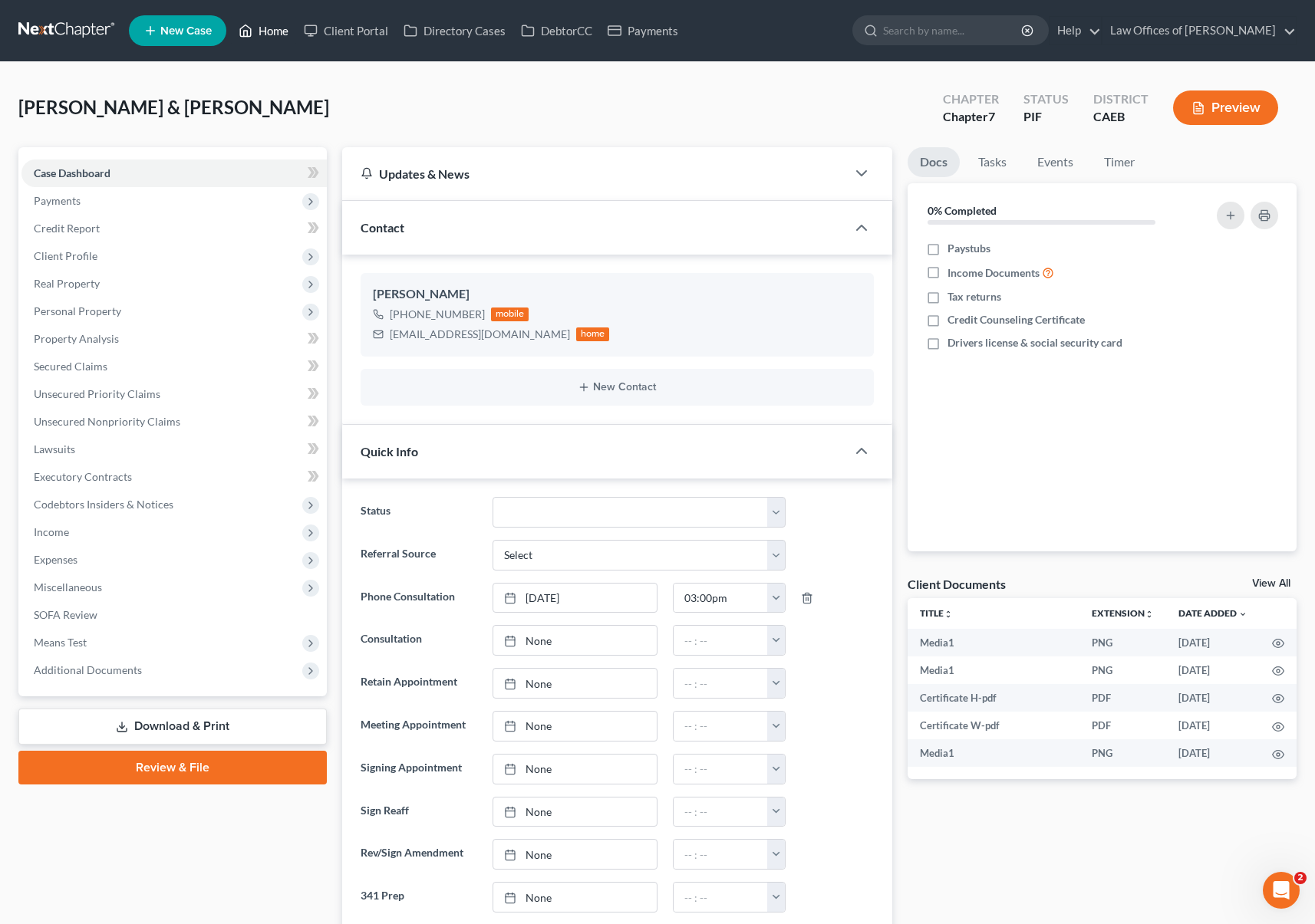
click at [285, 33] on link "Home" at bounding box center [263, 31] width 65 height 28
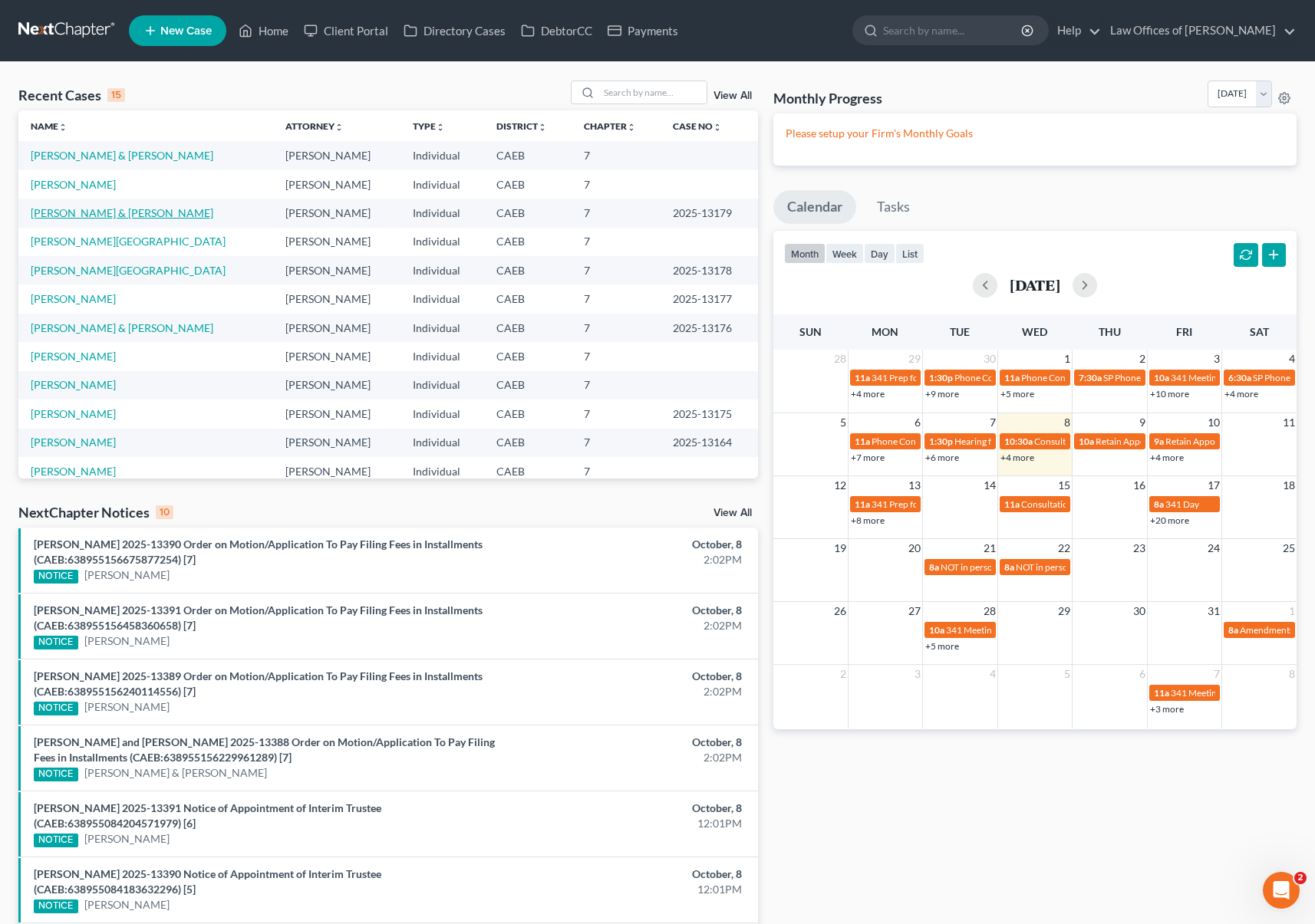
click at [57, 212] on link "[PERSON_NAME] & [PERSON_NAME]" at bounding box center [121, 213] width 183 height 13
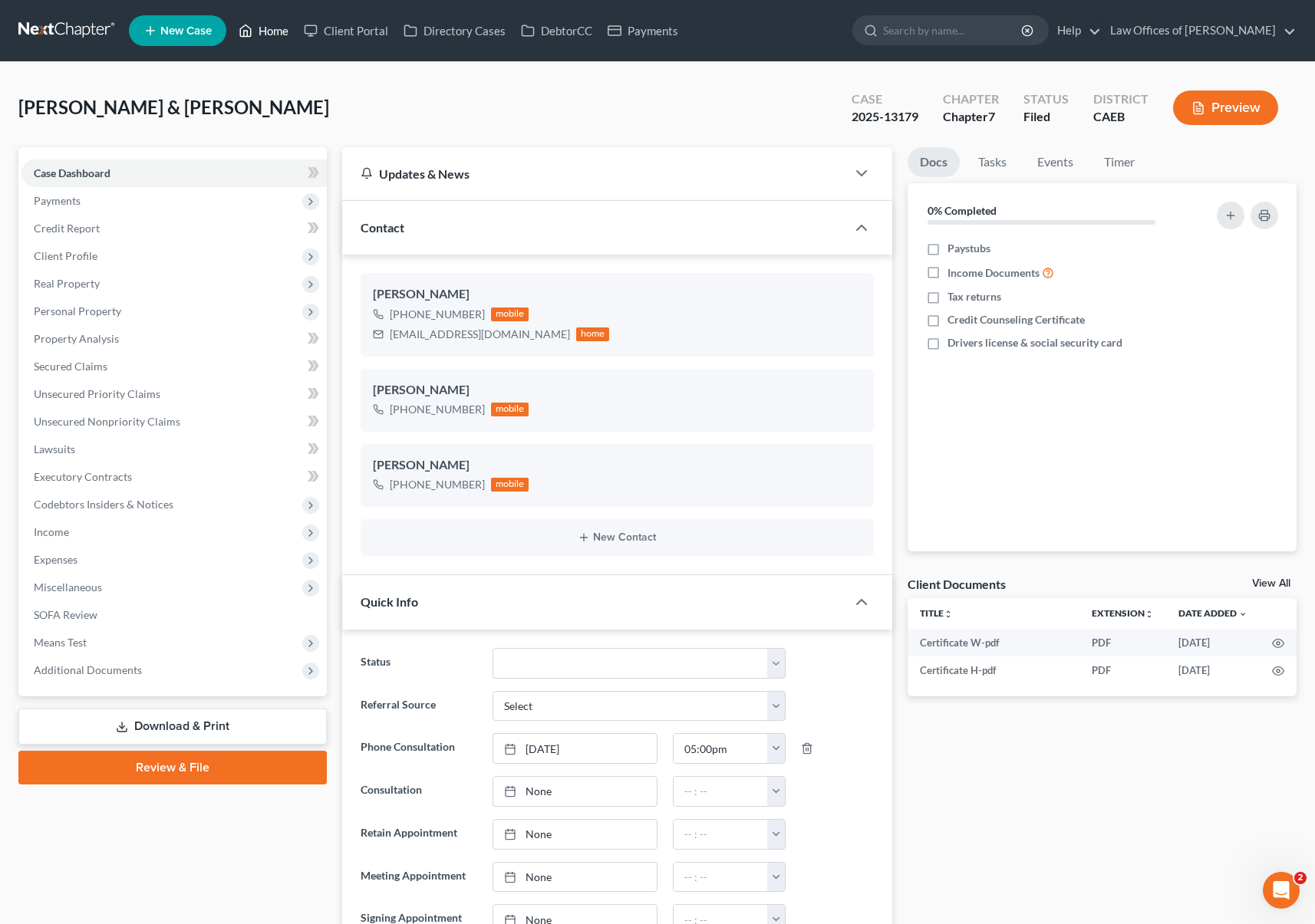
click at [286, 33] on link "Home" at bounding box center [263, 31] width 65 height 28
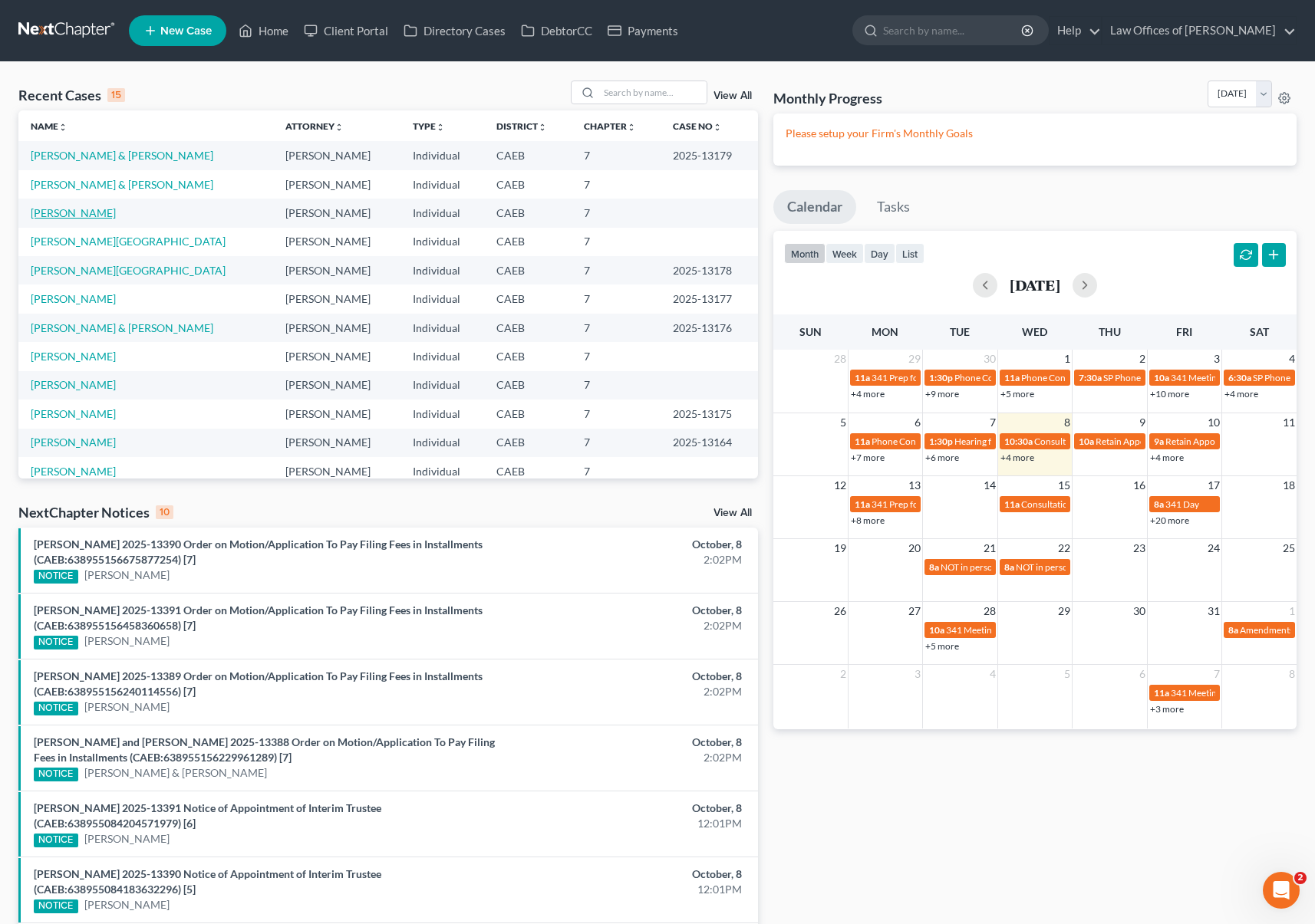
click at [115, 208] on link "[PERSON_NAME]" at bounding box center [73, 213] width 85 height 13
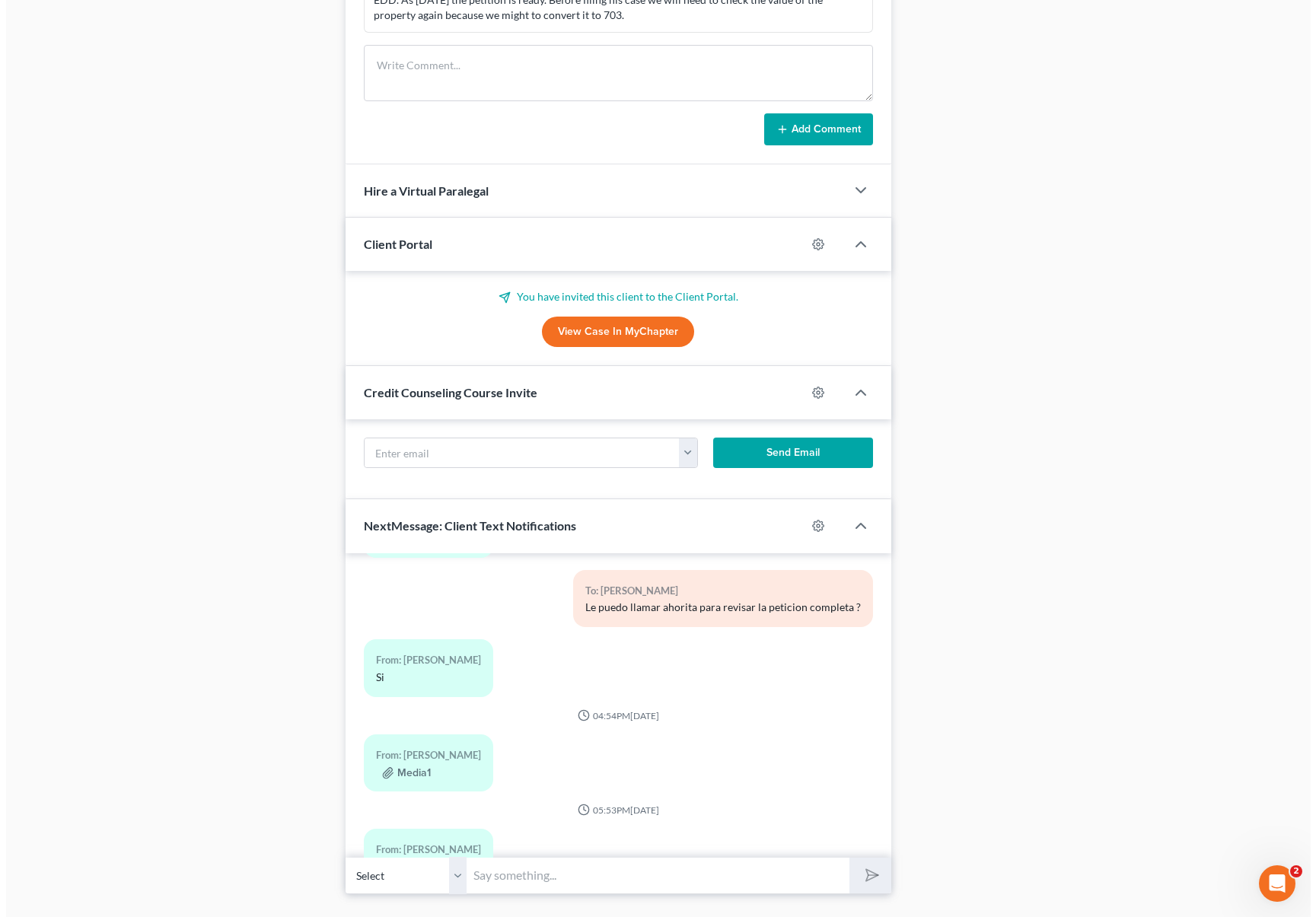
scroll to position [2350, 0]
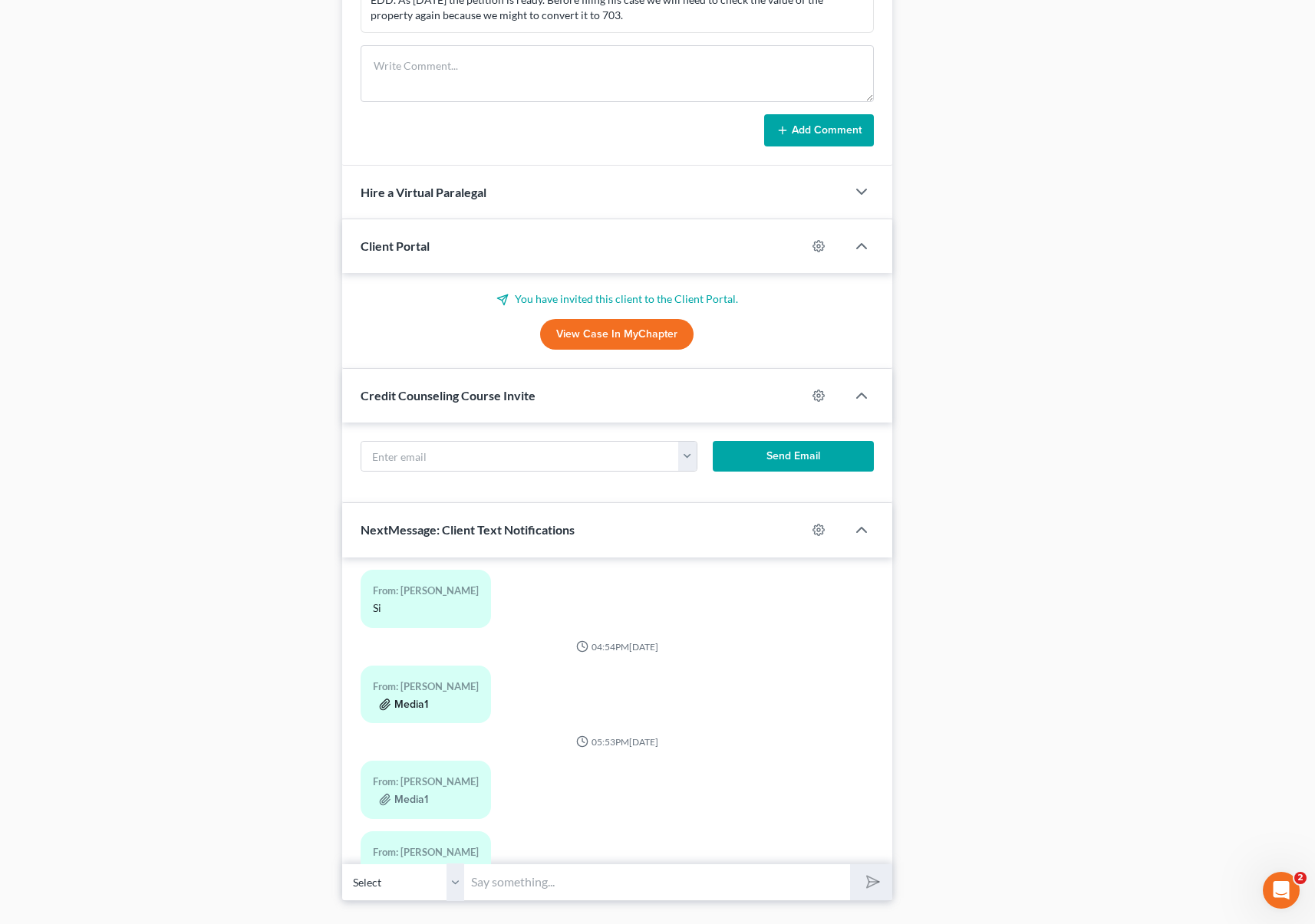
click at [422, 699] on button "Media1" at bounding box center [403, 705] width 49 height 12
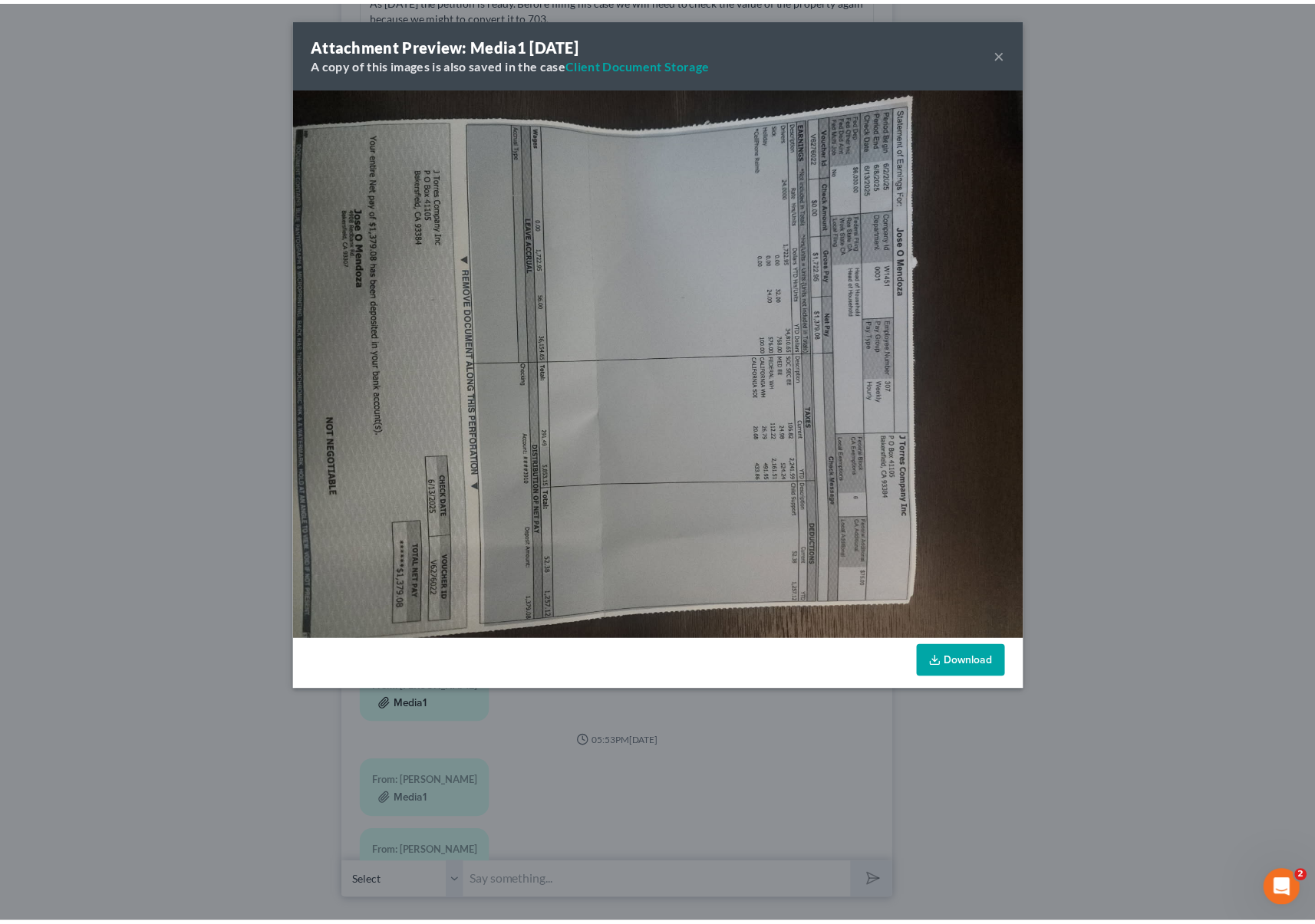
scroll to position [236, 0]
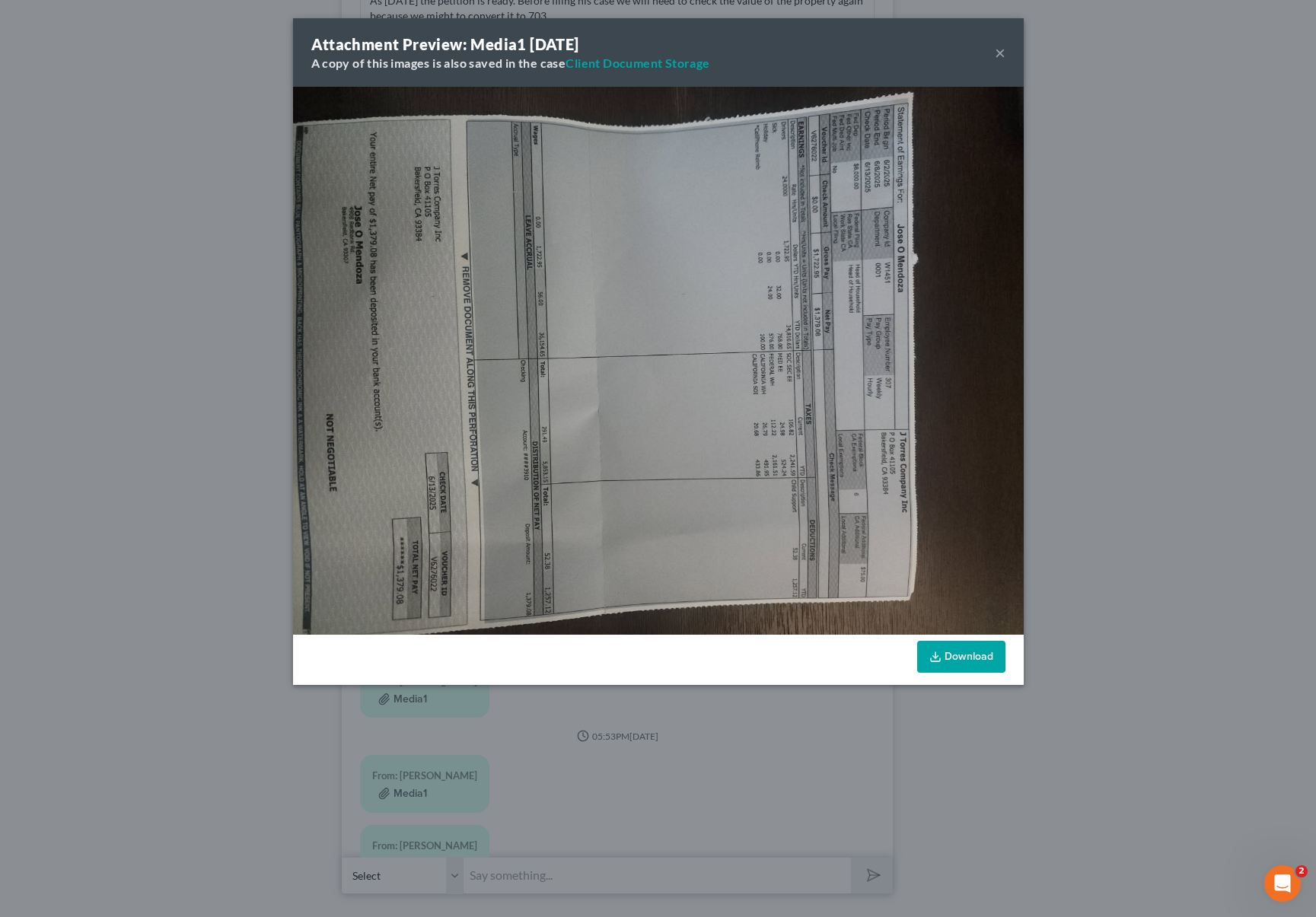
drag, startPoint x: 999, startPoint y: 50, endPoint x: 998, endPoint y: 62, distance: 12.0
click at [1001, 50] on button "×" at bounding box center [999, 52] width 10 height 18
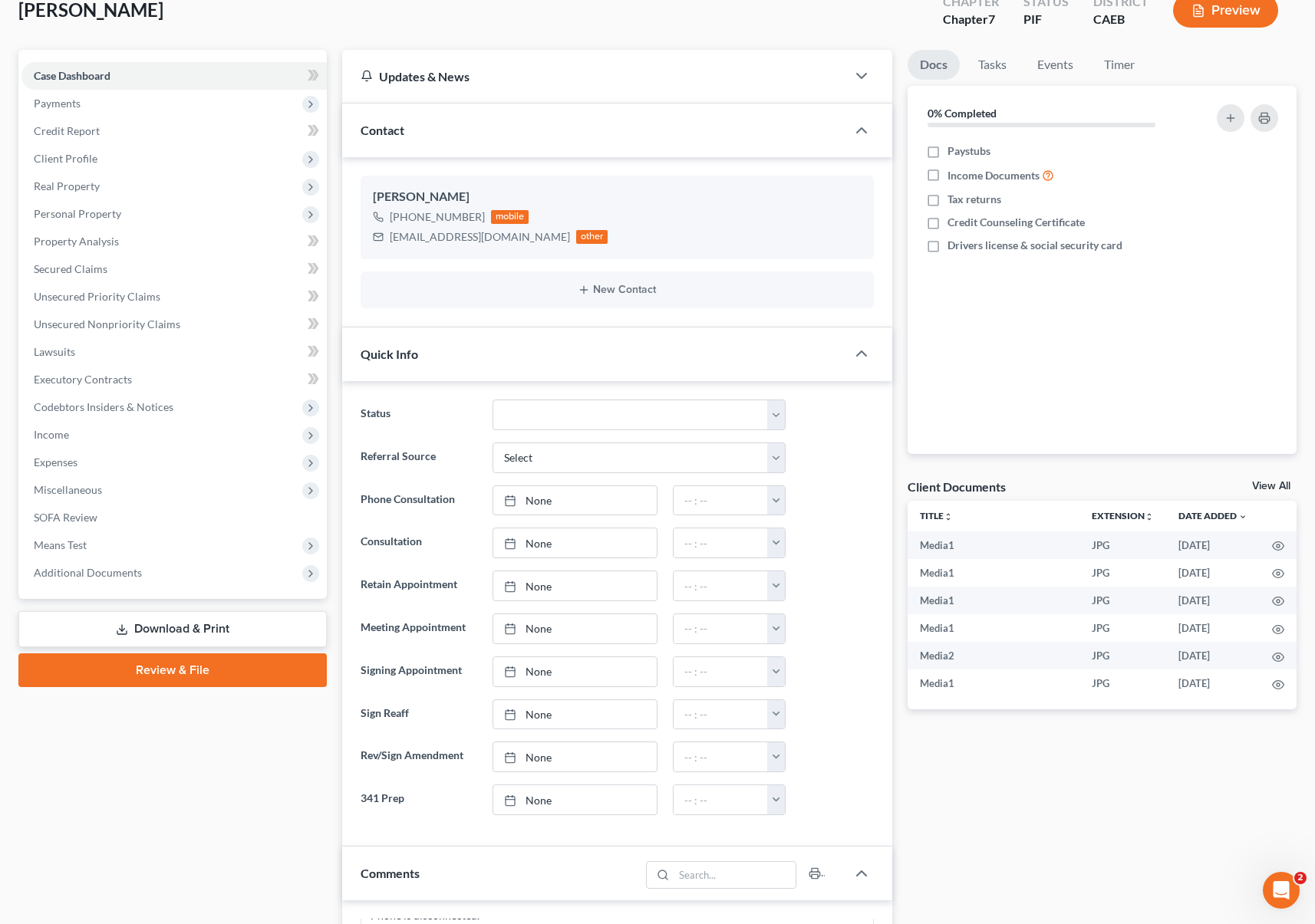
scroll to position [0, 0]
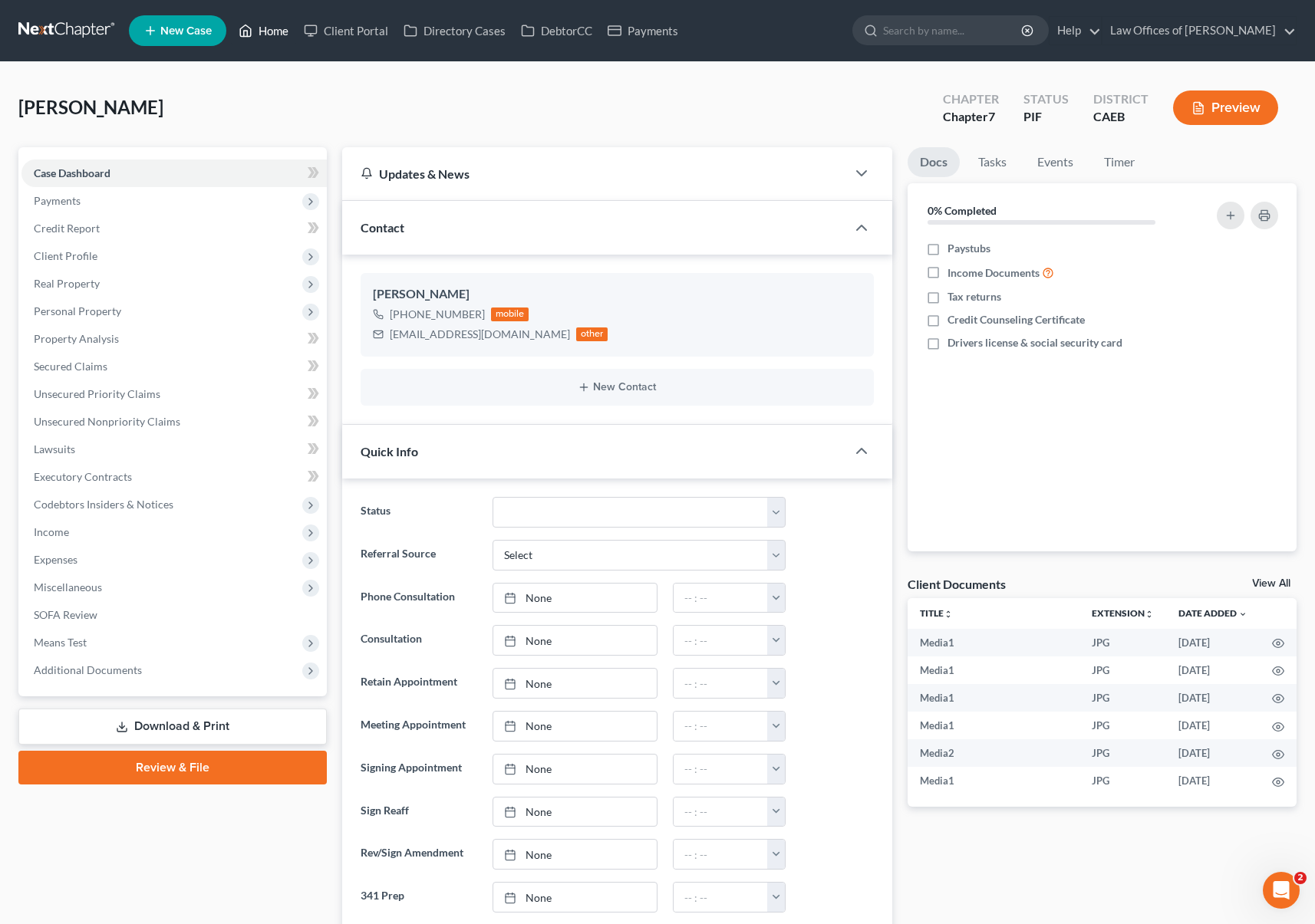
drag, startPoint x: 278, startPoint y: 29, endPoint x: 290, endPoint y: 36, distance: 13.9
click at [278, 29] on link "Home" at bounding box center [263, 31] width 65 height 28
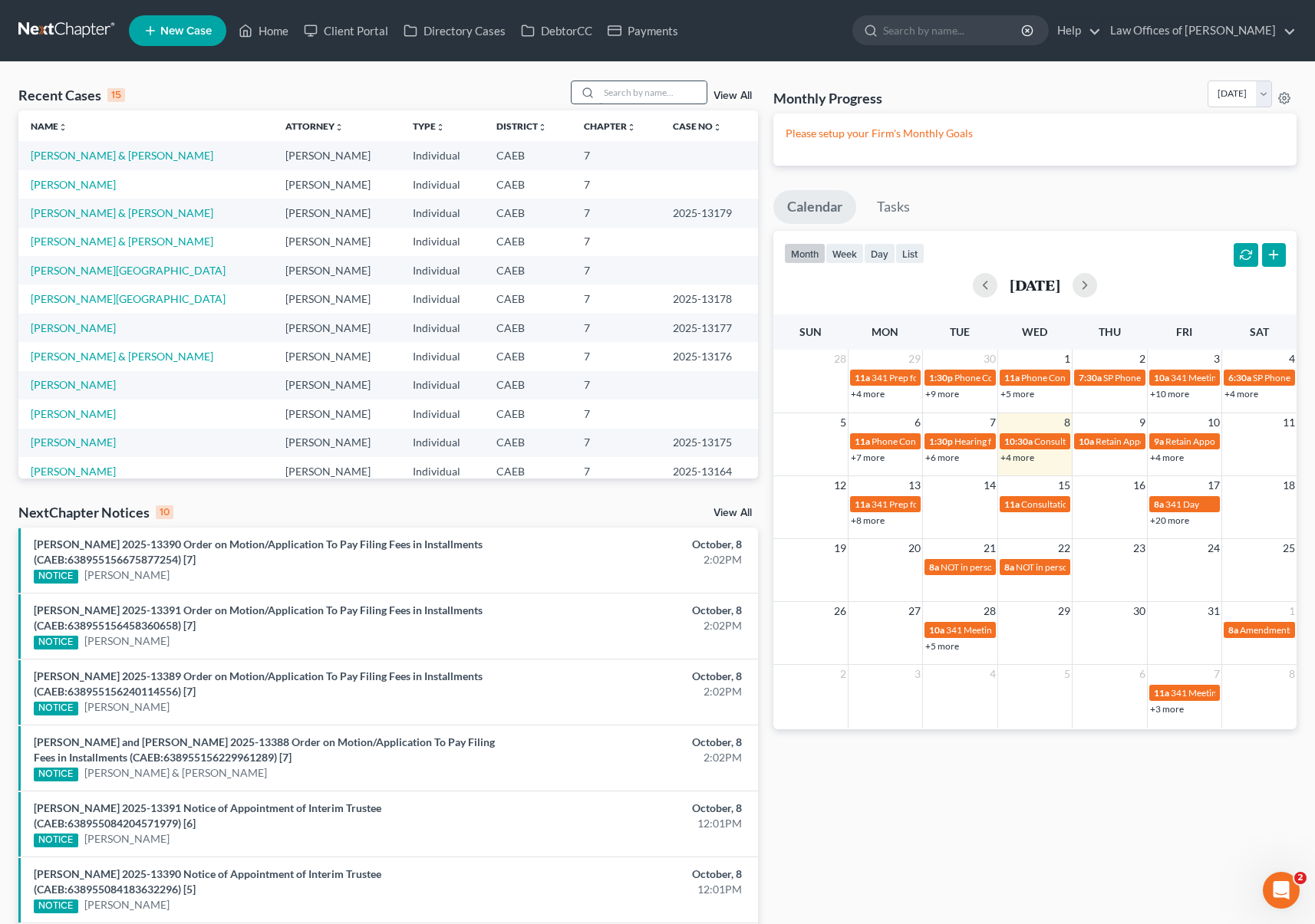
click at [624, 97] on input "search" at bounding box center [652, 92] width 107 height 22
type input "Romero"
click at [53, 153] on link "[PERSON_NAME][GEOGRAPHIC_DATA]" at bounding box center [128, 156] width 195 height 13
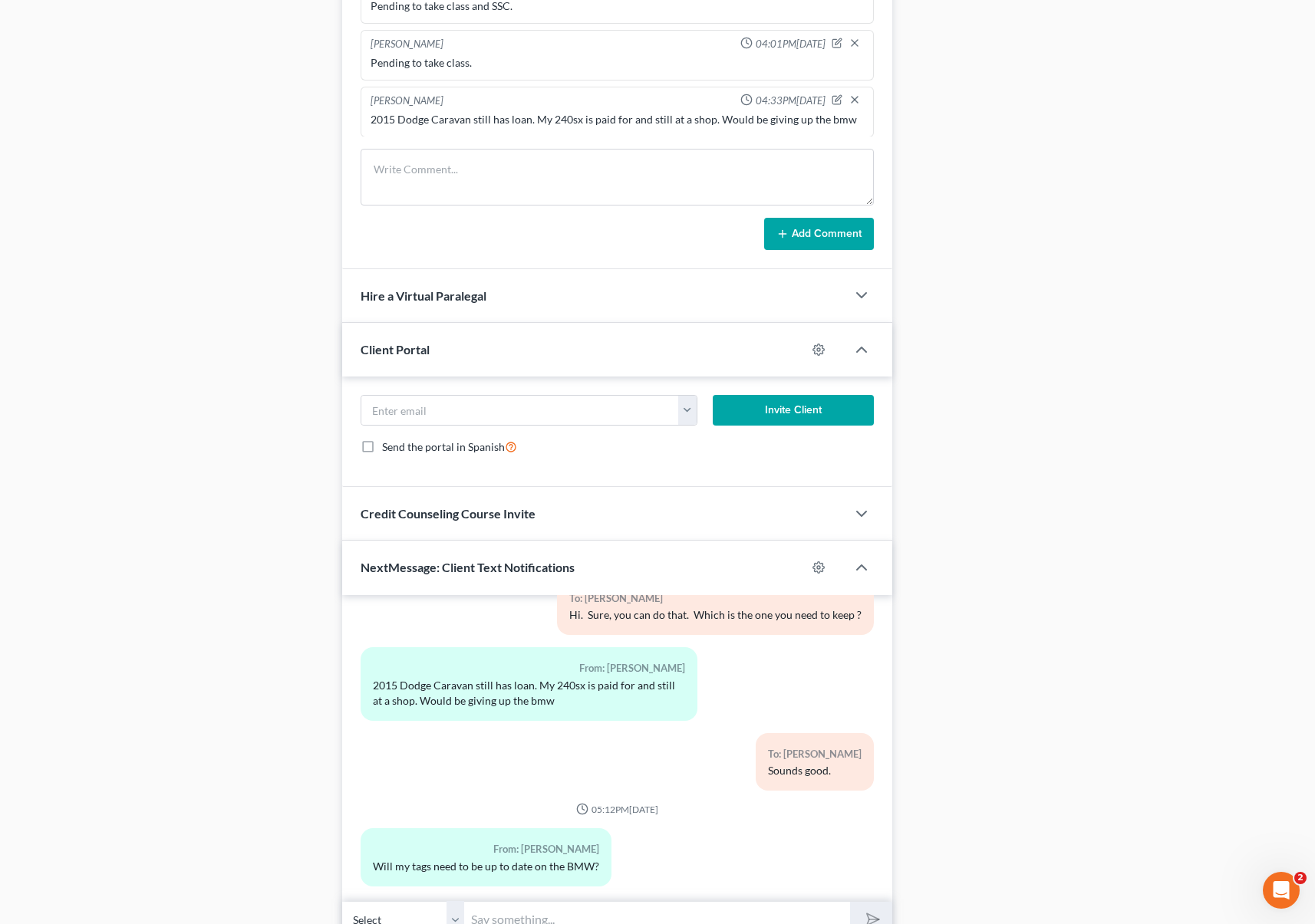
scroll to position [1198, 0]
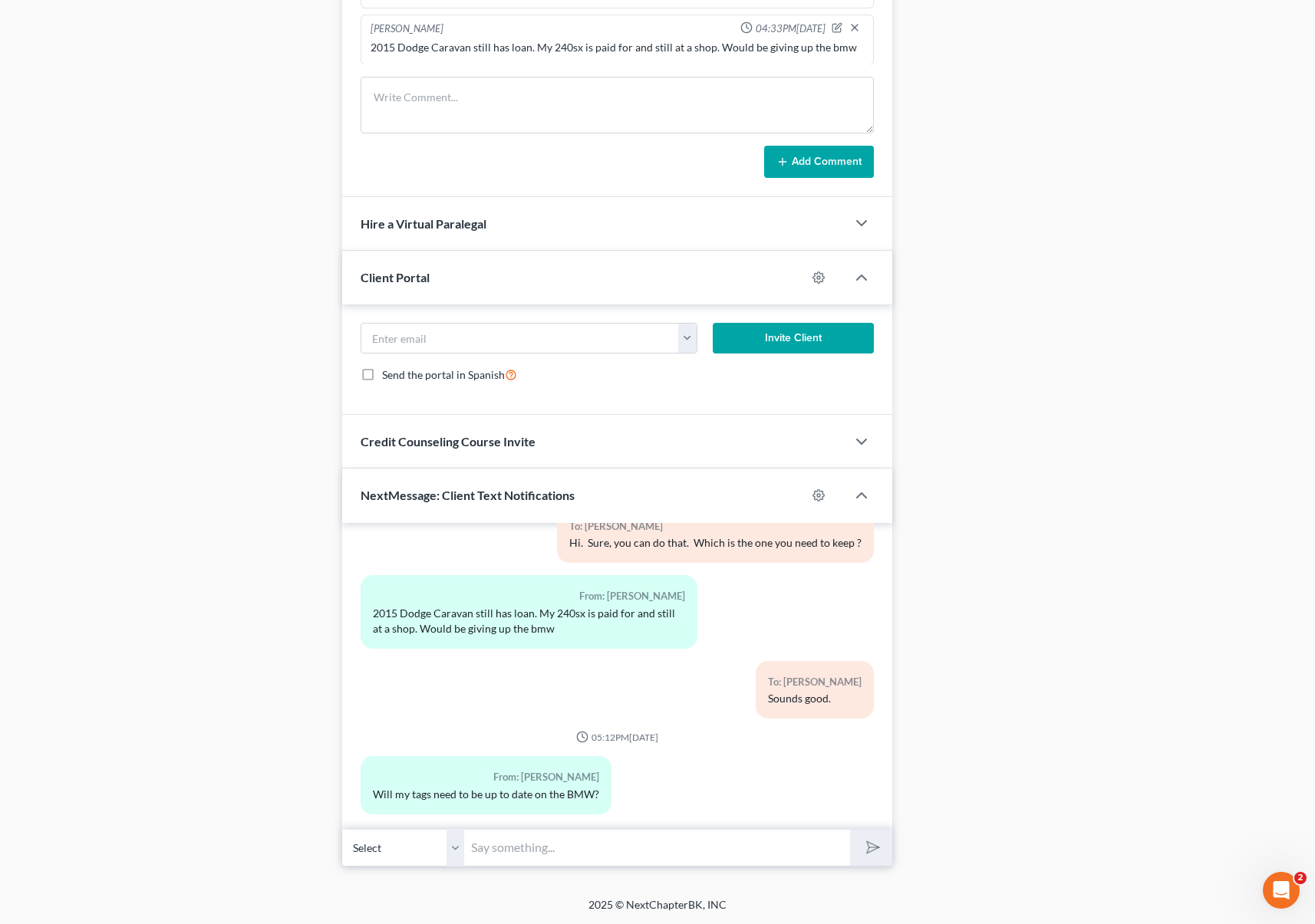
click at [542, 840] on input "text" at bounding box center [657, 847] width 385 height 37
type input "Yes, as well as the insurance."
click at [850, 830] on button "submit" at bounding box center [871, 848] width 42 height 36
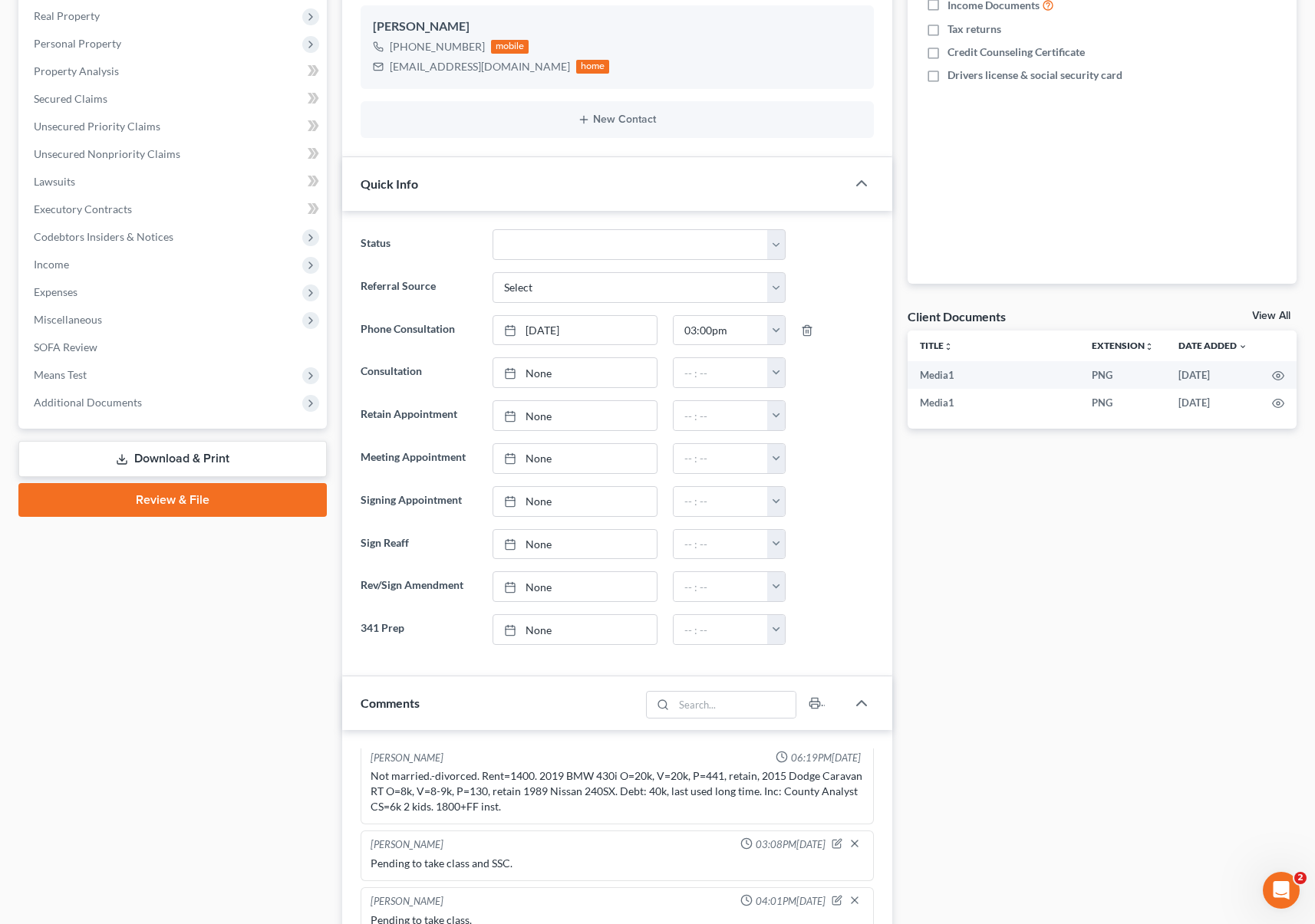
scroll to position [0, 0]
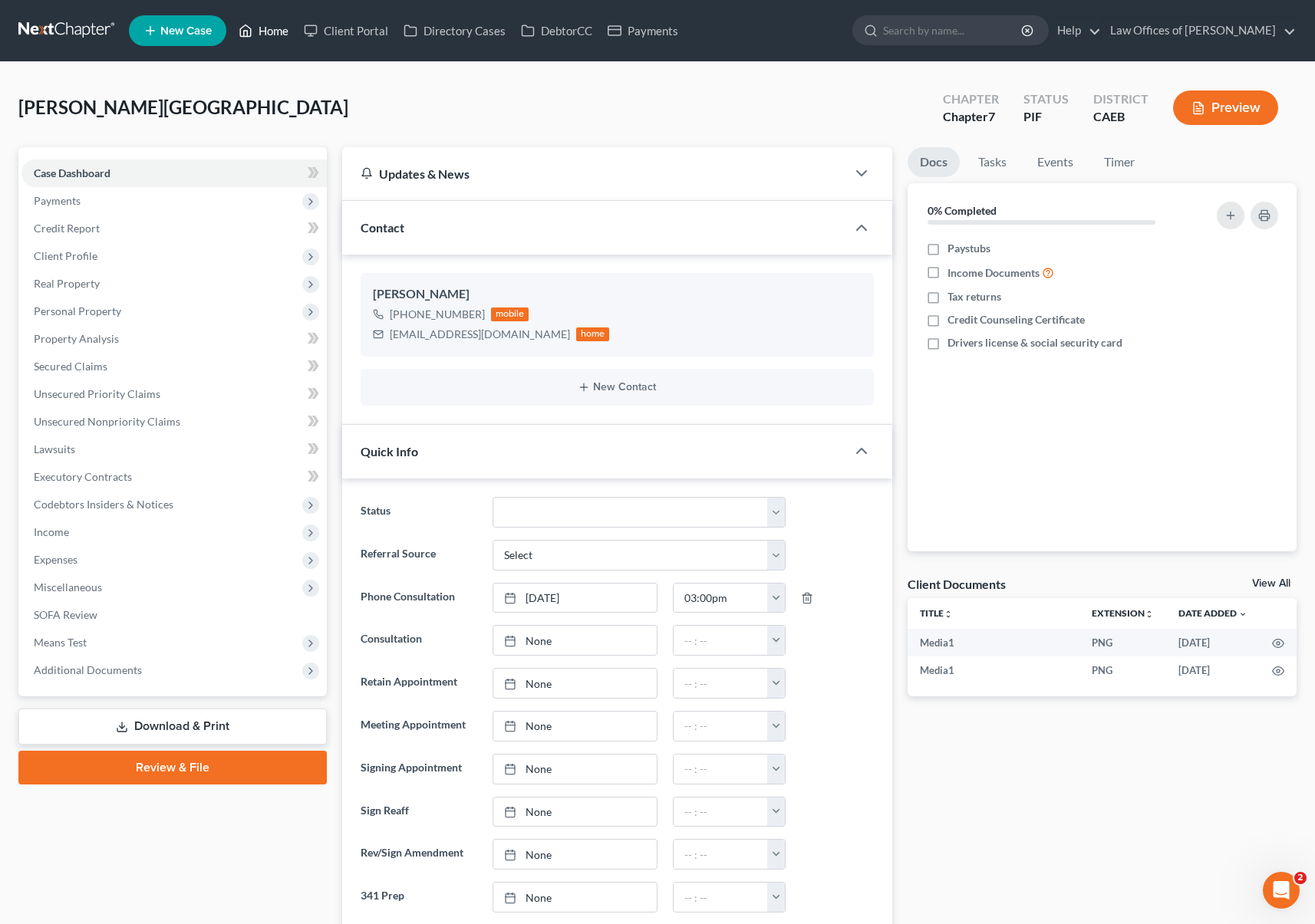
click at [277, 28] on link "Home" at bounding box center [263, 31] width 65 height 28
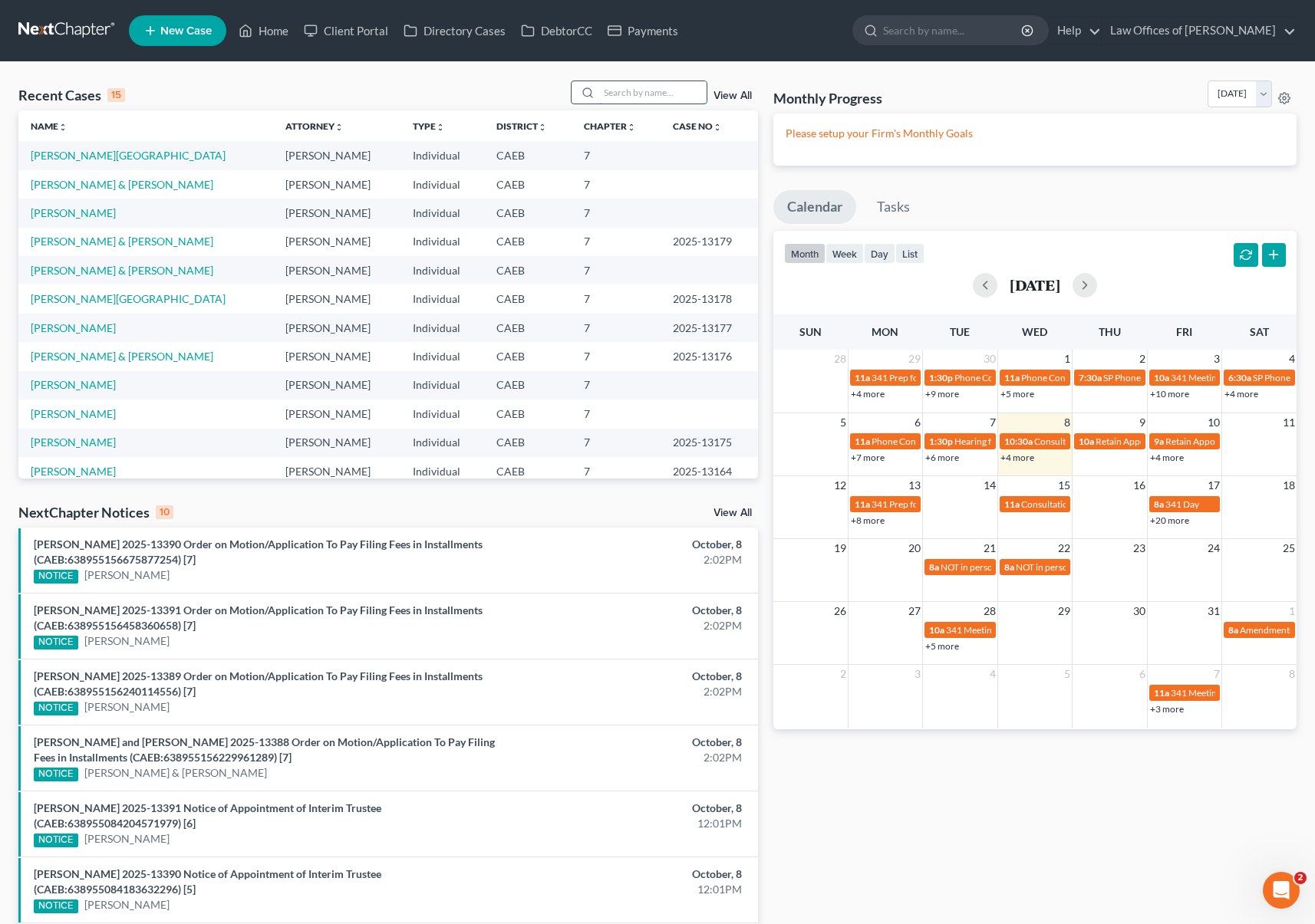
click at [624, 96] on input "search" at bounding box center [652, 92] width 107 height 22
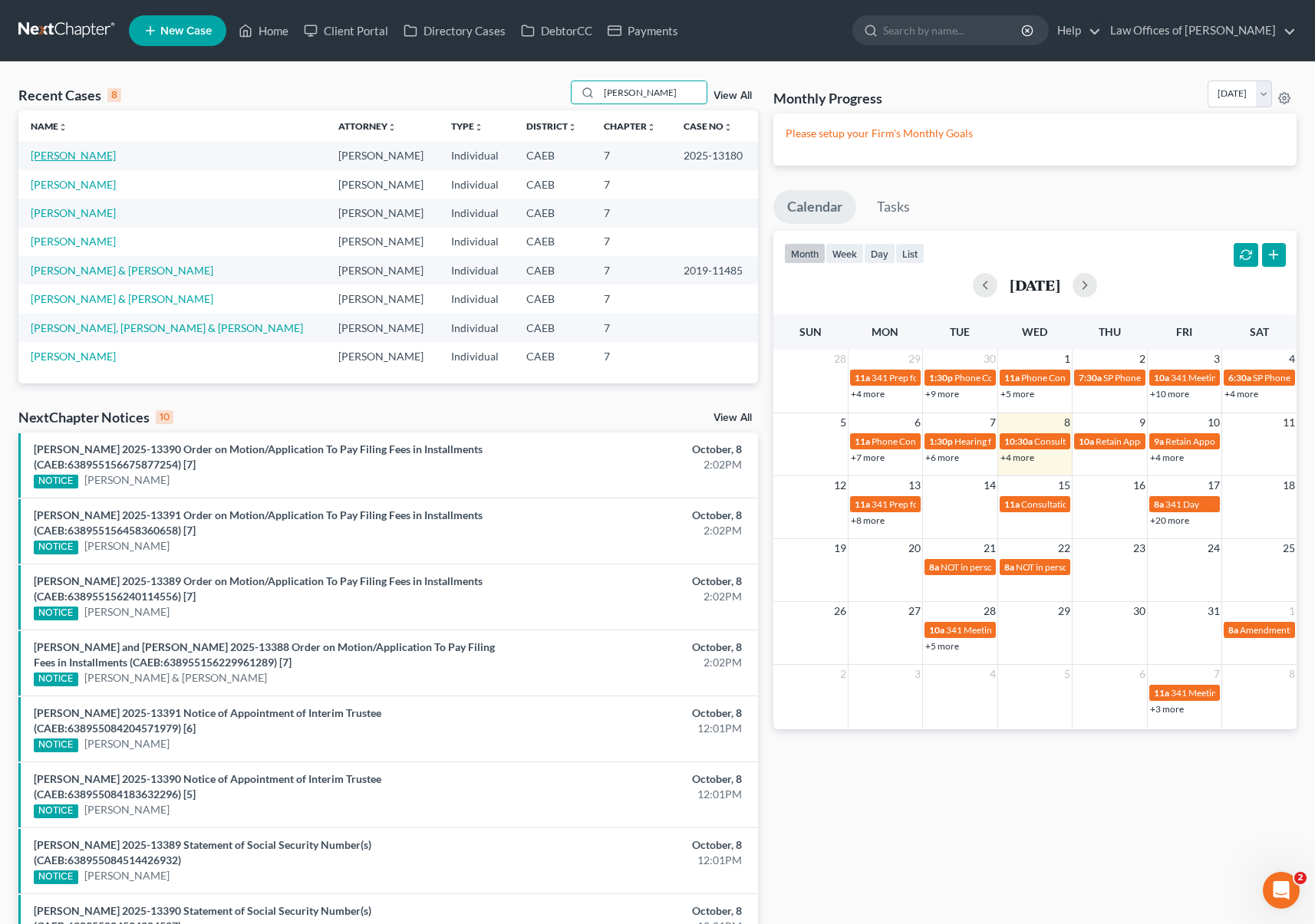
type input "woods"
click at [97, 152] on link "[PERSON_NAME]" at bounding box center [73, 156] width 85 height 13
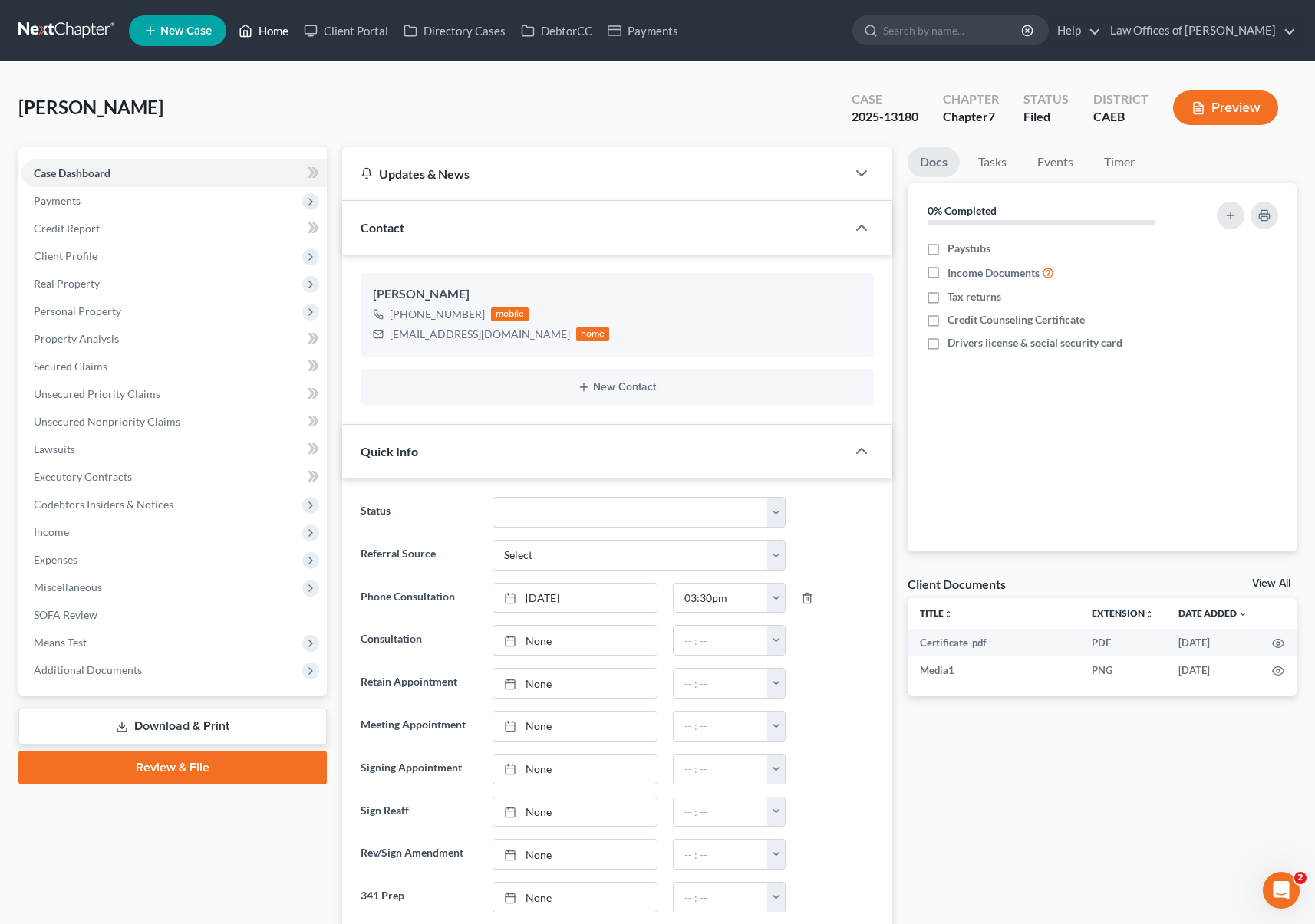
click at [290, 32] on link "Home" at bounding box center [263, 31] width 65 height 28
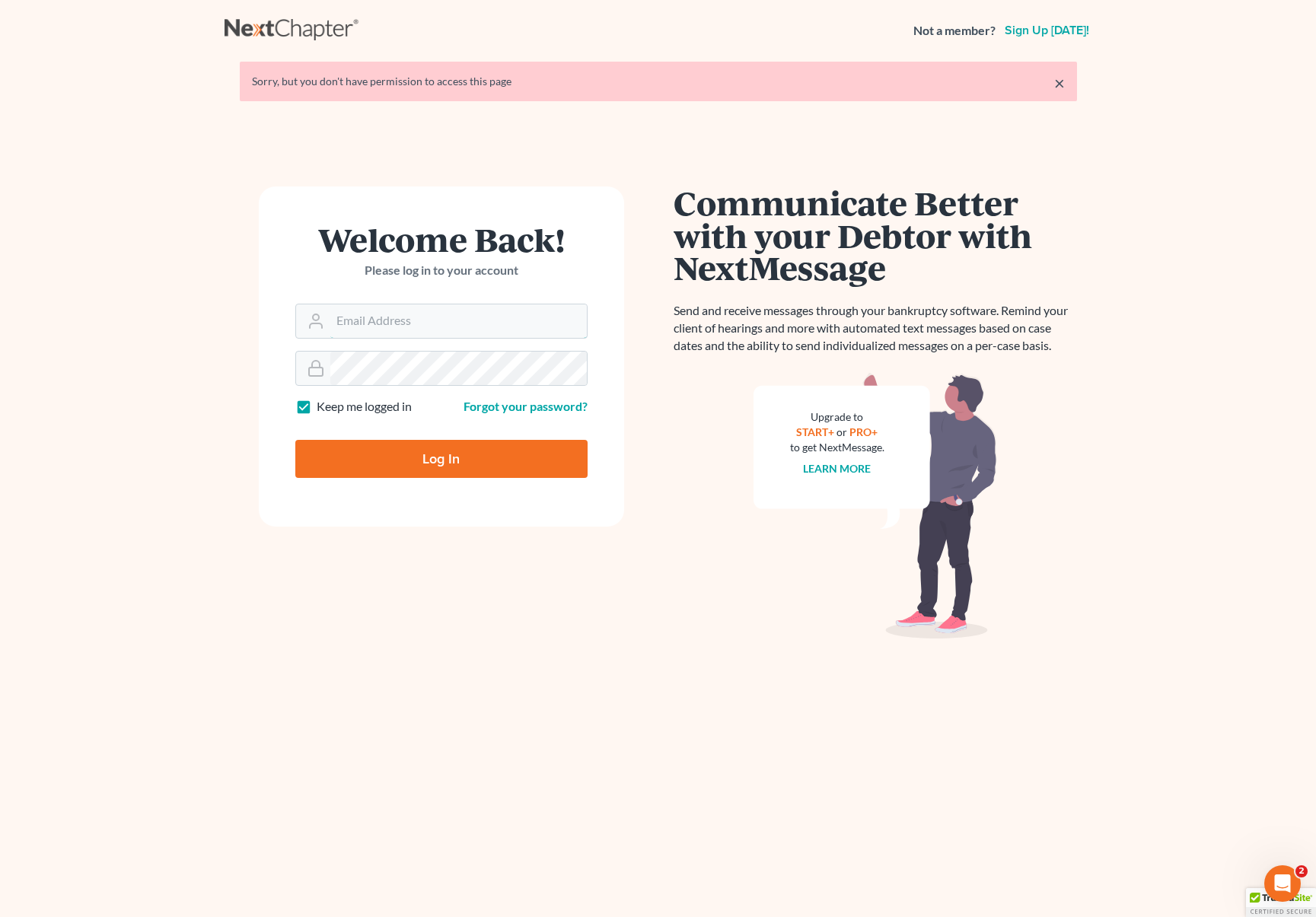
type input "[EMAIL_ADDRESS][DOMAIN_NAME]"
click at [429, 459] on input "Log In" at bounding box center [441, 459] width 292 height 38
type input "Thinking..."
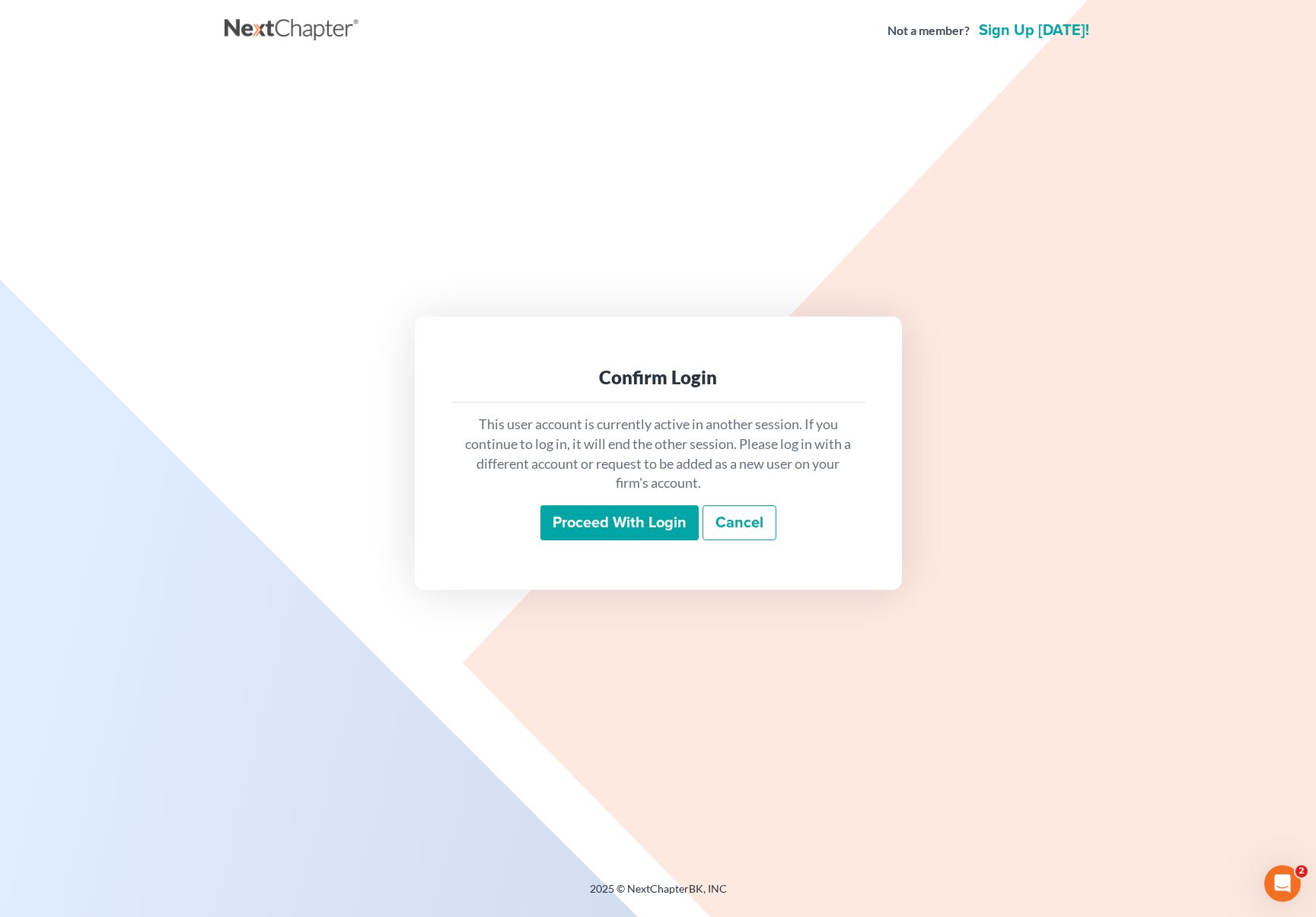
click at [632, 529] on input "Proceed with login" at bounding box center [619, 523] width 158 height 35
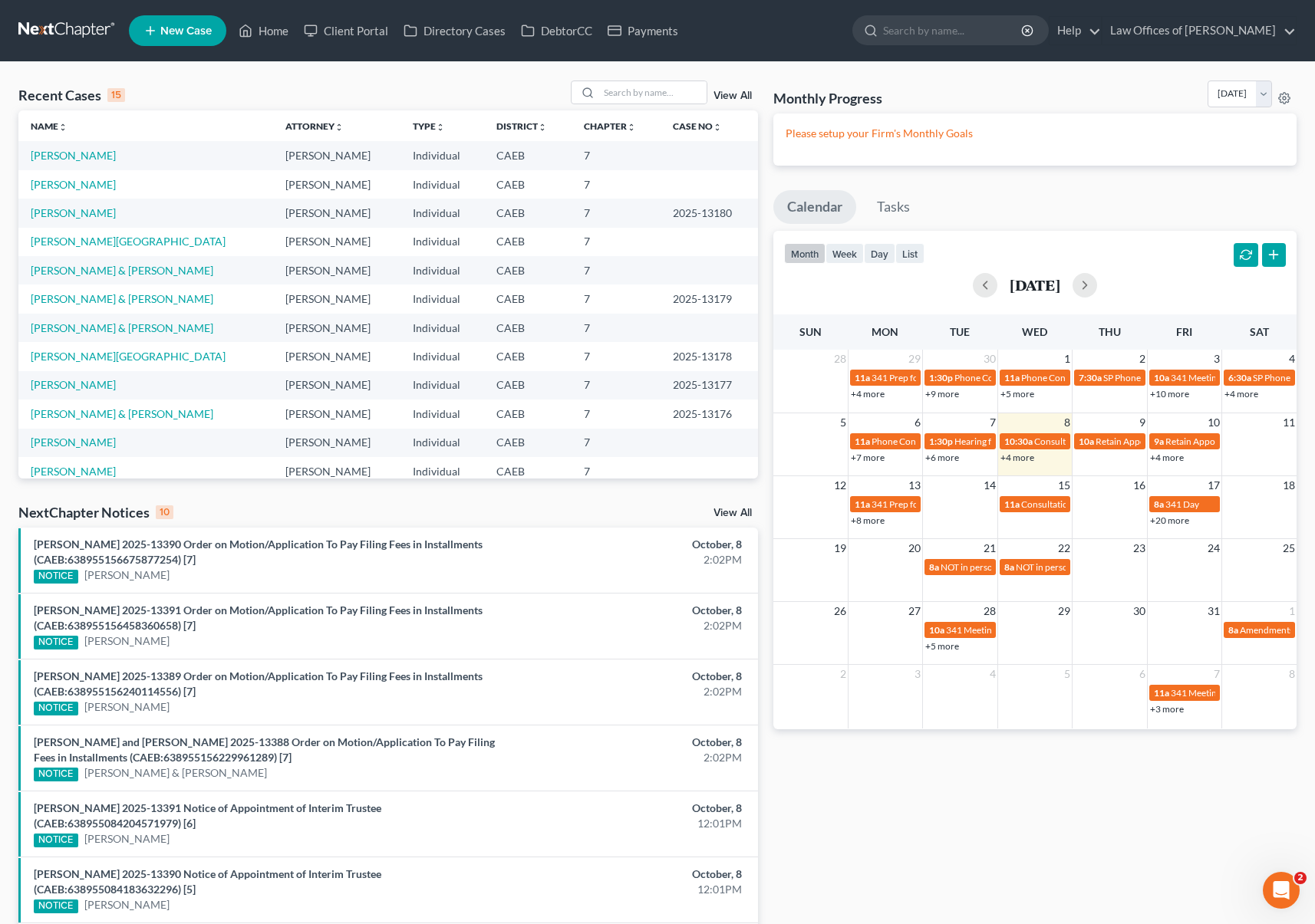
click at [1163, 460] on link "+4 more" at bounding box center [1166, 457] width 33 height 11
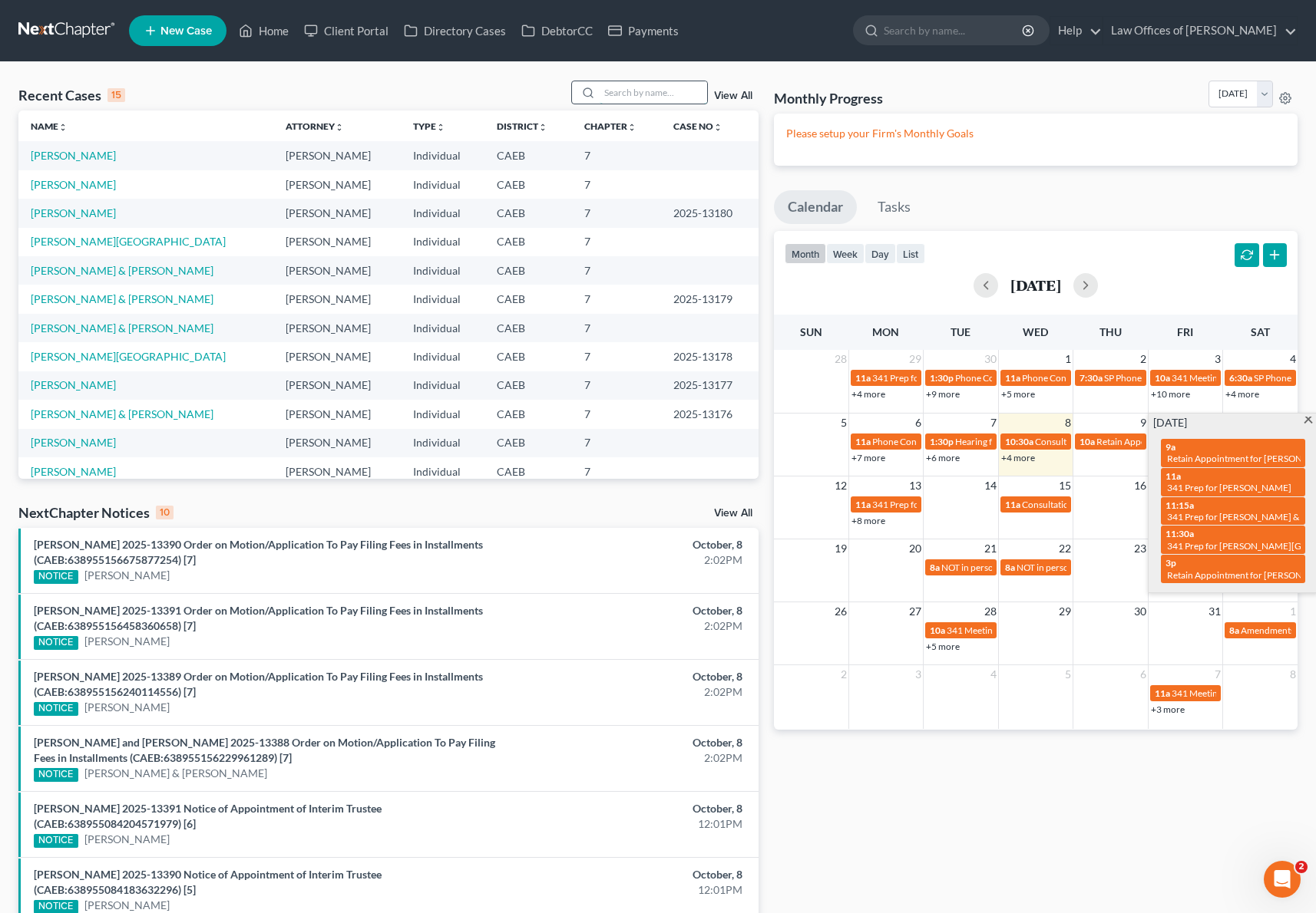
click at [614, 95] on input "search" at bounding box center [653, 92] width 107 height 22
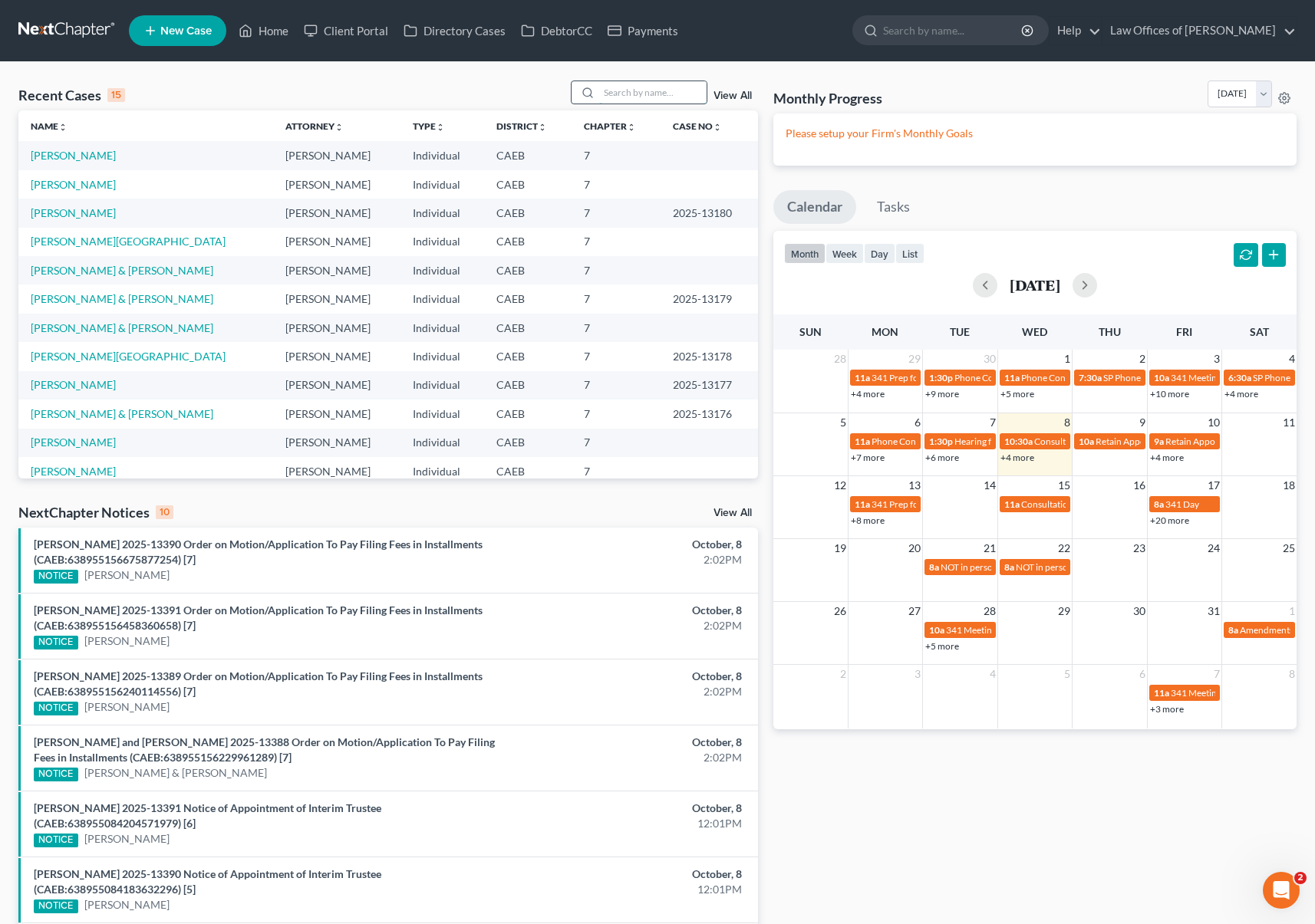
click at [614, 95] on input "search" at bounding box center [652, 92] width 107 height 22
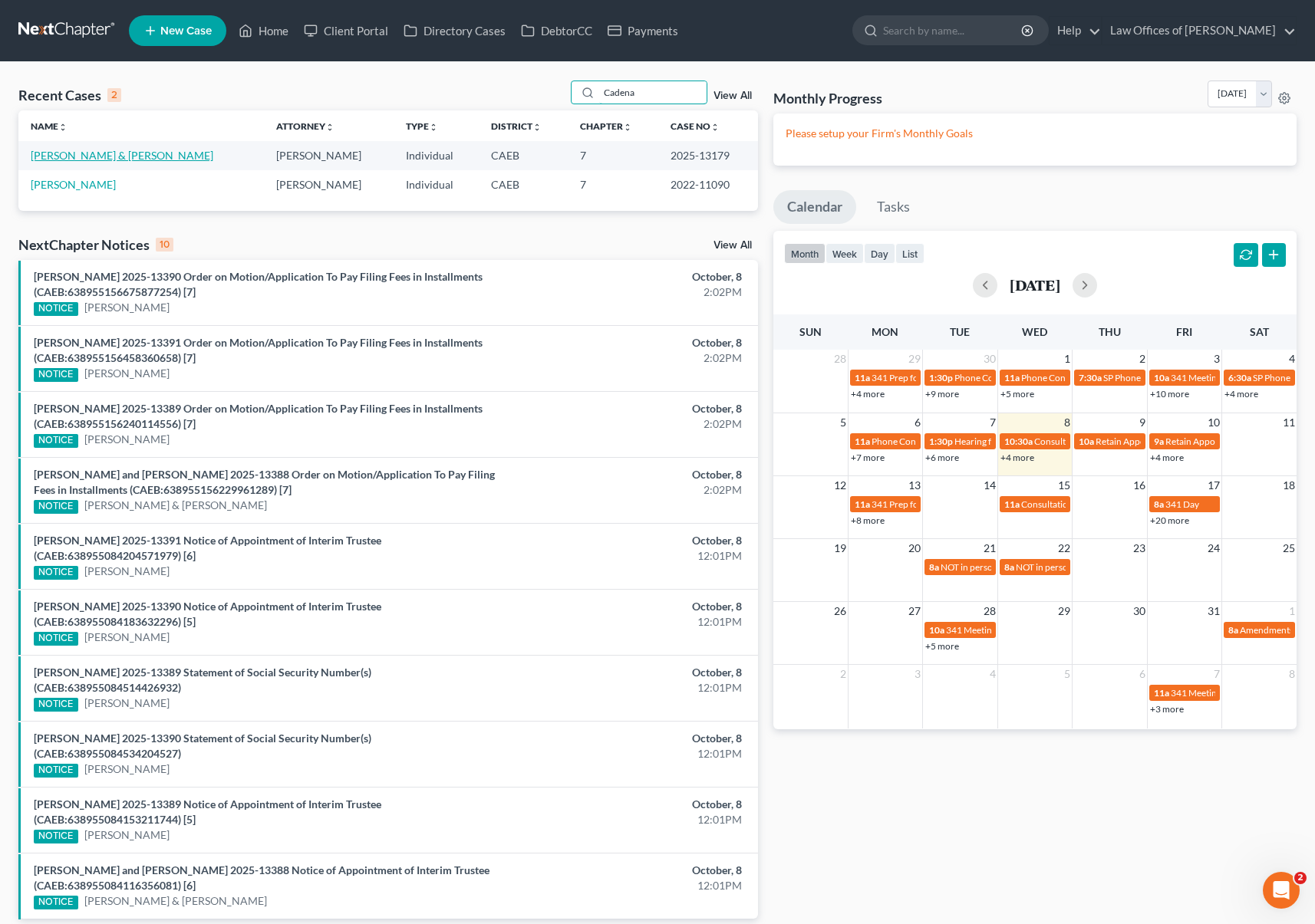
type input "Cadena"
click at [73, 154] on link "[PERSON_NAME] & [PERSON_NAME]" at bounding box center [121, 156] width 183 height 13
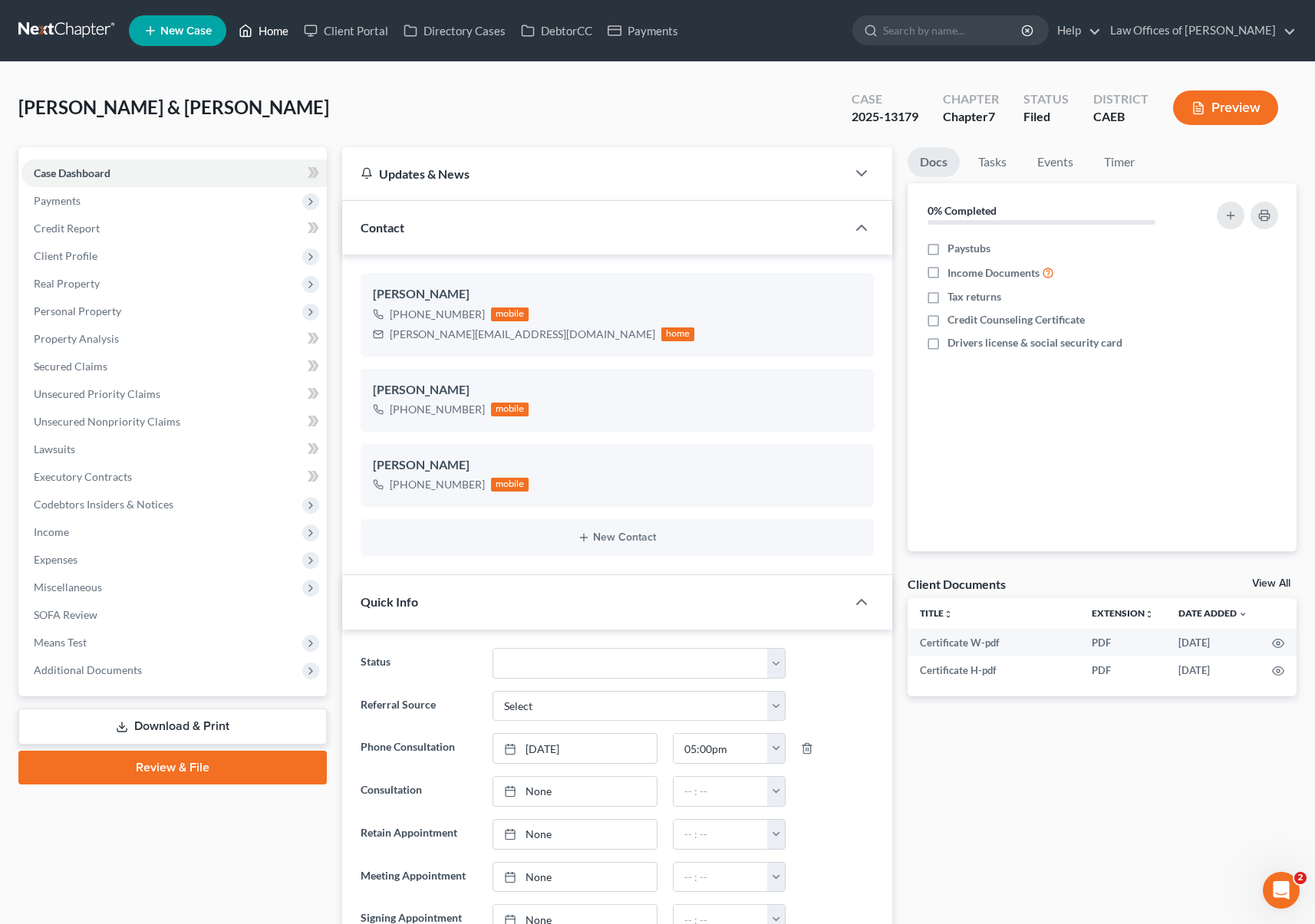
click at [273, 33] on link "Home" at bounding box center [263, 31] width 65 height 28
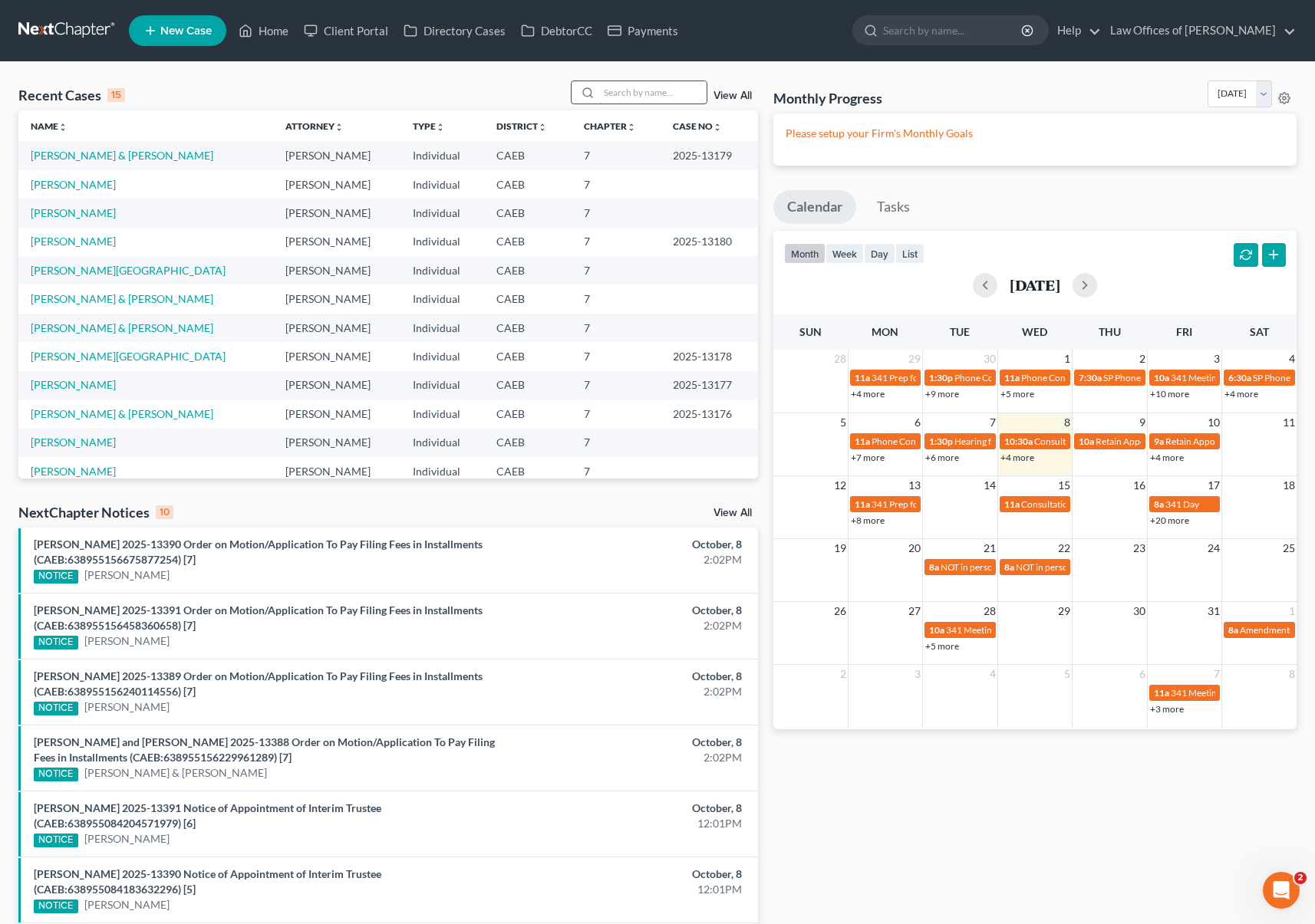
click at [636, 95] on input "search" at bounding box center [652, 92] width 107 height 22
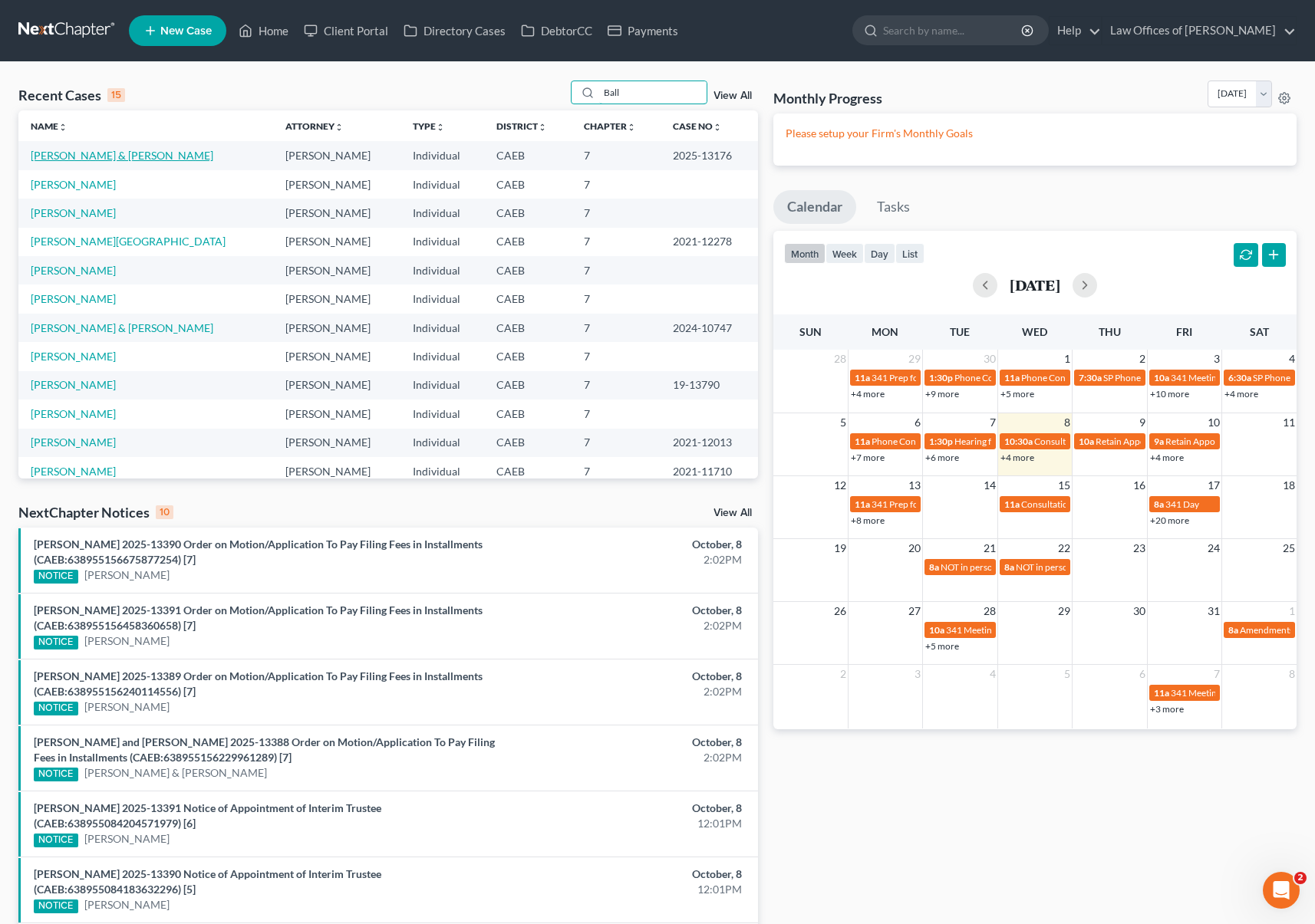
type input "Ball"
click at [152, 160] on link "[PERSON_NAME] & [PERSON_NAME]" at bounding box center [121, 156] width 183 height 13
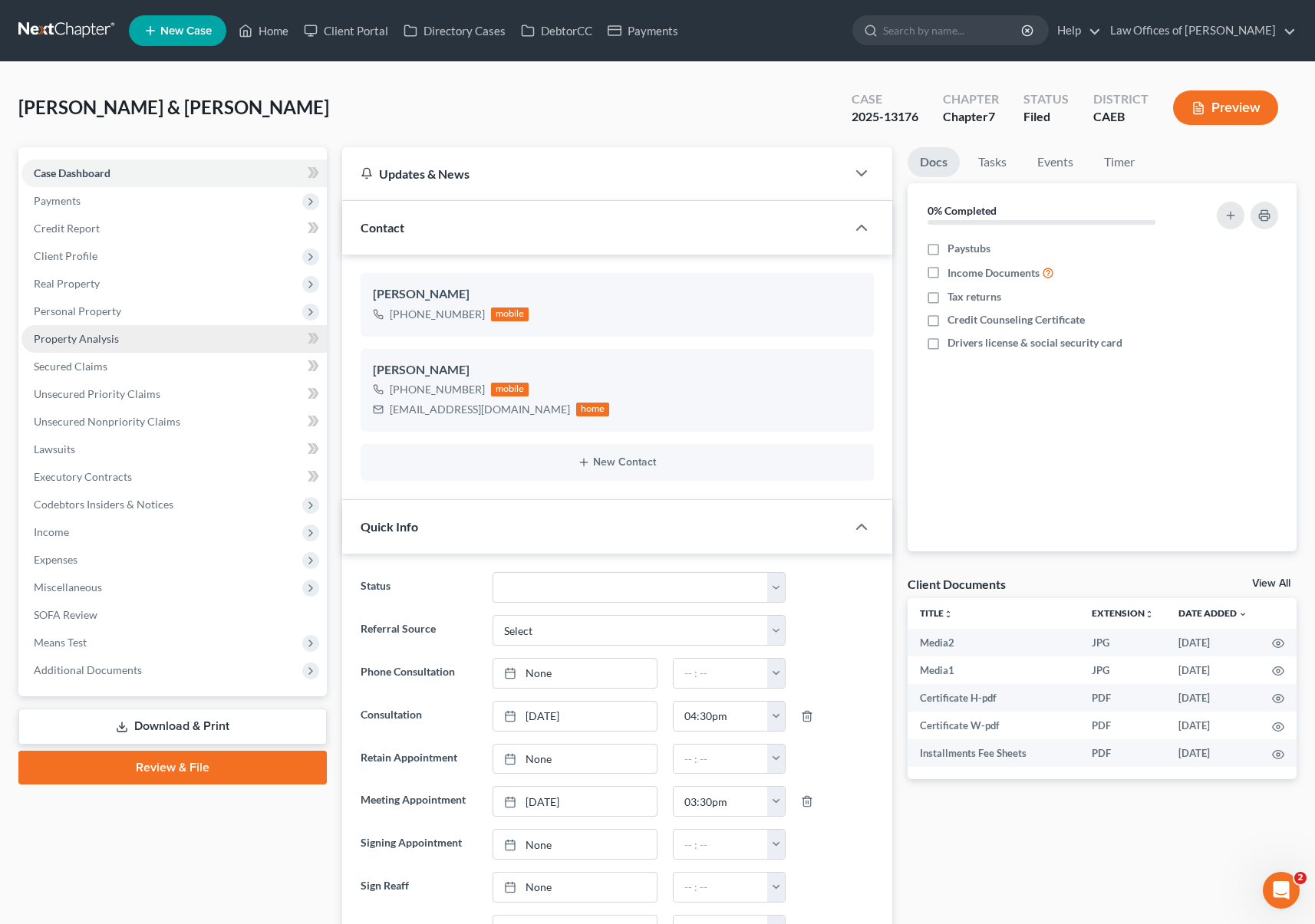
click at [160, 331] on link "Property Analysis" at bounding box center [173, 339] width 305 height 28
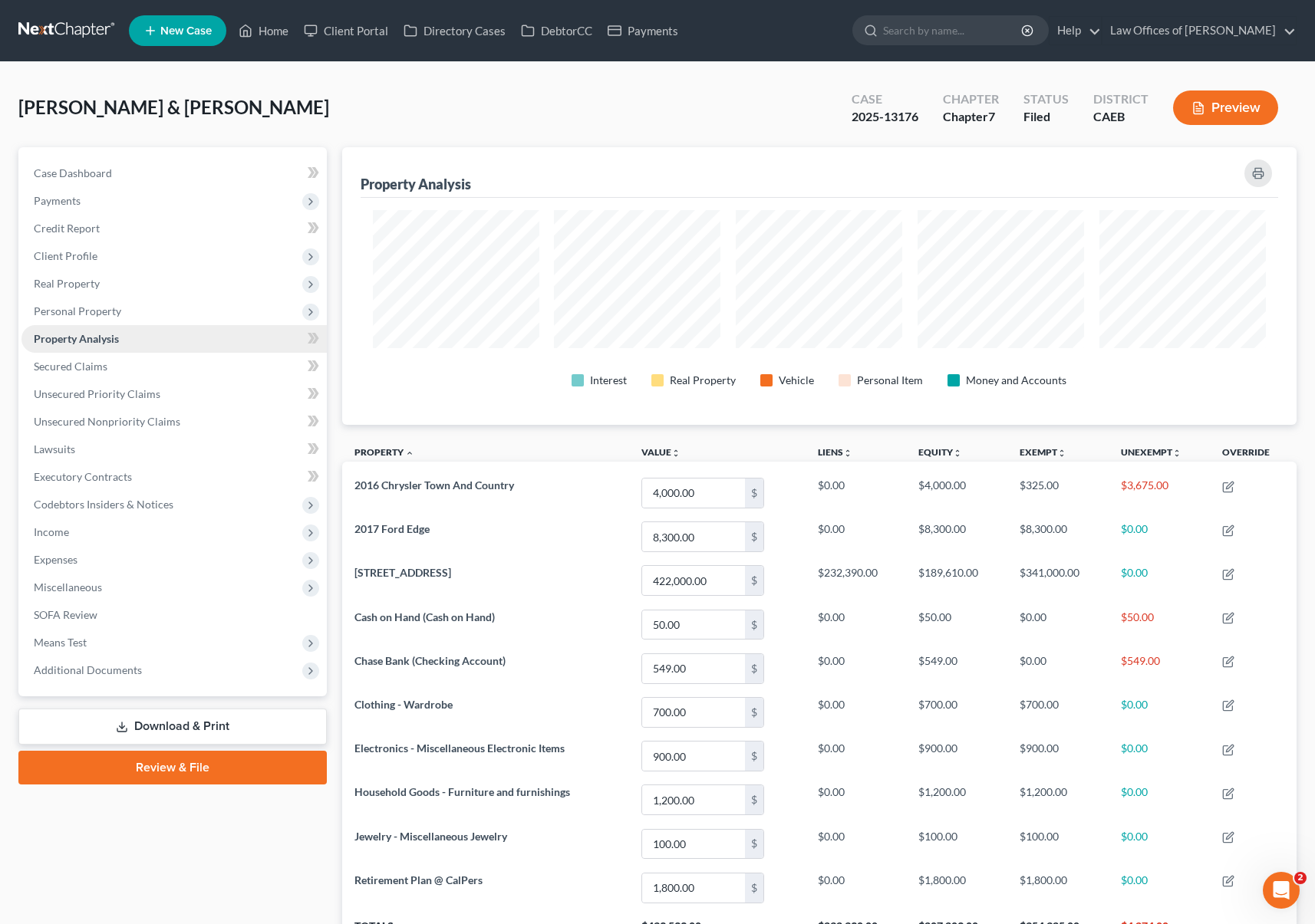
scroll to position [277, 954]
click at [282, 33] on link "Home" at bounding box center [263, 31] width 65 height 28
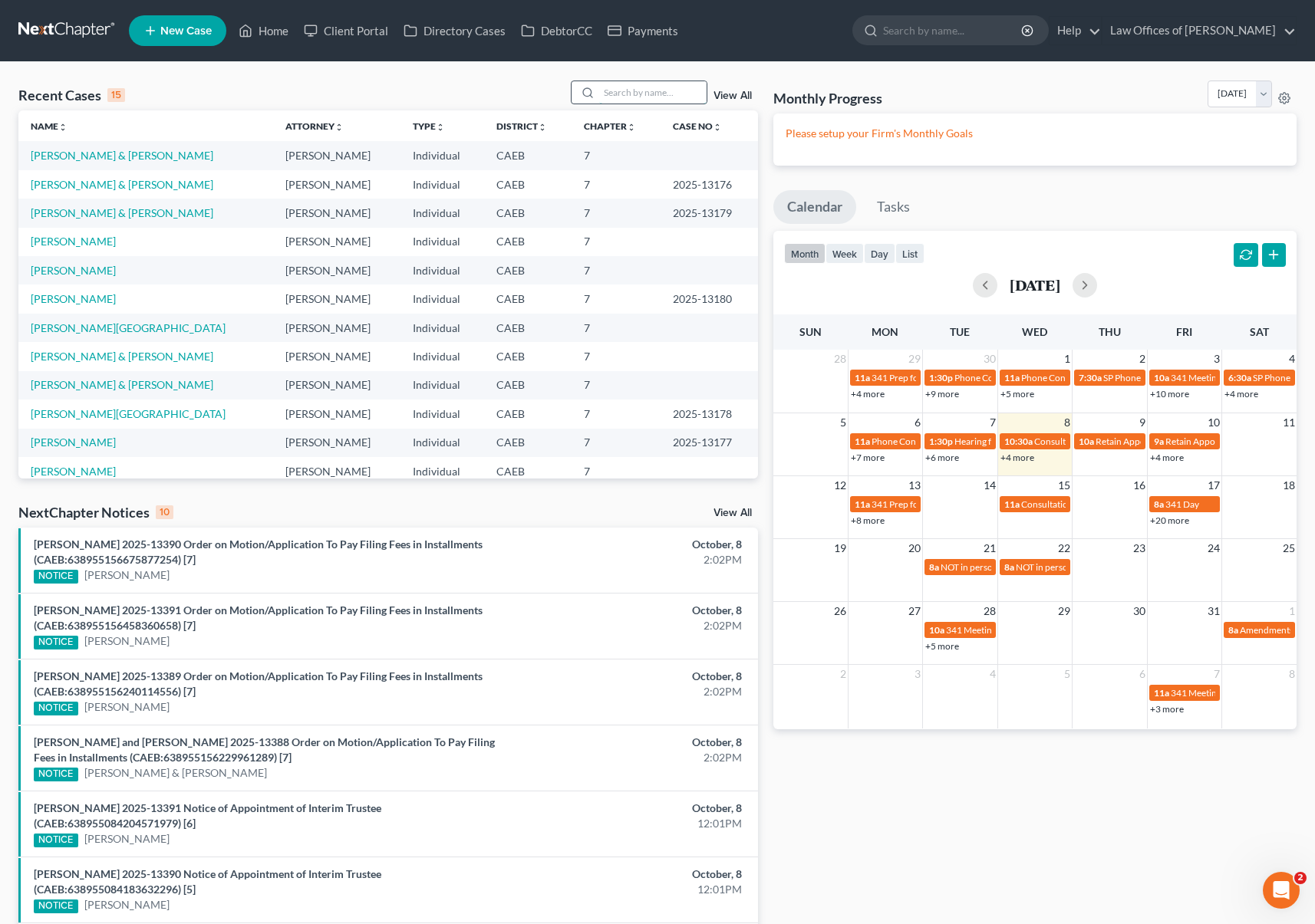
click at [658, 95] on input "search" at bounding box center [652, 92] width 107 height 22
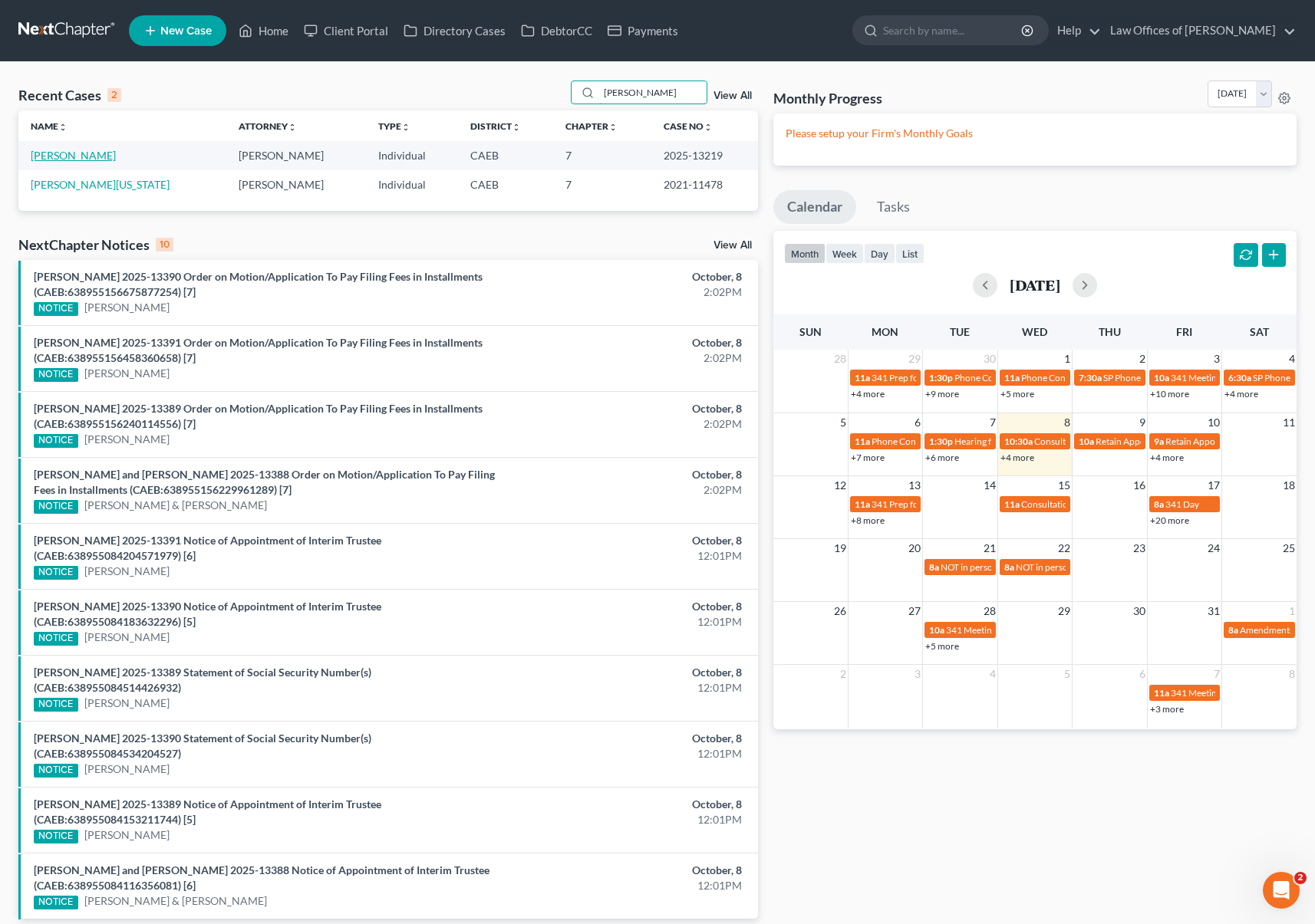
type input "[PERSON_NAME]"
click at [95, 157] on link "[PERSON_NAME]" at bounding box center [73, 156] width 85 height 13
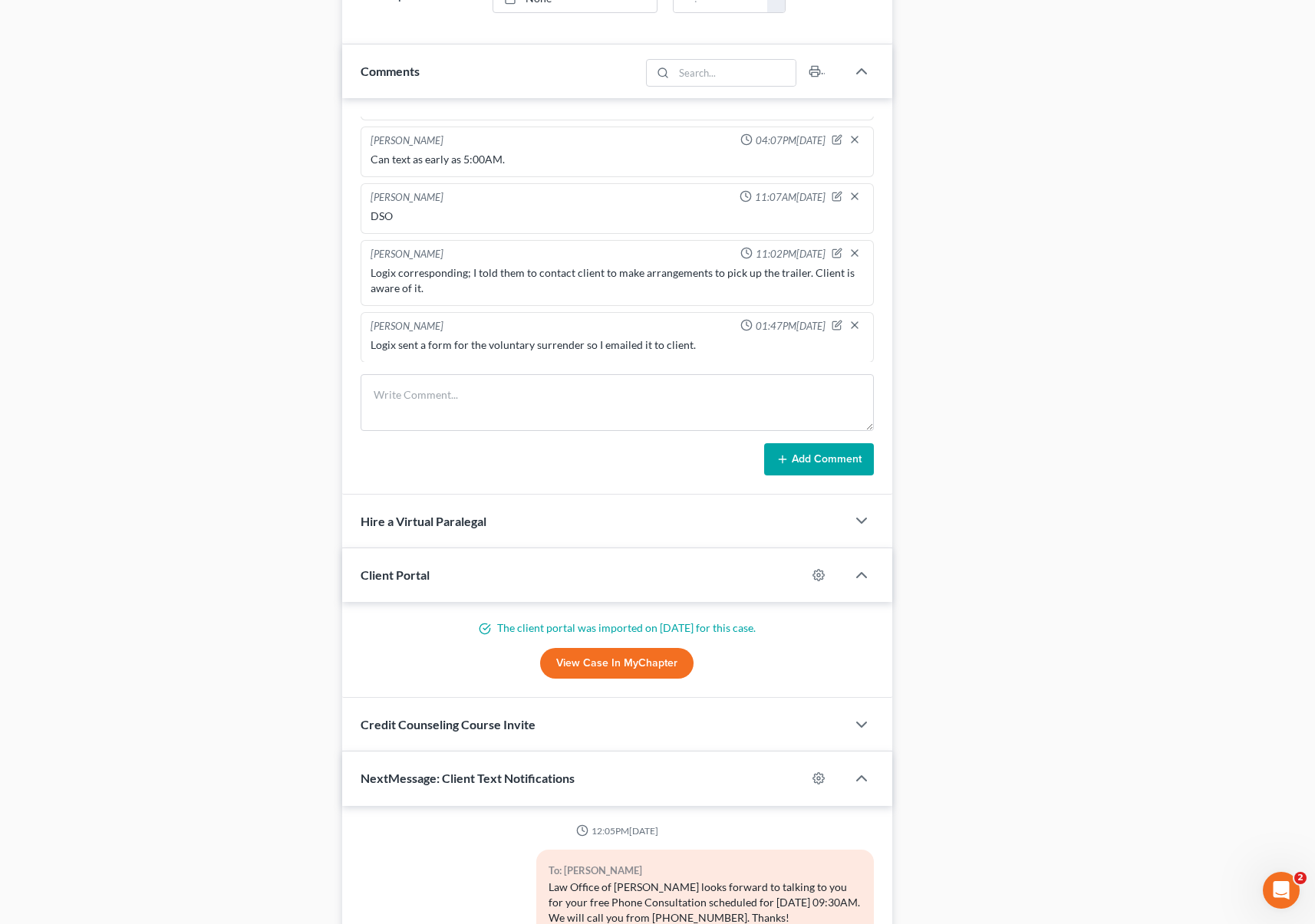
scroll to position [892, 0]
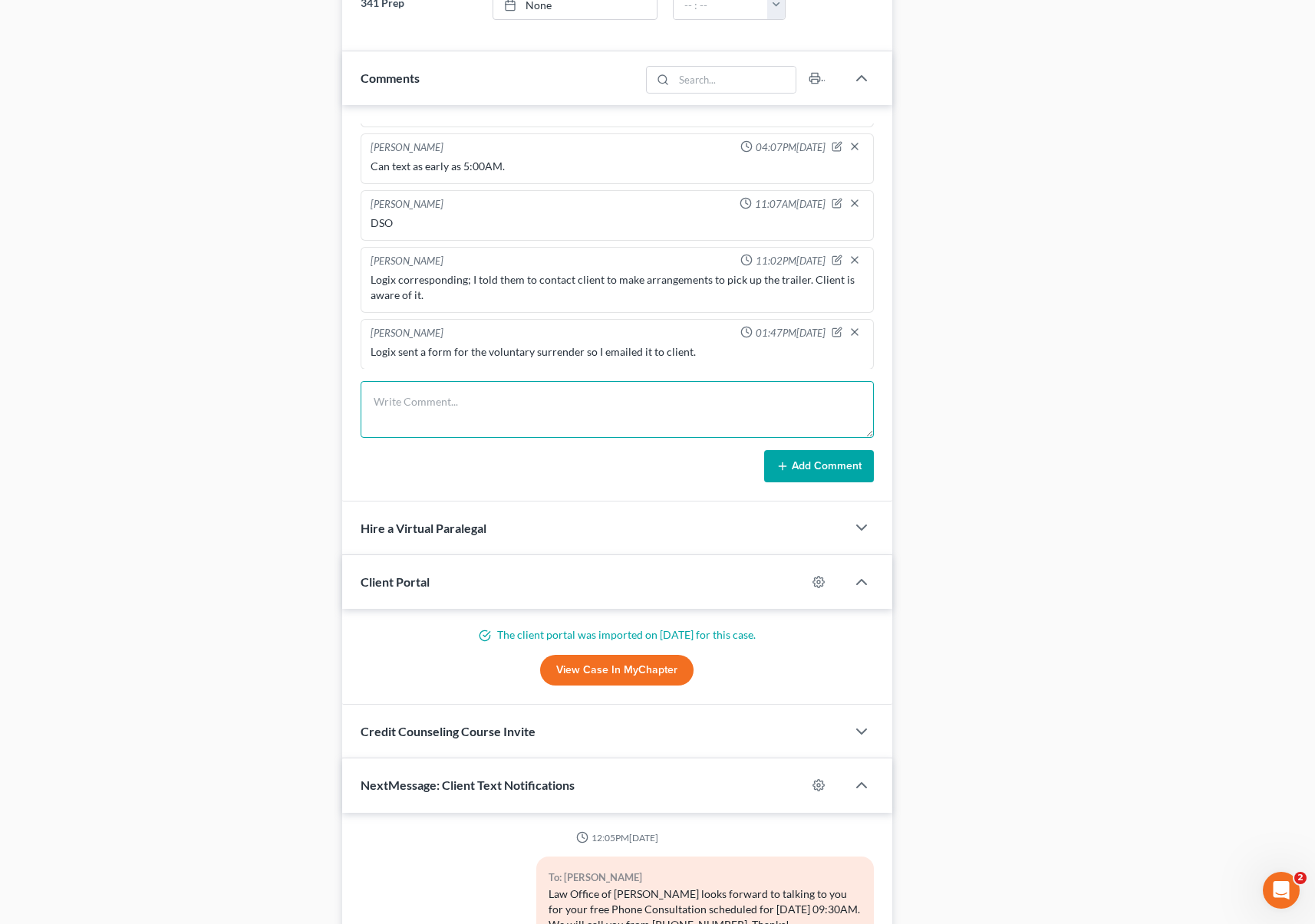
click at [427, 390] on textarea at bounding box center [617, 409] width 514 height 56
type textarea "I have texted client about the voluntary surrender of the trailer but he is not…"
click at [833, 467] on button "Add Comment" at bounding box center [819, 467] width 110 height 33
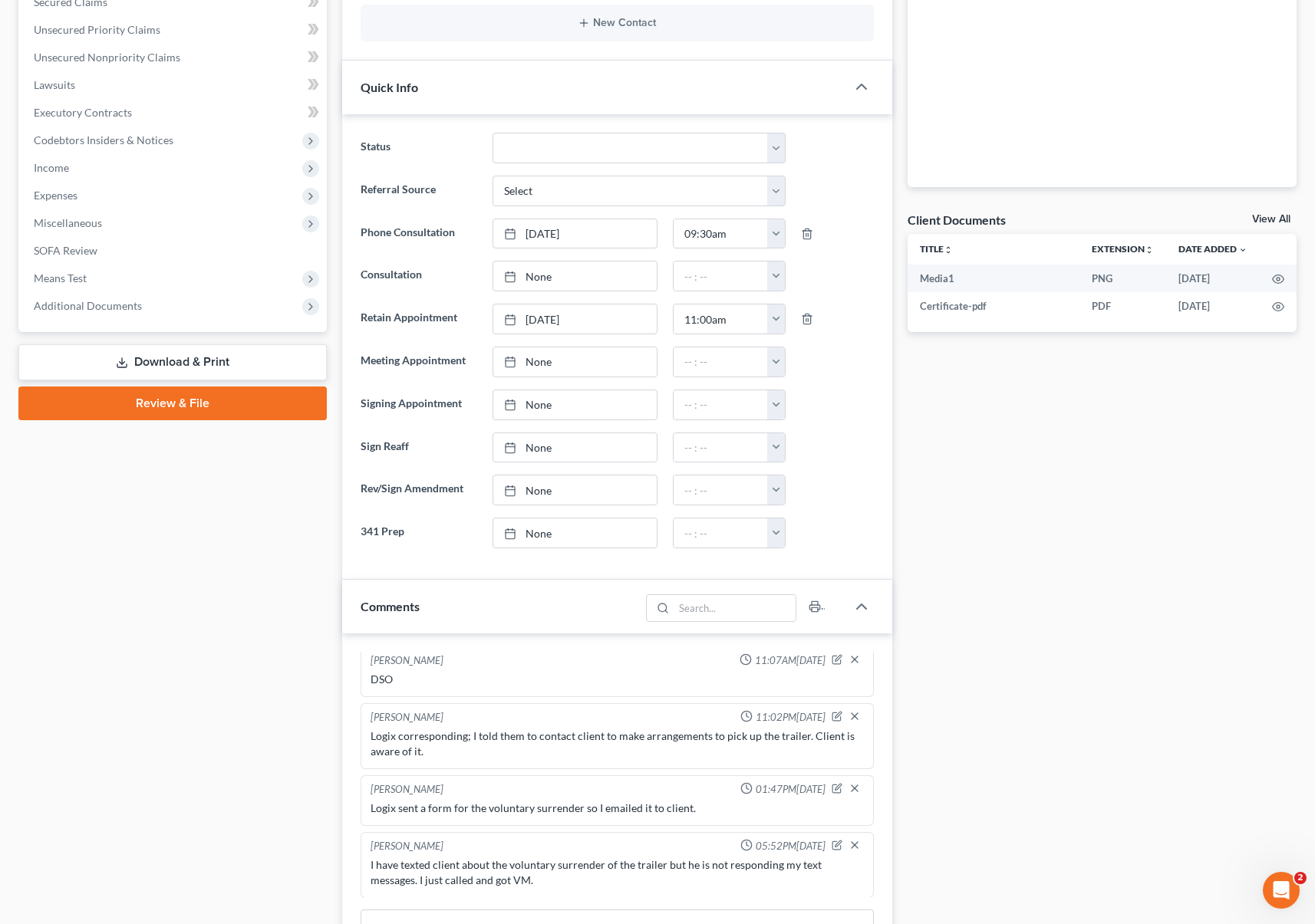
scroll to position [0, 0]
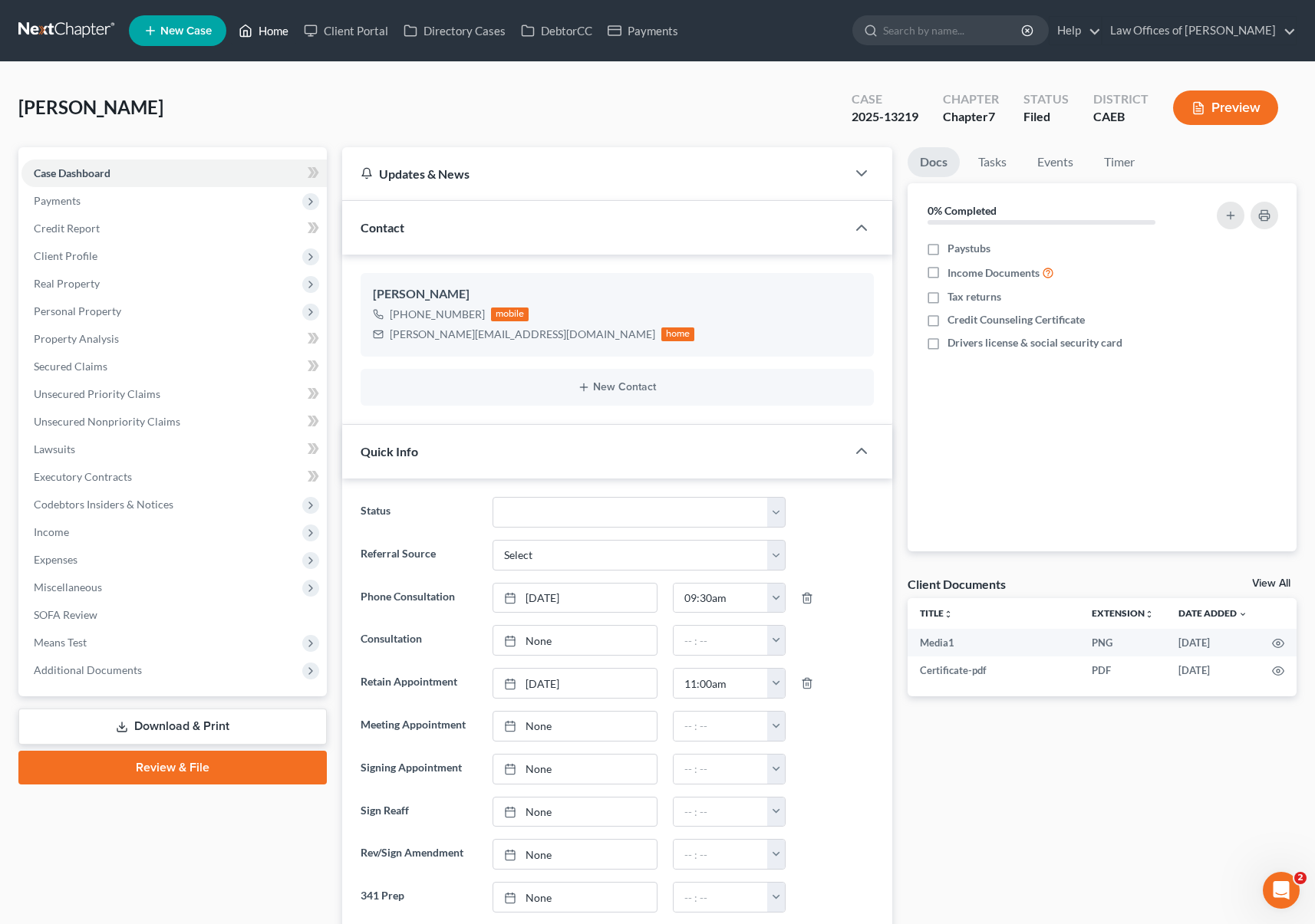
click at [273, 28] on link "Home" at bounding box center [263, 31] width 65 height 28
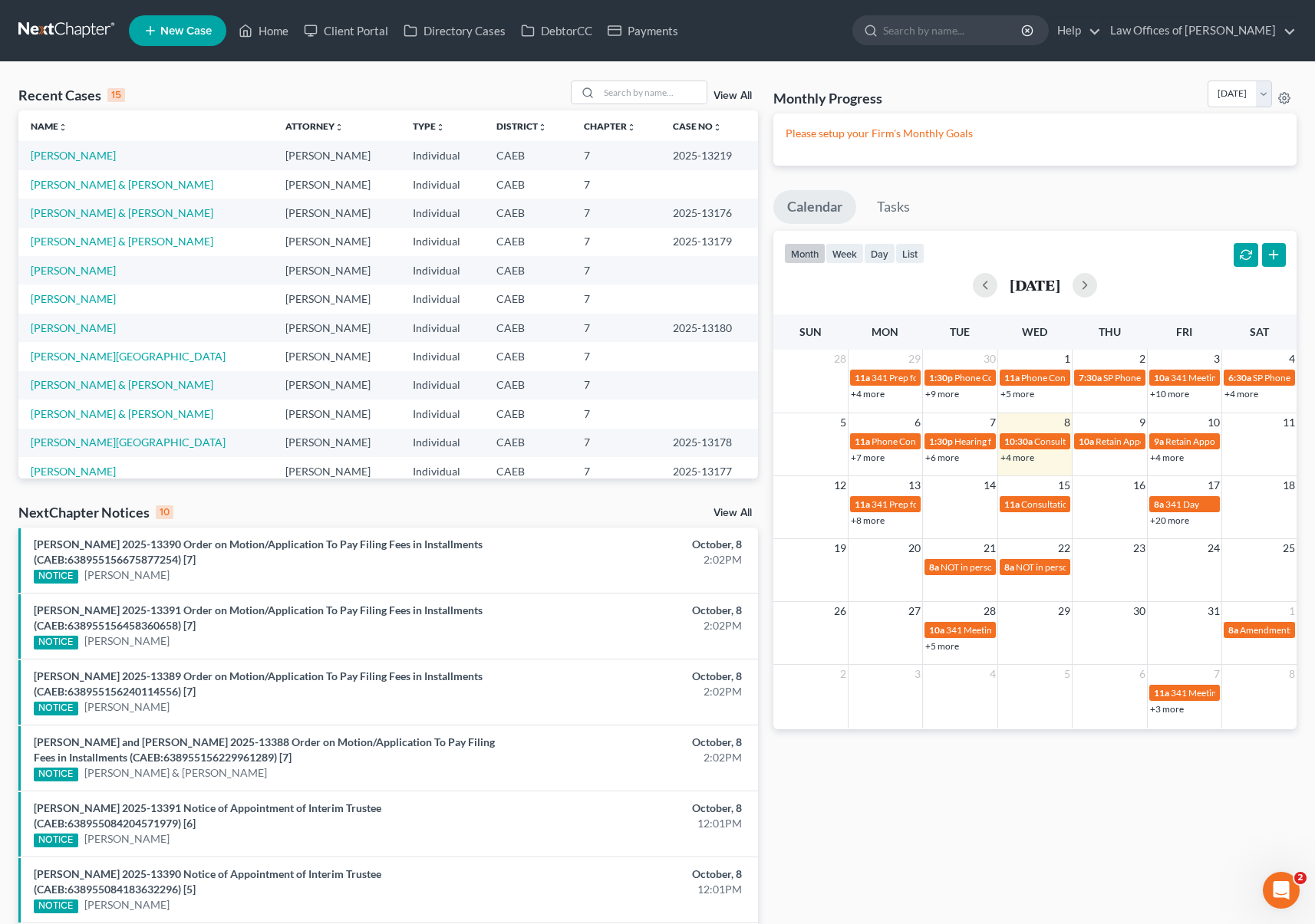
click at [1164, 460] on link "+4 more" at bounding box center [1166, 457] width 33 height 11
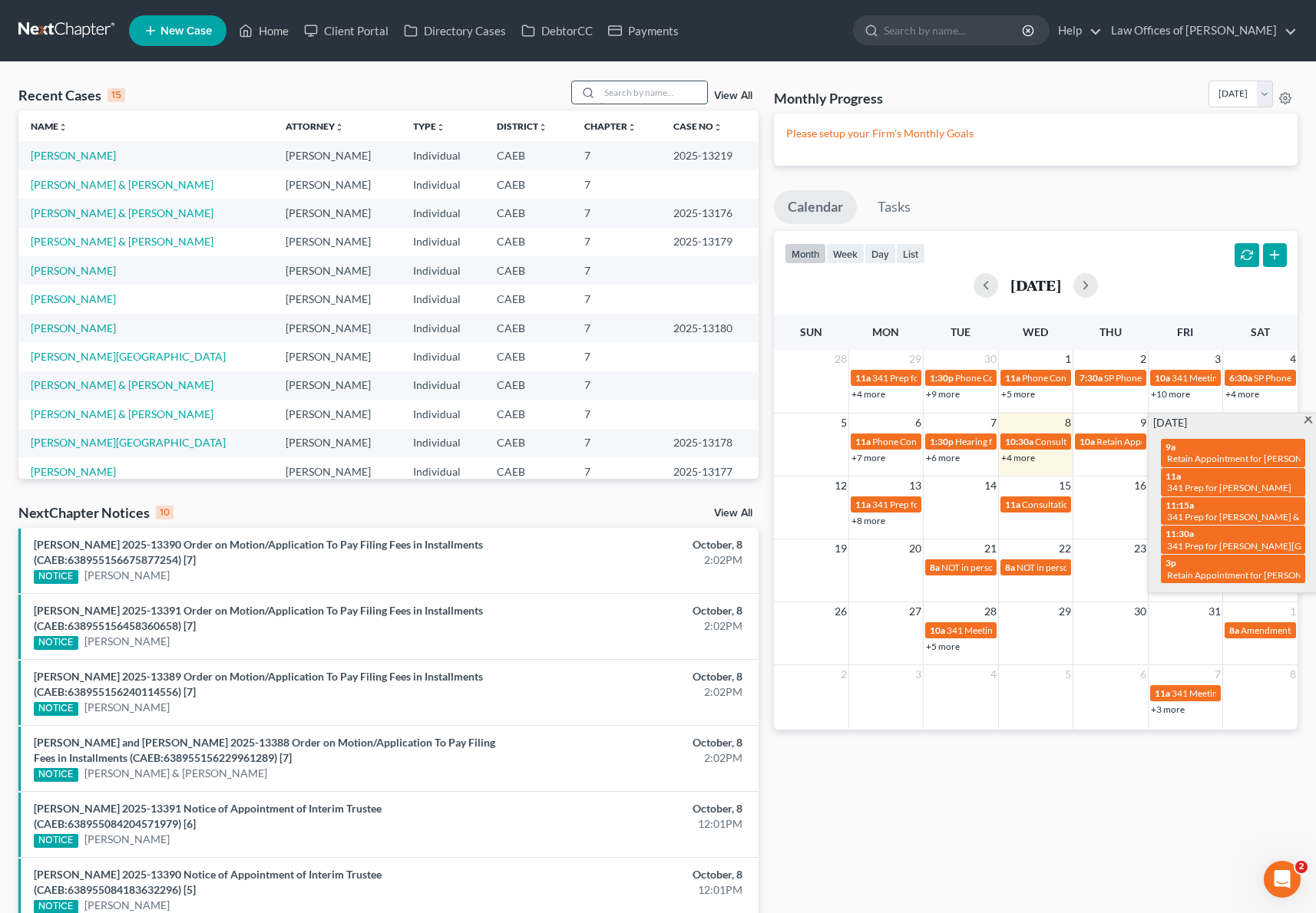
click at [652, 96] on input "search" at bounding box center [653, 92] width 107 height 22
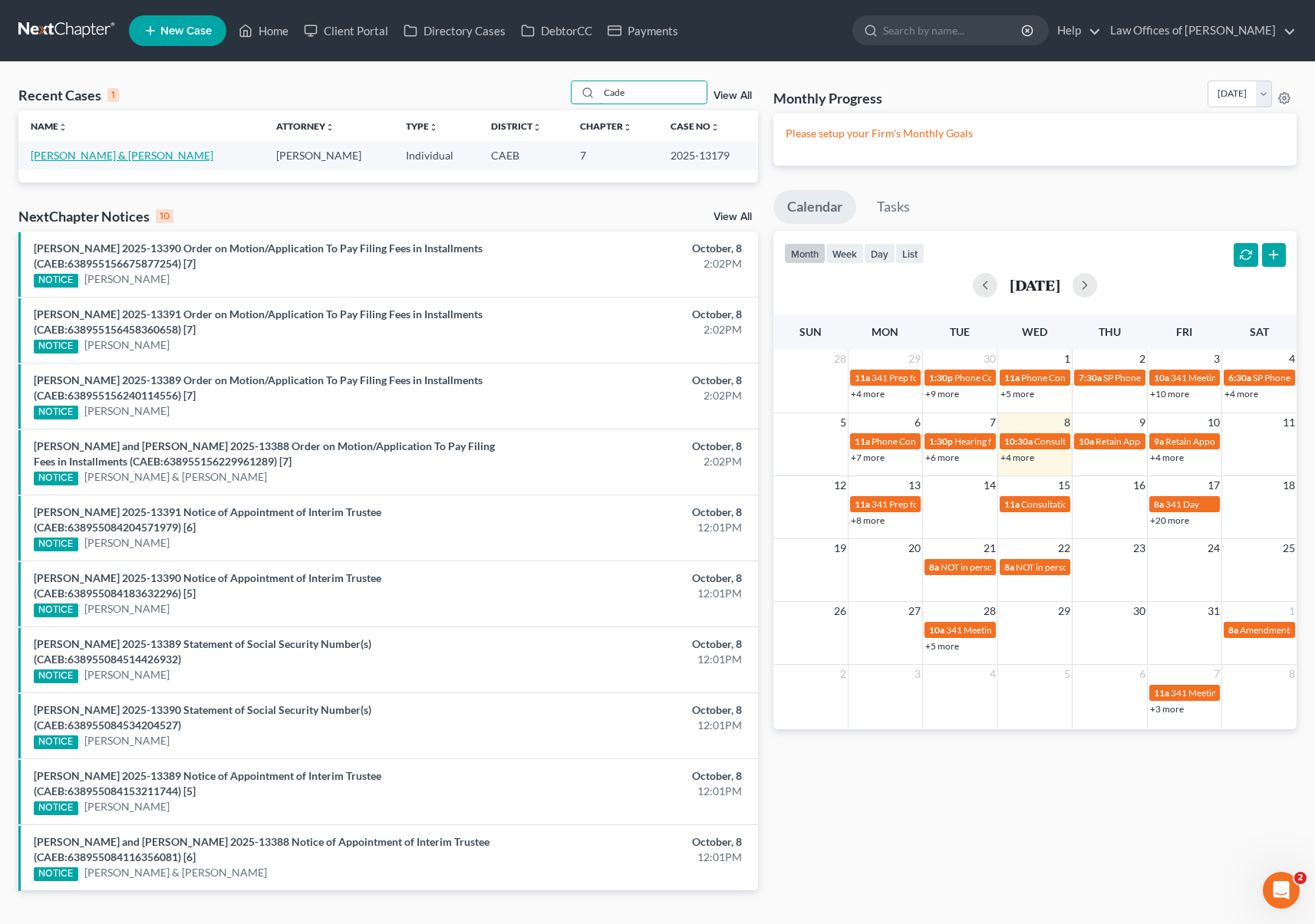
type input "Cade"
click at [107, 153] on link "[PERSON_NAME] & [PERSON_NAME]" at bounding box center [121, 156] width 183 height 13
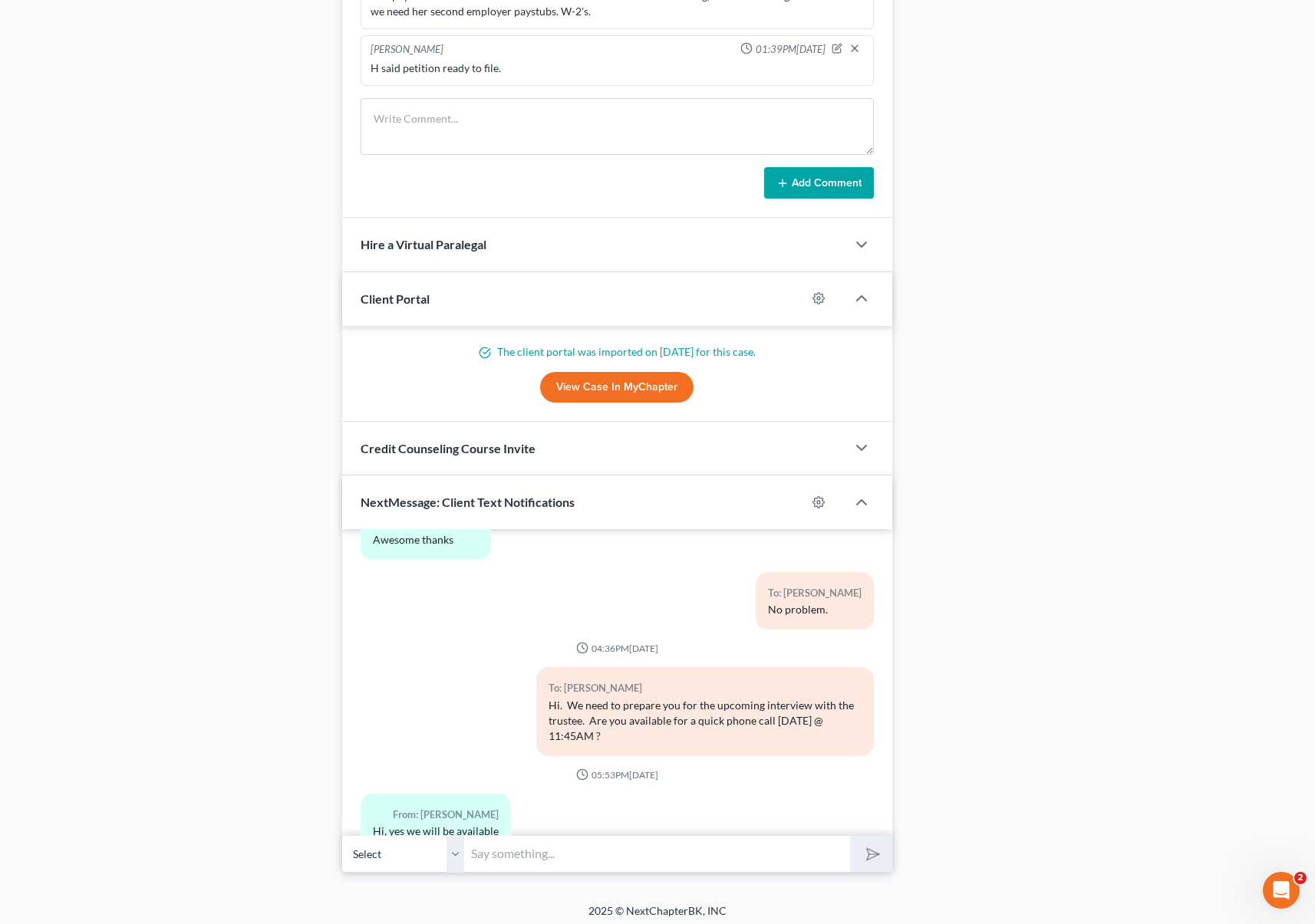
scroll to position [1333, 0]
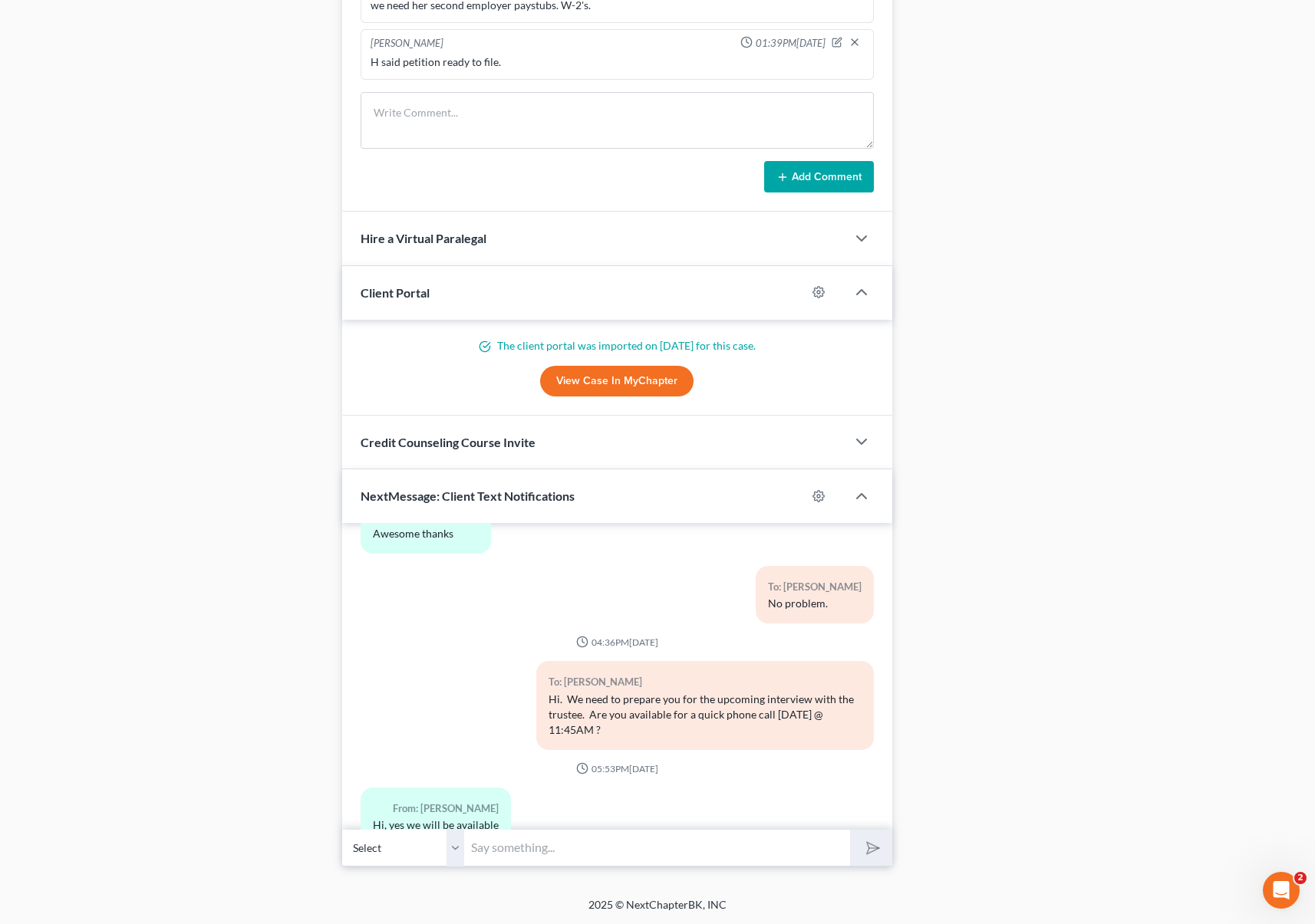
click at [521, 835] on input "text" at bounding box center [657, 847] width 385 height 37
type input "Sorry, that spot has been taken already."
click at [850, 830] on button "submit" at bounding box center [871, 848] width 42 height 36
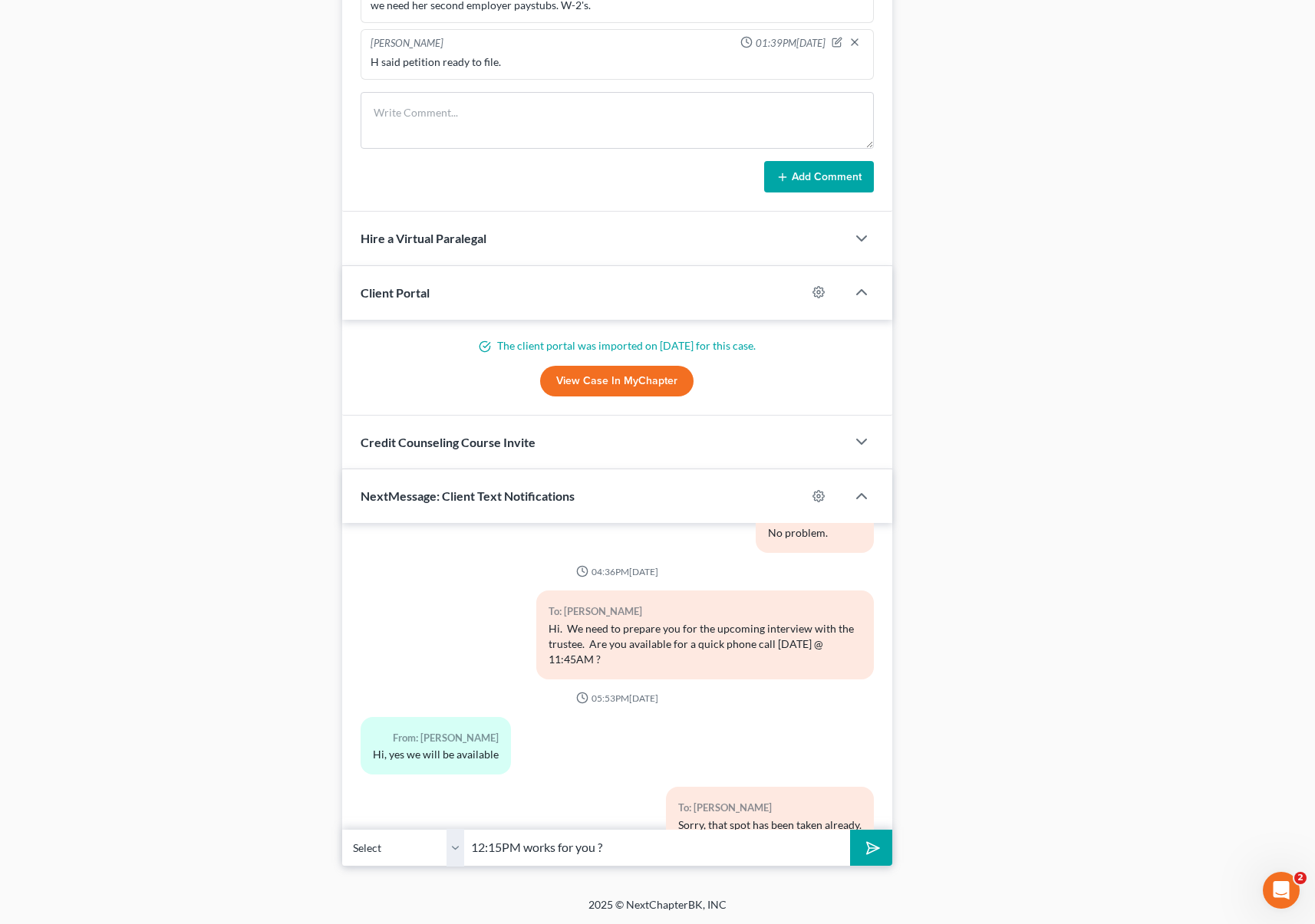
type input "12:15PM works for you ?"
click at [850, 830] on button "submit" at bounding box center [871, 848] width 42 height 36
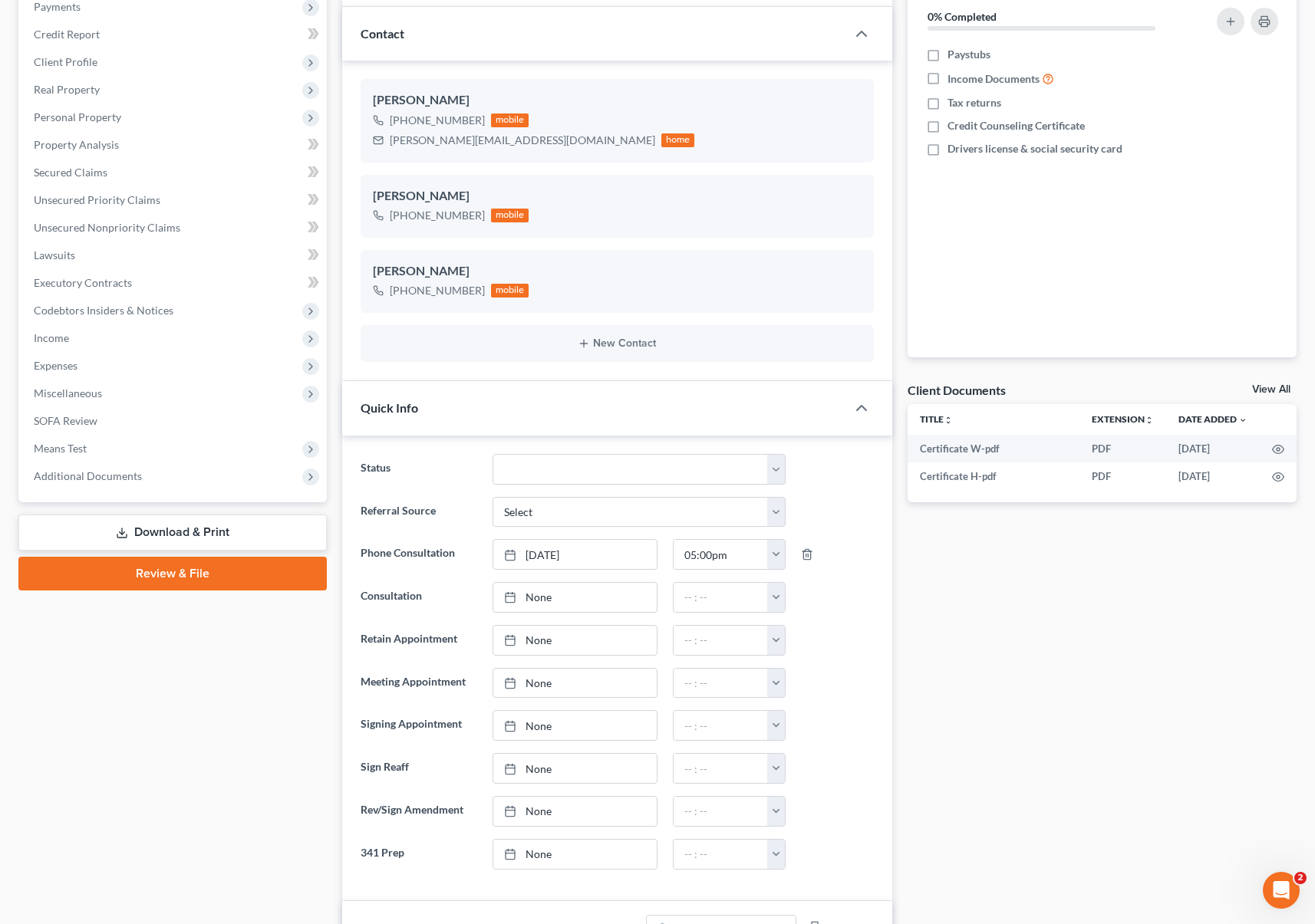
scroll to position [0, 0]
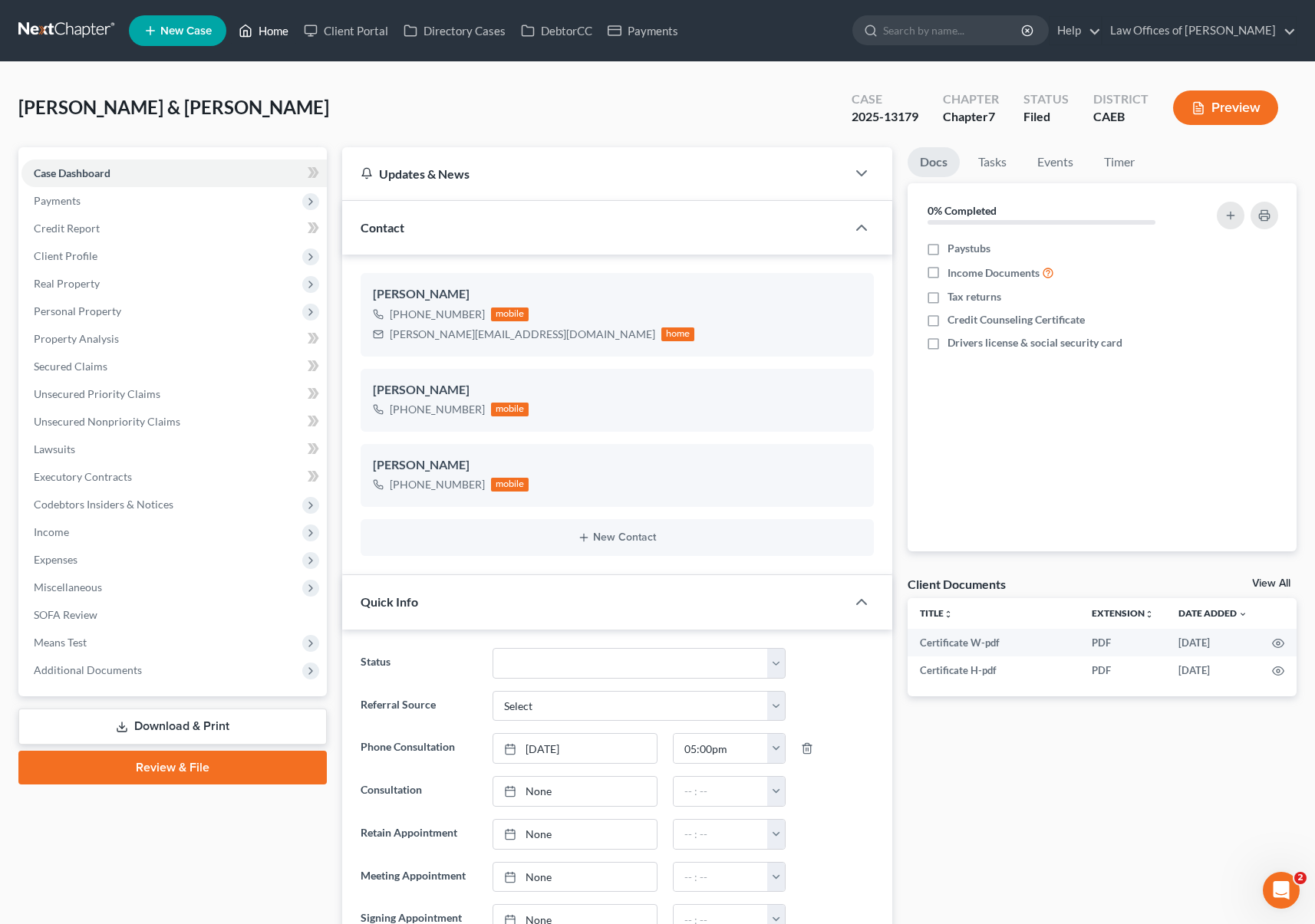
click at [273, 35] on link "Home" at bounding box center [263, 31] width 65 height 28
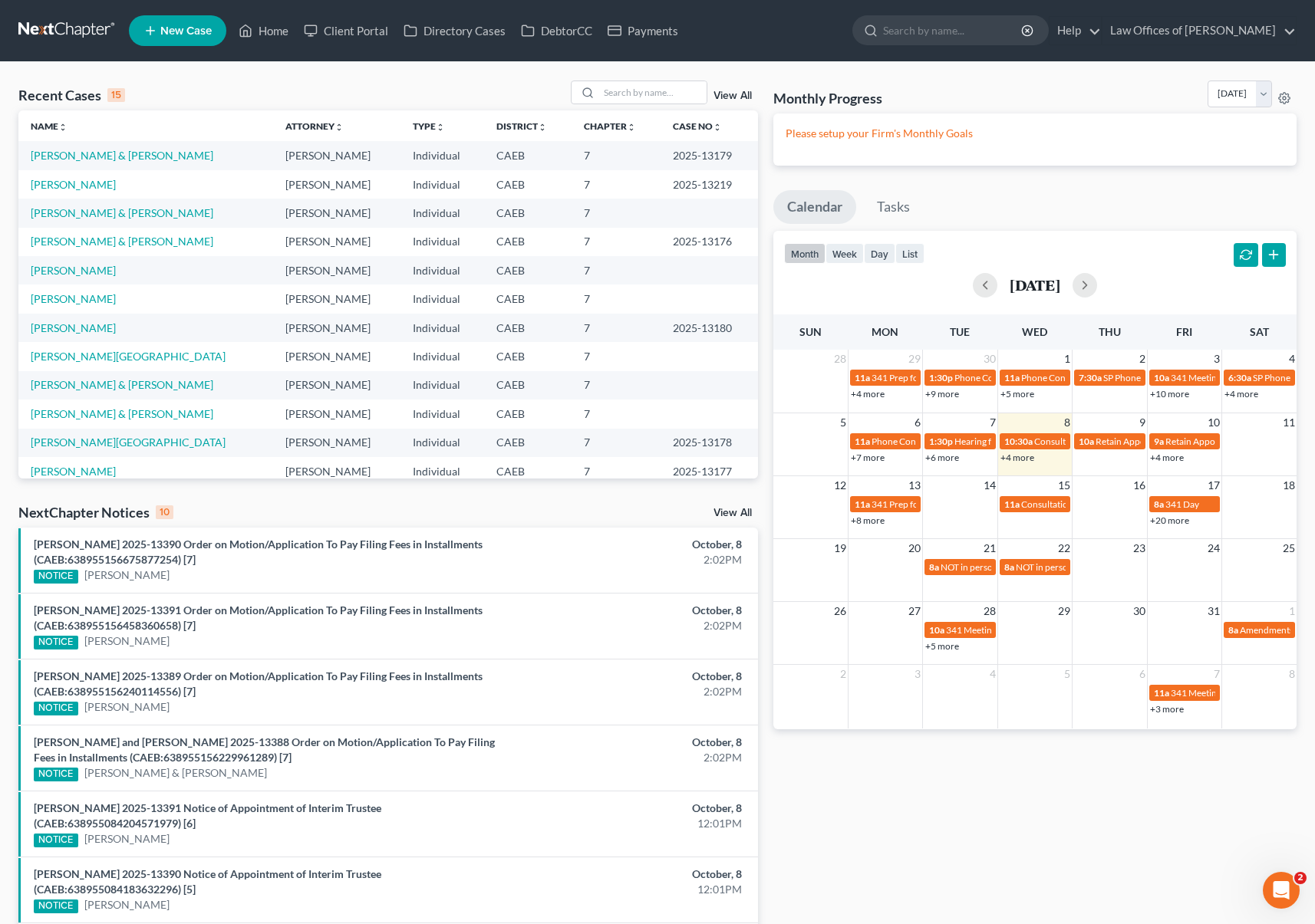
click at [1017, 459] on link "+4 more" at bounding box center [1017, 457] width 33 height 11
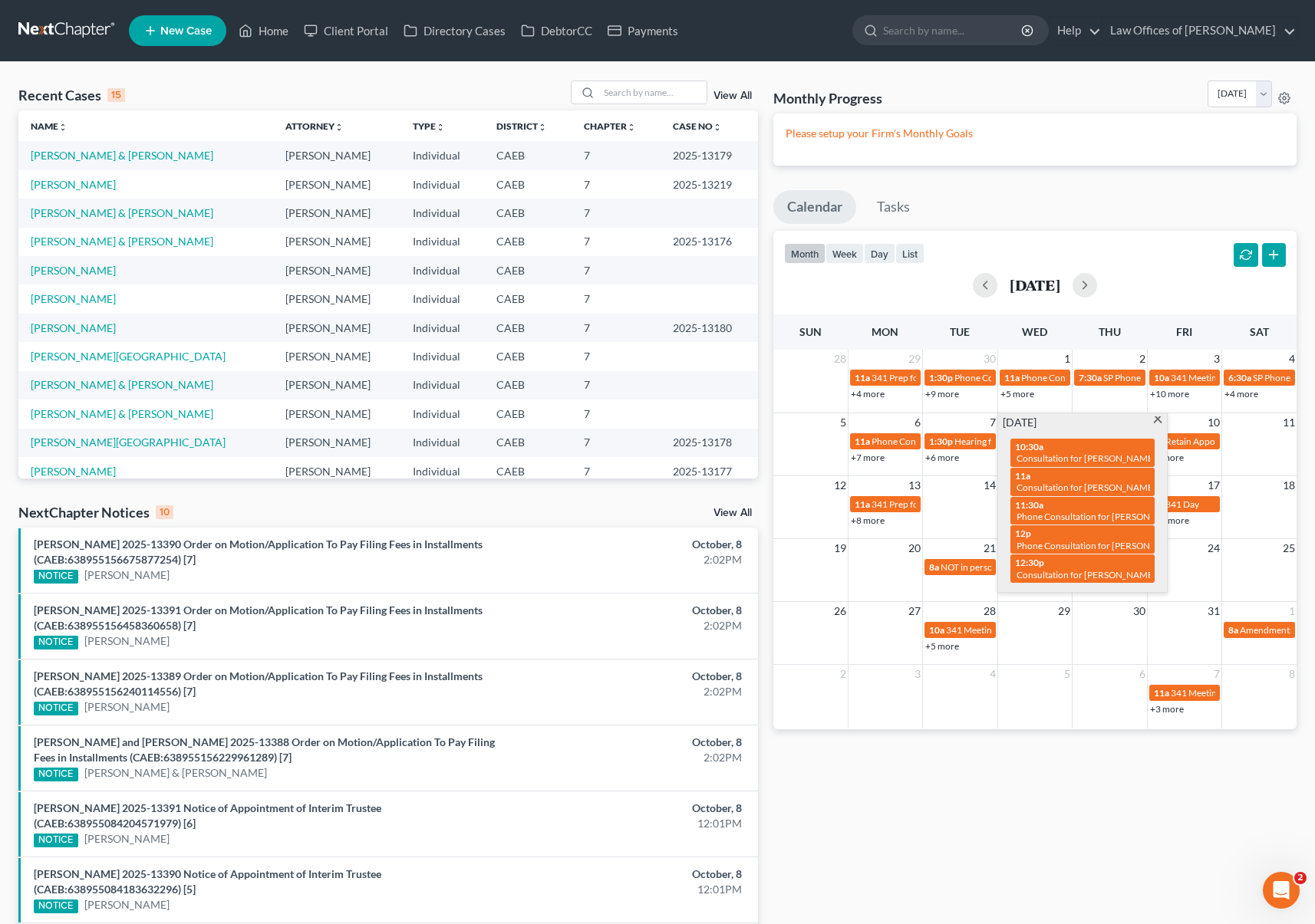
click at [1160, 417] on span at bounding box center [1157, 421] width 11 height 10
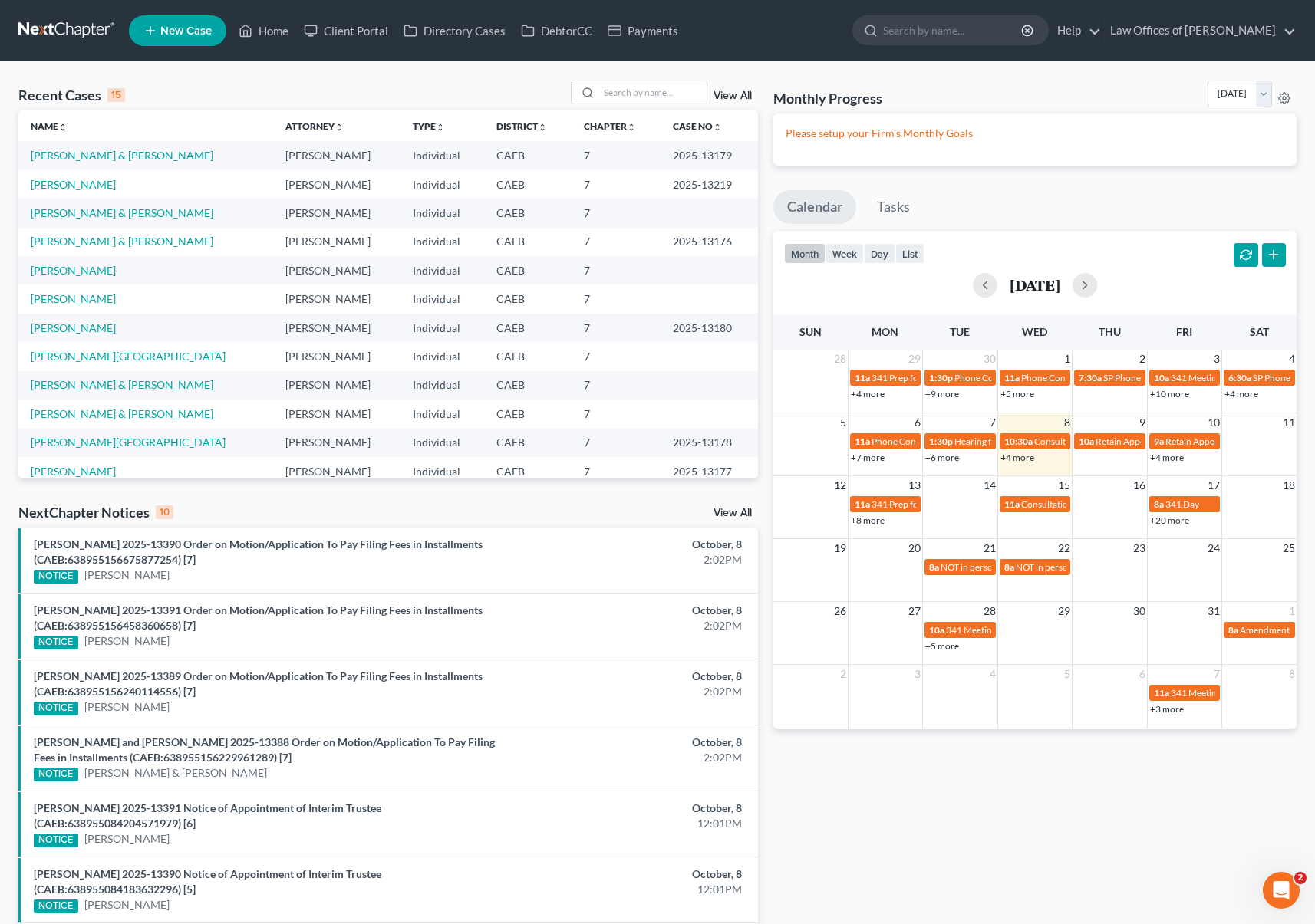
click at [947, 649] on link "+5 more" at bounding box center [941, 647] width 33 height 11
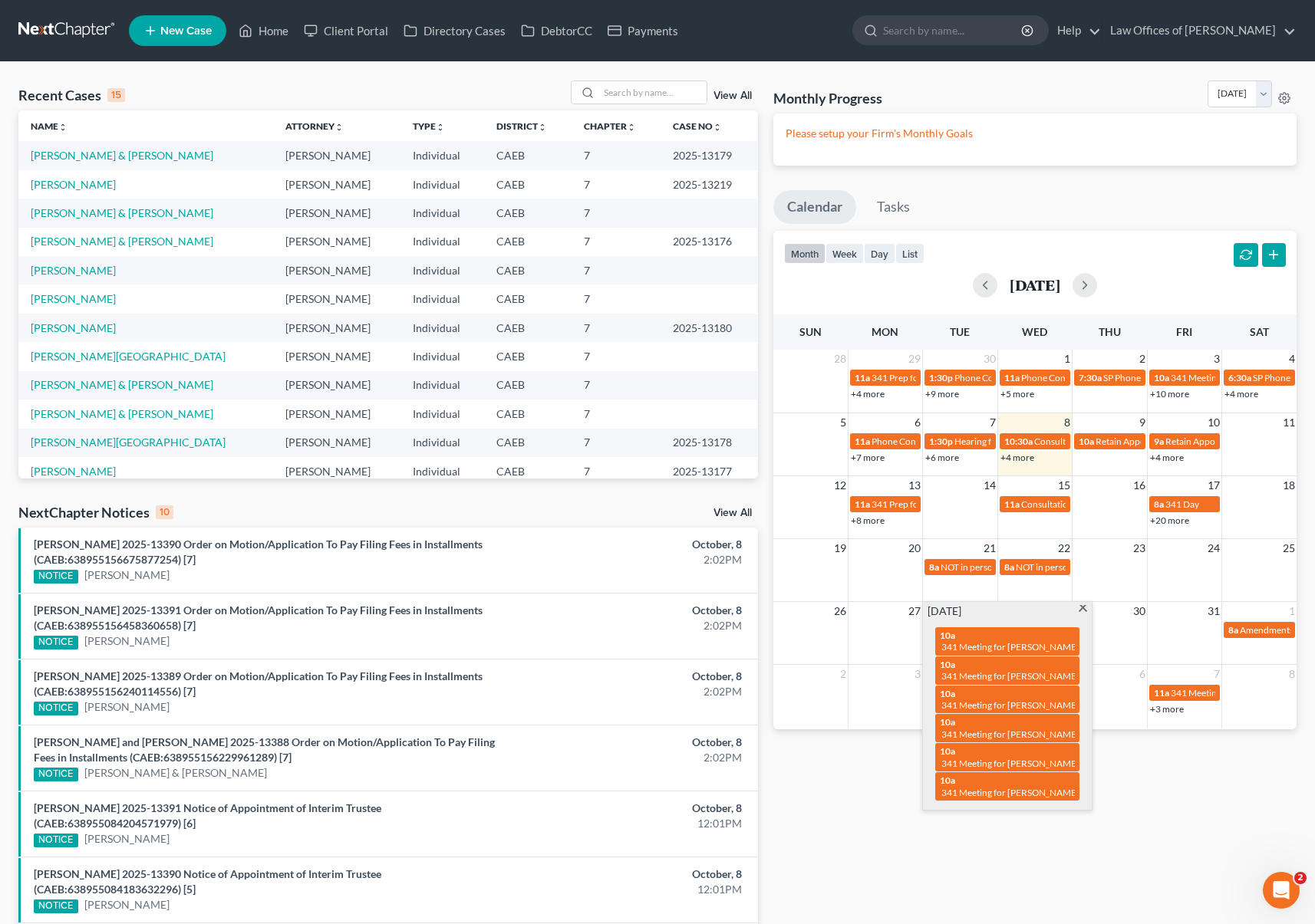
click at [1084, 610] on span at bounding box center [1083, 610] width 11 height 10
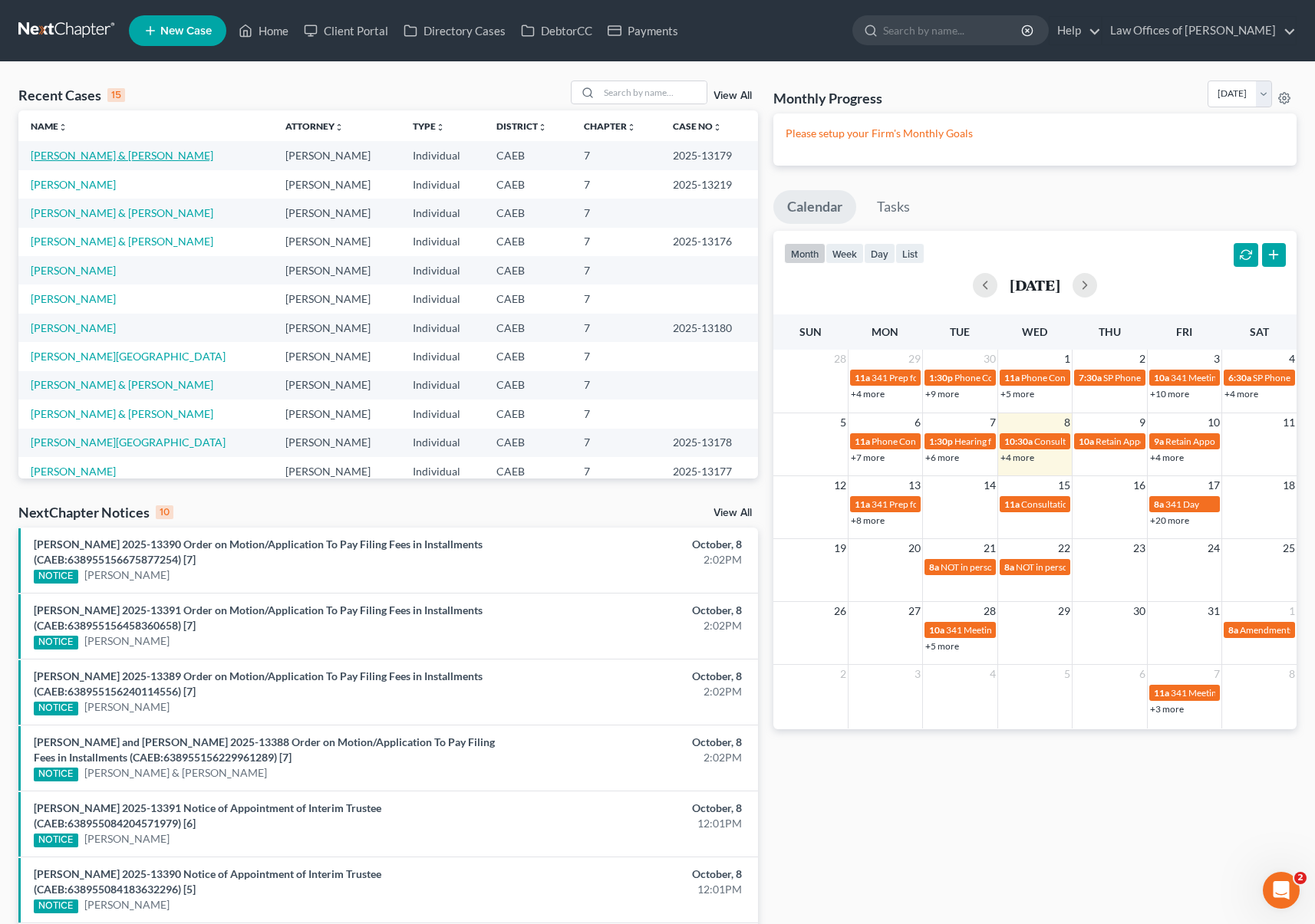
click at [105, 155] on link "[PERSON_NAME] & [PERSON_NAME]" at bounding box center [121, 156] width 183 height 13
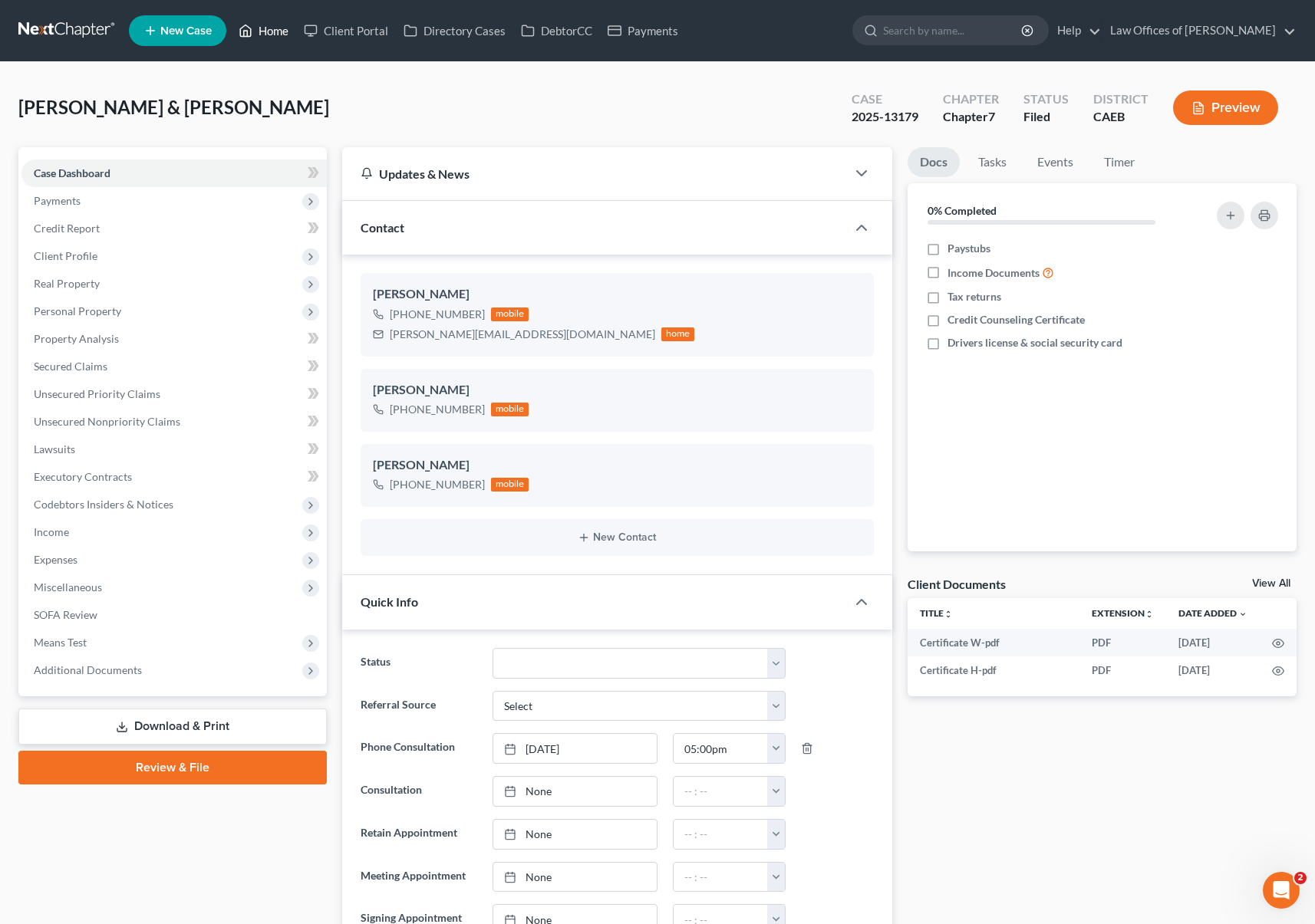
click at [280, 35] on link "Home" at bounding box center [263, 31] width 65 height 28
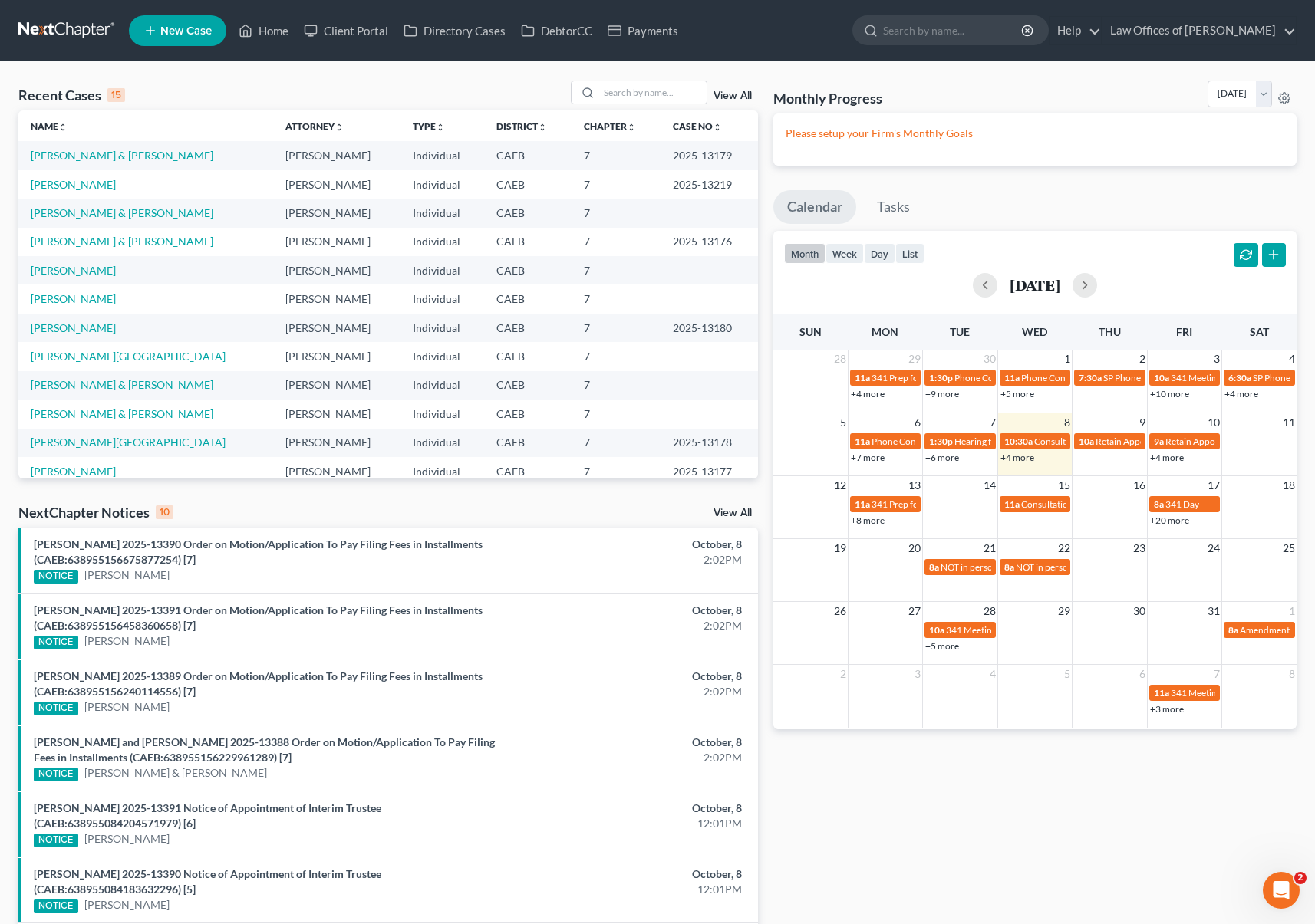
click at [1010, 459] on link "+4 more" at bounding box center [1017, 457] width 33 height 11
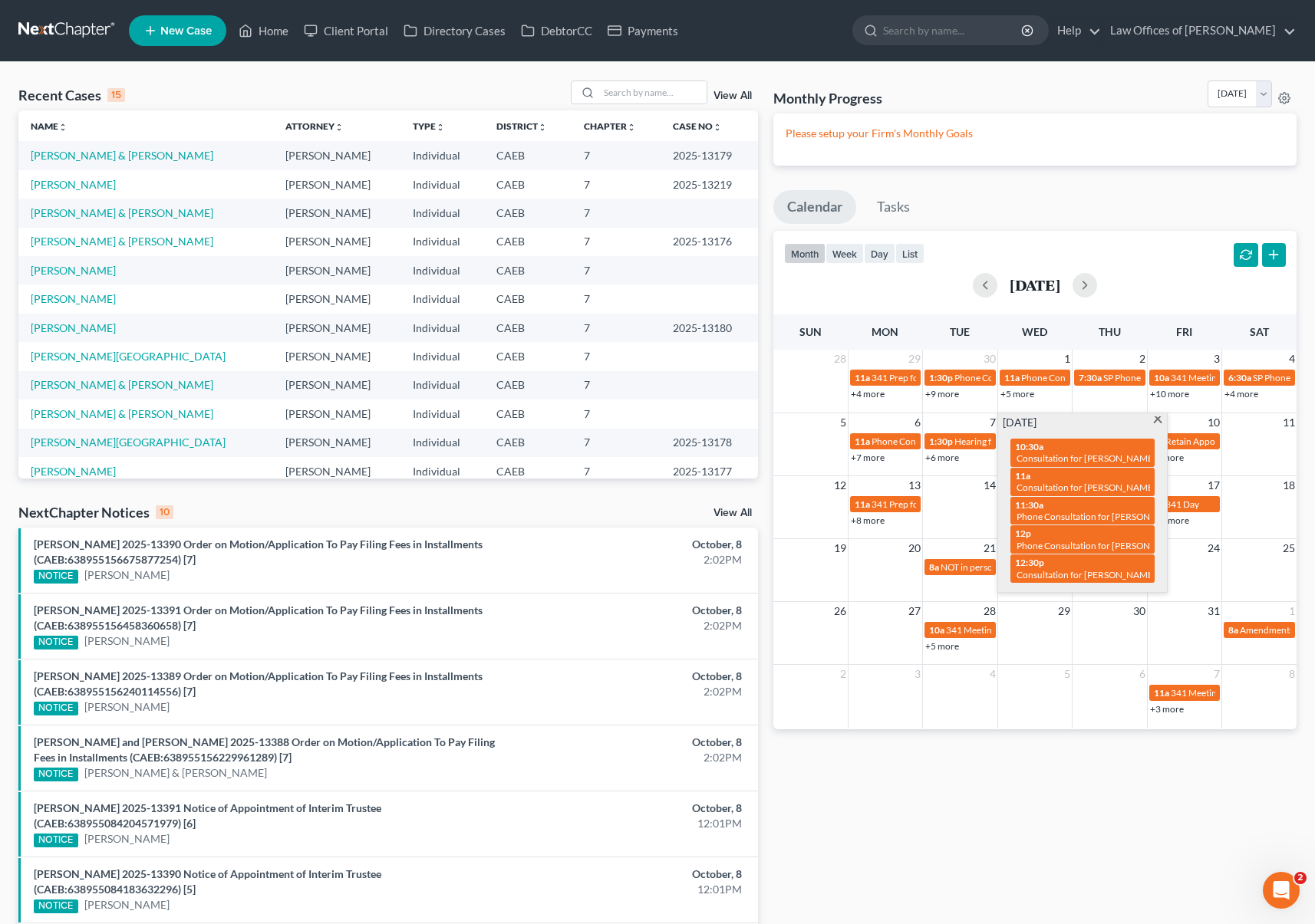
click at [1154, 420] on span at bounding box center [1157, 421] width 11 height 10
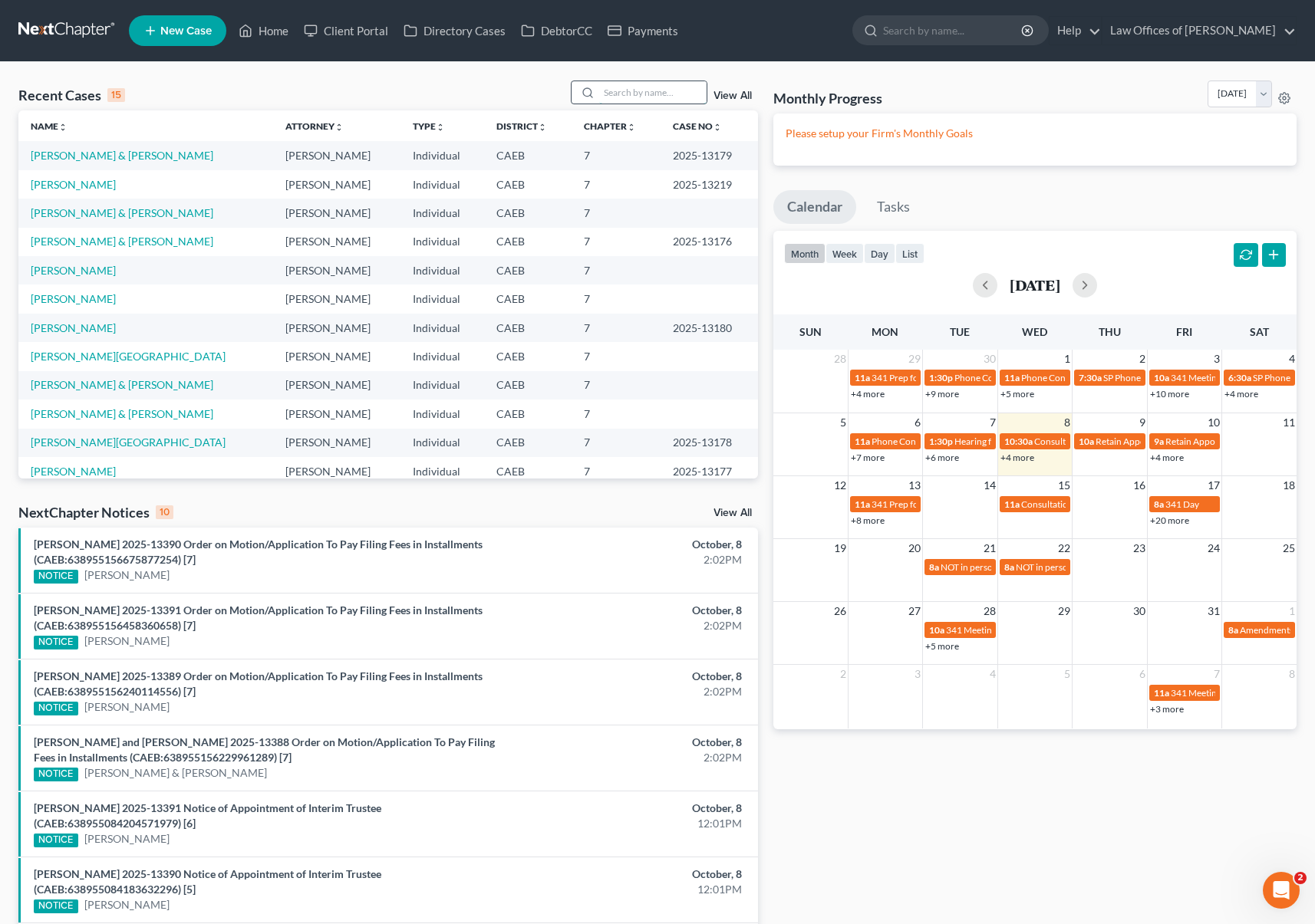
click at [639, 90] on input "search" at bounding box center [652, 92] width 107 height 22
click at [68, 157] on link "[PERSON_NAME] & [PERSON_NAME]" at bounding box center [121, 156] width 183 height 13
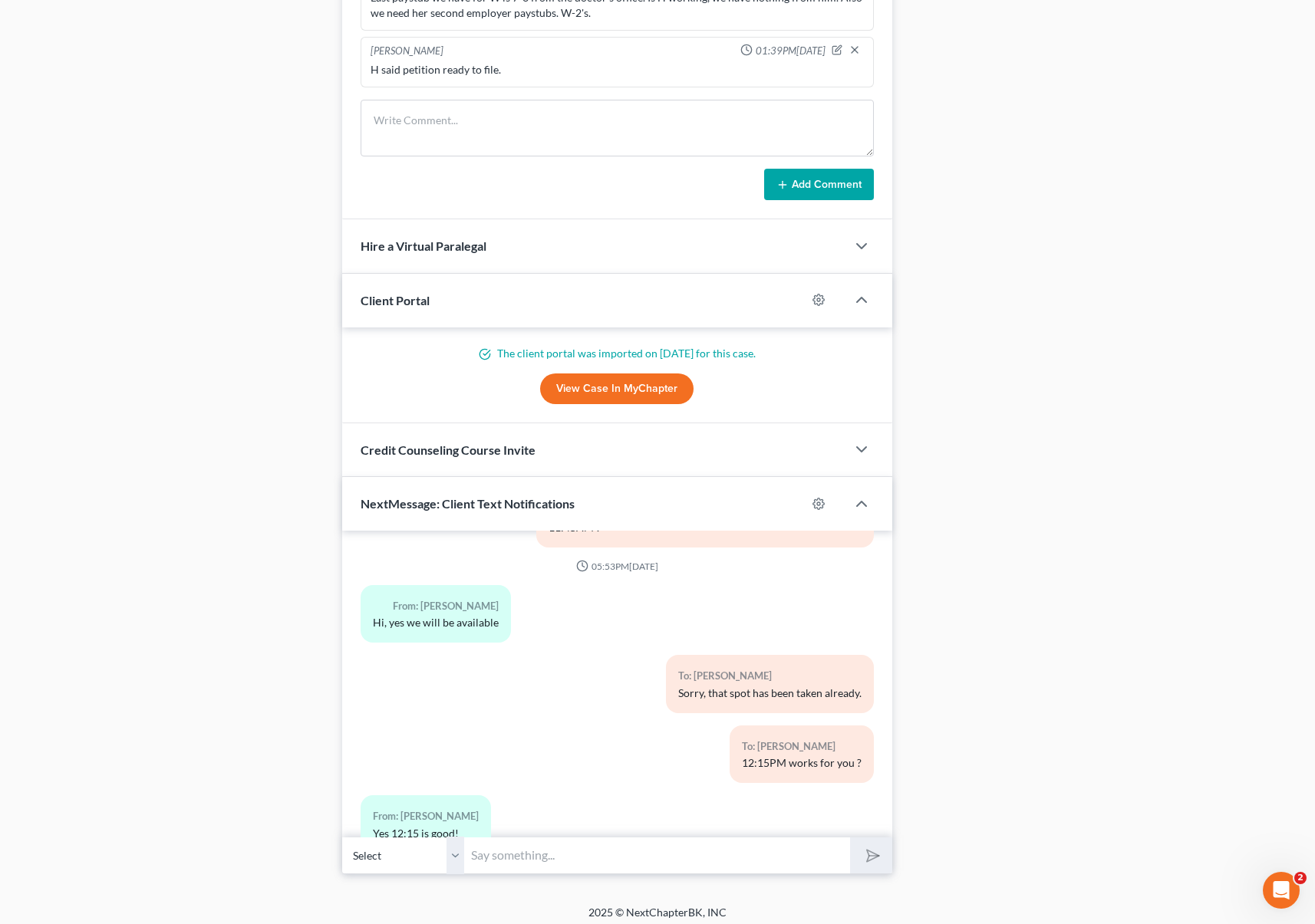
scroll to position [1331, 0]
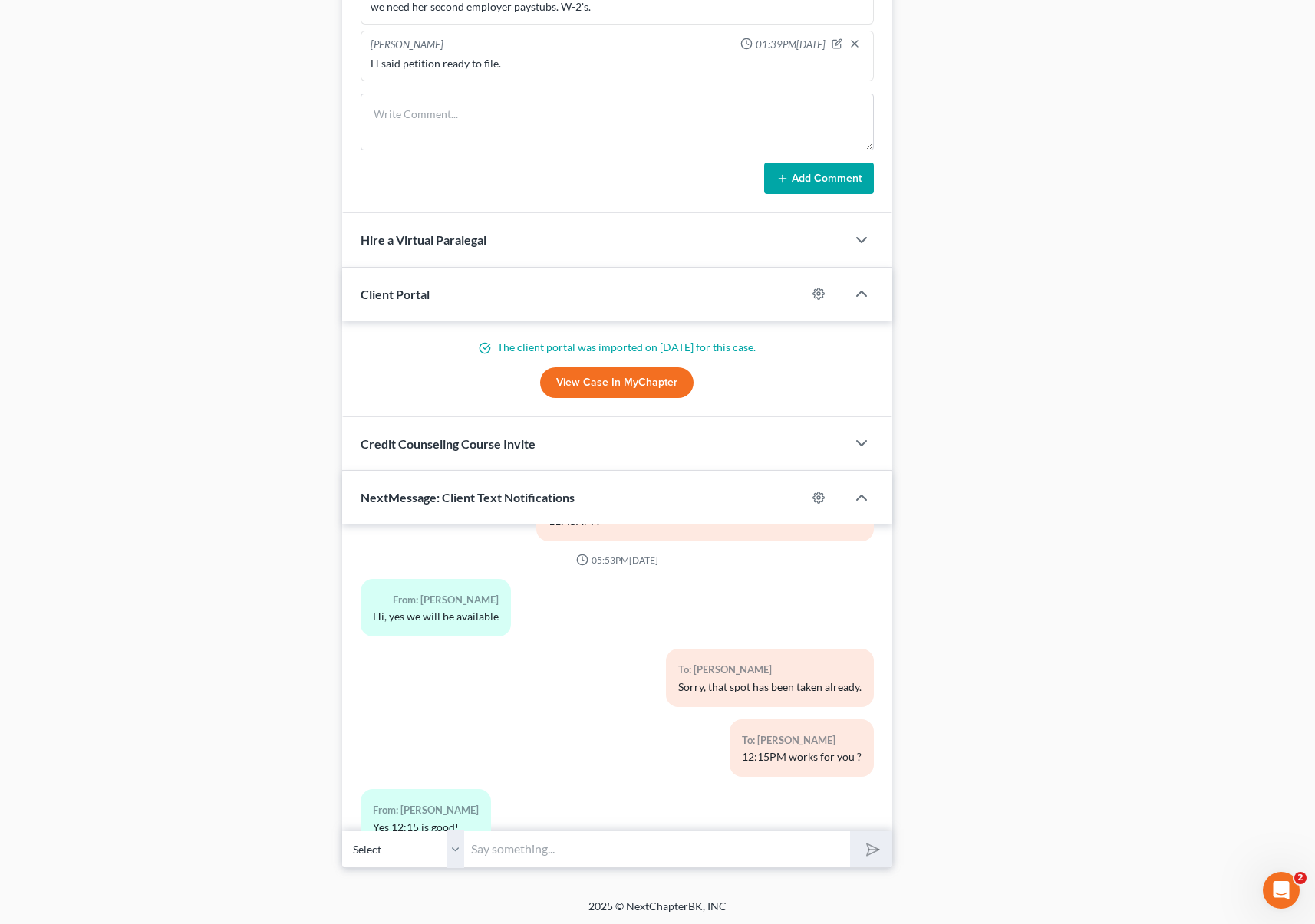
click at [501, 847] on input "text" at bounding box center [657, 849] width 385 height 37
type input "Perfect."
click at [850, 831] on button "submit" at bounding box center [871, 849] width 42 height 36
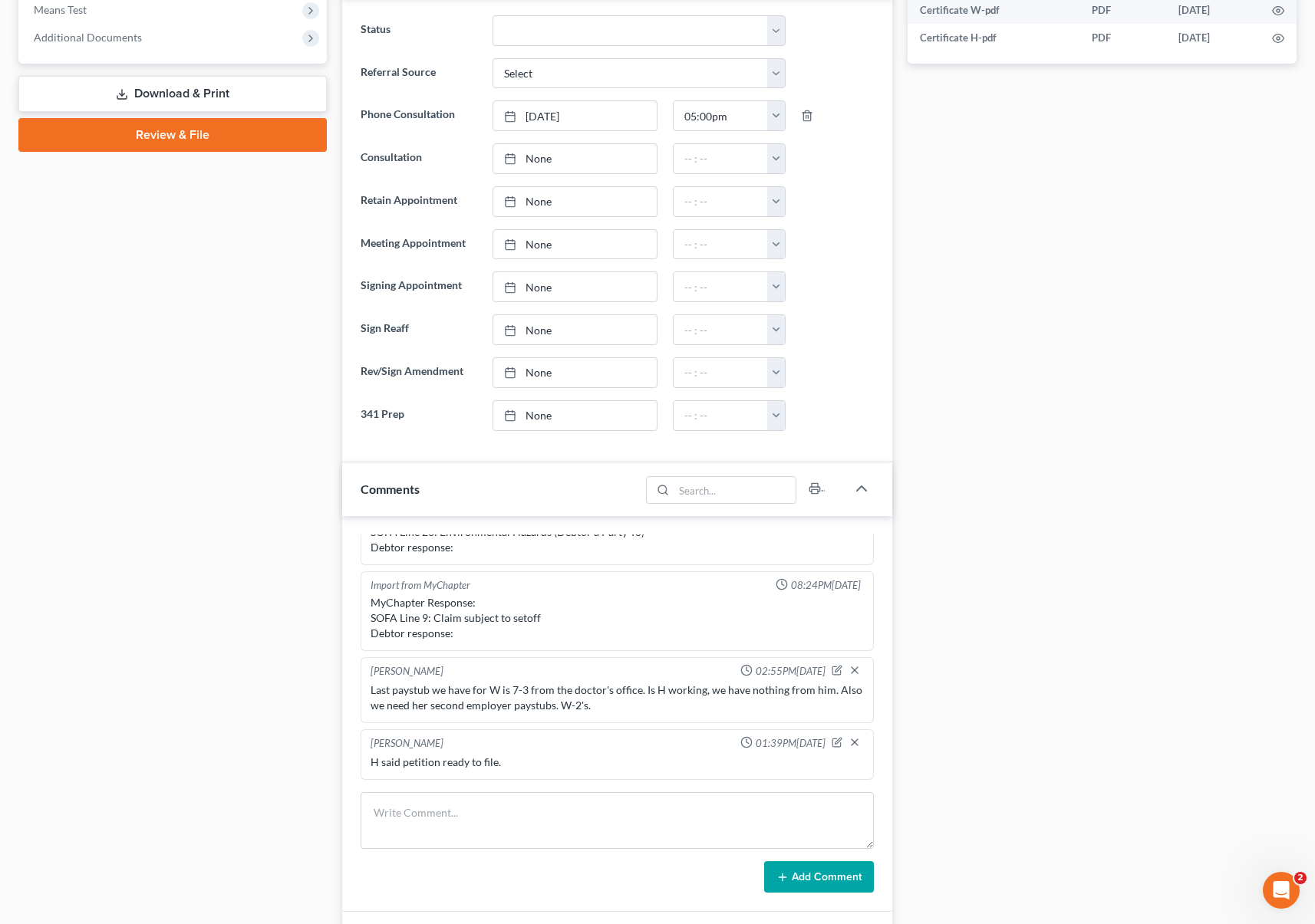
scroll to position [630, 0]
type input "[DATE]"
click at [536, 417] on link "None" at bounding box center [575, 418] width 164 height 29
click at [771, 414] on button "button" at bounding box center [776, 418] width 17 height 29
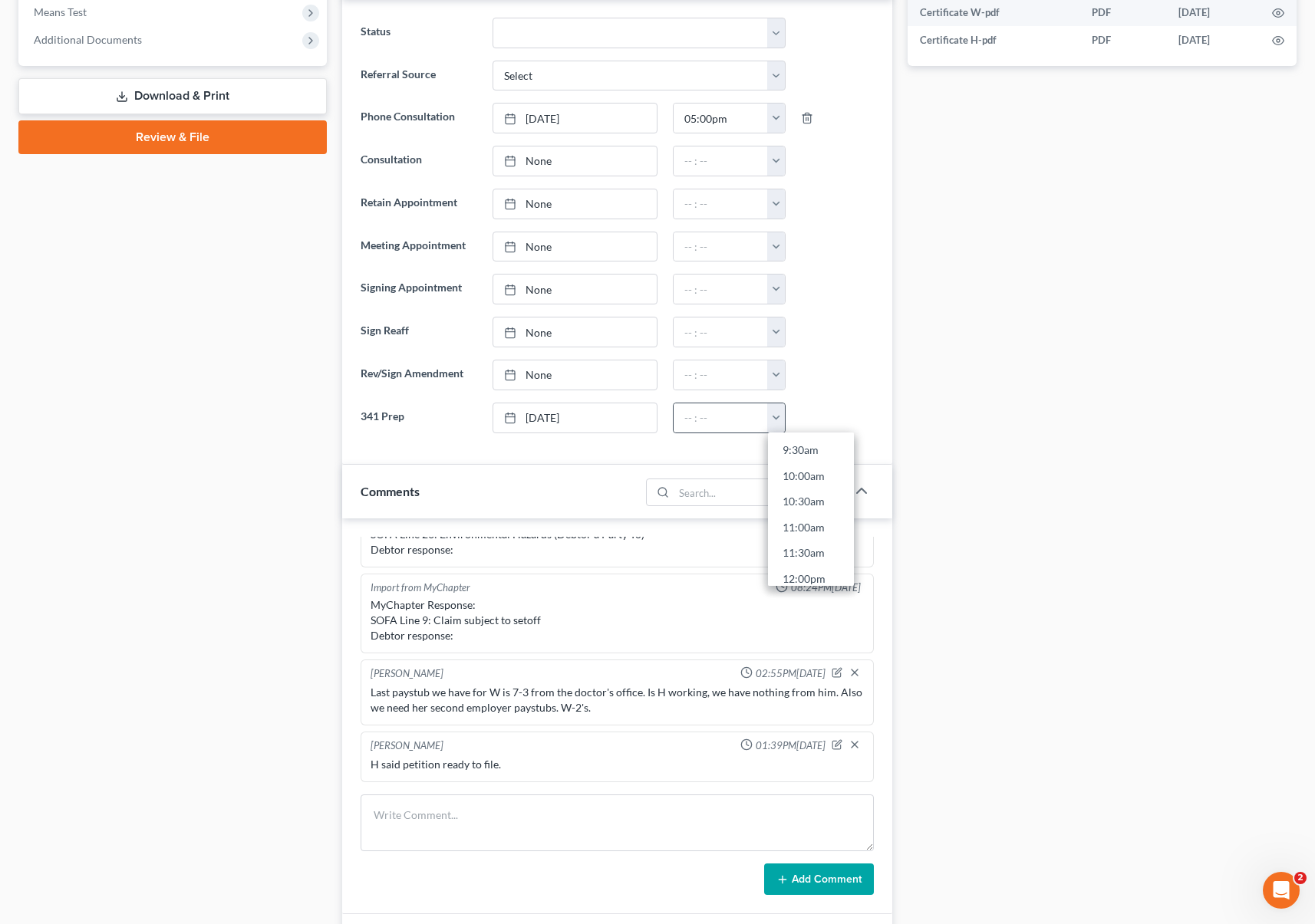
scroll to position [516, 0]
click at [815, 557] on link "12:00pm" at bounding box center [811, 554] width 86 height 26
drag, startPoint x: 730, startPoint y: 413, endPoint x: 749, endPoint y: 424, distance: 22.0
click at [733, 414] on input "12:00pm" at bounding box center [720, 418] width 95 height 29
type input "12:15pm"
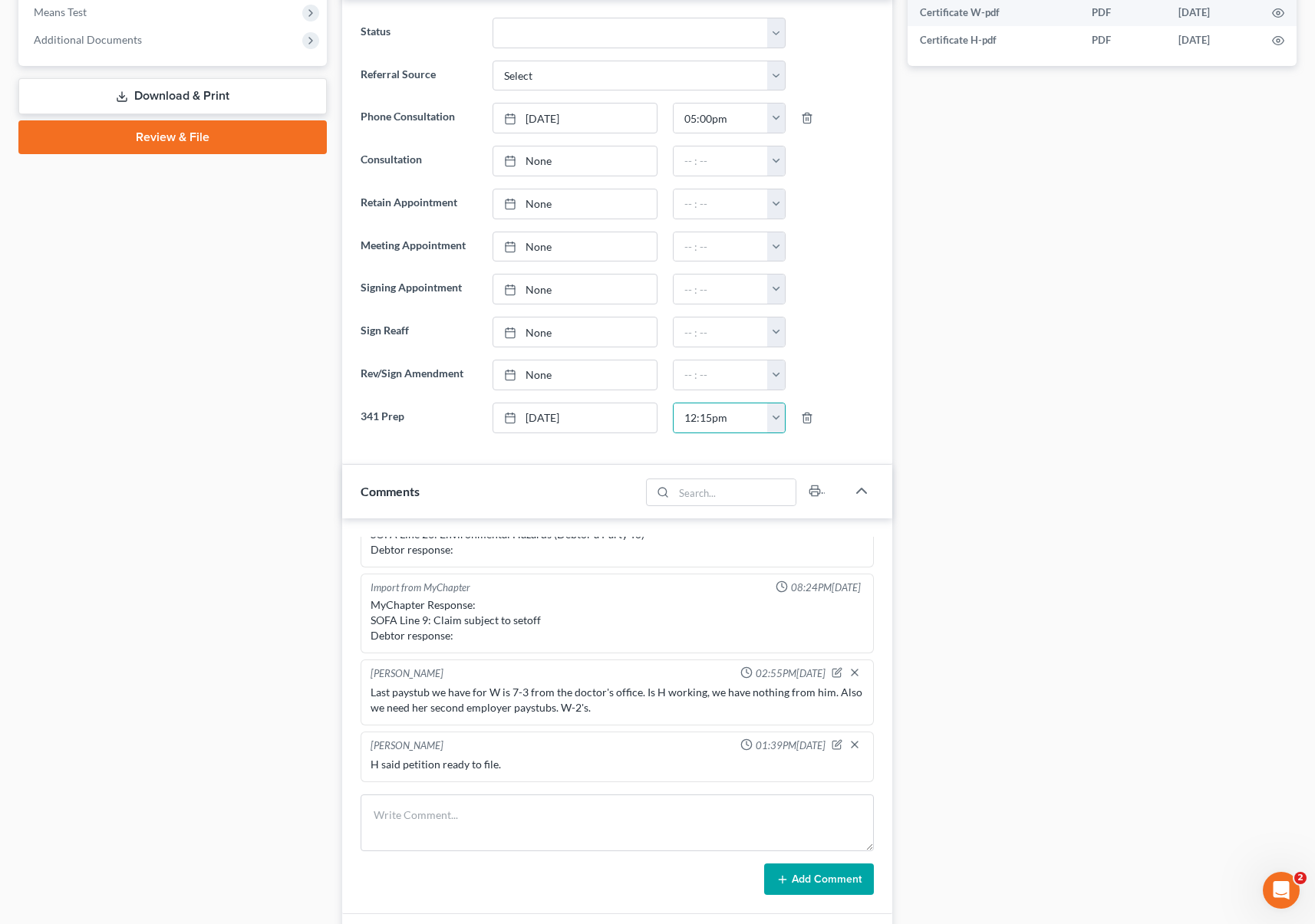
click at [877, 336] on div at bounding box center [837, 332] width 88 height 31
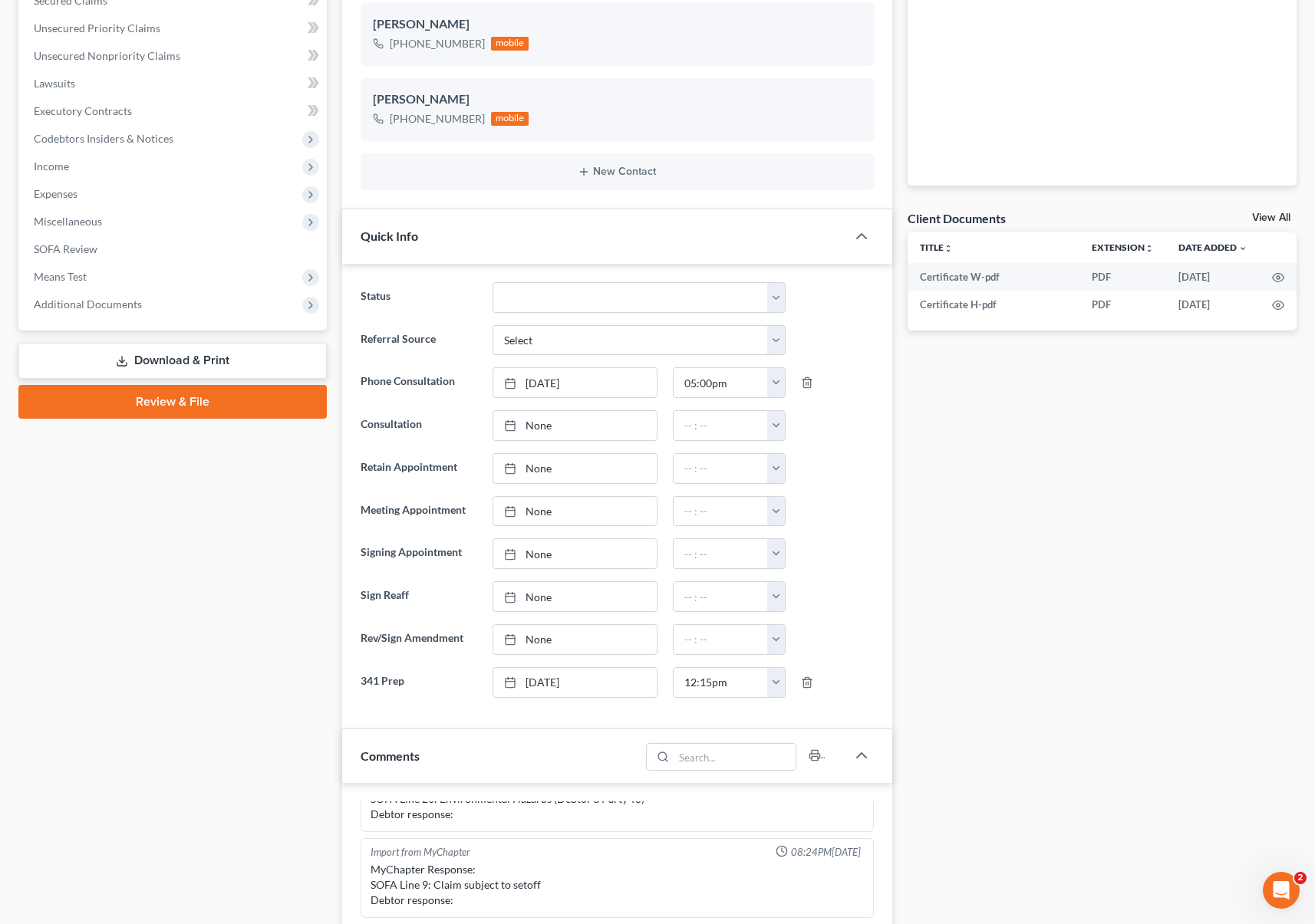
scroll to position [0, 0]
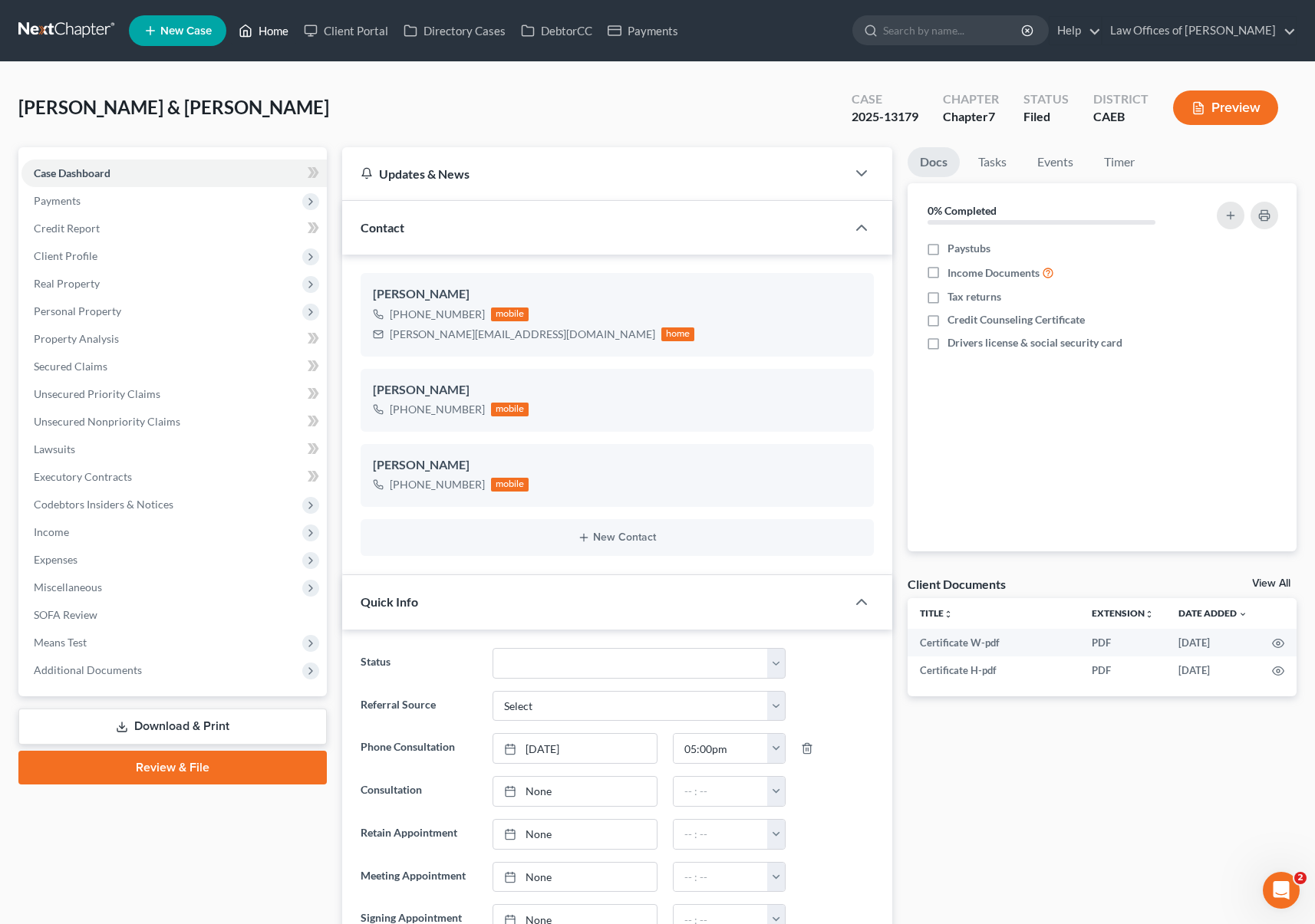
click at [283, 31] on link "Home" at bounding box center [263, 31] width 65 height 28
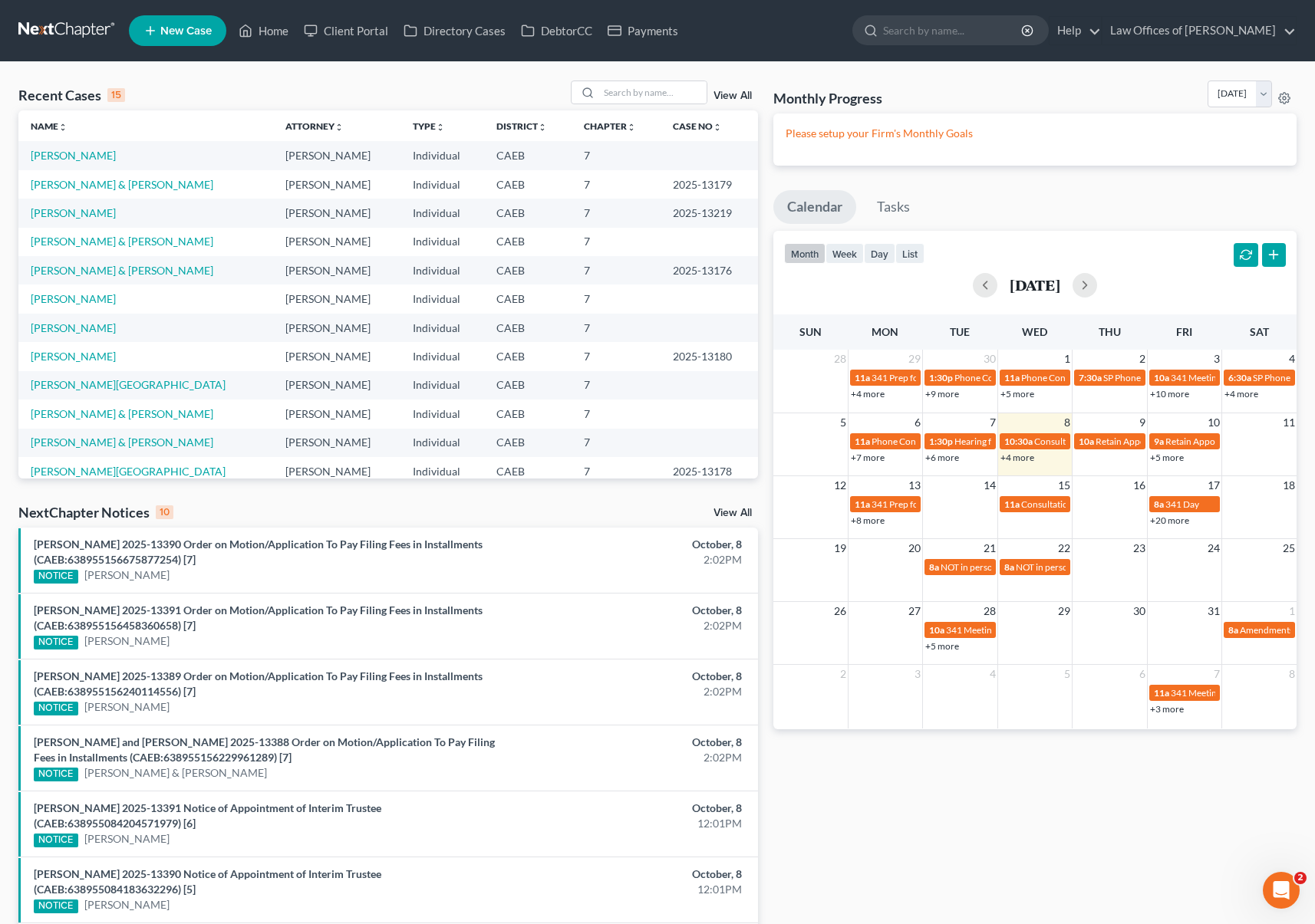
click at [1164, 458] on link "+5 more" at bounding box center [1166, 457] width 33 height 11
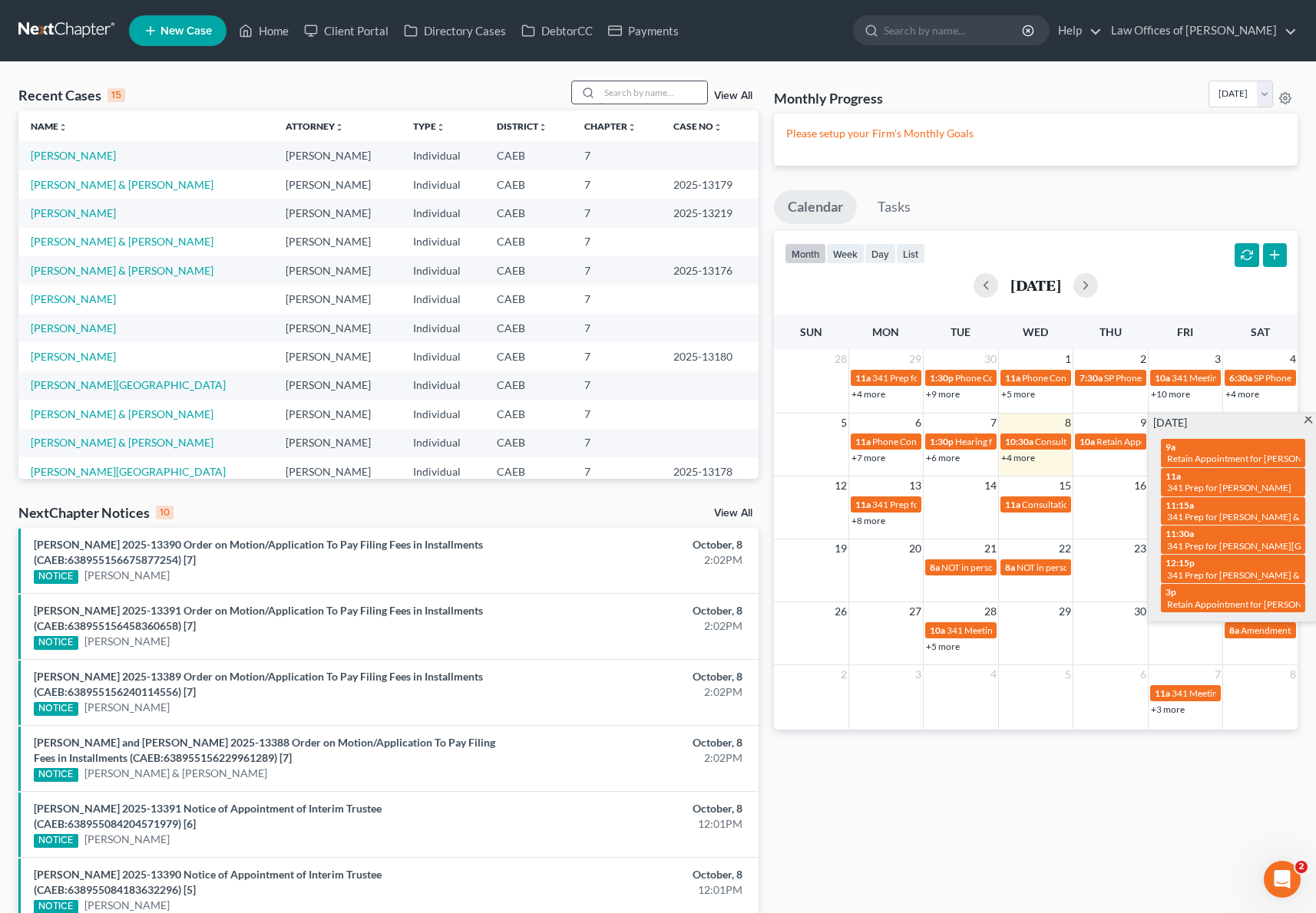
click at [630, 91] on input "search" at bounding box center [653, 92] width 107 height 22
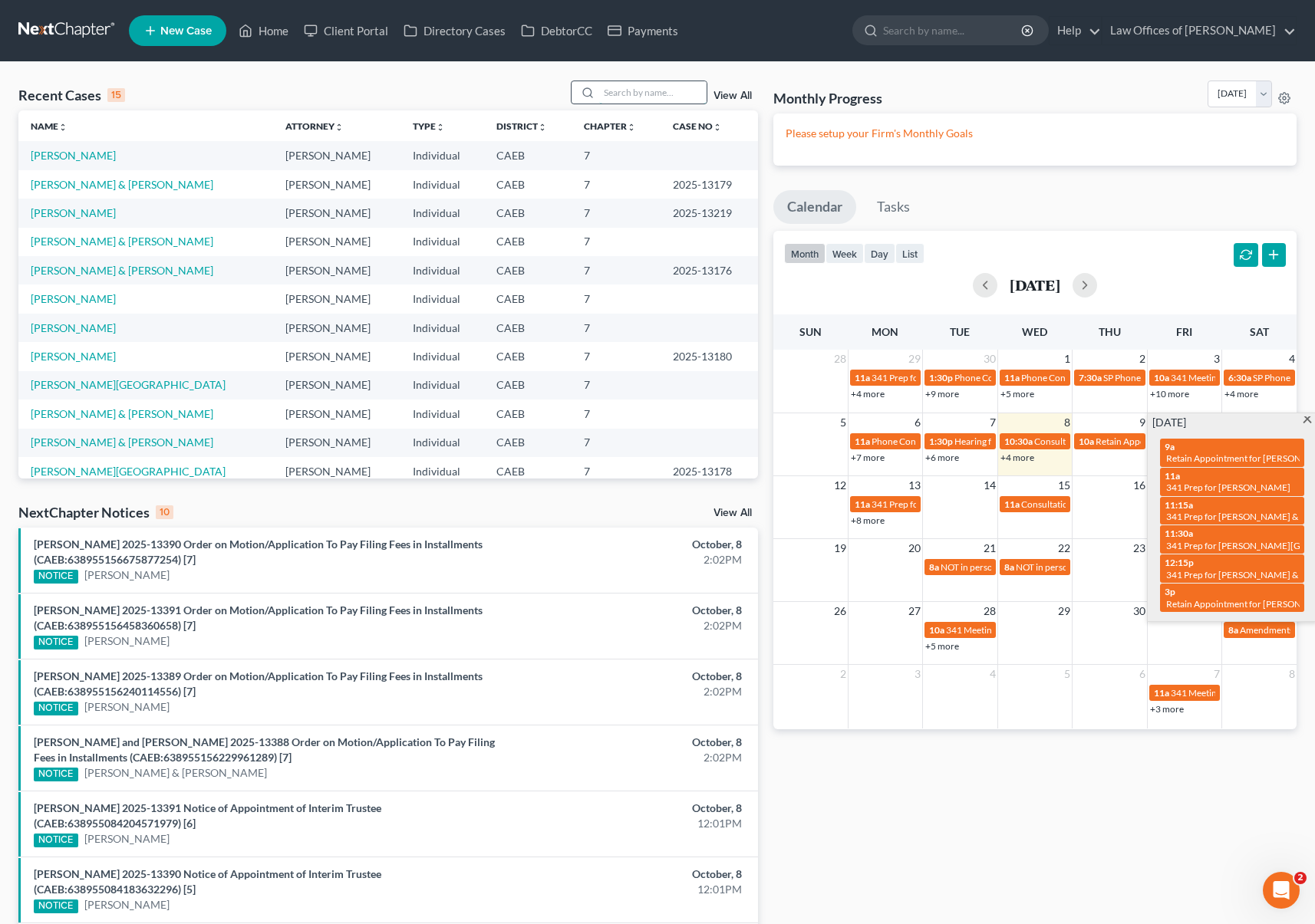
click at [629, 91] on input "search" at bounding box center [652, 92] width 107 height 22
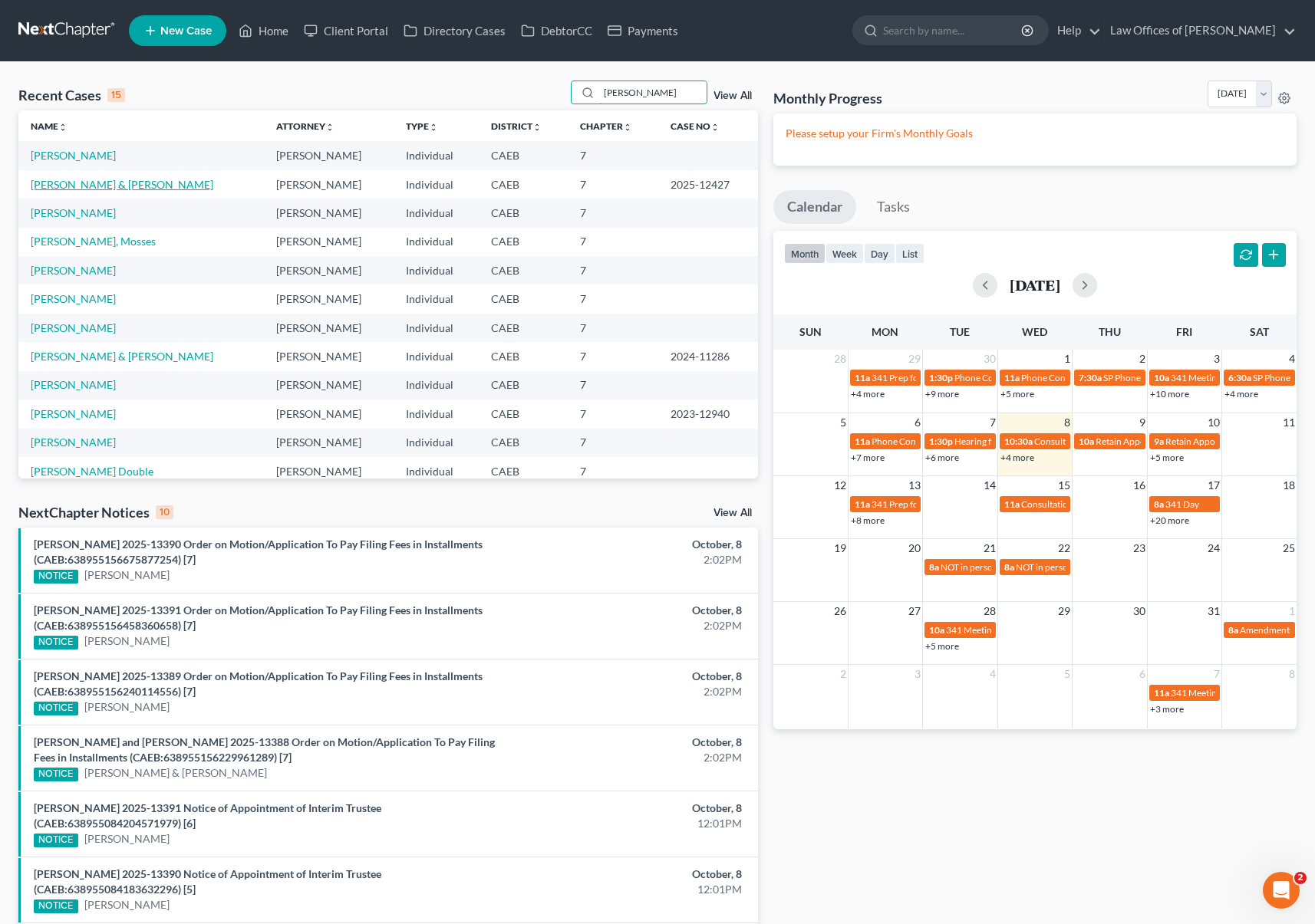
type input "[PERSON_NAME]"
click at [138, 185] on link "[PERSON_NAME] & [PERSON_NAME]" at bounding box center [121, 185] width 183 height 13
select select "0"
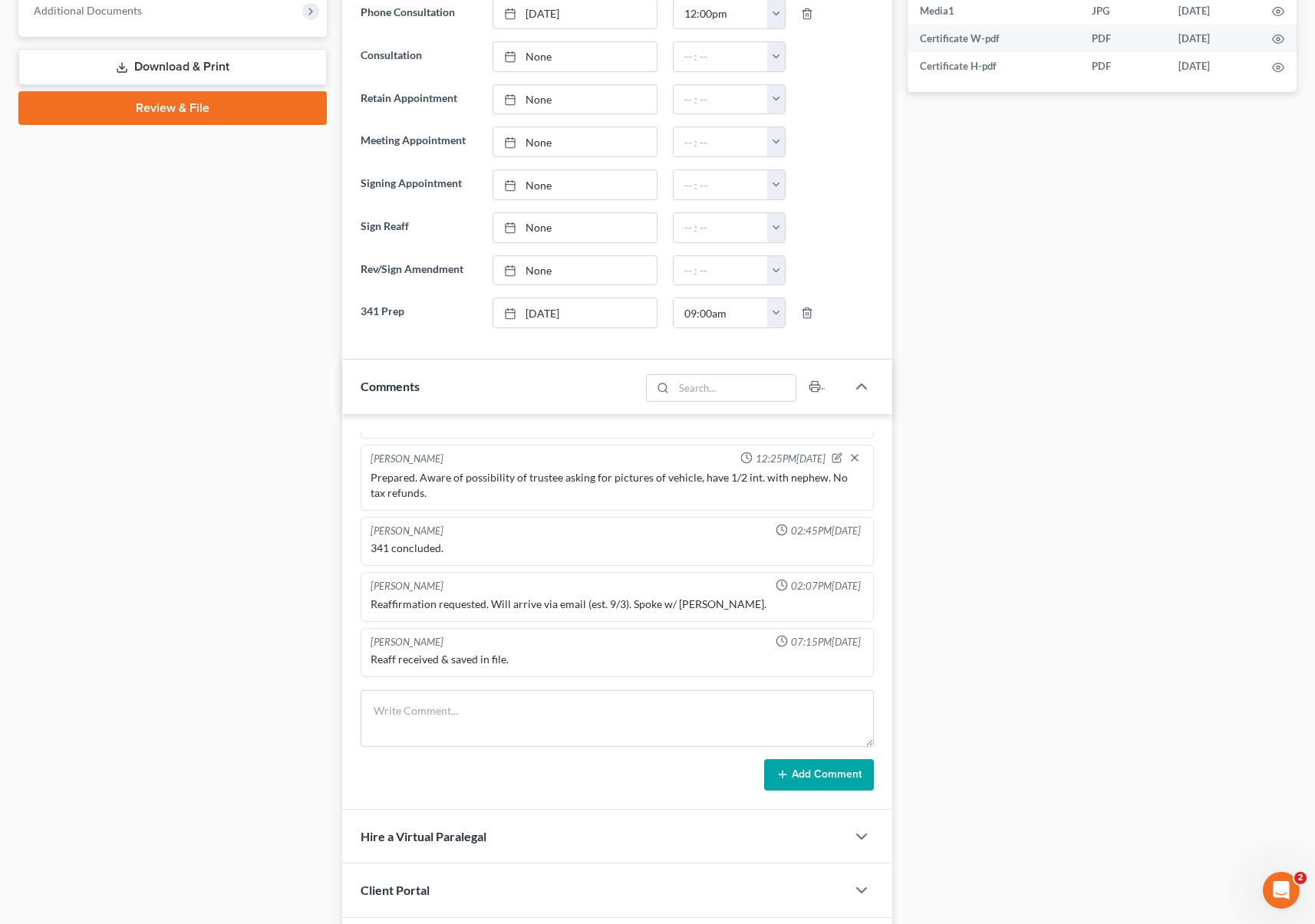
scroll to position [1162, 0]
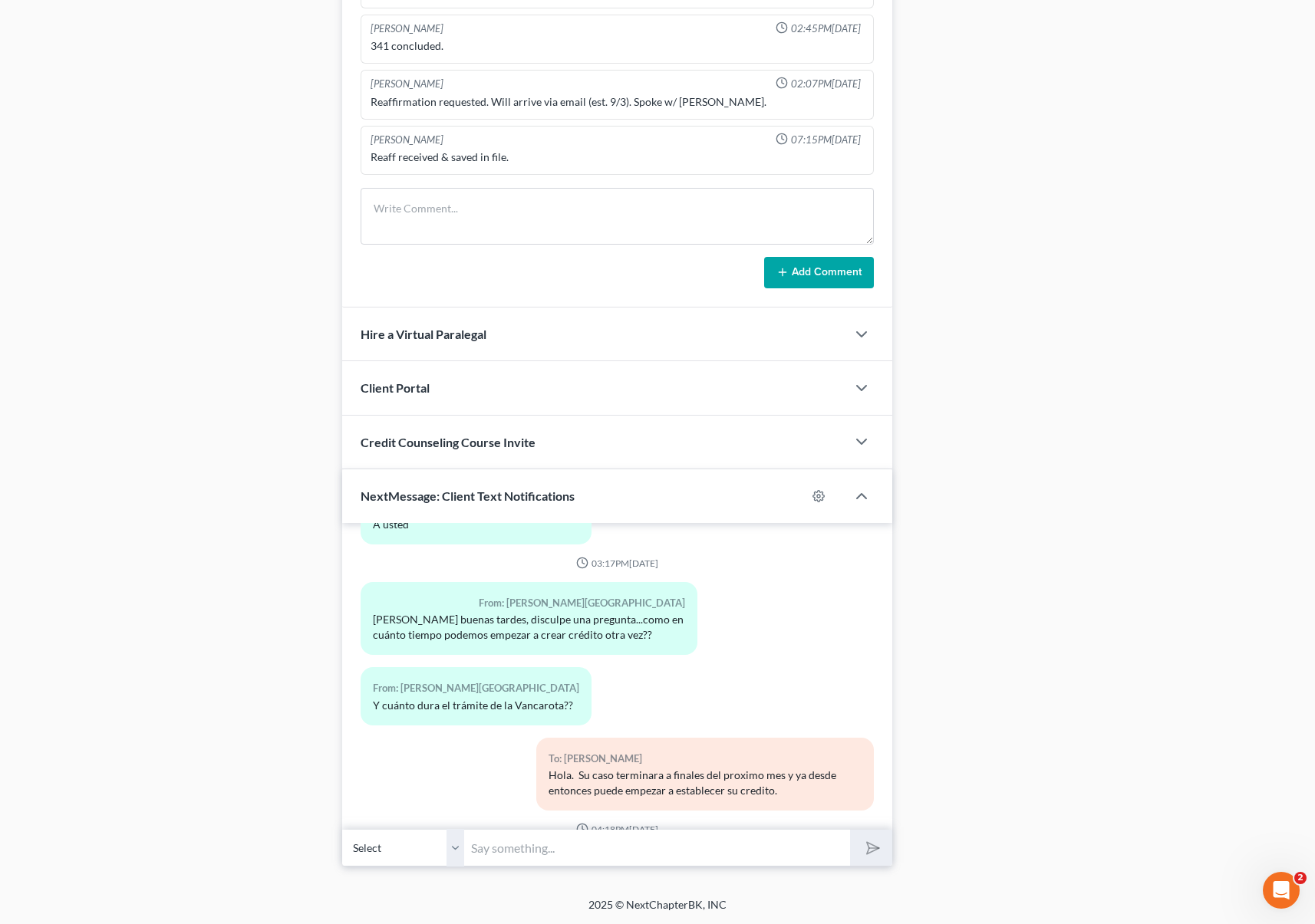
click at [536, 839] on input "text" at bounding box center [657, 847] width 385 height 37
type input "[PERSON_NAME]. No me lo va a creer pero los abogados de la hipoteca volvieron a…"
click at [850, 830] on button "submit" at bounding box center [871, 848] width 42 height 36
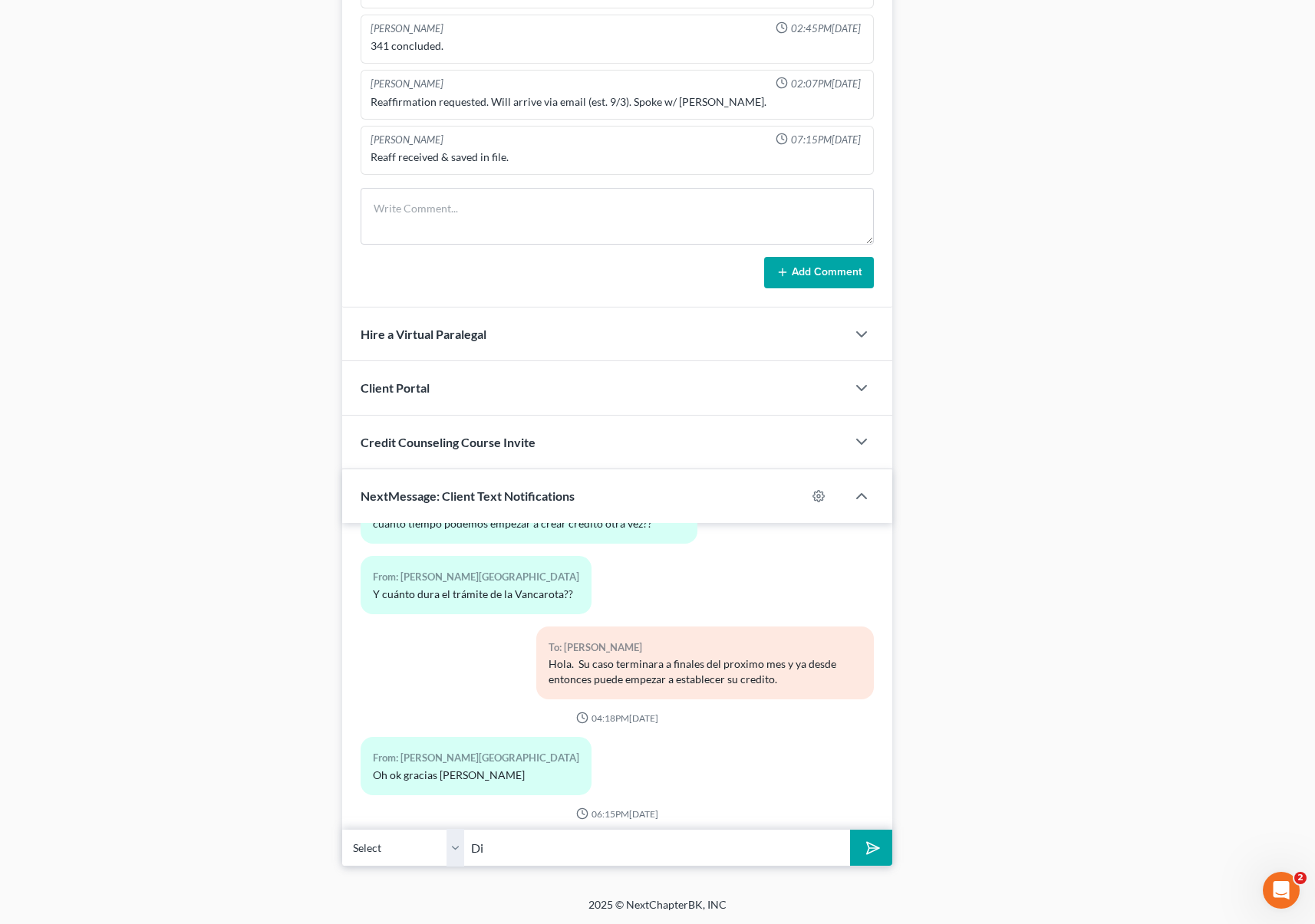
type input "D"
type input "Los terminos son los mismos pero cambiaron el nombre del abogado que representa…"
click at [850, 830] on button "submit" at bounding box center [871, 848] width 42 height 36
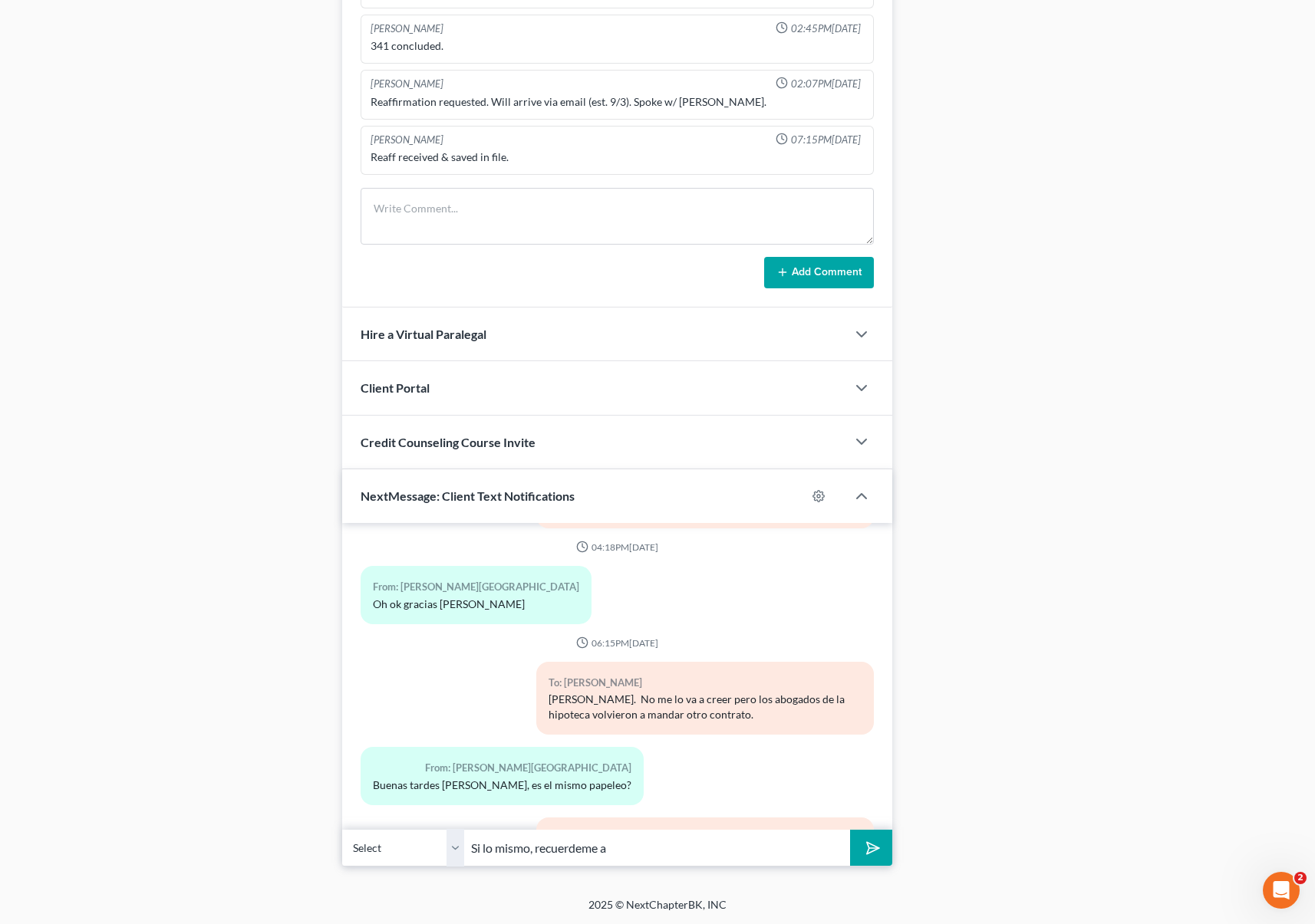
type input "Si lo mismo, recuerdeme a"
drag, startPoint x: 627, startPoint y: 847, endPoint x: 633, endPoint y: 853, distance: 8.5
click at [629, 849] on input "Si lo mismo, recuerdeme a" at bounding box center [657, 847] width 385 height 37
click at [629, 850] on input "Si lo mismo, recuerdeme a" at bounding box center [657, 847] width 385 height 37
type input "Si lo mismo, recuerdeme a que correo electronico se lo mando ?"
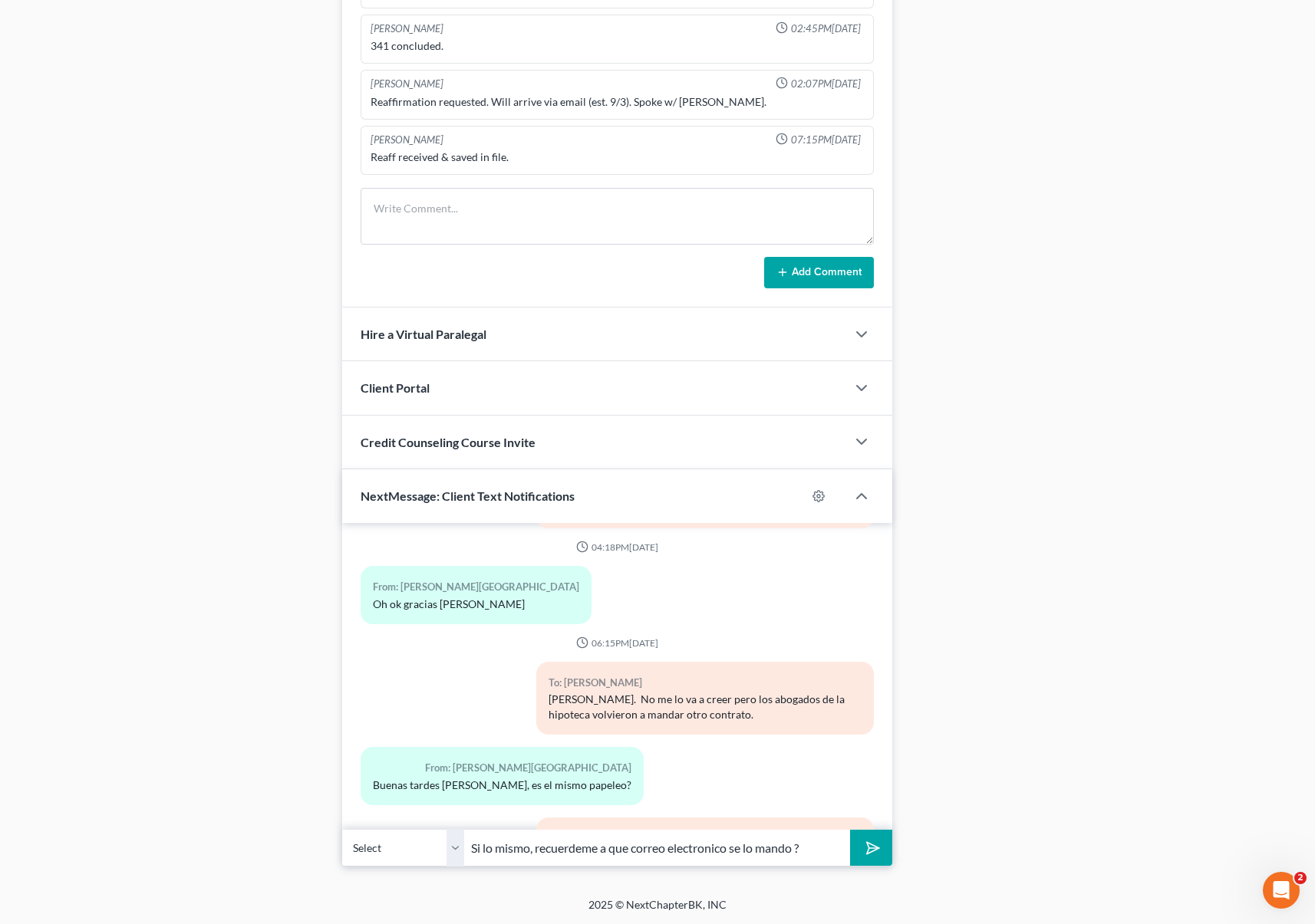
click at [850, 830] on button "submit" at bounding box center [871, 848] width 42 height 36
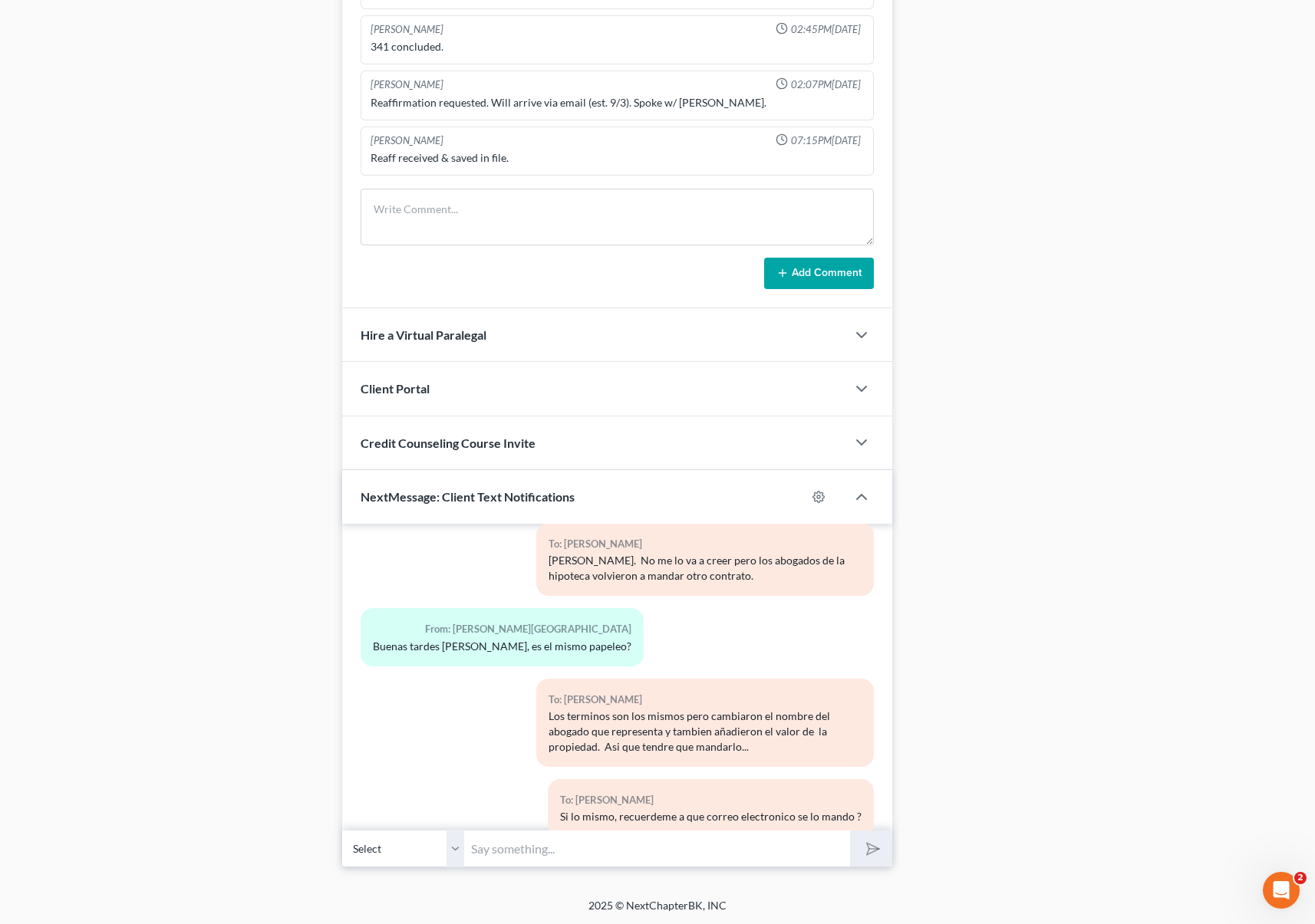
scroll to position [1162, 0]
type input "Ahora ya tiene mucha practica con firmas. [GEOGRAPHIC_DATA]."
click at [850, 830] on button "submit" at bounding box center [871, 848] width 42 height 36
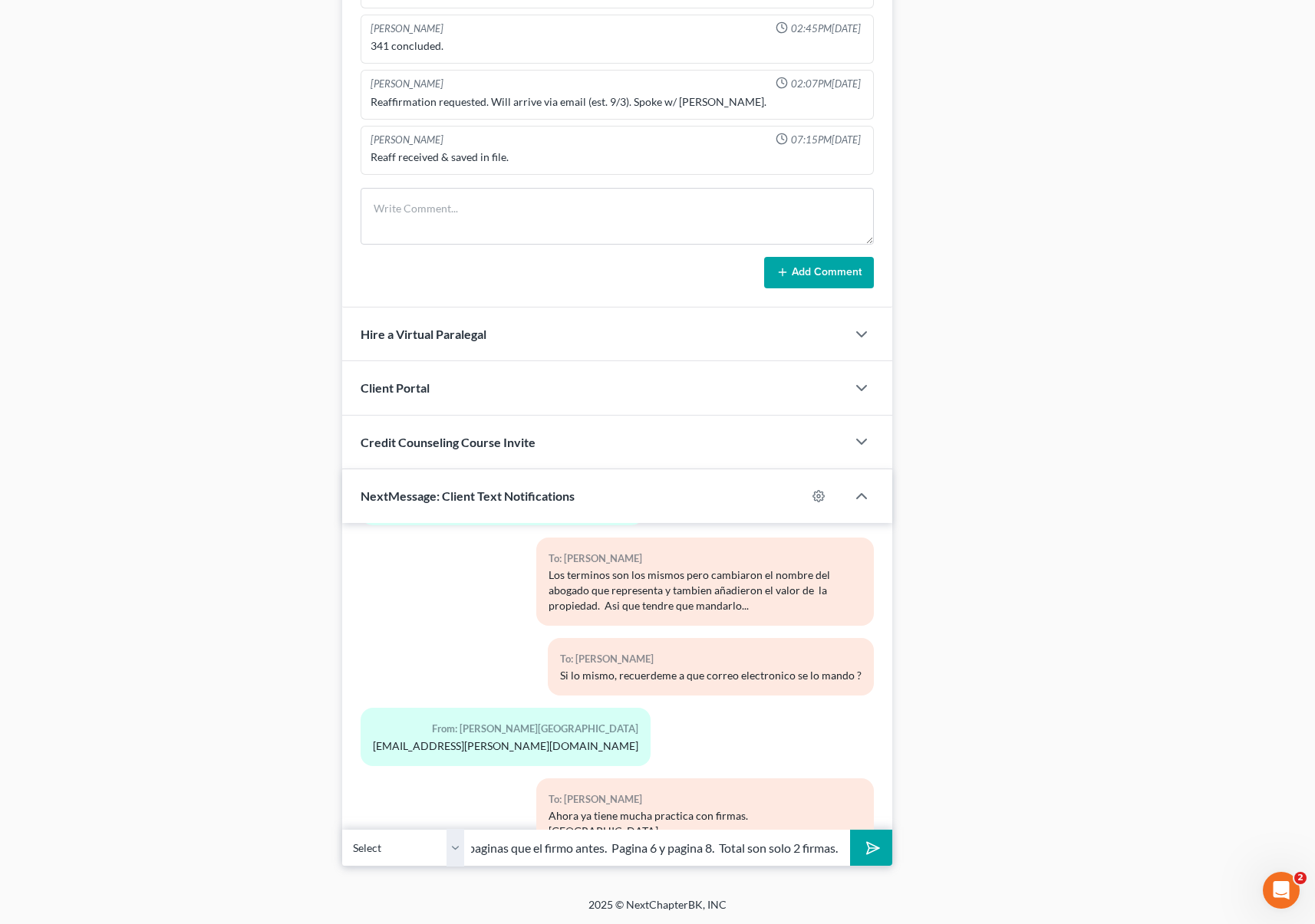
scroll to position [0, 152]
type input "Ya se la mande, las mismas paginas que el firmo antes. Pagina 6 y pagina 8. Tot…"
click at [850, 830] on button "submit" at bounding box center [871, 848] width 42 height 36
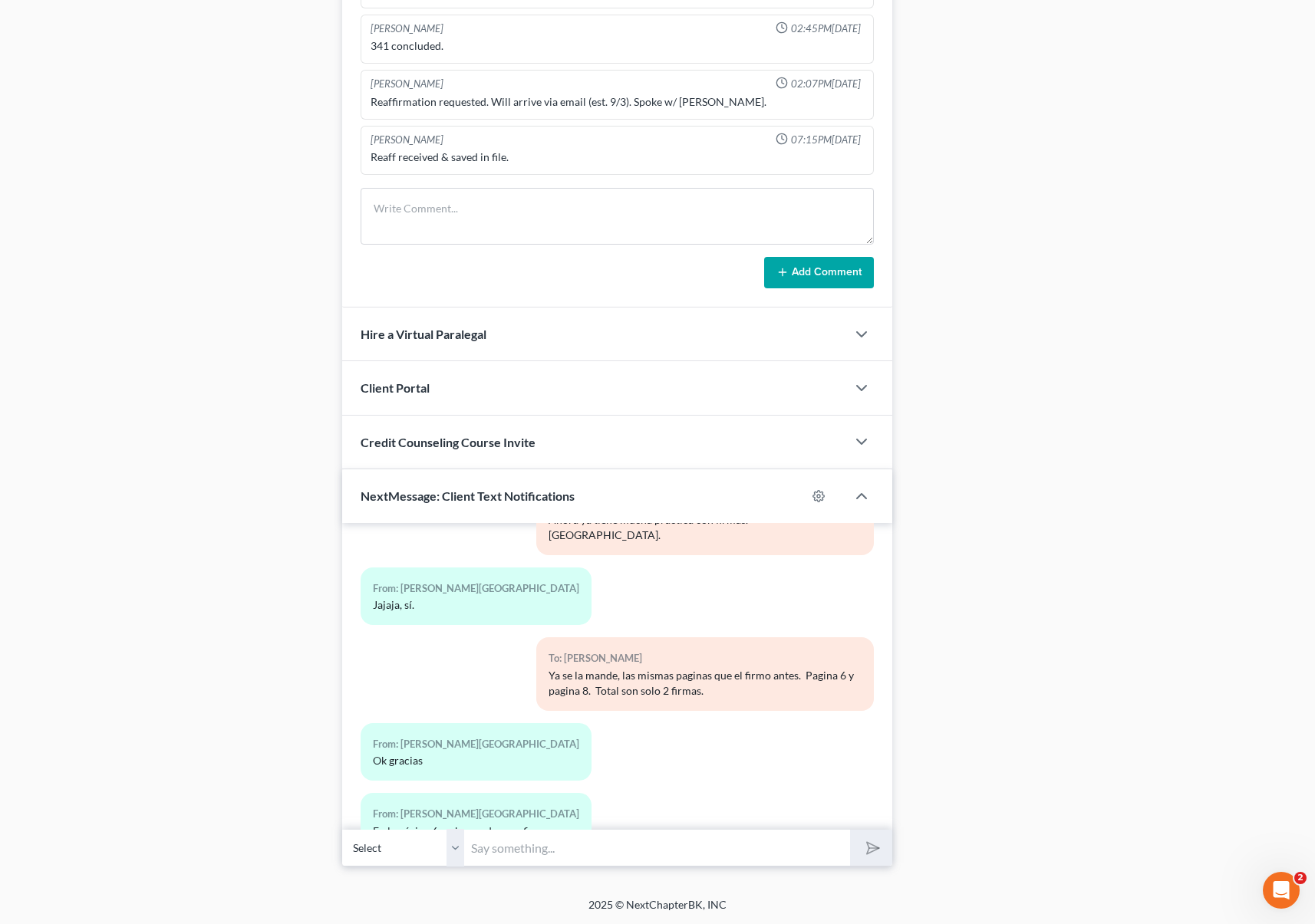
scroll to position [15748, 0]
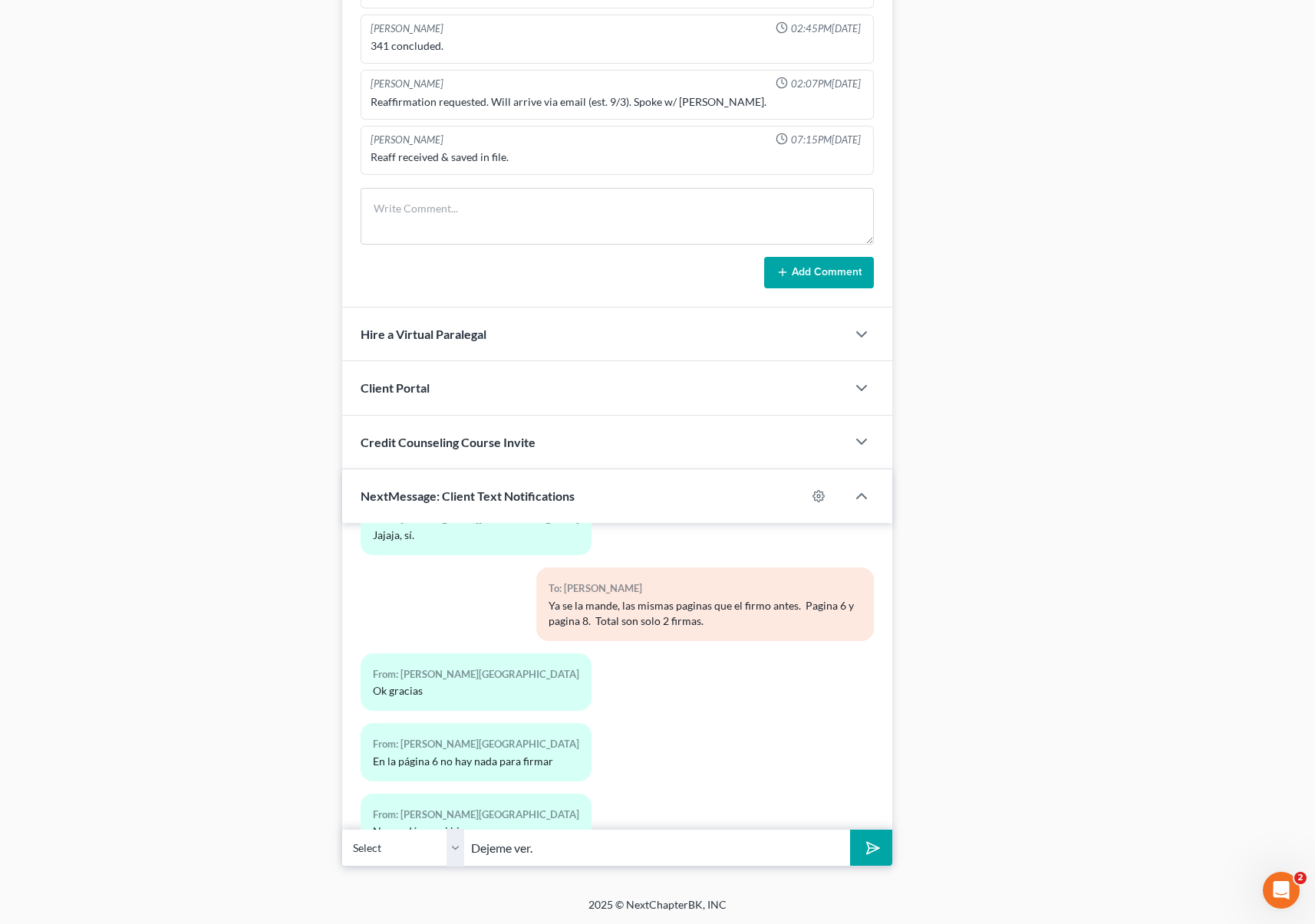
type input "Dejeme ver."
click at [850, 830] on button "submit" at bounding box center [871, 848] width 42 height 36
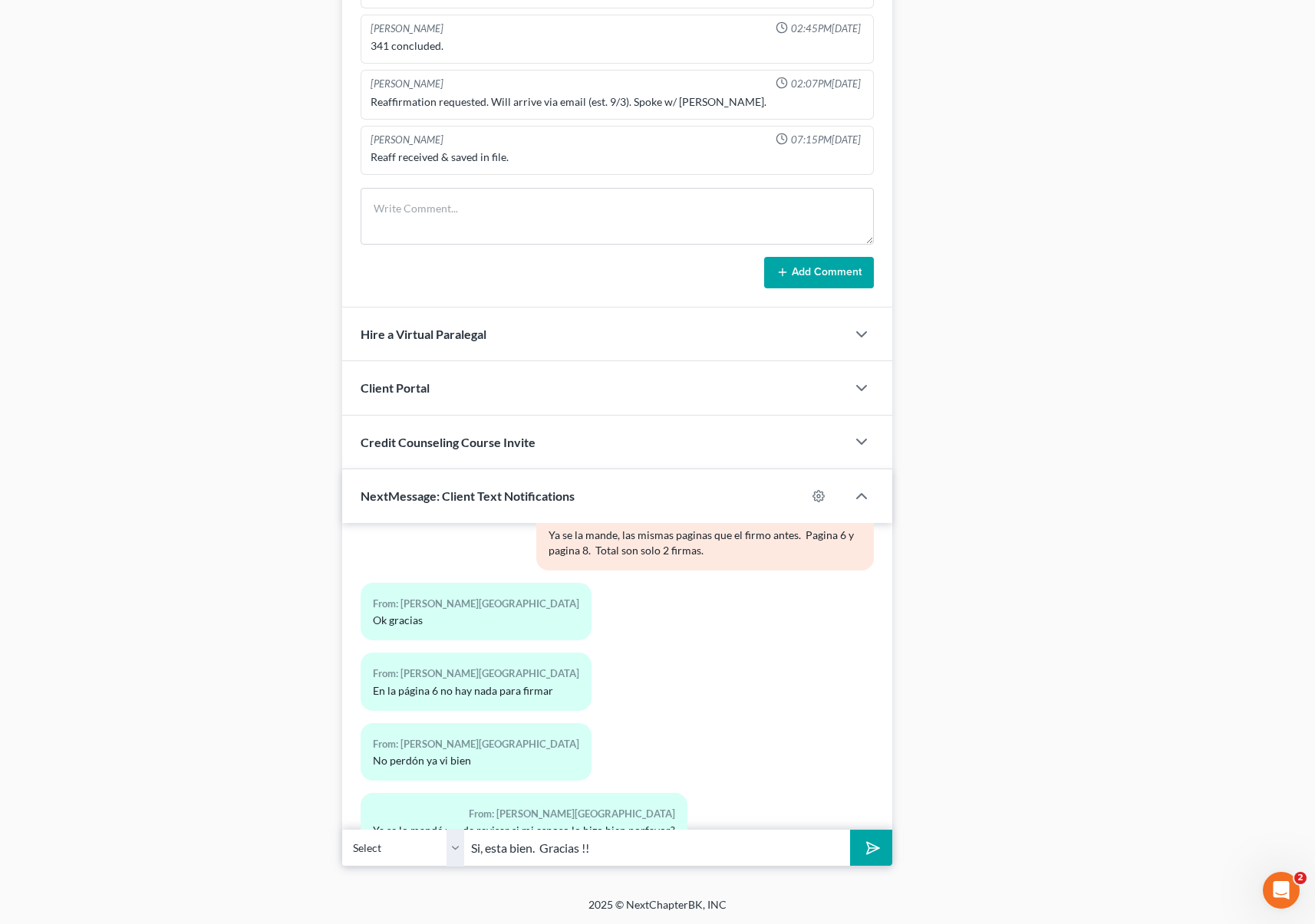
type input "Si, esta bien. Gracias !!"
click at [850, 830] on button "submit" at bounding box center [871, 848] width 42 height 36
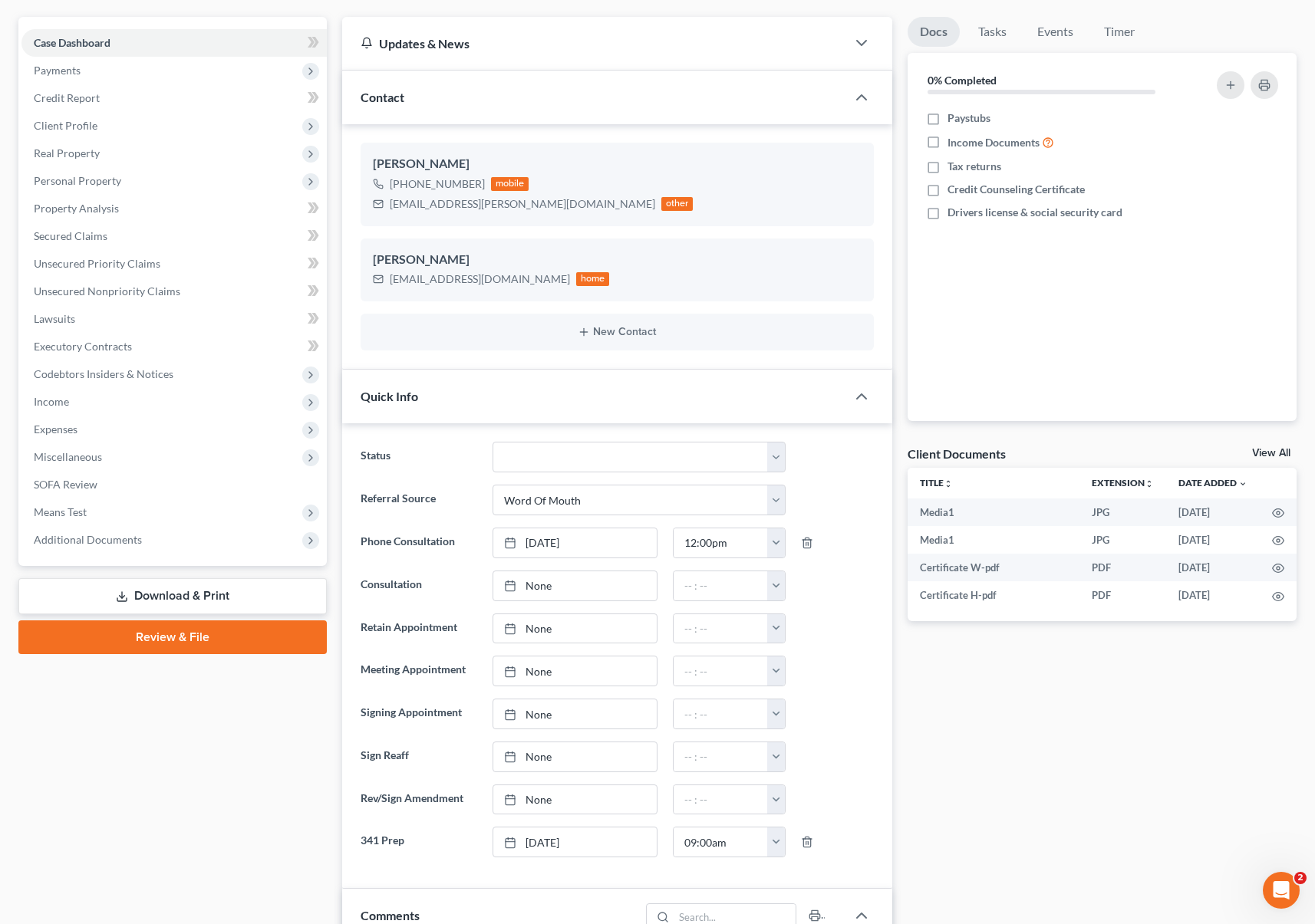
scroll to position [0, 0]
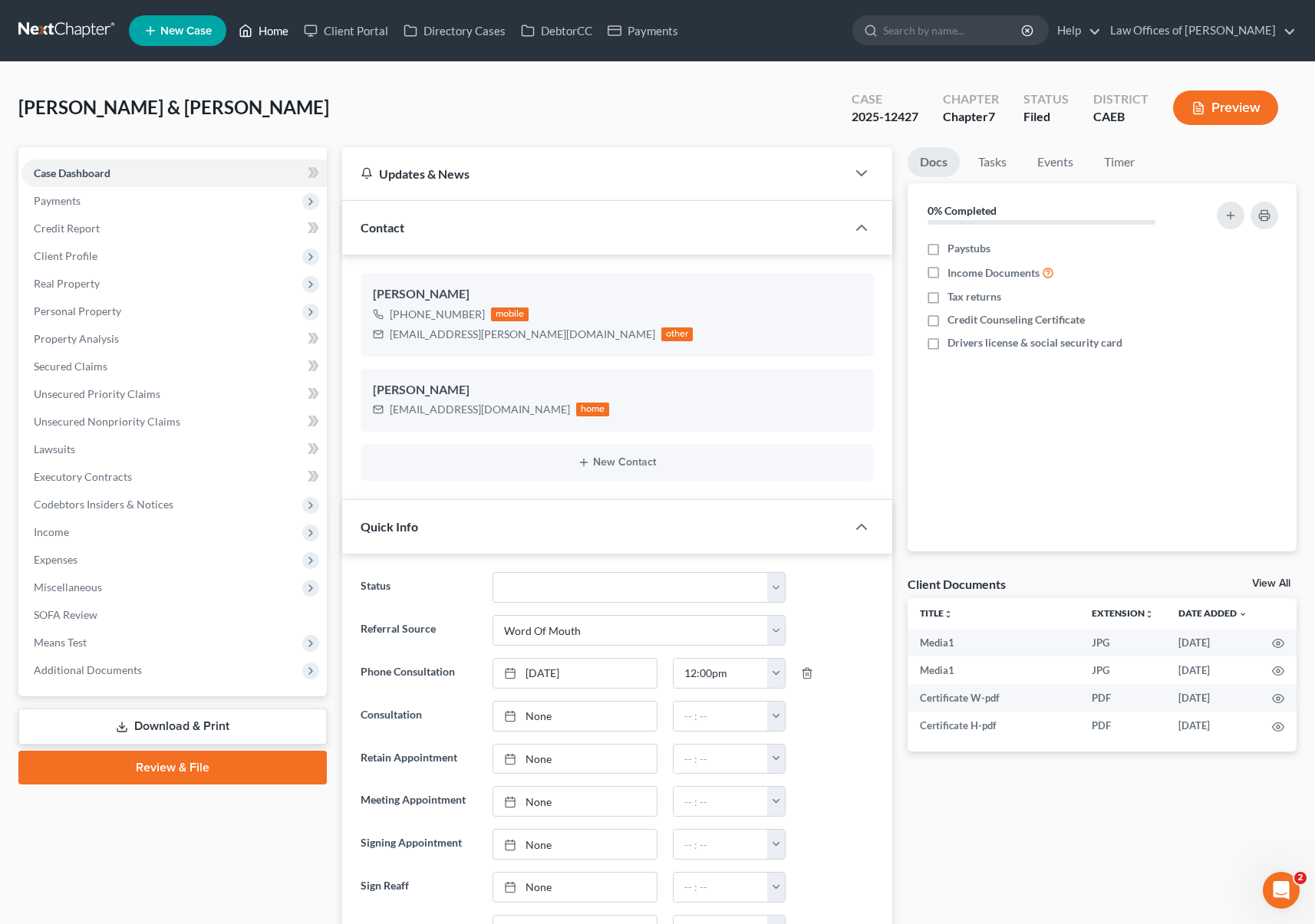
click at [270, 31] on link "Home" at bounding box center [263, 31] width 65 height 28
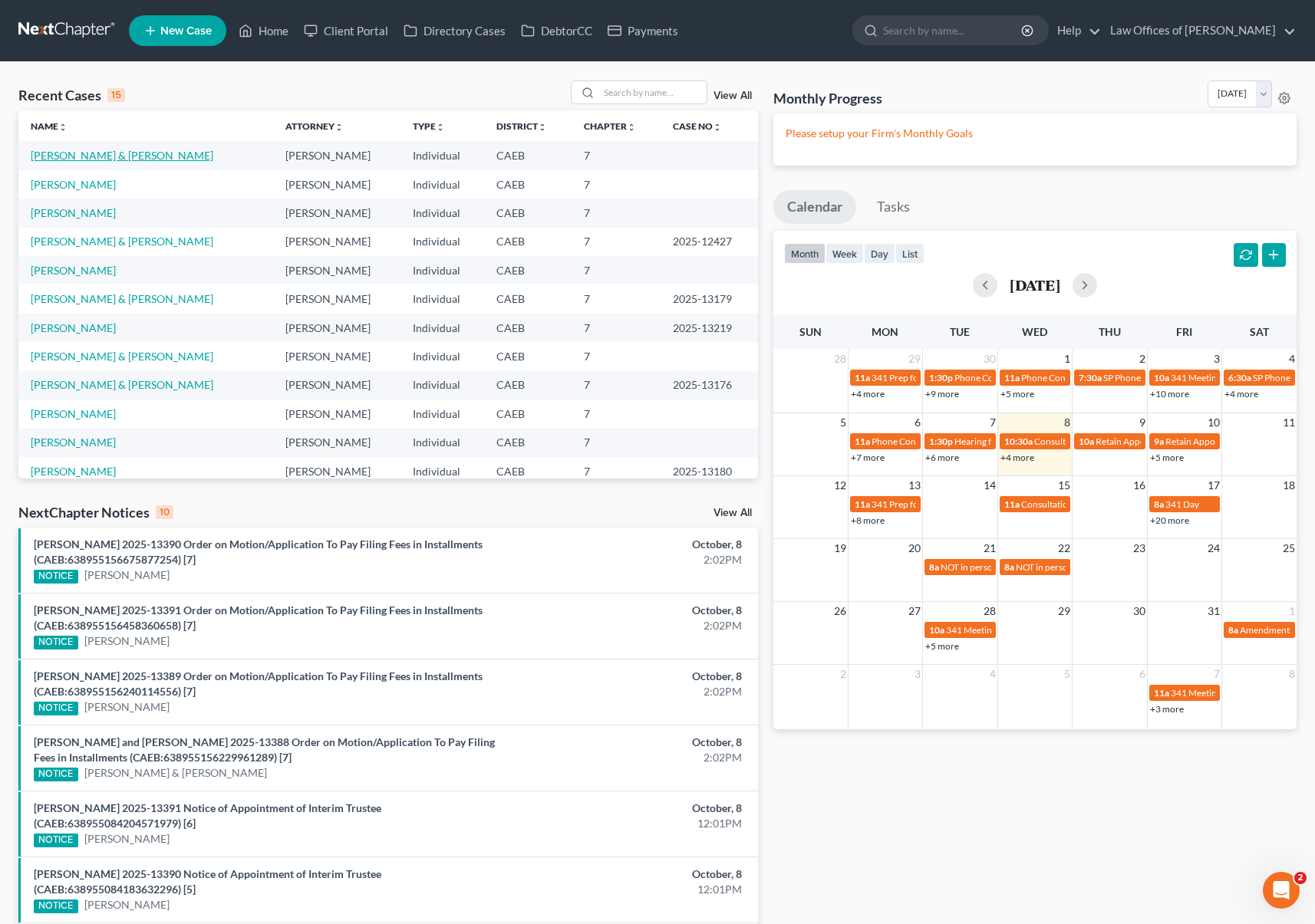
click at [194, 157] on link "[PERSON_NAME] & [PERSON_NAME]" at bounding box center [121, 156] width 183 height 13
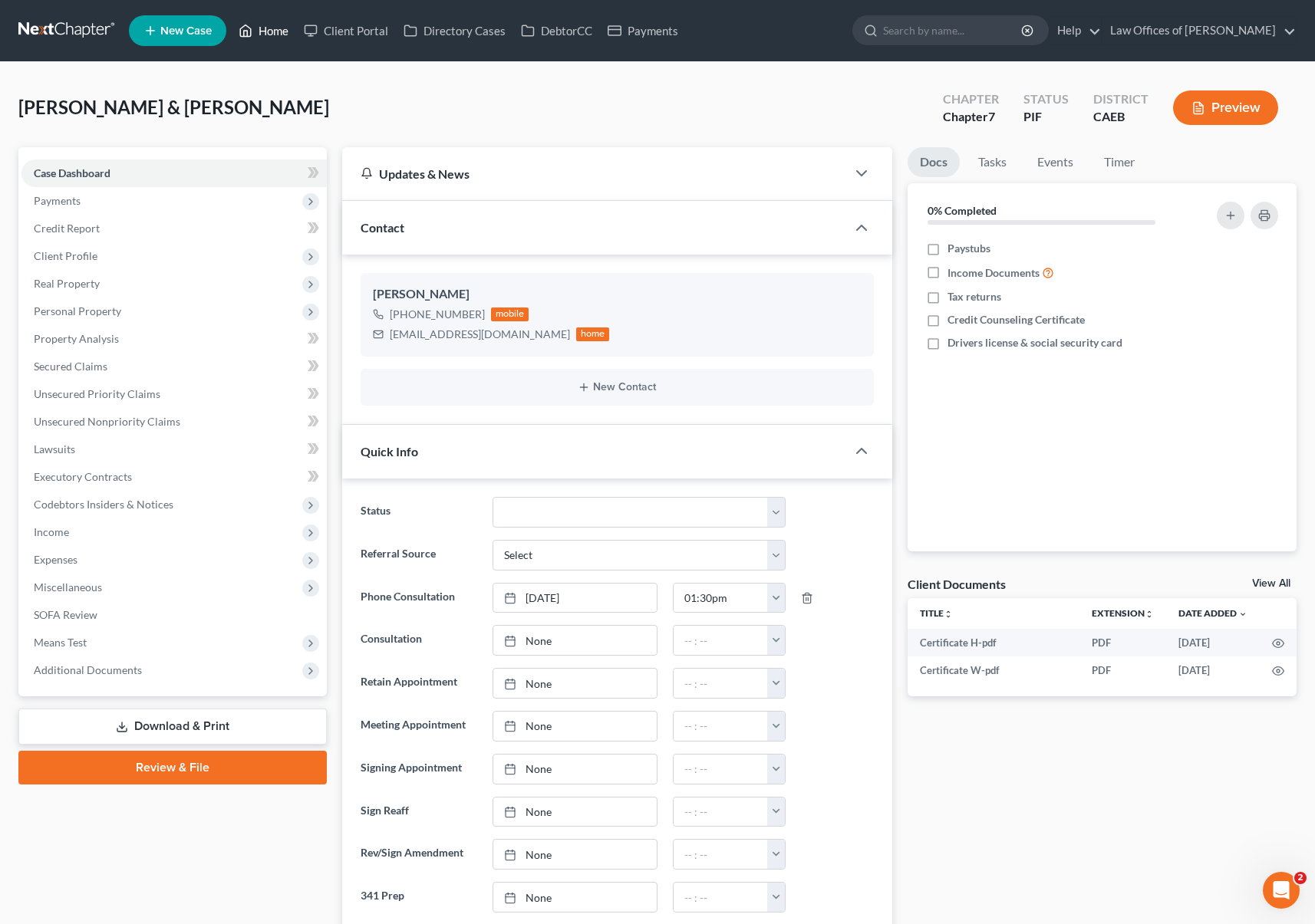
click at [273, 34] on link "Home" at bounding box center [263, 31] width 65 height 28
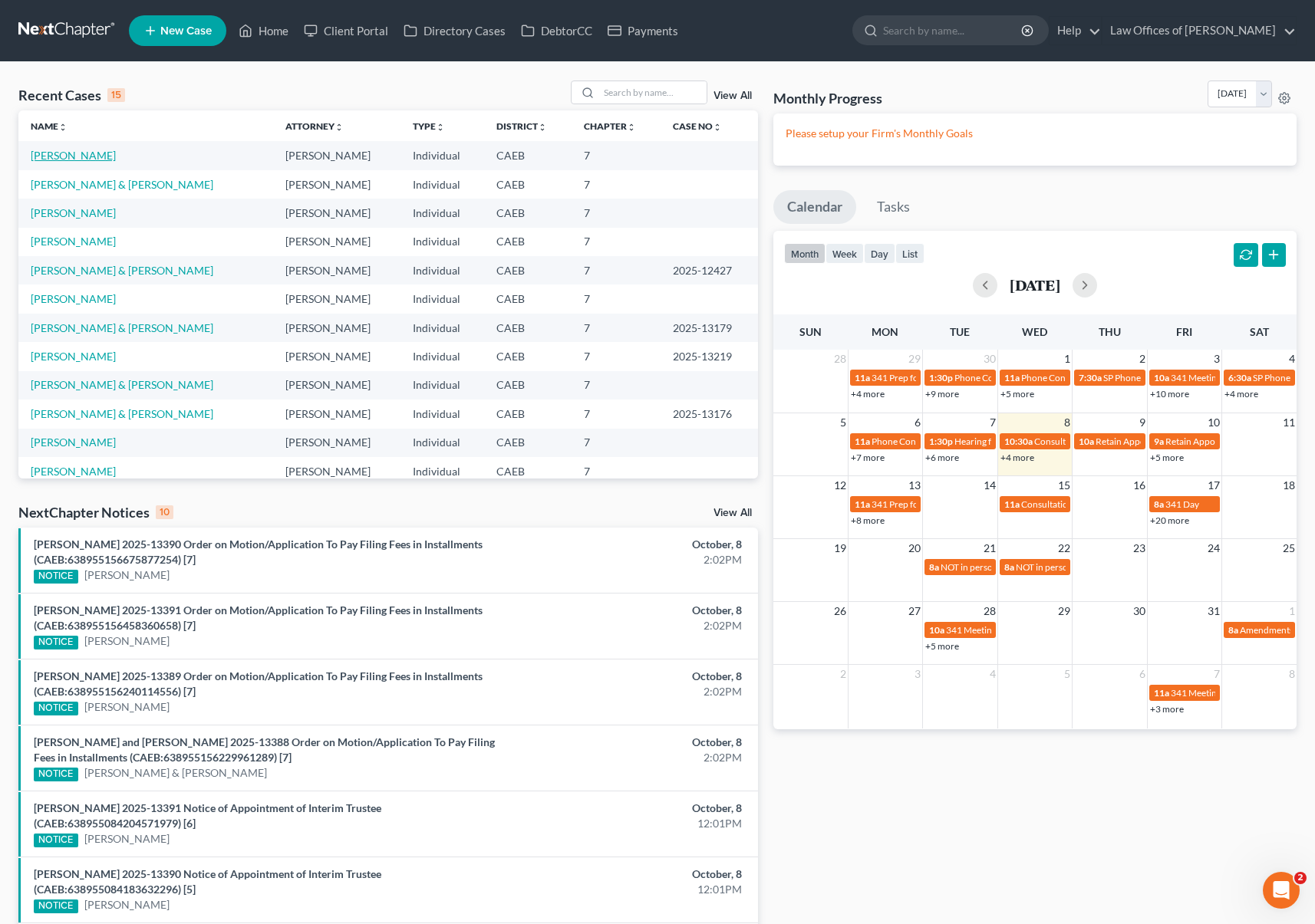
click at [106, 152] on link "[PERSON_NAME]" at bounding box center [73, 156] width 85 height 13
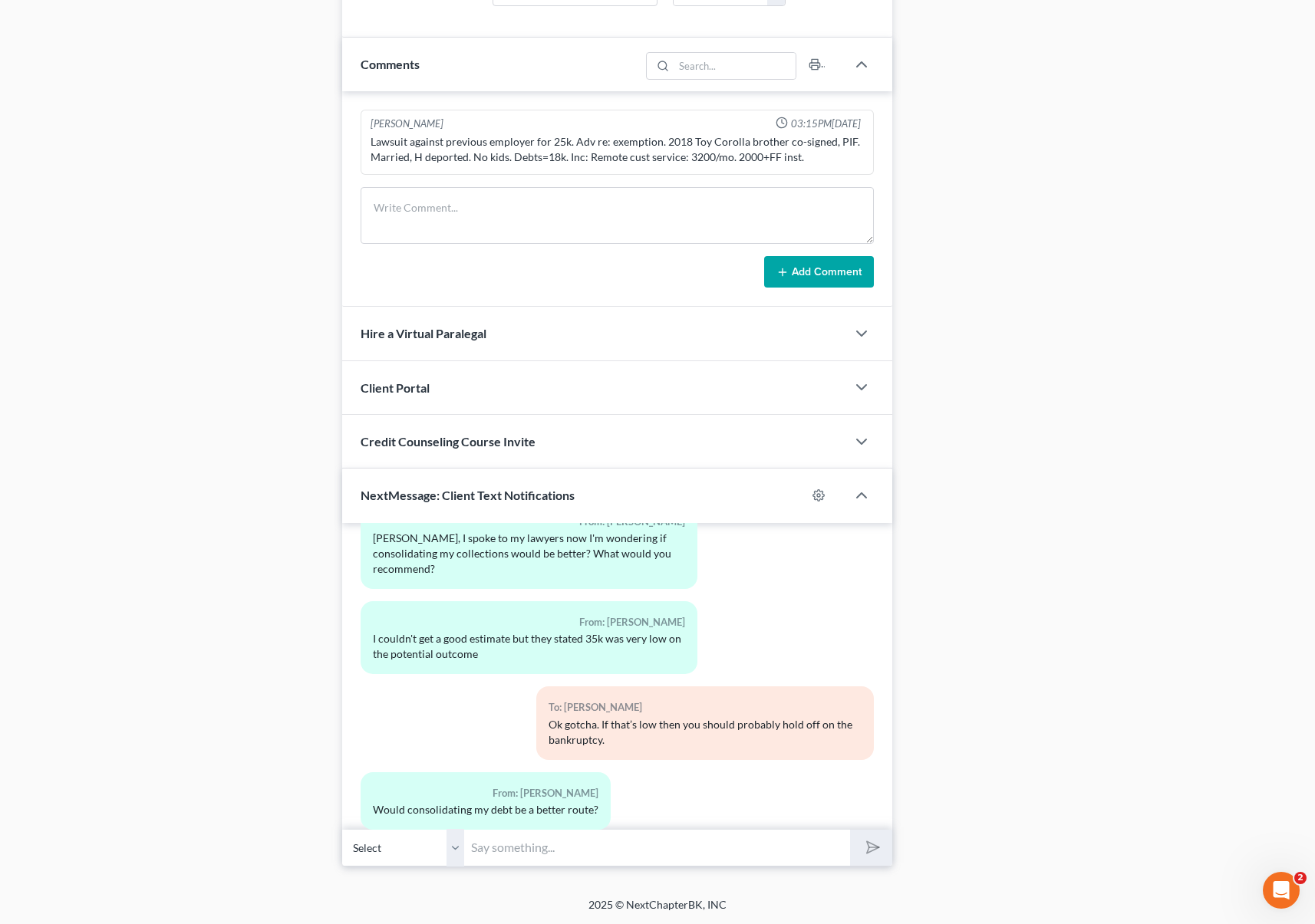
scroll to position [459, 0]
click at [521, 841] on input "text" at bounding box center [657, 847] width 385 height 37
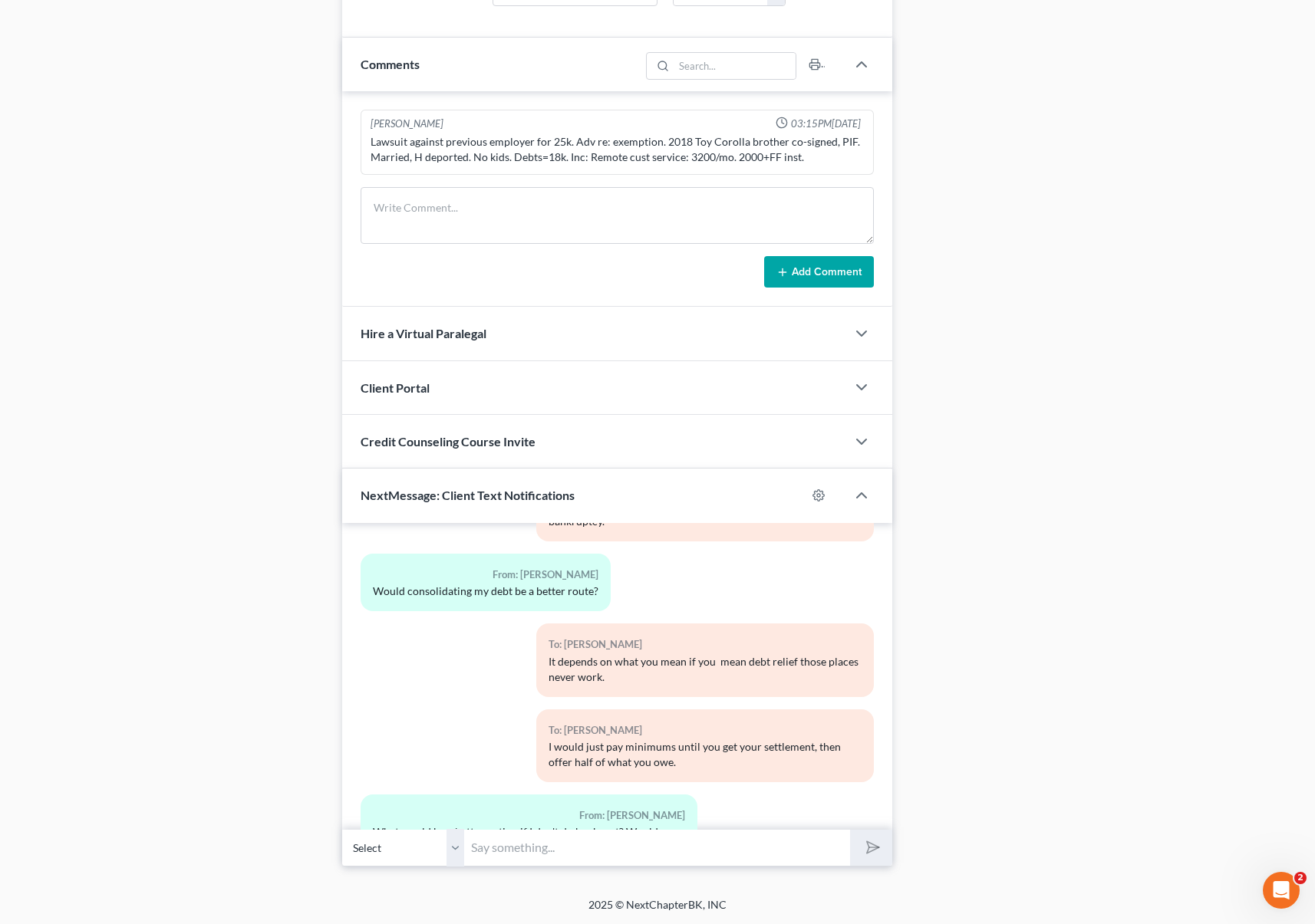
scroll to position [715, 0]
